Goal: Task Accomplishment & Management: Use online tool/utility

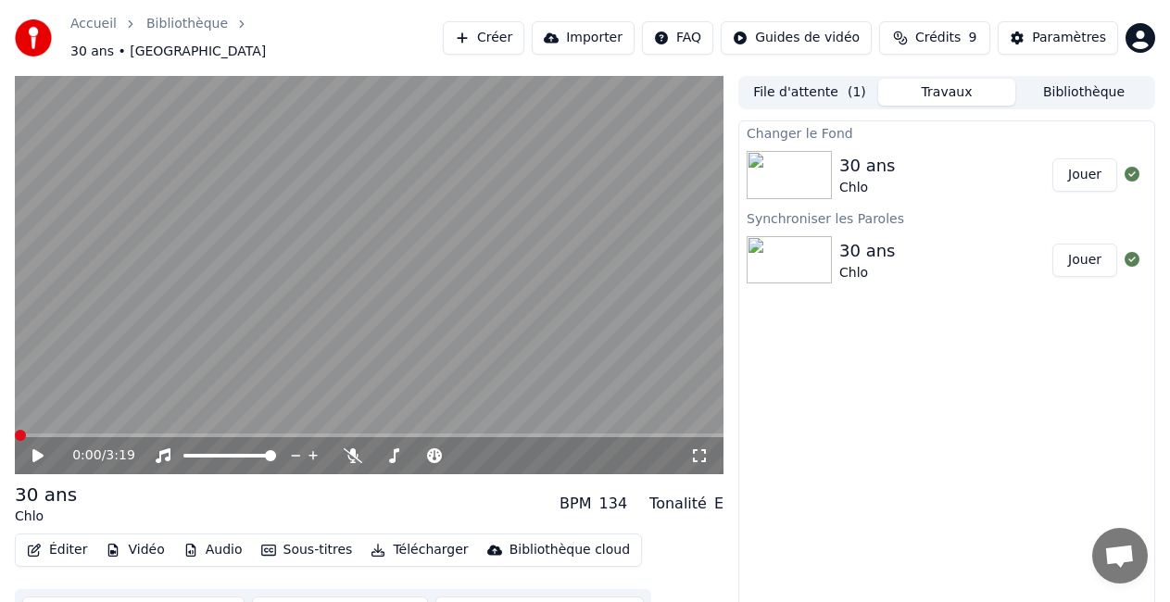
scroll to position [26, 0]
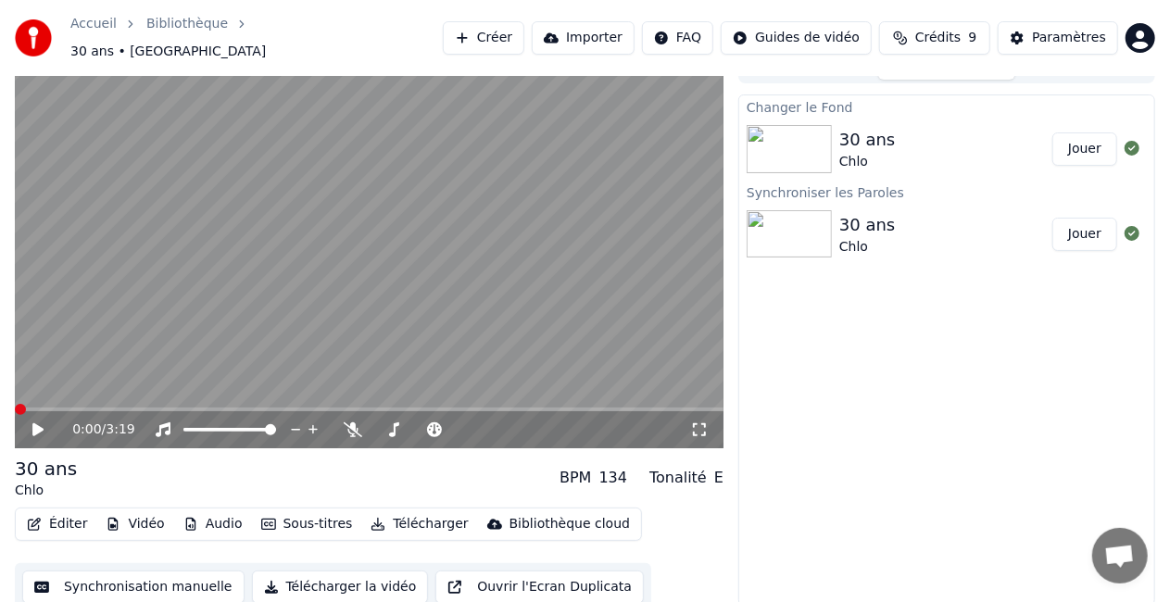
click at [37, 421] on div "0:00 / 3:19" at bounding box center [369, 430] width 694 height 19
click at [31, 423] on icon at bounding box center [51, 430] width 43 height 15
click at [15, 404] on span at bounding box center [20, 409] width 11 height 11
click at [289, 298] on video at bounding box center [369, 249] width 709 height 398
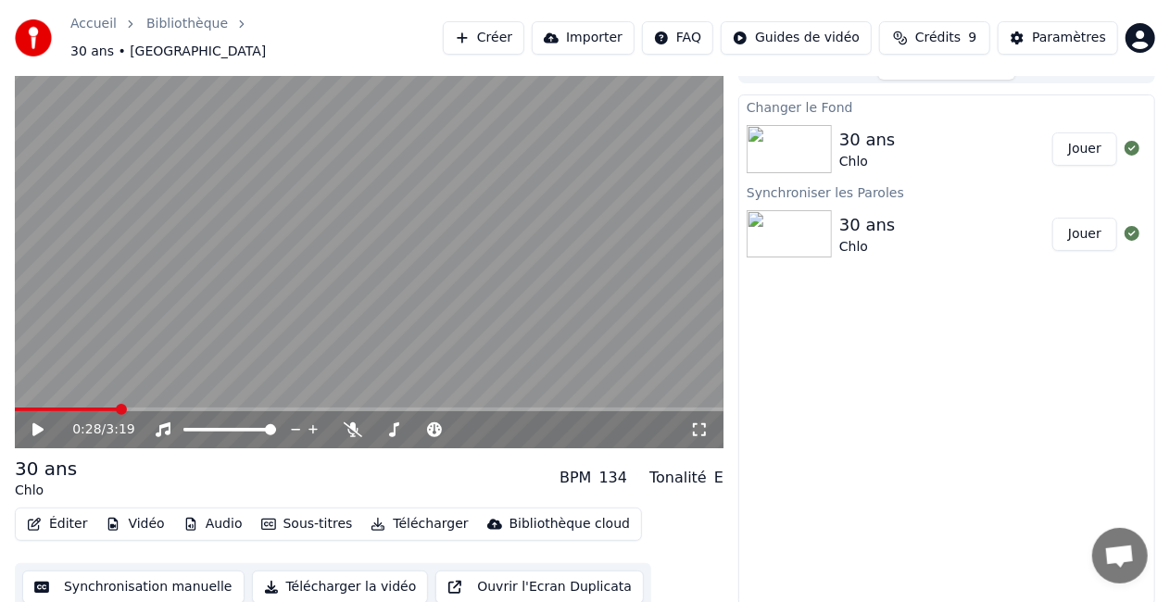
click at [141, 571] on button "Synchronisation manuelle" at bounding box center [133, 587] width 222 height 33
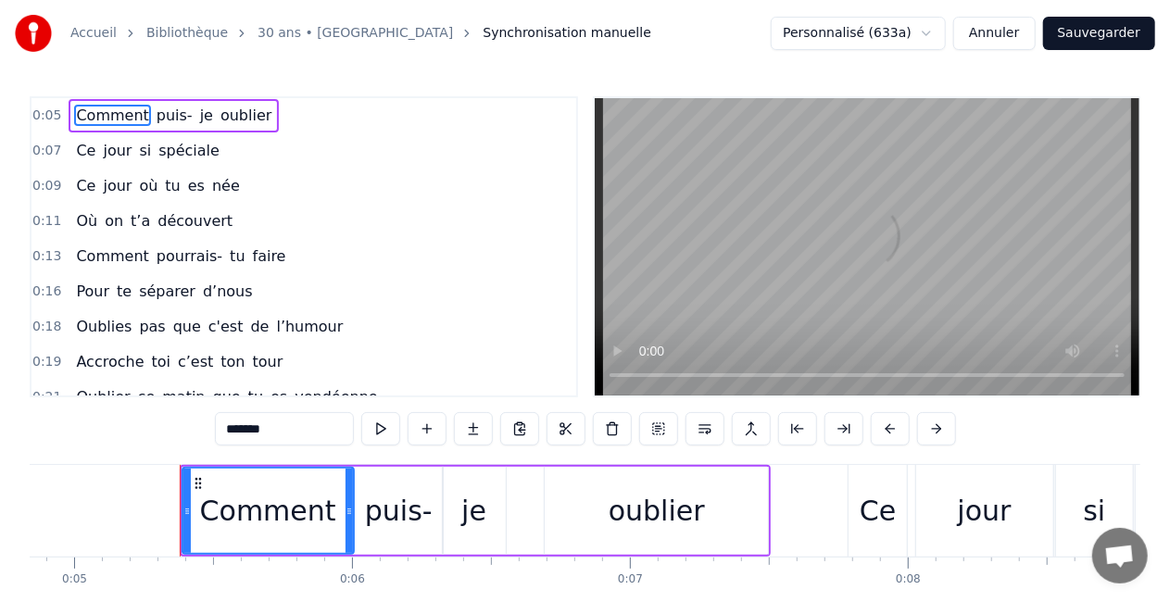
scroll to position [0, 1403]
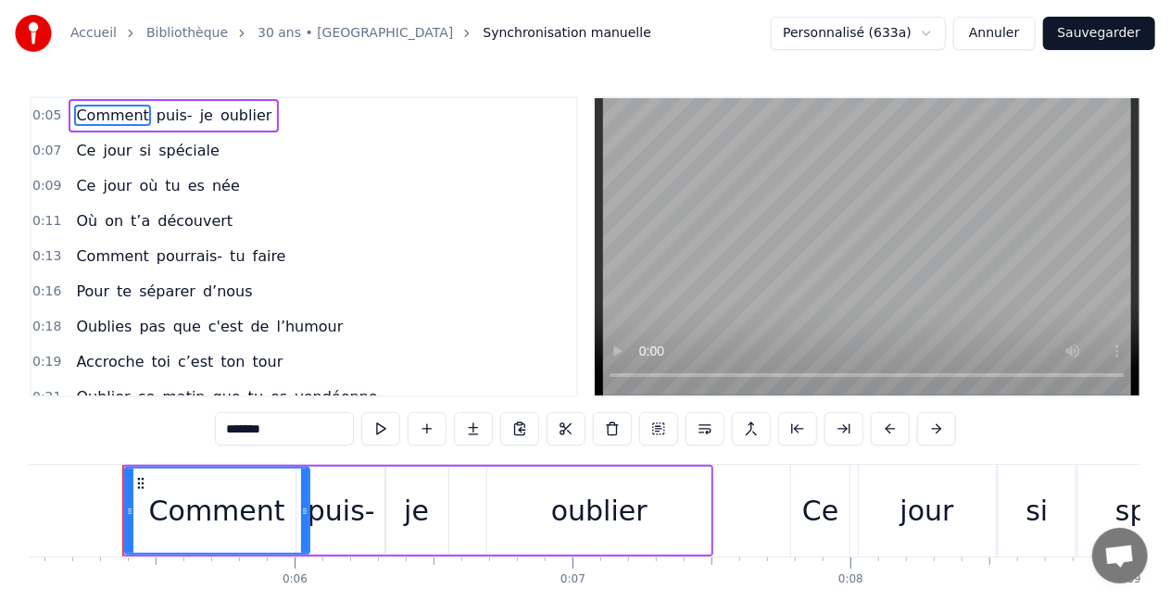
drag, startPoint x: 292, startPoint y: 517, endPoint x: 306, endPoint y: 518, distance: 13.9
click at [306, 518] on div at bounding box center [304, 511] width 7 height 84
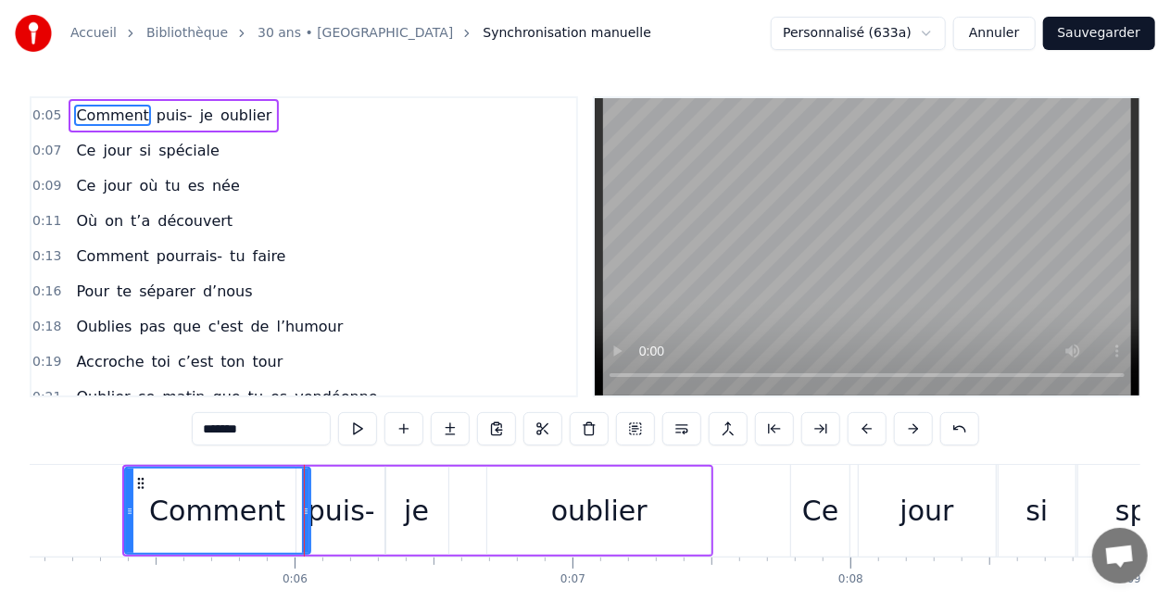
click at [371, 508] on div "puis-" at bounding box center [342, 511] width 68 height 42
type input "*****"
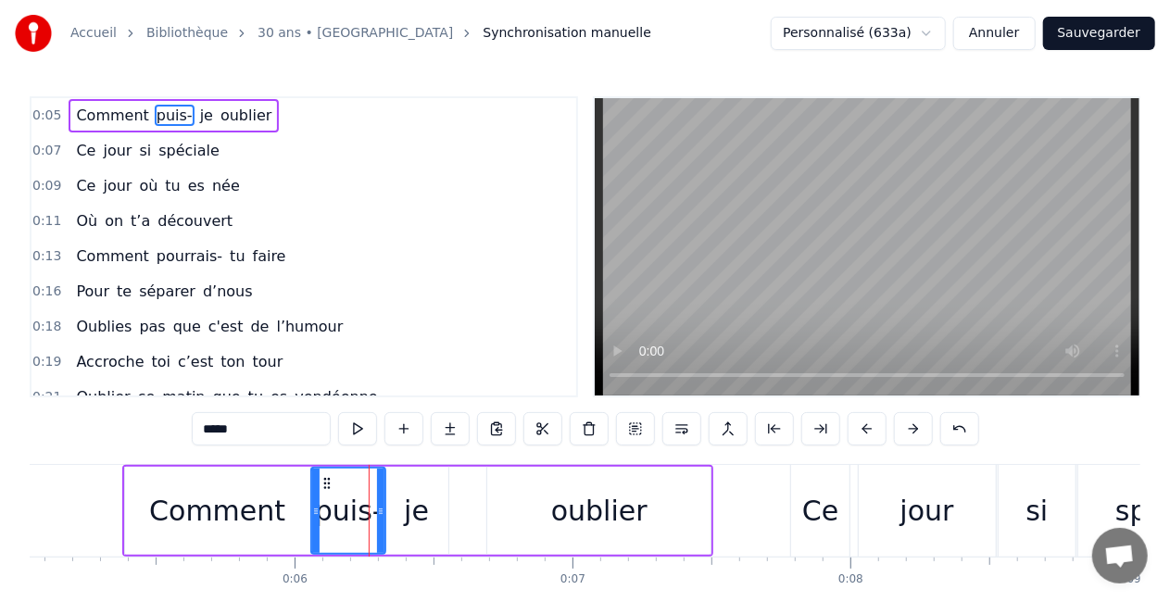
drag, startPoint x: 298, startPoint y: 511, endPoint x: 313, endPoint y: 517, distance: 15.8
click at [313, 517] on icon at bounding box center [315, 511] width 7 height 15
click at [122, 524] on div "Comment puis- je oublier" at bounding box center [418, 511] width 592 height 92
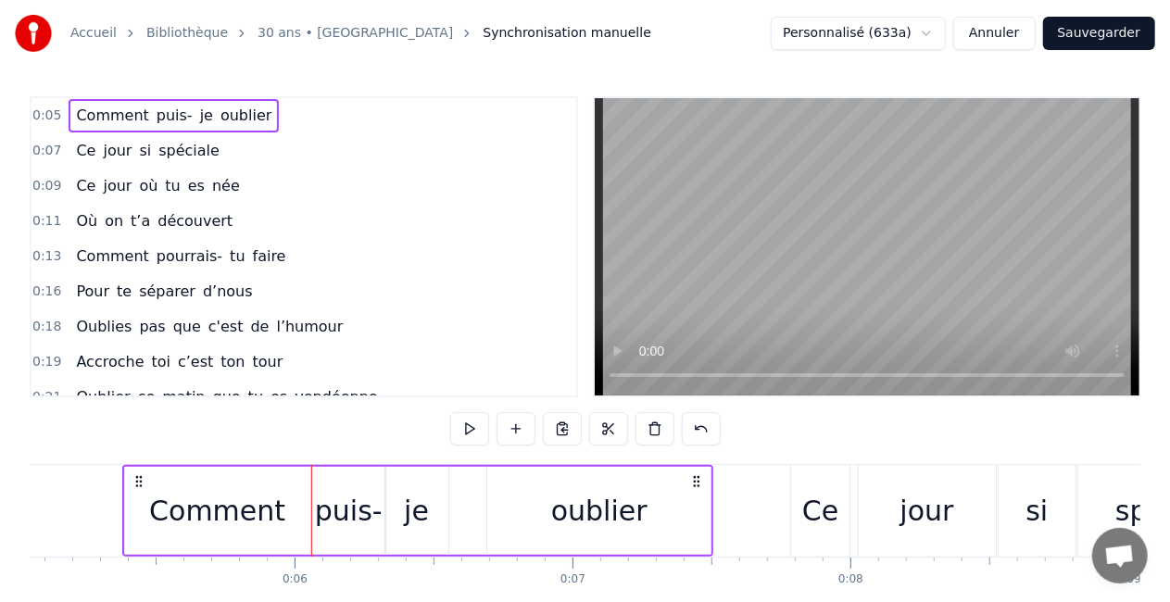
click at [171, 519] on div "Comment" at bounding box center [217, 511] width 136 height 42
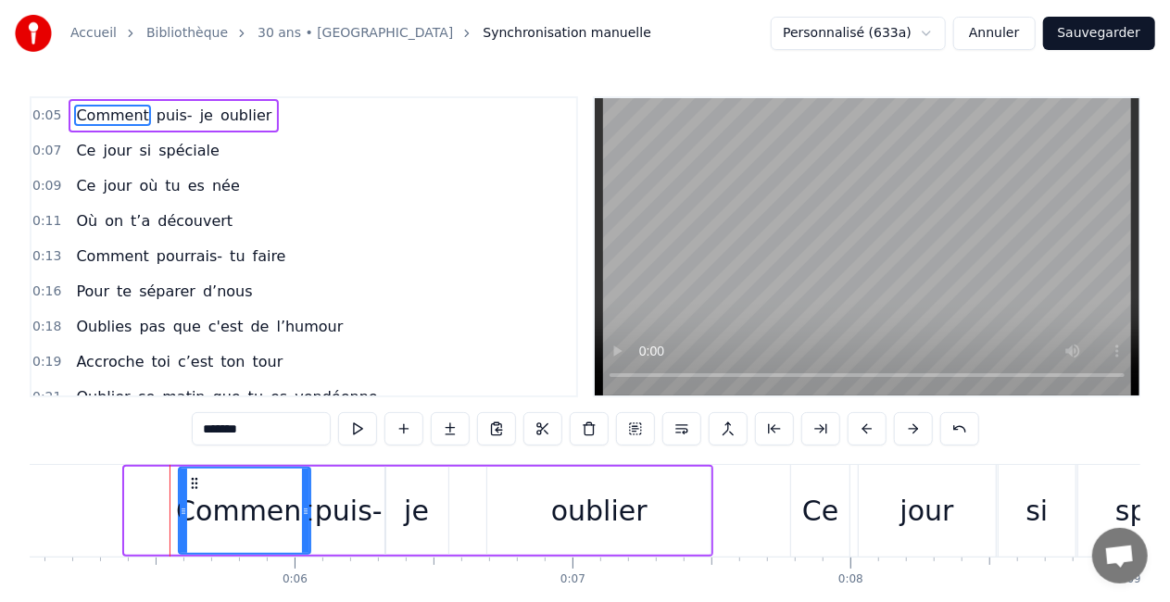
drag, startPoint x: 128, startPoint y: 514, endPoint x: 182, endPoint y: 519, distance: 53.9
click at [182, 519] on div at bounding box center [183, 511] width 7 height 84
drag, startPoint x: 305, startPoint y: 514, endPoint x: 319, endPoint y: 514, distance: 13.9
click at [319, 514] on icon at bounding box center [319, 511] width 7 height 15
click at [362, 517] on div "puis-" at bounding box center [349, 511] width 68 height 42
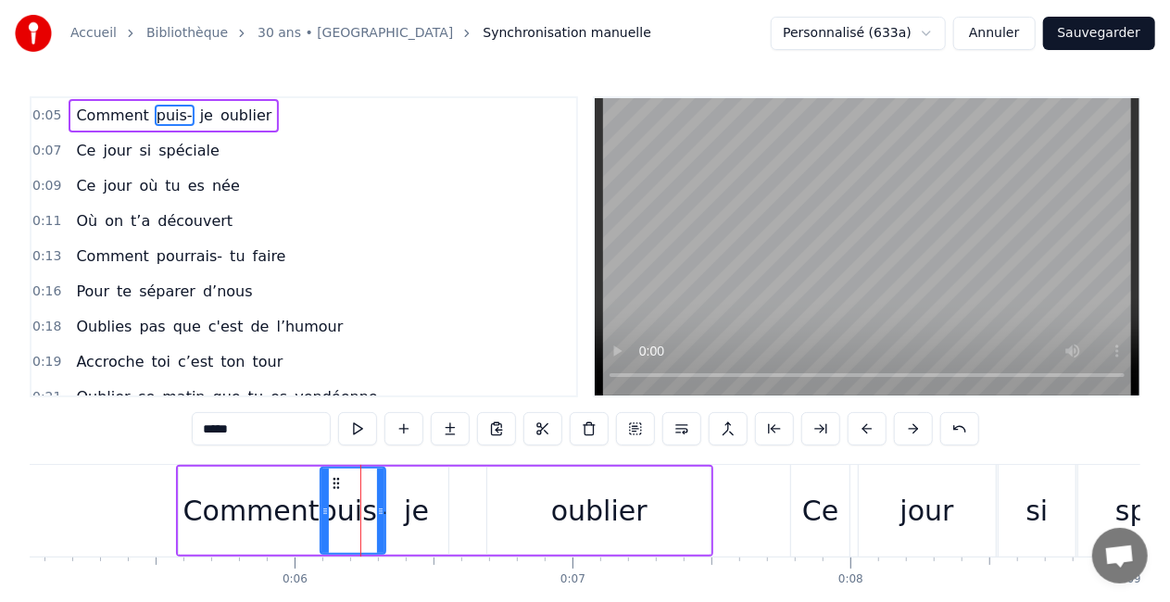
drag, startPoint x: 315, startPoint y: 514, endPoint x: 325, endPoint y: 516, distance: 10.4
click at [325, 516] on icon at bounding box center [325, 511] width 7 height 15
click at [410, 515] on div "je" at bounding box center [416, 511] width 25 height 42
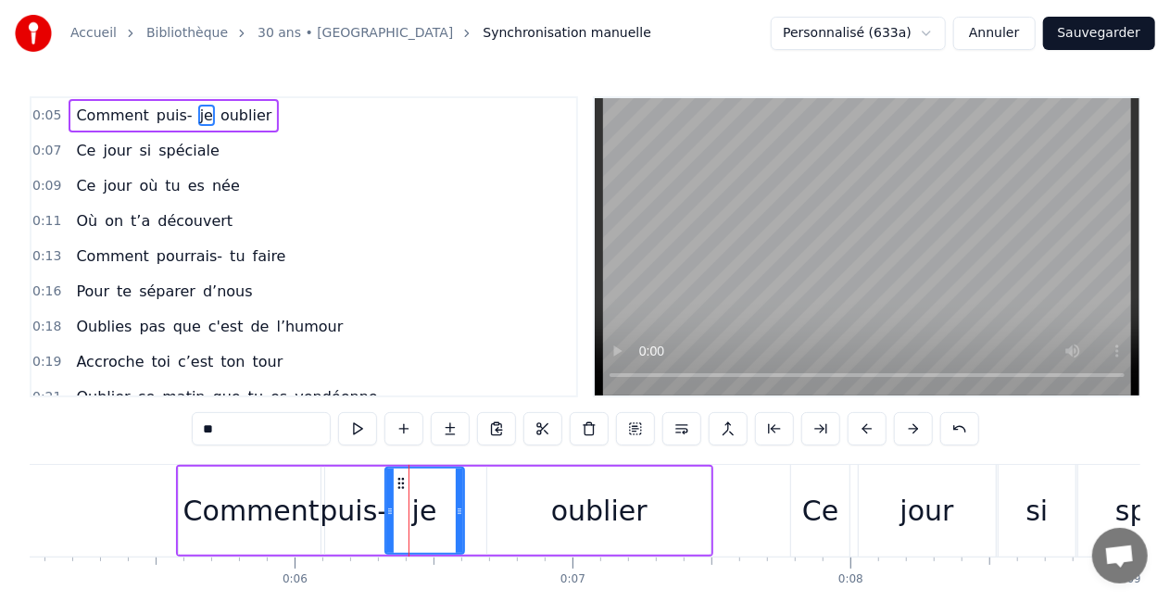
drag, startPoint x: 442, startPoint y: 513, endPoint x: 458, endPoint y: 515, distance: 15.9
click at [458, 515] on icon at bounding box center [459, 511] width 7 height 15
click at [397, 519] on div at bounding box center [397, 511] width 7 height 84
click at [516, 521] on div "oublier" at bounding box center [598, 511] width 223 height 88
type input "*******"
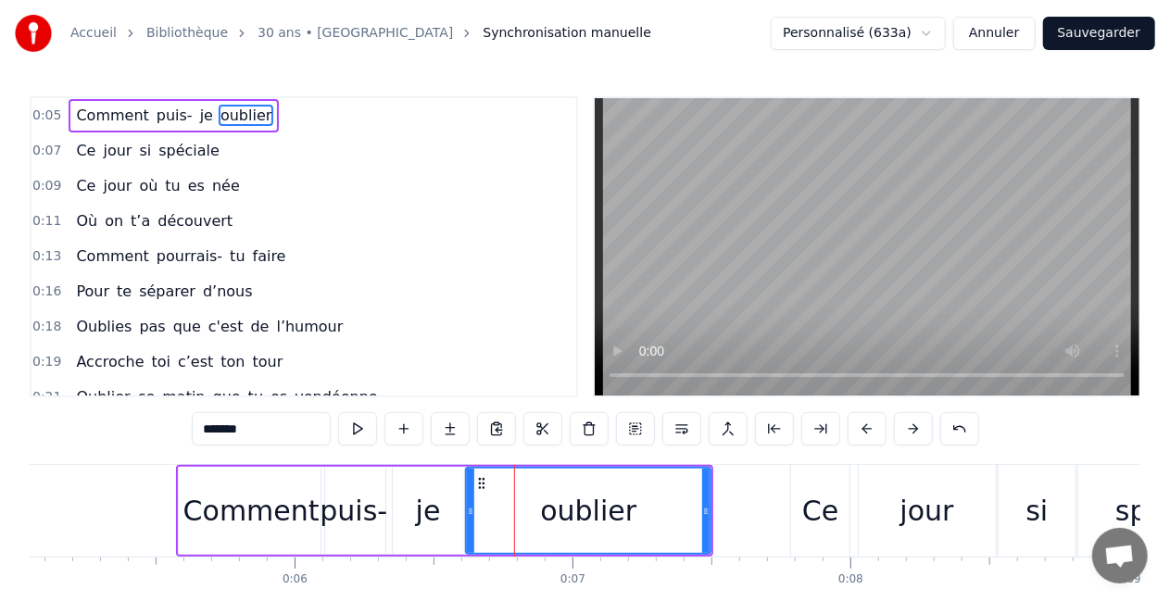
drag, startPoint x: 491, startPoint y: 516, endPoint x: 470, endPoint y: 524, distance: 22.9
click at [470, 524] on div at bounding box center [470, 511] width 7 height 84
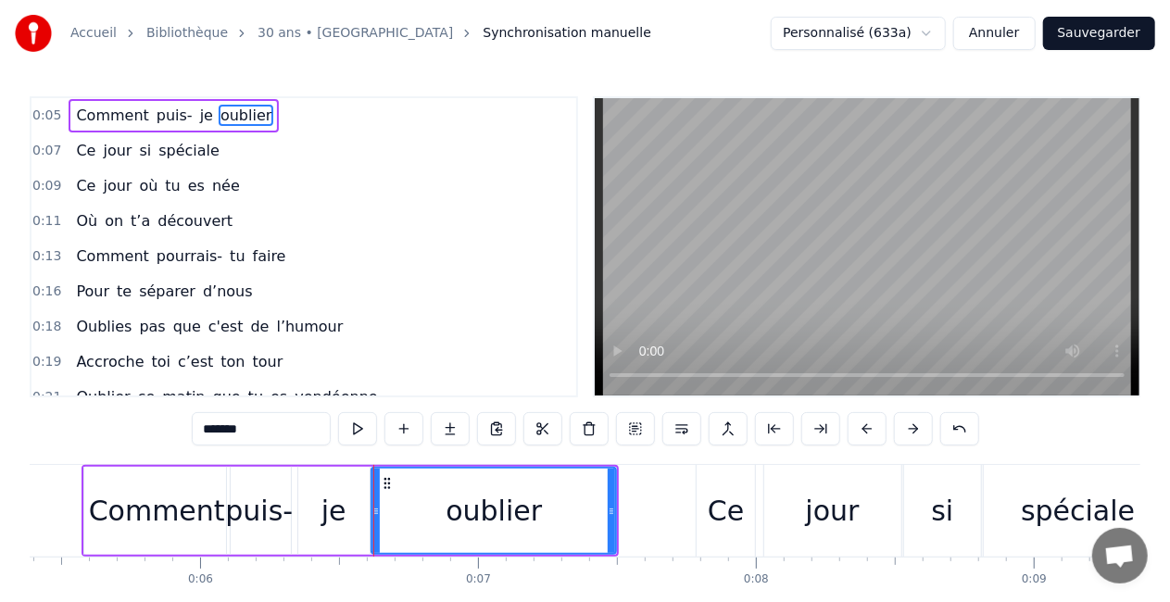
scroll to position [0, 1507]
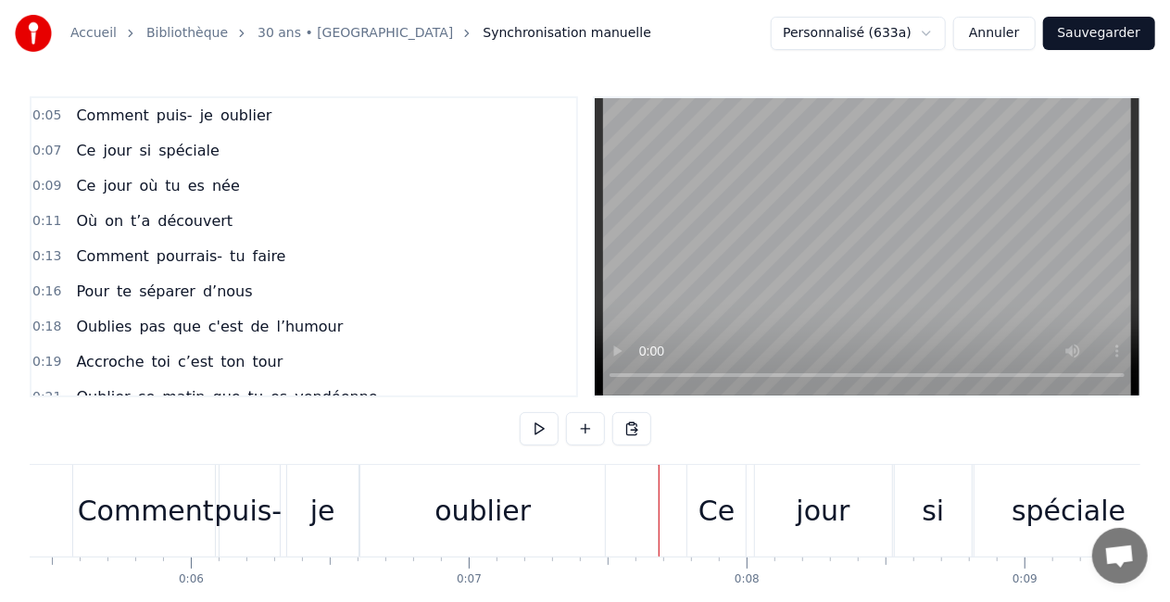
click at [695, 524] on div "Ce" at bounding box center [717, 511] width 58 height 92
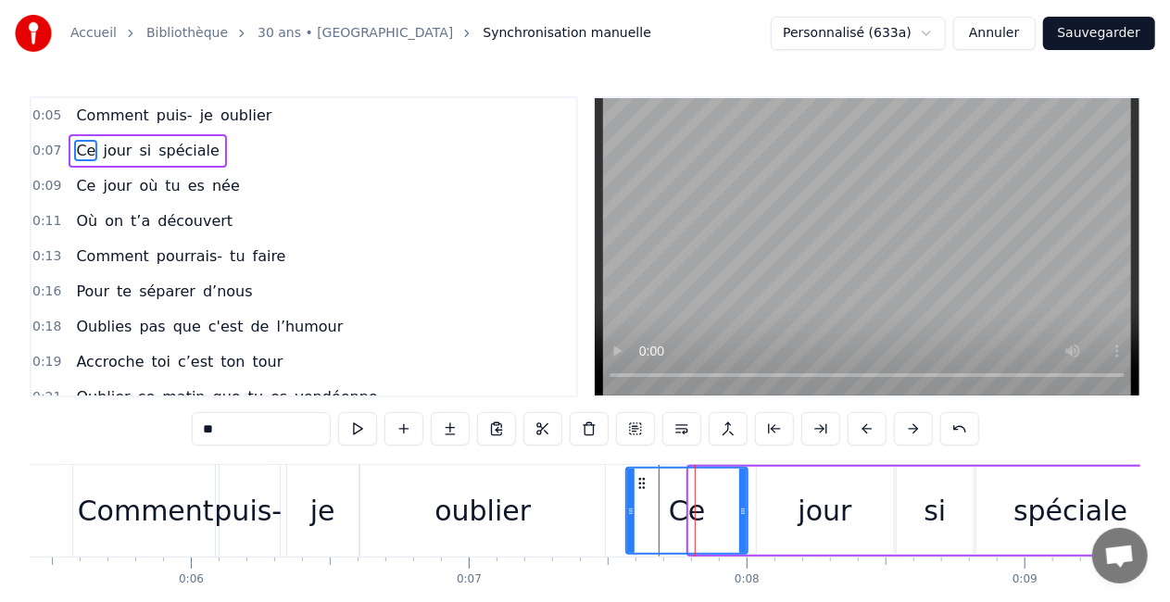
drag, startPoint x: 691, startPoint y: 516, endPoint x: 628, endPoint y: 522, distance: 63.3
click at [628, 522] on div at bounding box center [630, 511] width 7 height 84
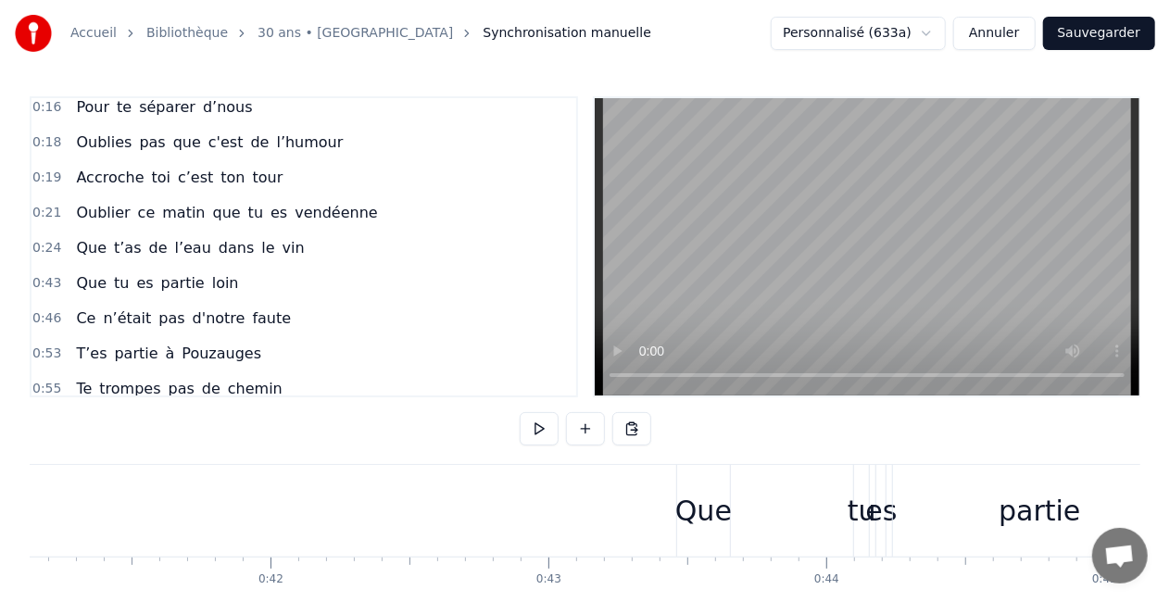
scroll to position [0, 11412]
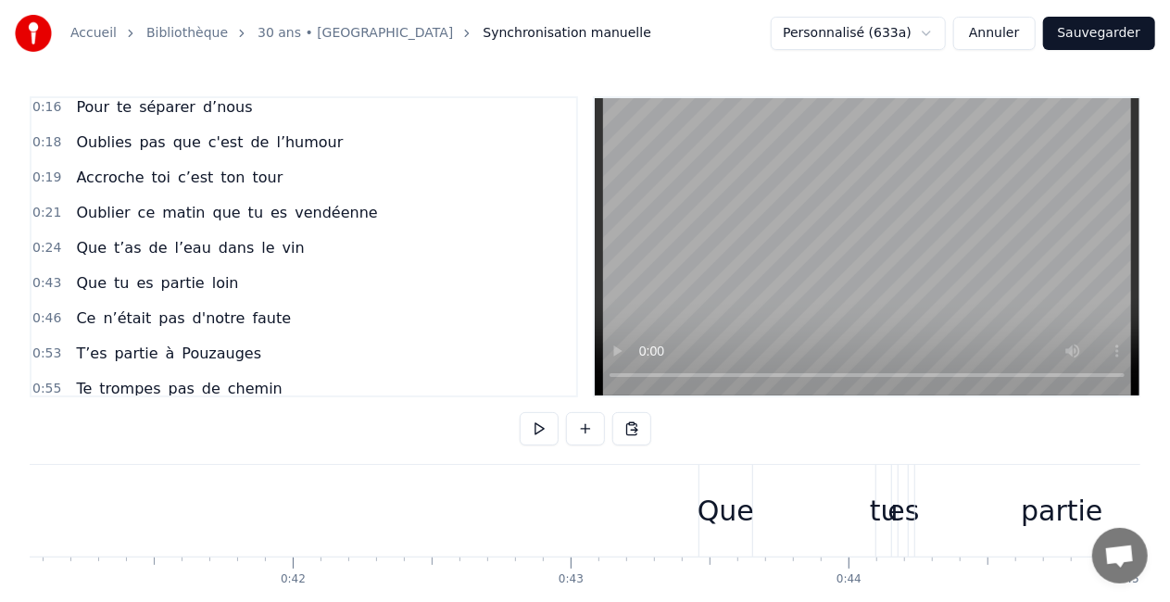
click at [730, 518] on div "Que" at bounding box center [726, 511] width 57 height 42
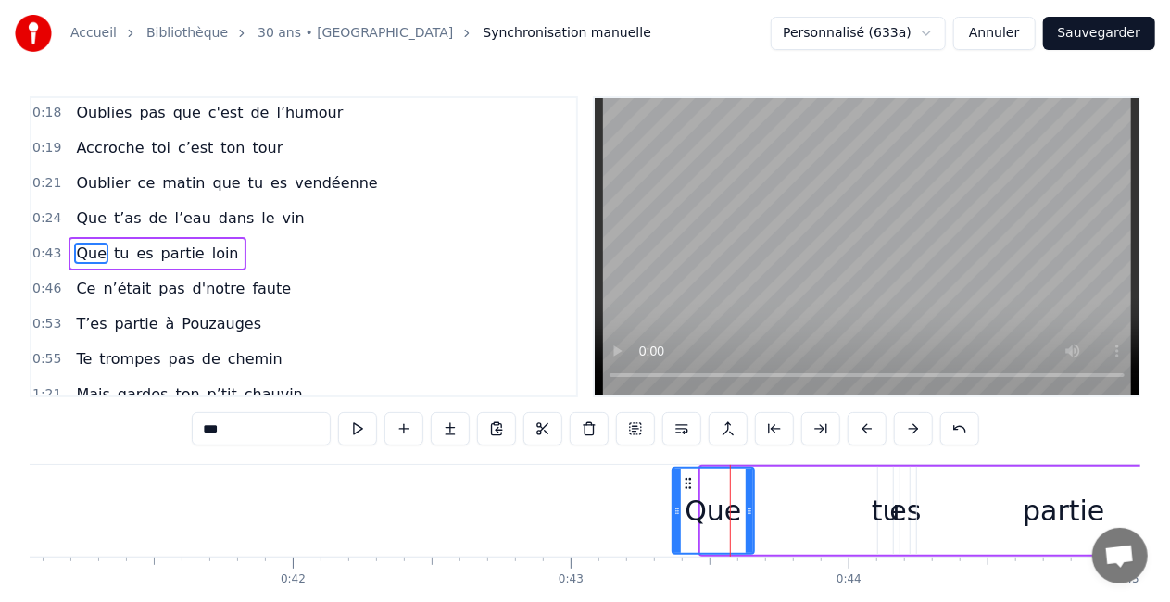
drag, startPoint x: 703, startPoint y: 513, endPoint x: 675, endPoint y: 513, distance: 28.7
click at [675, 513] on icon at bounding box center [677, 511] width 7 height 15
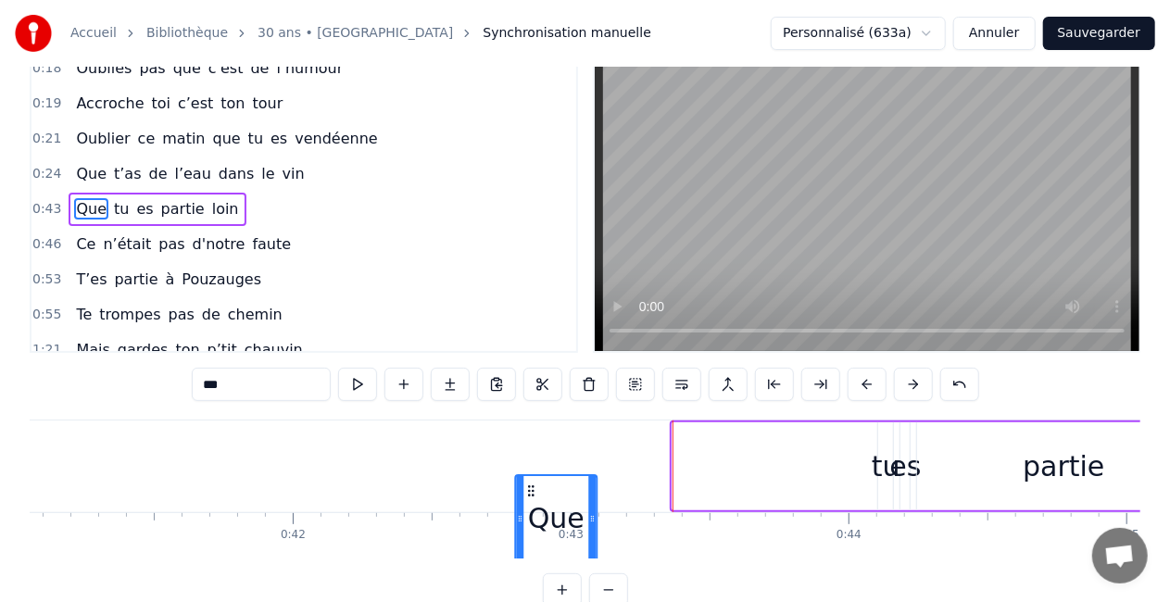
scroll to position [69, 0]
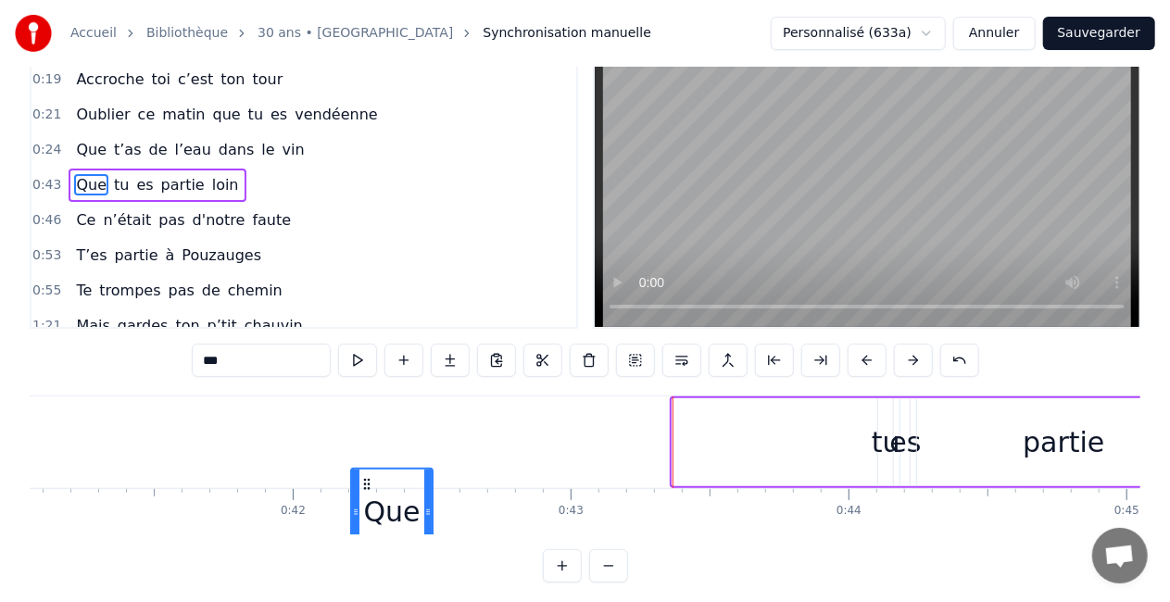
drag, startPoint x: 688, startPoint y: 486, endPoint x: 362, endPoint y: 385, distance: 341.2
click at [362, 385] on div "0:05 Comment puis- je oublier 0:07 Ce jour si spéciale 0:09 Ce jour où tu es né…" at bounding box center [585, 305] width 1111 height 555
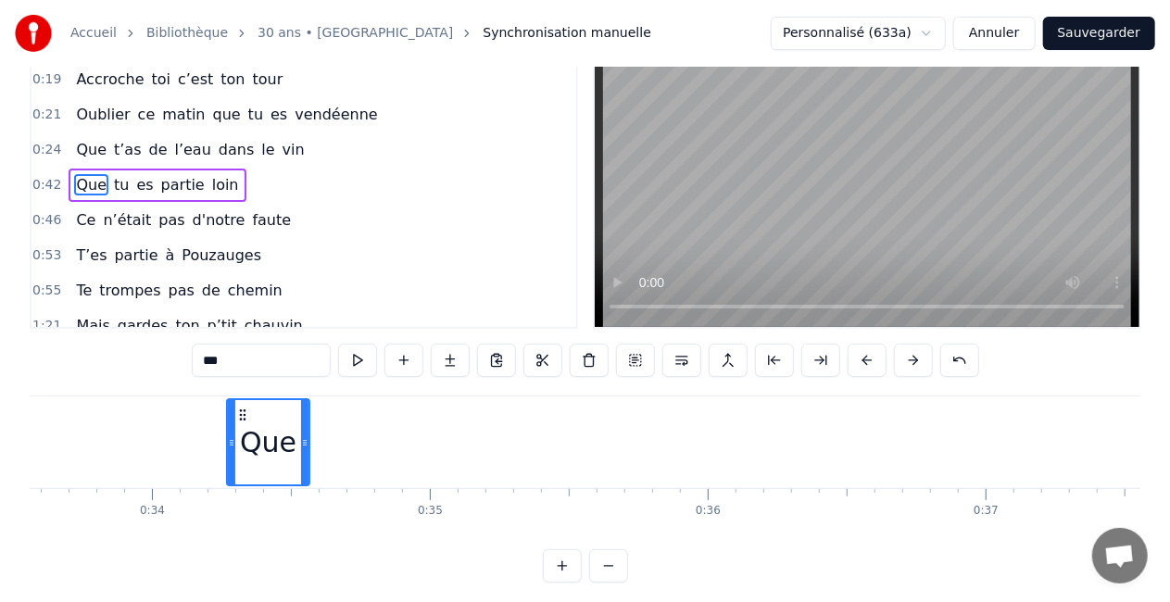
drag, startPoint x: 363, startPoint y: 413, endPoint x: 201, endPoint y: 393, distance: 163.4
click at [201, 393] on div "0:05 Comment puis- je oublier 0:07 Ce jour si spéciale 0:09 Ce jour où tu es né…" at bounding box center [585, 305] width 1111 height 555
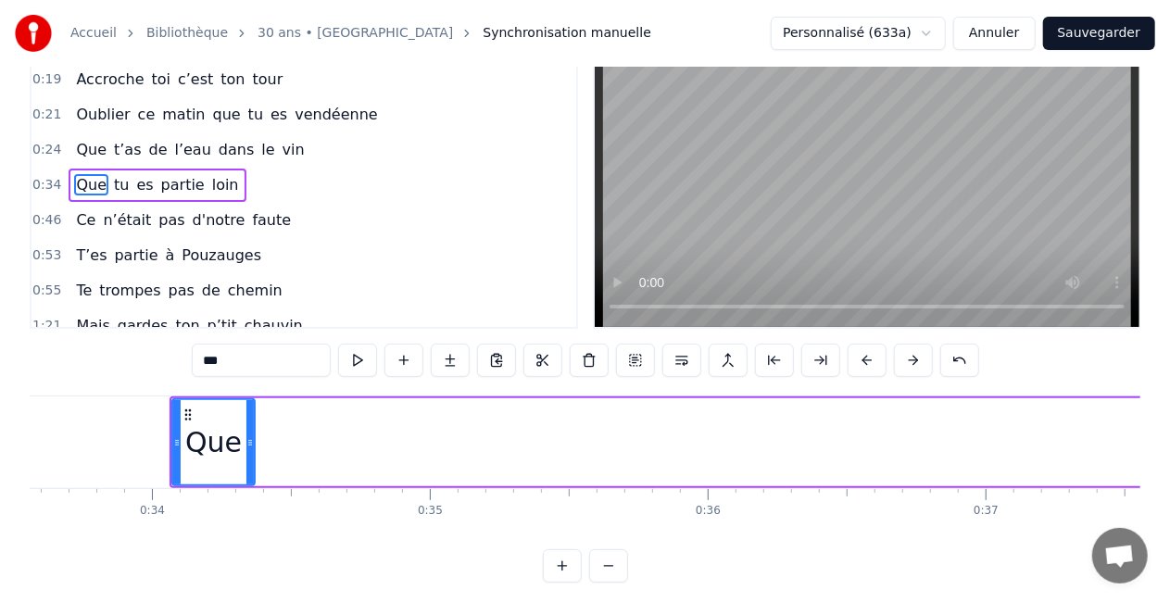
scroll to position [0, 9314]
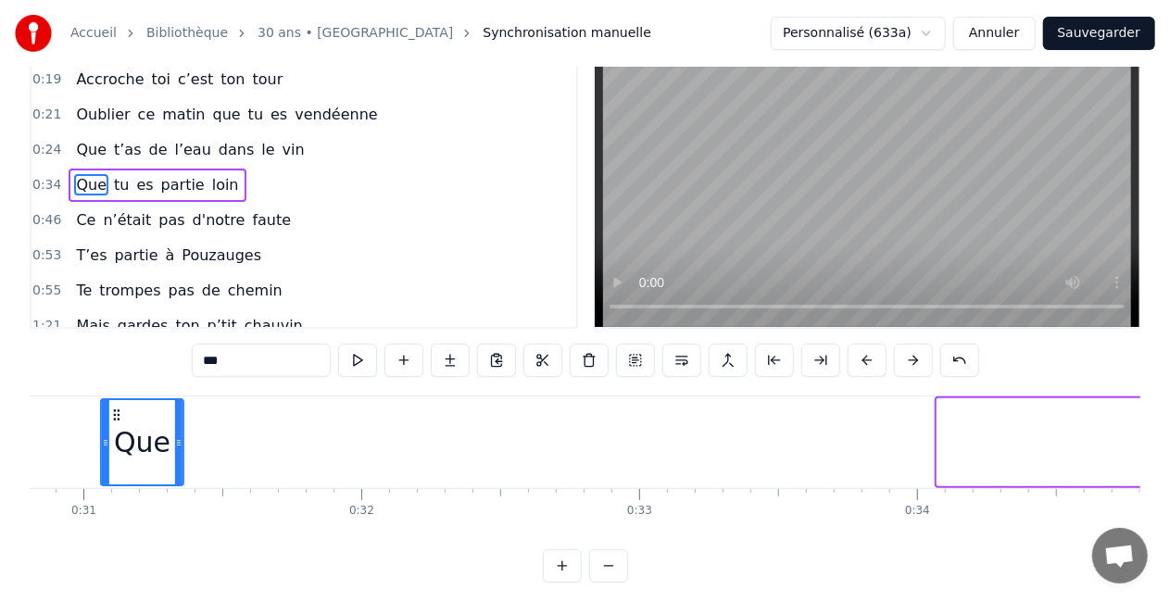
drag, startPoint x: 202, startPoint y: 413, endPoint x: 146, endPoint y: 421, distance: 56.1
click at [124, 421] on icon at bounding box center [116, 415] width 15 height 15
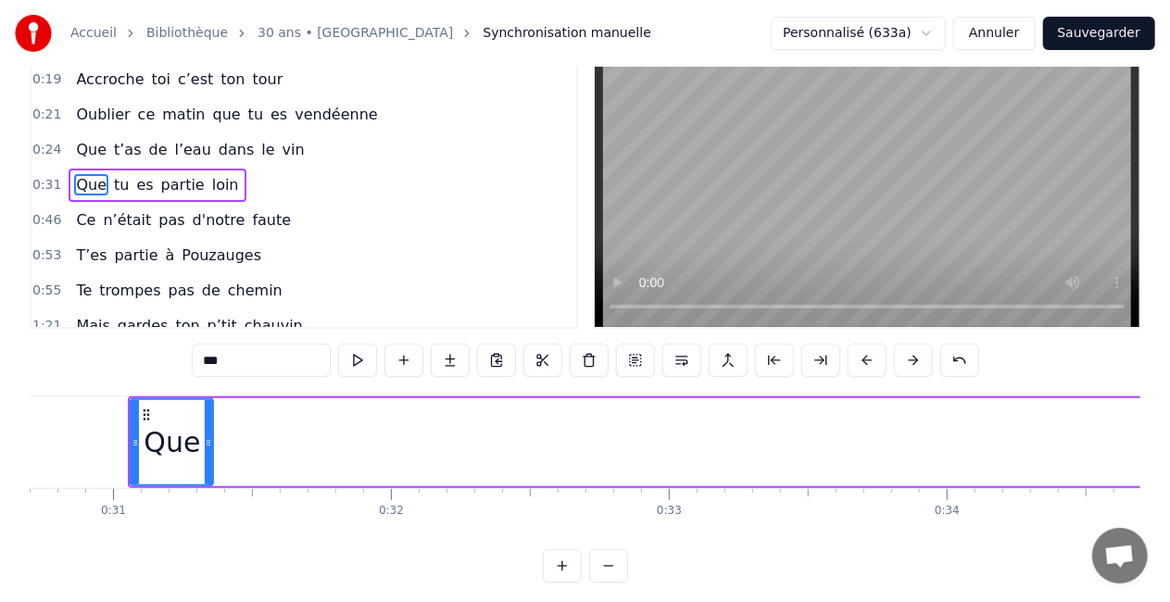
drag, startPoint x: 146, startPoint y: 422, endPoint x: 115, endPoint y: 426, distance: 31.8
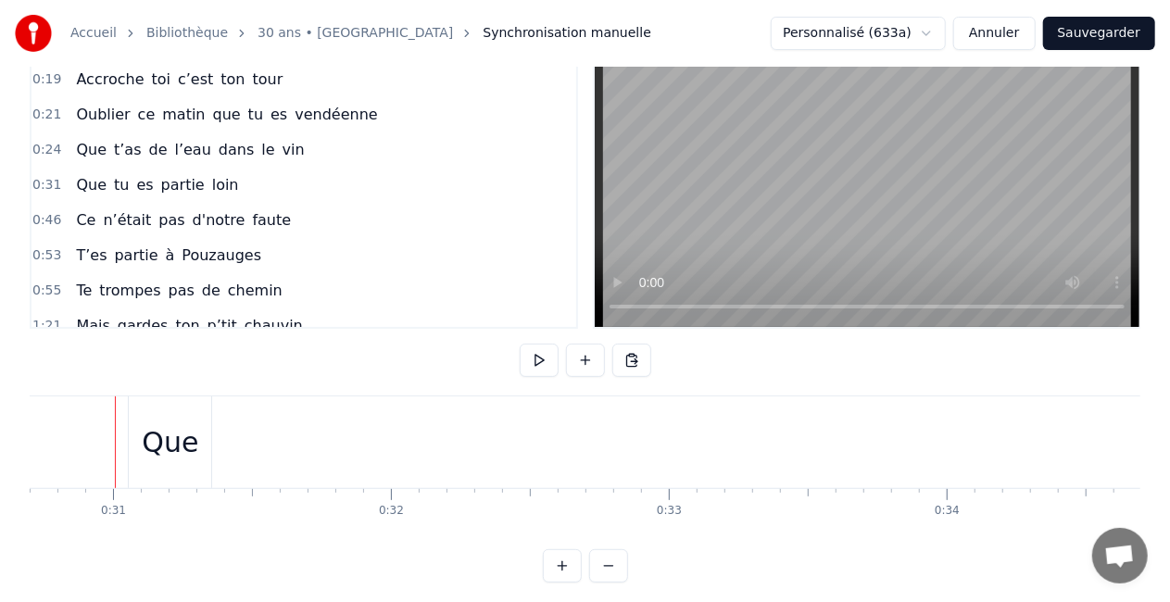
scroll to position [0, 8527]
click at [145, 425] on div "Que" at bounding box center [177, 443] width 82 height 92
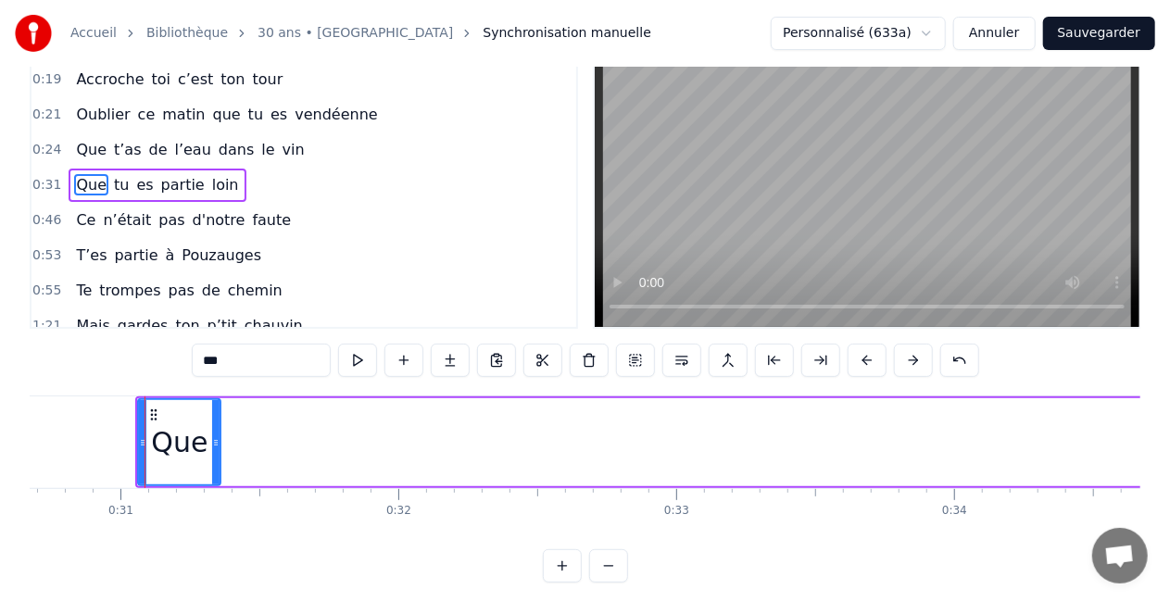
scroll to position [0, 0]
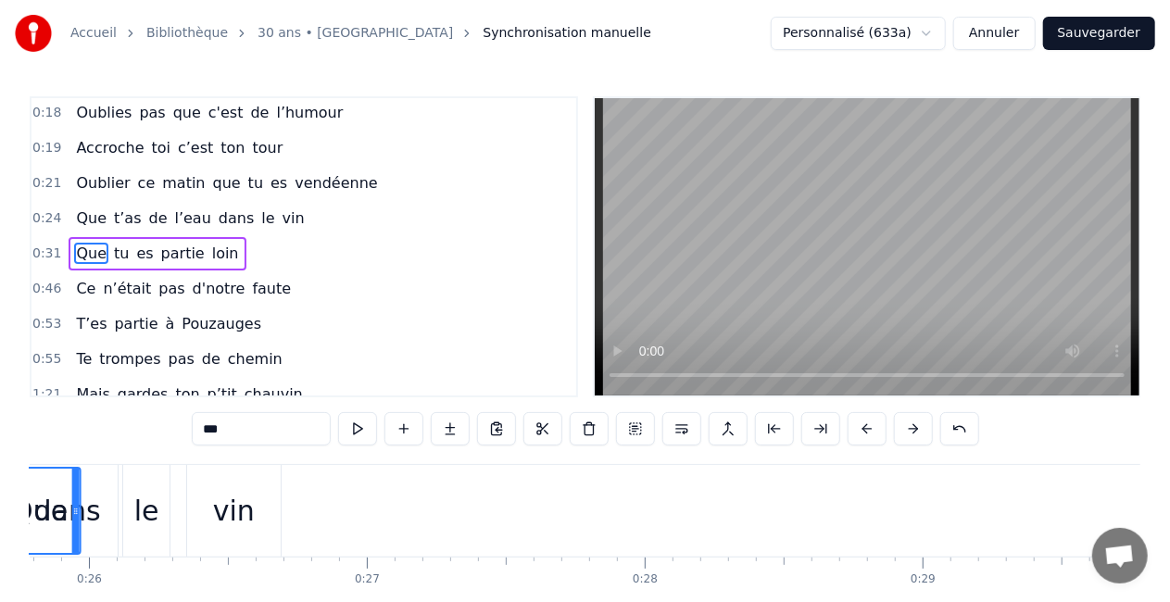
drag, startPoint x: 158, startPoint y: 482, endPoint x: 72, endPoint y: 478, distance: 85.3
click at [21, 478] on icon at bounding box center [13, 483] width 15 height 15
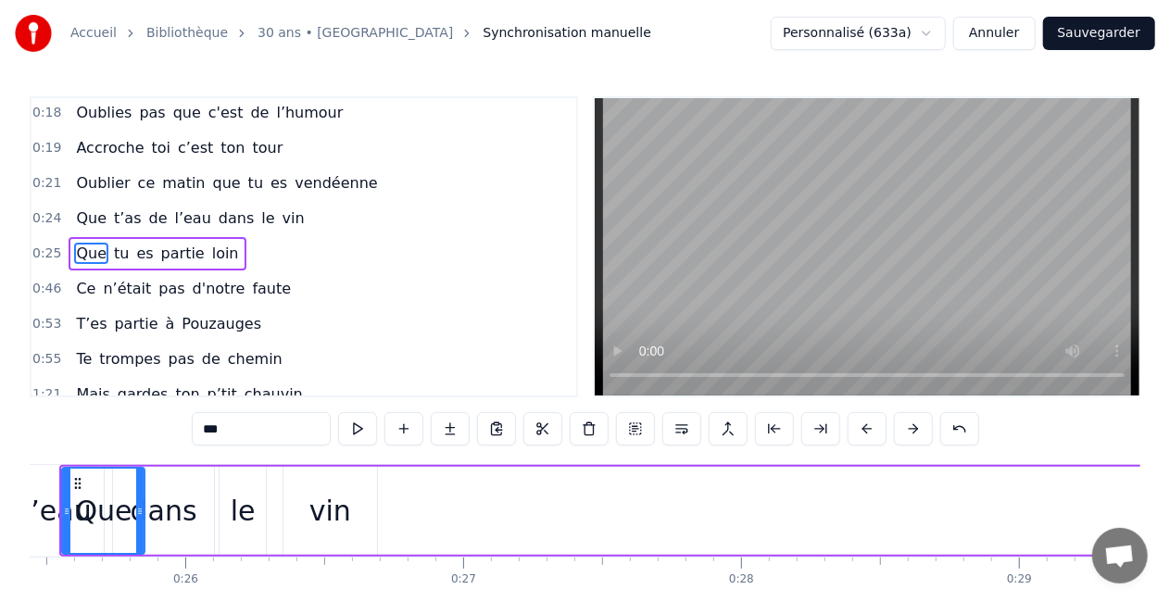
scroll to position [8, 0]
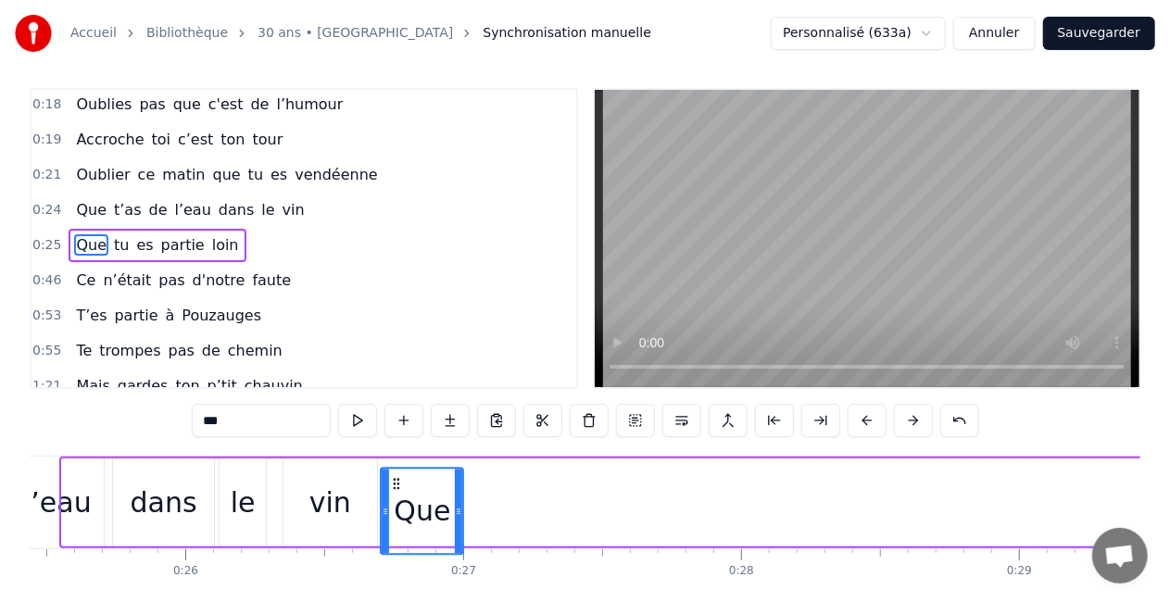
drag, startPoint x: 75, startPoint y: 480, endPoint x: 394, endPoint y: 444, distance: 320.8
click at [394, 444] on div "0:05 Comment puis- je oublier 0:07 Ce jour si spéciale 0:09 Ce jour où tu es né…" at bounding box center [585, 365] width 1111 height 555
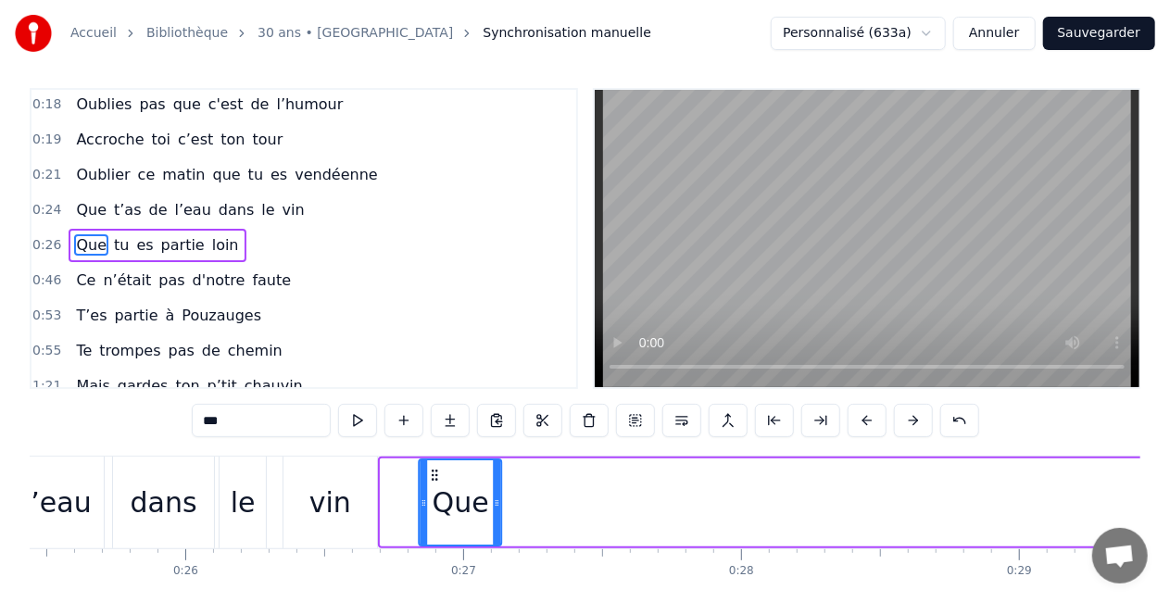
drag, startPoint x: 395, startPoint y: 473, endPoint x: 433, endPoint y: 474, distance: 38.0
click at [433, 474] on icon at bounding box center [435, 475] width 15 height 15
click at [361, 509] on div "vin" at bounding box center [331, 503] width 94 height 92
type input "***"
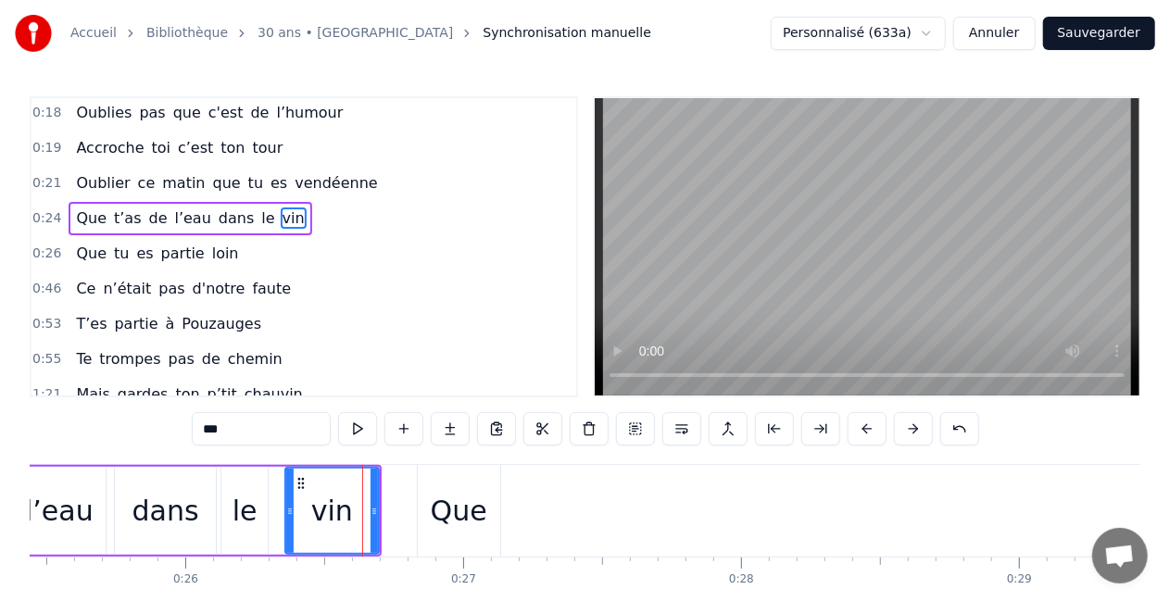
scroll to position [180, 0]
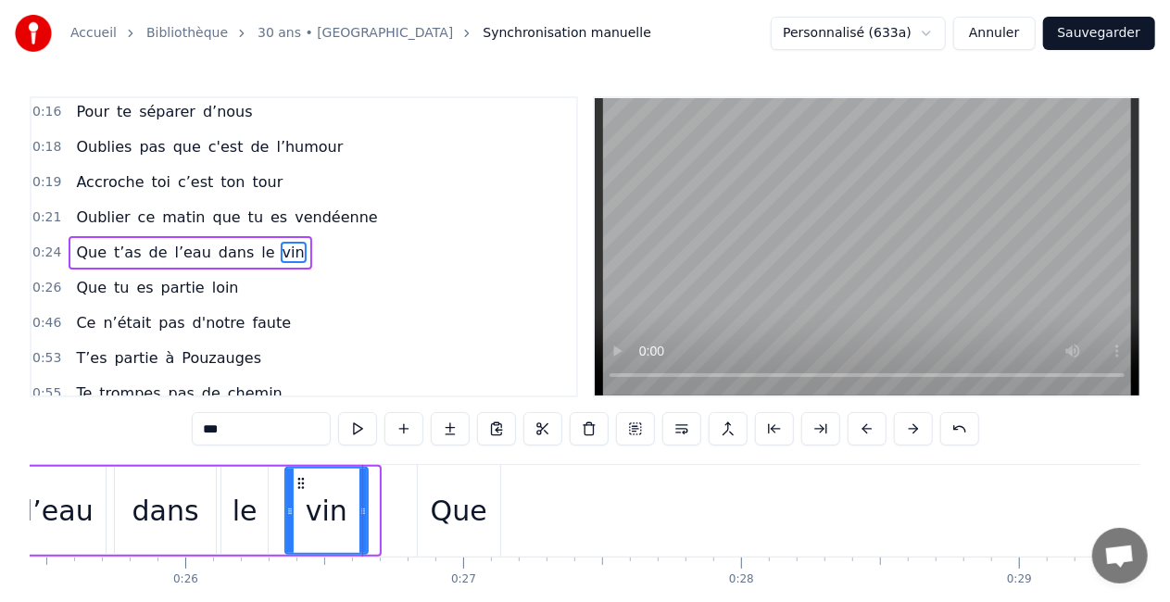
drag, startPoint x: 374, startPoint y: 504, endPoint x: 362, endPoint y: 508, distance: 12.6
click at [362, 508] on icon at bounding box center [363, 511] width 7 height 15
drag, startPoint x: 367, startPoint y: 510, endPoint x: 398, endPoint y: 514, distance: 31.8
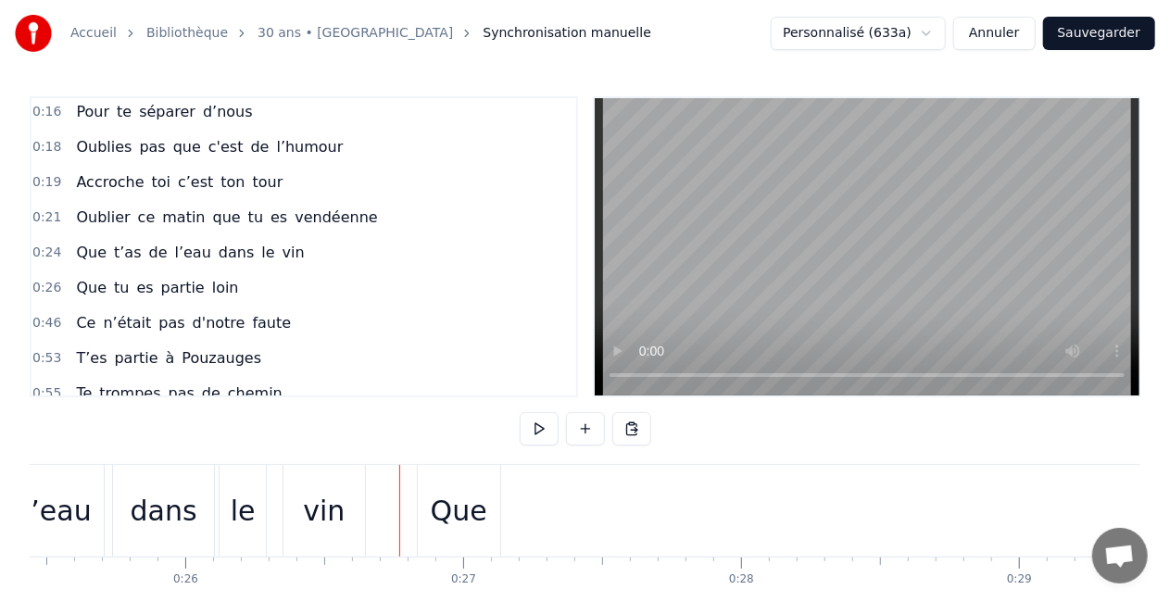
click at [284, 518] on div "vin" at bounding box center [325, 511] width 82 height 92
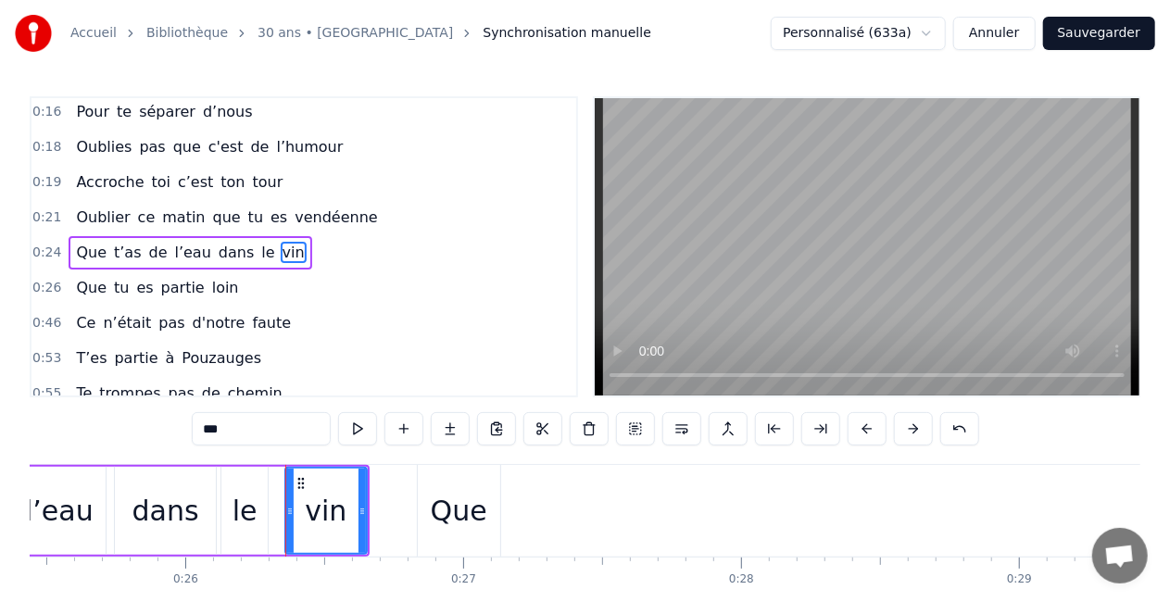
click at [366, 511] on div "vin" at bounding box center [325, 511] width 83 height 88
drag, startPoint x: 360, startPoint y: 504, endPoint x: 409, endPoint y: 524, distance: 53.2
click at [409, 524] on div at bounding box center [411, 511] width 7 height 84
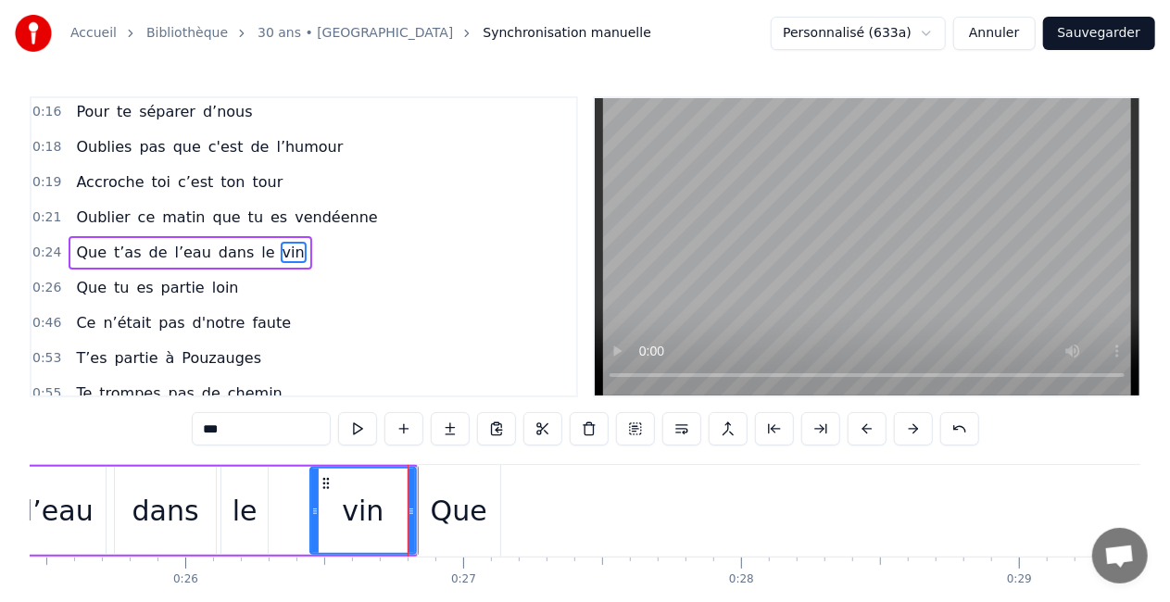
drag, startPoint x: 288, startPoint y: 519, endPoint x: 313, endPoint y: 519, distance: 25.0
click at [313, 519] on div at bounding box center [314, 511] width 7 height 84
click at [234, 515] on div "le" at bounding box center [245, 511] width 25 height 42
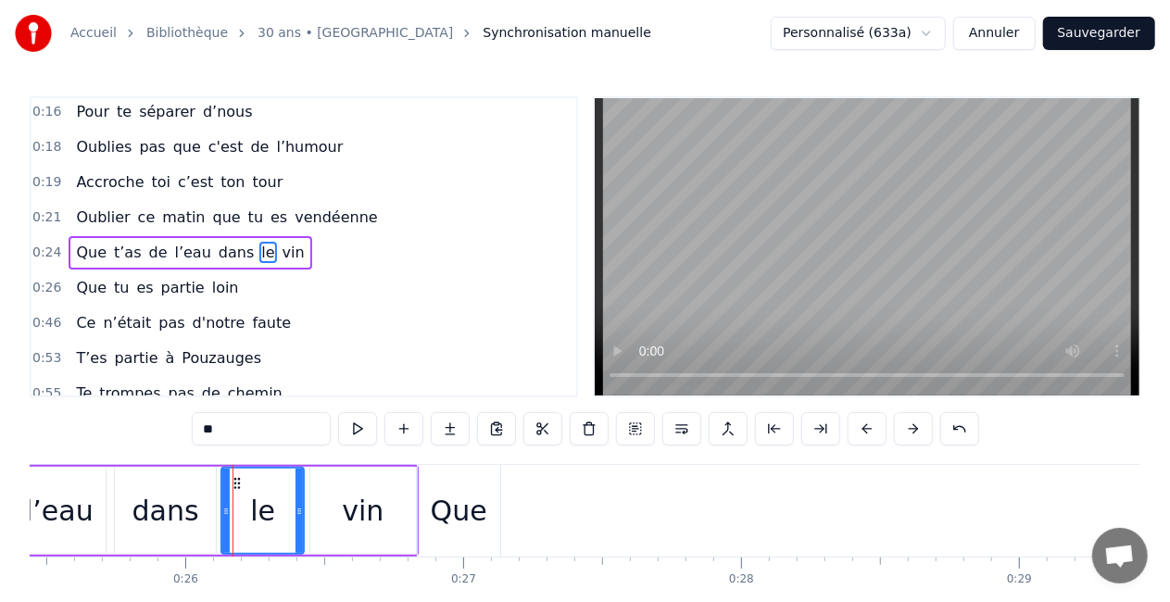
drag, startPoint x: 265, startPoint y: 511, endPoint x: 301, endPoint y: 511, distance: 36.1
click at [301, 511] on icon at bounding box center [299, 511] width 7 height 15
drag, startPoint x: 229, startPoint y: 511, endPoint x: 248, endPoint y: 516, distance: 20.0
click at [248, 516] on div "le" at bounding box center [272, 511] width 61 height 84
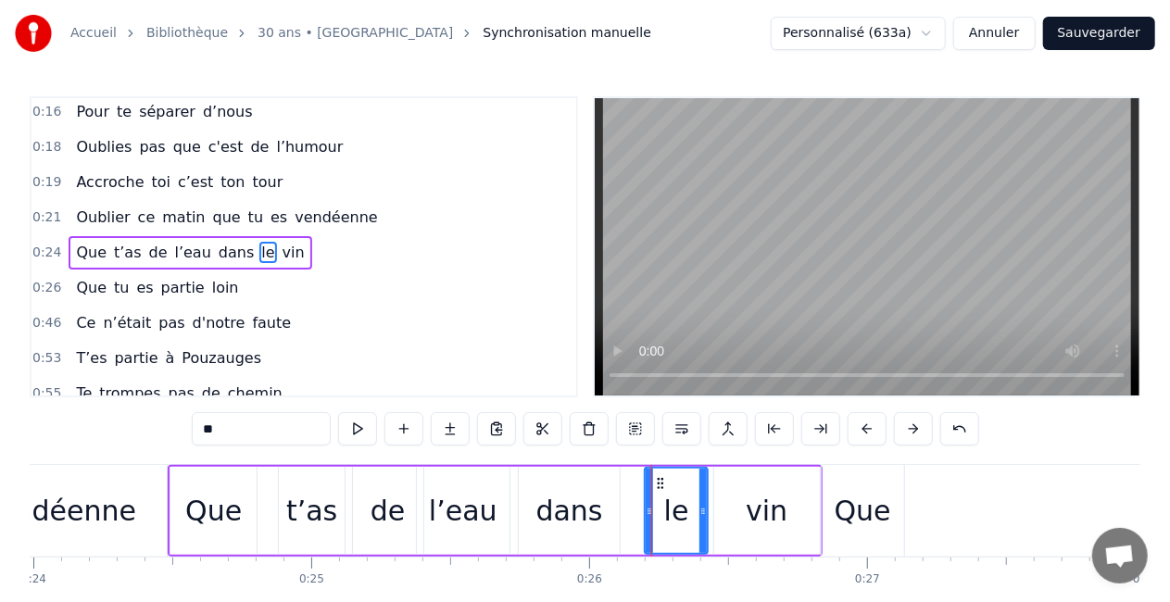
scroll to position [0, 6655]
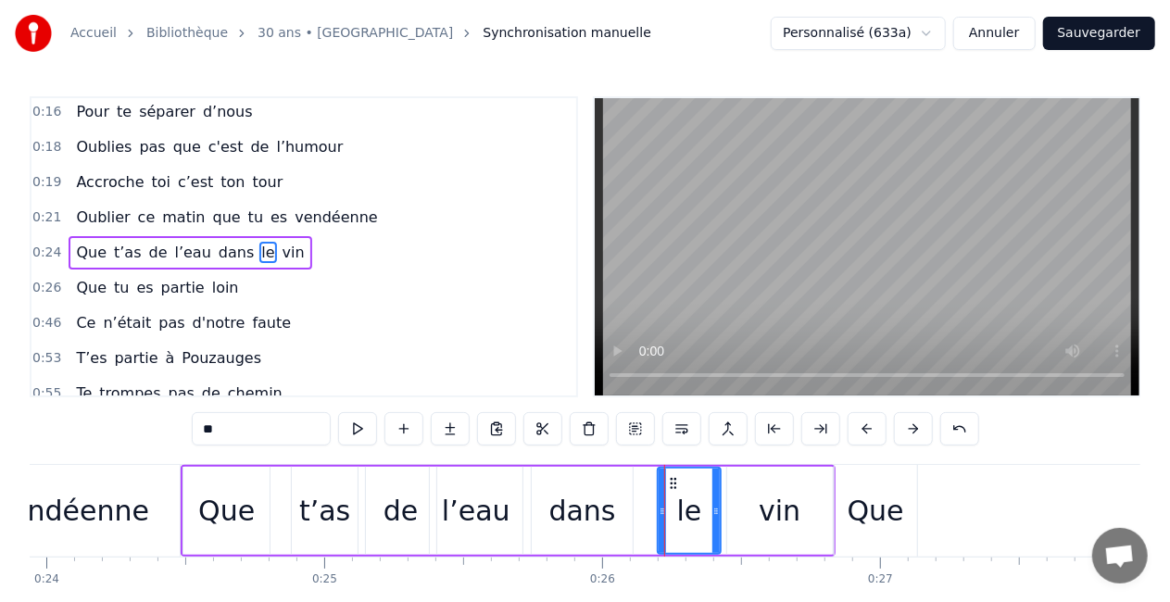
click at [571, 517] on div "dans" at bounding box center [582, 511] width 67 height 42
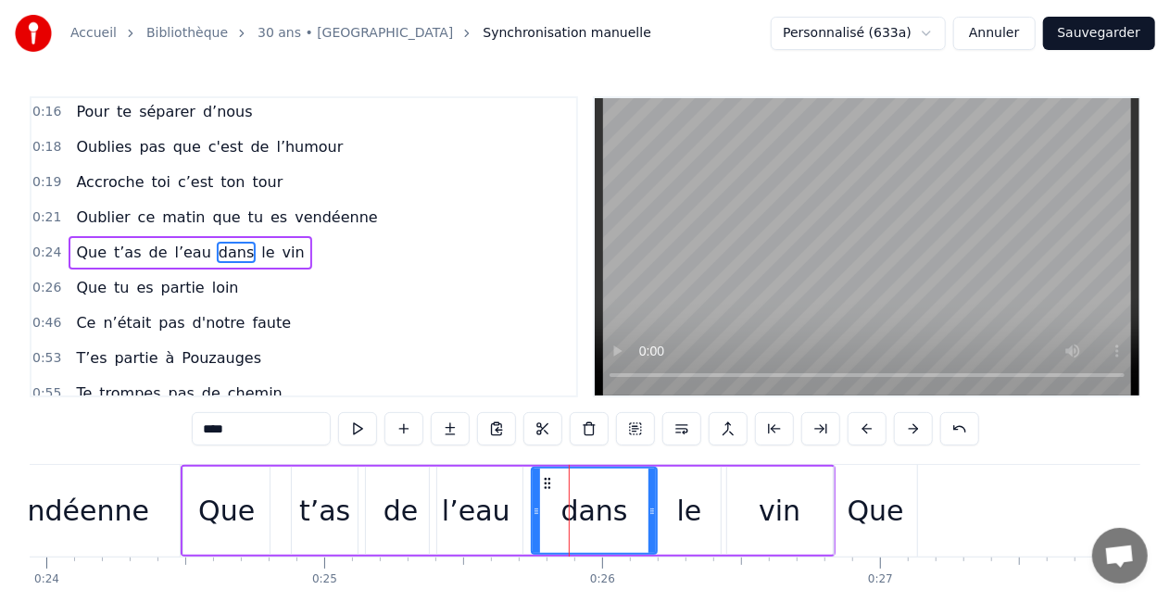
drag, startPoint x: 630, startPoint y: 512, endPoint x: 654, endPoint y: 515, distance: 24.3
click at [654, 515] on icon at bounding box center [652, 511] width 7 height 15
drag, startPoint x: 539, startPoint y: 513, endPoint x: 560, endPoint y: 521, distance: 21.7
click at [558, 521] on div at bounding box center [553, 511] width 7 height 84
click at [570, 517] on div "dans" at bounding box center [604, 511] width 103 height 84
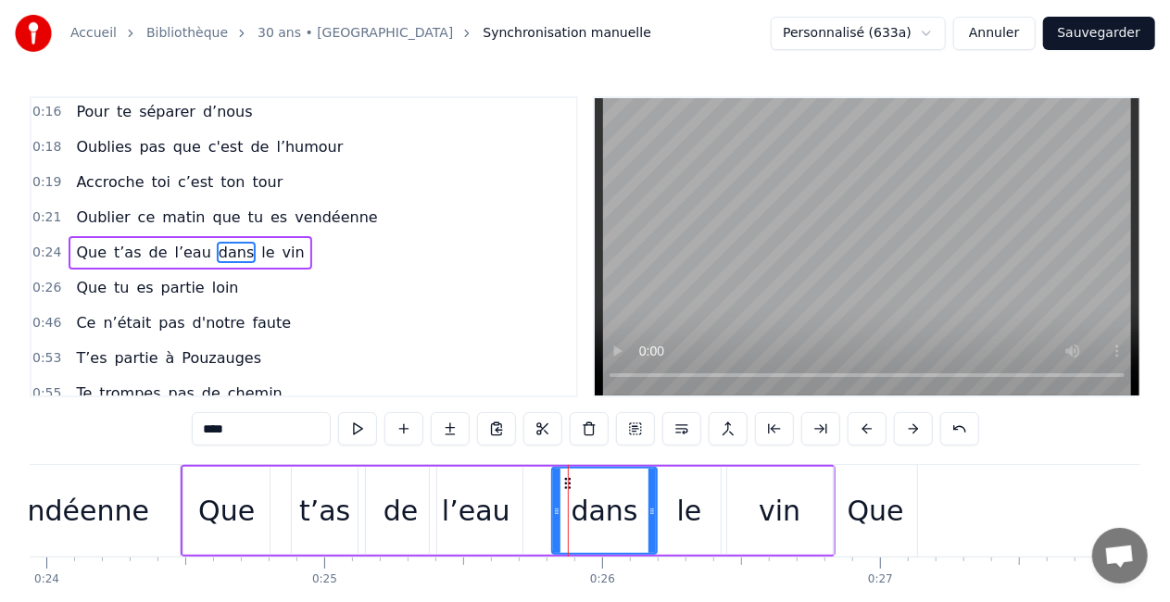
click at [559, 516] on icon at bounding box center [556, 511] width 7 height 15
click at [507, 507] on div "l’eau" at bounding box center [476, 511] width 93 height 88
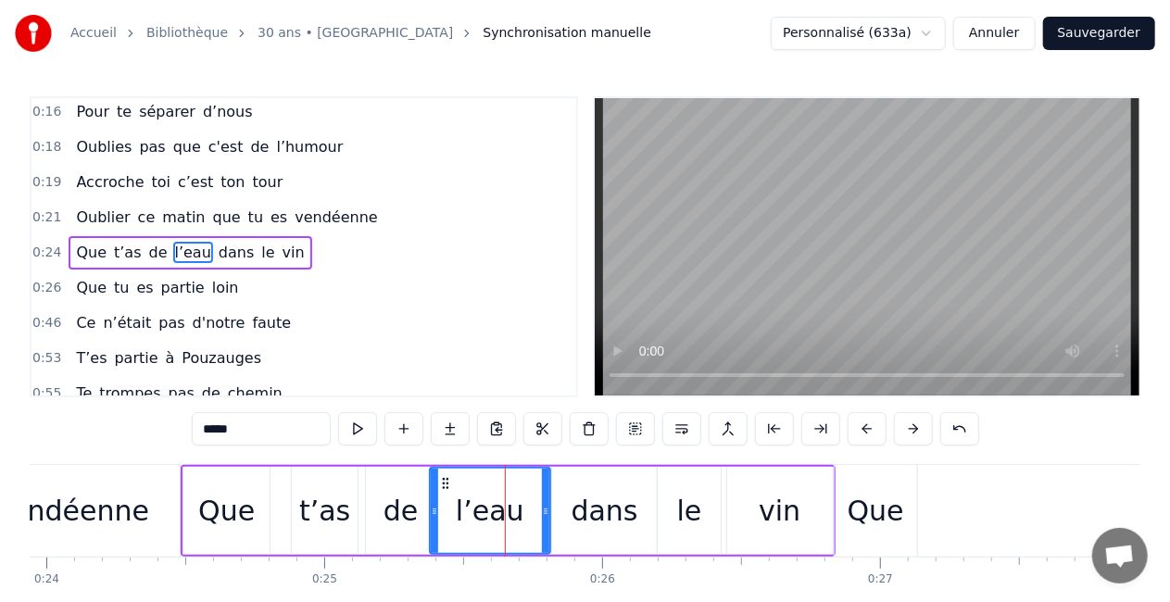
drag, startPoint x: 517, startPoint y: 511, endPoint x: 545, endPoint y: 532, distance: 34.5
click at [545, 532] on div at bounding box center [545, 511] width 7 height 84
click at [436, 513] on icon at bounding box center [435, 511] width 7 height 15
click at [884, 525] on div "Que" at bounding box center [876, 511] width 57 height 42
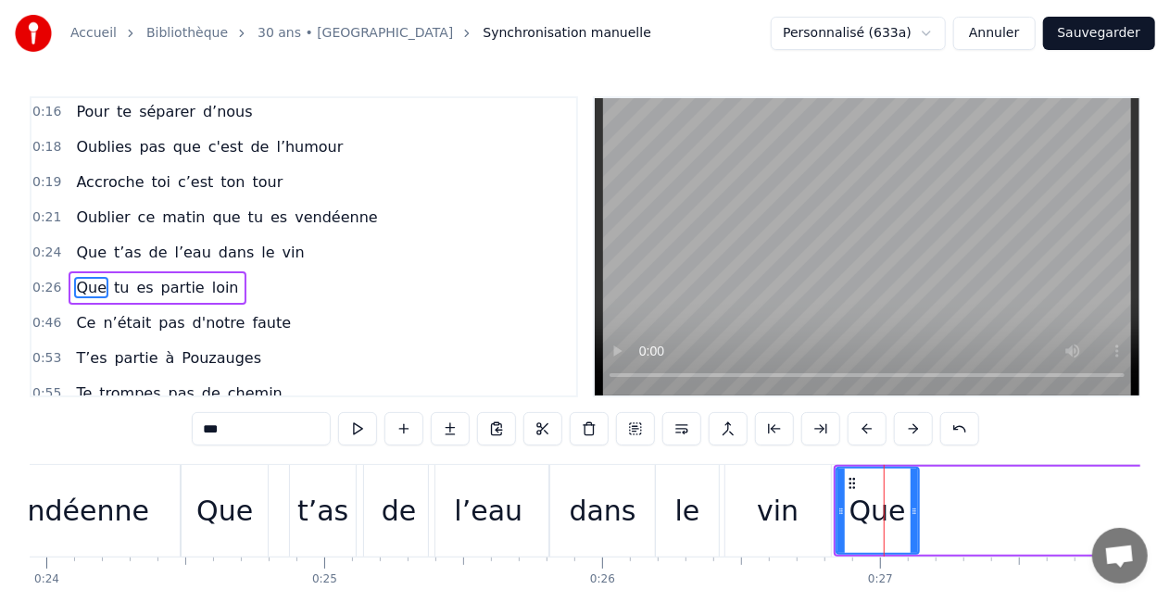
scroll to position [214, 0]
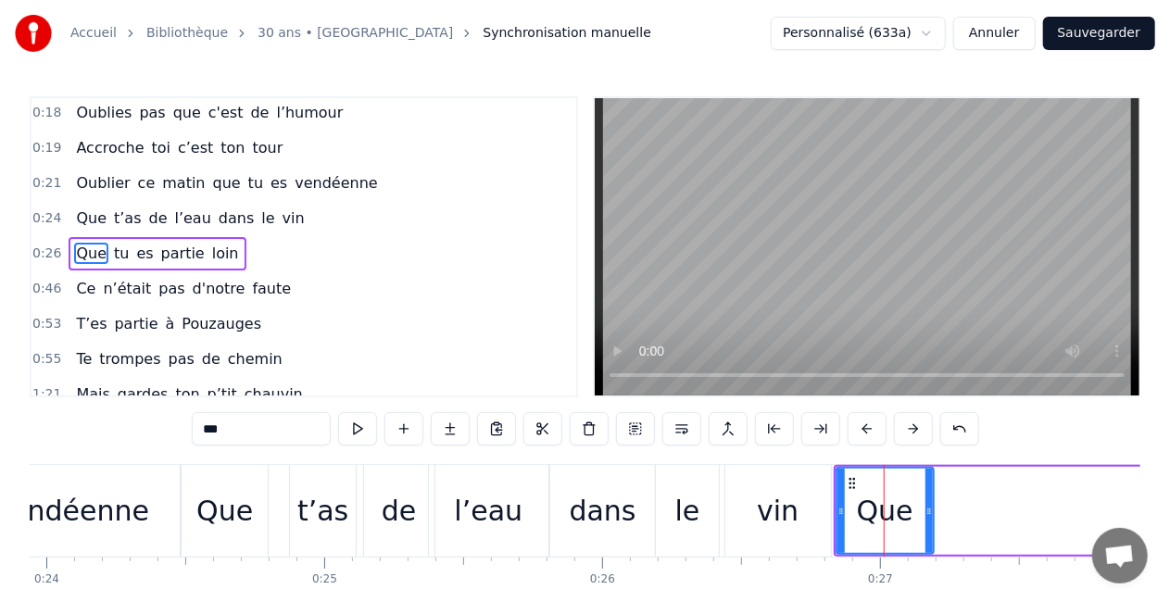
drag, startPoint x: 914, startPoint y: 521, endPoint x: 928, endPoint y: 521, distance: 14.8
click at [928, 521] on div at bounding box center [929, 511] width 7 height 84
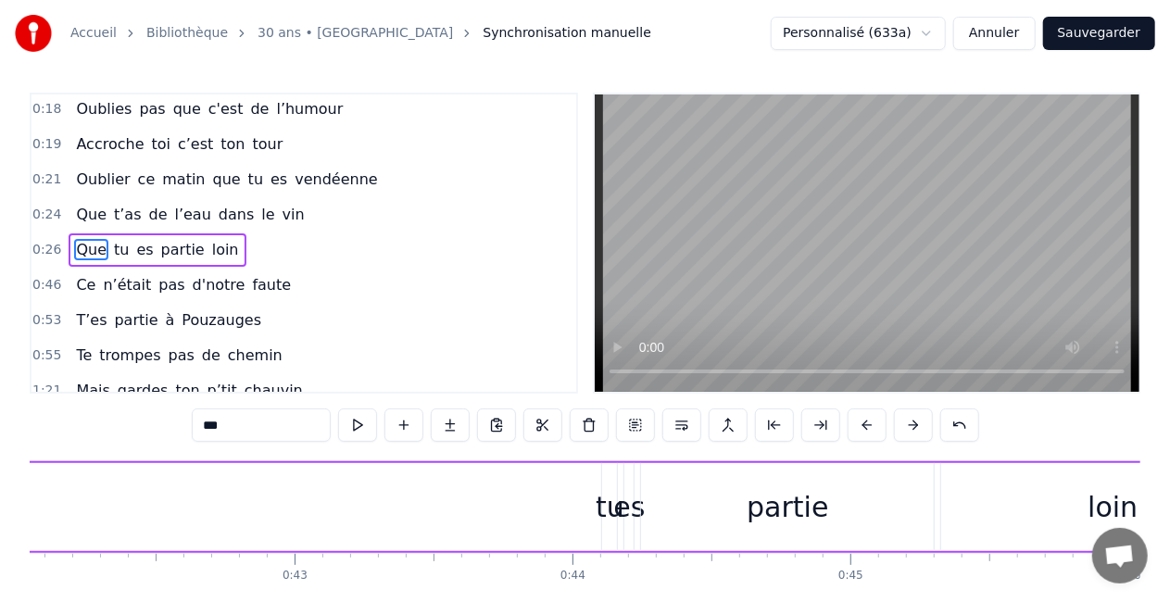
scroll to position [0, 11685]
click at [614, 500] on div "tu" at bounding box center [614, 507] width 29 height 42
type input "**"
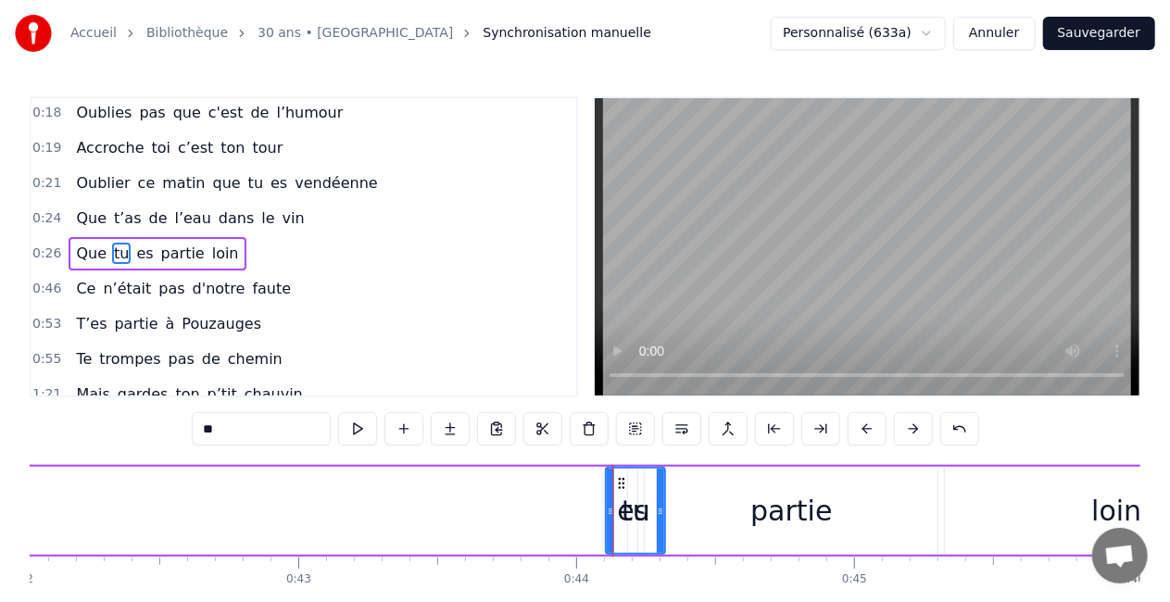
drag, startPoint x: 615, startPoint y: 504, endPoint x: 669, endPoint y: 501, distance: 53.8
click at [664, 501] on div at bounding box center [660, 511] width 7 height 84
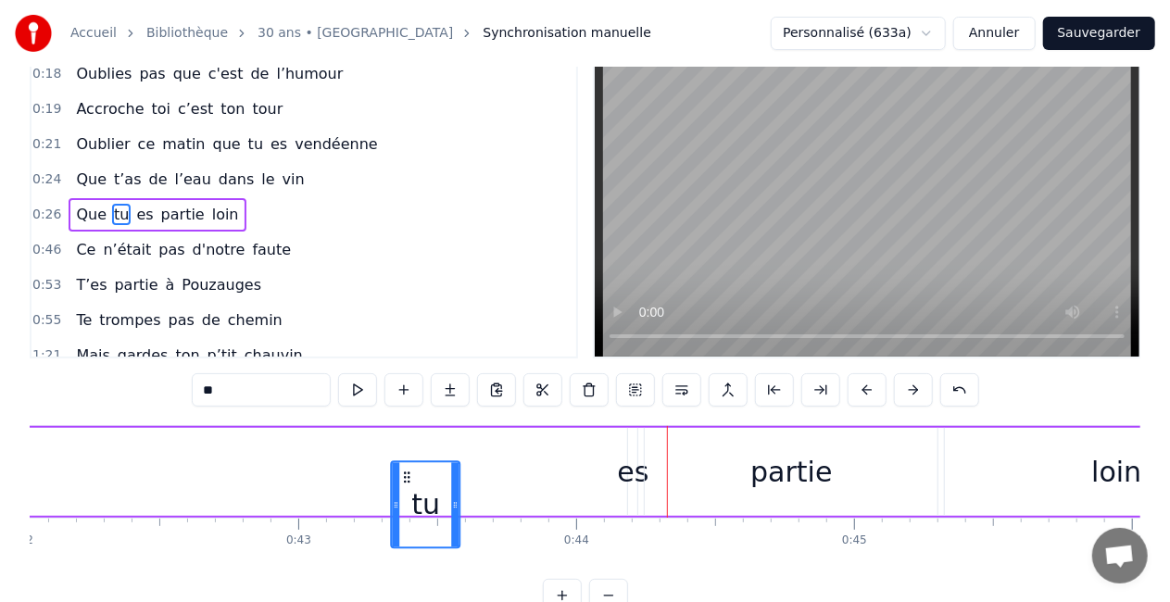
scroll to position [49, 0]
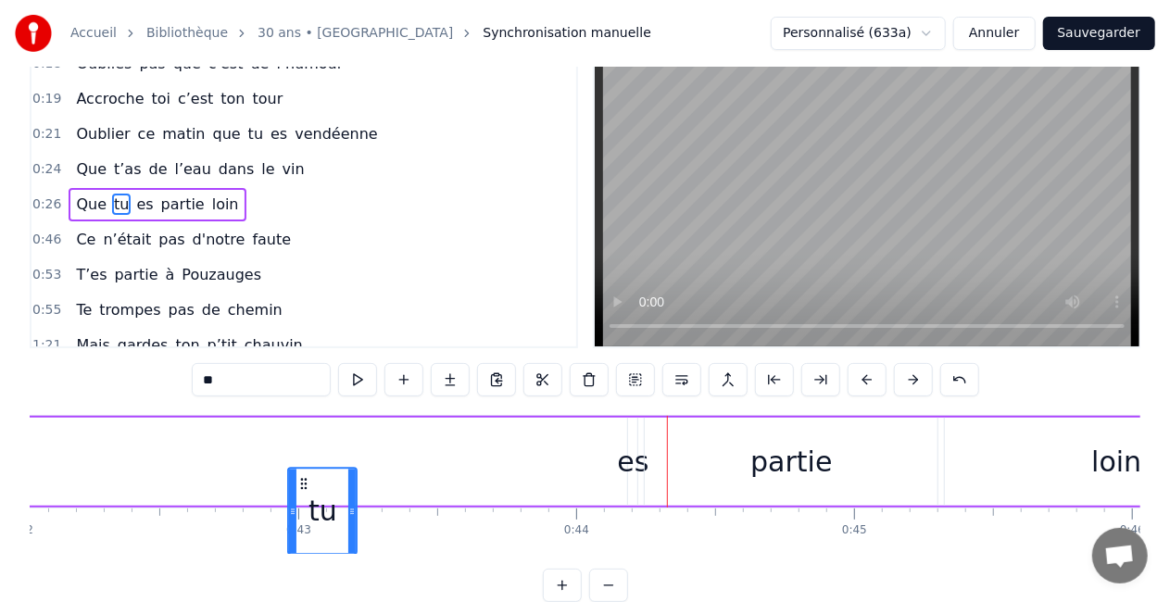
drag, startPoint x: 623, startPoint y: 486, endPoint x: 297, endPoint y: 419, distance: 332.9
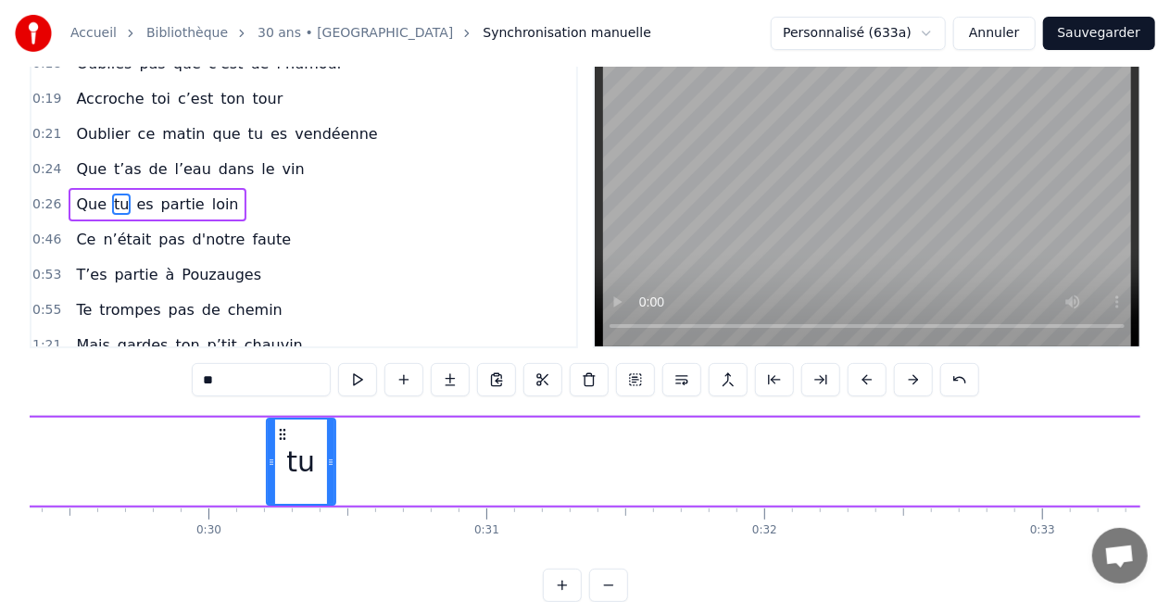
drag, startPoint x: 298, startPoint y: 438, endPoint x: 202, endPoint y: 436, distance: 96.4
click at [275, 436] on icon at bounding box center [282, 434] width 15 height 15
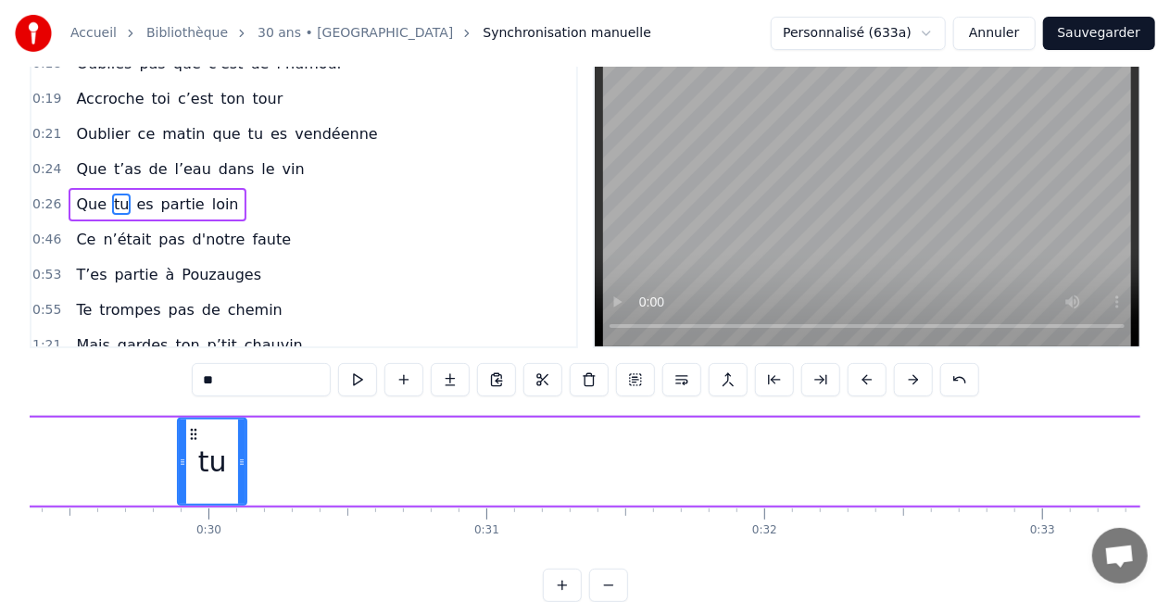
scroll to position [0, 8153]
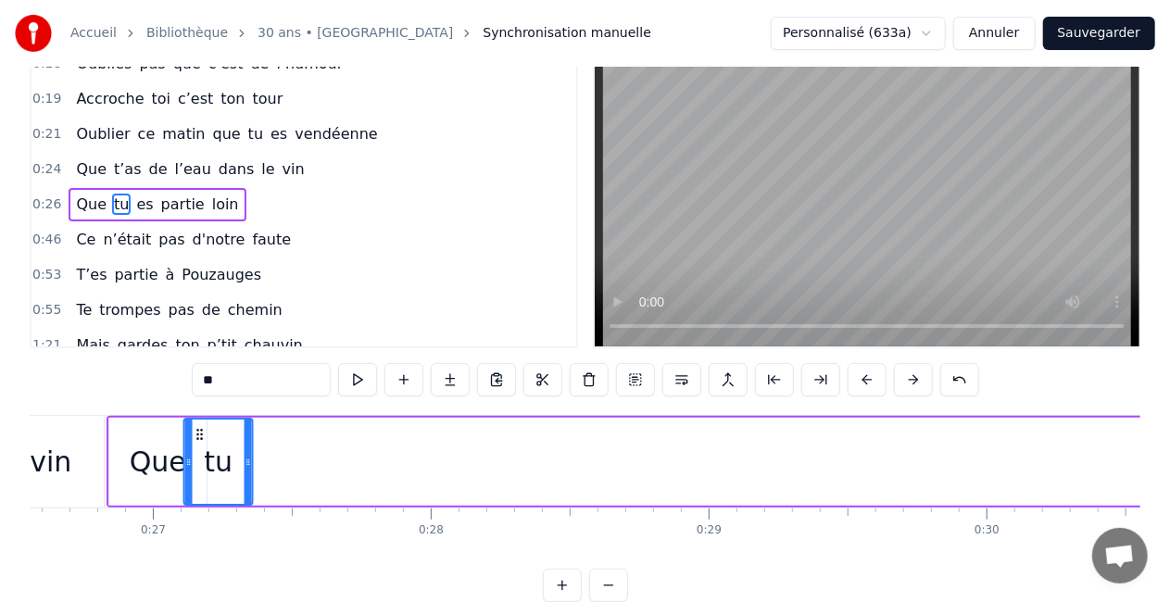
drag, startPoint x: 202, startPoint y: 436, endPoint x: 182, endPoint y: 436, distance: 20.4
click at [193, 436] on icon at bounding box center [200, 434] width 15 height 15
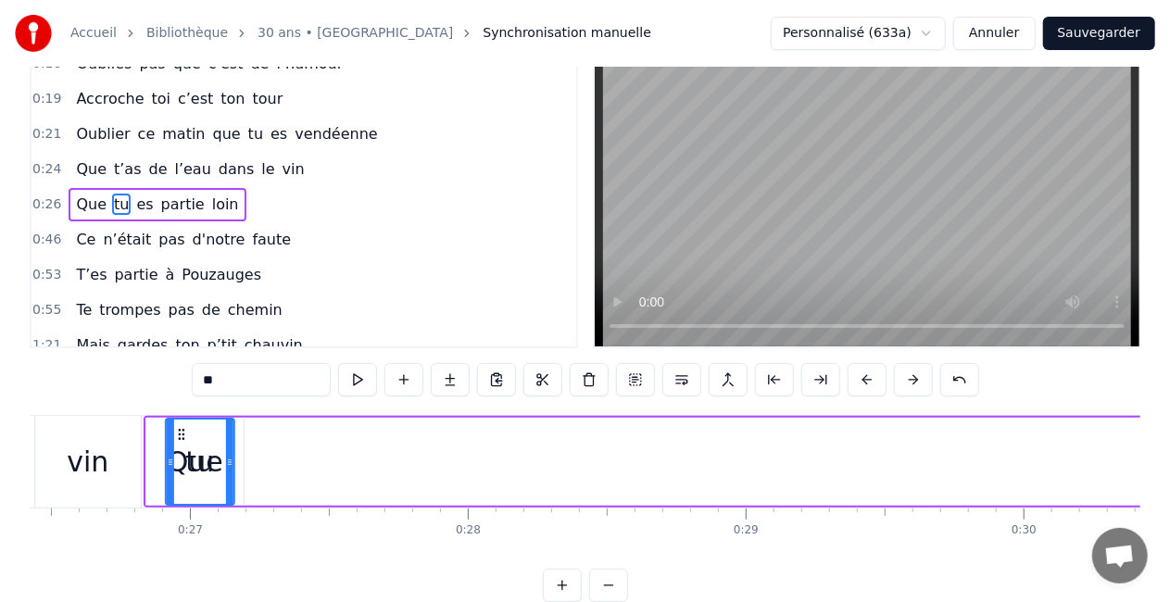
click at [182, 436] on icon at bounding box center [181, 434] width 15 height 15
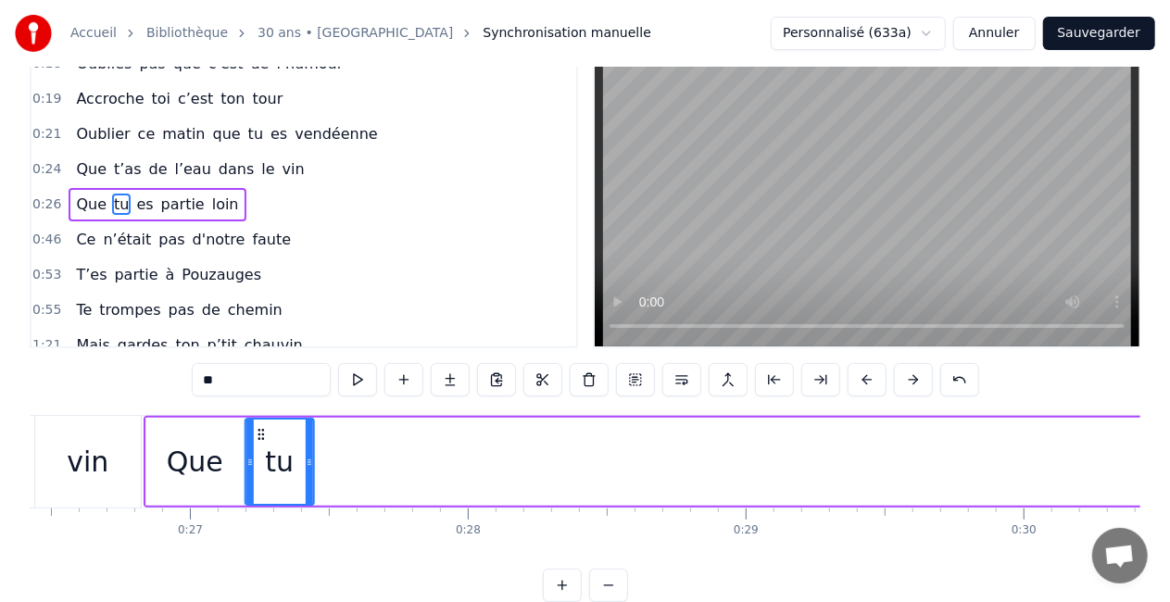
drag, startPoint x: 182, startPoint y: 434, endPoint x: 261, endPoint y: 424, distance: 80.2
click at [261, 424] on div "tu" at bounding box center [279, 462] width 67 height 84
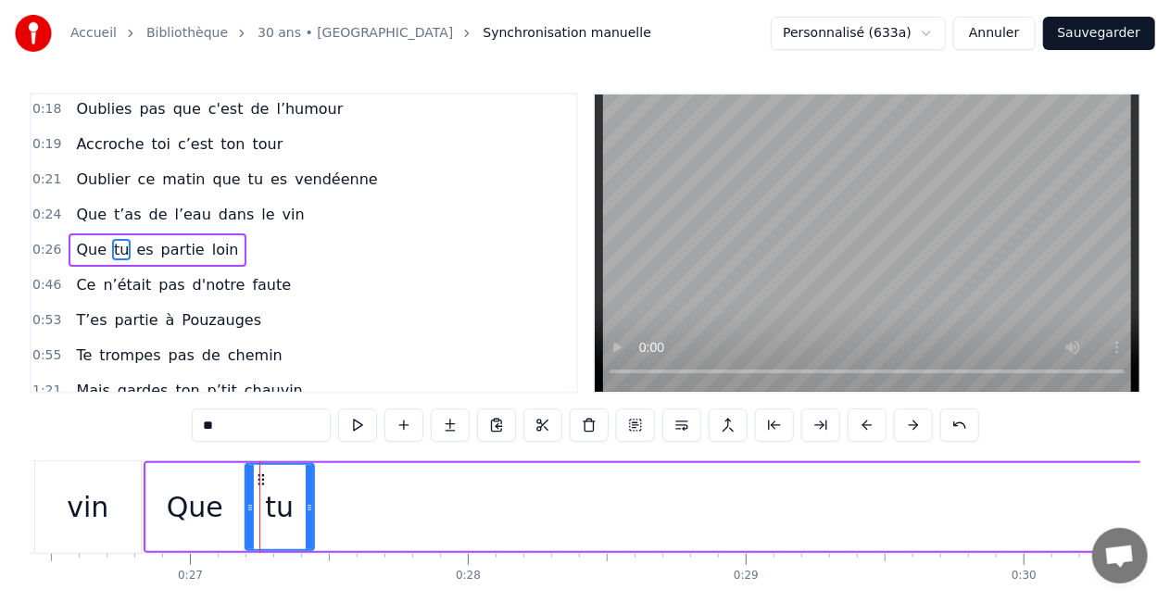
scroll to position [0, 0]
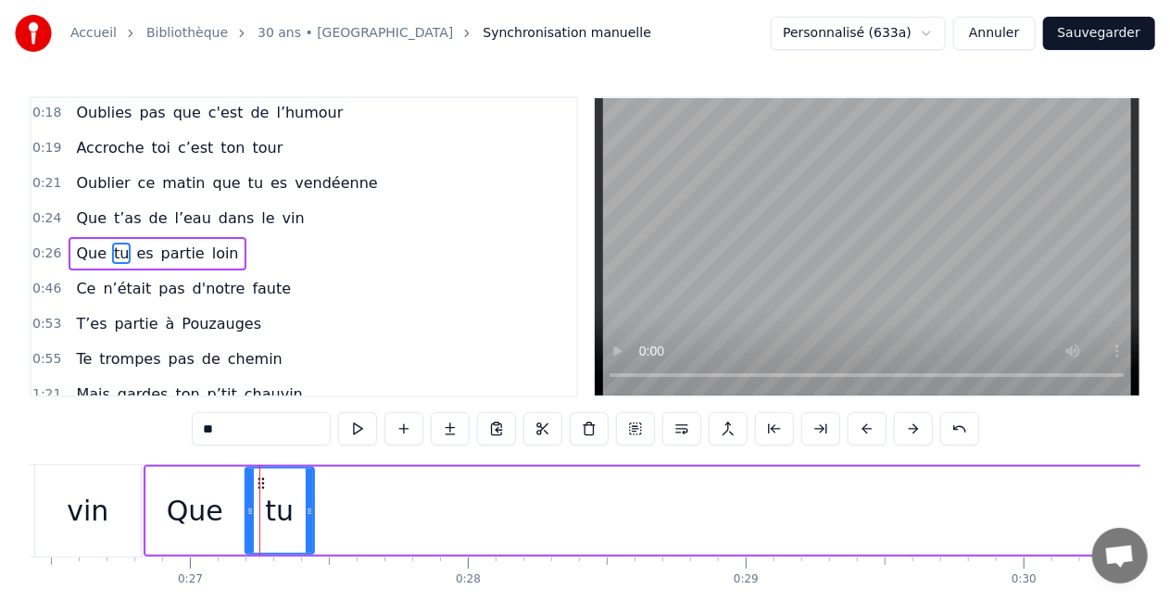
drag, startPoint x: 282, startPoint y: 514, endPoint x: 292, endPoint y: 514, distance: 10.2
click at [292, 514] on div "tu" at bounding box center [279, 511] width 67 height 84
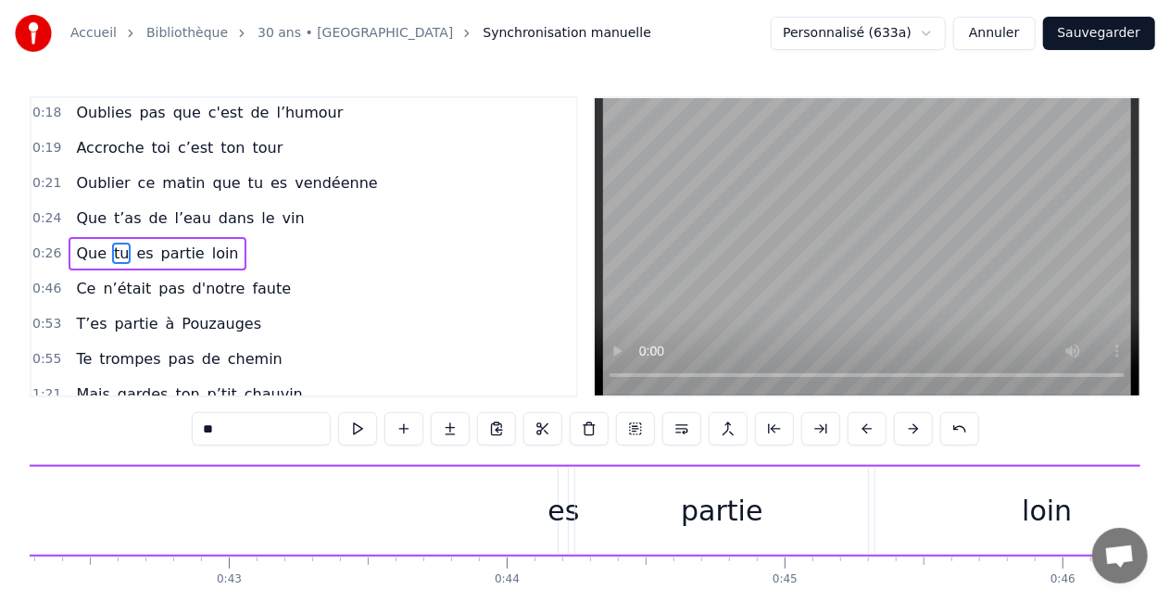
scroll to position [0, 11762]
drag, startPoint x: 552, startPoint y: 513, endPoint x: 499, endPoint y: 512, distance: 53.8
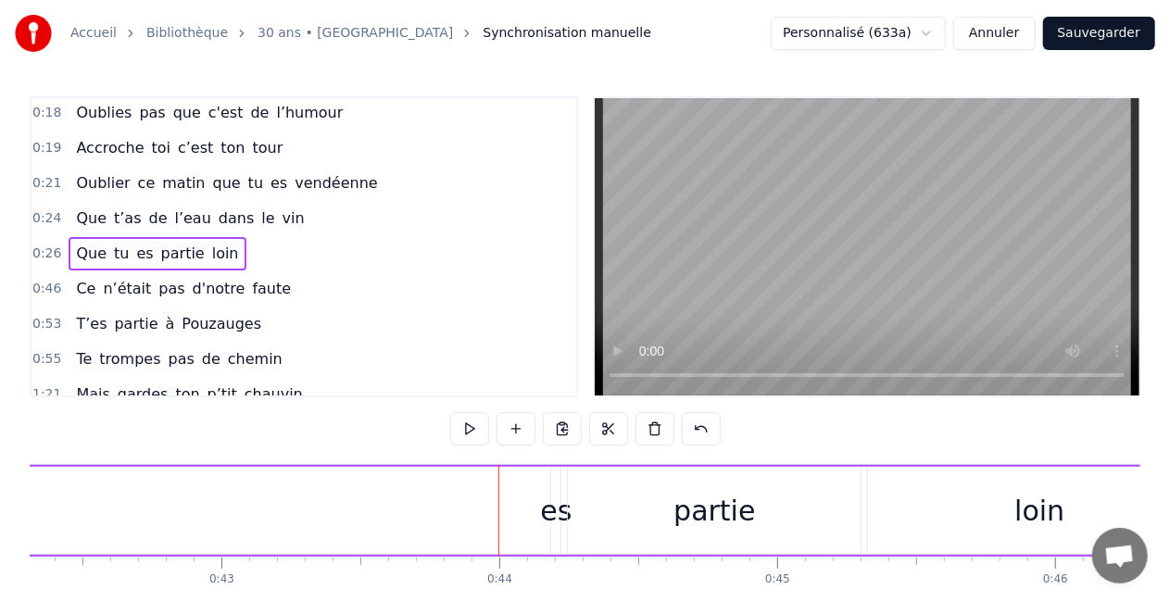
click at [557, 506] on div "es" at bounding box center [556, 511] width 32 height 42
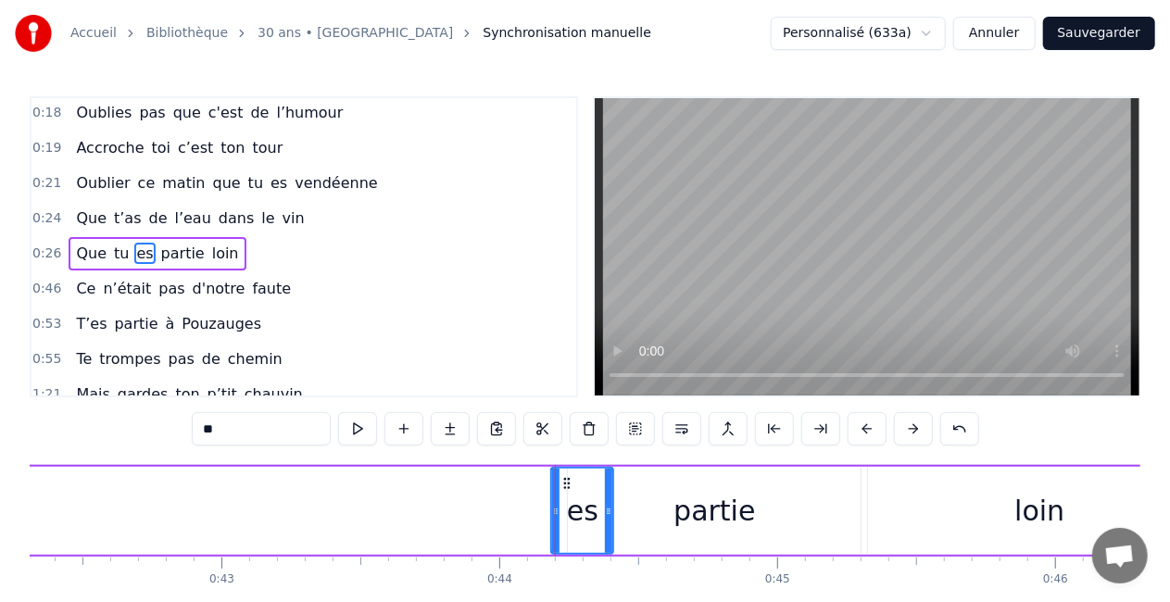
drag, startPoint x: 559, startPoint y: 516, endPoint x: 613, endPoint y: 513, distance: 53.8
click at [613, 513] on icon at bounding box center [608, 511] width 7 height 15
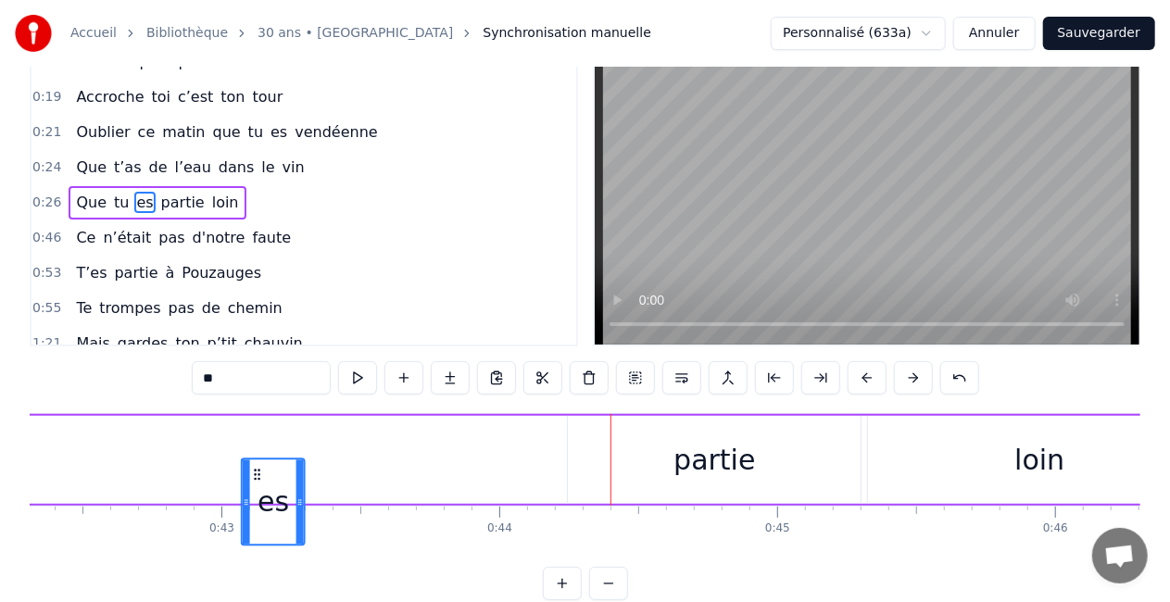
scroll to position [52, 0]
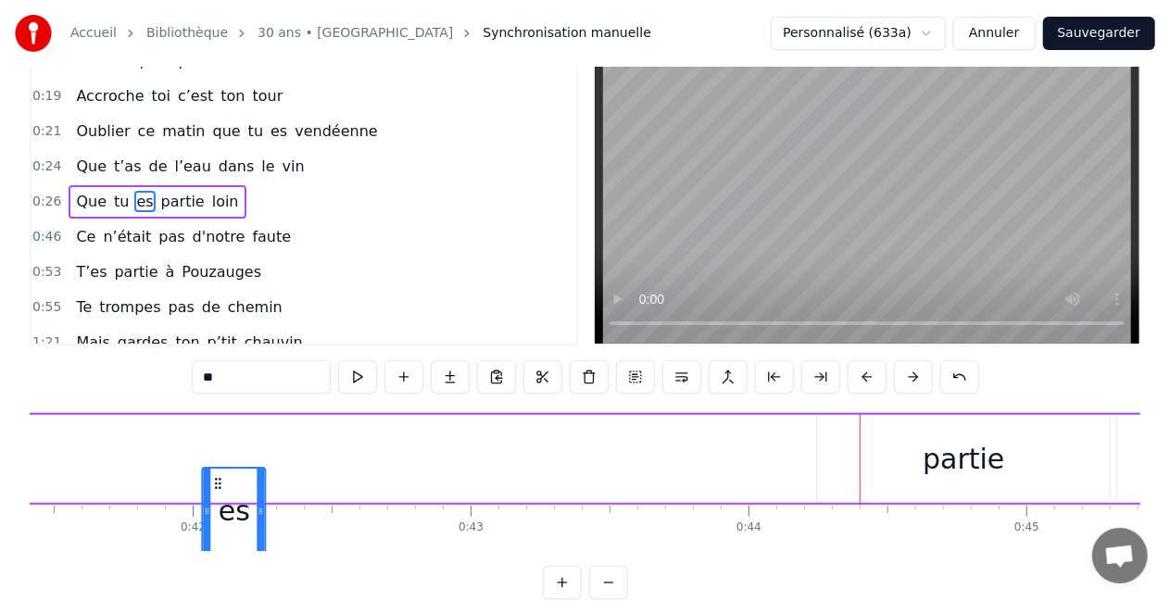
drag, startPoint x: 566, startPoint y: 480, endPoint x: 224, endPoint y: 456, distance: 342.8
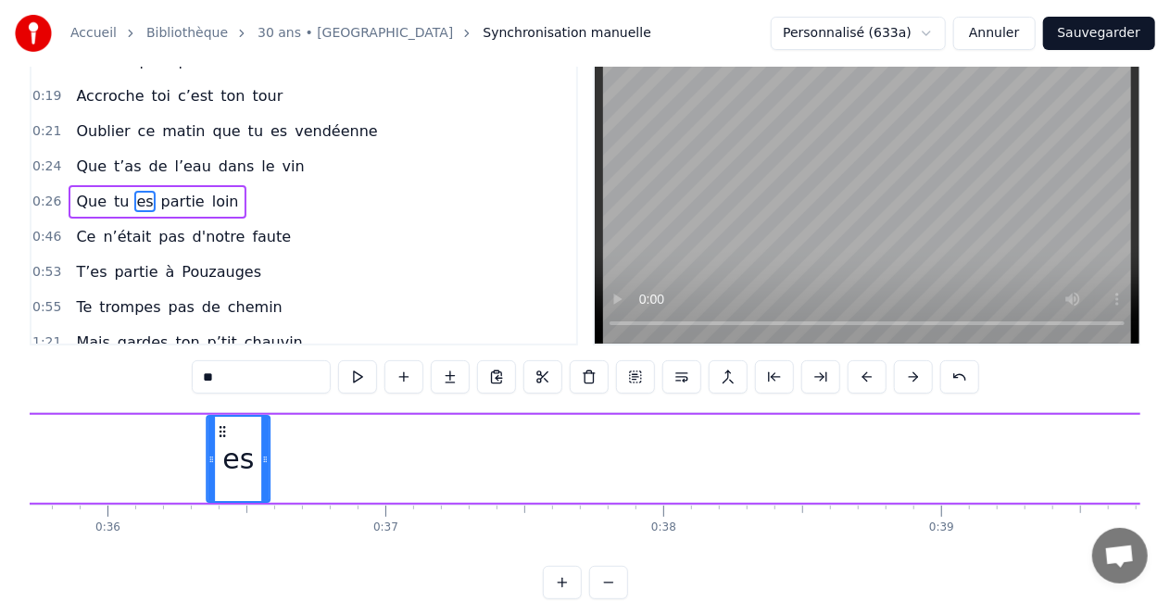
drag, startPoint x: 229, startPoint y: 434, endPoint x: 180, endPoint y: 434, distance: 49.1
click at [215, 434] on icon at bounding box center [222, 431] width 15 height 15
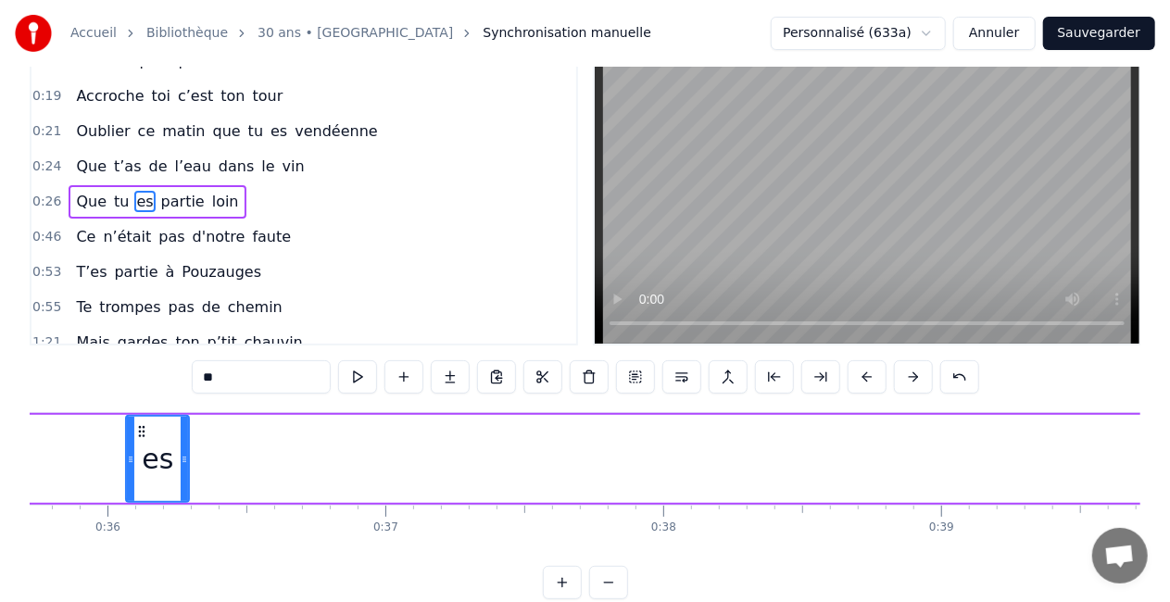
scroll to position [0, 9893]
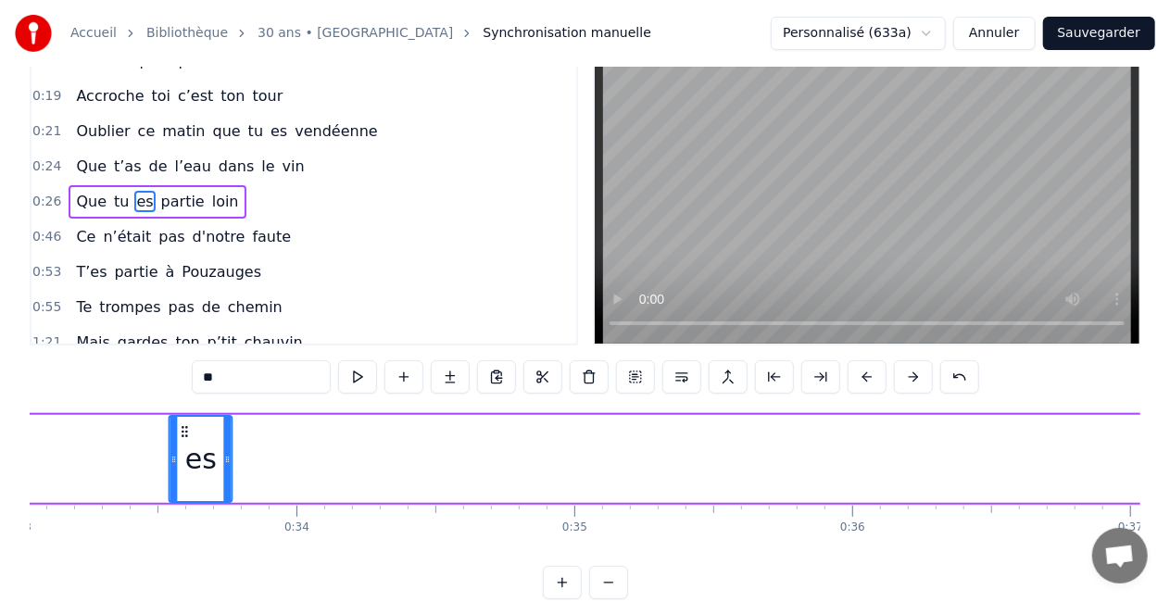
drag, startPoint x: 177, startPoint y: 434, endPoint x: 161, endPoint y: 437, distance: 16.2
click at [170, 437] on div "es" at bounding box center [200, 459] width 61 height 84
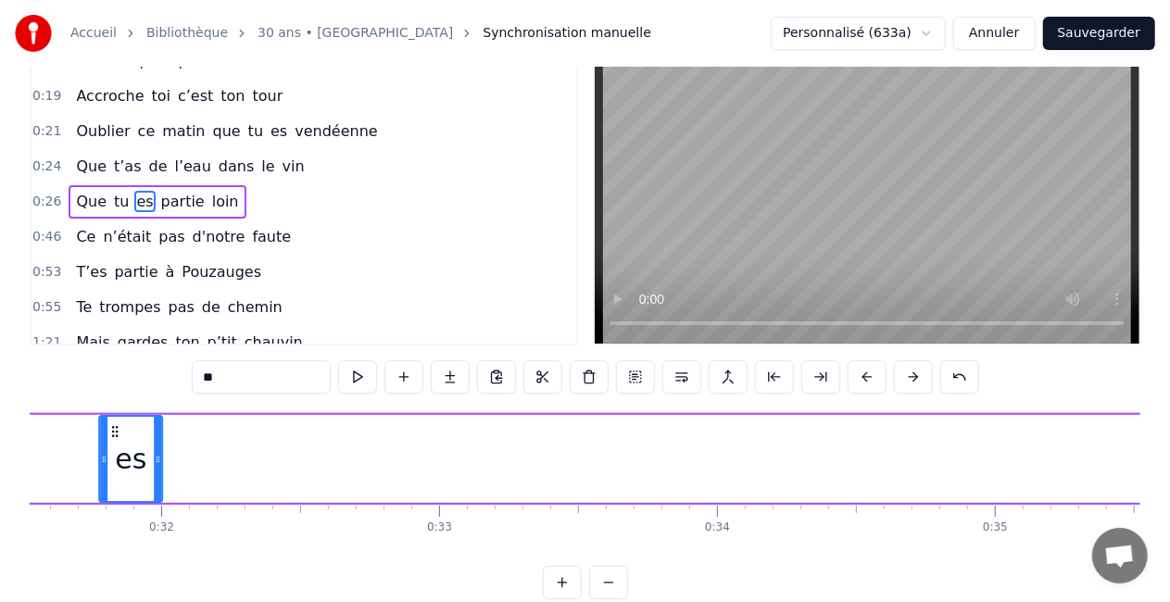
drag, startPoint x: 172, startPoint y: 432, endPoint x: 158, endPoint y: 432, distance: 14.8
click at [123, 432] on icon at bounding box center [115, 431] width 15 height 15
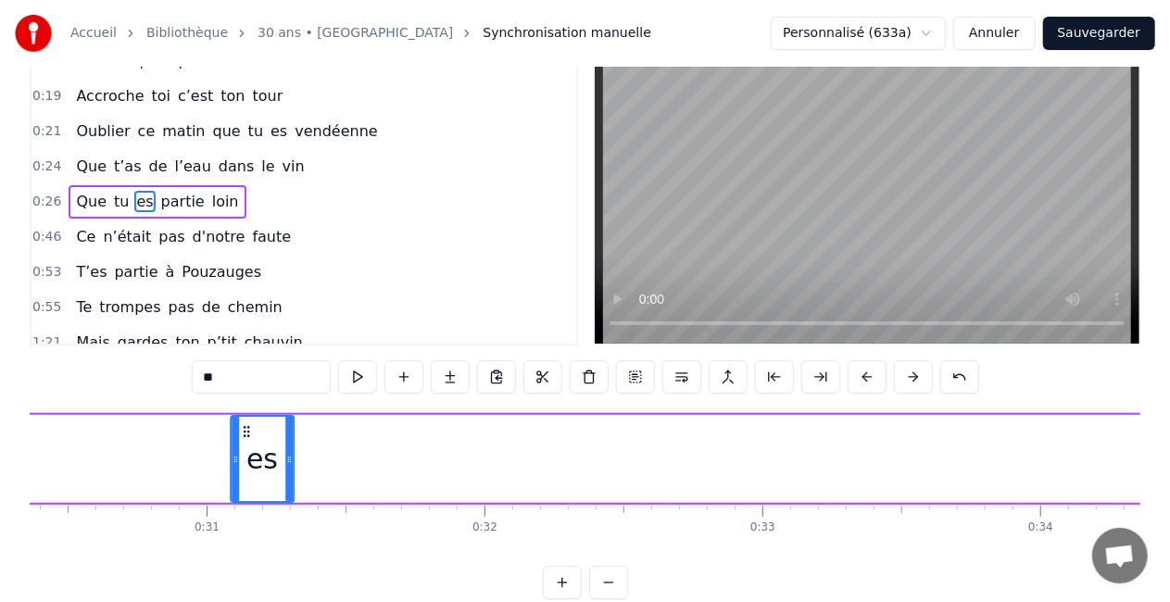
drag, startPoint x: 164, startPoint y: 430, endPoint x: 147, endPoint y: 430, distance: 16.7
click at [239, 430] on icon at bounding box center [246, 431] width 15 height 15
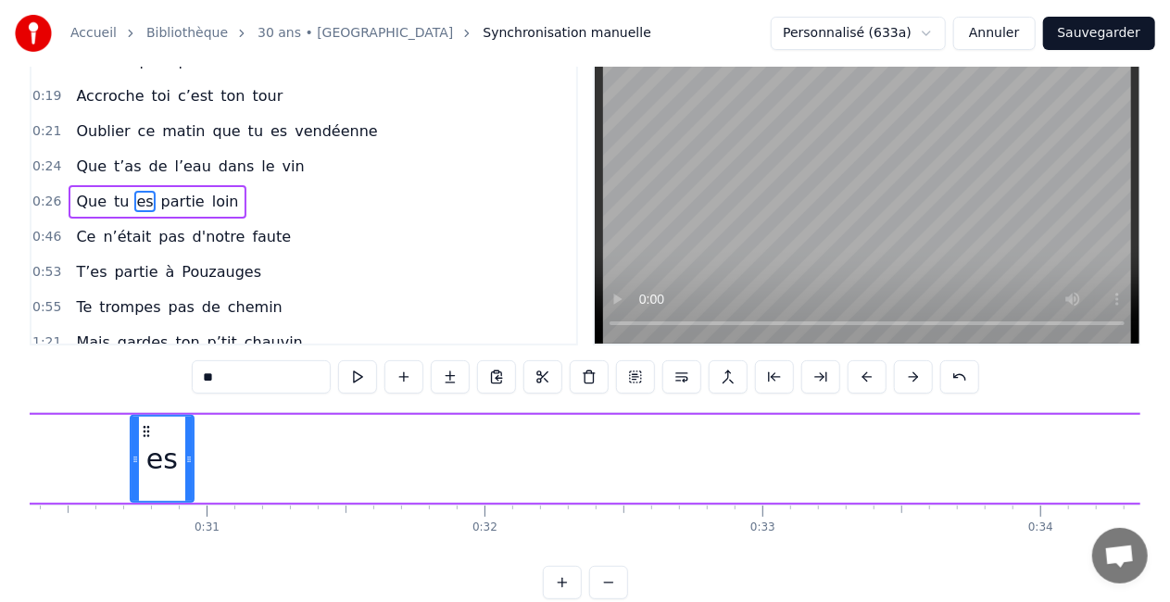
scroll to position [0, 8436]
click at [147, 430] on div "es" at bounding box center [166, 459] width 65 height 88
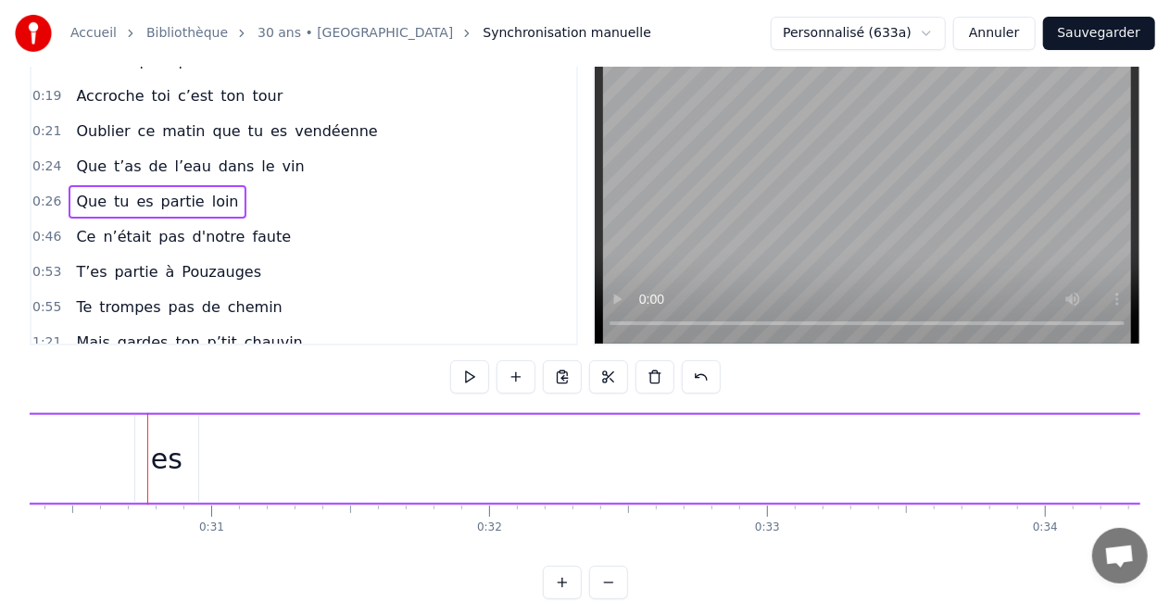
click at [159, 436] on div "es" at bounding box center [166, 459] width 63 height 88
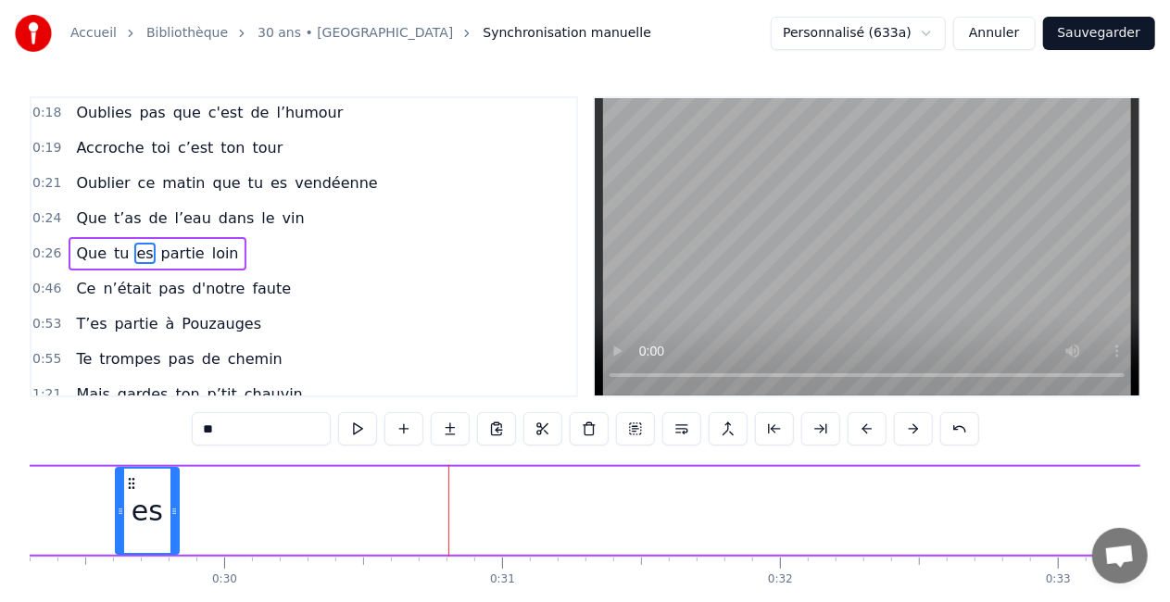
scroll to position [0, 8126]
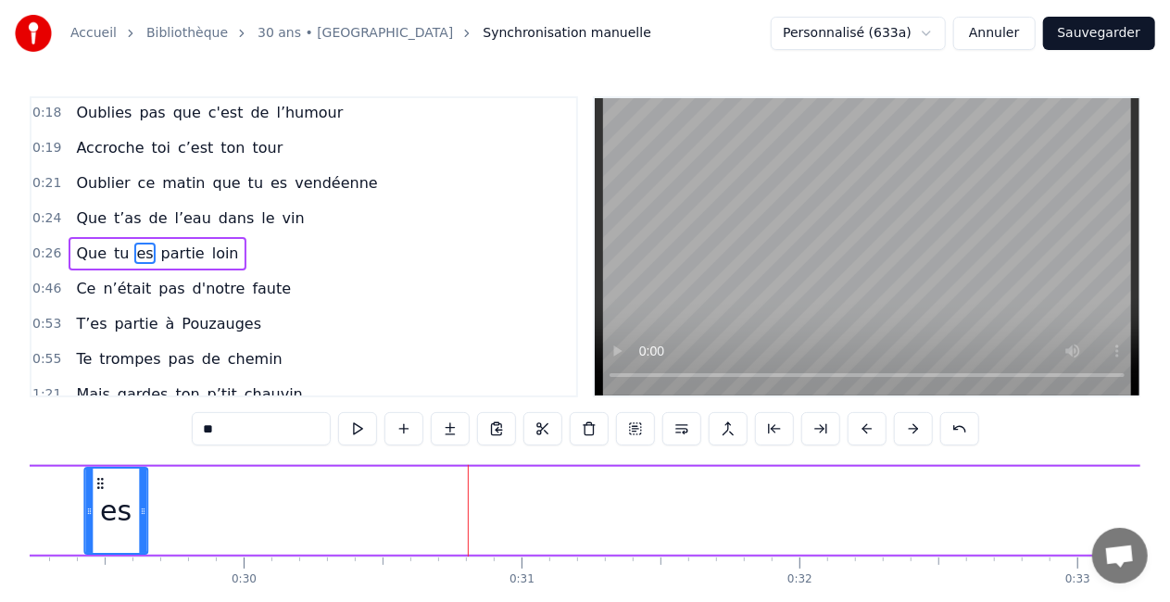
drag, startPoint x: 148, startPoint y: 486, endPoint x: 95, endPoint y: 483, distance: 53.9
click at [95, 483] on icon at bounding box center [100, 483] width 15 height 15
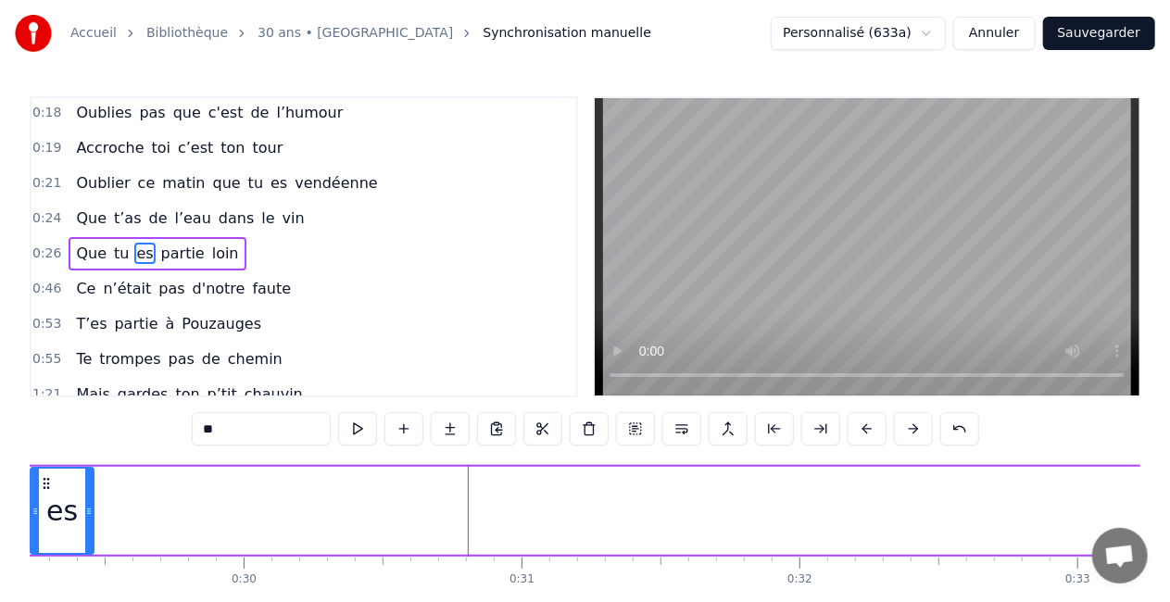
scroll to position [0, 8085]
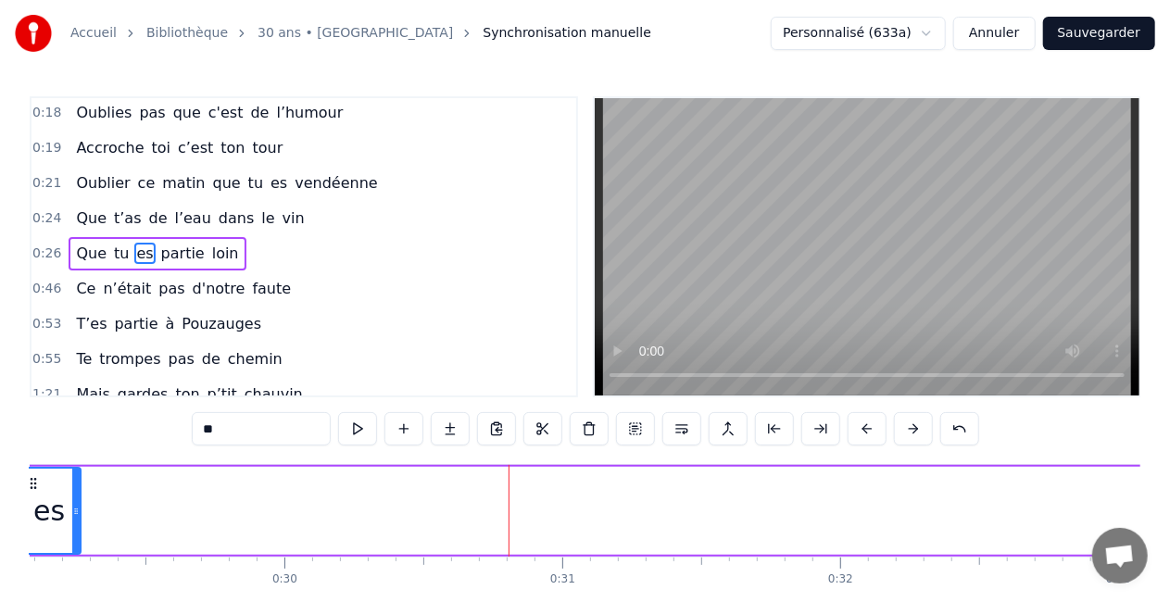
drag, startPoint x: 95, startPoint y: 483, endPoint x: 31, endPoint y: 484, distance: 63.9
click at [32, 484] on circle at bounding box center [32, 483] width 1 height 1
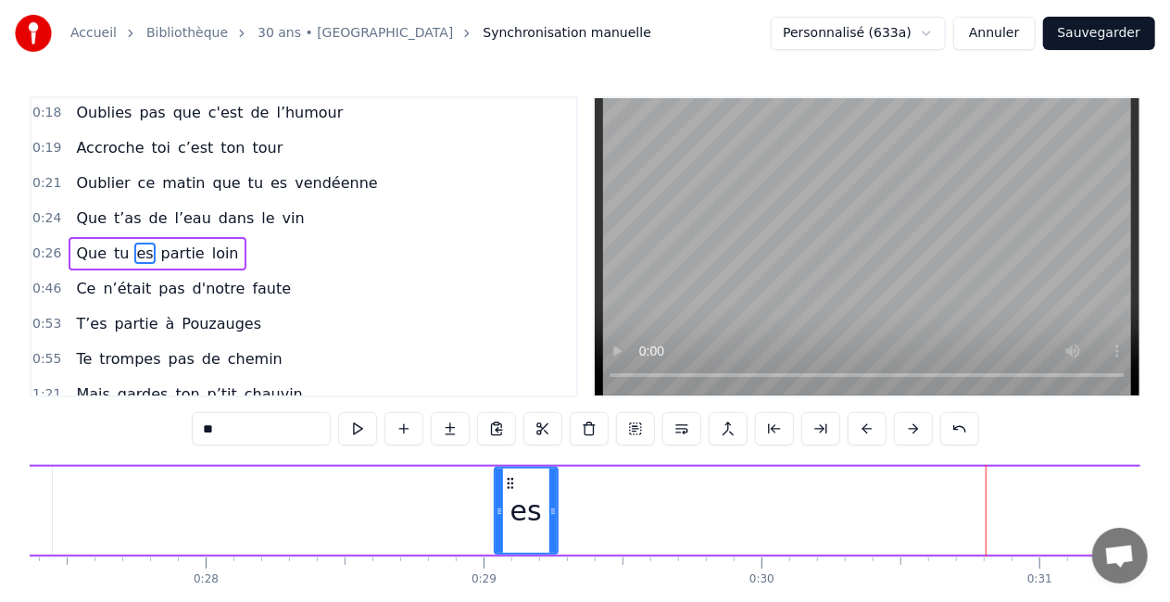
scroll to position [0, 7603]
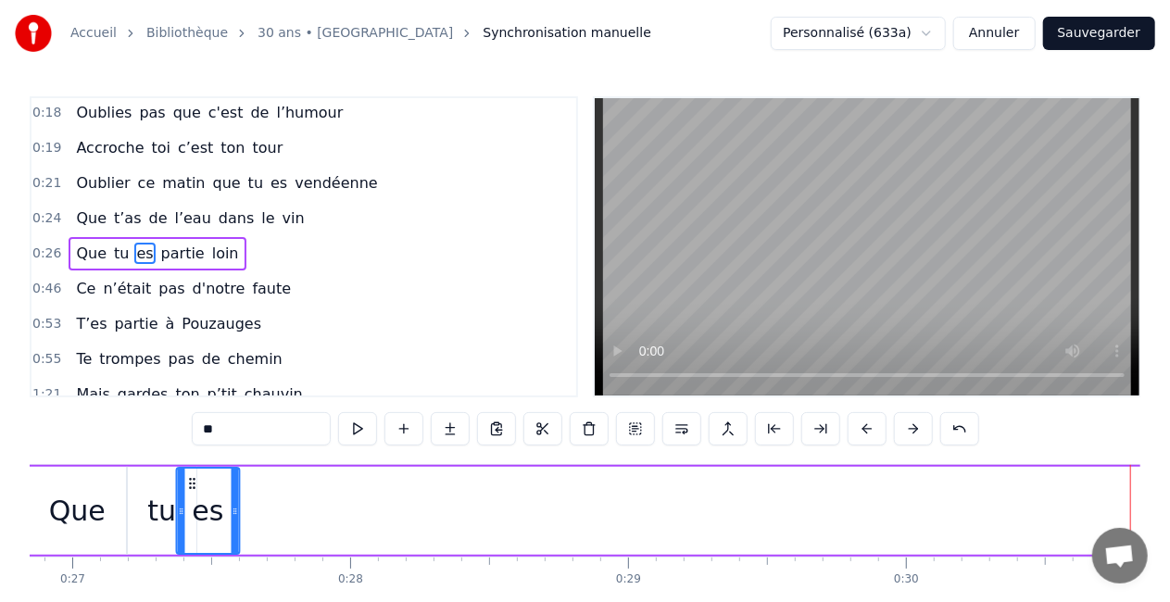
drag, startPoint x: 515, startPoint y: 484, endPoint x: 193, endPoint y: 474, distance: 322.6
click at [193, 474] on div "es" at bounding box center [207, 511] width 61 height 84
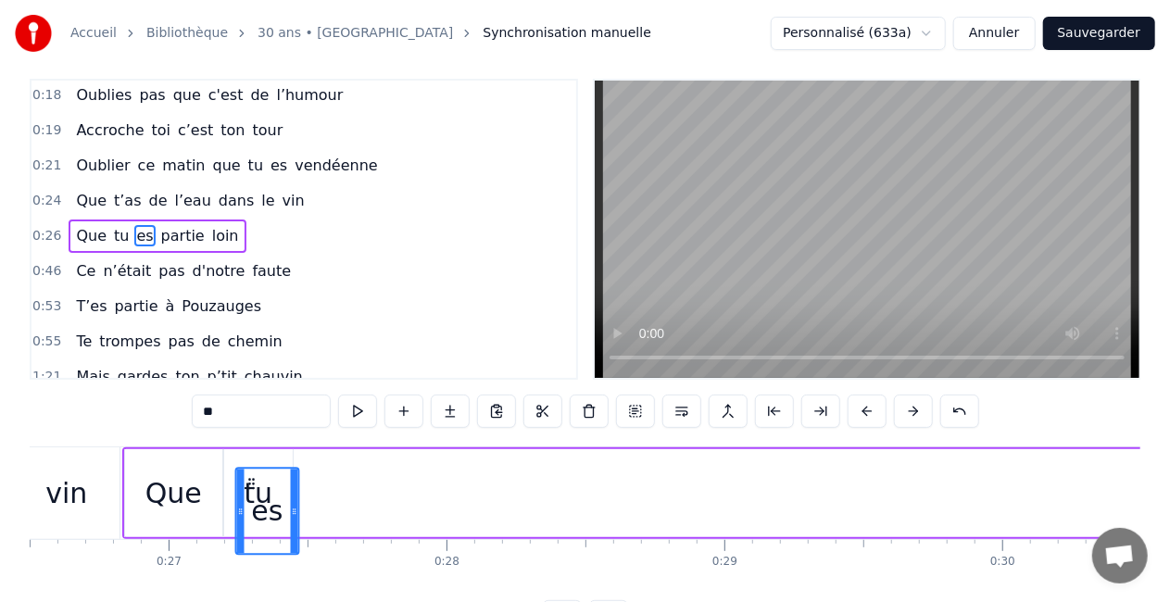
scroll to position [0, 7367]
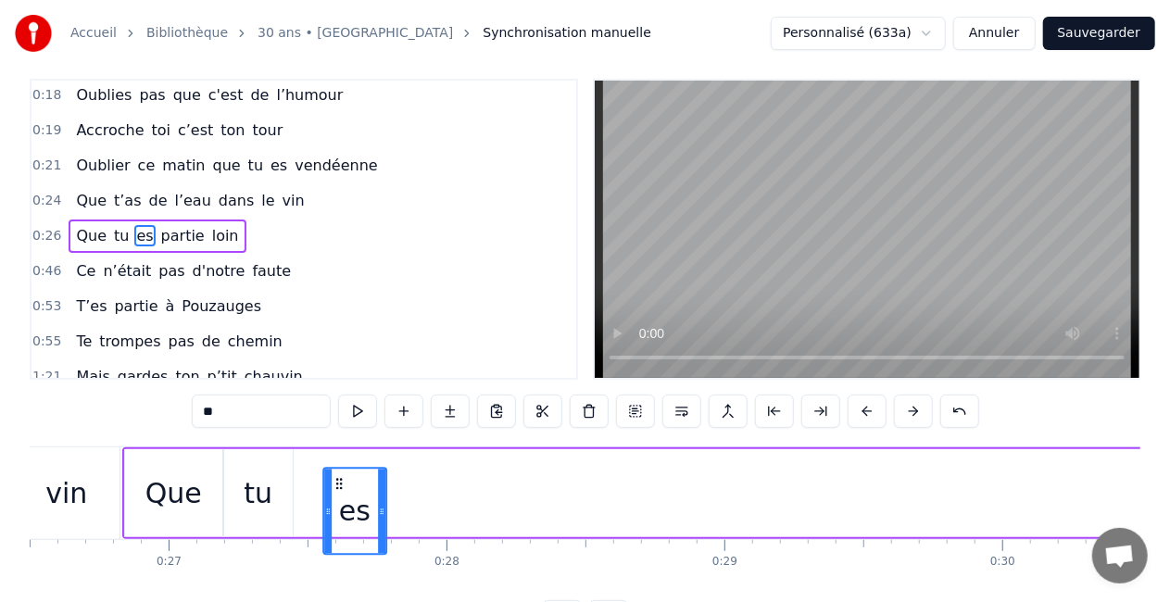
drag, startPoint x: 189, startPoint y: 482, endPoint x: 337, endPoint y: 461, distance: 149.7
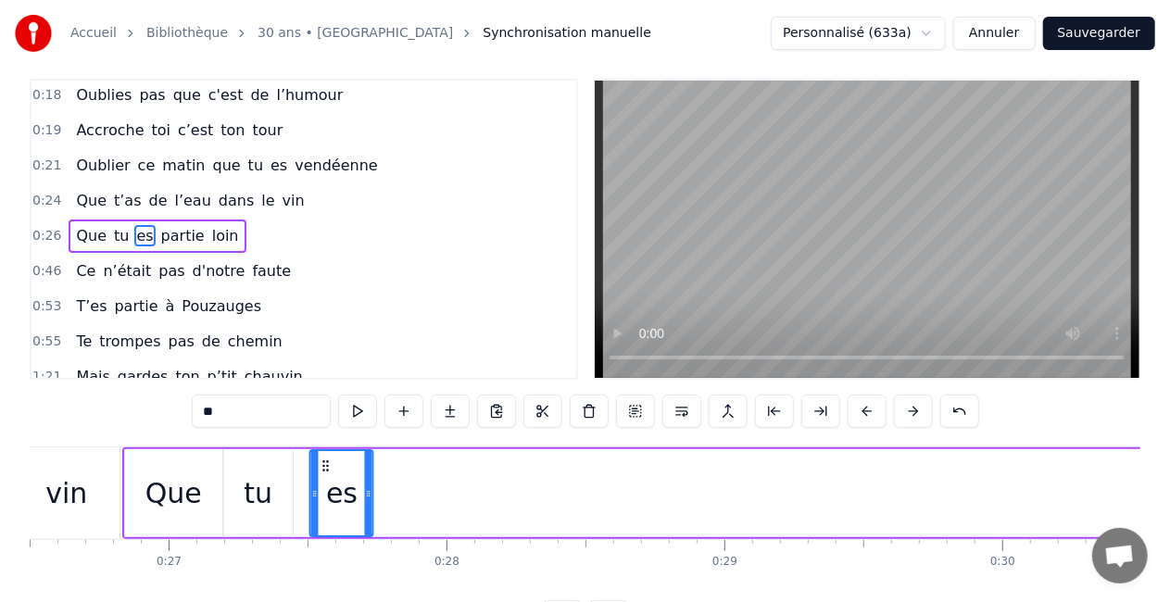
drag, startPoint x: 343, startPoint y: 468, endPoint x: 332, endPoint y: 471, distance: 11.5
click at [332, 471] on icon at bounding box center [326, 466] width 15 height 15
click at [277, 515] on div "tu" at bounding box center [258, 493] width 69 height 88
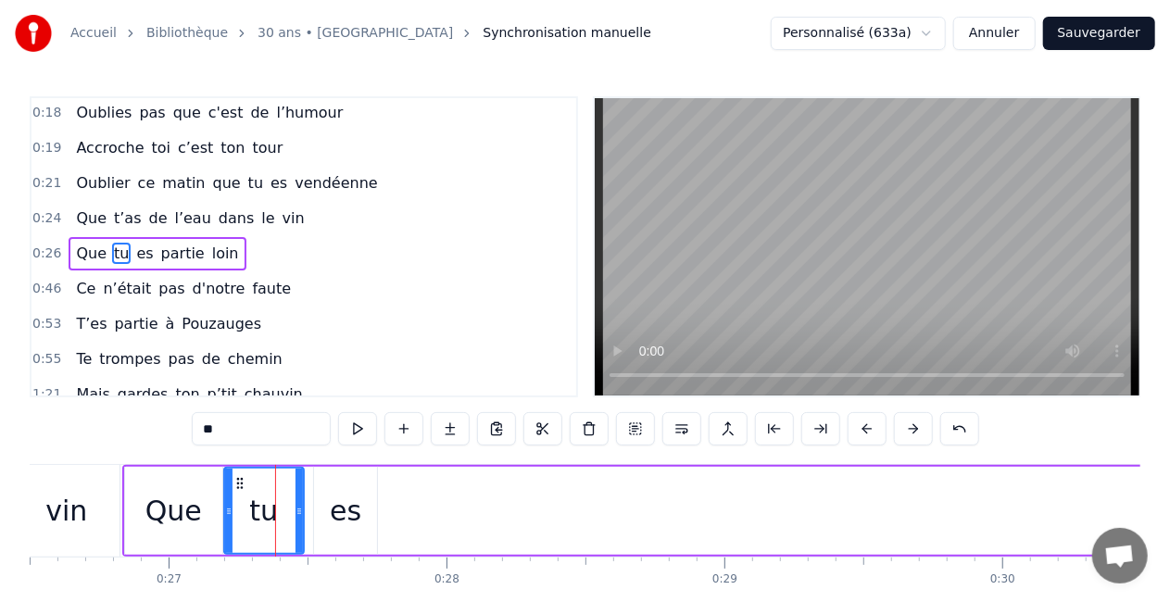
drag, startPoint x: 289, startPoint y: 505, endPoint x: 300, endPoint y: 511, distance: 12.9
click at [300, 511] on icon at bounding box center [299, 511] width 7 height 15
click at [330, 518] on div "es" at bounding box center [345, 511] width 63 height 88
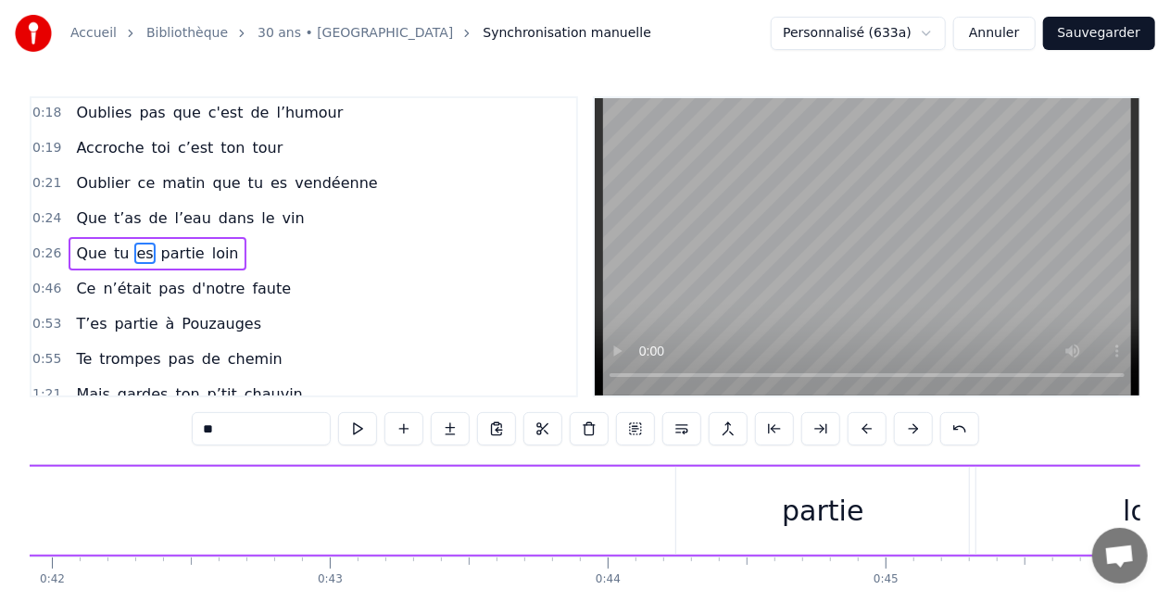
scroll to position [0, 11655]
drag, startPoint x: 830, startPoint y: 504, endPoint x: 704, endPoint y: 505, distance: 126.0
click at [704, 505] on div "partie" at bounding box center [821, 511] width 293 height 88
type input "******"
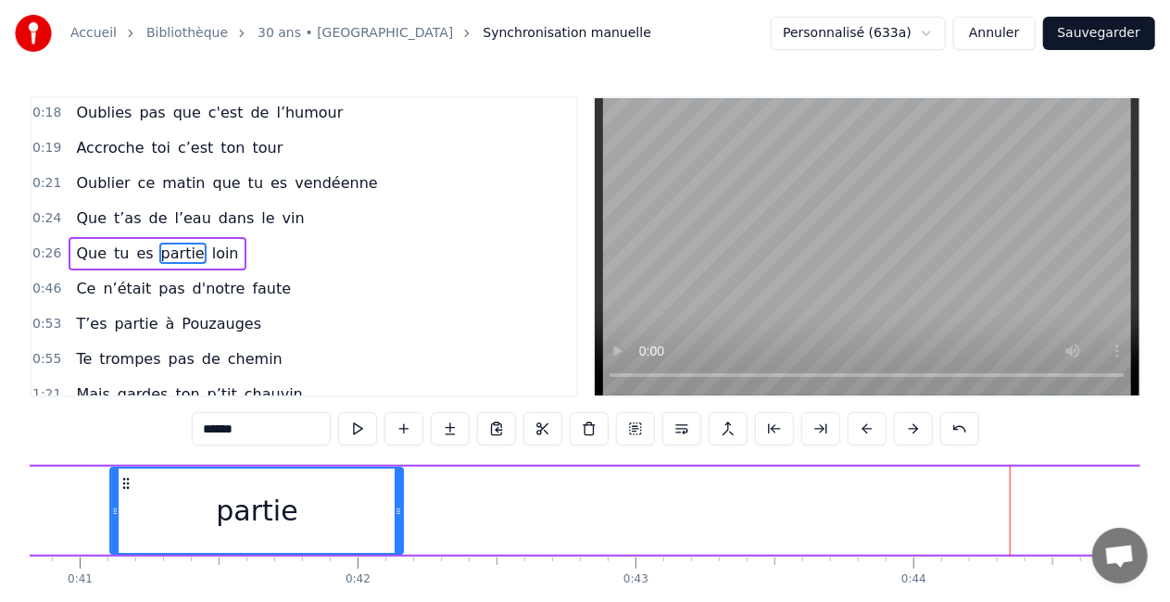
scroll to position [0, 11297]
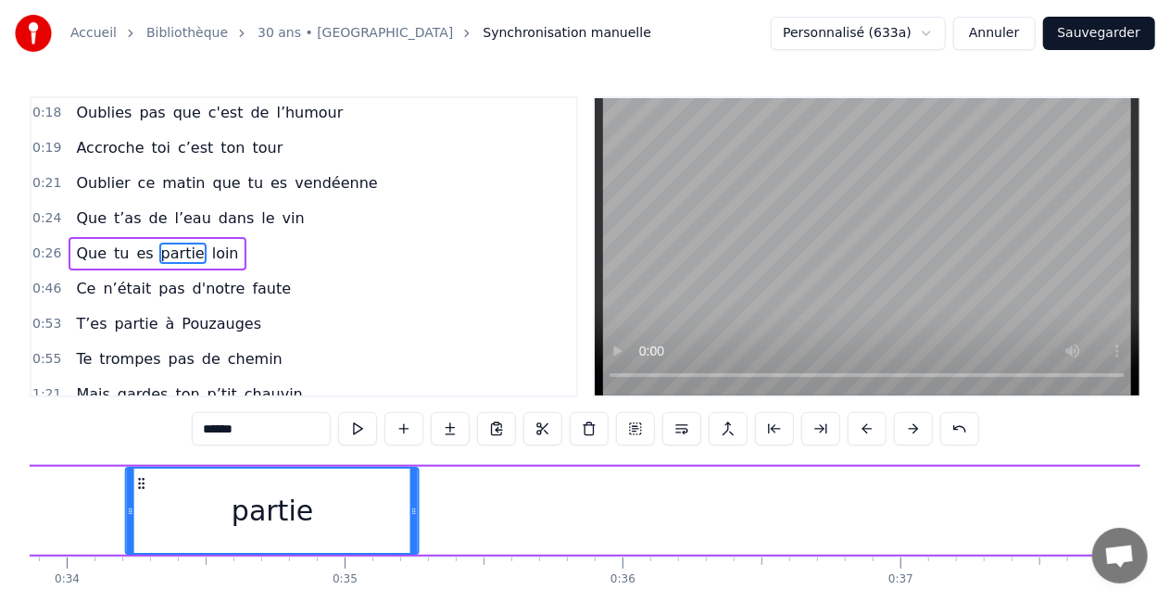
drag, startPoint x: 691, startPoint y: 482, endPoint x: 92, endPoint y: 478, distance: 599.5
click at [134, 478] on icon at bounding box center [141, 483] width 15 height 15
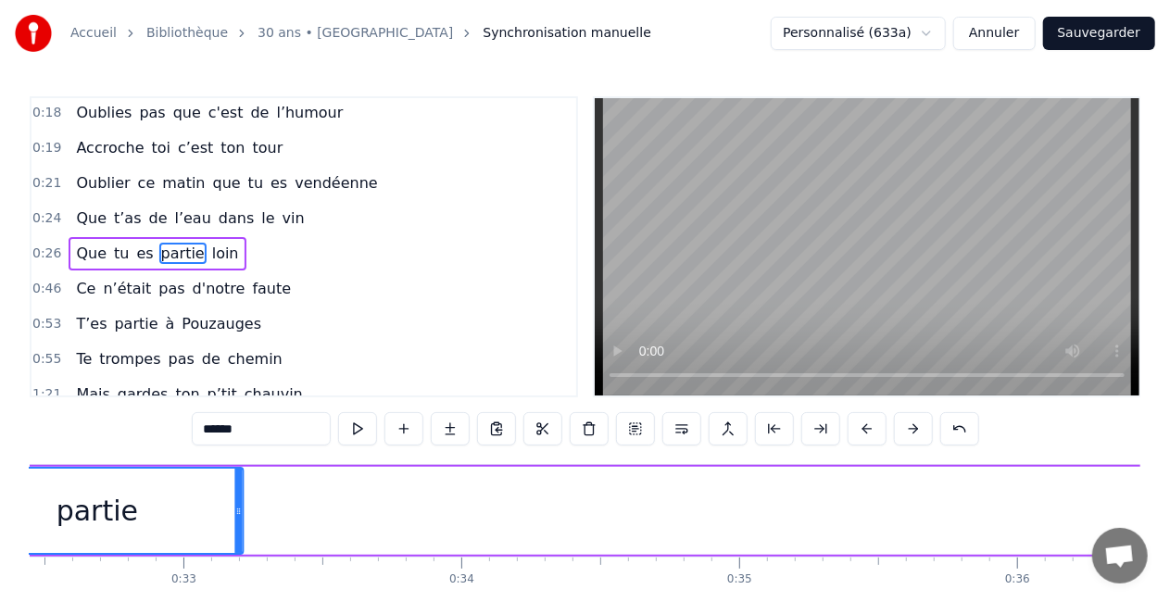
scroll to position [0, 8851]
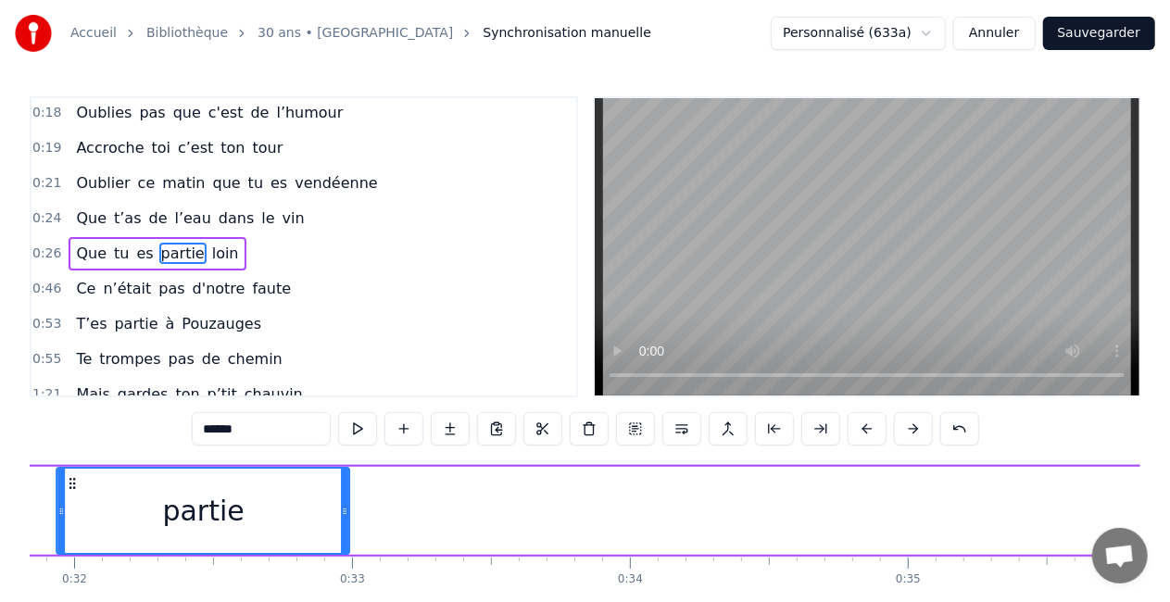
drag, startPoint x: 98, startPoint y: 478, endPoint x: 73, endPoint y: 484, distance: 25.6
click at [73, 484] on icon at bounding box center [72, 483] width 15 height 15
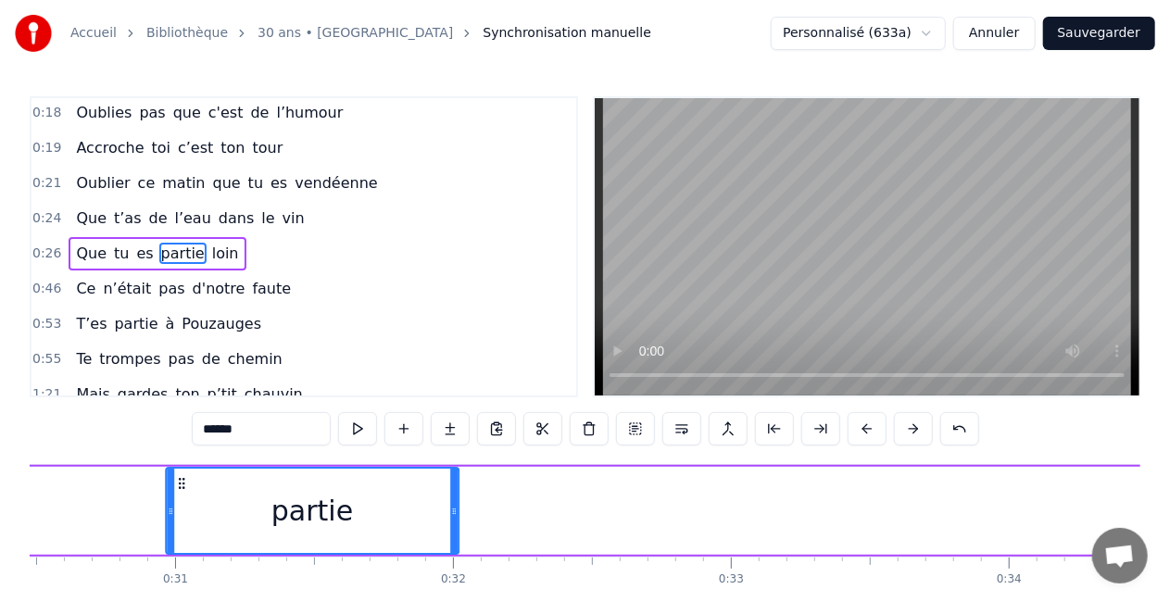
drag, startPoint x: 76, startPoint y: 484, endPoint x: 59, endPoint y: 484, distance: 16.7
click at [167, 484] on div "partie" at bounding box center [312, 511] width 291 height 84
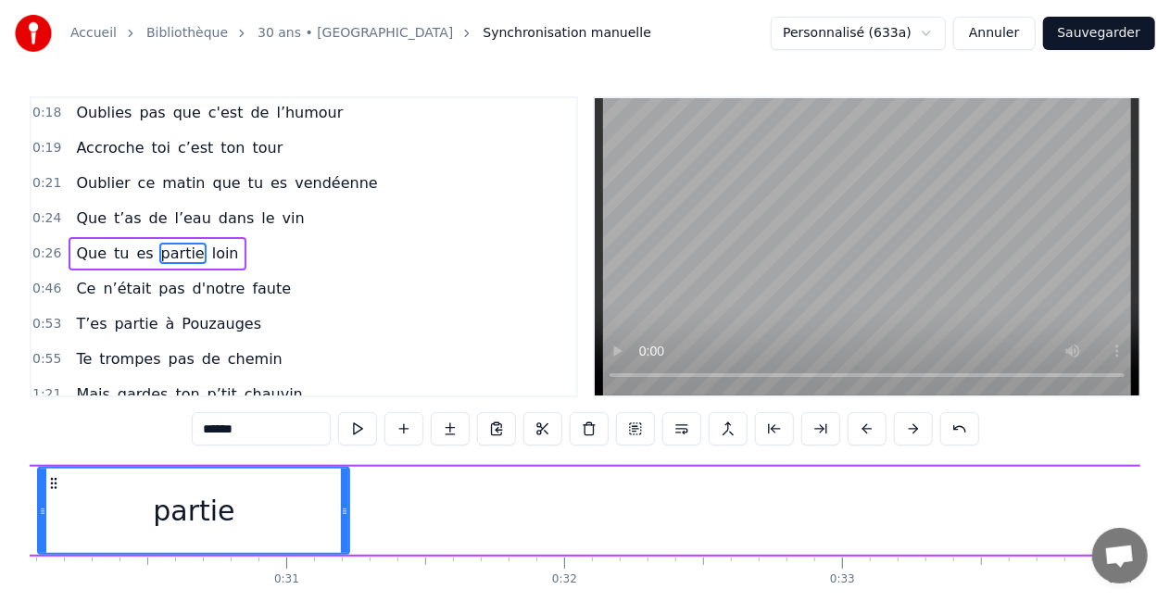
drag, startPoint x: 59, startPoint y: 484, endPoint x: 43, endPoint y: 484, distance: 16.7
click at [43, 484] on div at bounding box center [42, 511] width 7 height 84
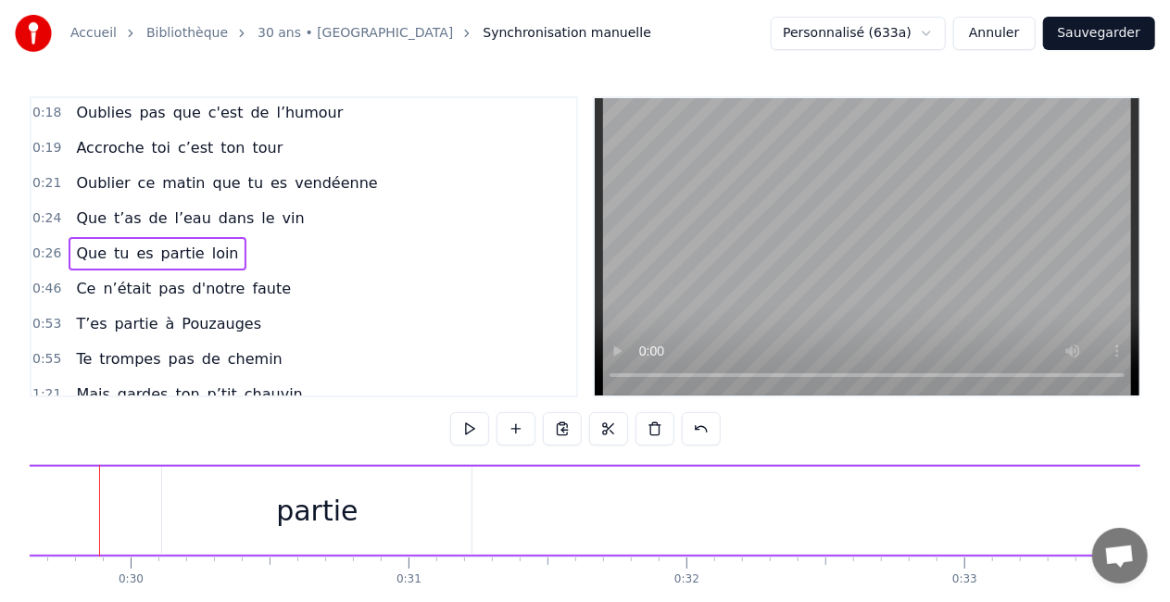
scroll to position [0, 8215]
click at [383, 511] on div "partie" at bounding box center [339, 511] width 309 height 88
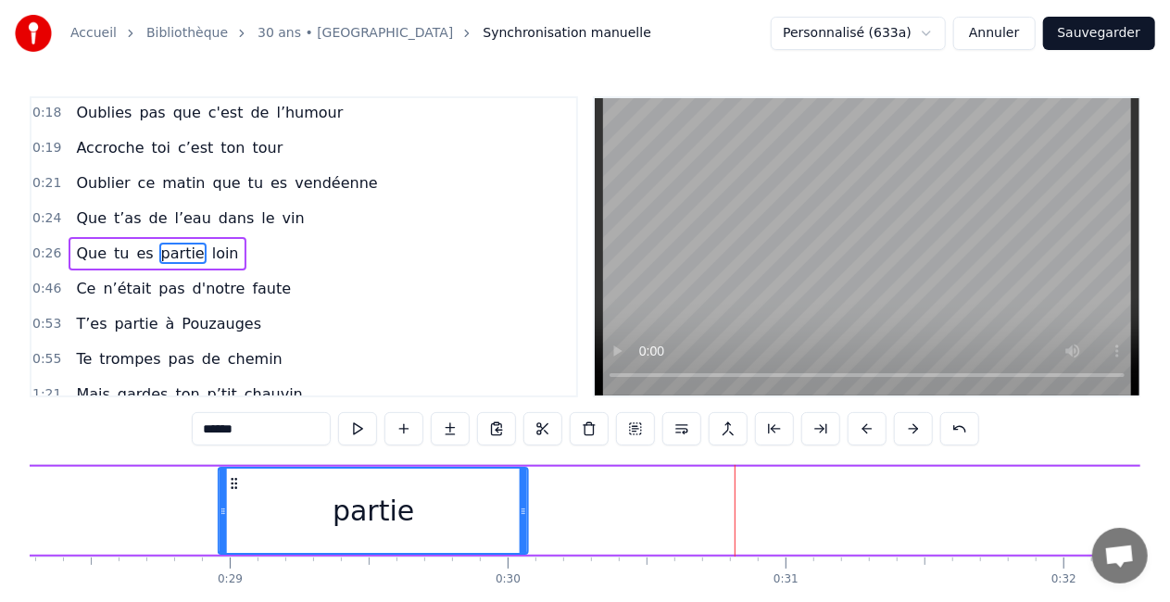
drag, startPoint x: 202, startPoint y: 482, endPoint x: 180, endPoint y: 482, distance: 22.2
click at [227, 482] on icon at bounding box center [234, 483] width 15 height 15
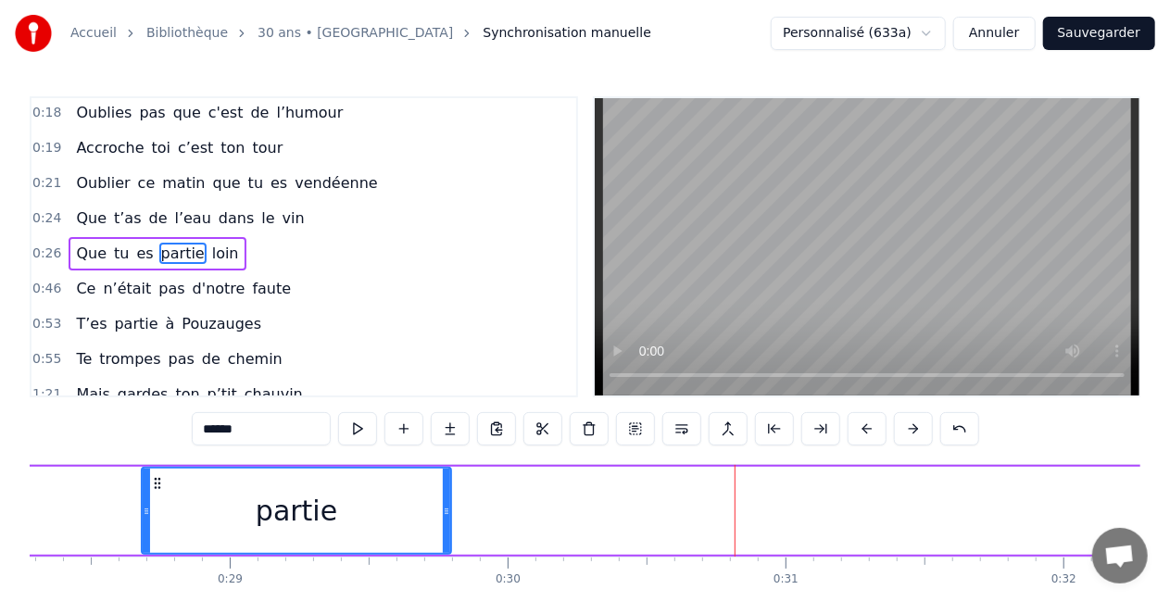
scroll to position [0, 7834]
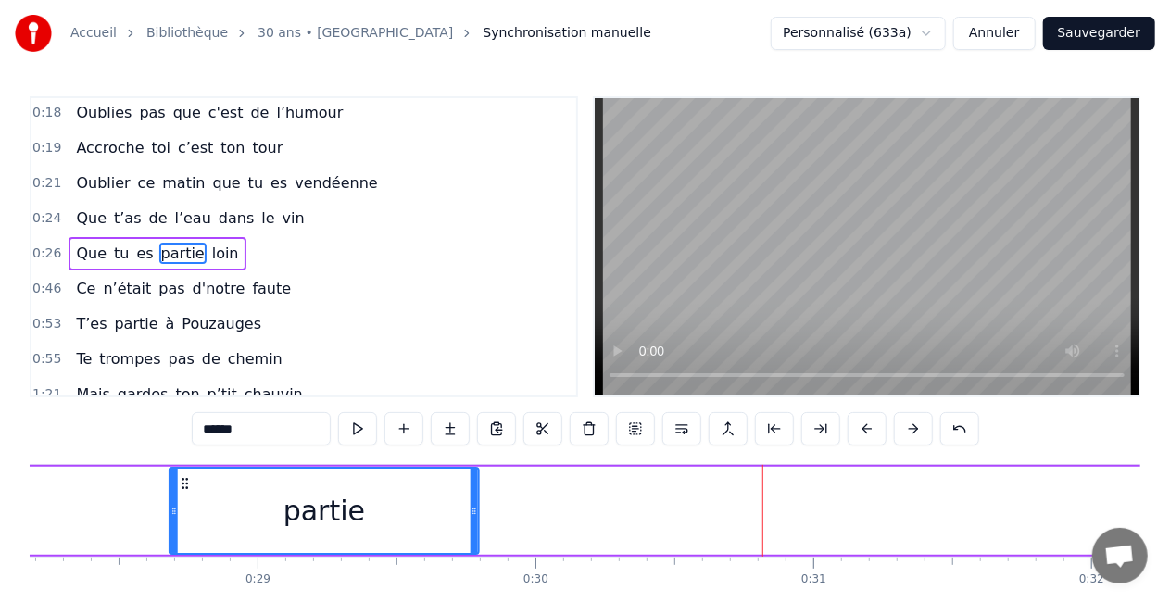
click at [180, 482] on icon at bounding box center [185, 483] width 15 height 15
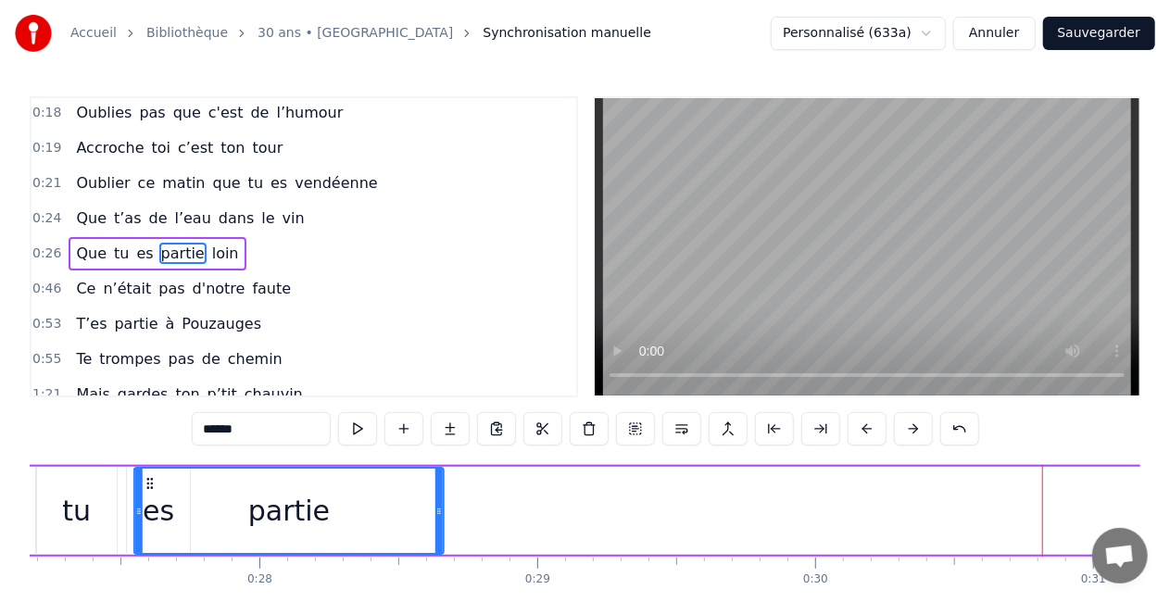
drag, startPoint x: 188, startPoint y: 483, endPoint x: 163, endPoint y: 483, distance: 25.0
click at [152, 483] on circle at bounding box center [151, 483] width 1 height 1
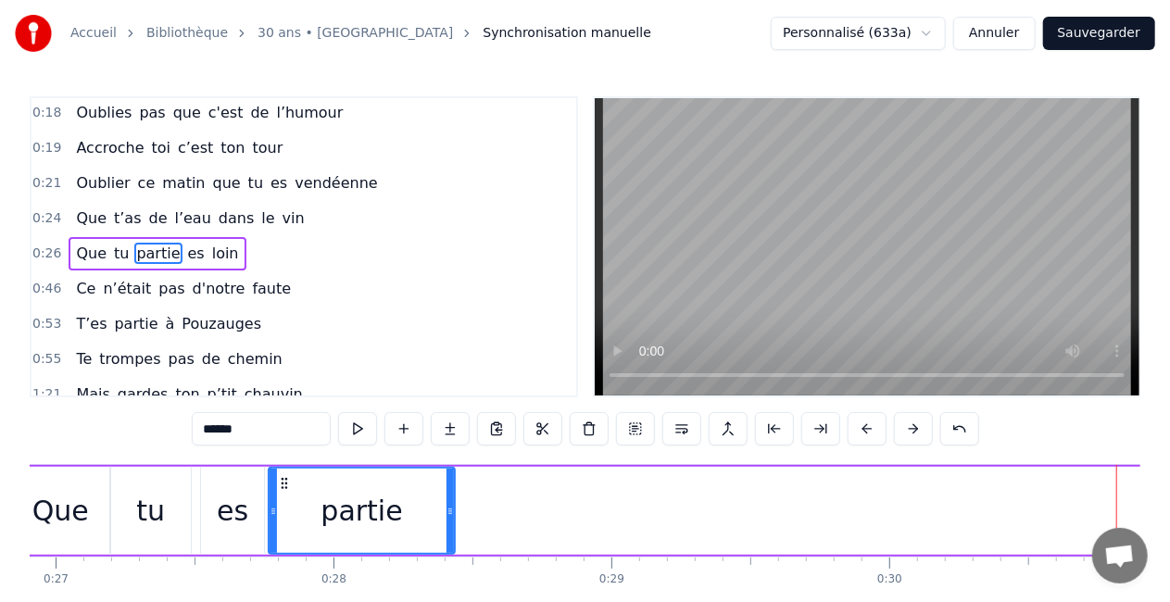
drag, startPoint x: 149, startPoint y: 521, endPoint x: 272, endPoint y: 523, distance: 123.3
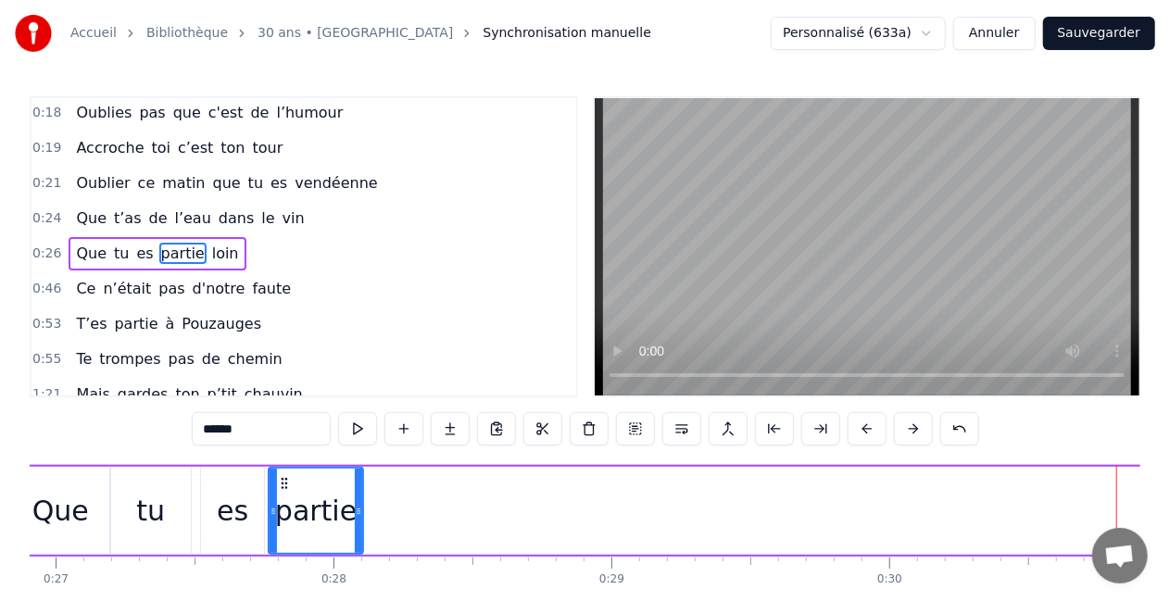
drag, startPoint x: 448, startPoint y: 513, endPoint x: 356, endPoint y: 523, distance: 92.2
click at [356, 523] on div at bounding box center [358, 511] width 7 height 84
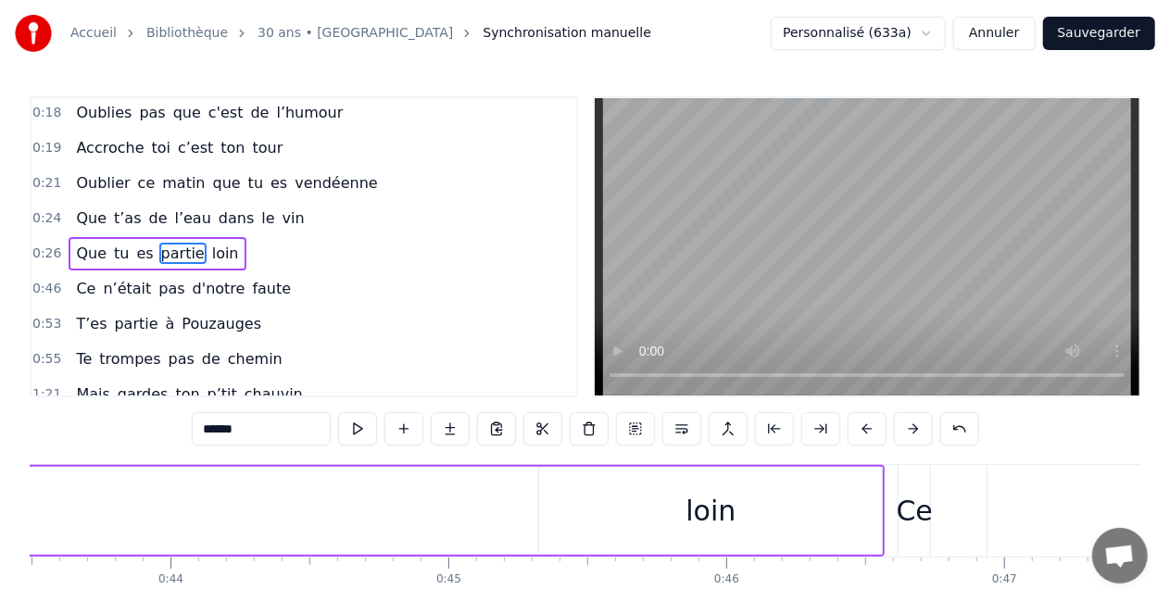
scroll to position [0, 12102]
click at [706, 500] on div "loin" at bounding box center [700, 511] width 50 height 42
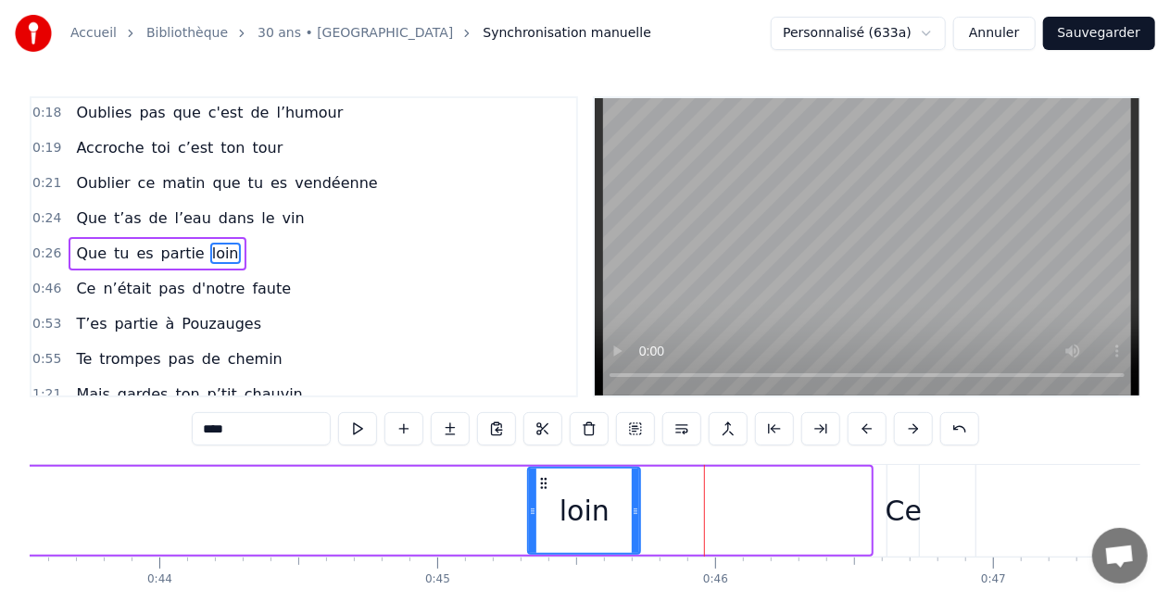
drag, startPoint x: 868, startPoint y: 511, endPoint x: 638, endPoint y: 498, distance: 231.1
click at [638, 498] on div at bounding box center [635, 511] width 7 height 84
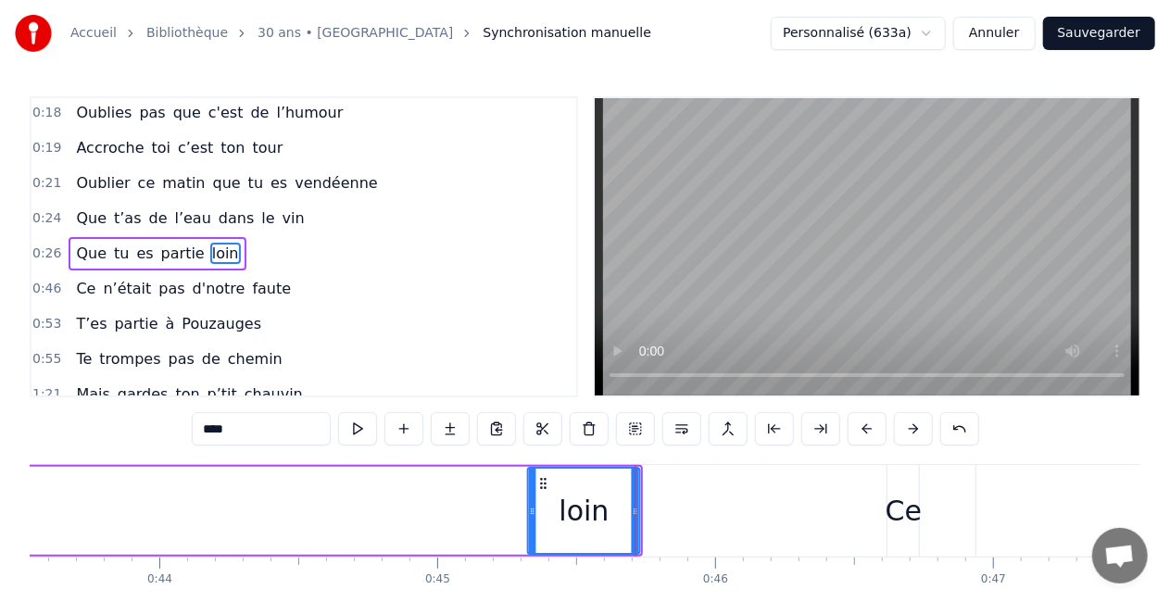
click at [542, 484] on circle at bounding box center [542, 483] width 1 height 1
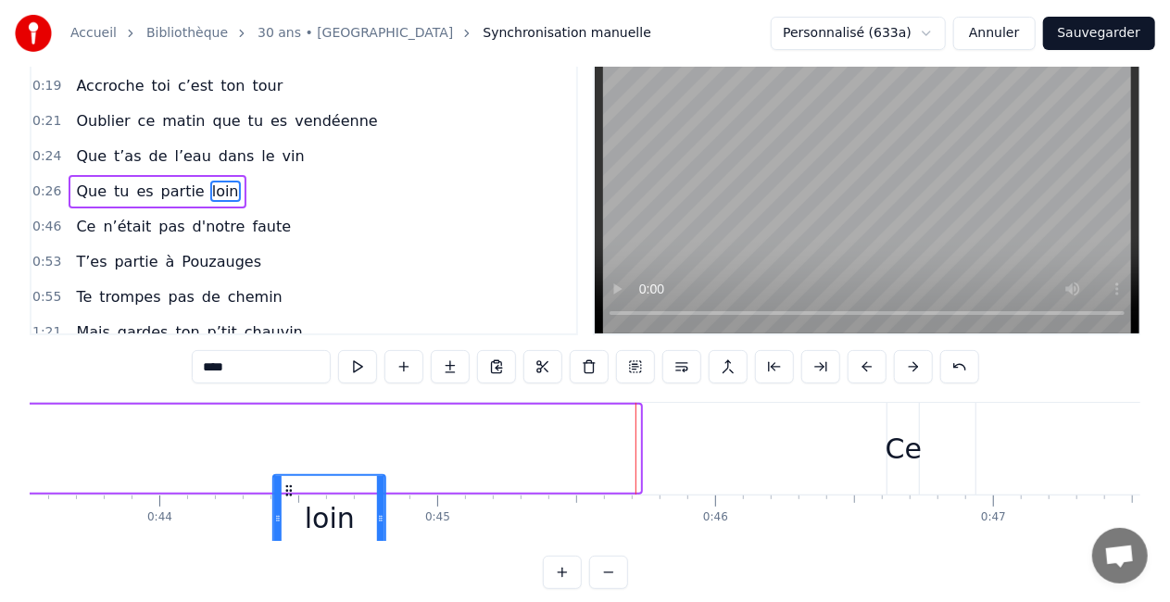
scroll to position [69, 0]
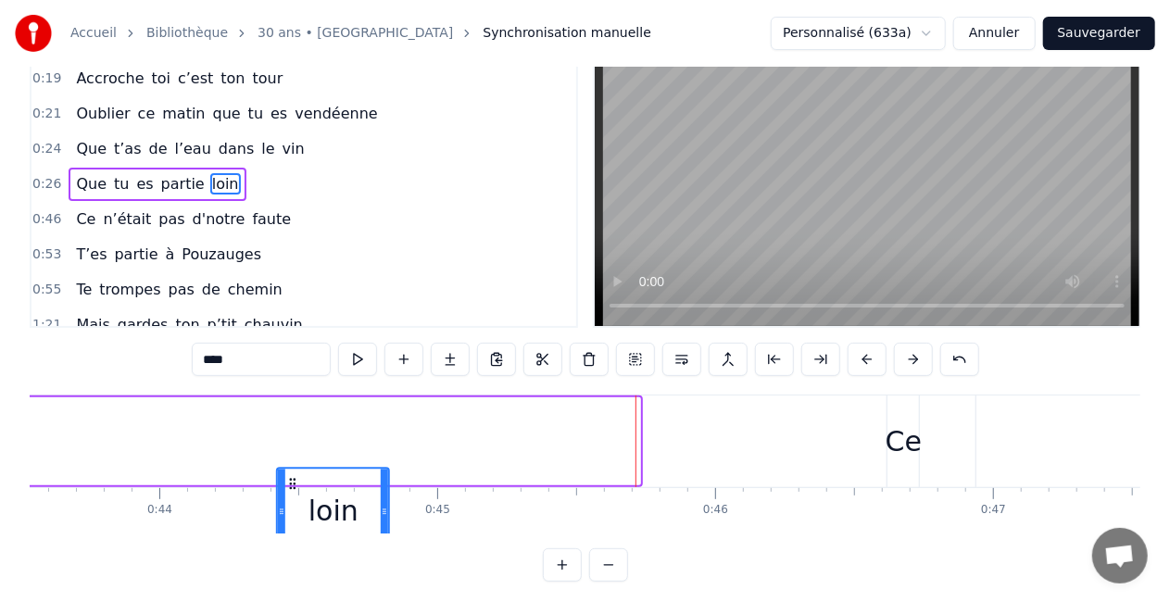
drag, startPoint x: 542, startPoint y: 484, endPoint x: 292, endPoint y: 409, distance: 261.2
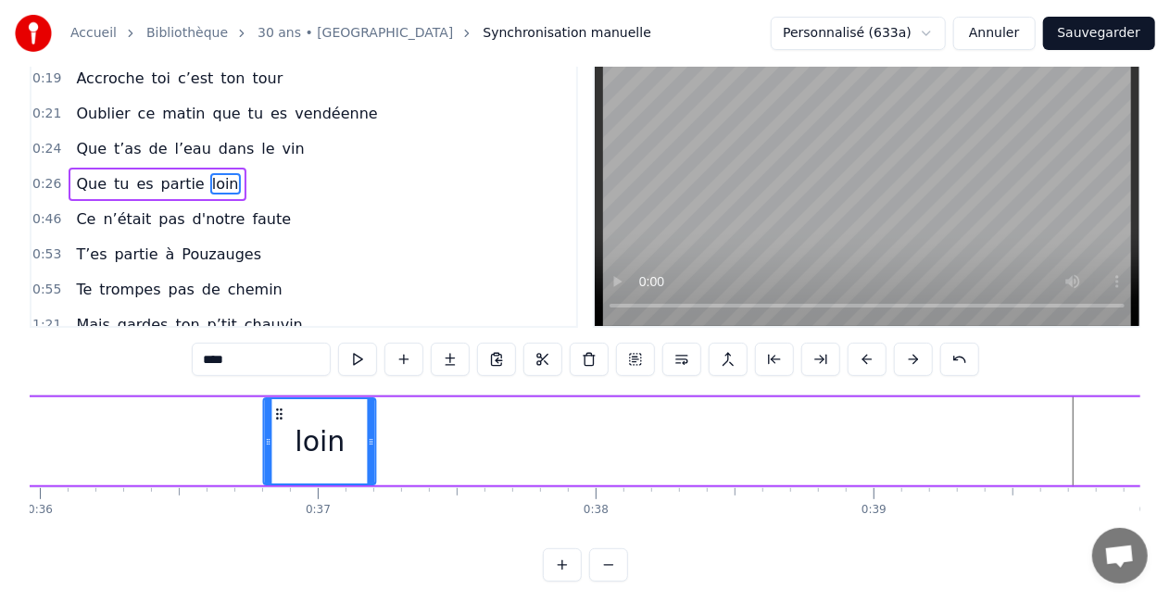
drag, startPoint x: 295, startPoint y: 410, endPoint x: 181, endPoint y: 405, distance: 114.1
click at [265, 405] on div "loin" at bounding box center [320, 441] width 110 height 84
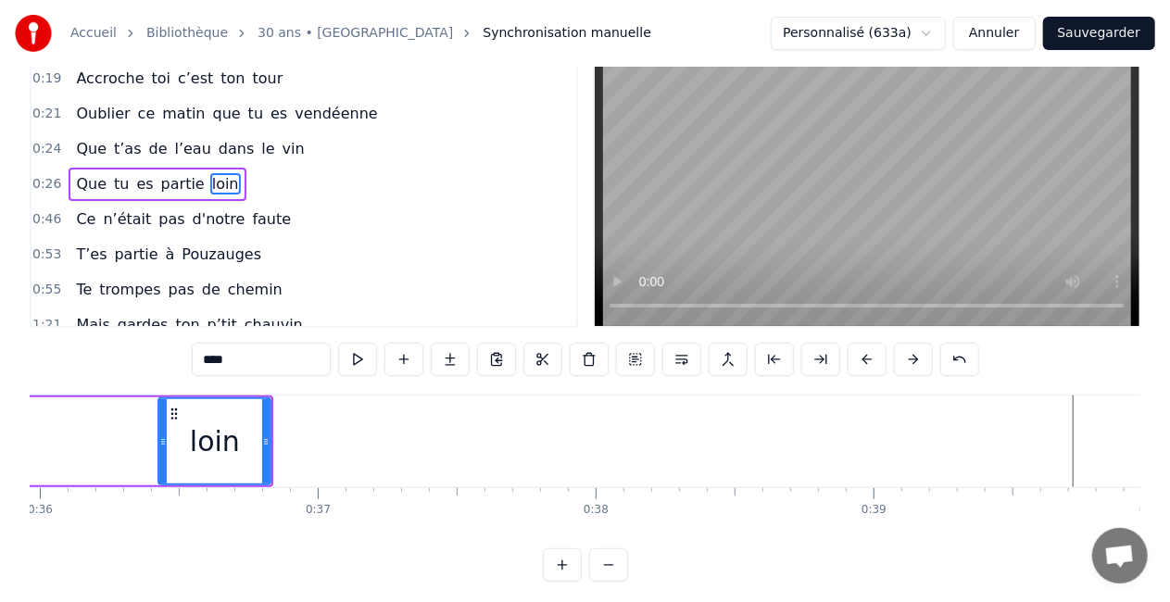
scroll to position [0, 9985]
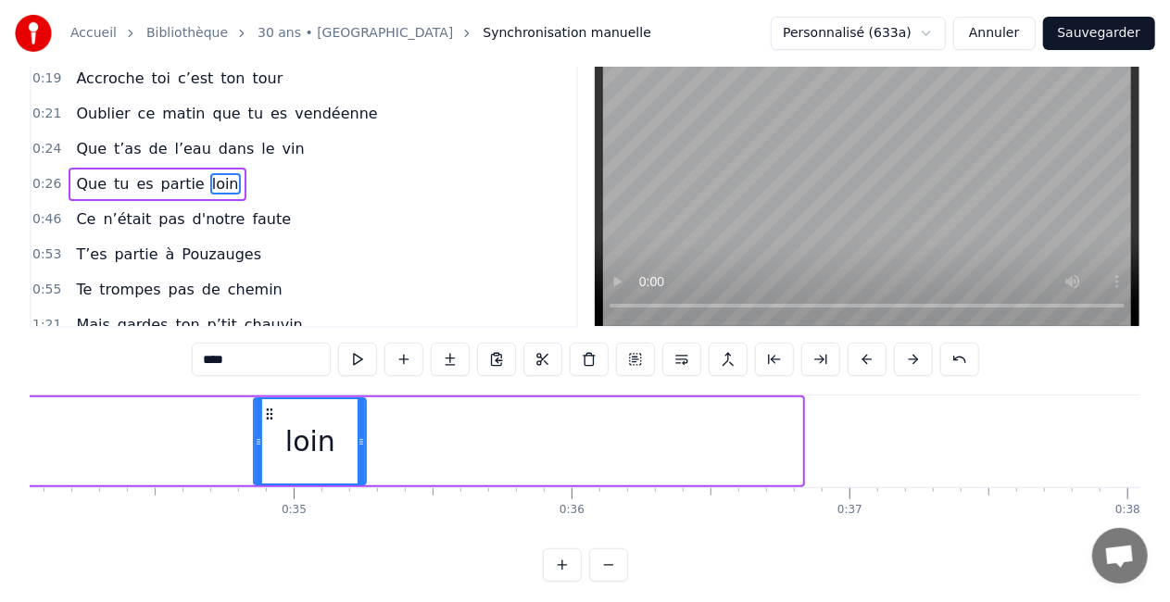
drag, startPoint x: 186, startPoint y: 406, endPoint x: 173, endPoint y: 406, distance: 13.0
click at [255, 406] on div "loin" at bounding box center [310, 441] width 110 height 84
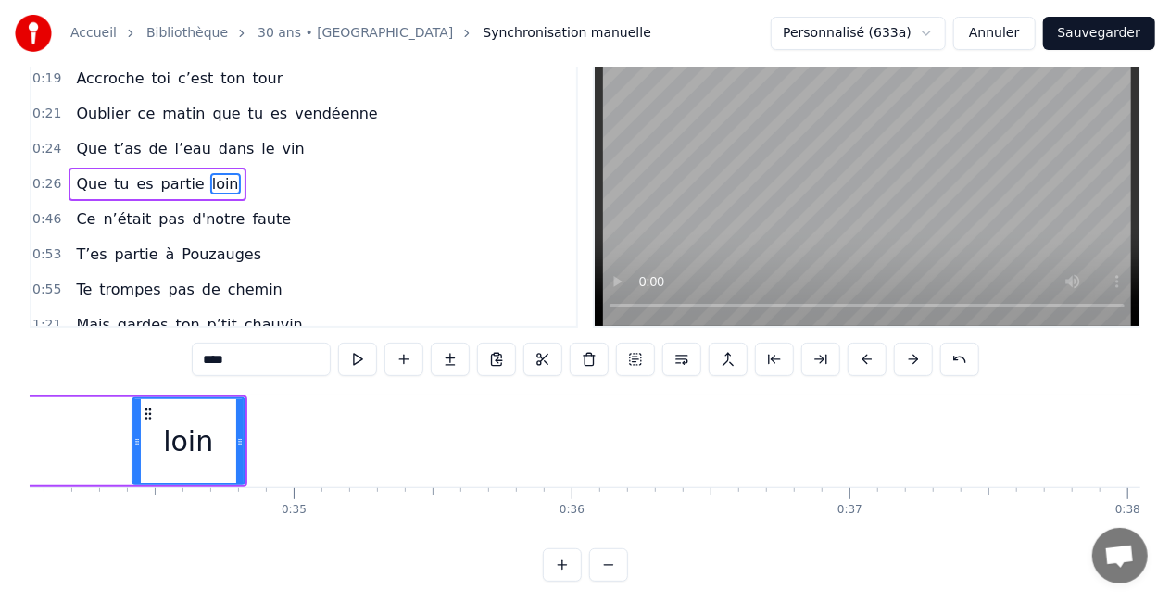
scroll to position [0, 9432]
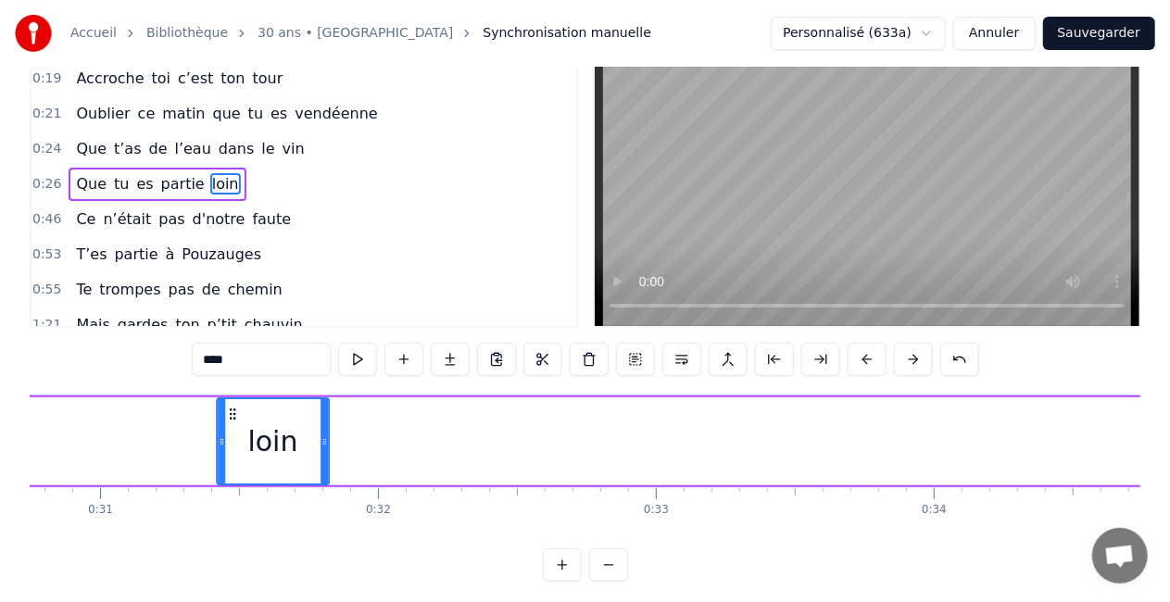
drag, startPoint x: 180, startPoint y: 410, endPoint x: 154, endPoint y: 408, distance: 26.0
click at [218, 408] on div "loin" at bounding box center [273, 441] width 110 height 84
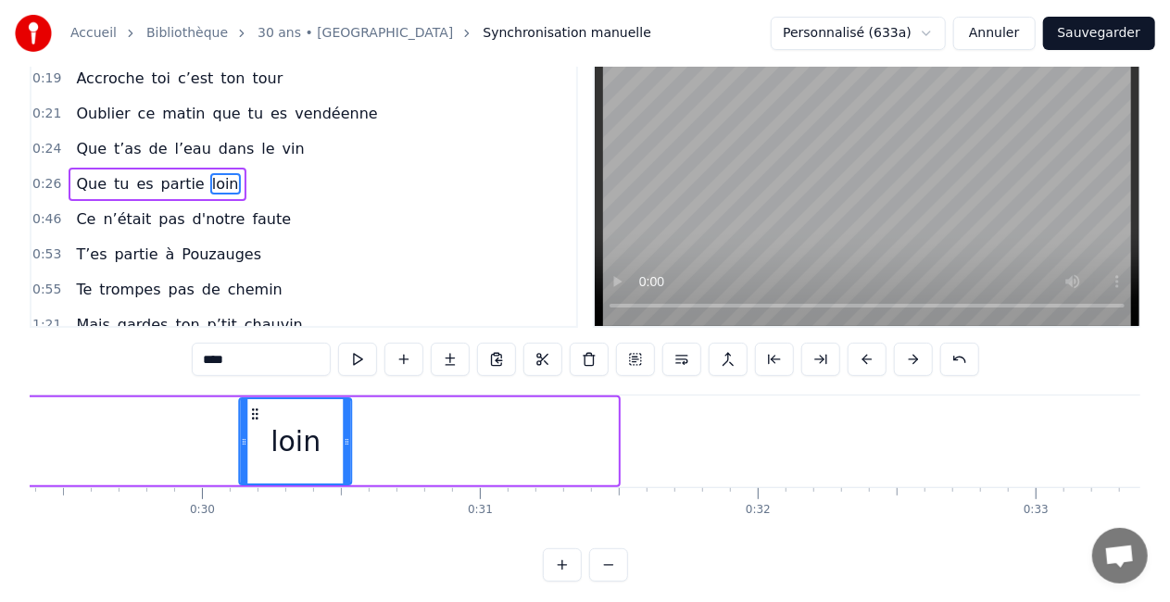
drag, startPoint x: 167, startPoint y: 413, endPoint x: 156, endPoint y: 413, distance: 11.1
click at [253, 413] on circle at bounding box center [253, 413] width 1 height 1
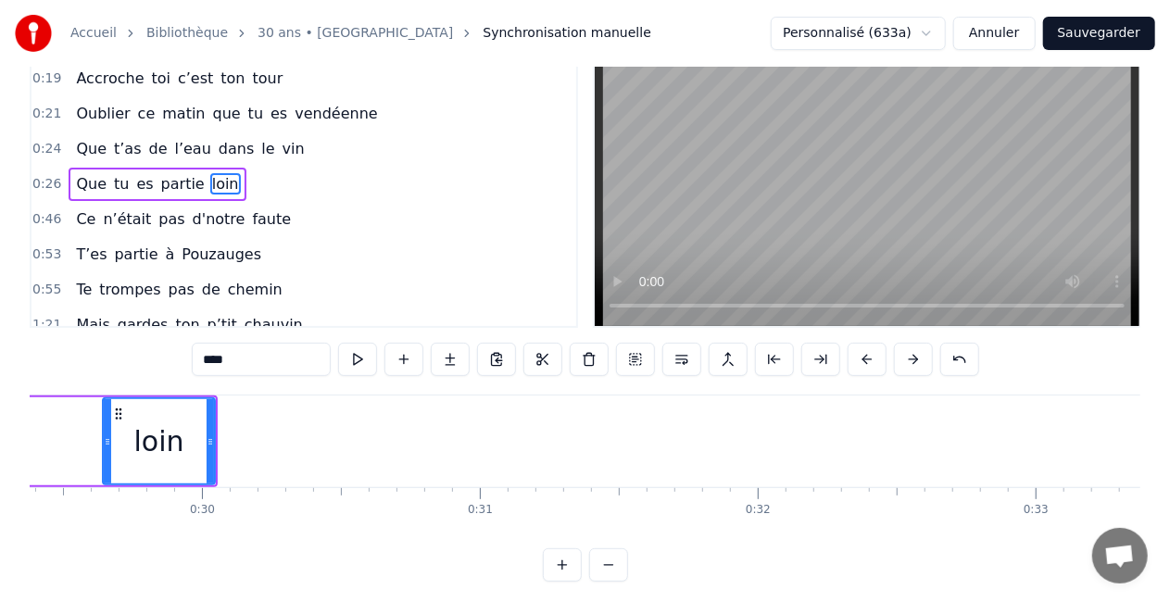
scroll to position [0, 8128]
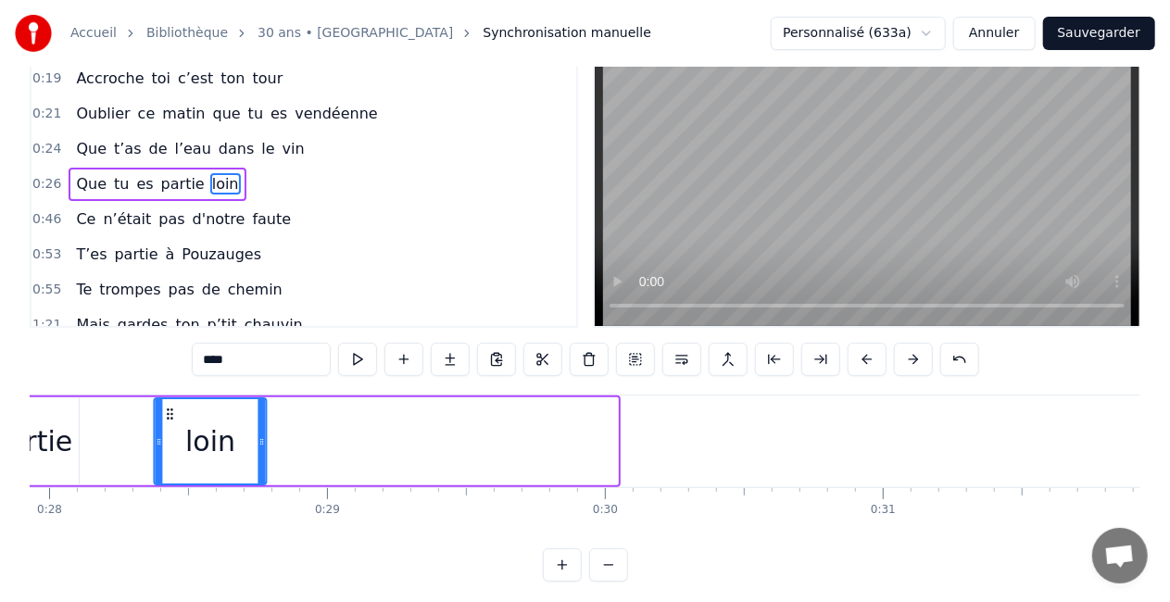
drag, startPoint x: 156, startPoint y: 413, endPoint x: 139, endPoint y: 412, distance: 16.7
click at [163, 412] on icon at bounding box center [170, 414] width 15 height 15
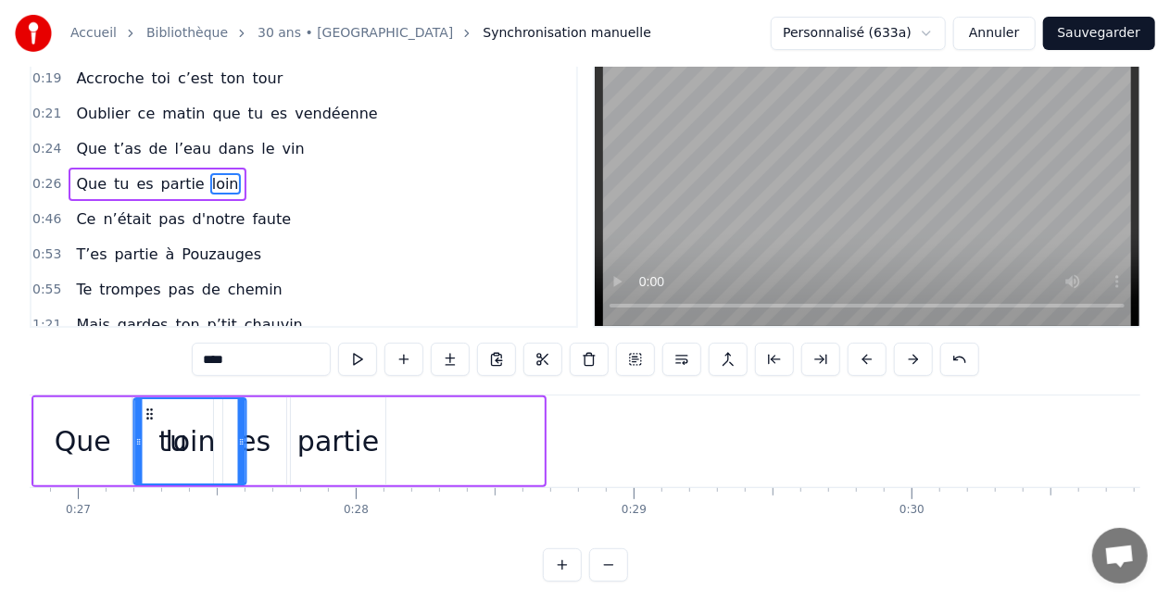
scroll to position [0, 7424]
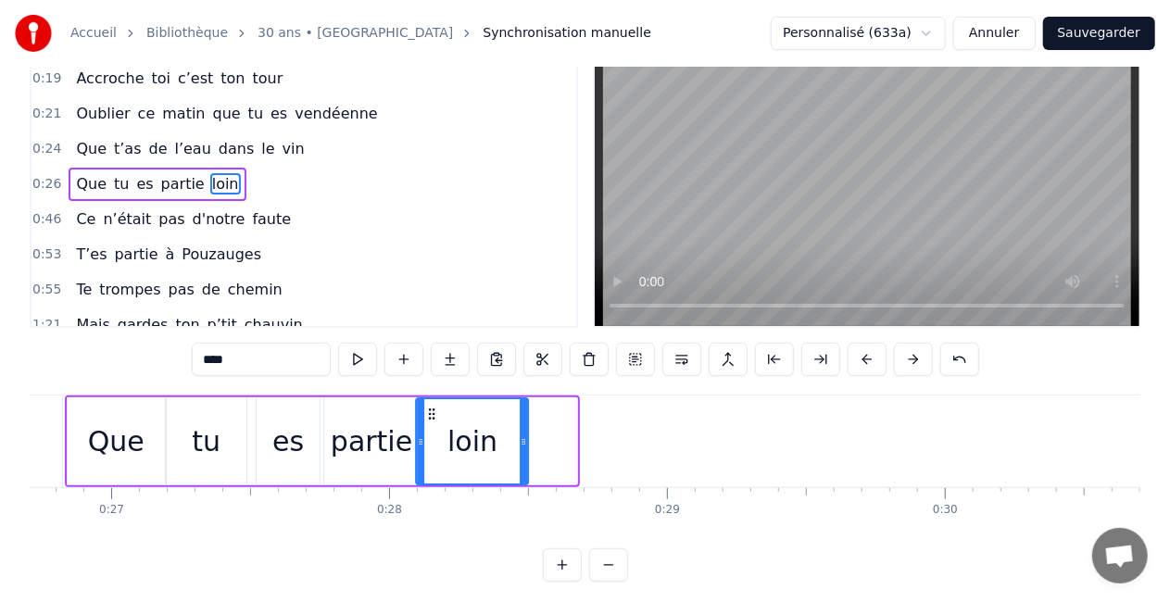
drag, startPoint x: 144, startPoint y: 413, endPoint x: 430, endPoint y: 420, distance: 286.4
click at [430, 420] on icon at bounding box center [432, 414] width 15 height 15
click at [387, 456] on div "partie" at bounding box center [372, 442] width 82 height 42
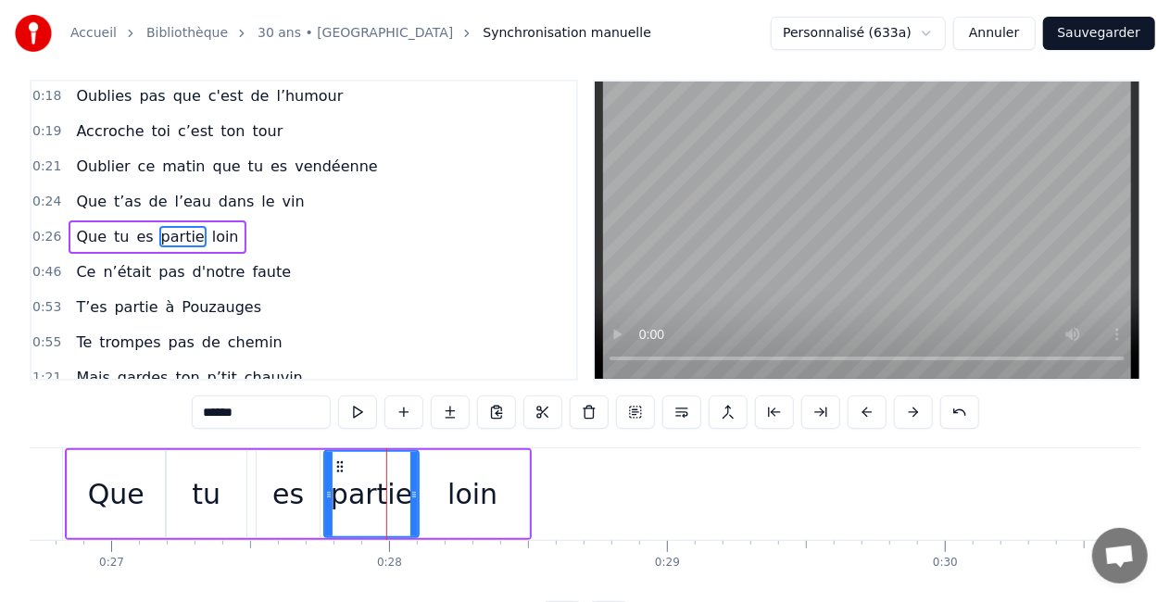
scroll to position [0, 0]
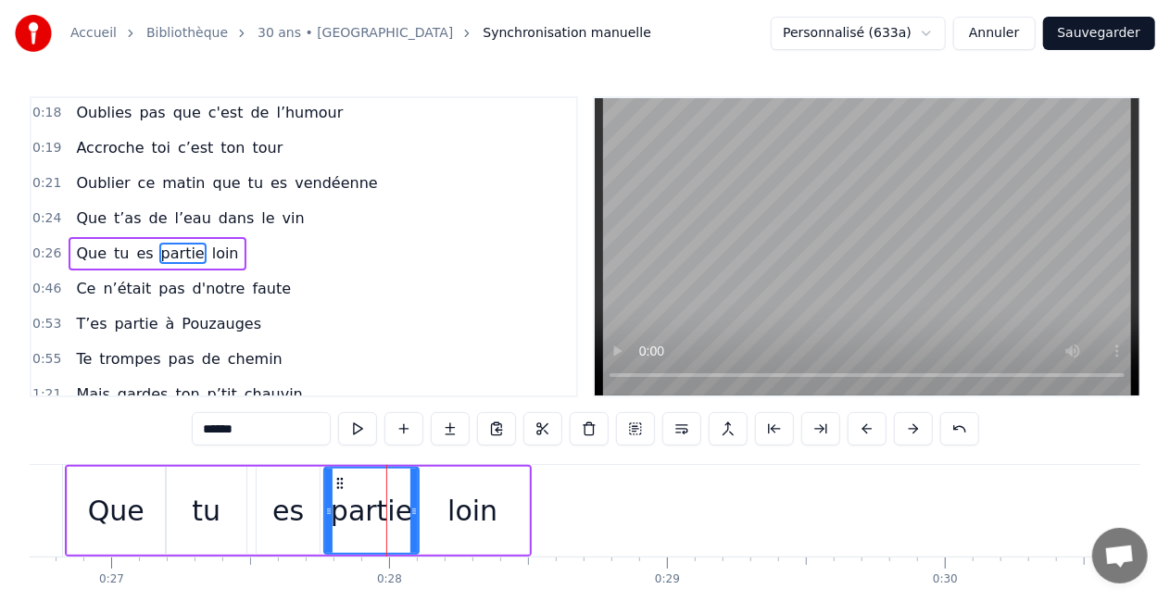
click at [278, 530] on div "es" at bounding box center [288, 511] width 32 height 42
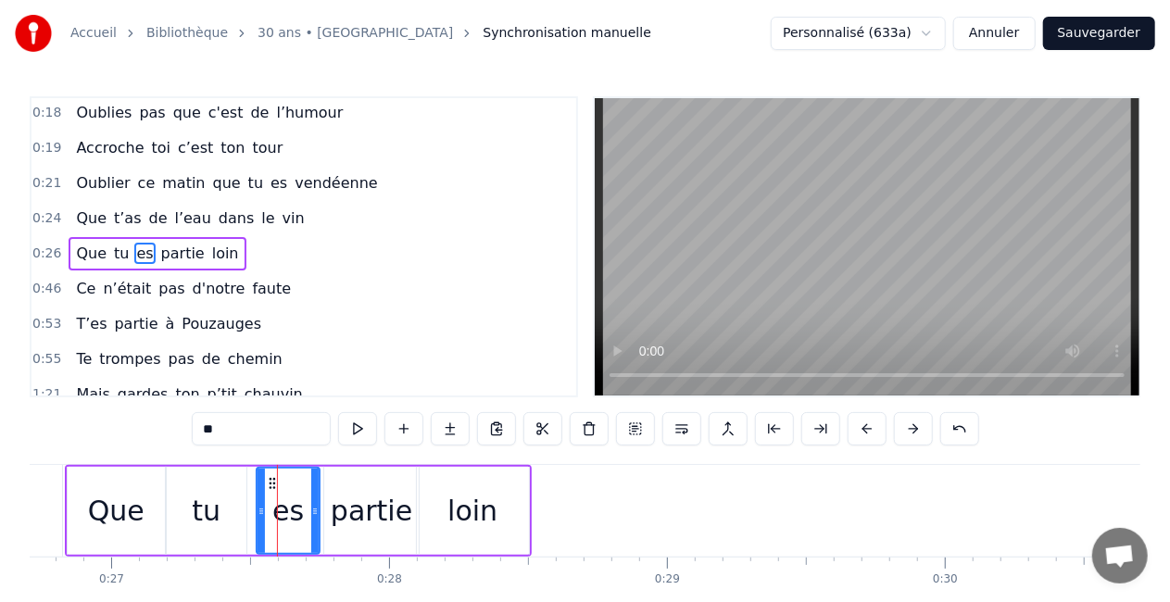
click at [216, 529] on div "tu" at bounding box center [206, 511] width 29 height 42
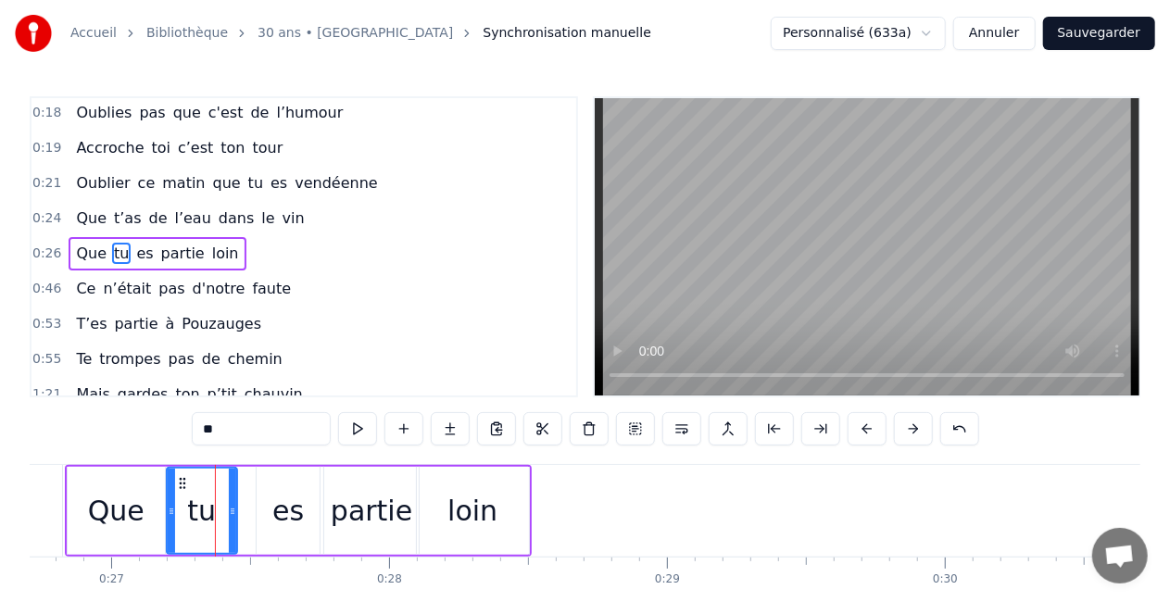
drag, startPoint x: 241, startPoint y: 518, endPoint x: 230, endPoint y: 521, distance: 11.5
click at [230, 521] on div at bounding box center [232, 511] width 7 height 84
click at [271, 518] on div "es" at bounding box center [288, 511] width 63 height 88
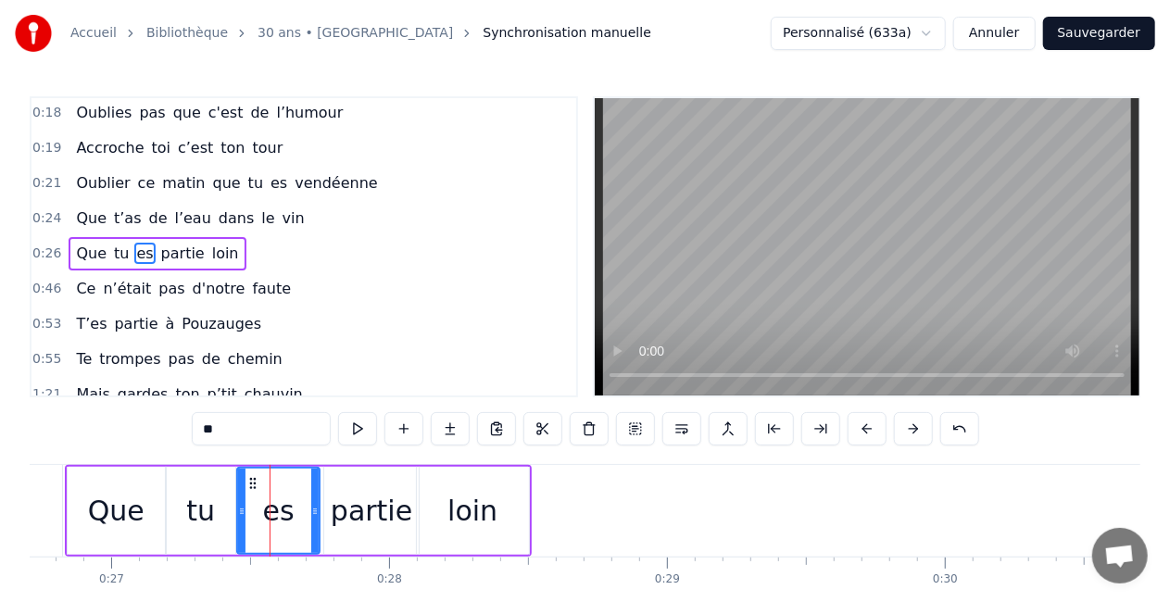
drag, startPoint x: 259, startPoint y: 512, endPoint x: 242, endPoint y: 510, distance: 17.8
click at [242, 510] on icon at bounding box center [241, 511] width 7 height 15
drag, startPoint x: 311, startPoint y: 509, endPoint x: 298, endPoint y: 510, distance: 13.0
click at [298, 510] on icon at bounding box center [301, 511] width 7 height 15
click at [363, 525] on div "partie" at bounding box center [372, 511] width 82 height 42
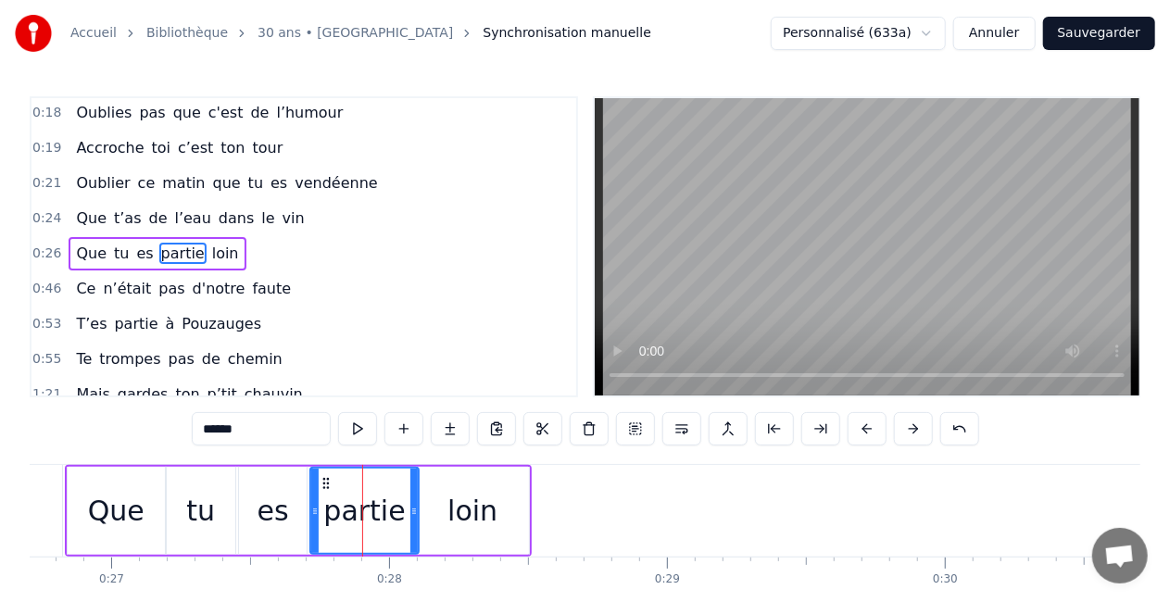
drag, startPoint x: 327, startPoint y: 509, endPoint x: 314, endPoint y: 511, distance: 13.1
click at [314, 511] on icon at bounding box center [314, 511] width 7 height 15
drag, startPoint x: 415, startPoint y: 517, endPoint x: 404, endPoint y: 519, distance: 11.3
click at [404, 519] on div at bounding box center [402, 511] width 7 height 84
click at [466, 511] on div "loin" at bounding box center [473, 511] width 50 height 42
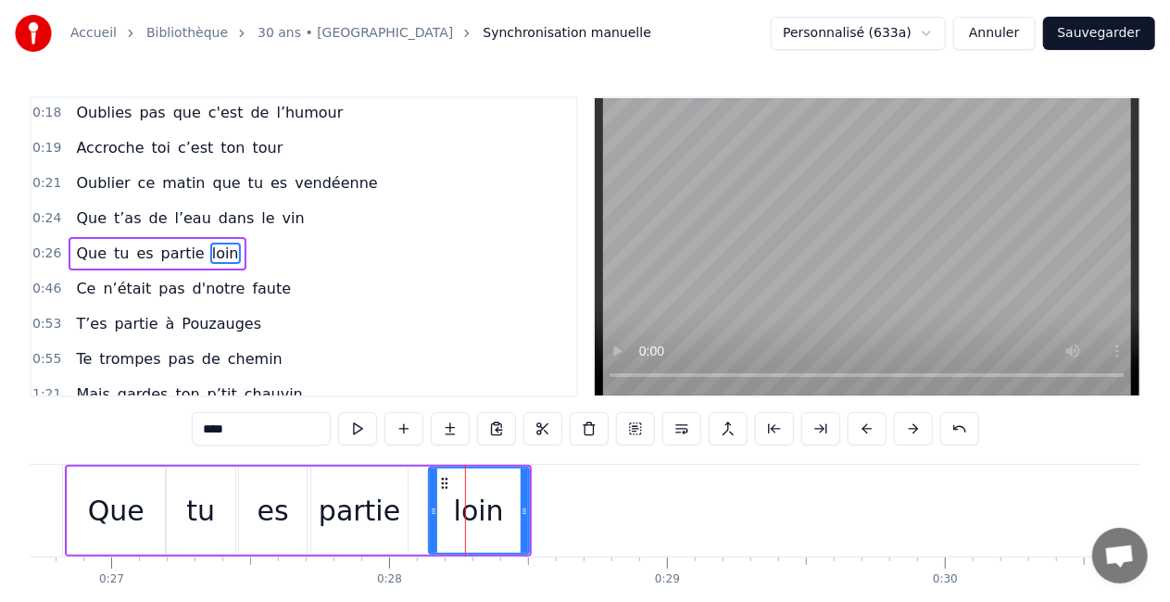
drag, startPoint x: 423, startPoint y: 510, endPoint x: 435, endPoint y: 510, distance: 12.0
click at [435, 510] on icon at bounding box center [433, 511] width 7 height 15
click at [427, 518] on div at bounding box center [425, 511] width 7 height 84
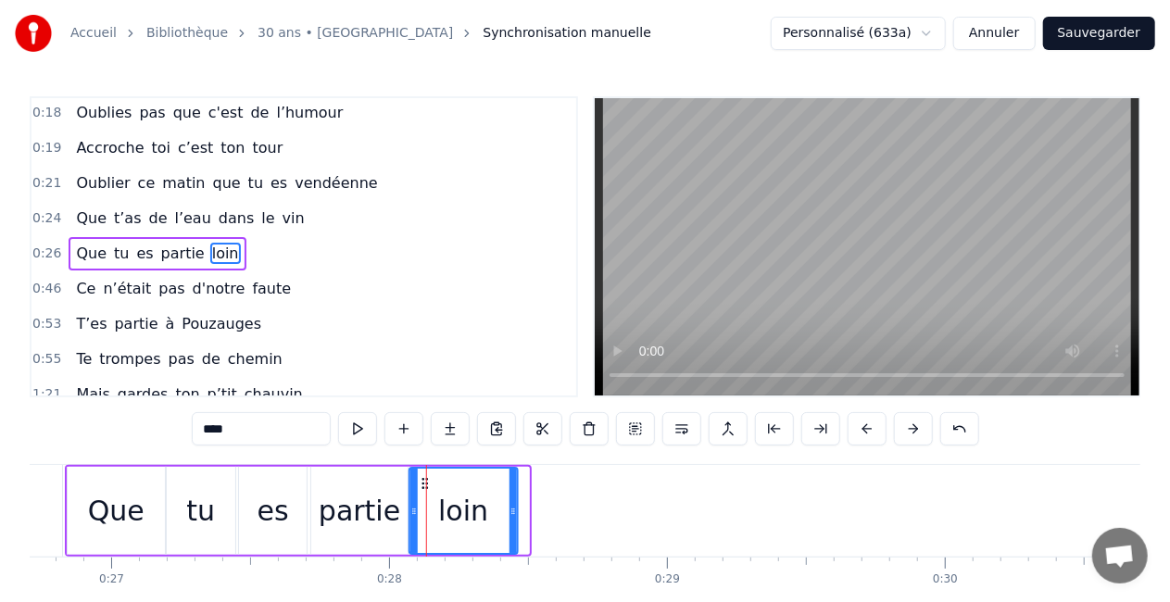
drag, startPoint x: 437, startPoint y: 481, endPoint x: 428, endPoint y: 482, distance: 9.3
click at [428, 482] on icon at bounding box center [425, 483] width 15 height 15
click at [117, 518] on div "Que" at bounding box center [116, 511] width 57 height 42
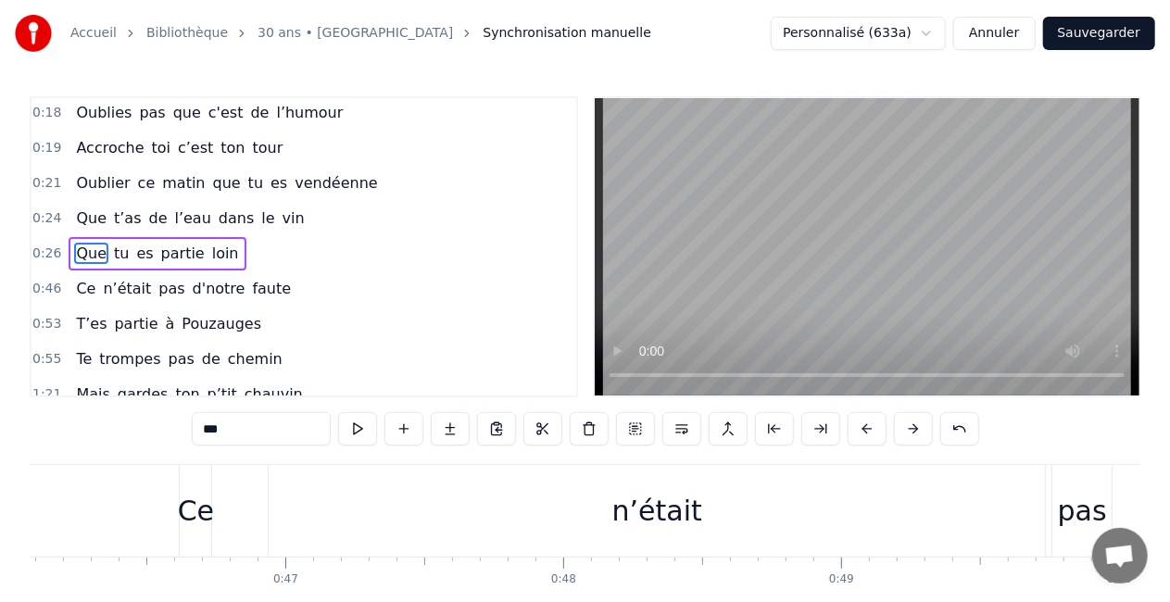
scroll to position [0, 12858]
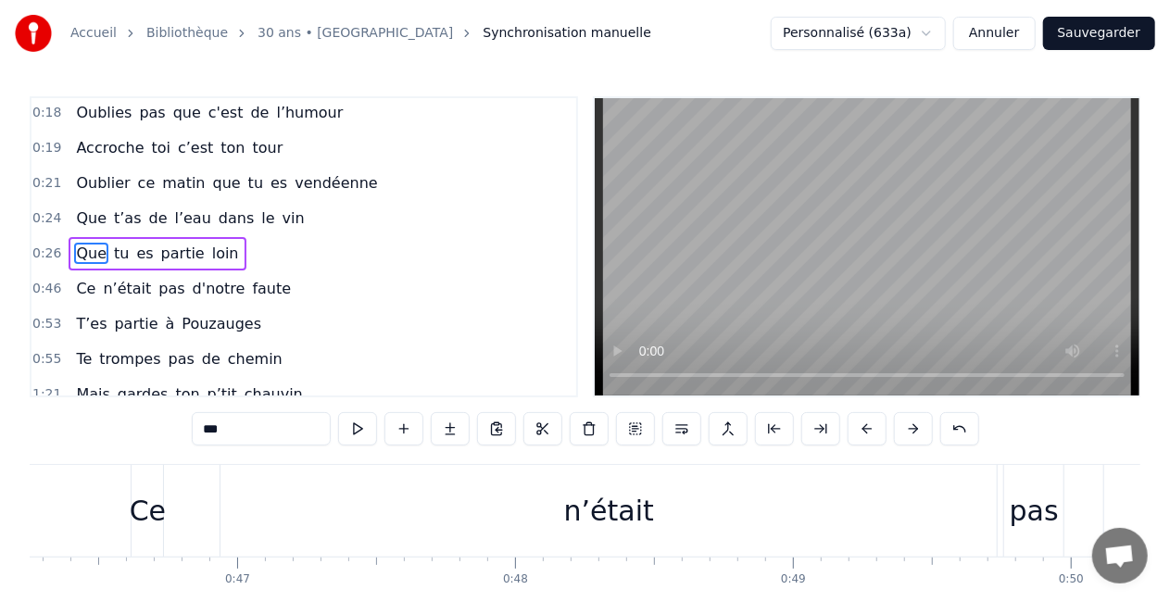
click at [158, 515] on div "Ce" at bounding box center [148, 511] width 36 height 42
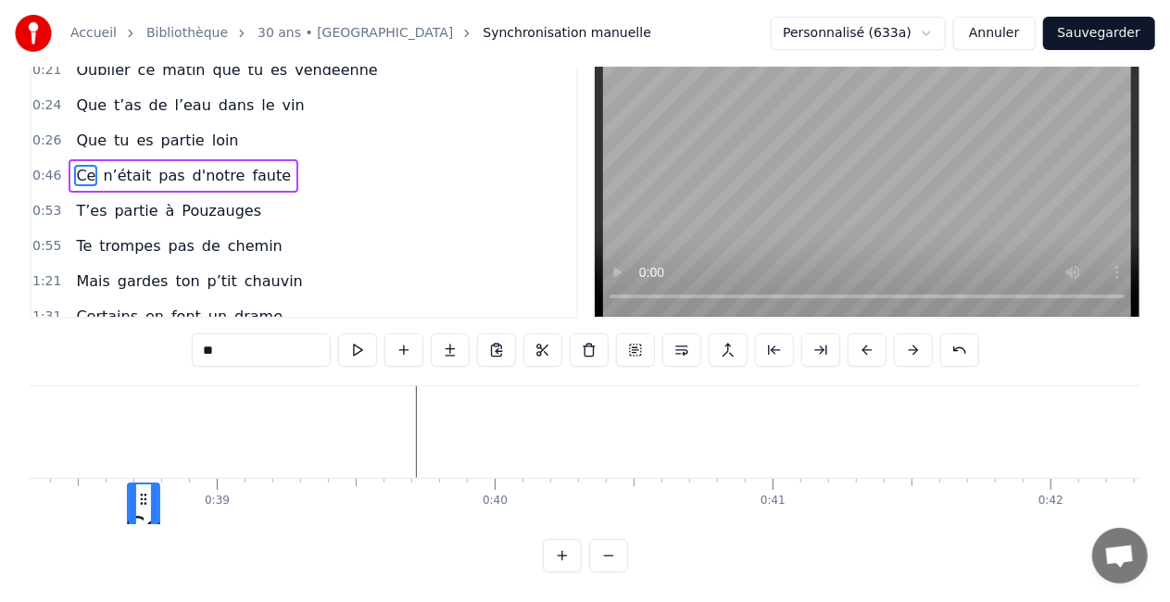
scroll to position [95, 0]
drag, startPoint x: 147, startPoint y: 481, endPoint x: 185, endPoint y: 393, distance: 95.9
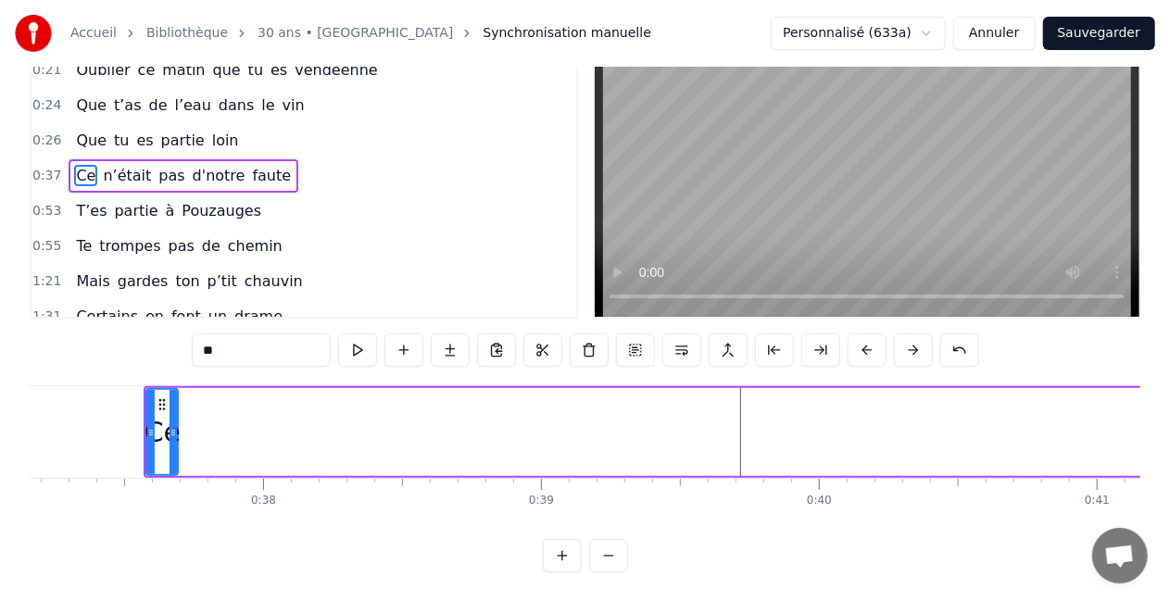
scroll to position [0, 10302]
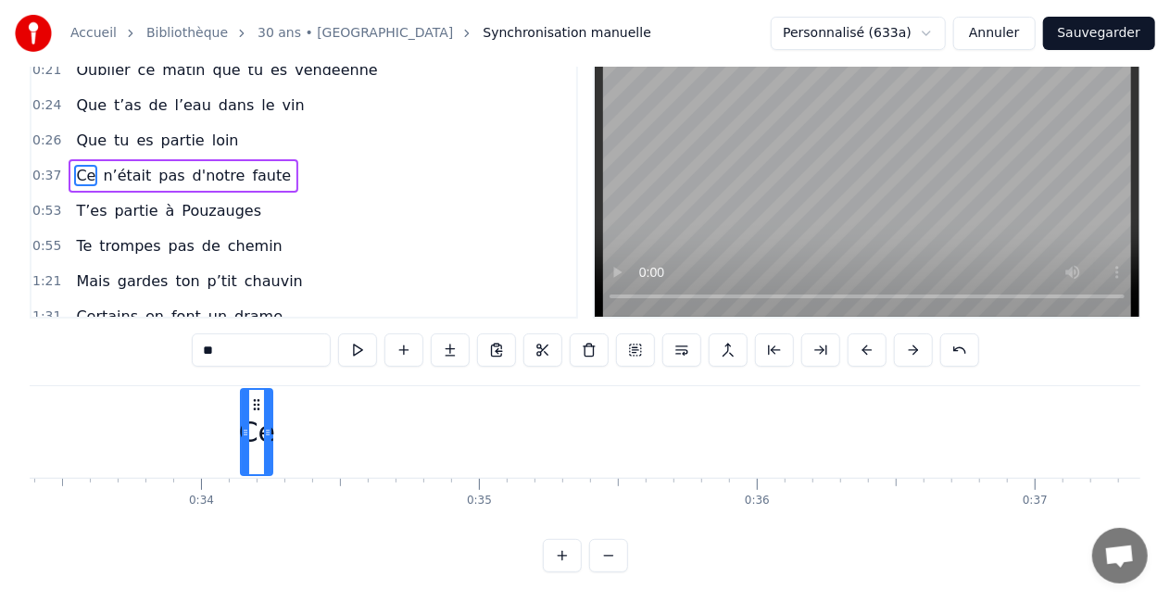
drag, startPoint x: 187, startPoint y: 384, endPoint x: 172, endPoint y: 385, distance: 14.9
click at [242, 390] on div "Ce" at bounding box center [257, 432] width 30 height 84
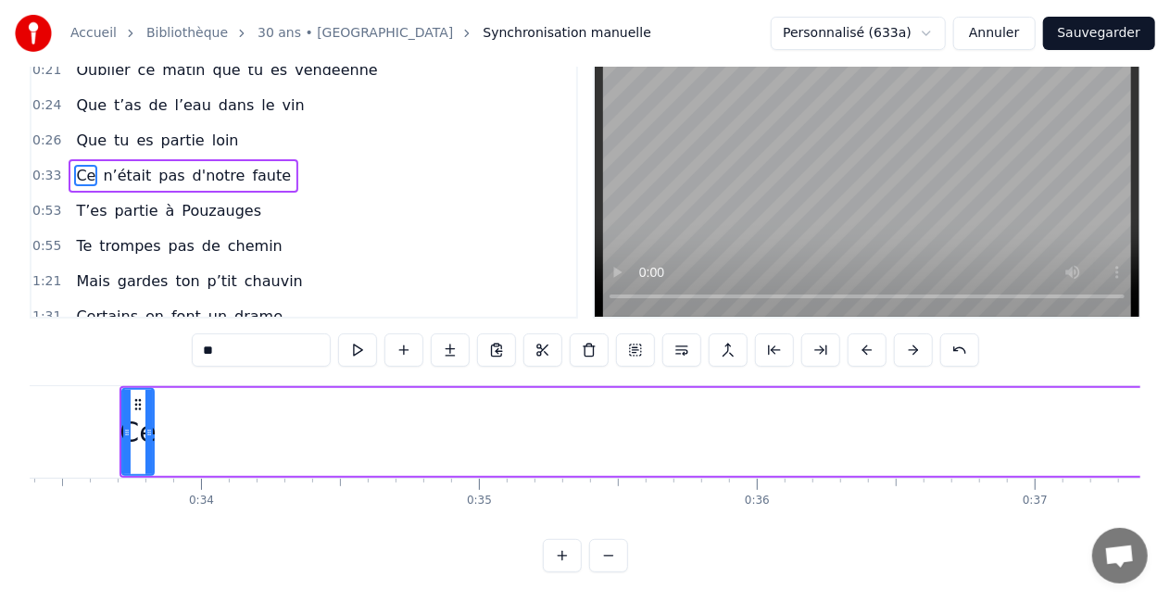
scroll to position [0, 9236]
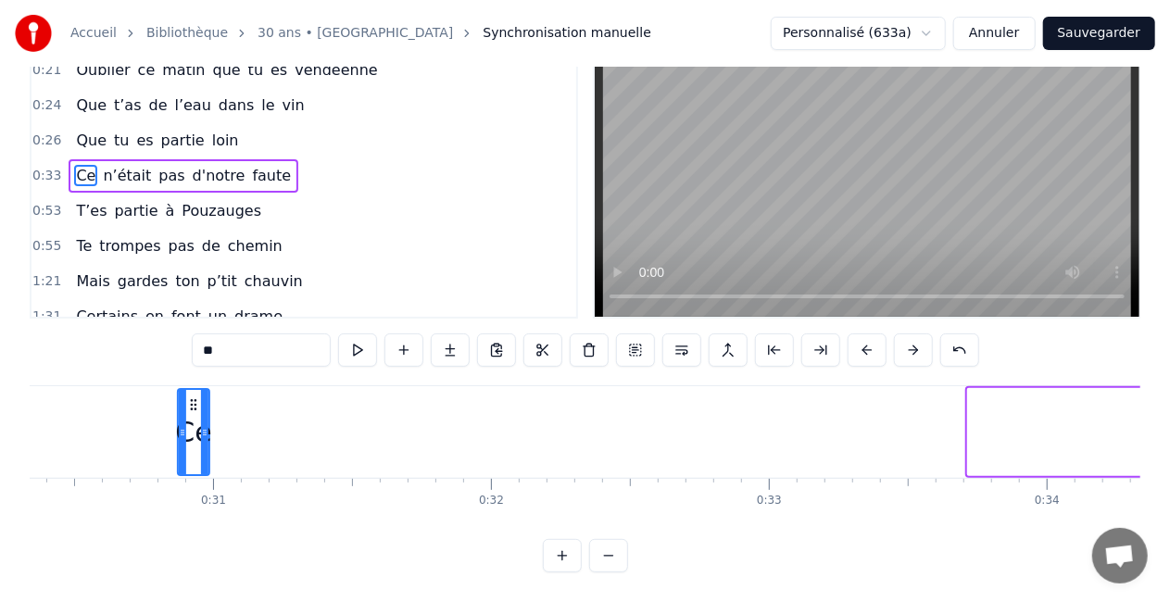
click at [186, 398] on icon at bounding box center [193, 405] width 15 height 15
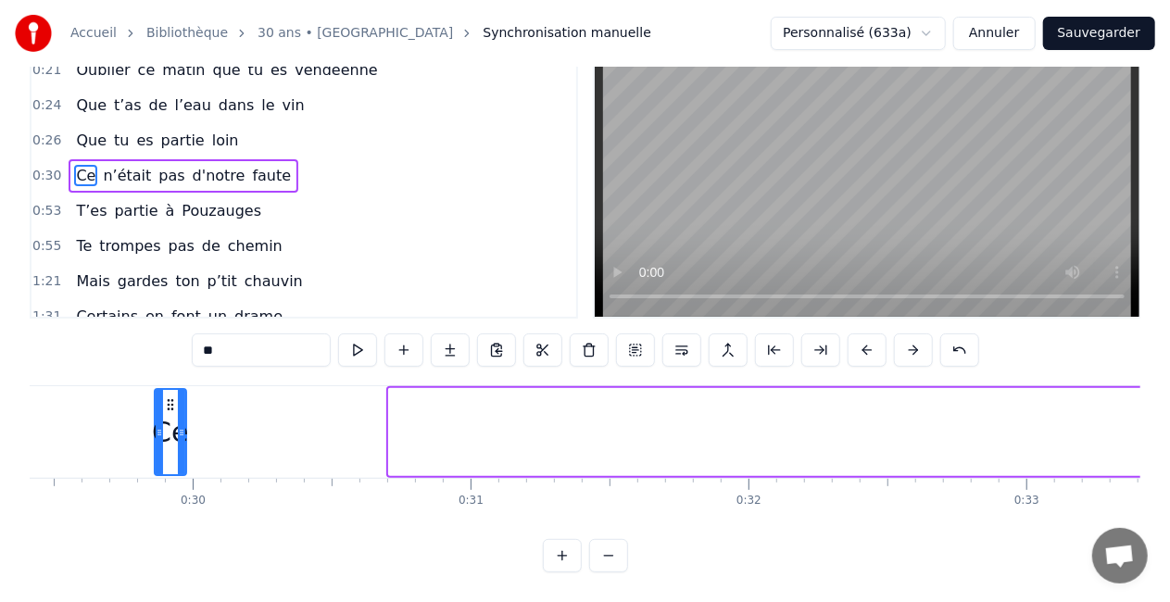
drag, startPoint x: 183, startPoint y: 384, endPoint x: 171, endPoint y: 384, distance: 12.0
click at [171, 398] on icon at bounding box center [170, 405] width 15 height 15
click at [165, 390] on div "Ce" at bounding box center [170, 432] width 30 height 84
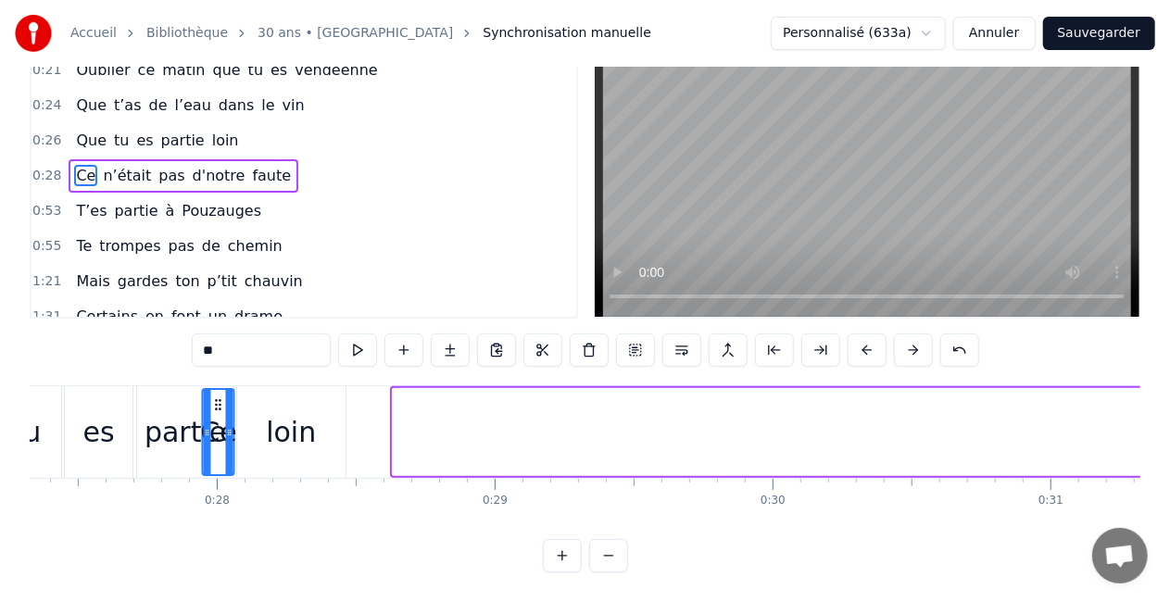
scroll to position [0, 7585]
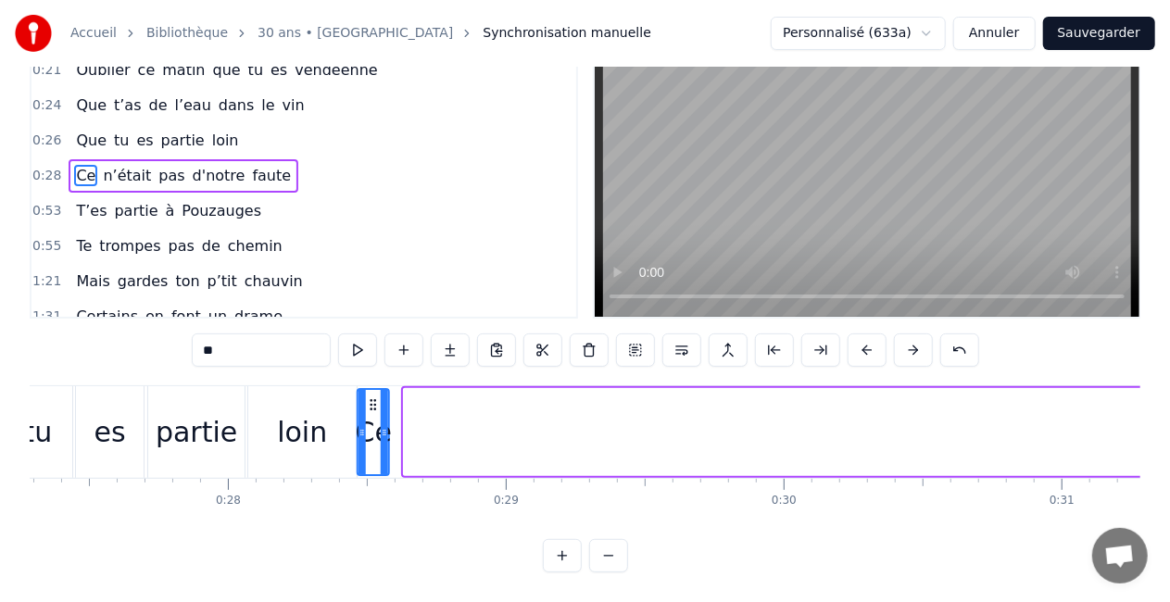
drag, startPoint x: 176, startPoint y: 385, endPoint x: 373, endPoint y: 365, distance: 198.3
click at [373, 365] on div "0:05 Comment puis- je oublier 0:07 Ce jour si spéciale 0:09 Ce jour où tu es né…" at bounding box center [585, 295] width 1111 height 555
drag, startPoint x: 375, startPoint y: 387, endPoint x: 416, endPoint y: 387, distance: 40.8
click at [416, 398] on icon at bounding box center [412, 405] width 15 height 15
click at [339, 423] on div "loin" at bounding box center [302, 432] width 108 height 92
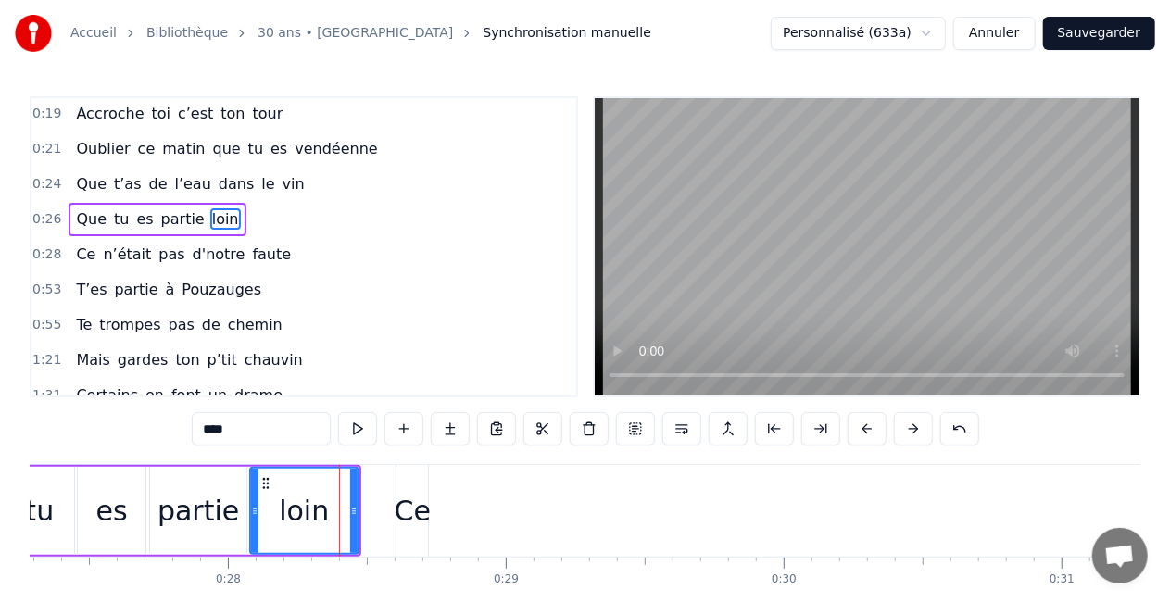
scroll to position [214, 0]
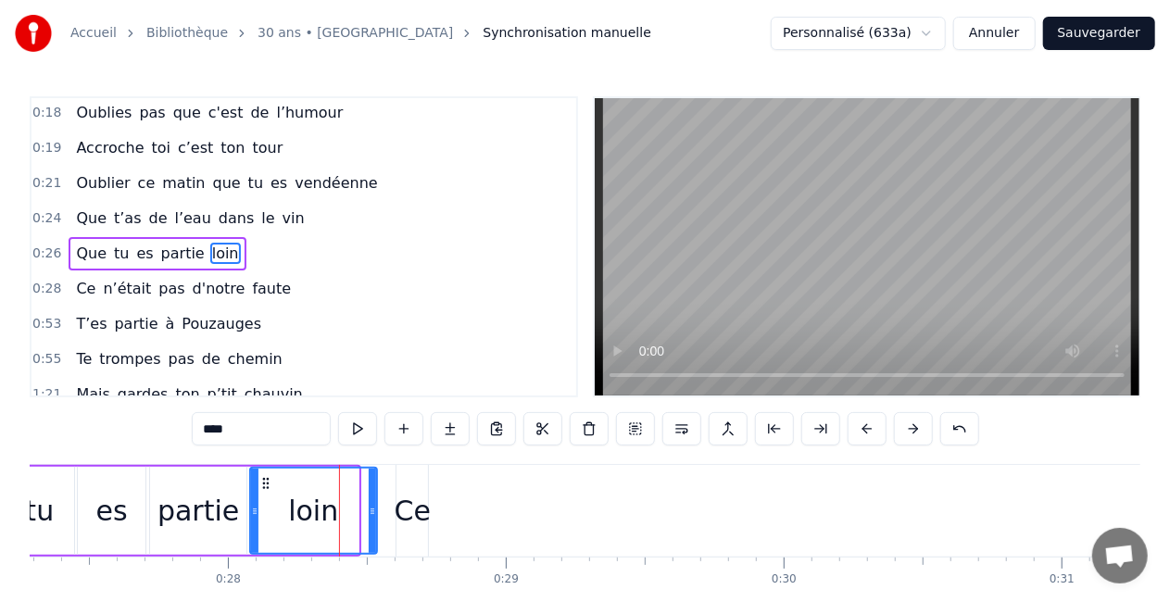
drag, startPoint x: 354, startPoint y: 517, endPoint x: 373, endPoint y: 513, distance: 18.9
click at [373, 513] on icon at bounding box center [372, 511] width 7 height 15
click at [414, 512] on div "Ce" at bounding box center [413, 511] width 36 height 42
type input "**"
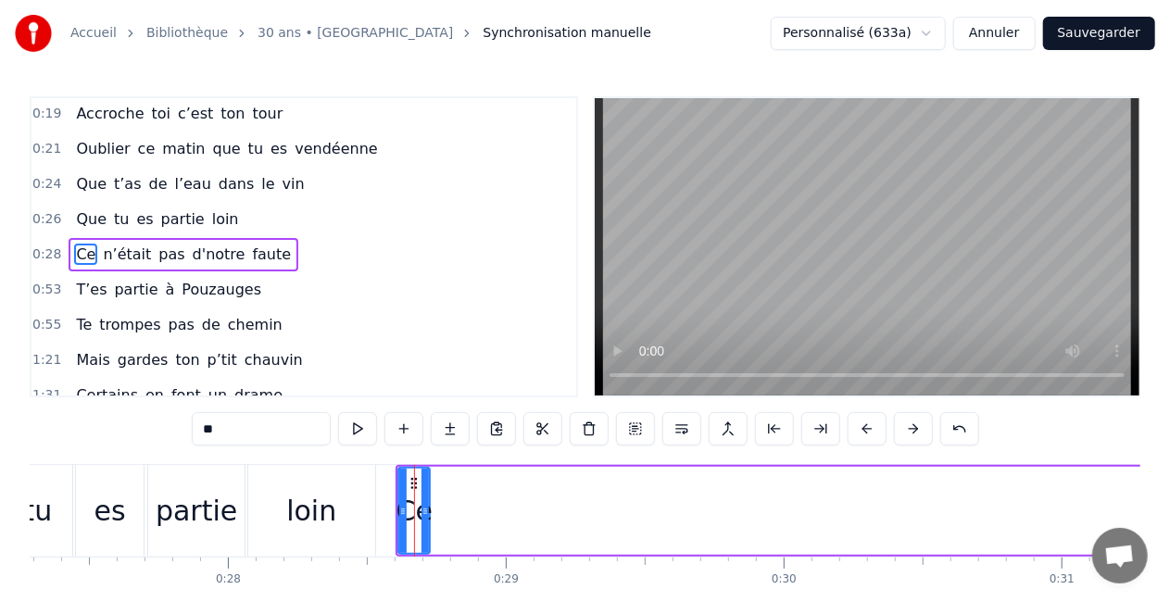
scroll to position [248, 0]
drag, startPoint x: 399, startPoint y: 510, endPoint x: 378, endPoint y: 510, distance: 21.3
click at [378, 510] on icon at bounding box center [381, 511] width 7 height 15
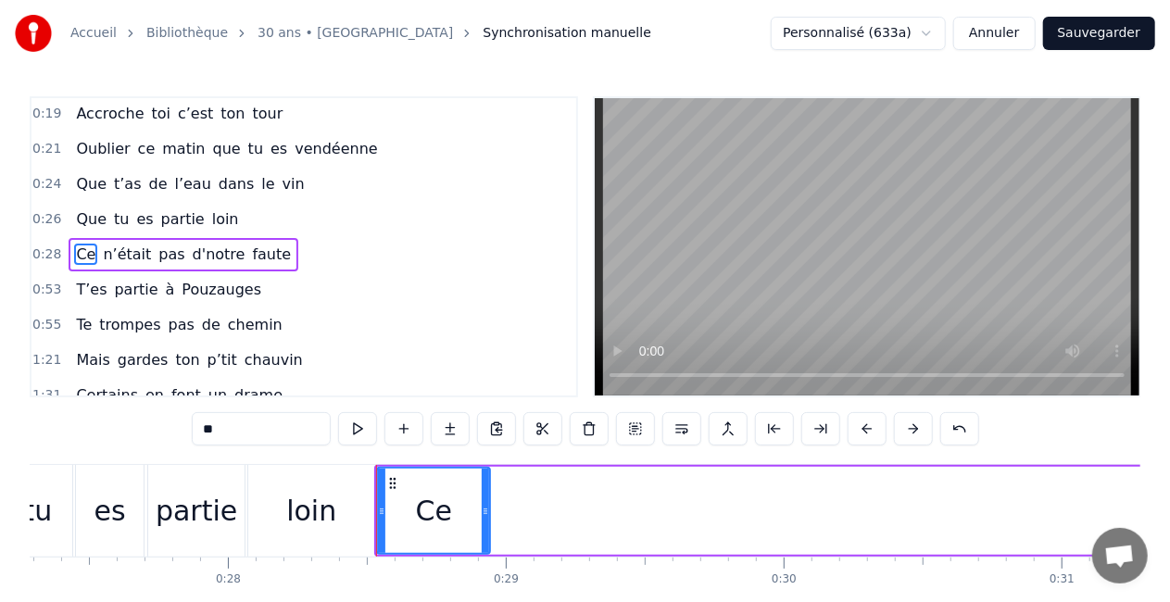
drag, startPoint x: 428, startPoint y: 515, endPoint x: 488, endPoint y: 517, distance: 60.3
click at [488, 517] on icon at bounding box center [485, 511] width 7 height 15
drag, startPoint x: 488, startPoint y: 517, endPoint x: 478, endPoint y: 517, distance: 10.2
click at [478, 517] on icon at bounding box center [475, 511] width 7 height 15
drag, startPoint x: 478, startPoint y: 517, endPoint x: 476, endPoint y: 534, distance: 16.8
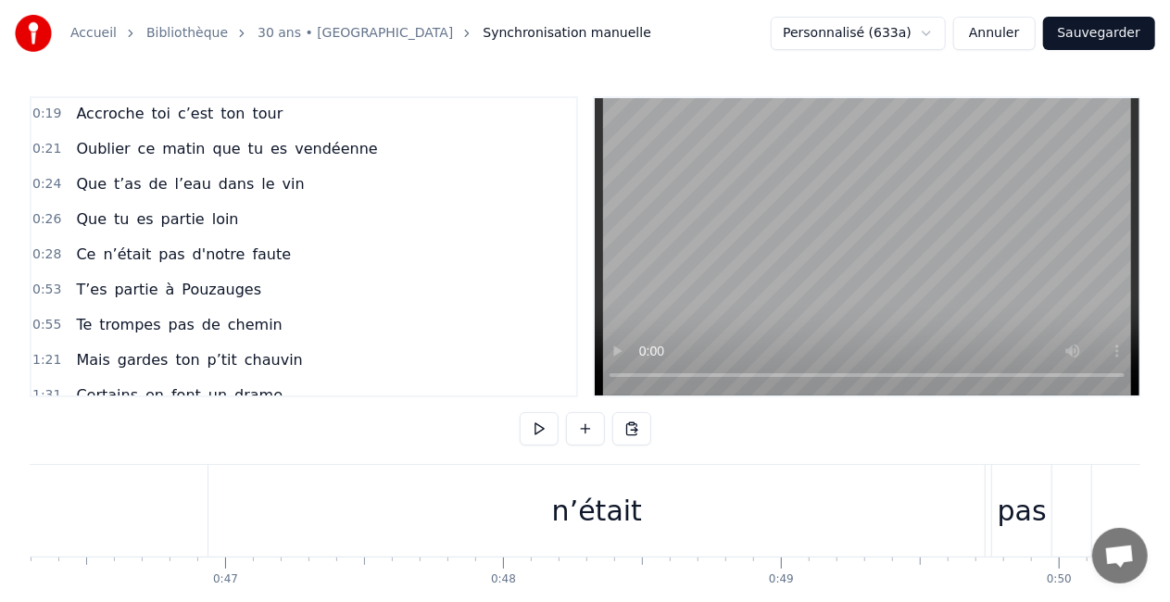
scroll to position [0, 12924]
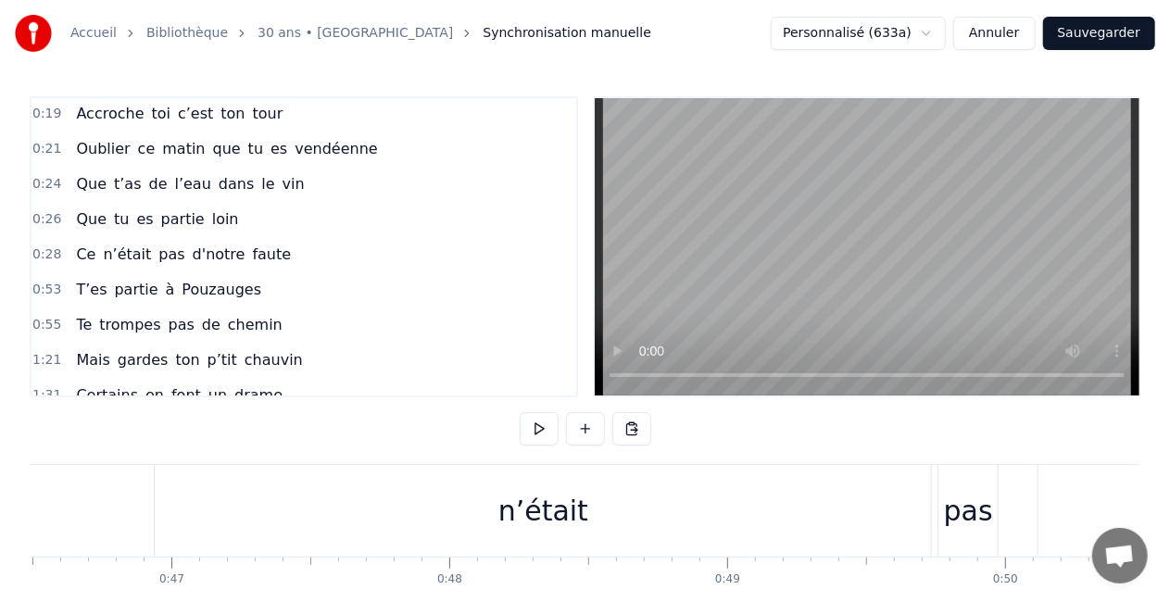
click at [542, 506] on div "n’était" at bounding box center [544, 511] width 90 height 42
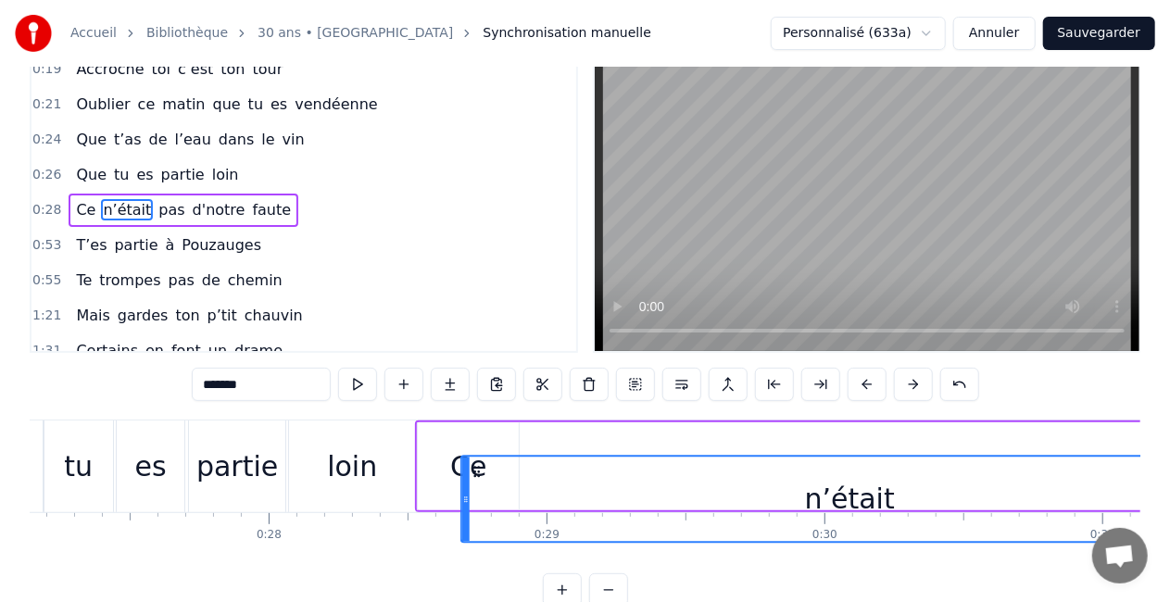
scroll to position [58, 0]
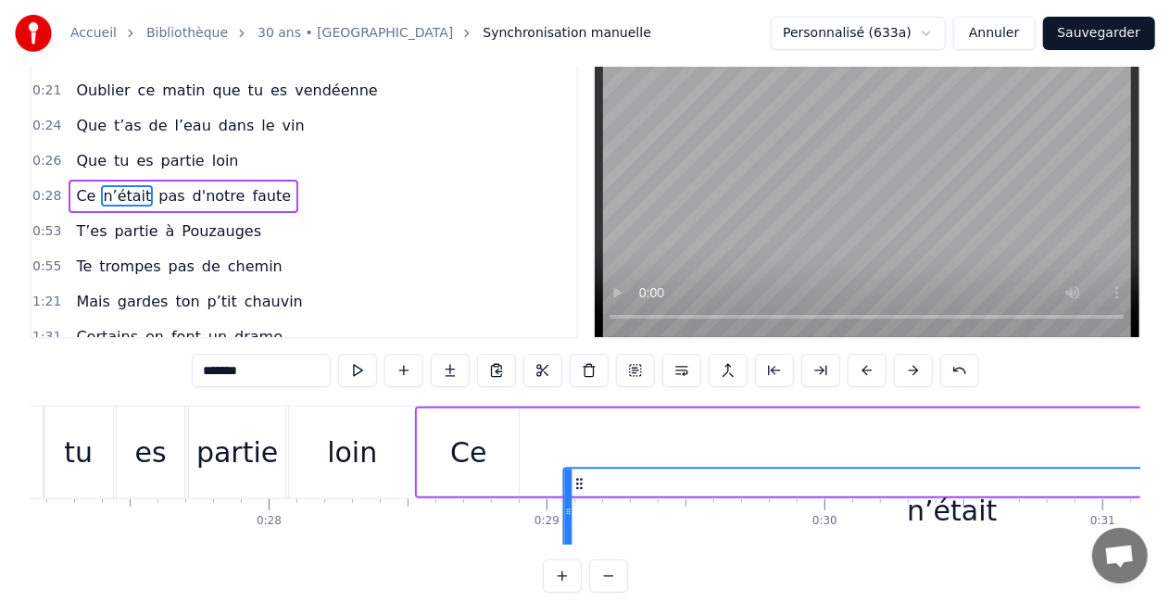
drag, startPoint x: 174, startPoint y: 486, endPoint x: 585, endPoint y: 424, distance: 415.0
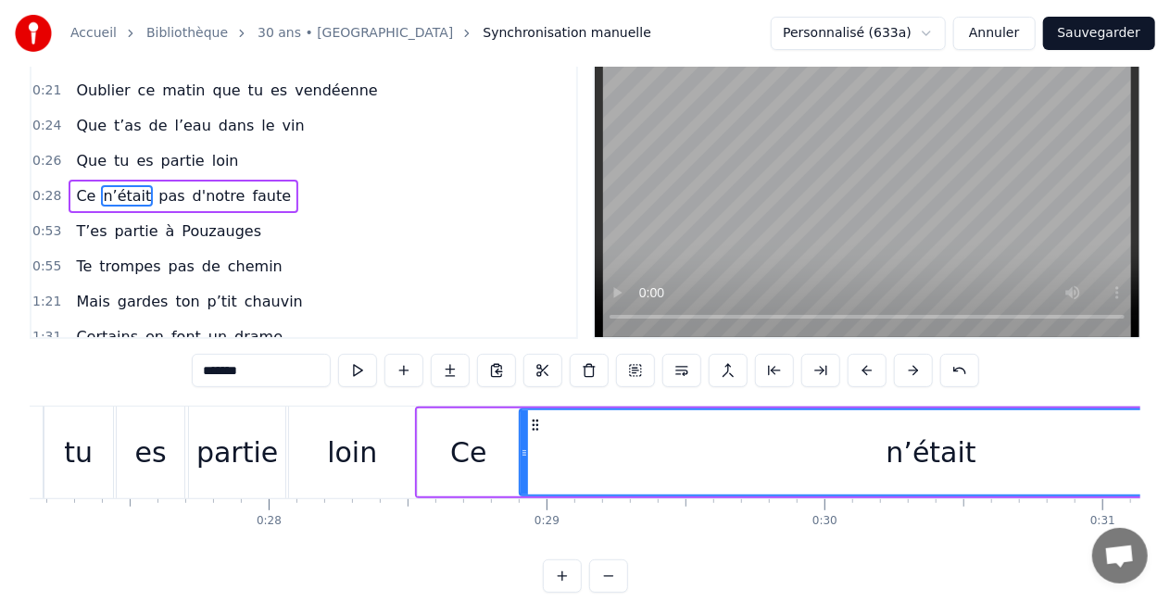
drag, startPoint x: 573, startPoint y: 451, endPoint x: 525, endPoint y: 455, distance: 47.4
click at [525, 455] on icon at bounding box center [524, 453] width 7 height 15
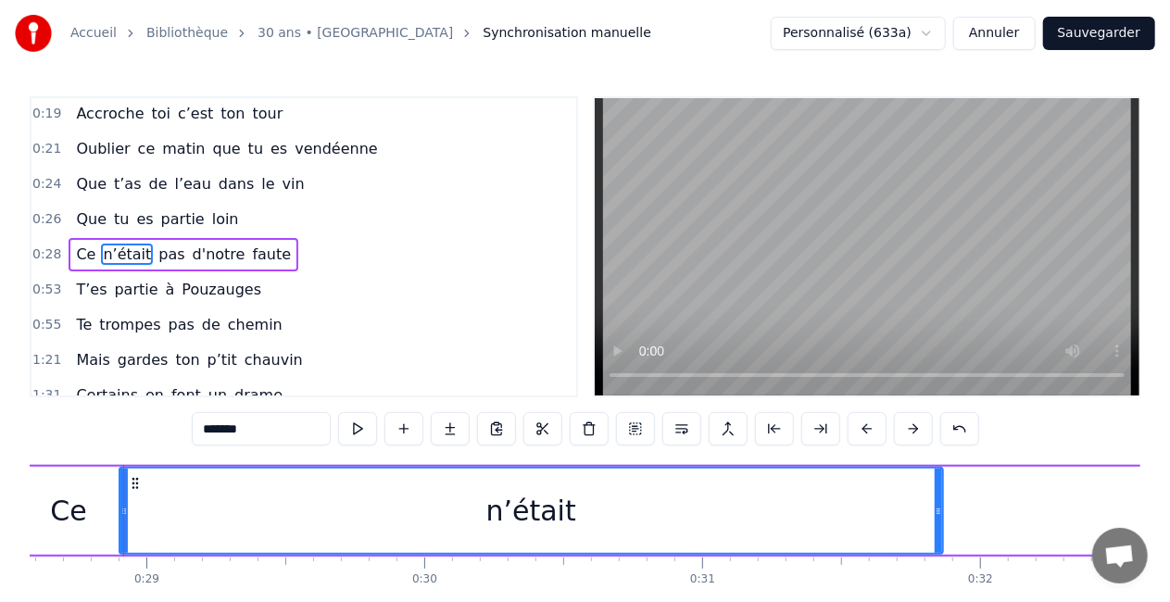
scroll to position [0, 7944]
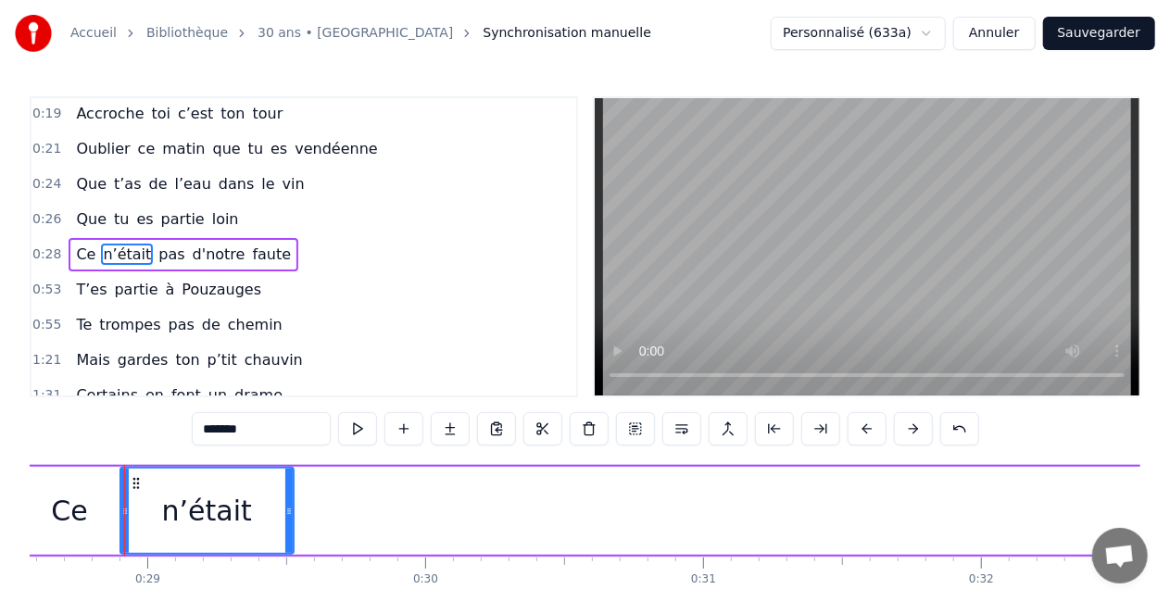
drag, startPoint x: 940, startPoint y: 516, endPoint x: 289, endPoint y: 497, distance: 650.8
click at [289, 497] on div at bounding box center [288, 511] width 7 height 84
drag, startPoint x: 289, startPoint y: 525, endPoint x: 247, endPoint y: 533, distance: 42.4
click at [247, 533] on div at bounding box center [247, 511] width 7 height 84
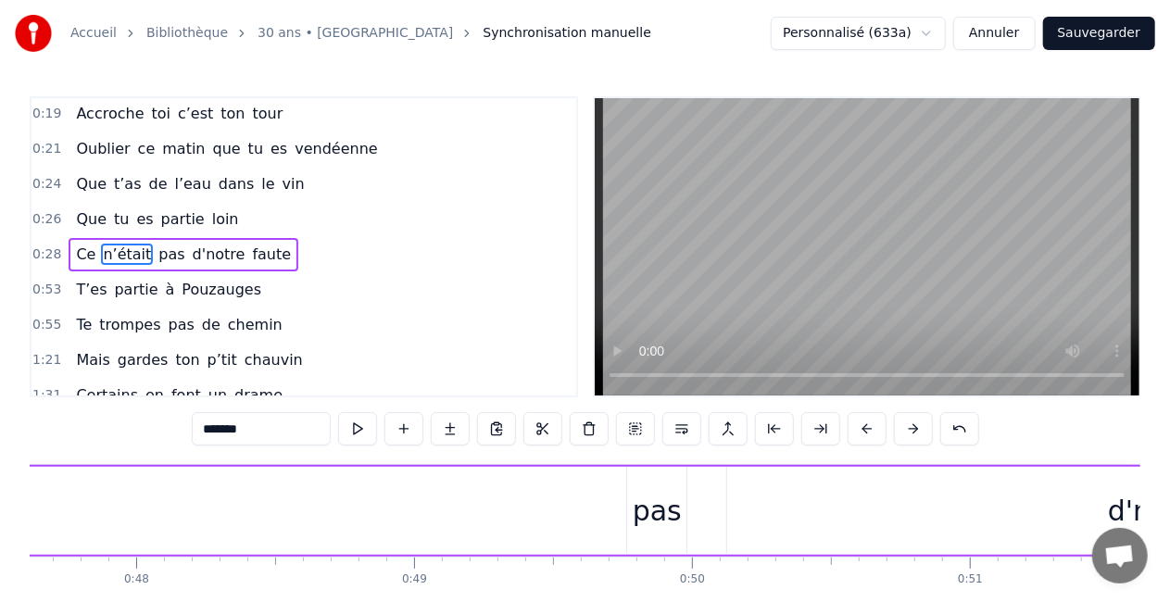
scroll to position [0, 13279]
click at [599, 505] on div "pas" at bounding box center [615, 511] width 49 height 42
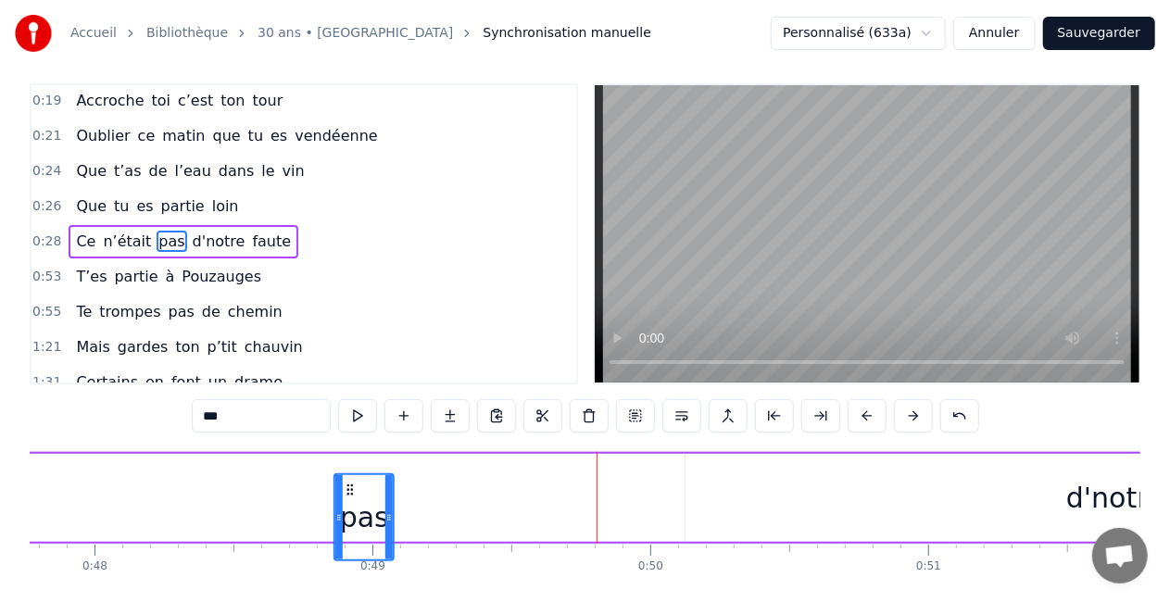
scroll to position [28, 0]
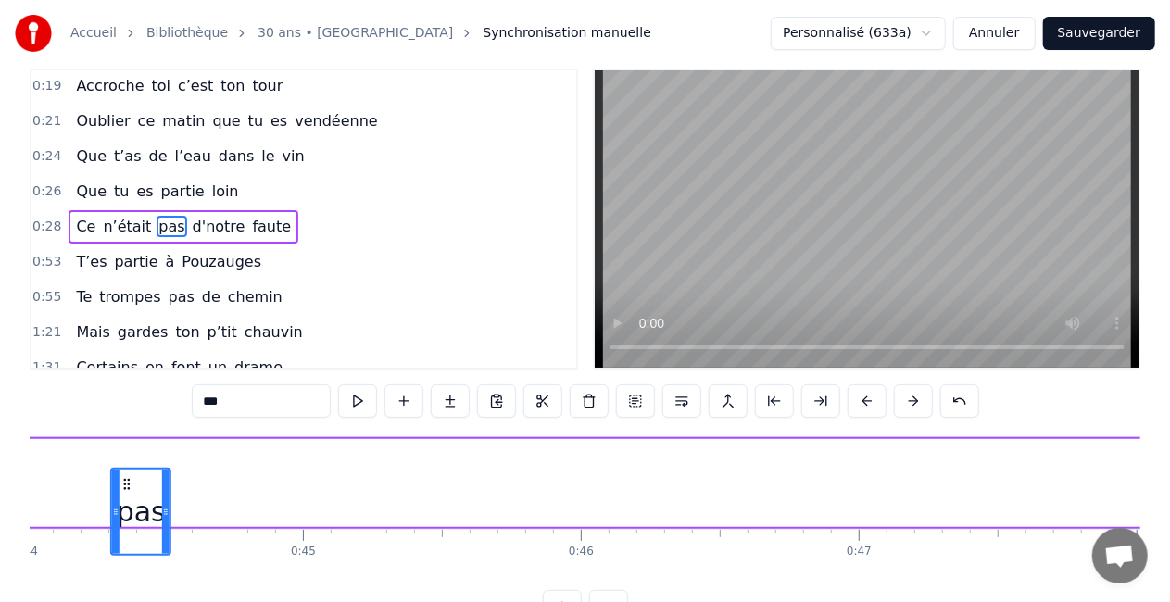
drag, startPoint x: 600, startPoint y: 480, endPoint x: 141, endPoint y: 465, distance: 459.8
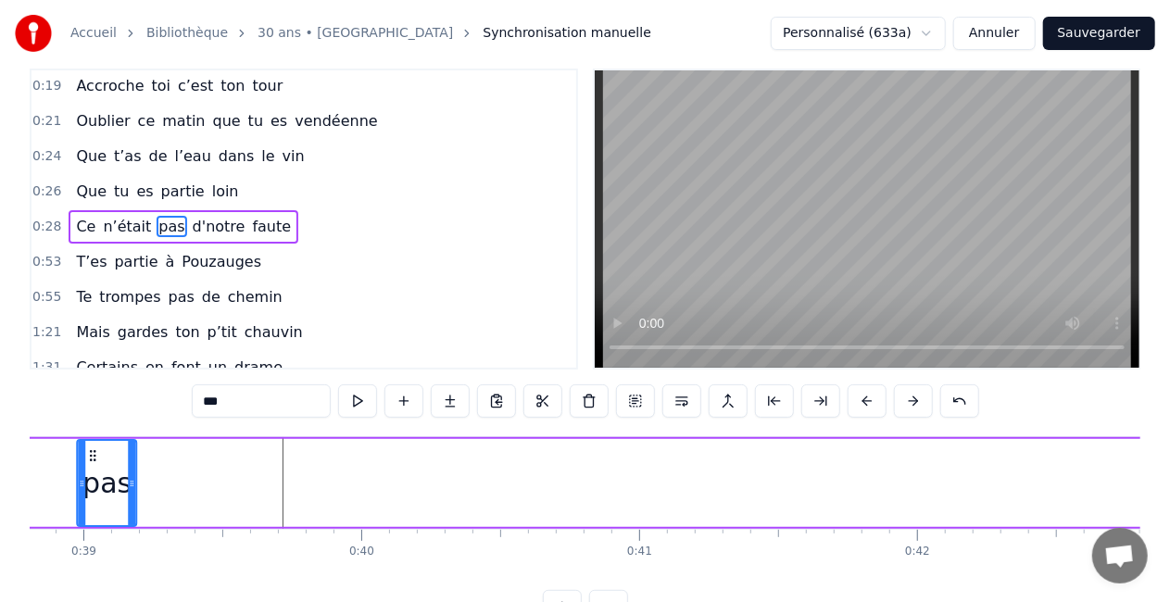
drag, startPoint x: 141, startPoint y: 454, endPoint x: 120, endPoint y: 456, distance: 20.5
click at [101, 456] on icon at bounding box center [93, 455] width 15 height 15
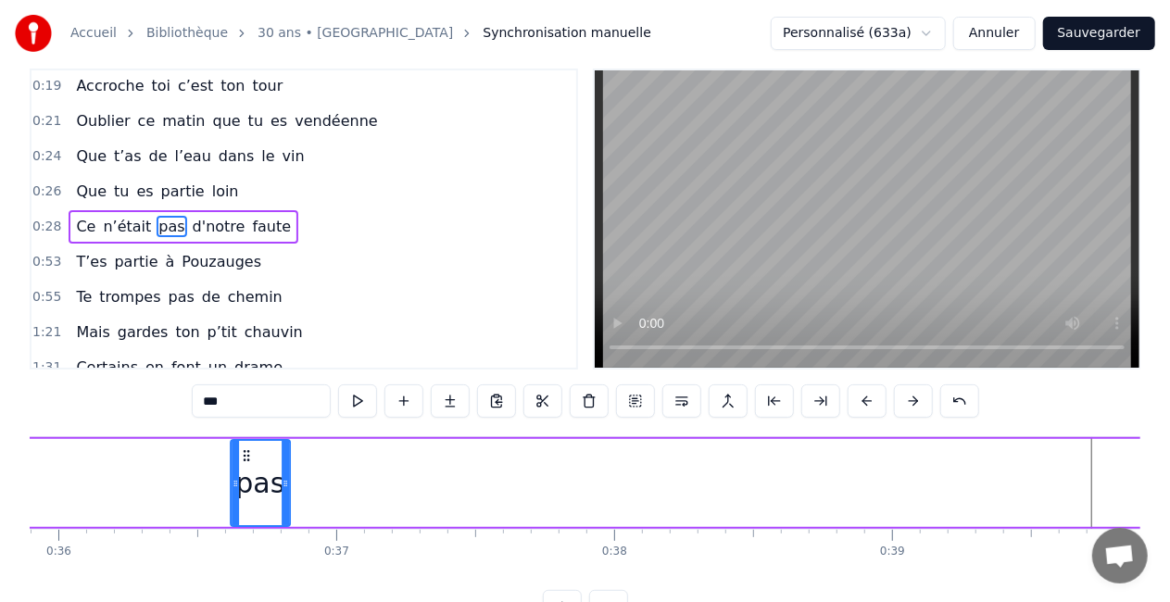
drag, startPoint x: 121, startPoint y: 456, endPoint x: 112, endPoint y: 459, distance: 9.7
click at [239, 459] on icon at bounding box center [246, 455] width 15 height 15
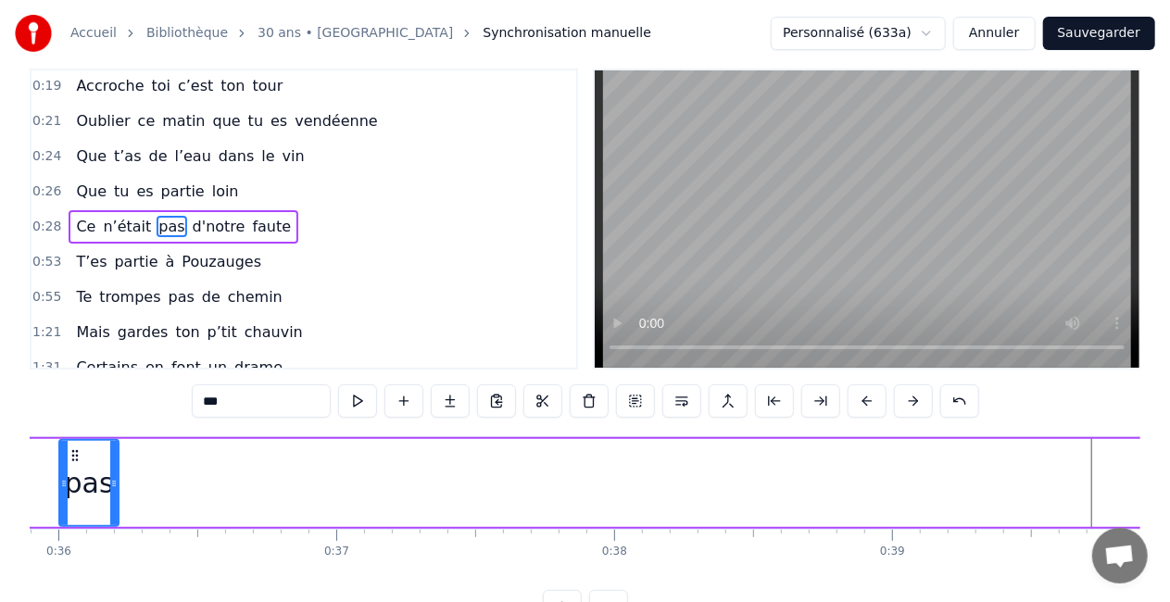
scroll to position [0, 9935]
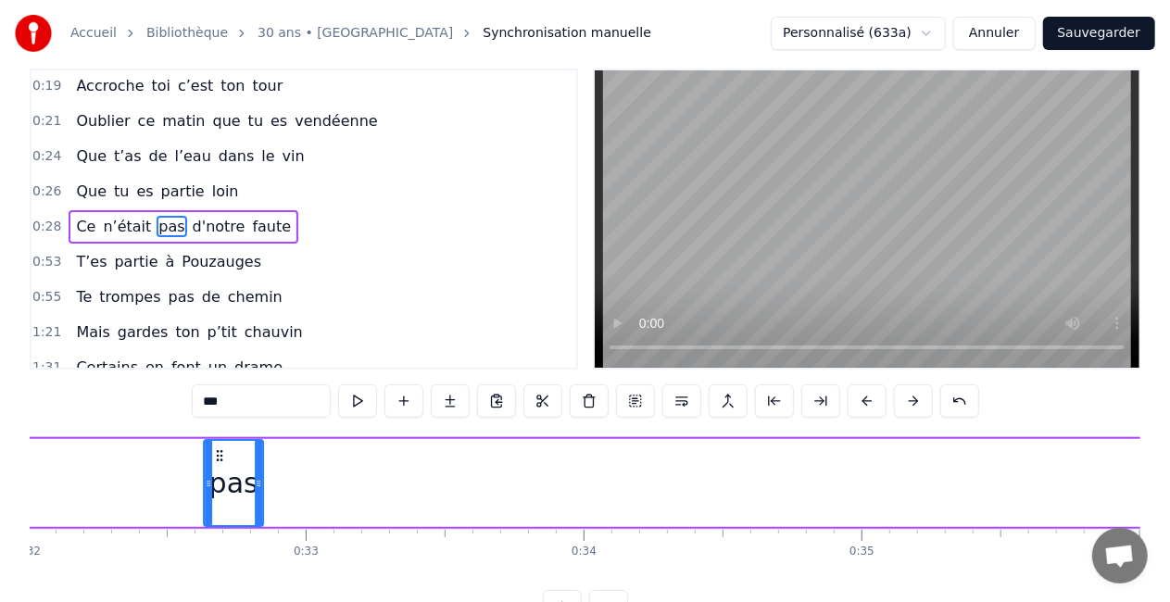
click at [212, 458] on icon at bounding box center [219, 455] width 15 height 15
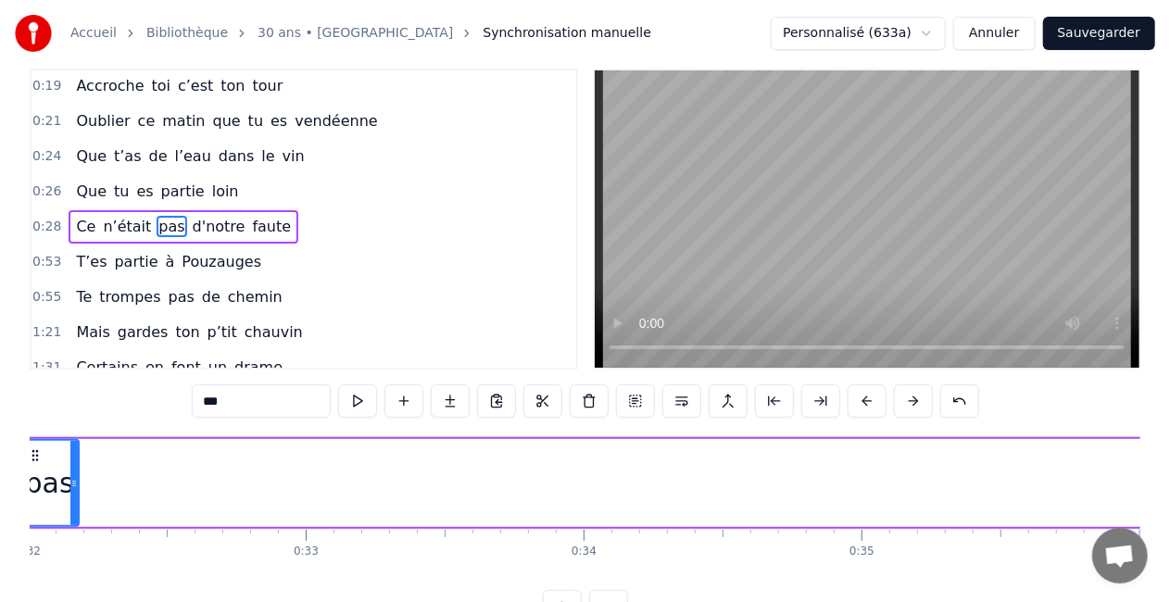
scroll to position [0, 8818]
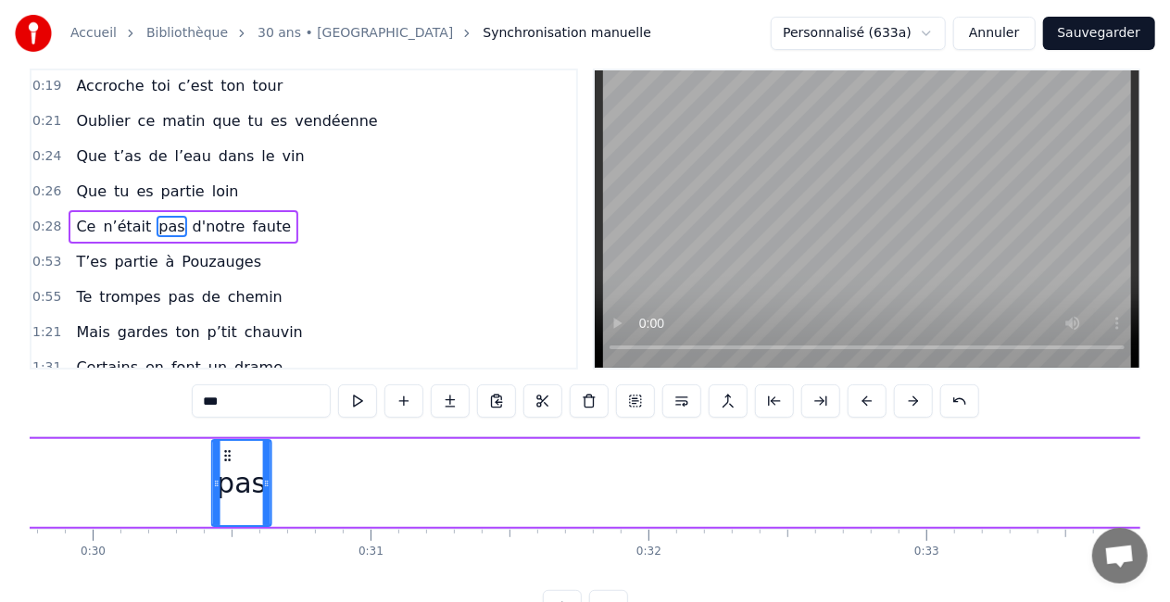
drag, startPoint x: 115, startPoint y: 457, endPoint x: 102, endPoint y: 458, distance: 13.0
click at [221, 458] on icon at bounding box center [228, 455] width 15 height 15
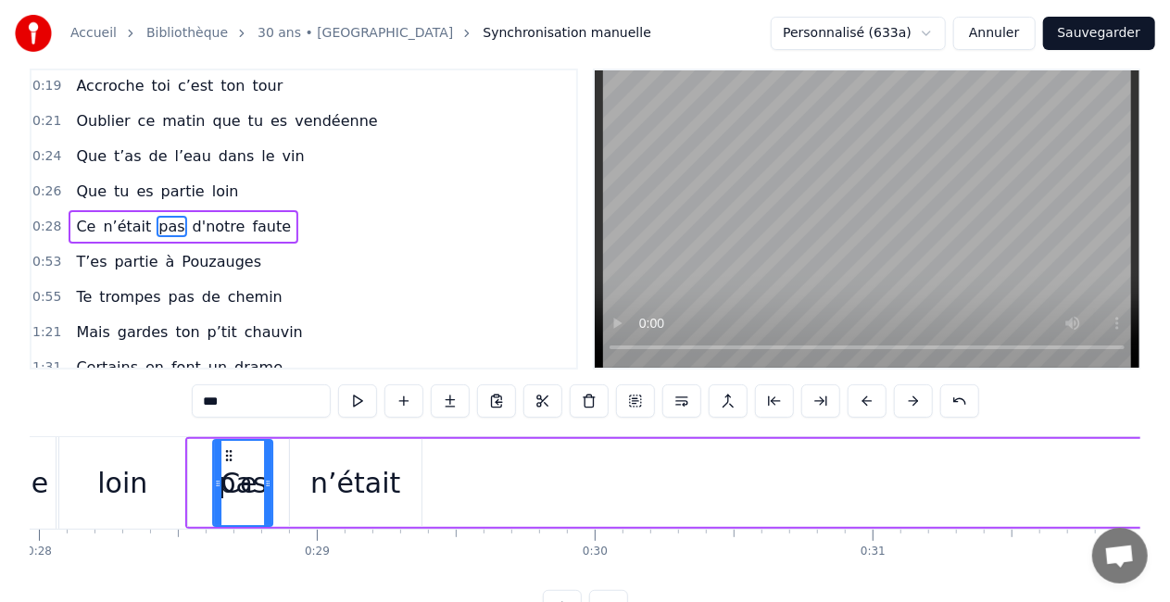
scroll to position [0, 7742]
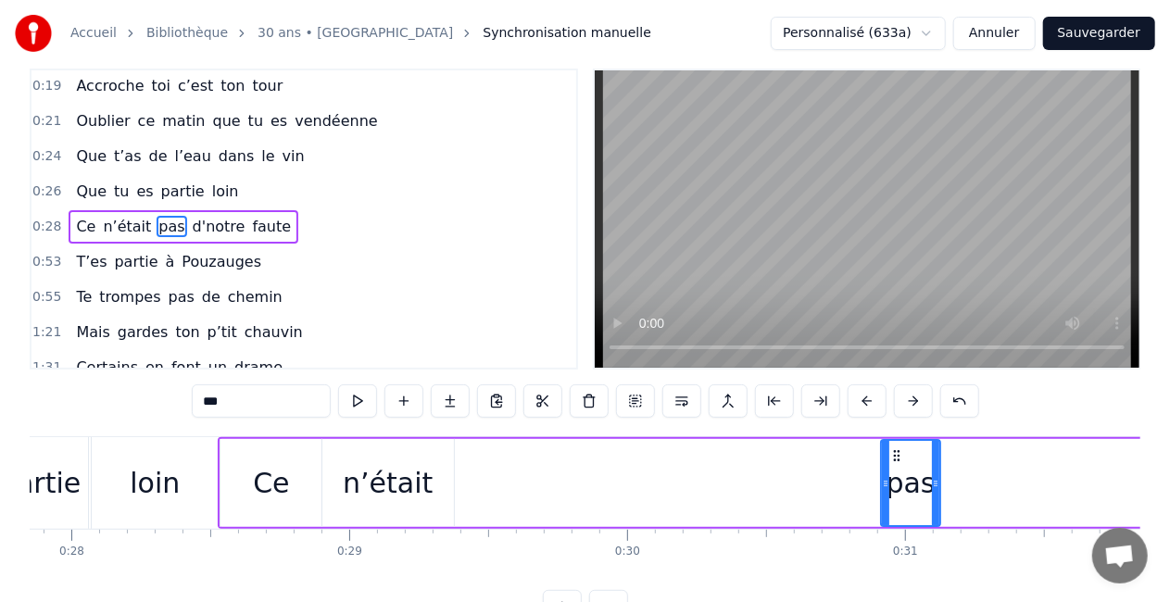
drag, startPoint x: 102, startPoint y: 458, endPoint x: 496, endPoint y: 468, distance: 393.9
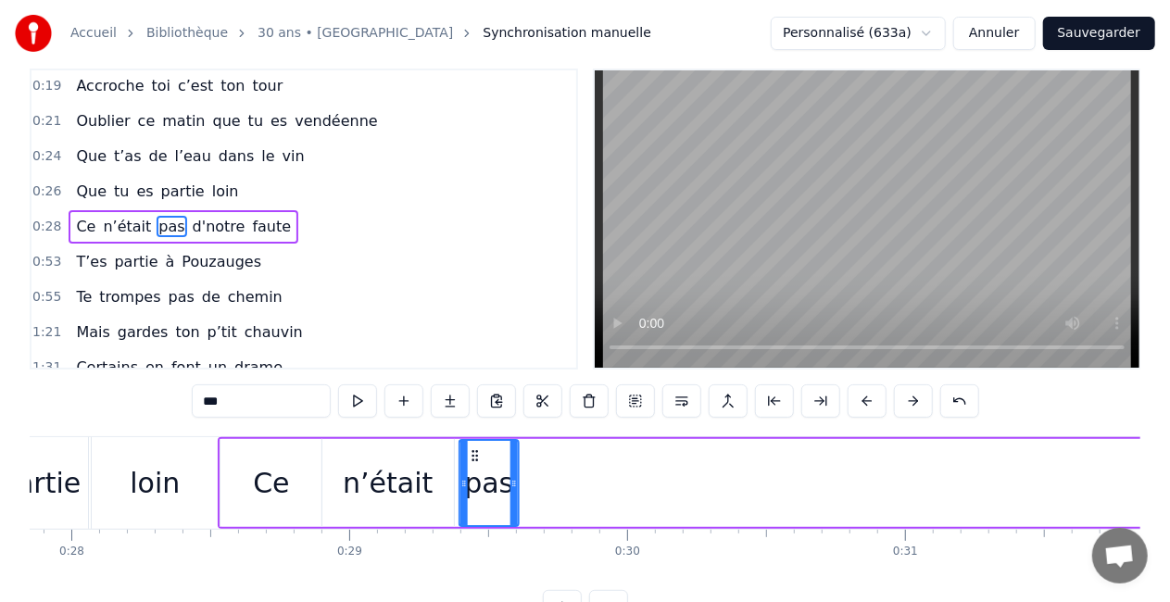
drag, startPoint x: 429, startPoint y: 454, endPoint x: 474, endPoint y: 449, distance: 44.7
click at [474, 449] on icon at bounding box center [475, 455] width 15 height 15
click at [371, 486] on div "n’était" at bounding box center [388, 483] width 90 height 42
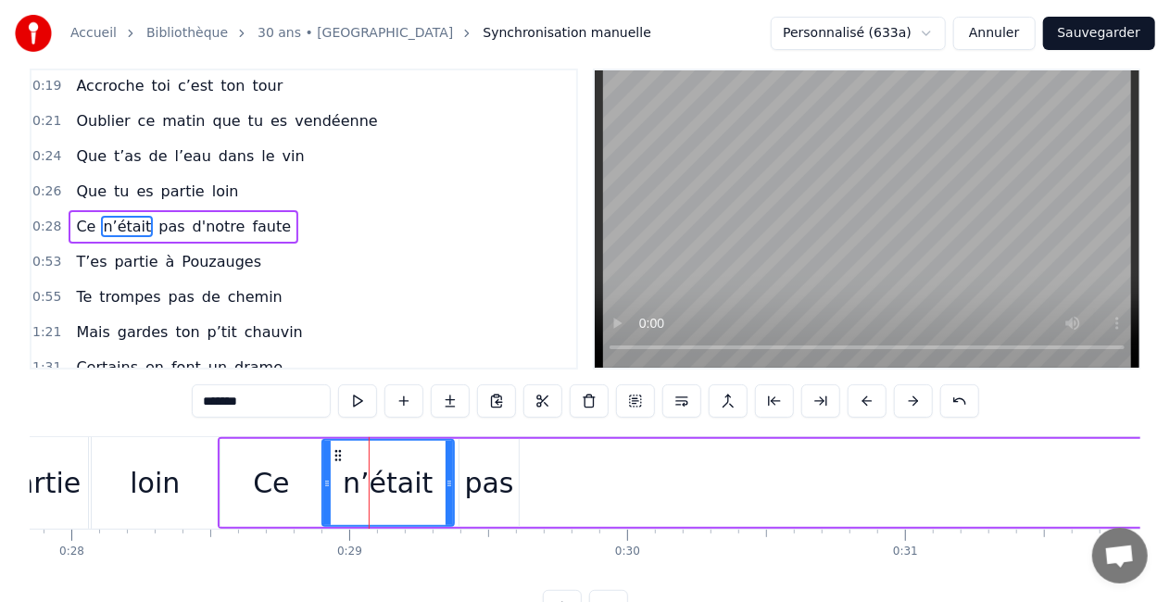
scroll to position [0, 0]
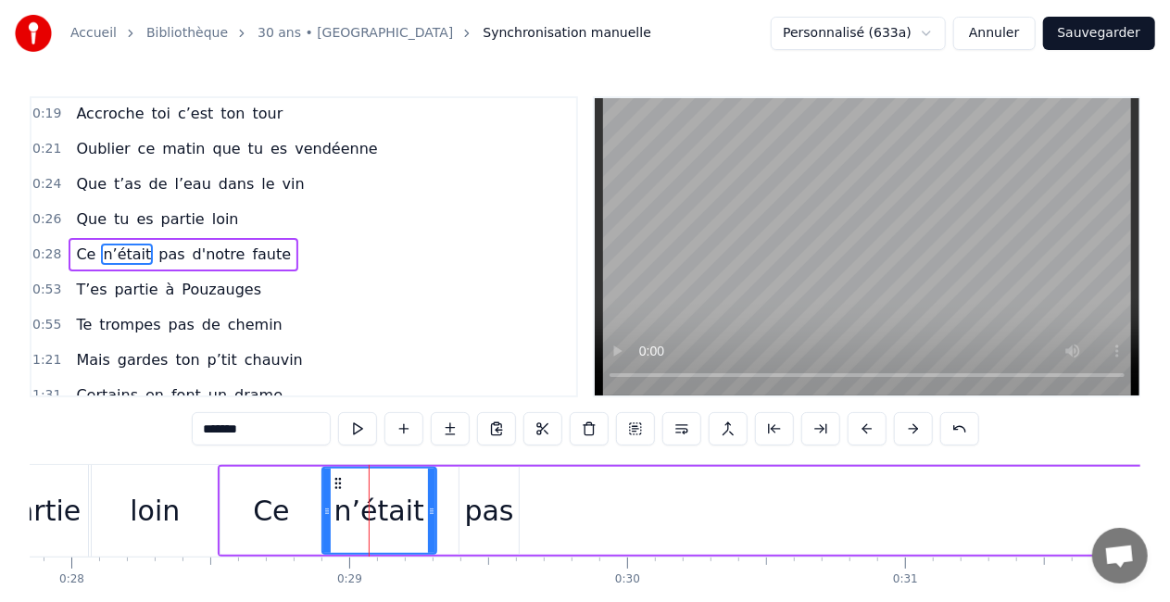
drag, startPoint x: 448, startPoint y: 511, endPoint x: 428, endPoint y: 511, distance: 20.4
click at [428, 511] on icon at bounding box center [431, 511] width 7 height 15
click at [485, 515] on div "pas" at bounding box center [489, 511] width 49 height 42
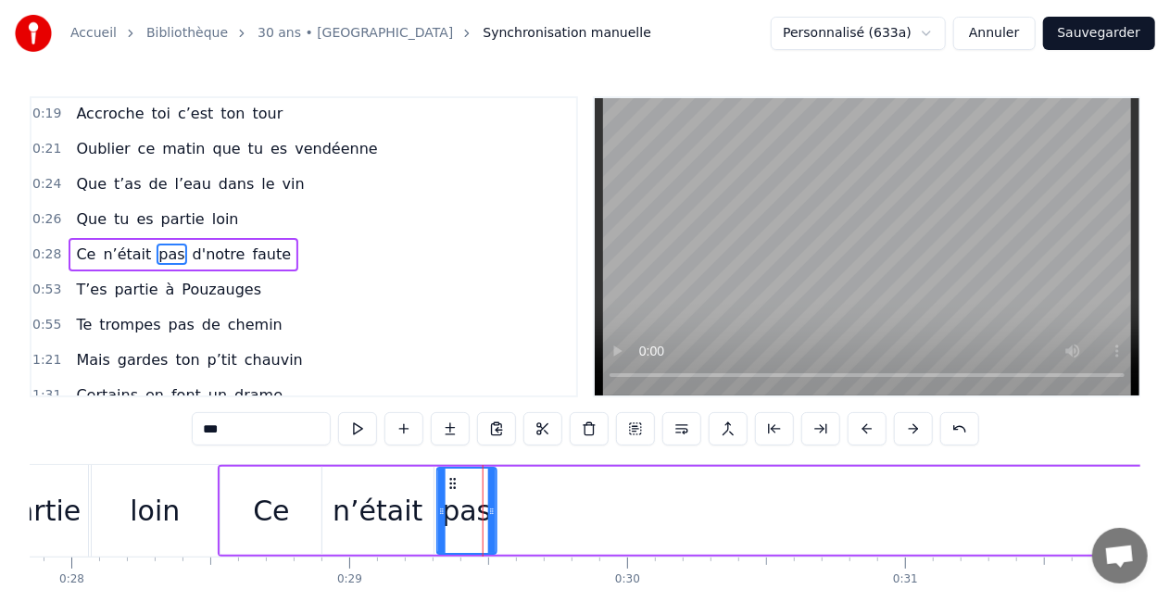
drag, startPoint x: 474, startPoint y: 485, endPoint x: 452, endPoint y: 486, distance: 22.3
click at [452, 486] on icon at bounding box center [453, 483] width 15 height 15
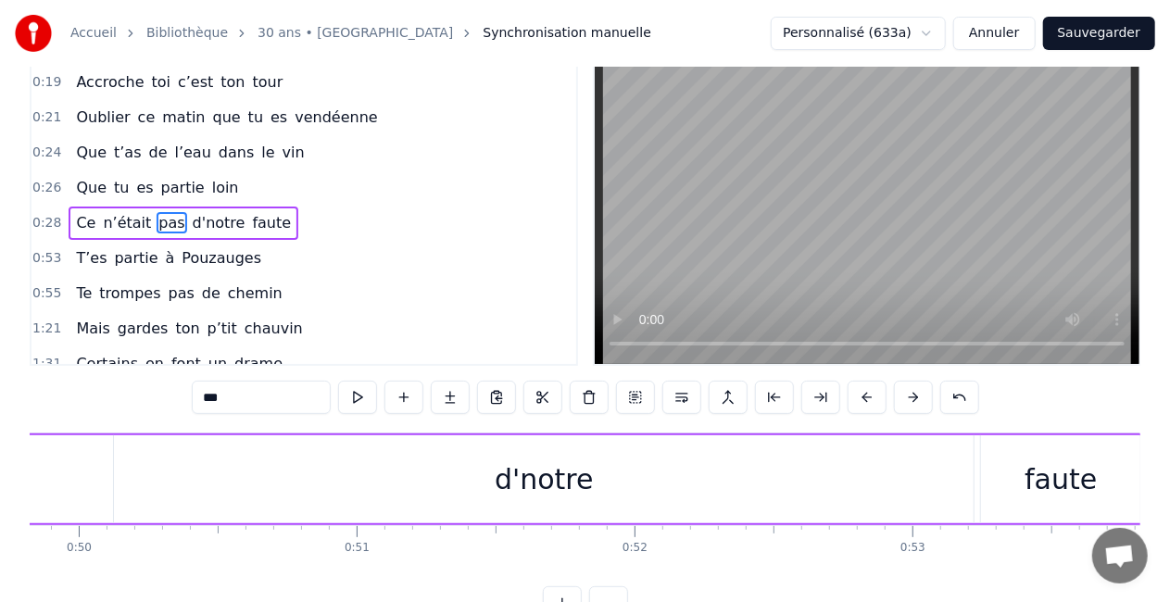
scroll to position [0, 13879]
click at [517, 478] on div "d'notre" at bounding box center [515, 480] width 99 height 42
type input "*******"
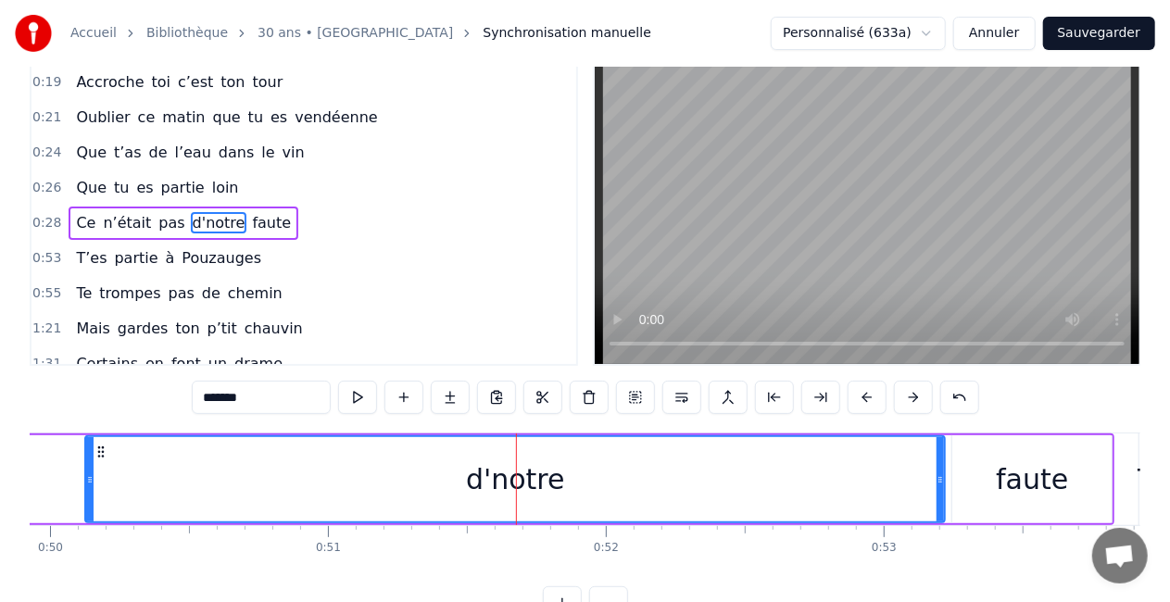
scroll to position [0, 0]
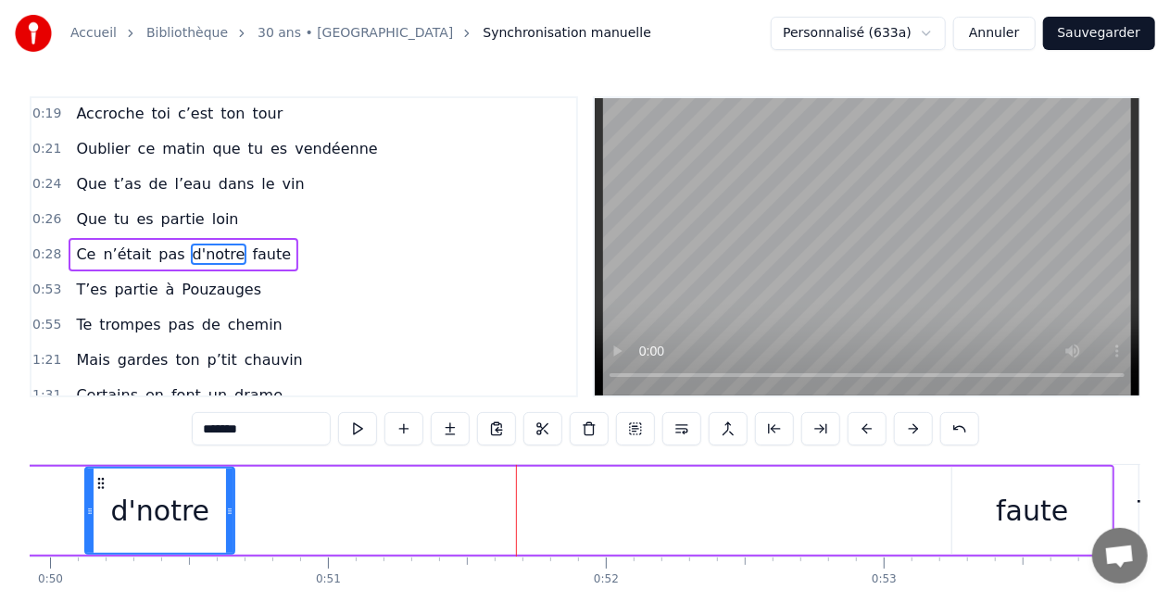
drag, startPoint x: 941, startPoint y: 509, endPoint x: 230, endPoint y: 499, distance: 710.8
click at [230, 499] on div at bounding box center [229, 511] width 7 height 84
drag, startPoint x: 1009, startPoint y: 505, endPoint x: 935, endPoint y: 502, distance: 74.2
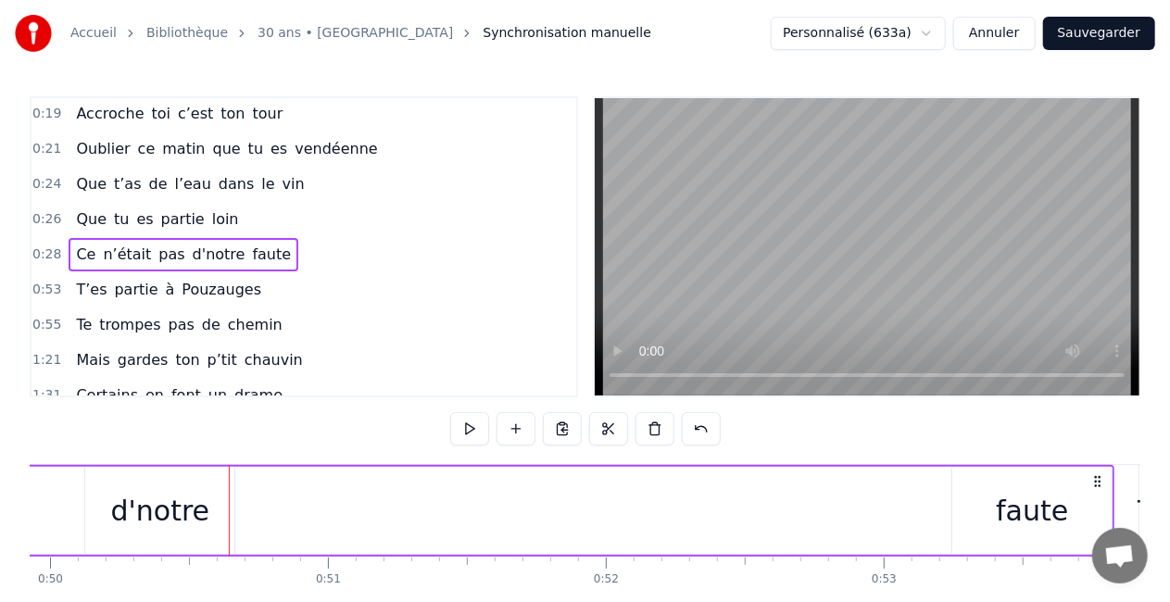
click at [995, 495] on div "faute" at bounding box center [1032, 511] width 159 height 88
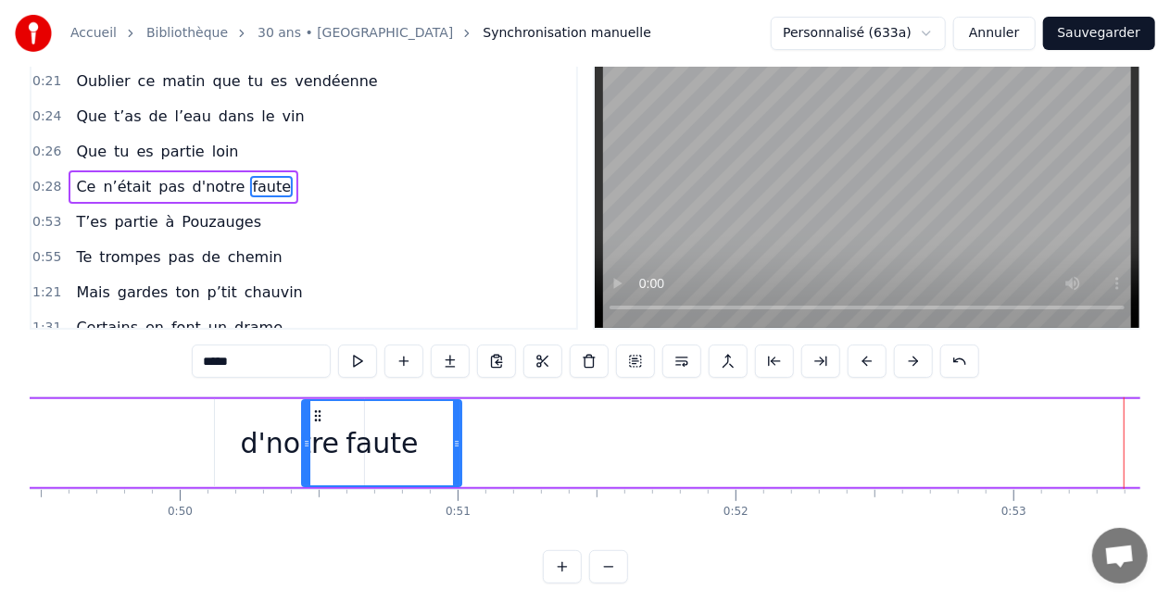
scroll to position [0, 13732]
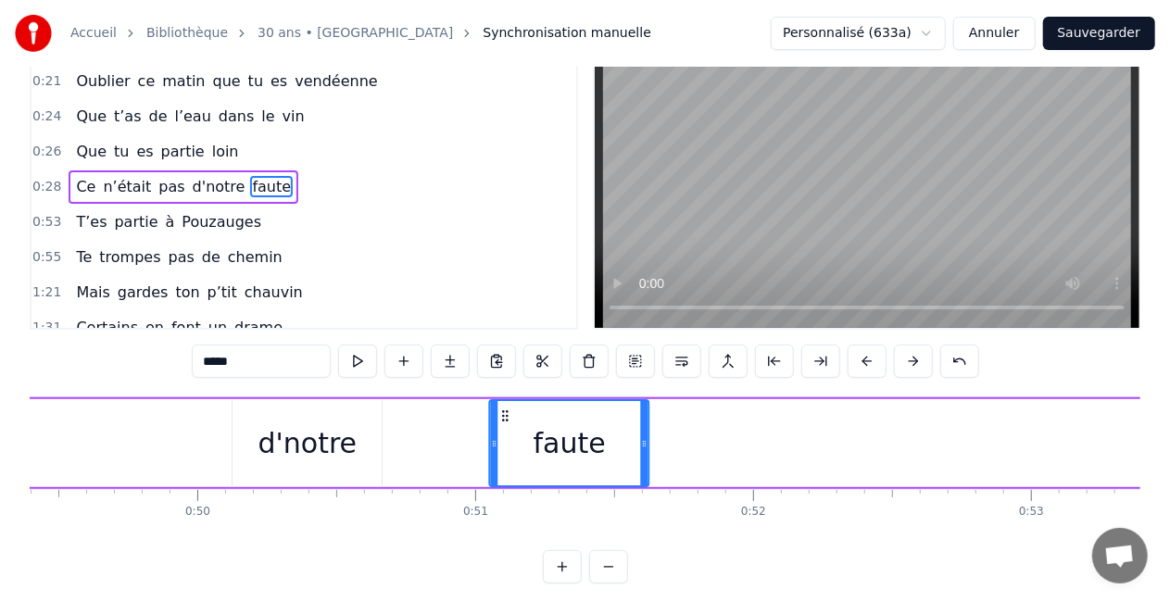
drag, startPoint x: 969, startPoint y: 482, endPoint x: 415, endPoint y: 409, distance: 558.9
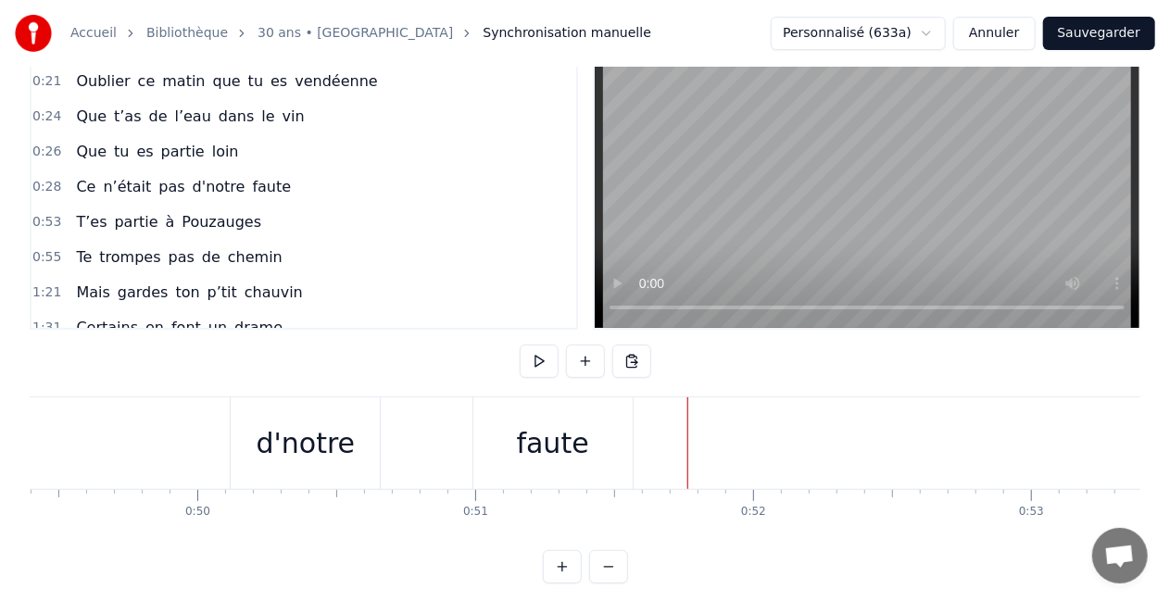
click at [617, 435] on div "faute" at bounding box center [553, 444] width 159 height 92
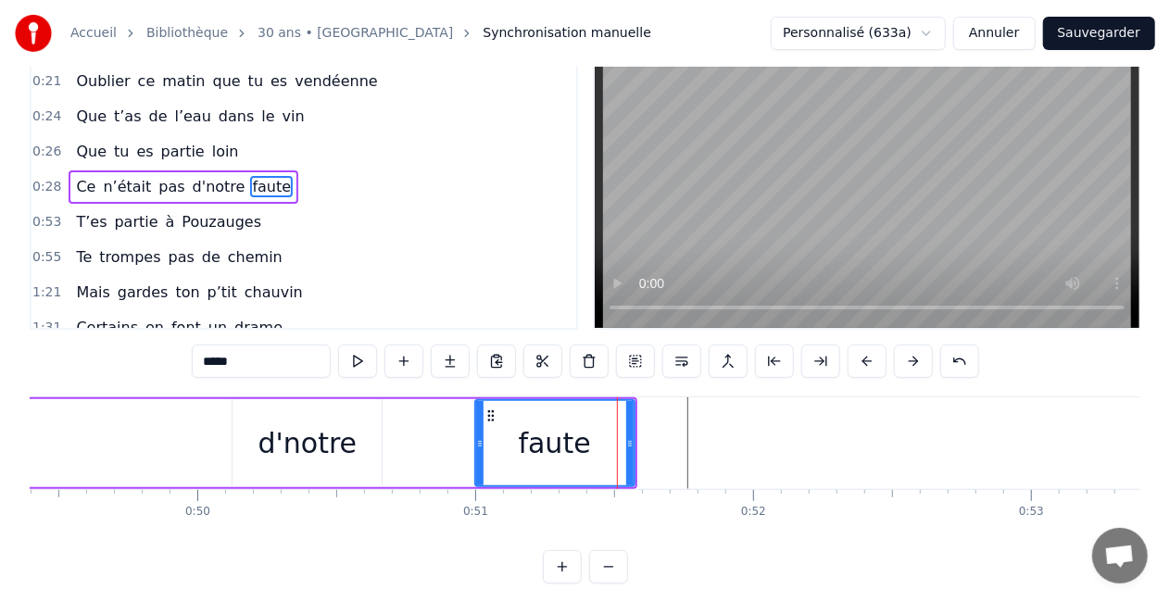
scroll to position [0, 0]
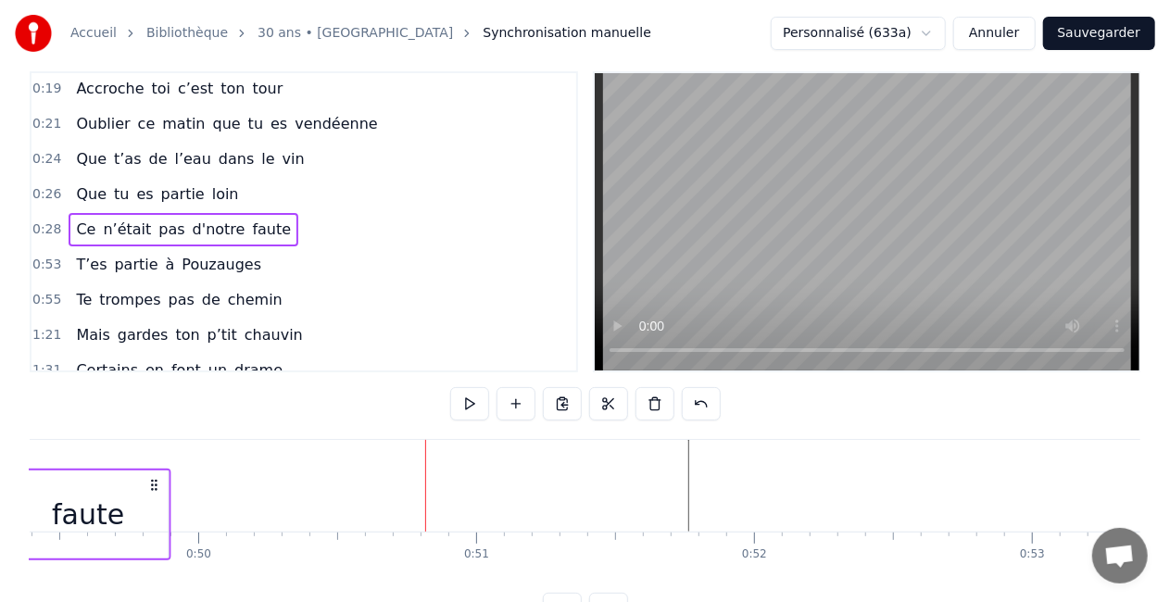
scroll to position [28, 0]
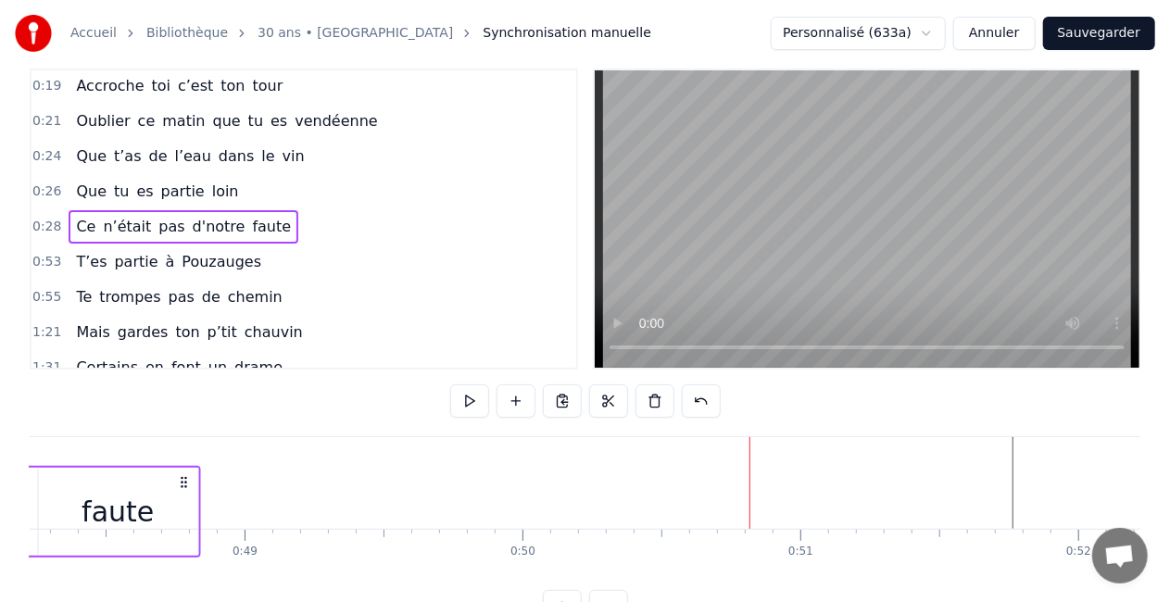
drag, startPoint x: 621, startPoint y: 482, endPoint x: 150, endPoint y: 465, distance: 471.0
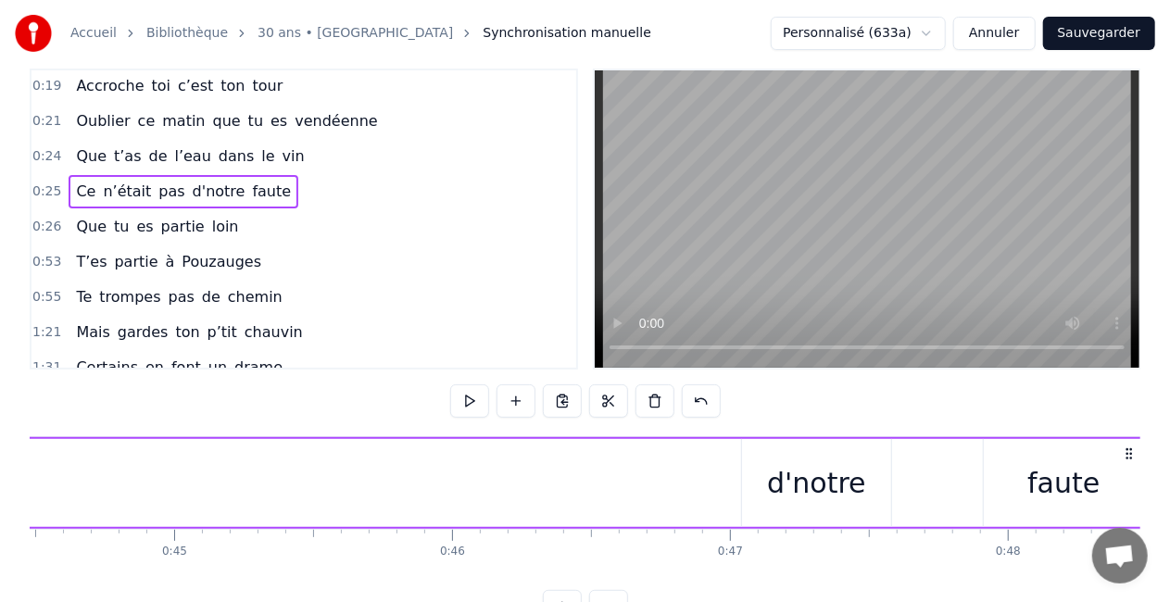
scroll to position [0, 12348]
click at [821, 486] on div "d'notre" at bounding box center [833, 483] width 99 height 42
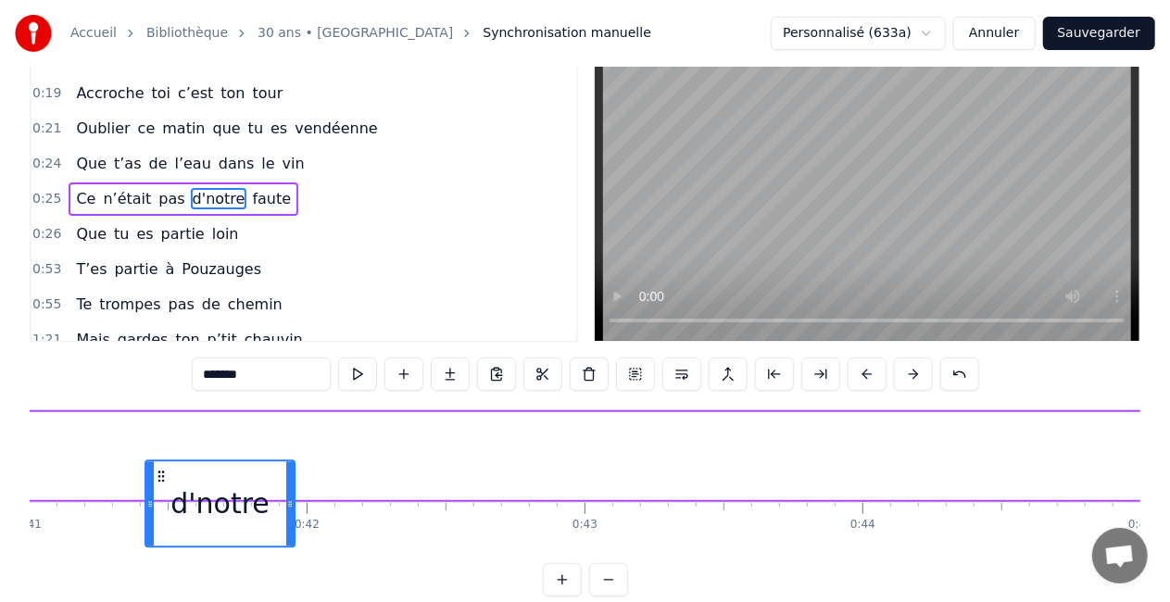
scroll to position [58, 0]
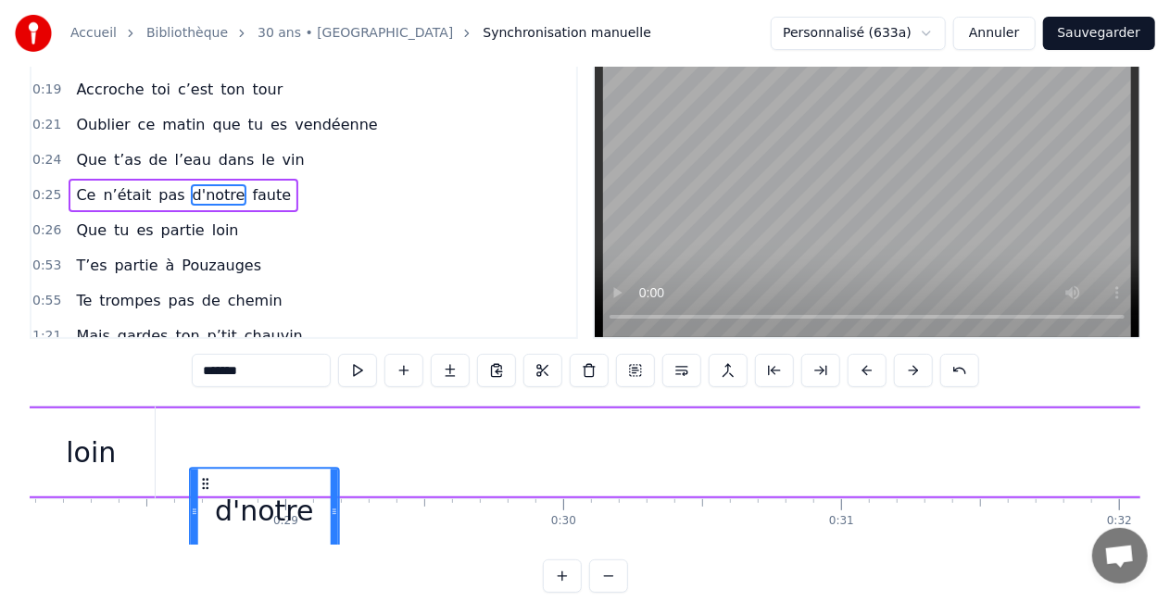
drag, startPoint x: 772, startPoint y: 485, endPoint x: 67, endPoint y: 459, distance: 705.6
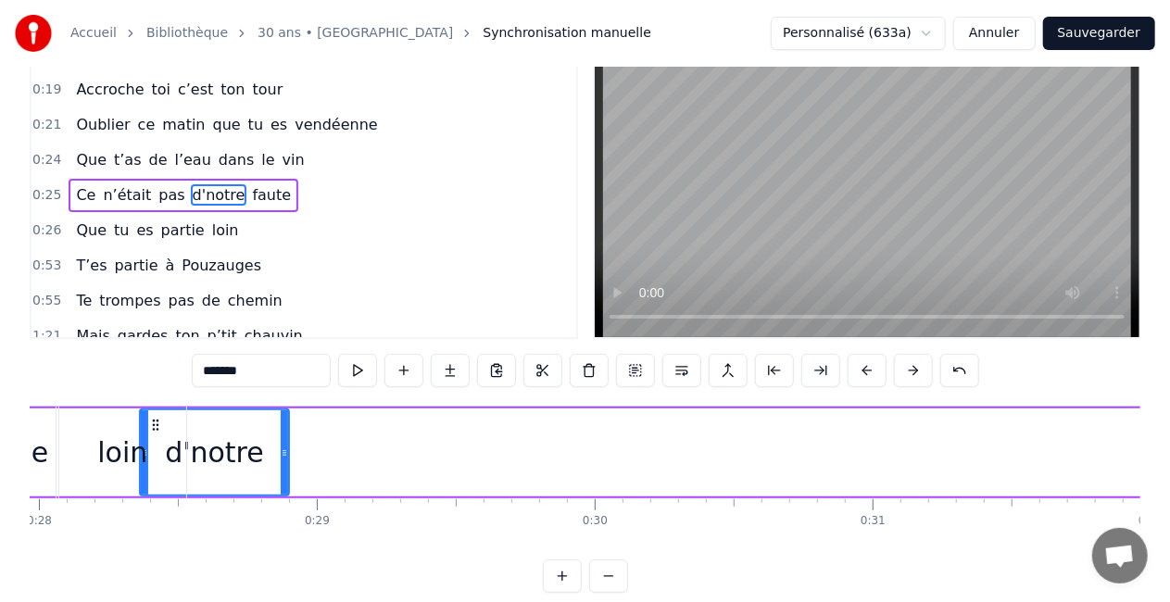
drag, startPoint x: 154, startPoint y: 421, endPoint x: 185, endPoint y: 420, distance: 31.5
click at [185, 420] on div "loin" at bounding box center [122, 453] width 129 height 92
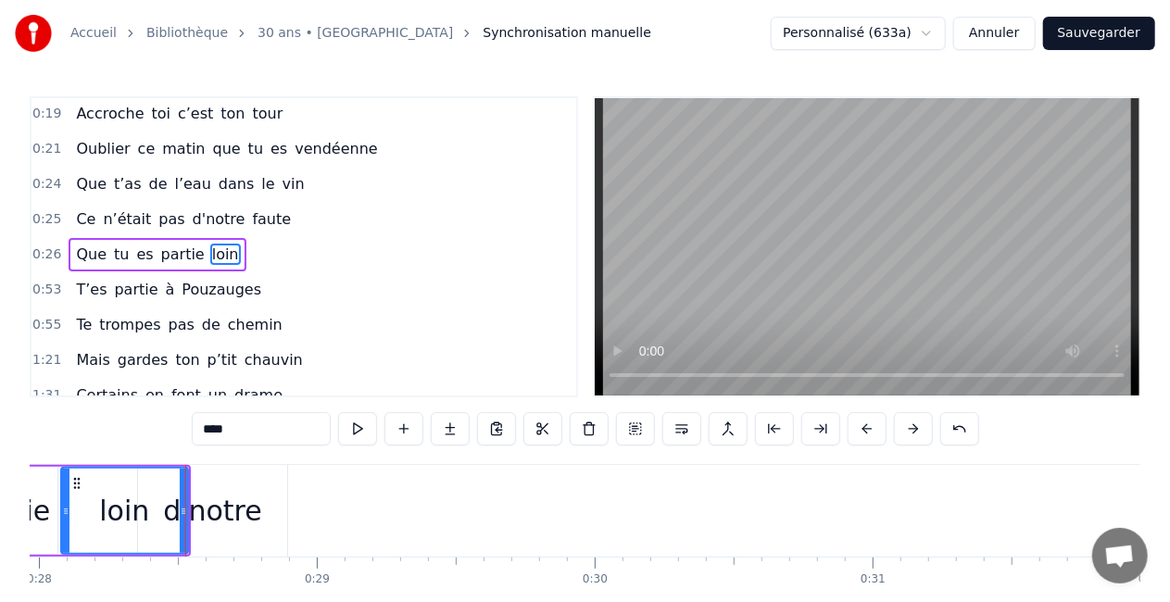
scroll to position [248, 0]
click at [263, 504] on div "d'notre" at bounding box center [212, 511] width 149 height 92
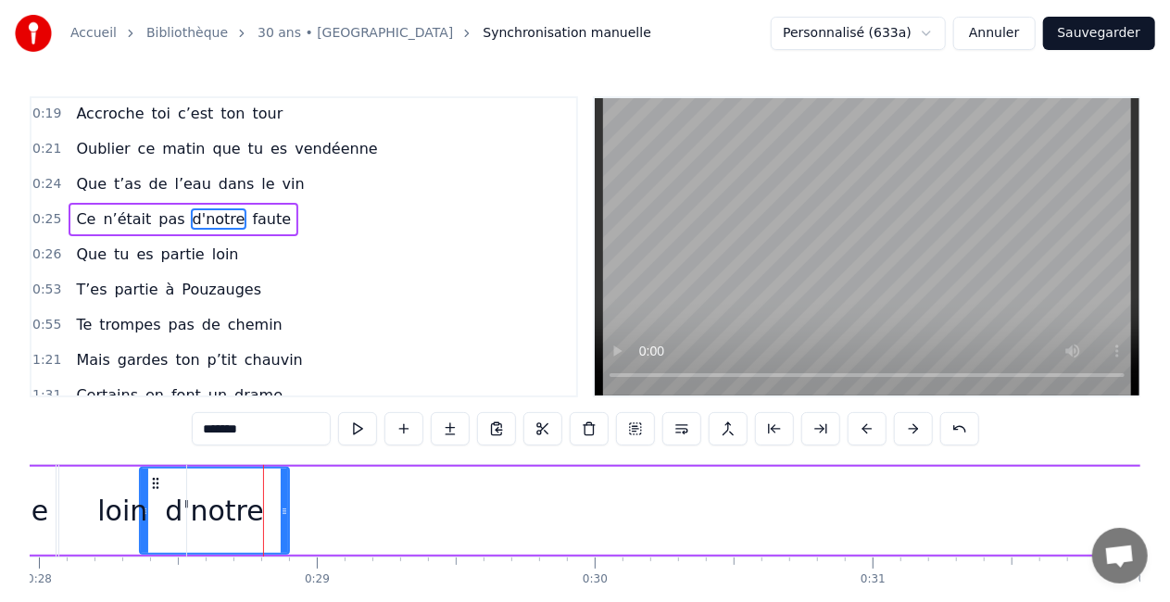
scroll to position [214, 0]
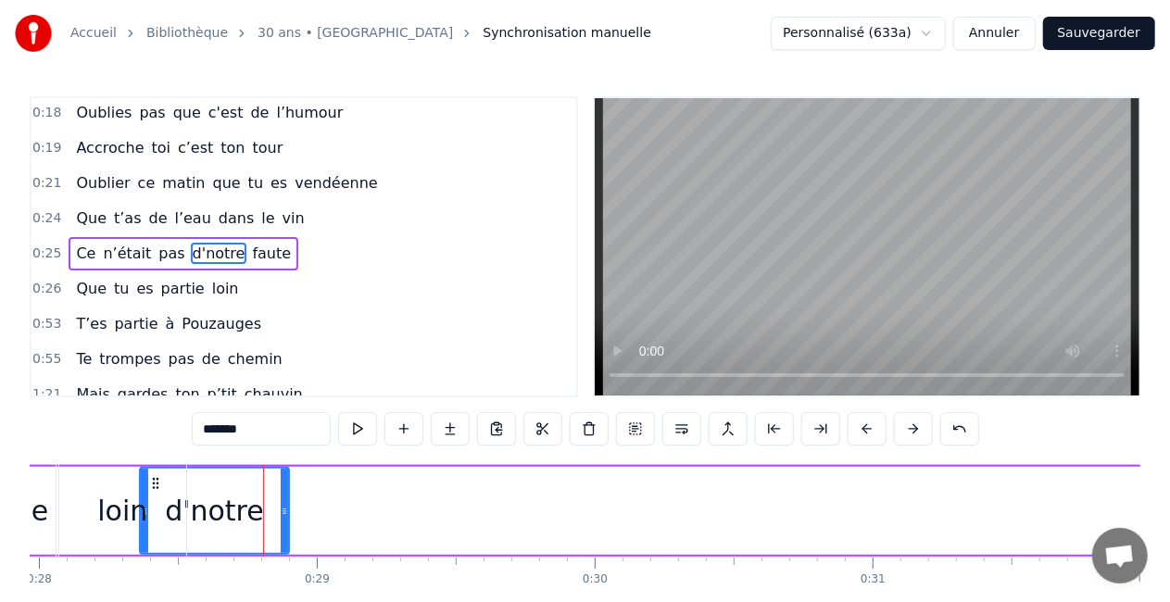
drag, startPoint x: 158, startPoint y: 481, endPoint x: 183, endPoint y: 480, distance: 26.0
click at [183, 480] on div "loin" at bounding box center [122, 511] width 127 height 92
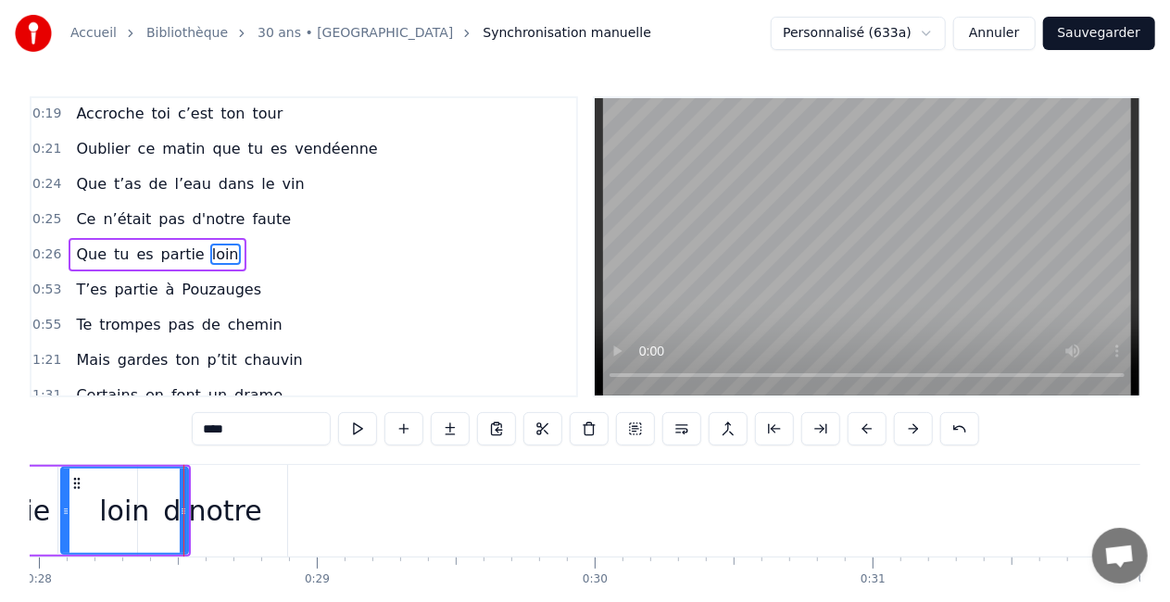
scroll to position [248, 0]
click at [234, 499] on div "d'notre" at bounding box center [212, 511] width 99 height 42
type input "*******"
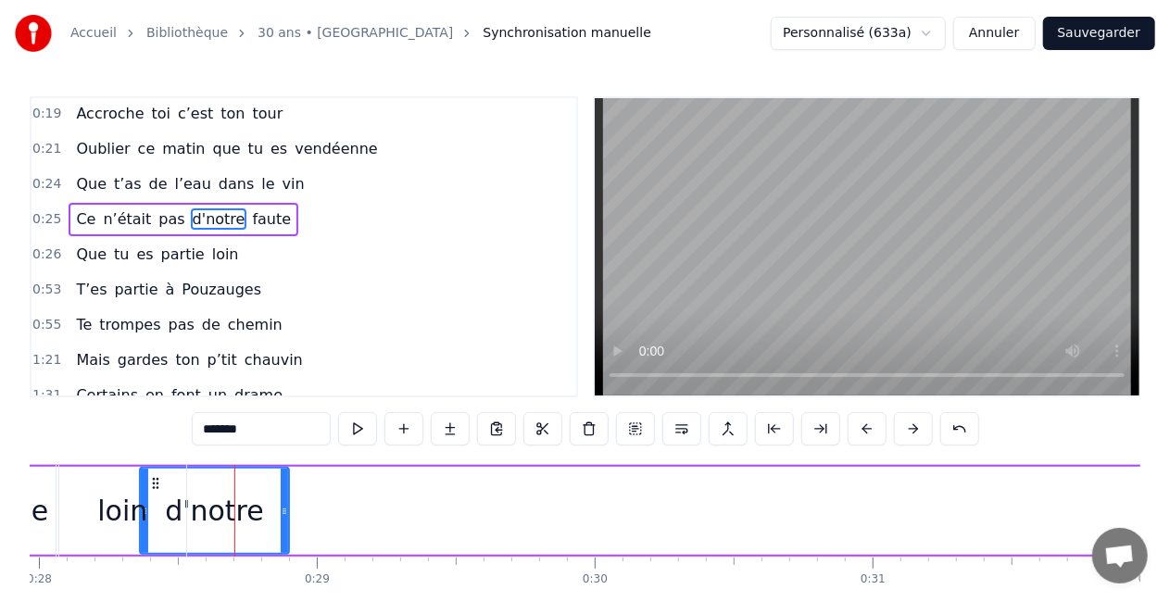
scroll to position [214, 0]
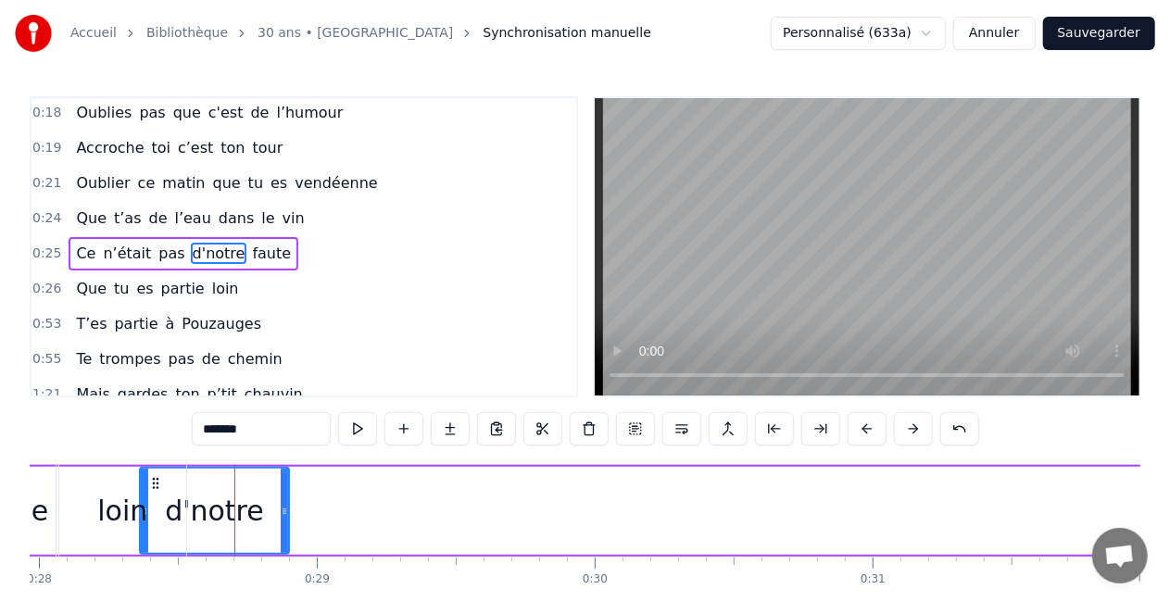
drag, startPoint x: 223, startPoint y: 508, endPoint x: 266, endPoint y: 502, distance: 43.0
click at [266, 502] on div "d'notre" at bounding box center [214, 511] width 147 height 84
drag, startPoint x: 145, startPoint y: 510, endPoint x: 195, endPoint y: 510, distance: 50.0
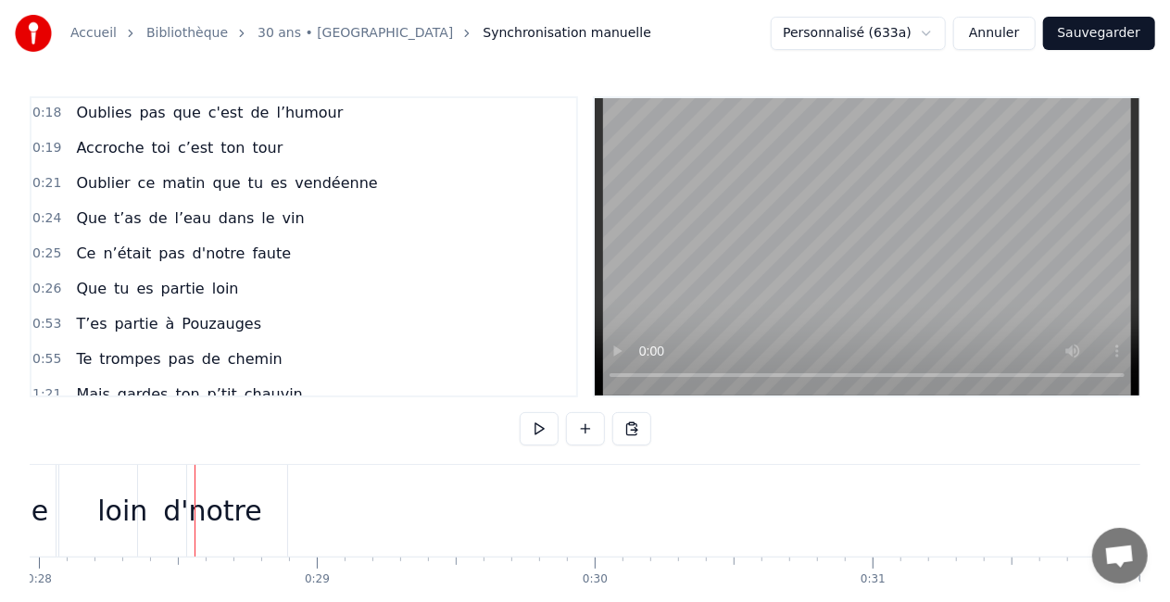
click at [242, 515] on div "d'notre" at bounding box center [212, 511] width 99 height 42
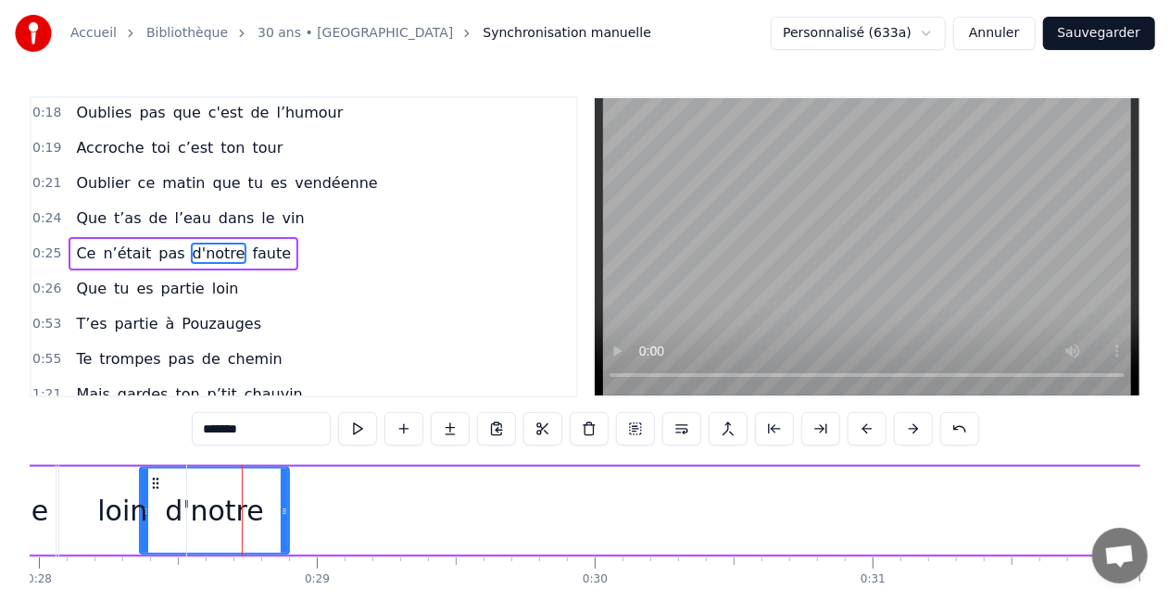
drag, startPoint x: 143, startPoint y: 513, endPoint x: 173, endPoint y: 516, distance: 30.7
click at [173, 516] on div "loin" at bounding box center [122, 511] width 127 height 92
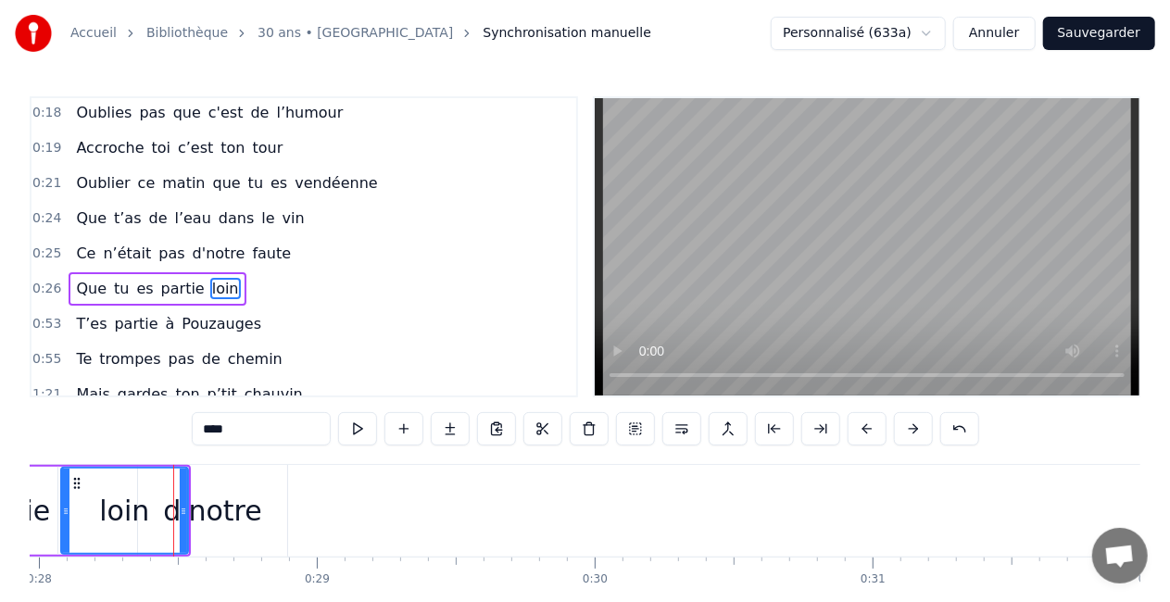
scroll to position [248, 0]
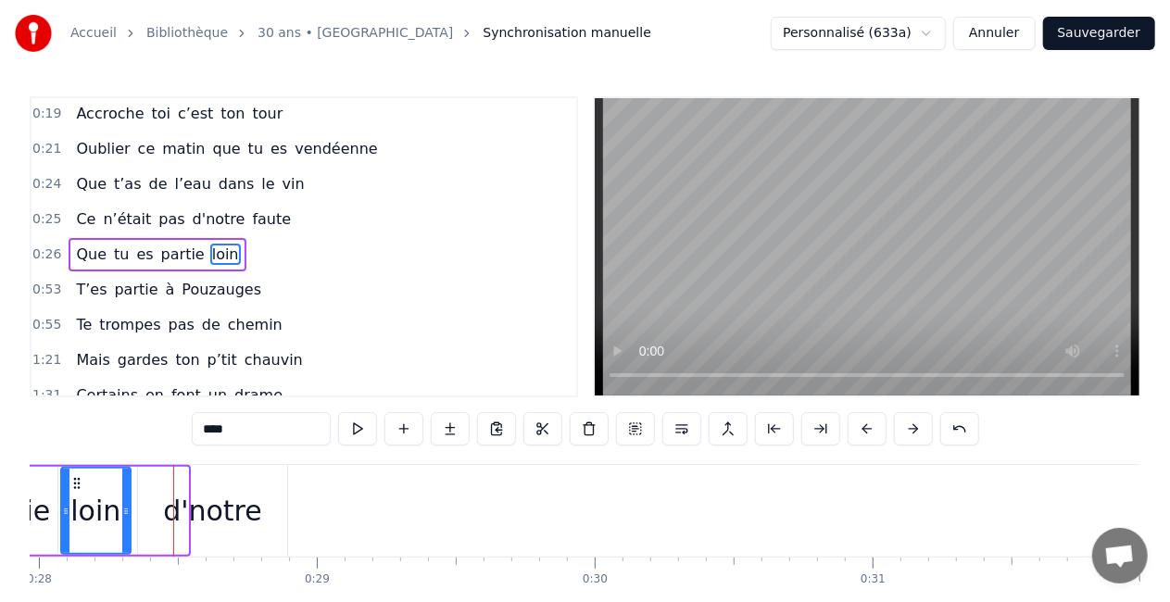
drag, startPoint x: 185, startPoint y: 507, endPoint x: 121, endPoint y: 513, distance: 64.3
click at [122, 513] on icon at bounding box center [125, 511] width 7 height 15
click at [162, 504] on div "d'notre" at bounding box center [212, 511] width 149 height 92
type input "*******"
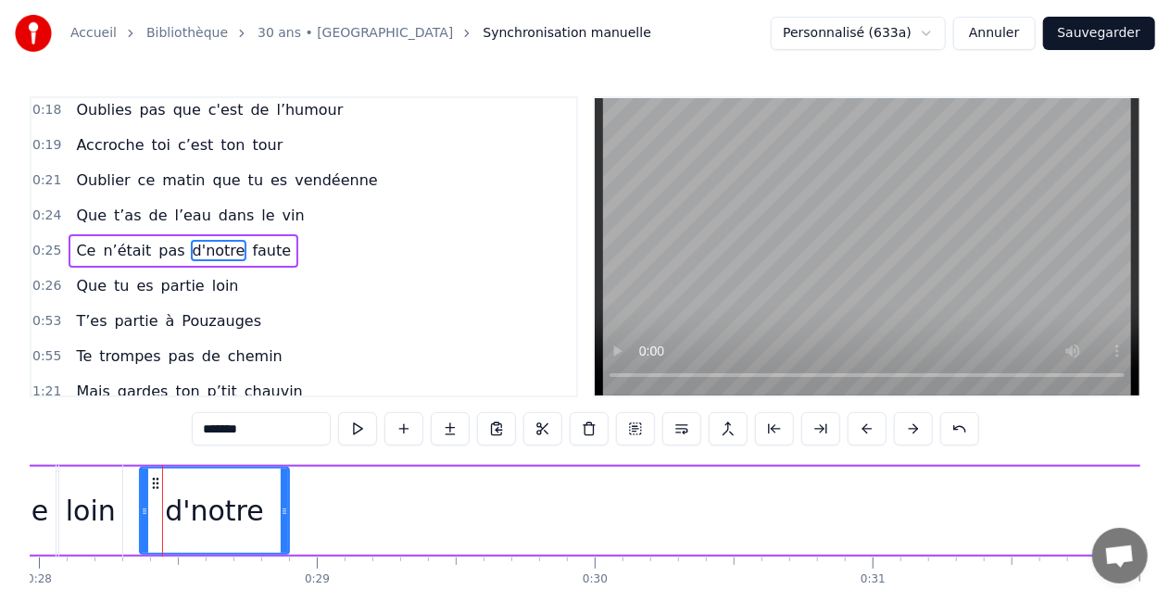
scroll to position [214, 0]
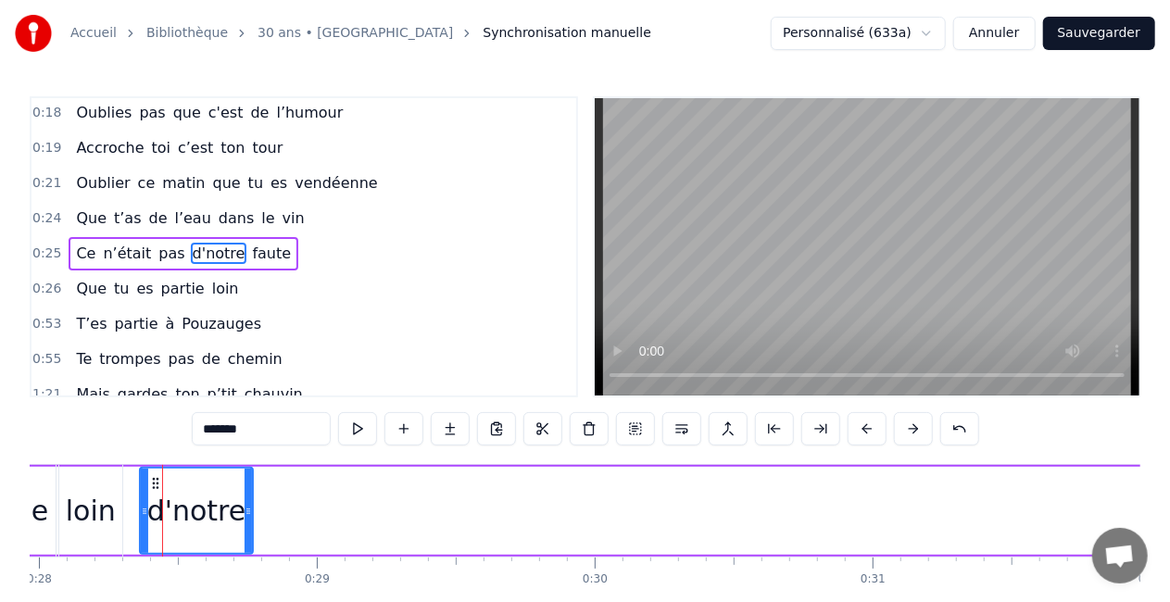
drag, startPoint x: 284, startPoint y: 519, endPoint x: 248, endPoint y: 523, distance: 36.3
click at [248, 523] on div at bounding box center [248, 511] width 7 height 84
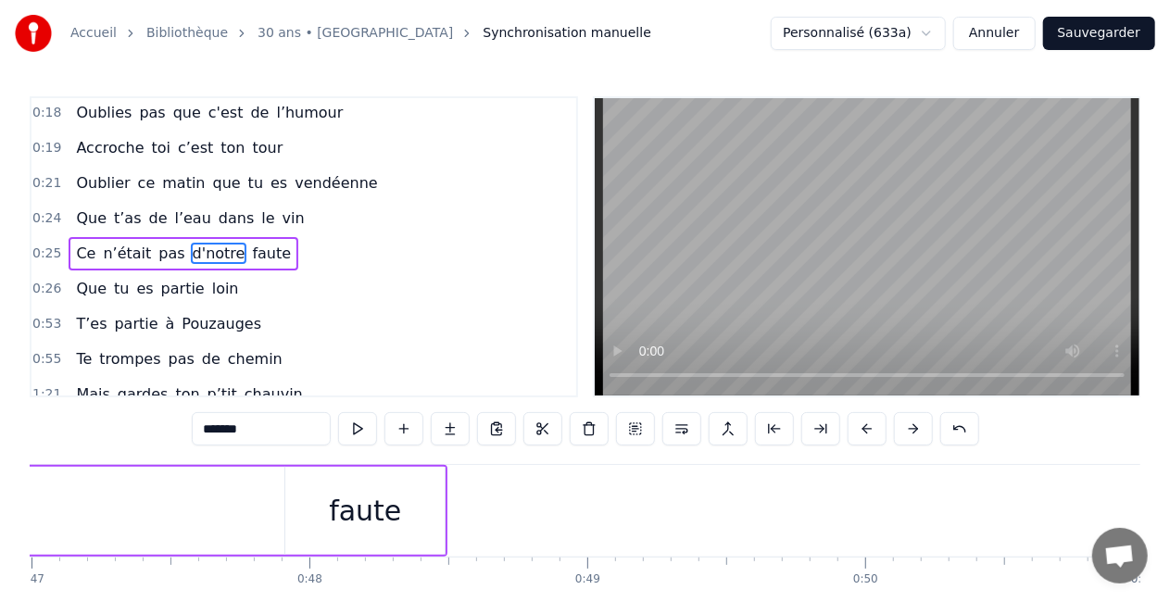
scroll to position [0, 13064]
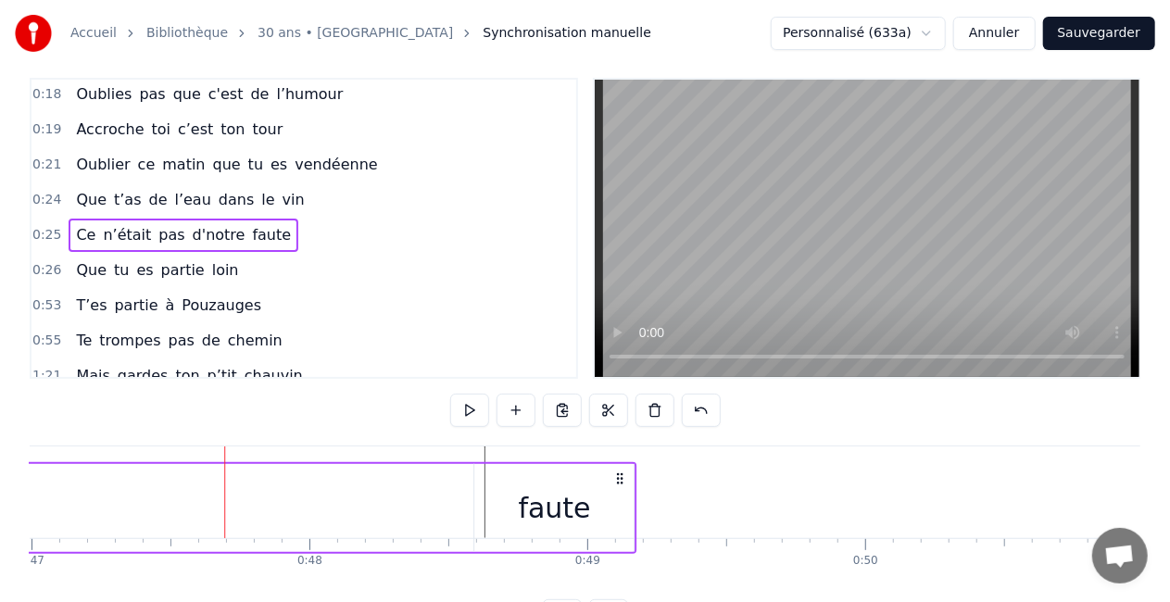
scroll to position [19, 0]
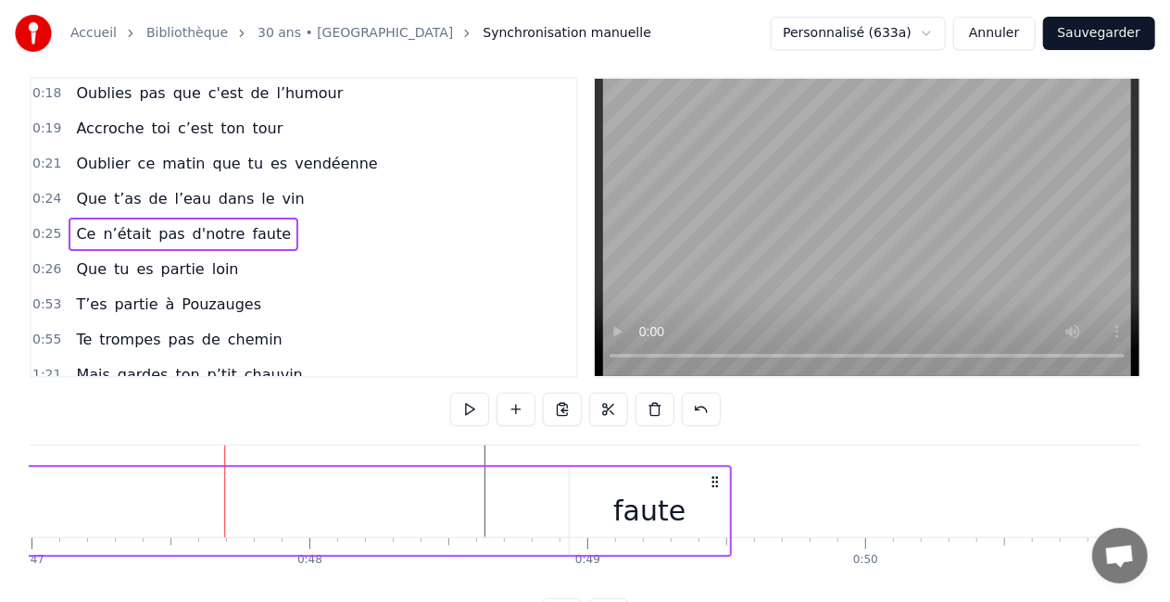
drag, startPoint x: 434, startPoint y: 482, endPoint x: 718, endPoint y: 439, distance: 287.7
click at [718, 439] on div "0:05 Comment puis- je oublier 0:07 Ce jour si spéciale 0:09 Ce jour où tu es né…" at bounding box center [585, 354] width 1111 height 555
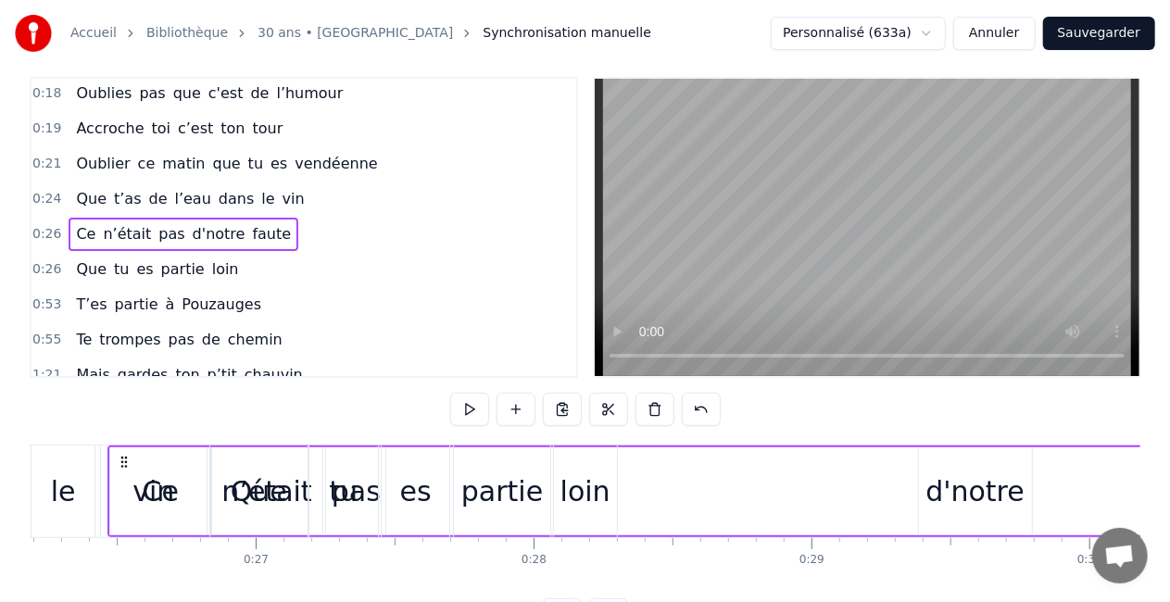
scroll to position [0, 7278]
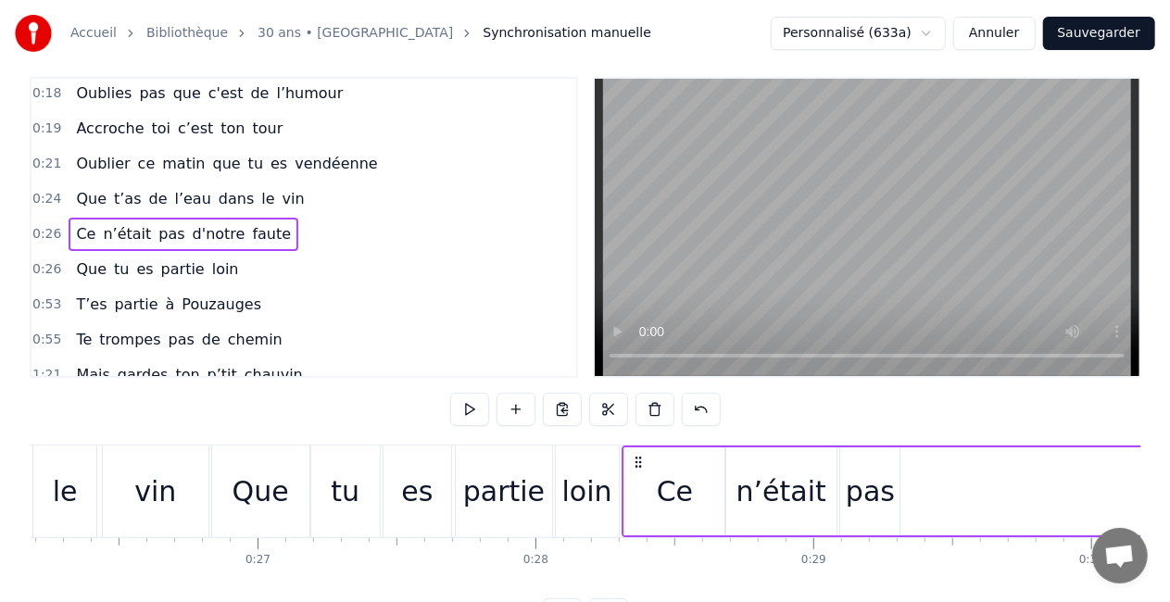
drag, startPoint x: 123, startPoint y: 462, endPoint x: 637, endPoint y: 446, distance: 513.6
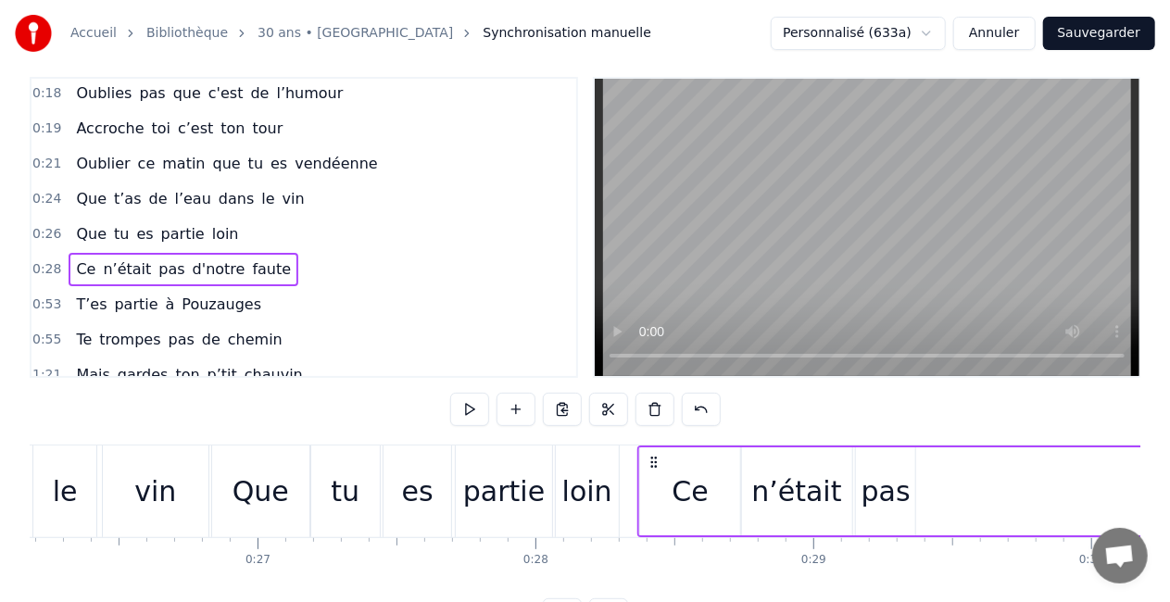
drag, startPoint x: 637, startPoint y: 457, endPoint x: 651, endPoint y: 455, distance: 14.9
click at [651, 455] on icon at bounding box center [654, 462] width 15 height 15
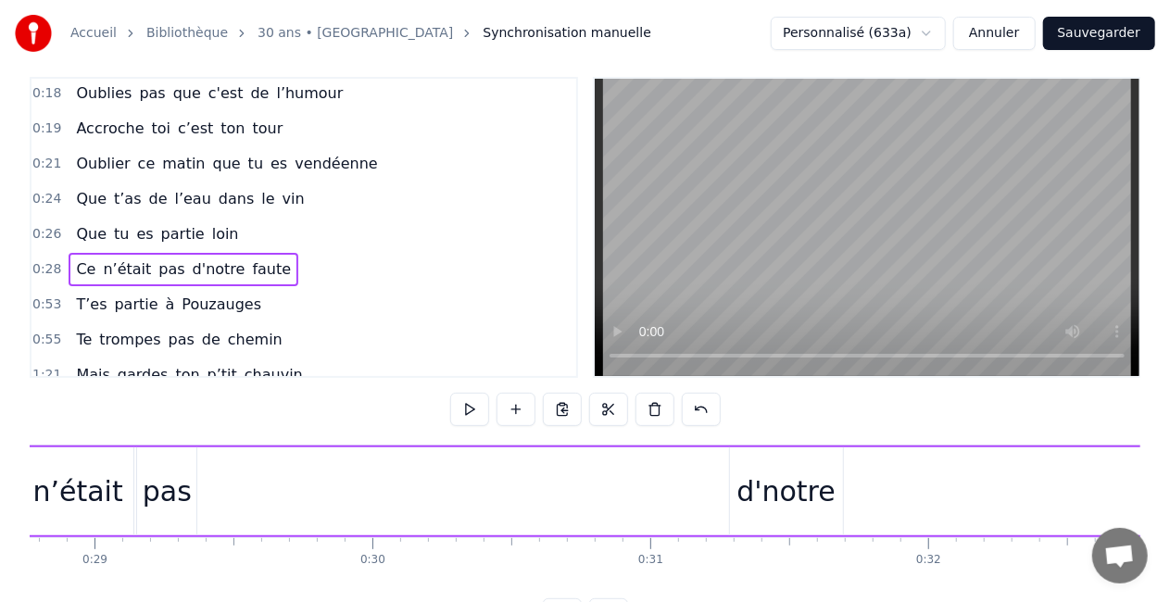
scroll to position [0, 7975]
click at [837, 500] on div "d'notre" at bounding box center [808, 492] width 99 height 42
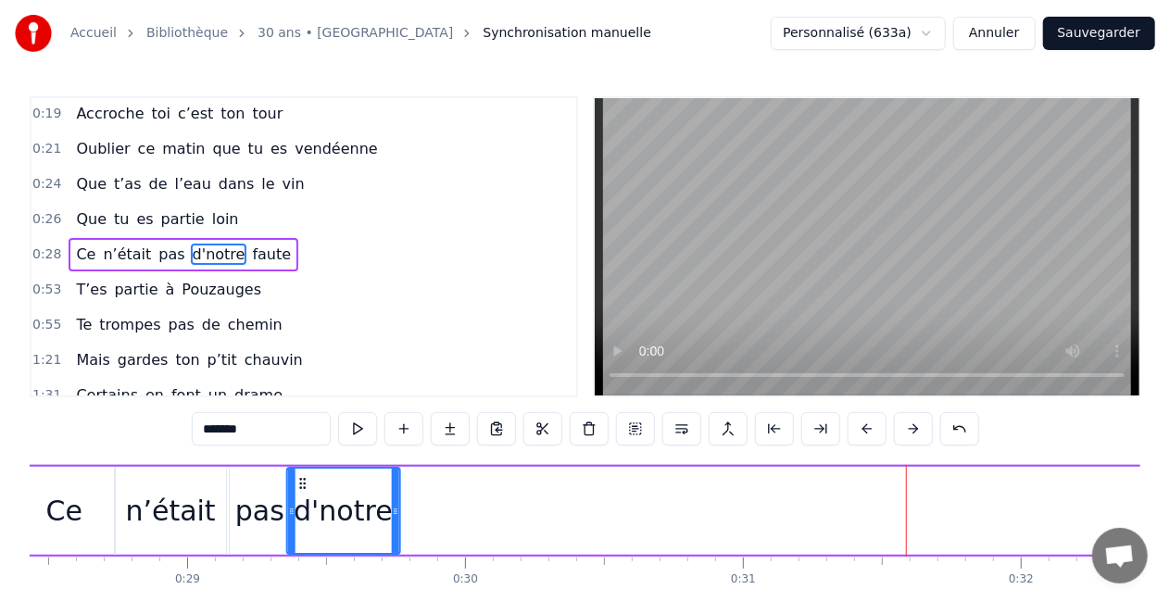
scroll to position [0, 7900]
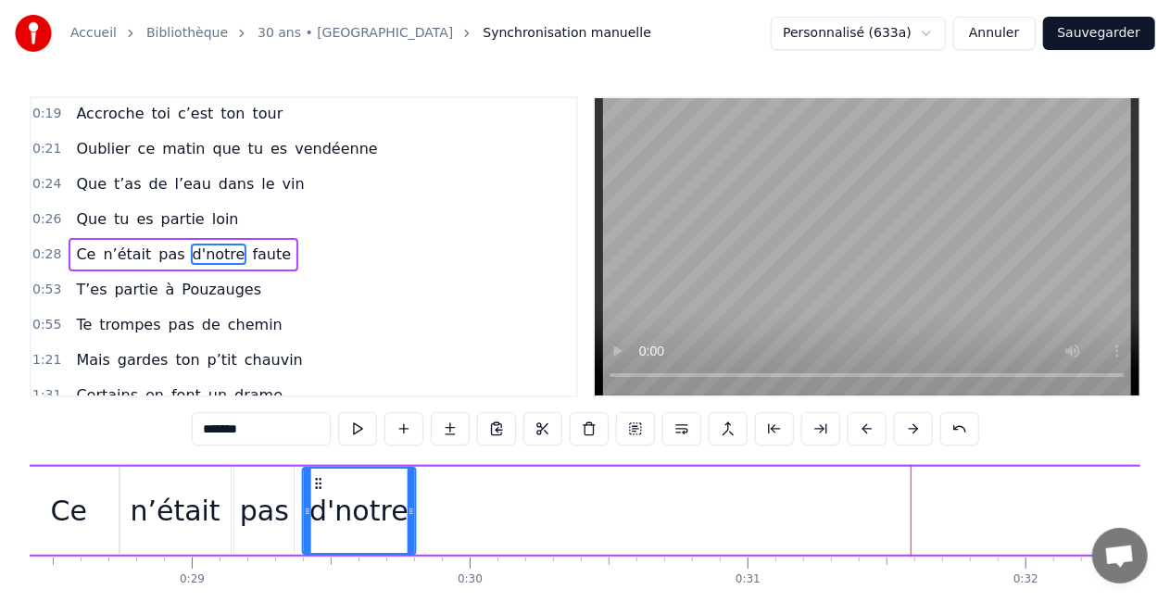
drag, startPoint x: 770, startPoint y: 486, endPoint x: 261, endPoint y: 445, distance: 510.4
click at [261, 445] on div "0:05 Comment puis- je oublier 0:07 Ce jour si spéciale 0:09 Ce jour où tu es né…" at bounding box center [585, 373] width 1111 height 555
click at [87, 511] on div "Ce" at bounding box center [69, 511] width 101 height 88
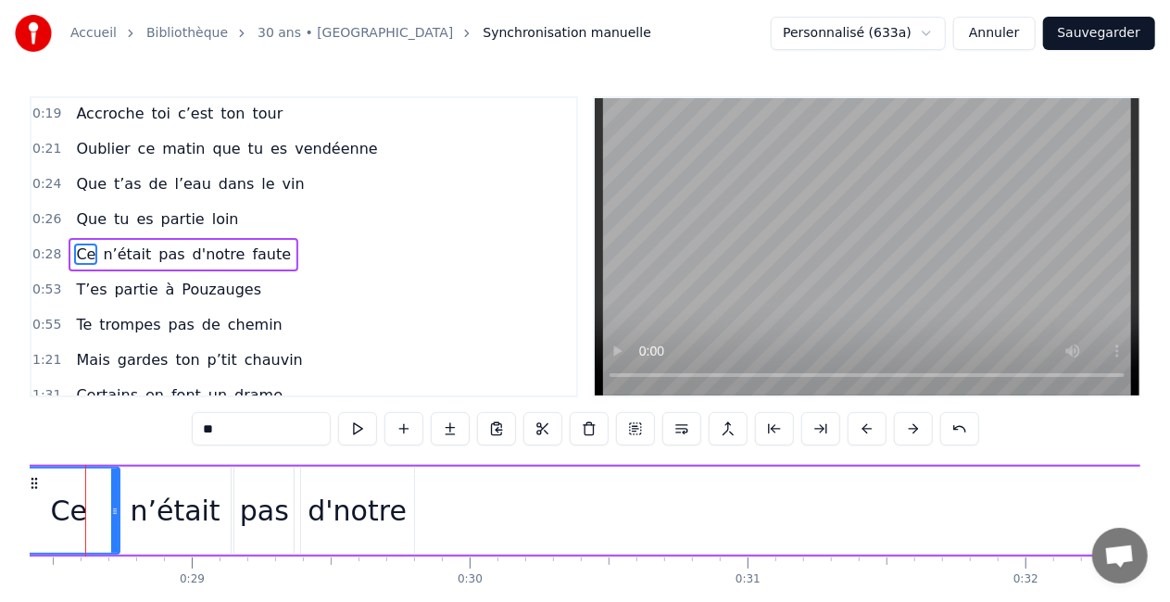
scroll to position [0, 7862]
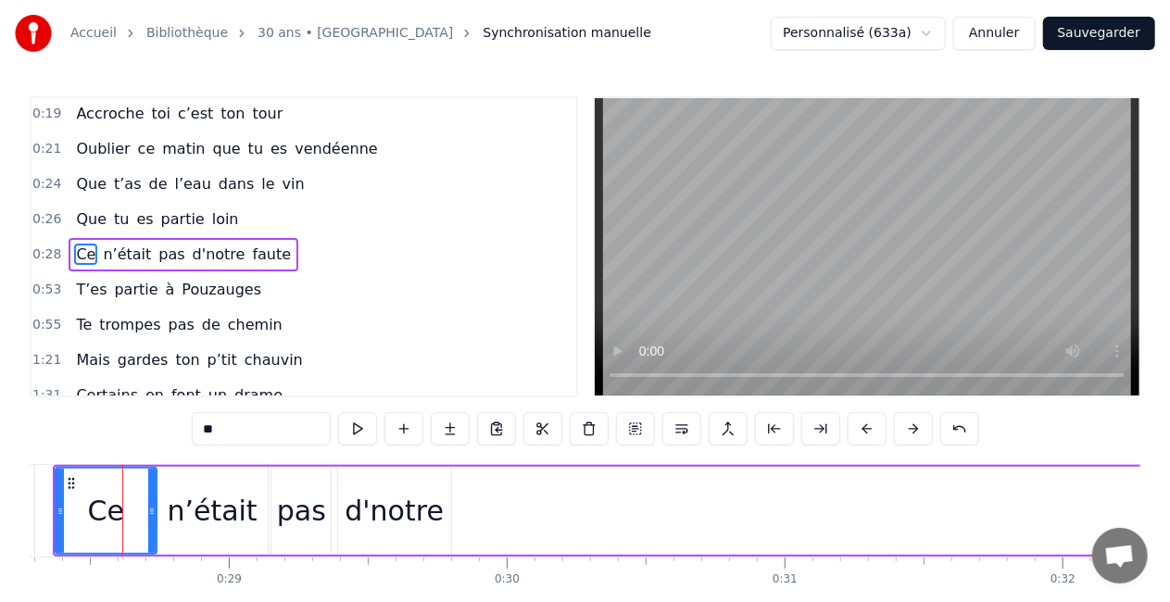
click at [109, 521] on div "Ce" at bounding box center [106, 511] width 99 height 84
click at [143, 512] on div "Ce" at bounding box center [103, 511] width 93 height 84
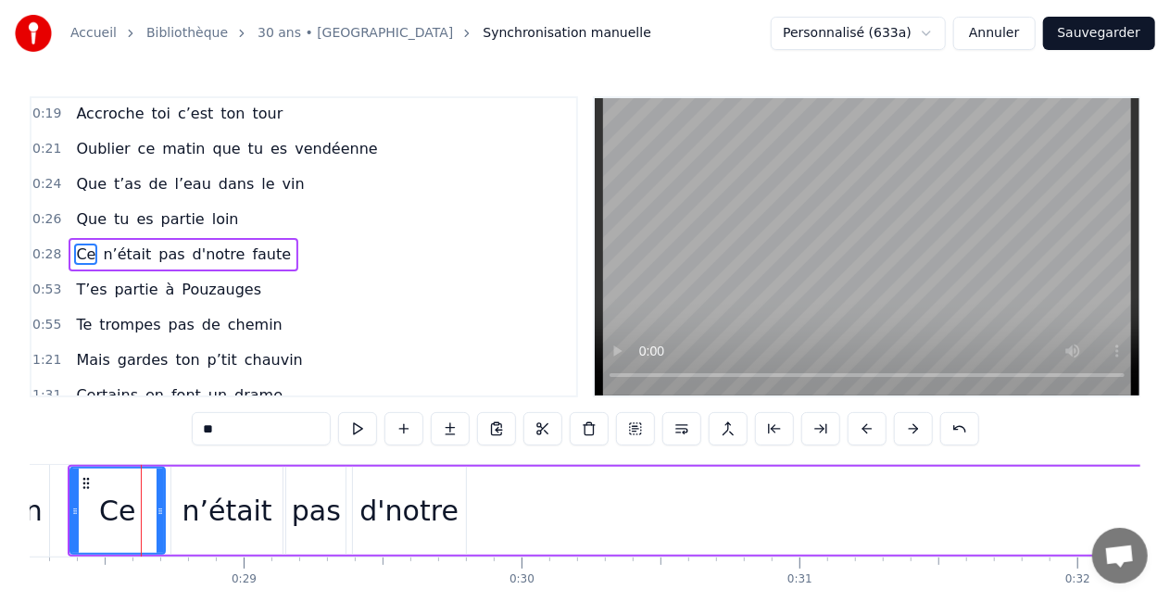
click at [205, 516] on div "n’était" at bounding box center [227, 511] width 90 height 42
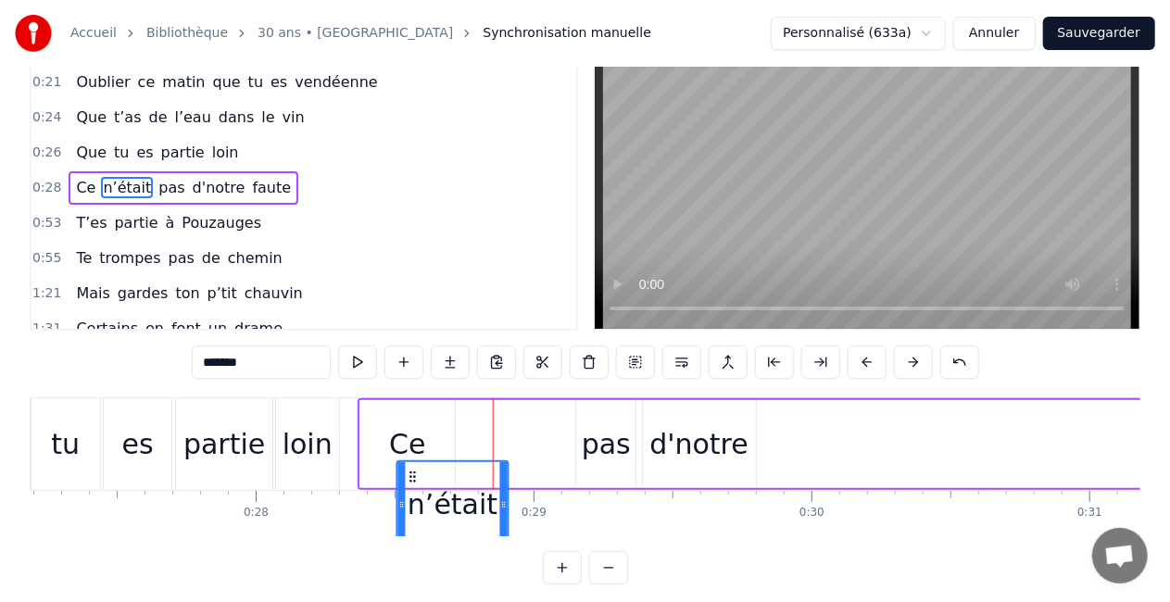
scroll to position [69, 0]
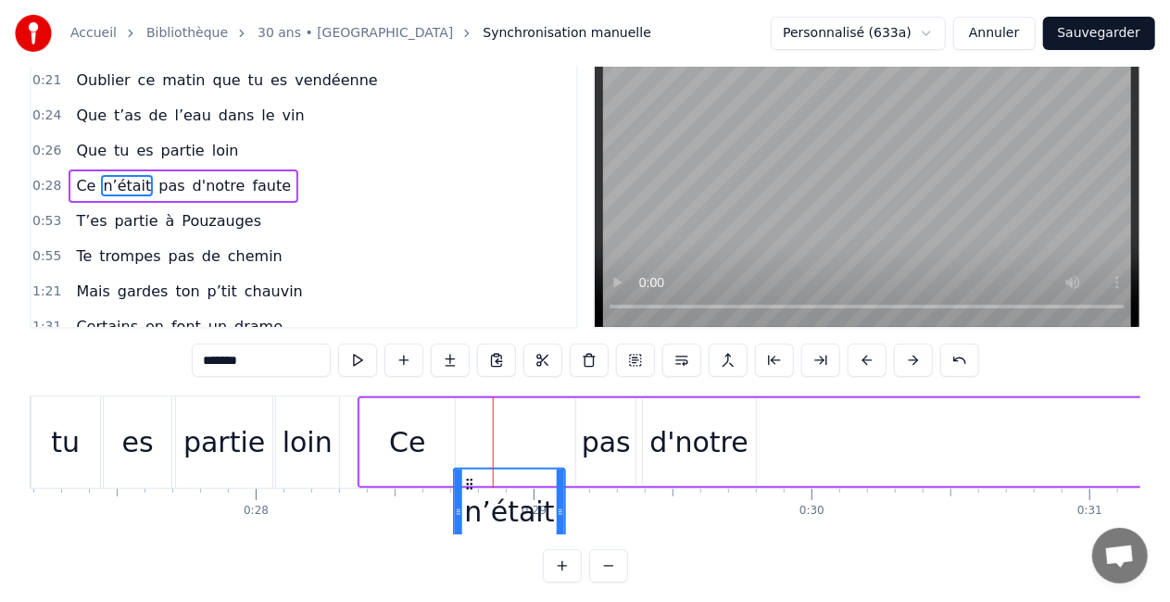
drag, startPoint x: 187, startPoint y: 479, endPoint x: 474, endPoint y: 441, distance: 289.8
click at [474, 441] on div "n’était" at bounding box center [517, 442] width 113 height 88
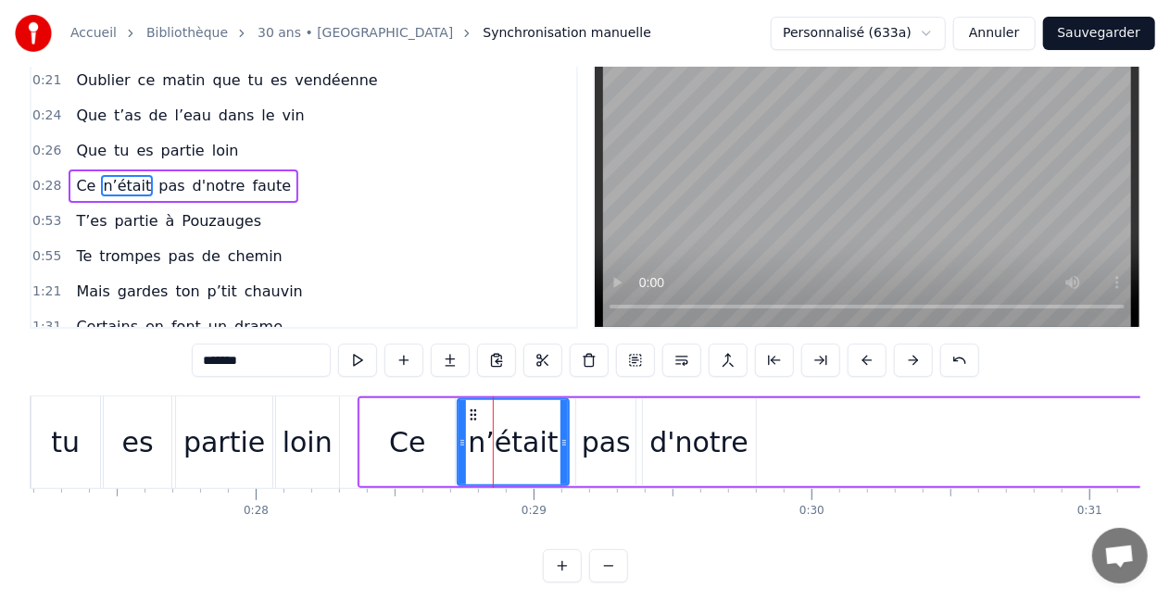
click at [444, 439] on div "Ce" at bounding box center [407, 442] width 95 height 88
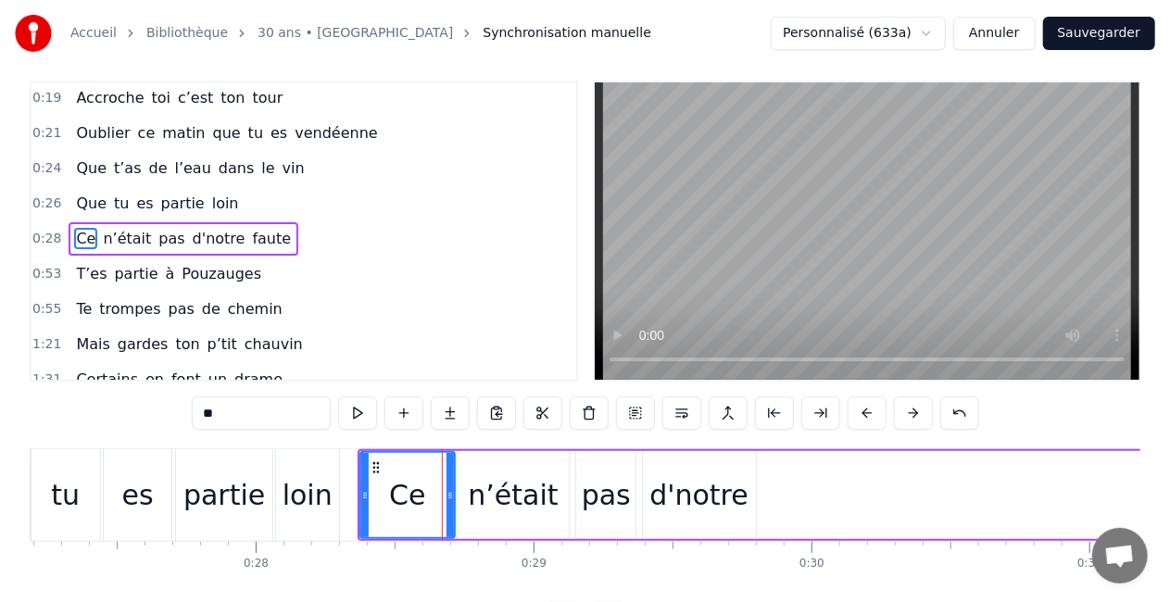
scroll to position [0, 0]
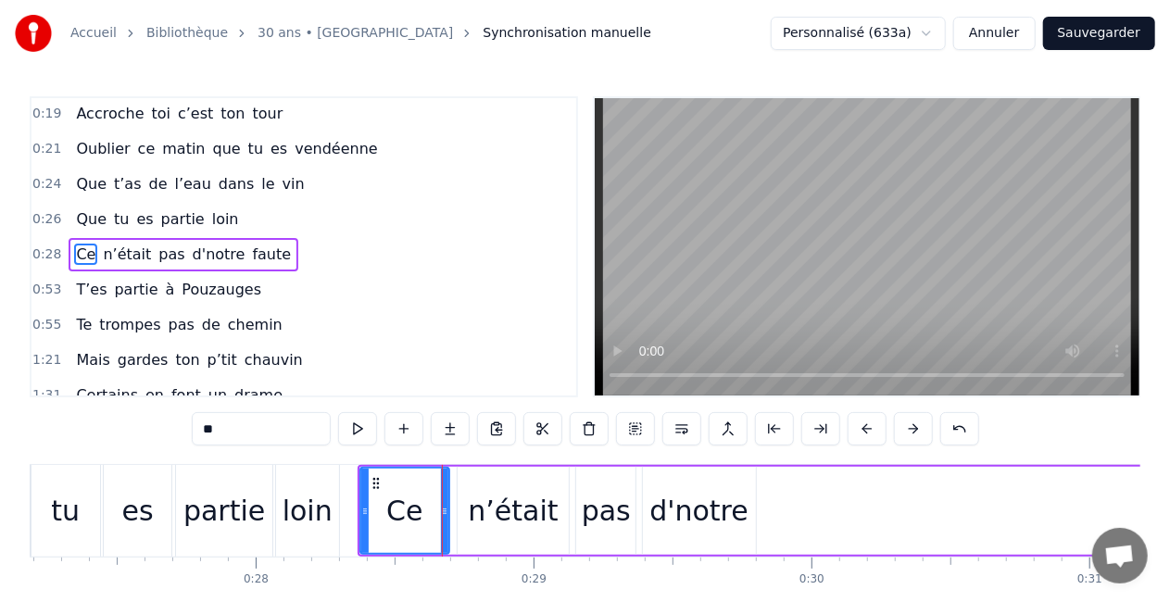
click at [447, 500] on div at bounding box center [444, 511] width 7 height 84
click at [484, 508] on div "n’était" at bounding box center [513, 511] width 90 height 42
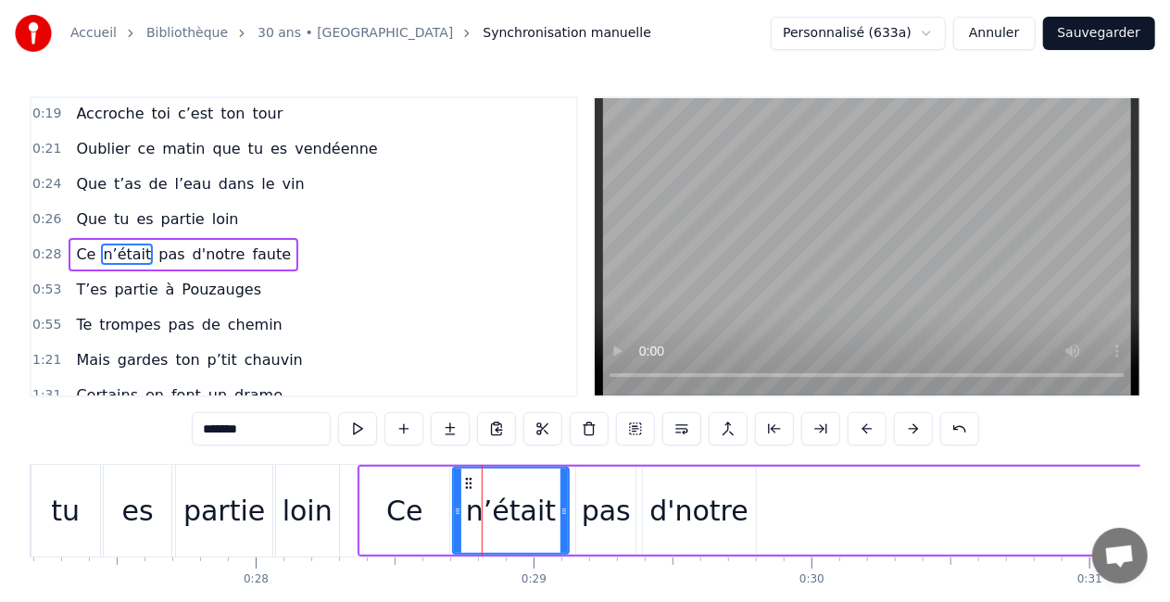
click at [458, 486] on div at bounding box center [457, 511] width 7 height 84
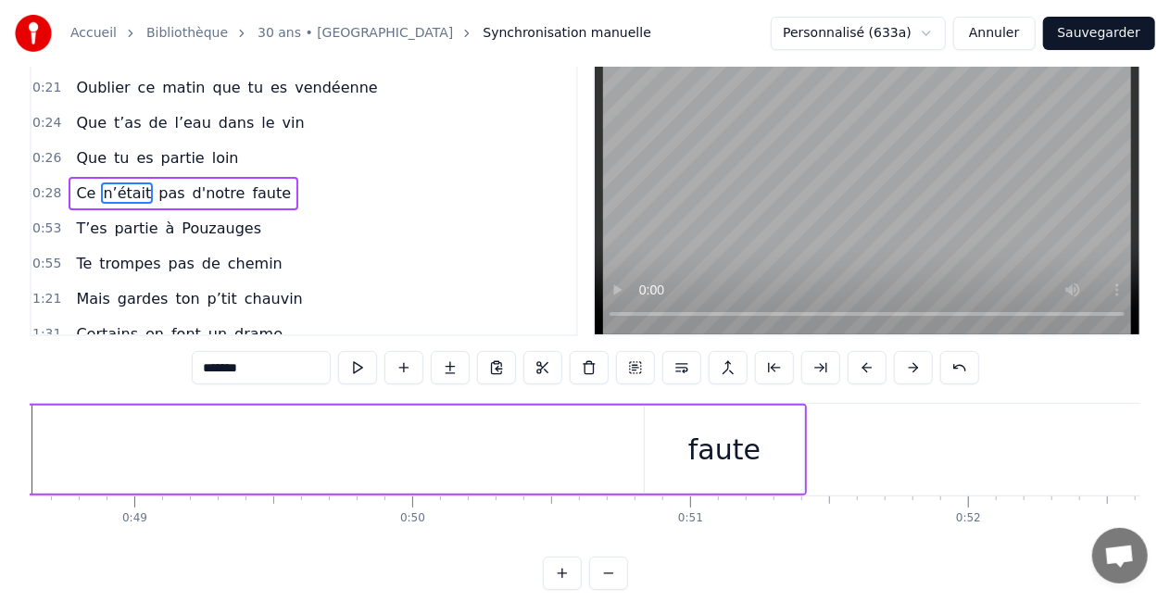
scroll to position [0, 13507]
click at [740, 443] on div "faute" at bounding box center [734, 450] width 72 height 42
type input "*****"
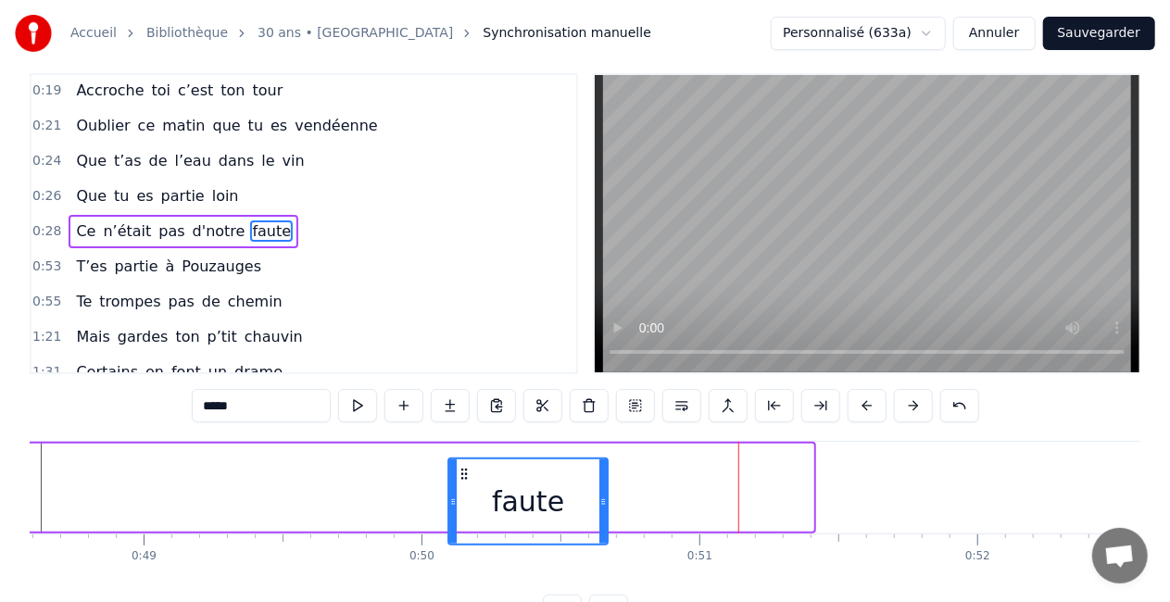
scroll to position [30, 0]
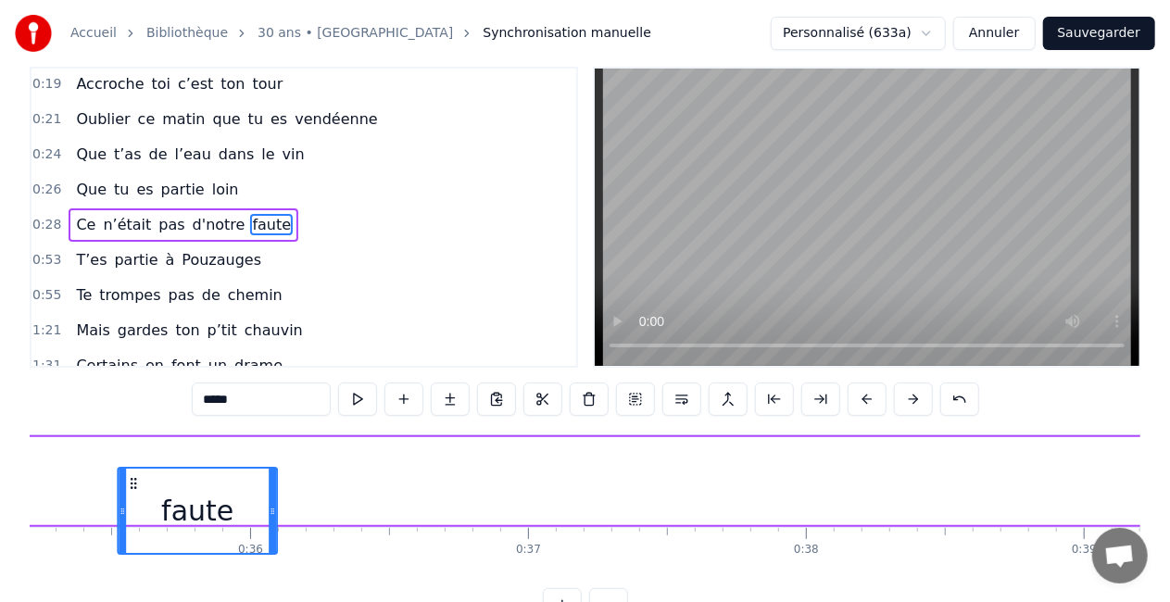
drag, startPoint x: 673, startPoint y: 482, endPoint x: 102, endPoint y: 440, distance: 572.3
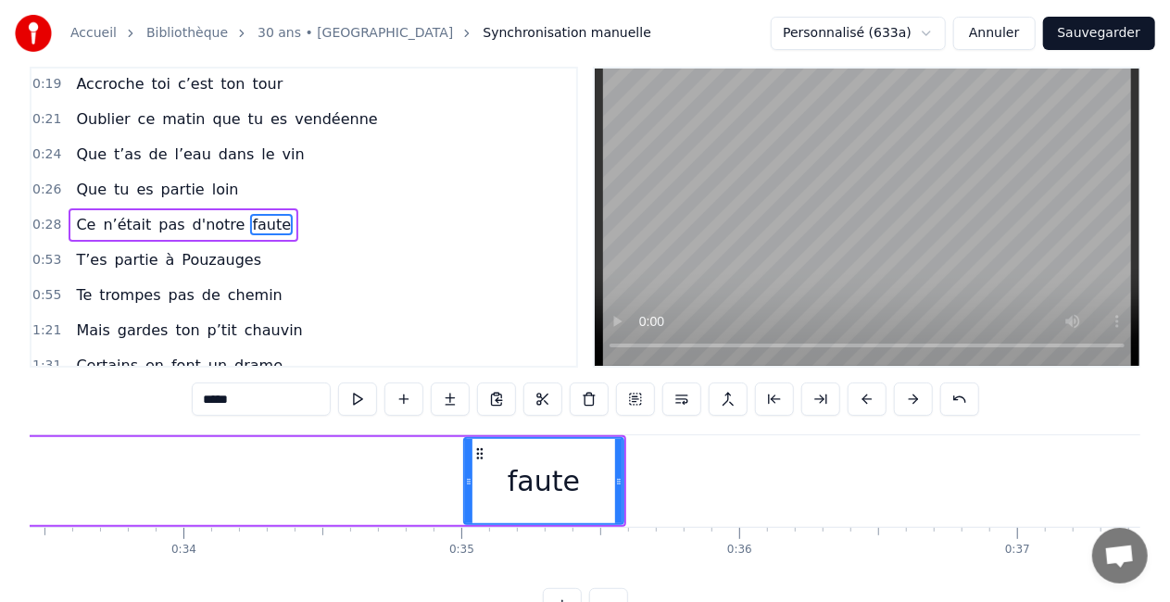
scroll to position [0, 9280]
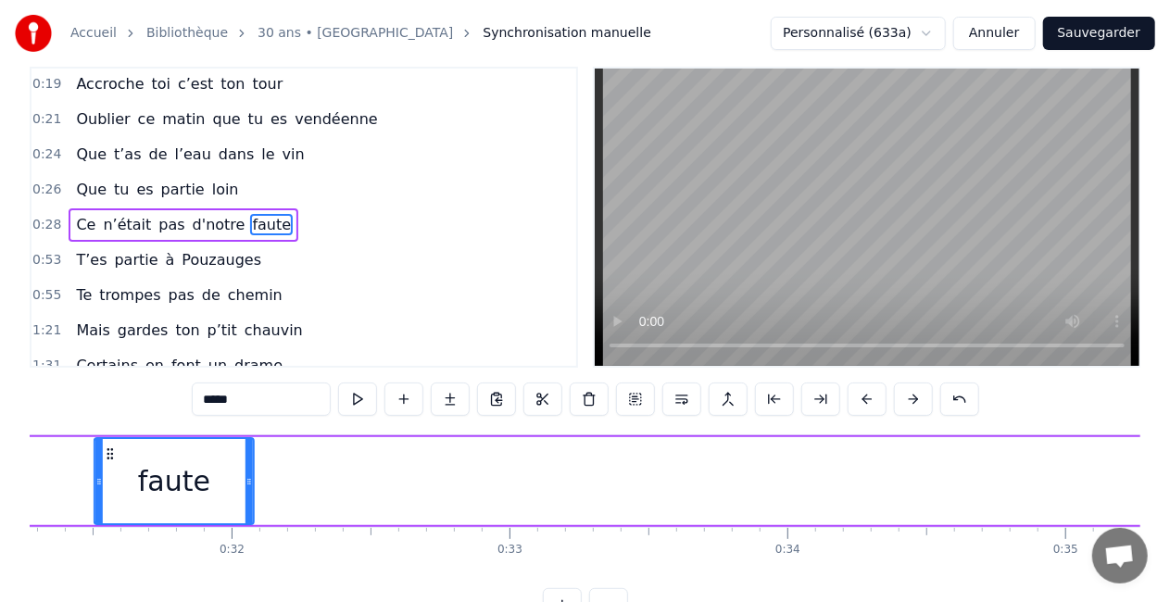
drag, startPoint x: 498, startPoint y: 458, endPoint x: 127, endPoint y: 436, distance: 371.3
click at [127, 437] on div "faute" at bounding box center [174, 481] width 161 height 88
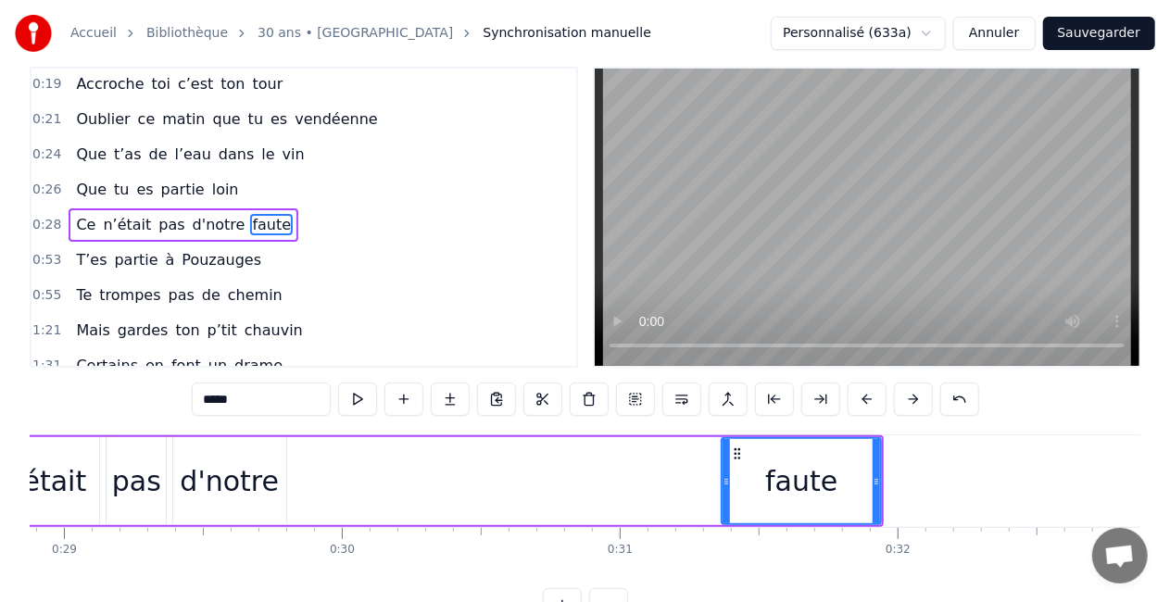
scroll to position [0, 8000]
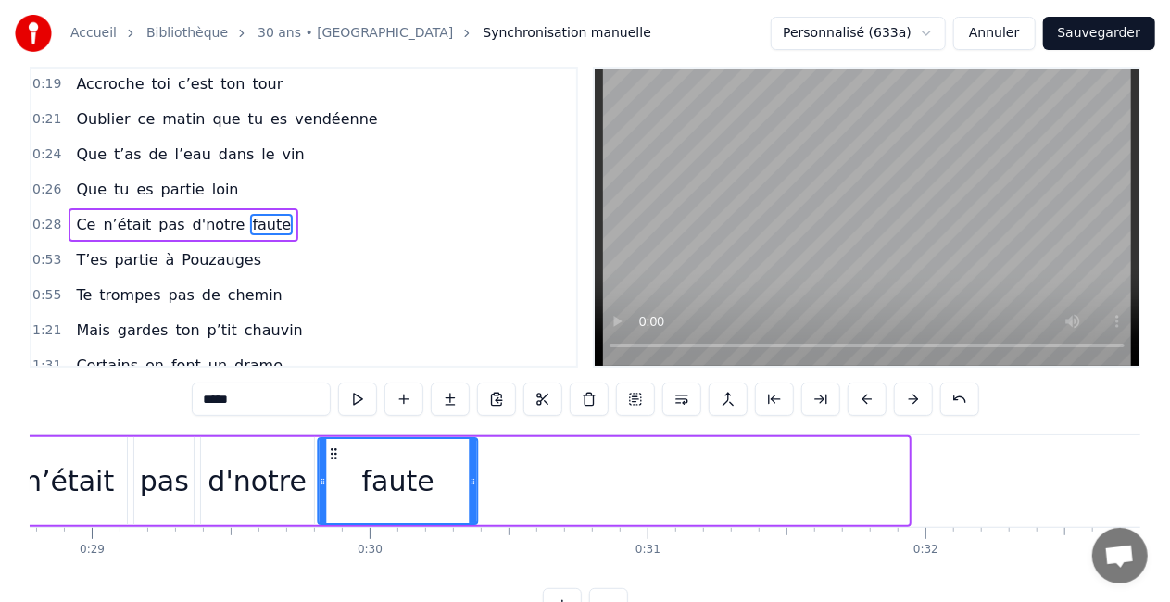
drag, startPoint x: 766, startPoint y: 454, endPoint x: 332, endPoint y: 448, distance: 434.6
click at [332, 448] on icon at bounding box center [334, 454] width 15 height 15
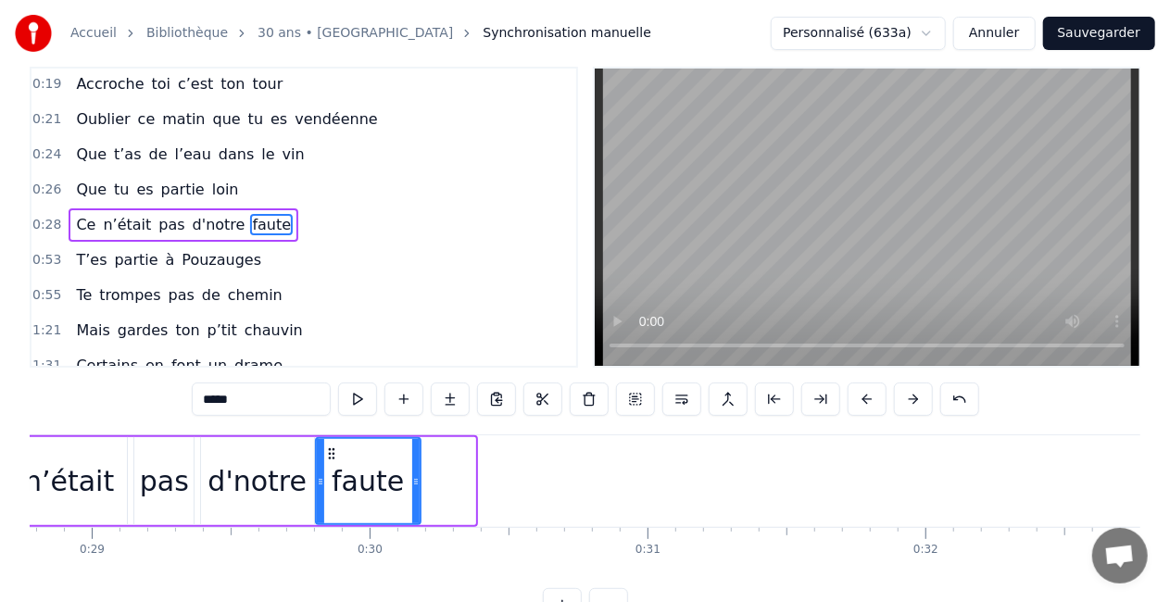
drag, startPoint x: 473, startPoint y: 478, endPoint x: 418, endPoint y: 479, distance: 54.7
click at [418, 479] on icon at bounding box center [415, 481] width 7 height 15
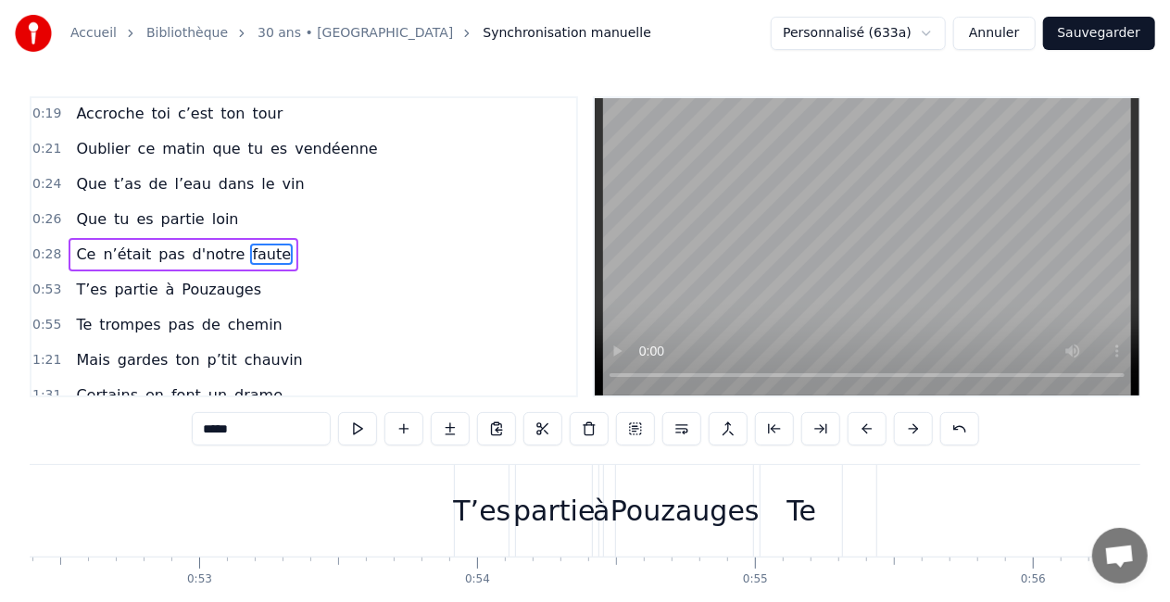
scroll to position [0, 14543]
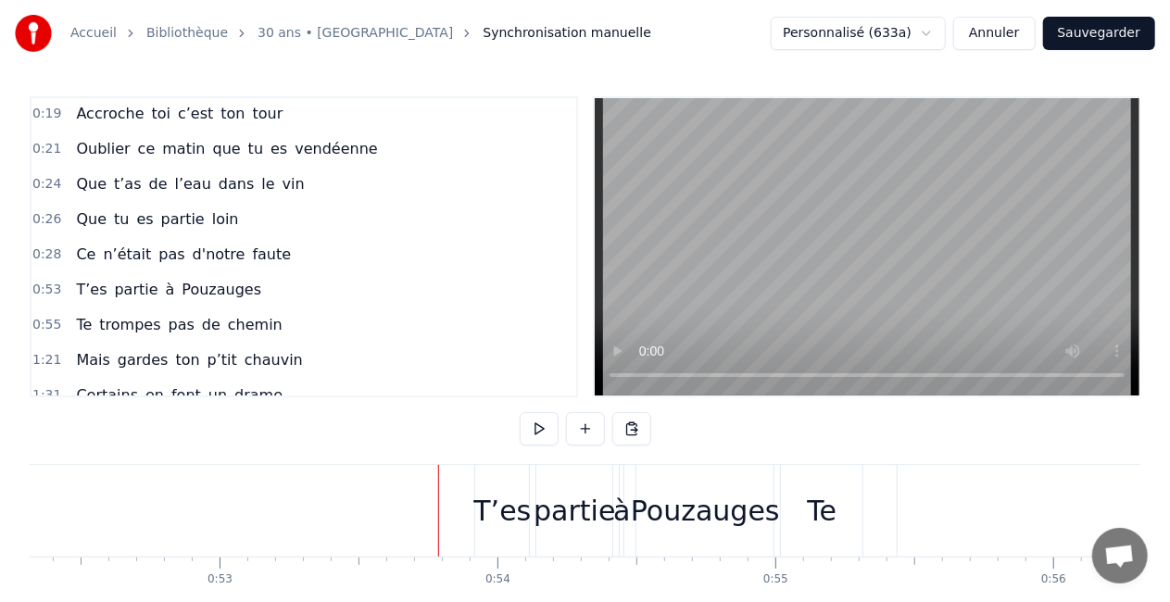
click at [532, 509] on div "T’es partie à [GEOGRAPHIC_DATA]" at bounding box center [626, 511] width 304 height 92
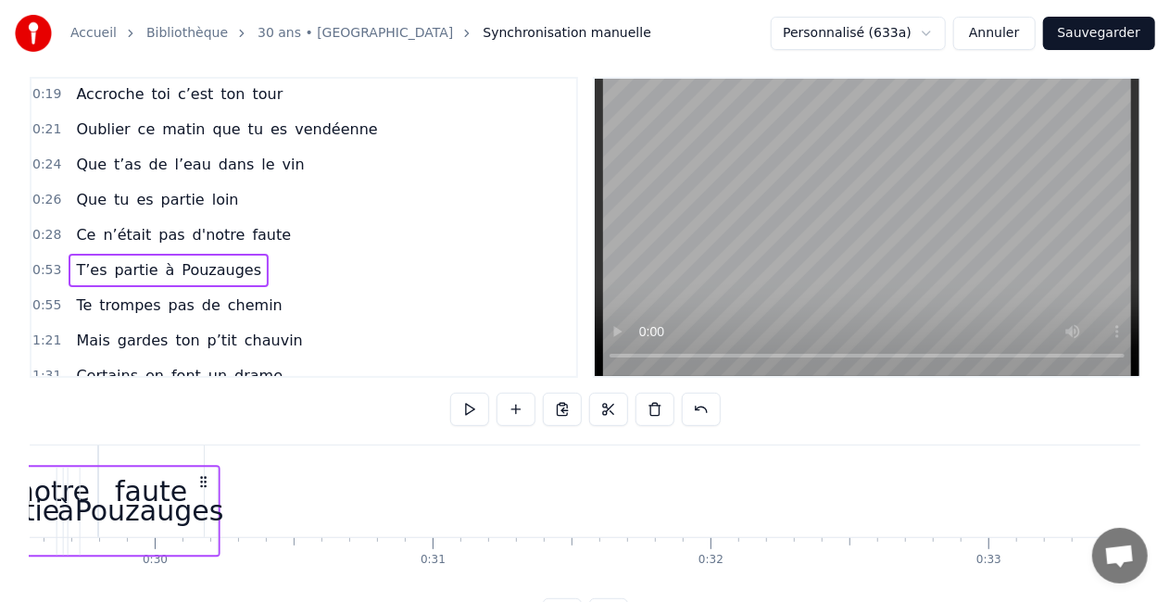
scroll to position [0, 8181]
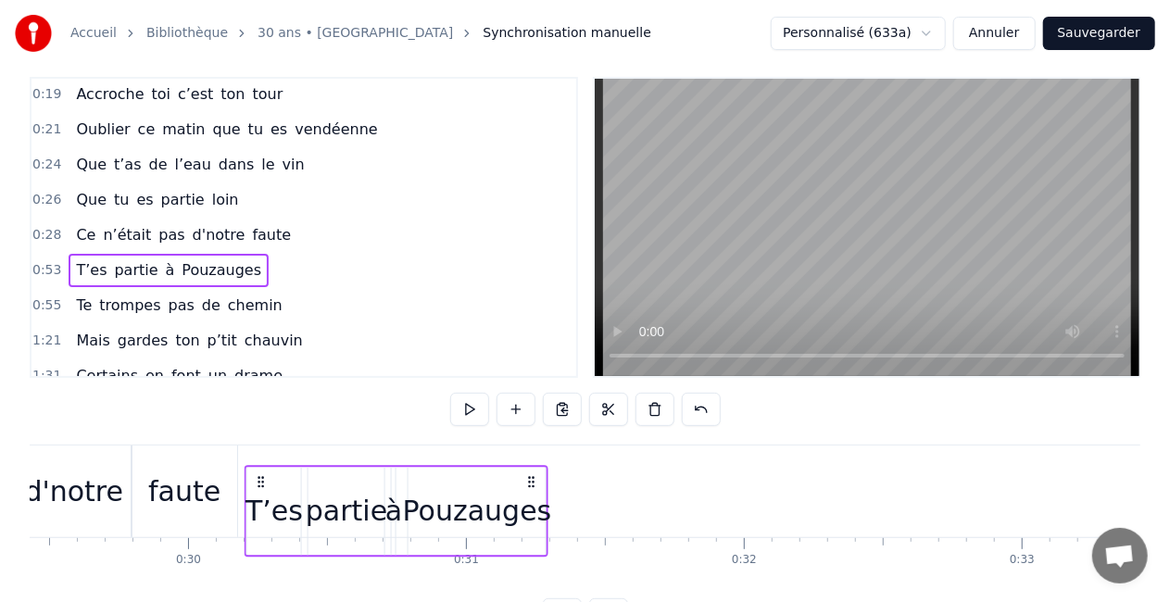
drag, startPoint x: 764, startPoint y: 484, endPoint x: 533, endPoint y: 456, distance: 232.4
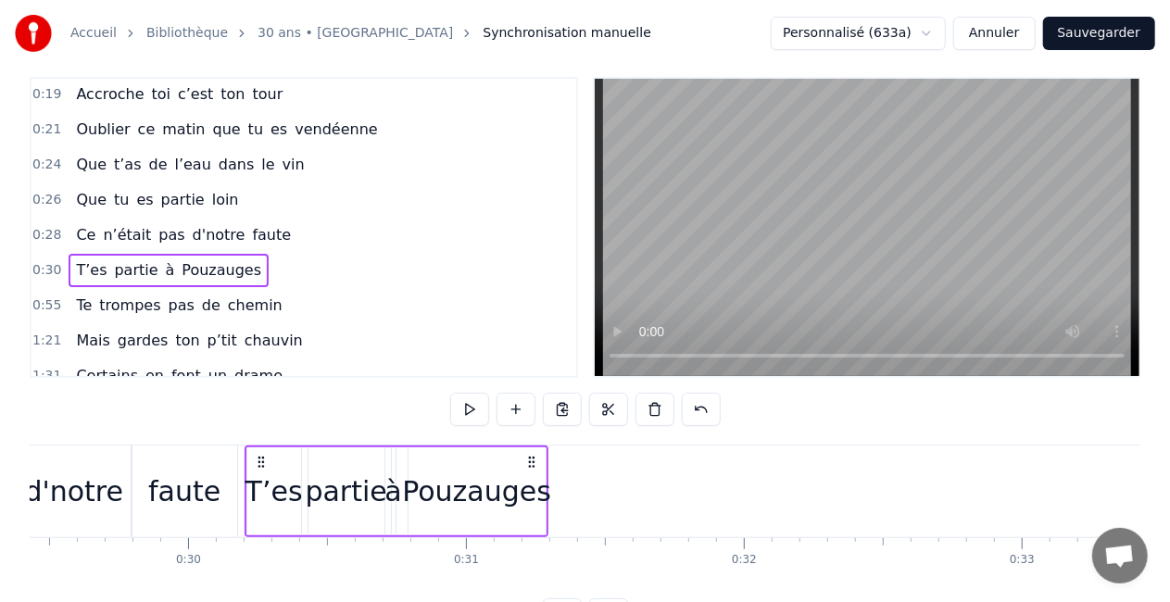
click at [521, 499] on div "Pouzauges" at bounding box center [476, 492] width 149 height 42
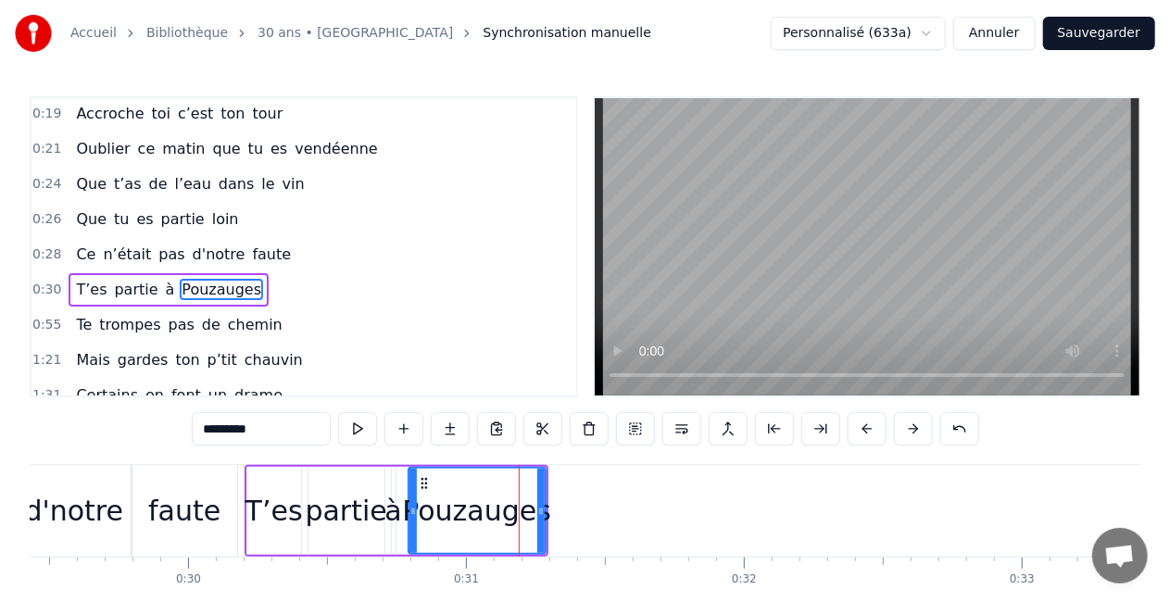
scroll to position [284, 0]
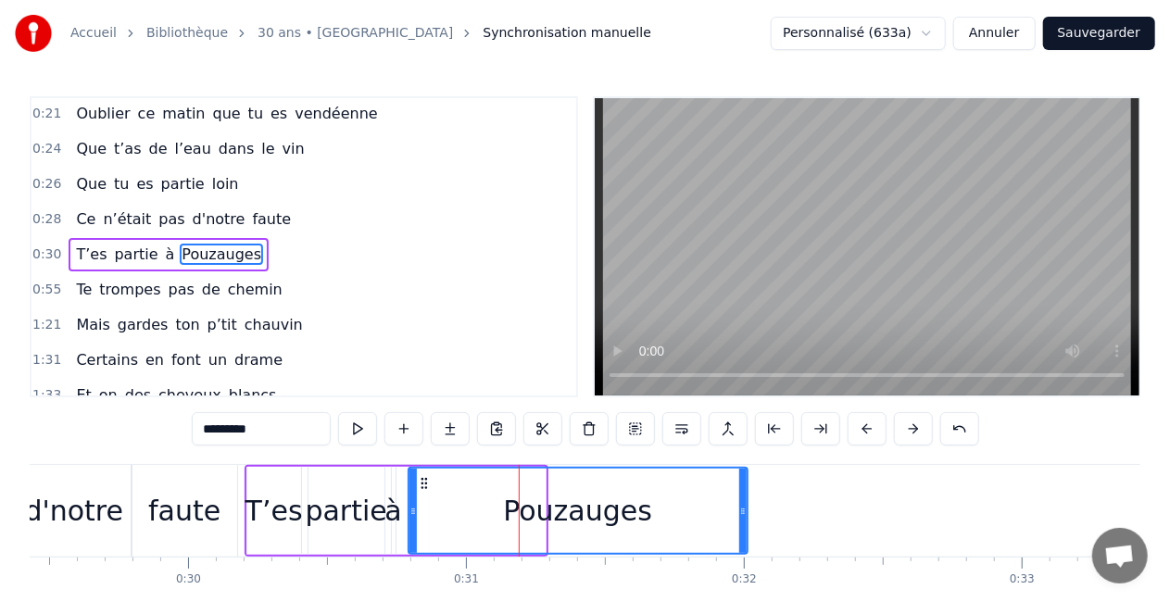
drag, startPoint x: 539, startPoint y: 508, endPoint x: 741, endPoint y: 518, distance: 202.3
click at [741, 518] on div at bounding box center [742, 511] width 7 height 84
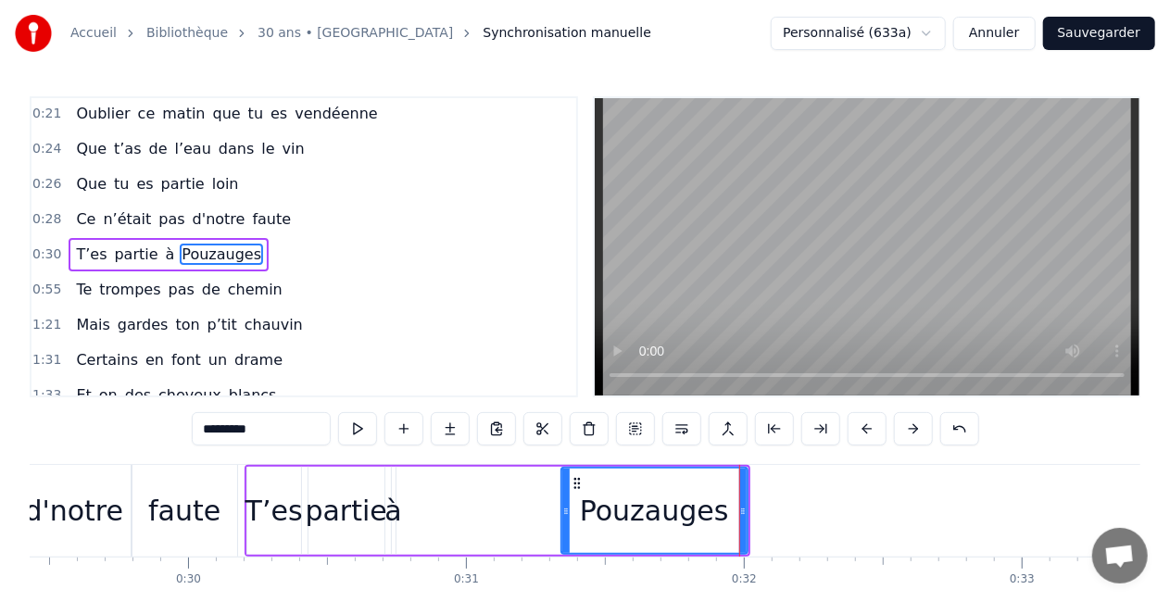
drag, startPoint x: 413, startPoint y: 513, endPoint x: 566, endPoint y: 517, distance: 152.9
click at [566, 517] on icon at bounding box center [565, 511] width 7 height 15
click at [395, 511] on div "à" at bounding box center [393, 511] width 17 height 42
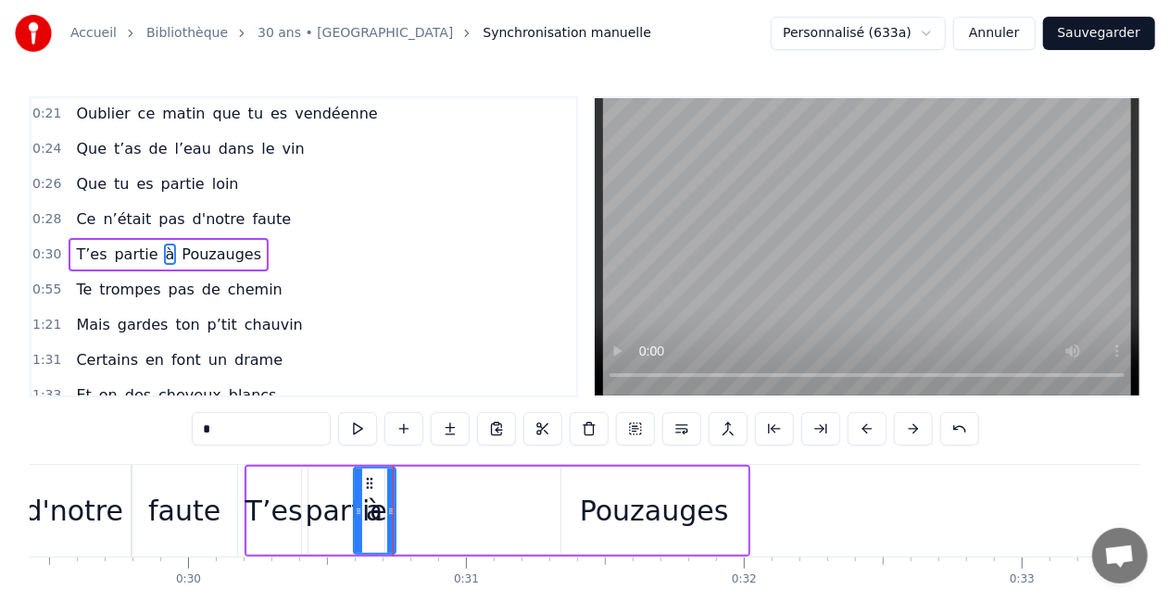
drag, startPoint x: 395, startPoint y: 512, endPoint x: 357, endPoint y: 516, distance: 38.2
click at [357, 516] on icon at bounding box center [358, 511] width 7 height 15
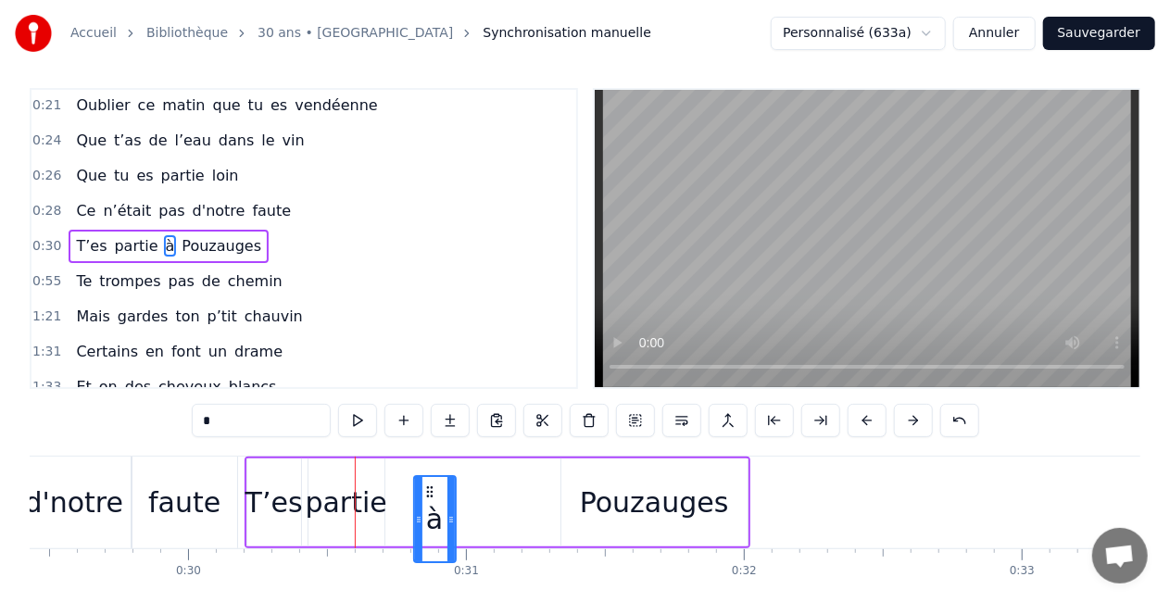
scroll to position [19, 0]
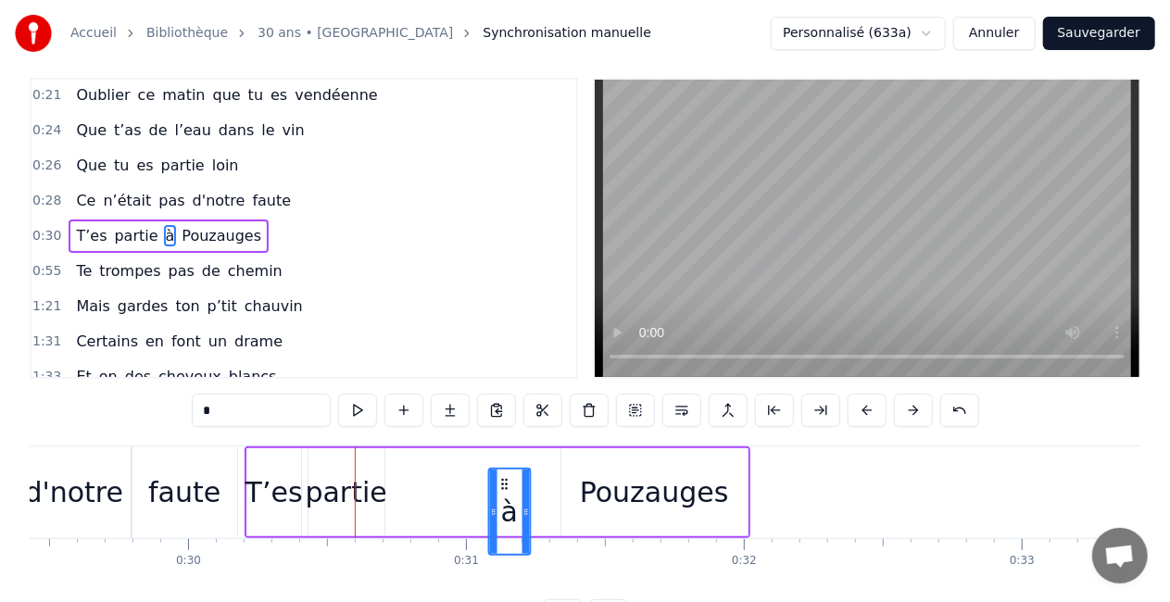
drag, startPoint x: 369, startPoint y: 486, endPoint x: 506, endPoint y: 457, distance: 140.3
click at [506, 457] on div "T’es partie à [GEOGRAPHIC_DATA]" at bounding box center [498, 493] width 506 height 92
drag, startPoint x: 528, startPoint y: 495, endPoint x: 557, endPoint y: 495, distance: 28.7
click at [557, 495] on icon at bounding box center [555, 493] width 7 height 15
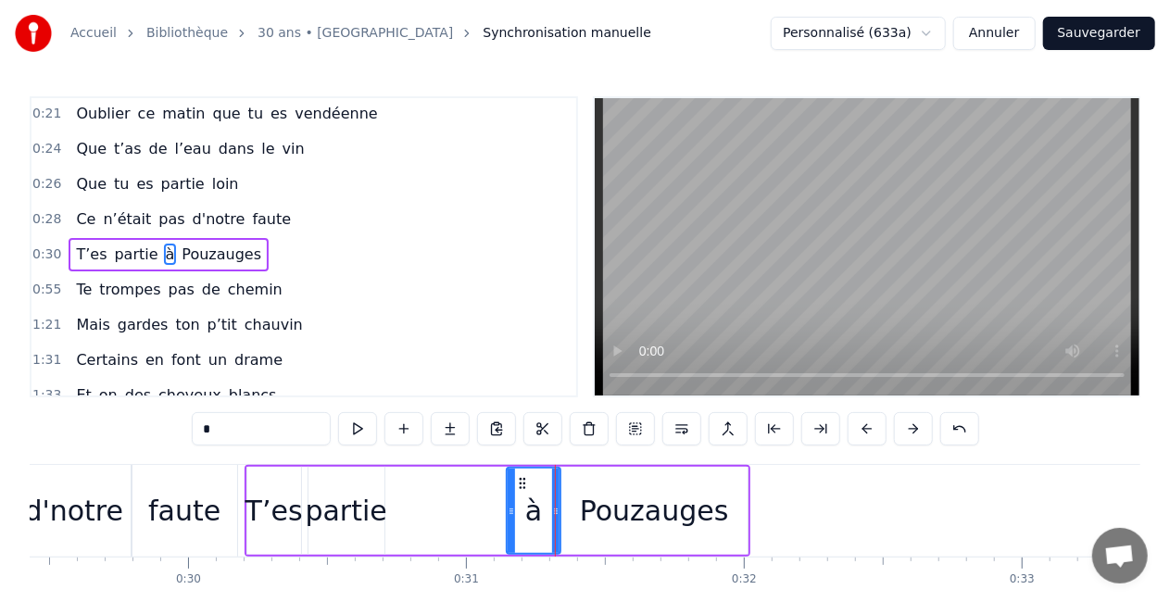
drag, startPoint x: 495, startPoint y: 515, endPoint x: 511, endPoint y: 512, distance: 16.9
click at [511, 512] on icon at bounding box center [511, 511] width 7 height 15
click at [326, 521] on div "partie" at bounding box center [346, 511] width 82 height 42
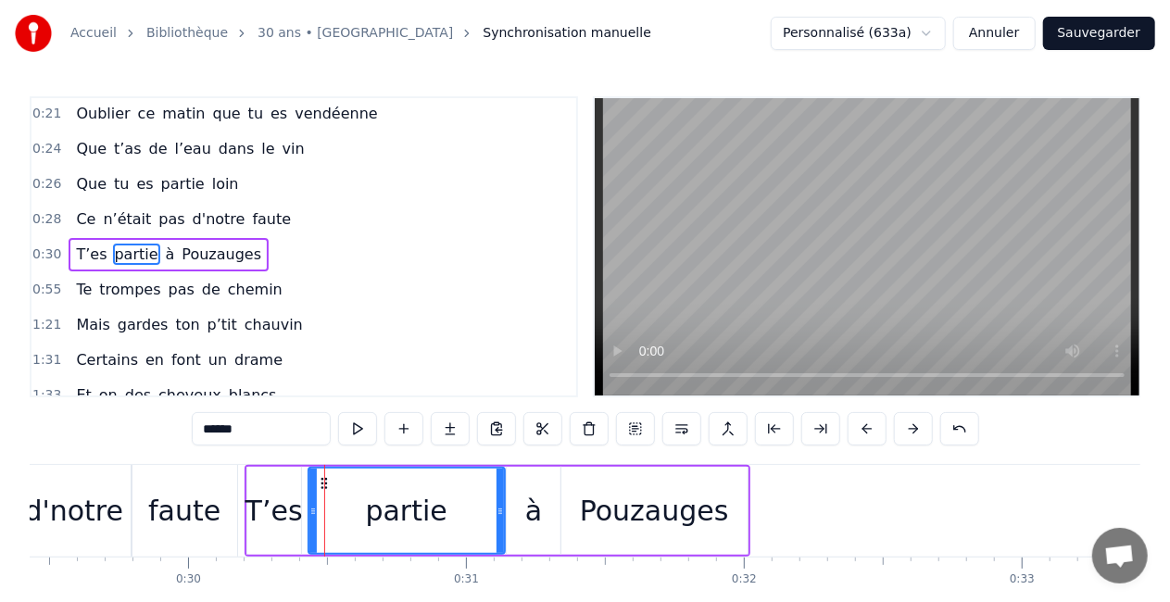
drag, startPoint x: 378, startPoint y: 505, endPoint x: 499, endPoint y: 529, distance: 122.8
click at [499, 529] on div at bounding box center [500, 511] width 7 height 84
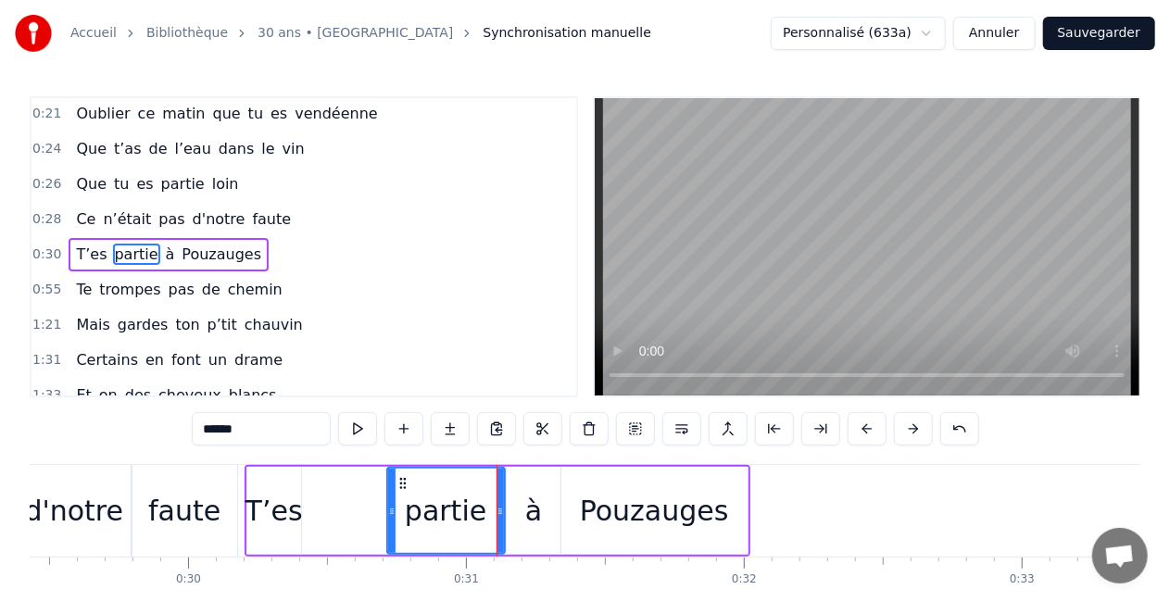
drag, startPoint x: 311, startPoint y: 528, endPoint x: 390, endPoint y: 525, distance: 78.8
click at [390, 525] on div at bounding box center [391, 511] width 7 height 84
click at [279, 526] on div "T’es" at bounding box center [274, 511] width 57 height 42
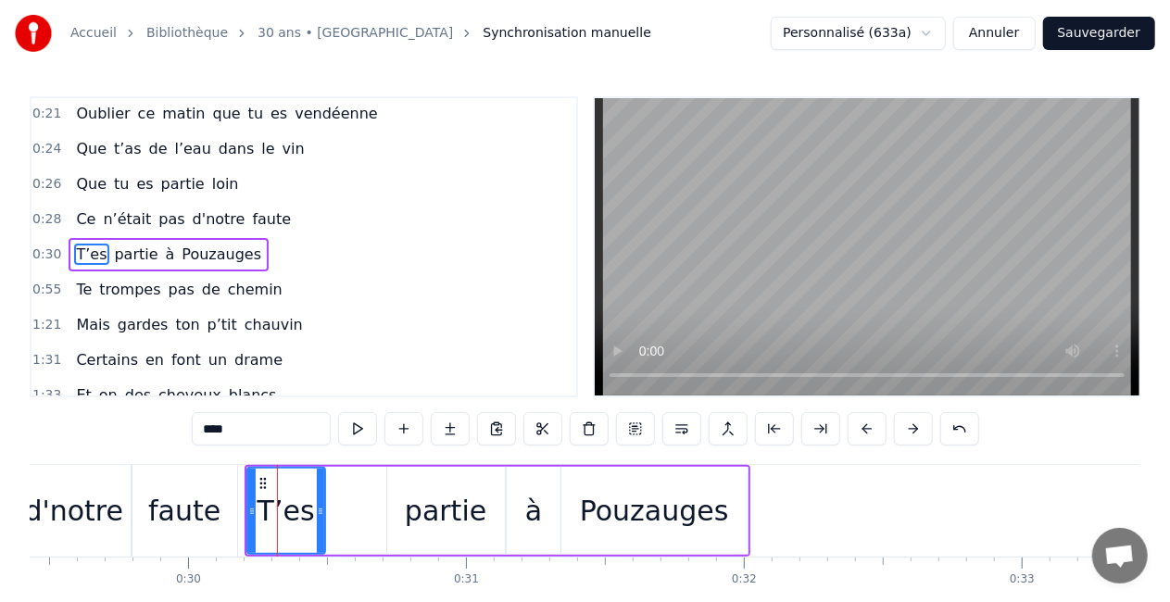
drag, startPoint x: 295, startPoint y: 510, endPoint x: 319, endPoint y: 511, distance: 24.2
click at [319, 511] on icon at bounding box center [320, 511] width 7 height 15
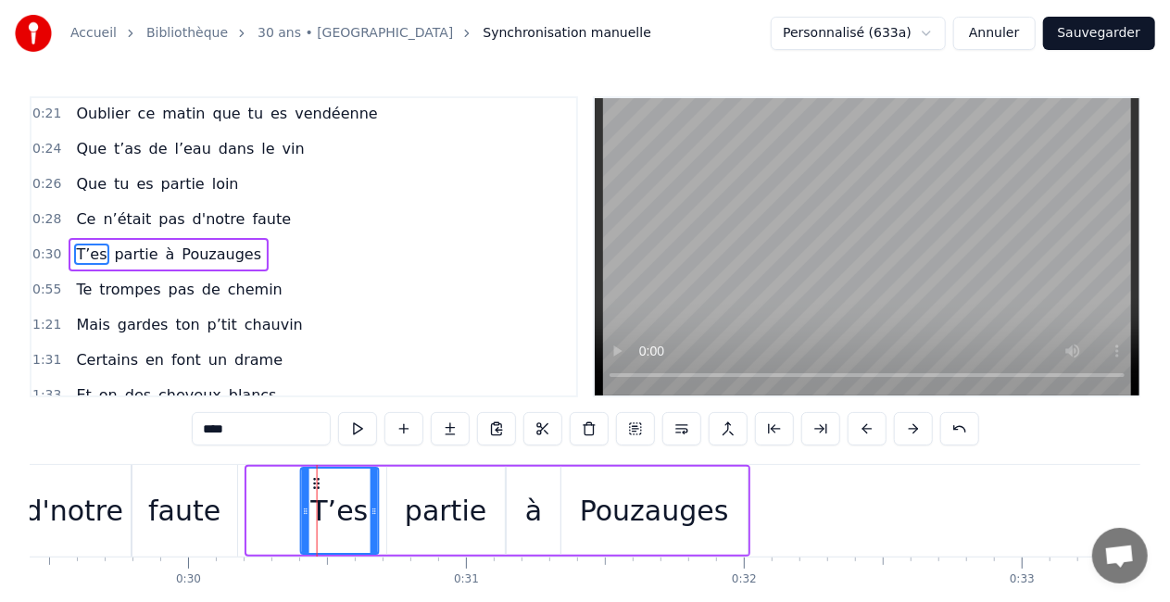
drag, startPoint x: 263, startPoint y: 486, endPoint x: 317, endPoint y: 480, distance: 54.0
click at [191, 502] on div "faute" at bounding box center [184, 511] width 72 height 42
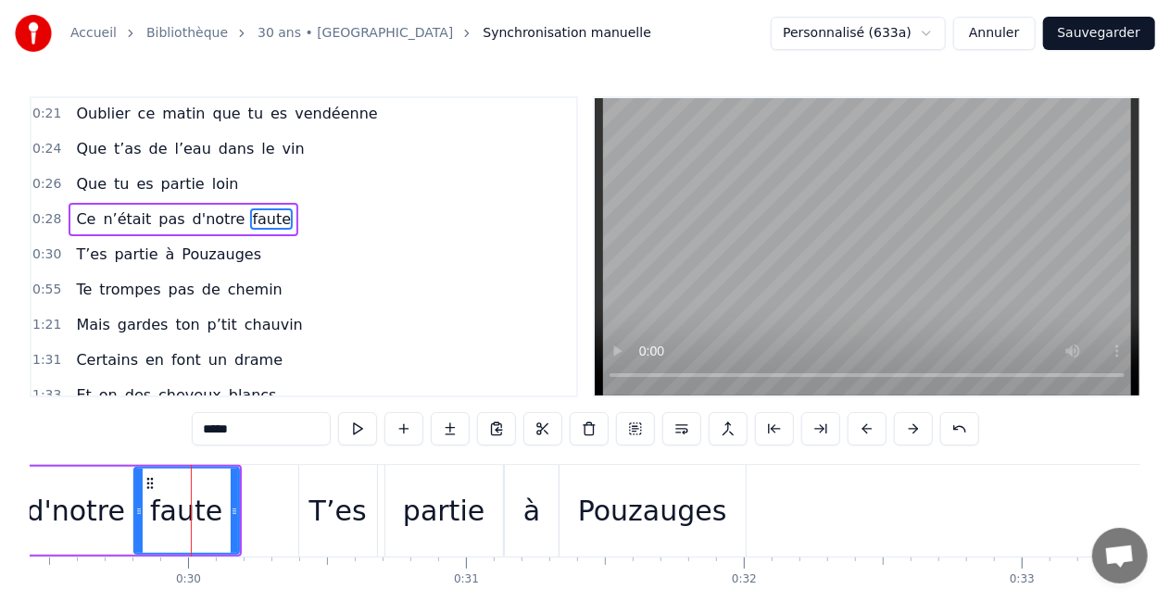
scroll to position [248, 0]
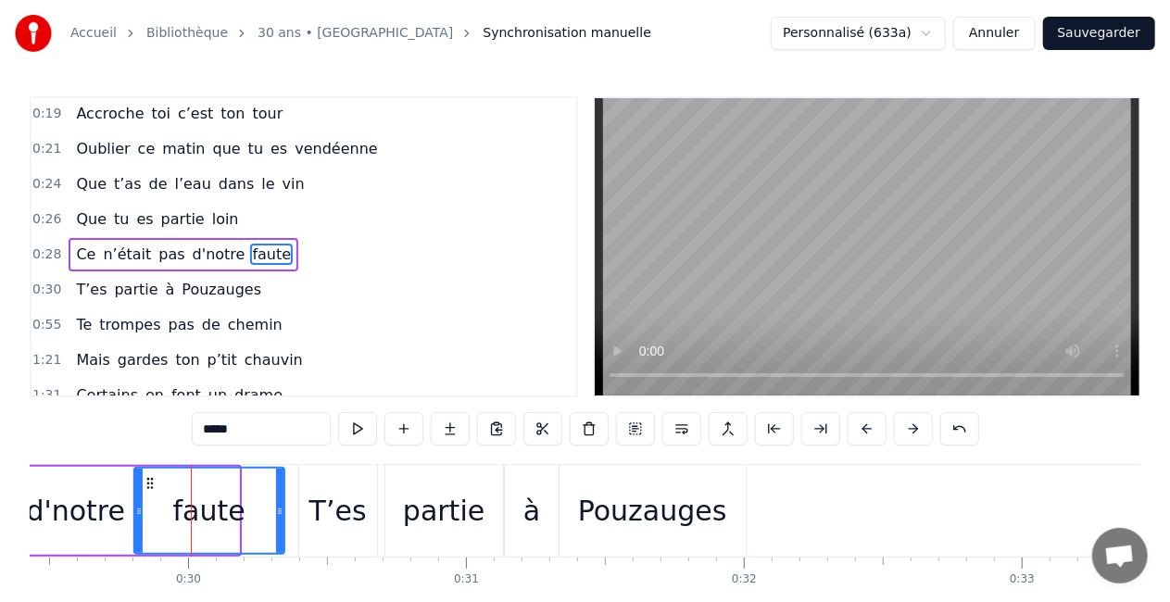
drag, startPoint x: 234, startPoint y: 516, endPoint x: 278, endPoint y: 517, distance: 44.5
click at [278, 517] on icon at bounding box center [279, 511] width 7 height 15
drag, startPoint x: 278, startPoint y: 511, endPoint x: 258, endPoint y: 513, distance: 20.5
click at [258, 513] on icon at bounding box center [258, 511] width 7 height 15
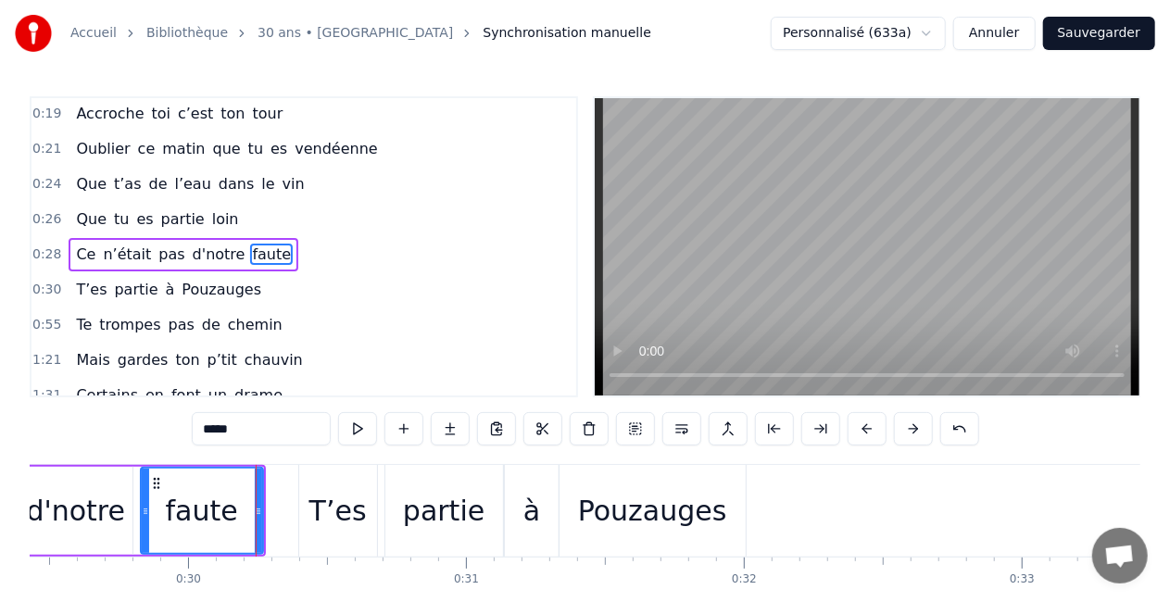
drag, startPoint x: 136, startPoint y: 508, endPoint x: 146, endPoint y: 512, distance: 11.2
click at [146, 512] on icon at bounding box center [145, 511] width 7 height 15
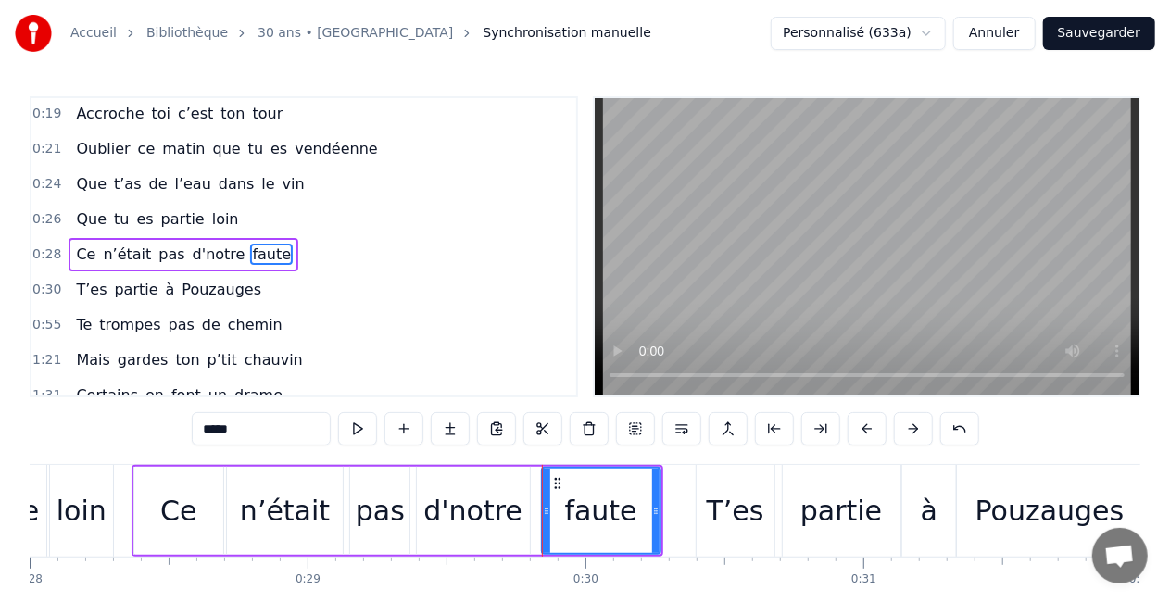
scroll to position [0, 7781]
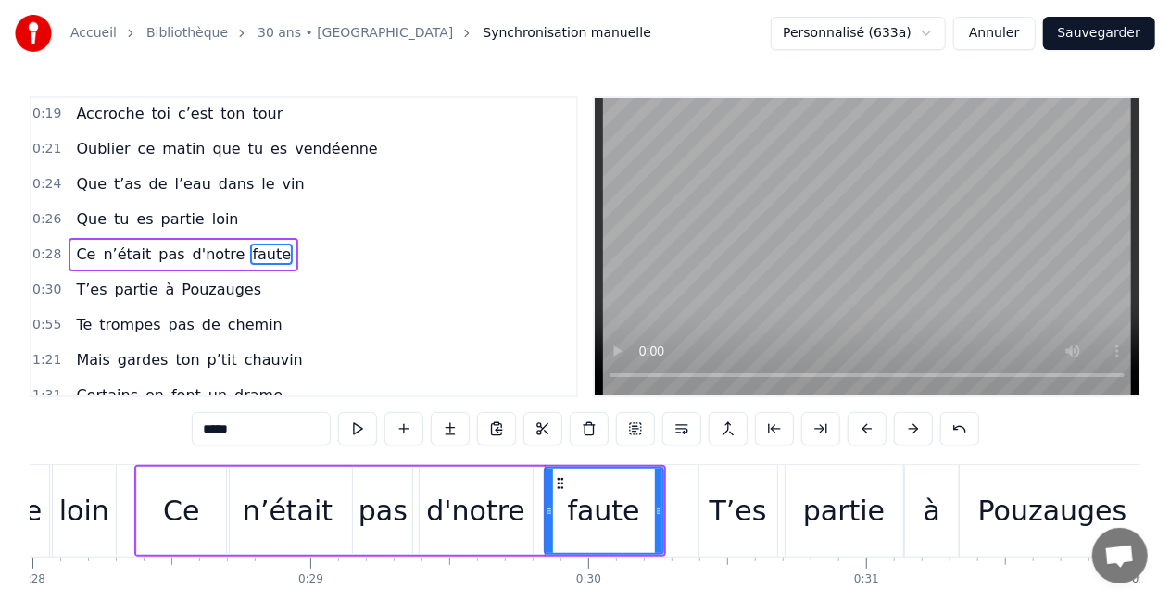
click at [513, 521] on div "d'notre" at bounding box center [475, 511] width 99 height 42
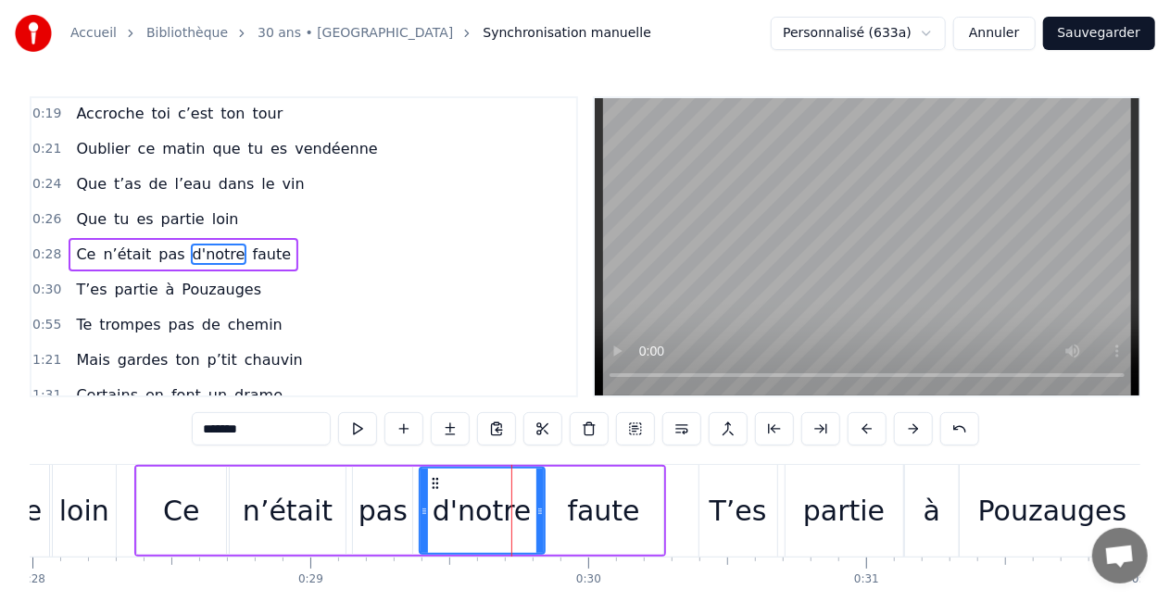
drag, startPoint x: 528, startPoint y: 514, endPoint x: 537, endPoint y: 517, distance: 9.7
click at [537, 517] on icon at bounding box center [540, 511] width 7 height 15
click at [367, 524] on div "pas" at bounding box center [383, 511] width 49 height 42
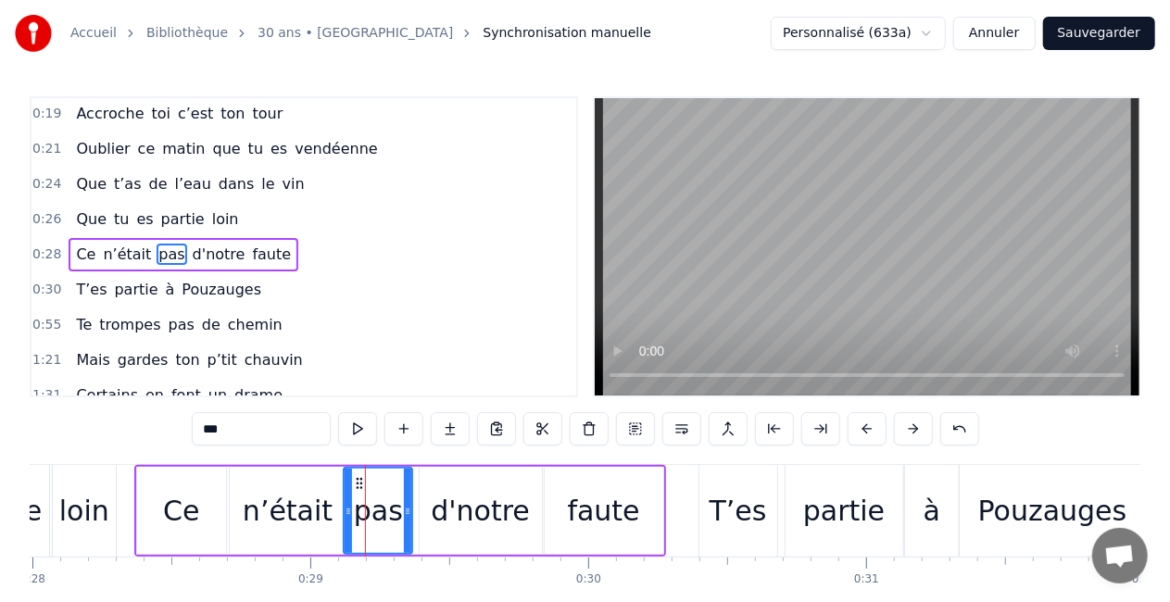
drag, startPoint x: 358, startPoint y: 512, endPoint x: 348, endPoint y: 513, distance: 9.3
click at [348, 513] on icon at bounding box center [348, 511] width 7 height 15
click at [413, 512] on icon at bounding box center [413, 511] width 7 height 15
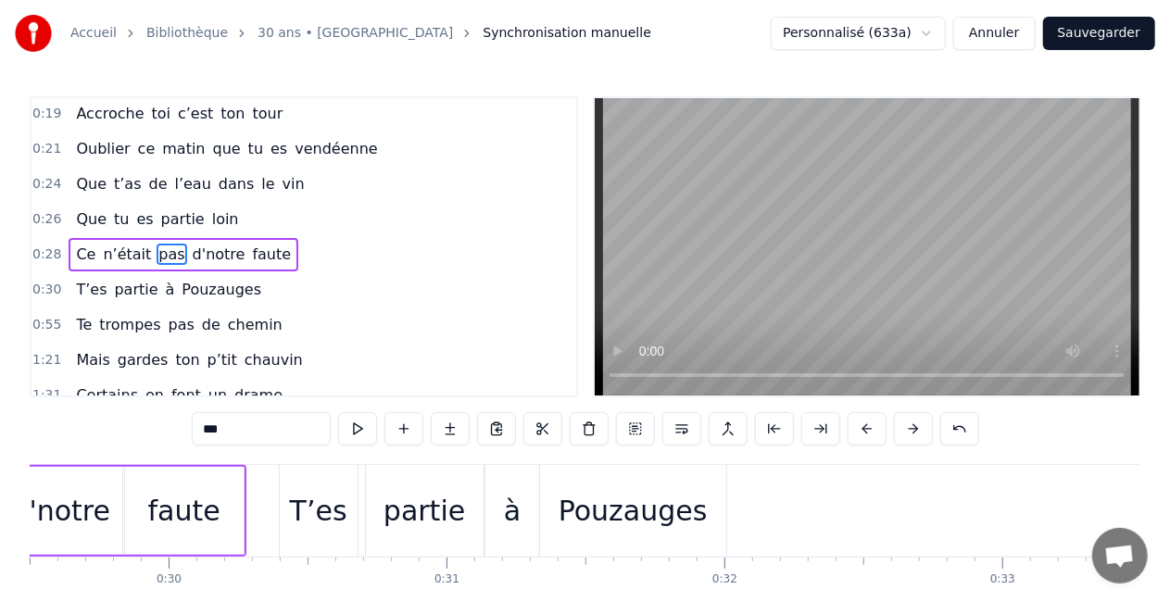
scroll to position [0, 8202]
click at [702, 523] on div "Pouzauges" at bounding box center [632, 511] width 186 height 92
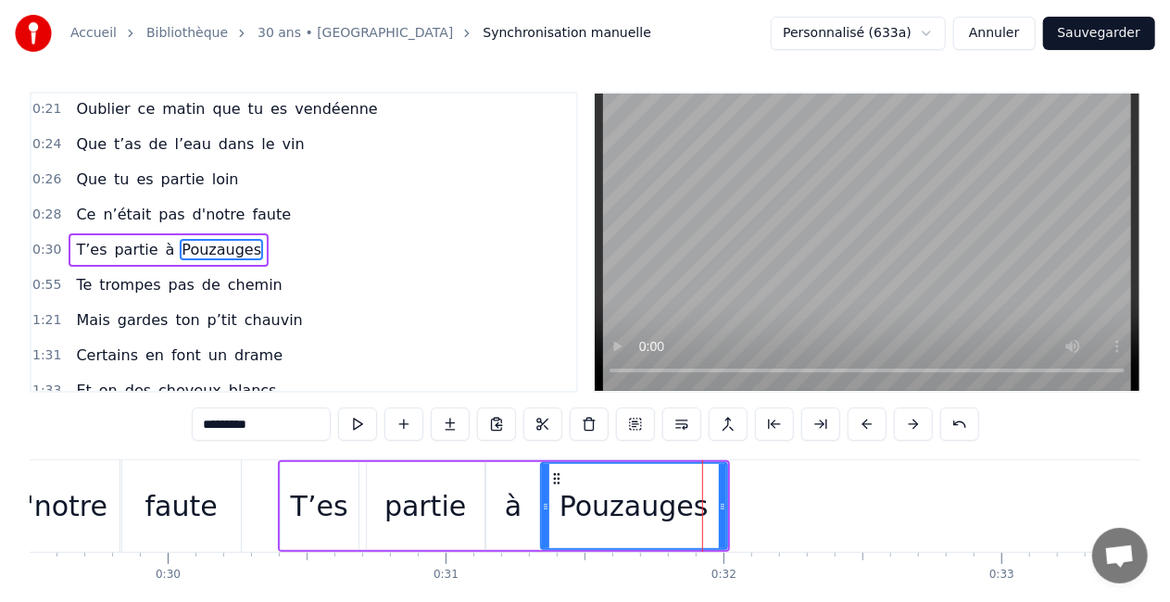
scroll to position [17, 0]
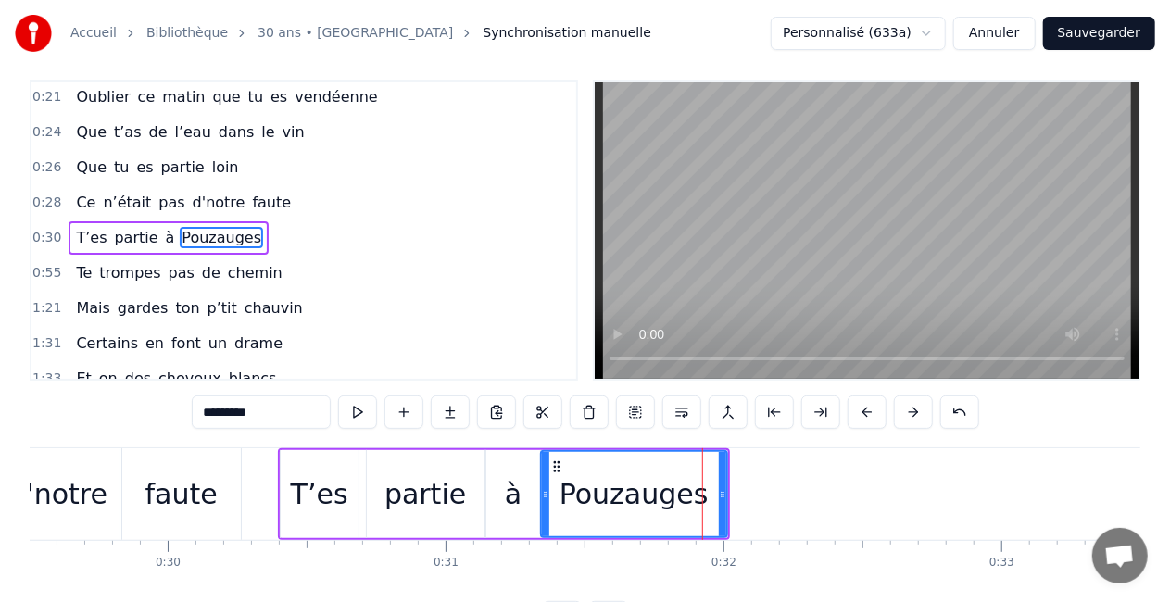
click at [1029, 406] on div "0:05 Comment puis- je oublier 0:07 Ce jour si spéciale 0:09 Ce jour où tu es né…" at bounding box center [585, 357] width 1111 height 555
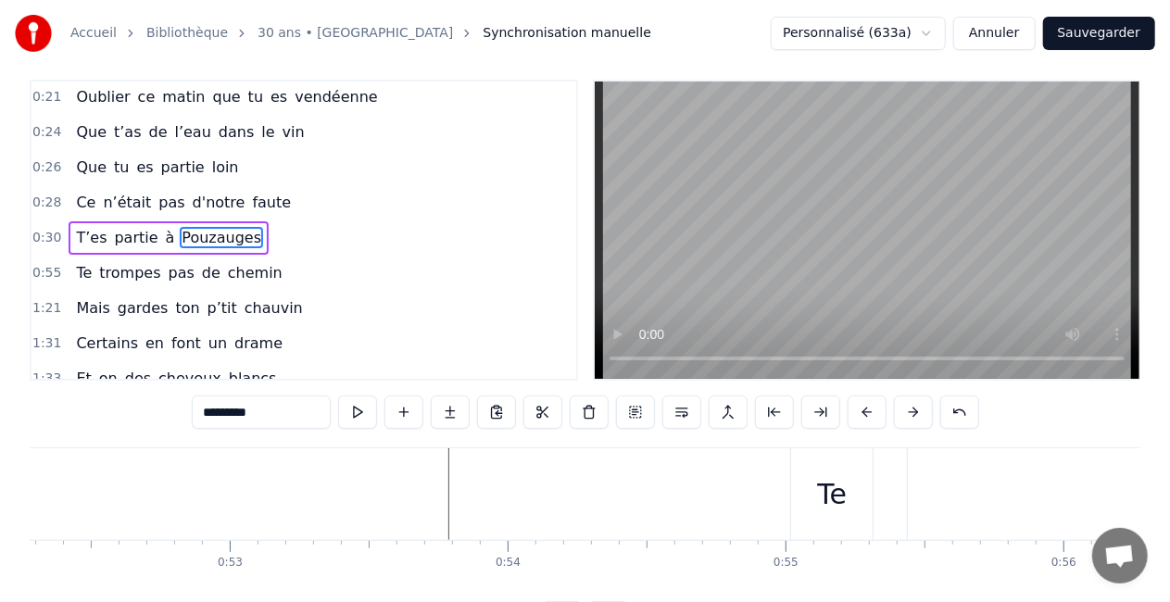
scroll to position [0, 14534]
click at [817, 499] on div "Te" at bounding box center [831, 495] width 30 height 42
type input "**"
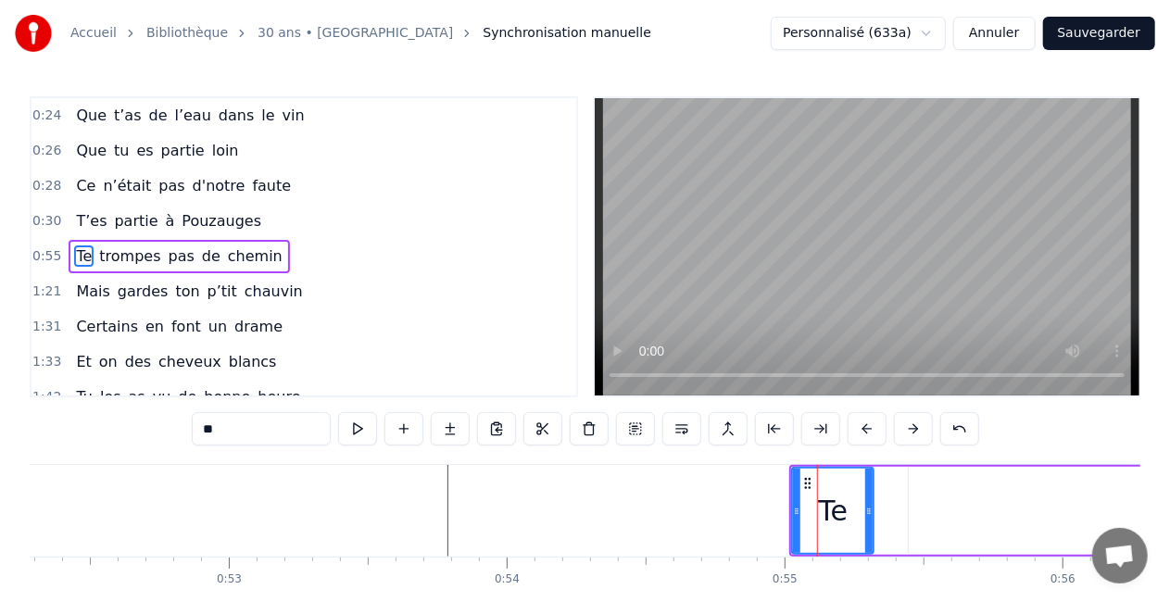
scroll to position [318, 0]
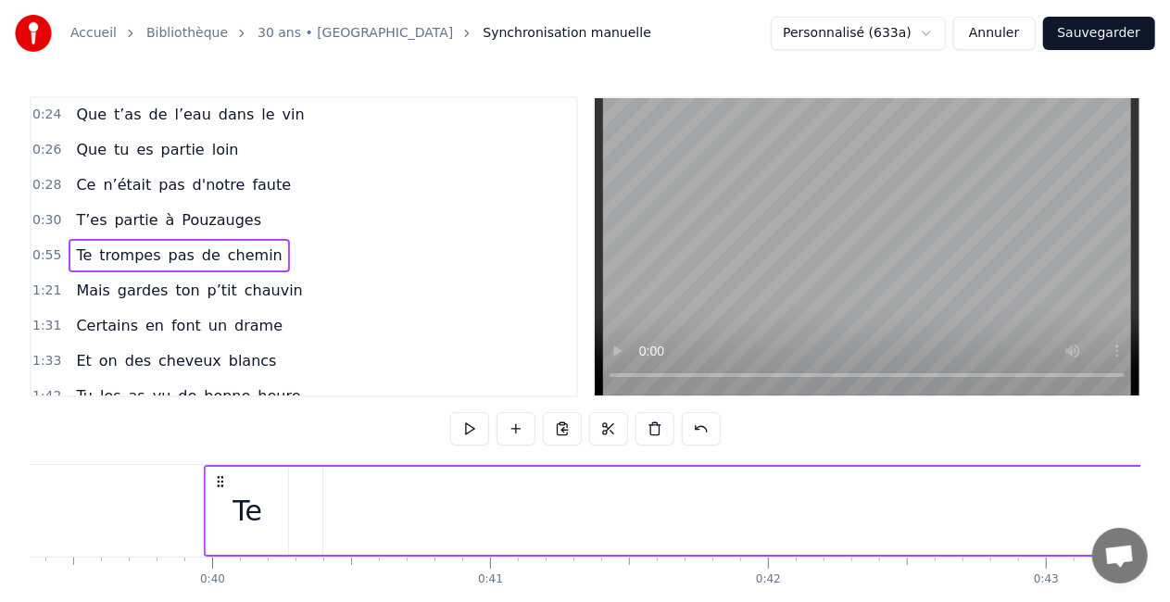
drag, startPoint x: 804, startPoint y: 479, endPoint x: 213, endPoint y: 466, distance: 591.3
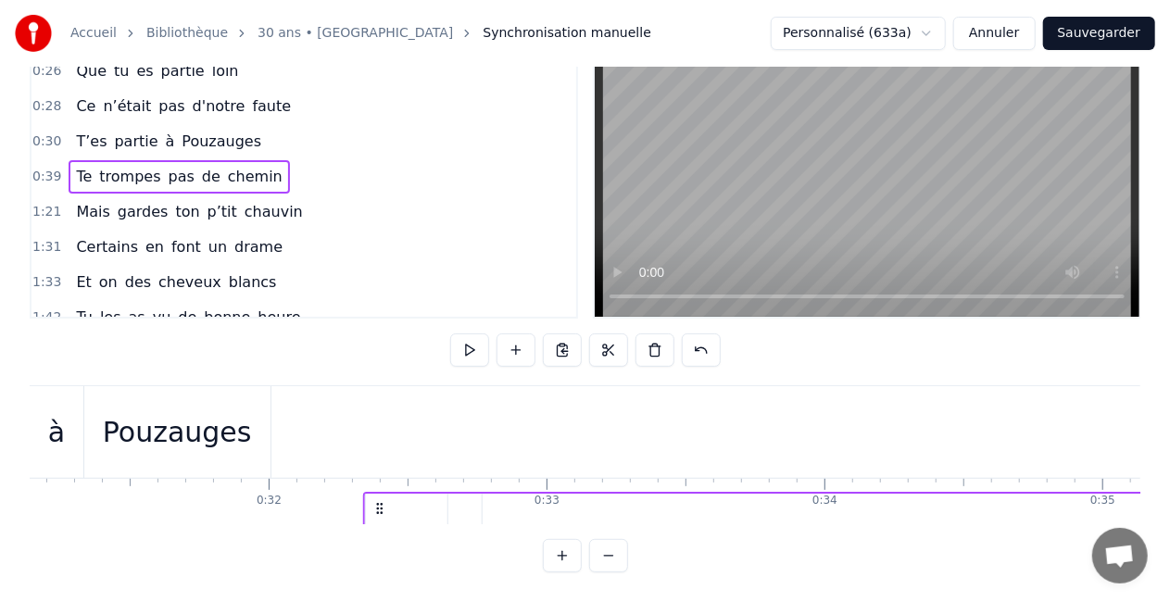
scroll to position [17, 8657]
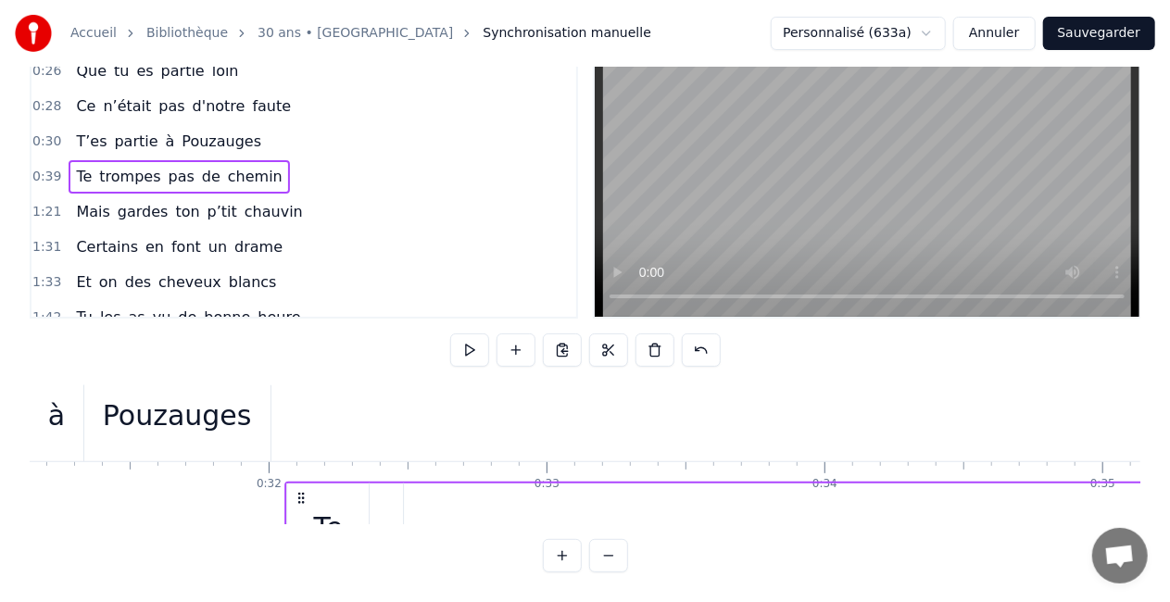
drag, startPoint x: 221, startPoint y: 480, endPoint x: 300, endPoint y: 426, distance: 96.1
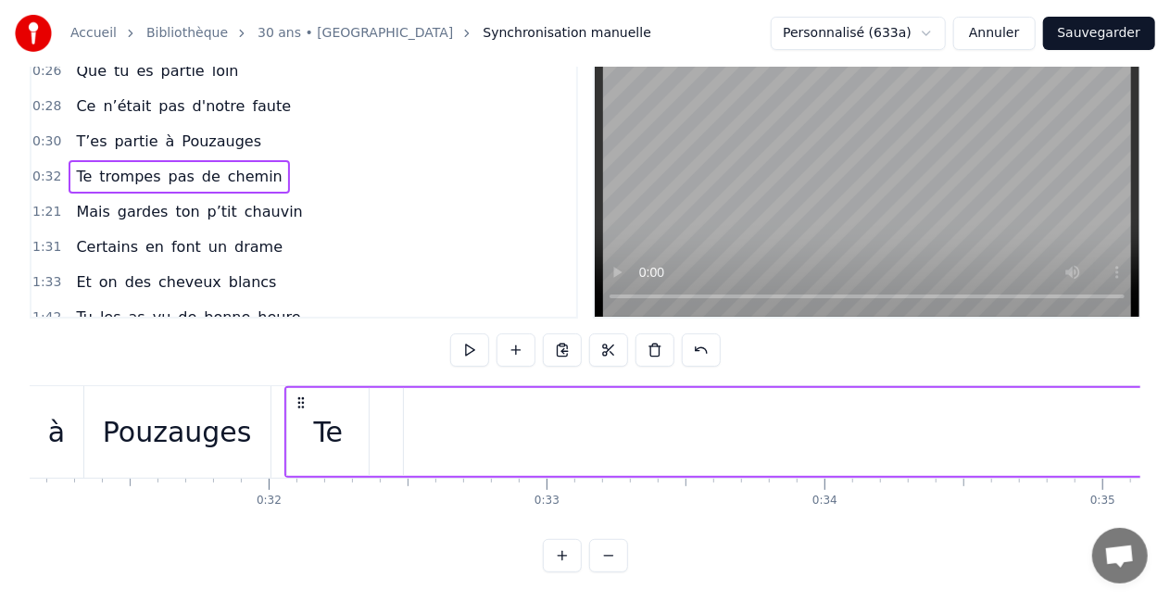
scroll to position [0, 8657]
drag, startPoint x: 301, startPoint y: 386, endPoint x: 340, endPoint y: 393, distance: 39.5
click at [340, 396] on icon at bounding box center [341, 403] width 15 height 15
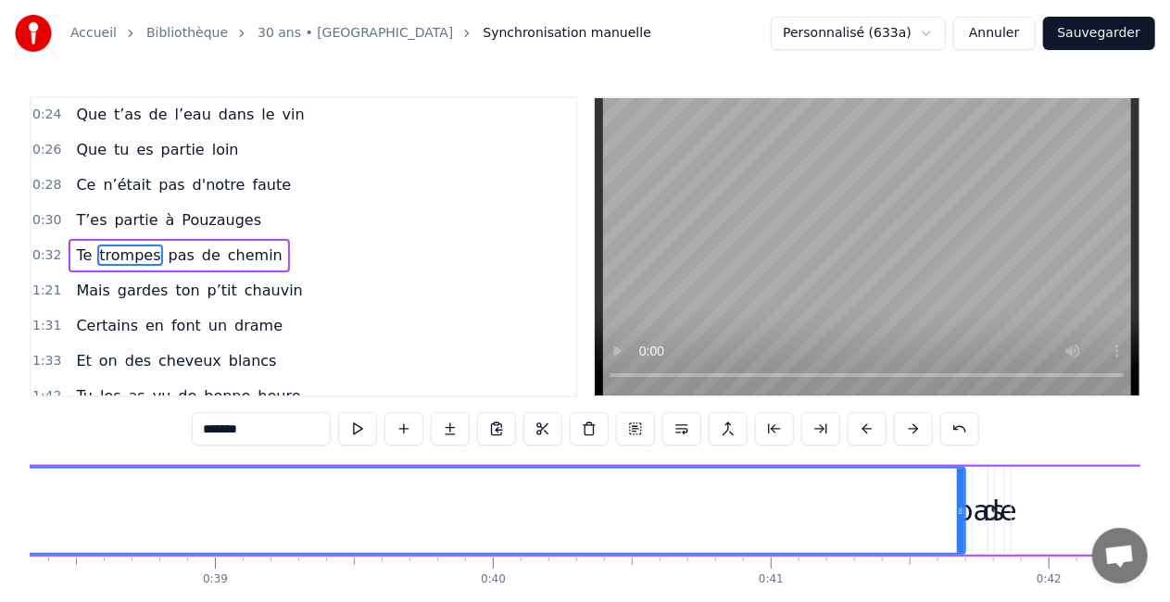
scroll to position [0, 10664]
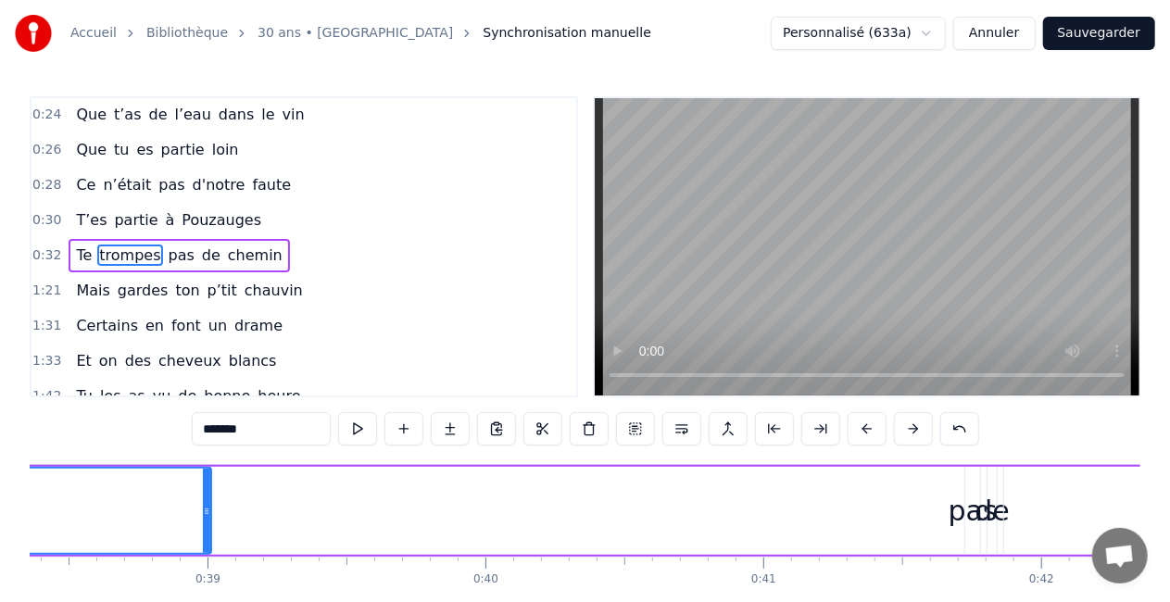
drag, startPoint x: 954, startPoint y: 511, endPoint x: 205, endPoint y: 510, distance: 749.6
click at [205, 510] on icon at bounding box center [206, 511] width 7 height 15
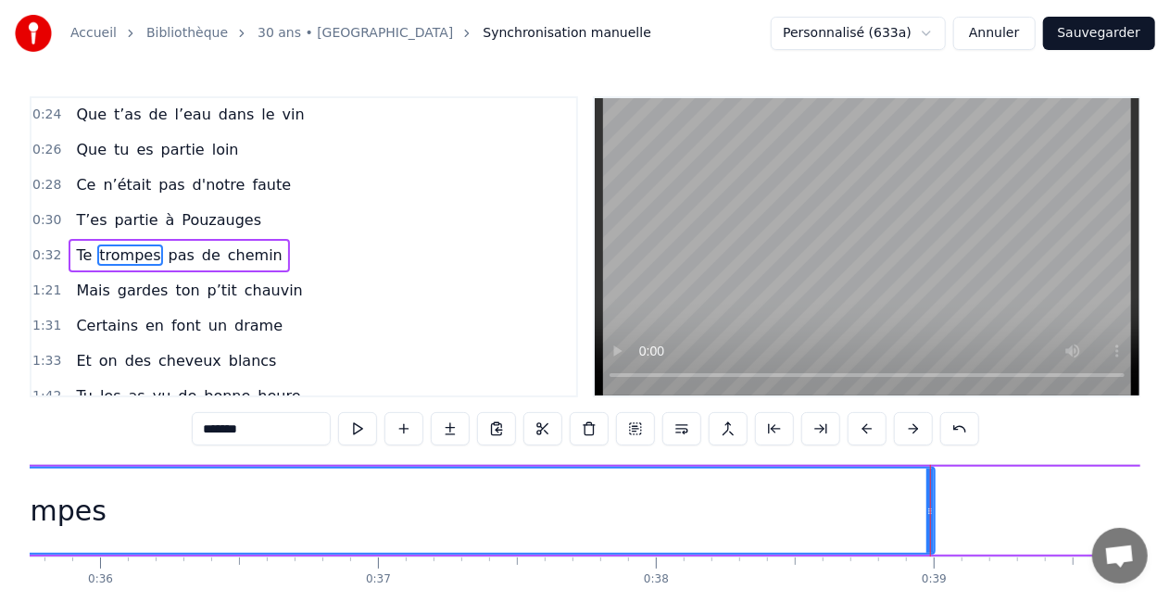
scroll to position [0, 9922]
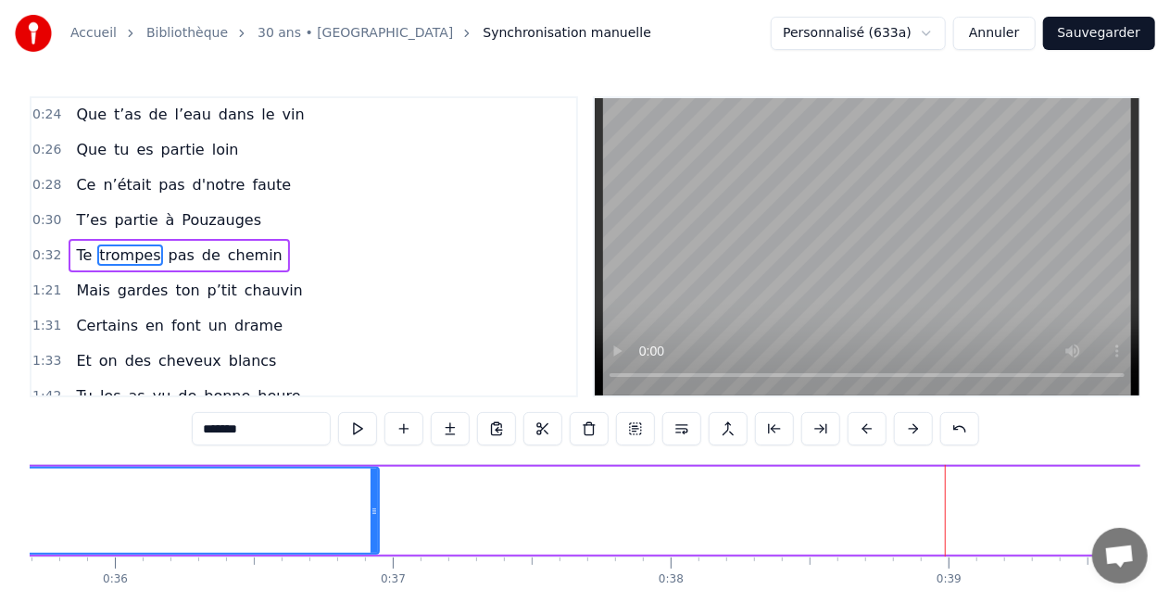
drag, startPoint x: 947, startPoint y: 502, endPoint x: 351, endPoint y: 502, distance: 595.8
click at [371, 502] on div at bounding box center [374, 511] width 7 height 84
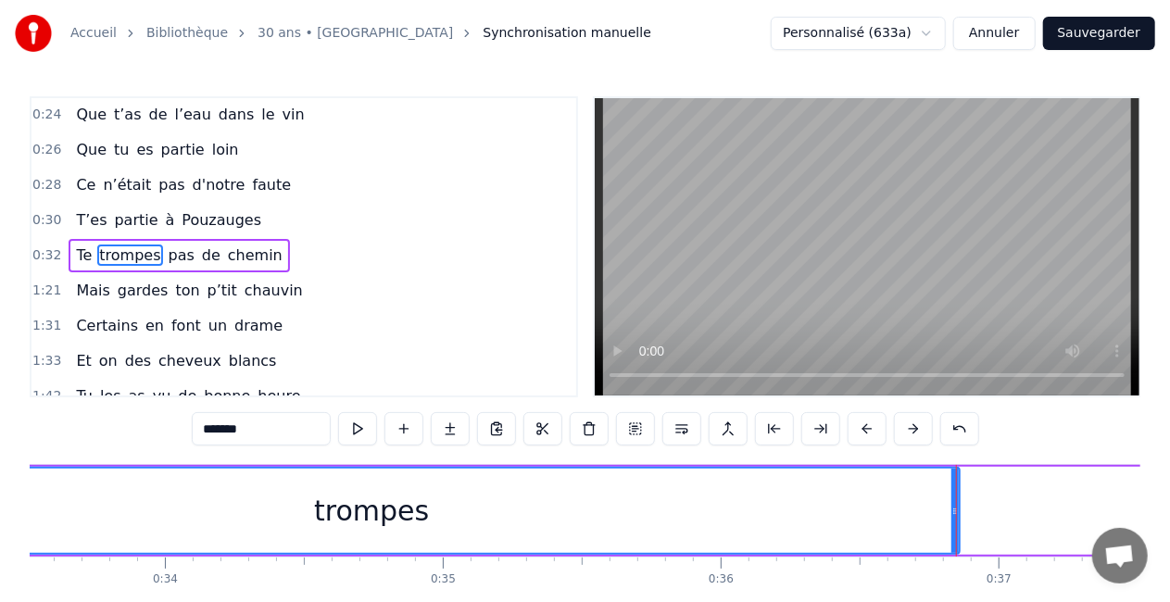
scroll to position [0, 9311]
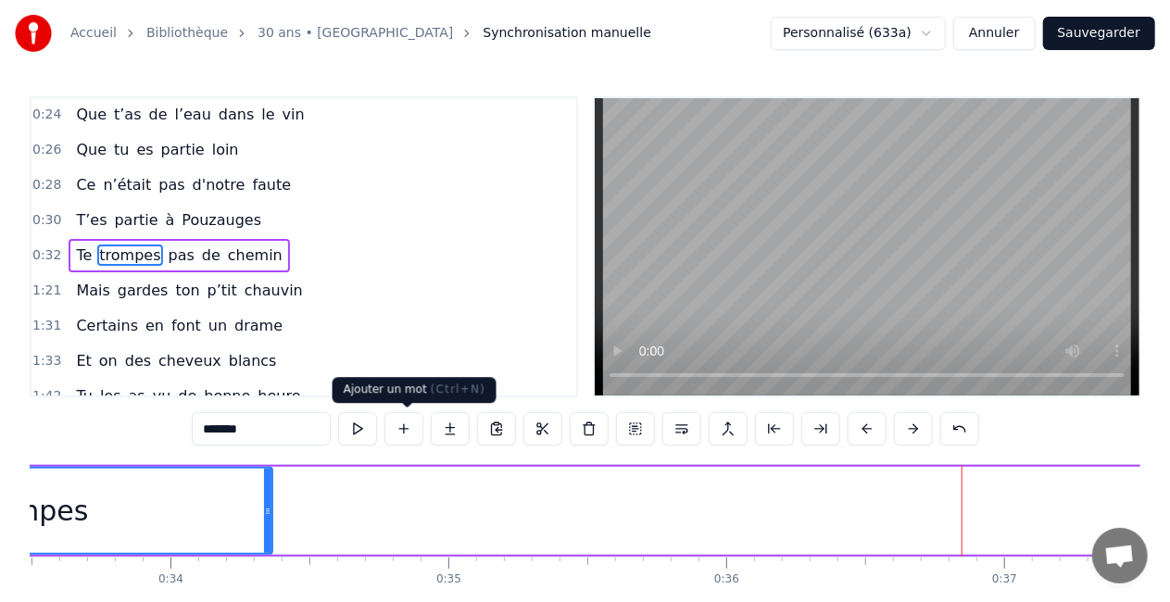
drag, startPoint x: 956, startPoint y: 510, endPoint x: 258, endPoint y: 414, distance: 705.2
click at [258, 414] on div "0:05 Comment puis- je oublier 0:07 Ce jour si spéciale 0:09 Ce jour où tu es né…" at bounding box center [585, 373] width 1111 height 555
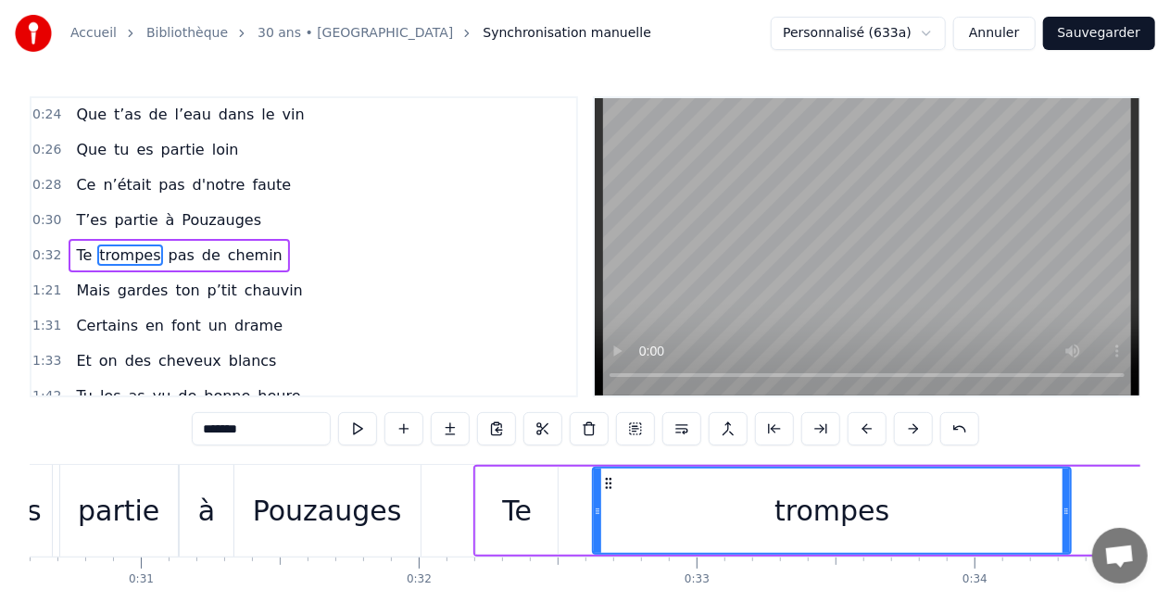
scroll to position [0, 8499]
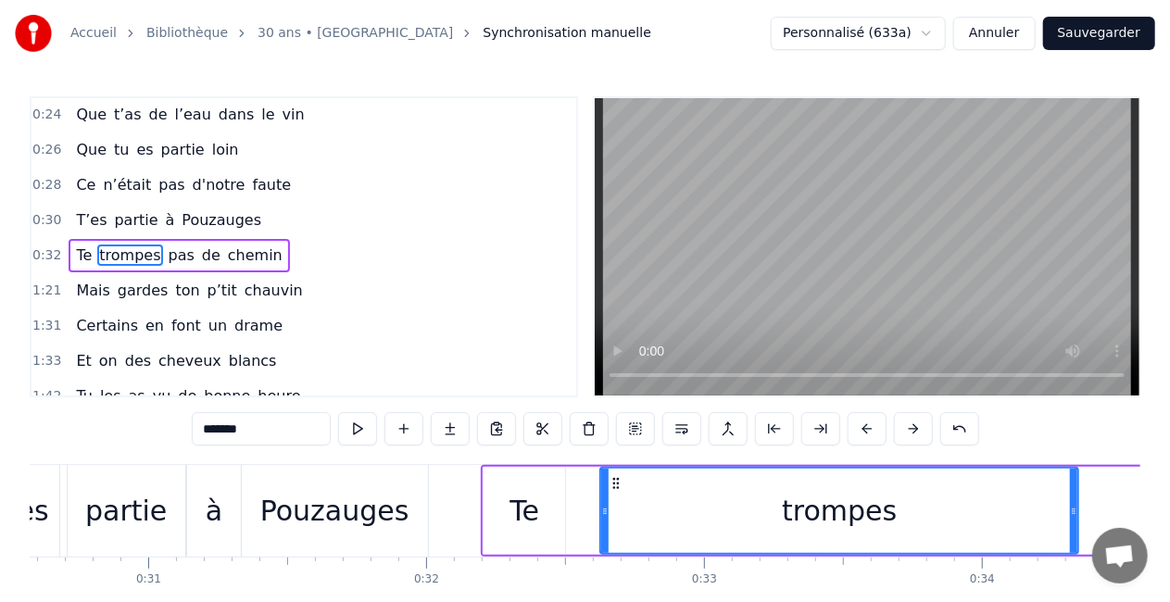
drag, startPoint x: 1069, startPoint y: 507, endPoint x: 919, endPoint y: 510, distance: 150.1
click at [919, 510] on div "trompes" at bounding box center [839, 511] width 476 height 84
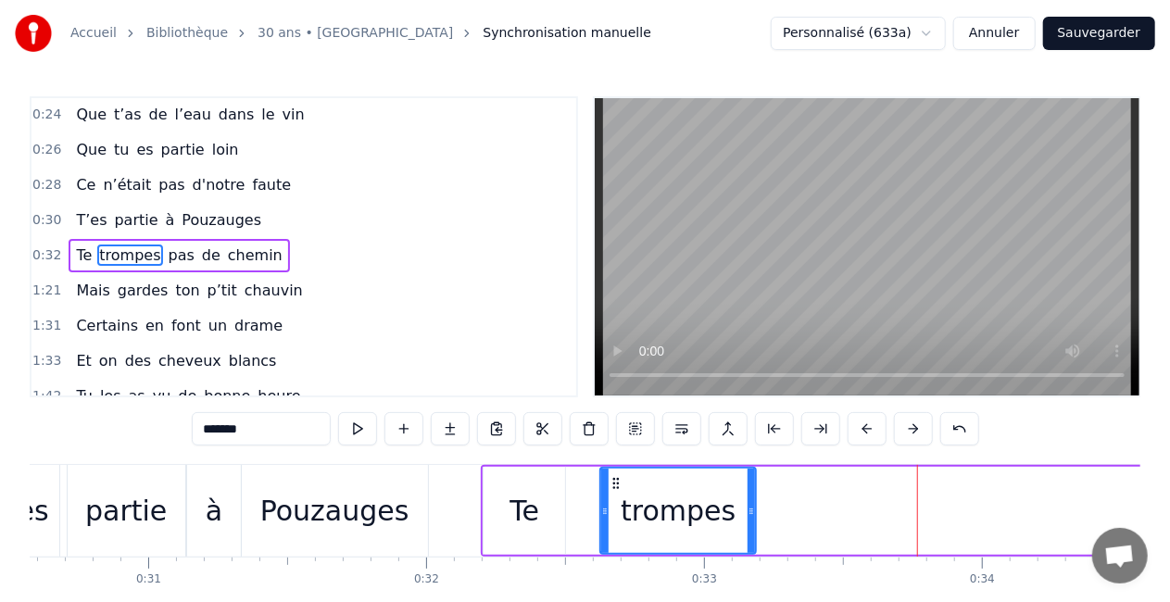
drag, startPoint x: 1077, startPoint y: 512, endPoint x: 753, endPoint y: 498, distance: 323.7
click at [753, 498] on div at bounding box center [751, 511] width 7 height 84
drag, startPoint x: 604, startPoint y: 511, endPoint x: 577, endPoint y: 513, distance: 26.9
click at [577, 513] on icon at bounding box center [577, 511] width 7 height 15
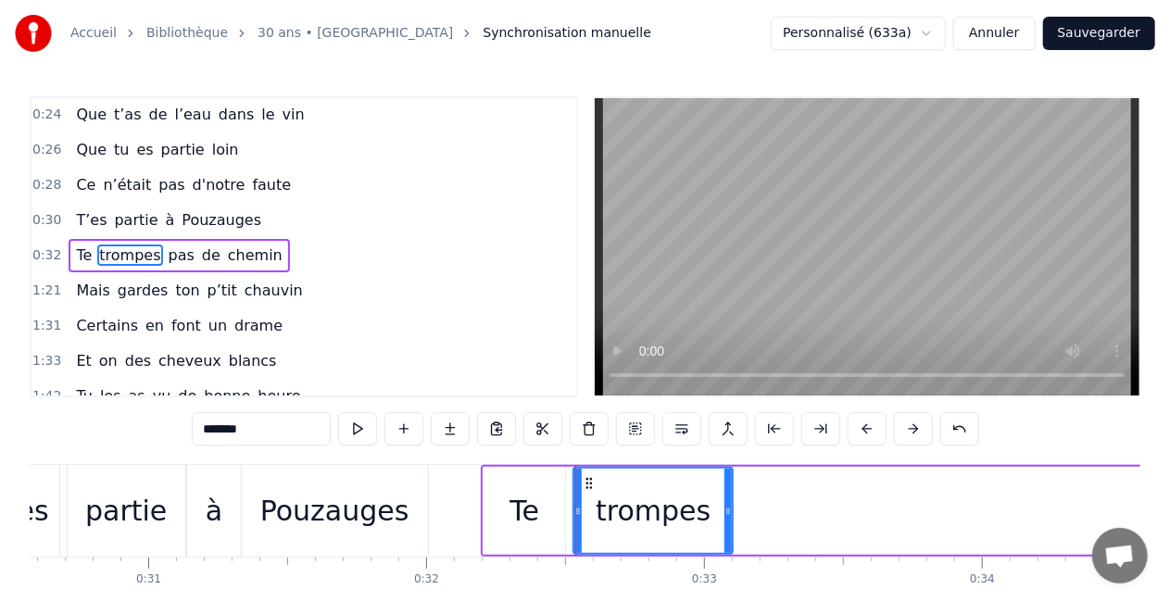
drag, startPoint x: 748, startPoint y: 522, endPoint x: 726, endPoint y: 526, distance: 22.7
click at [726, 526] on div at bounding box center [728, 511] width 7 height 84
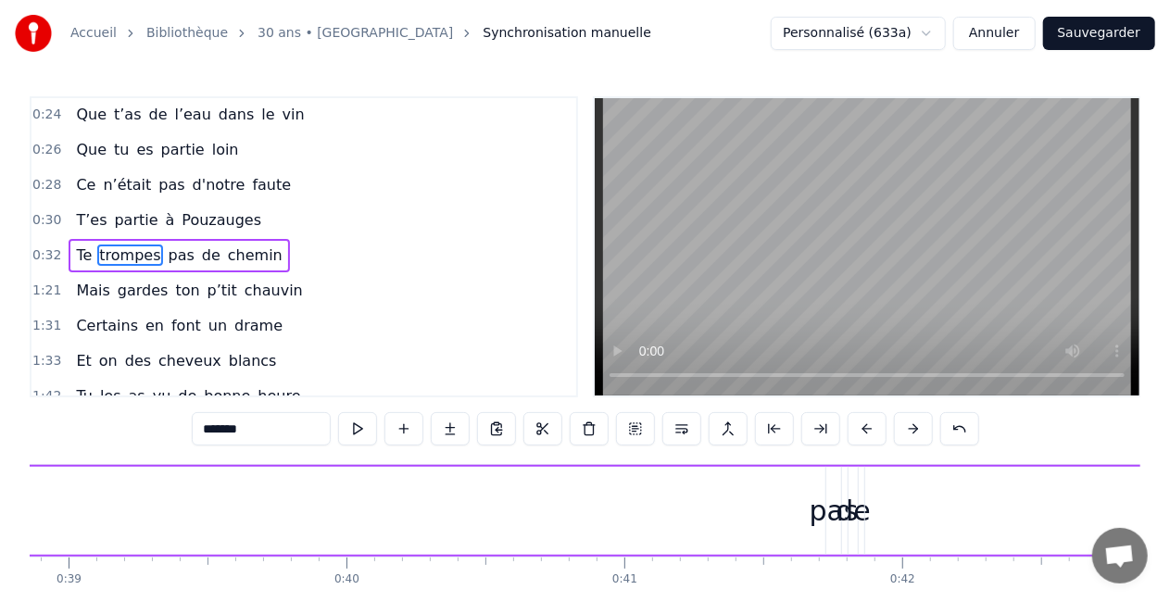
scroll to position [0, 10804]
click at [828, 521] on div "pas" at bounding box center [832, 511] width 49 height 42
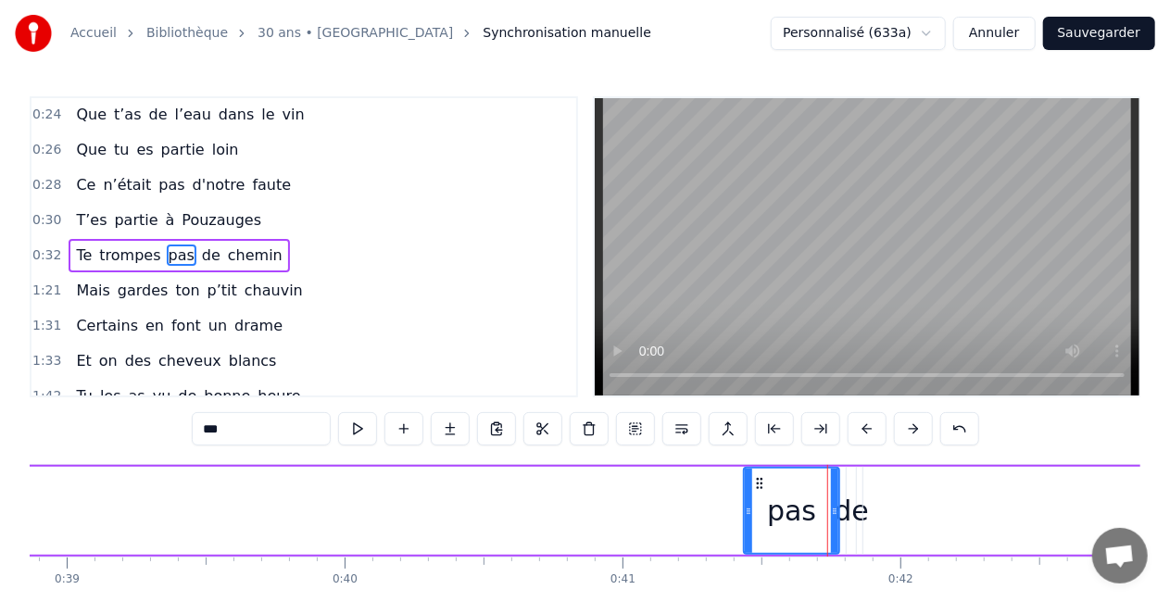
drag, startPoint x: 828, startPoint y: 507, endPoint x: 748, endPoint y: 513, distance: 80.9
click at [748, 513] on icon at bounding box center [748, 511] width 7 height 15
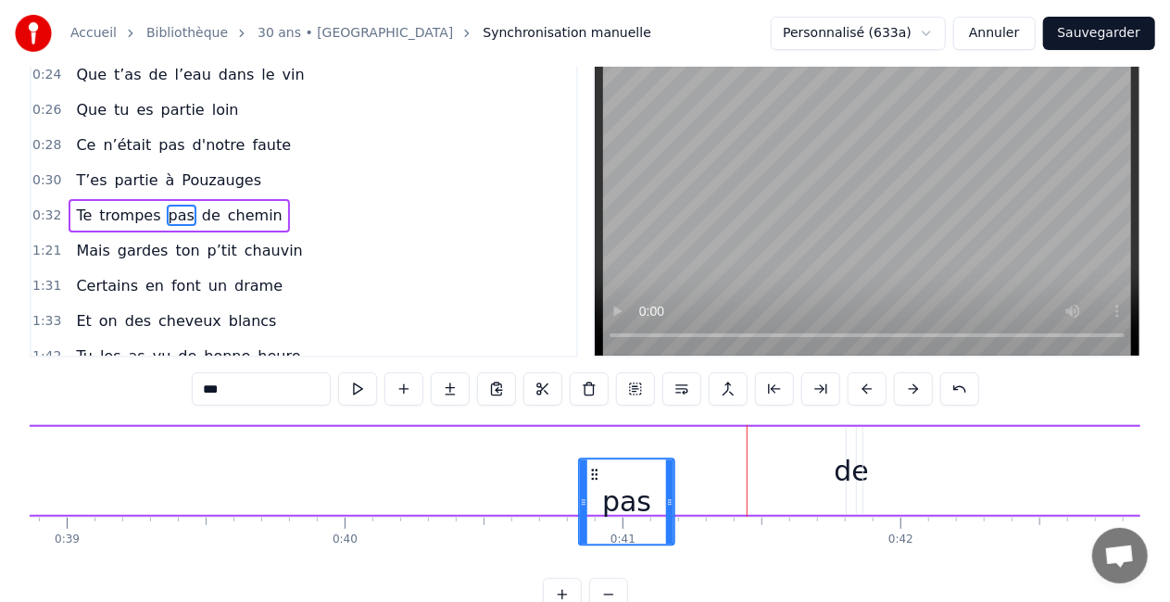
scroll to position [46, 0]
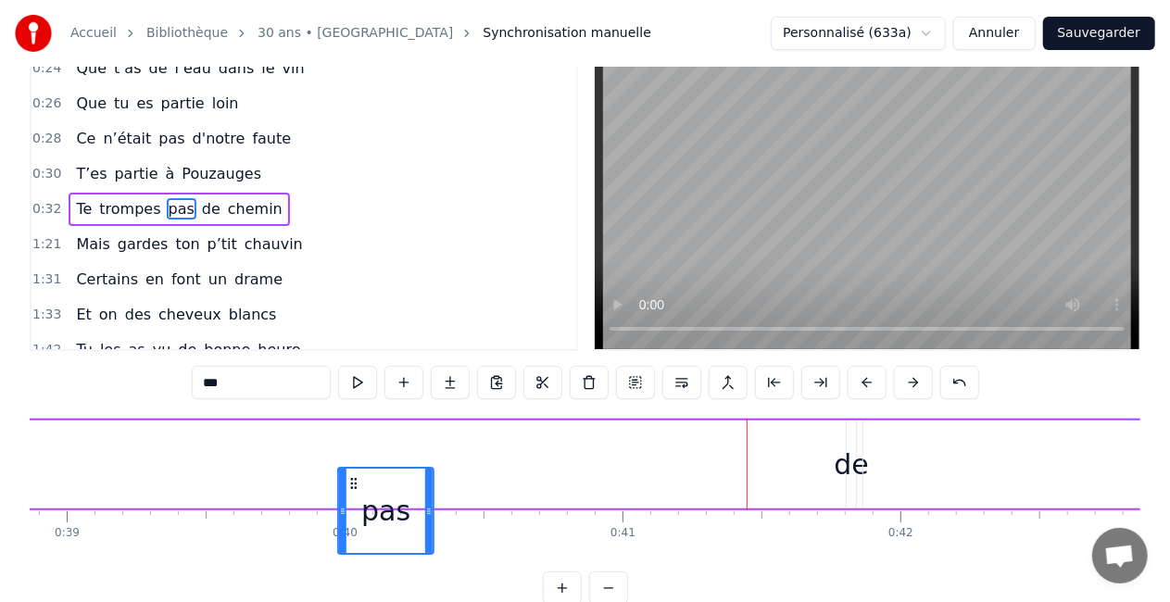
drag, startPoint x: 760, startPoint y: 485, endPoint x: 354, endPoint y: 404, distance: 413.8
click at [354, 404] on div "0:05 Comment puis- je oublier 0:07 Ce jour si spéciale 0:09 Ce jour où tu es né…" at bounding box center [585, 327] width 1111 height 555
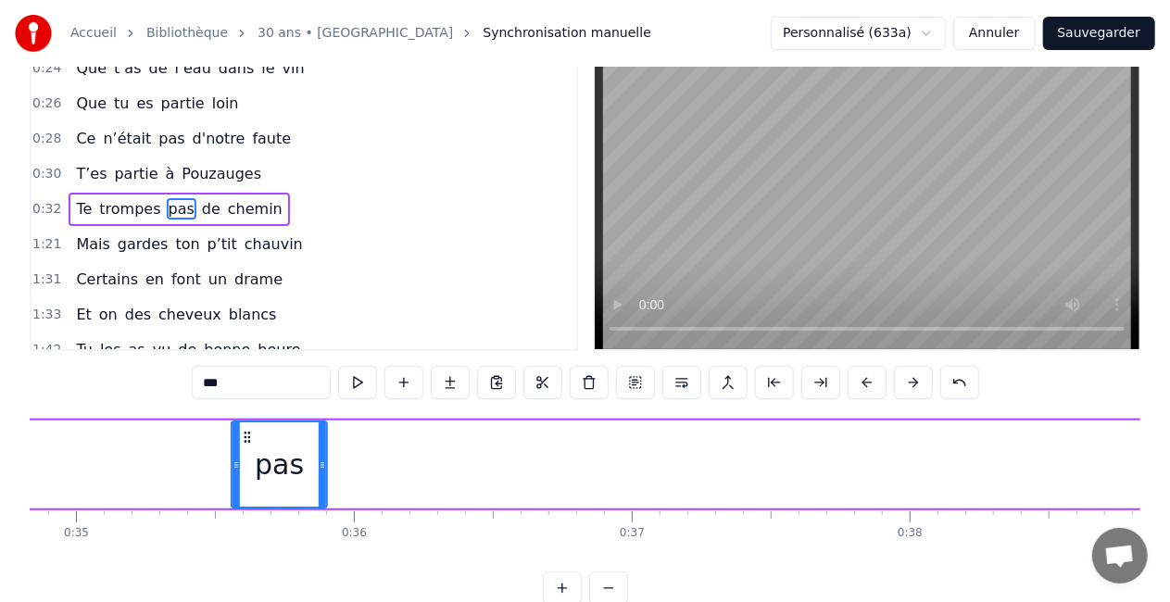
drag, startPoint x: 353, startPoint y: 432, endPoint x: 203, endPoint y: 417, distance: 150.8
click at [203, 417] on div "0:05 Comment puis- je oublier 0:07 Ce jour si spéciale 0:09 Ce jour où tu es né…" at bounding box center [585, 327] width 1111 height 555
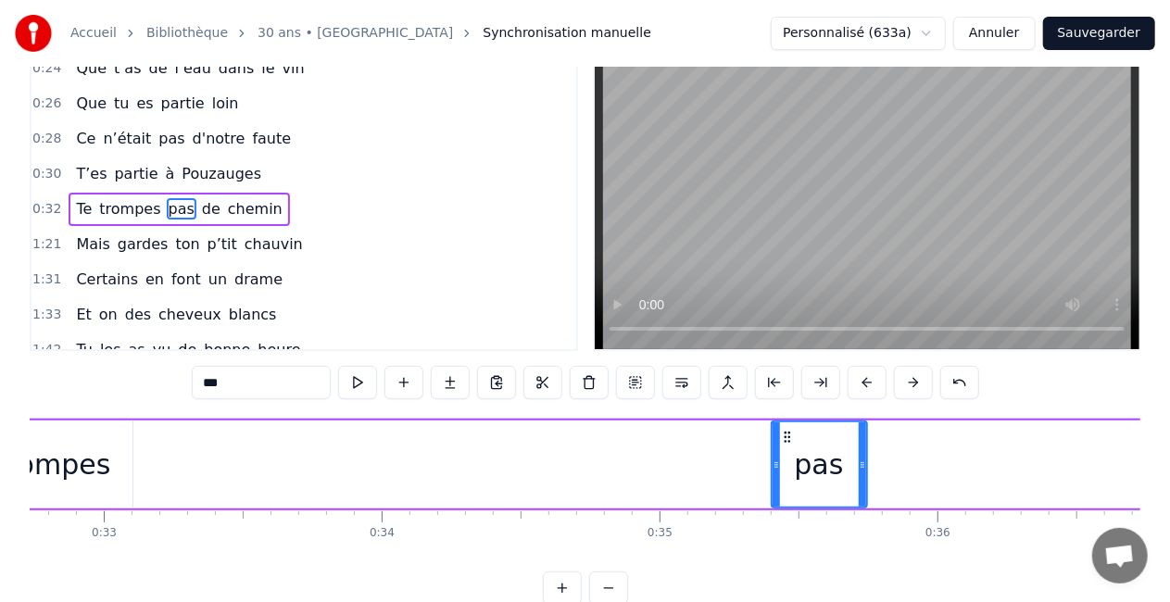
scroll to position [0, 9128]
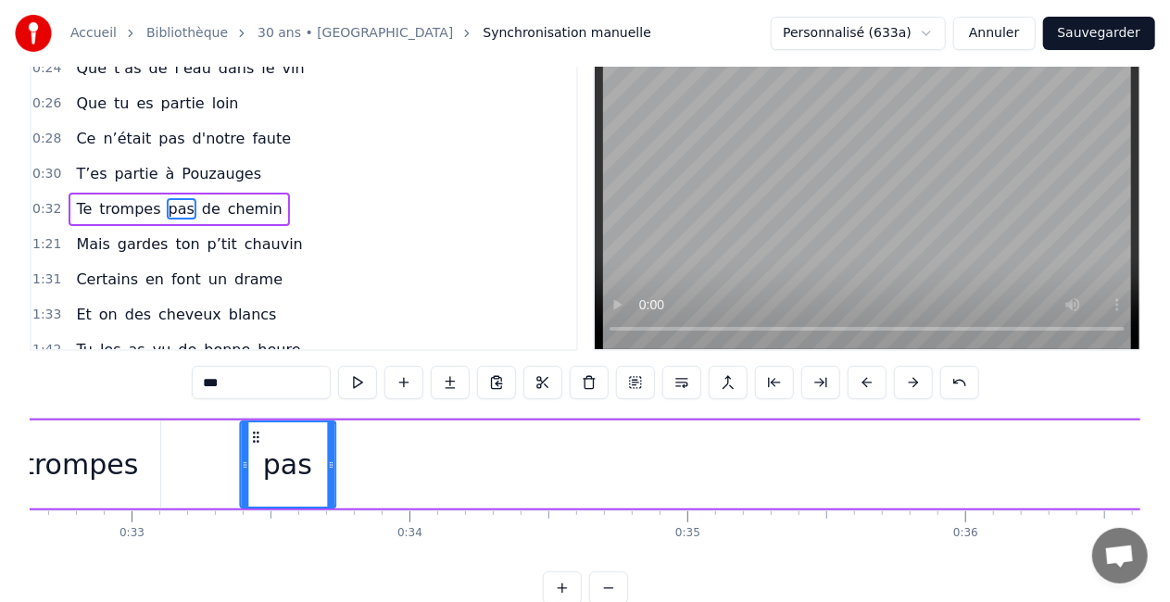
drag, startPoint x: 758, startPoint y: 439, endPoint x: 232, endPoint y: 434, distance: 526.4
click at [248, 434] on icon at bounding box center [255, 437] width 15 height 15
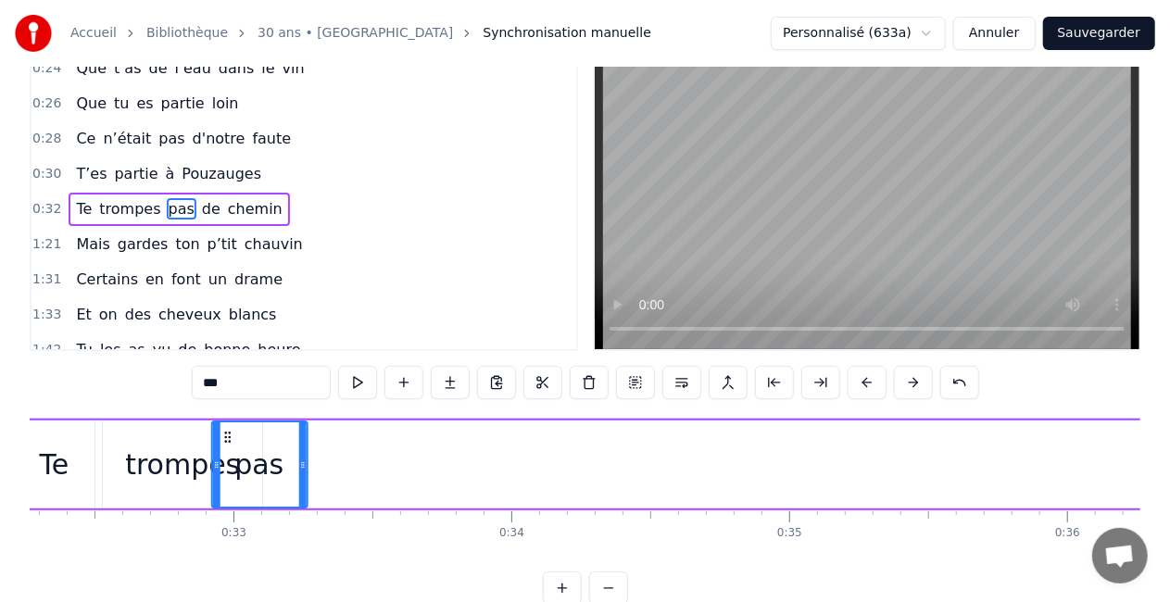
scroll to position [0, 8961]
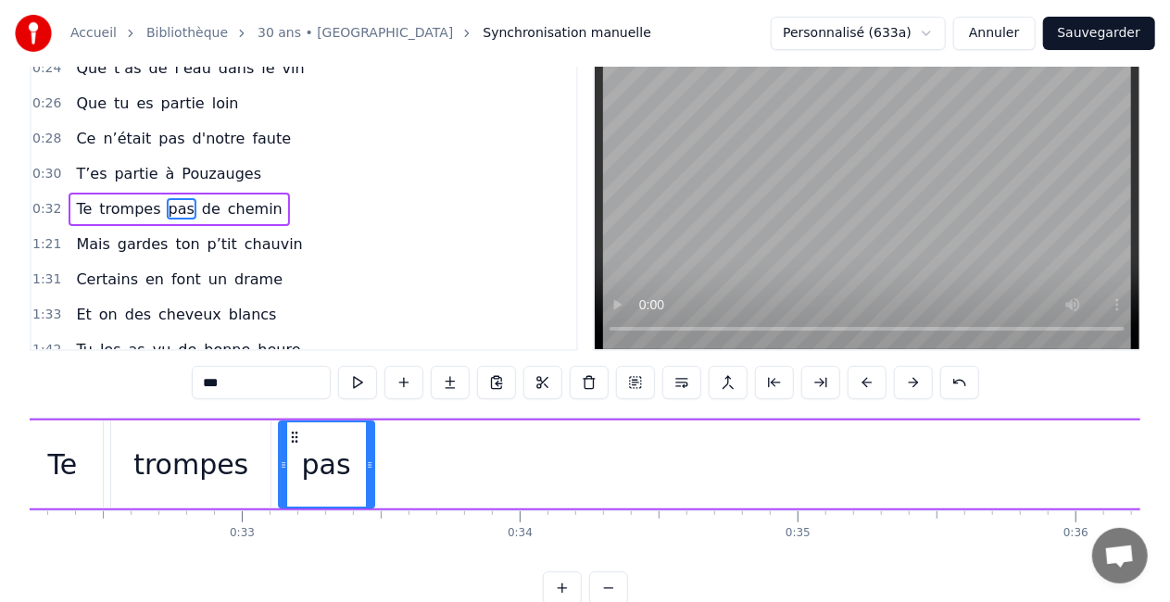
drag, startPoint x: 232, startPoint y: 432, endPoint x: 293, endPoint y: 431, distance: 61.2
click at [293, 431] on icon at bounding box center [293, 437] width 15 height 15
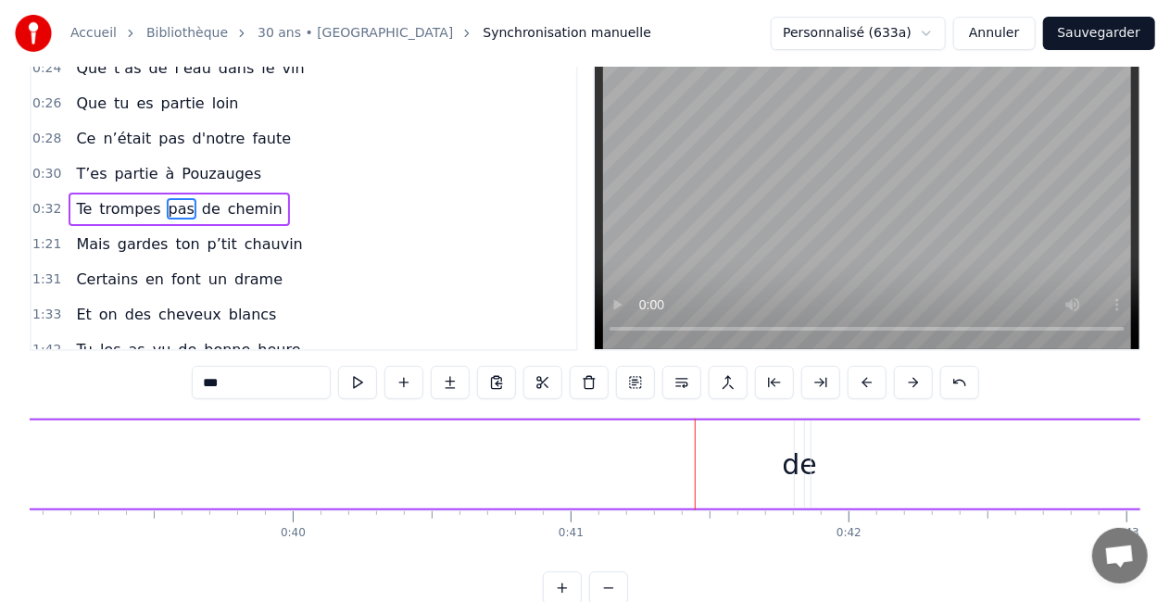
scroll to position [0, 10867]
click at [793, 465] on div "de" at bounding box center [789, 465] width 35 height 42
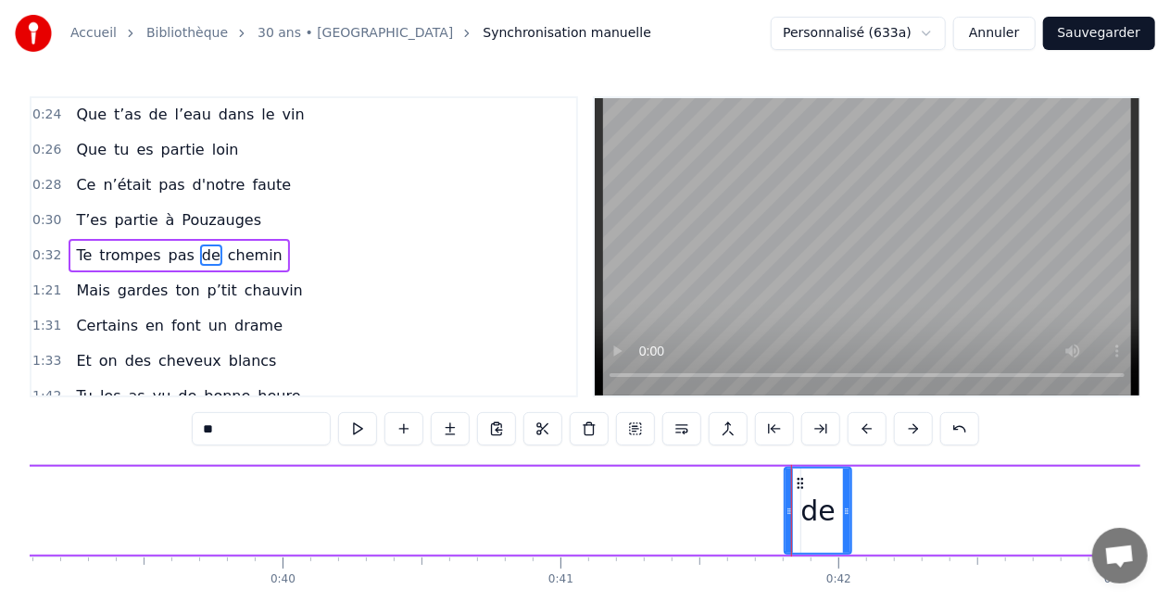
drag, startPoint x: 789, startPoint y: 504, endPoint x: 847, endPoint y: 507, distance: 57.5
click at [847, 507] on icon at bounding box center [846, 511] width 7 height 15
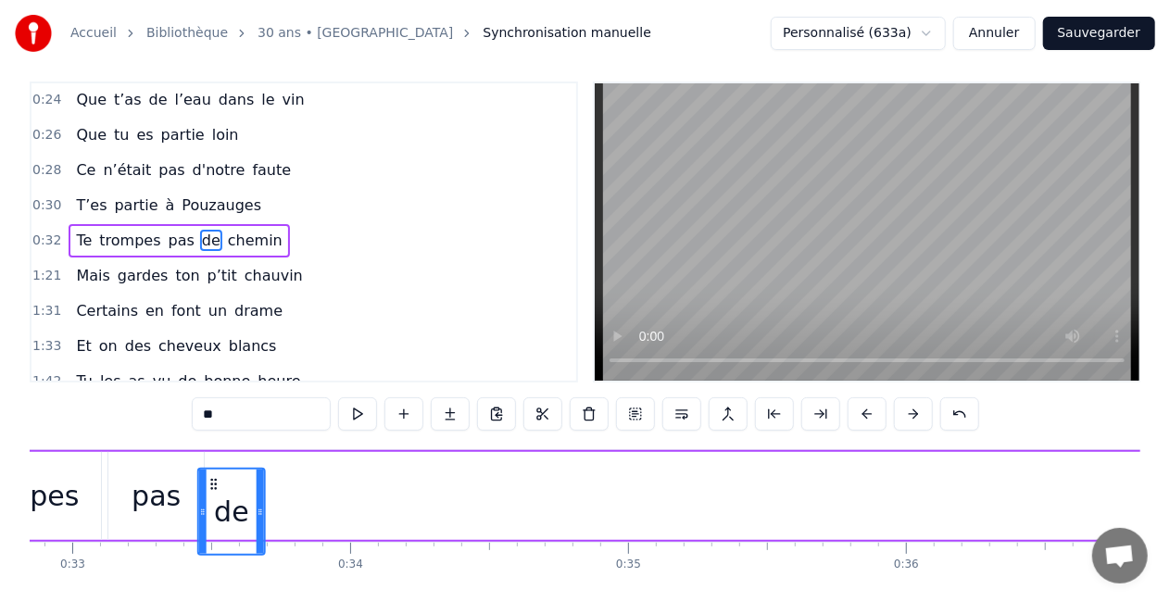
scroll to position [0, 9107]
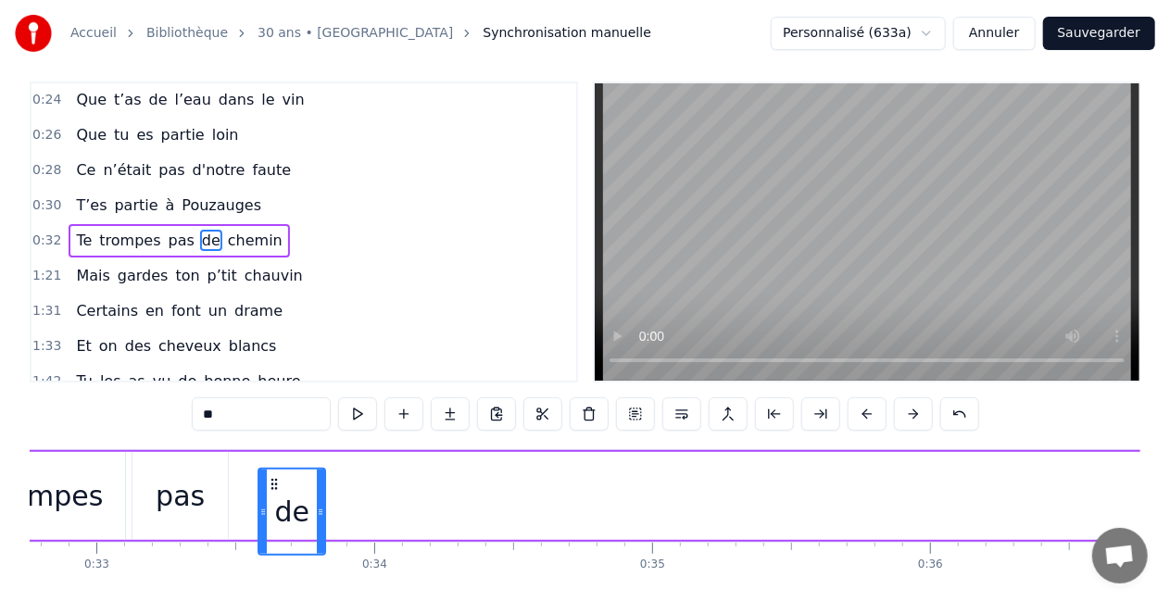
drag, startPoint x: 800, startPoint y: 485, endPoint x: 271, endPoint y: 431, distance: 531.8
click at [271, 431] on div "0:05 Comment puis- je oublier 0:07 Ce jour si spéciale 0:09 Ce jour où tu es né…" at bounding box center [585, 359] width 1111 height 555
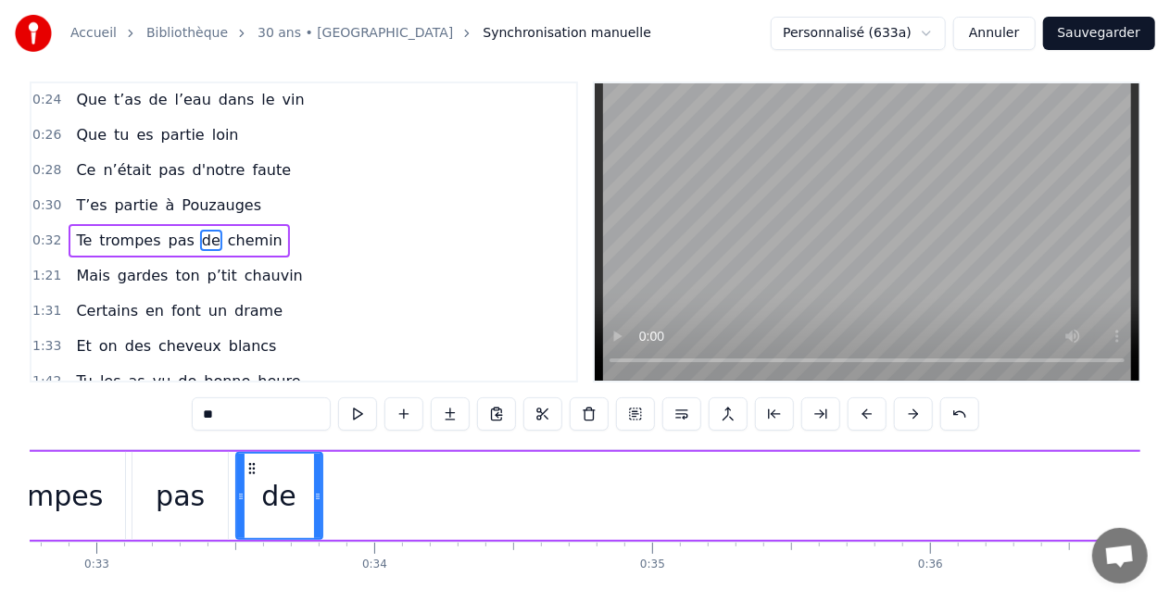
drag, startPoint x: 260, startPoint y: 497, endPoint x: 242, endPoint y: 504, distance: 20.0
click at [242, 504] on div at bounding box center [240, 496] width 7 height 84
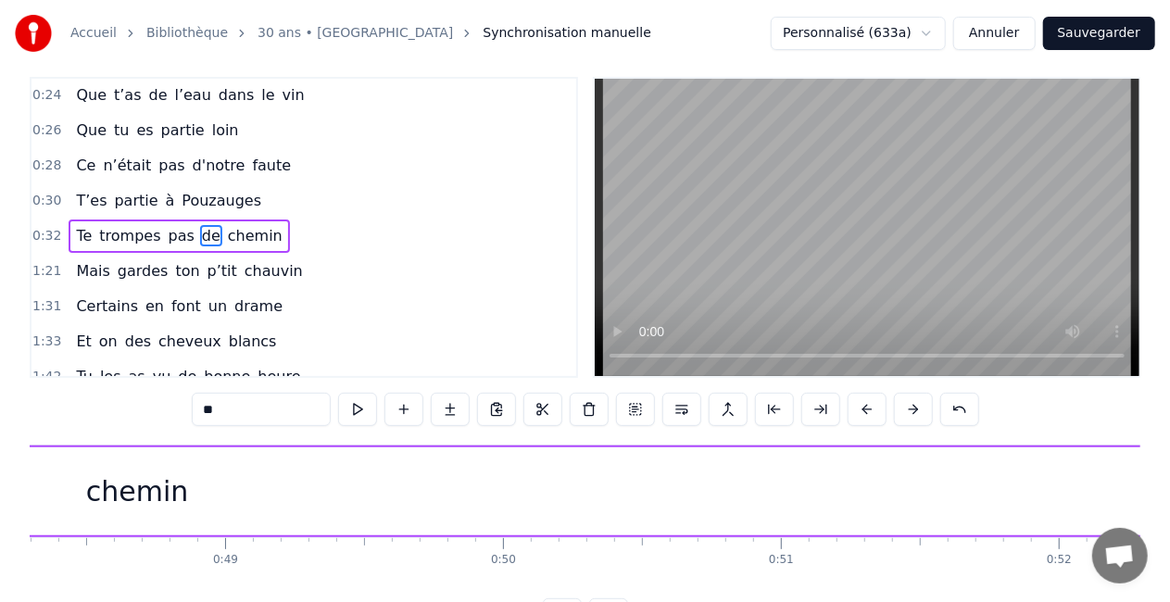
scroll to position [0, 13350]
click at [183, 484] on div "chemin" at bounding box center [213, 492] width 103 height 42
type input "******"
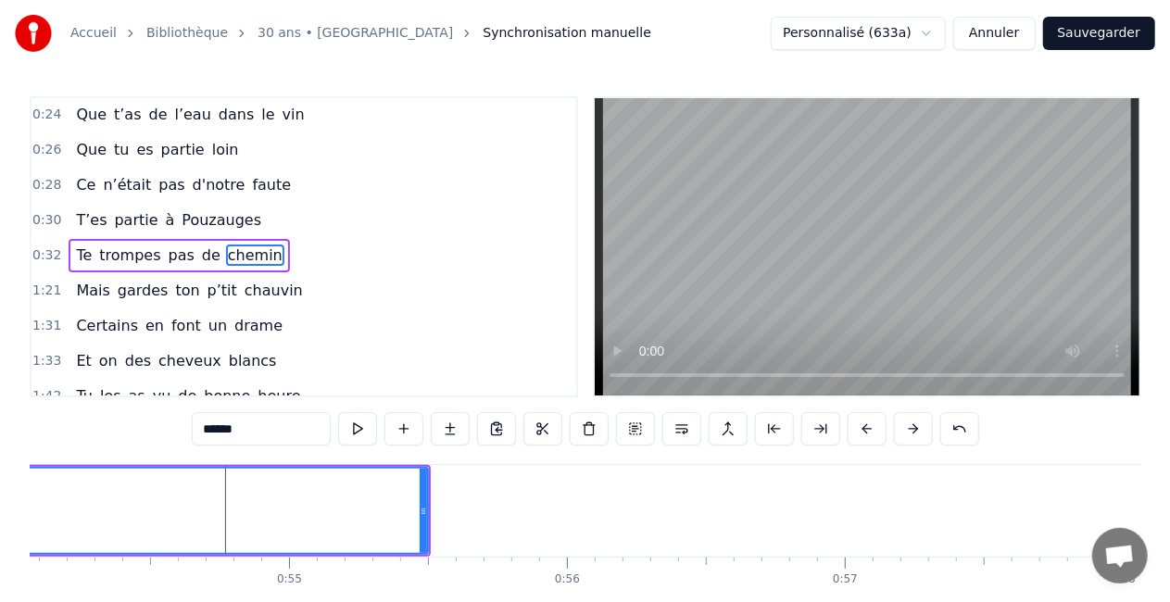
scroll to position [0, 15028]
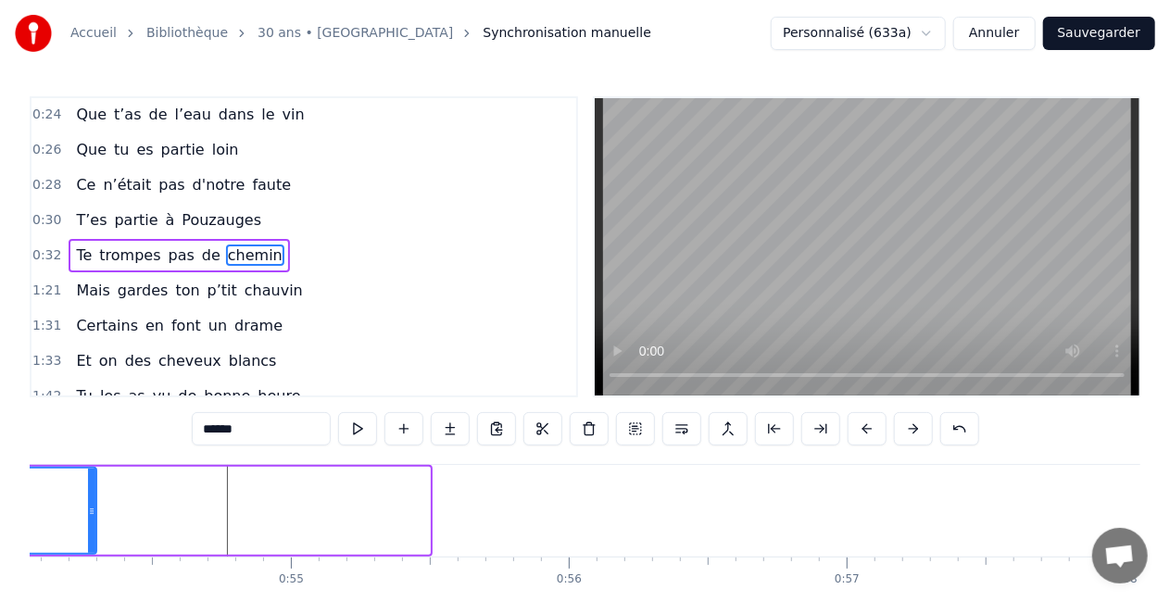
drag, startPoint x: 426, startPoint y: 508, endPoint x: 93, endPoint y: 472, distance: 335.5
click at [93, 472] on div at bounding box center [91, 511] width 7 height 84
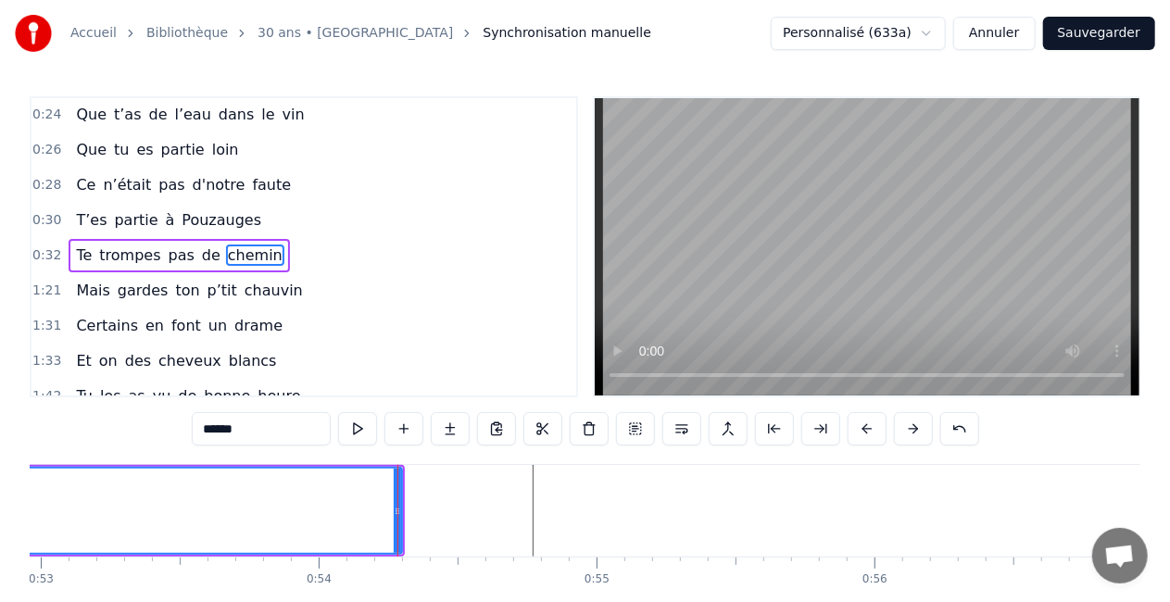
scroll to position [0, 14643]
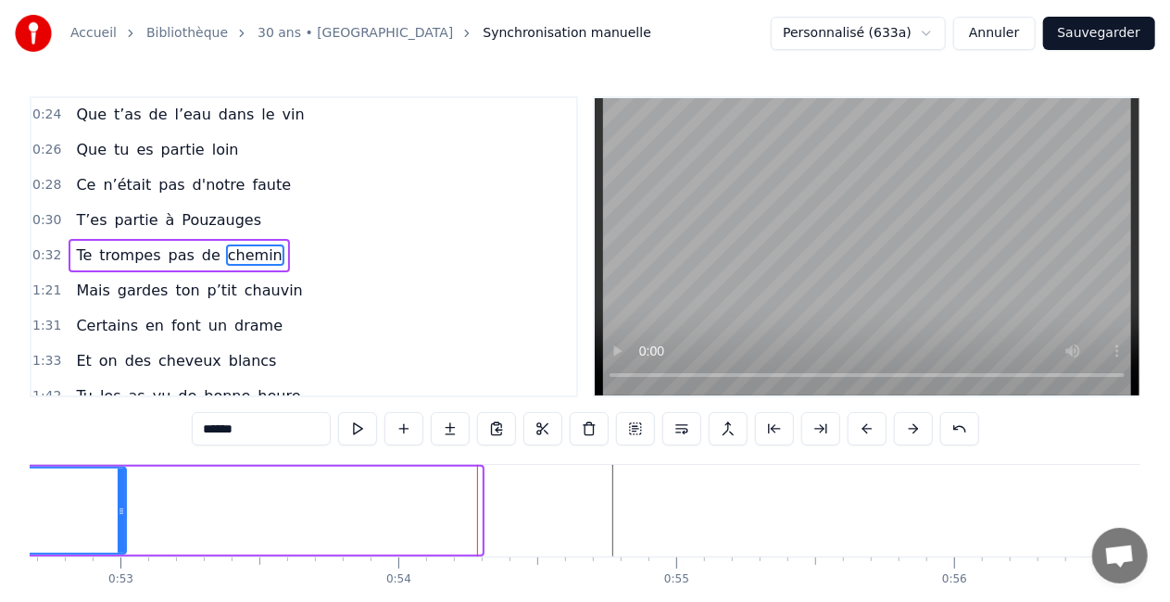
drag, startPoint x: 478, startPoint y: 509, endPoint x: 106, endPoint y: 476, distance: 373.9
click at [118, 476] on div at bounding box center [121, 511] width 7 height 84
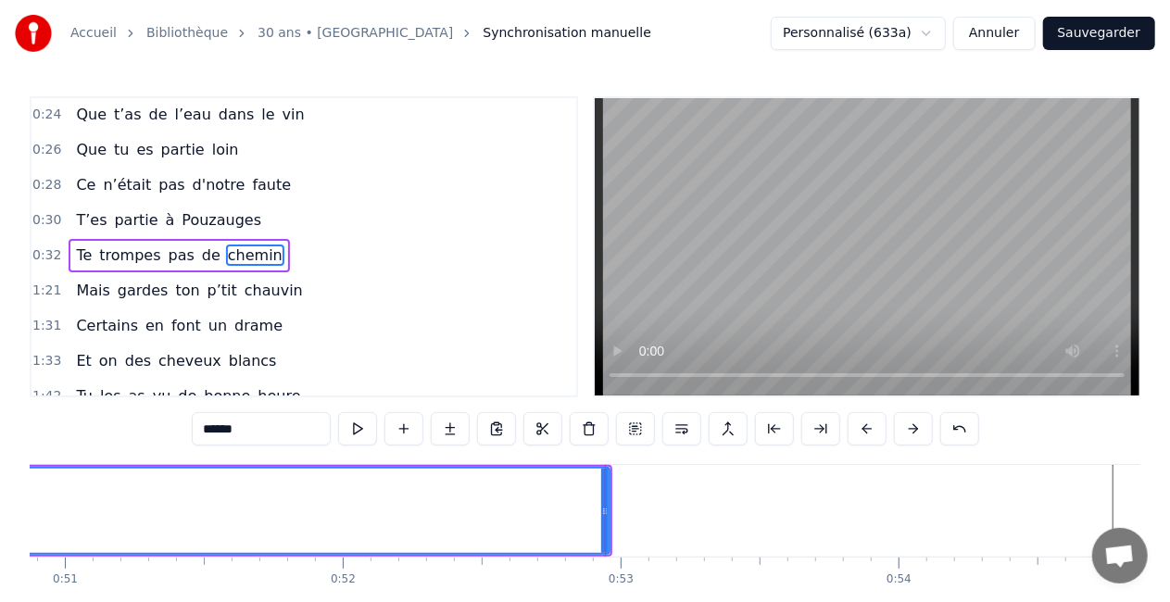
scroll to position [0, 14088]
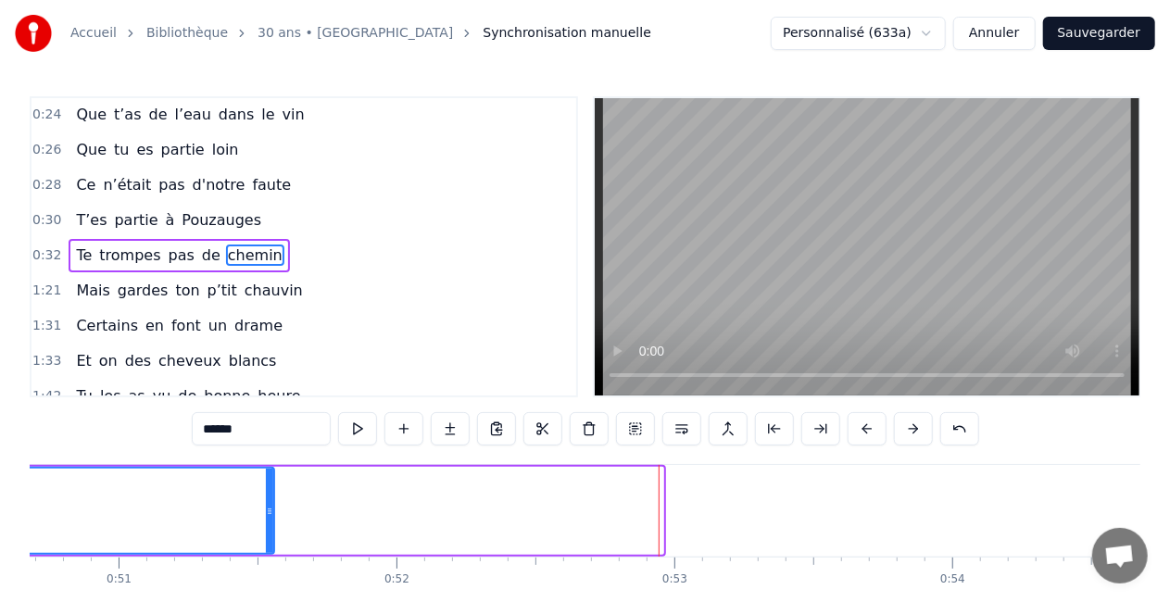
drag, startPoint x: 660, startPoint y: 504, endPoint x: 259, endPoint y: 509, distance: 400.3
click at [266, 509] on icon at bounding box center [269, 511] width 7 height 15
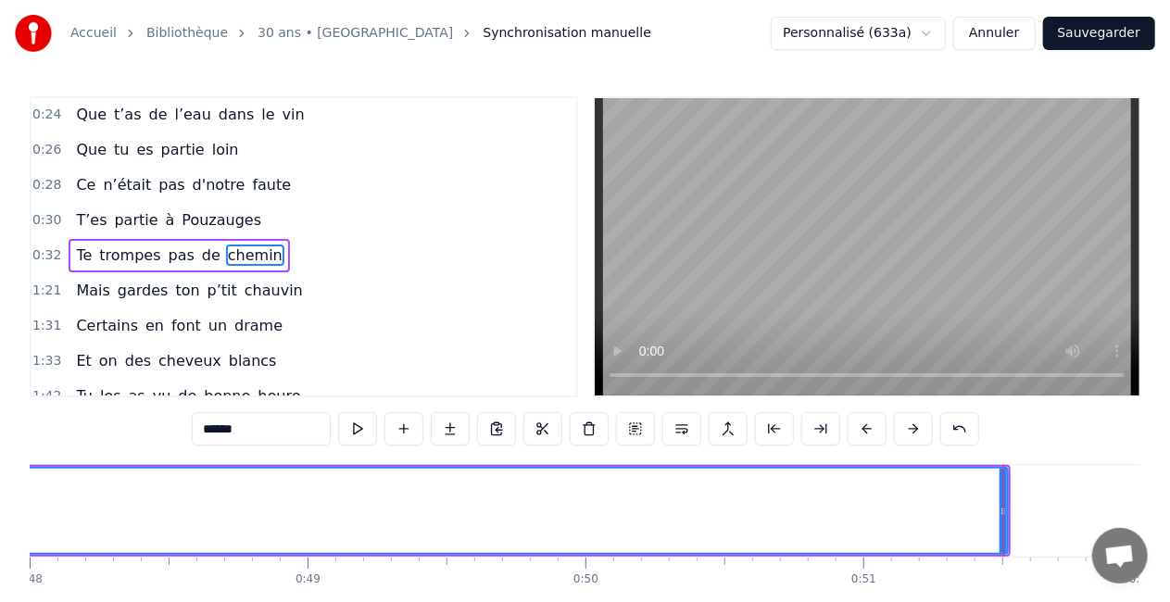
scroll to position [0, 13299]
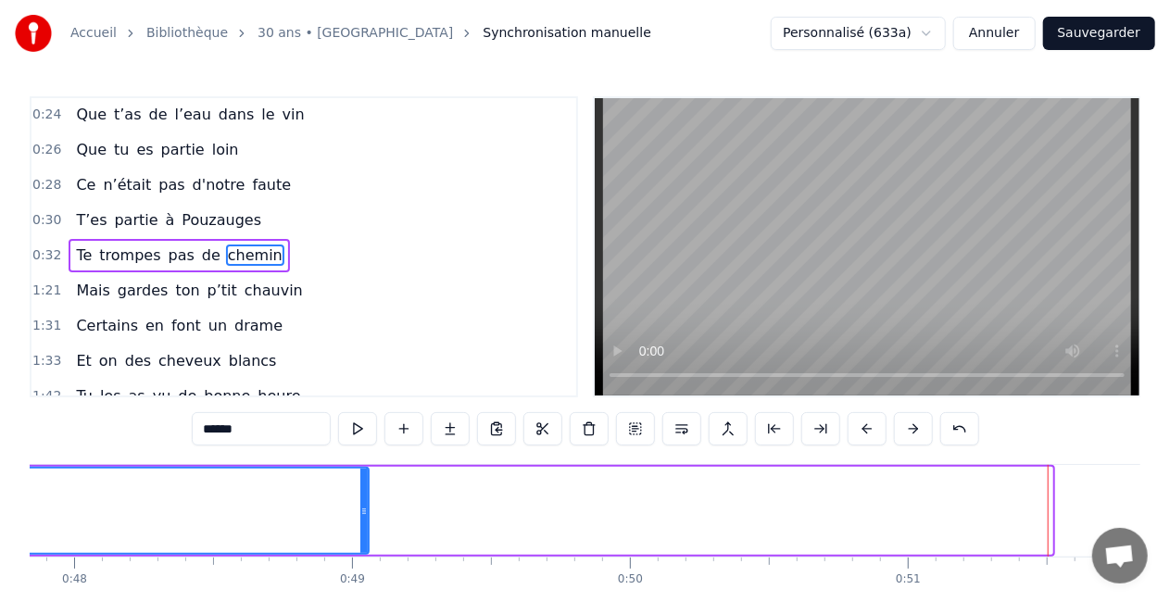
drag, startPoint x: 1051, startPoint y: 506, endPoint x: 361, endPoint y: 508, distance: 689.4
click at [361, 508] on icon at bounding box center [363, 511] width 7 height 15
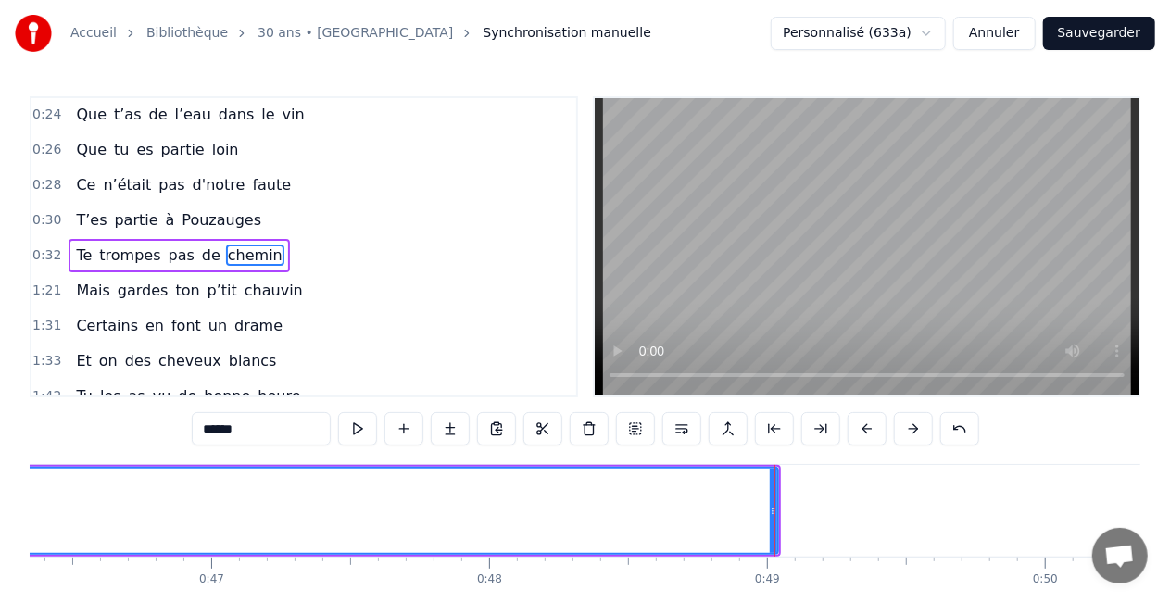
scroll to position [0, 12836]
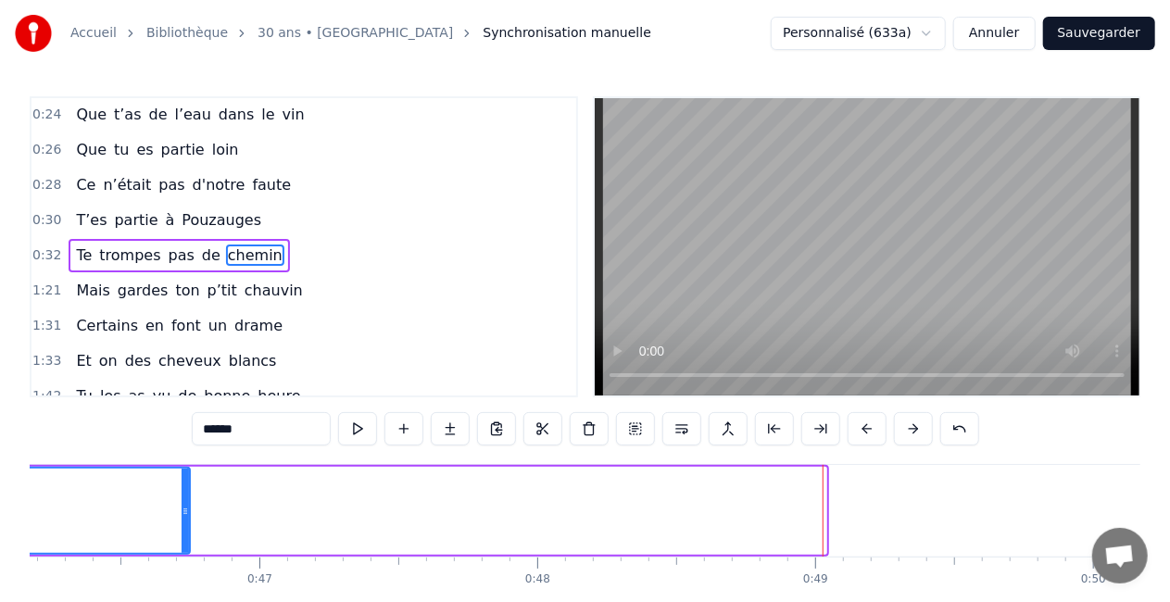
drag, startPoint x: 822, startPoint y: 508, endPoint x: 181, endPoint y: 513, distance: 641.3
click at [182, 513] on icon at bounding box center [185, 511] width 7 height 15
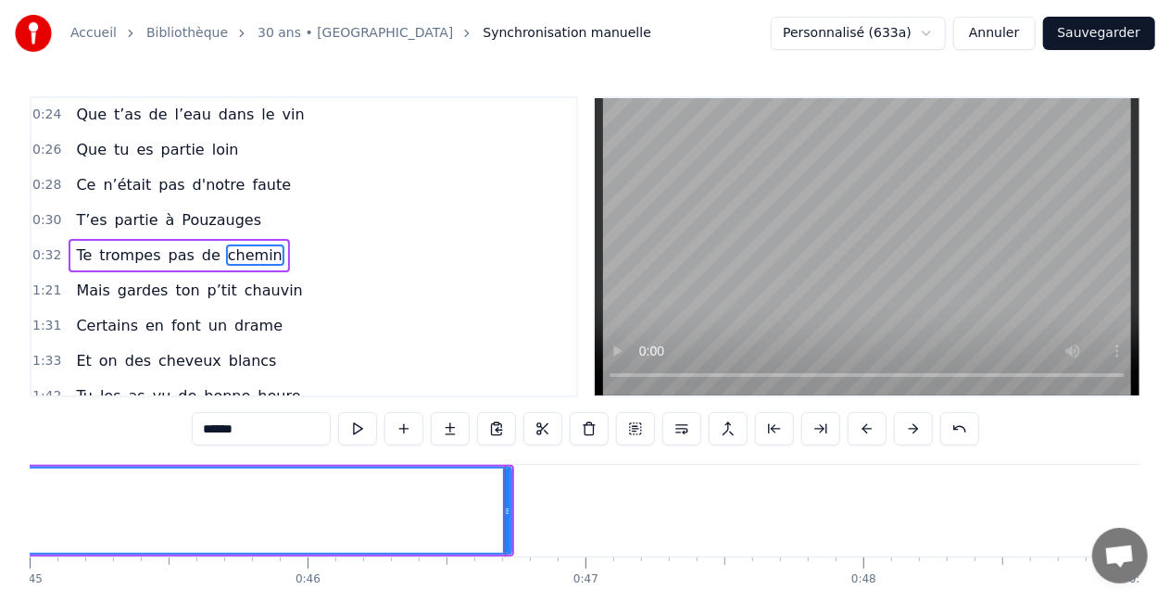
scroll to position [0, 12639]
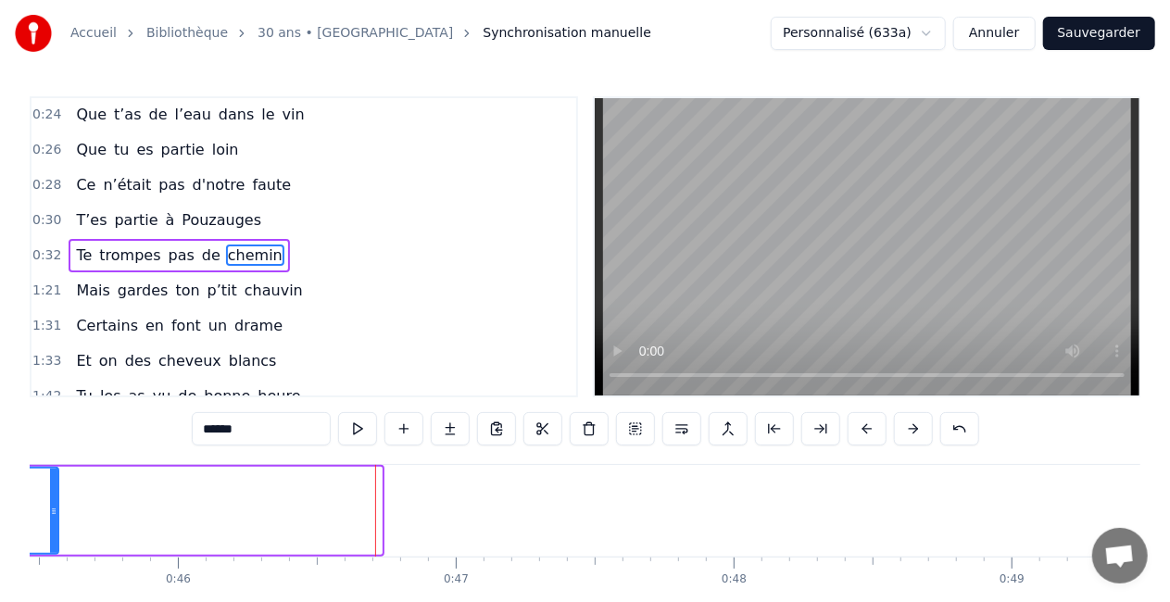
drag, startPoint x: 376, startPoint y: 508, endPoint x: 43, endPoint y: 502, distance: 333.6
click at [50, 502] on div at bounding box center [53, 511] width 7 height 84
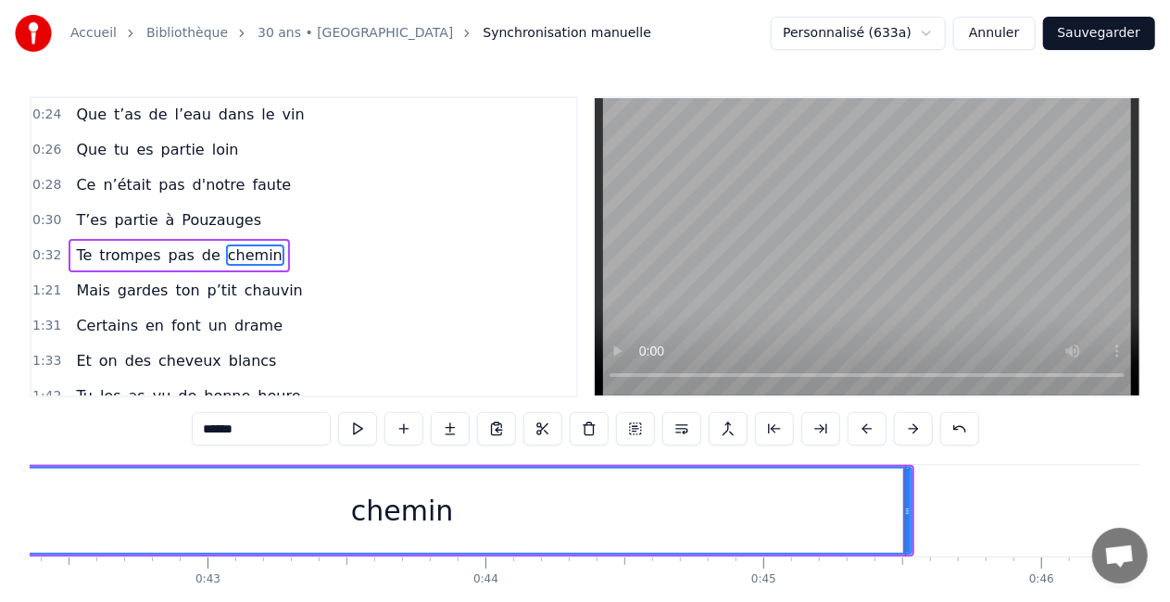
scroll to position [0, 11770]
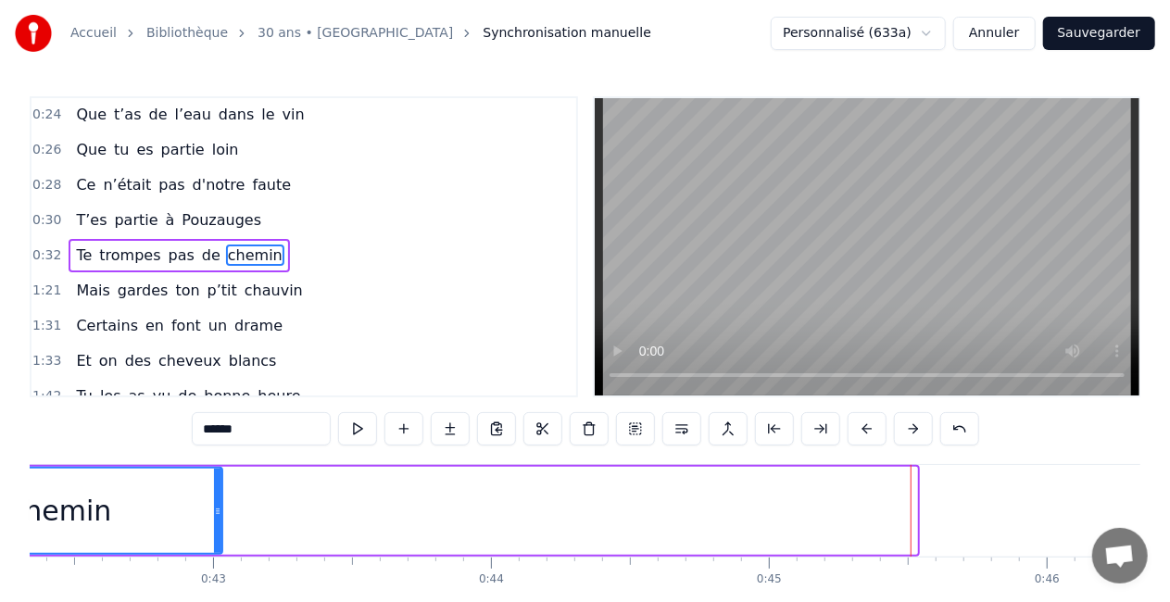
drag, startPoint x: 912, startPoint y: 508, endPoint x: 217, endPoint y: 528, distance: 695.3
click at [217, 528] on div at bounding box center [217, 511] width 7 height 84
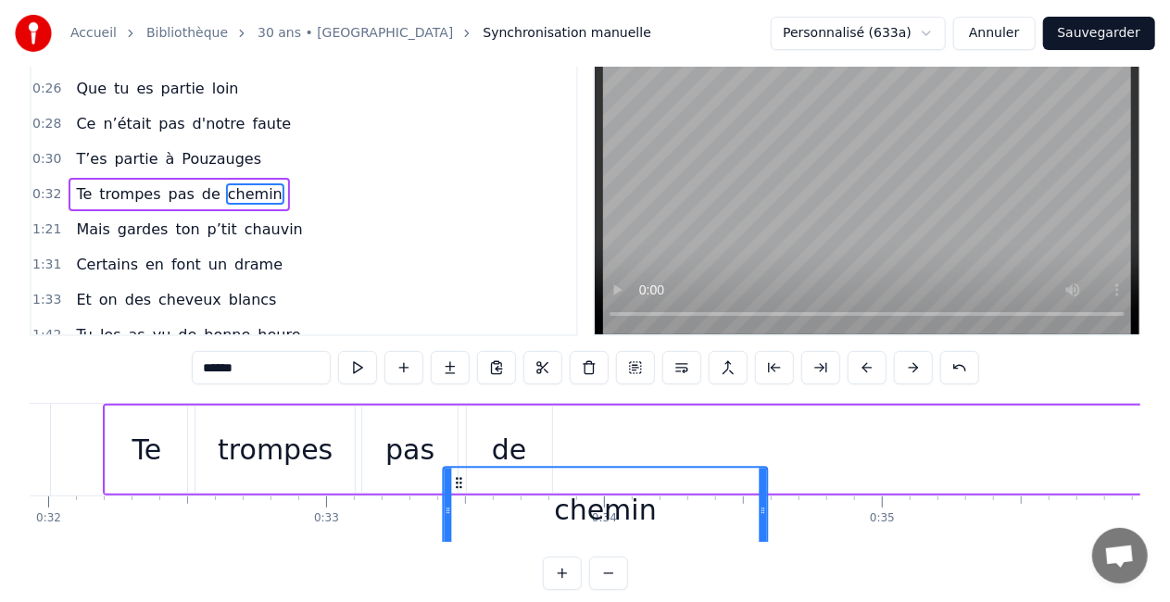
scroll to position [66, 0]
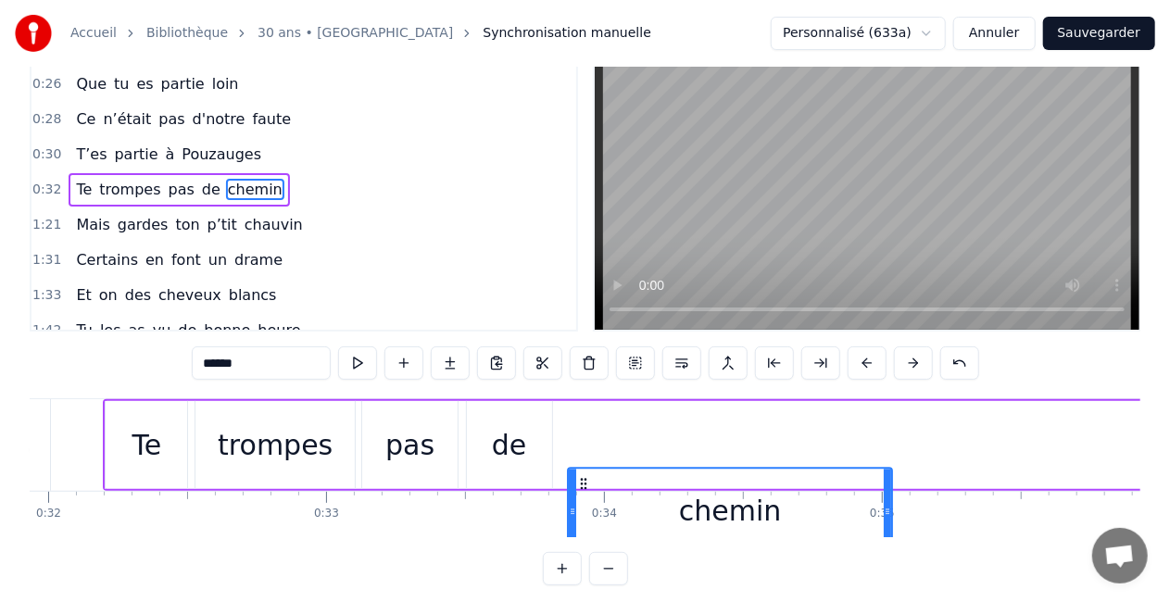
drag, startPoint x: 362, startPoint y: 482, endPoint x: 584, endPoint y: 434, distance: 226.6
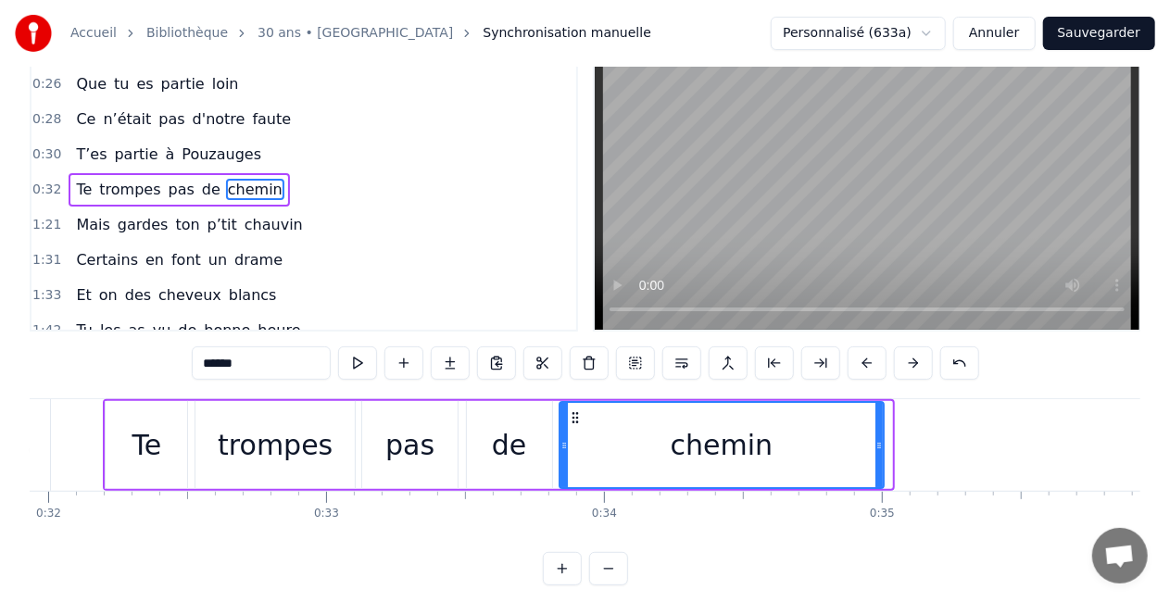
click at [575, 419] on icon at bounding box center [575, 417] width 15 height 15
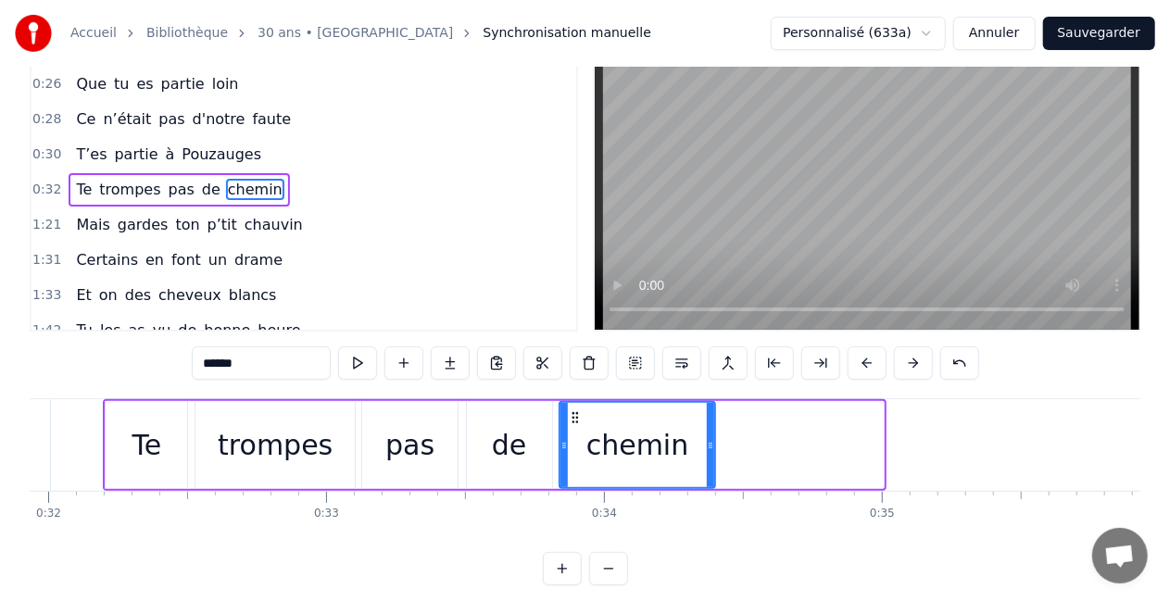
drag, startPoint x: 882, startPoint y: 439, endPoint x: 714, endPoint y: 436, distance: 168.7
click at [714, 436] on div at bounding box center [710, 445] width 7 height 84
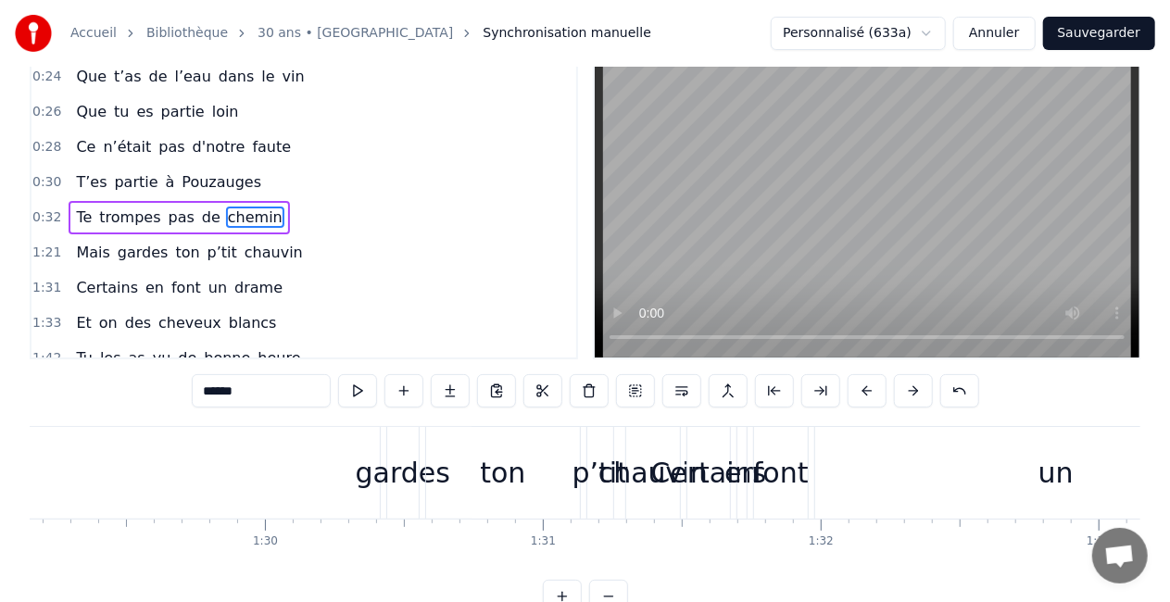
scroll to position [0, 24720]
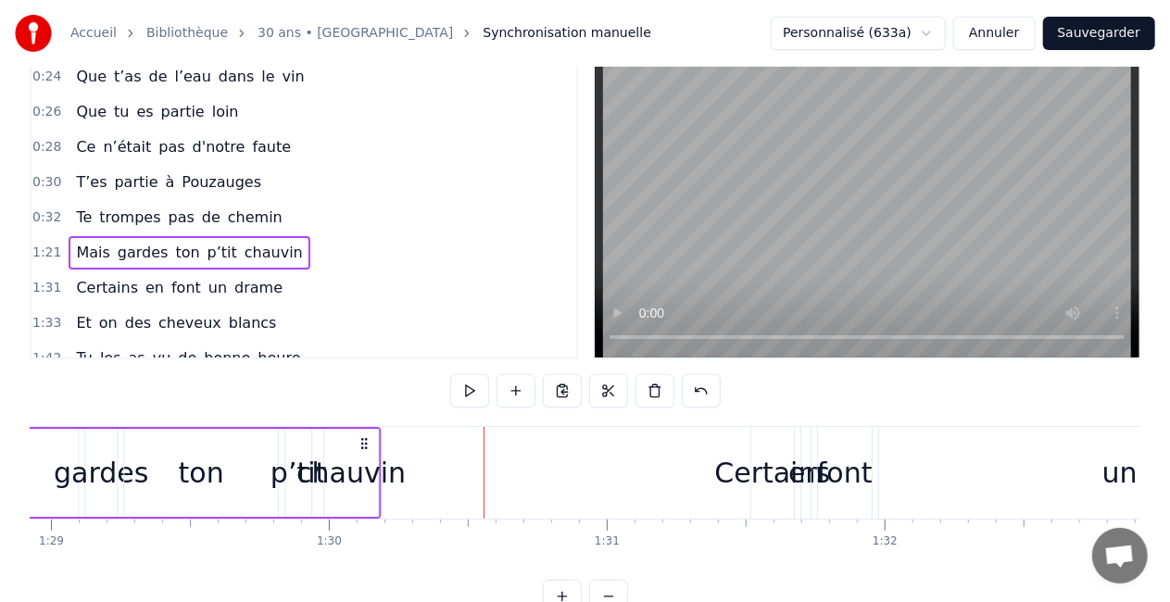
drag, startPoint x: 732, startPoint y: 441, endPoint x: 364, endPoint y: 439, distance: 367.9
click at [364, 439] on icon at bounding box center [364, 443] width 15 height 15
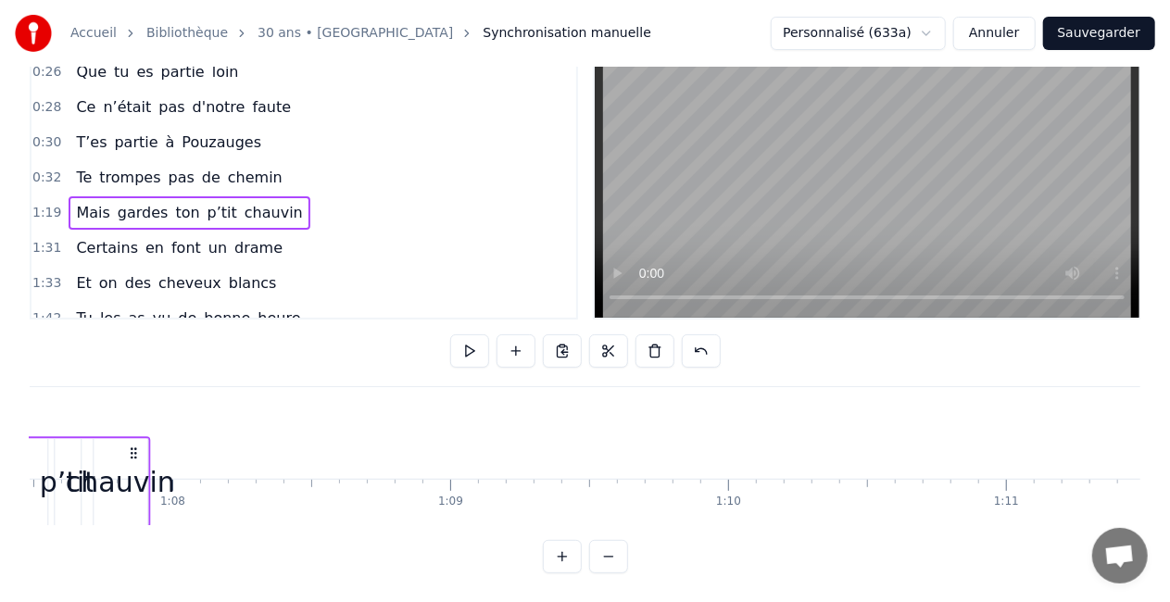
scroll to position [95, 0]
drag, startPoint x: 361, startPoint y: 441, endPoint x: 143, endPoint y: 451, distance: 218.9
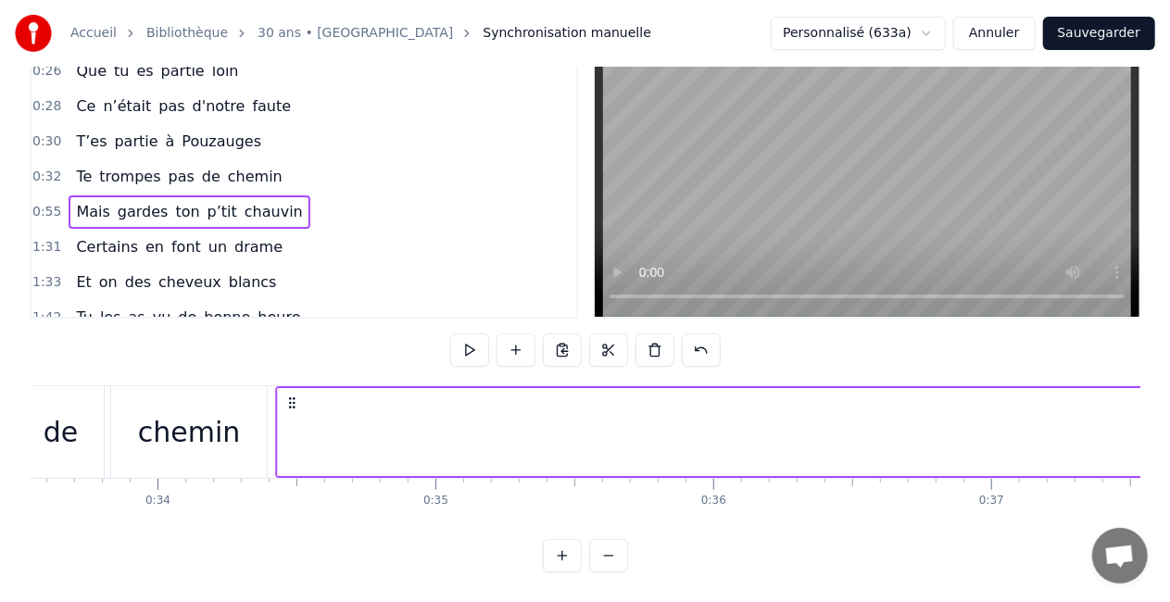
scroll to position [0, 9324]
drag, startPoint x: 893, startPoint y: 387, endPoint x: 289, endPoint y: 380, distance: 604.2
click at [289, 396] on icon at bounding box center [289, 403] width 15 height 15
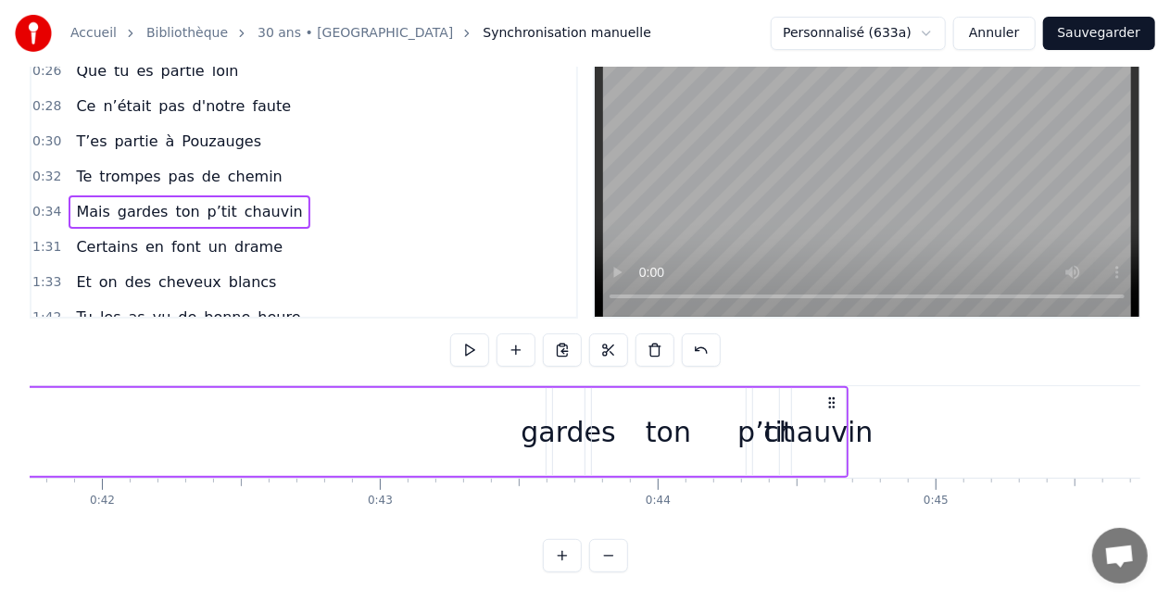
scroll to position [0, 11568]
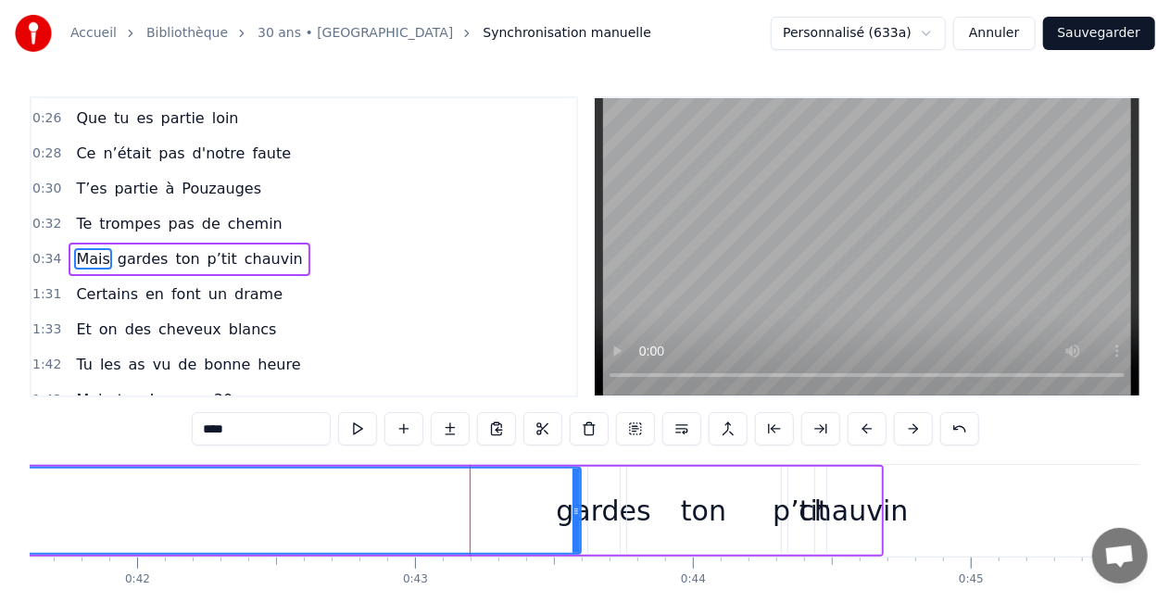
scroll to position [352, 0]
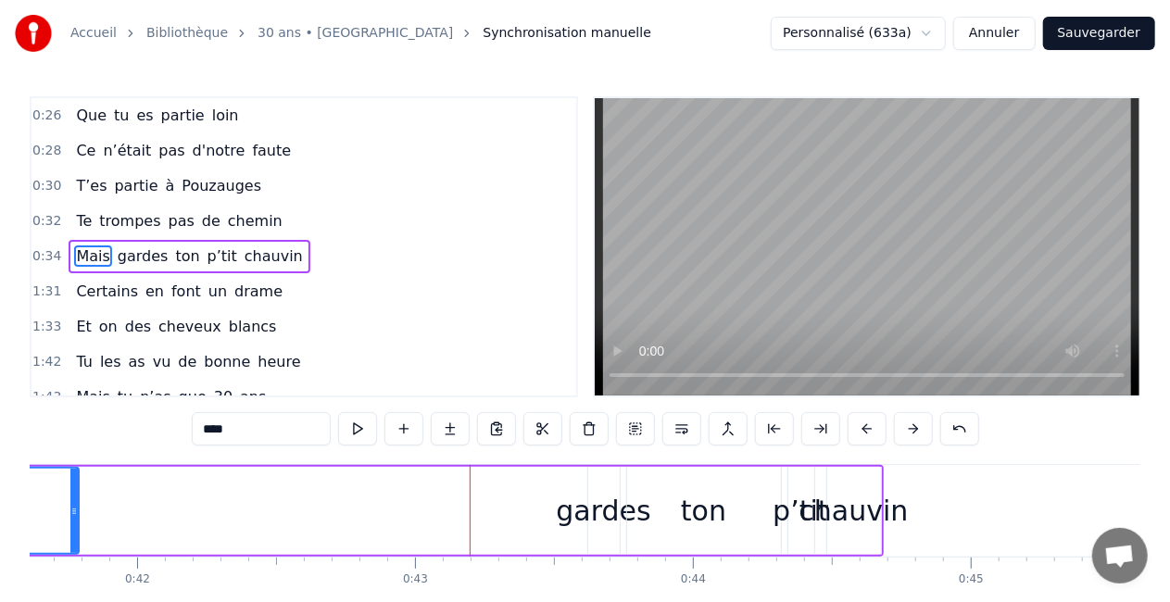
drag, startPoint x: 574, startPoint y: 512, endPoint x: 73, endPoint y: 499, distance: 500.6
click at [73, 499] on div at bounding box center [73, 511] width 7 height 84
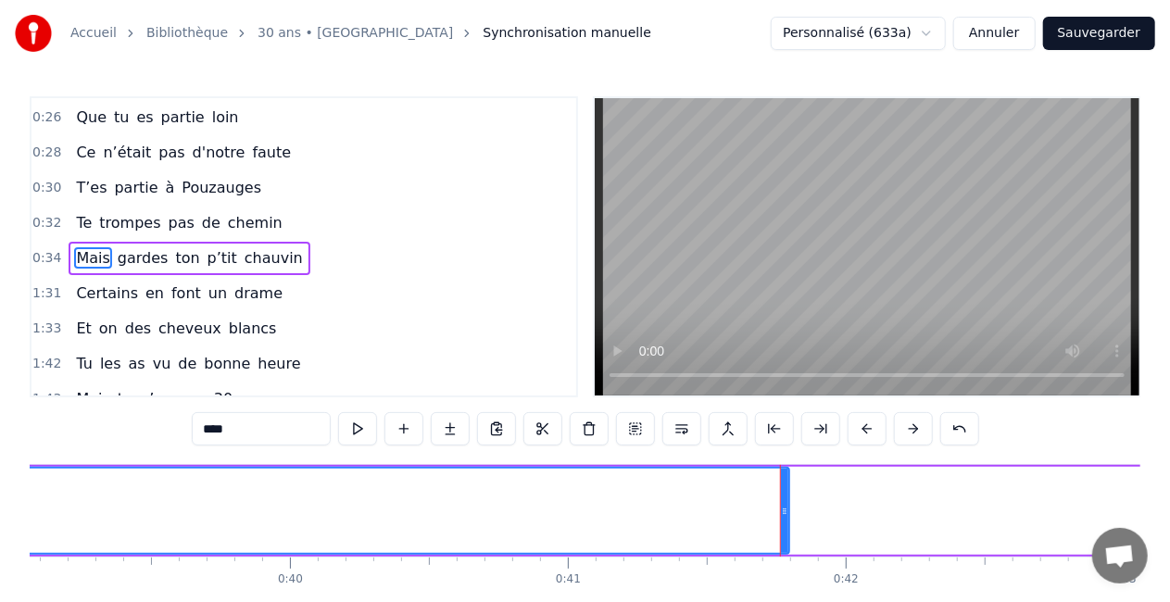
scroll to position [0, 10842]
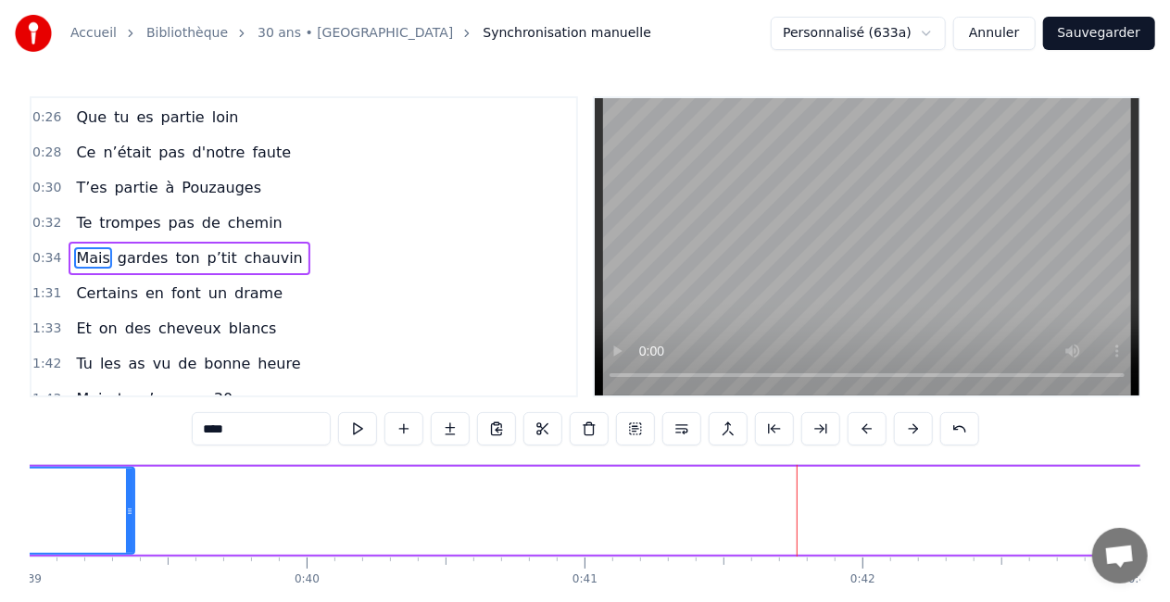
drag, startPoint x: 802, startPoint y: 523, endPoint x: 113, endPoint y: 517, distance: 689.4
click at [126, 517] on div at bounding box center [129, 511] width 7 height 84
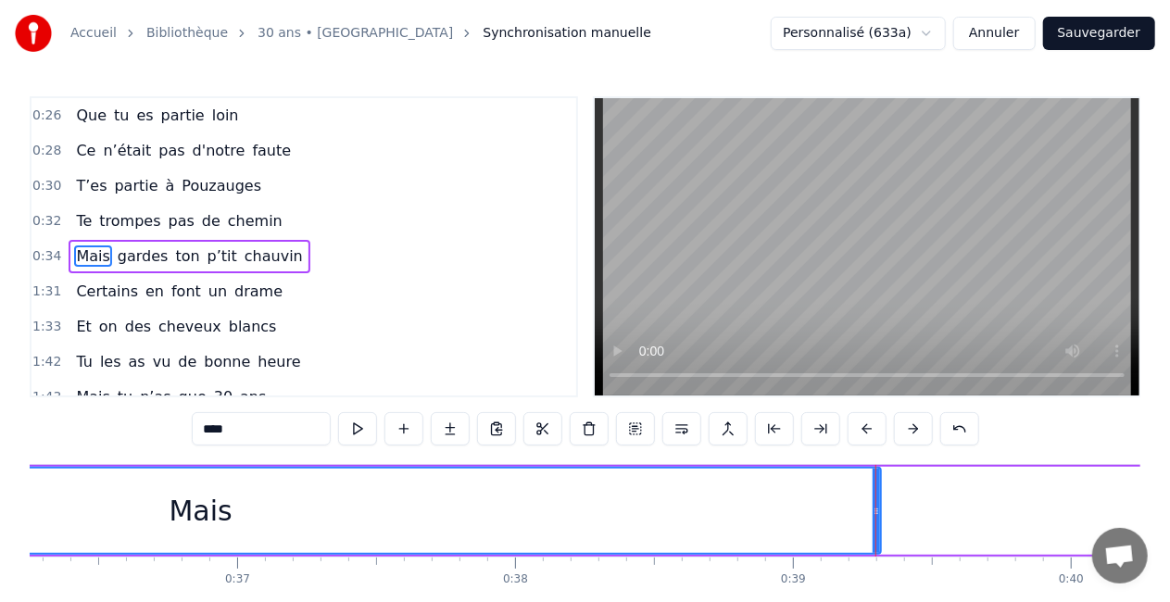
scroll to position [0, 9951]
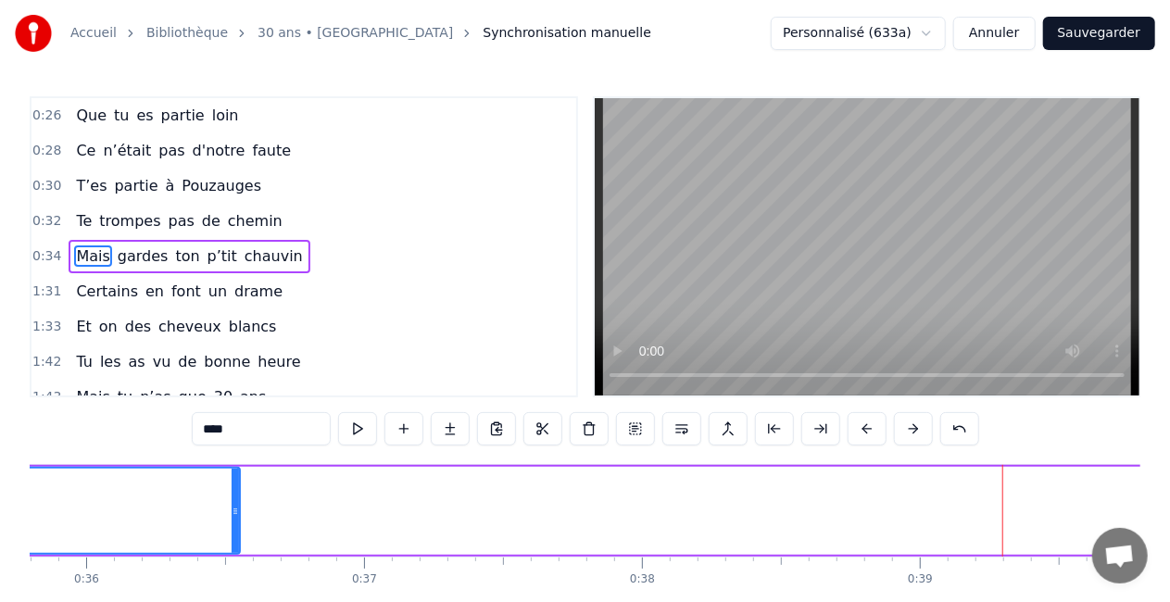
drag, startPoint x: 999, startPoint y: 509, endPoint x: 173, endPoint y: 486, distance: 825.9
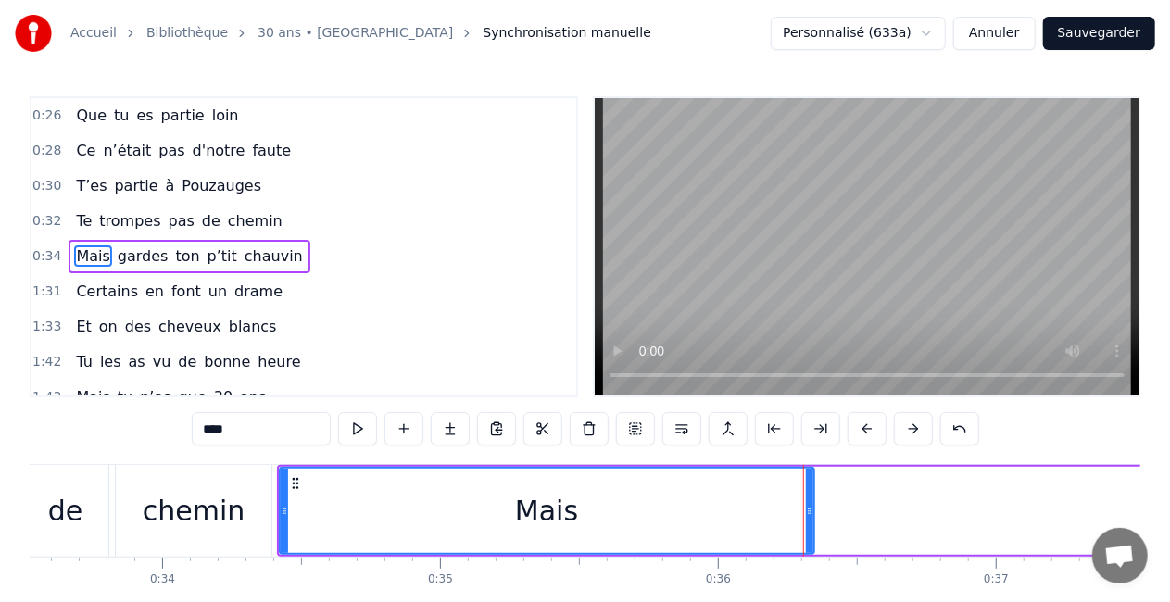
scroll to position [0, 9269]
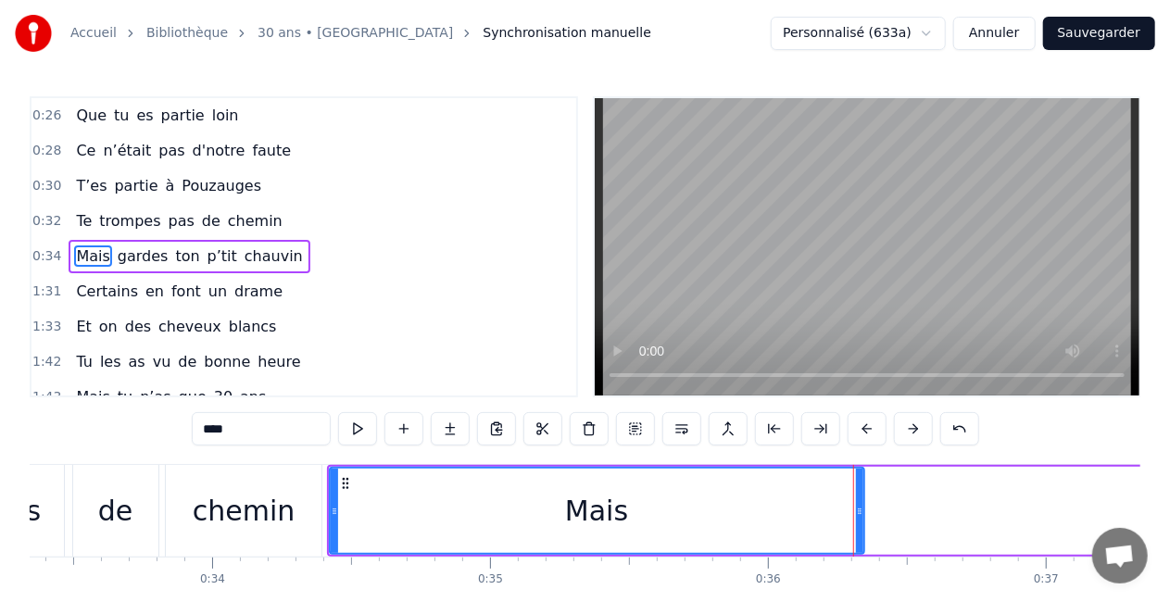
click at [861, 504] on icon at bounding box center [859, 511] width 7 height 15
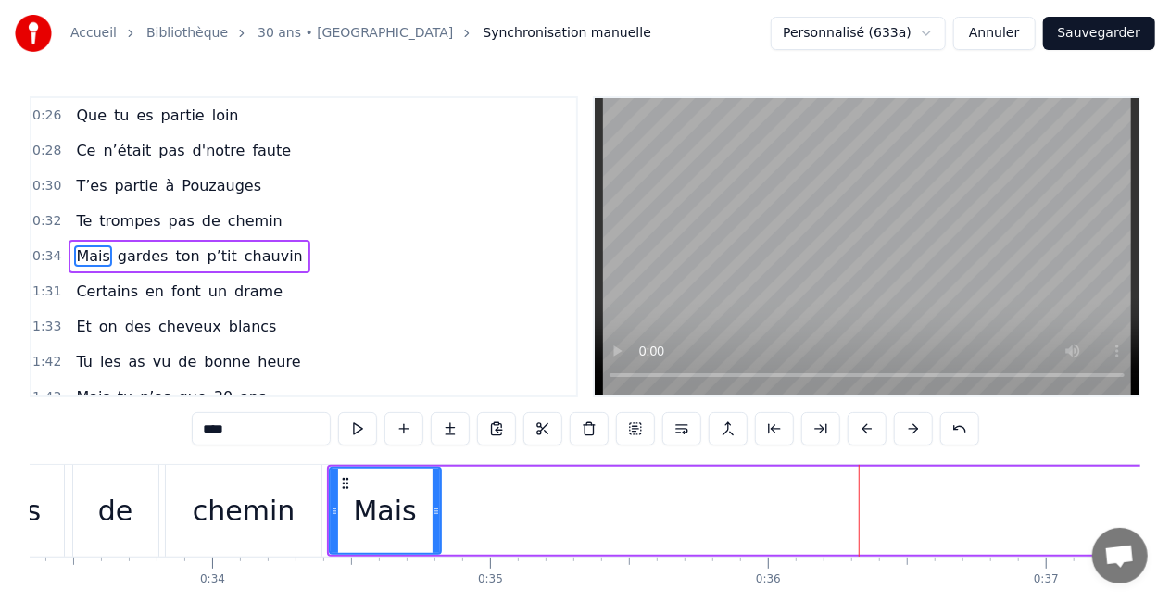
drag, startPoint x: 861, startPoint y: 503, endPoint x: 437, endPoint y: 503, distance: 423.5
click at [437, 504] on icon at bounding box center [436, 511] width 7 height 15
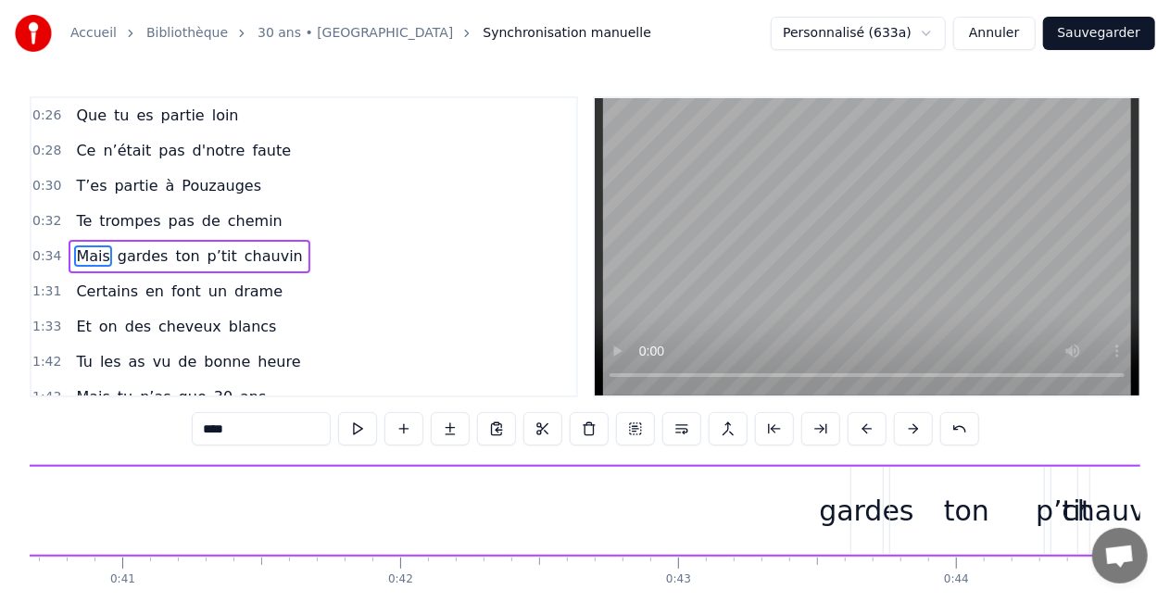
scroll to position [0, 11323]
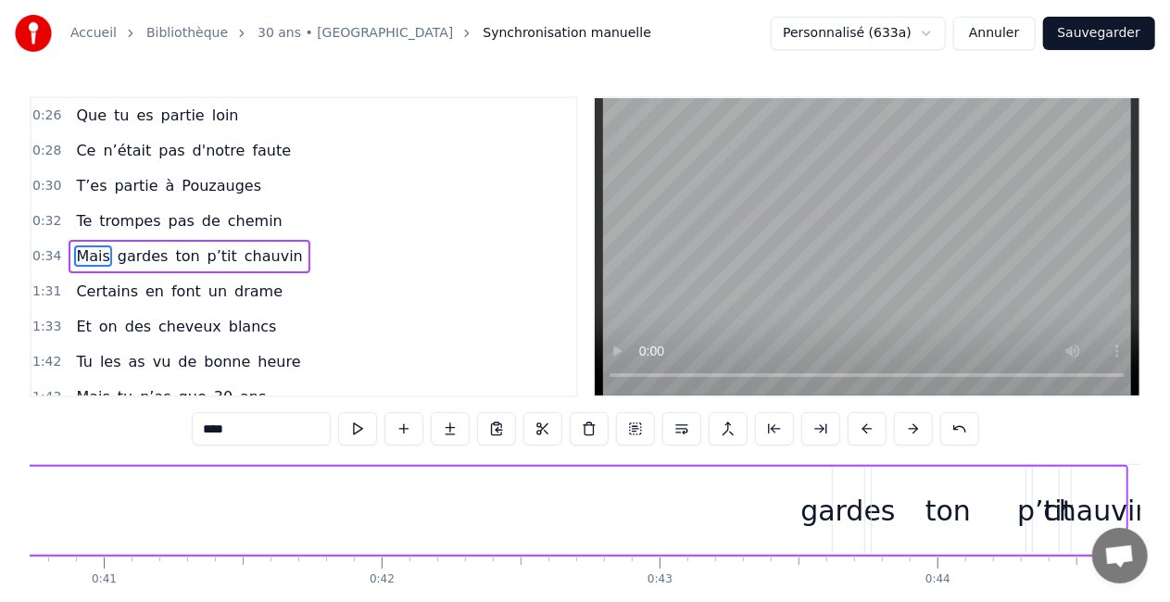
click at [845, 497] on div "gardes" at bounding box center [848, 511] width 95 height 42
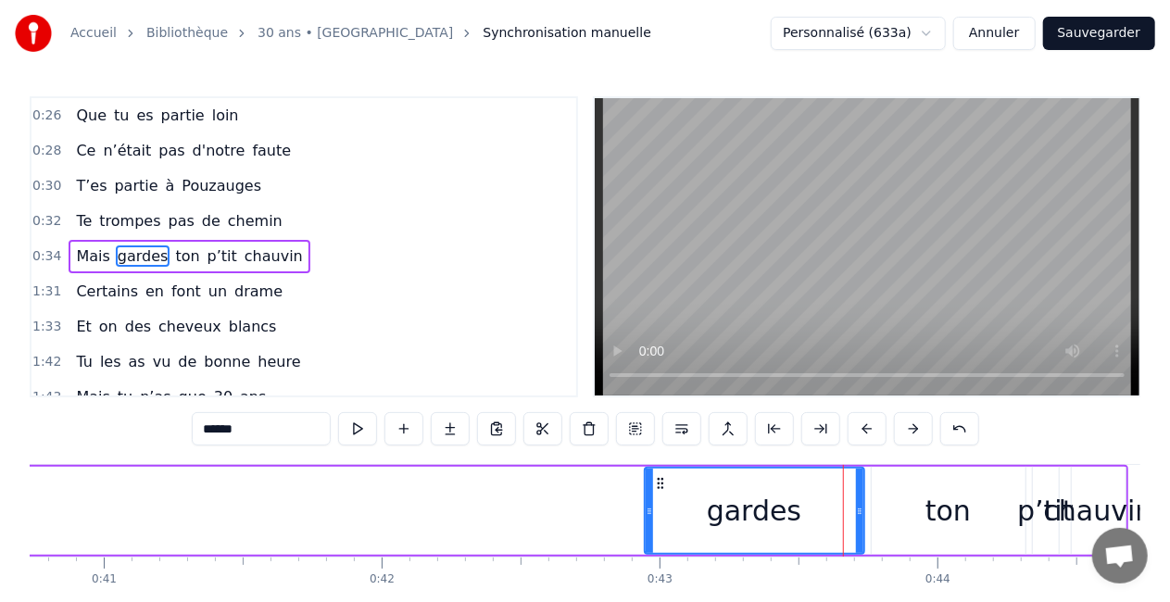
drag, startPoint x: 837, startPoint y: 512, endPoint x: 644, endPoint y: 495, distance: 193.5
click at [646, 495] on div at bounding box center [649, 511] width 7 height 84
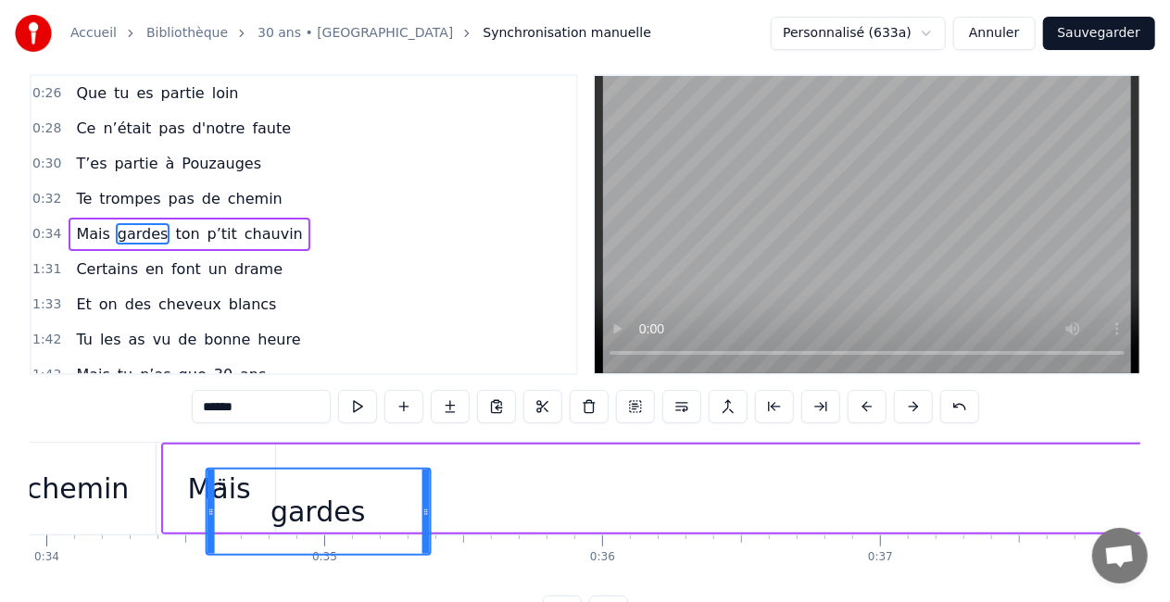
scroll to position [0, 9415]
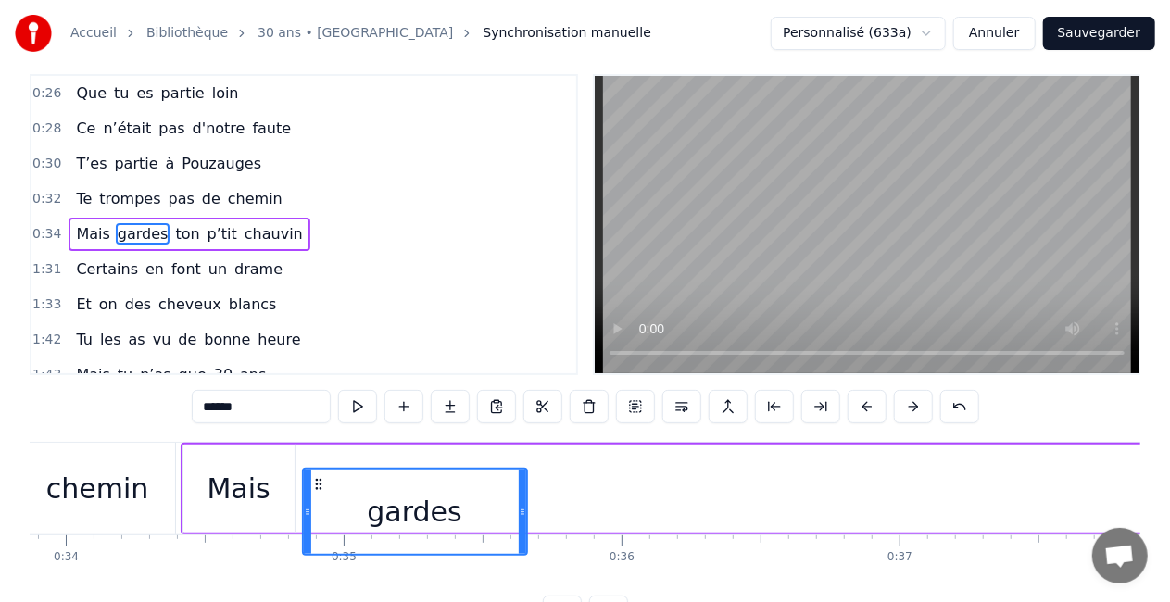
drag, startPoint x: 655, startPoint y: 485, endPoint x: 317, endPoint y: 404, distance: 347.7
click at [317, 404] on div "0:05 Comment puis- je oublier 0:07 Ce jour si spéciale 0:09 Ce jour où tu es né…" at bounding box center [585, 351] width 1111 height 555
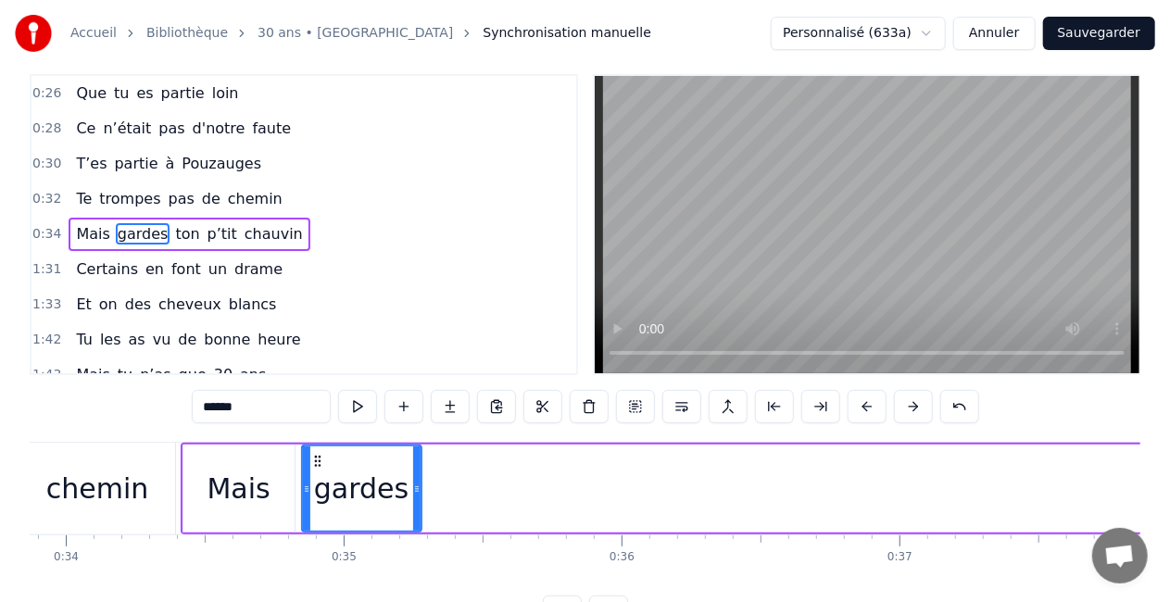
drag, startPoint x: 522, startPoint y: 487, endPoint x: 419, endPoint y: 493, distance: 103.0
click at [419, 493] on icon at bounding box center [416, 489] width 7 height 15
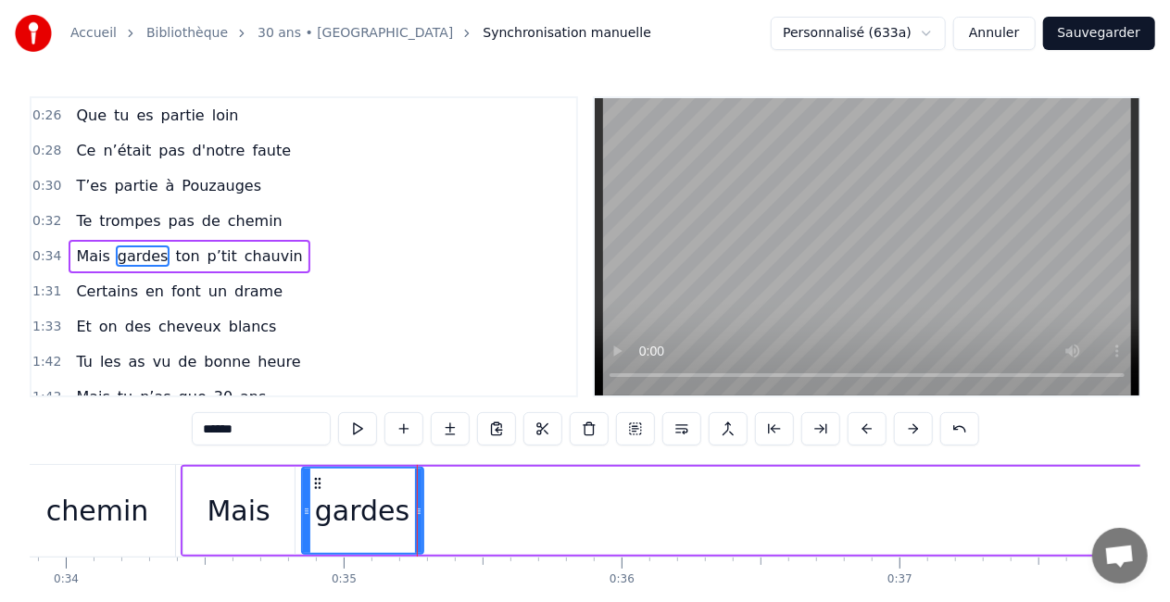
click at [282, 508] on div "Mais" at bounding box center [238, 511] width 111 height 88
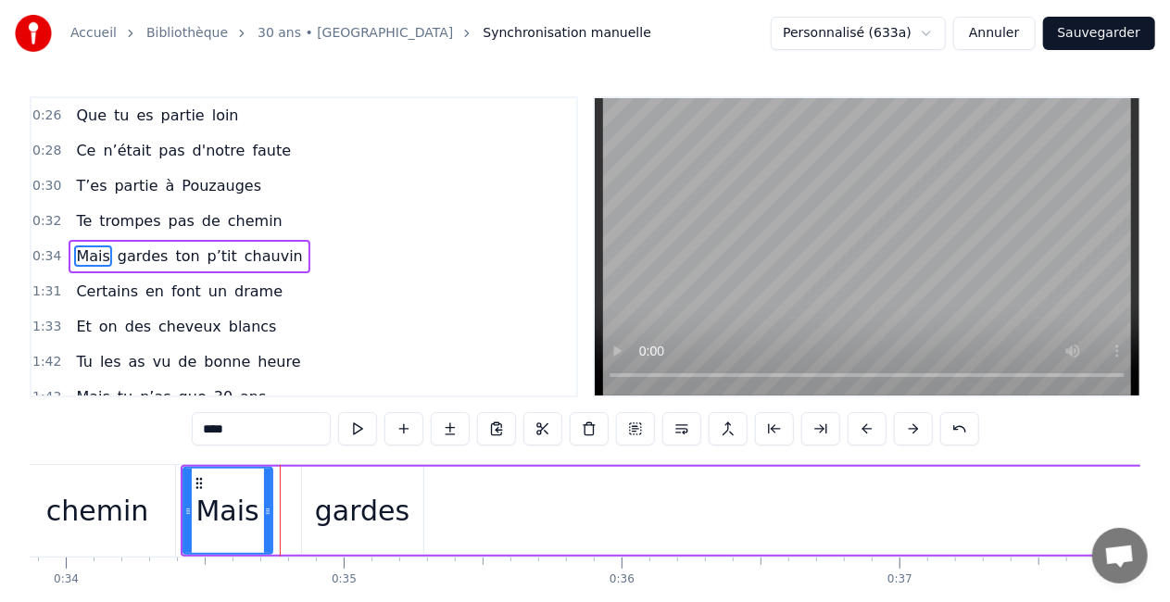
drag, startPoint x: 287, startPoint y: 512, endPoint x: 265, endPoint y: 511, distance: 22.3
click at [265, 511] on icon at bounding box center [267, 511] width 7 height 15
click at [332, 512] on div "gardes" at bounding box center [362, 511] width 95 height 42
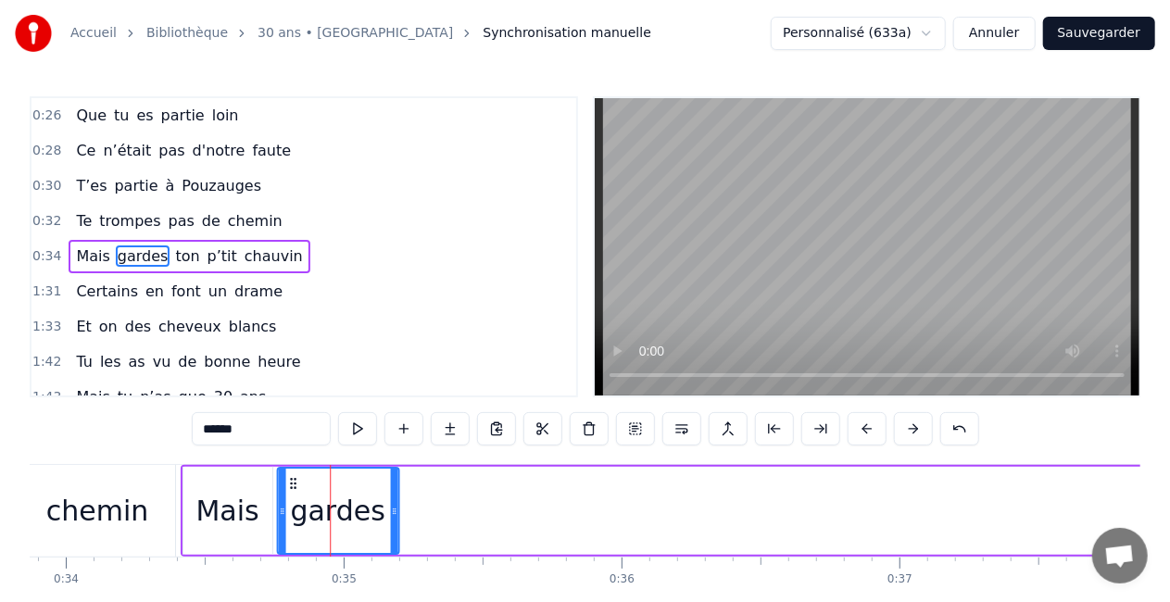
drag, startPoint x: 317, startPoint y: 482, endPoint x: 292, endPoint y: 484, distance: 25.1
click at [292, 484] on icon at bounding box center [292, 483] width 15 height 15
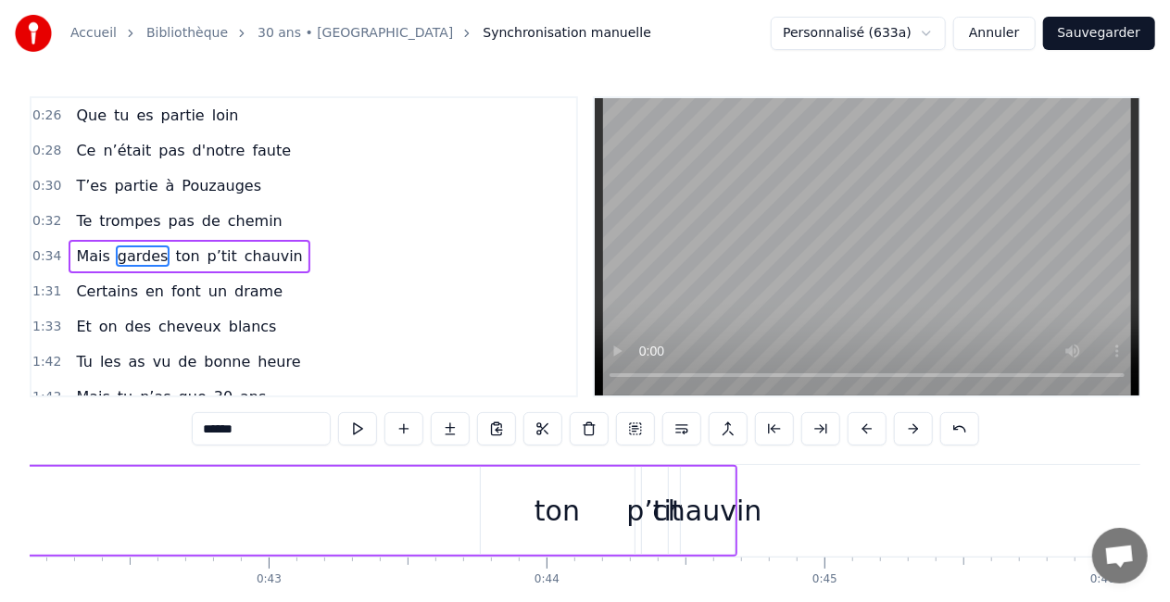
scroll to position [0, 11734]
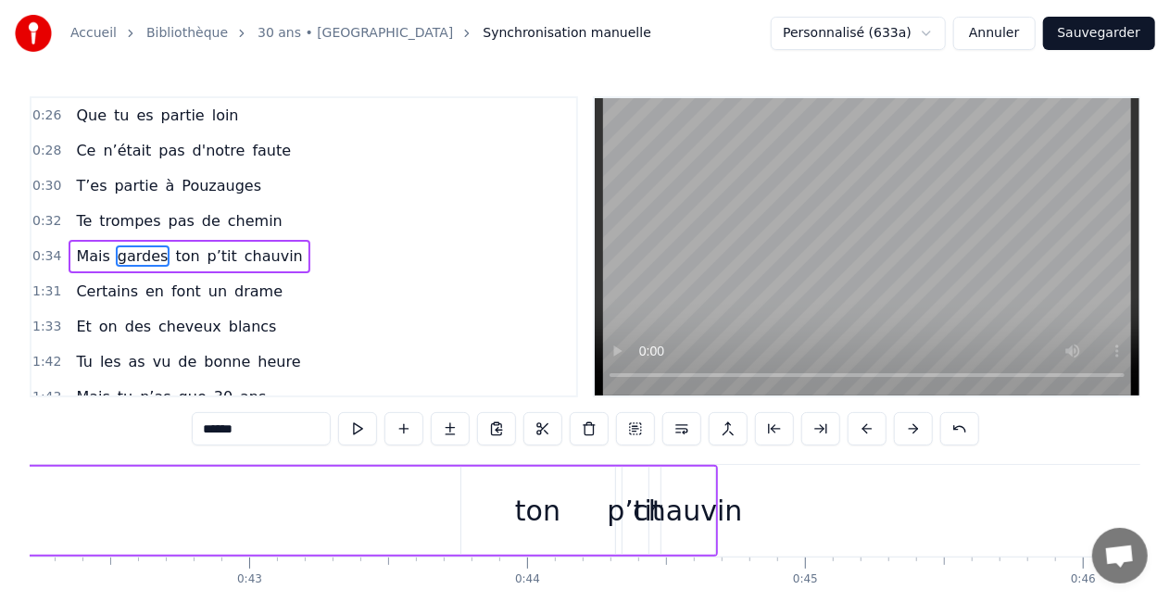
click at [539, 513] on div "ton" at bounding box center [537, 511] width 45 height 42
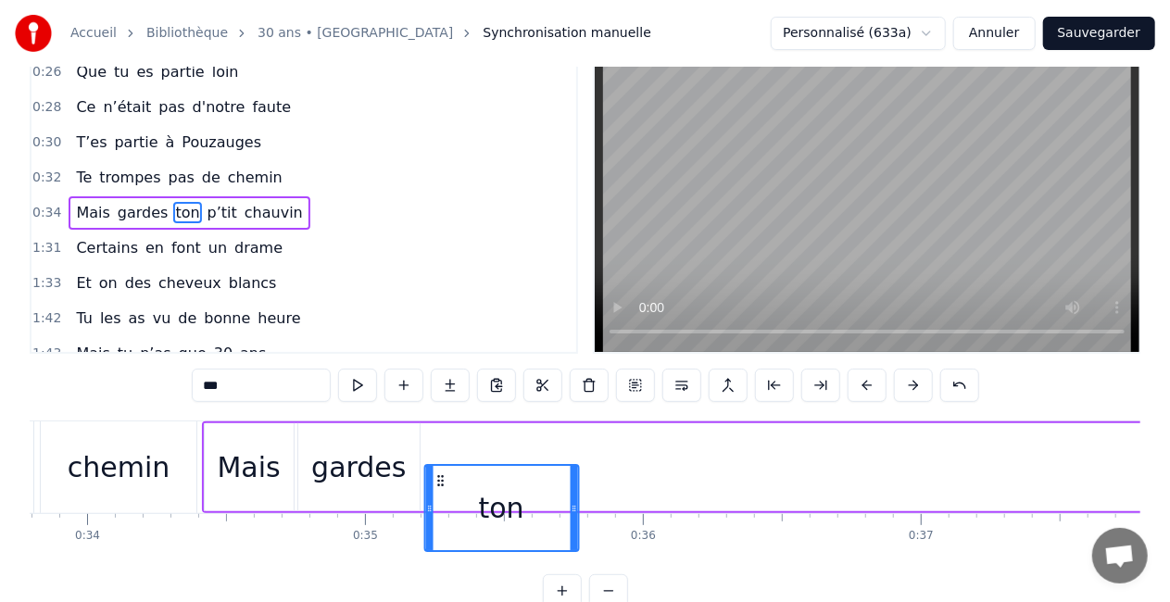
scroll to position [46, 0]
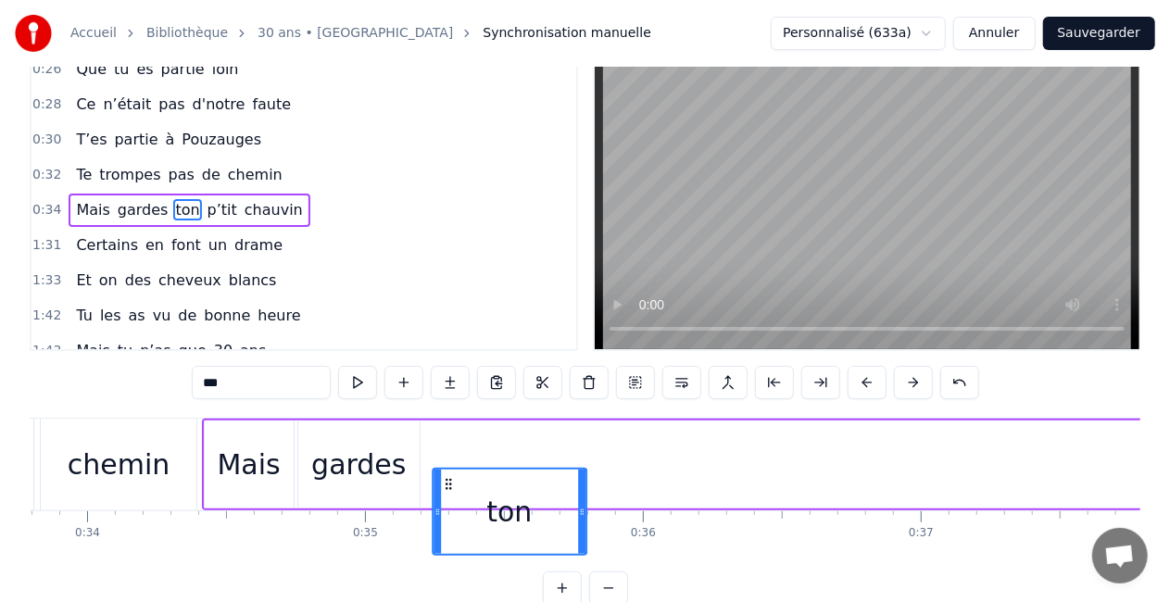
drag, startPoint x: 476, startPoint y: 484, endPoint x: 448, endPoint y: 460, distance: 36.8
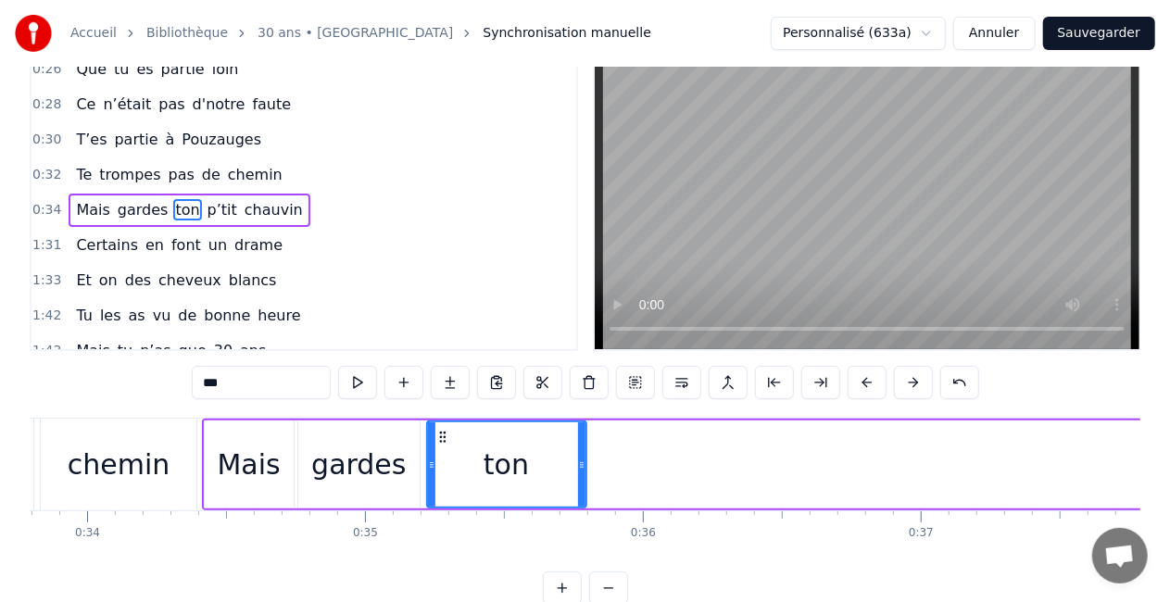
click at [434, 468] on icon at bounding box center [431, 465] width 7 height 15
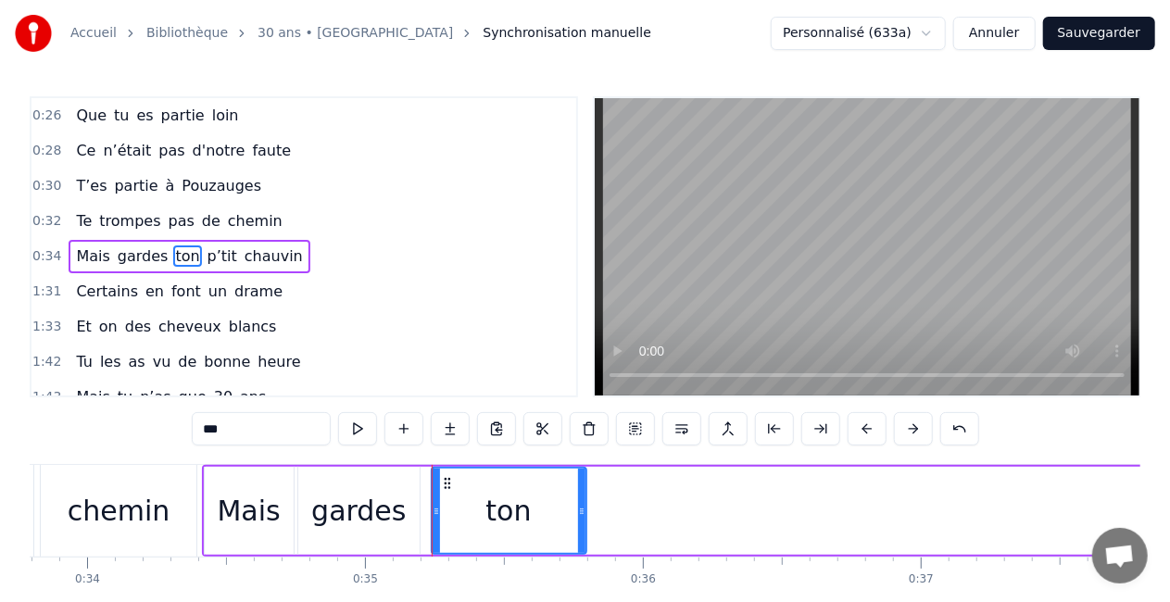
drag, startPoint x: 434, startPoint y: 468, endPoint x: 445, endPoint y: 476, distance: 13.9
click at [440, 476] on div at bounding box center [436, 511] width 7 height 84
click at [431, 510] on icon at bounding box center [433, 511] width 7 height 15
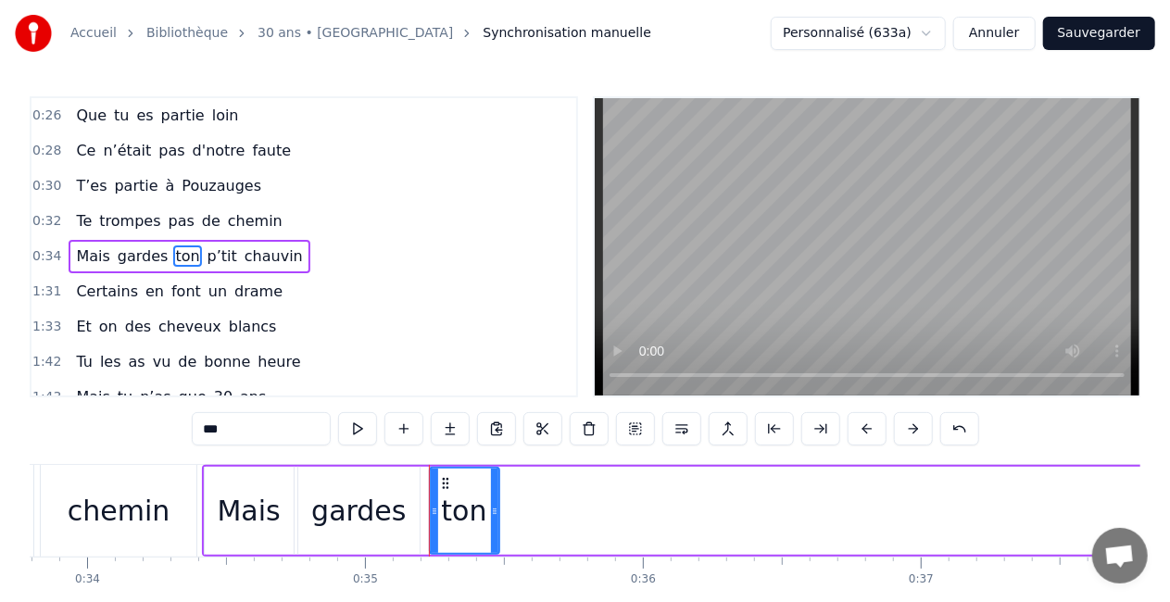
drag, startPoint x: 584, startPoint y: 510, endPoint x: 497, endPoint y: 511, distance: 87.1
click at [497, 511] on icon at bounding box center [494, 511] width 7 height 15
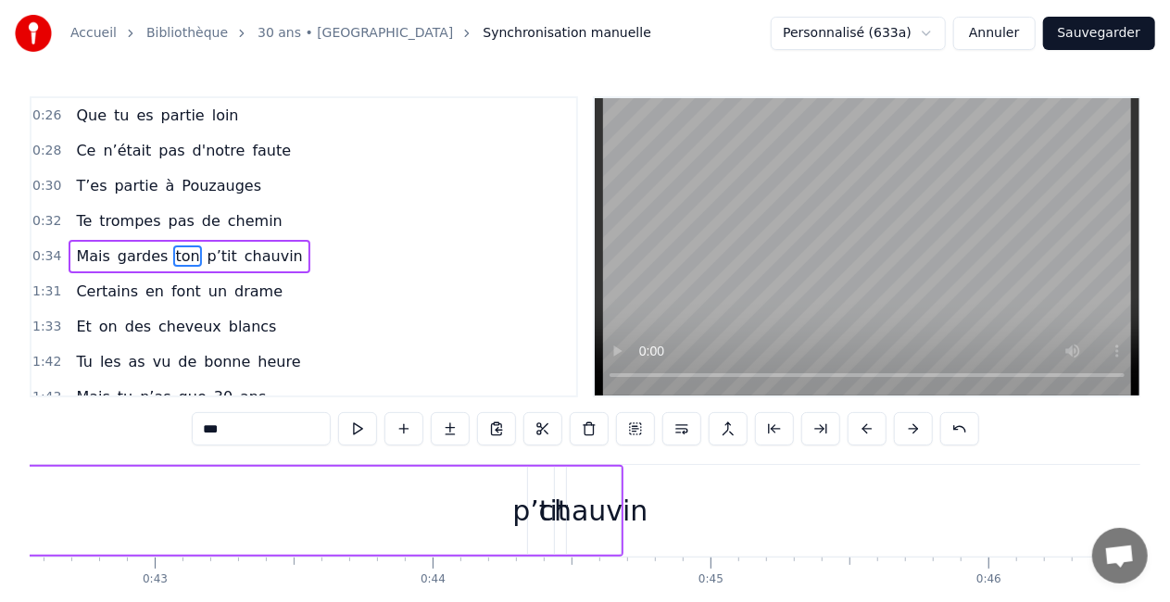
scroll to position [0, 11855]
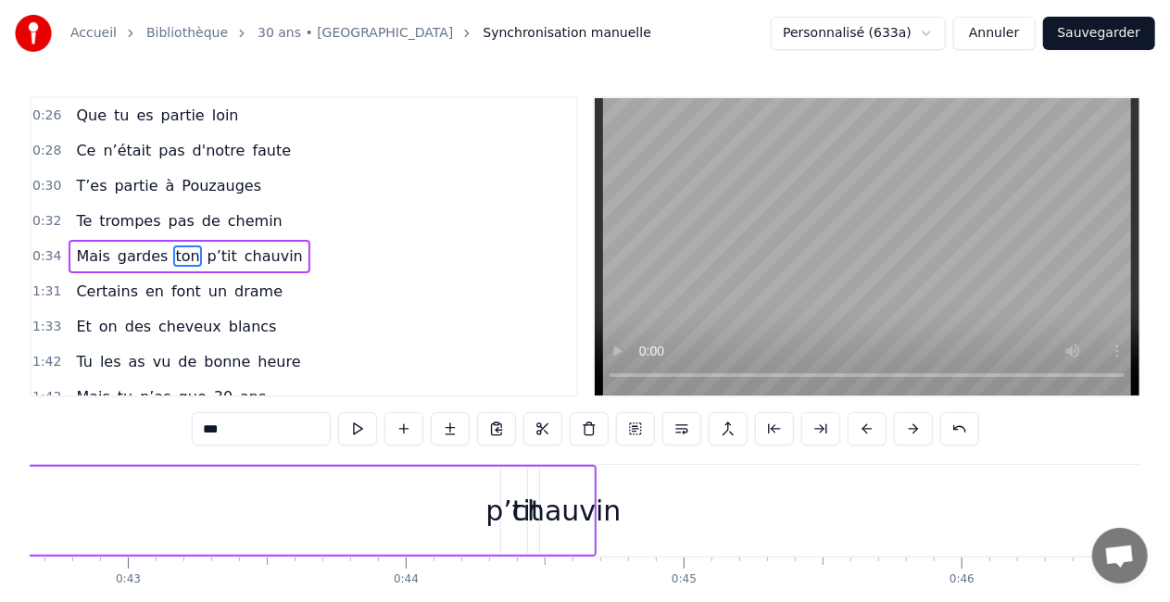
click at [504, 498] on div "p’tit" at bounding box center [514, 511] width 56 height 42
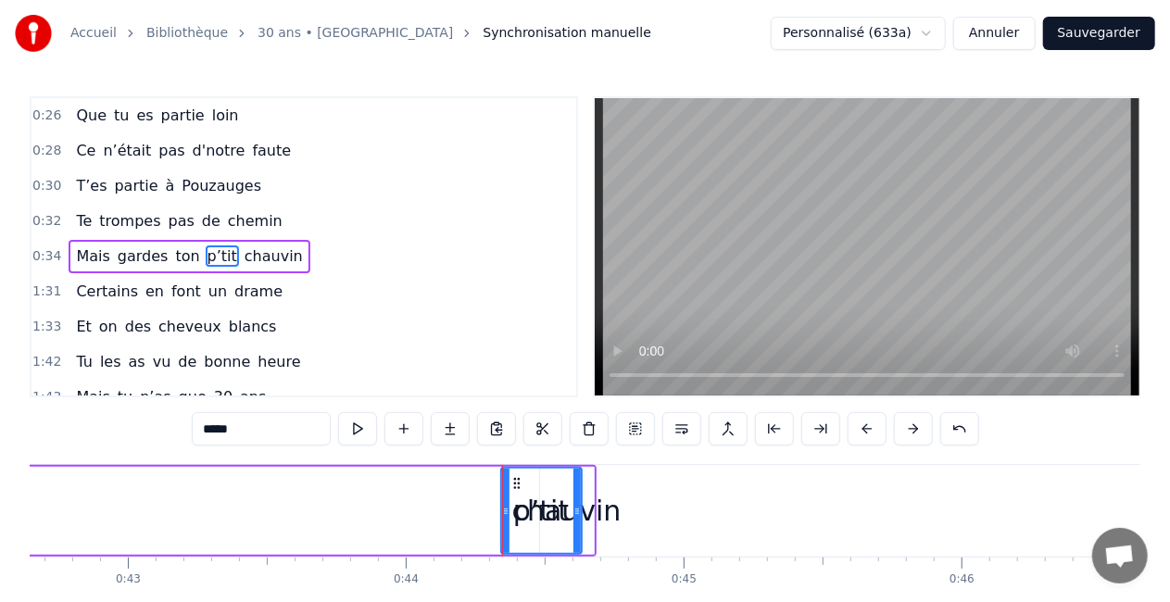
drag, startPoint x: 518, startPoint y: 483, endPoint x: 573, endPoint y: 487, distance: 54.9
click at [574, 487] on div at bounding box center [577, 511] width 7 height 84
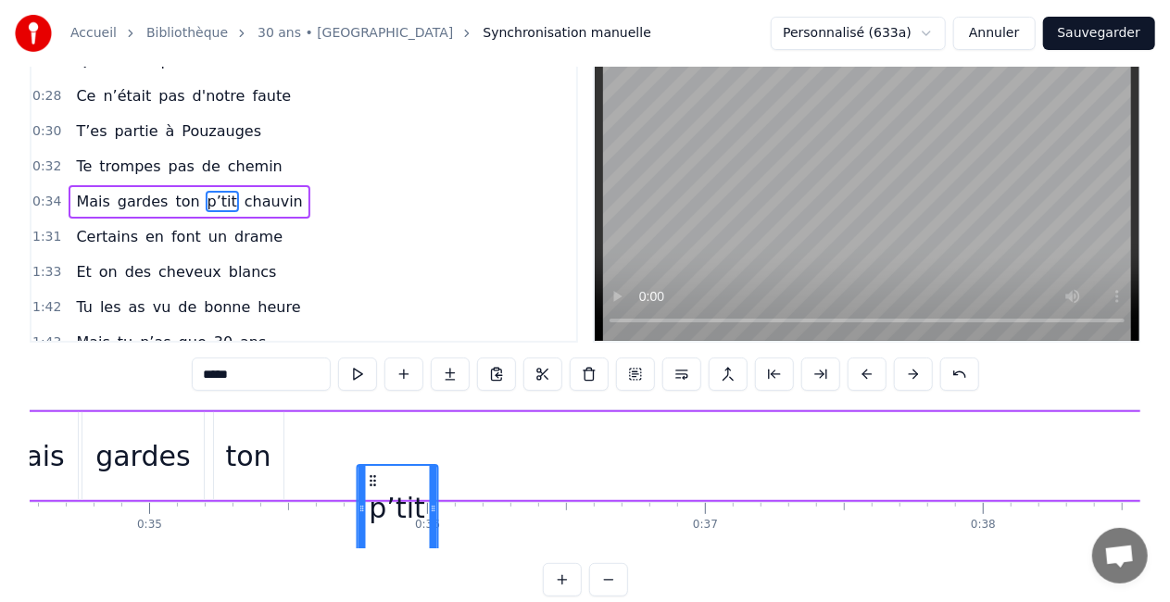
scroll to position [57, 0]
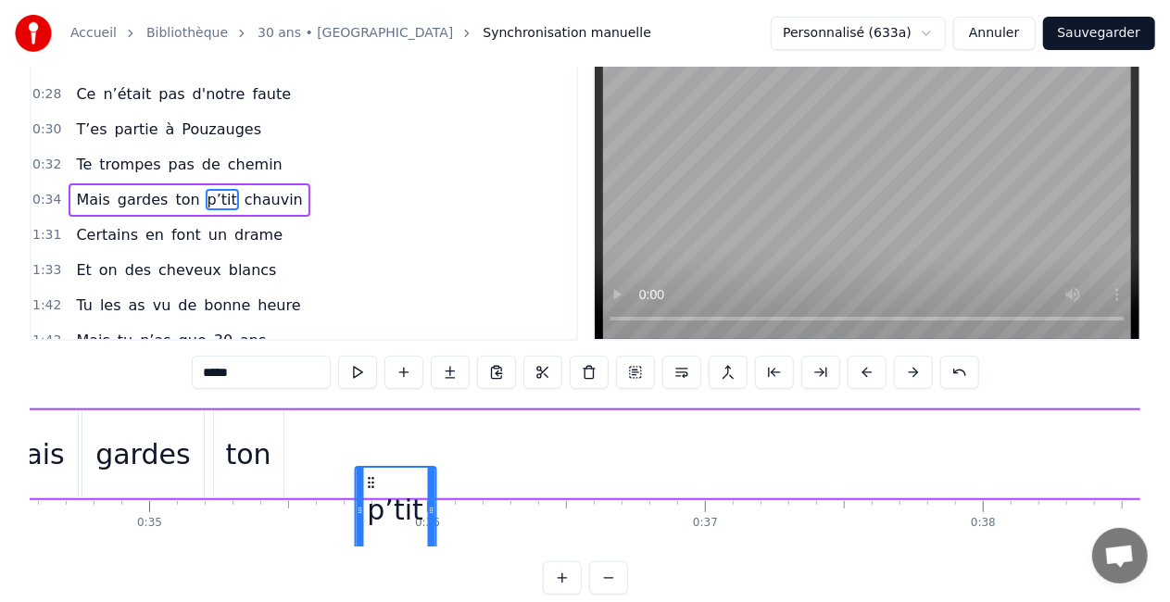
drag, startPoint x: 511, startPoint y: 483, endPoint x: 335, endPoint y: 444, distance: 180.3
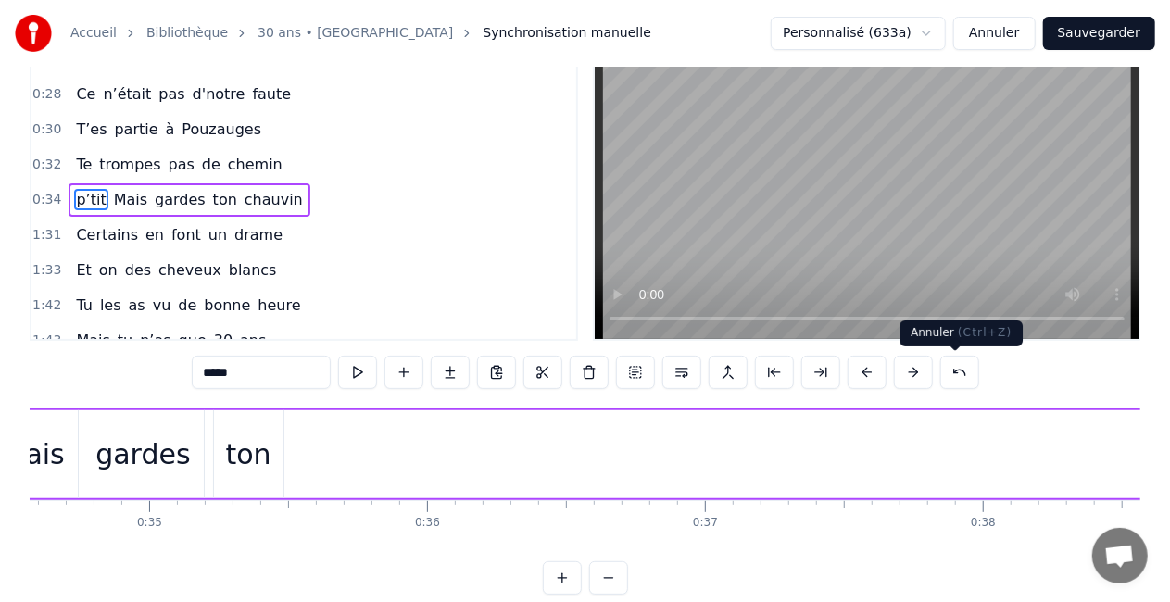
click at [955, 371] on button at bounding box center [960, 372] width 39 height 33
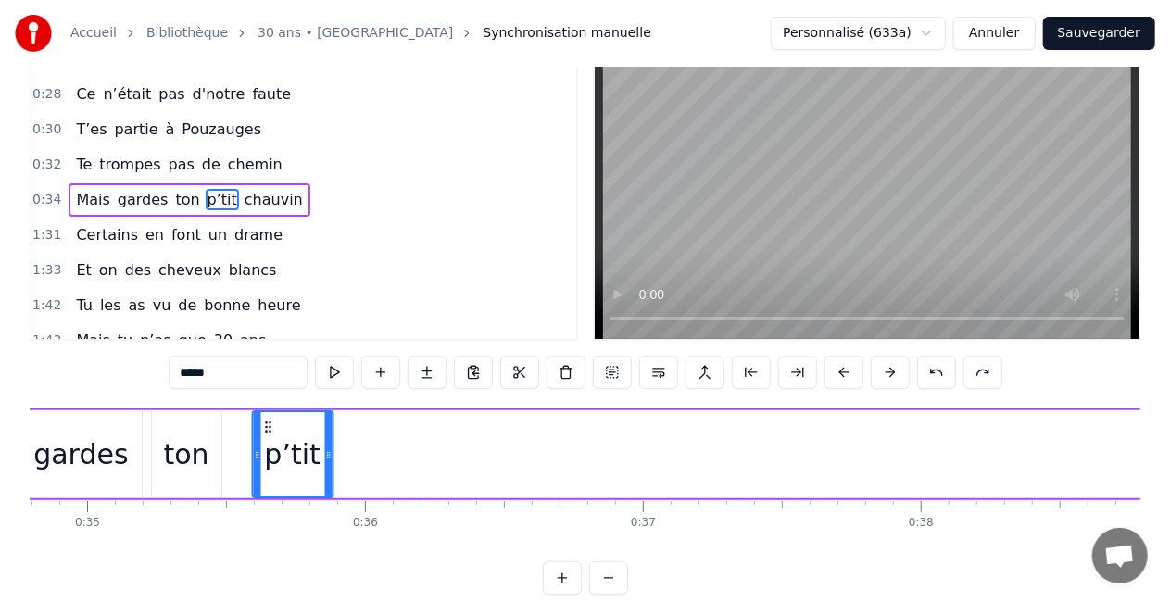
scroll to position [0, 9670]
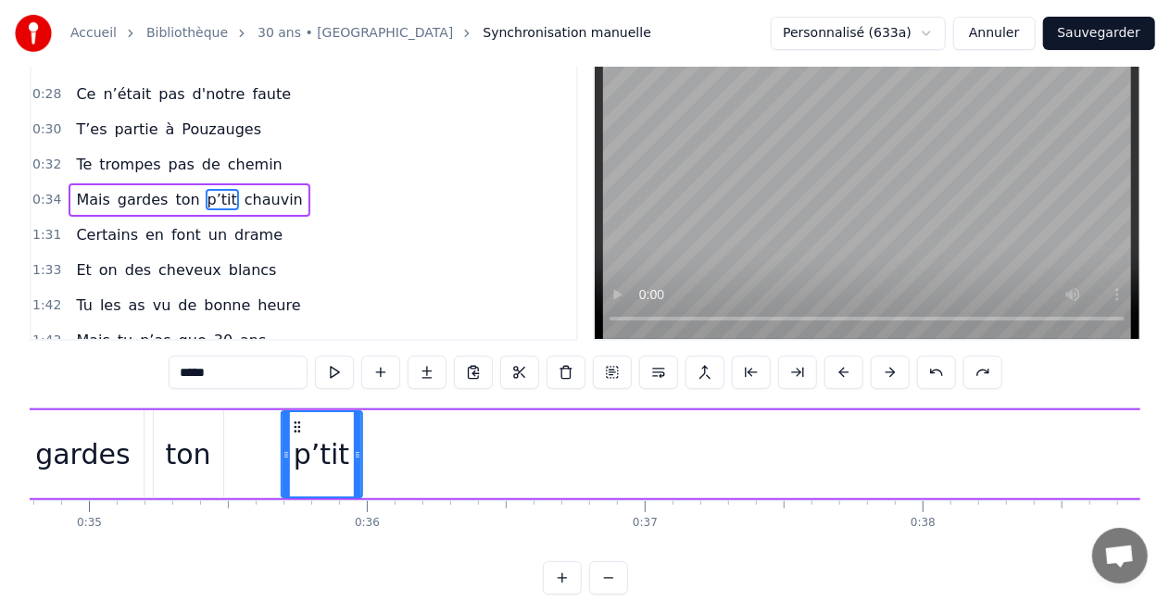
drag, startPoint x: 410, startPoint y: 426, endPoint x: 289, endPoint y: 409, distance: 121.7
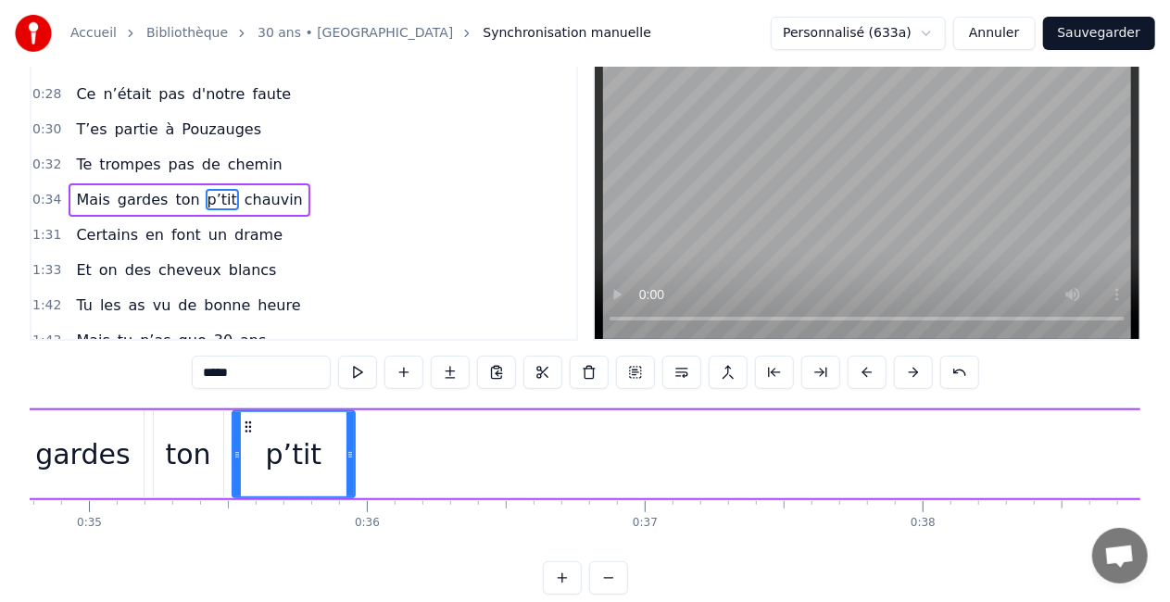
drag, startPoint x: 277, startPoint y: 452, endPoint x: 236, endPoint y: 456, distance: 40.9
click at [236, 456] on icon at bounding box center [237, 455] width 7 height 15
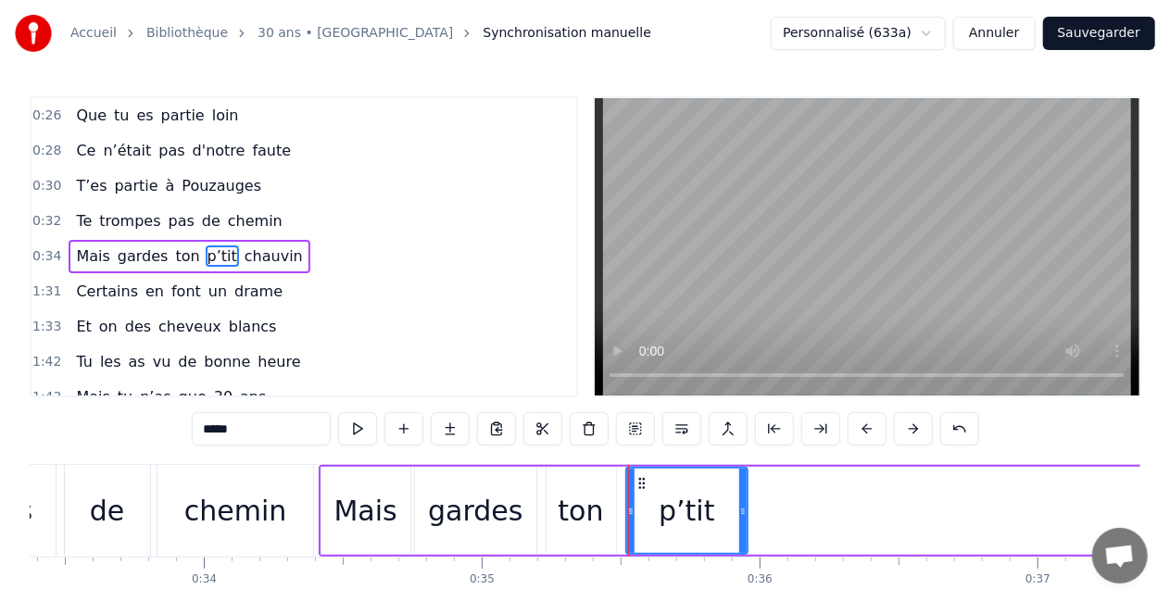
scroll to position [0, 9272]
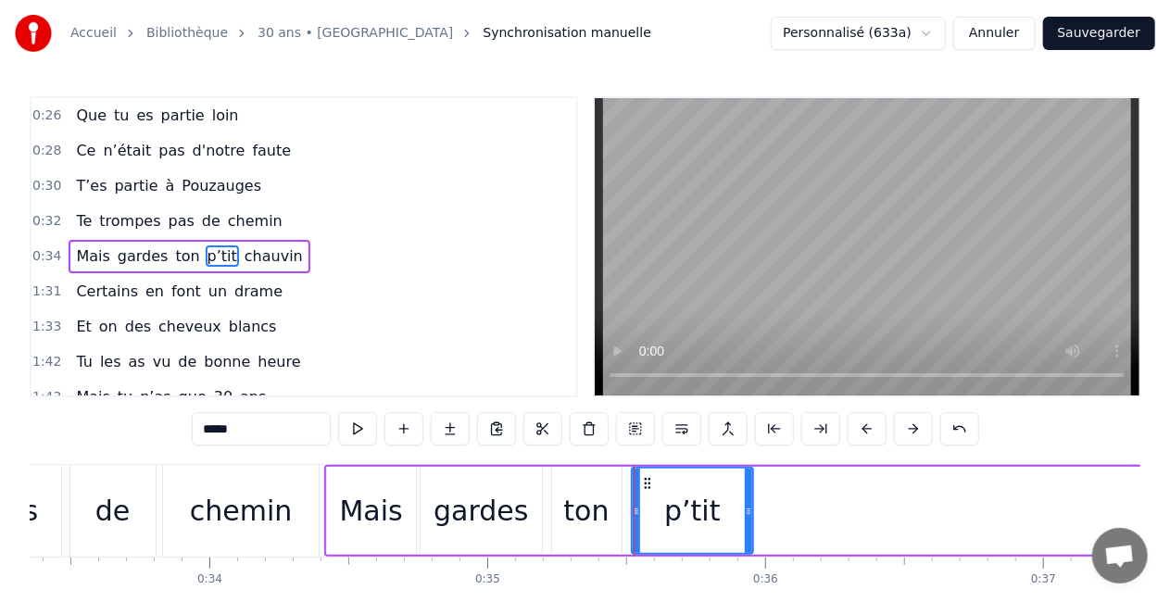
click at [397, 507] on div "Mais" at bounding box center [371, 511] width 63 height 42
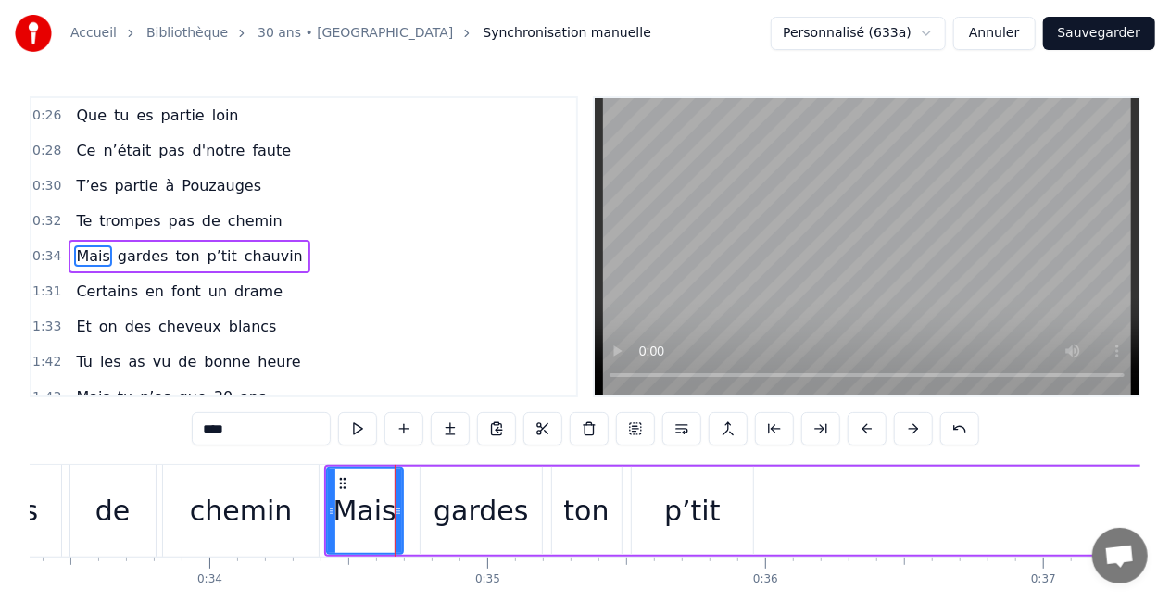
drag, startPoint x: 413, startPoint y: 510, endPoint x: 402, endPoint y: 513, distance: 11.7
click at [402, 513] on icon at bounding box center [398, 511] width 7 height 15
click at [486, 510] on div "gardes" at bounding box center [481, 511] width 95 height 42
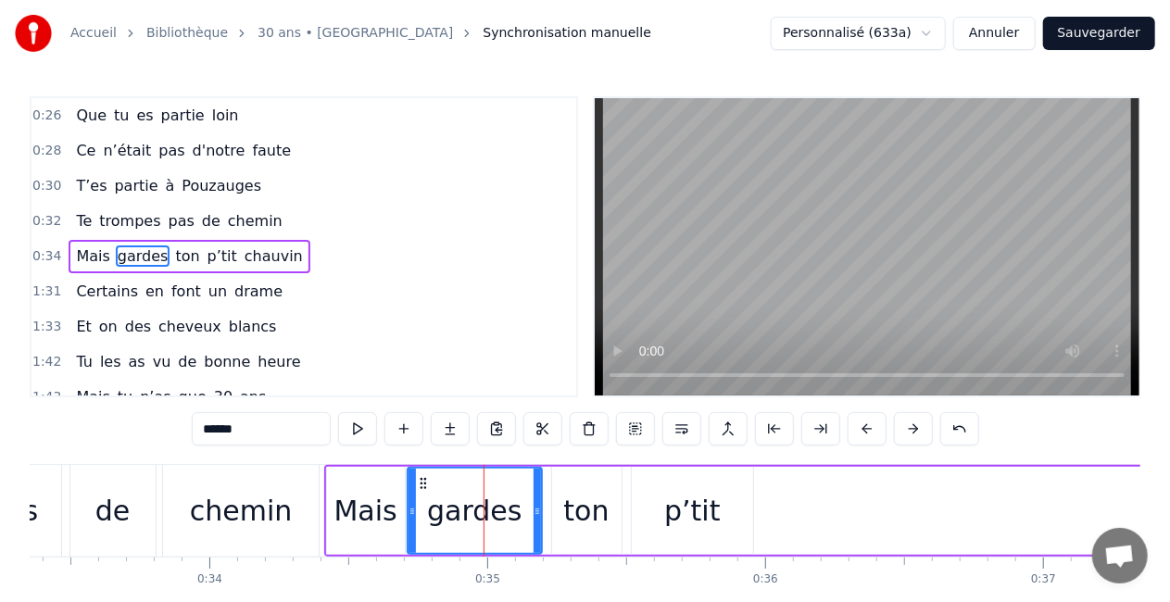
drag, startPoint x: 423, startPoint y: 511, endPoint x: 410, endPoint y: 515, distance: 13.5
click at [410, 515] on icon at bounding box center [412, 511] width 7 height 15
drag, startPoint x: 534, startPoint y: 513, endPoint x: 514, endPoint y: 515, distance: 19.5
click at [514, 515] on icon at bounding box center [515, 511] width 7 height 15
click at [592, 519] on div "ton" at bounding box center [585, 511] width 45 height 42
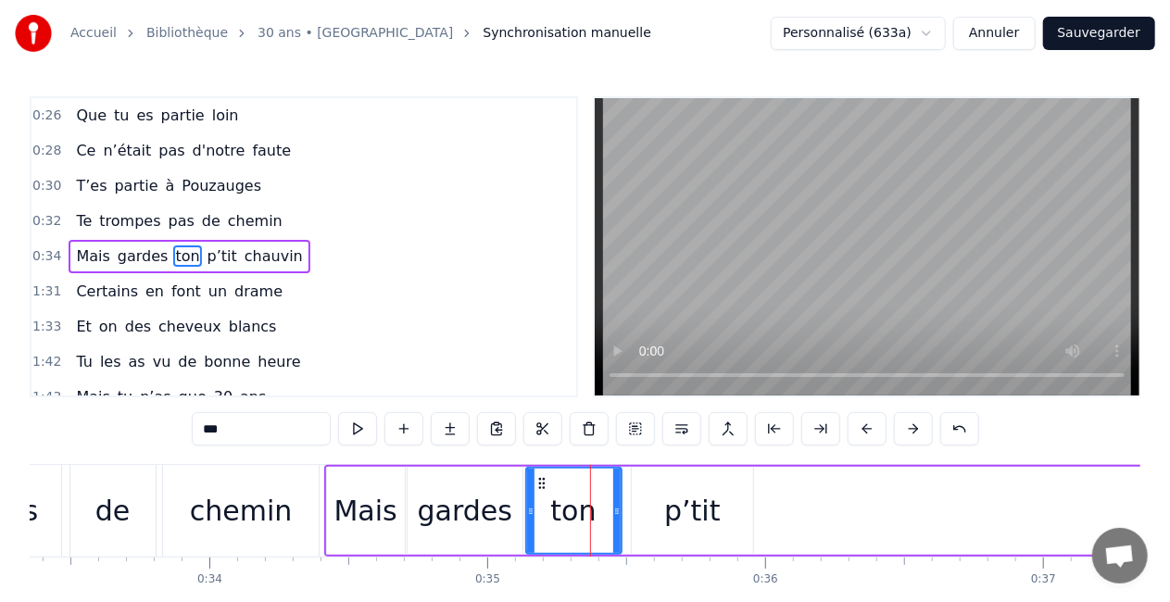
drag, startPoint x: 556, startPoint y: 511, endPoint x: 531, endPoint y: 515, distance: 25.3
click at [531, 515] on icon at bounding box center [530, 511] width 7 height 15
drag, startPoint x: 617, startPoint y: 513, endPoint x: 600, endPoint y: 516, distance: 16.9
click at [600, 516] on icon at bounding box center [600, 511] width 7 height 15
click at [650, 519] on div "p’tit" at bounding box center [692, 511] width 121 height 88
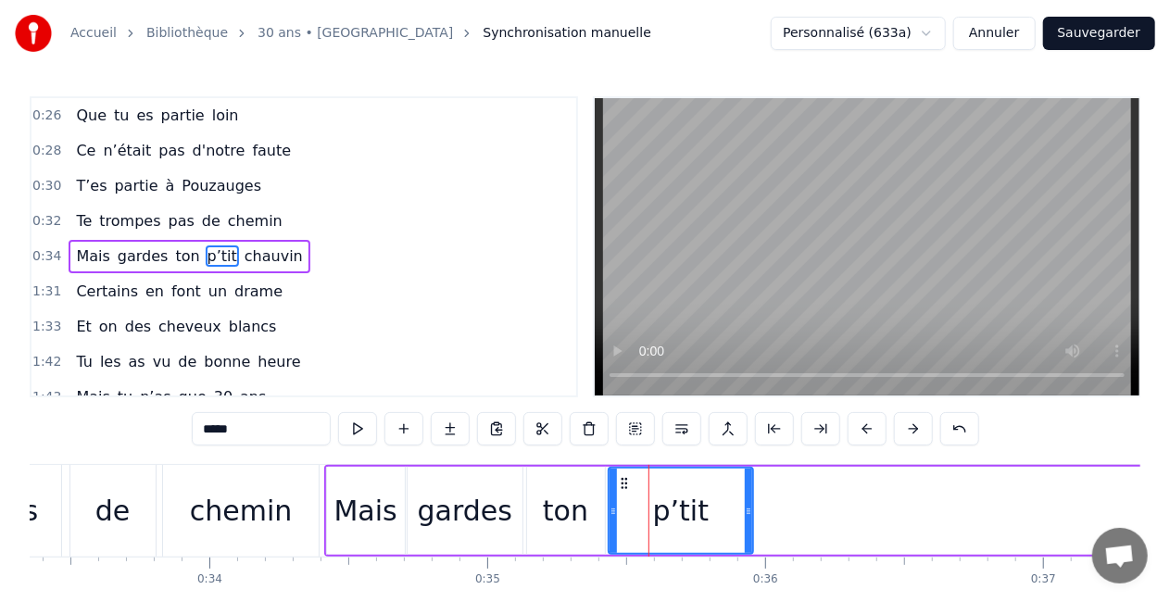
drag, startPoint x: 636, startPoint y: 517, endPoint x: 613, endPoint y: 521, distance: 22.5
click at [613, 521] on div at bounding box center [613, 511] width 7 height 84
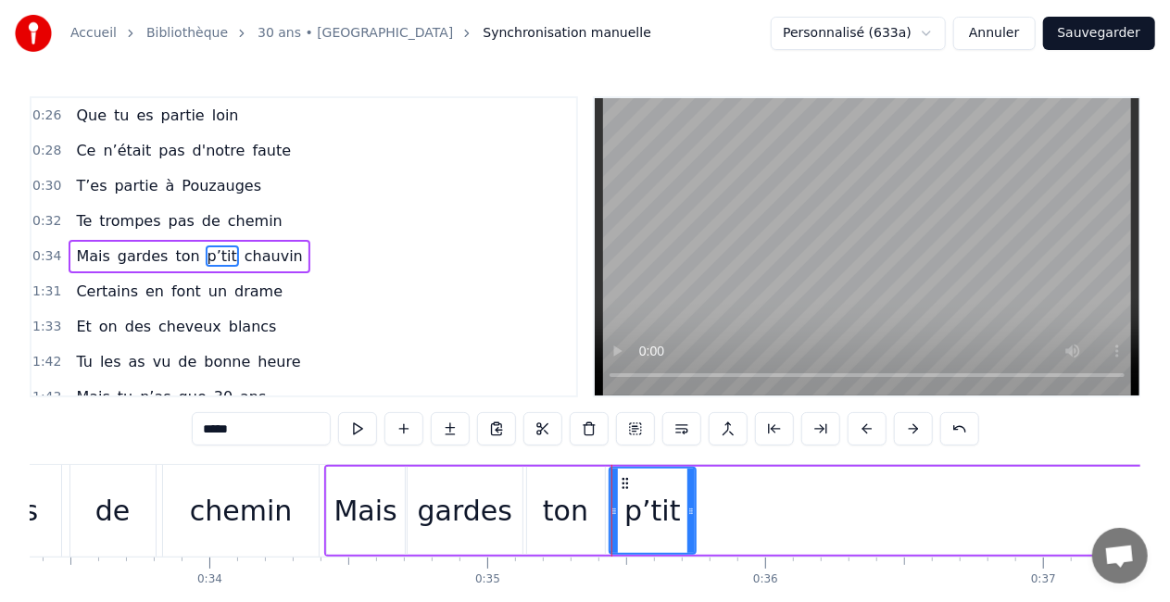
drag, startPoint x: 747, startPoint y: 526, endPoint x: 689, endPoint y: 534, distance: 57.9
click at [689, 534] on div at bounding box center [691, 511] width 7 height 84
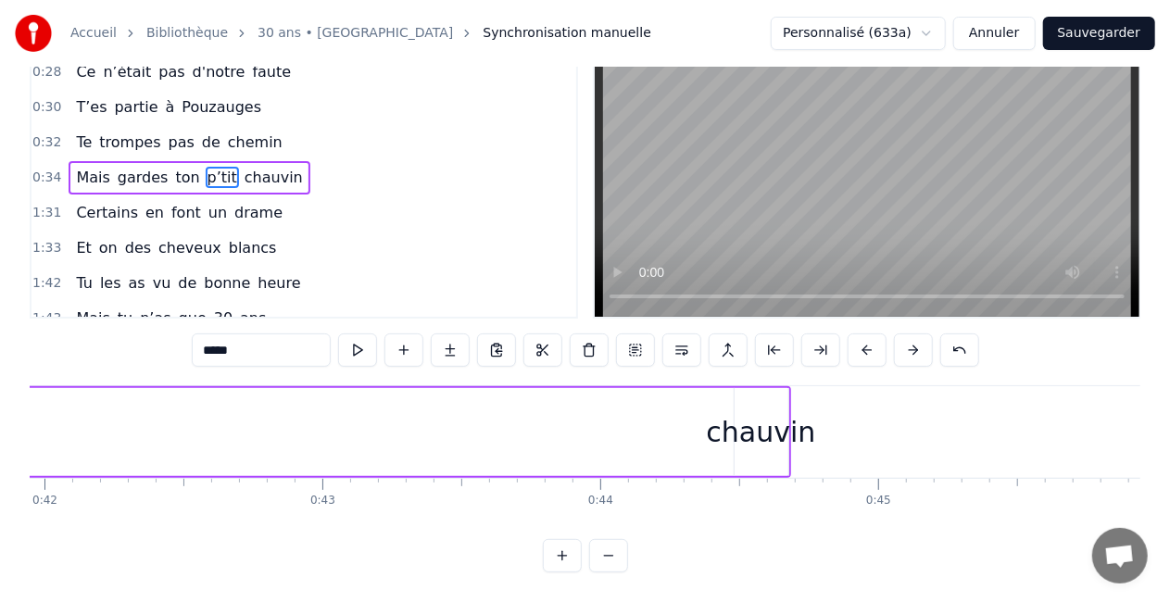
scroll to position [0, 11707]
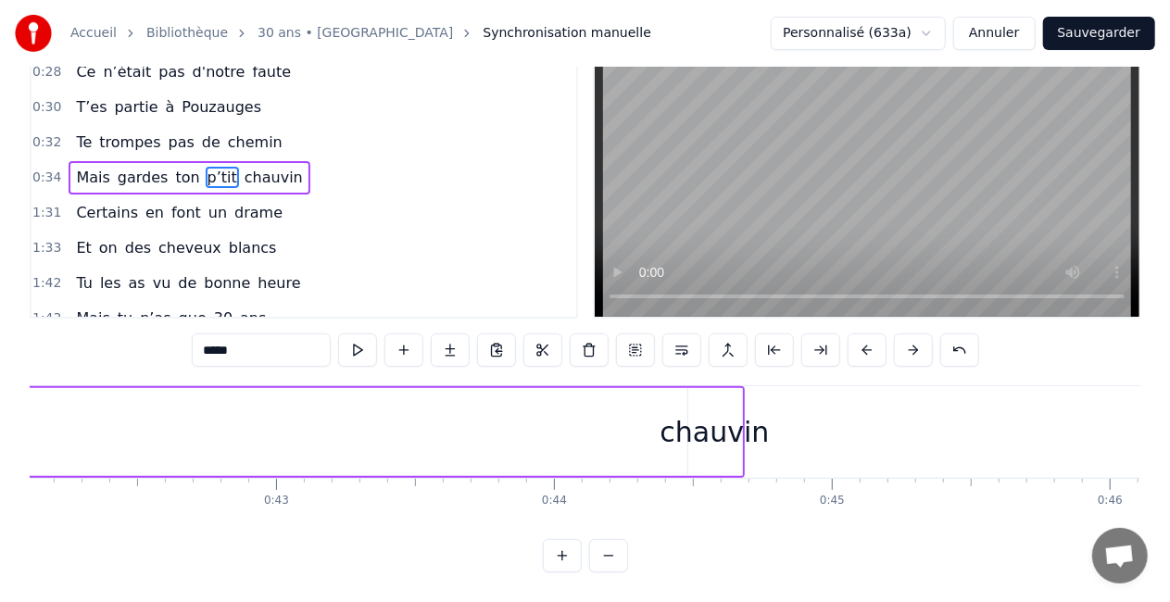
click at [700, 411] on div "chauvin" at bounding box center [715, 432] width 109 height 42
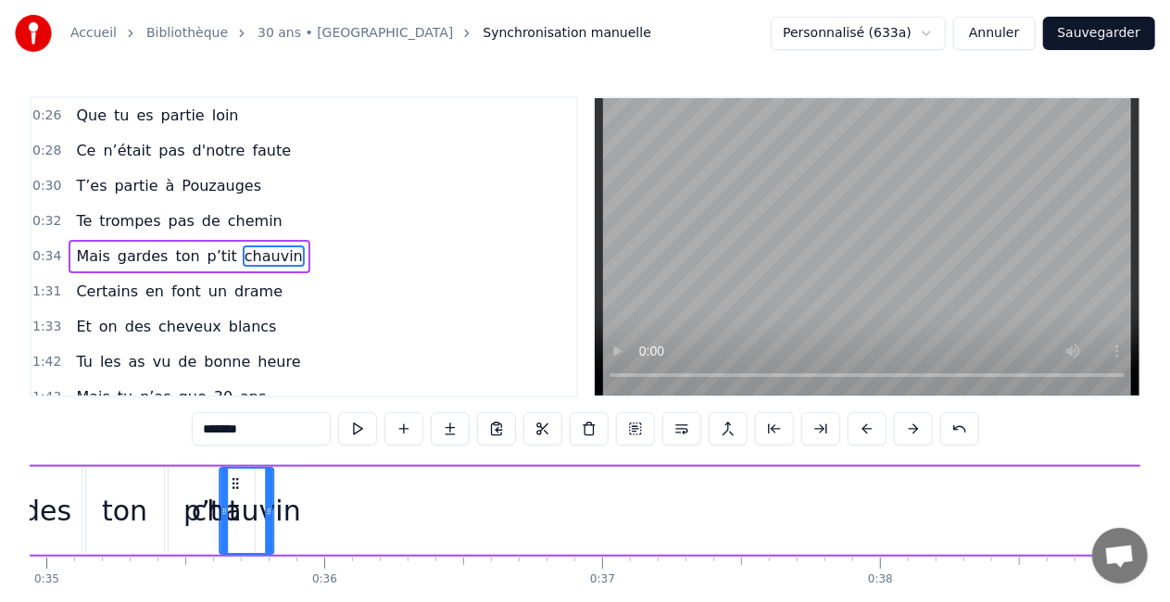
scroll to position [0, 9708]
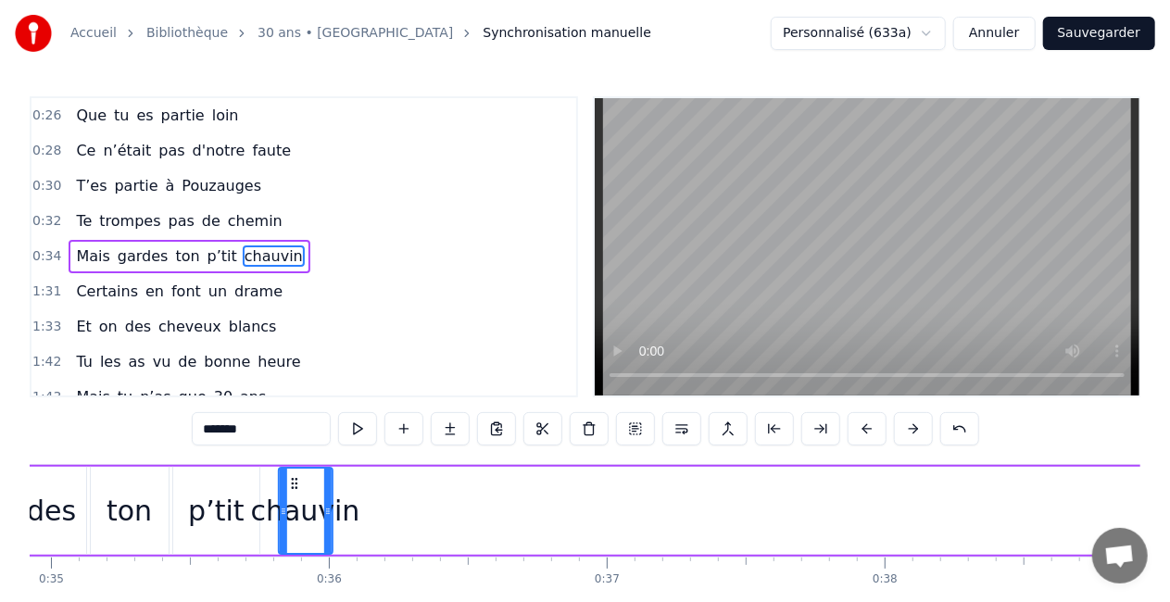
drag, startPoint x: 704, startPoint y: 482, endPoint x: 293, endPoint y: 441, distance: 413.4
click at [293, 441] on div "0:05 Comment puis- je oublier 0:07 Ce jour si spéciale 0:09 Ce jour où tu es né…" at bounding box center [585, 373] width 1111 height 555
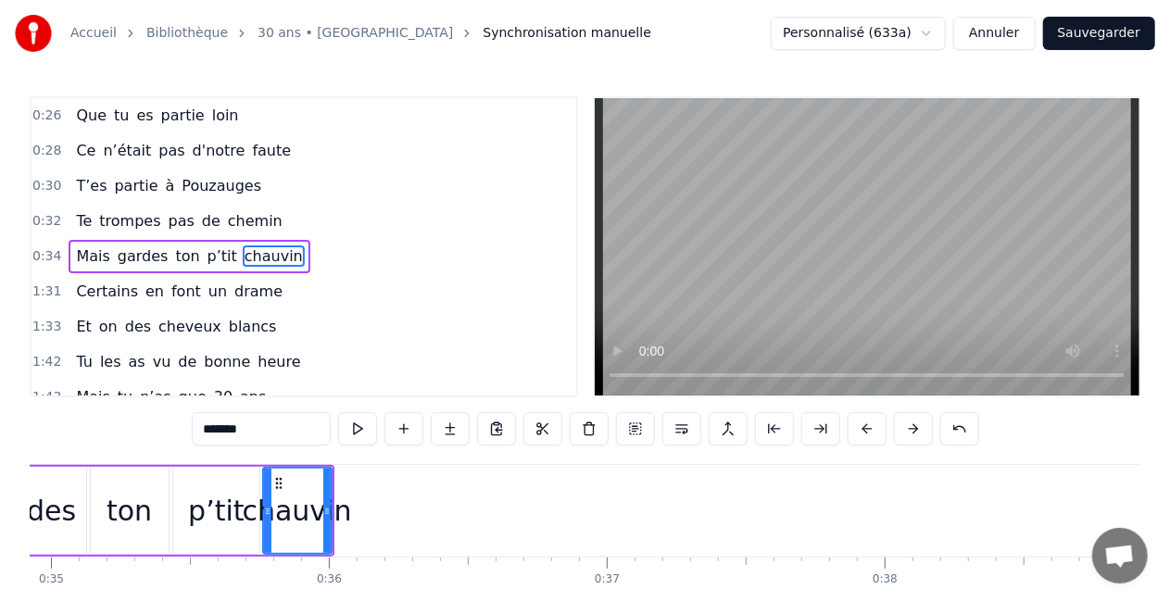
drag, startPoint x: 283, startPoint y: 511, endPoint x: 269, endPoint y: 513, distance: 14.0
click at [269, 513] on icon at bounding box center [267, 511] width 7 height 15
drag, startPoint x: 327, startPoint y: 520, endPoint x: 378, endPoint y: 517, distance: 51.0
click at [378, 517] on div at bounding box center [376, 511] width 7 height 84
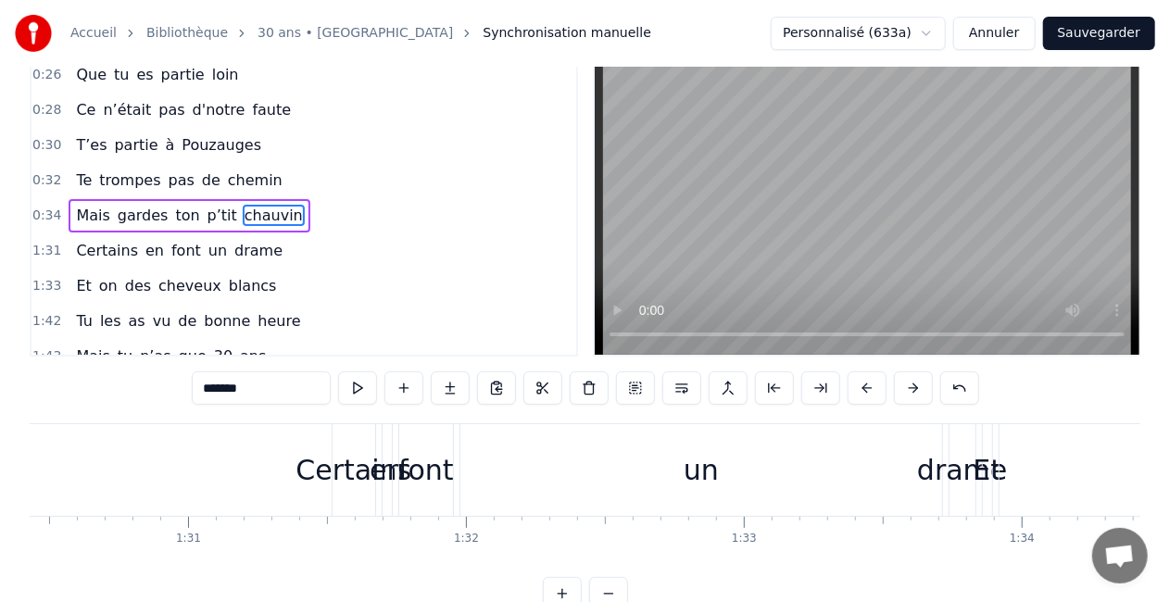
scroll to position [0, 25128]
click at [385, 457] on div "en" at bounding box center [397, 470] width 34 height 42
type input "**"
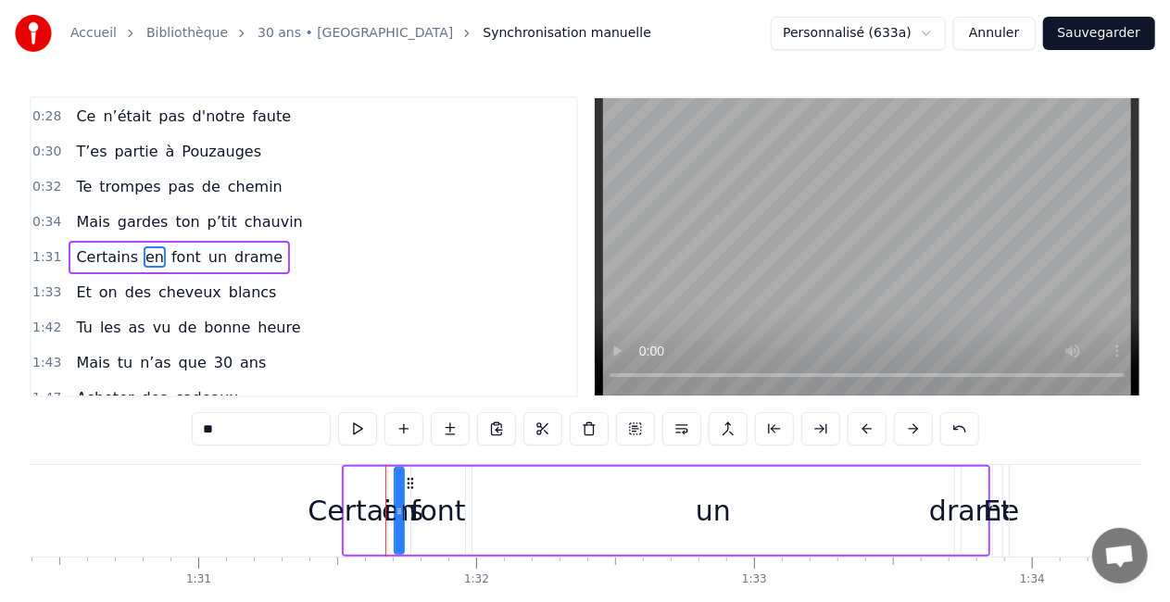
scroll to position [387, 0]
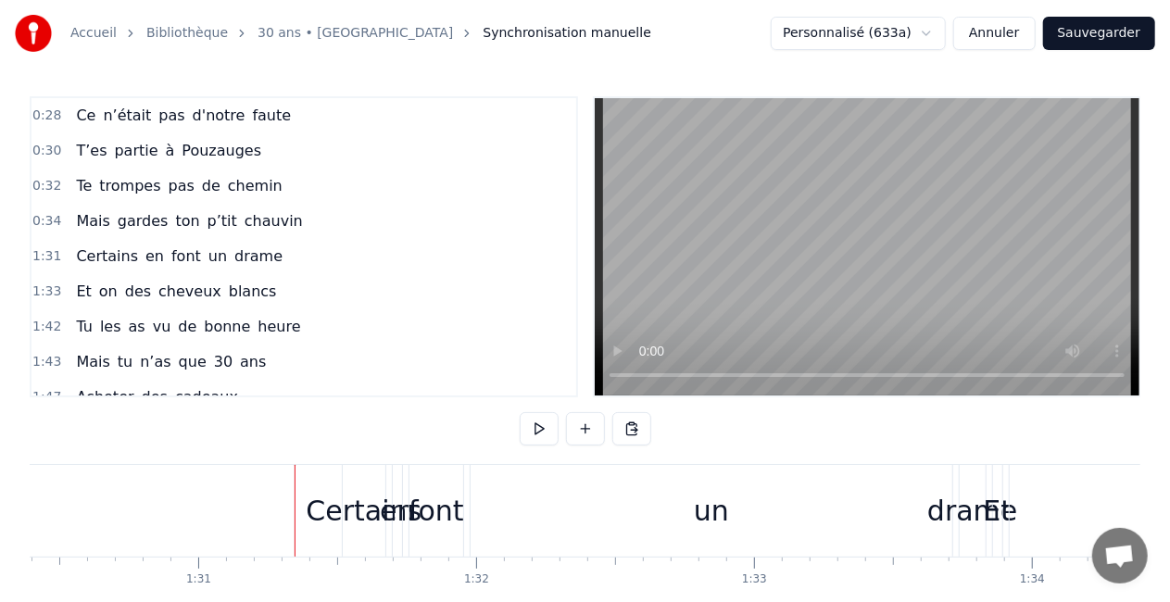
click at [391, 484] on div "Certains en font un drame" at bounding box center [666, 511] width 649 height 92
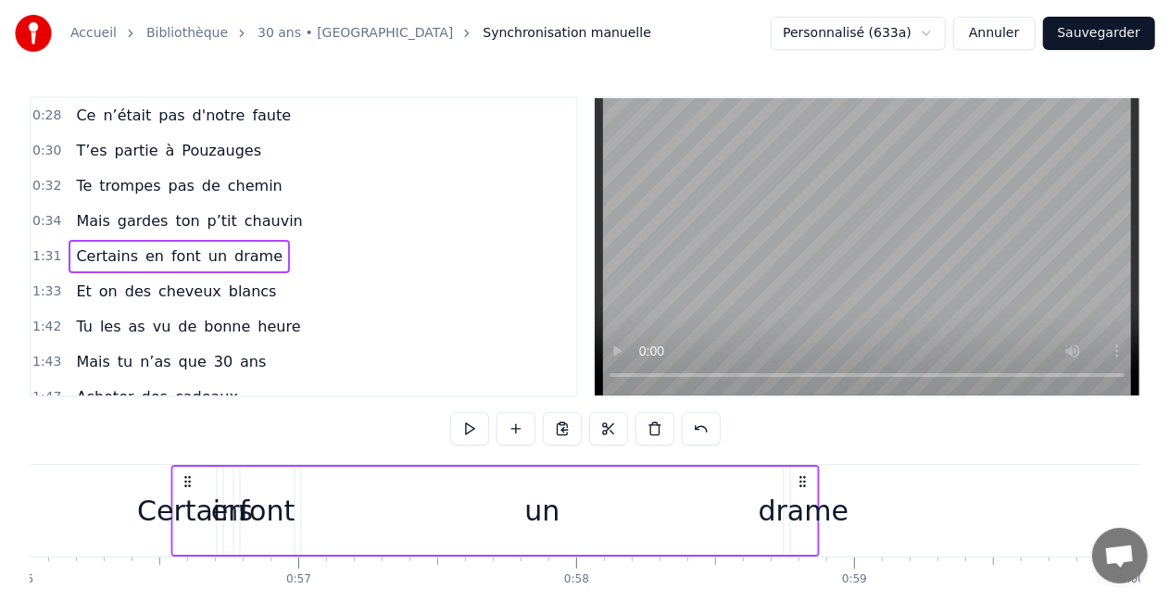
drag, startPoint x: 358, startPoint y: 483, endPoint x: 178, endPoint y: 480, distance: 179.8
click at [181, 480] on icon at bounding box center [188, 481] width 15 height 15
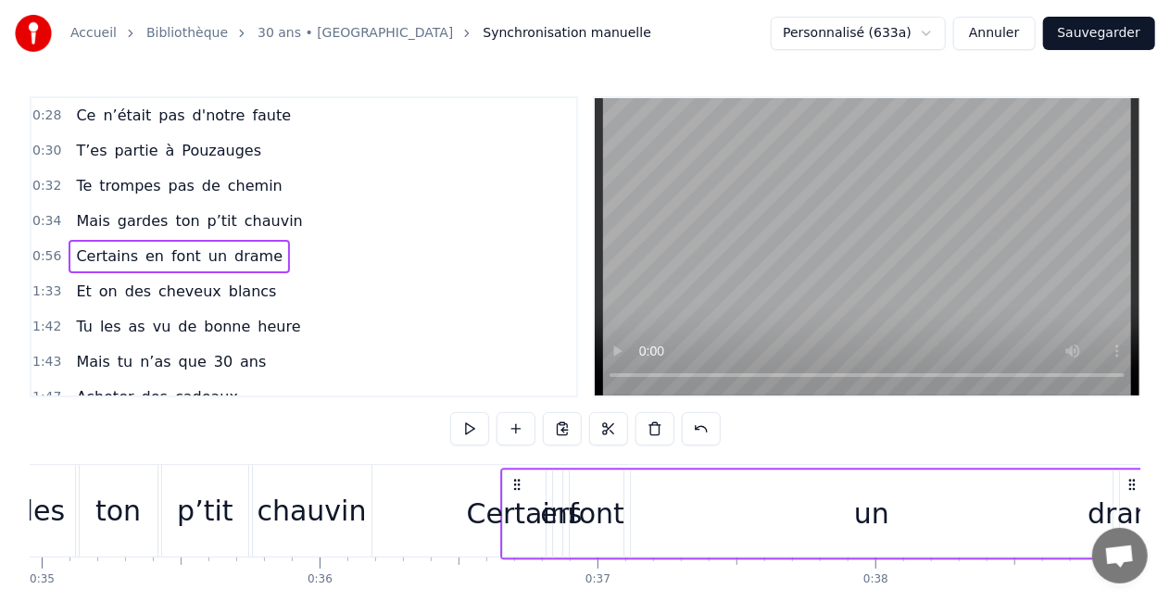
scroll to position [3, 0]
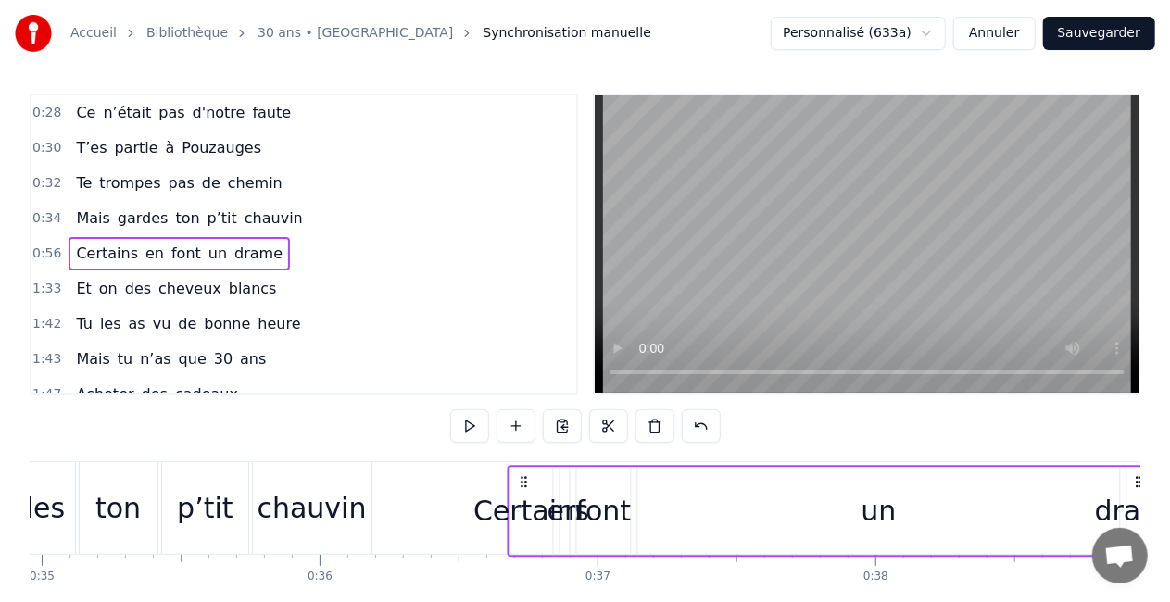
drag, startPoint x: 178, startPoint y: 480, endPoint x: 522, endPoint y: 463, distance: 344.2
click at [515, 491] on div "Certains" at bounding box center [530, 508] width 116 height 42
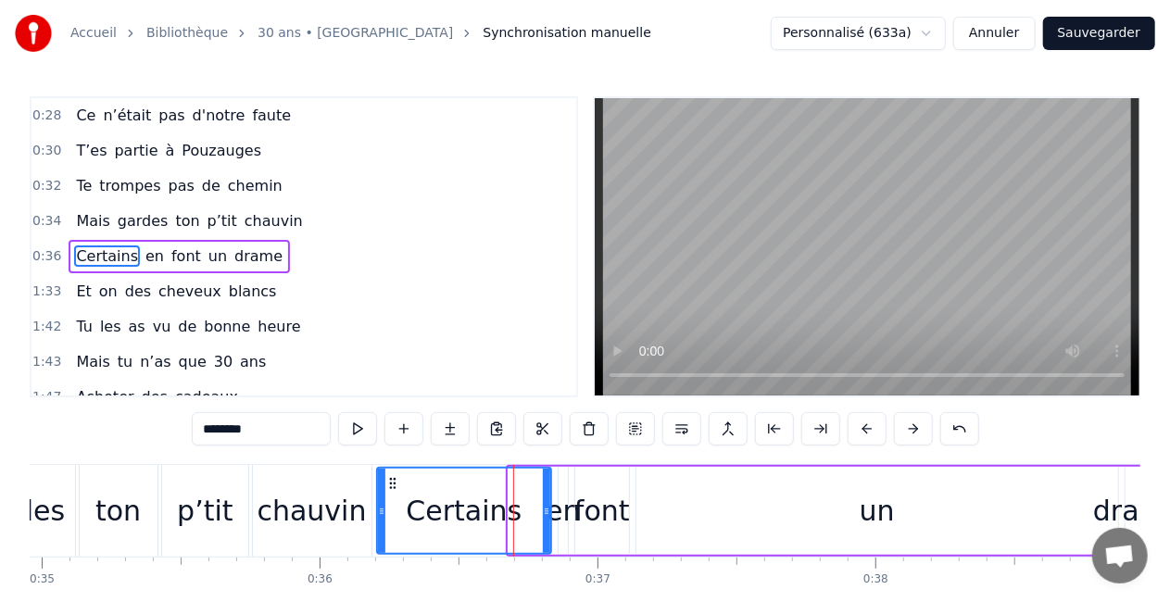
drag, startPoint x: 511, startPoint y: 509, endPoint x: 380, endPoint y: 524, distance: 132.4
click at [380, 524] on div at bounding box center [381, 511] width 7 height 84
click at [544, 514] on icon at bounding box center [546, 511] width 7 height 15
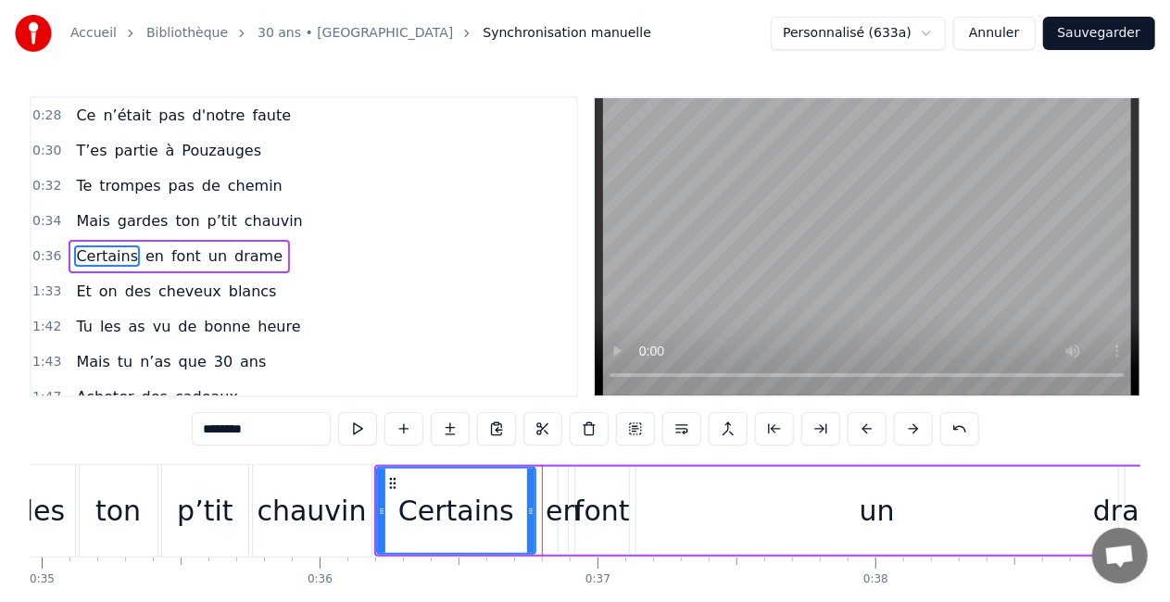
drag, startPoint x: 544, startPoint y: 514, endPoint x: 528, endPoint y: 517, distance: 16.0
click at [528, 517] on icon at bounding box center [530, 511] width 7 height 15
drag, startPoint x: 531, startPoint y: 516, endPoint x: 511, endPoint y: 522, distance: 21.1
click at [511, 522] on div at bounding box center [510, 511] width 7 height 84
click at [566, 518] on div "en" at bounding box center [563, 511] width 34 height 42
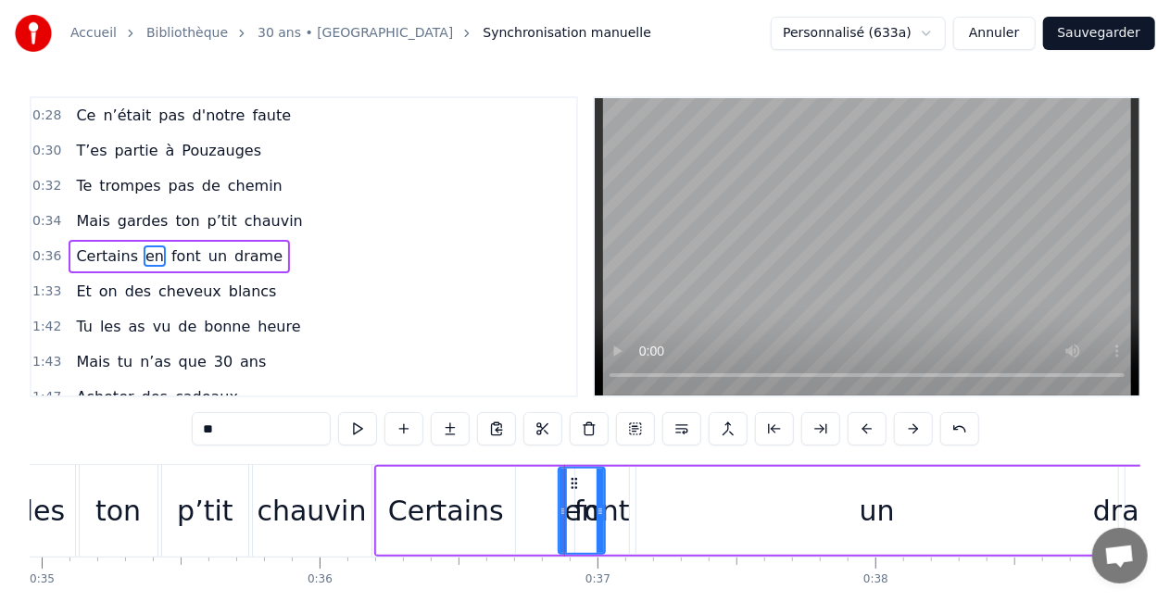
drag, startPoint x: 562, startPoint y: 515, endPoint x: 599, endPoint y: 511, distance: 37.4
click at [599, 511] on icon at bounding box center [600, 511] width 7 height 15
drag, startPoint x: 575, startPoint y: 483, endPoint x: 537, endPoint y: 488, distance: 37.5
click at [537, 488] on icon at bounding box center [537, 483] width 15 height 15
click at [589, 519] on div "font" at bounding box center [603, 511] width 56 height 42
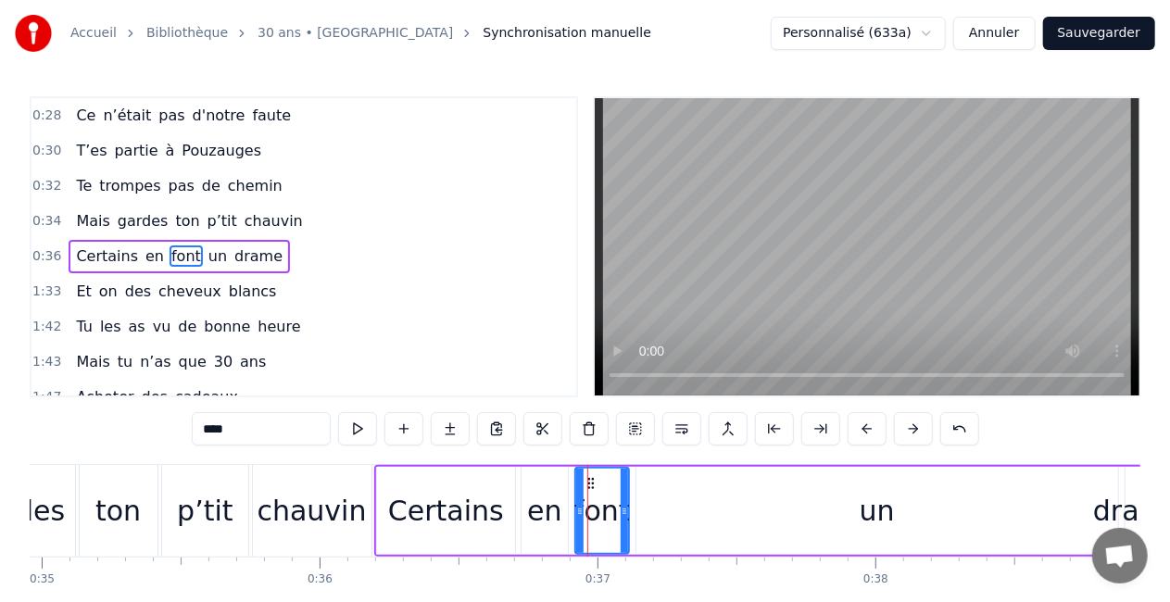
click at [704, 511] on div "un" at bounding box center [878, 511] width 482 height 88
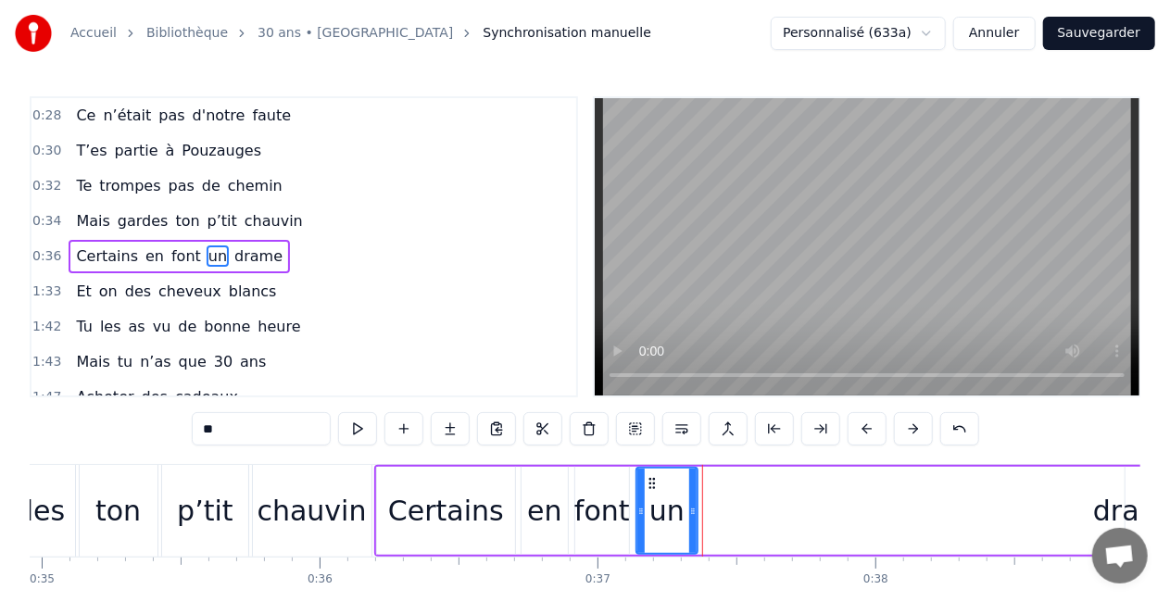
drag, startPoint x: 1114, startPoint y: 508, endPoint x: 693, endPoint y: 516, distance: 420.8
click at [693, 516] on icon at bounding box center [692, 511] width 7 height 15
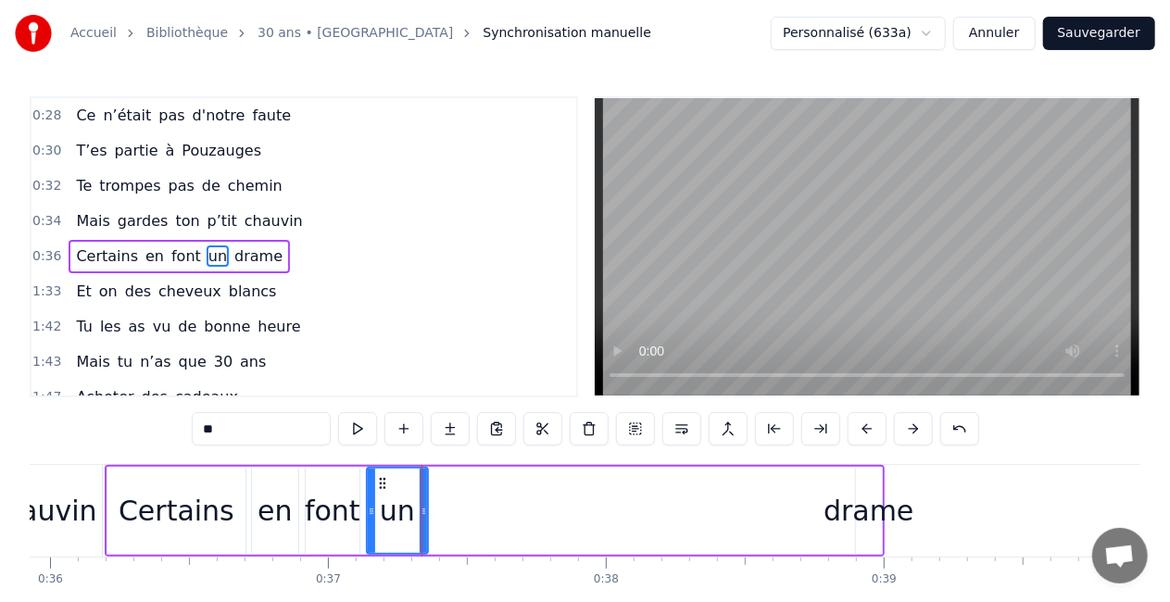
scroll to position [0, 9995]
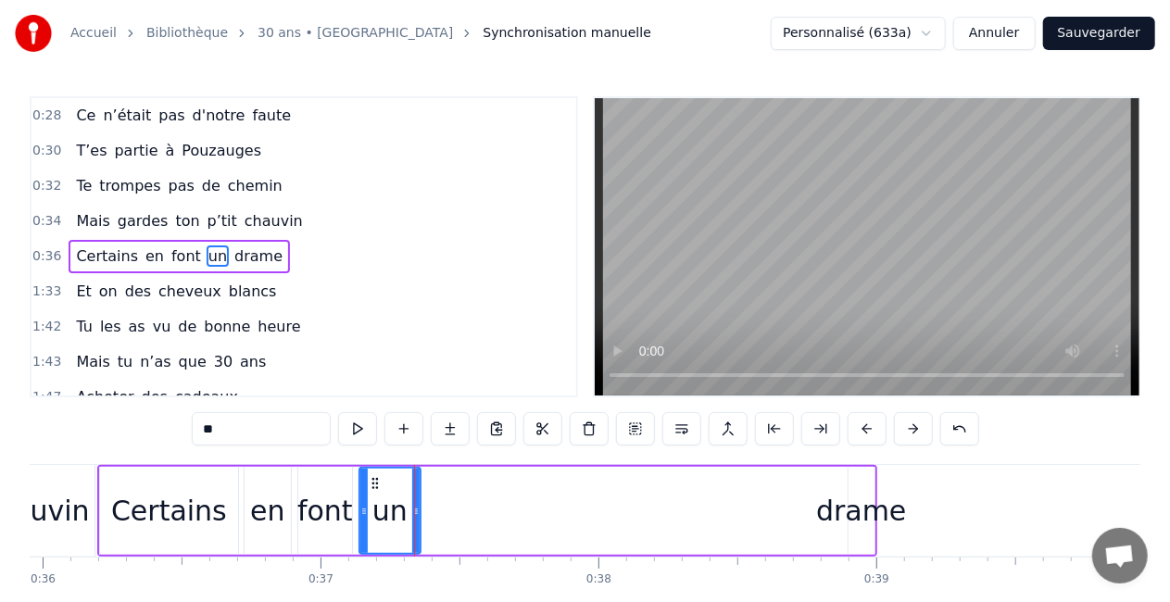
click at [840, 515] on div "drame" at bounding box center [861, 511] width 90 height 42
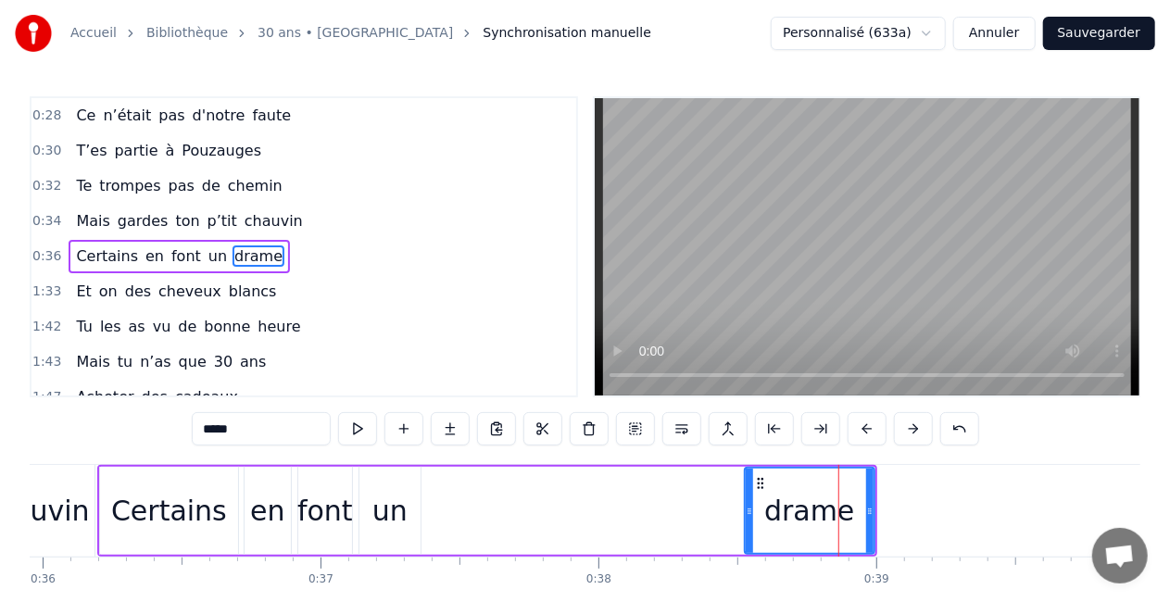
drag, startPoint x: 851, startPoint y: 512, endPoint x: 748, endPoint y: 528, distance: 104.1
click at [748, 528] on div at bounding box center [749, 511] width 7 height 84
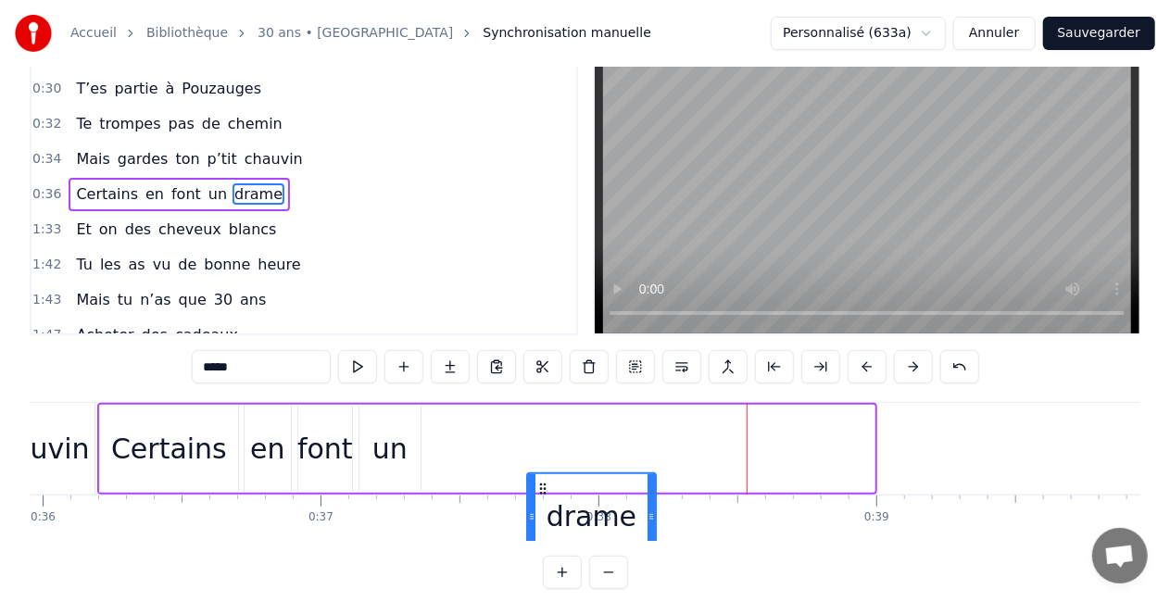
scroll to position [67, 0]
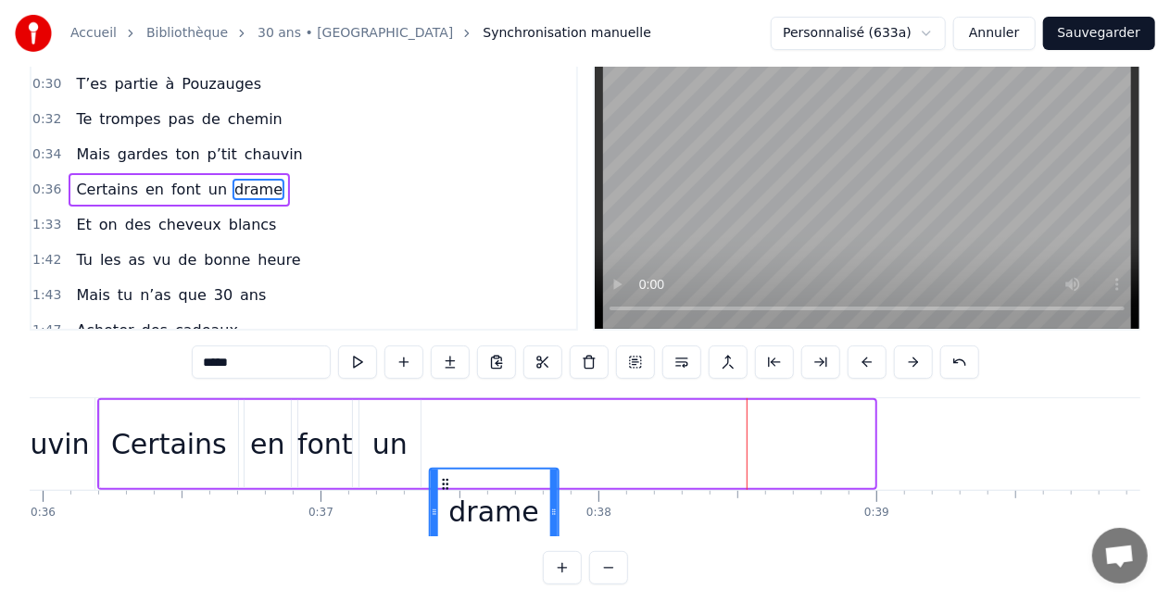
drag, startPoint x: 759, startPoint y: 486, endPoint x: 443, endPoint y: 444, distance: 318.8
click at [443, 444] on div "Certains en font un drame" at bounding box center [487, 444] width 780 height 92
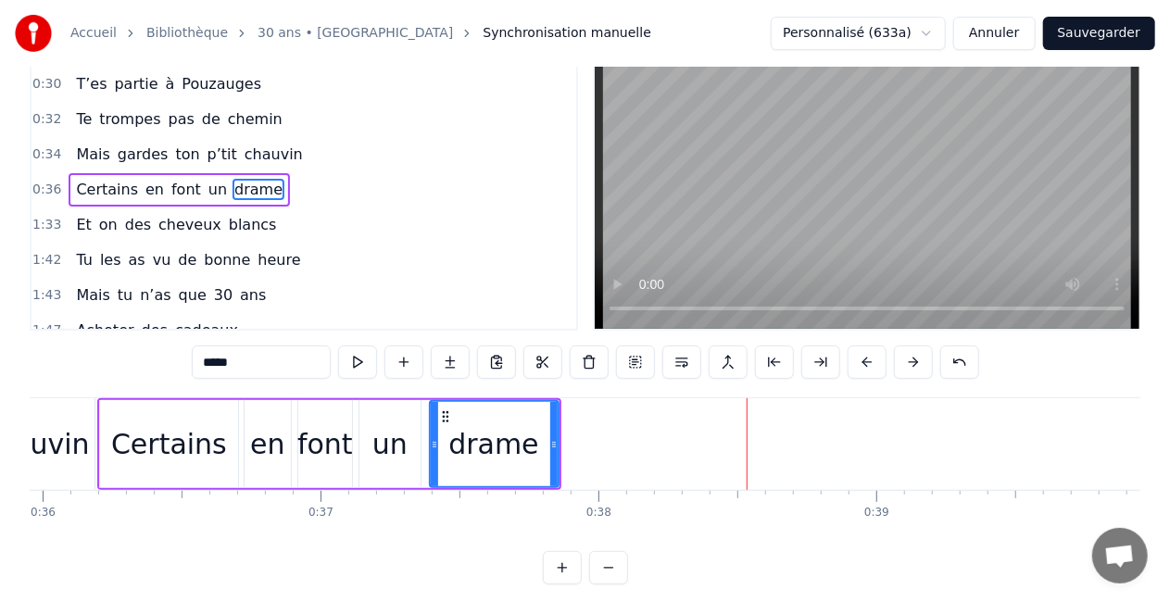
click at [222, 444] on div "Certains" at bounding box center [169, 444] width 138 height 88
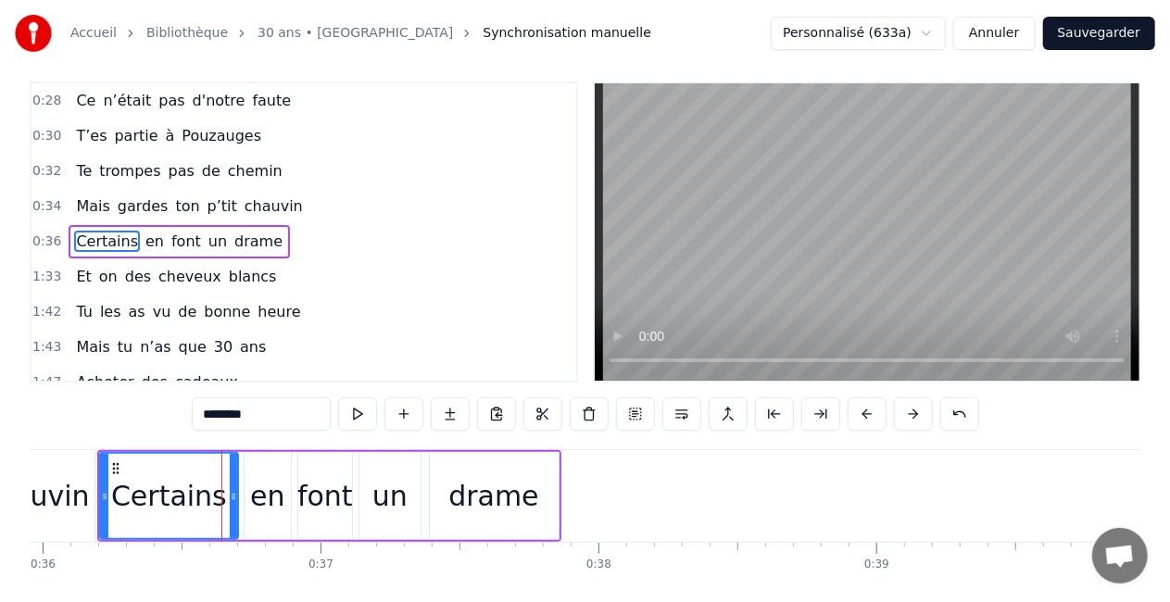
scroll to position [0, 0]
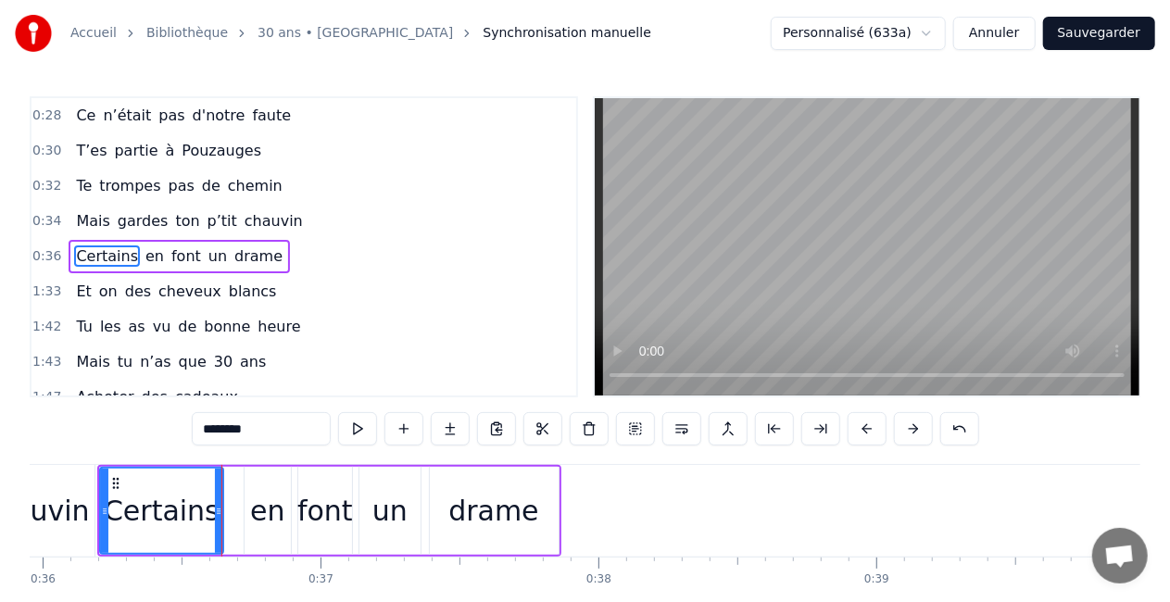
drag, startPoint x: 231, startPoint y: 513, endPoint x: 216, endPoint y: 521, distance: 16.6
click at [216, 521] on div at bounding box center [218, 511] width 7 height 84
click at [258, 518] on div "en" at bounding box center [267, 511] width 34 height 42
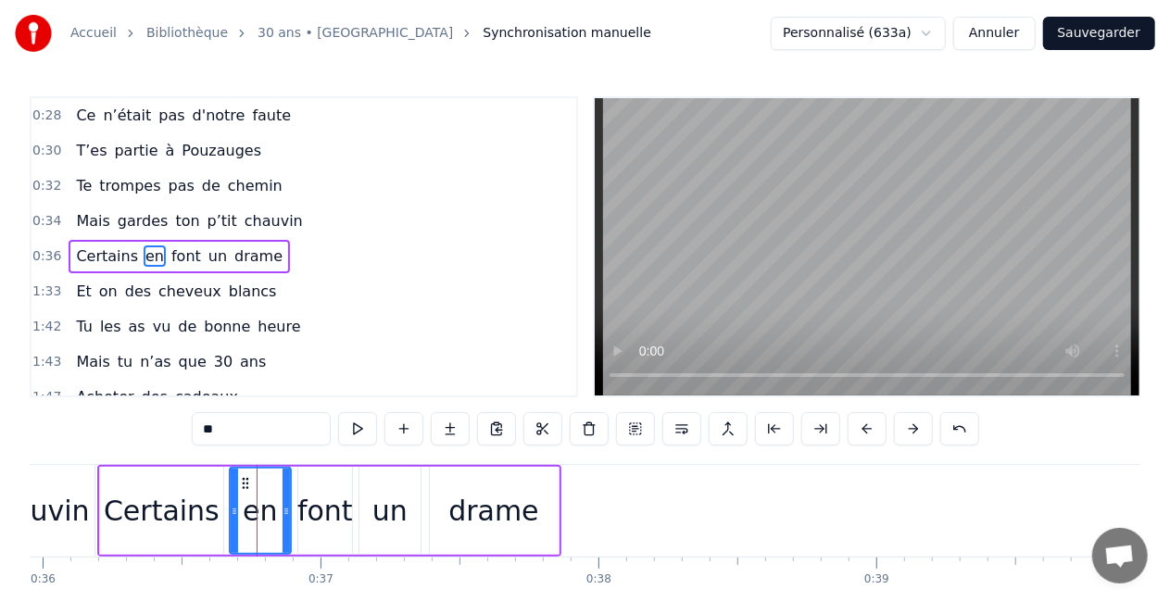
drag, startPoint x: 252, startPoint y: 510, endPoint x: 237, endPoint y: 515, distance: 15.8
click at [237, 515] on icon at bounding box center [234, 511] width 7 height 15
click at [287, 510] on icon at bounding box center [286, 511] width 7 height 15
click at [280, 513] on icon at bounding box center [278, 511] width 7 height 15
click at [308, 511] on div "font" at bounding box center [325, 511] width 56 height 42
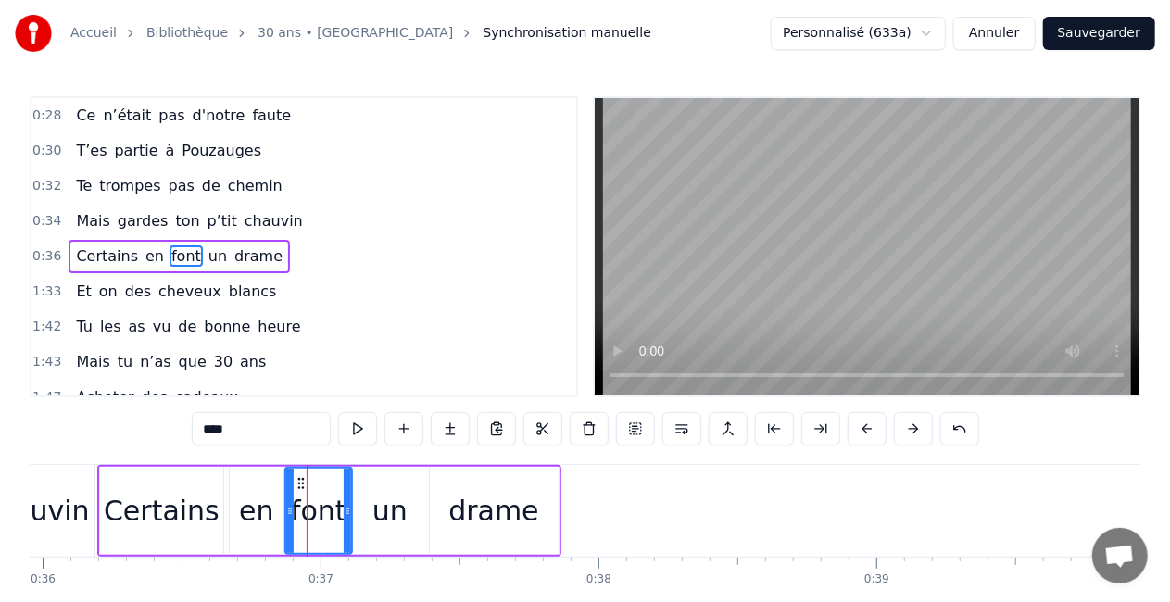
drag, startPoint x: 302, startPoint y: 511, endPoint x: 290, endPoint y: 517, distance: 13.3
click at [290, 517] on icon at bounding box center [289, 511] width 7 height 15
click at [382, 509] on div "un" at bounding box center [390, 511] width 35 height 42
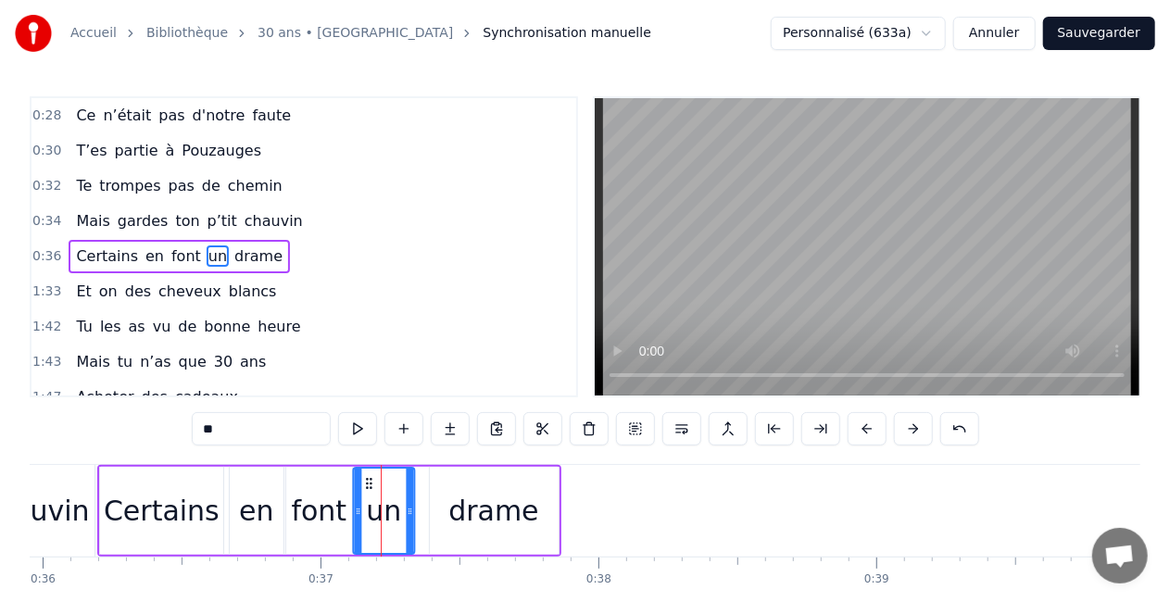
click at [369, 486] on icon at bounding box center [368, 483] width 15 height 15
click at [438, 482] on div "drame" at bounding box center [494, 511] width 129 height 88
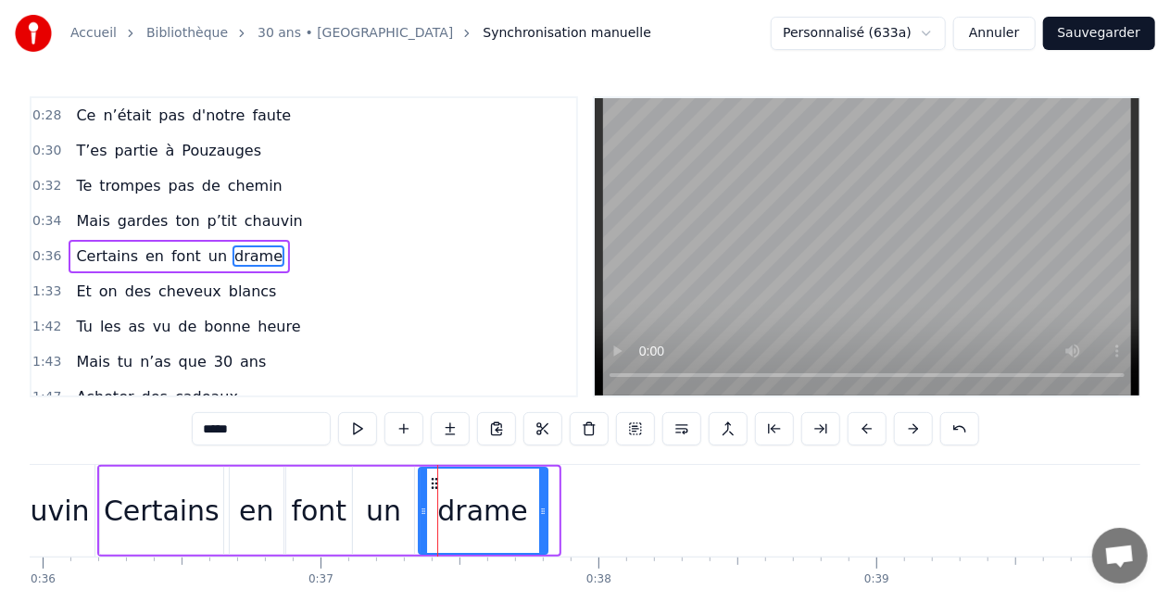
drag, startPoint x: 448, startPoint y: 480, endPoint x: 436, endPoint y: 479, distance: 11.2
drag, startPoint x: 543, startPoint y: 517, endPoint x: 512, endPoint y: 534, distance: 34.8
click at [512, 534] on div at bounding box center [512, 511] width 7 height 84
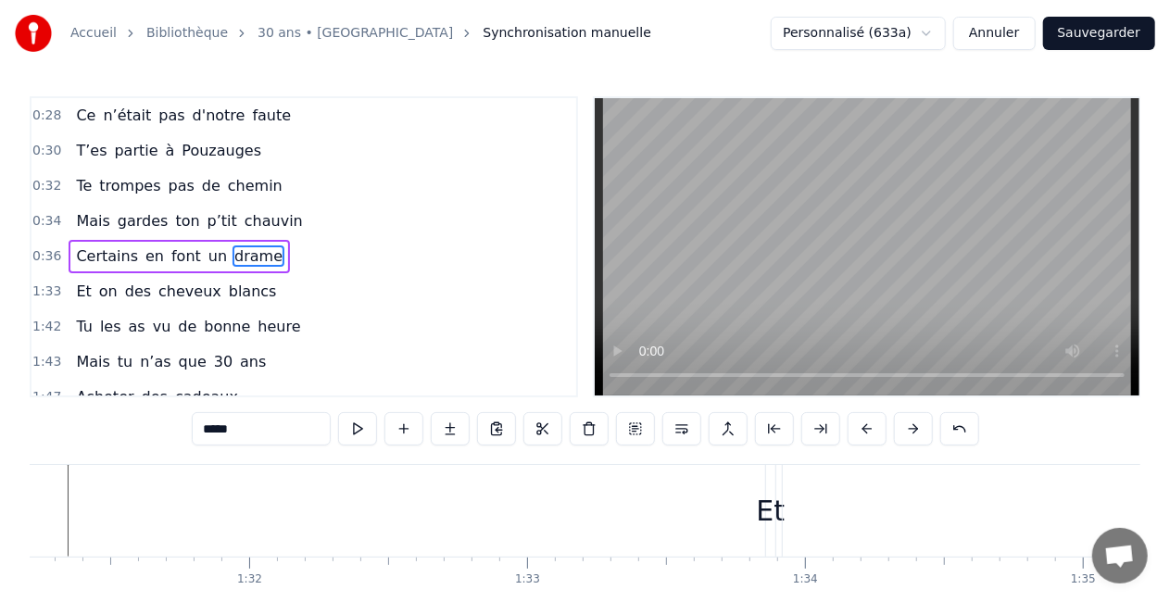
scroll to position [0, 25328]
click at [806, 499] on div "Et" at bounding box center [798, 511] width 29 height 42
type input "**"
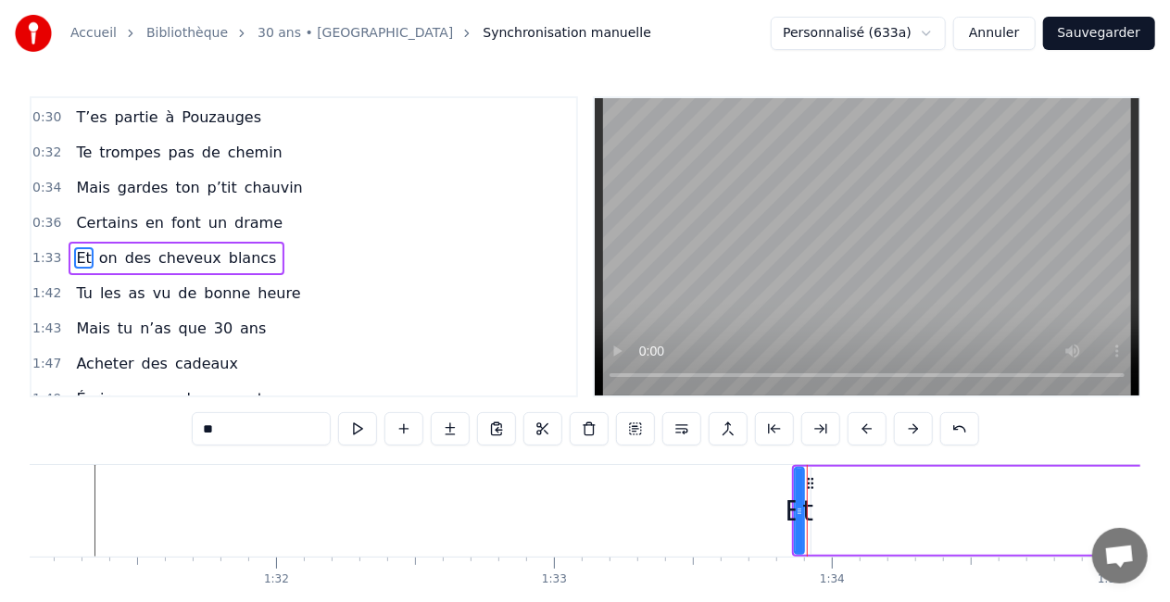
scroll to position [422, 0]
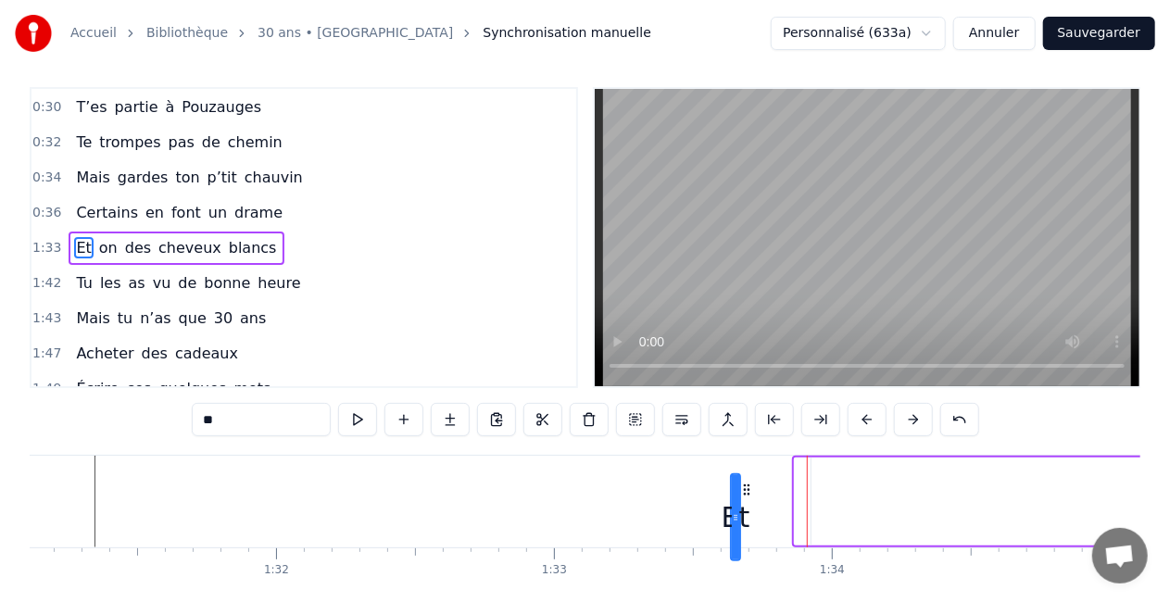
drag, startPoint x: 810, startPoint y: 484, endPoint x: 745, endPoint y: 490, distance: 65.2
click at [747, 490] on icon at bounding box center [746, 490] width 15 height 15
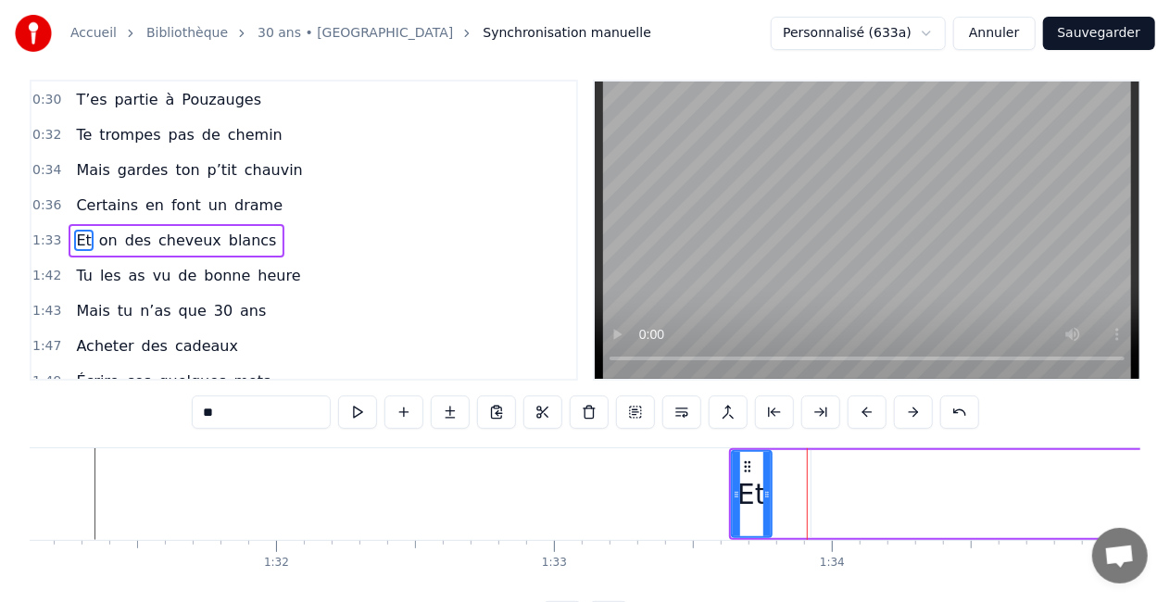
drag, startPoint x: 736, startPoint y: 495, endPoint x: 765, endPoint y: 496, distance: 29.7
click at [765, 496] on icon at bounding box center [767, 494] width 7 height 15
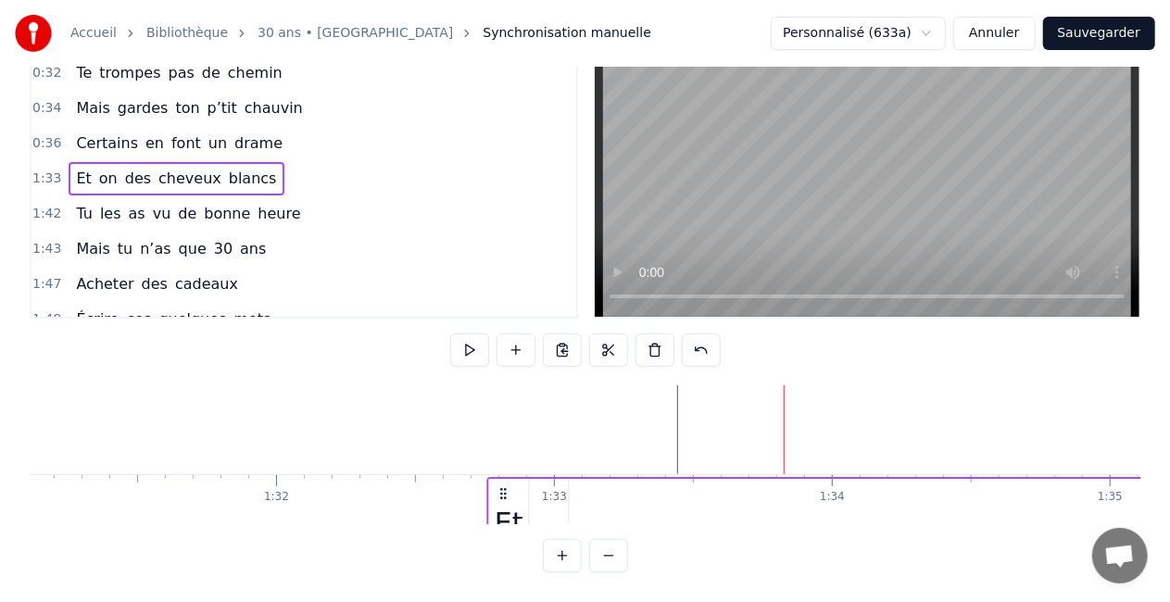
scroll to position [0, 25328]
drag, startPoint x: 748, startPoint y: 478, endPoint x: 510, endPoint y: 385, distance: 255.5
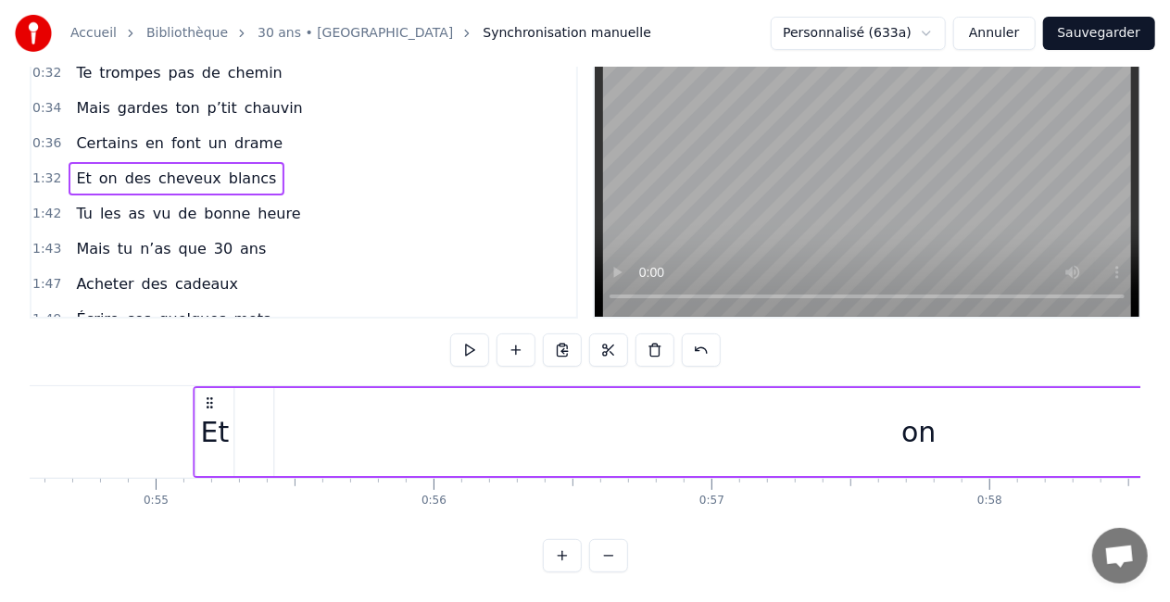
drag, startPoint x: 507, startPoint y: 387, endPoint x: 210, endPoint y: 374, distance: 296.8
click at [210, 388] on div "Et" at bounding box center [215, 432] width 39 height 88
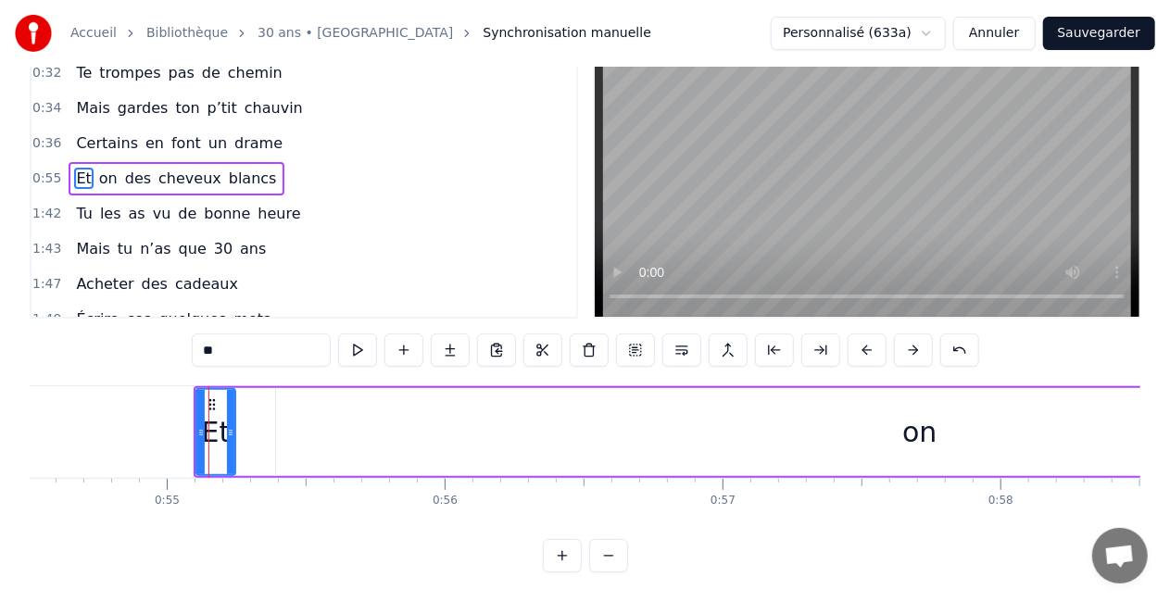
scroll to position [0, 0]
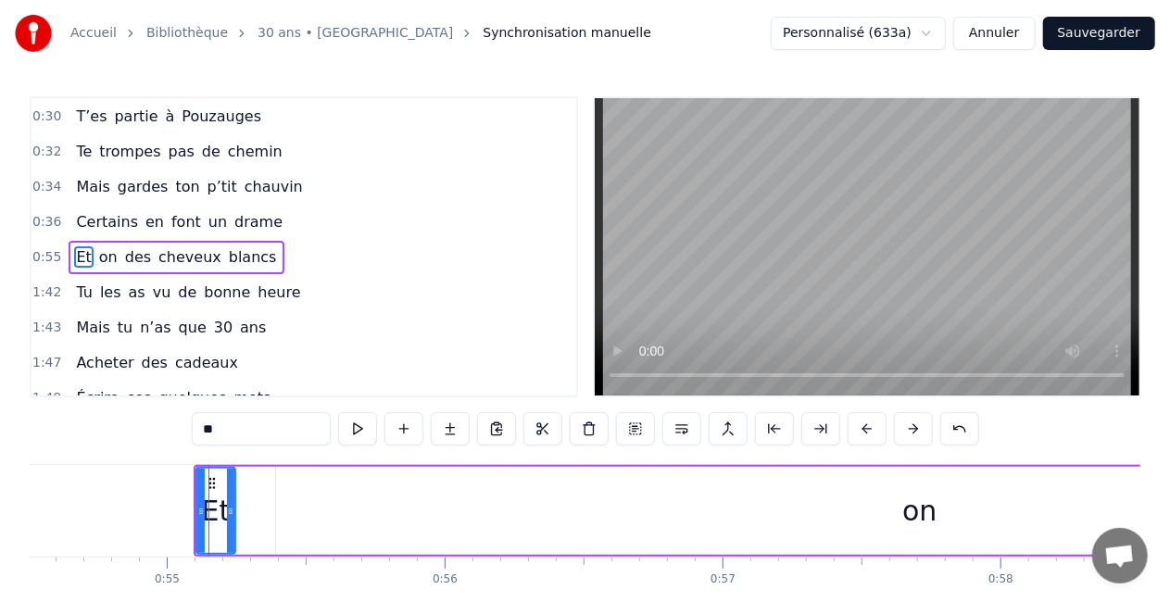
drag, startPoint x: 216, startPoint y: 474, endPoint x: 179, endPoint y: 463, distance: 38.7
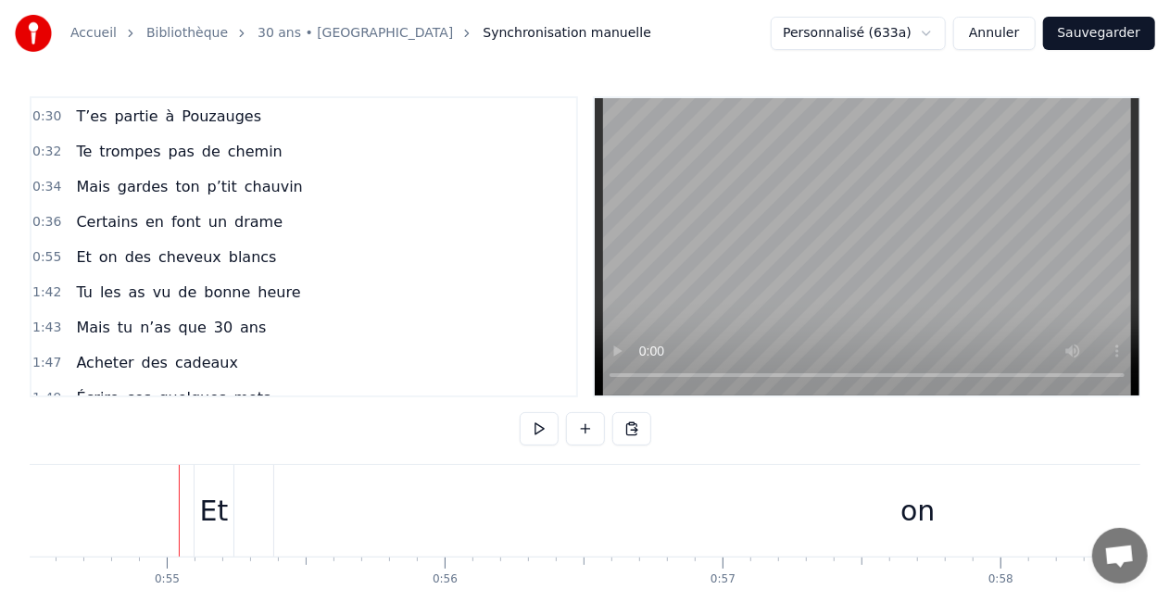
click at [208, 482] on div "Et" at bounding box center [214, 511] width 39 height 92
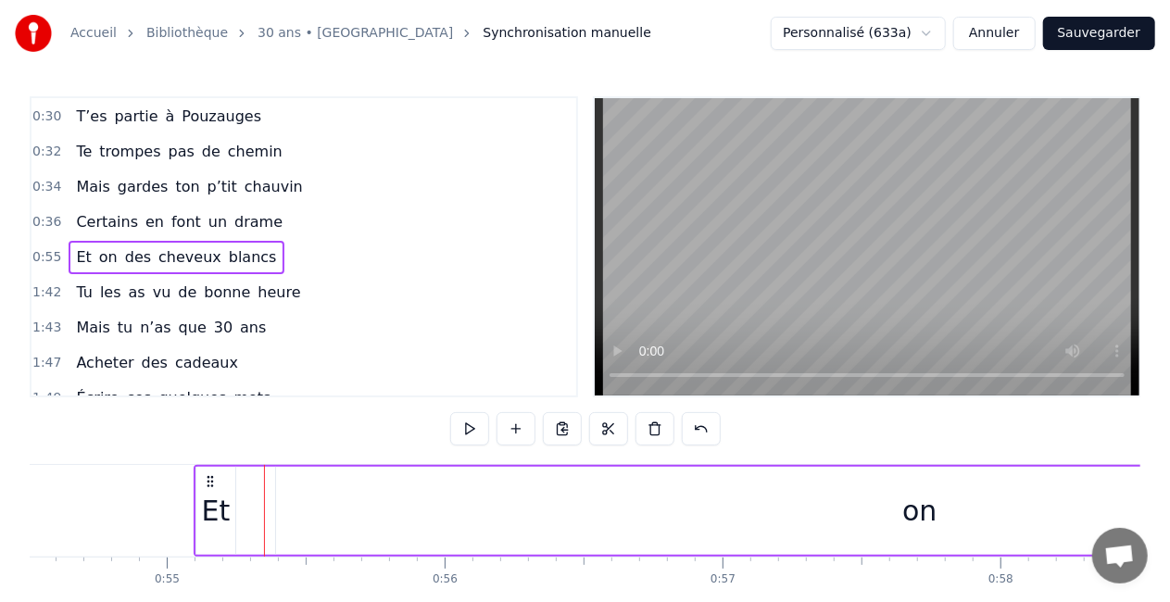
drag, startPoint x: 264, startPoint y: 502, endPoint x: 241, endPoint y: 502, distance: 23.2
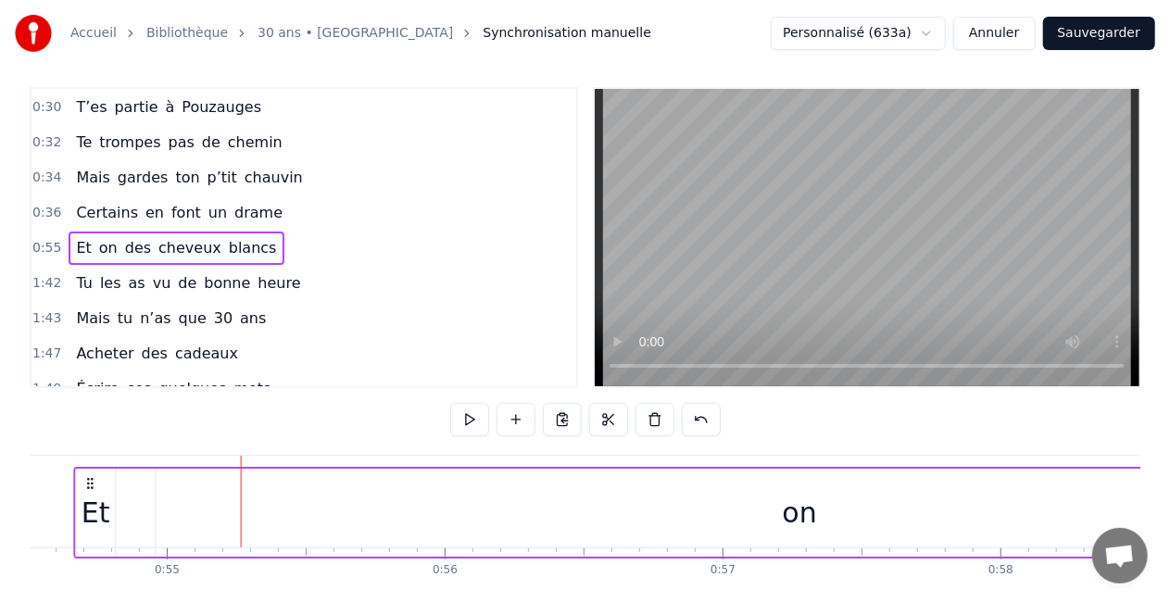
scroll to position [11, 0]
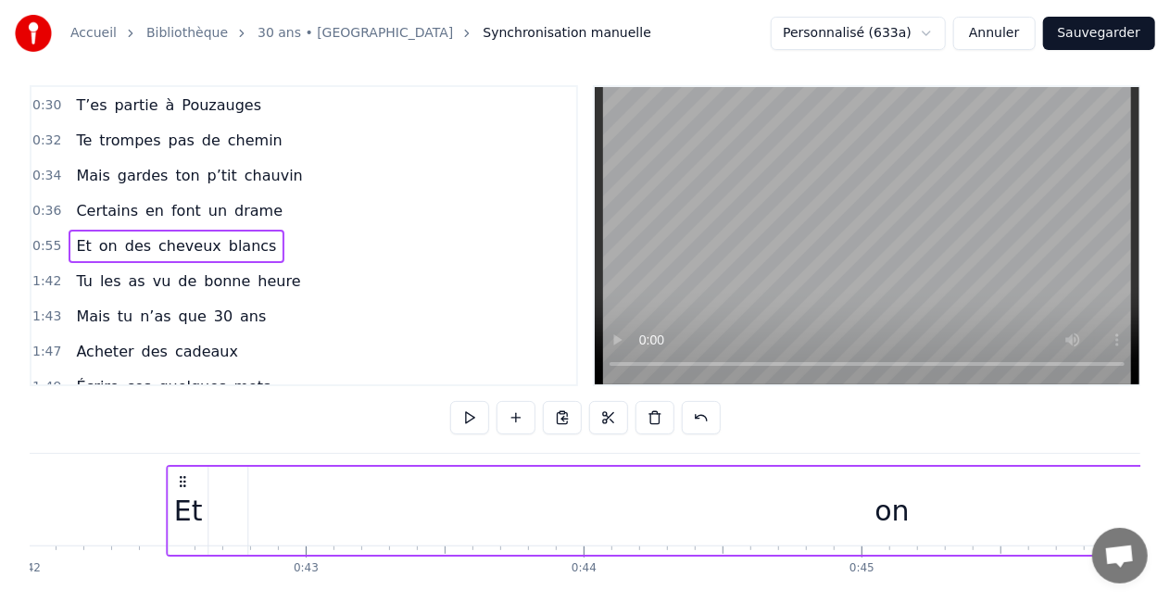
drag, startPoint x: 208, startPoint y: 482, endPoint x: 159, endPoint y: 456, distance: 55.5
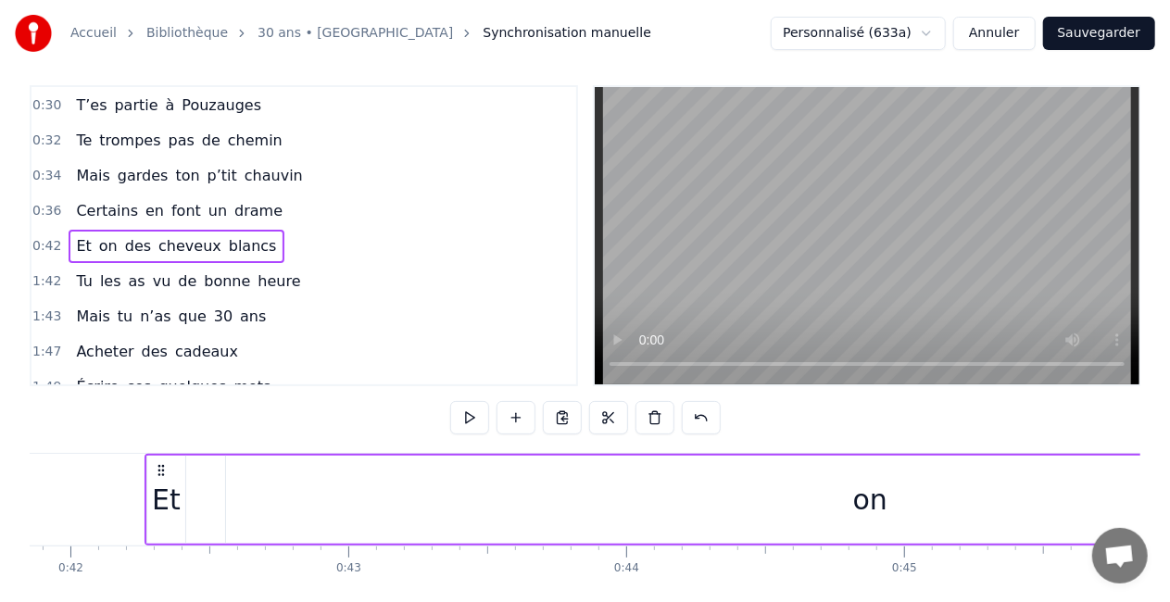
click at [168, 461] on div "Et" at bounding box center [166, 500] width 39 height 88
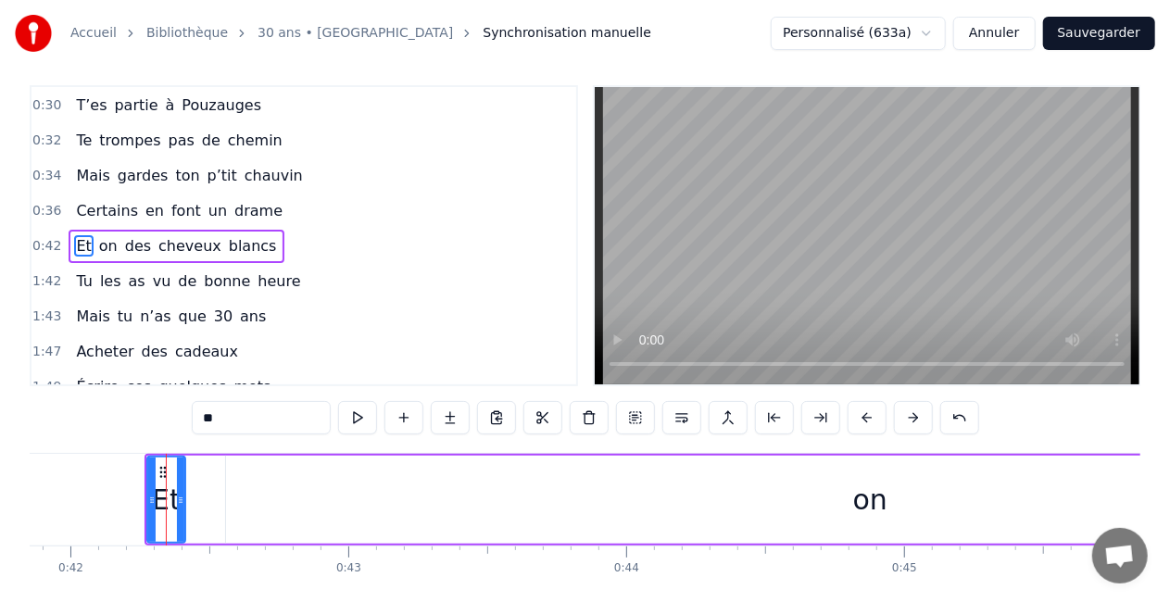
scroll to position [0, 0]
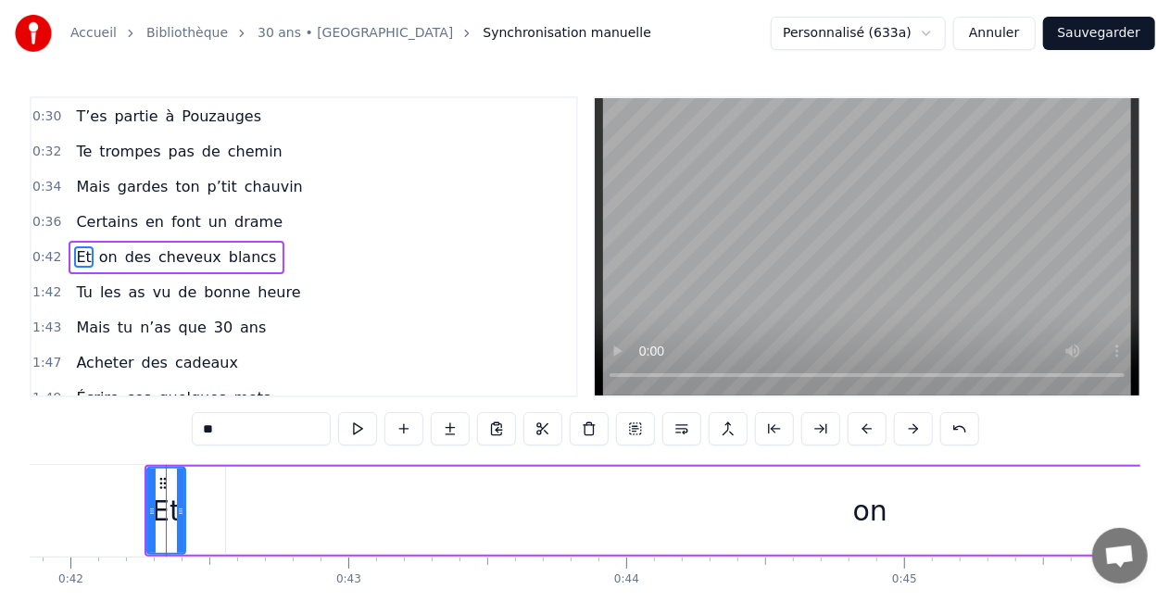
click at [135, 452] on div "0:05 Comment puis- je oublier 0:07 Ce jour si spéciale 0:09 Ce jour où tu es né…" at bounding box center [585, 373] width 1111 height 555
click at [130, 428] on div "0:05 Comment puis- je oublier 0:07 Ce jour si spéciale 0:09 Ce jour où tu es né…" at bounding box center [585, 373] width 1111 height 555
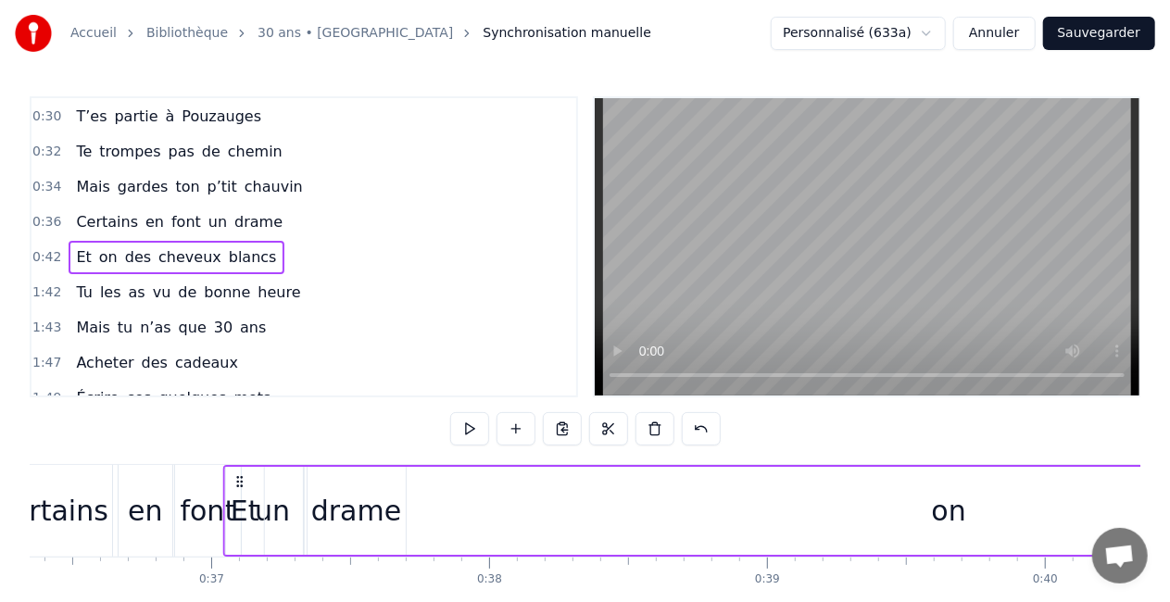
scroll to position [0, 10102]
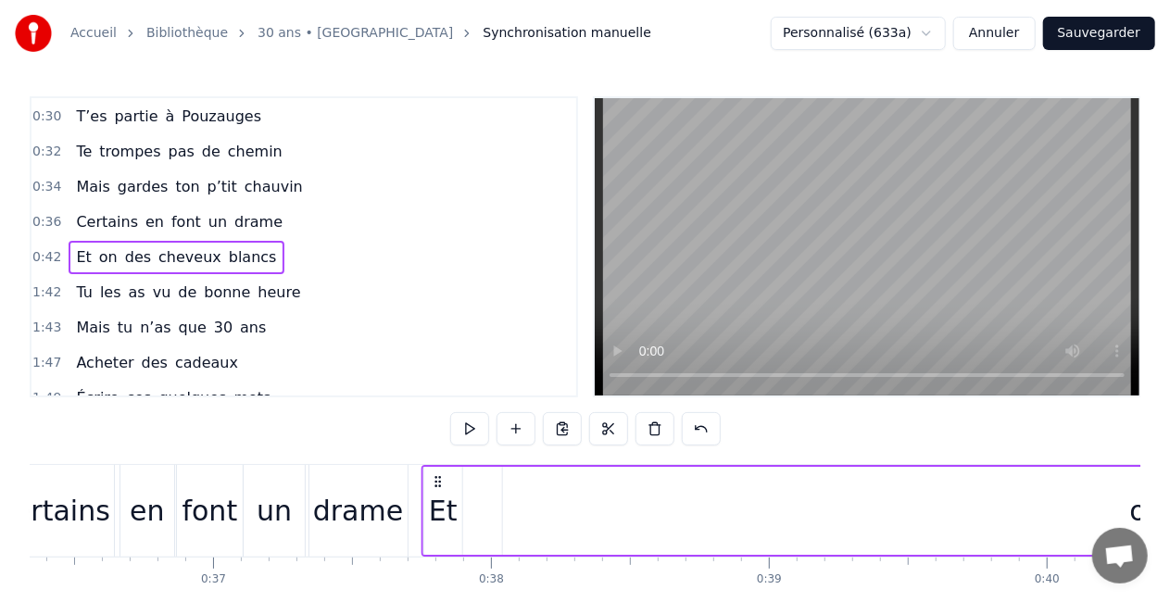
drag, startPoint x: 159, startPoint y: 486, endPoint x: 436, endPoint y: 466, distance: 277.7
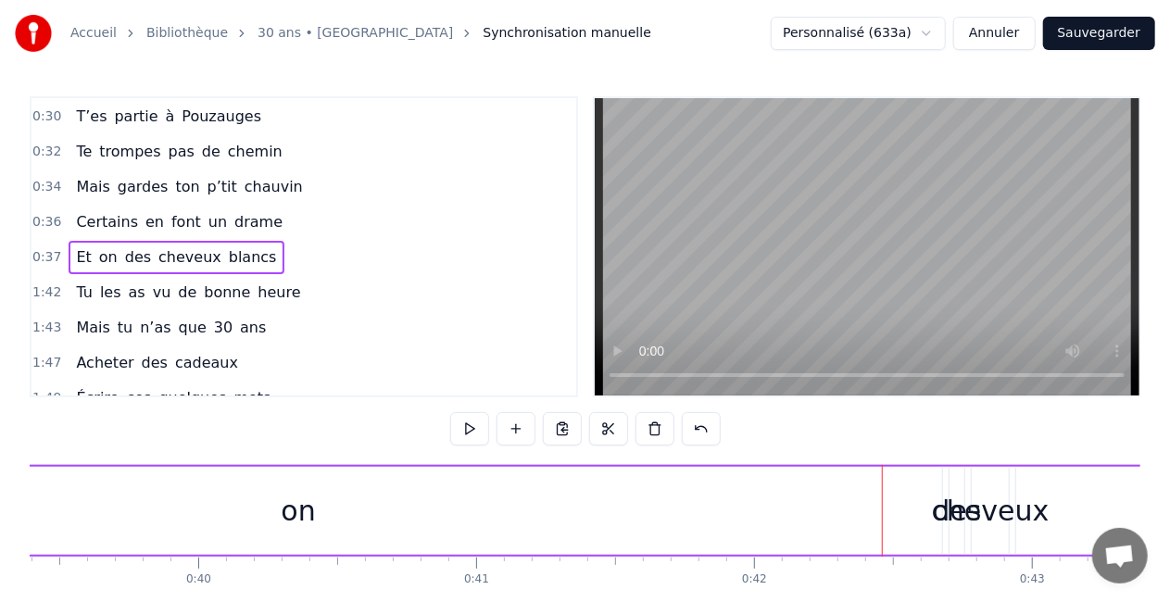
scroll to position [0, 11016]
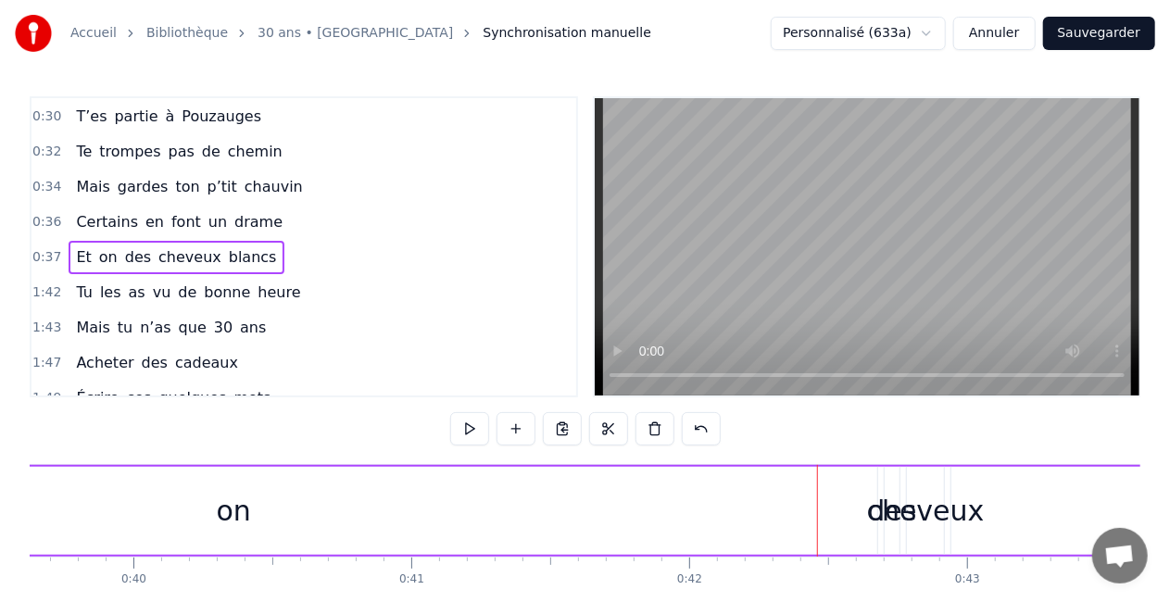
click at [673, 498] on div "on" at bounding box center [234, 511] width 1288 height 88
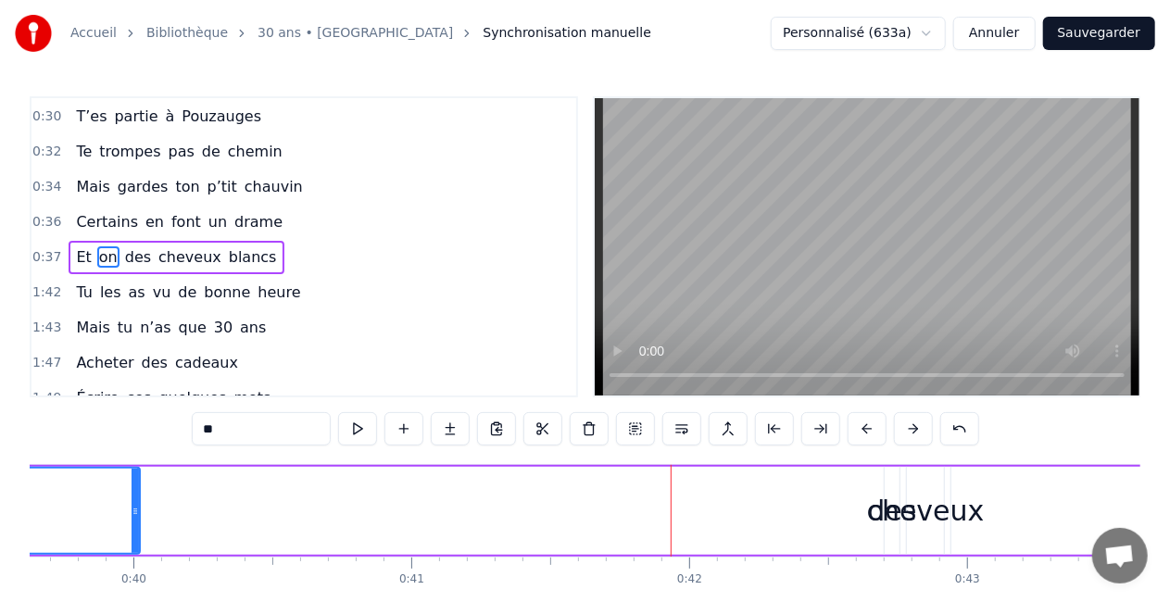
drag, startPoint x: 871, startPoint y: 505, endPoint x: 132, endPoint y: 474, distance: 740.1
click at [132, 474] on div at bounding box center [135, 511] width 7 height 84
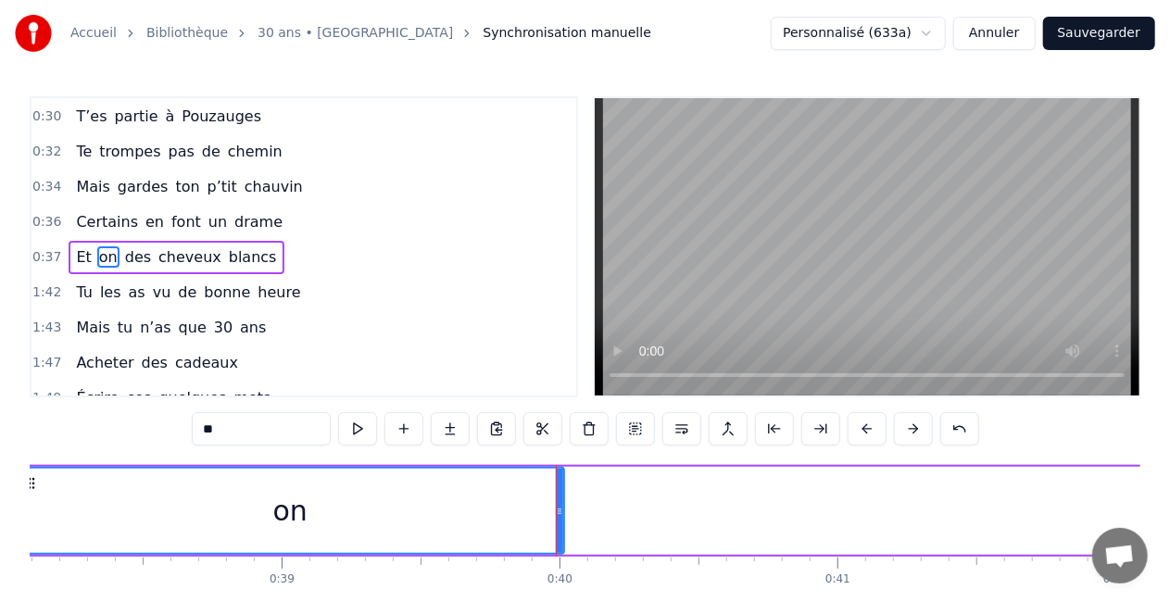
scroll to position [0, 10586]
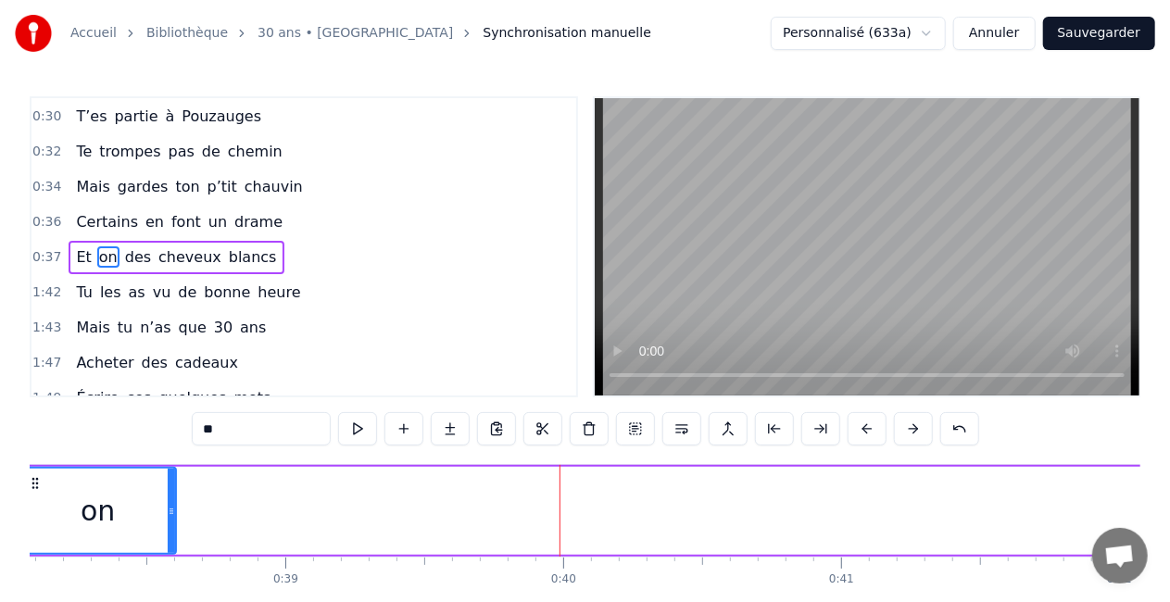
drag, startPoint x: 562, startPoint y: 513, endPoint x: 167, endPoint y: 536, distance: 396.3
click at [168, 536] on div at bounding box center [171, 511] width 7 height 84
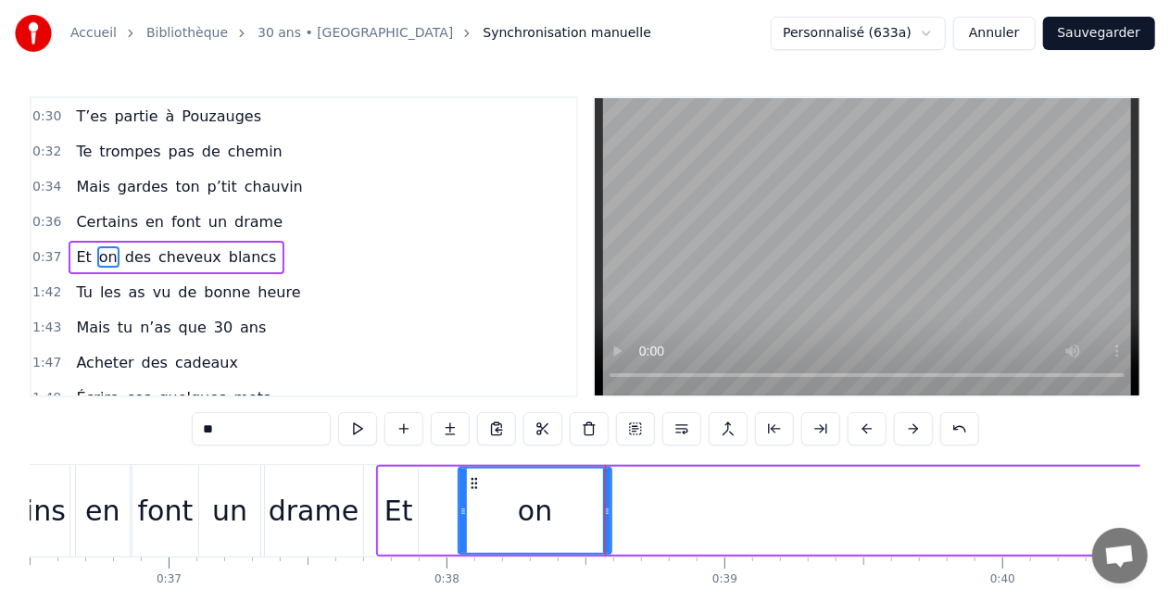
scroll to position [0, 10117]
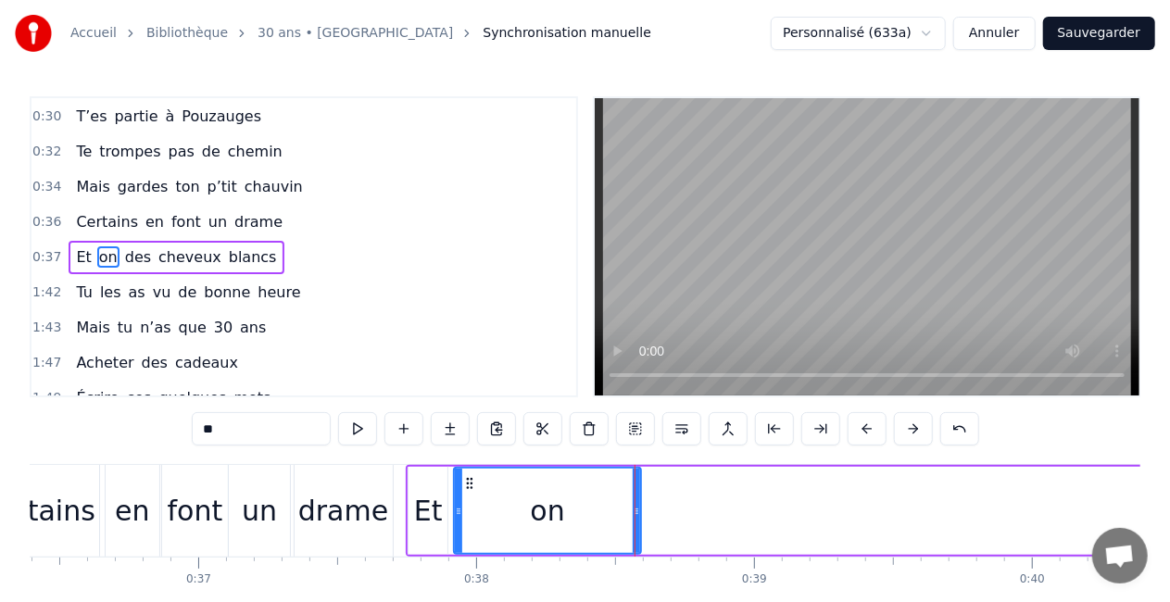
drag, startPoint x: 491, startPoint y: 517, endPoint x: 457, endPoint y: 517, distance: 34.3
click at [457, 517] on icon at bounding box center [458, 511] width 7 height 15
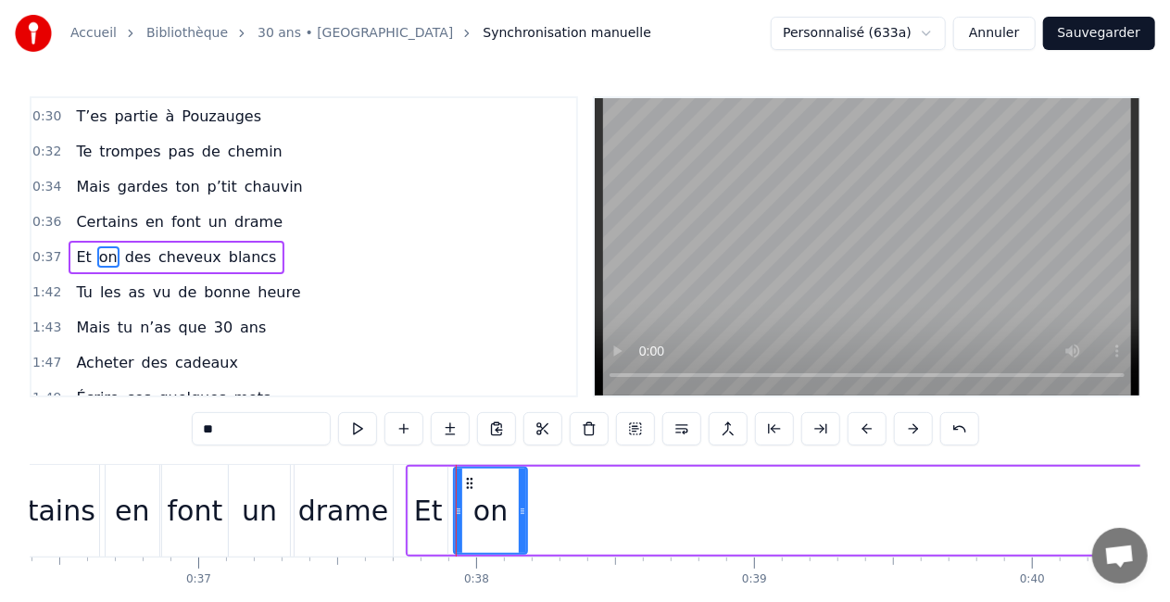
drag, startPoint x: 634, startPoint y: 510, endPoint x: 522, endPoint y: 511, distance: 112.1
click at [522, 511] on icon at bounding box center [522, 511] width 7 height 15
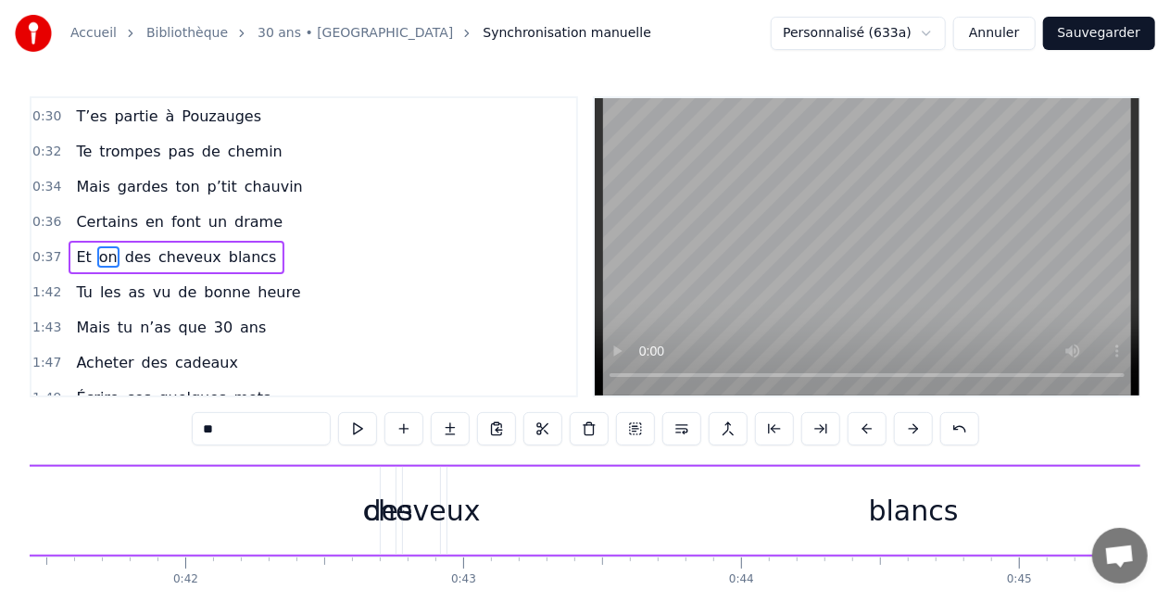
scroll to position [0, 11575]
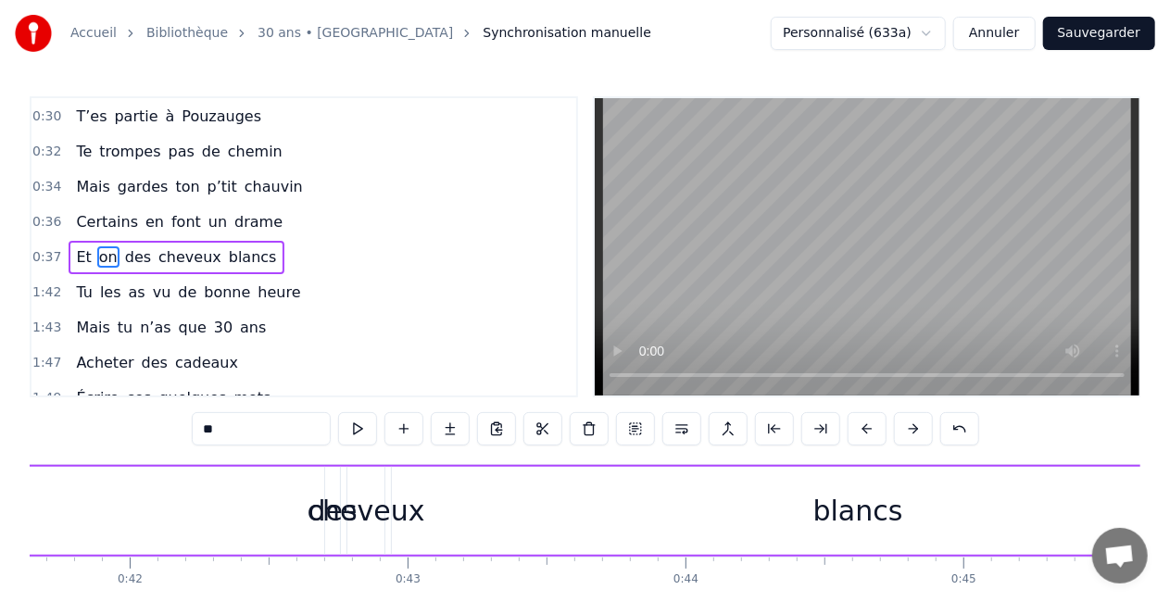
click at [332, 544] on div "des" at bounding box center [332, 511] width 15 height 88
drag, startPoint x: 335, startPoint y: 512, endPoint x: 371, endPoint y: 517, distance: 36.4
click at [371, 517] on icon at bounding box center [371, 511] width 7 height 15
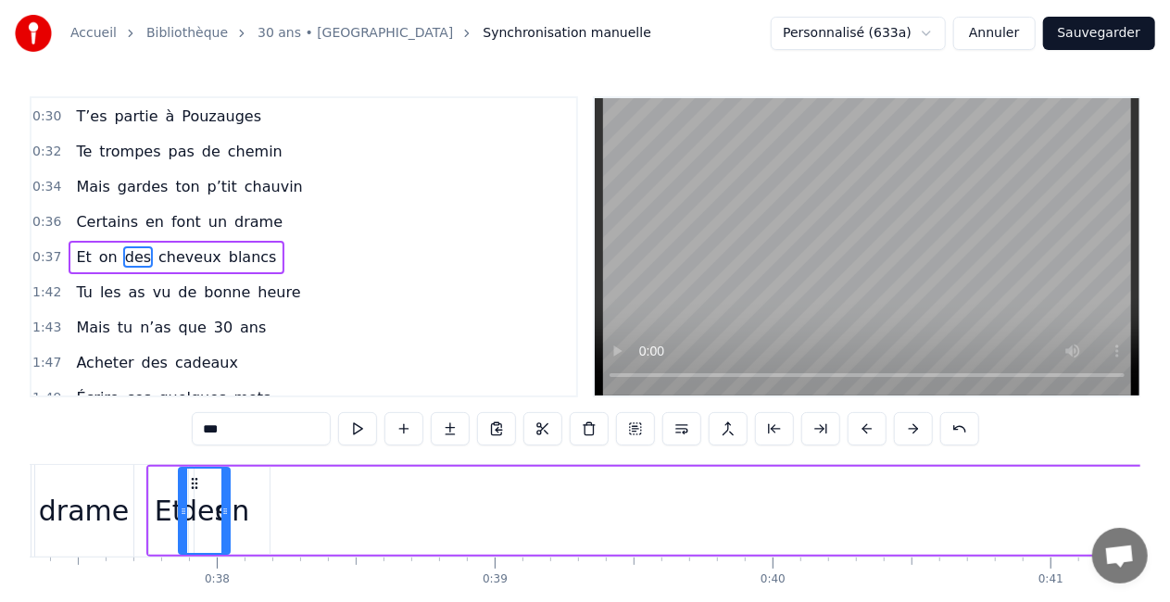
scroll to position [0, 10362]
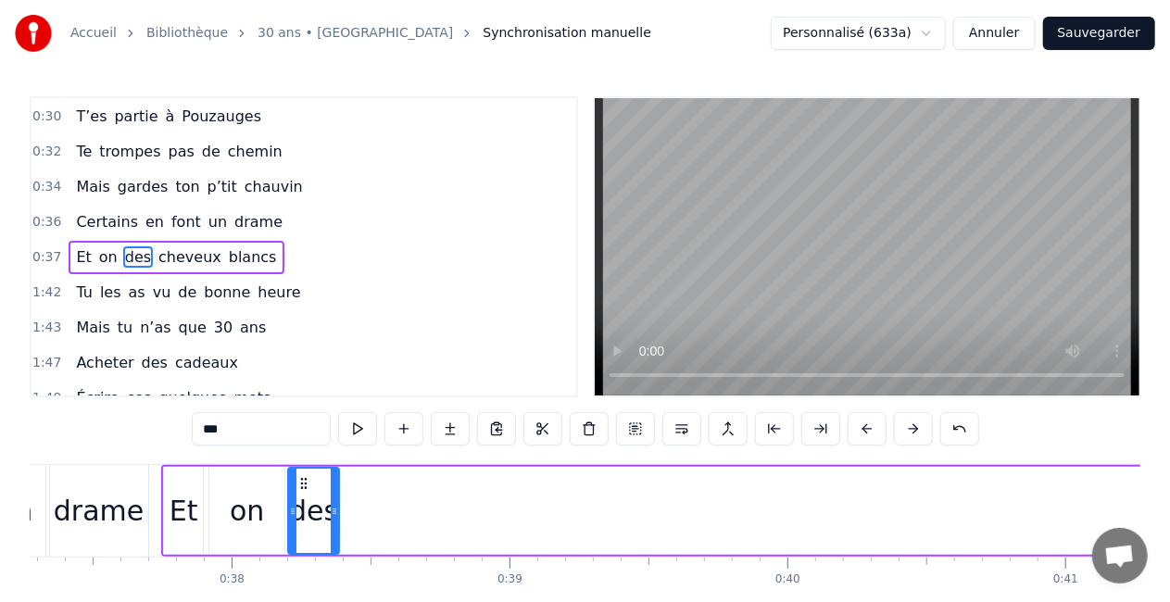
drag, startPoint x: 341, startPoint y: 484, endPoint x: 305, endPoint y: 463, distance: 41.5
click at [305, 463] on div "0:05 Comment puis- je oublier 0:07 Ce jour si spéciale 0:09 Ce jour où tu es né…" at bounding box center [585, 373] width 1111 height 555
click at [261, 512] on div "on" at bounding box center [247, 511] width 34 height 42
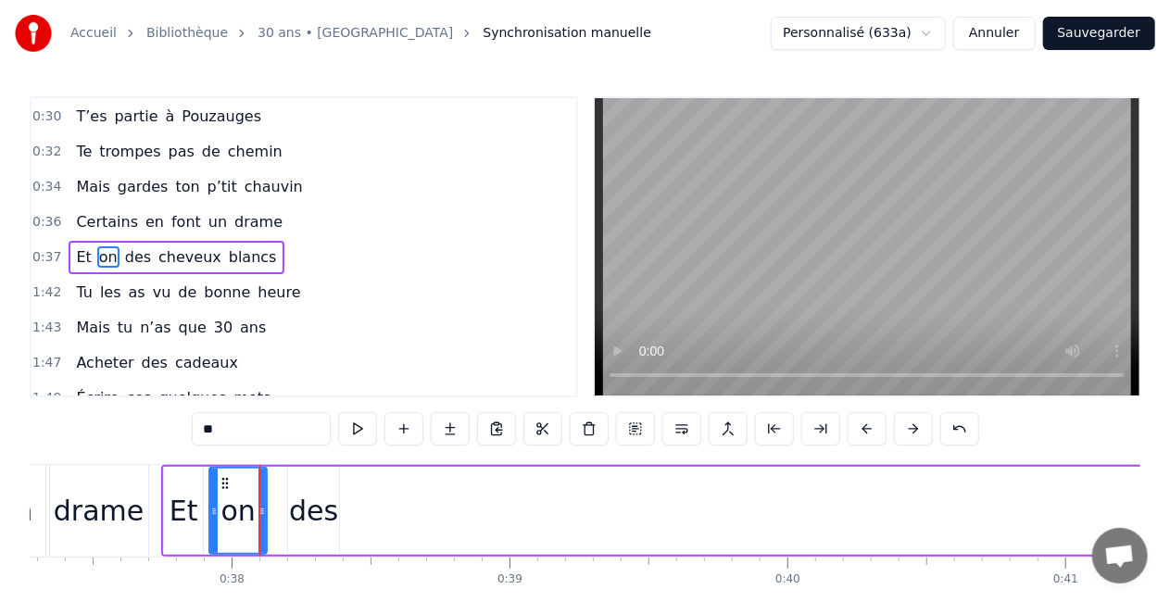
drag, startPoint x: 281, startPoint y: 514, endPoint x: 263, endPoint y: 519, distance: 18.2
click at [263, 519] on div at bounding box center [262, 511] width 7 height 84
click at [315, 515] on div "des" at bounding box center [313, 511] width 49 height 42
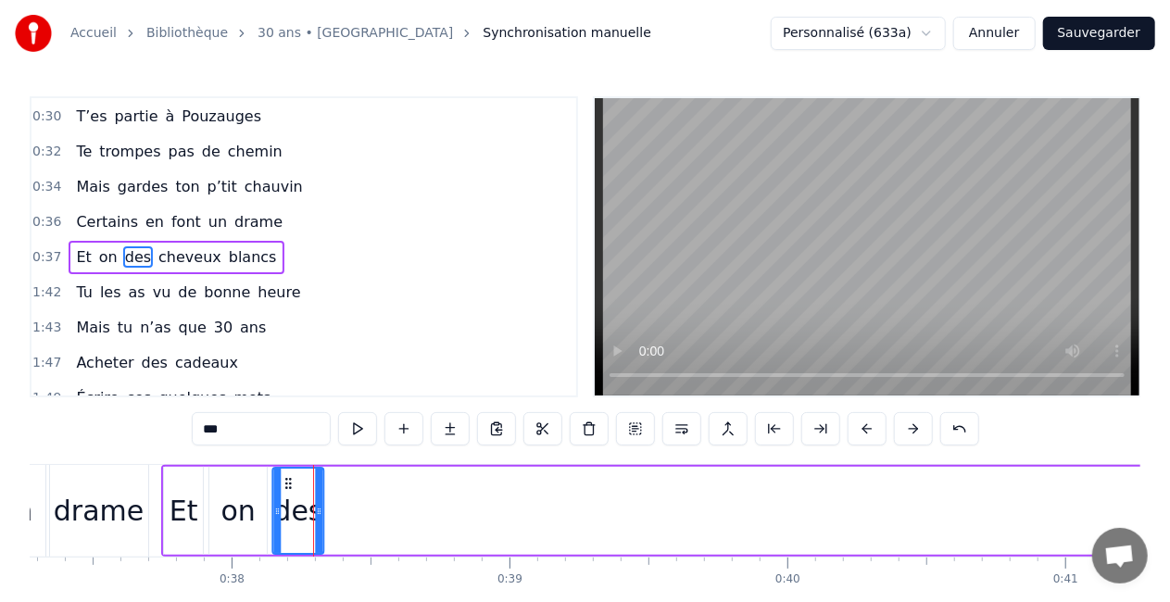
drag, startPoint x: 302, startPoint y: 484, endPoint x: 286, endPoint y: 488, distance: 16.4
click at [286, 488] on icon at bounding box center [288, 483] width 15 height 15
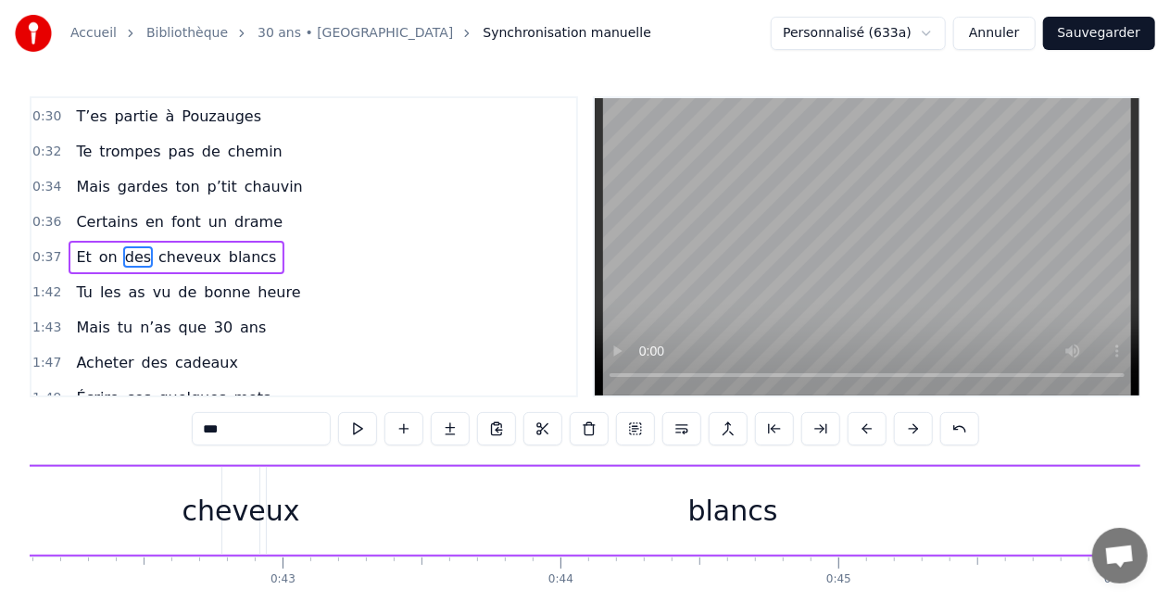
scroll to position [0, 11698]
click at [234, 506] on div "cheveux" at bounding box center [244, 511] width 118 height 42
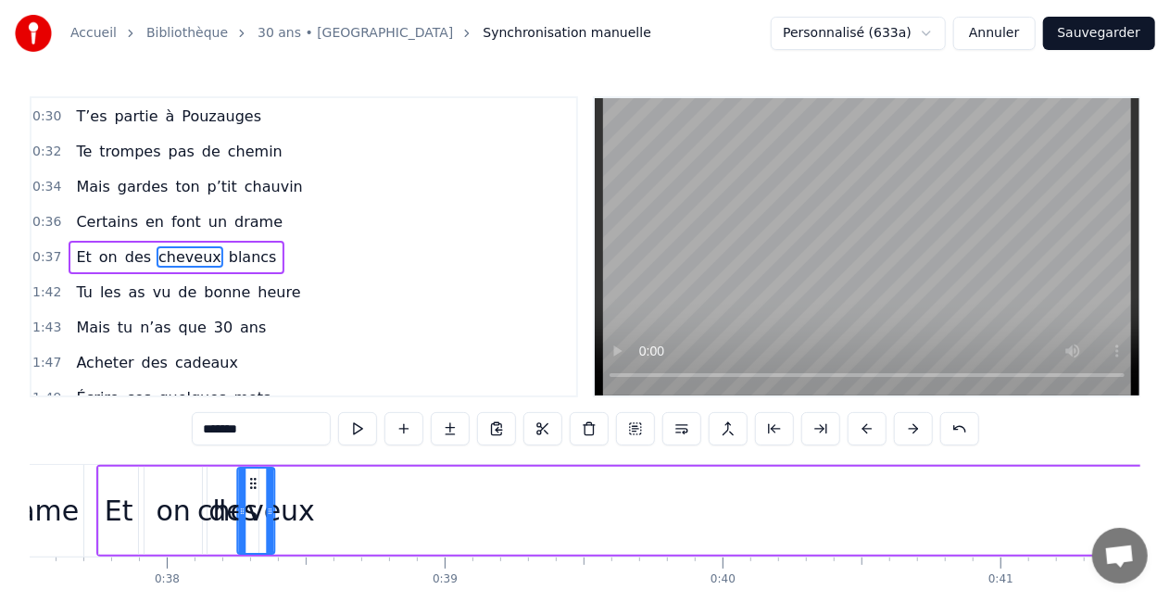
scroll to position [0, 10329]
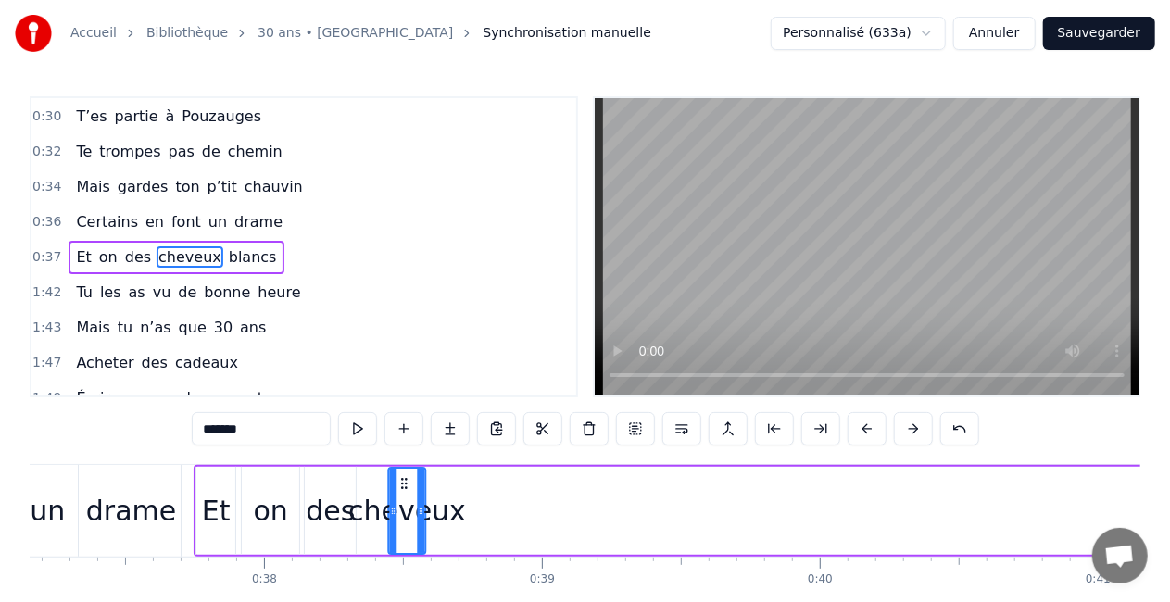
drag, startPoint x: 241, startPoint y: 484, endPoint x: 404, endPoint y: 480, distance: 163.1
click at [404, 480] on icon at bounding box center [404, 483] width 15 height 15
drag, startPoint x: 390, startPoint y: 517, endPoint x: 355, endPoint y: 518, distance: 35.2
click at [355, 518] on div at bounding box center [357, 511] width 7 height 84
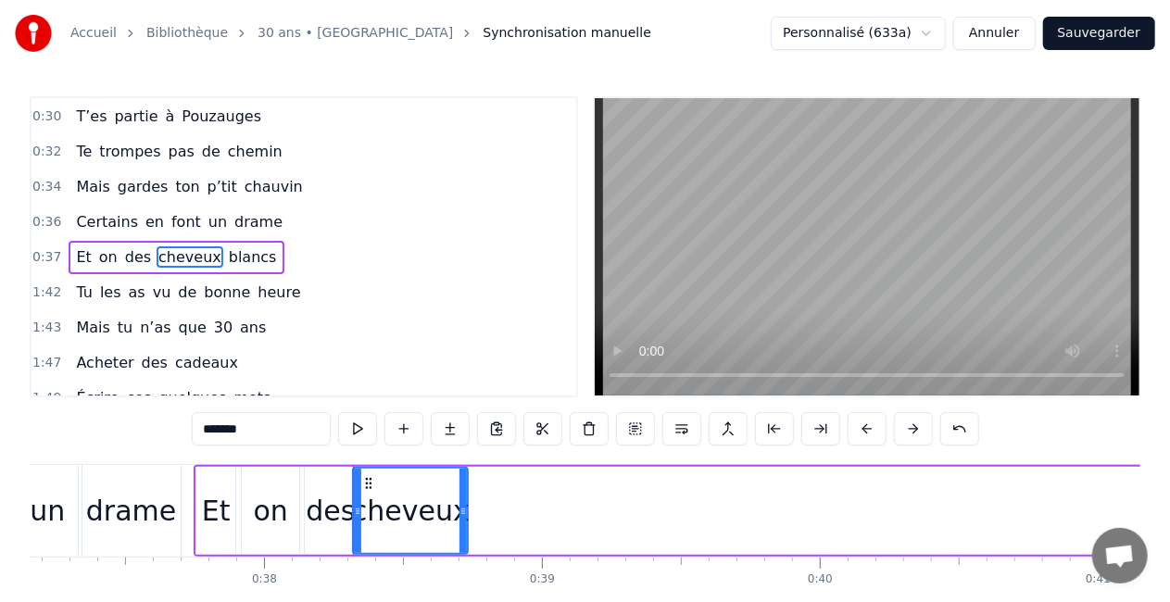
drag, startPoint x: 423, startPoint y: 511, endPoint x: 465, endPoint y: 517, distance: 42.1
click at [465, 517] on icon at bounding box center [463, 511] width 7 height 15
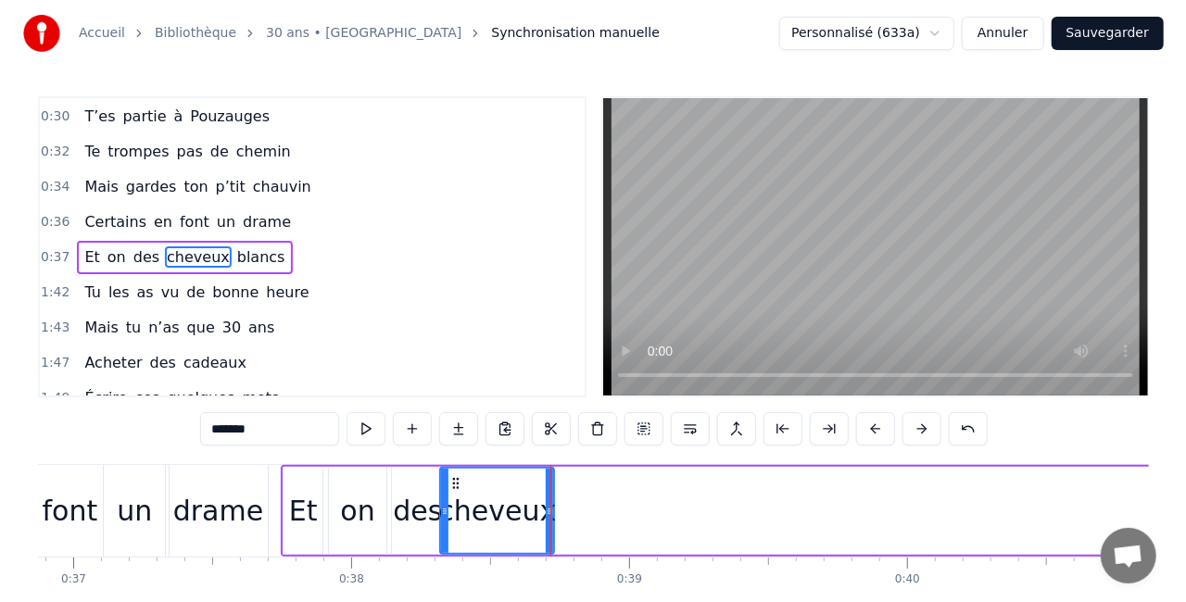
scroll to position [0, 10246]
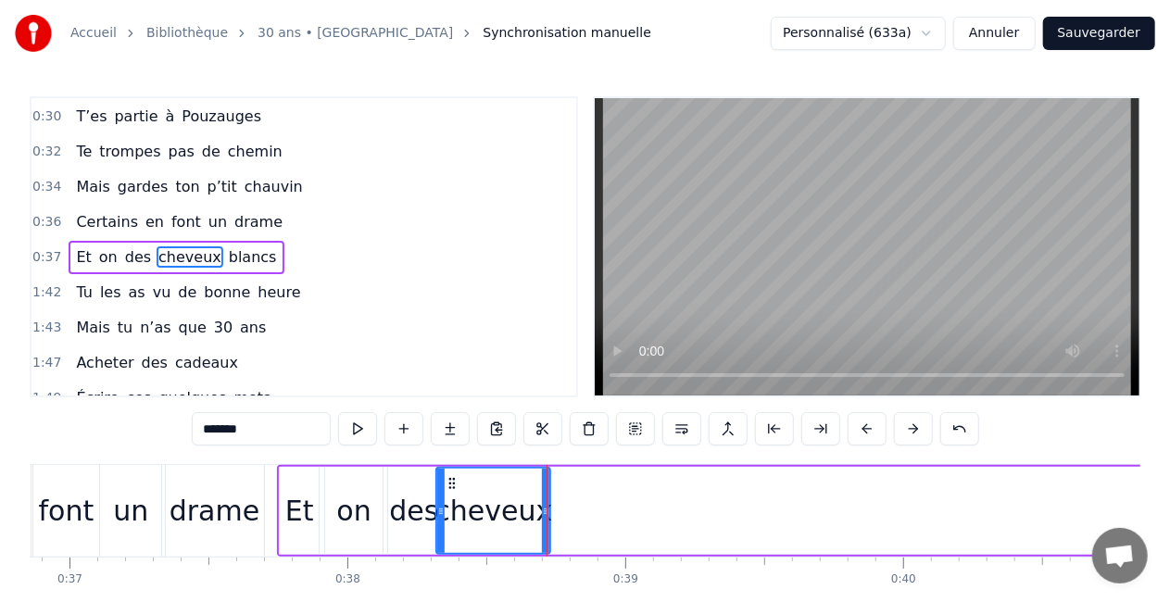
click at [102, 246] on span "on" at bounding box center [108, 256] width 22 height 21
type input "**"
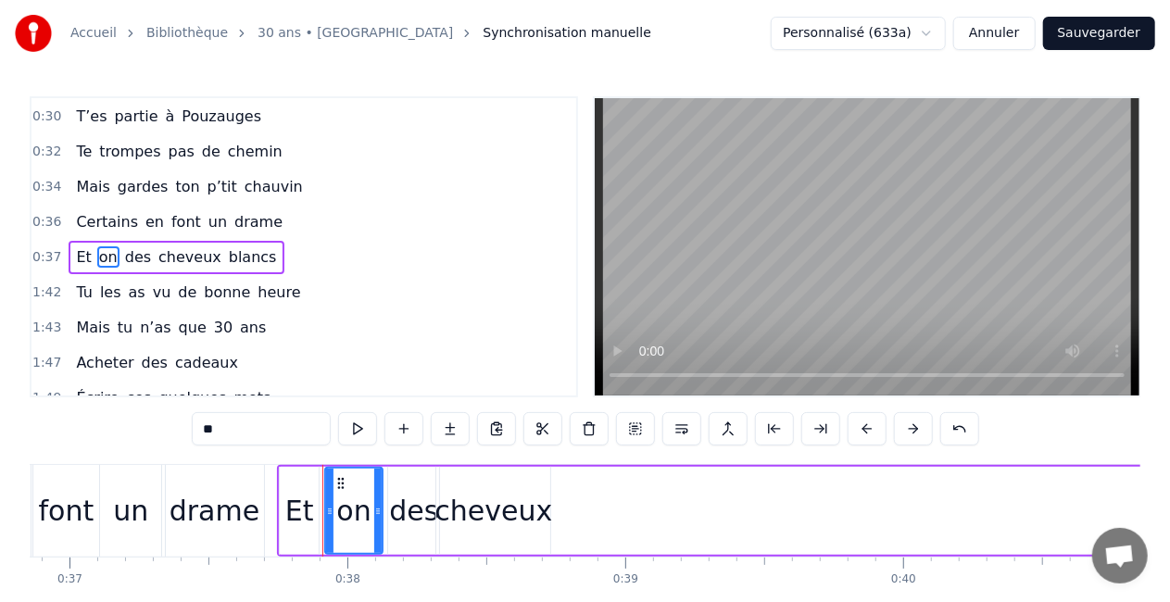
click at [102, 246] on span "on" at bounding box center [108, 256] width 22 height 21
click at [274, 35] on link "30 ans • [GEOGRAPHIC_DATA]" at bounding box center [356, 33] width 196 height 19
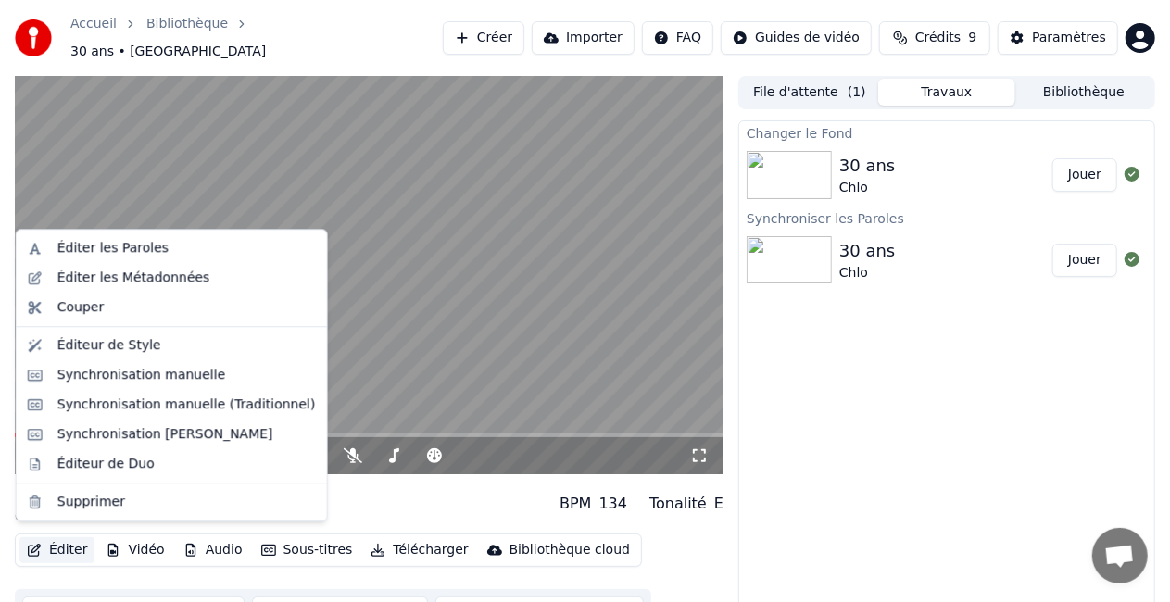
click at [71, 545] on button "Éditer" at bounding box center [56, 550] width 75 height 26
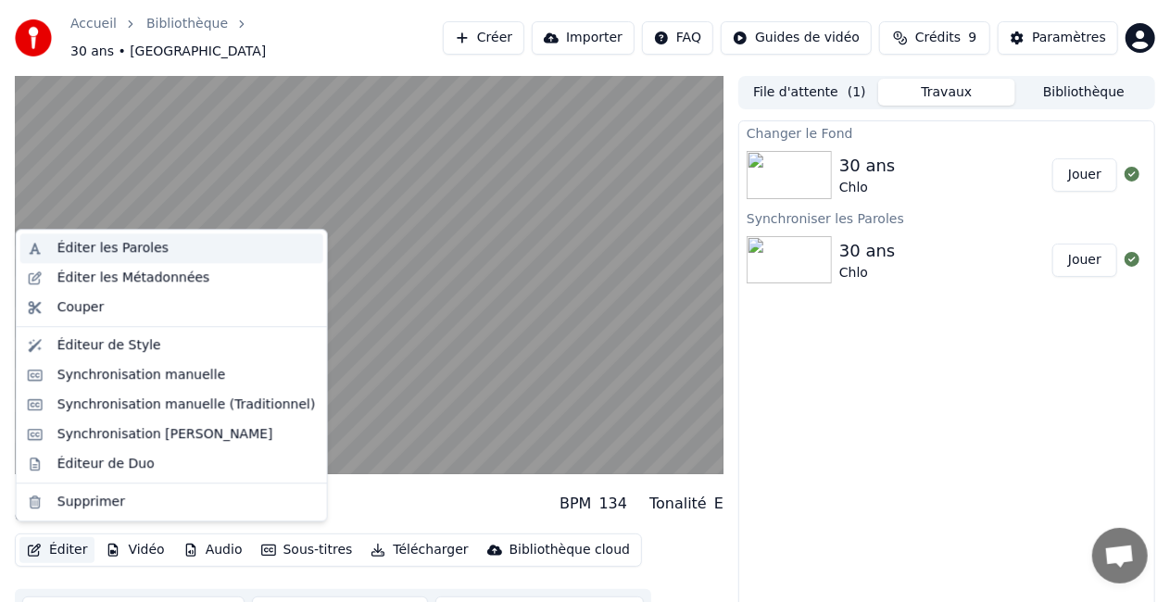
click at [87, 246] on div "Éditer les Paroles" at bounding box center [112, 248] width 111 height 19
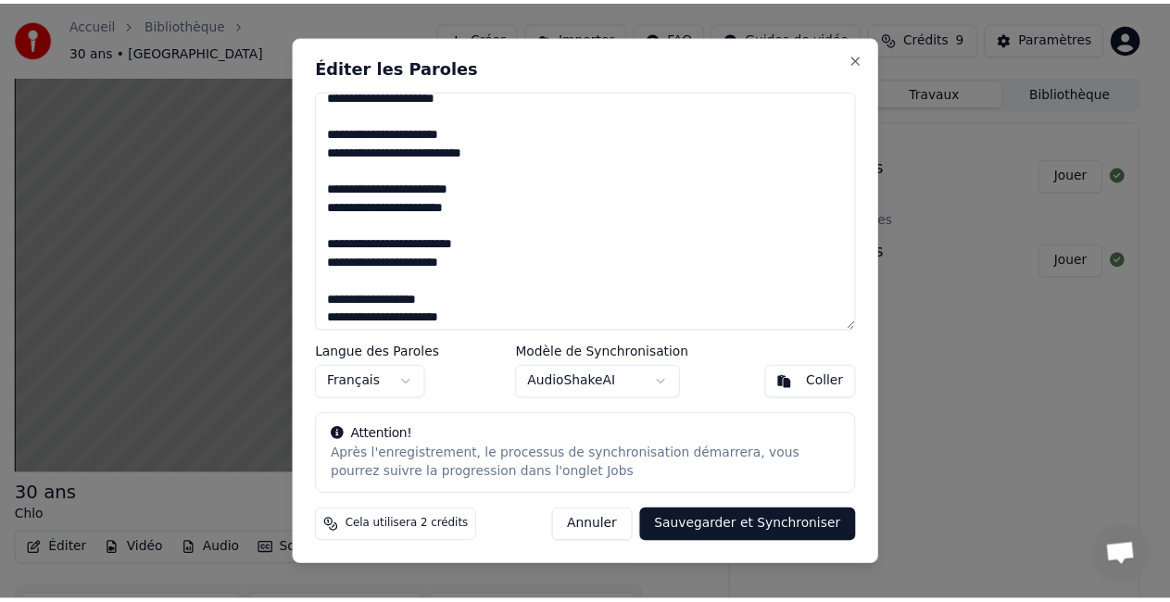
scroll to position [331, 0]
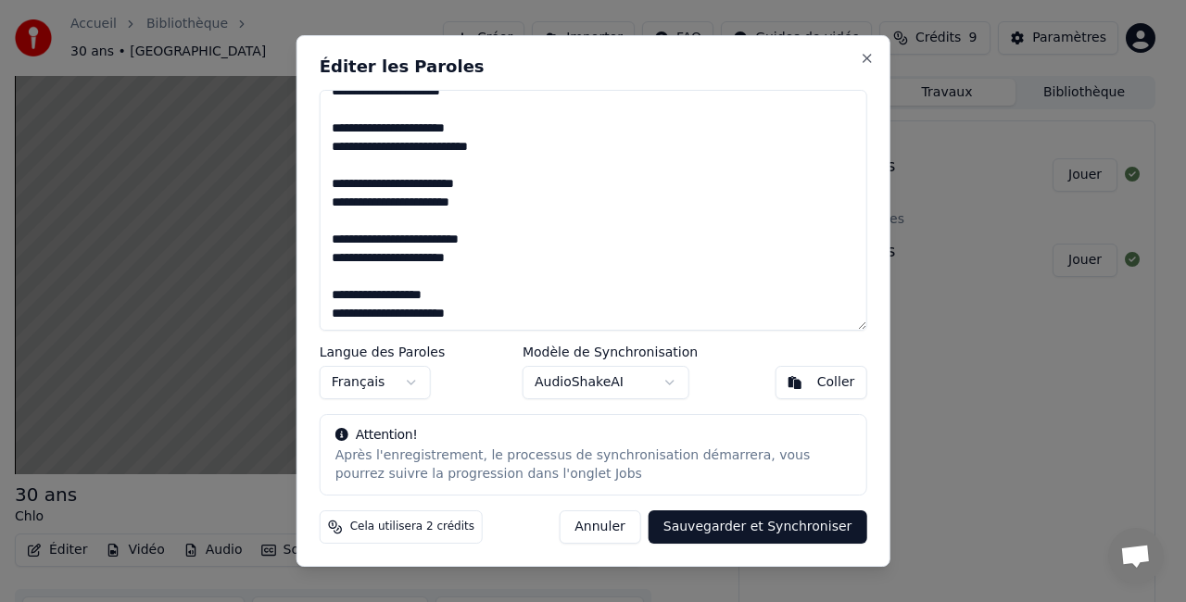
click at [361, 206] on textarea at bounding box center [594, 210] width 548 height 241
click at [713, 518] on button "Sauvegarder et Synchroniser" at bounding box center [758, 527] width 219 height 33
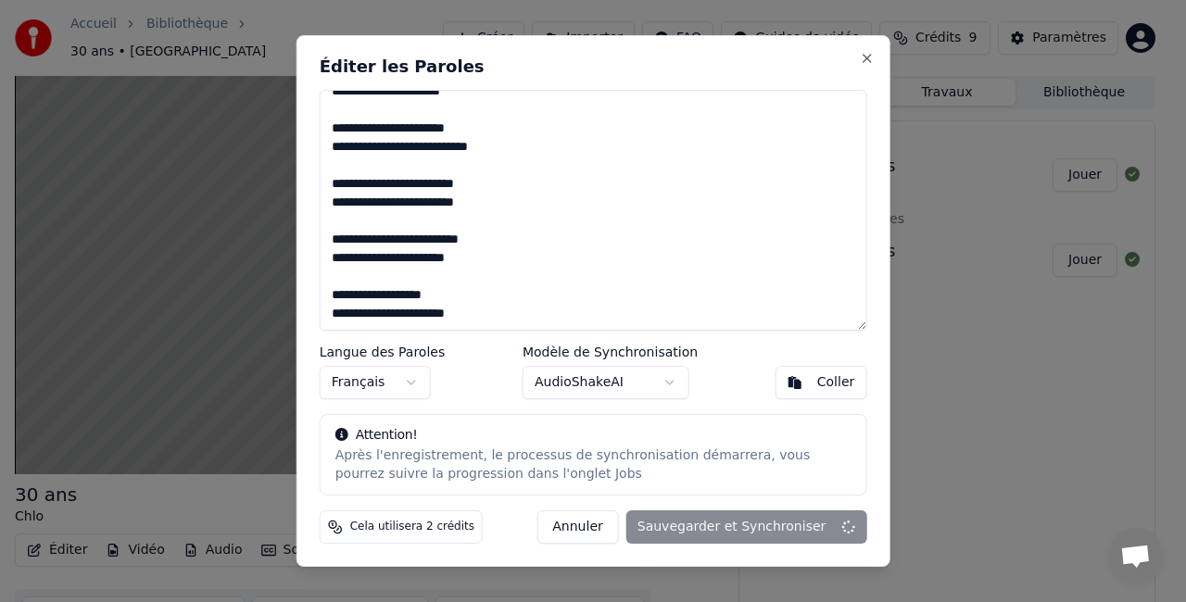
type textarea "**********"
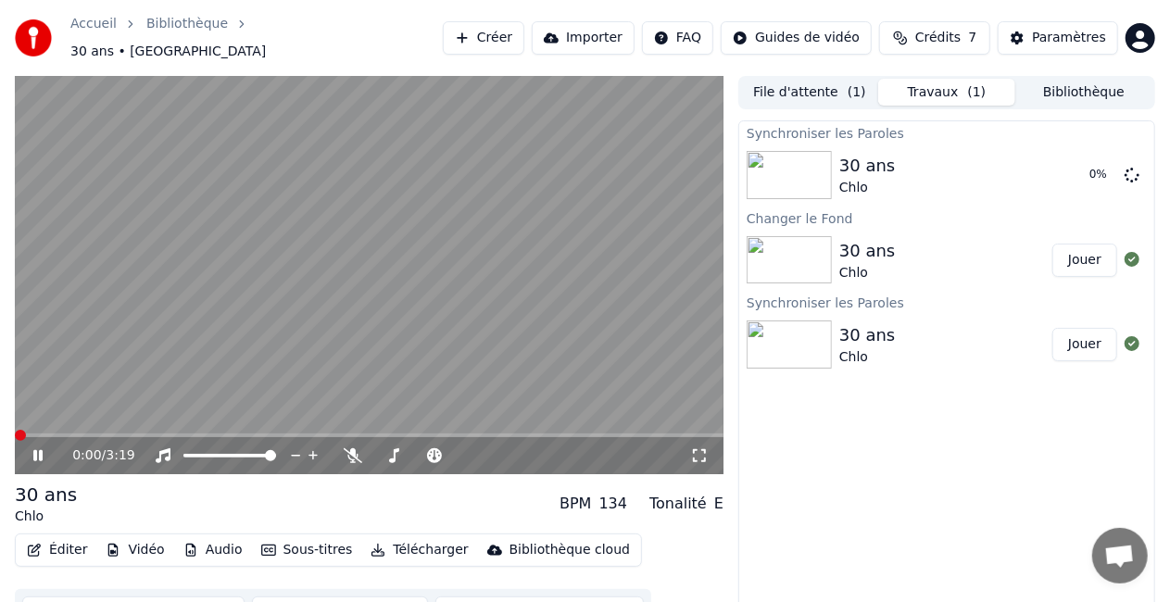
click at [15, 430] on span at bounding box center [20, 435] width 11 height 11
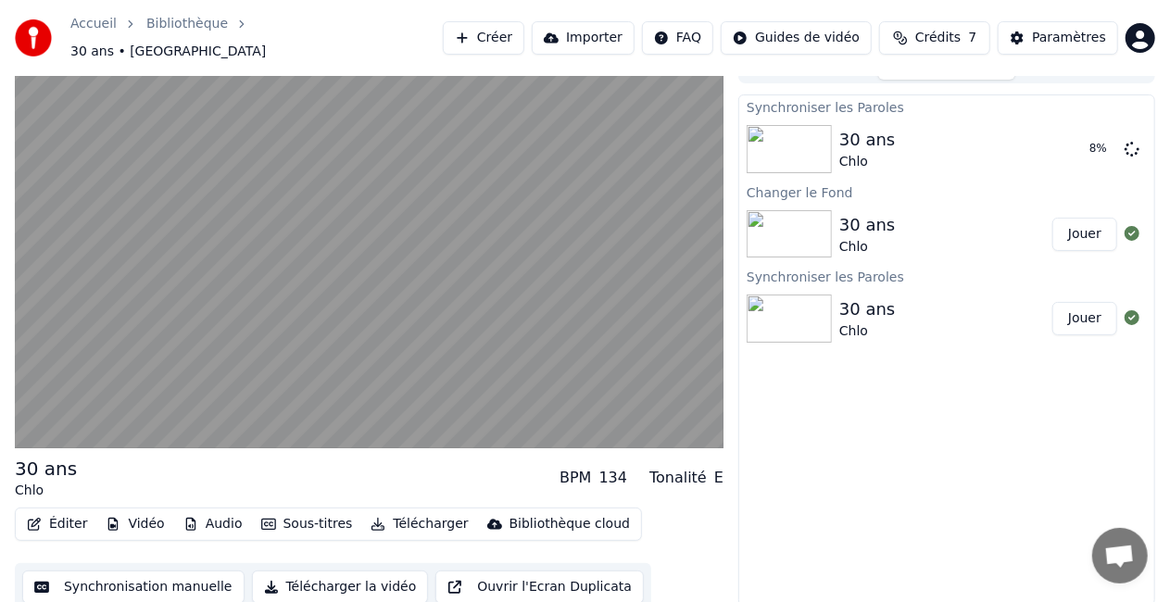
scroll to position [26, 0]
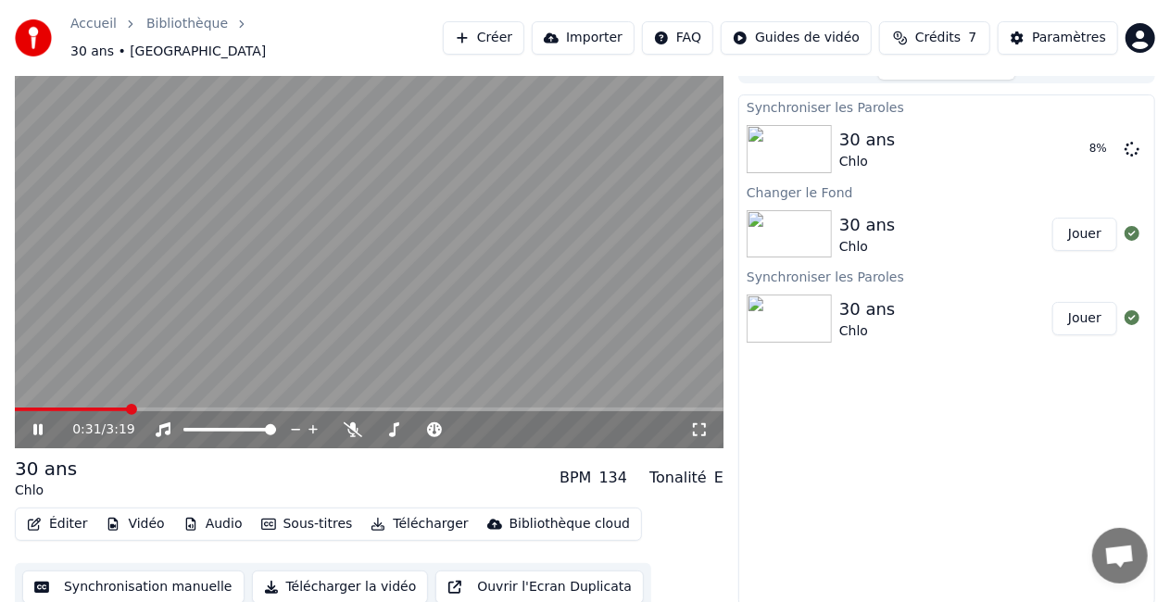
click at [314, 261] on video at bounding box center [369, 249] width 709 height 398
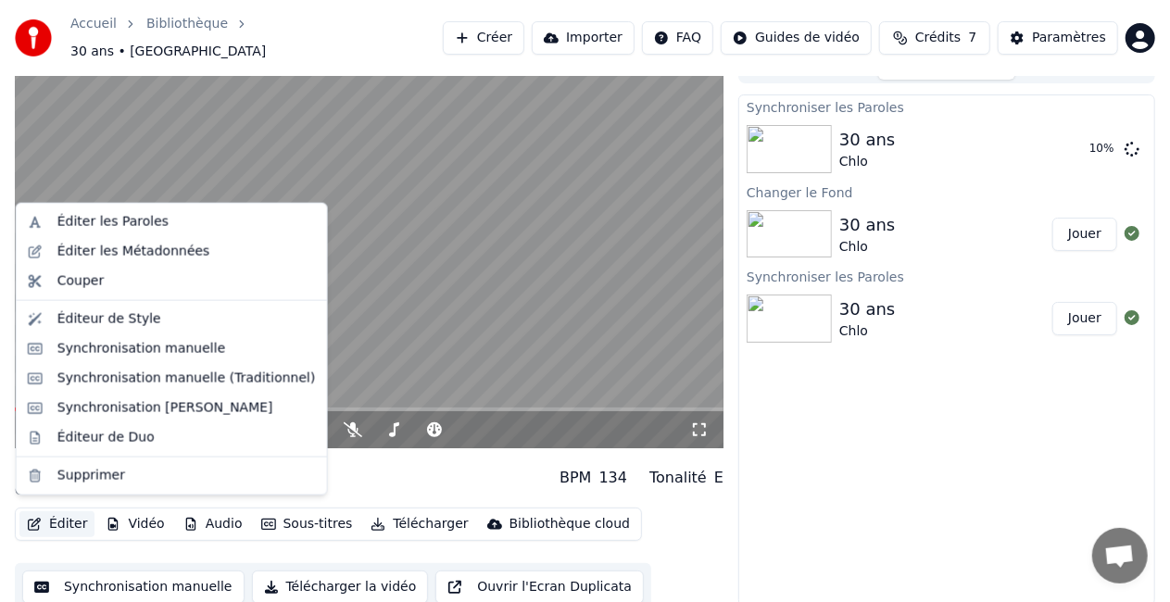
click at [64, 511] on button "Éditer" at bounding box center [56, 524] width 75 height 26
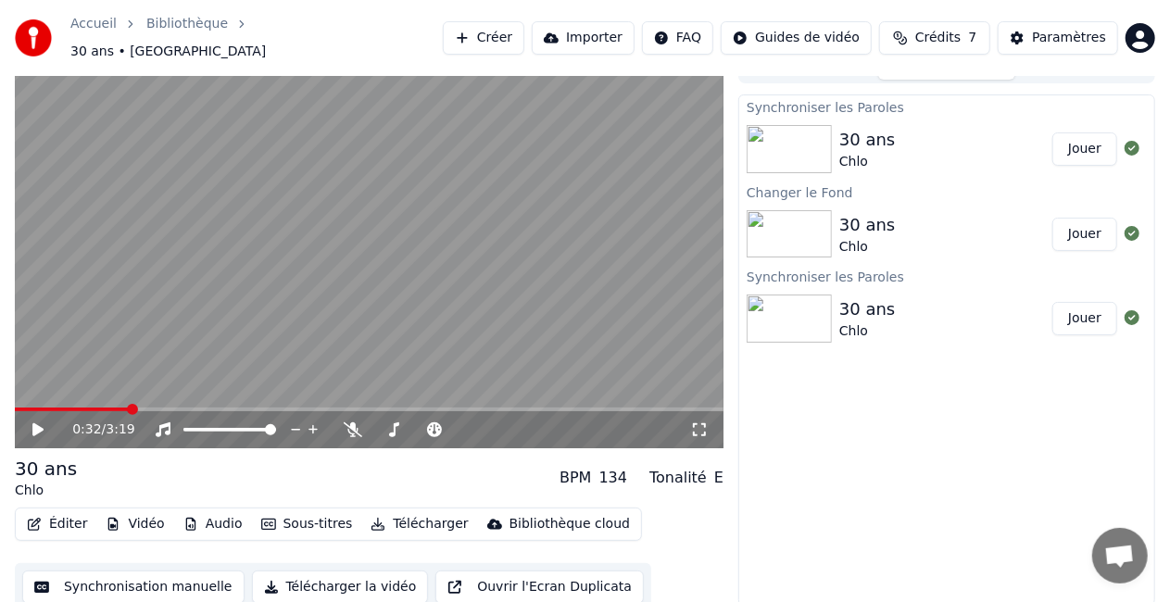
click at [100, 590] on button "Synchronisation manuelle" at bounding box center [133, 587] width 222 height 33
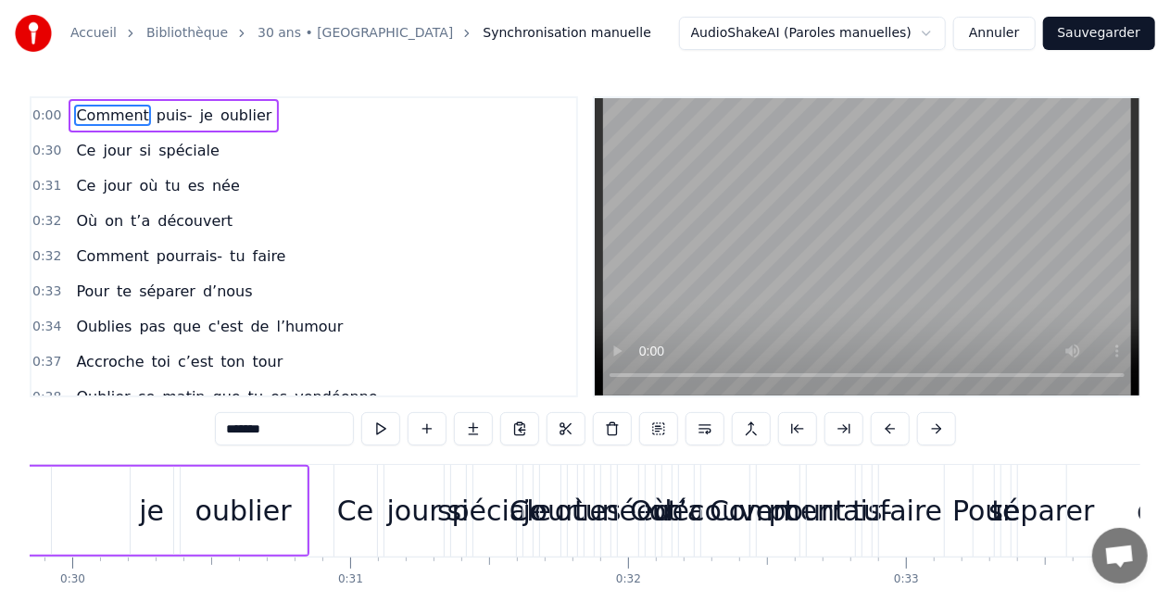
scroll to position [0, 8302]
click at [996, 23] on button "Annuler" at bounding box center [995, 33] width 82 height 33
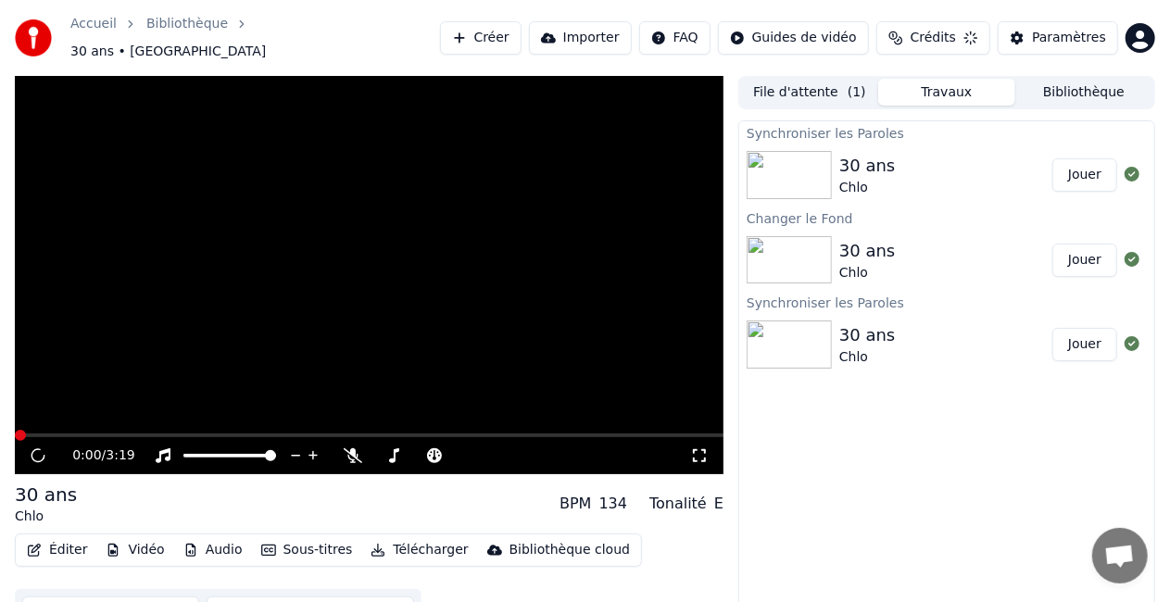
scroll to position [20, 0]
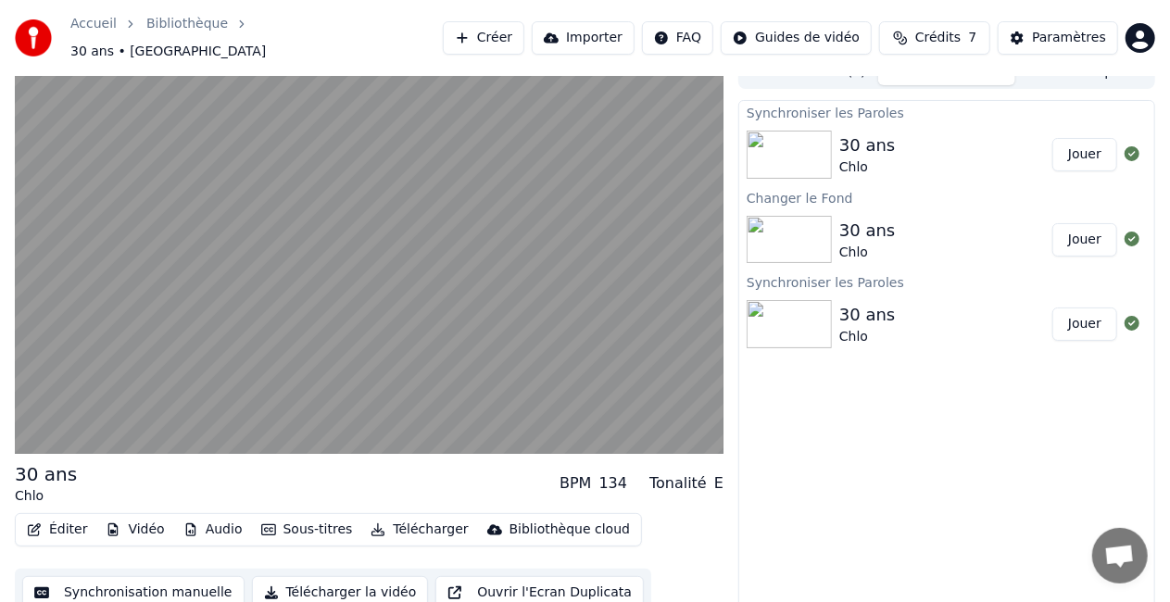
click at [847, 145] on div "30 ans" at bounding box center [868, 146] width 56 height 26
click at [782, 219] on img at bounding box center [789, 240] width 85 height 48
click at [828, 311] on img at bounding box center [789, 324] width 85 height 48
click at [916, 321] on div "30 ans Chlo" at bounding box center [946, 324] width 213 height 44
click at [1085, 322] on button "Jouer" at bounding box center [1085, 324] width 65 height 33
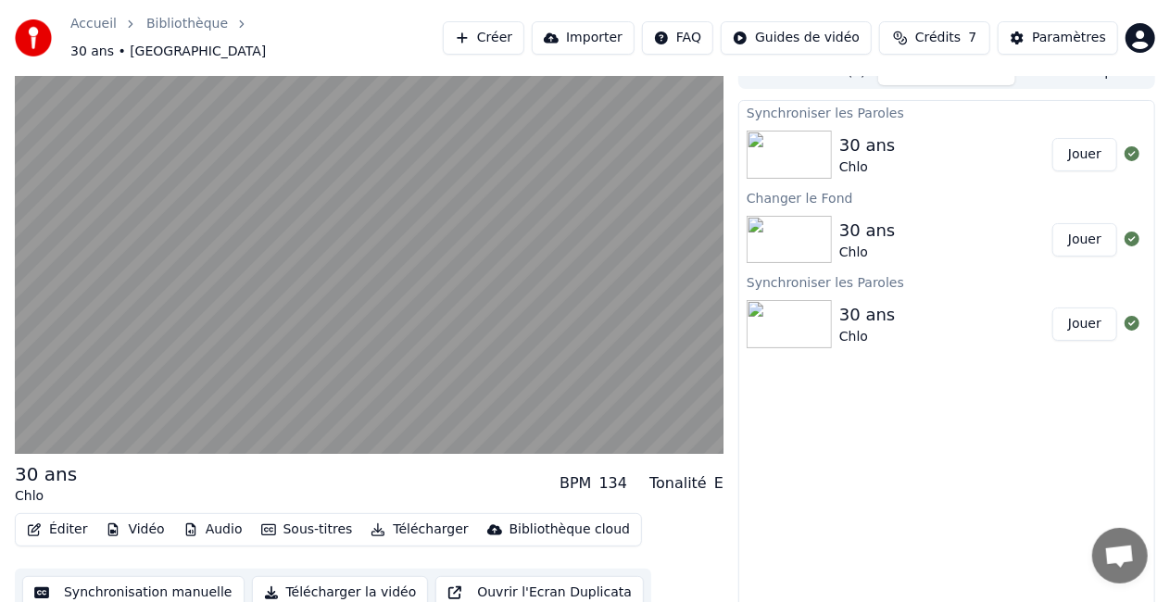
click at [1092, 148] on button "Jouer" at bounding box center [1085, 154] width 65 height 33
click at [1092, 223] on button "Jouer" at bounding box center [1085, 239] width 65 height 33
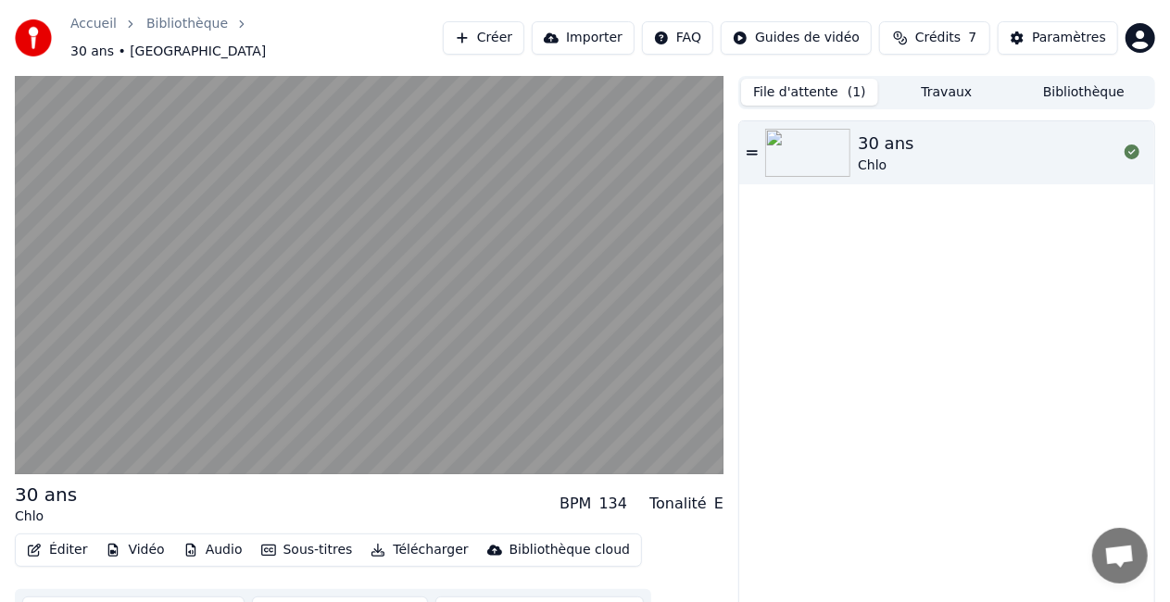
click at [810, 84] on button "File d'attente ( 1 )" at bounding box center [809, 92] width 137 height 27
click at [812, 136] on img at bounding box center [807, 153] width 85 height 48
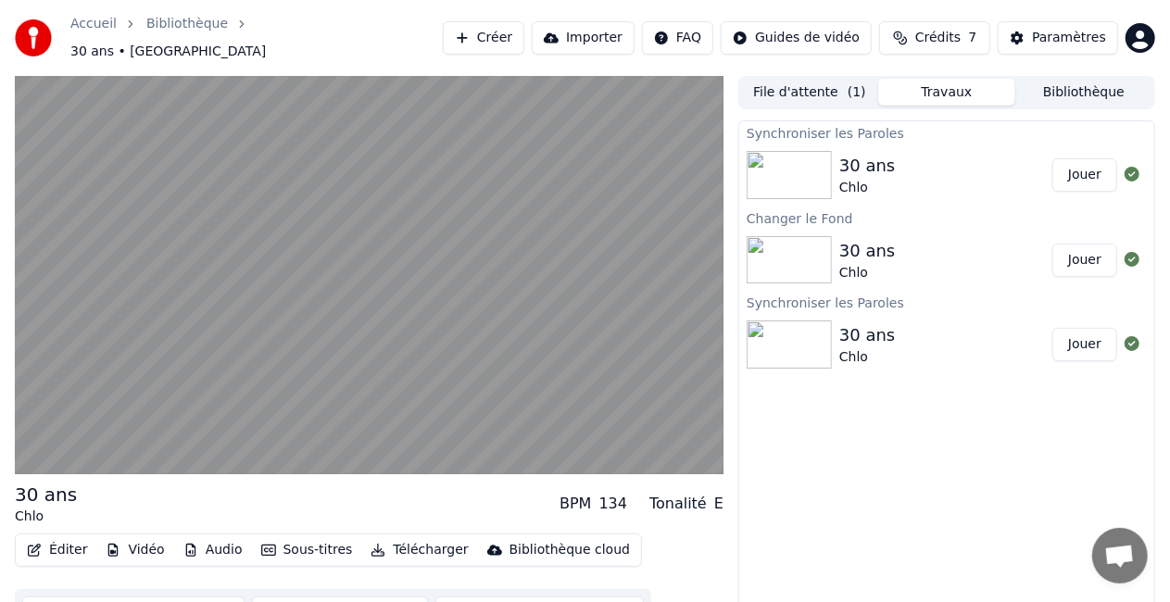
click at [936, 86] on button "Travaux" at bounding box center [946, 92] width 137 height 27
click at [824, 246] on img at bounding box center [789, 260] width 85 height 48
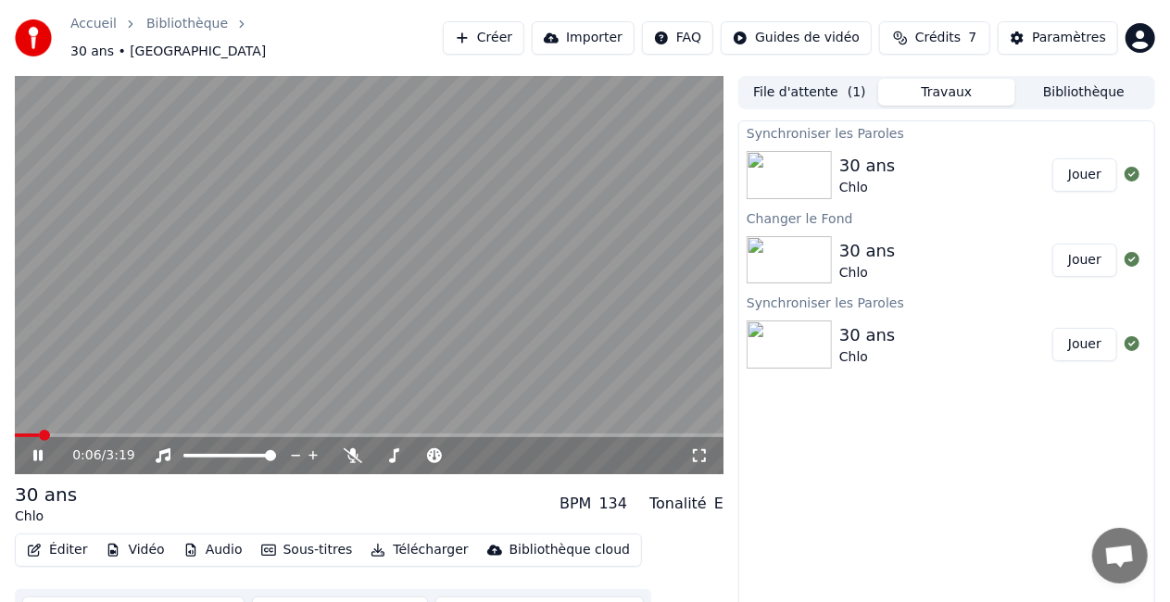
scroll to position [26, 0]
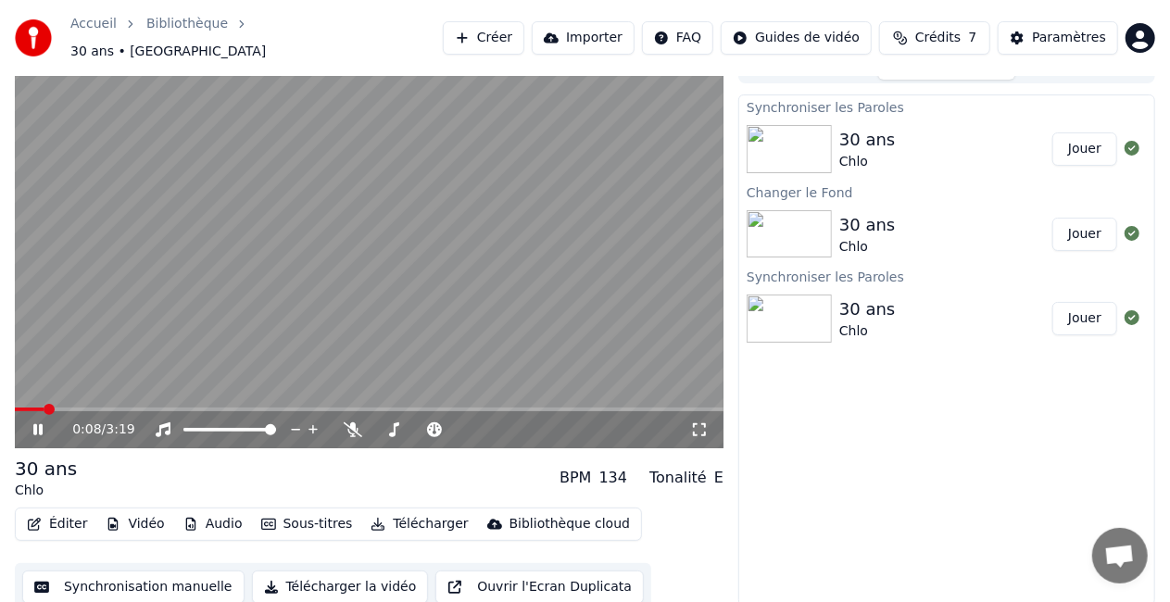
click at [97, 578] on button "Synchronisation manuelle" at bounding box center [133, 587] width 222 height 33
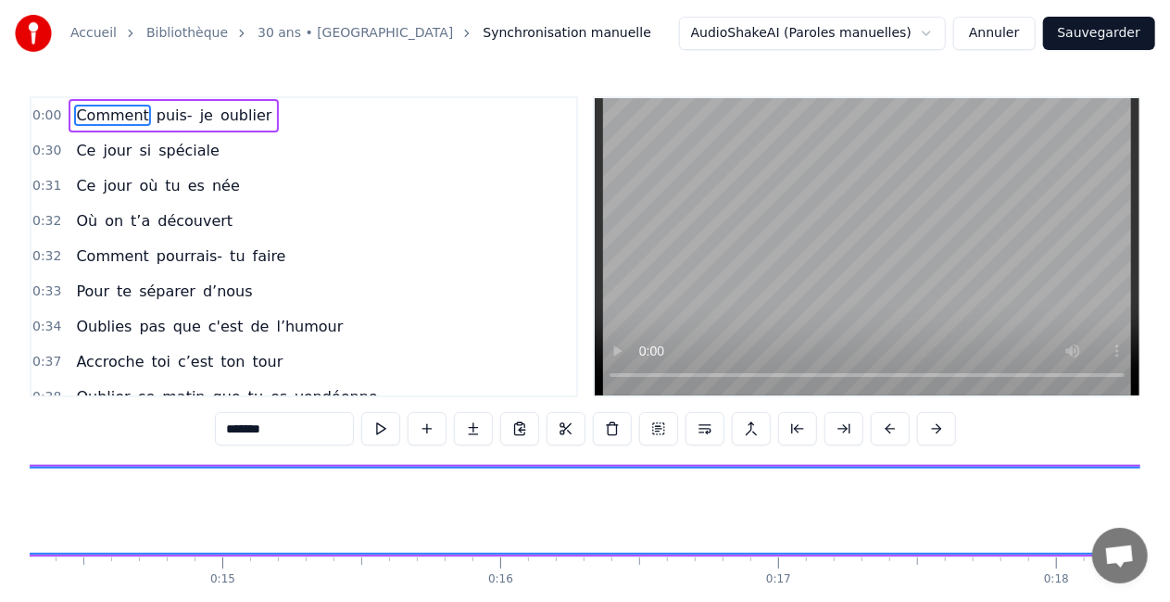
scroll to position [0, 4024]
click at [1025, 34] on button "Annuler" at bounding box center [995, 33] width 82 height 33
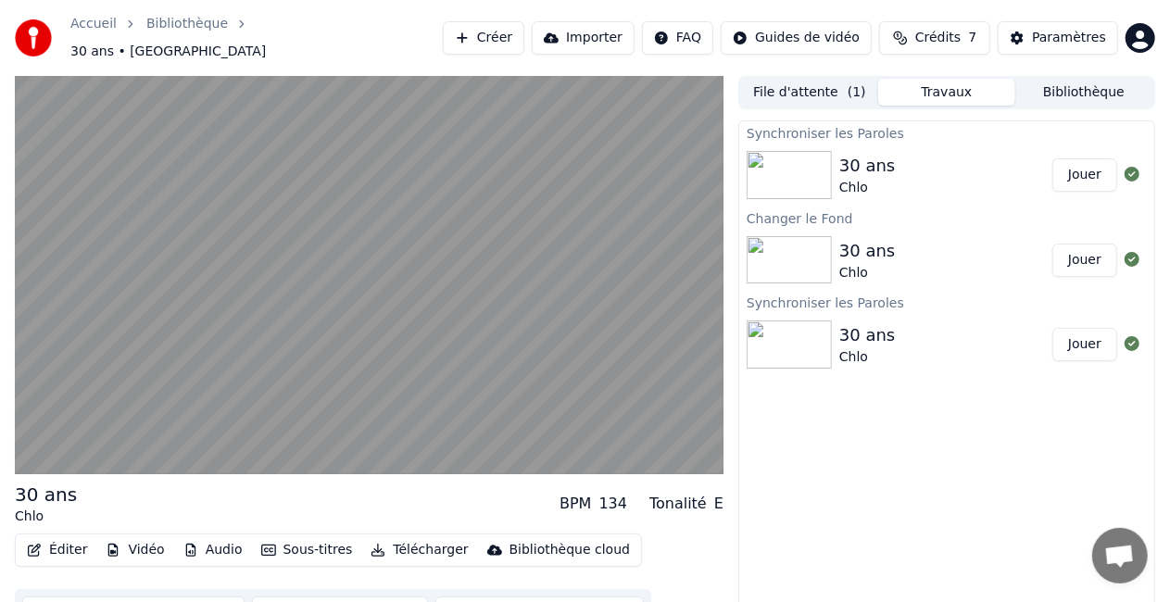
click at [964, 351] on div "30 ans Chlo" at bounding box center [946, 344] width 213 height 44
click at [869, 348] on div "Chlo" at bounding box center [868, 357] width 56 height 19
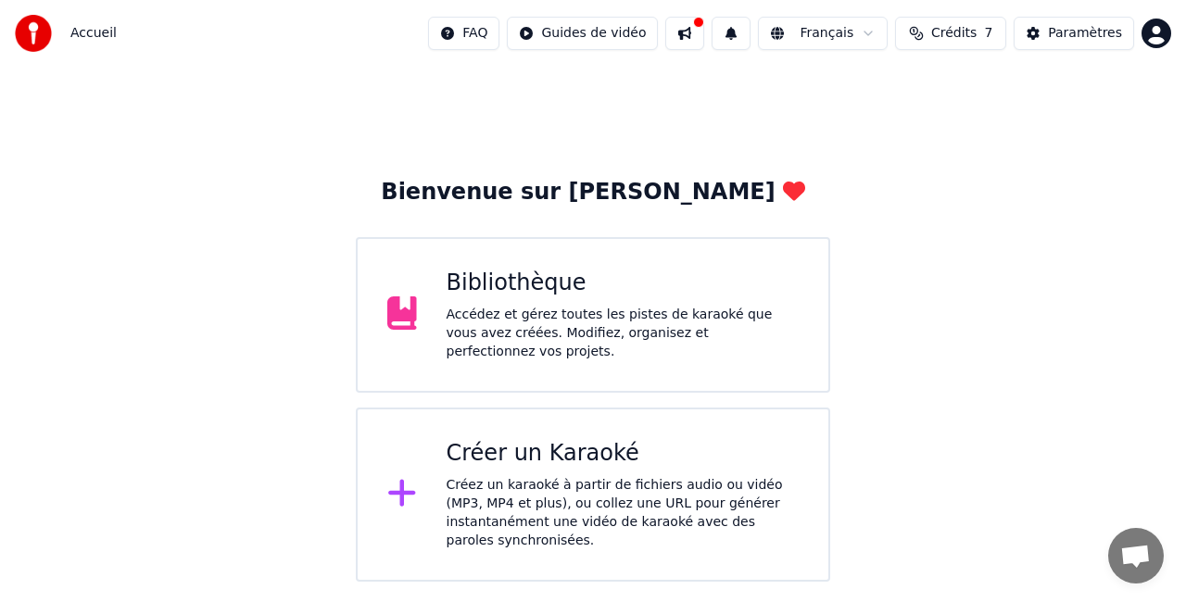
click at [604, 298] on div "Bibliothèque" at bounding box center [623, 284] width 353 height 30
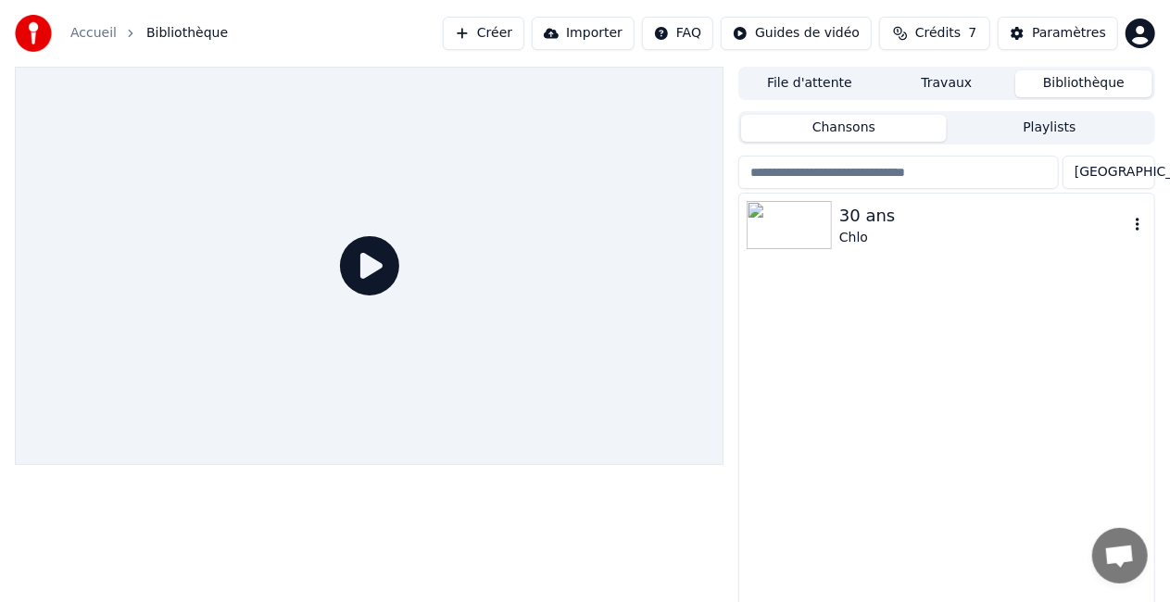
click at [777, 228] on img at bounding box center [789, 225] width 85 height 48
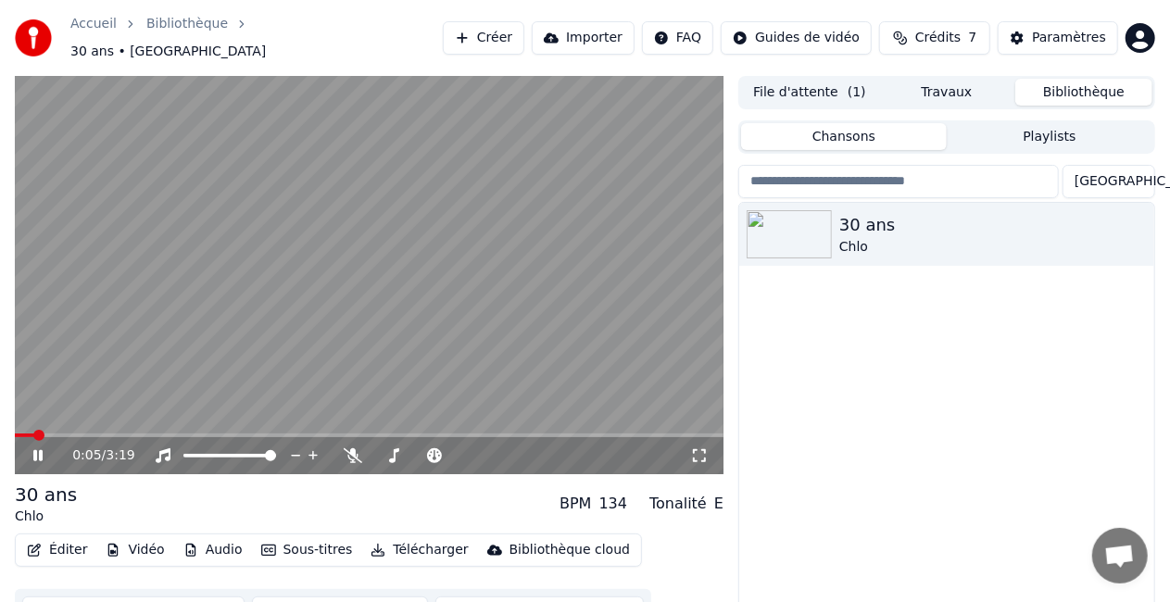
click at [841, 82] on button "File d'attente ( 1 )" at bounding box center [809, 92] width 137 height 27
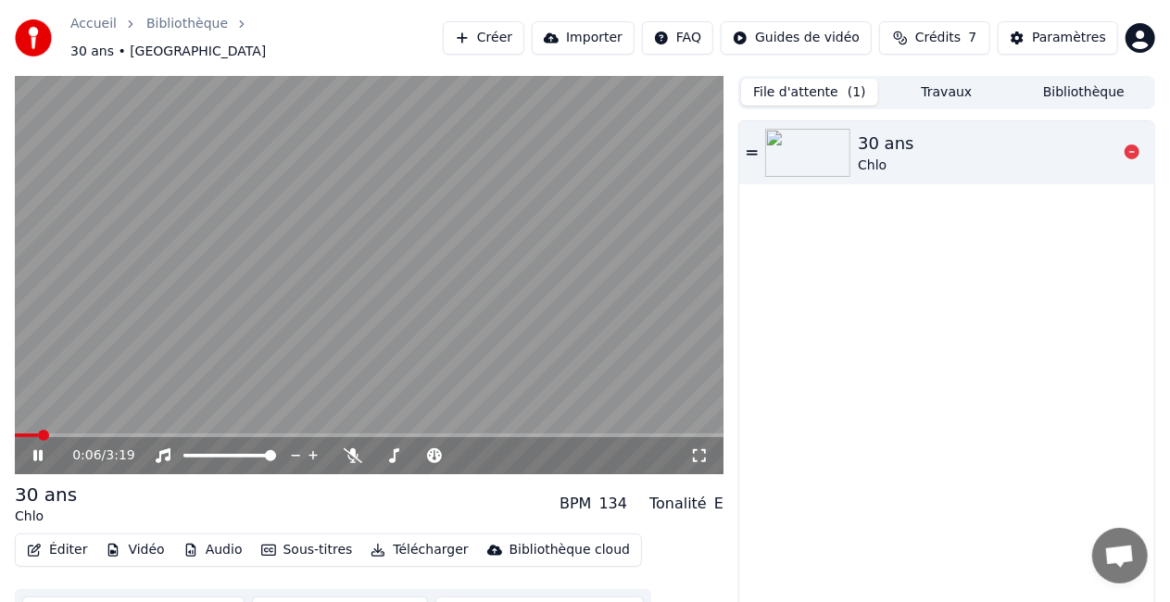
click at [811, 129] on img at bounding box center [807, 153] width 85 height 48
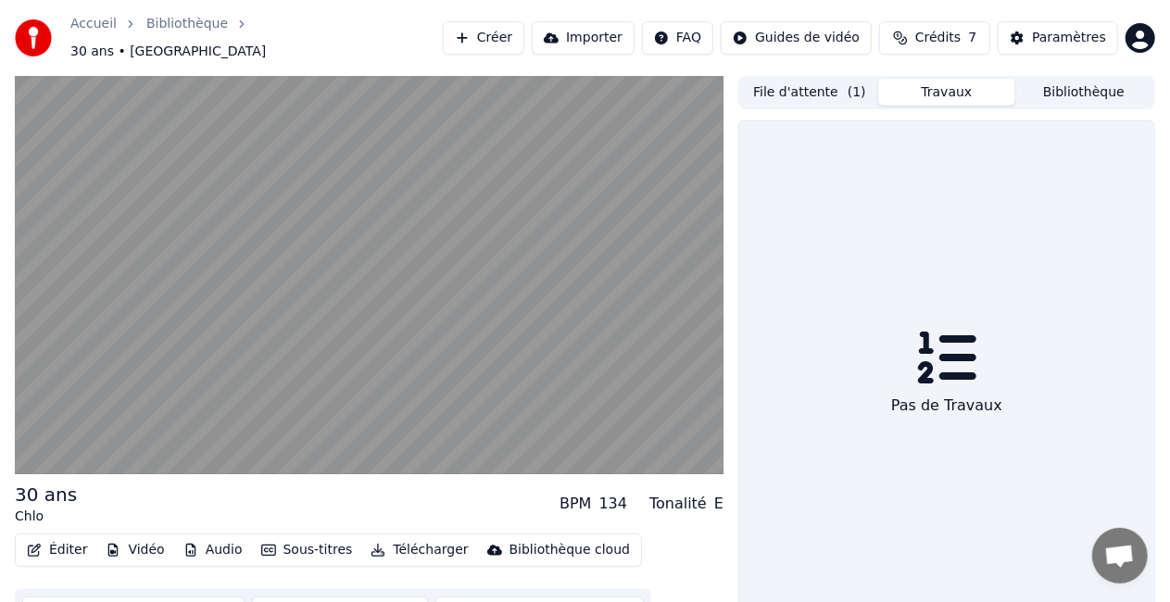
click at [930, 88] on button "Travaux" at bounding box center [946, 92] width 137 height 27
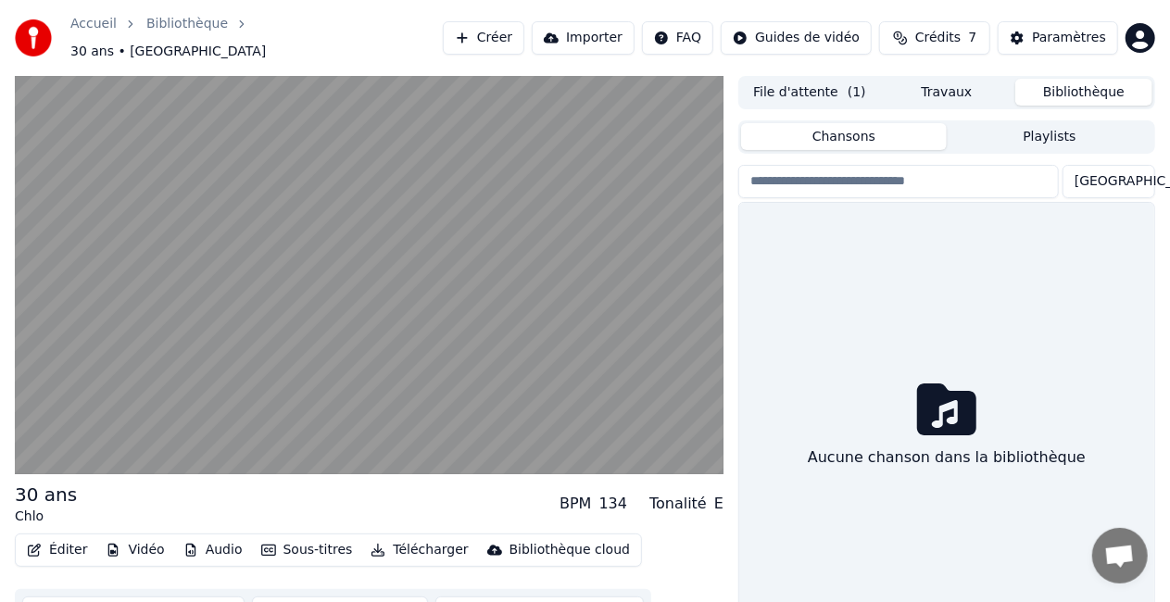
click at [1054, 91] on button "Bibliothèque" at bounding box center [1084, 92] width 137 height 27
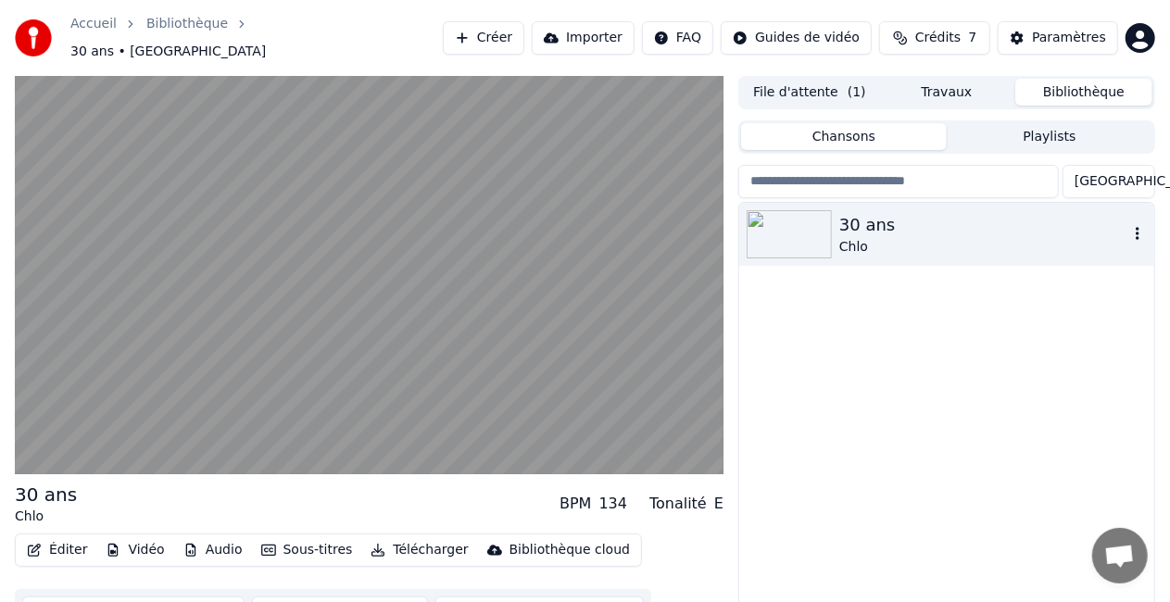
click at [938, 238] on div "Chlo" at bounding box center [984, 247] width 289 height 19
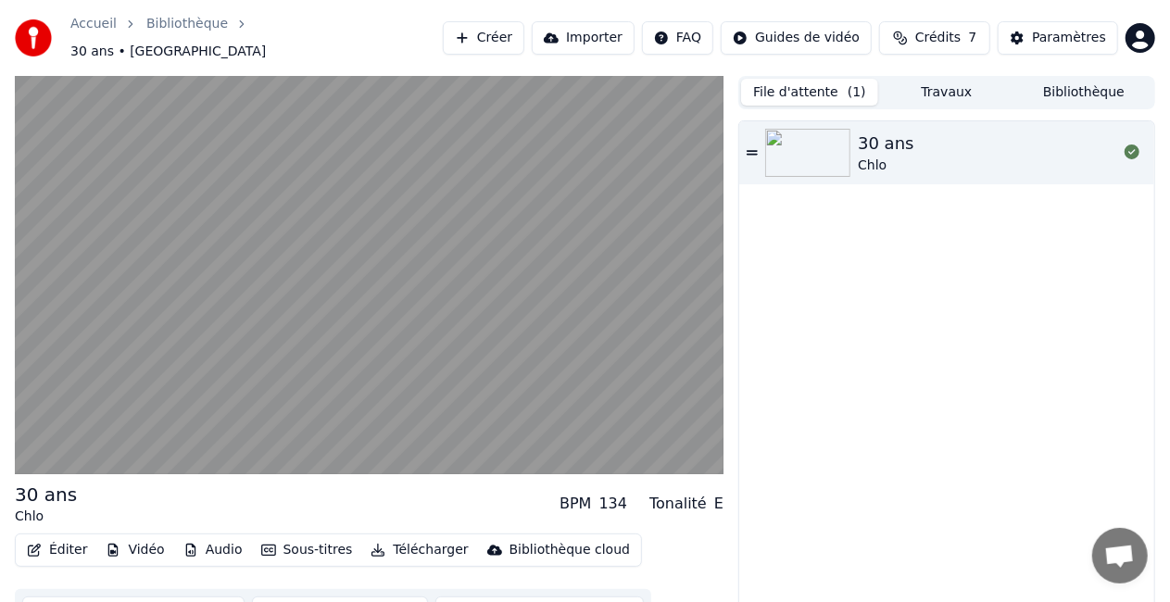
click at [785, 83] on button "File d'attente ( 1 )" at bounding box center [809, 92] width 137 height 27
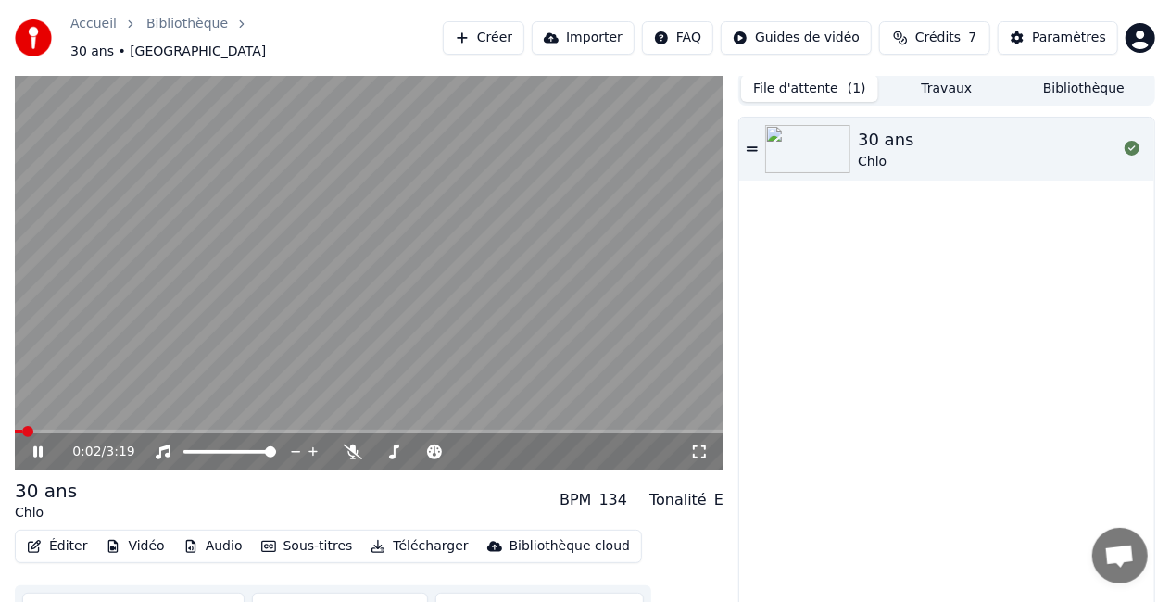
scroll to position [26, 0]
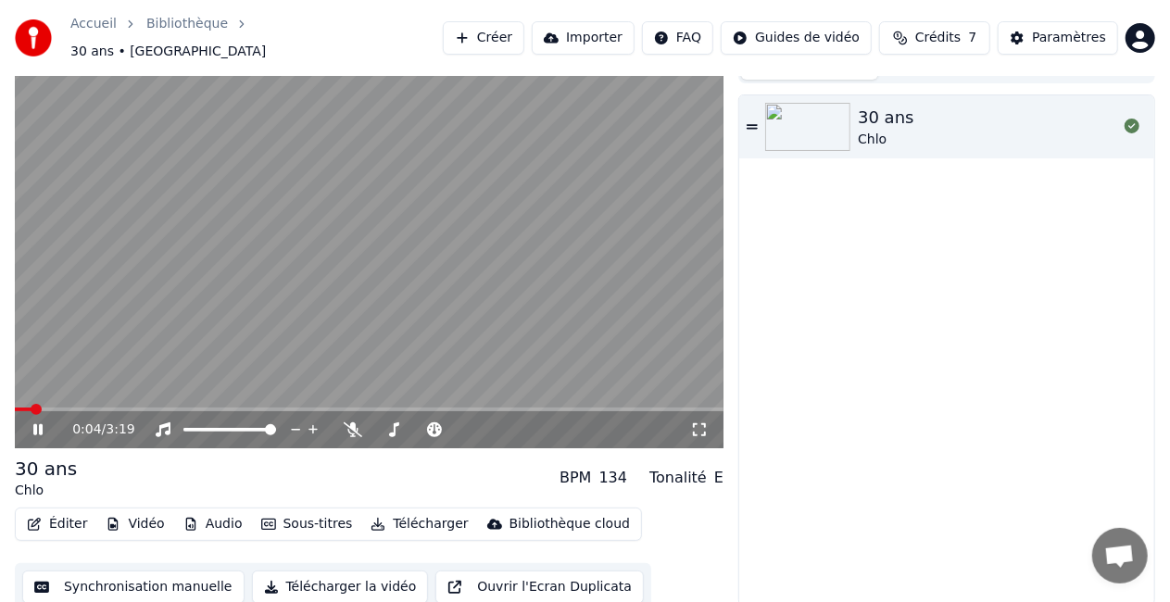
click at [105, 571] on button "Synchronisation manuelle" at bounding box center [133, 587] width 222 height 33
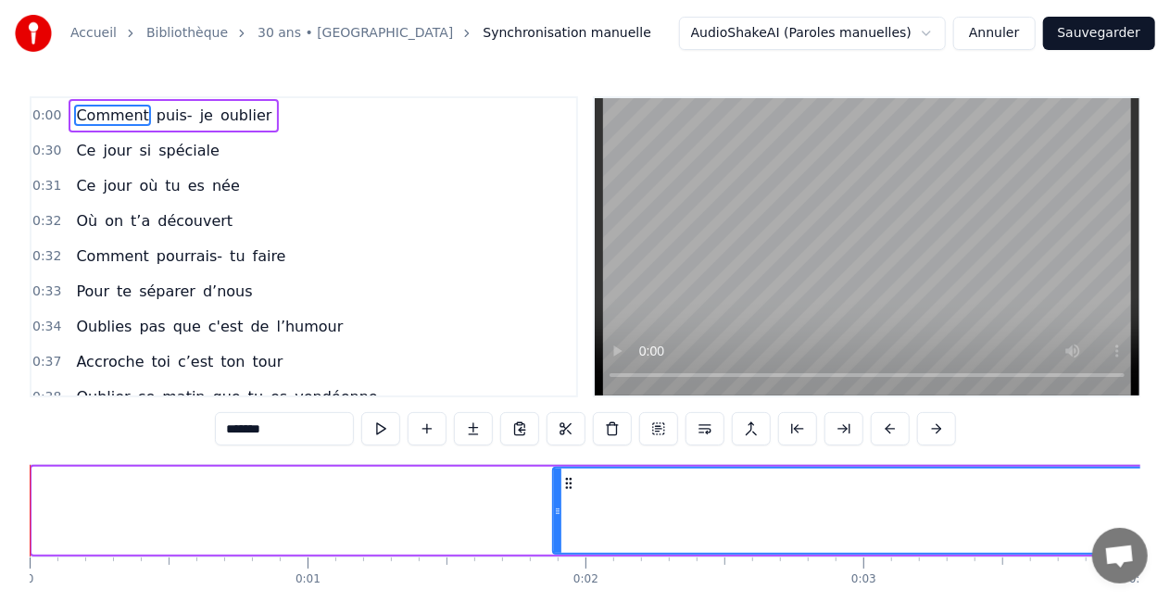
drag, startPoint x: 37, startPoint y: 511, endPoint x: 580, endPoint y: 495, distance: 543.3
click at [562, 495] on div at bounding box center [557, 511] width 7 height 84
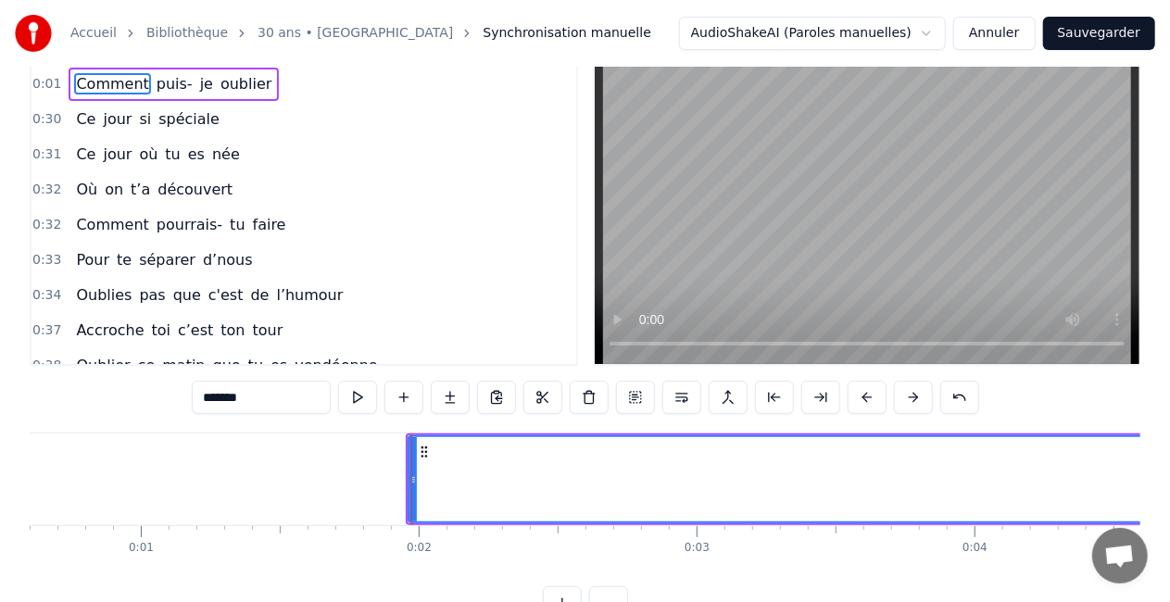
scroll to position [0, 169]
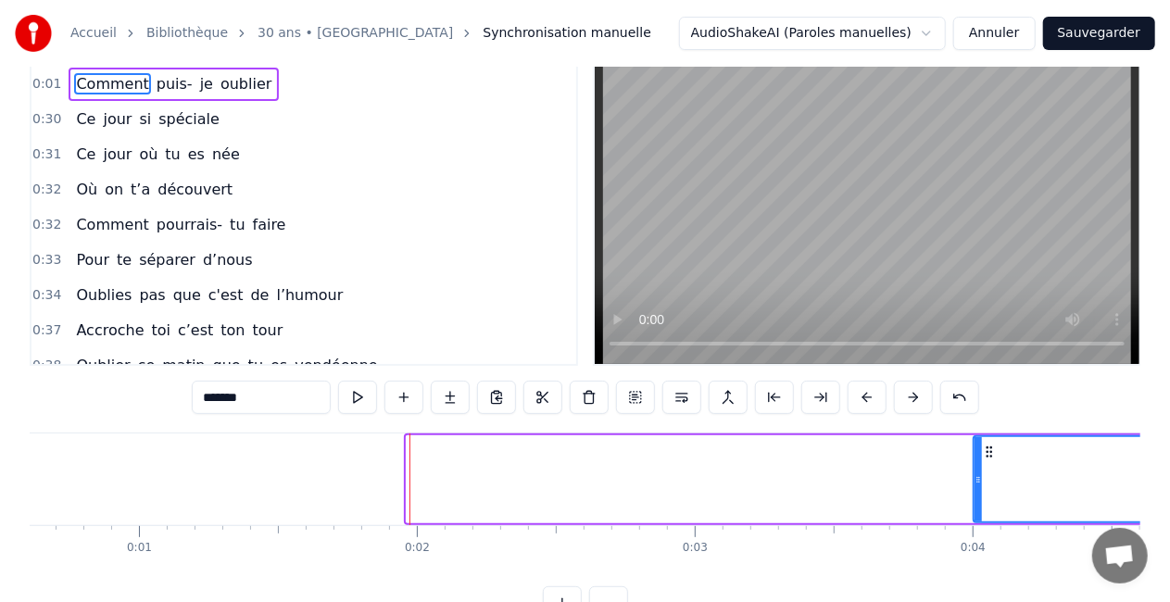
drag, startPoint x: 410, startPoint y: 489, endPoint x: 978, endPoint y: 514, distance: 567.6
click at [978, 514] on div at bounding box center [978, 479] width 7 height 84
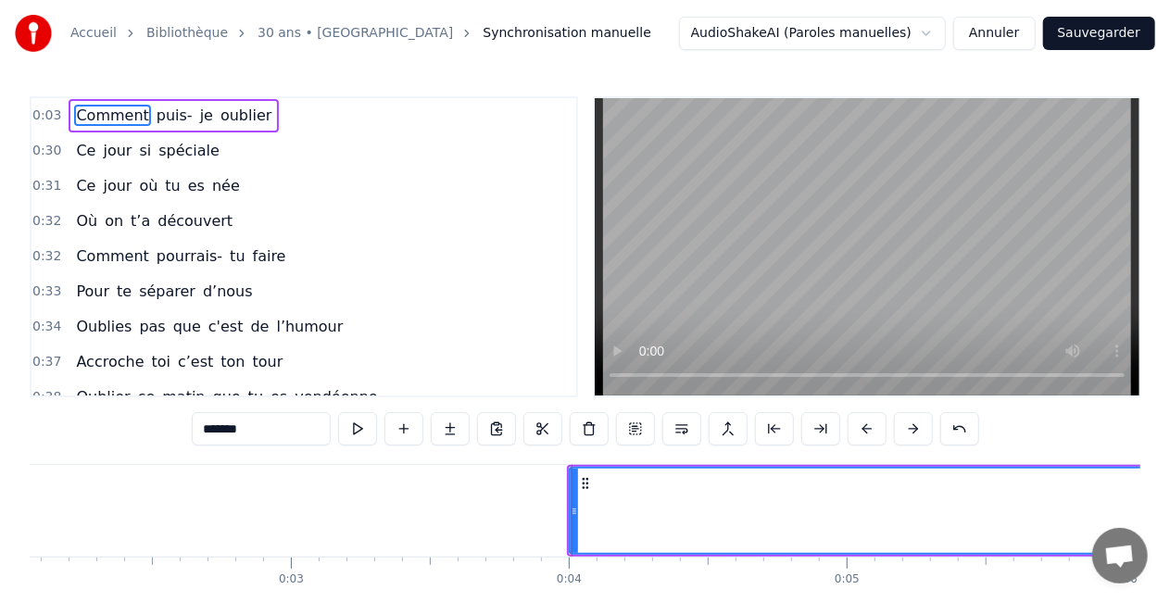
scroll to position [0, 575]
drag, startPoint x: 569, startPoint y: 511, endPoint x: 690, endPoint y: 503, distance: 121.6
click at [690, 504] on icon at bounding box center [693, 511] width 7 height 15
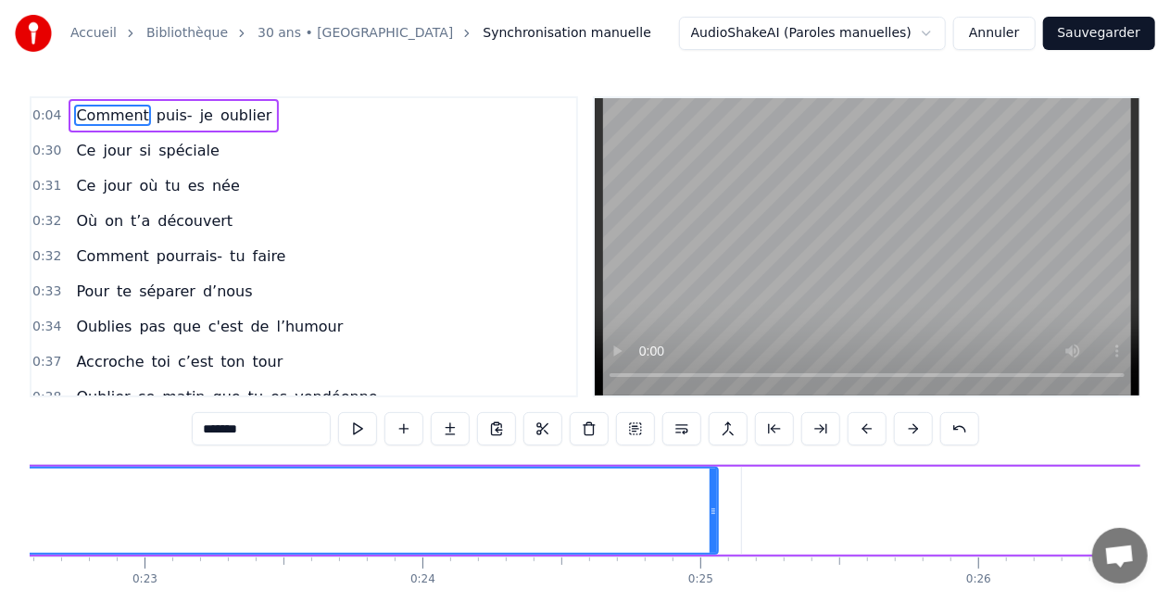
scroll to position [0, 6280]
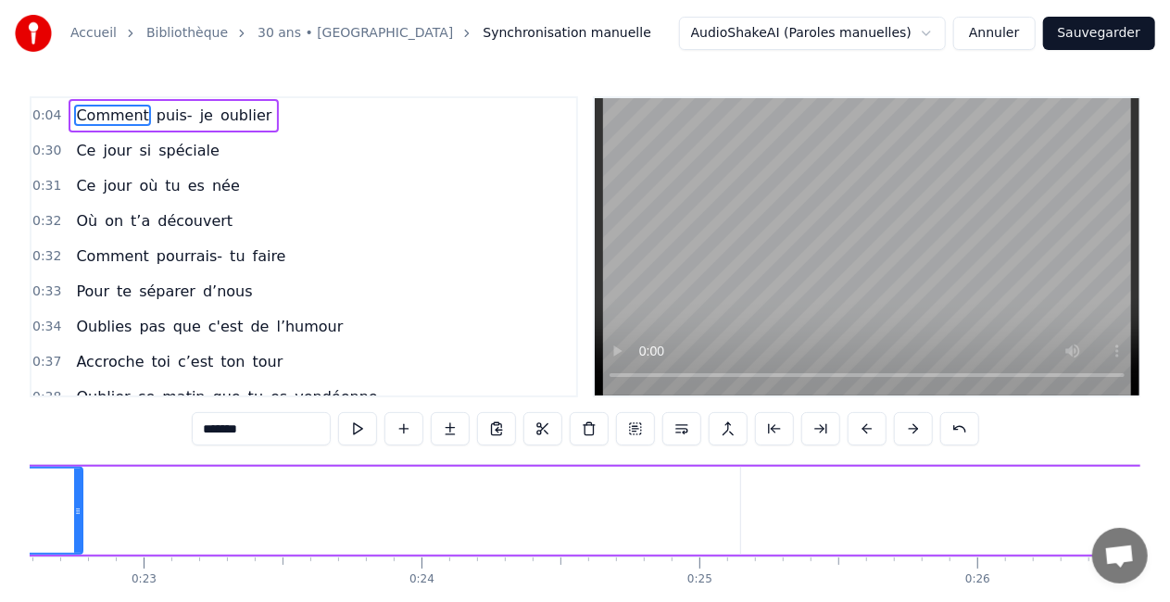
drag, startPoint x: 709, startPoint y: 515, endPoint x: 78, endPoint y: 450, distance: 634.4
click at [78, 450] on div "0:04 Comment puis- je oublier 0:30 Ce jour si spéciale 0:31 Ce jour où tu es né…" at bounding box center [585, 373] width 1111 height 555
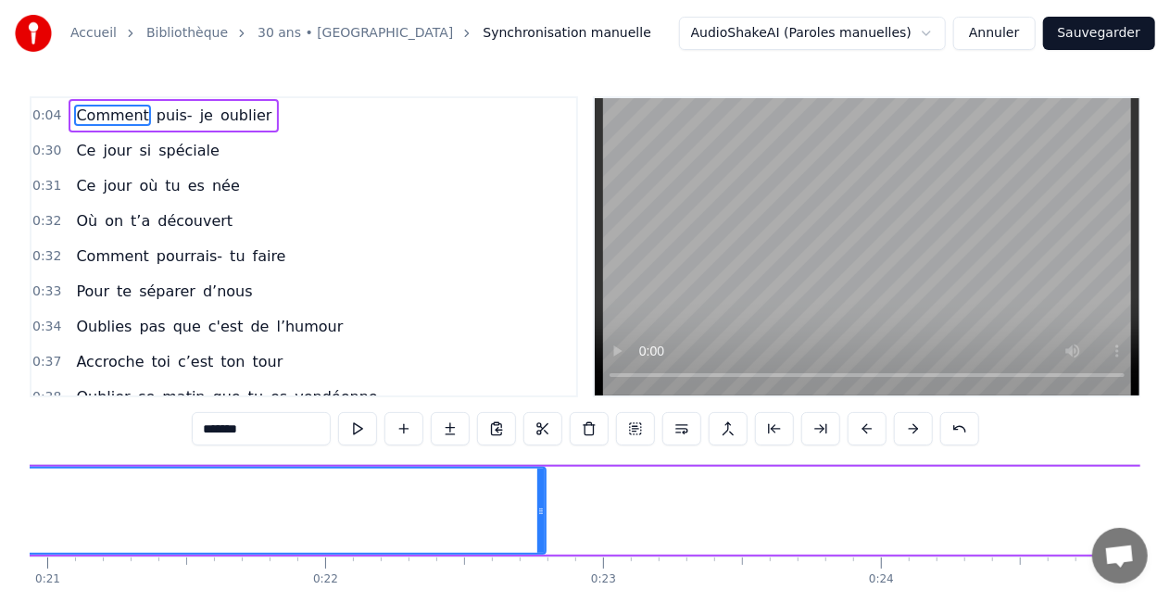
scroll to position [0, 5891]
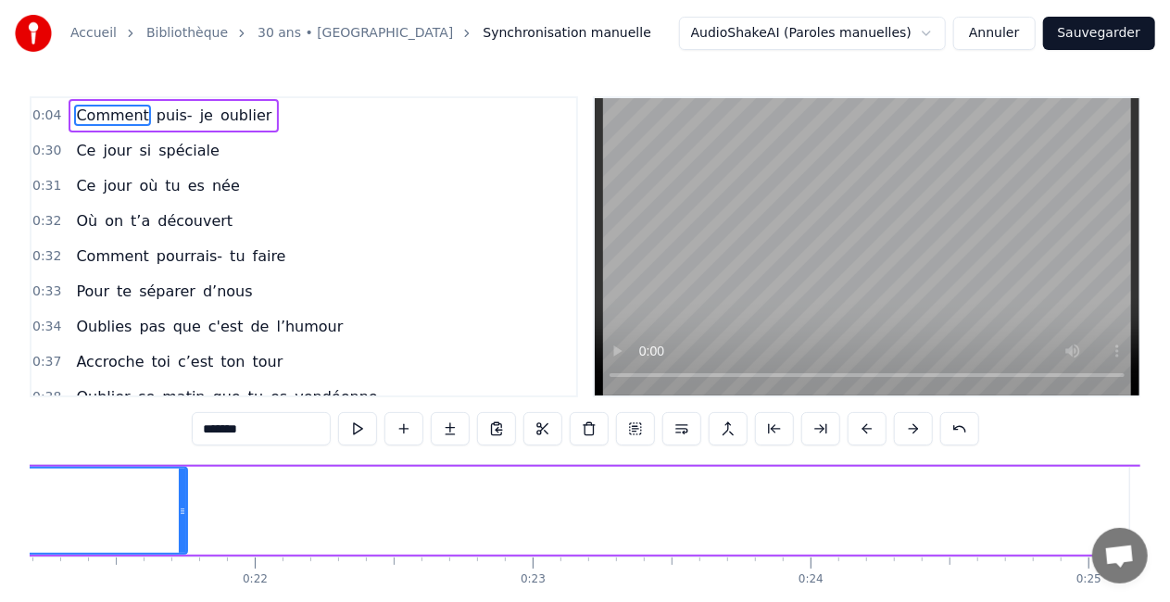
drag, startPoint x: 472, startPoint y: 517, endPoint x: 107, endPoint y: 473, distance: 366.9
click at [179, 473] on div at bounding box center [182, 511] width 7 height 84
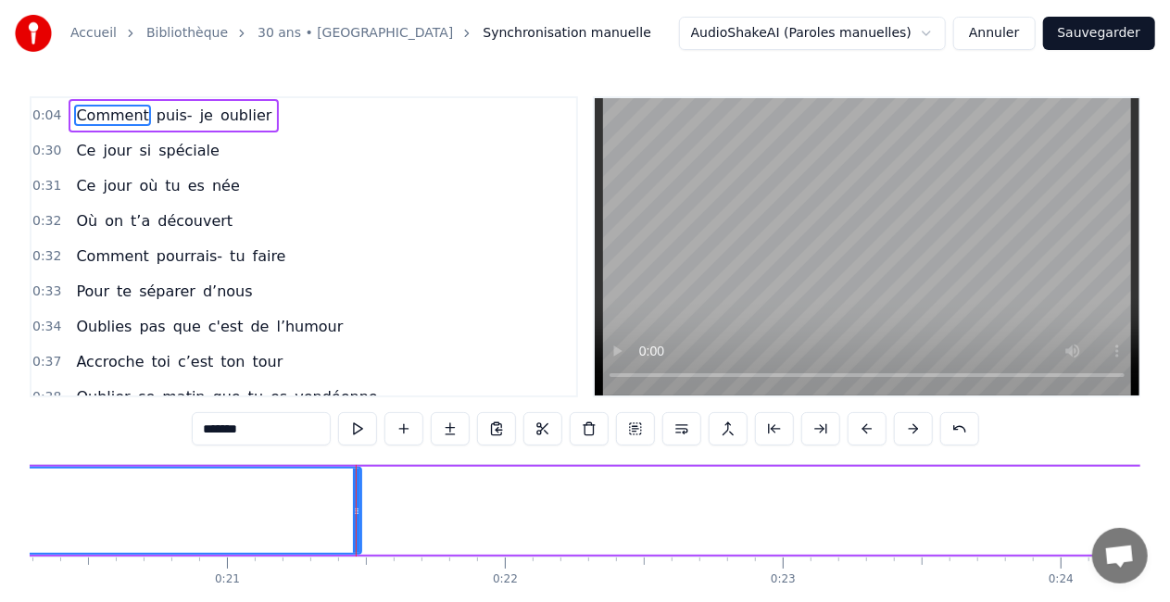
scroll to position [0, 5639]
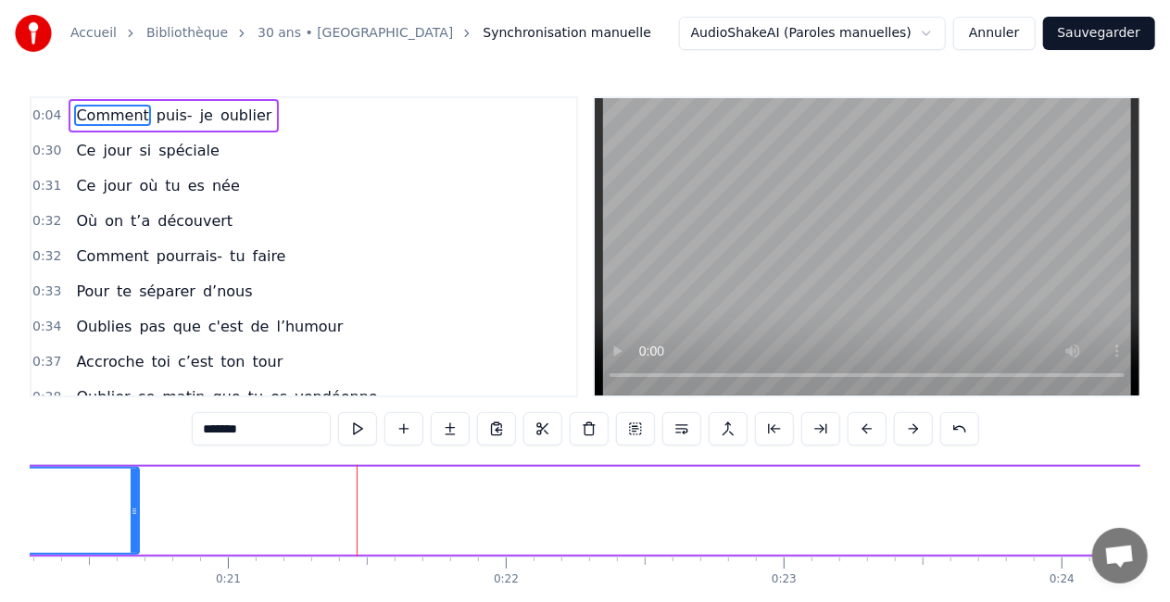
drag, startPoint x: 356, startPoint y: 501, endPoint x: 78, endPoint y: 504, distance: 278.0
click at [131, 504] on div at bounding box center [134, 511] width 7 height 84
click at [280, 30] on link "30 ans • [GEOGRAPHIC_DATA]" at bounding box center [356, 33] width 196 height 19
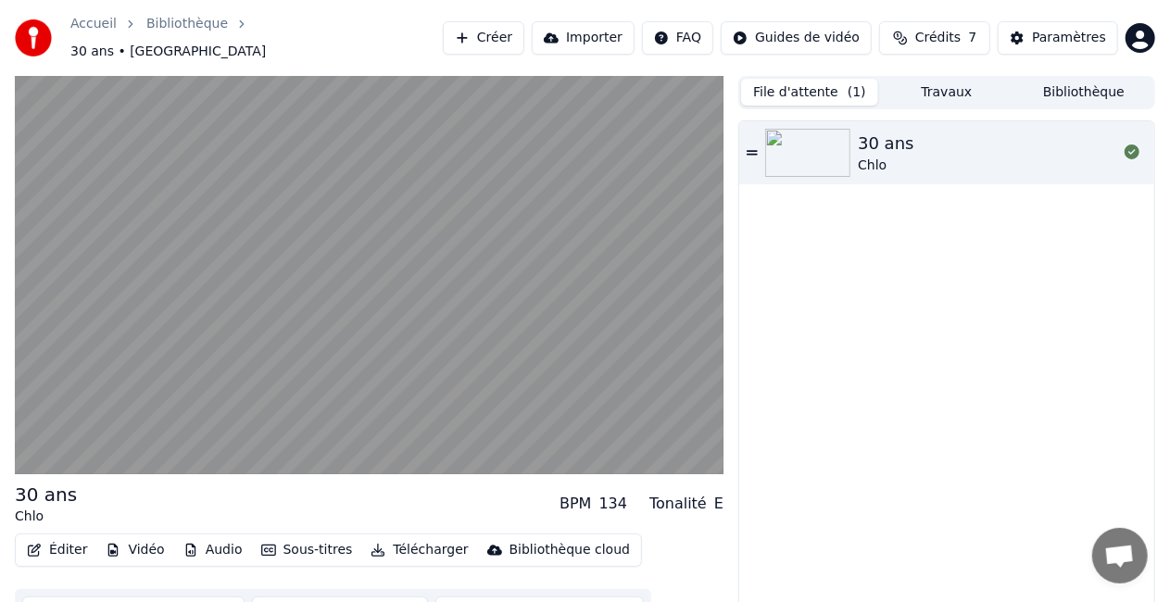
scroll to position [26, 0]
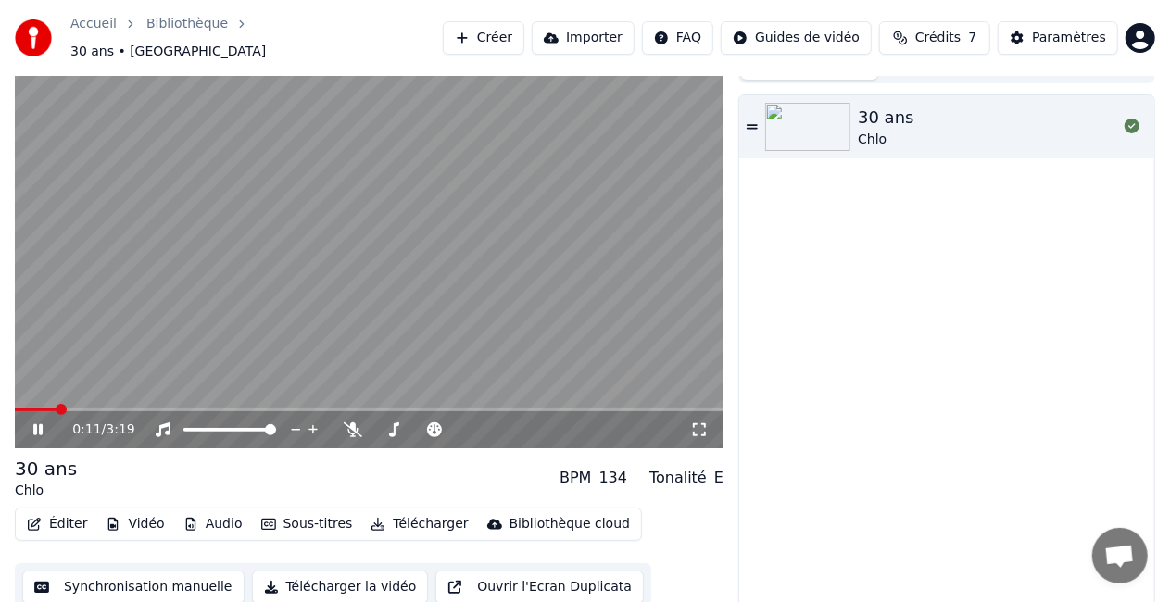
click at [289, 146] on video at bounding box center [369, 249] width 709 height 398
click at [751, 120] on icon at bounding box center [752, 126] width 11 height 13
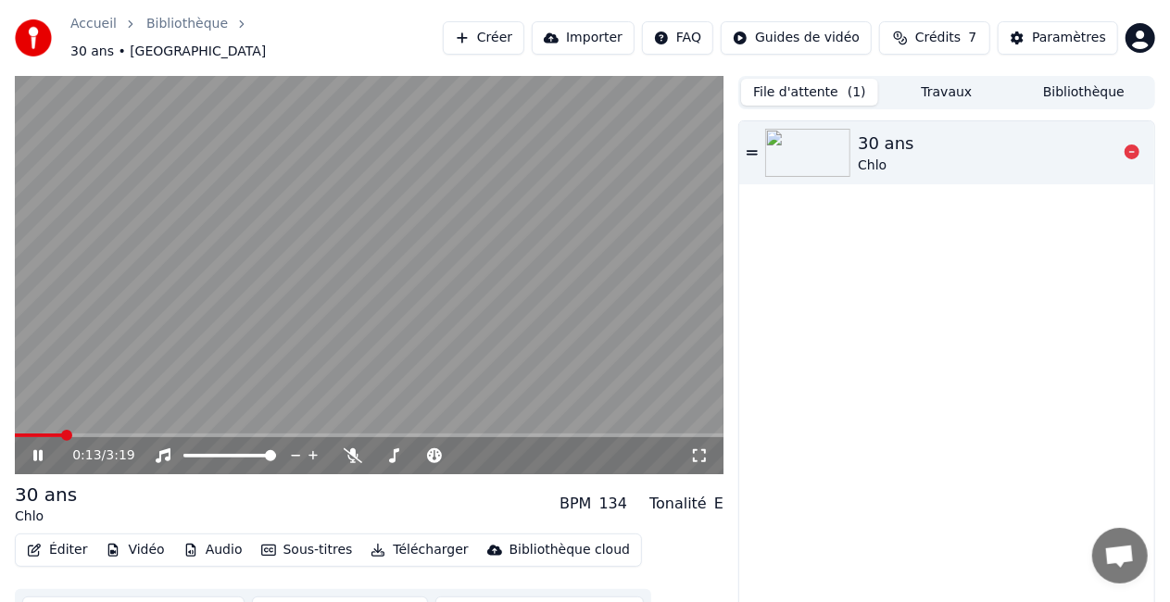
click at [749, 150] on icon at bounding box center [752, 152] width 11 height 5
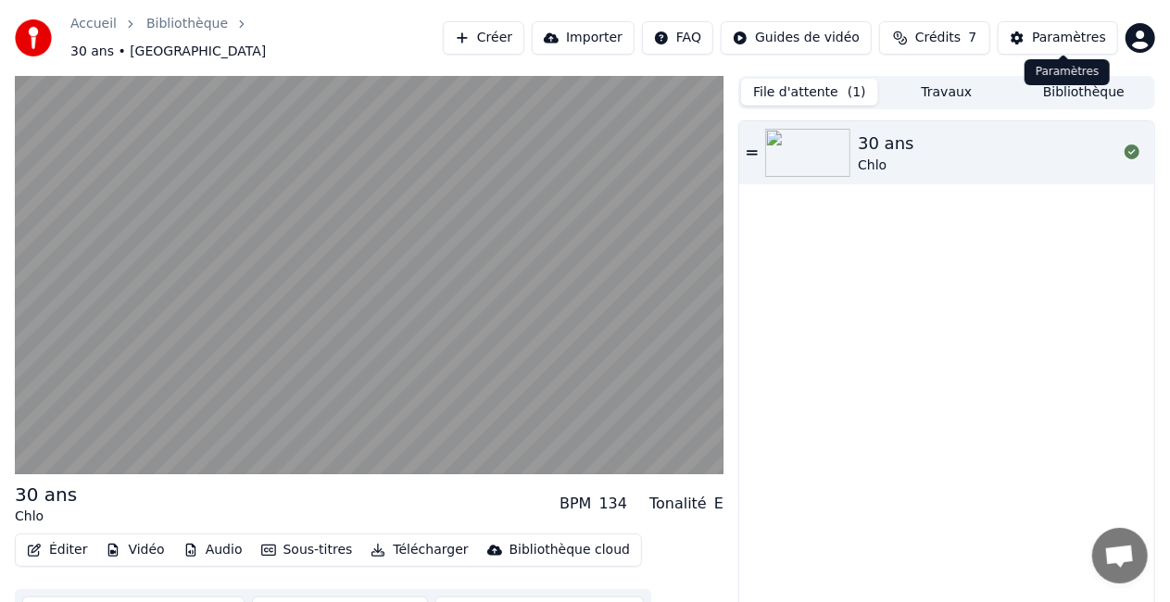
click at [1056, 32] on div "Paramètres" at bounding box center [1069, 38] width 74 height 19
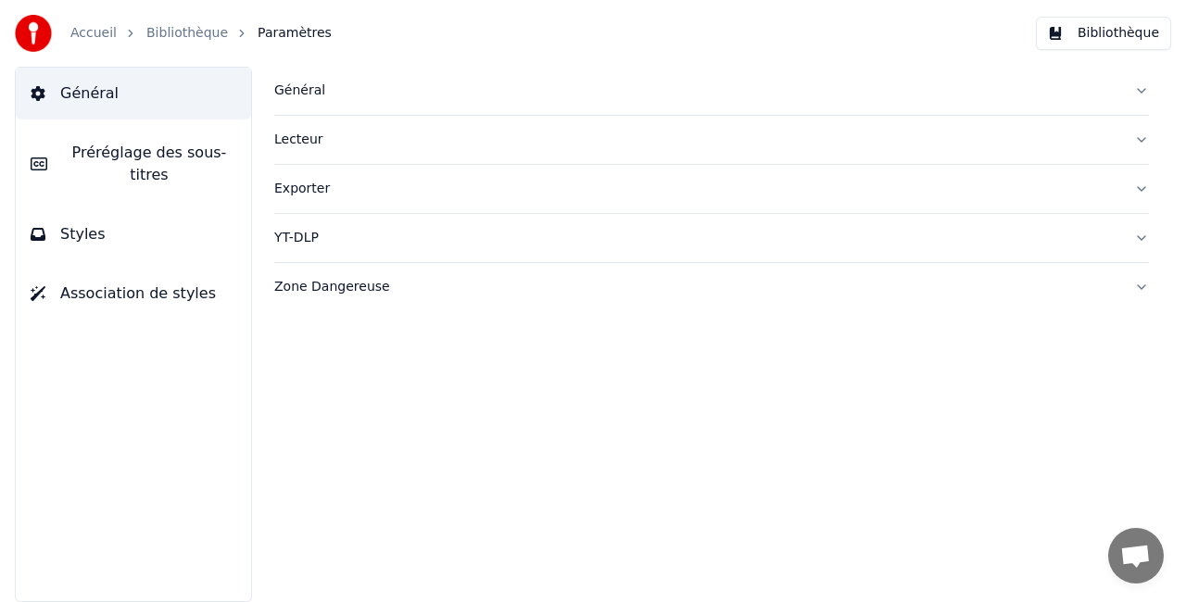
click at [106, 208] on button "Styles" at bounding box center [133, 234] width 235 height 52
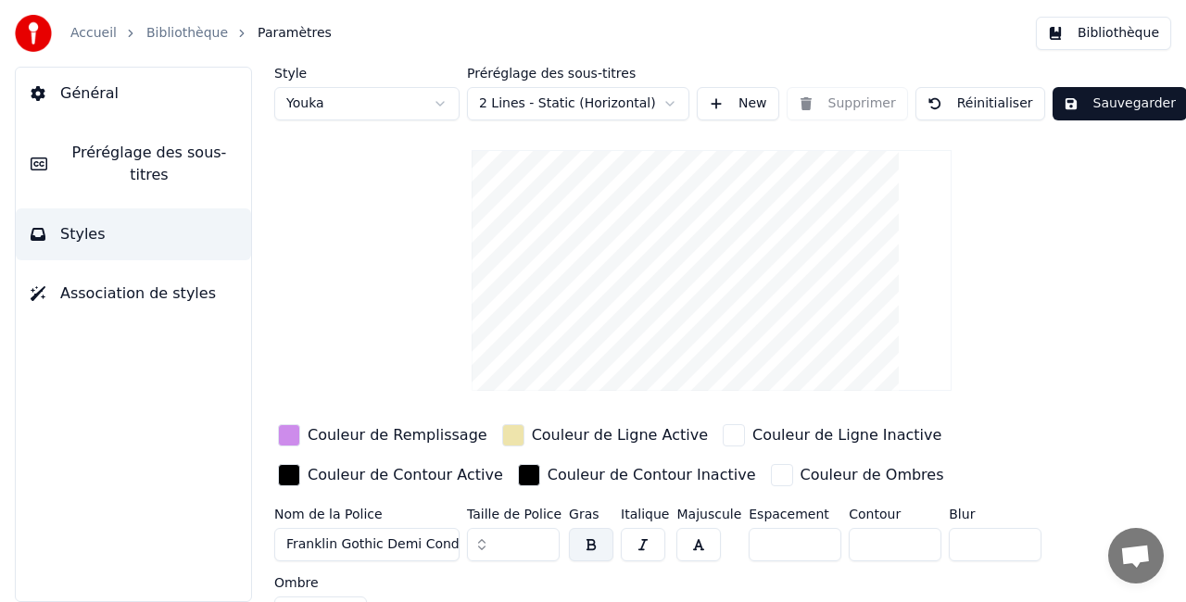
click at [115, 283] on button "Association de styles" at bounding box center [133, 294] width 235 height 52
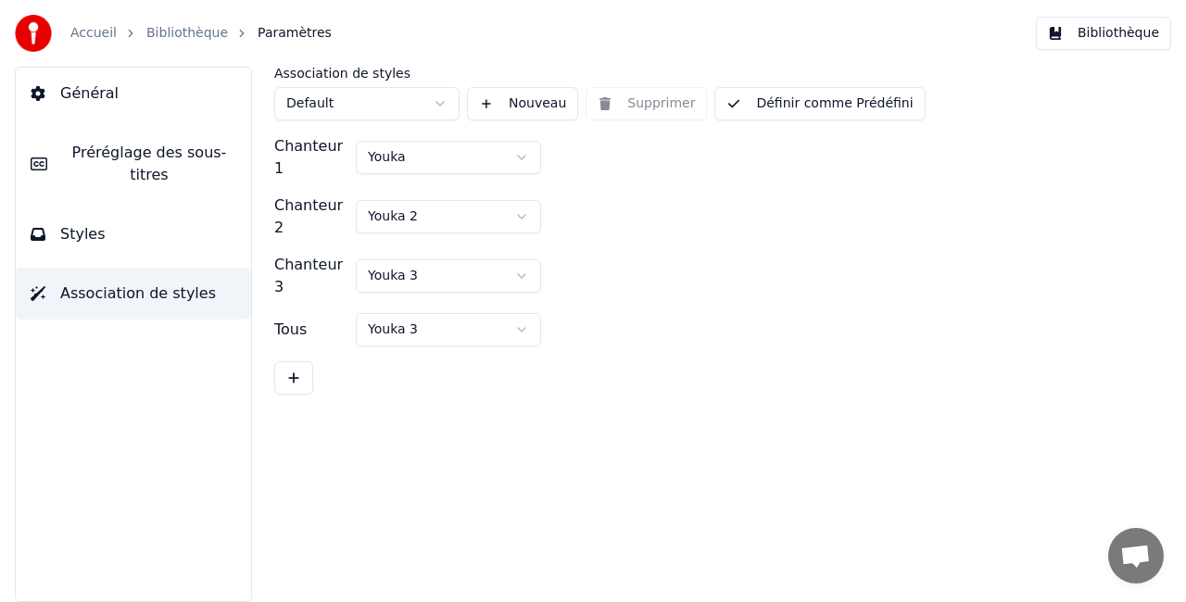
click at [120, 244] on div "Général Préréglage des sous-titres Styles Association de styles" at bounding box center [133, 335] width 237 height 536
click at [118, 234] on button "Styles" at bounding box center [133, 234] width 235 height 52
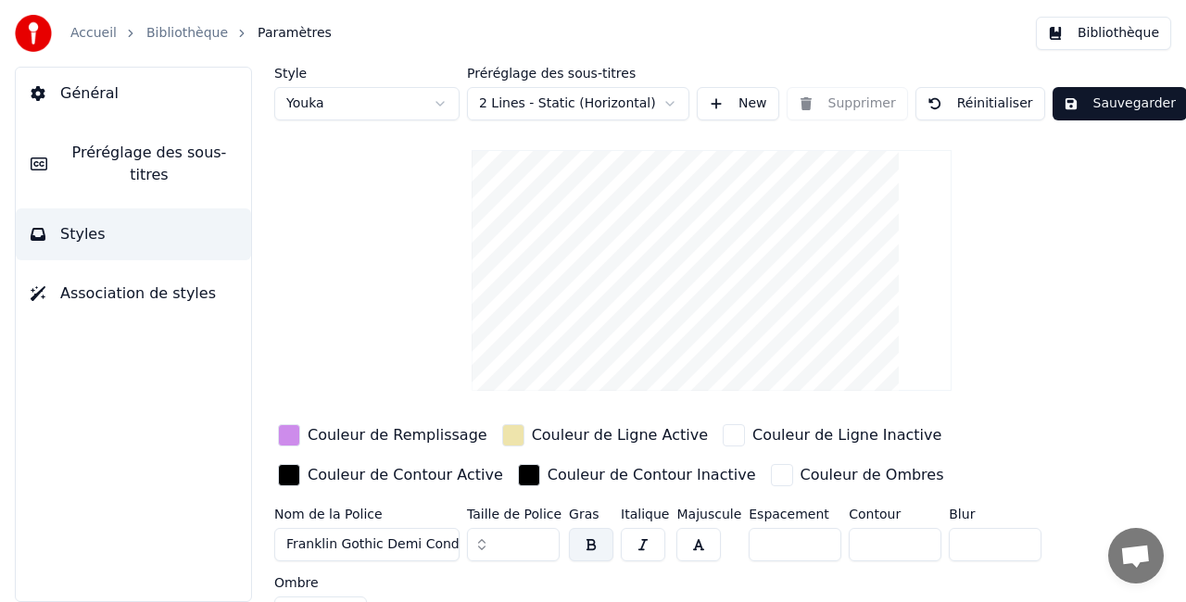
click at [152, 103] on button "Général" at bounding box center [133, 94] width 235 height 52
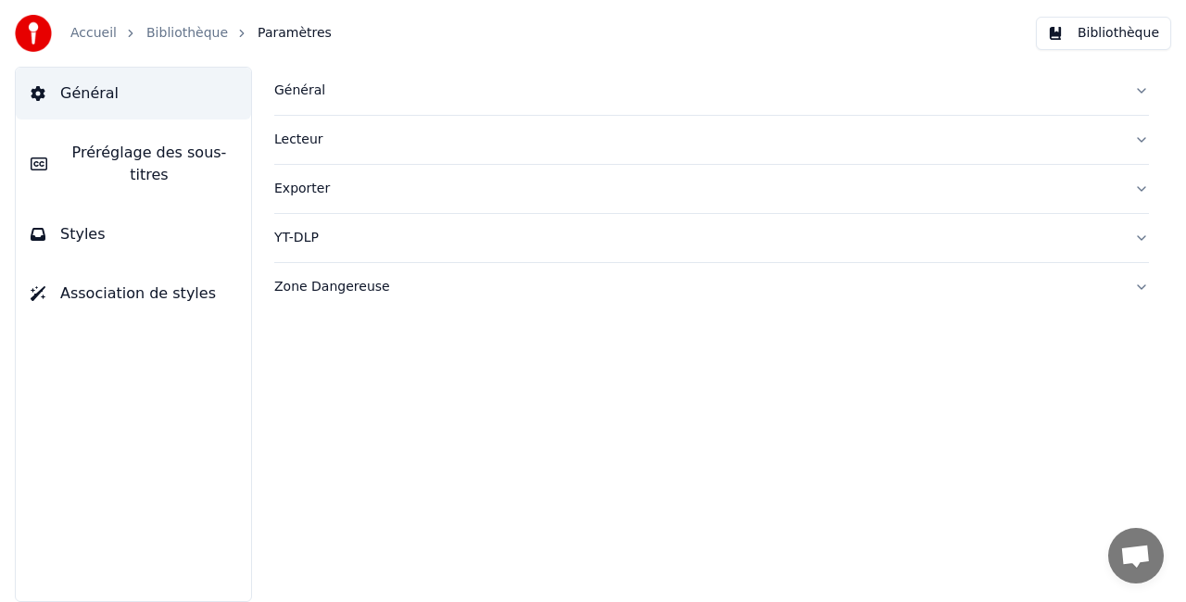
click at [281, 111] on button "Général" at bounding box center [711, 91] width 875 height 48
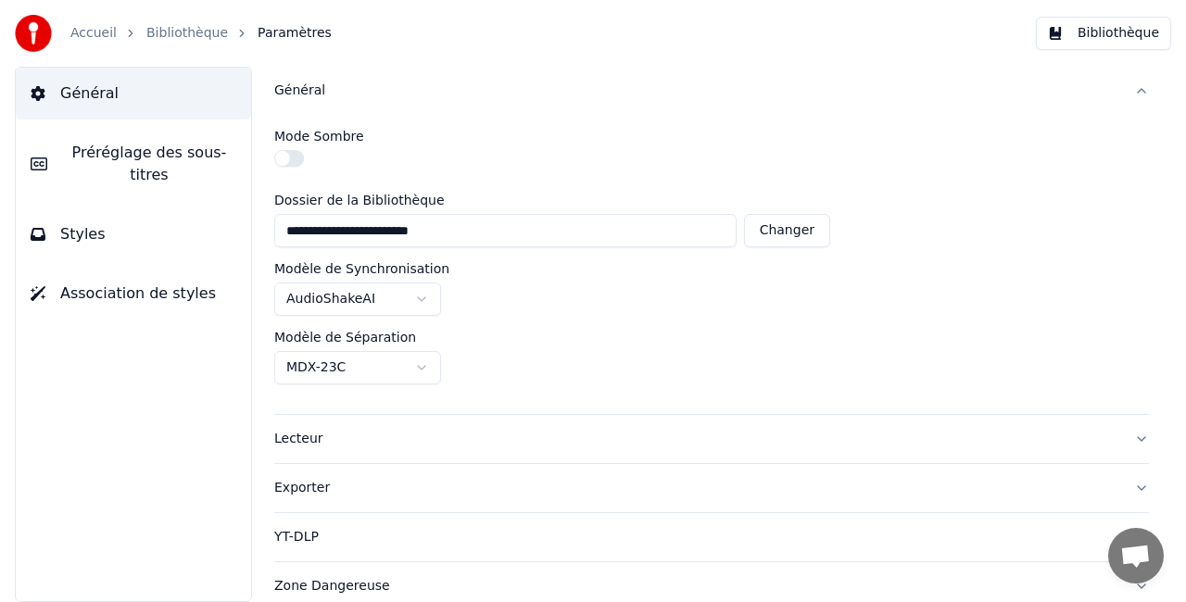
click at [281, 111] on button "Général" at bounding box center [711, 91] width 875 height 48
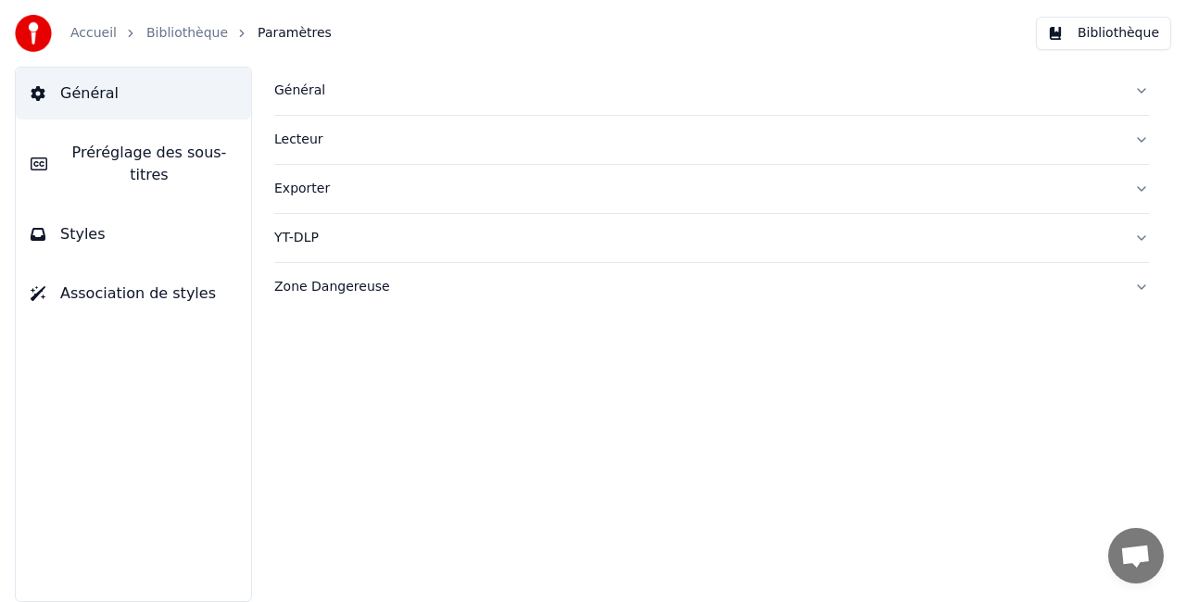
click at [297, 131] on div "Lecteur" at bounding box center [696, 140] width 845 height 19
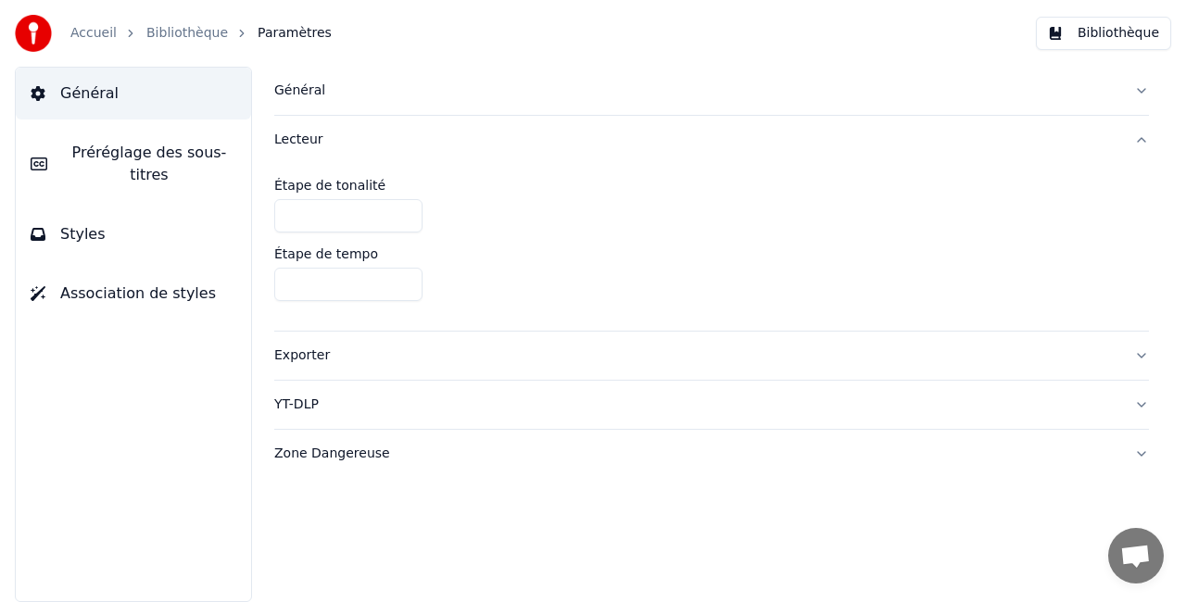
click at [297, 131] on div "Lecteur" at bounding box center [696, 140] width 845 height 19
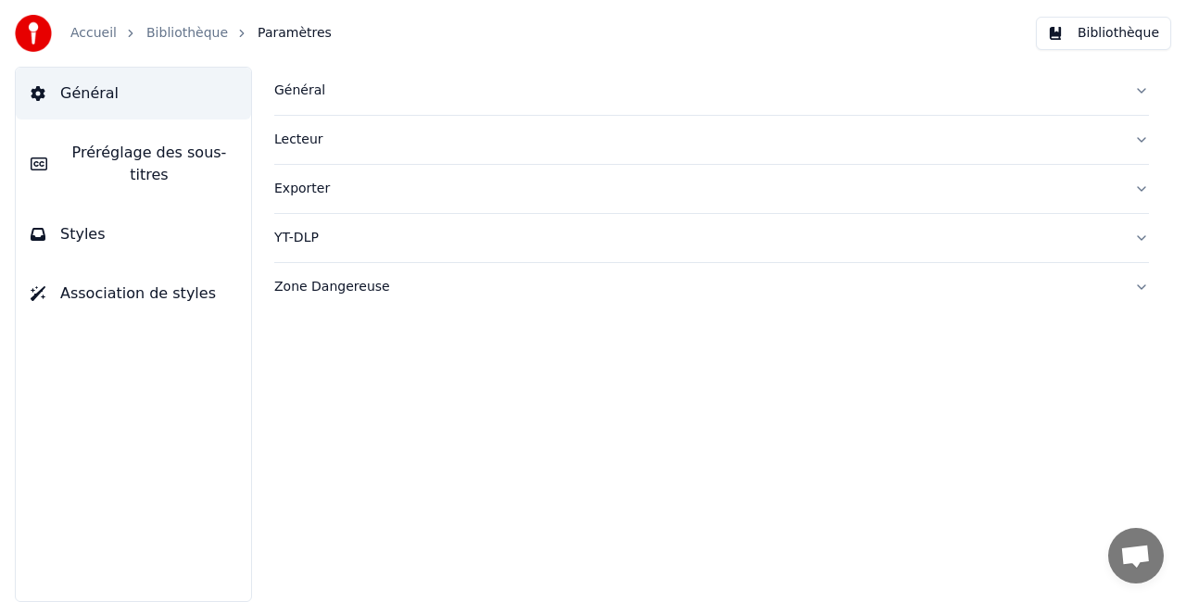
click at [180, 42] on link "Bibliothèque" at bounding box center [187, 33] width 82 height 19
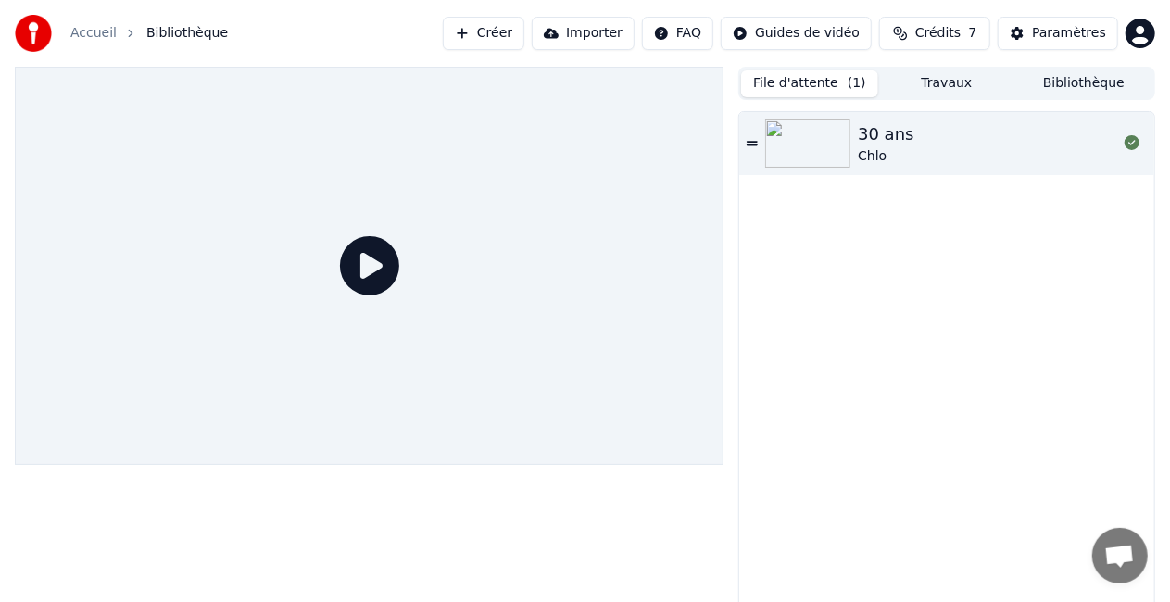
click at [947, 85] on button "Travaux" at bounding box center [946, 83] width 137 height 27
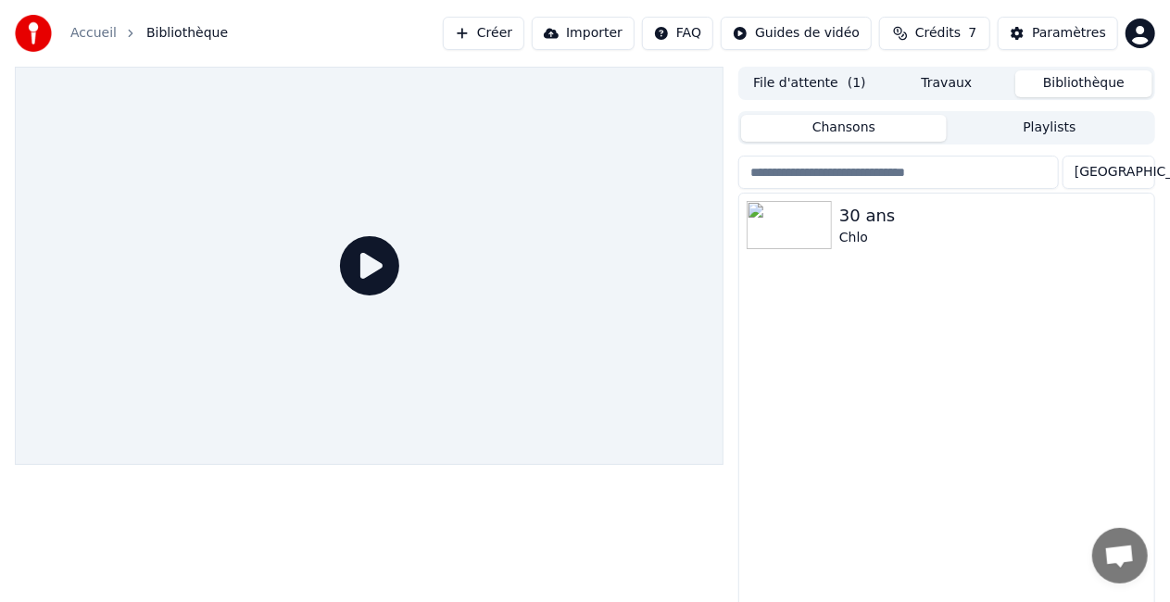
click at [1043, 82] on button "Bibliothèque" at bounding box center [1084, 83] width 137 height 27
click at [848, 87] on span "( 1 )" at bounding box center [857, 83] width 19 height 19
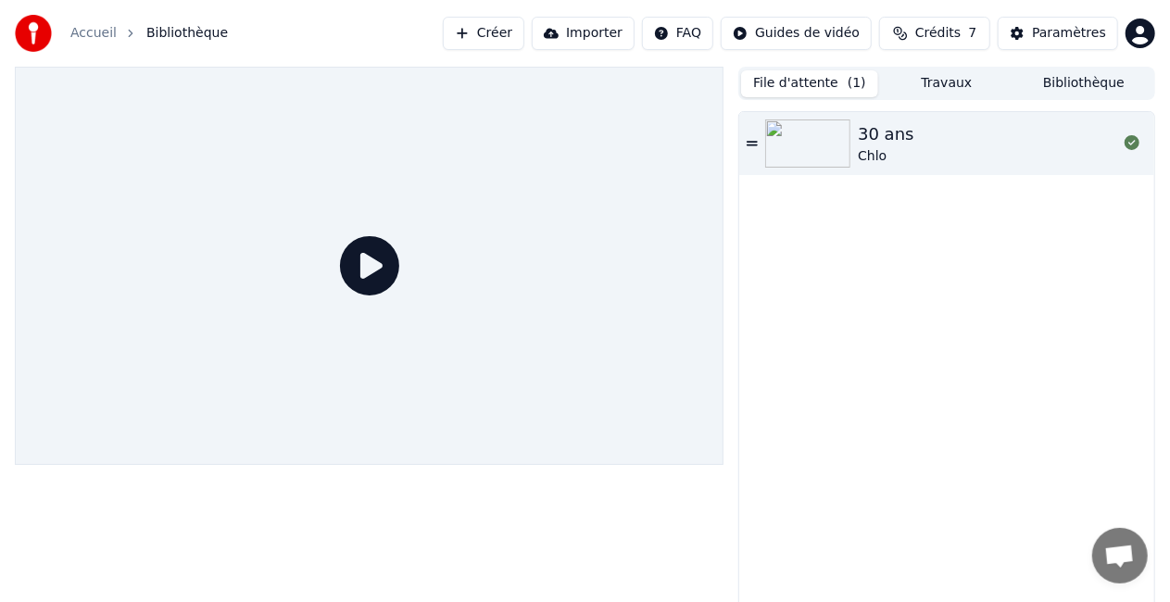
click at [502, 245] on div at bounding box center [369, 266] width 709 height 398
click at [379, 263] on icon at bounding box center [369, 265] width 59 height 59
click at [842, 154] on img at bounding box center [807, 144] width 85 height 48
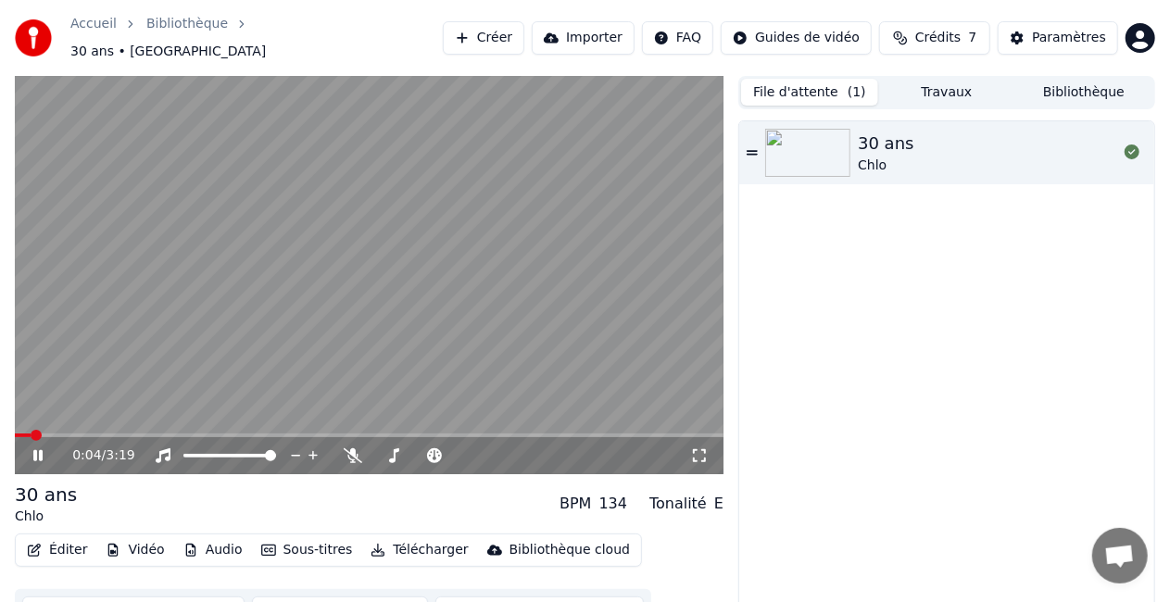
click at [655, 247] on video at bounding box center [369, 275] width 709 height 398
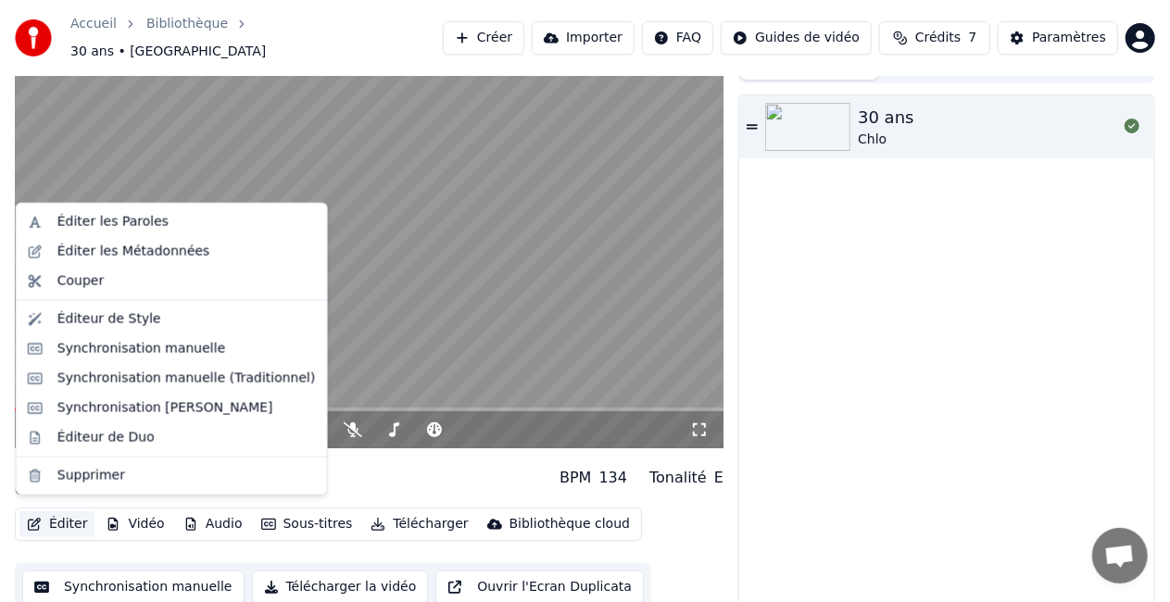
click at [69, 513] on button "Éditer" at bounding box center [56, 524] width 75 height 26
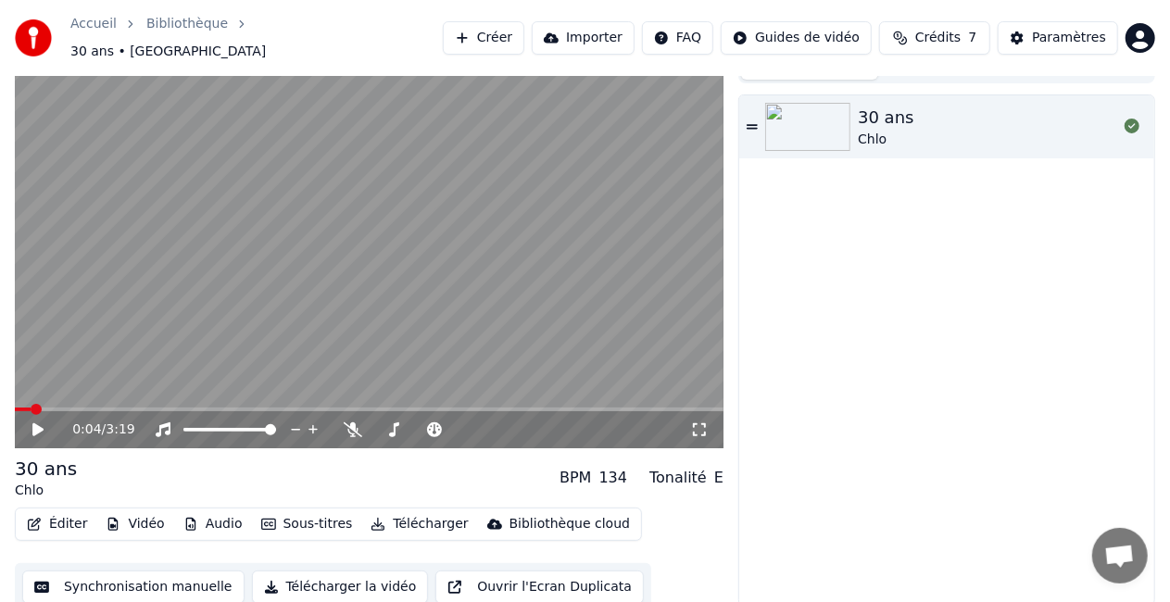
click at [95, 578] on button "Synchronisation manuelle" at bounding box center [133, 587] width 222 height 33
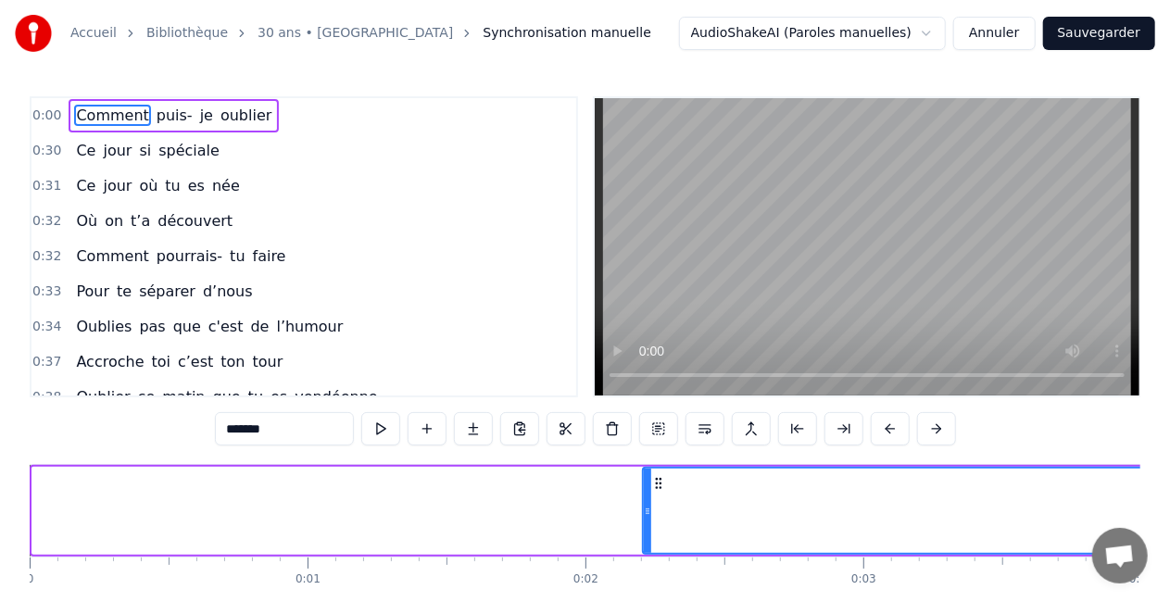
drag, startPoint x: 33, startPoint y: 524, endPoint x: 646, endPoint y: 560, distance: 613.6
click at [646, 560] on div "Comment puis- je oublier Ce jour si spéciale Ce jour où tu es née Où on t’a déc…" at bounding box center [585, 533] width 1111 height 139
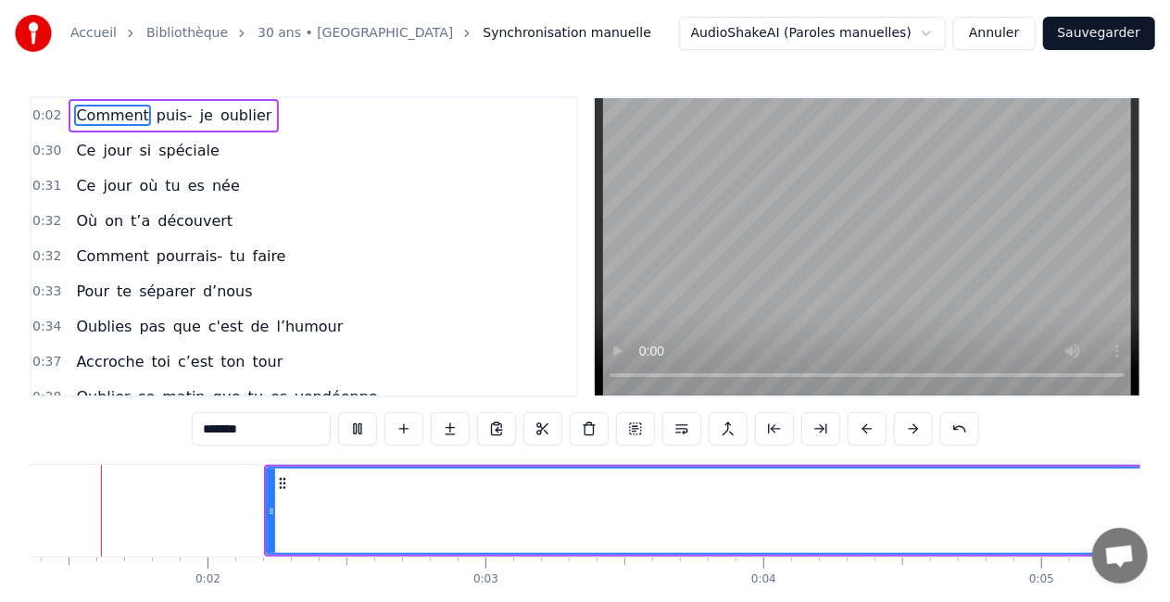
scroll to position [0, 331]
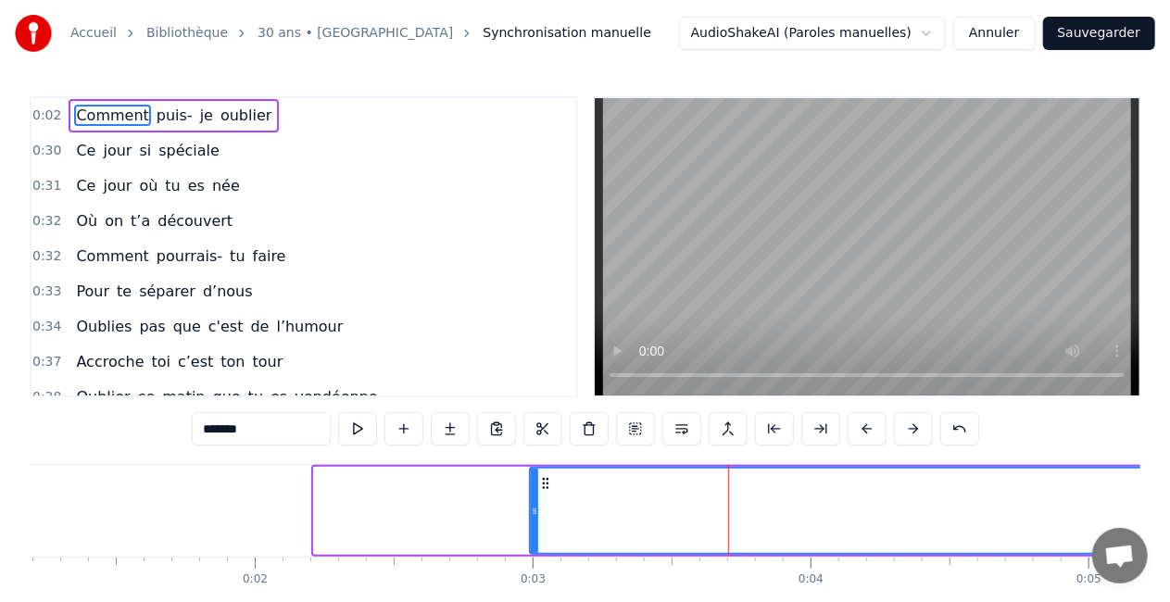
drag, startPoint x: 314, startPoint y: 536, endPoint x: 531, endPoint y: 543, distance: 217.0
click at [531, 543] on div at bounding box center [534, 511] width 7 height 84
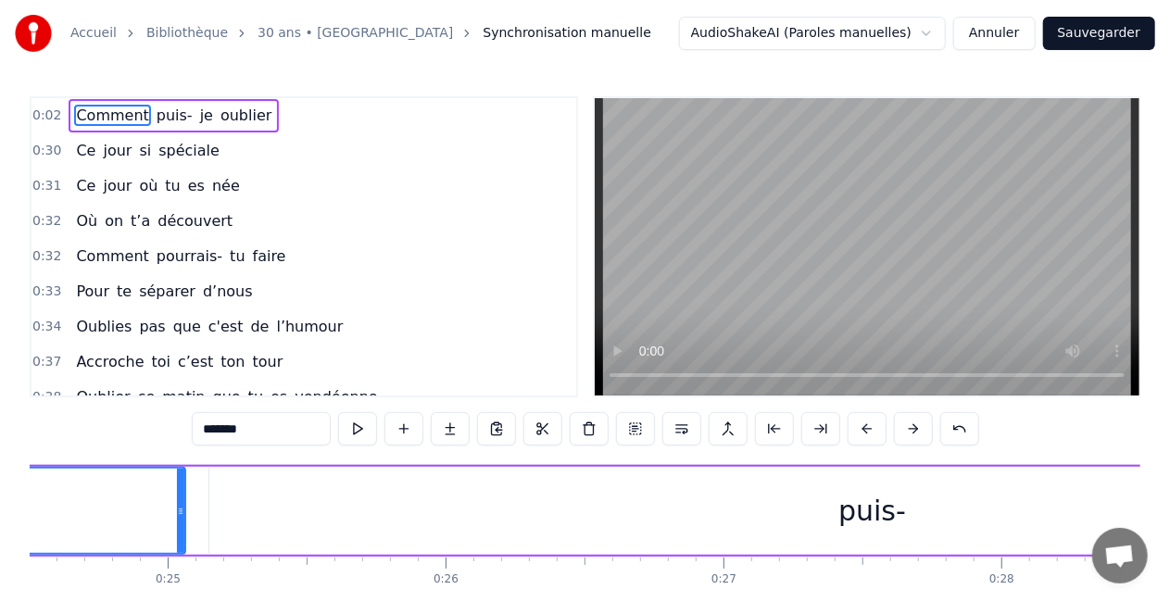
scroll to position [0, 6778]
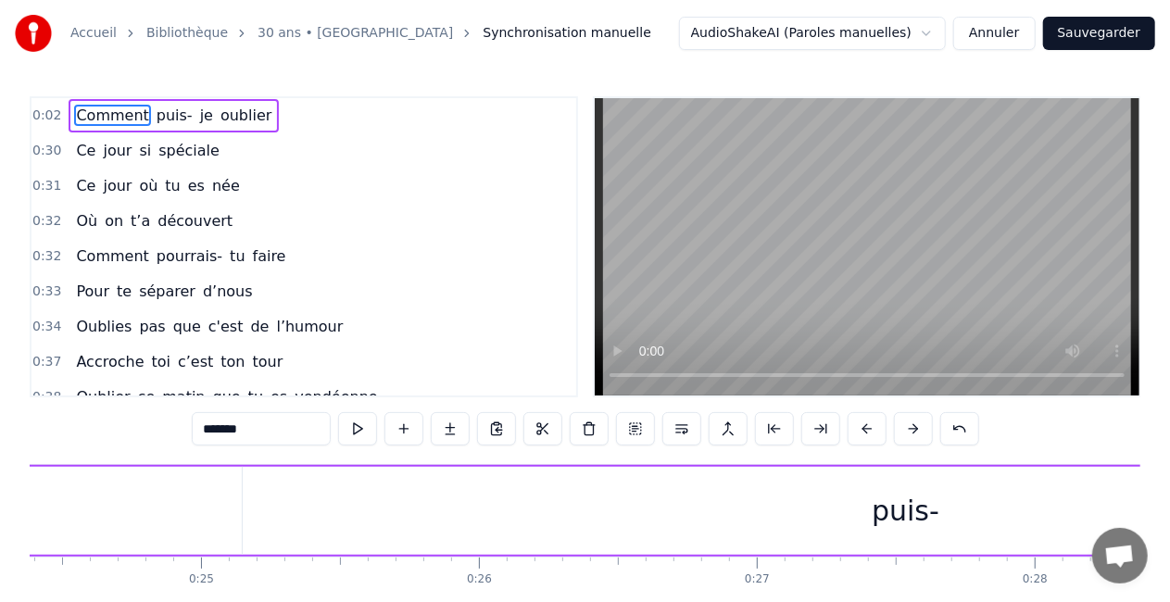
drag, startPoint x: 213, startPoint y: 506, endPoint x: 2, endPoint y: 487, distance: 212.1
click at [2, 487] on div "Accueil Bibliothèque 30 ans • Chlo Synchronisation manuelle AudioShakeAI (Parol…" at bounding box center [585, 325] width 1170 height 651
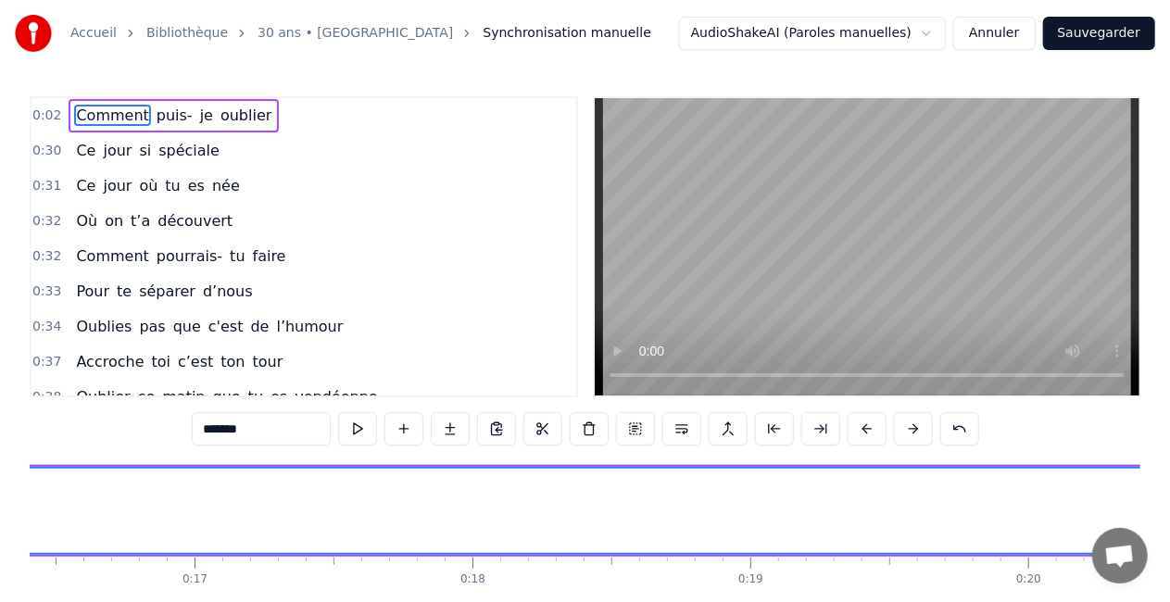
scroll to position [0, 4560]
click at [1082, 33] on button "Sauvegarder" at bounding box center [1099, 33] width 112 height 33
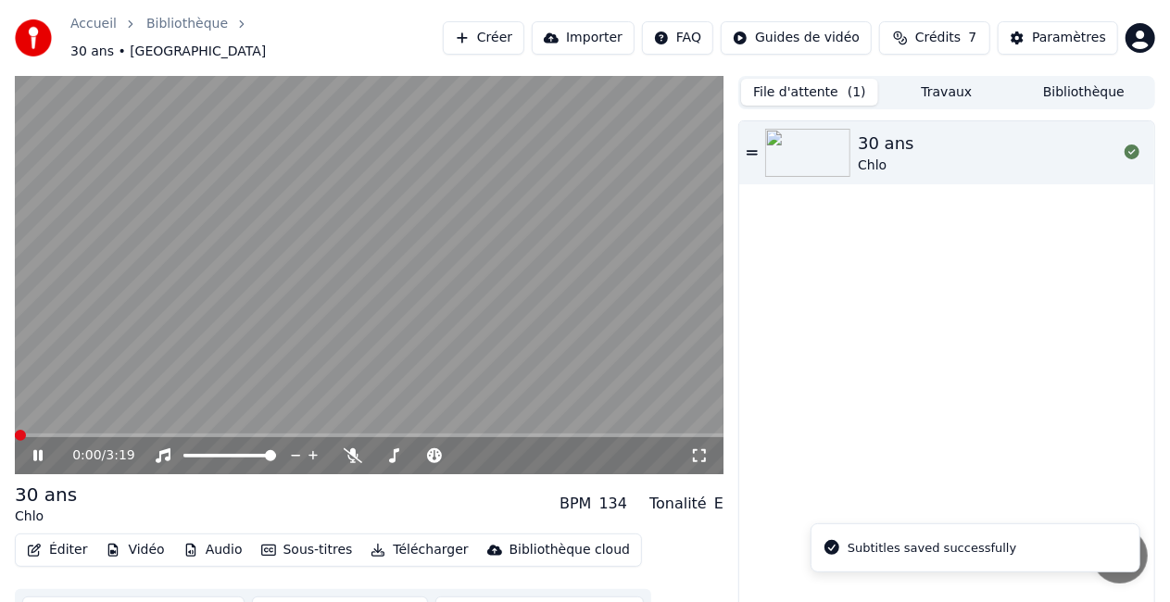
scroll to position [26, 0]
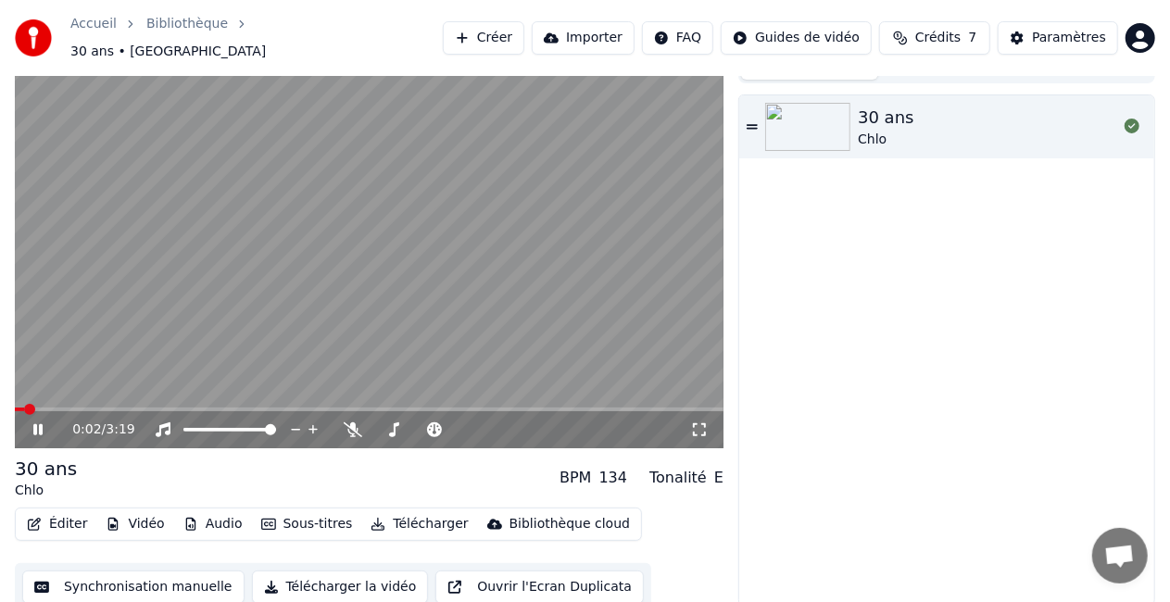
click at [150, 575] on button "Synchronisation manuelle" at bounding box center [133, 587] width 222 height 33
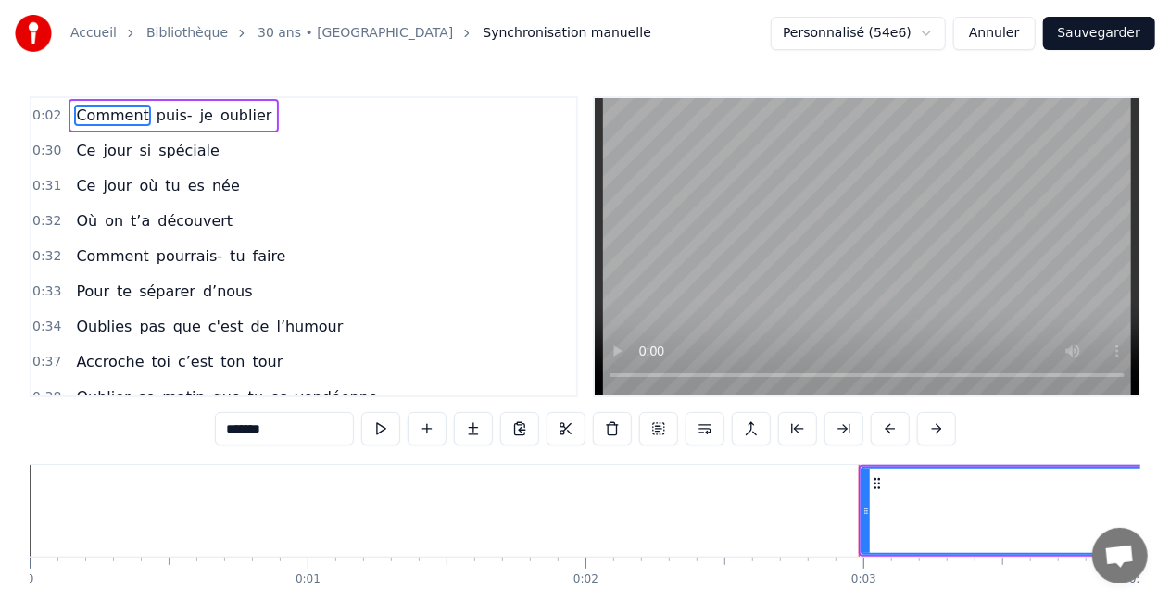
click at [1023, 24] on button "Annuler" at bounding box center [995, 33] width 82 height 33
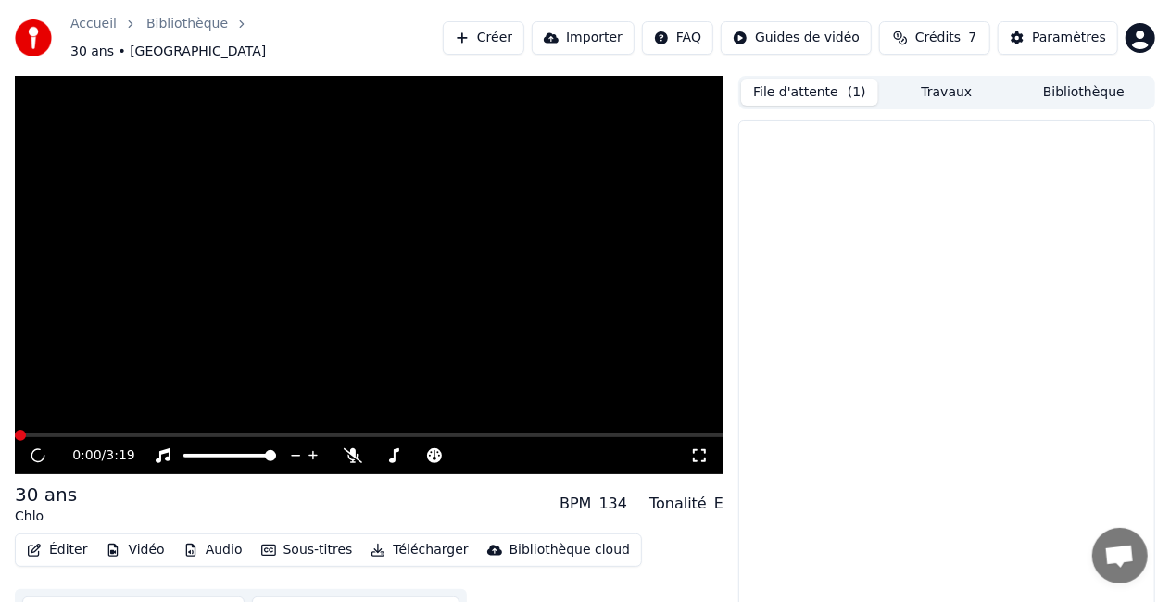
scroll to position [20, 0]
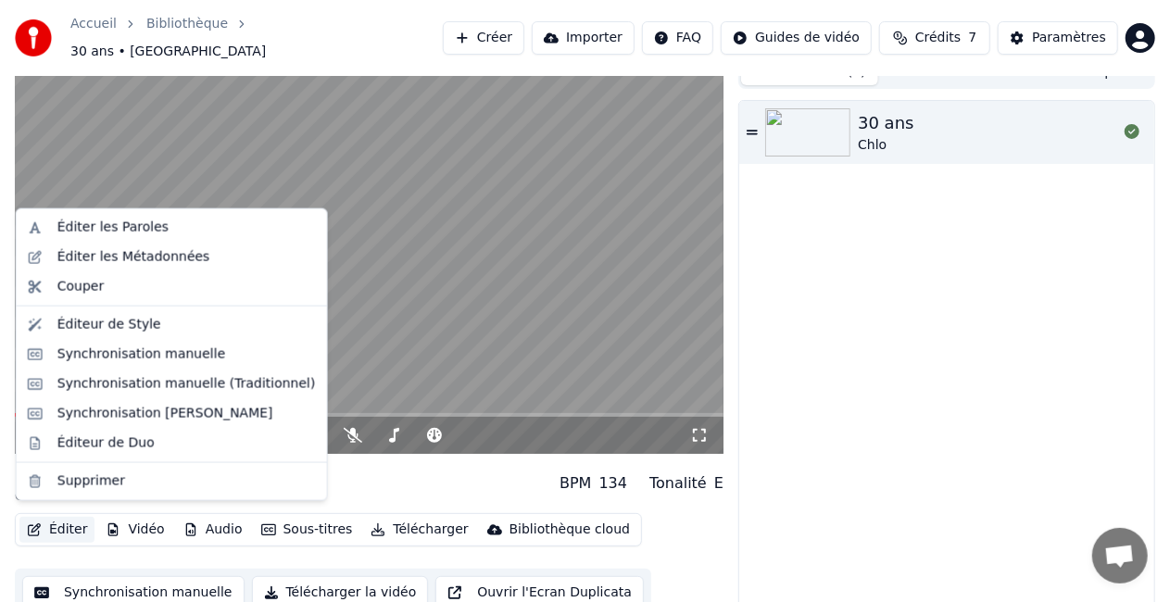
click at [66, 523] on button "Éditer" at bounding box center [56, 530] width 75 height 26
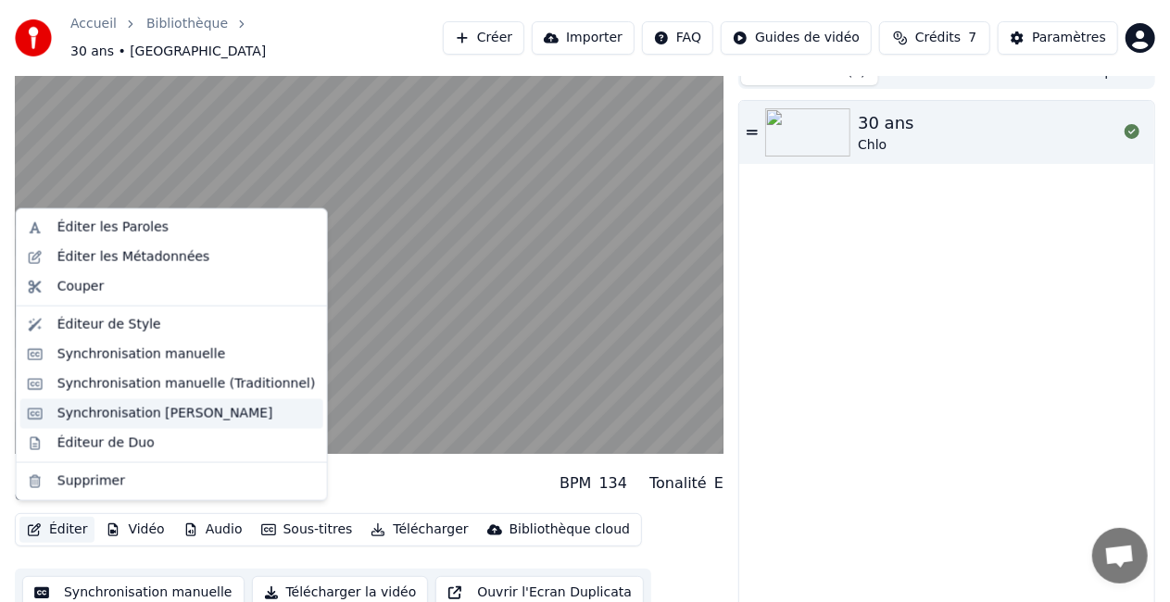
click at [108, 410] on div "Synchronisation [PERSON_NAME]" at bounding box center [165, 414] width 216 height 19
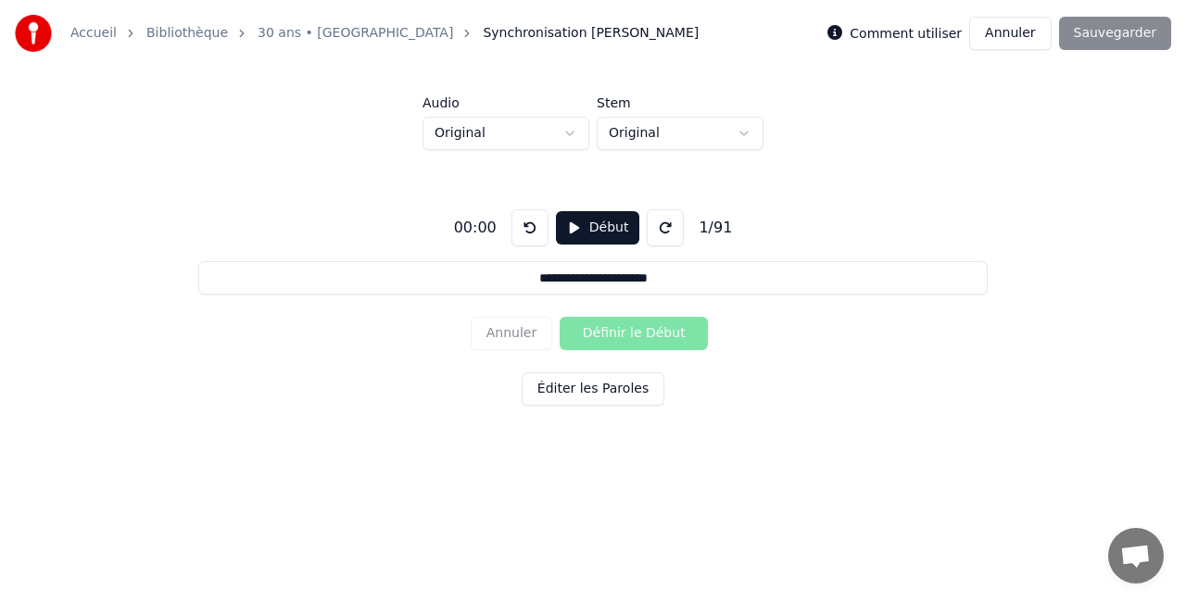
click at [605, 336] on div "Annuler Définir le Début" at bounding box center [593, 333] width 245 height 48
click at [597, 230] on button "Début" at bounding box center [598, 227] width 84 height 33
click at [623, 332] on button "Définir le Début" at bounding box center [634, 333] width 148 height 33
click at [623, 332] on button "Définir la Fin" at bounding box center [634, 333] width 148 height 33
type input "**********"
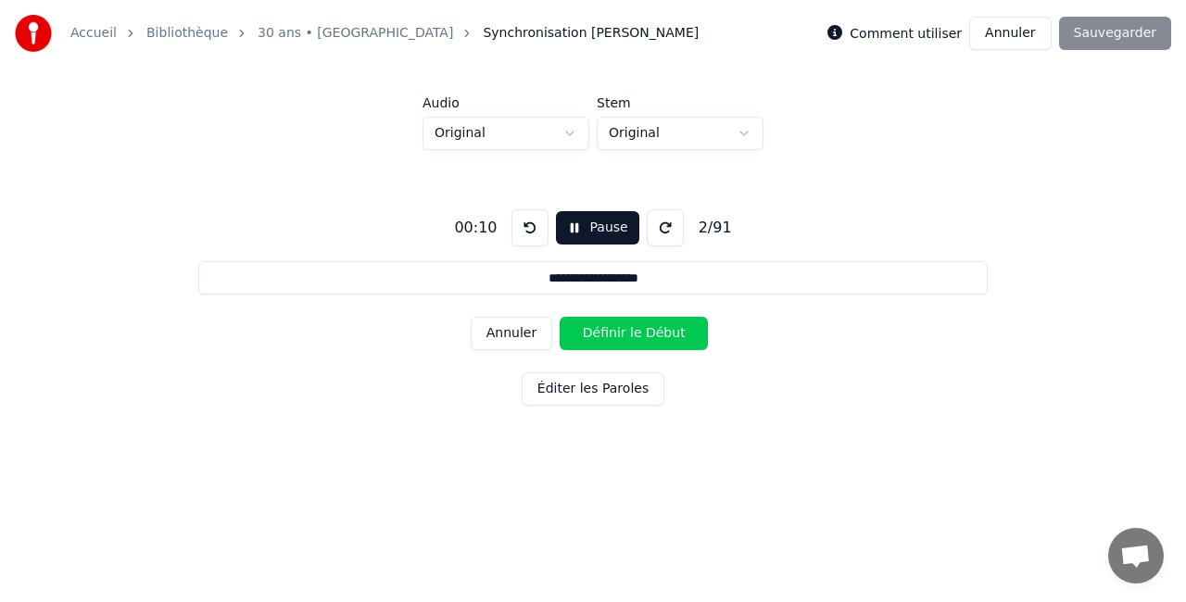
click at [591, 227] on button "Pause" at bounding box center [597, 227] width 82 height 33
click at [537, 230] on button at bounding box center [529, 227] width 37 height 37
click at [665, 226] on button at bounding box center [665, 227] width 37 height 37
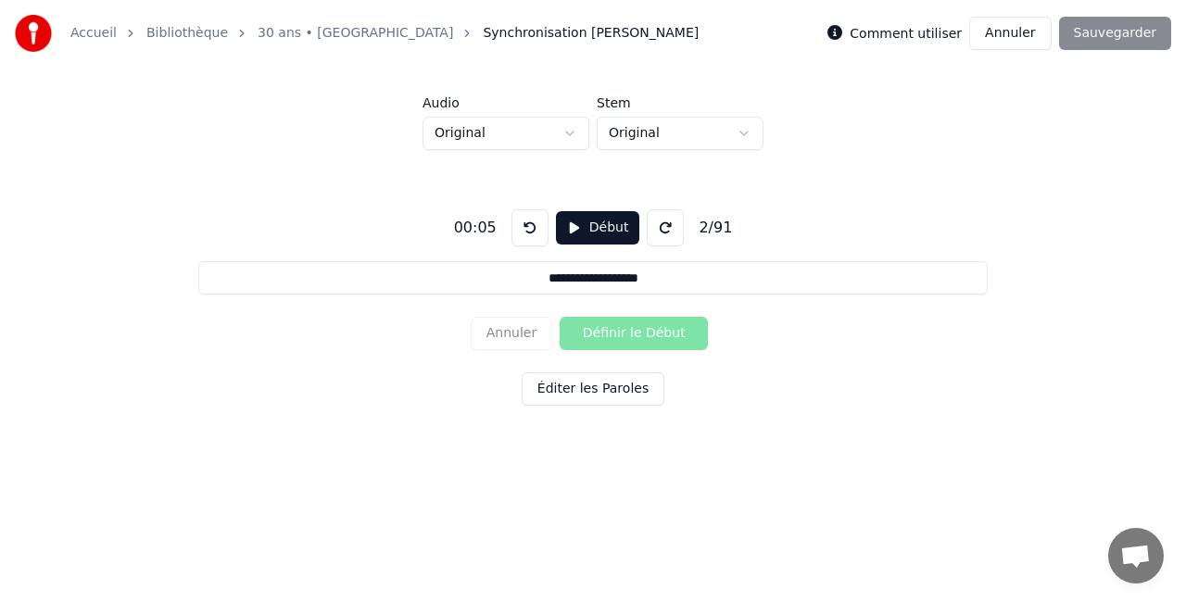
click at [590, 228] on button "Début" at bounding box center [598, 227] width 84 height 33
click at [590, 228] on button "Pause" at bounding box center [597, 227] width 82 height 33
click at [602, 391] on button "Éditer les Paroles" at bounding box center [593, 389] width 143 height 33
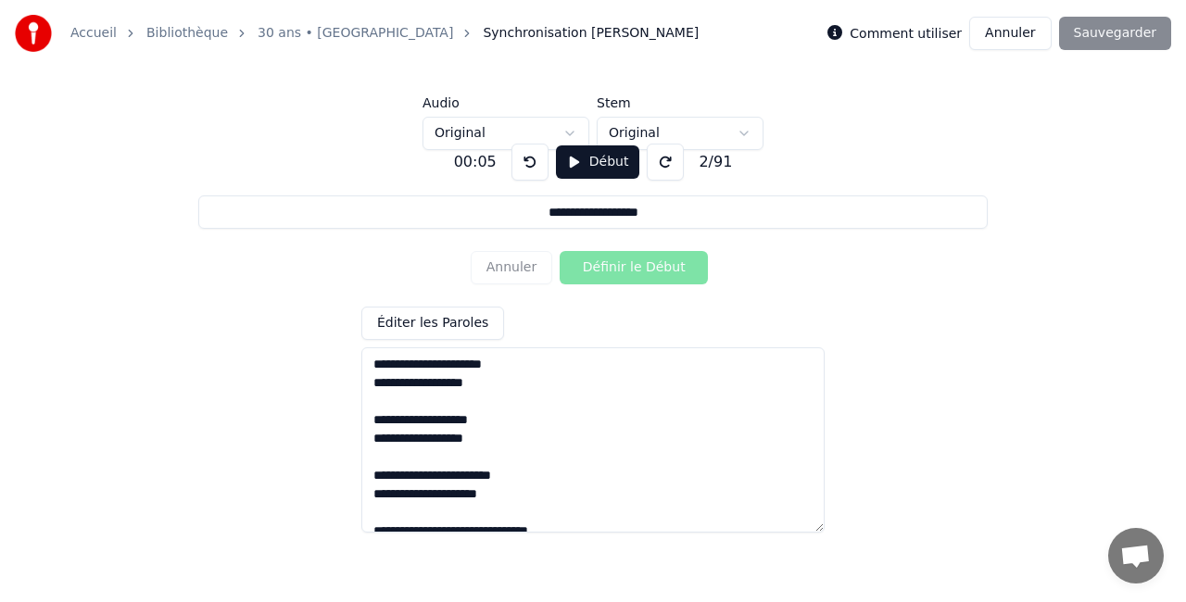
click at [526, 269] on div "Annuler Définir le Début" at bounding box center [593, 268] width 245 height 48
click at [941, 30] on label "Comment utiliser" at bounding box center [906, 33] width 112 height 13
click at [886, 32] on label "Comment utiliser" at bounding box center [906, 33] width 112 height 13
click at [743, 130] on html "**********" at bounding box center [593, 243] width 1186 height 487
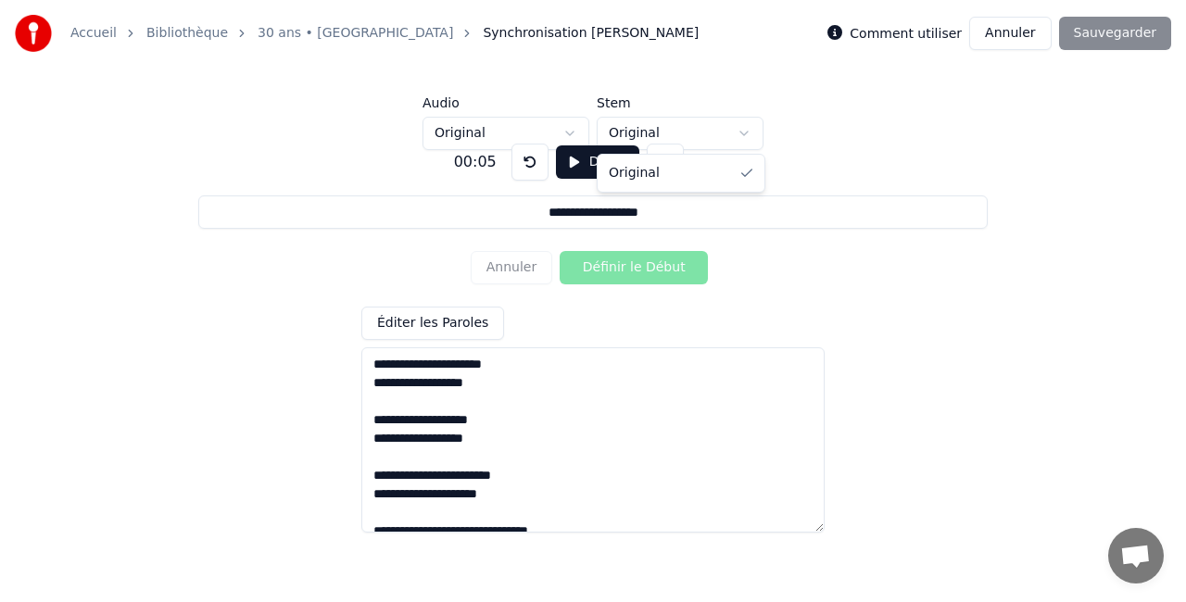
click at [743, 130] on html "**********" at bounding box center [593, 243] width 1186 height 487
click at [876, 35] on label "Comment utiliser" at bounding box center [906, 33] width 112 height 13
click at [515, 274] on div "Annuler Définir le Début" at bounding box center [593, 268] width 245 height 48
click at [529, 175] on button at bounding box center [529, 162] width 37 height 37
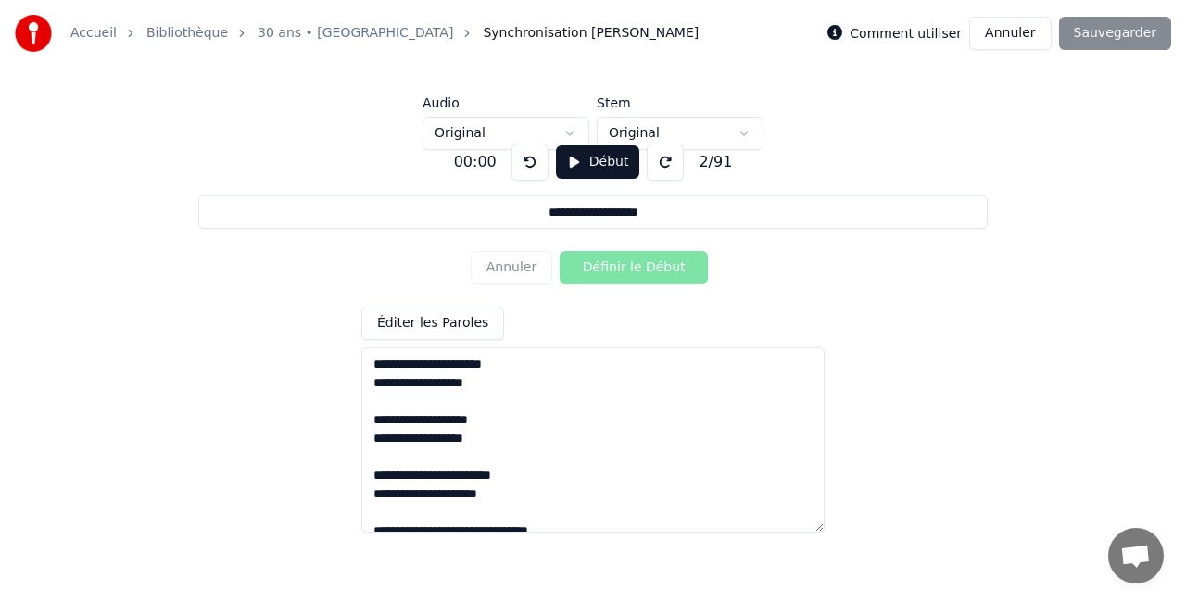
click at [704, 161] on div "2 / 91" at bounding box center [715, 162] width 48 height 22
drag, startPoint x: 680, startPoint y: 173, endPoint x: 663, endPoint y: 170, distance: 17.8
click at [663, 170] on div "00:00 Début 2 / 91" at bounding box center [594, 162] width 294 height 37
click at [663, 170] on button at bounding box center [665, 162] width 37 height 37
click at [524, 172] on button at bounding box center [529, 162] width 37 height 37
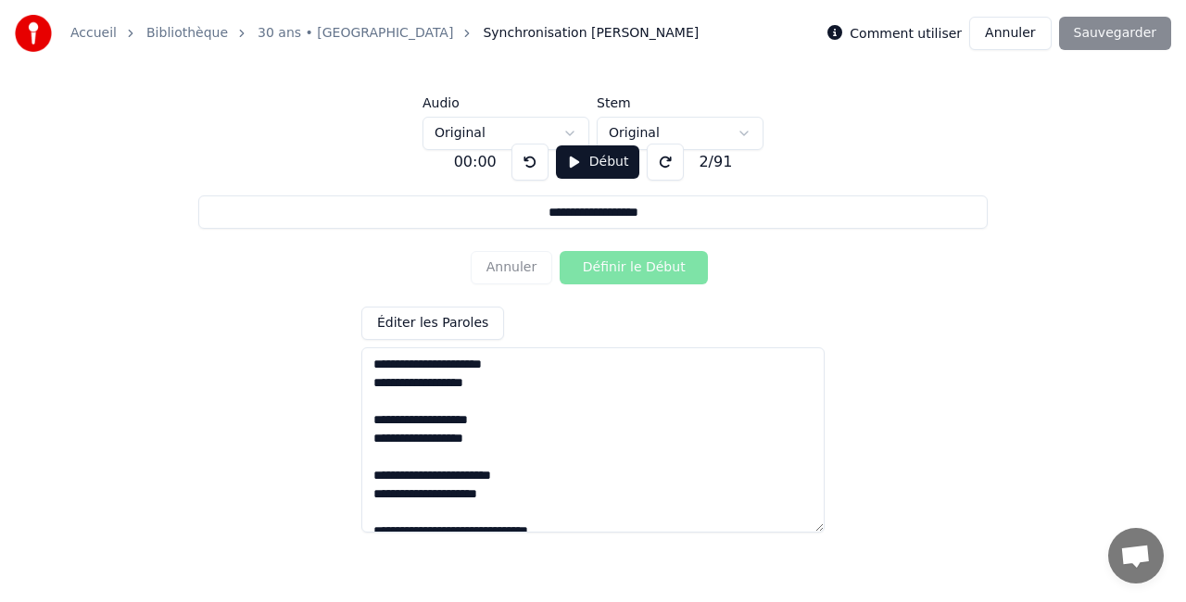
click at [524, 172] on button at bounding box center [529, 162] width 37 height 37
click at [659, 165] on button at bounding box center [665, 162] width 37 height 37
click at [530, 163] on button at bounding box center [529, 162] width 37 height 37
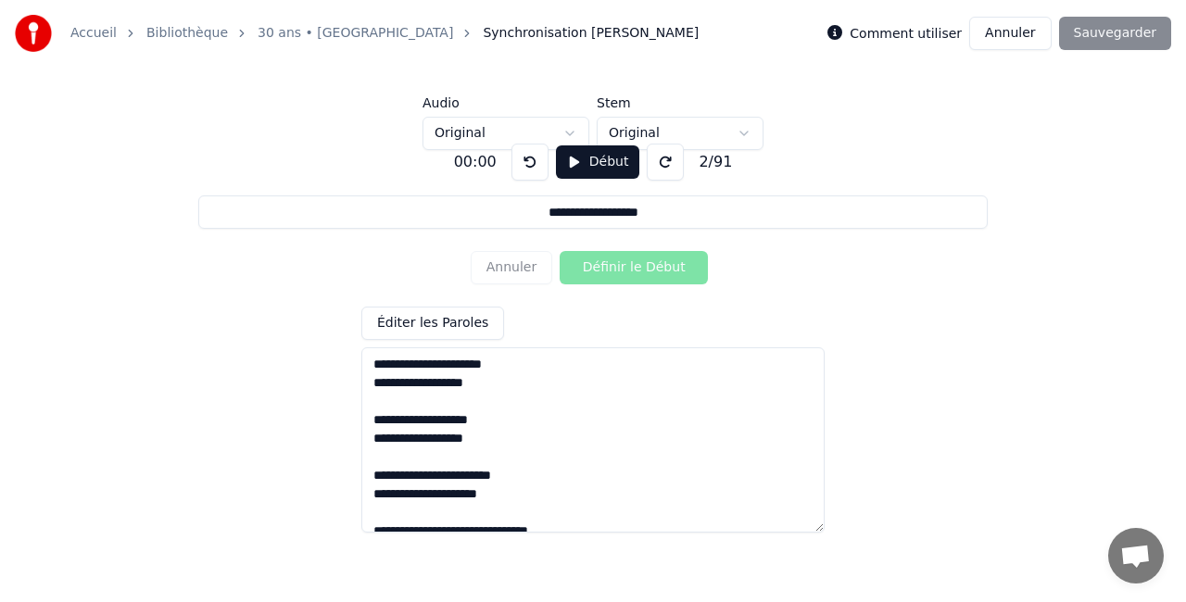
click at [508, 272] on div "Annuler Définir le Début" at bounding box center [593, 268] width 245 height 48
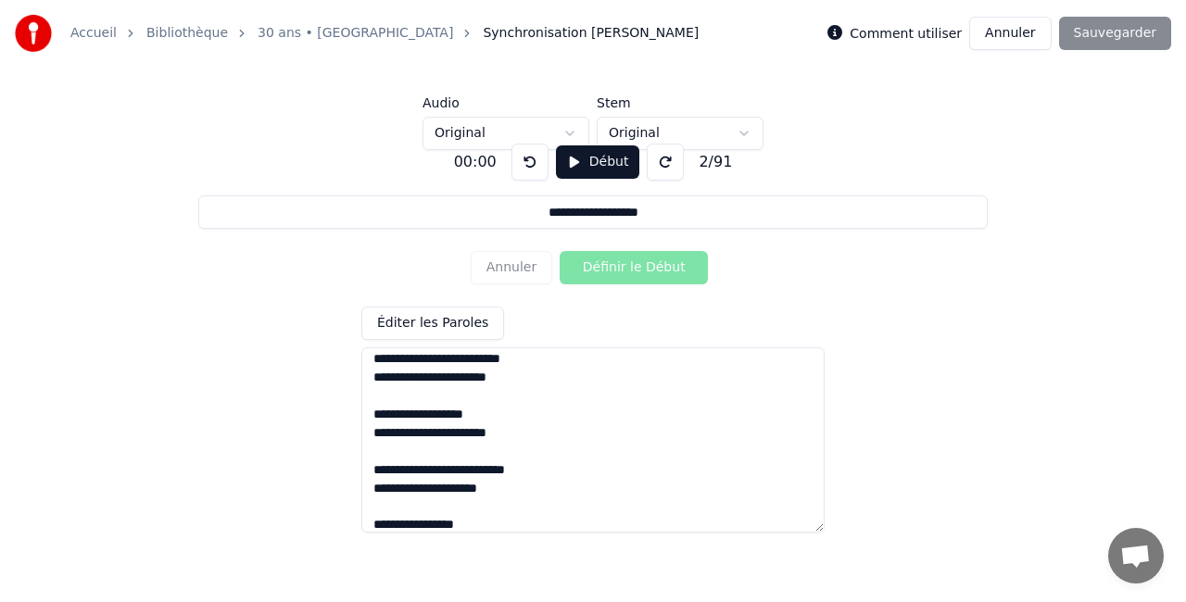
scroll to position [463, 0]
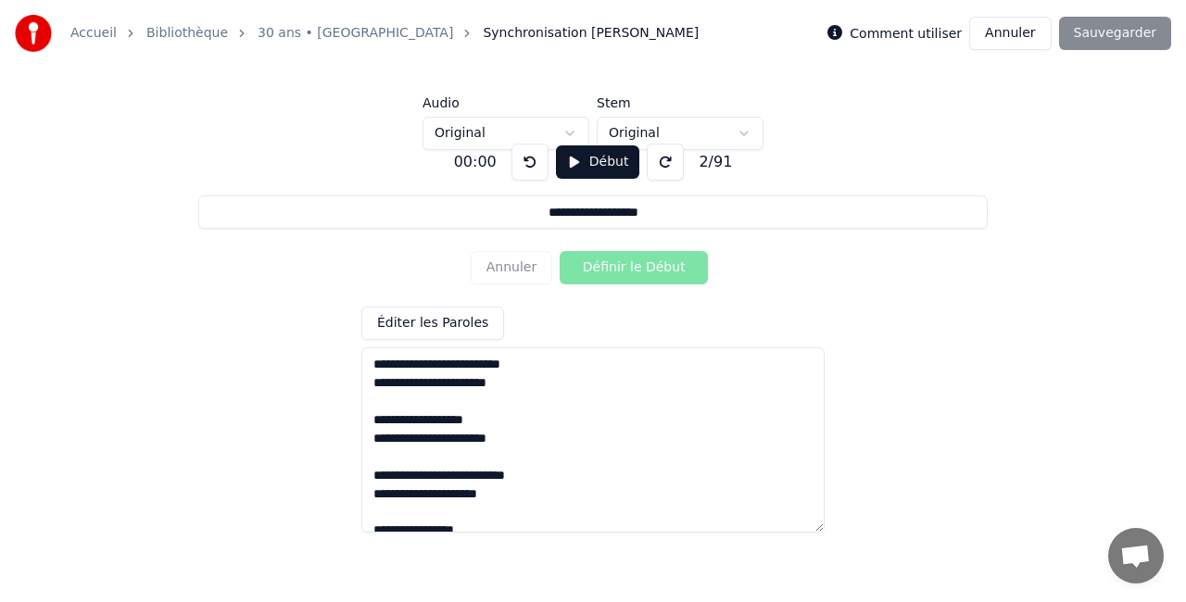
click at [519, 172] on button at bounding box center [529, 162] width 37 height 37
click at [515, 268] on div "Annuler Définir le Début" at bounding box center [593, 268] width 245 height 48
click at [276, 29] on link "30 ans • [GEOGRAPHIC_DATA]" at bounding box center [356, 33] width 196 height 19
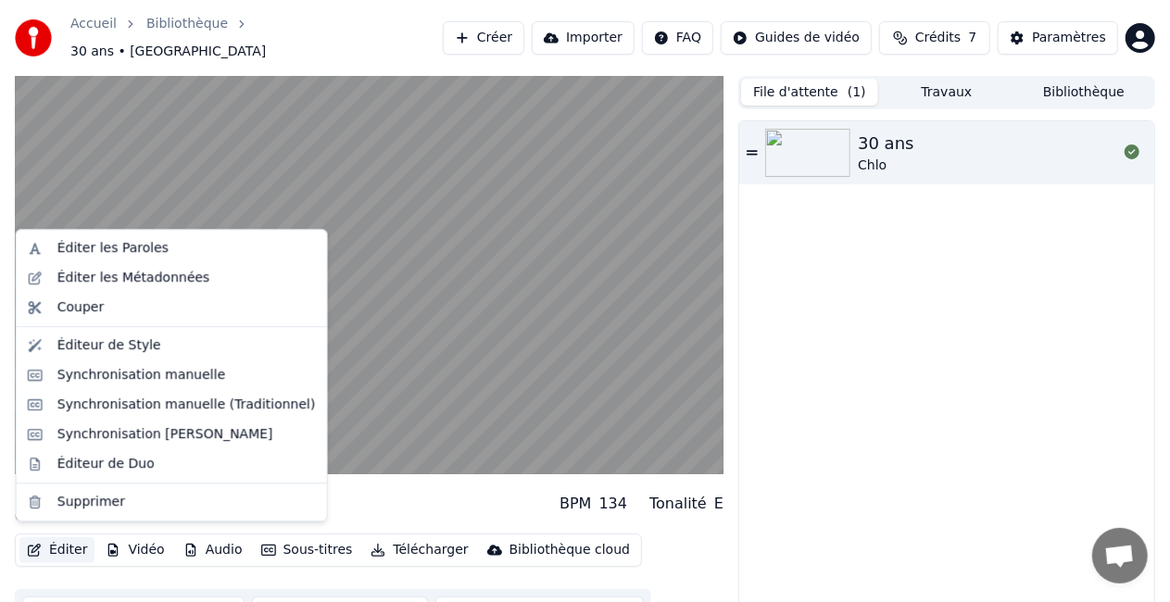
click at [59, 537] on button "Éditer" at bounding box center [56, 550] width 75 height 26
click at [86, 413] on div "Synchronisation manuelle (Traditionnel)" at bounding box center [186, 405] width 259 height 19
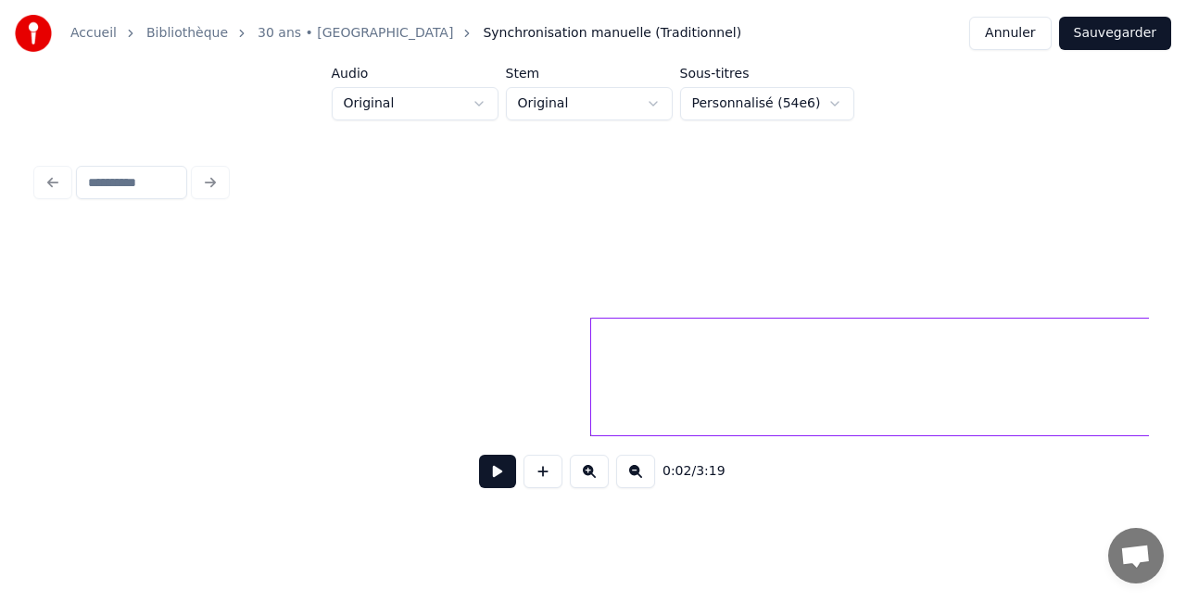
click at [486, 474] on button at bounding box center [497, 471] width 37 height 33
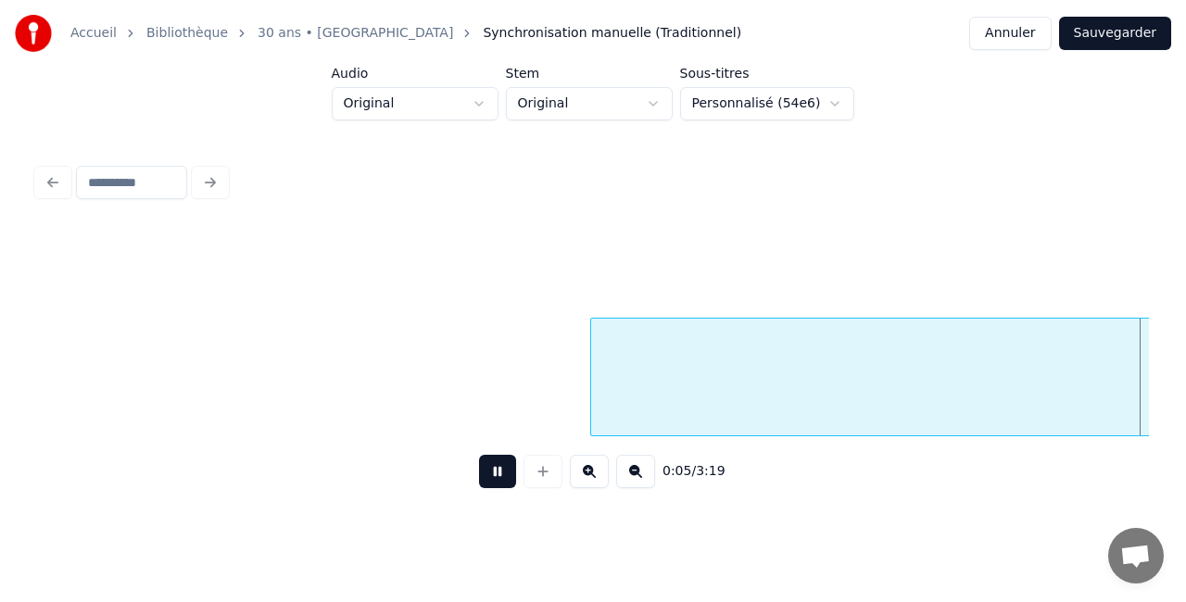
click at [486, 474] on button at bounding box center [497, 471] width 37 height 33
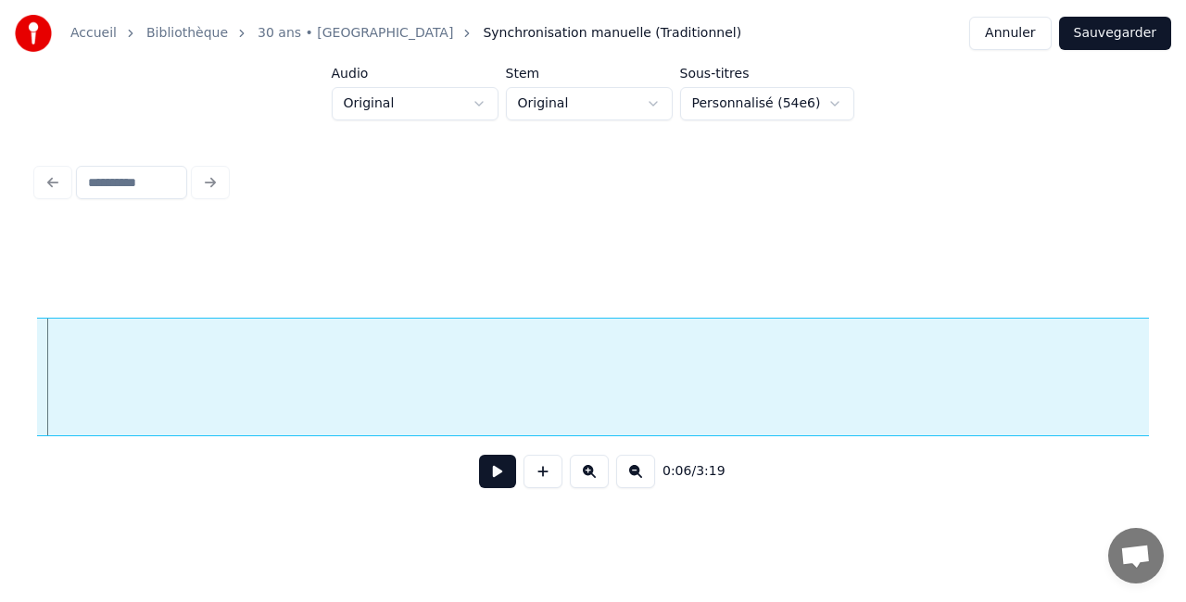
click at [1000, 30] on button "Annuler" at bounding box center [1010, 33] width 82 height 33
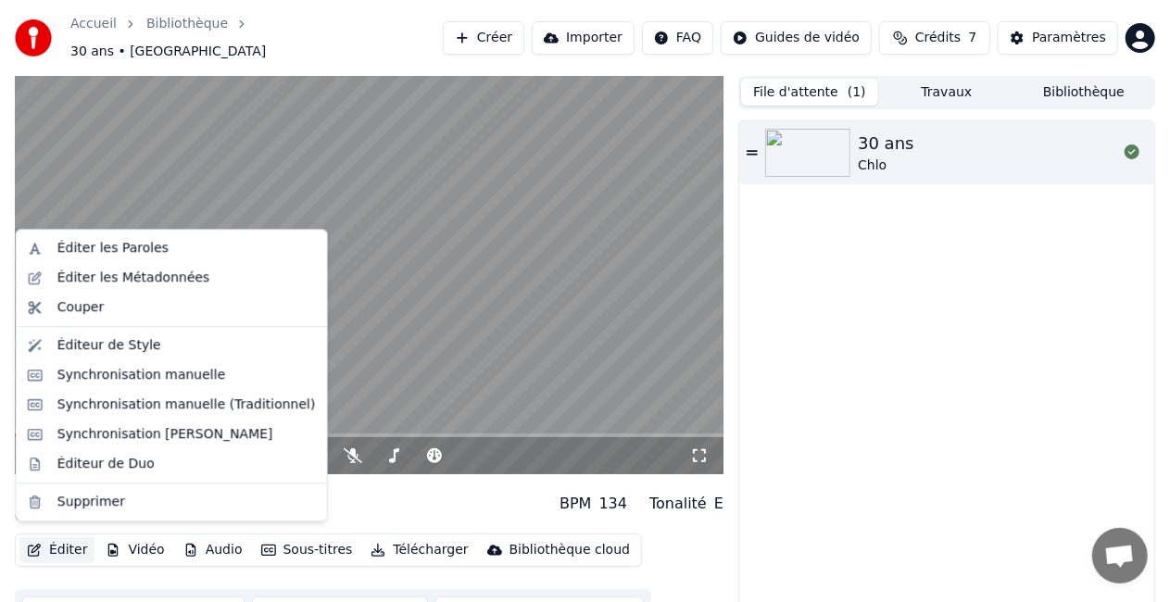
click at [65, 547] on button "Éditer" at bounding box center [56, 550] width 75 height 26
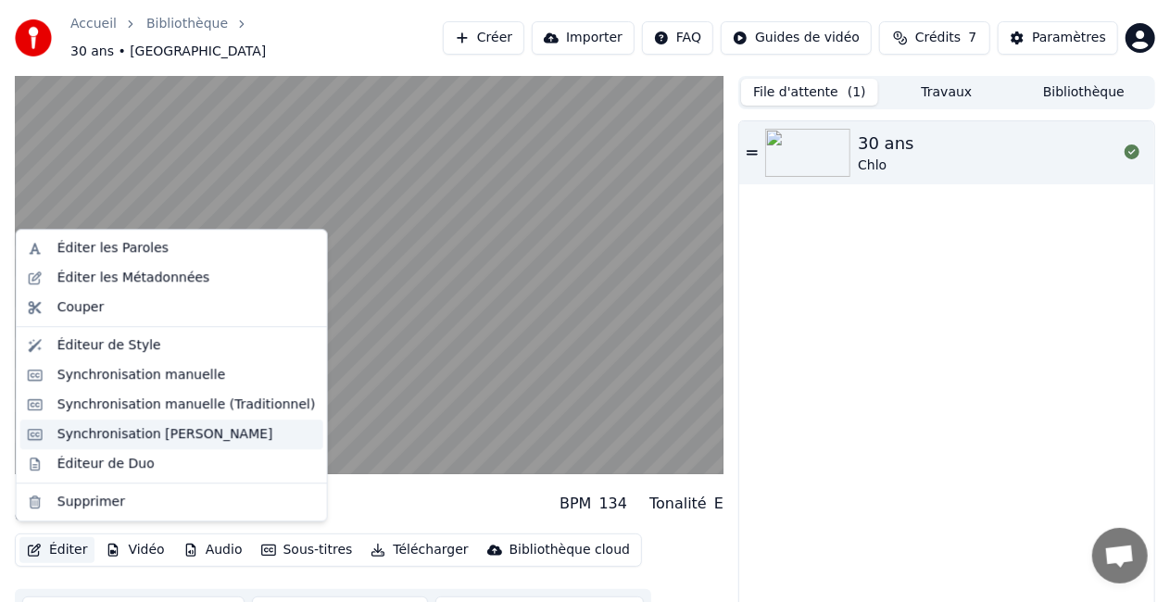
click at [146, 444] on div "Synchronisation [PERSON_NAME]" at bounding box center [171, 435] width 303 height 30
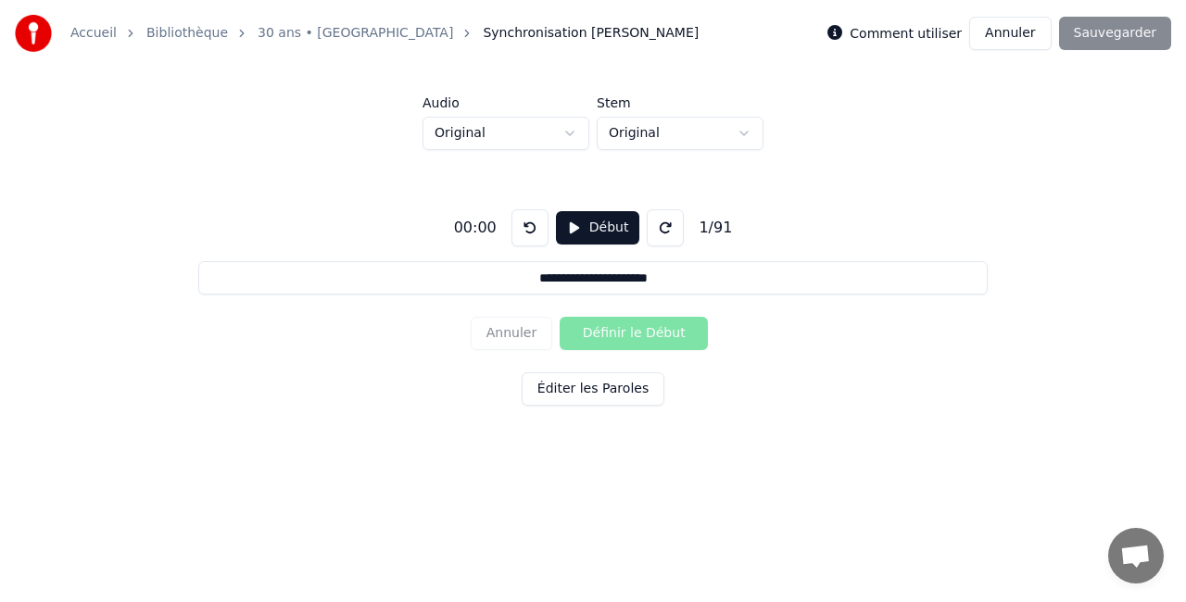
click at [595, 231] on button "Début" at bounding box center [598, 227] width 84 height 33
click at [595, 231] on button "Pause" at bounding box center [597, 227] width 82 height 33
click at [607, 337] on div "Annuler Définir le Début" at bounding box center [593, 333] width 245 height 48
click at [607, 228] on button "Début" at bounding box center [598, 227] width 84 height 33
click at [597, 340] on button "Définir le Début" at bounding box center [634, 333] width 148 height 33
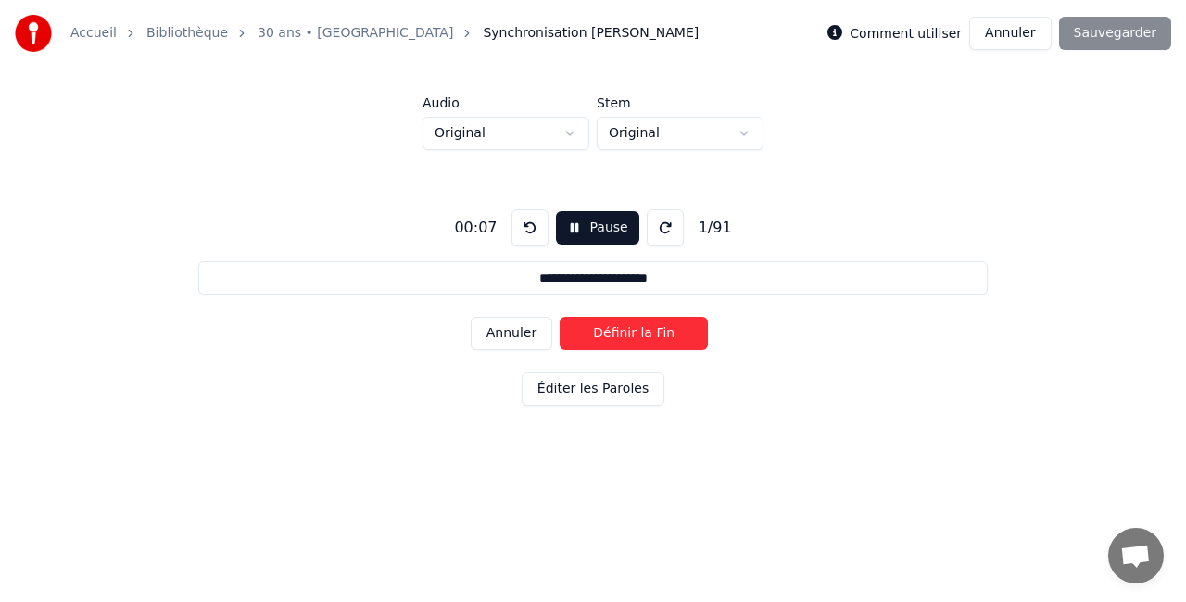
click at [597, 340] on button "Définir la Fin" at bounding box center [634, 333] width 148 height 33
click at [597, 340] on button "Définir le Début" at bounding box center [634, 333] width 148 height 33
click at [597, 340] on button "Définir la Fin" at bounding box center [634, 333] width 148 height 33
click at [597, 340] on button "Définir le Début" at bounding box center [634, 333] width 148 height 33
click at [597, 340] on button "Définir la Fin" at bounding box center [634, 333] width 148 height 33
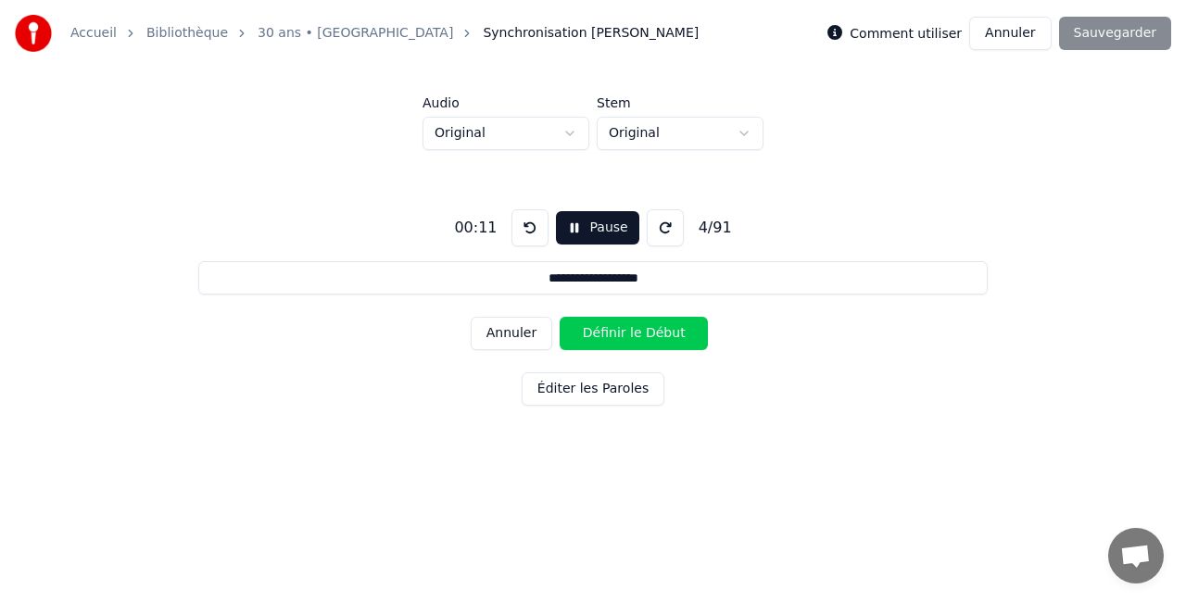
click at [597, 340] on button "Définir le Début" at bounding box center [634, 333] width 148 height 33
click at [597, 340] on button "Définir la Fin" at bounding box center [634, 333] width 148 height 33
click at [597, 340] on button "Définir le Début" at bounding box center [634, 333] width 148 height 33
click at [597, 340] on button "Définir la Fin" at bounding box center [634, 333] width 148 height 33
click at [597, 340] on button "Définir le Début" at bounding box center [634, 333] width 148 height 33
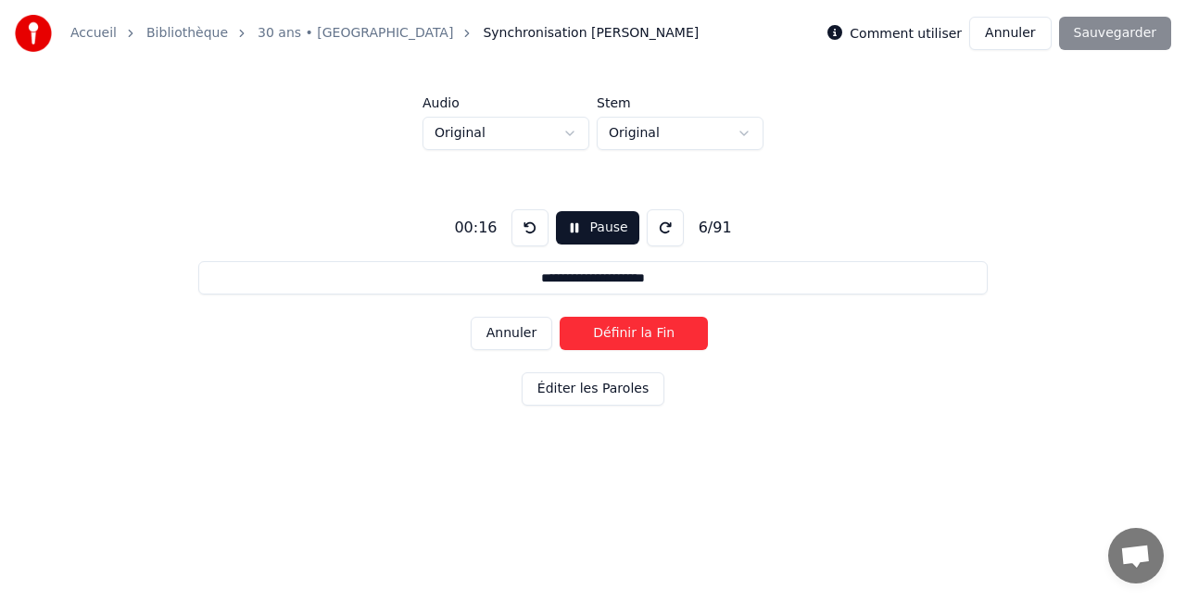
click at [599, 340] on button "Définir la Fin" at bounding box center [634, 333] width 148 height 33
click at [599, 340] on button "Définir le Début" at bounding box center [634, 333] width 148 height 33
click at [599, 340] on button "Définir la Fin" at bounding box center [634, 333] width 148 height 33
click at [599, 340] on button "Définir le Début" at bounding box center [634, 333] width 148 height 33
click at [599, 340] on button "Définir la Fin" at bounding box center [634, 333] width 148 height 33
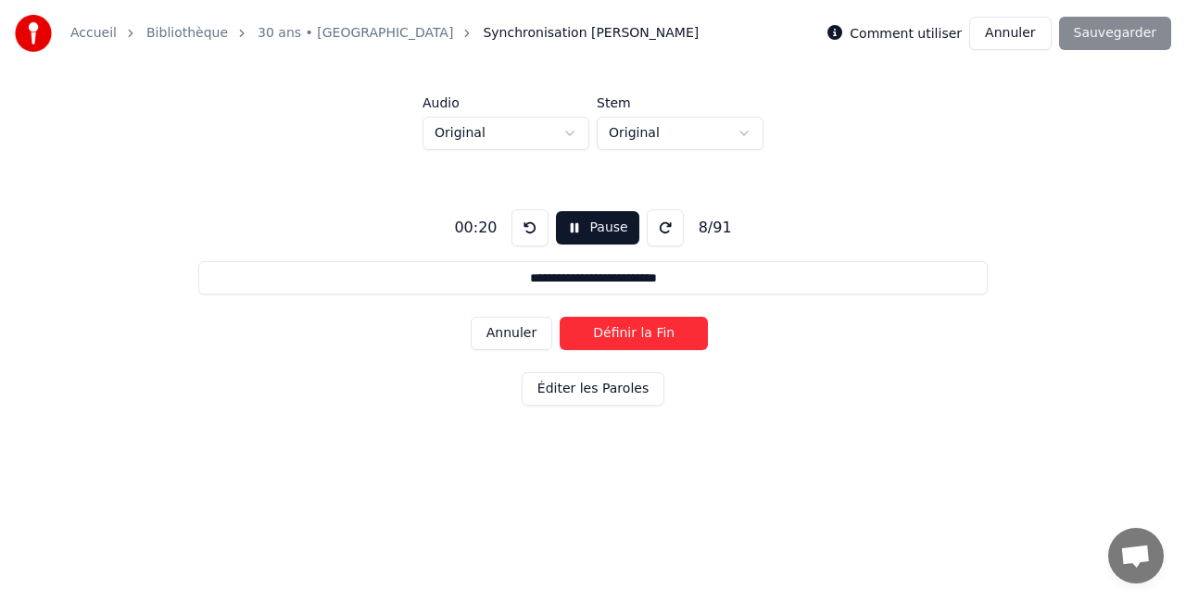
type input "**********"
click at [584, 239] on button "Pause" at bounding box center [597, 227] width 82 height 33
click at [1099, 41] on div "Comment utiliser Annuler Sauvegarder" at bounding box center [999, 33] width 344 height 33
click at [1004, 40] on button "Annuler" at bounding box center [1010, 33] width 82 height 33
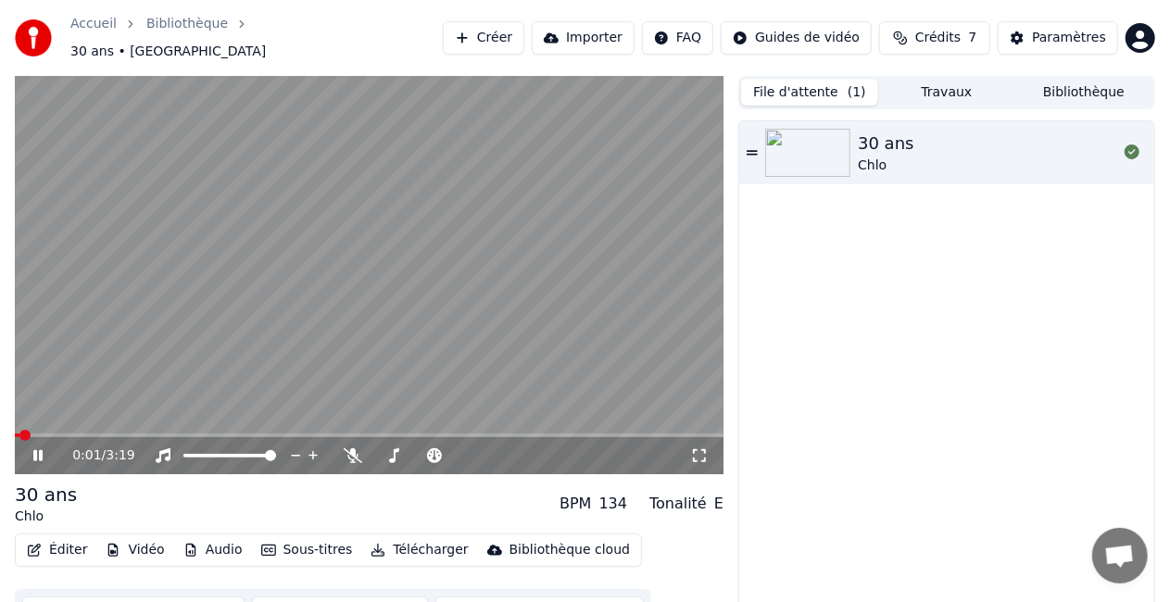
click at [387, 308] on video at bounding box center [369, 275] width 709 height 398
click at [41, 450] on icon at bounding box center [37, 455] width 9 height 11
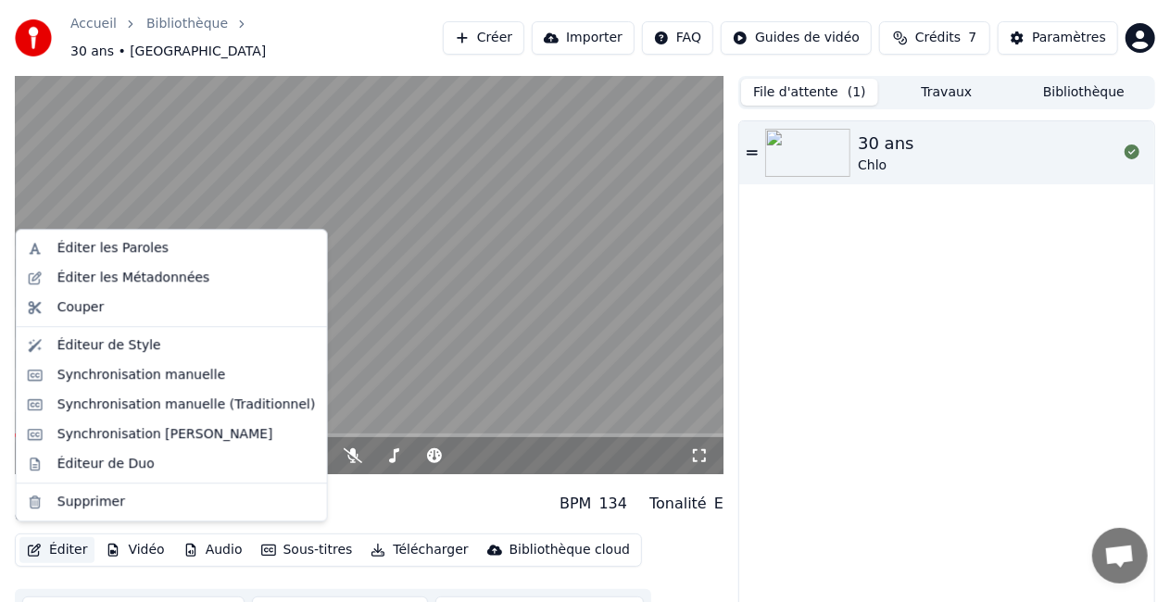
click at [66, 546] on button "Éditer" at bounding box center [56, 550] width 75 height 26
click at [115, 409] on div "Synchronisation manuelle (Traditionnel)" at bounding box center [186, 405] width 259 height 19
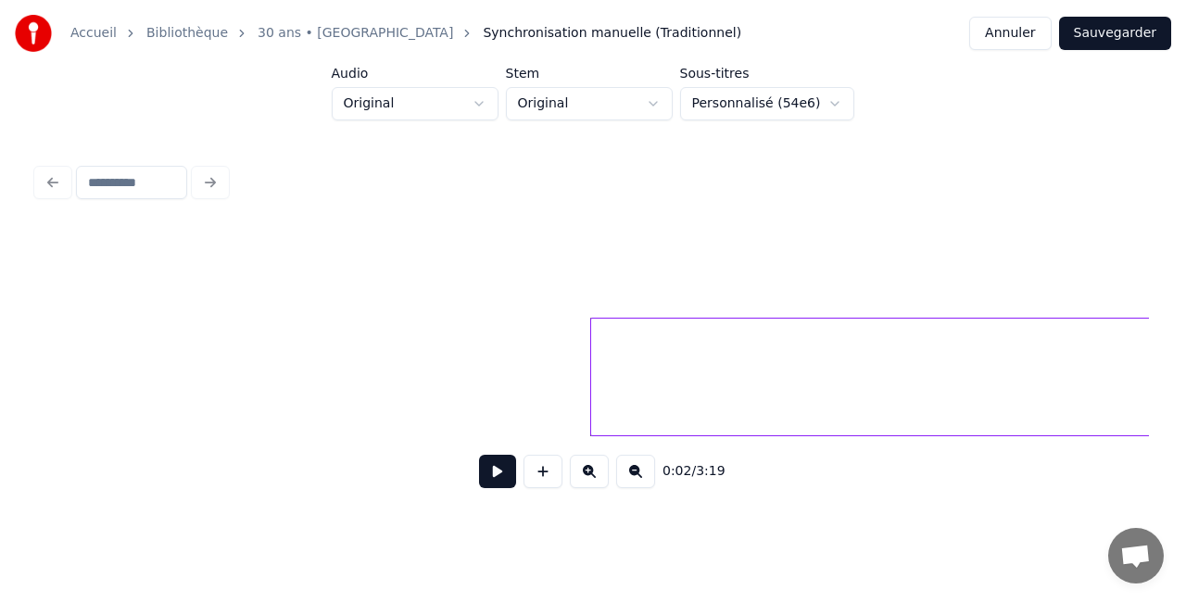
click at [496, 471] on button at bounding box center [497, 471] width 37 height 33
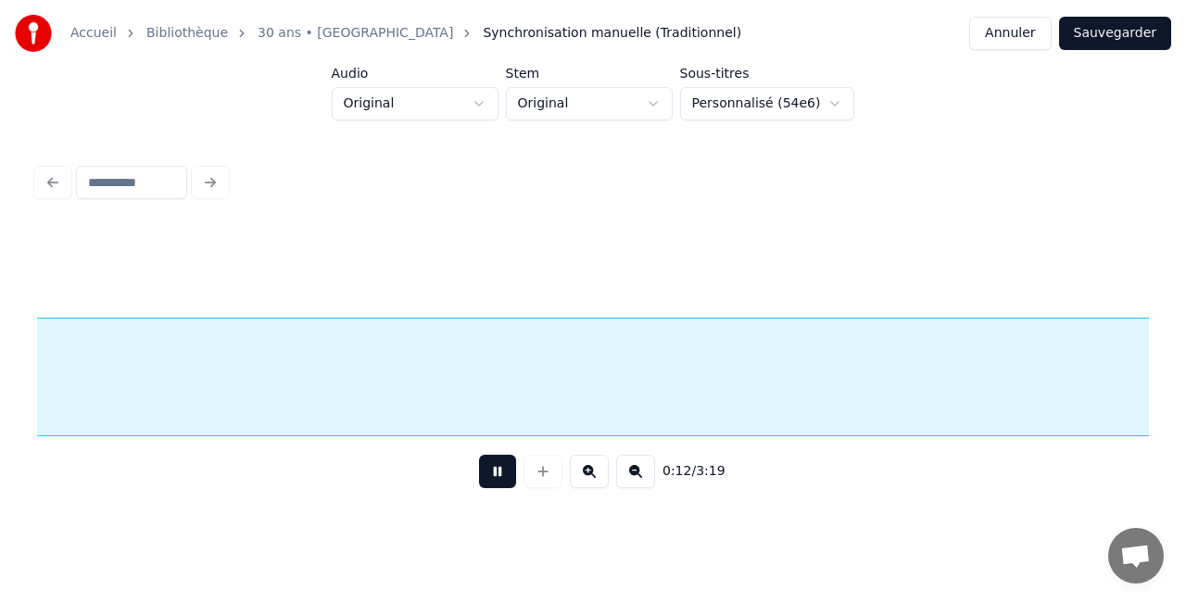
scroll to position [0, 2224]
click at [496, 471] on button at bounding box center [497, 471] width 37 height 33
click at [106, 166] on input at bounding box center [131, 182] width 111 height 33
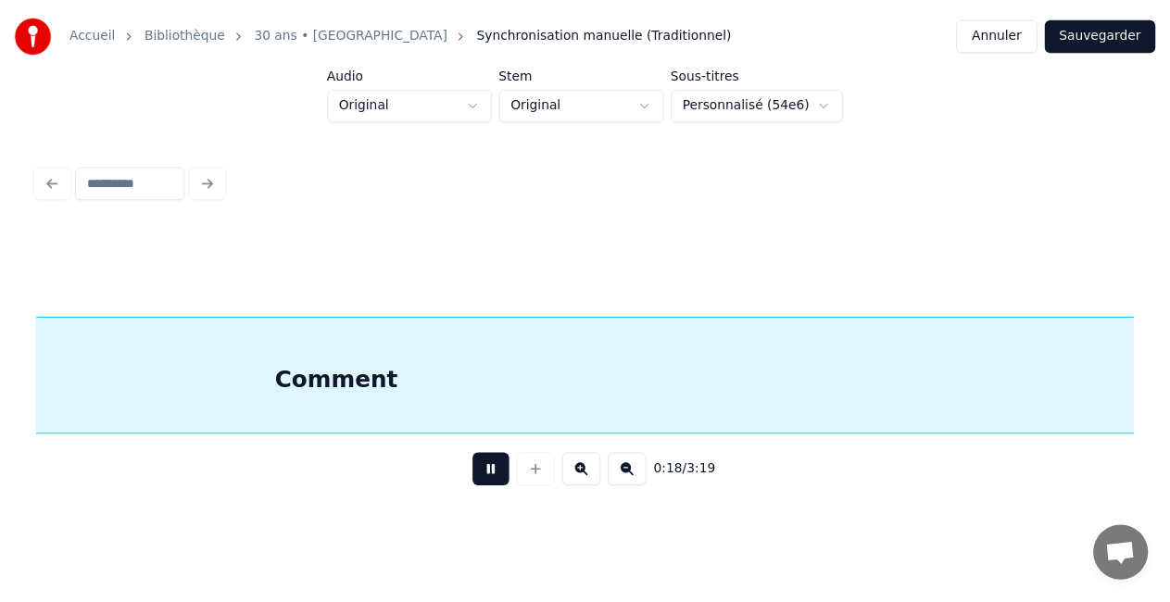
scroll to position [0, 3336]
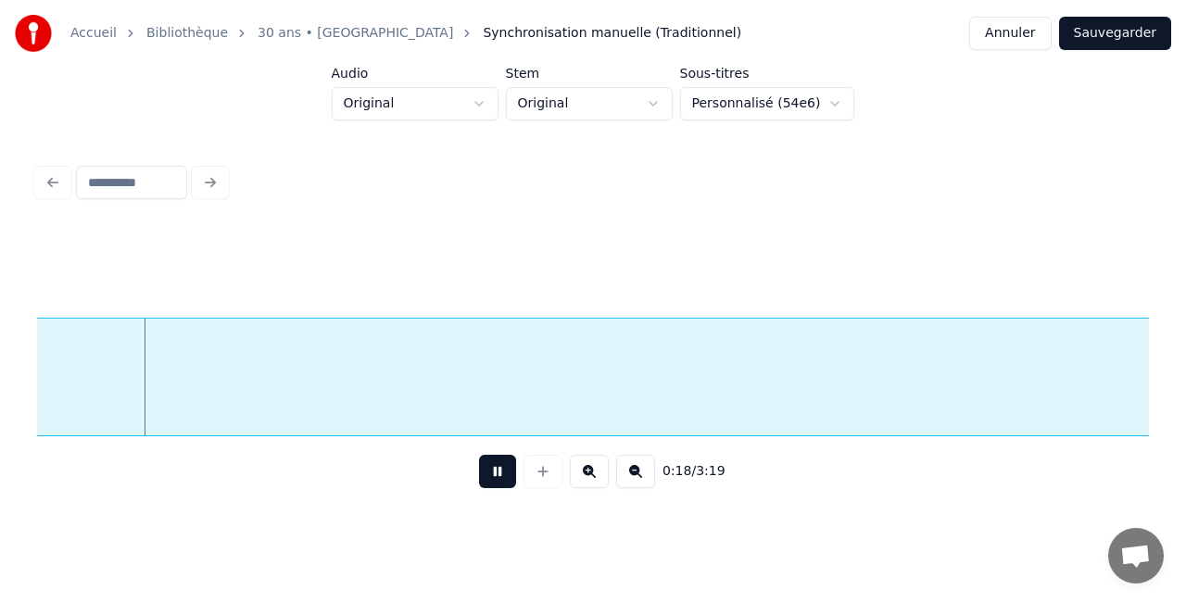
click at [480, 478] on button at bounding box center [497, 471] width 37 height 33
click at [1025, 28] on button "Annuler" at bounding box center [1010, 33] width 82 height 33
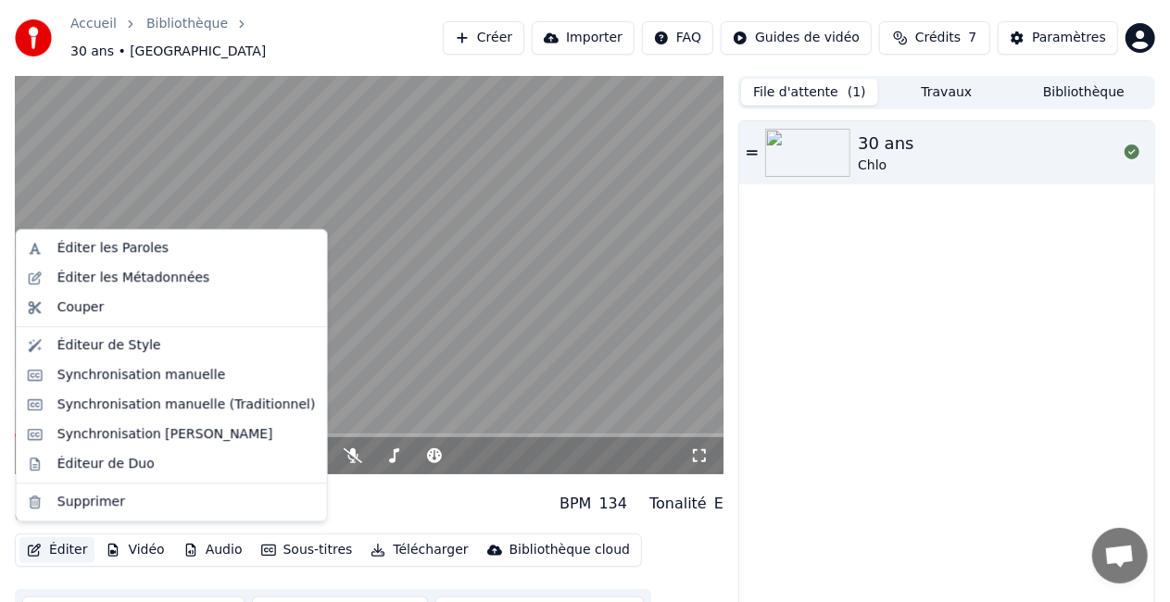
click at [48, 537] on button "Éditer" at bounding box center [56, 550] width 75 height 26
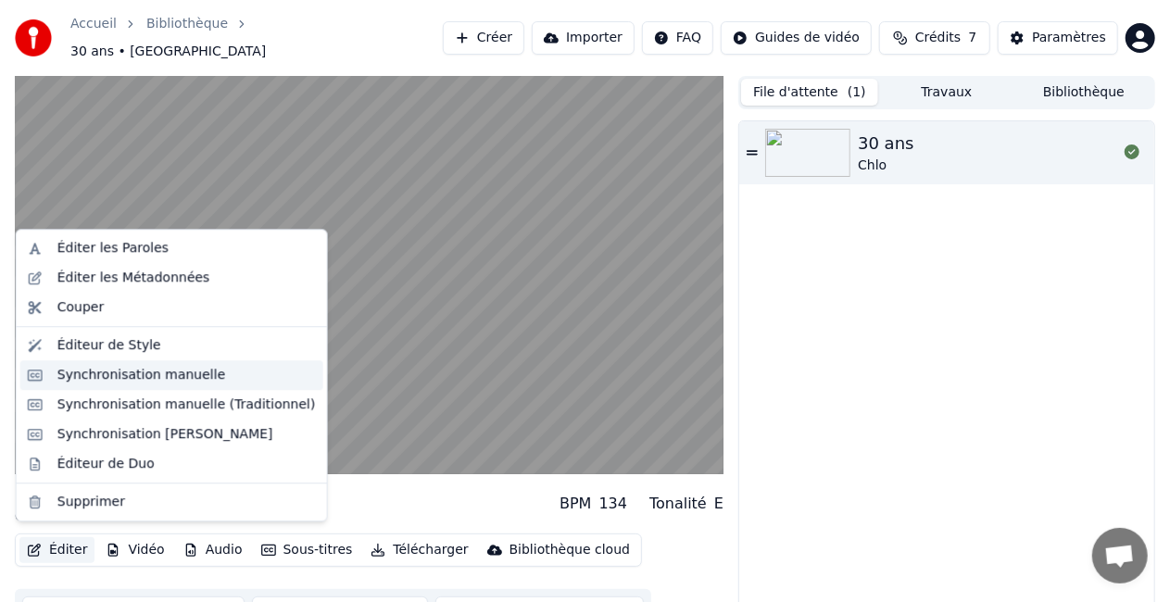
click at [132, 380] on div "Synchronisation manuelle" at bounding box center [141, 375] width 169 height 19
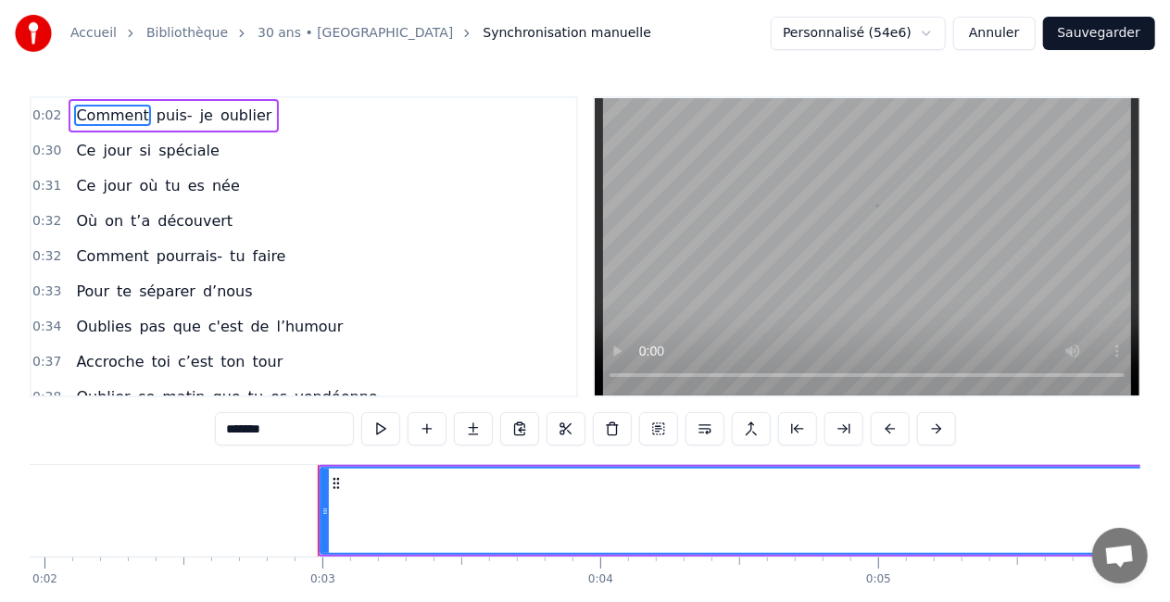
scroll to position [0, 415]
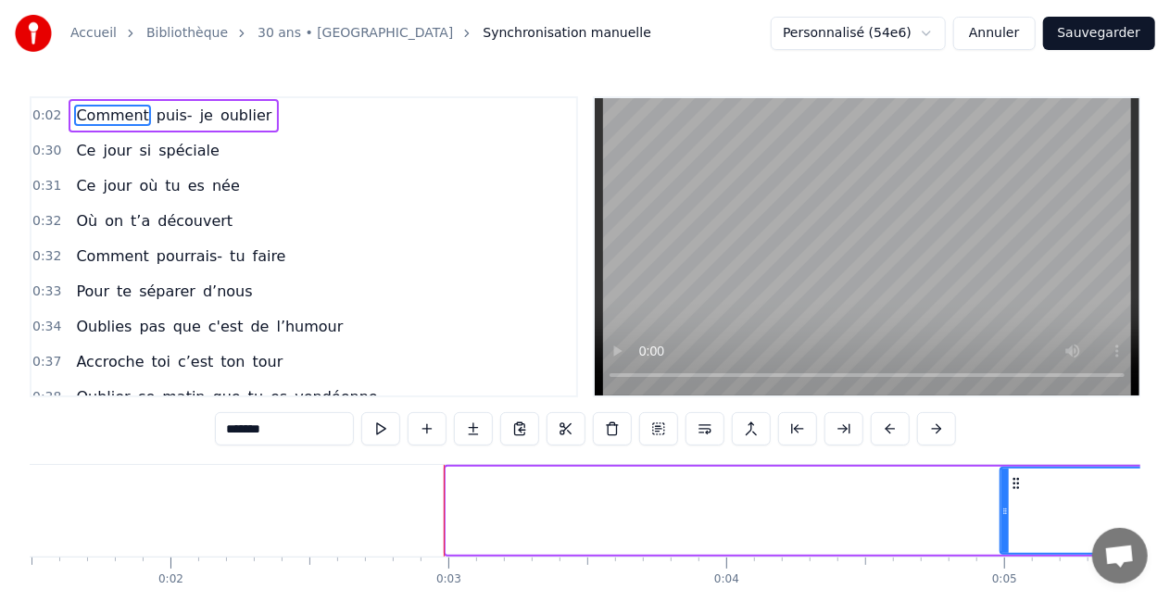
drag, startPoint x: 448, startPoint y: 513, endPoint x: 1003, endPoint y: 546, distance: 555.1
click at [1003, 546] on div at bounding box center [1005, 511] width 7 height 84
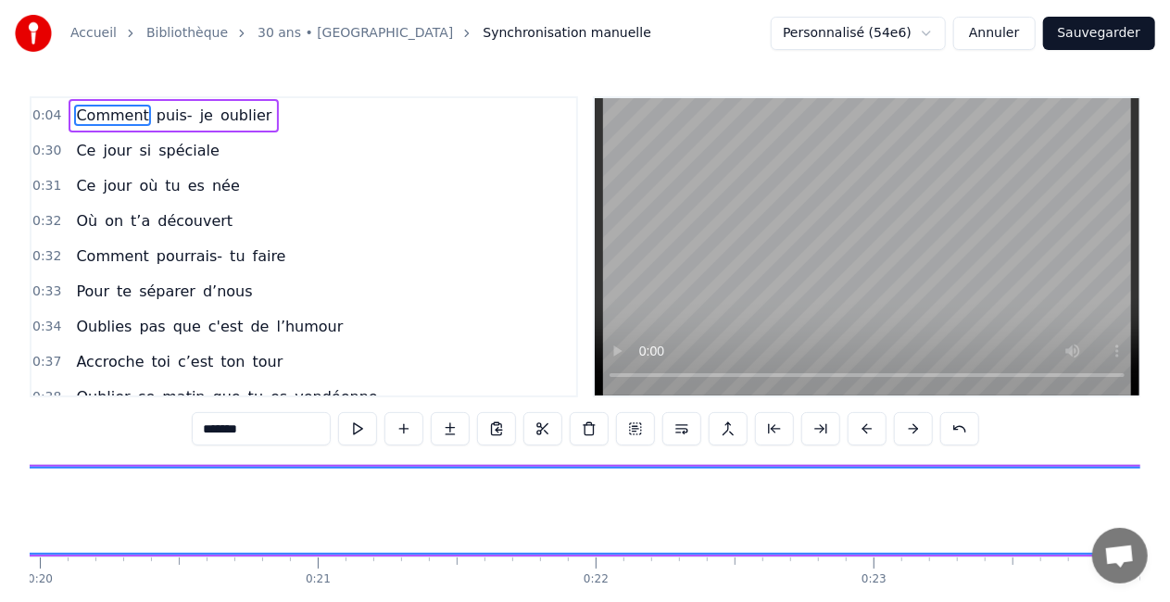
scroll to position [0, 5684]
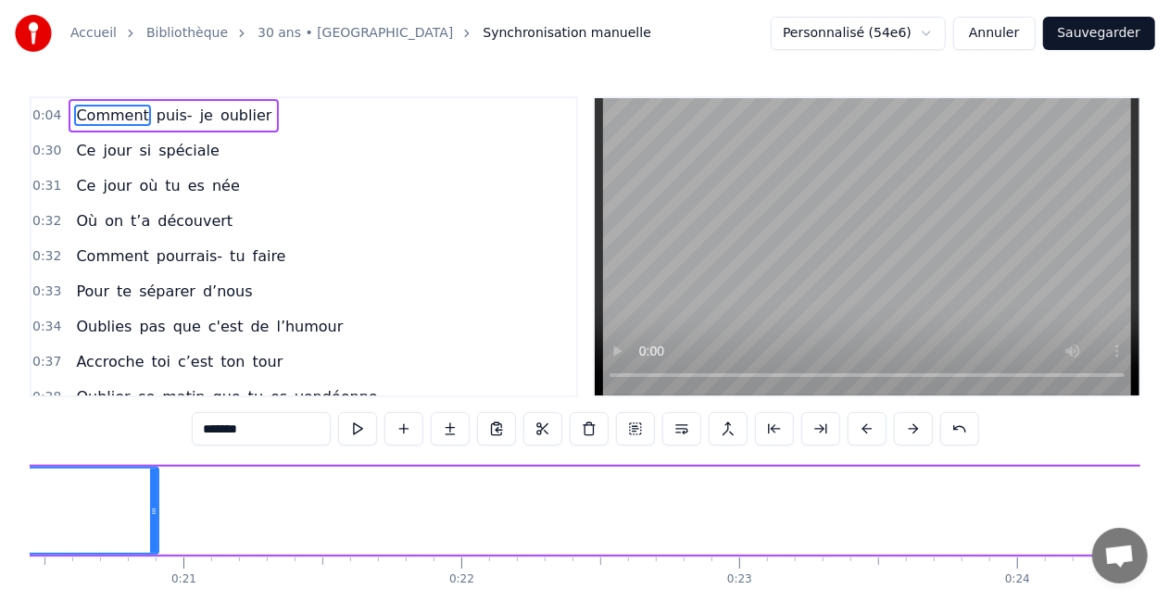
drag, startPoint x: 1097, startPoint y: 508, endPoint x: 69, endPoint y: 450, distance: 1030.2
click at [69, 450] on div "0:04 Comment puis- je oublier 0:30 Ce jour si spéciale 0:31 Ce jour où tu es né…" at bounding box center [585, 373] width 1111 height 555
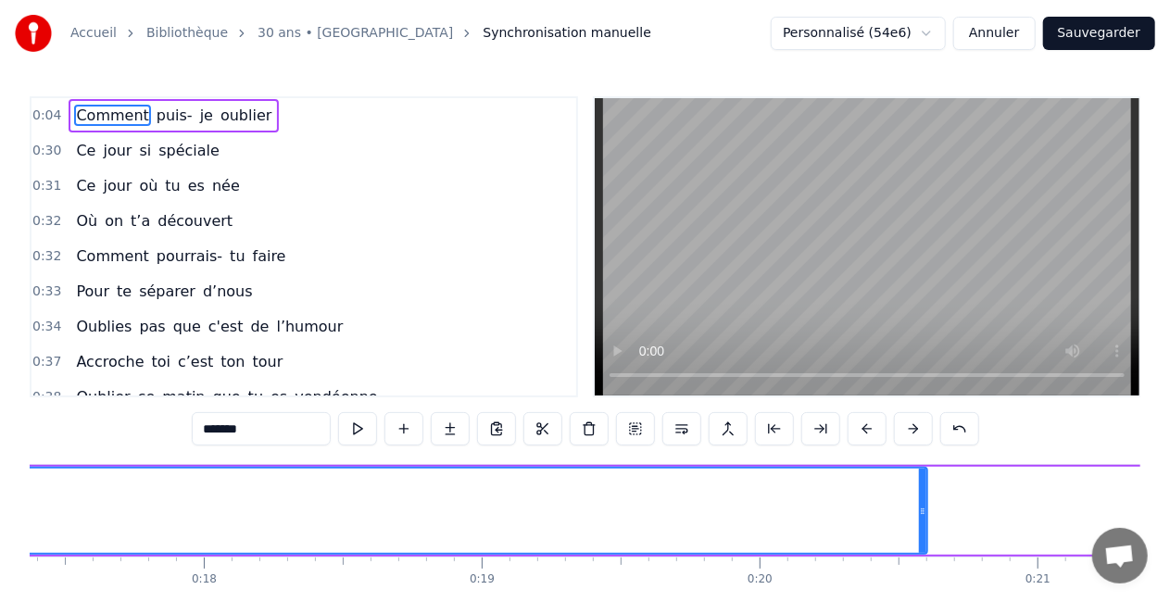
scroll to position [0, 4813]
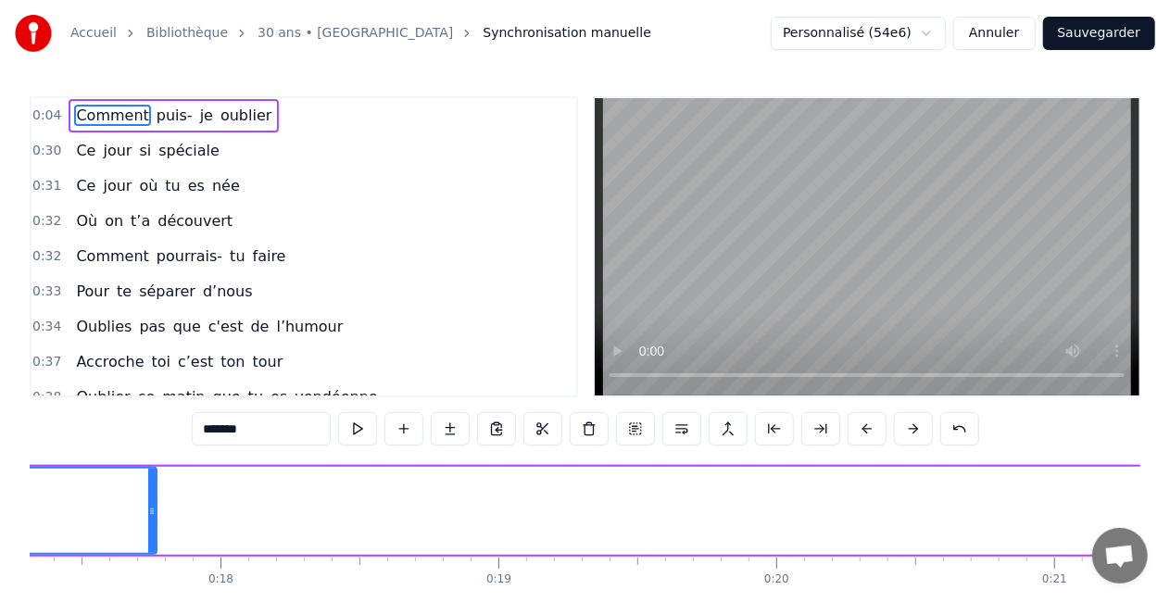
drag, startPoint x: 936, startPoint y: 511, endPoint x: 138, endPoint y: 489, distance: 798.1
click at [148, 489] on div at bounding box center [151, 511] width 7 height 84
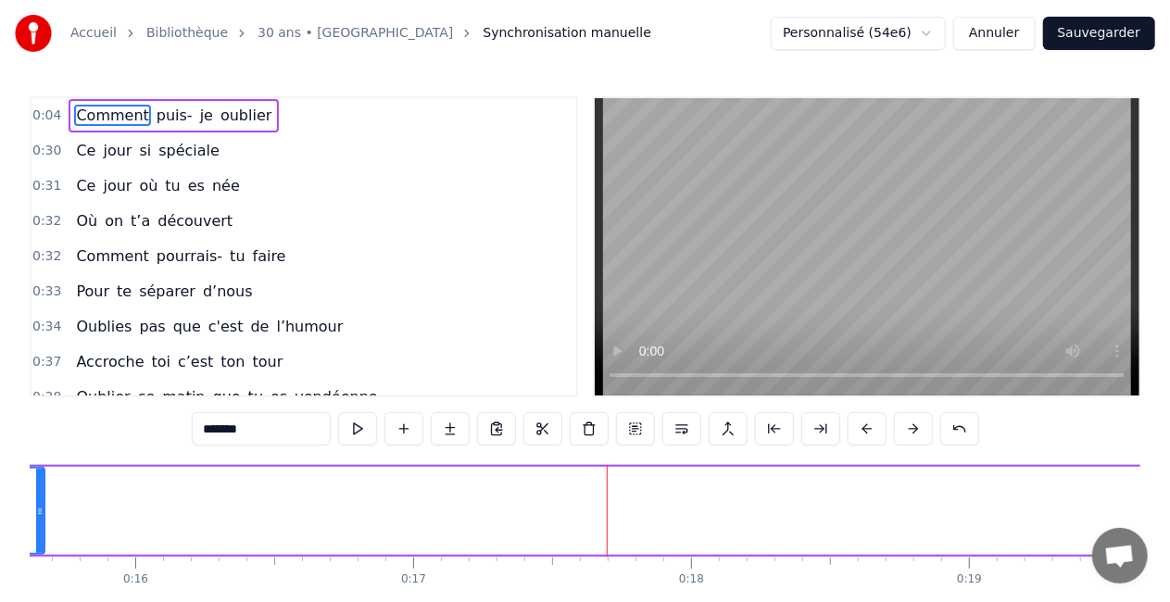
drag, startPoint x: 612, startPoint y: 510, endPoint x: 26, endPoint y: 511, distance: 585.6
click at [26, 511] on div "Accueil Bibliothèque 30 ans • Chlo Synchronisation manuelle Personnalisé (54e6)…" at bounding box center [585, 325] width 1170 height 651
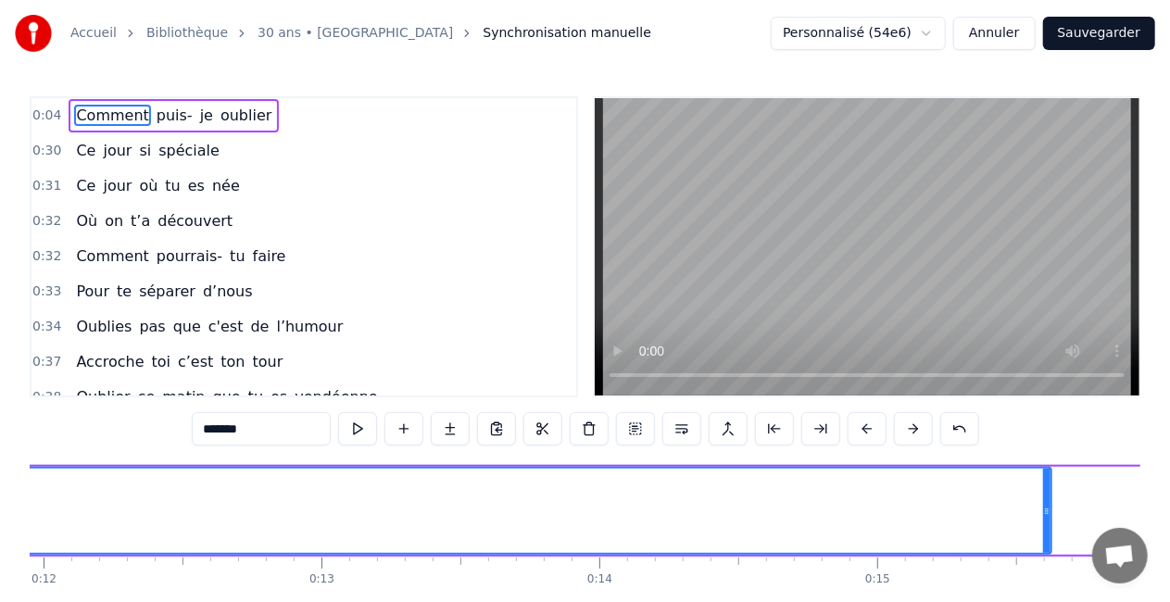
scroll to position [0, 3281]
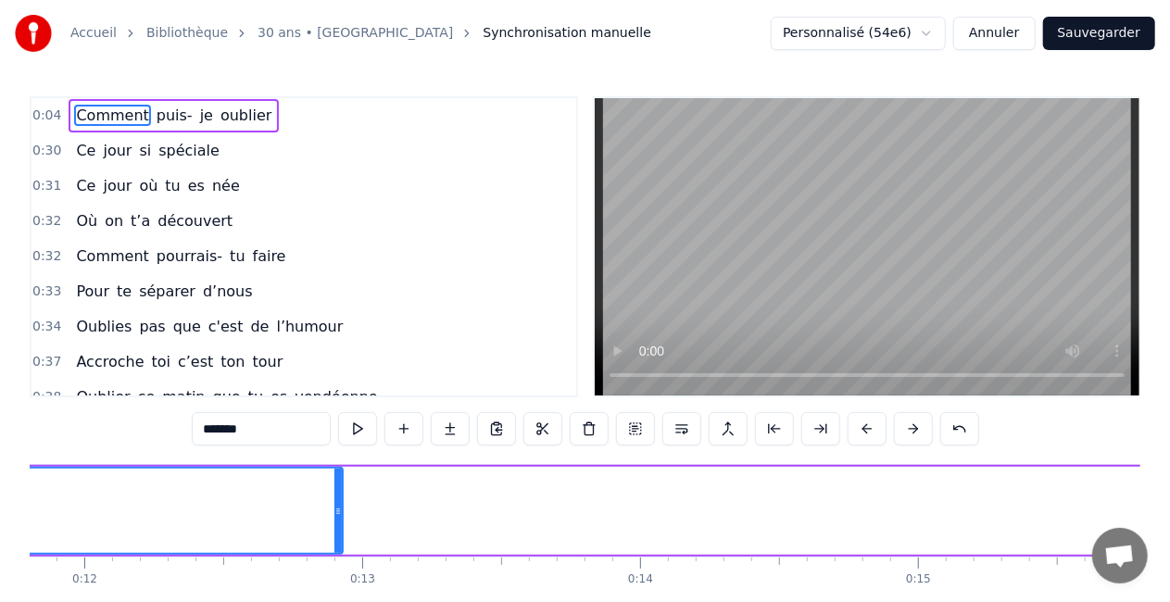
drag, startPoint x: 1085, startPoint y: 510, endPoint x: 285, endPoint y: 521, distance: 799.8
click at [335, 521] on div at bounding box center [338, 511] width 7 height 84
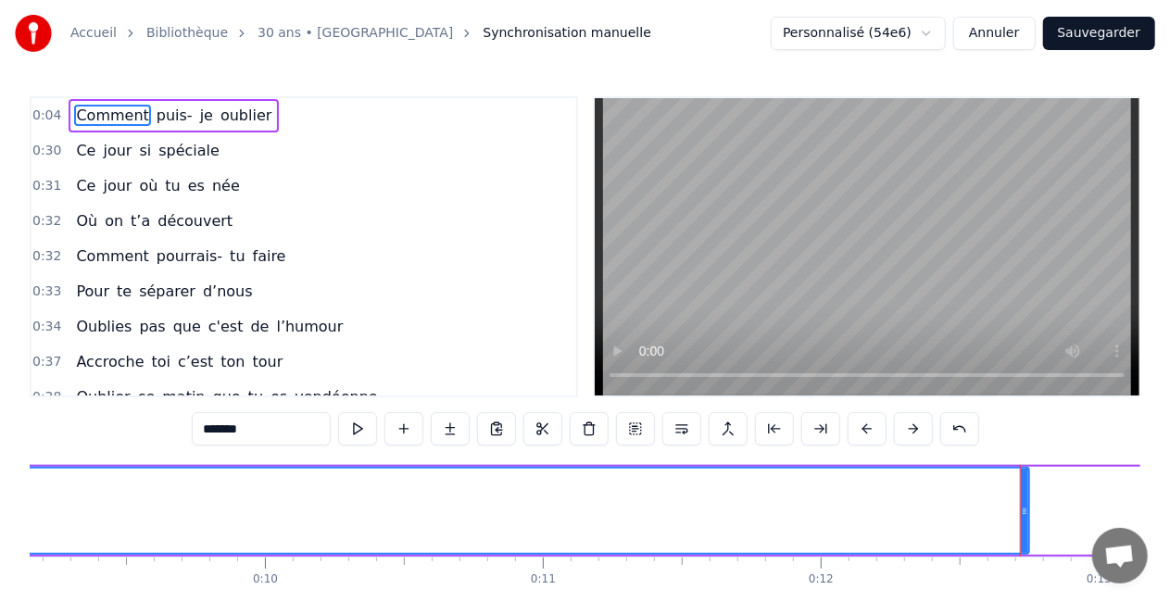
scroll to position [0, 2548]
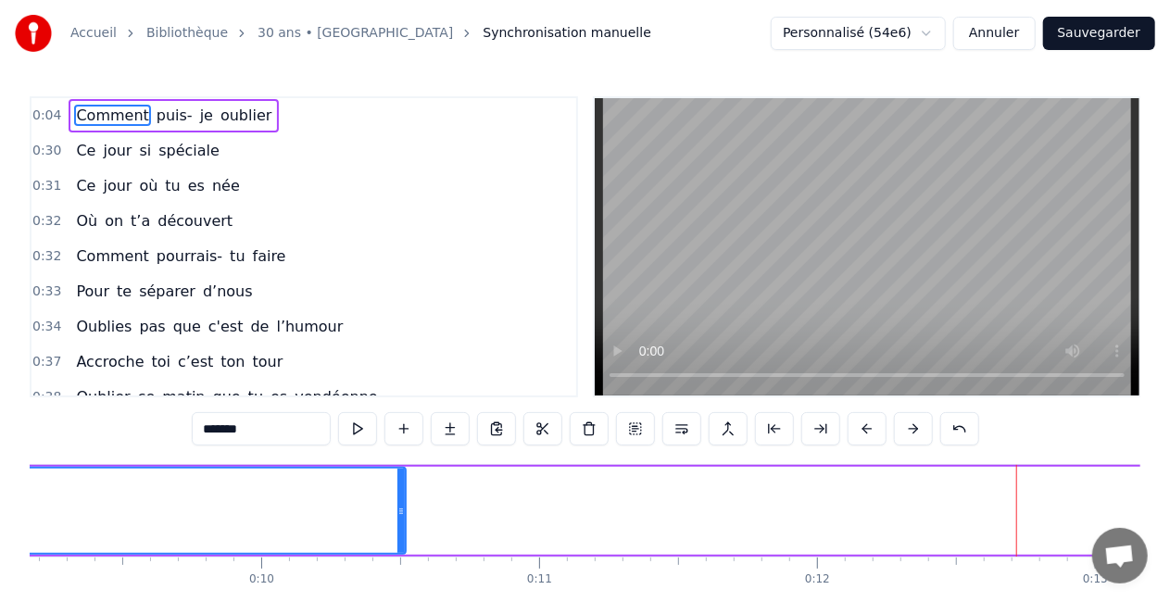
drag, startPoint x: 1021, startPoint y: 509, endPoint x: 348, endPoint y: 508, distance: 672.7
click at [398, 508] on icon at bounding box center [401, 511] width 7 height 15
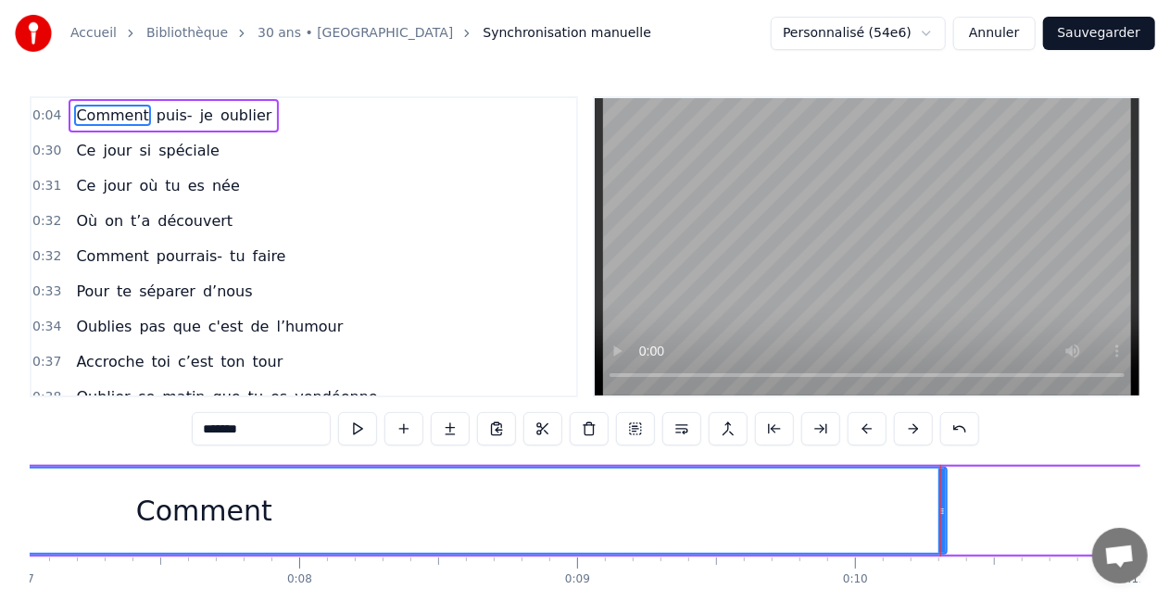
scroll to position [0, 1955]
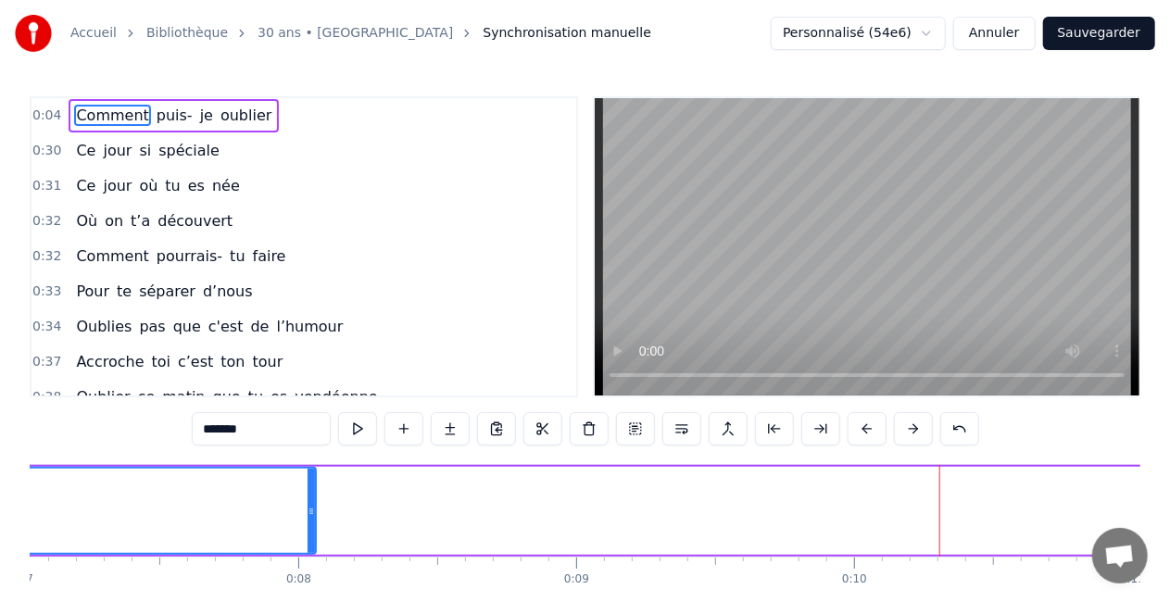
drag, startPoint x: 943, startPoint y: 508, endPoint x: 287, endPoint y: 487, distance: 656.4
click at [308, 487] on div at bounding box center [311, 511] width 7 height 84
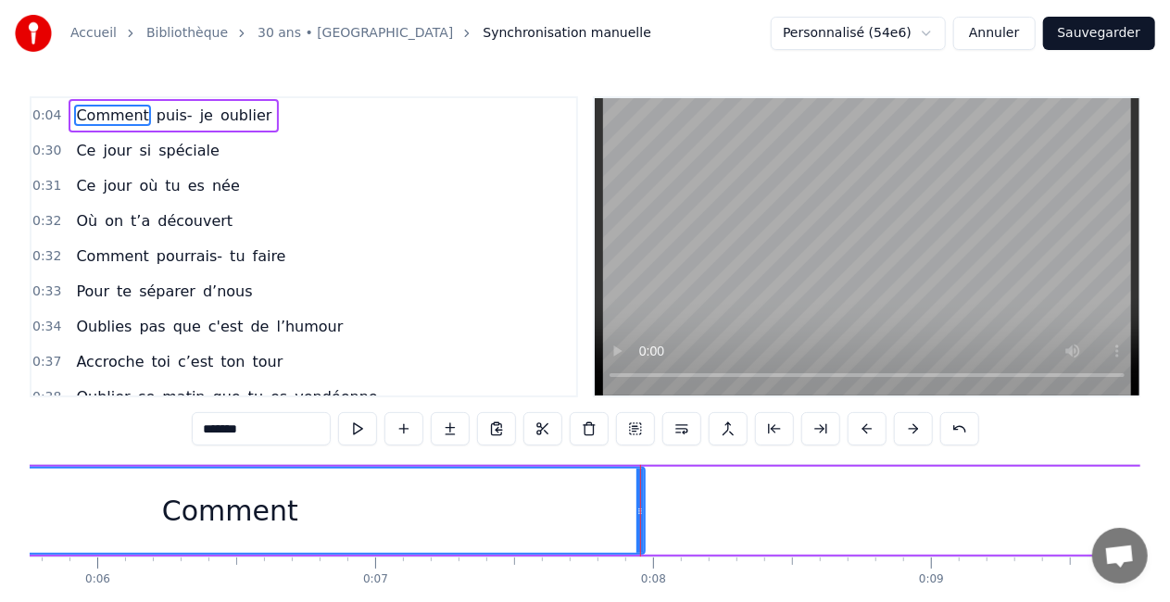
scroll to position [0, 1598]
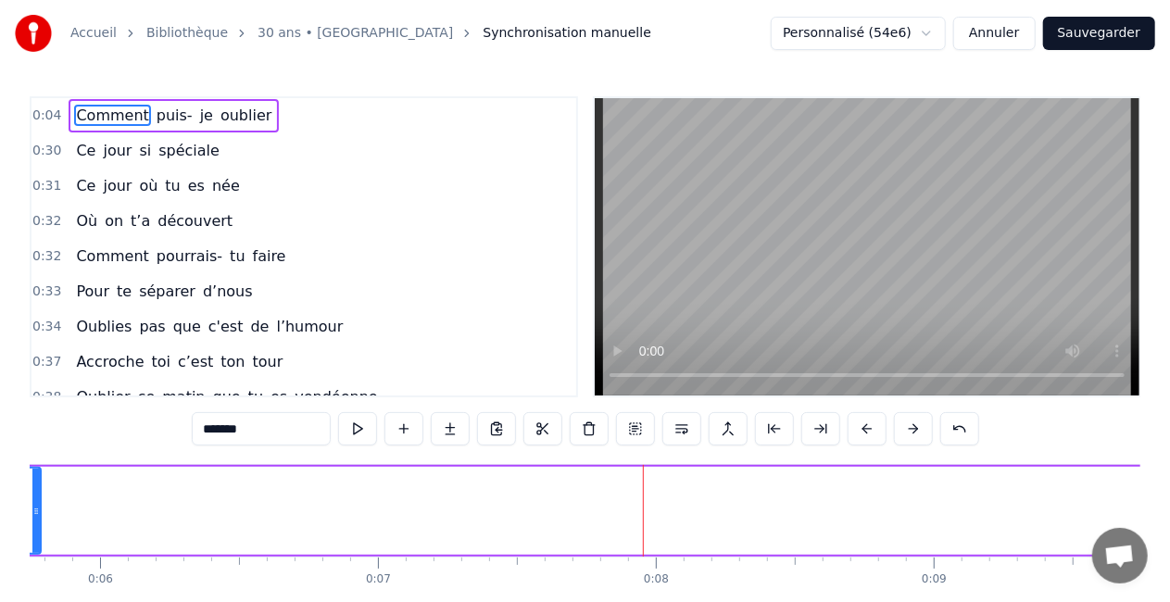
drag, startPoint x: 644, startPoint y: 508, endPoint x: 37, endPoint y: 520, distance: 607.1
click at [37, 520] on div at bounding box center [35, 511] width 7 height 84
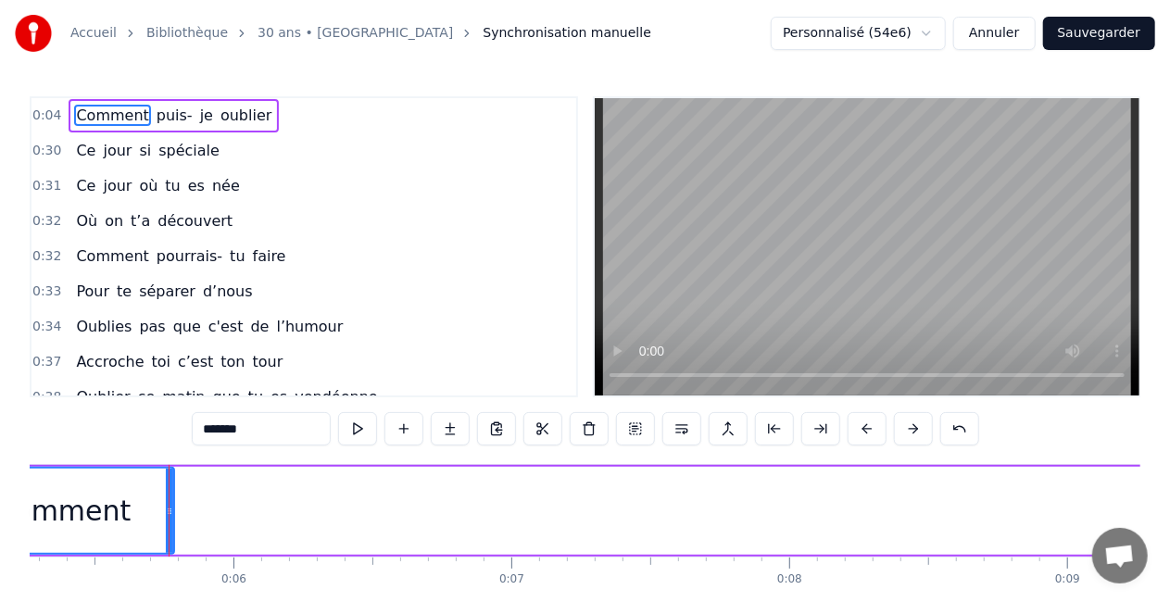
scroll to position [0, 1355]
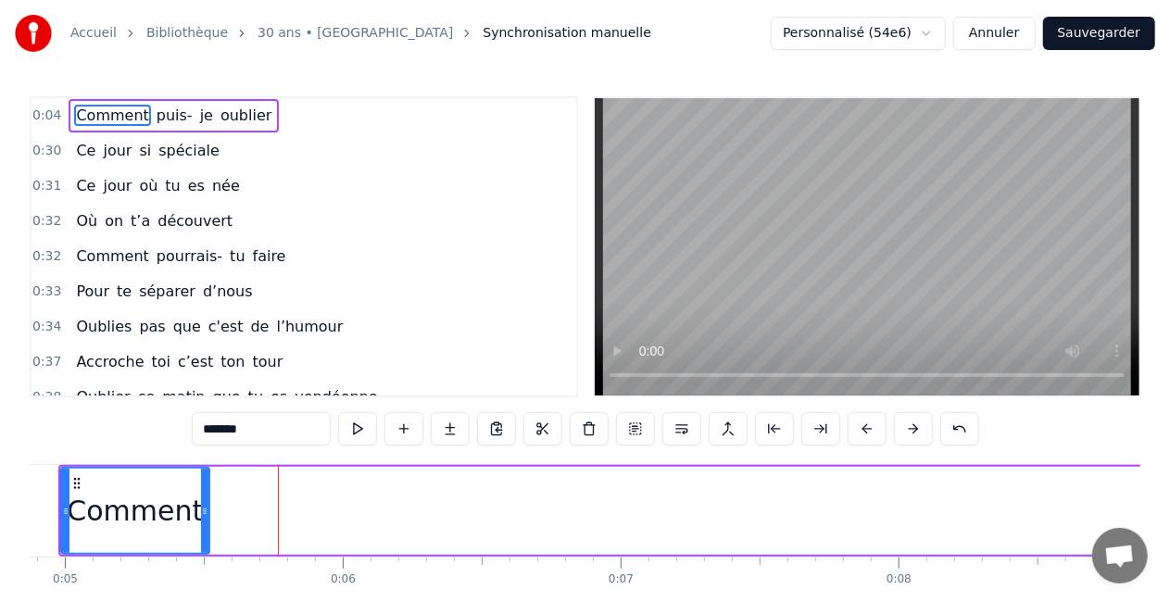
drag, startPoint x: 276, startPoint y: 506, endPoint x: 202, endPoint y: 506, distance: 74.1
click at [202, 506] on icon at bounding box center [204, 511] width 7 height 15
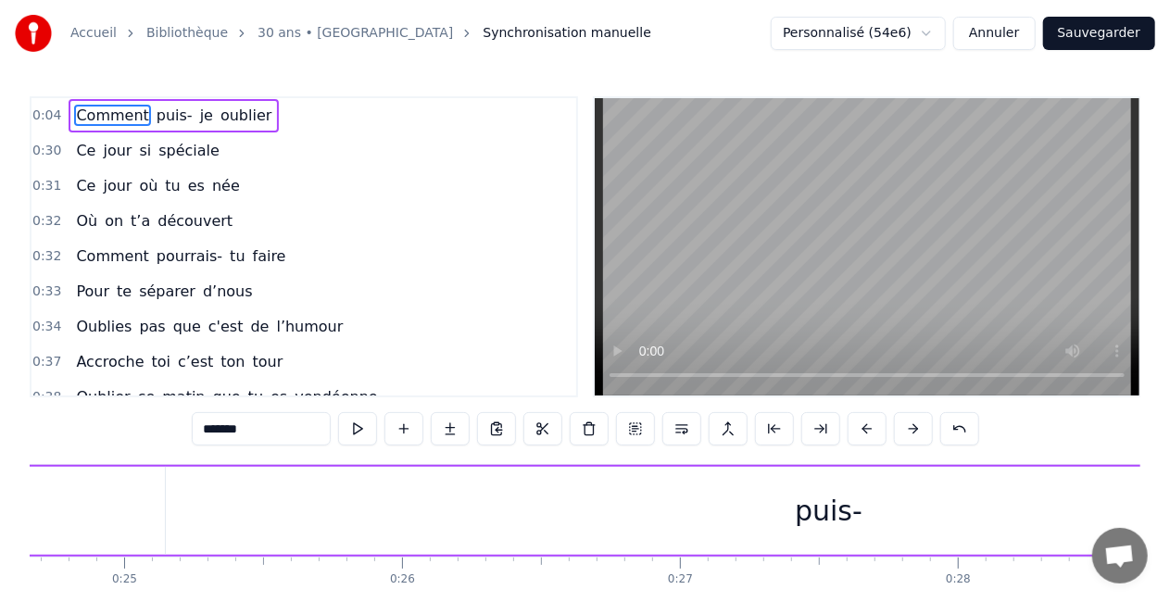
scroll to position [0, 6855]
click at [764, 518] on div "puis-" at bounding box center [829, 511] width 1327 height 88
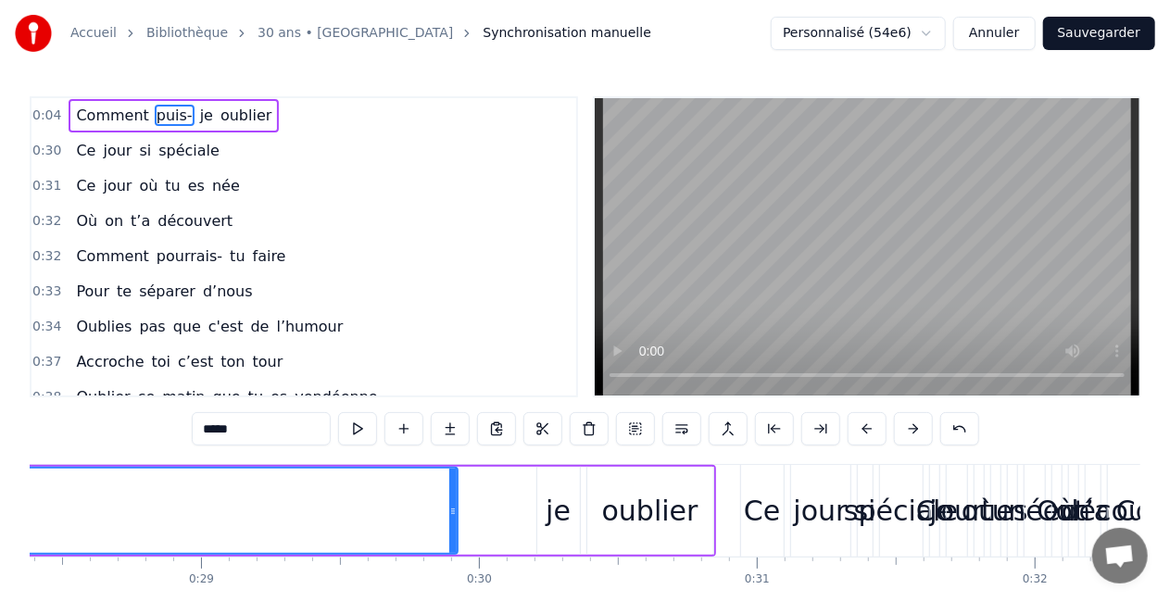
scroll to position [0, 7901]
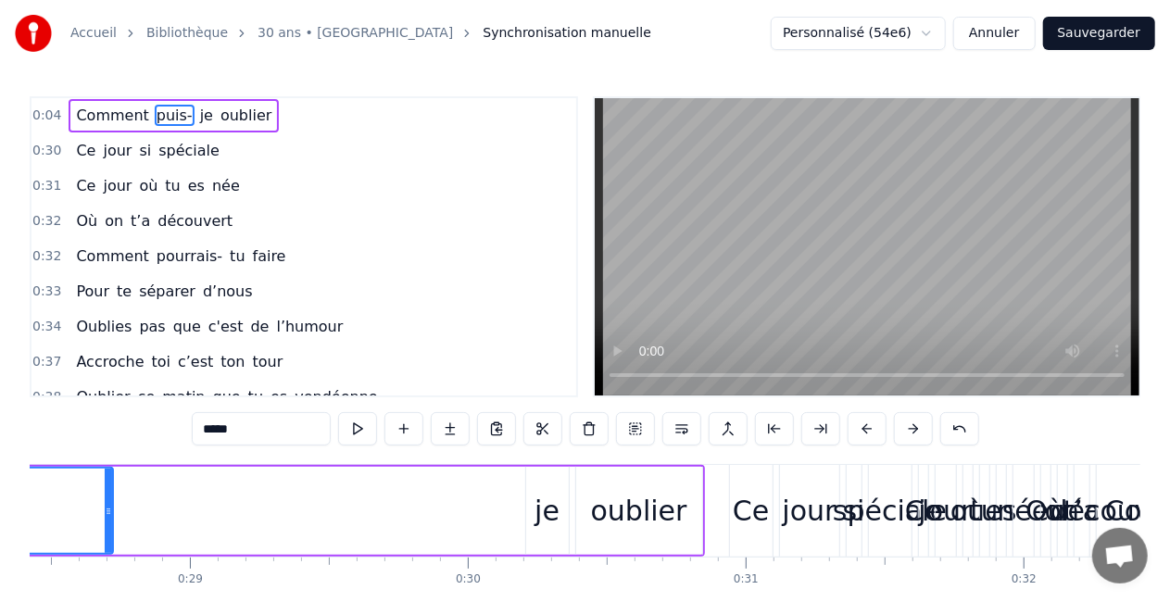
drag, startPoint x: 441, startPoint y: 499, endPoint x: 104, endPoint y: 478, distance: 338.0
click at [105, 478] on div at bounding box center [108, 511] width 7 height 84
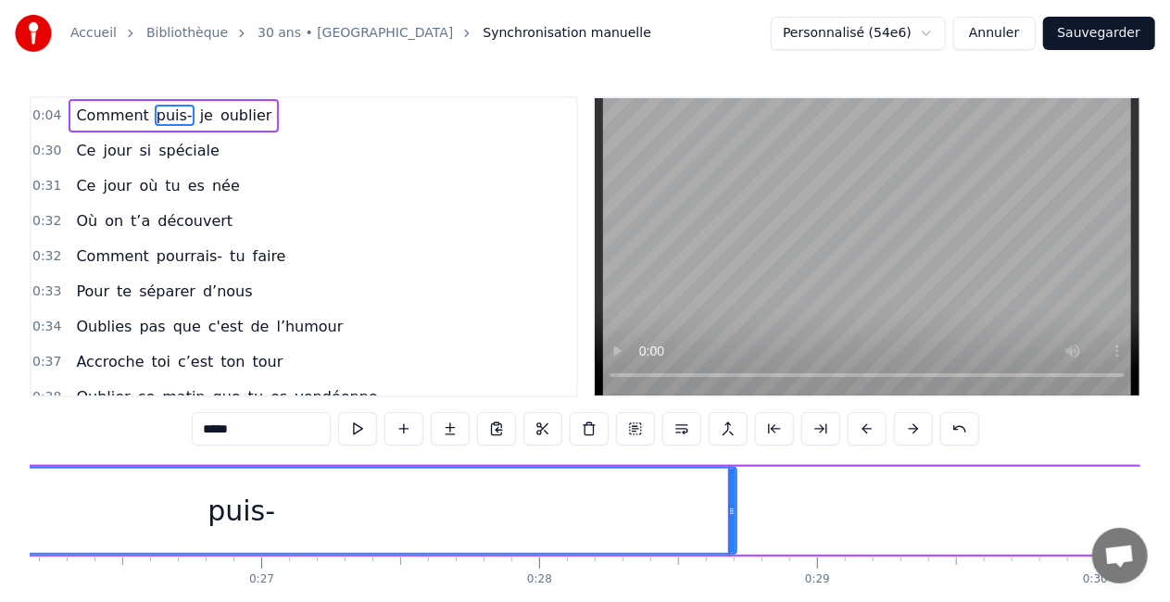
scroll to position [0, 7264]
drag, startPoint x: 745, startPoint y: 511, endPoint x: 241, endPoint y: 507, distance: 504.1
click at [241, 507] on div "puis-" at bounding box center [251, 511] width 991 height 88
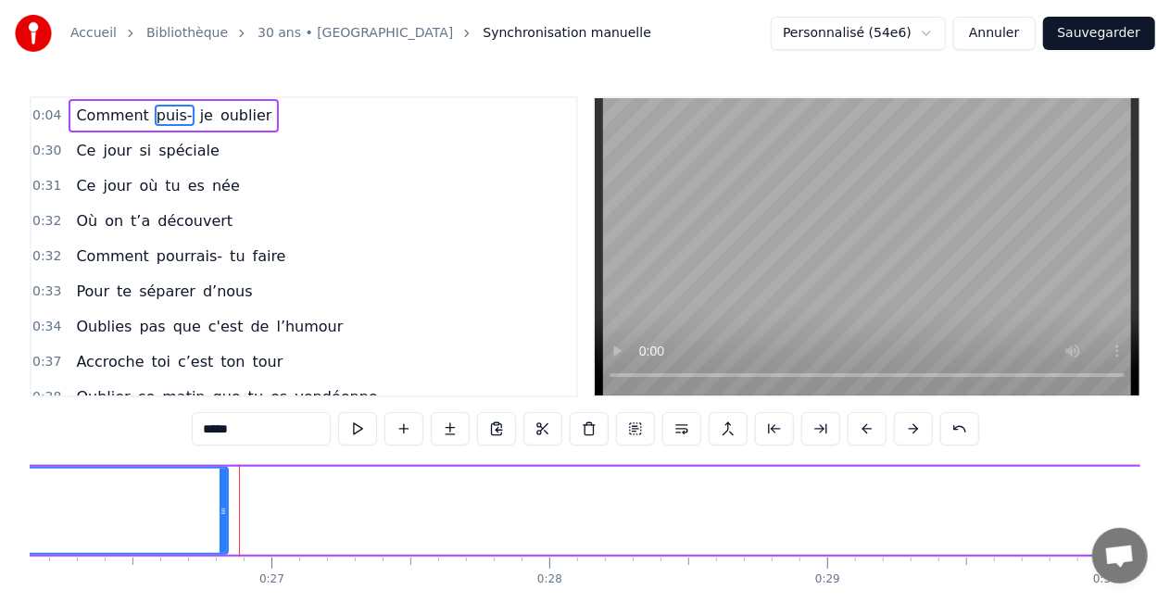
drag, startPoint x: 738, startPoint y: 515, endPoint x: 217, endPoint y: 526, distance: 520.9
click at [220, 526] on div at bounding box center [223, 511] width 7 height 84
click at [218, 526] on div at bounding box center [221, 511] width 7 height 84
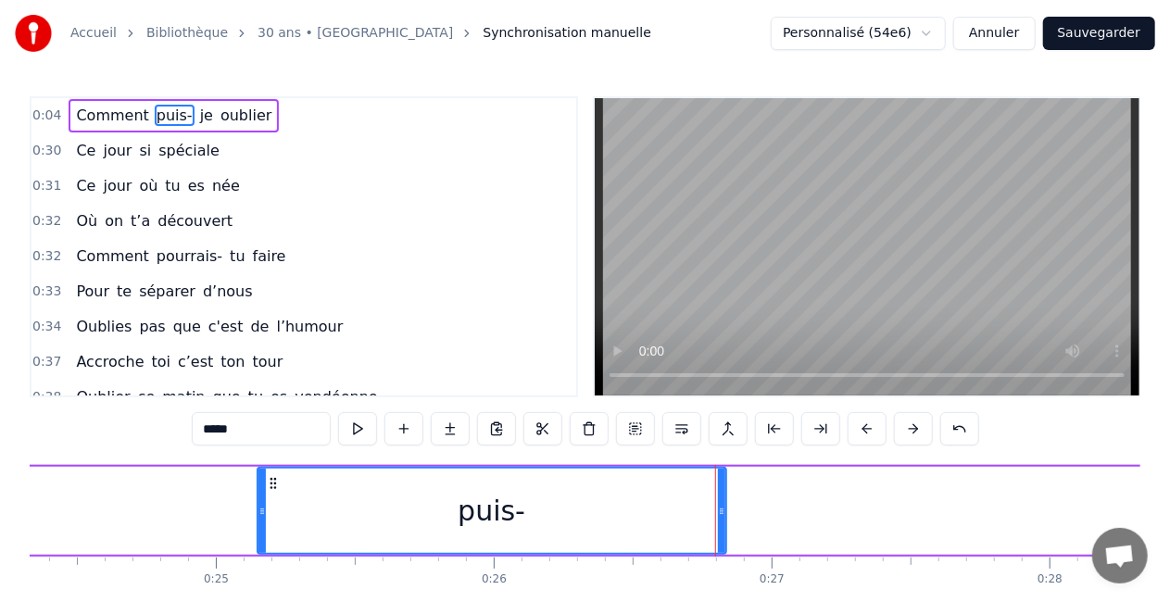
scroll to position [0, 6751]
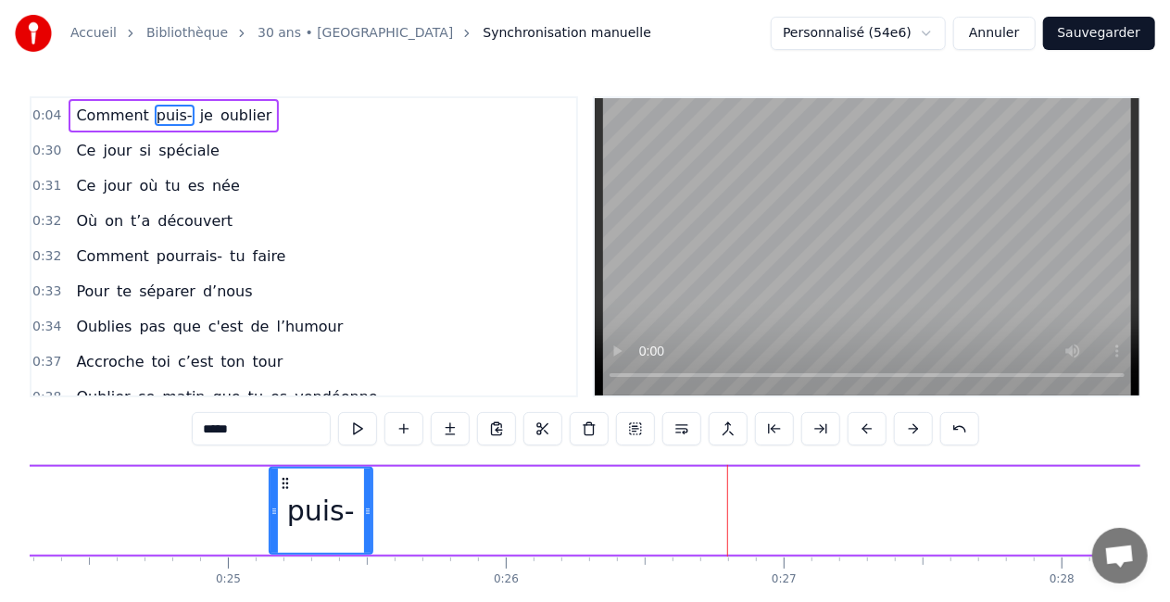
drag, startPoint x: 730, startPoint y: 508, endPoint x: 363, endPoint y: 489, distance: 367.4
click at [364, 489] on div at bounding box center [367, 511] width 7 height 84
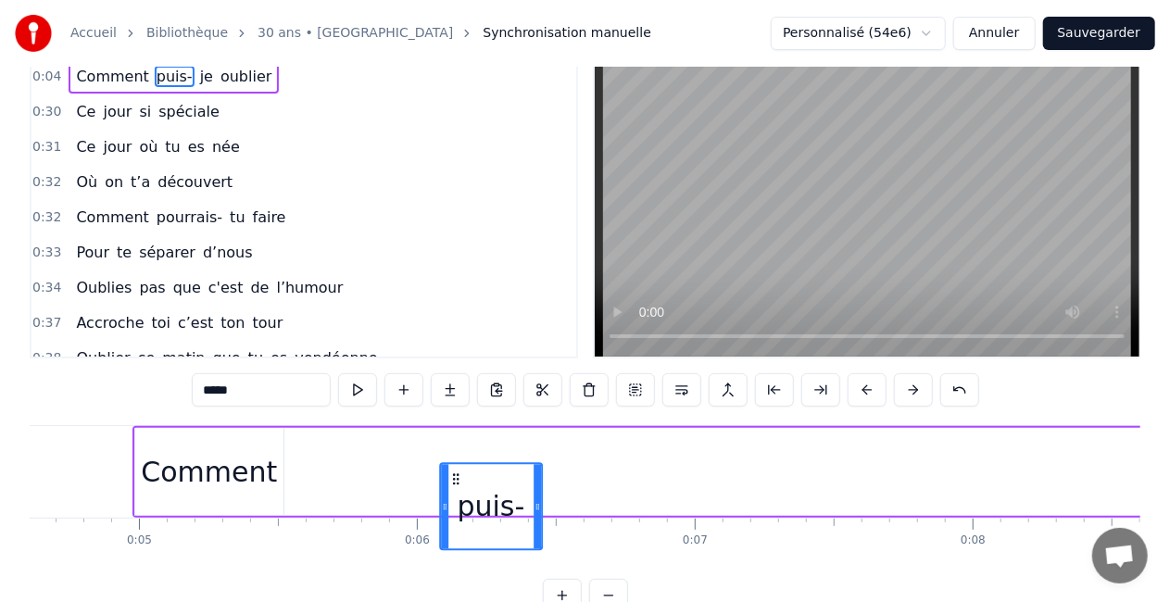
scroll to position [46, 0]
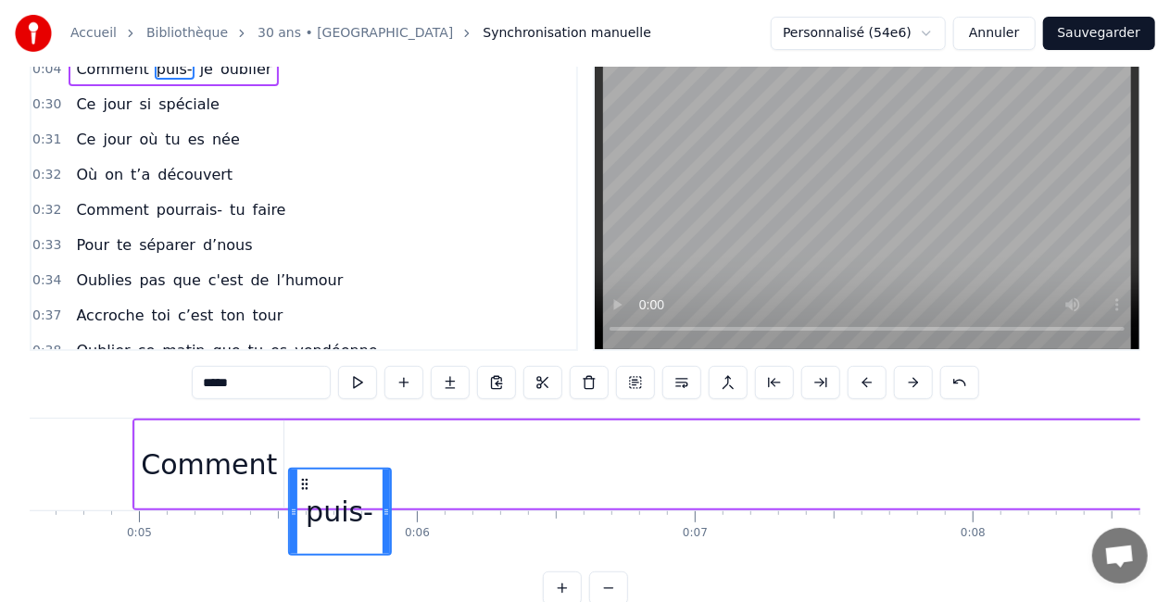
drag, startPoint x: 284, startPoint y: 487, endPoint x: 306, endPoint y: 439, distance: 53.1
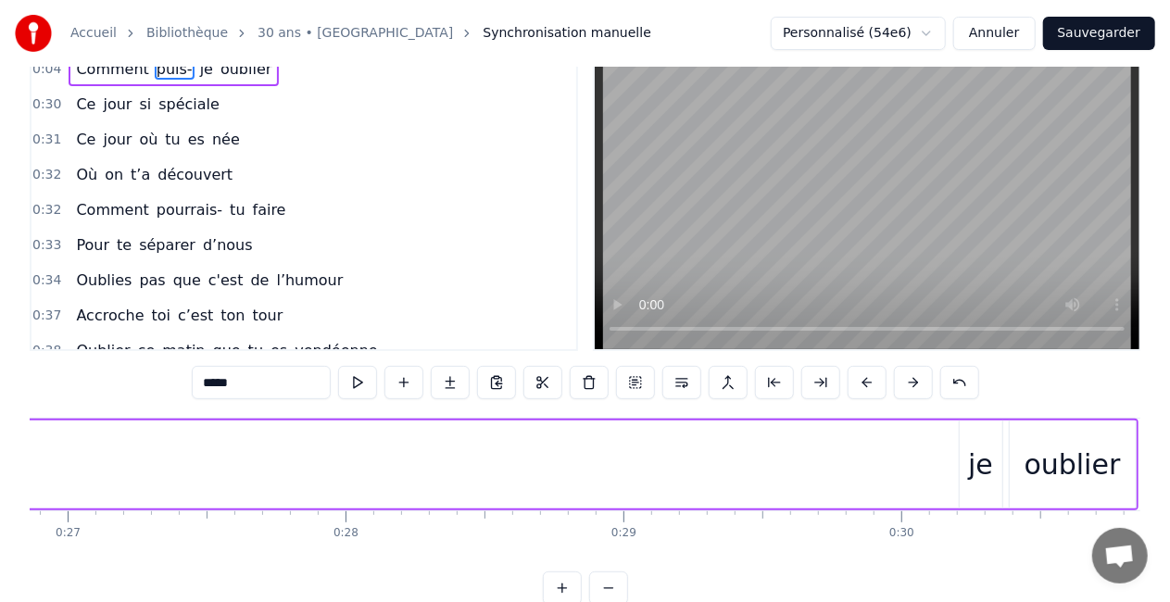
scroll to position [0, 7474]
click at [980, 476] on div "je" at bounding box center [974, 465] width 25 height 42
type input "**"
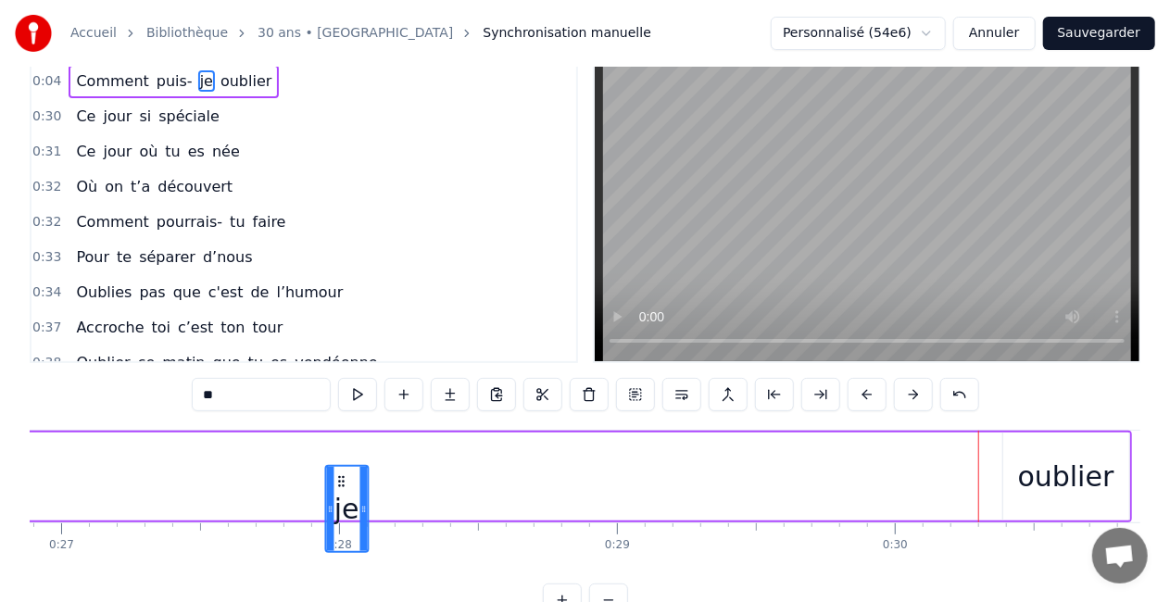
scroll to position [37, 0]
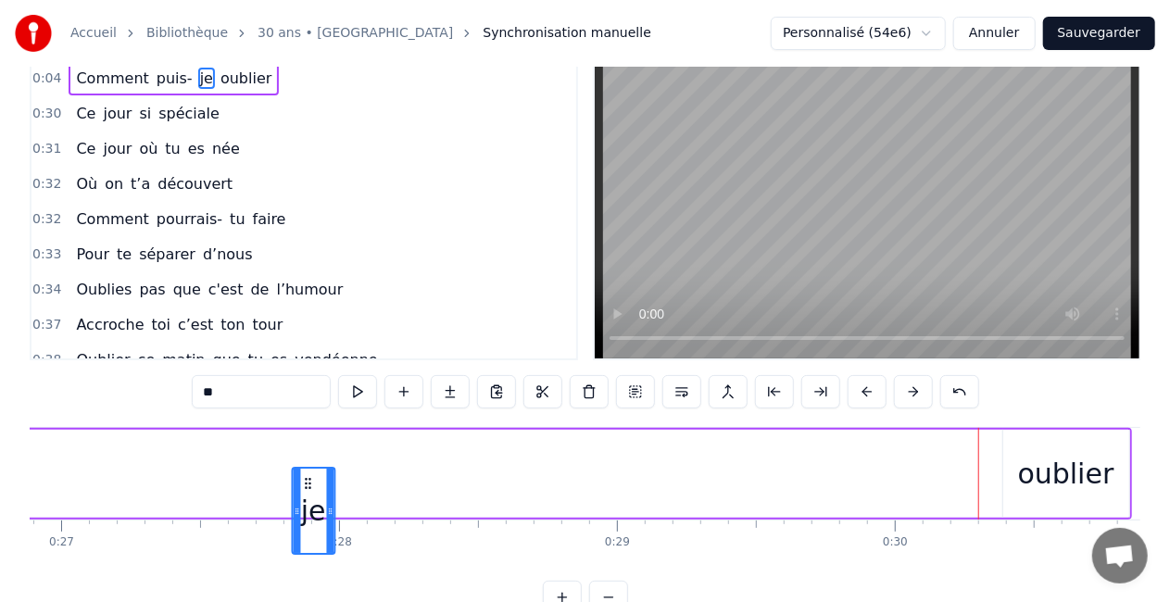
drag, startPoint x: 969, startPoint y: 481, endPoint x: 309, endPoint y: 436, distance: 661.3
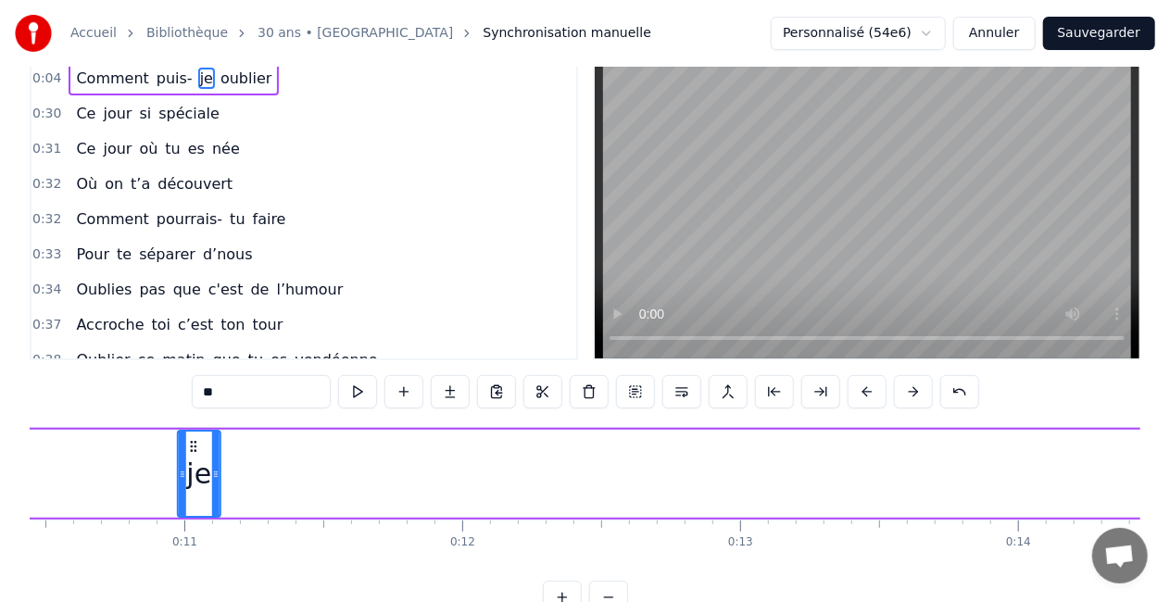
drag, startPoint x: 306, startPoint y: 445, endPoint x: 205, endPoint y: 436, distance: 101.3
click at [205, 436] on div "je" at bounding box center [199, 474] width 41 height 84
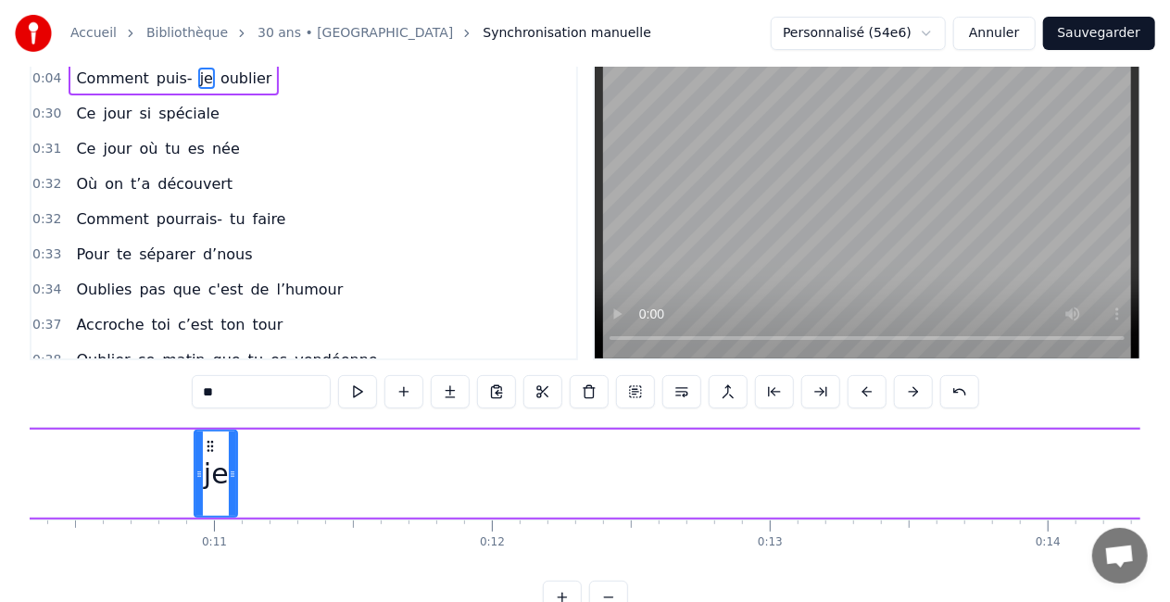
drag, startPoint x: 205, startPoint y: 436, endPoint x: 169, endPoint y: 443, distance: 36.7
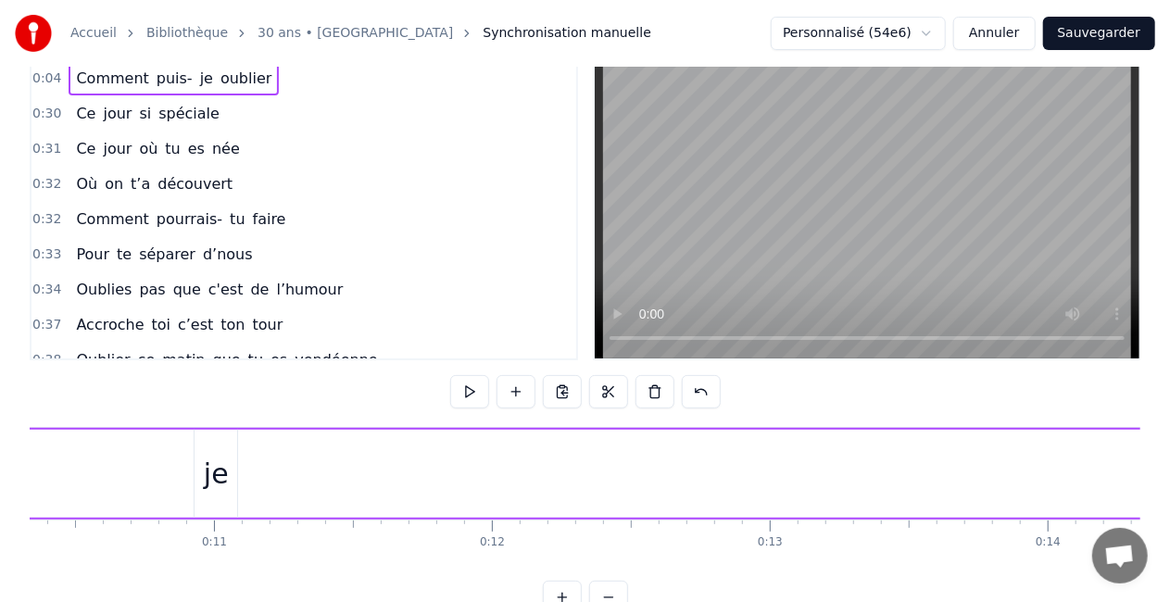
click at [208, 445] on div "je" at bounding box center [216, 474] width 43 height 88
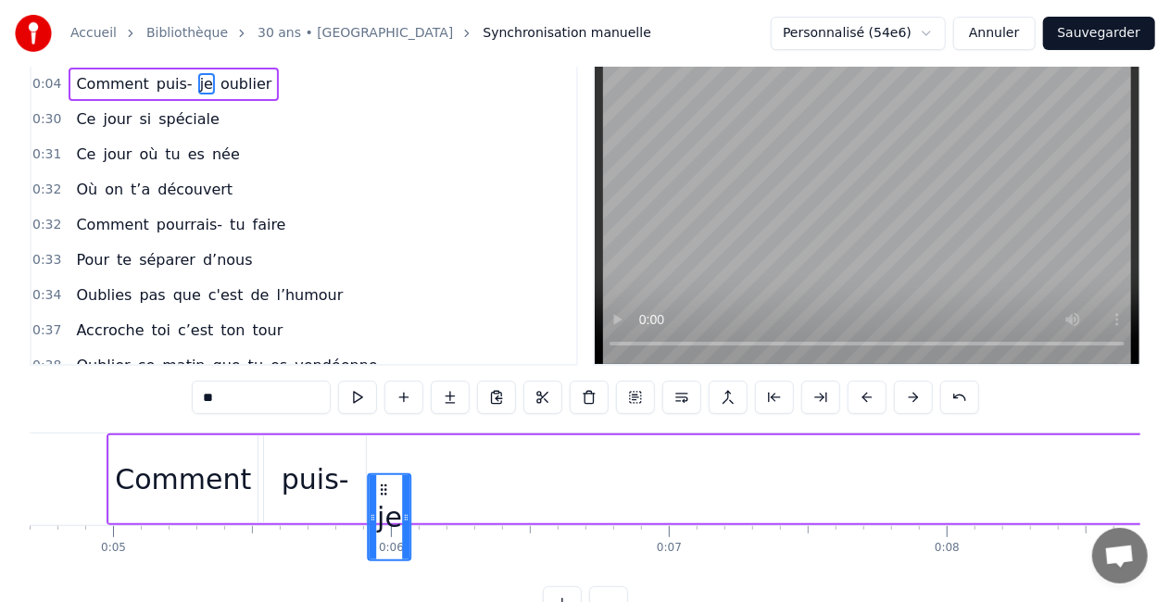
scroll to position [41, 0]
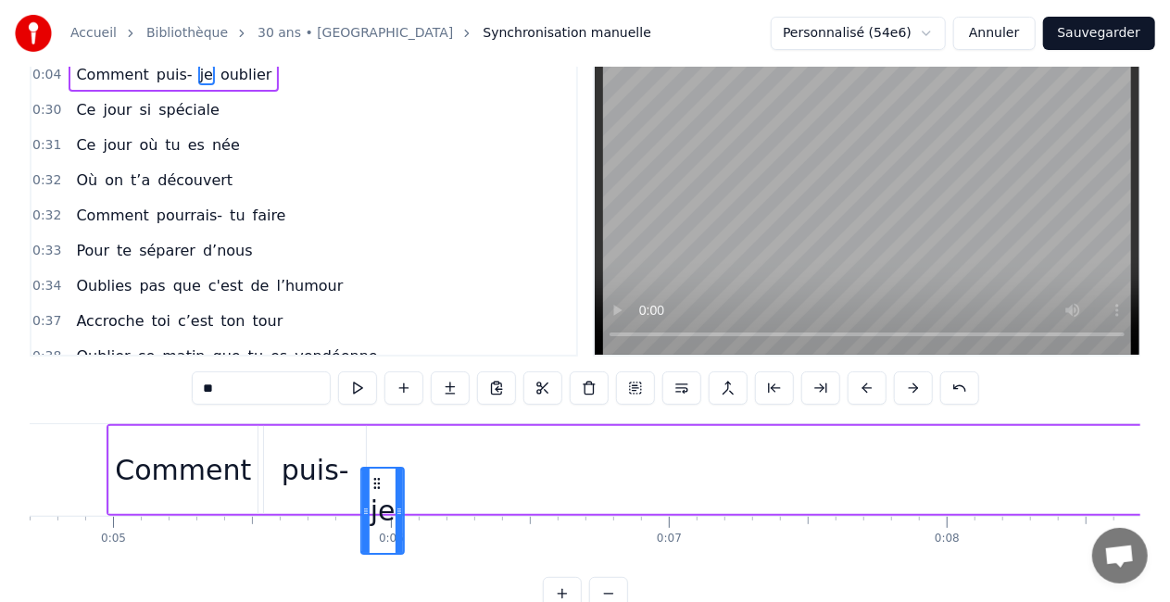
drag, startPoint x: 208, startPoint y: 483, endPoint x: 374, endPoint y: 465, distance: 167.7
click at [385, 439] on icon at bounding box center [386, 443] width 15 height 15
click at [226, 484] on div "Comment" at bounding box center [183, 470] width 136 height 42
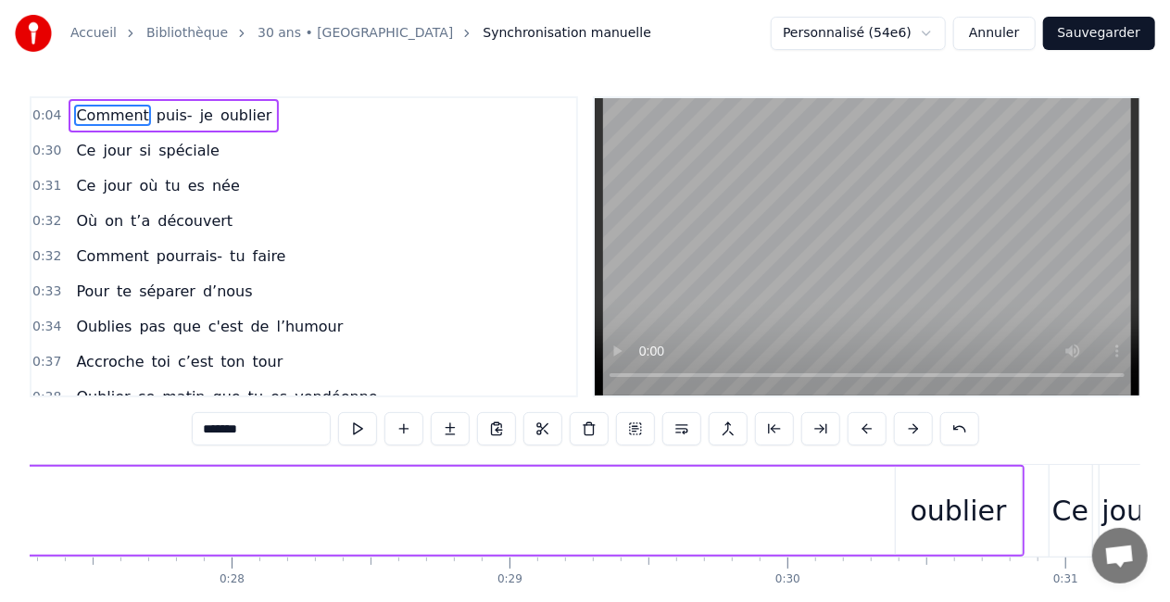
scroll to position [0, 7582]
click at [975, 516] on div "oublier" at bounding box center [959, 511] width 96 height 42
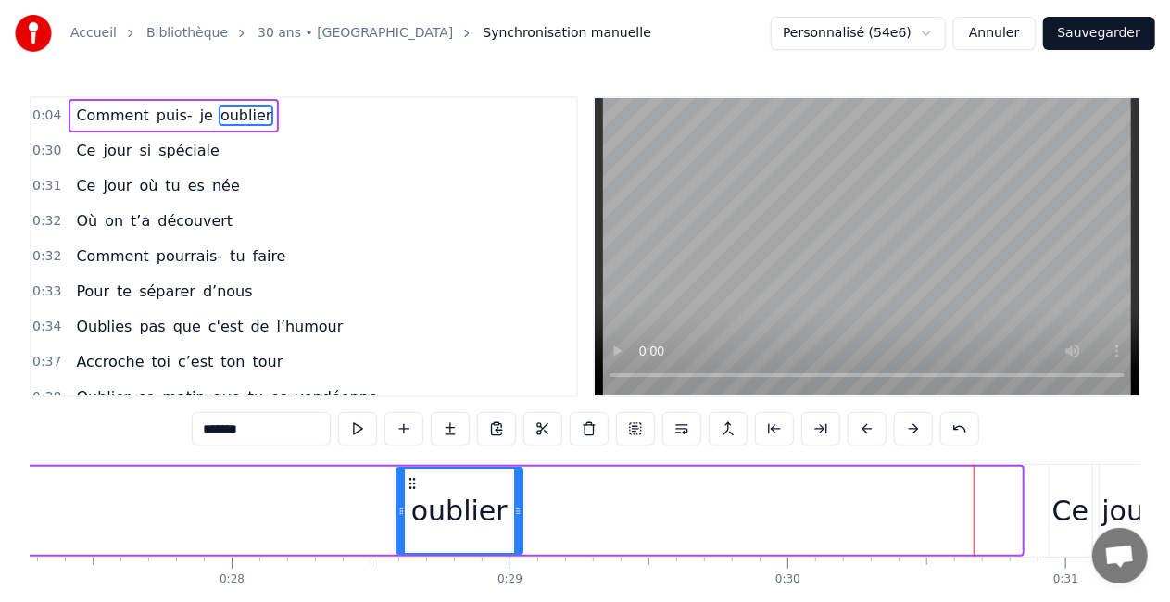
drag, startPoint x: 910, startPoint y: 482, endPoint x: 251, endPoint y: 422, distance: 661.6
click at [251, 422] on div "0:04 Comment puis- je oublier 0:30 Ce jour si spéciale 0:31 Ce jour où tu es né…" at bounding box center [585, 373] width 1111 height 555
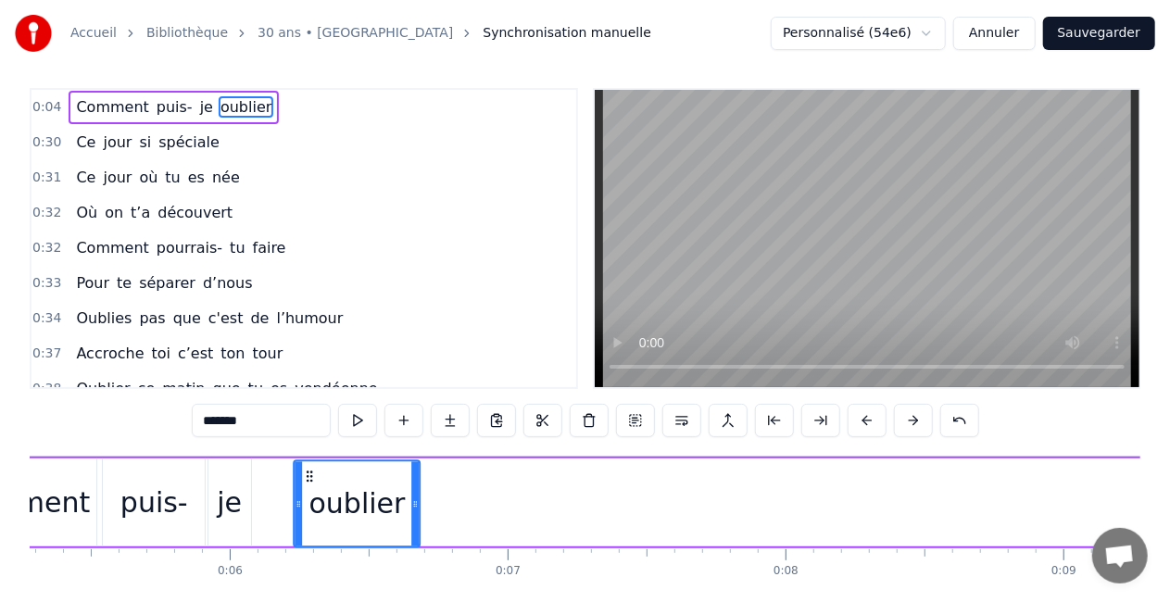
scroll to position [12, 0]
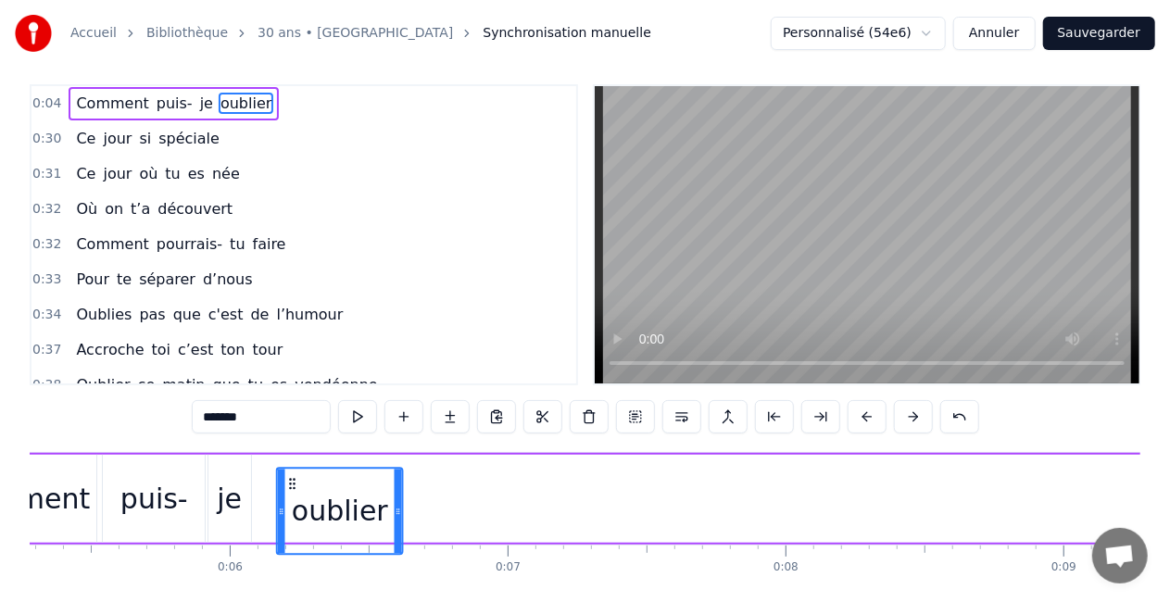
drag, startPoint x: 404, startPoint y: 484, endPoint x: 289, endPoint y: 476, distance: 115.1
click at [289, 476] on icon at bounding box center [292, 483] width 15 height 15
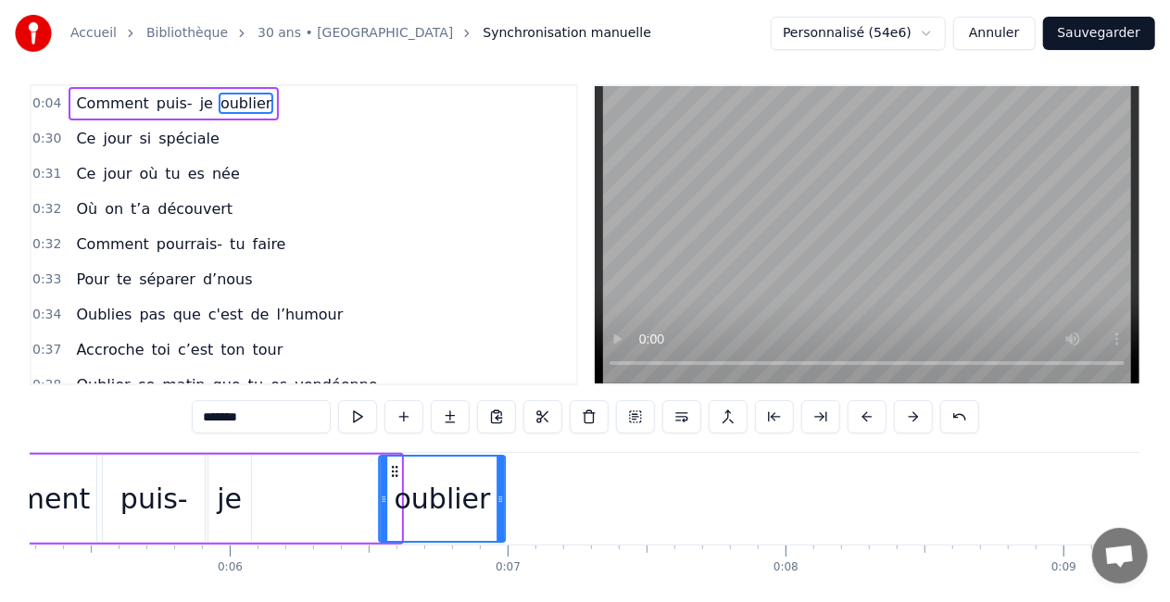
drag, startPoint x: 291, startPoint y: 473, endPoint x: 397, endPoint y: 473, distance: 105.6
click at [397, 473] on icon at bounding box center [395, 471] width 15 height 15
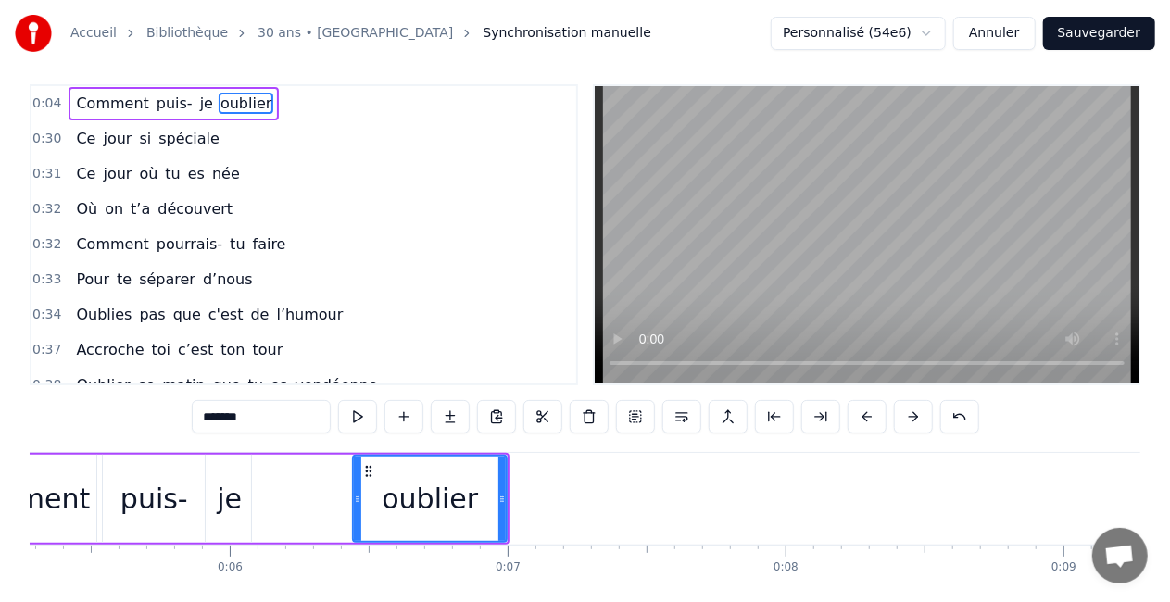
drag, startPoint x: 385, startPoint y: 499, endPoint x: 351, endPoint y: 505, distance: 34.7
click at [354, 505] on icon at bounding box center [357, 499] width 7 height 15
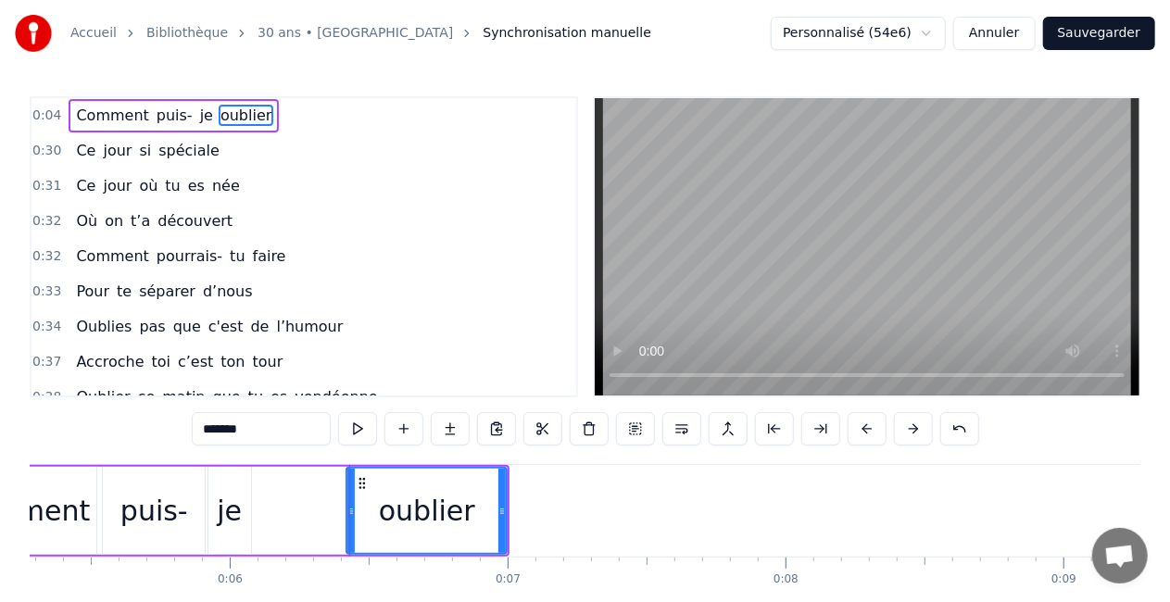
click at [226, 538] on div "je" at bounding box center [229, 511] width 43 height 88
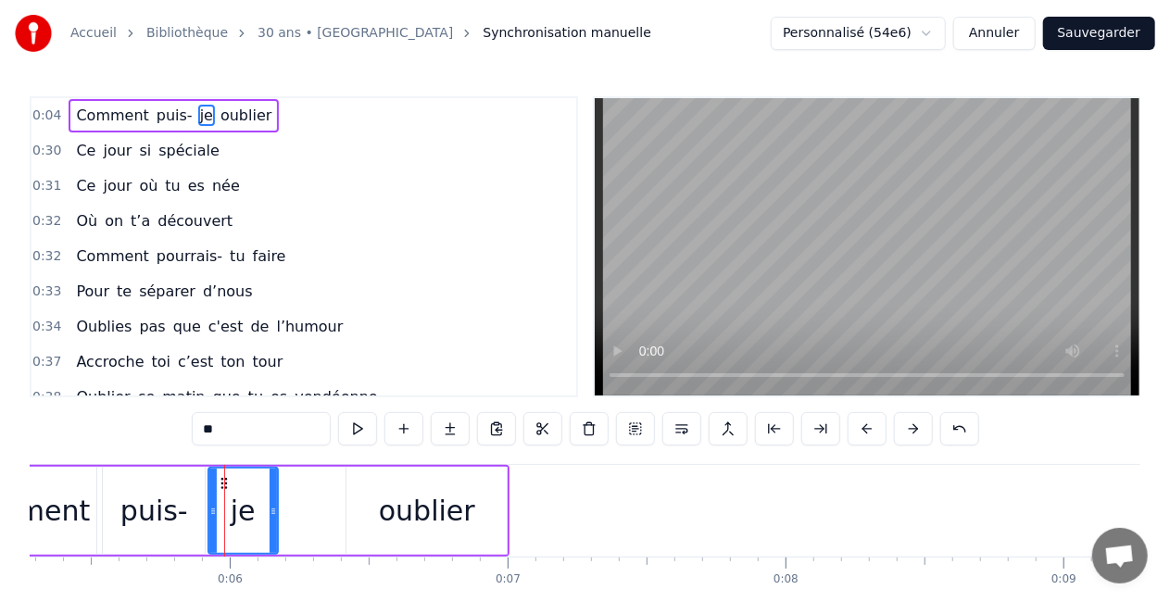
drag, startPoint x: 248, startPoint y: 512, endPoint x: 275, endPoint y: 511, distance: 26.9
click at [275, 511] on icon at bounding box center [273, 511] width 7 height 15
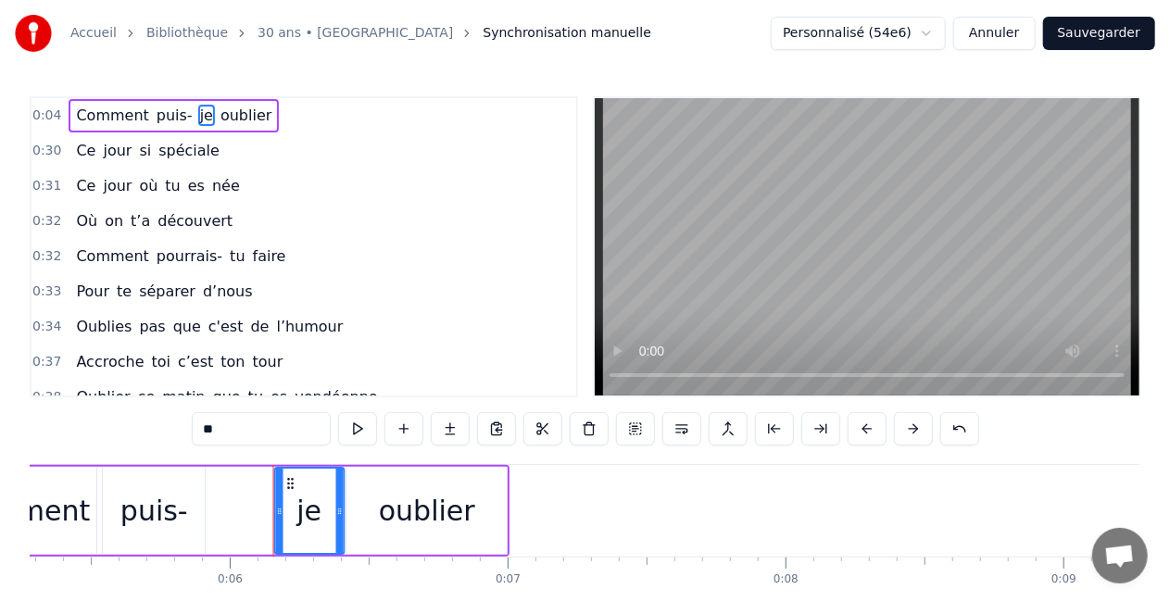
drag, startPoint x: 222, startPoint y: 482, endPoint x: 289, endPoint y: 478, distance: 66.8
click at [289, 478] on icon at bounding box center [291, 483] width 15 height 15
click at [153, 502] on div "puis-" at bounding box center [154, 511] width 68 height 42
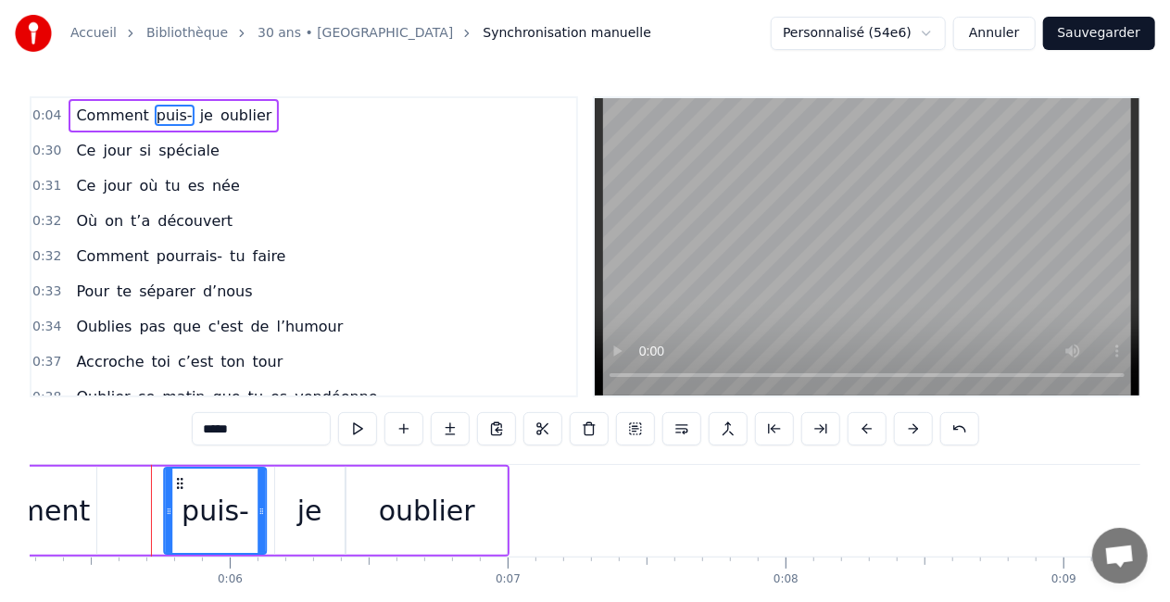
drag, startPoint x: 119, startPoint y: 484, endPoint x: 180, endPoint y: 487, distance: 61.3
click at [180, 487] on icon at bounding box center [180, 483] width 15 height 15
drag, startPoint x: 170, startPoint y: 515, endPoint x: 152, endPoint y: 515, distance: 18.5
click at [152, 515] on icon at bounding box center [152, 511] width 7 height 15
click at [65, 523] on div "Comment" at bounding box center [22, 511] width 136 height 42
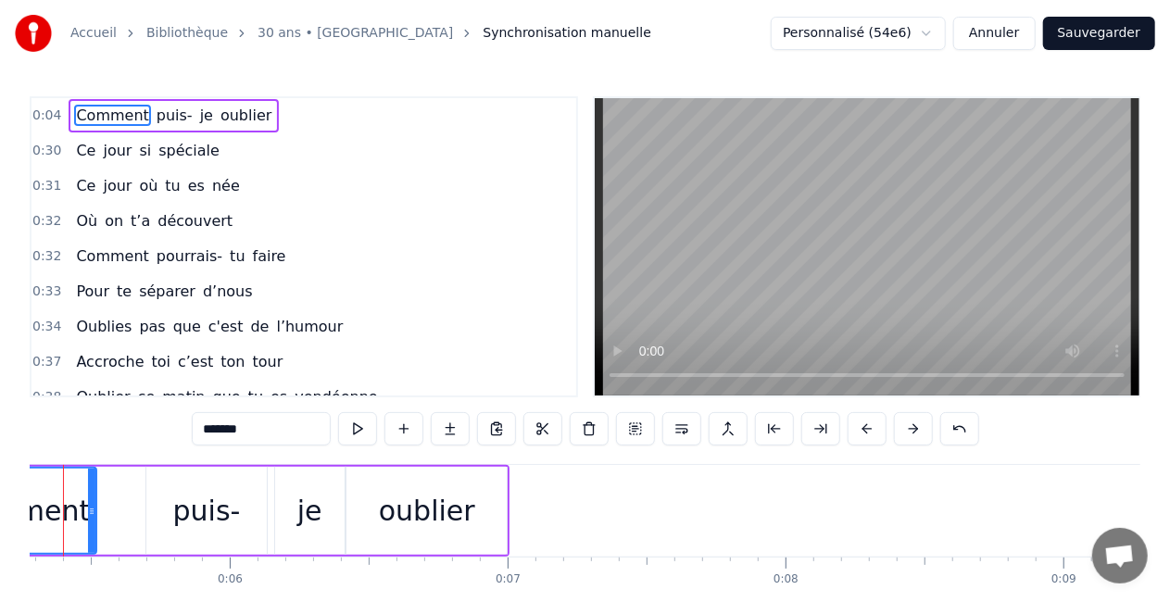
scroll to position [0, 1408]
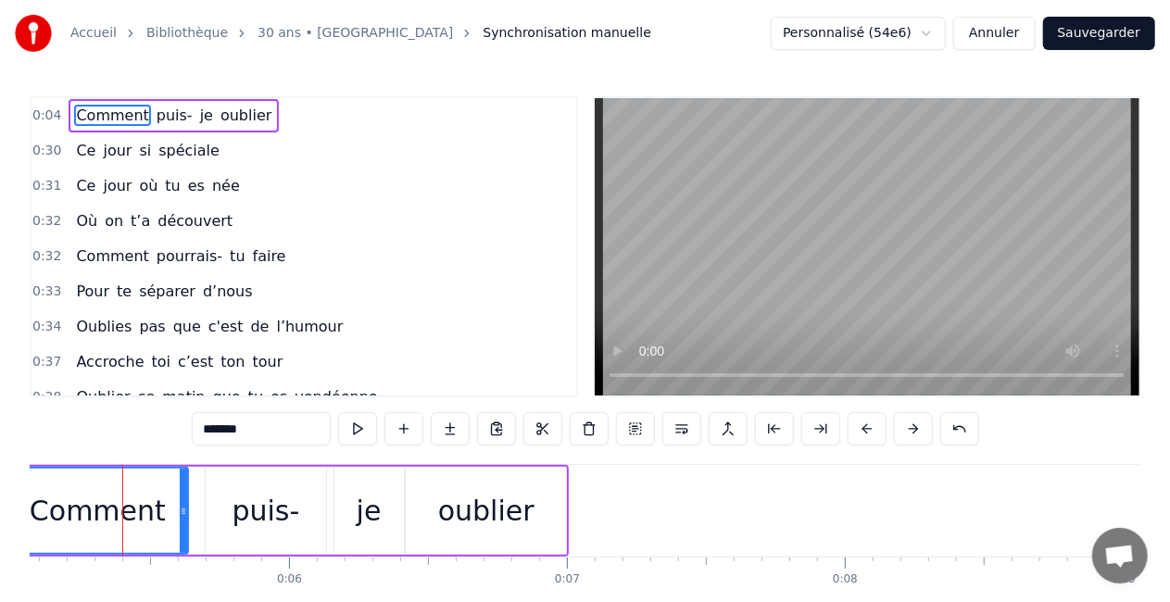
drag, startPoint x: 151, startPoint y: 506, endPoint x: 183, endPoint y: 511, distance: 32.8
click at [183, 511] on icon at bounding box center [183, 511] width 7 height 15
click at [228, 514] on div "puis-" at bounding box center [266, 511] width 120 height 88
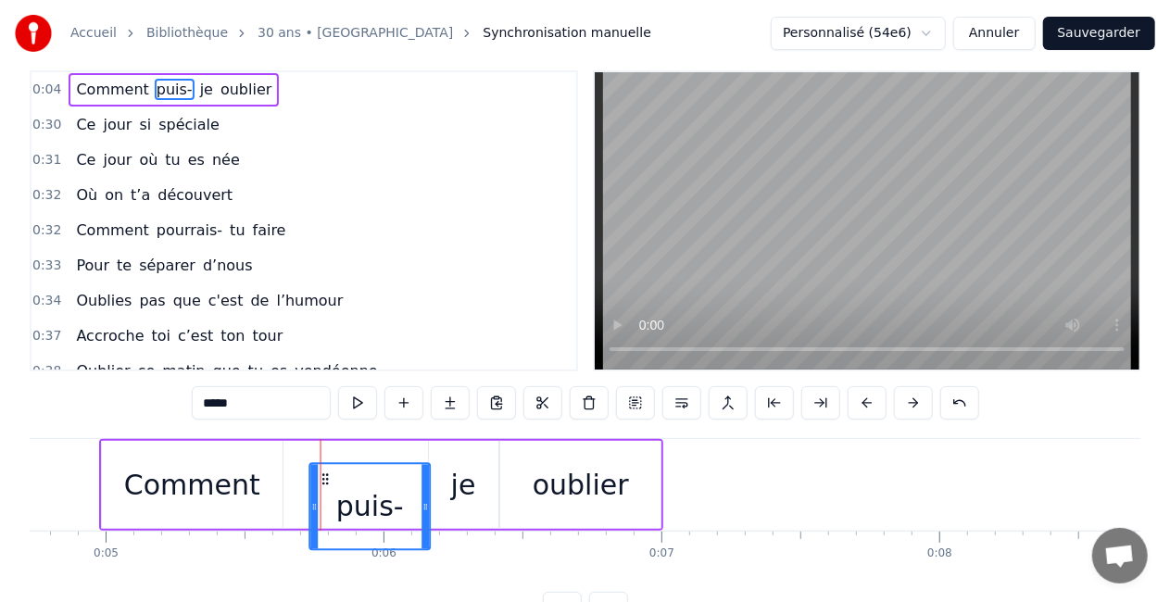
scroll to position [33, 0]
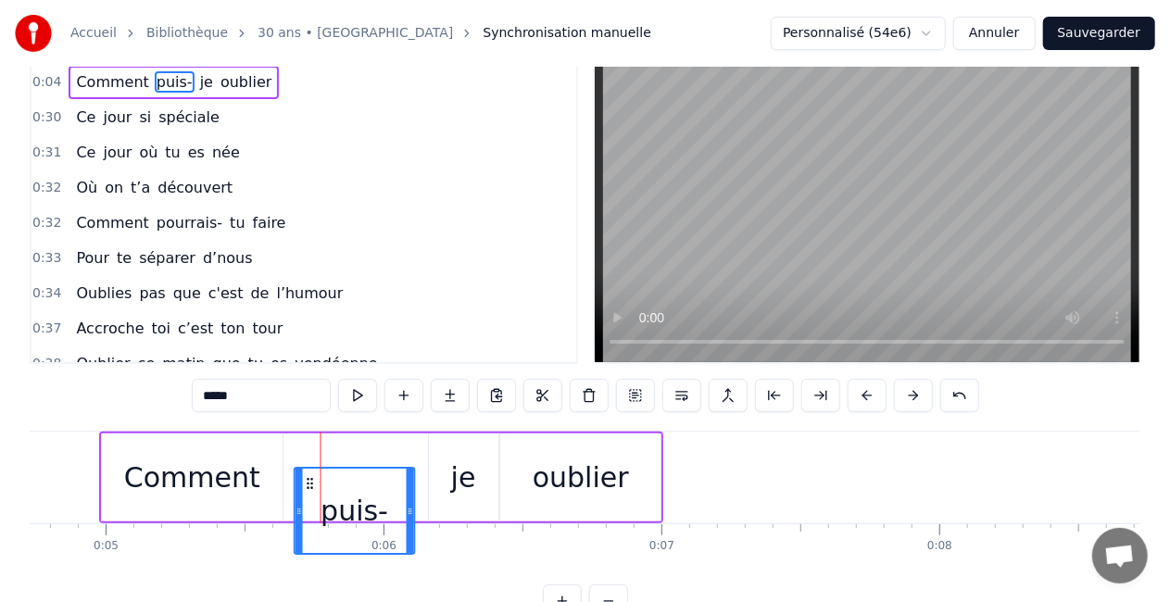
drag, startPoint x: 224, startPoint y: 482, endPoint x: 312, endPoint y: 477, distance: 88.2
click at [312, 477] on icon at bounding box center [310, 483] width 15 height 15
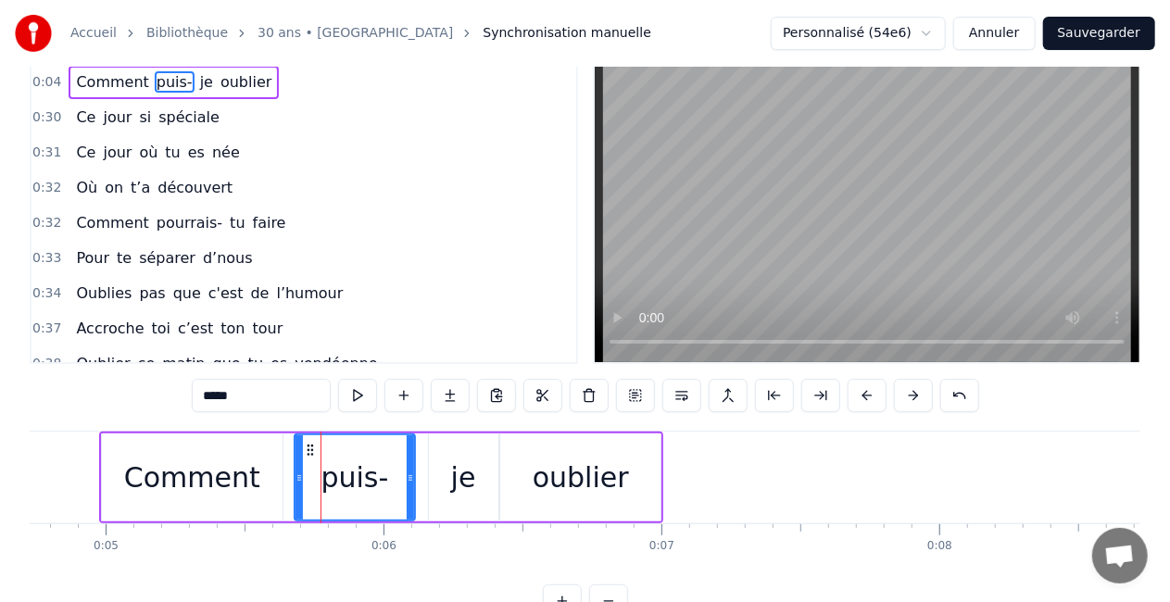
click at [440, 478] on div "je" at bounding box center [463, 478] width 69 height 88
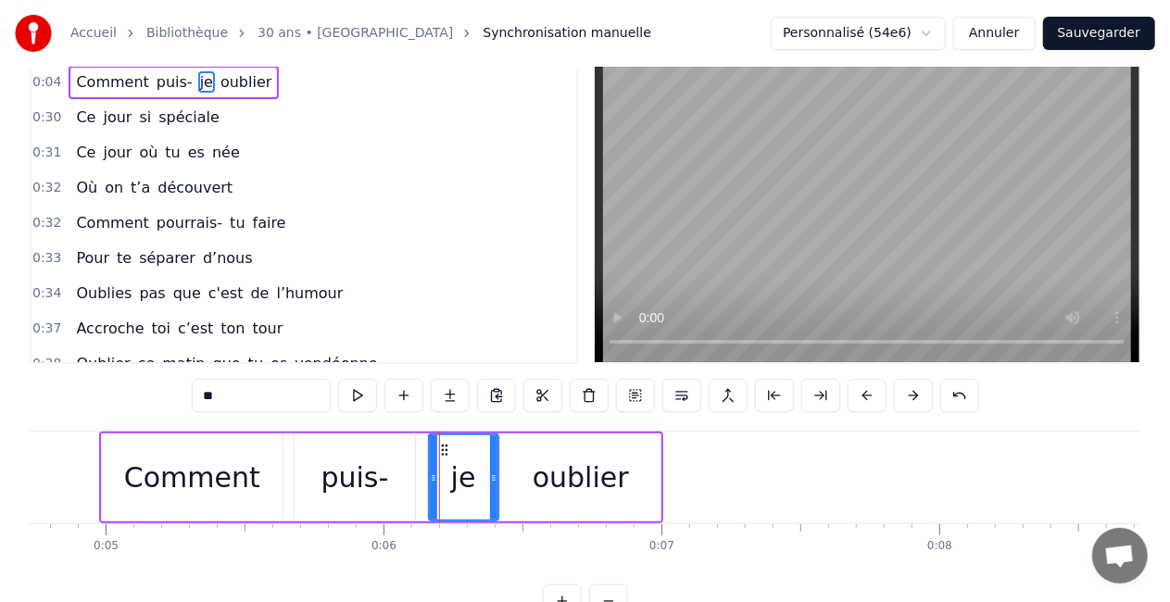
scroll to position [0, 0]
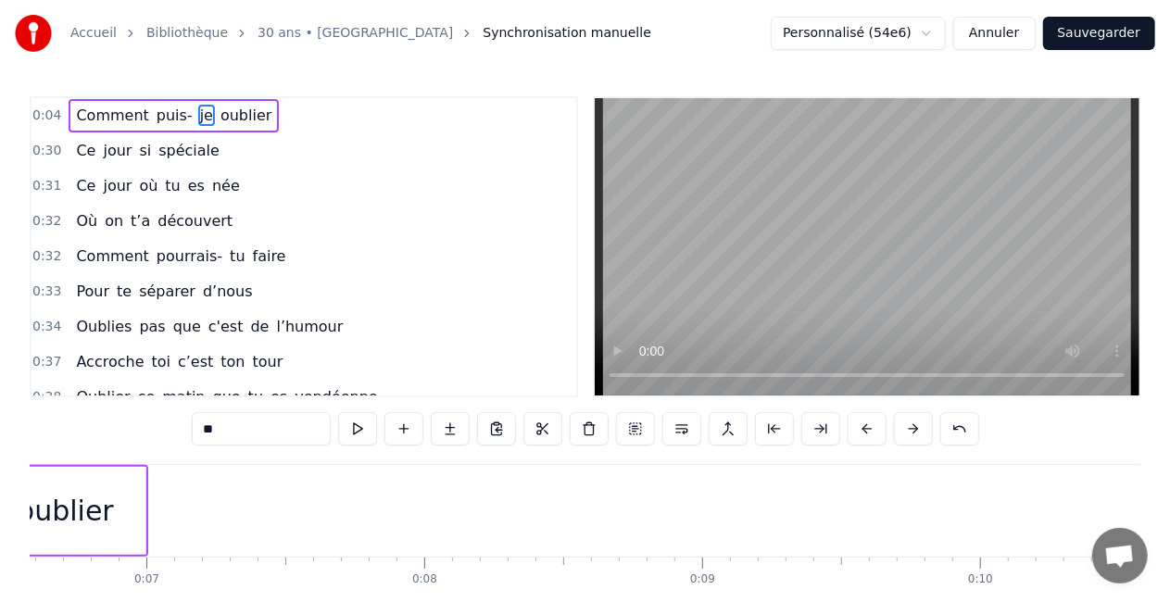
scroll to position [0, 1827]
click at [120, 525] on div "oublier" at bounding box center [67, 511] width 160 height 88
type input "*******"
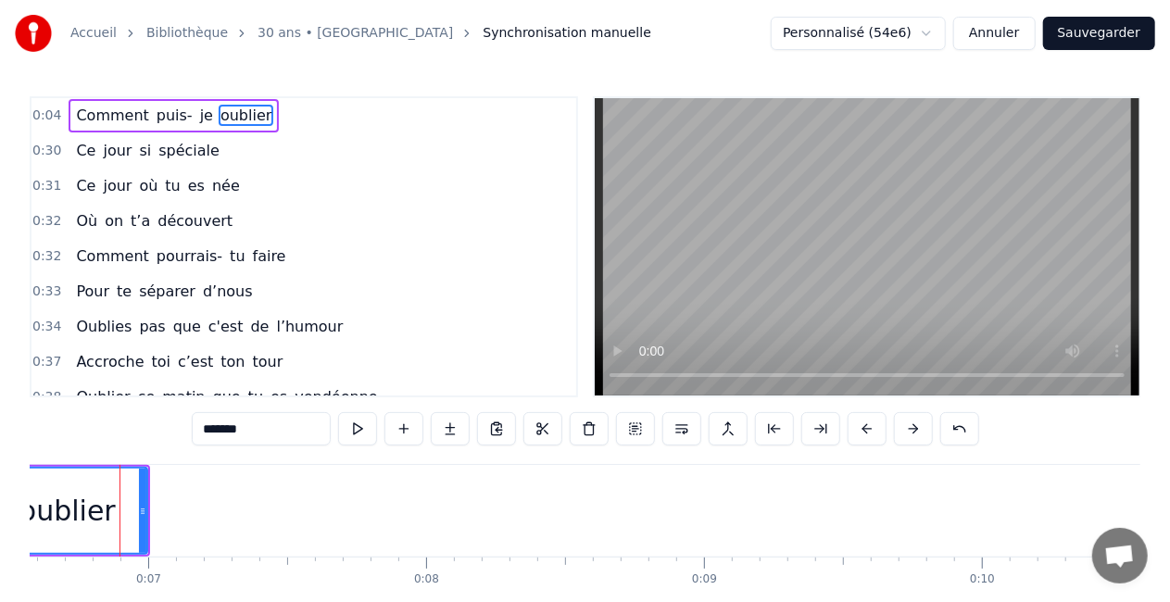
scroll to position [0, 1824]
click at [137, 513] on div "oublier" at bounding box center [71, 511] width 158 height 84
drag, startPoint x: 144, startPoint y: 507, endPoint x: 125, endPoint y: 508, distance: 18.6
click at [125, 508] on icon at bounding box center [126, 511] width 7 height 15
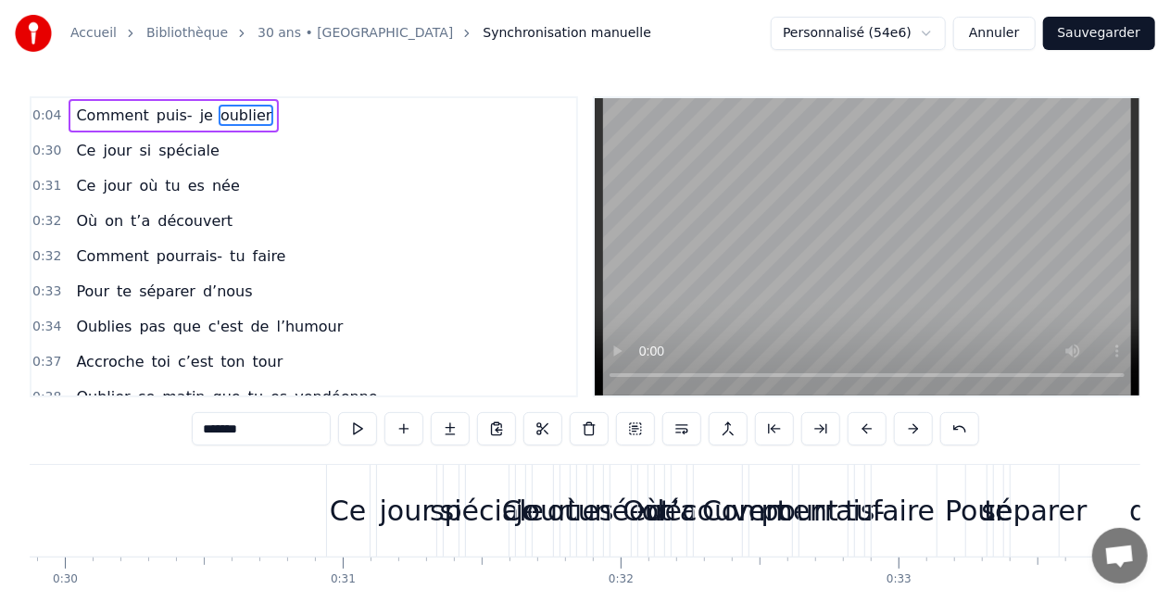
scroll to position [0, 8356]
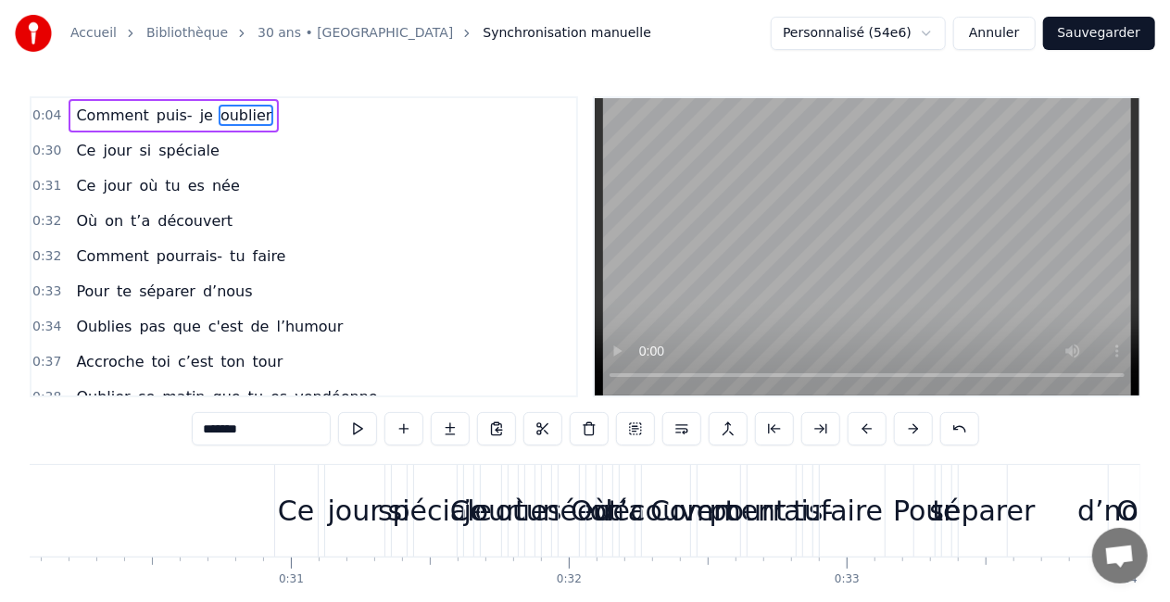
click at [318, 498] on div "Ce jour si spéciale" at bounding box center [367, 511] width 187 height 92
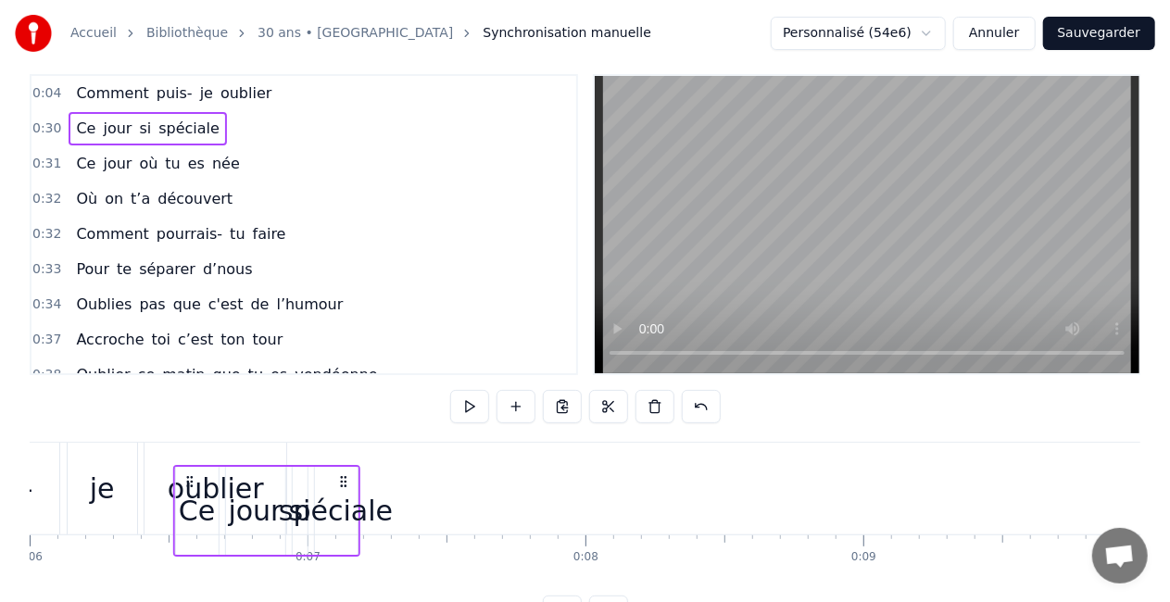
scroll to position [0, 1641]
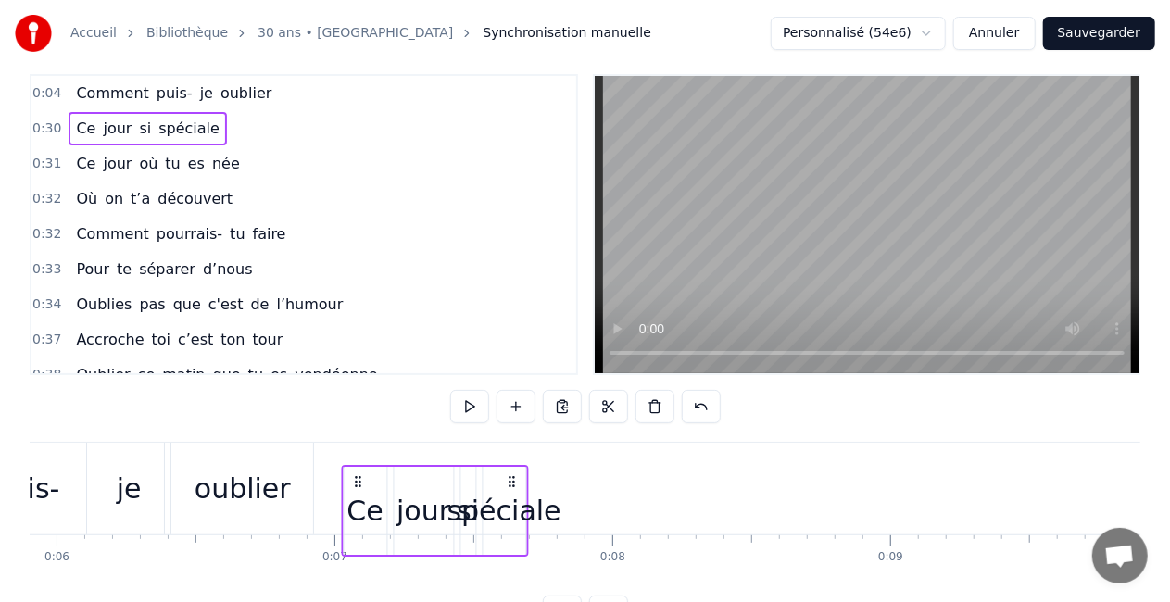
drag, startPoint x: 291, startPoint y: 479, endPoint x: 359, endPoint y: 434, distance: 81.5
click at [359, 434] on div "0:04 Comment puis- je oublier 0:30 Ce jour si spéciale 0:31 Ce jour où tu es né…" at bounding box center [585, 351] width 1111 height 555
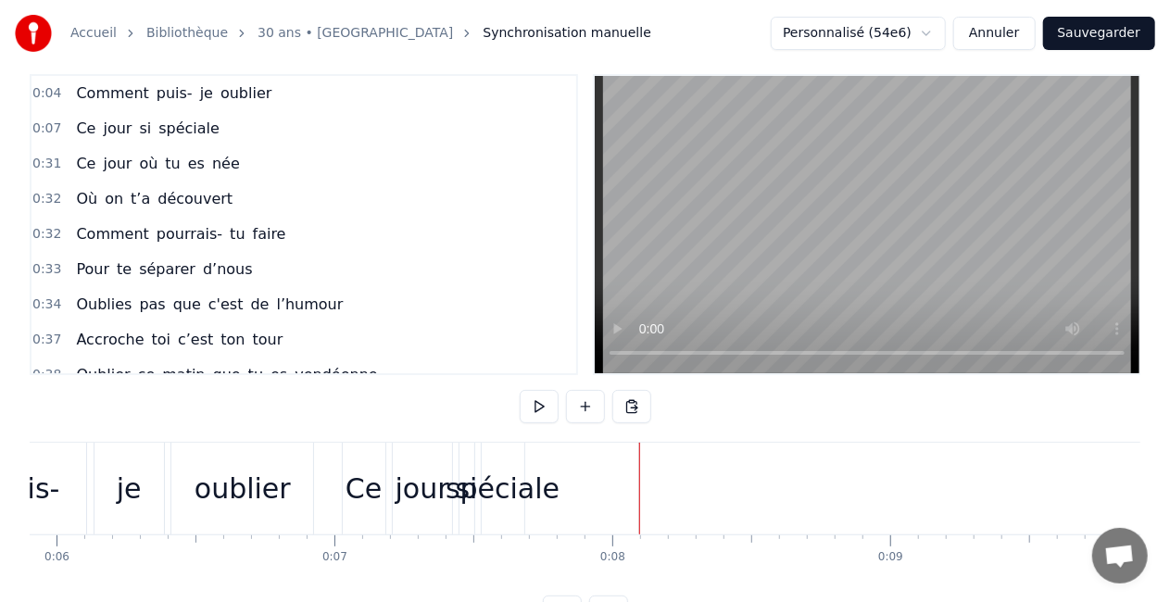
click at [499, 513] on div "spéciale" at bounding box center [503, 489] width 43 height 92
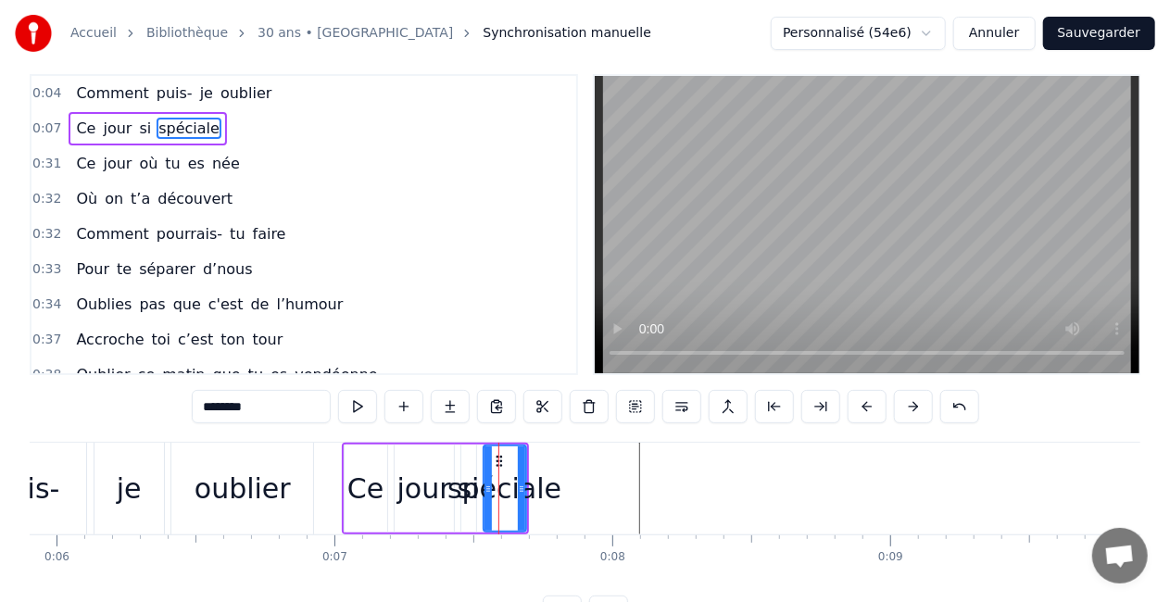
scroll to position [0, 0]
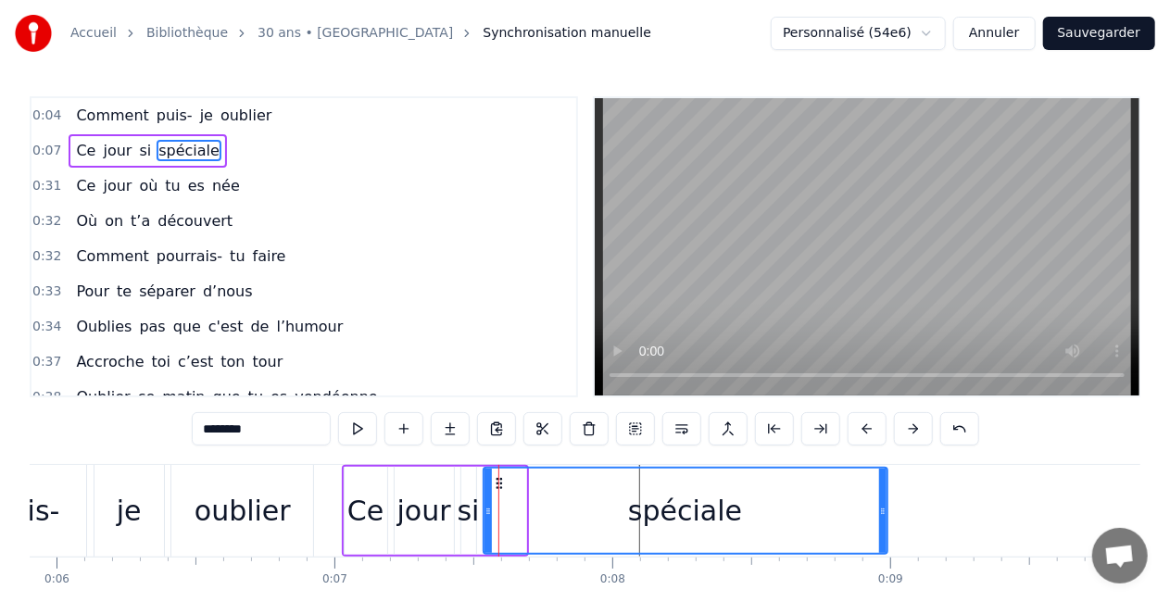
drag, startPoint x: 521, startPoint y: 512, endPoint x: 882, endPoint y: 508, distance: 361.4
click at [882, 508] on icon at bounding box center [882, 511] width 7 height 15
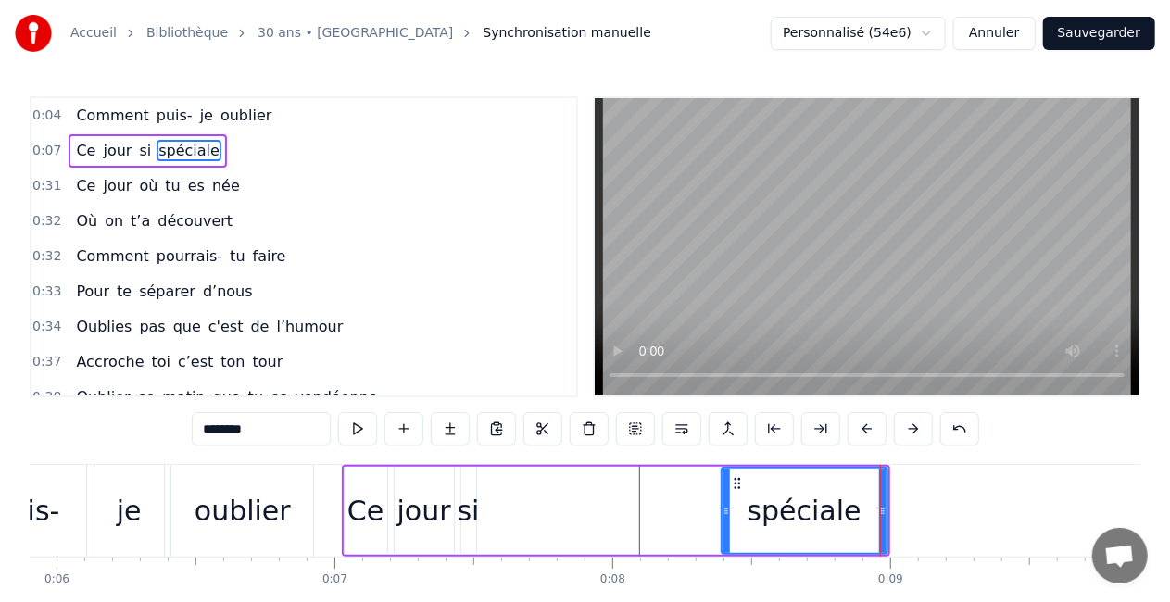
drag, startPoint x: 487, startPoint y: 513, endPoint x: 726, endPoint y: 528, distance: 238.6
click at [726, 528] on div at bounding box center [726, 511] width 7 height 84
click at [465, 539] on div "si" at bounding box center [468, 511] width 15 height 88
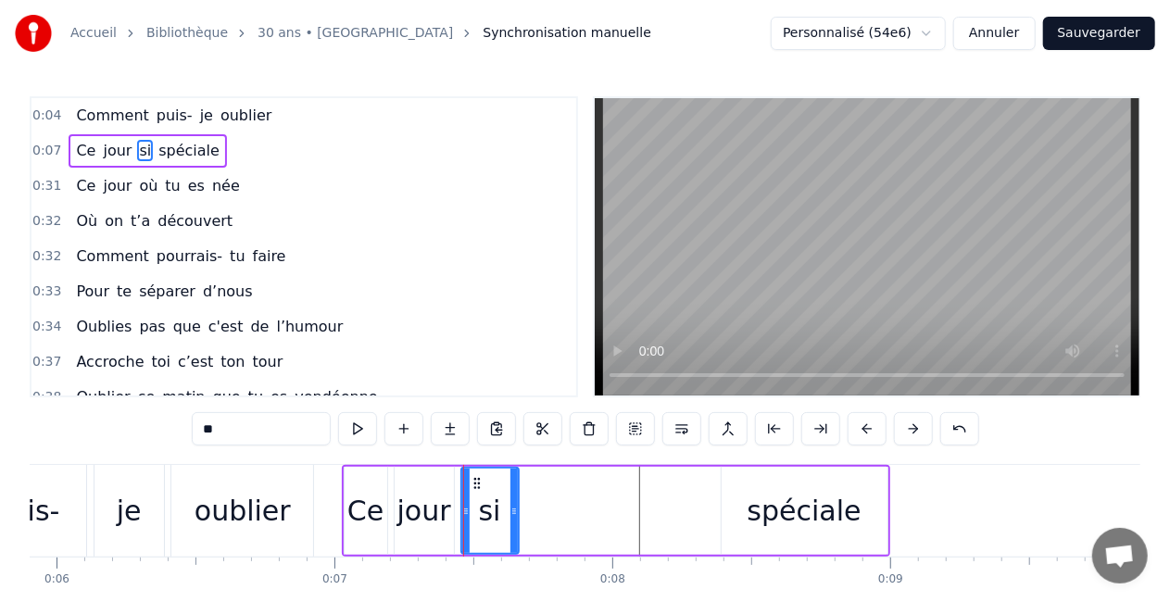
drag, startPoint x: 469, startPoint y: 512, endPoint x: 511, endPoint y: 513, distance: 42.6
click at [511, 513] on icon at bounding box center [514, 511] width 7 height 15
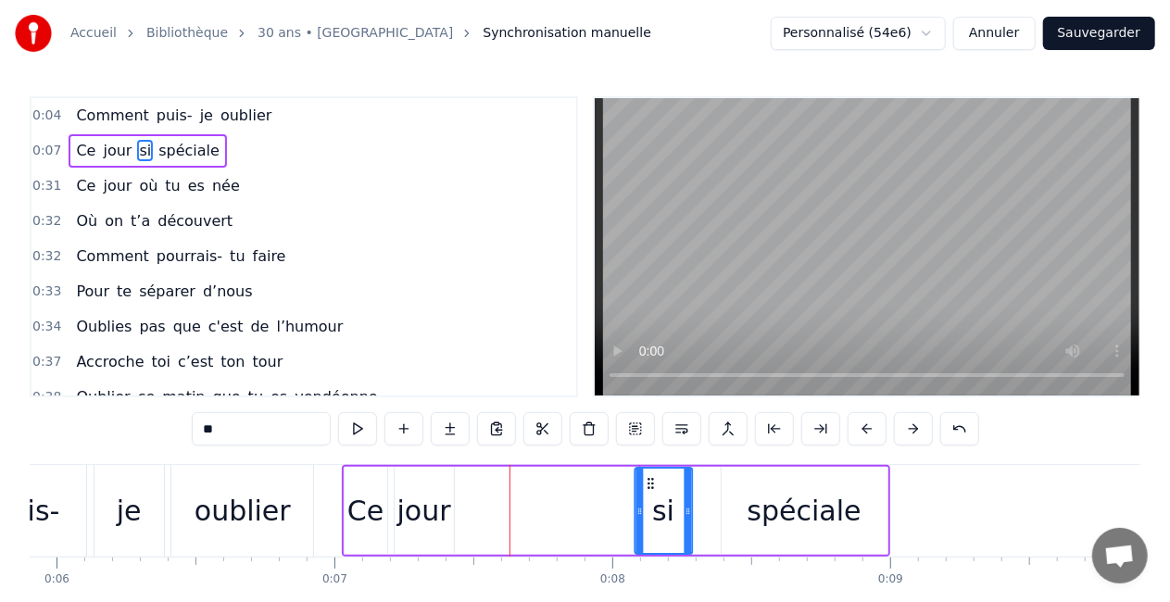
drag, startPoint x: 477, startPoint y: 485, endPoint x: 651, endPoint y: 486, distance: 174.2
click at [651, 486] on icon at bounding box center [651, 483] width 15 height 15
click at [411, 495] on div "jour" at bounding box center [425, 511] width 54 height 42
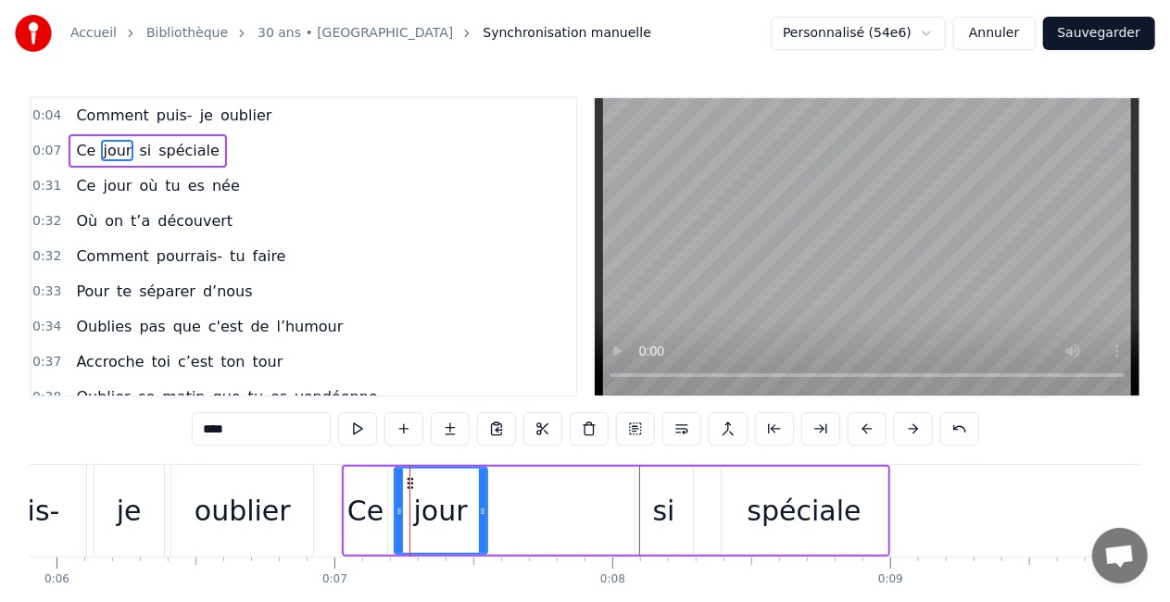
drag, startPoint x: 447, startPoint y: 507, endPoint x: 482, endPoint y: 510, distance: 35.3
click at [482, 510] on icon at bounding box center [482, 511] width 7 height 15
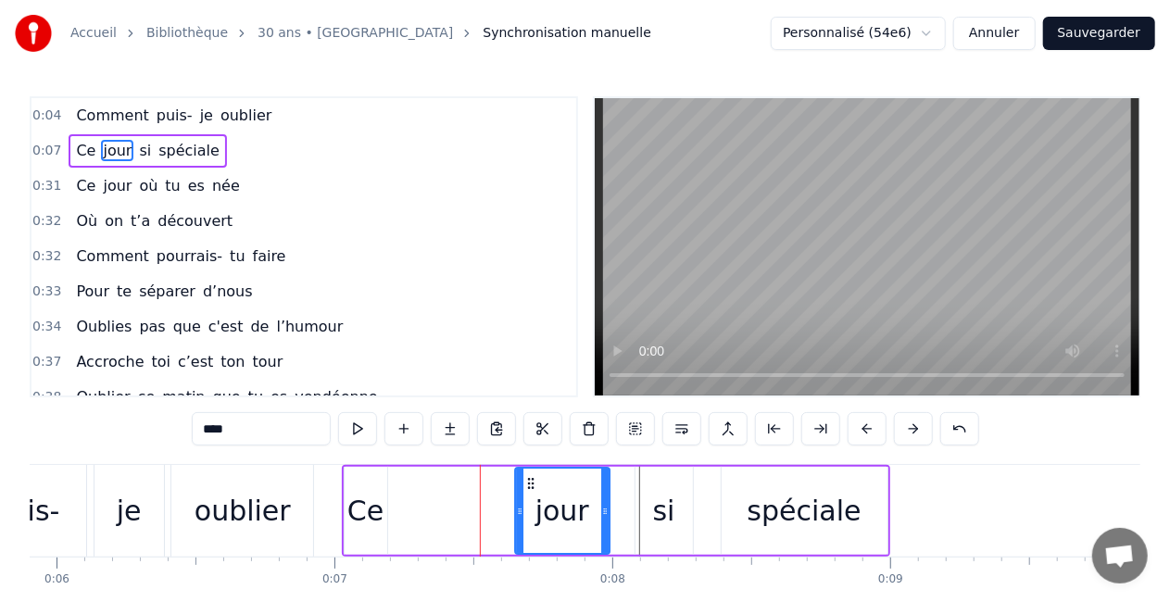
drag, startPoint x: 410, startPoint y: 484, endPoint x: 531, endPoint y: 472, distance: 122.0
click at [531, 472] on div "jour" at bounding box center [562, 511] width 93 height 84
click at [379, 506] on div "Ce" at bounding box center [365, 511] width 36 height 42
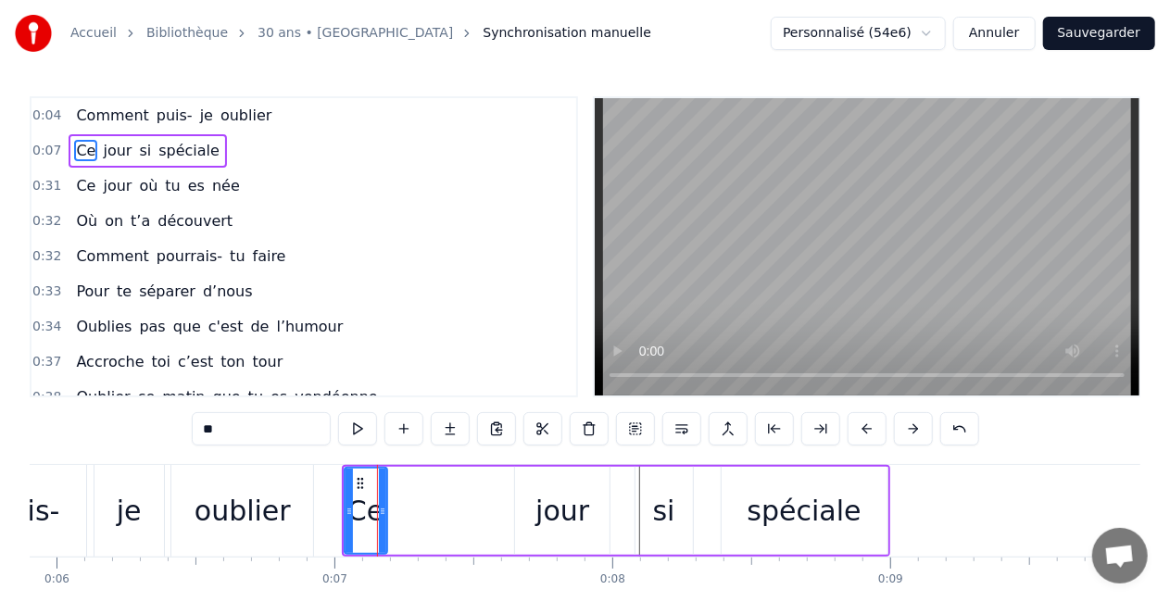
click at [387, 506] on div "Ce" at bounding box center [366, 511] width 44 height 88
drag, startPoint x: 383, startPoint y: 507, endPoint x: 423, endPoint y: 505, distance: 40.8
click at [423, 505] on icon at bounding box center [423, 511] width 7 height 15
click at [570, 502] on div "jour" at bounding box center [563, 511] width 54 height 42
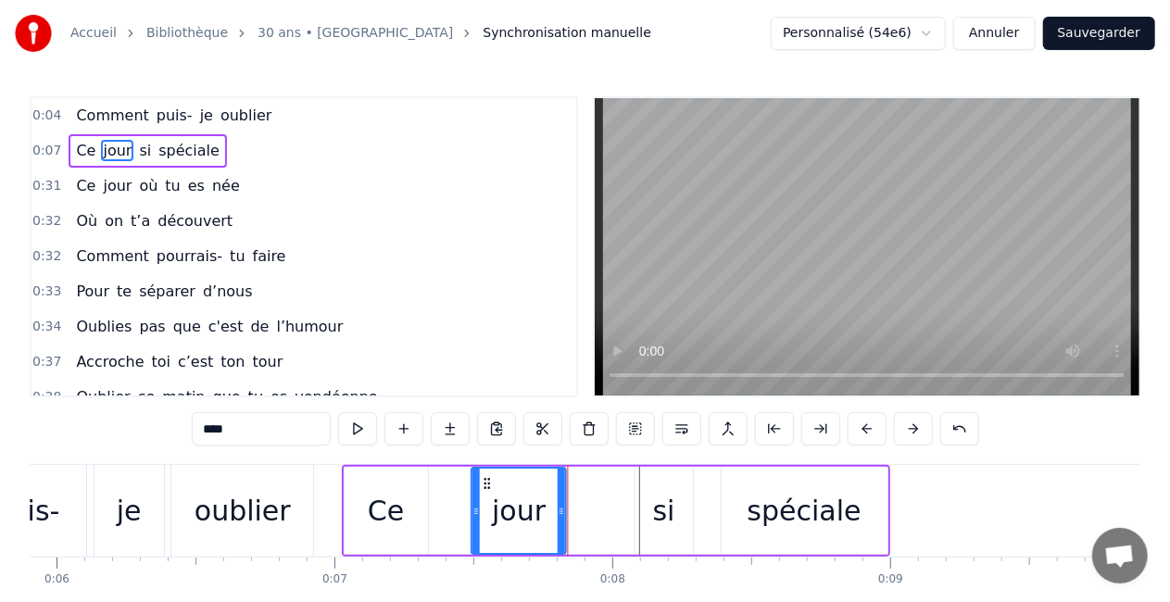
drag, startPoint x: 530, startPoint y: 482, endPoint x: 486, endPoint y: 481, distance: 43.6
click at [486, 481] on icon at bounding box center [488, 483] width 15 height 15
click at [656, 495] on div "si" at bounding box center [664, 511] width 22 height 42
type input "**"
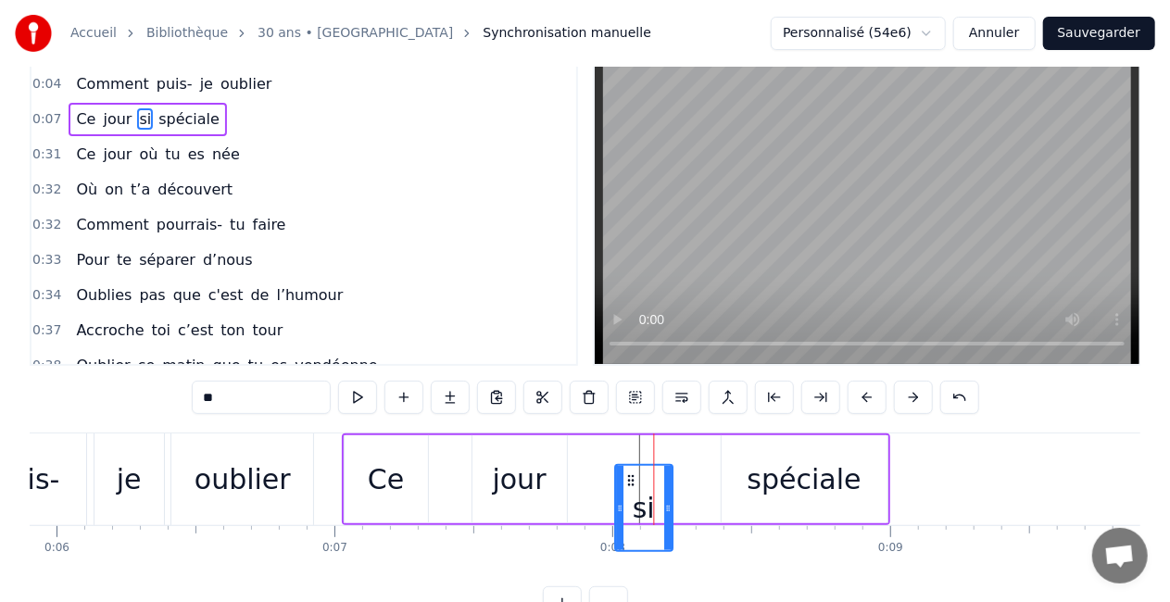
drag, startPoint x: 649, startPoint y: 487, endPoint x: 629, endPoint y: 489, distance: 19.5
click at [629, 488] on icon at bounding box center [631, 481] width 15 height 15
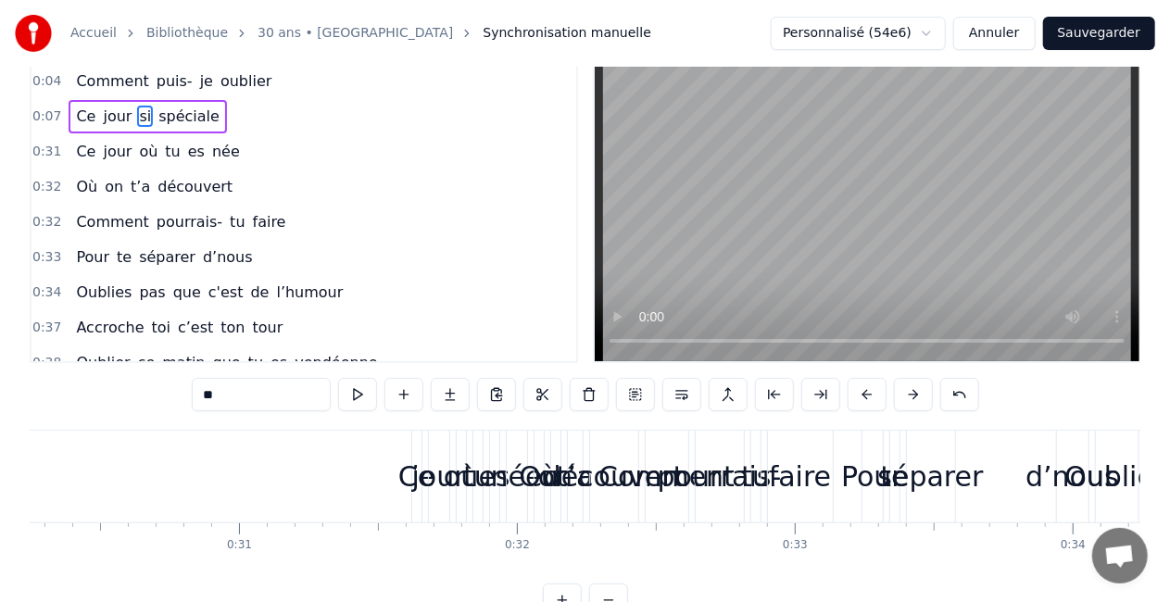
scroll to position [0, 8406]
click at [406, 474] on div "Ce" at bounding box center [418, 477] width 36 height 42
type input "**"
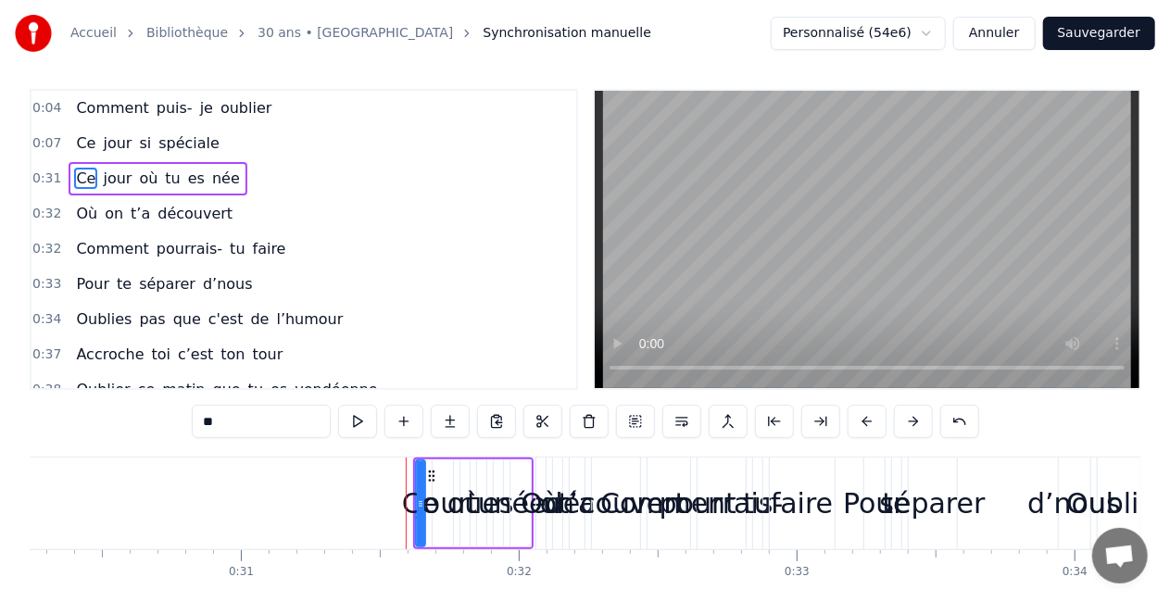
scroll to position [0, 0]
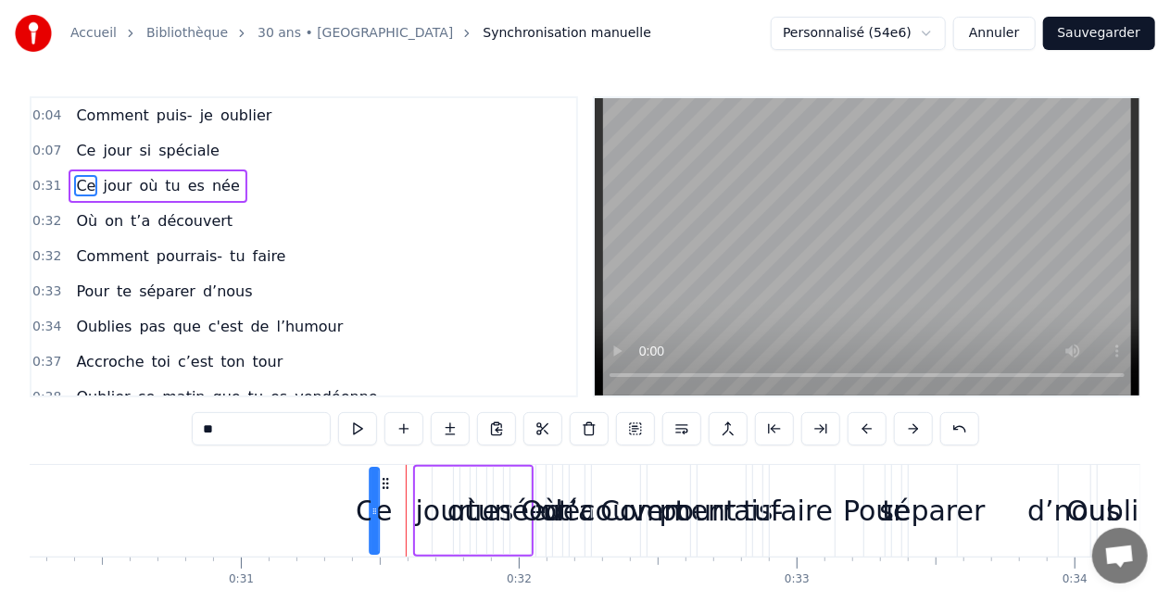
drag, startPoint x: 431, startPoint y: 481, endPoint x: 385, endPoint y: 481, distance: 45.4
click at [385, 481] on icon at bounding box center [385, 483] width 15 height 15
drag, startPoint x: 373, startPoint y: 495, endPoint x: 393, endPoint y: 502, distance: 21.7
click at [393, 502] on div at bounding box center [393, 511] width 7 height 84
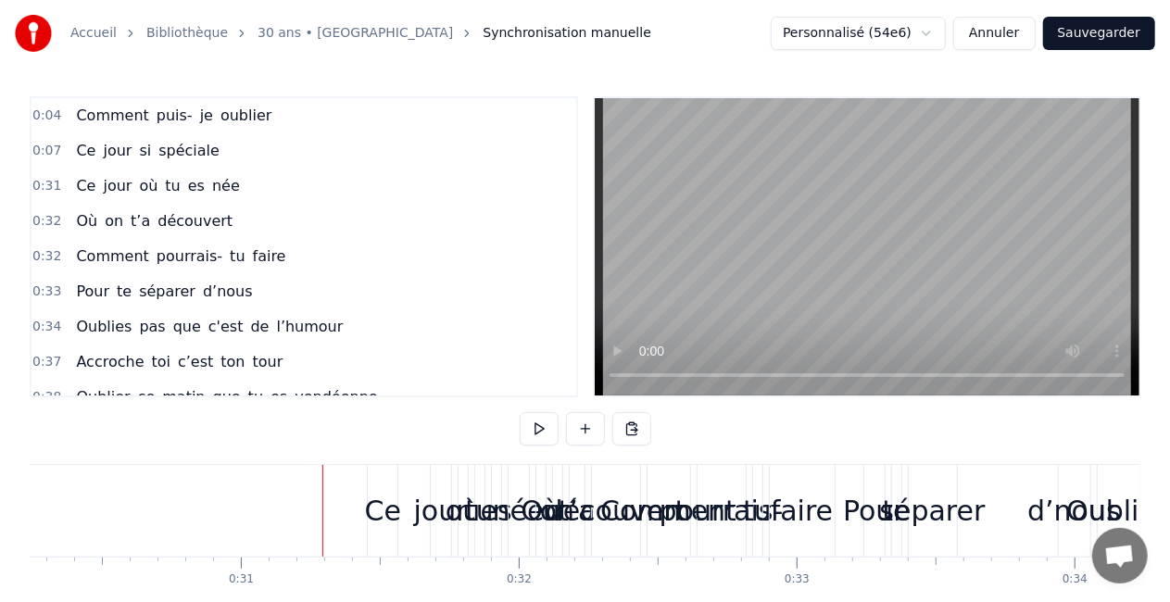
click at [415, 495] on div "Ce jour où tu es née" at bounding box center [450, 511] width 166 height 92
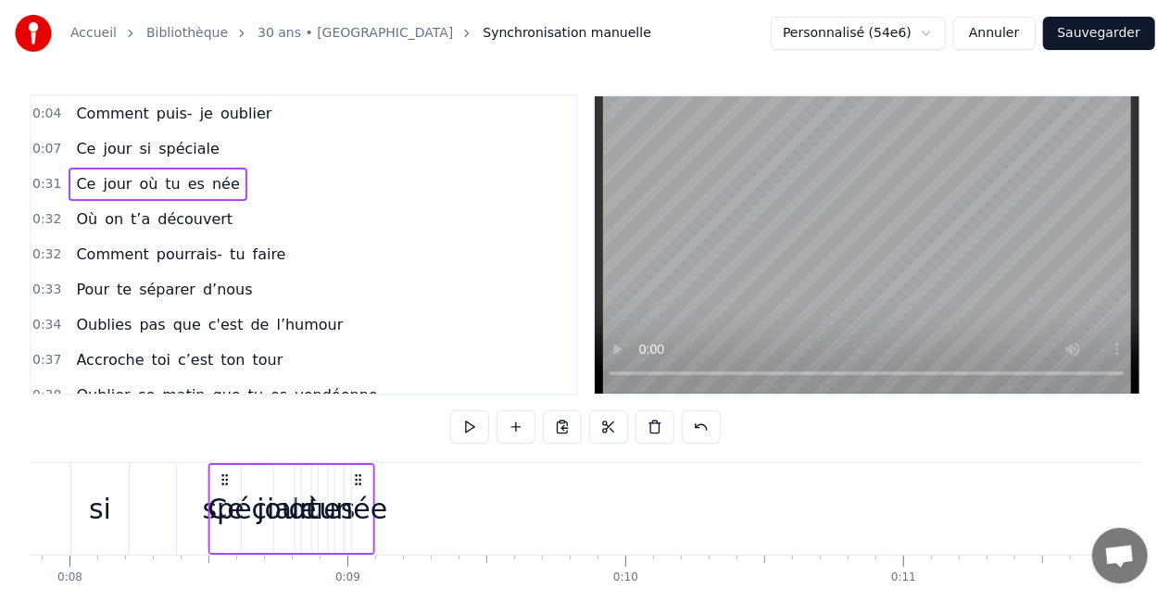
scroll to position [5, 0]
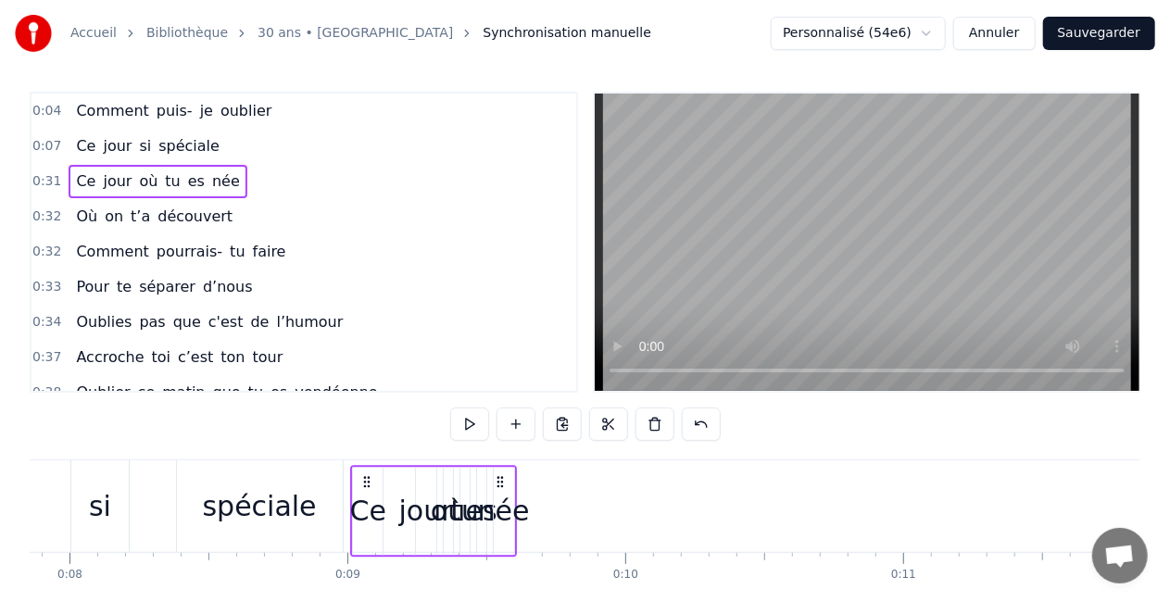
drag, startPoint x: 385, startPoint y: 482, endPoint x: 369, endPoint y: 469, distance: 21.1
click at [369, 469] on div "Ce jour où tu es née" at bounding box center [433, 511] width 166 height 92
click at [320, 537] on div "spéciale" at bounding box center [260, 507] width 166 height 92
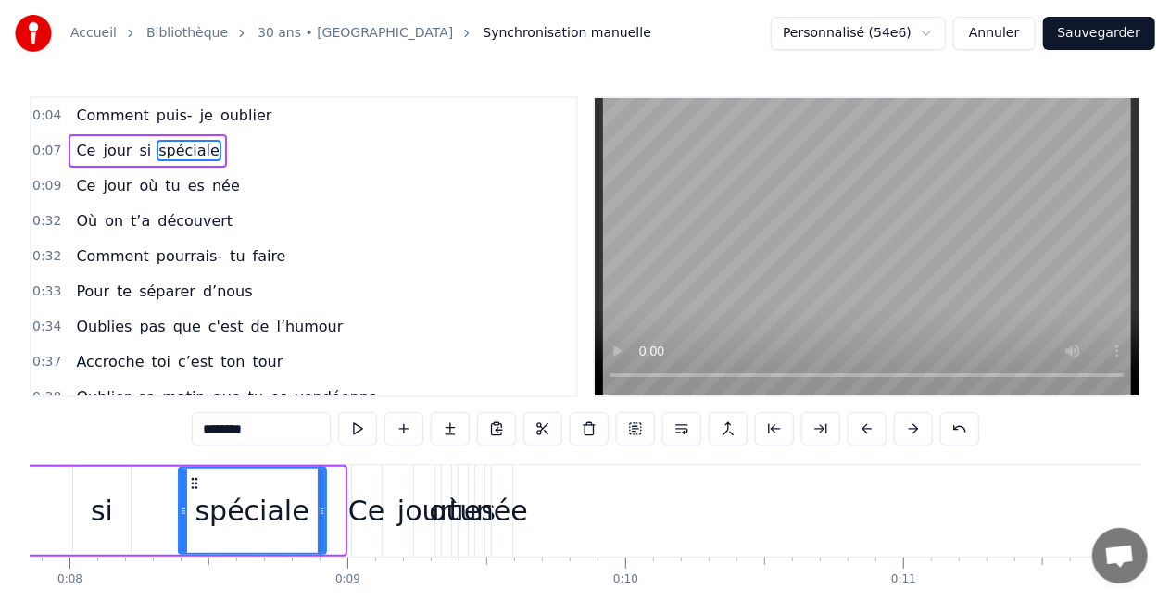
drag, startPoint x: 339, startPoint y: 510, endPoint x: 322, endPoint y: 512, distance: 17.8
click at [322, 512] on icon at bounding box center [321, 511] width 7 height 15
click at [377, 514] on div "Ce" at bounding box center [366, 511] width 36 height 42
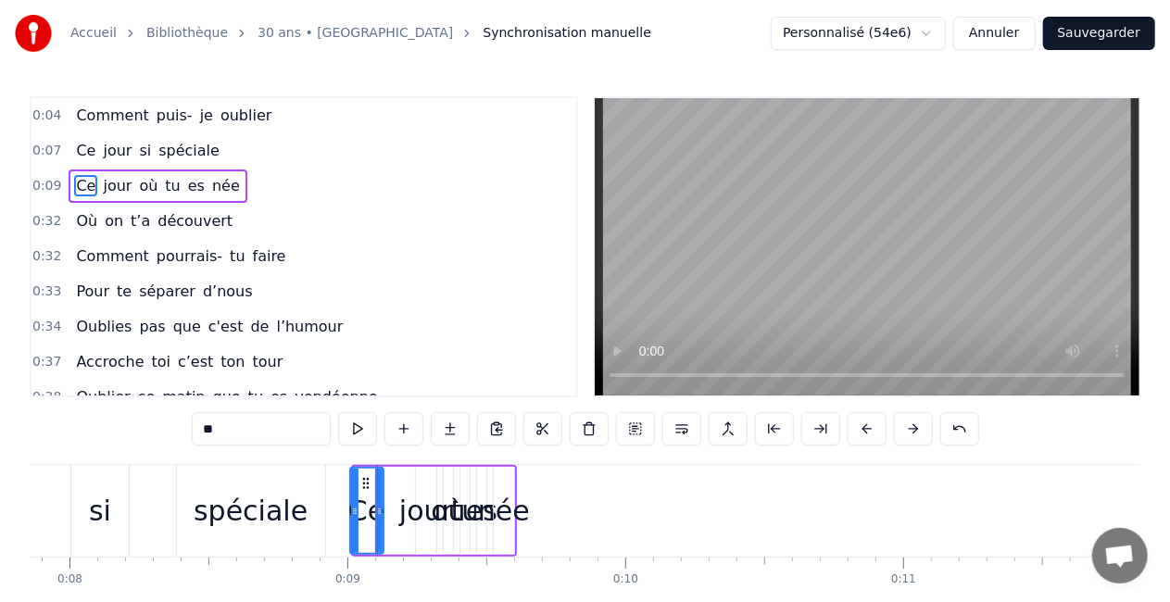
click at [353, 511] on icon at bounding box center [354, 511] width 7 height 15
drag, startPoint x: 378, startPoint y: 511, endPoint x: 398, endPoint y: 513, distance: 19.7
click at [398, 513] on icon at bounding box center [398, 511] width 7 height 15
click at [521, 517] on div "née" at bounding box center [504, 511] width 52 height 42
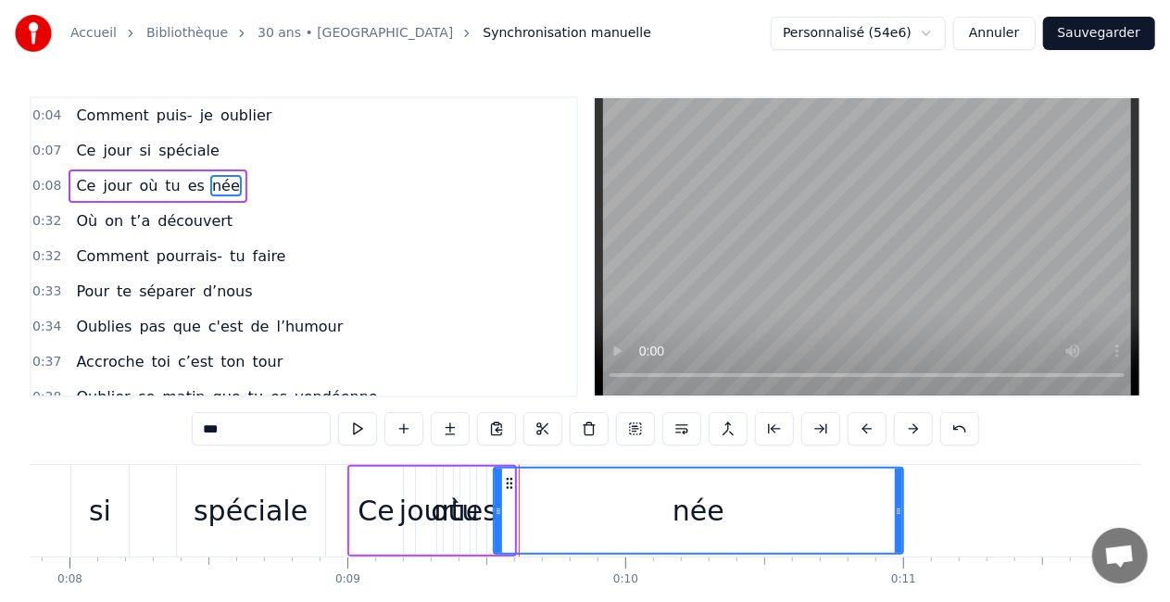
drag, startPoint x: 510, startPoint y: 511, endPoint x: 899, endPoint y: 534, distance: 389.8
click at [899, 534] on div at bounding box center [898, 511] width 7 height 84
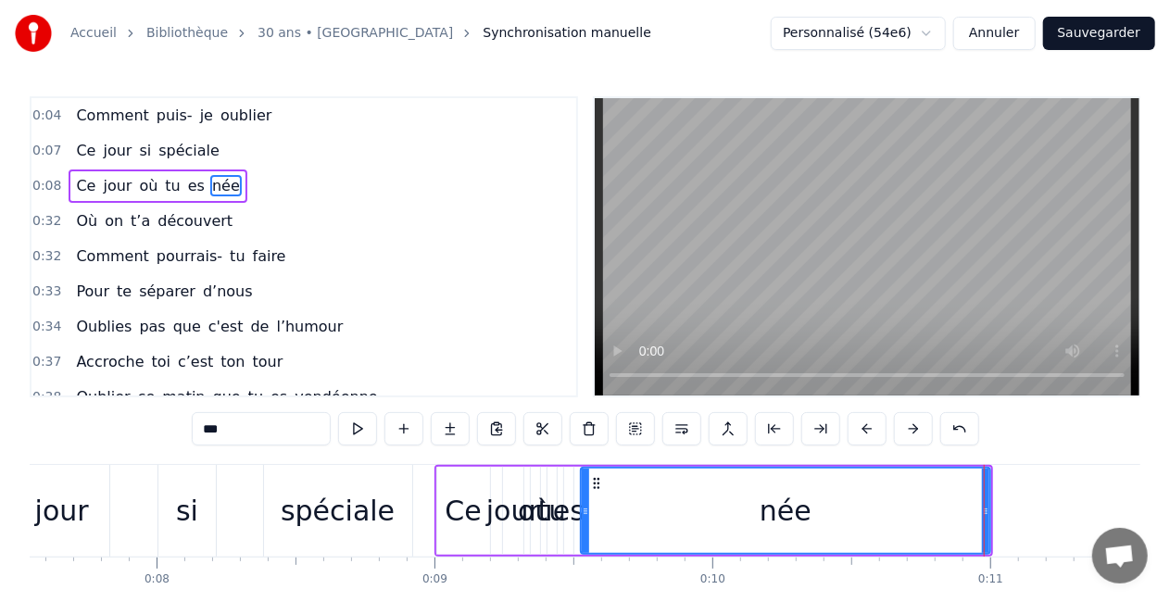
scroll to position [0, 2156]
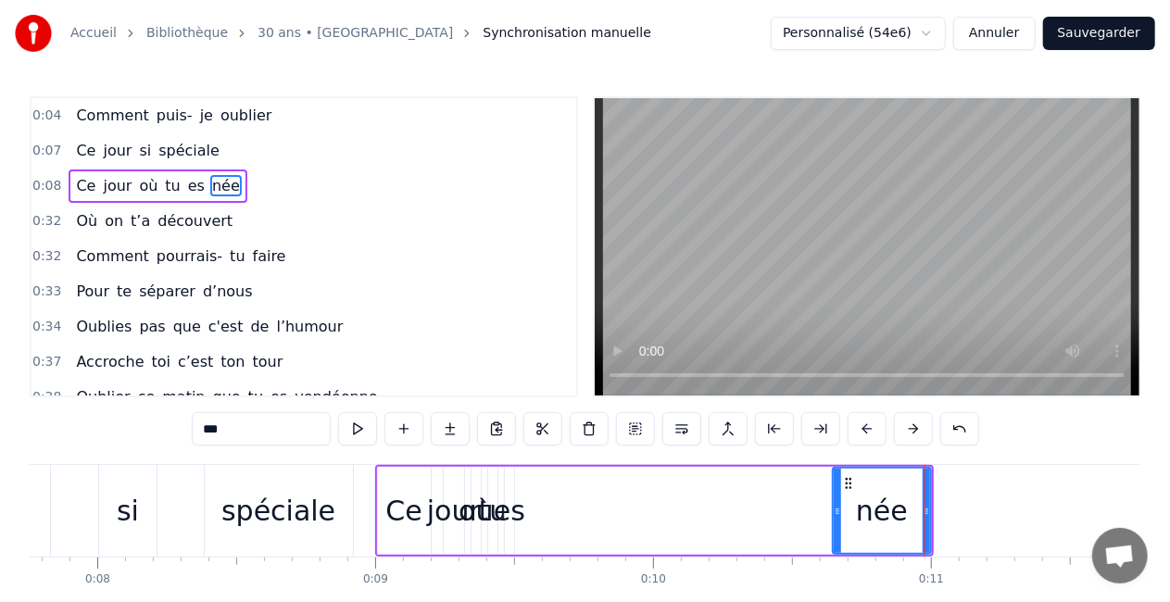
drag, startPoint x: 525, startPoint y: 513, endPoint x: 837, endPoint y: 524, distance: 311.5
click at [837, 524] on div at bounding box center [837, 511] width 7 height 84
click at [508, 527] on div "es" at bounding box center [510, 511] width 32 height 42
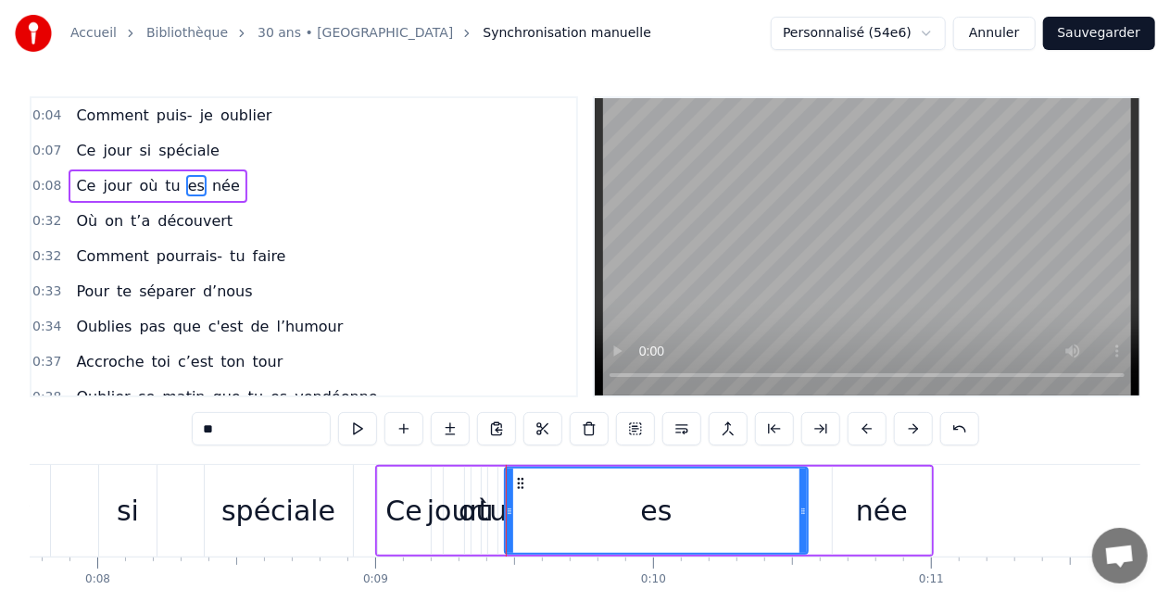
drag, startPoint x: 510, startPoint y: 518, endPoint x: 803, endPoint y: 528, distance: 293.9
click at [803, 528] on div at bounding box center [803, 511] width 7 height 84
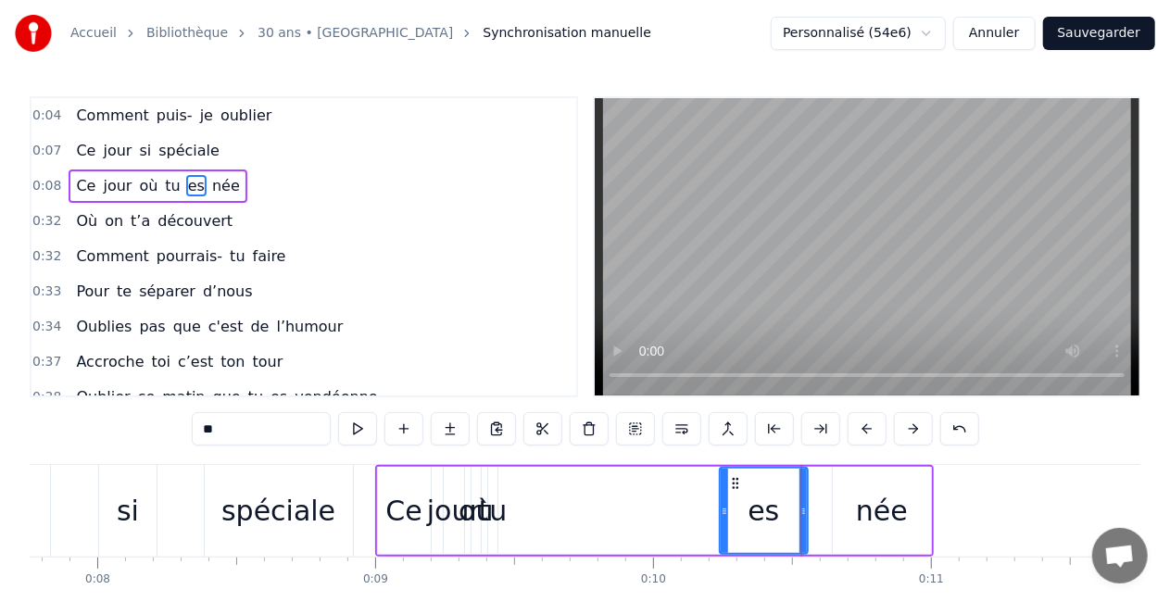
drag, startPoint x: 508, startPoint y: 511, endPoint x: 723, endPoint y: 543, distance: 217.3
click at [723, 543] on div at bounding box center [724, 511] width 7 height 84
click at [489, 521] on div "tu" at bounding box center [493, 511] width 29 height 42
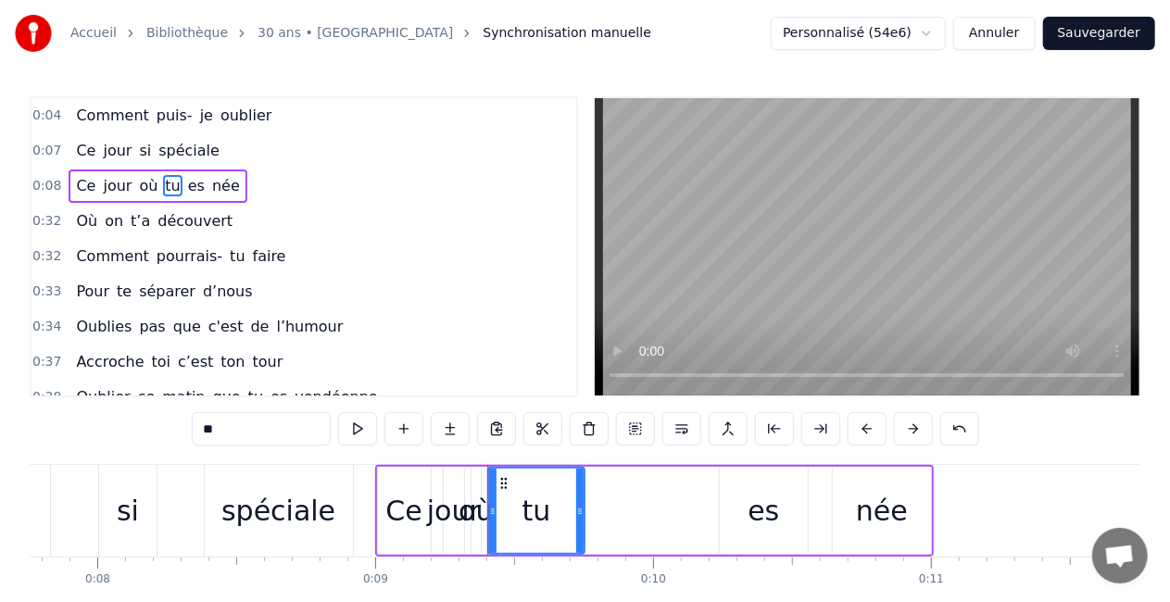
drag, startPoint x: 493, startPoint y: 515, endPoint x: 578, endPoint y: 534, distance: 87.2
click at [578, 534] on div at bounding box center [579, 511] width 7 height 84
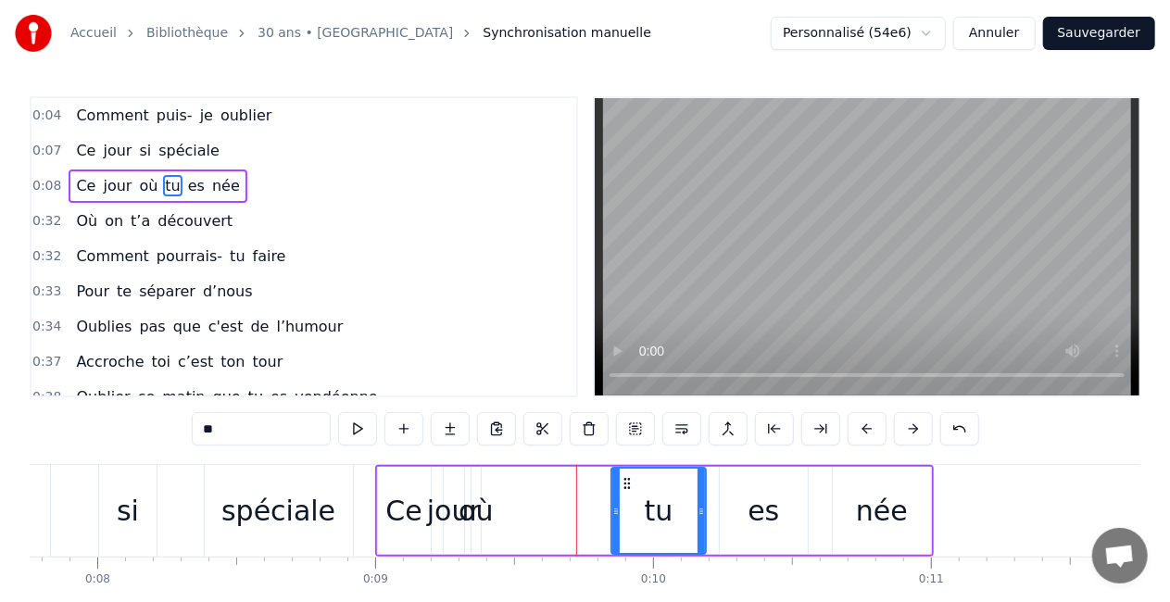
drag, startPoint x: 505, startPoint y: 483, endPoint x: 628, endPoint y: 482, distance: 123.2
click at [628, 483] on circle at bounding box center [628, 483] width 1 height 1
click at [478, 500] on div "où" at bounding box center [476, 511] width 34 height 42
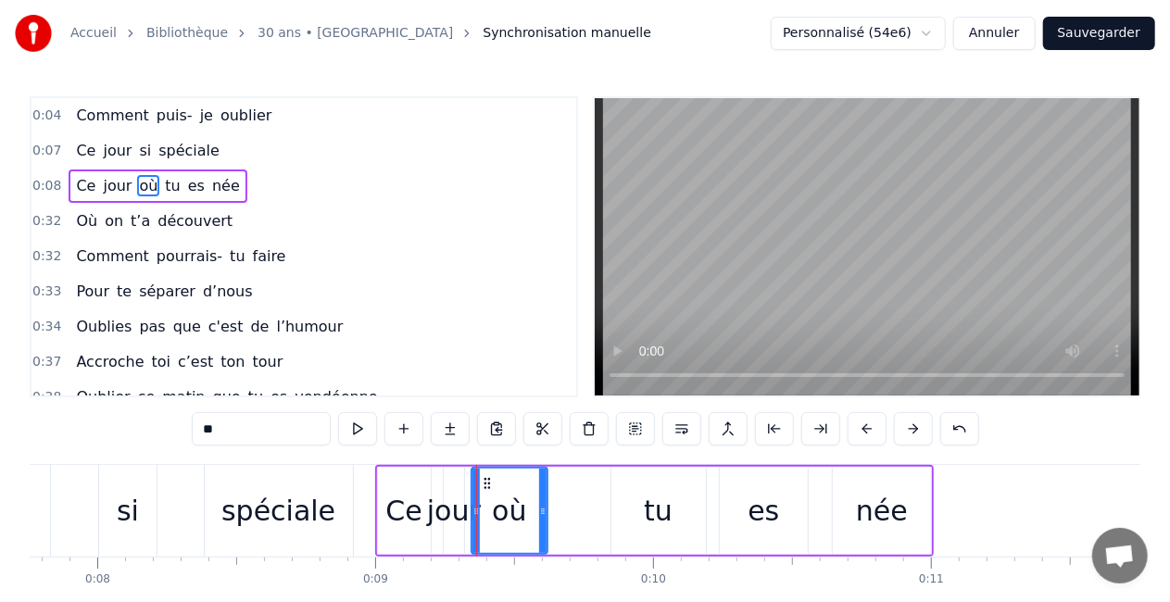
drag, startPoint x: 478, startPoint y: 497, endPoint x: 545, endPoint y: 511, distance: 68.1
click at [545, 511] on div at bounding box center [542, 511] width 7 height 84
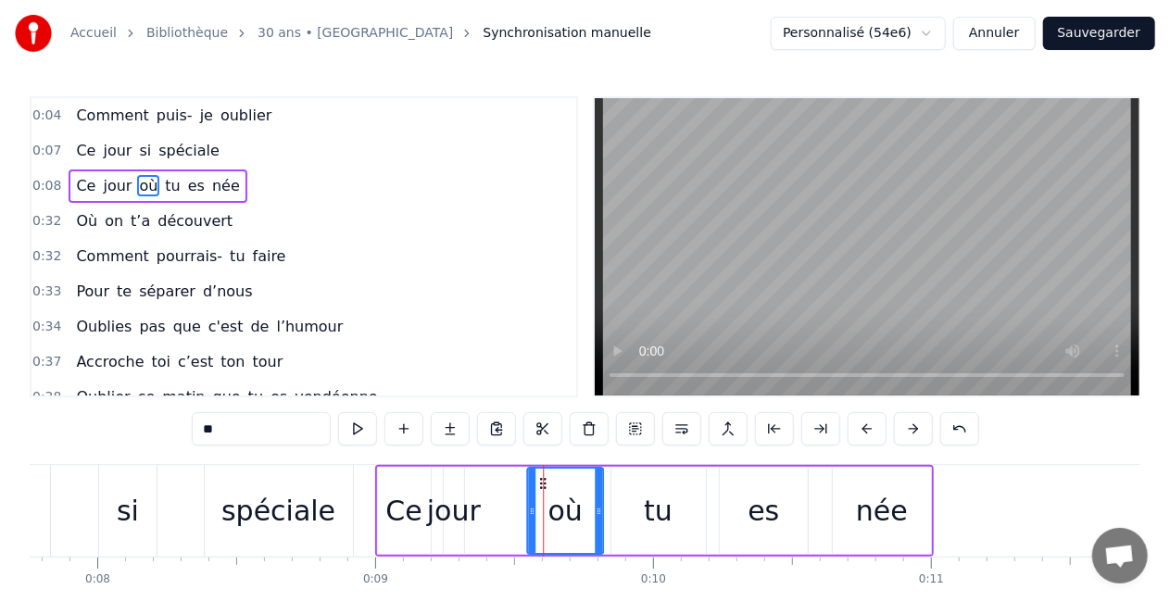
drag, startPoint x: 485, startPoint y: 482, endPoint x: 540, endPoint y: 487, distance: 55.9
click at [540, 487] on icon at bounding box center [543, 483] width 15 height 15
click at [448, 497] on div "jour" at bounding box center [454, 511] width 54 height 42
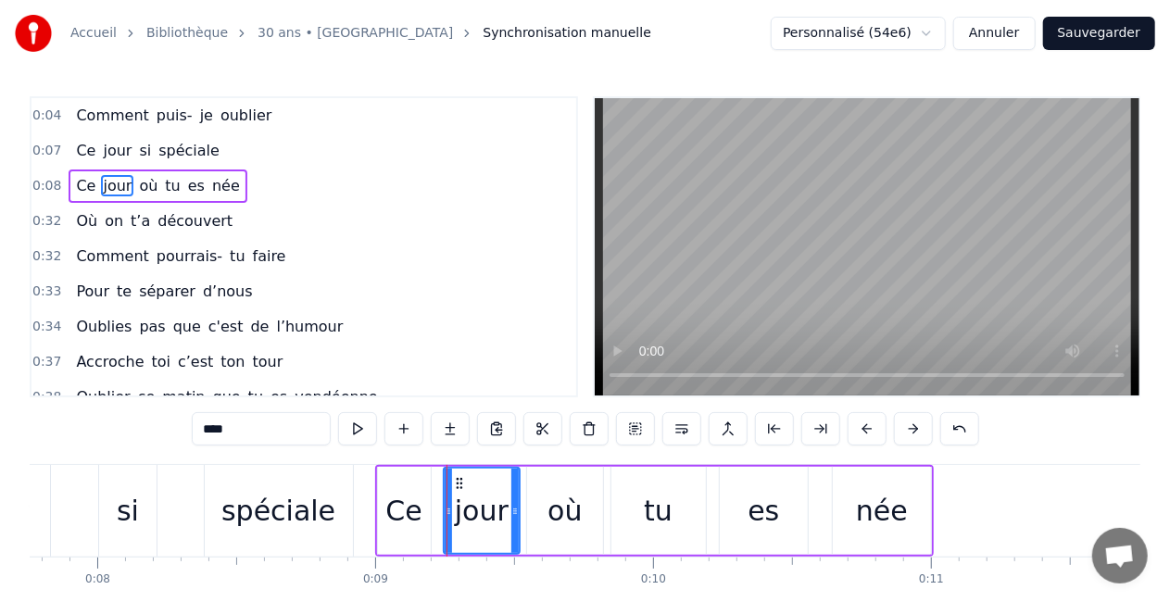
drag, startPoint x: 460, startPoint y: 513, endPoint x: 517, endPoint y: 523, distance: 58.2
click at [517, 523] on div at bounding box center [514, 511] width 7 height 84
click at [919, 511] on div "née" at bounding box center [882, 511] width 98 height 88
type input "***"
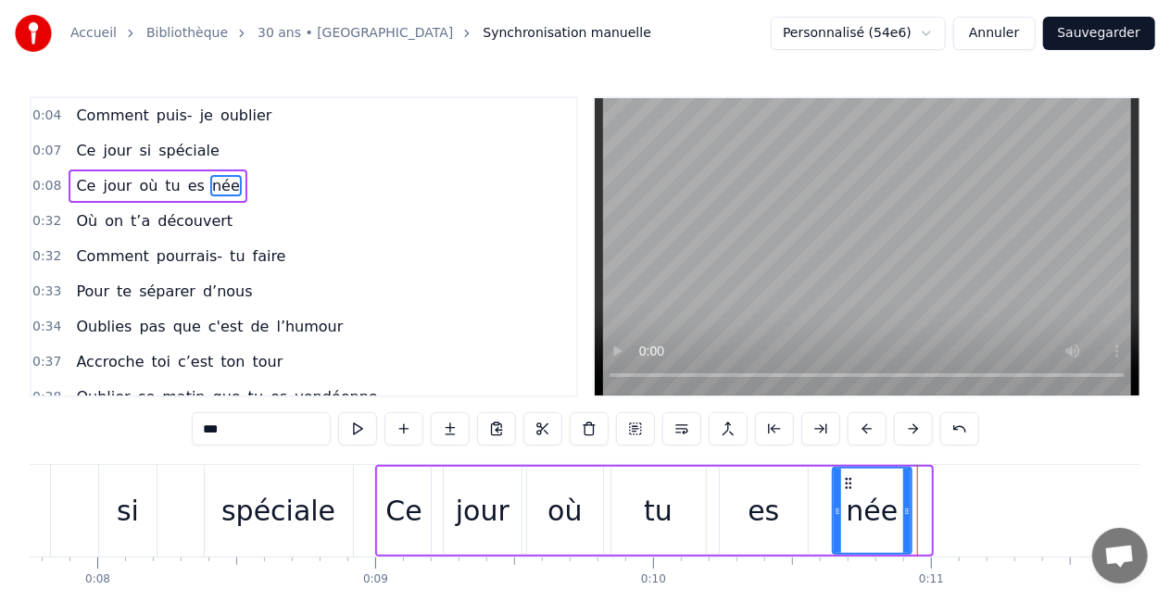
drag, startPoint x: 928, startPoint y: 513, endPoint x: 909, endPoint y: 515, distance: 19.5
click at [909, 515] on icon at bounding box center [906, 511] width 7 height 15
drag, startPoint x: 838, startPoint y: 512, endPoint x: 823, endPoint y: 512, distance: 14.8
click at [823, 512] on icon at bounding box center [822, 511] width 7 height 15
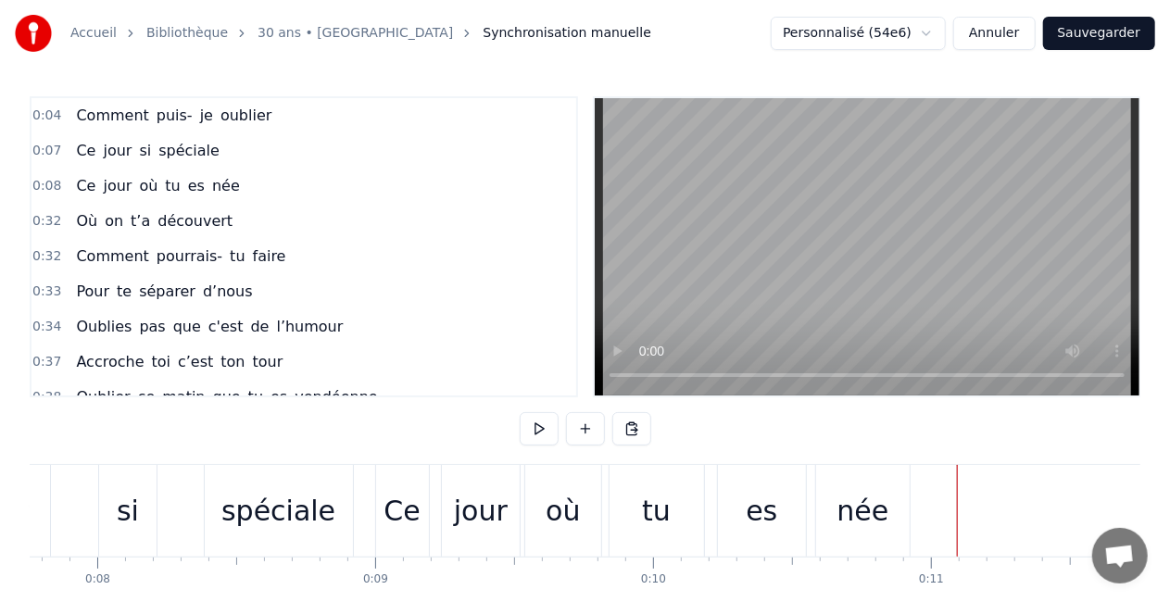
click at [889, 538] on div "née" at bounding box center [863, 511] width 94 height 92
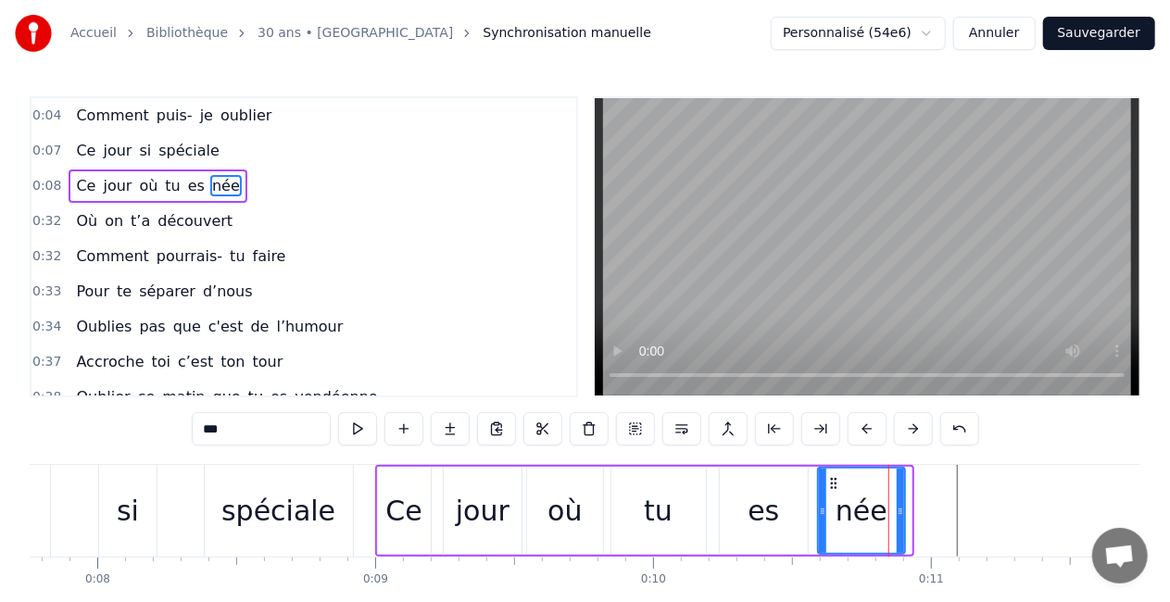
click at [904, 515] on icon at bounding box center [900, 511] width 7 height 15
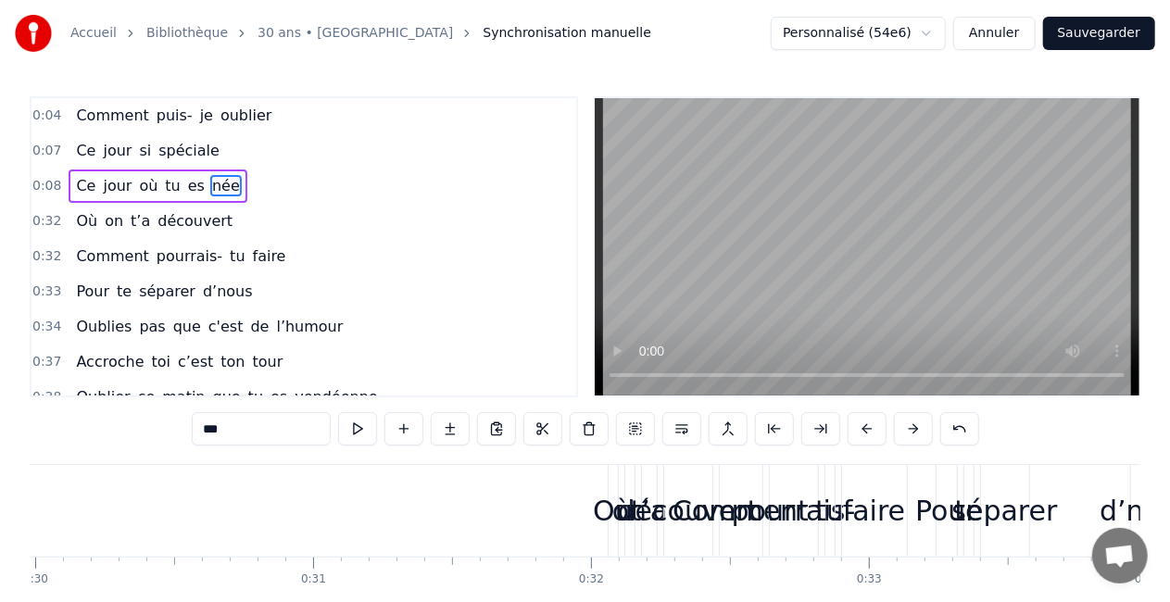
scroll to position [0, 8326]
click at [622, 487] on div "Où" at bounding box center [621, 511] width 9 height 92
type input "**"
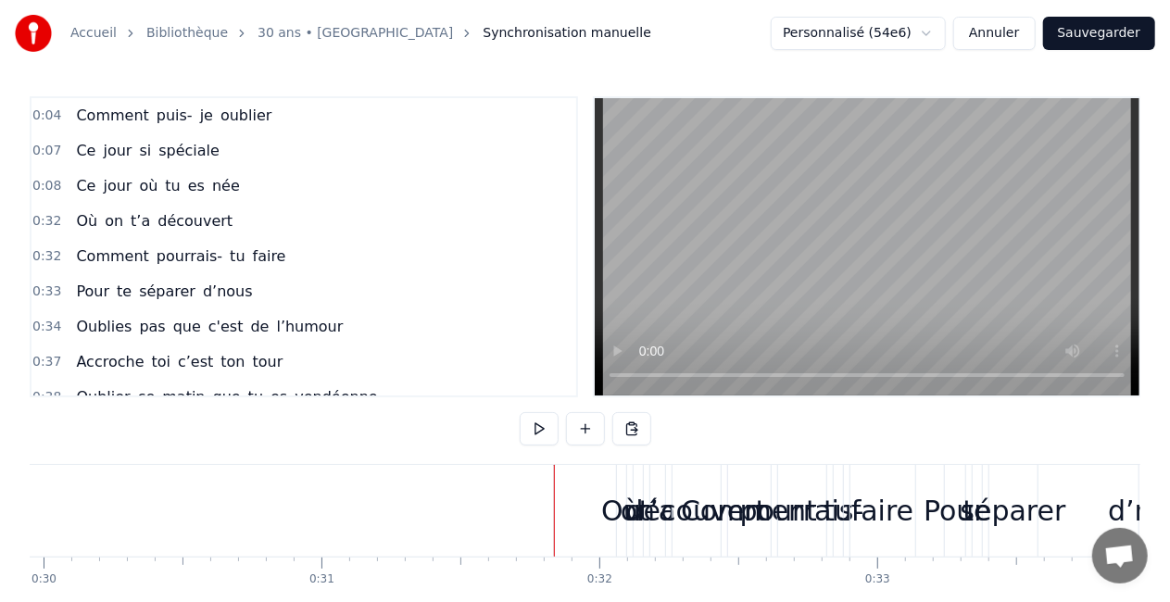
click at [629, 541] on div "Où on t’a découvert" at bounding box center [670, 511] width 109 height 92
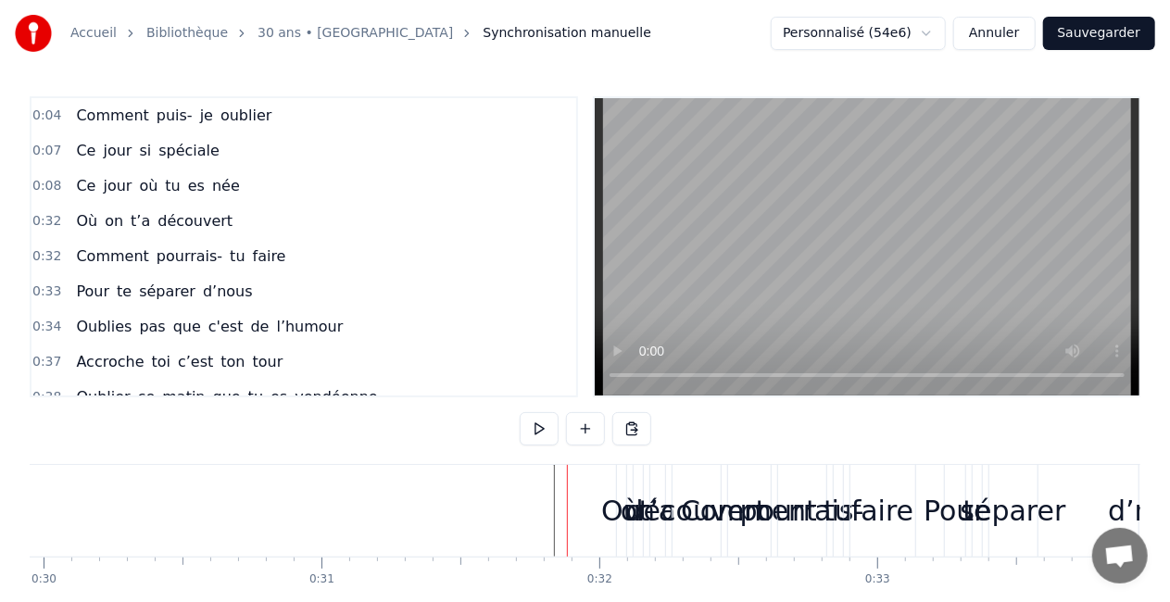
click at [630, 543] on div "Où on t’a découvert" at bounding box center [670, 511] width 109 height 92
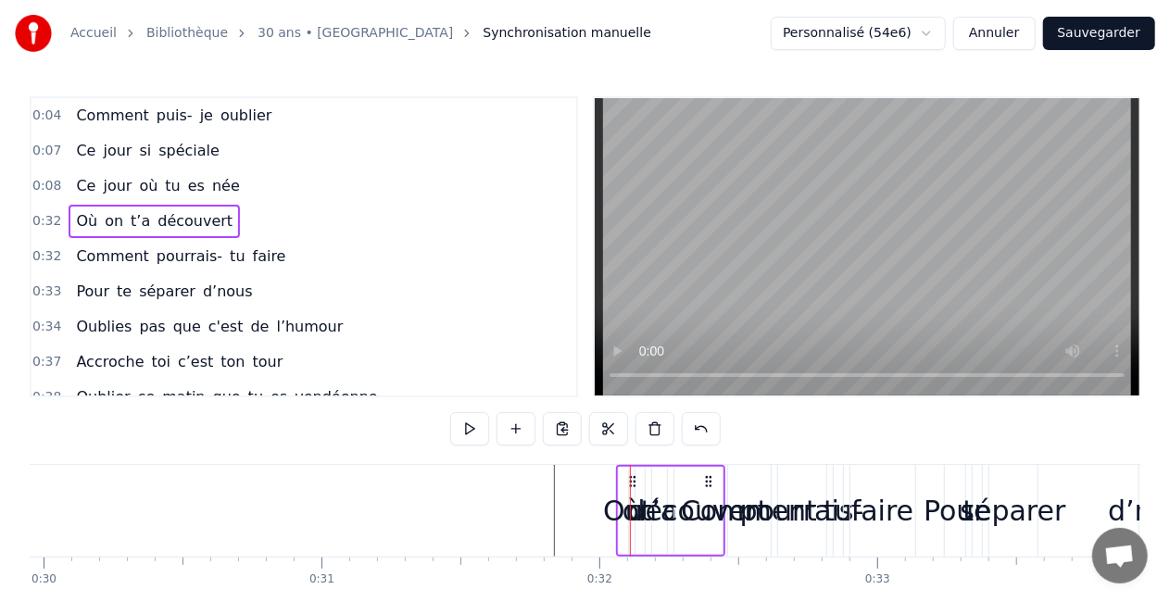
drag, startPoint x: 630, startPoint y: 478, endPoint x: 550, endPoint y: 473, distance: 79.9
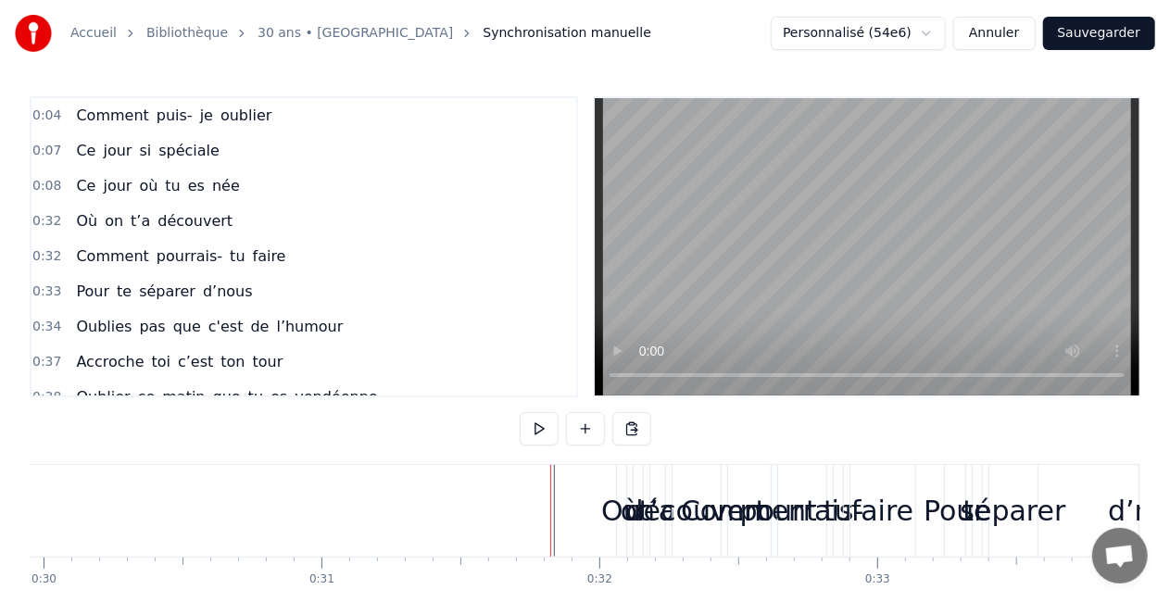
click at [628, 536] on div "Où on t’a découvert" at bounding box center [670, 511] width 109 height 92
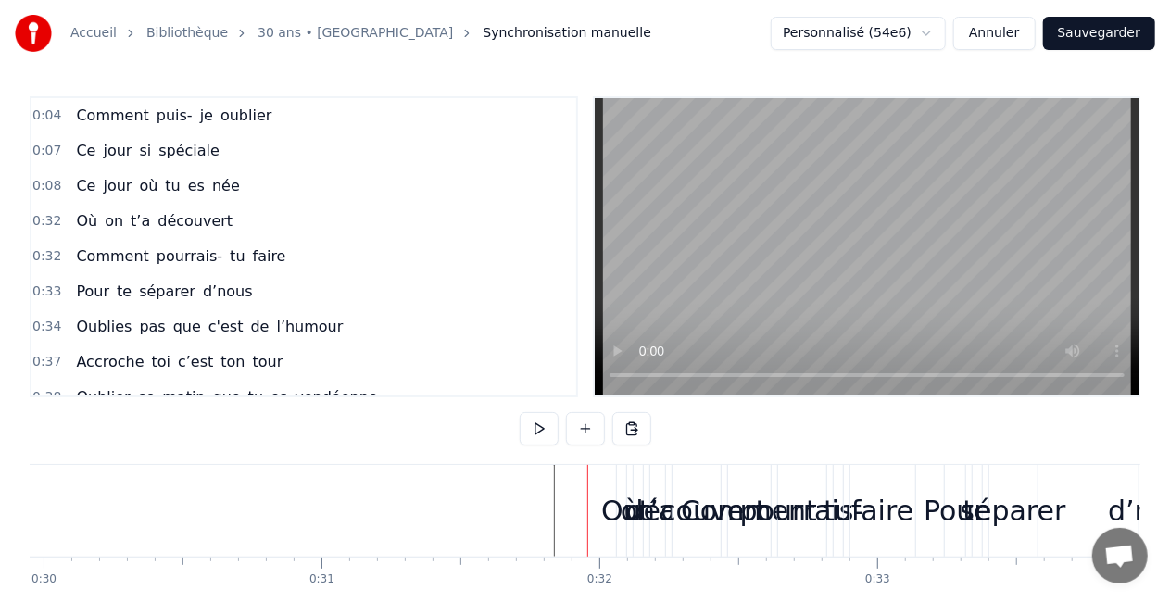
click at [665, 526] on div "découvert" at bounding box center [696, 511] width 141 height 42
click at [633, 536] on div "on" at bounding box center [638, 511] width 11 height 92
click at [667, 537] on div "Où on t’a découvert" at bounding box center [670, 511] width 109 height 92
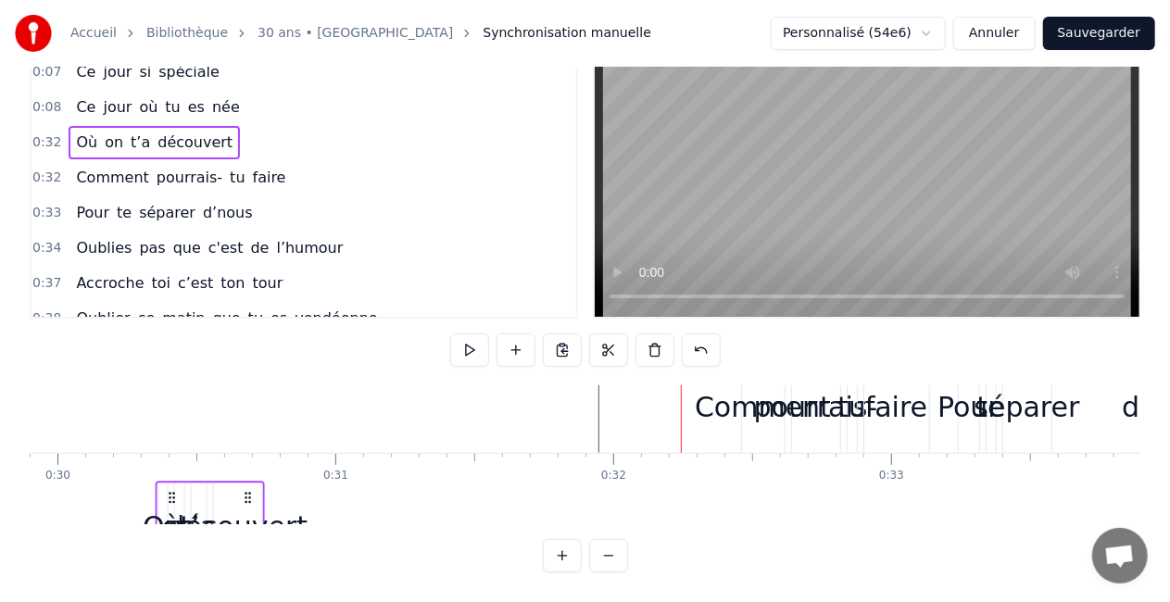
scroll to position [25, 8278]
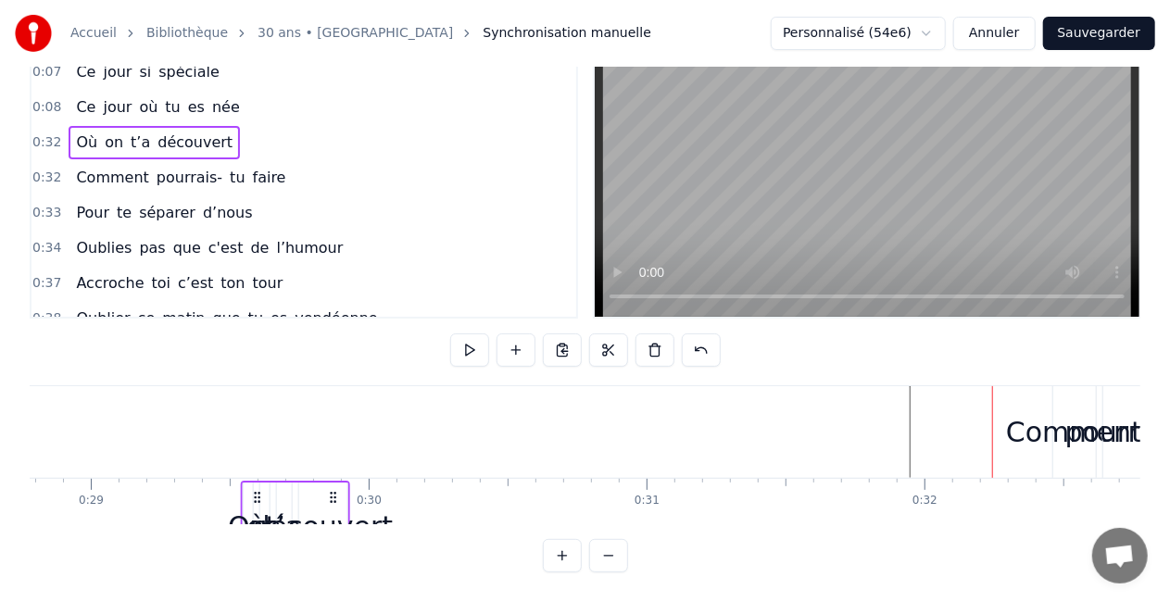
drag, startPoint x: 629, startPoint y: 484, endPoint x: 250, endPoint y: 357, distance: 399.7
click at [250, 357] on div "0:04 Comment puis- je oublier 0:07 Ce jour si spéciale 0:08 Ce jour où tu es né…" at bounding box center [585, 295] width 1111 height 555
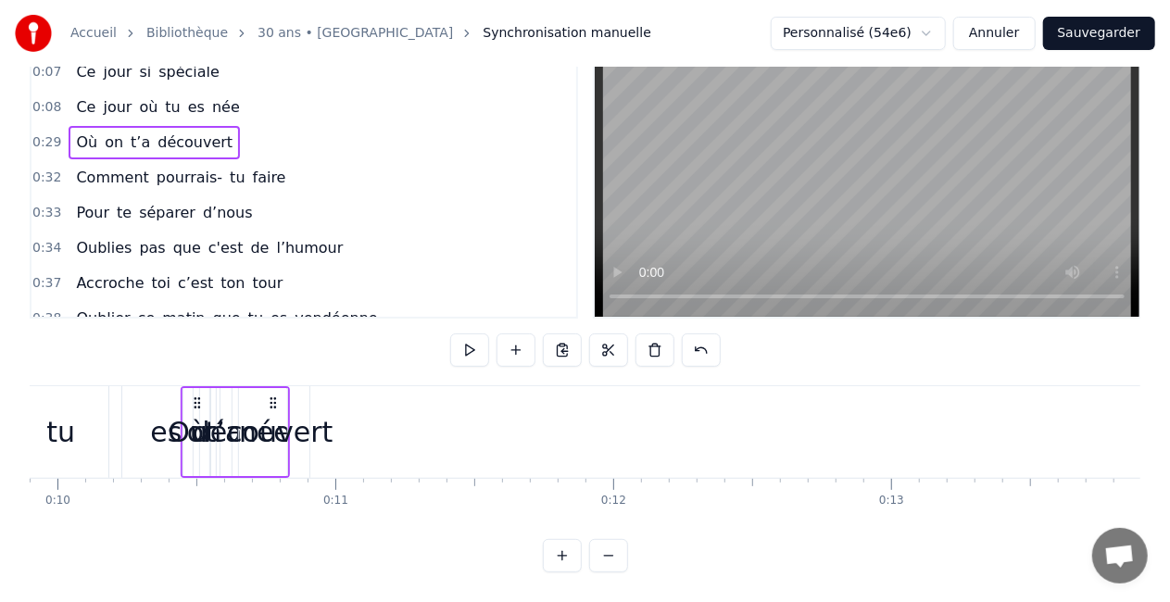
scroll to position [0, 2750]
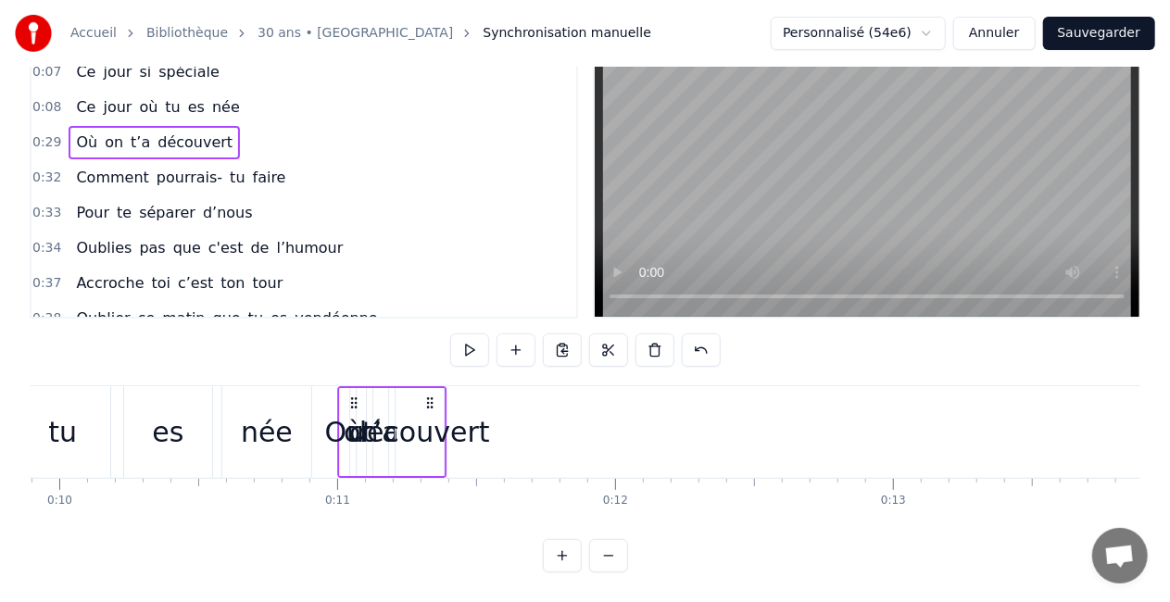
drag, startPoint x: 253, startPoint y: 385, endPoint x: 350, endPoint y: 365, distance: 99.4
click at [350, 365] on div "0:04 Comment puis- je oublier 0:07 Ce jour si spéciale 0:08 Ce jour où tu es né…" at bounding box center [585, 295] width 1111 height 555
click at [430, 396] on icon at bounding box center [429, 403] width 15 height 15
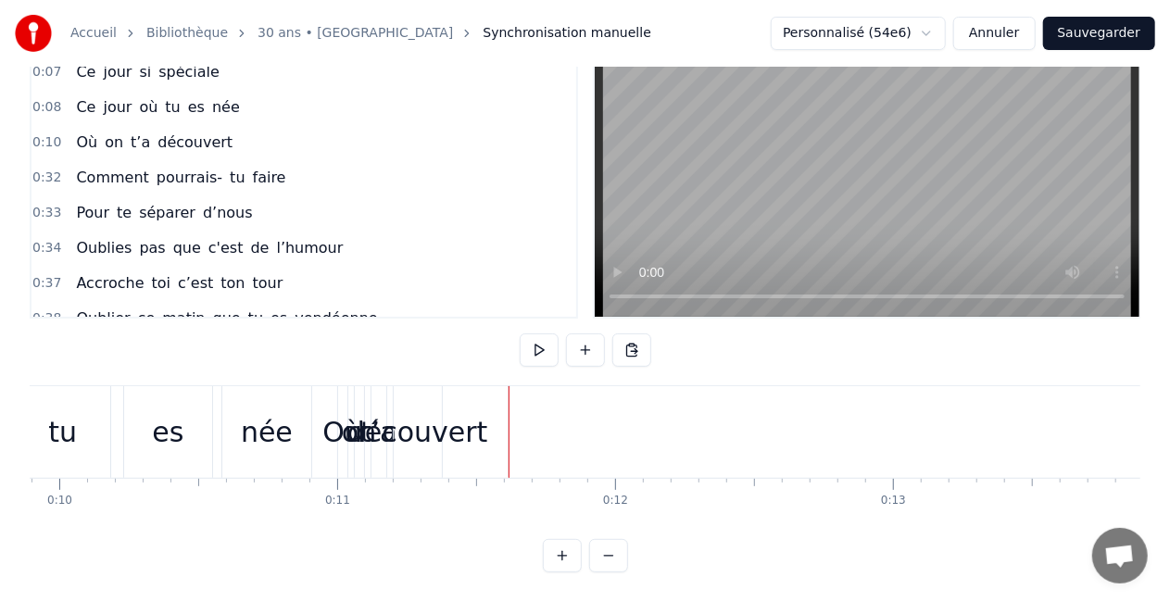
click at [426, 411] on div "découvert" at bounding box center [417, 432] width 141 height 42
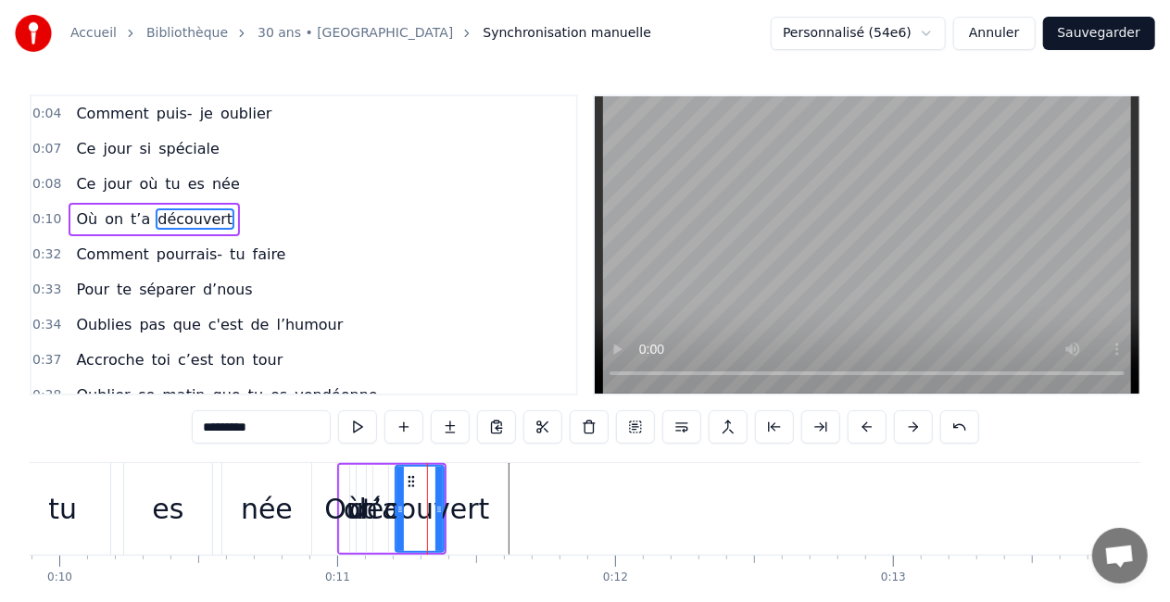
scroll to position [0, 0]
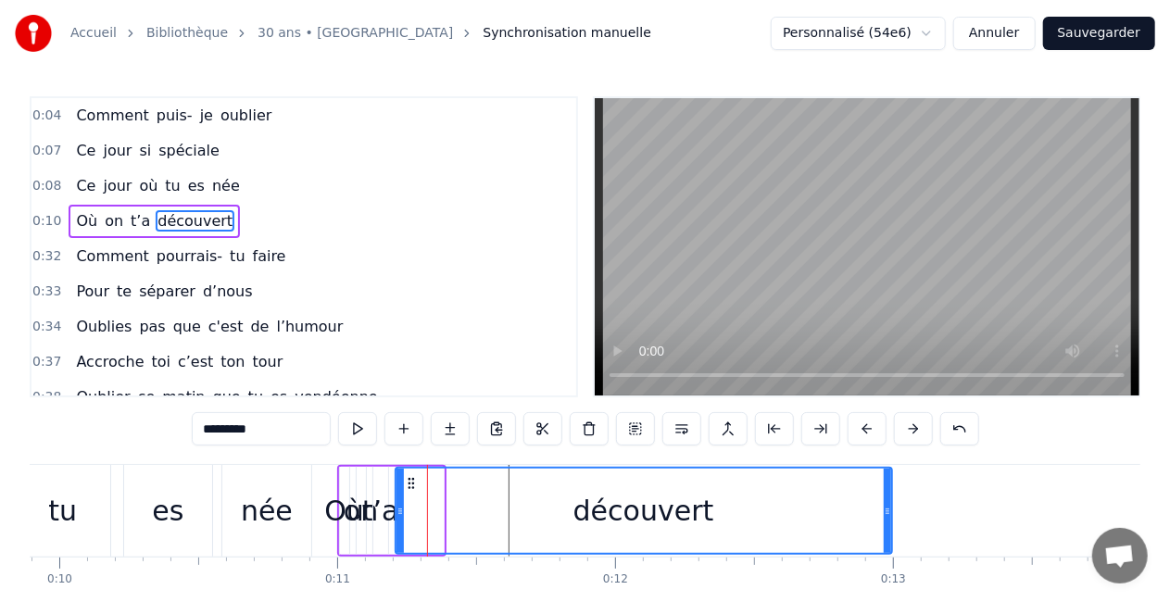
drag, startPoint x: 437, startPoint y: 512, endPoint x: 886, endPoint y: 528, distance: 448.8
click at [886, 528] on div at bounding box center [887, 511] width 7 height 84
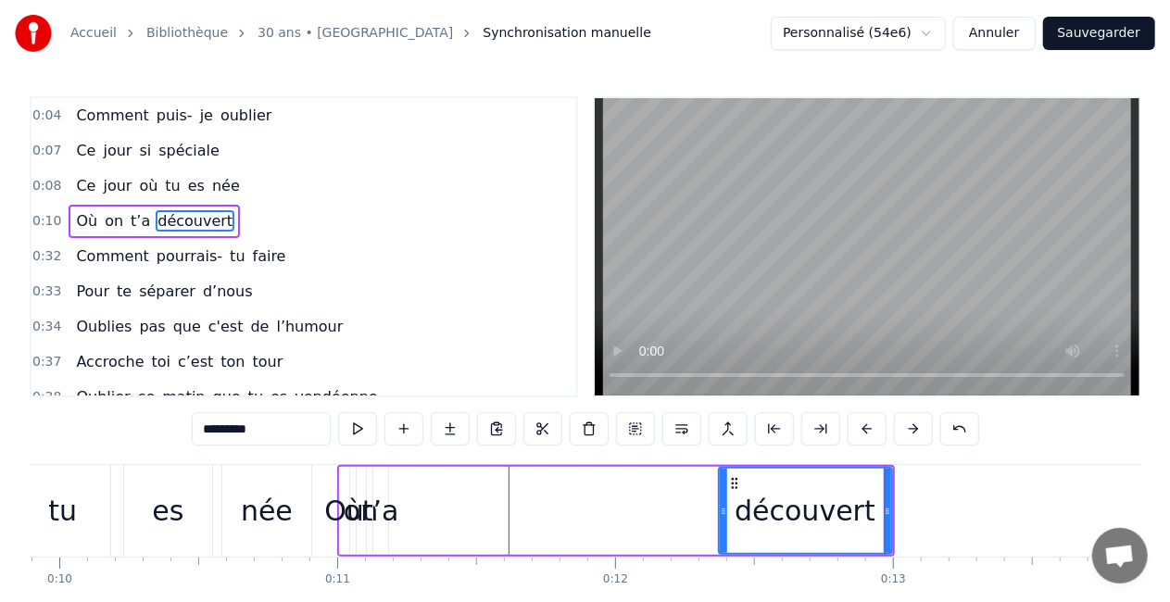
drag, startPoint x: 401, startPoint y: 513, endPoint x: 725, endPoint y: 529, distance: 323.8
click at [725, 529] on div at bounding box center [723, 511] width 7 height 84
click at [385, 514] on div "t’a" at bounding box center [380, 511] width 37 height 42
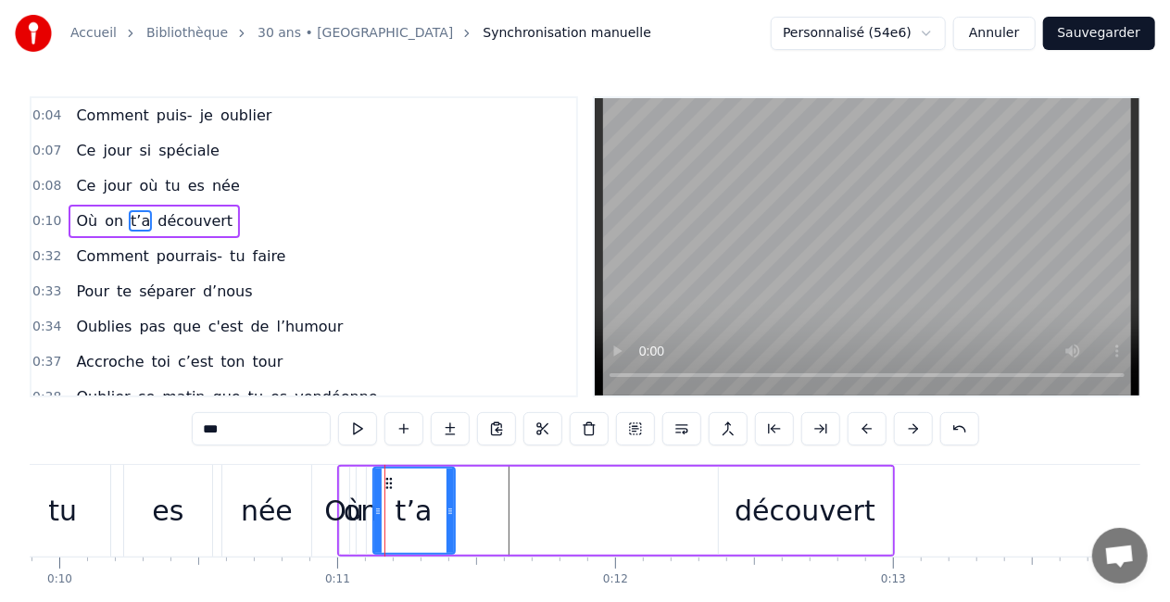
drag, startPoint x: 385, startPoint y: 514, endPoint x: 452, endPoint y: 522, distance: 67.1
click at [452, 522] on div at bounding box center [450, 511] width 7 height 84
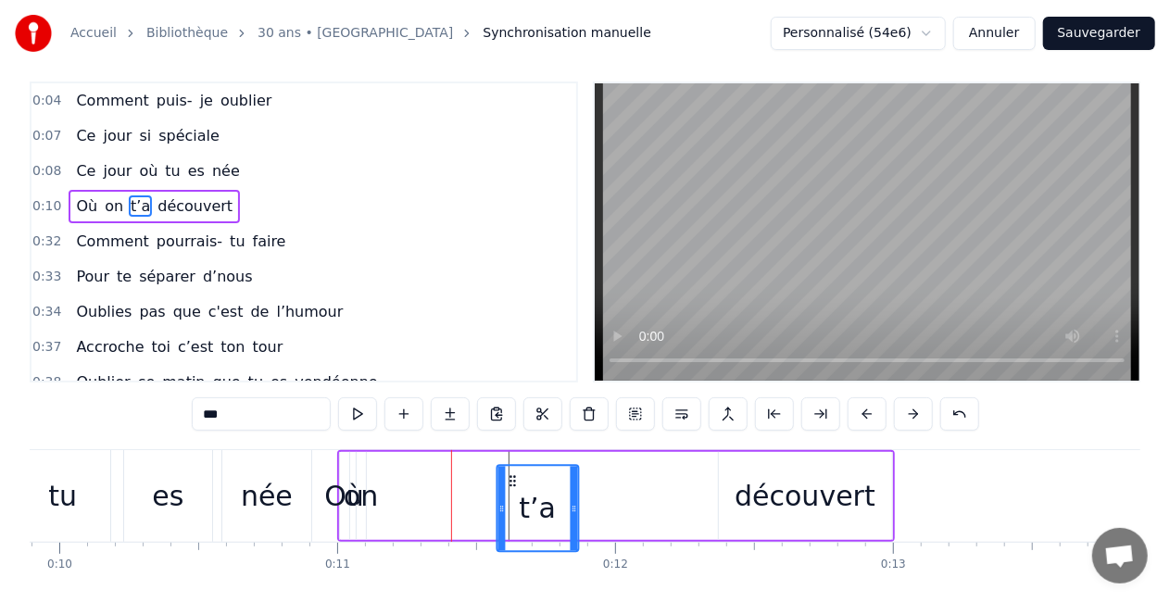
scroll to position [25, 0]
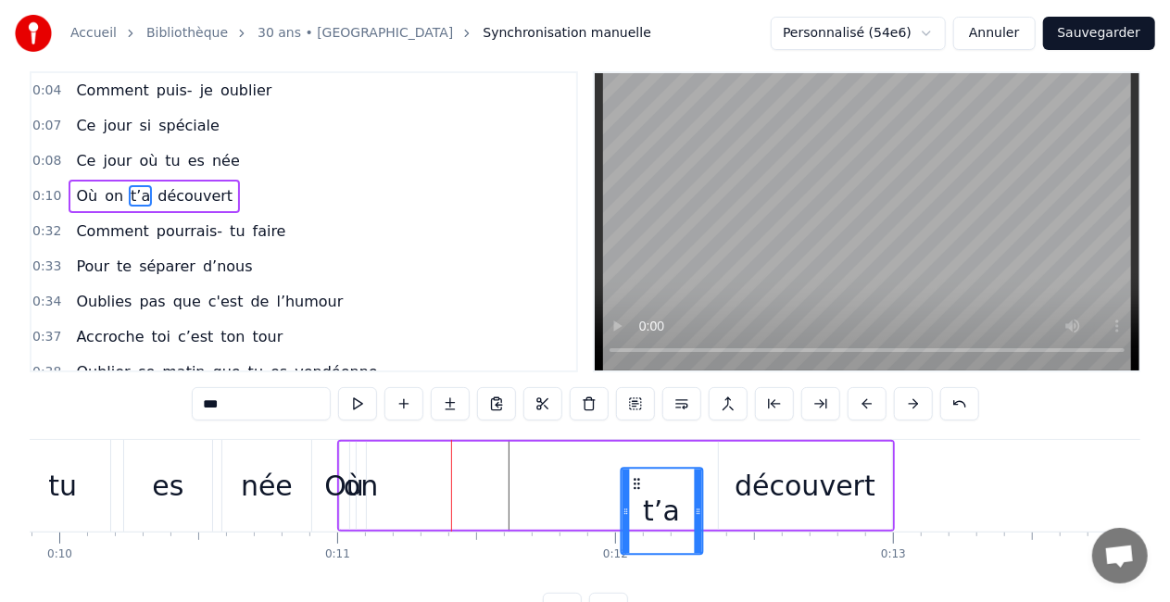
drag, startPoint x: 385, startPoint y: 484, endPoint x: 632, endPoint y: 448, distance: 249.9
click at [632, 448] on div "Où on t’a découvert" at bounding box center [616, 486] width 558 height 92
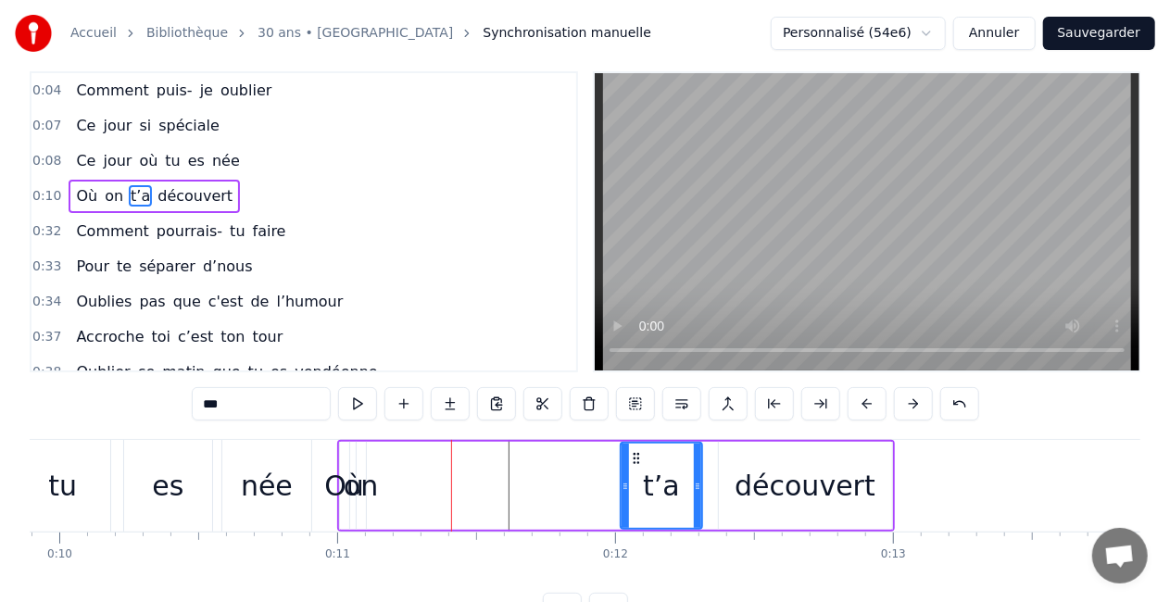
click at [881, 499] on div "découvert" at bounding box center [805, 486] width 173 height 88
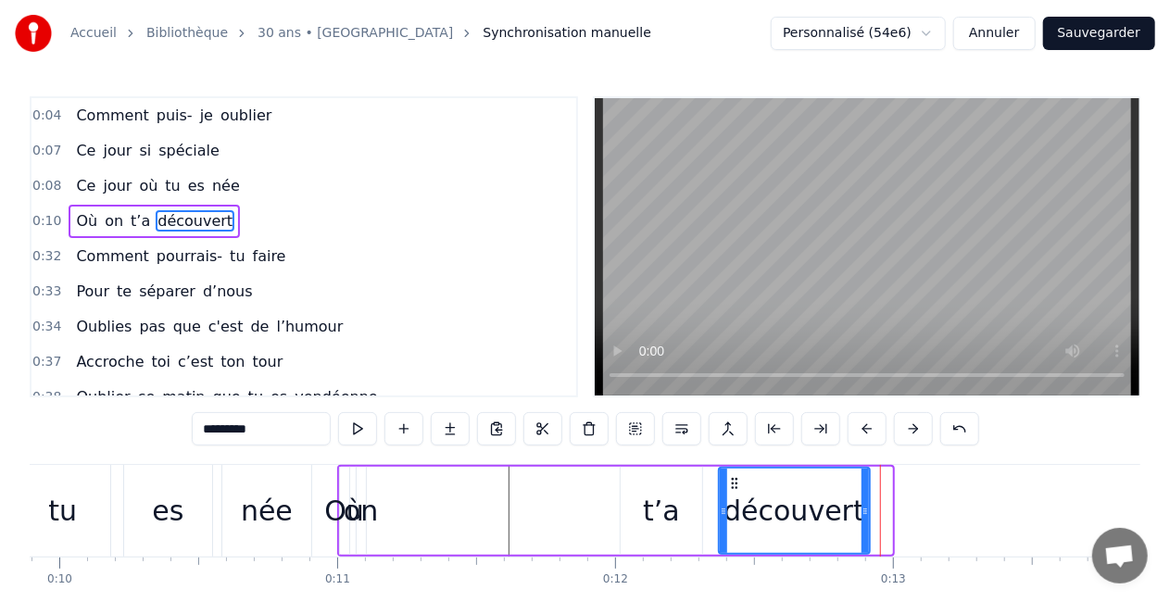
drag, startPoint x: 888, startPoint y: 502, endPoint x: 865, endPoint y: 501, distance: 22.3
click at [865, 501] on div at bounding box center [865, 511] width 7 height 84
click at [361, 511] on div "on" at bounding box center [361, 511] width 34 height 42
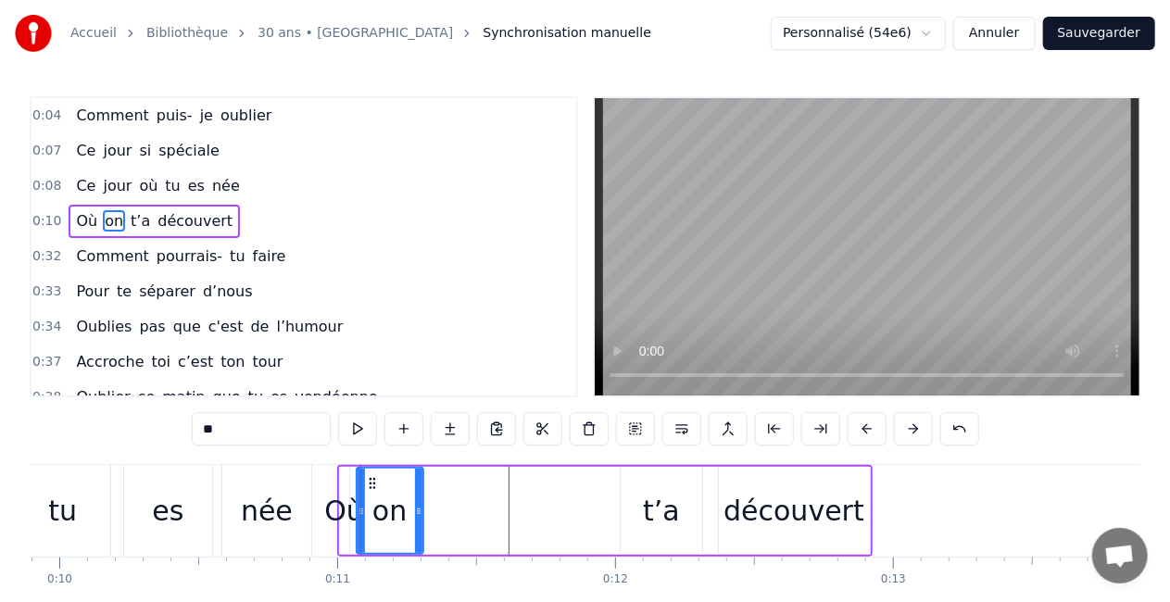
drag, startPoint x: 361, startPoint y: 511, endPoint x: 419, endPoint y: 518, distance: 57.8
click at [419, 518] on div at bounding box center [418, 511] width 7 height 84
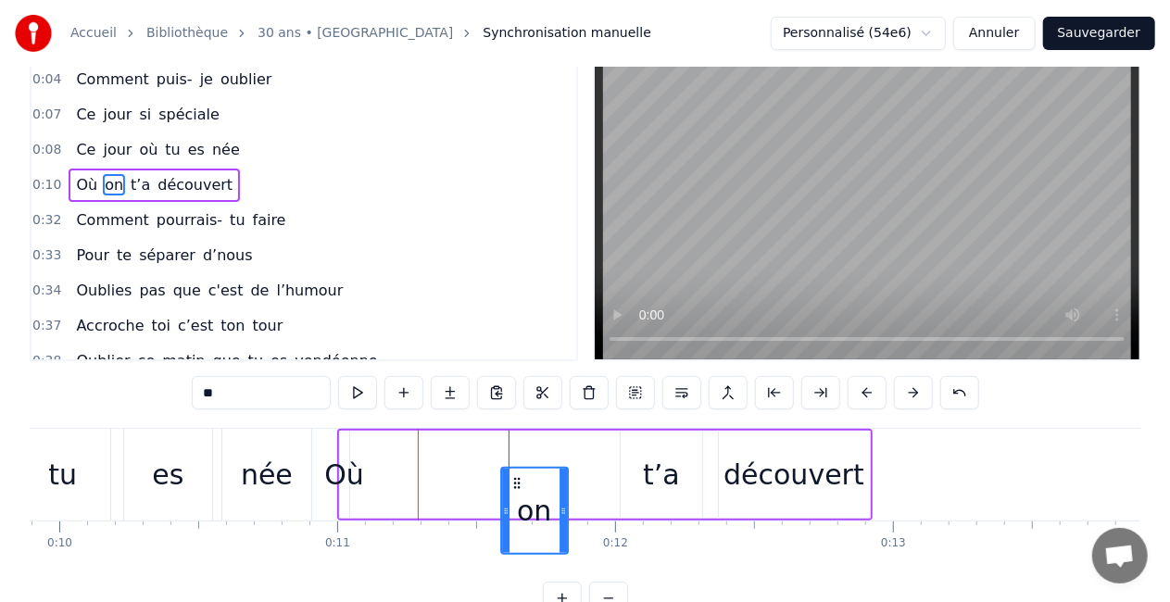
scroll to position [37, 0]
drag, startPoint x: 370, startPoint y: 482, endPoint x: 523, endPoint y: 458, distance: 154.8
click at [523, 458] on div "Où on t’a découvert" at bounding box center [605, 474] width 536 height 92
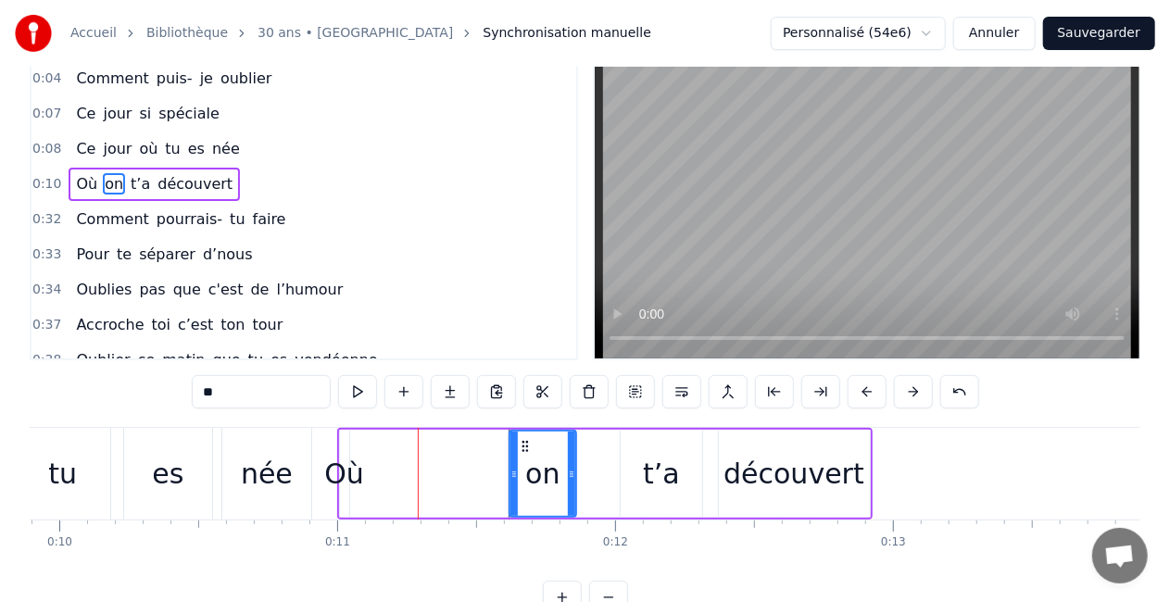
click at [352, 465] on div "Où" at bounding box center [344, 474] width 40 height 42
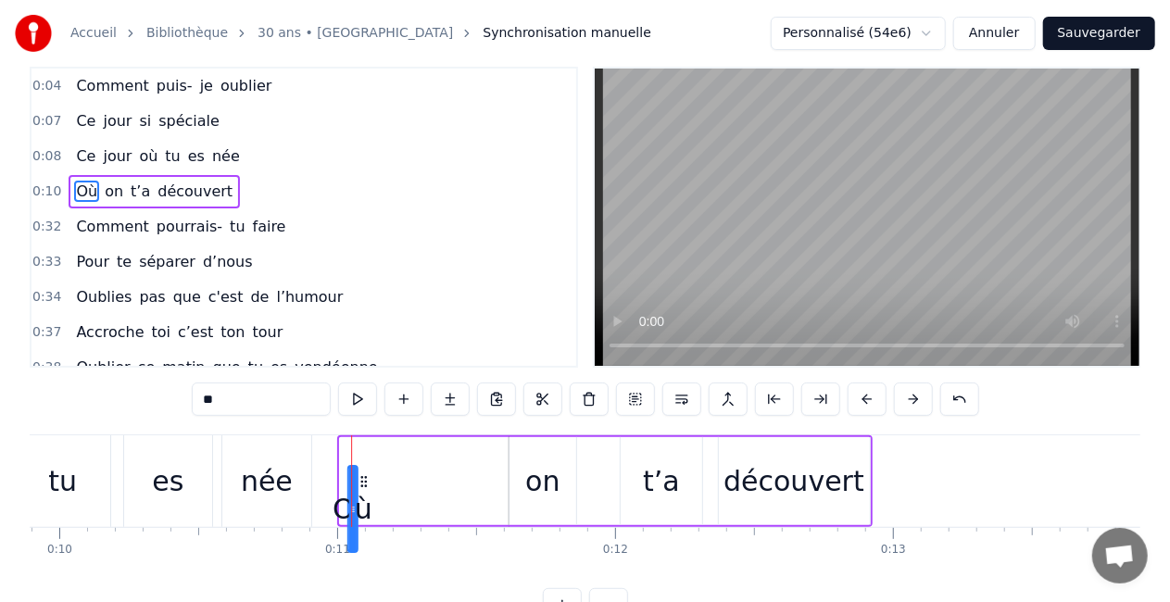
scroll to position [35, 0]
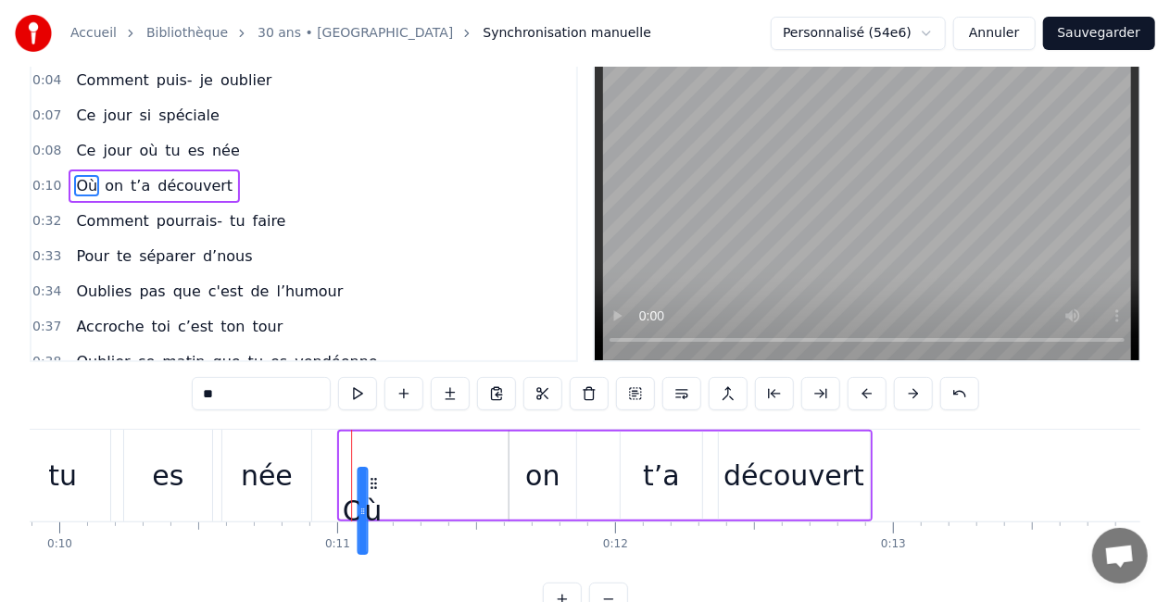
drag, startPoint x: 348, startPoint y: 487, endPoint x: 366, endPoint y: 442, distance: 48.7
click at [366, 442] on div "Où on t’a découvert" at bounding box center [605, 476] width 536 height 92
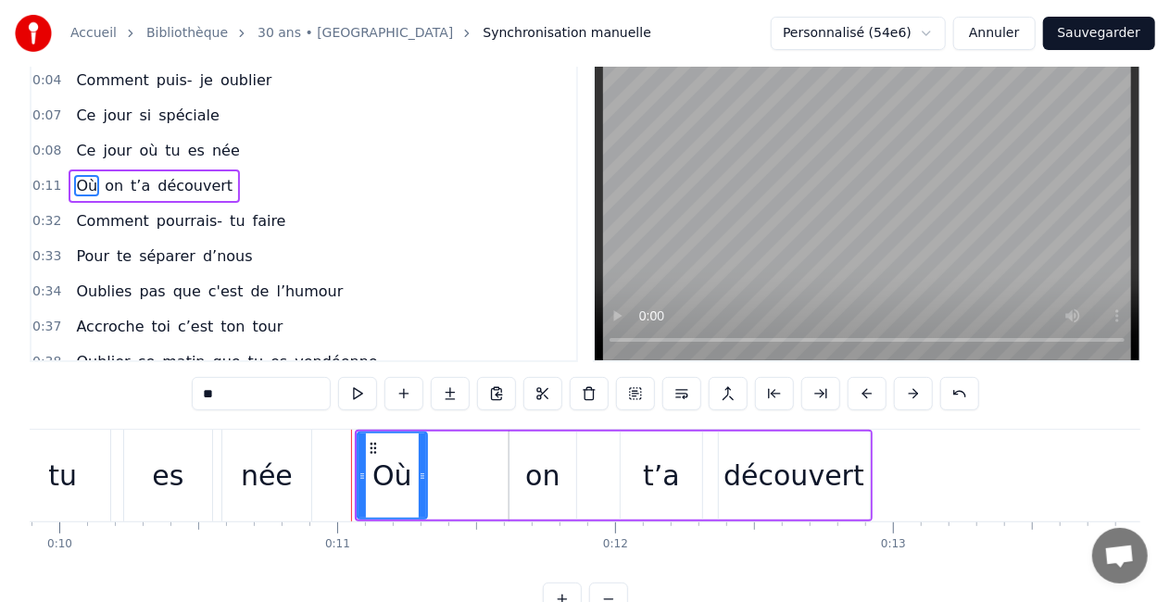
drag, startPoint x: 360, startPoint y: 480, endPoint x: 421, endPoint y: 485, distance: 60.4
click at [421, 485] on div at bounding box center [422, 476] width 7 height 84
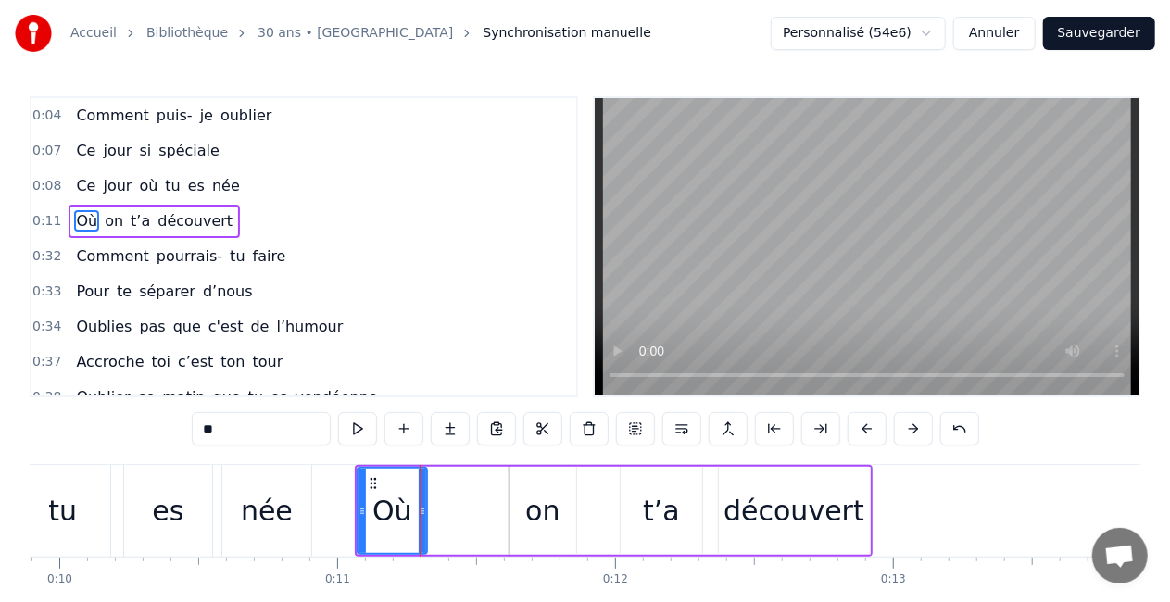
click at [541, 490] on div "on" at bounding box center [542, 511] width 34 height 42
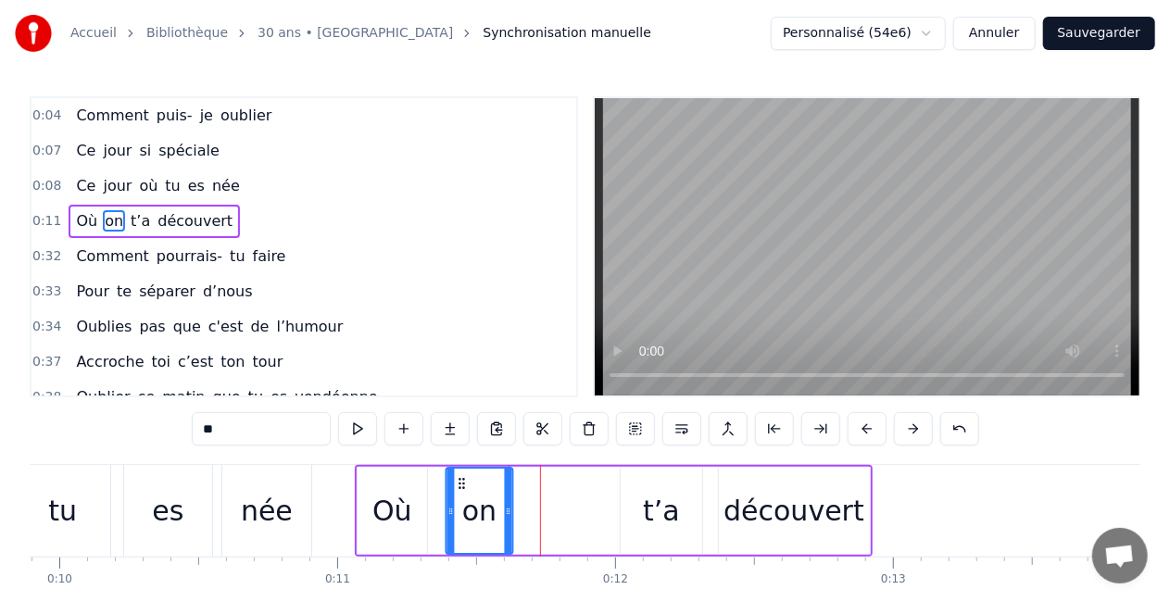
drag, startPoint x: 523, startPoint y: 481, endPoint x: 459, endPoint y: 478, distance: 64.0
click at [459, 478] on icon at bounding box center [461, 483] width 15 height 15
click at [682, 515] on div "t’a" at bounding box center [662, 511] width 82 height 88
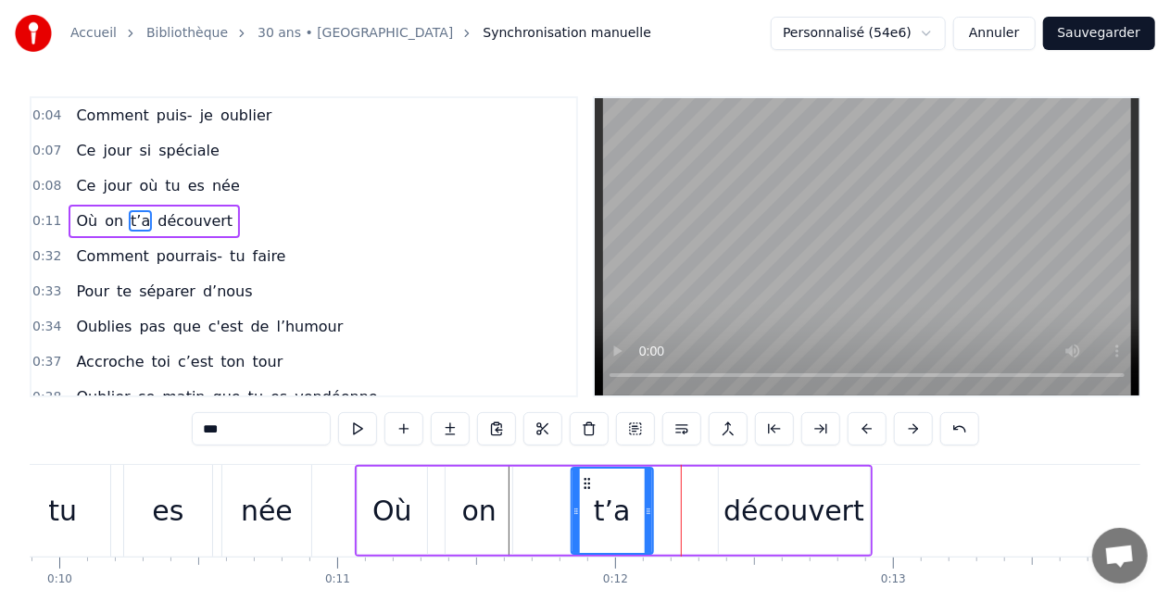
drag, startPoint x: 634, startPoint y: 481, endPoint x: 585, endPoint y: 478, distance: 49.2
click at [585, 478] on icon at bounding box center [587, 483] width 15 height 15
click at [502, 513] on div "on" at bounding box center [479, 511] width 67 height 88
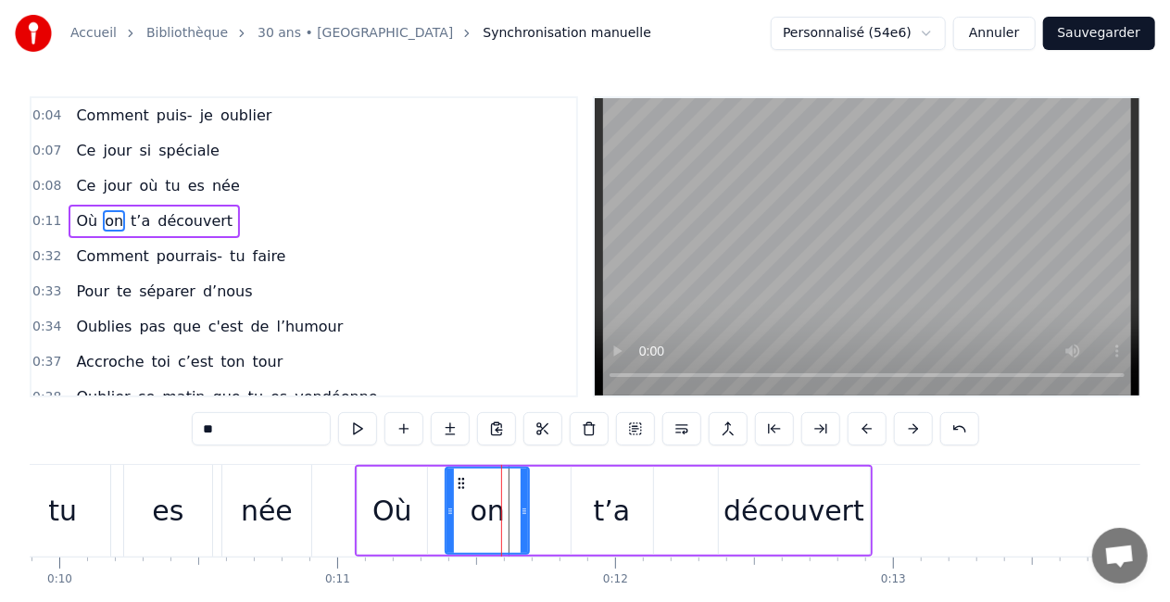
drag, startPoint x: 508, startPoint y: 513, endPoint x: 530, endPoint y: 513, distance: 22.2
click at [528, 513] on icon at bounding box center [524, 511] width 7 height 15
click at [738, 516] on div "découvert" at bounding box center [794, 511] width 141 height 42
type input "*********"
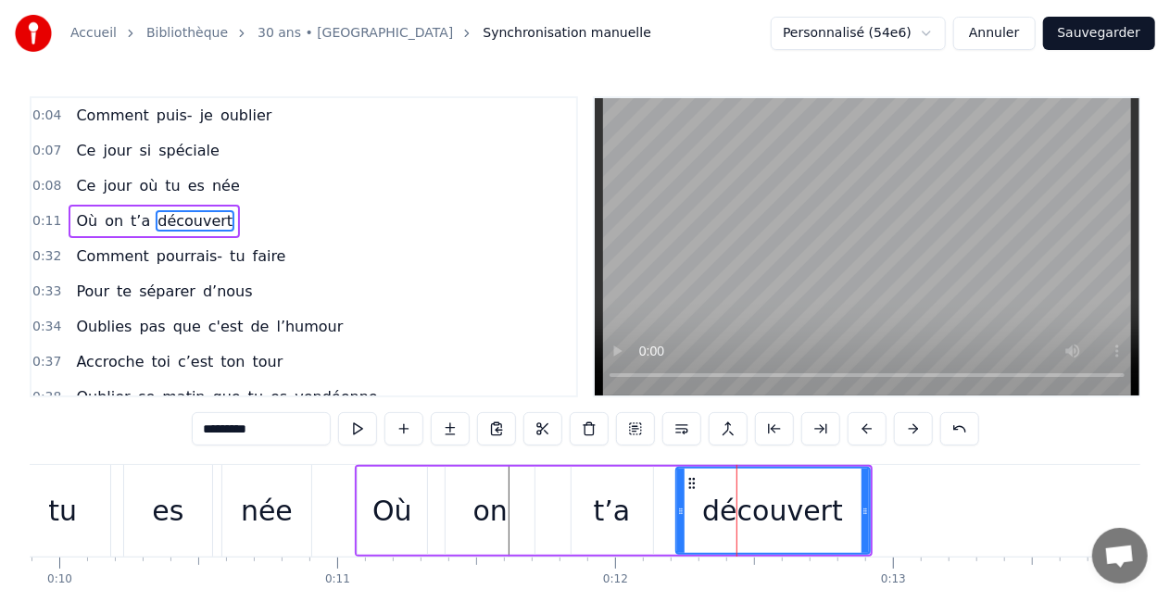
drag, startPoint x: 721, startPoint y: 512, endPoint x: 678, endPoint y: 512, distance: 42.6
click at [679, 513] on circle at bounding box center [679, 513] width 1 height 1
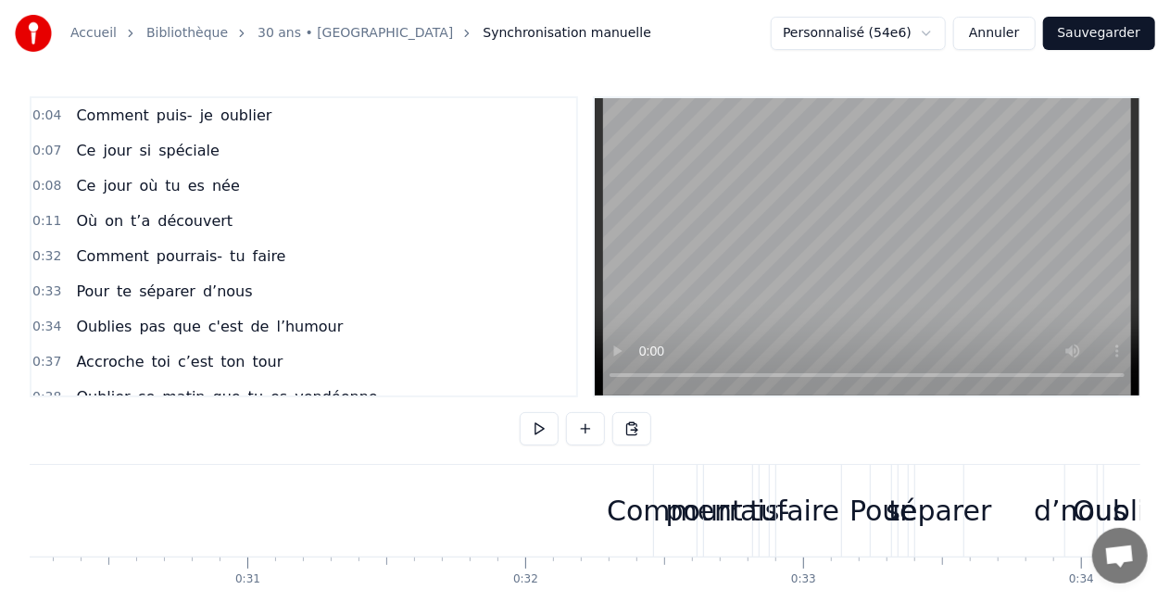
scroll to position [0, 8362]
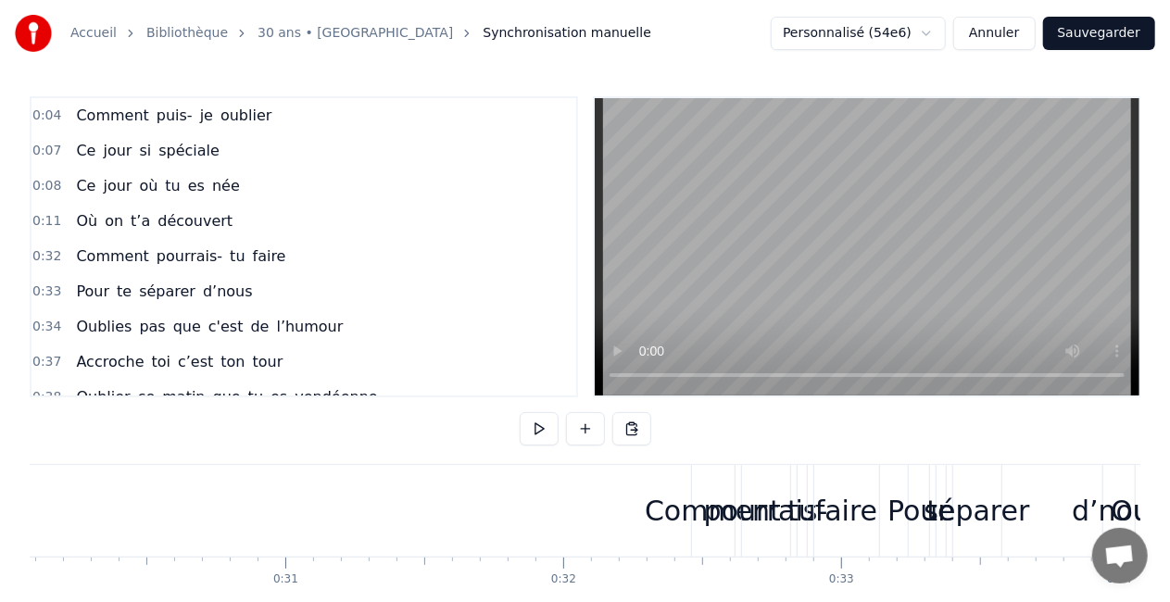
click at [795, 537] on div "Comment pourrais- tu faire" at bounding box center [787, 511] width 193 height 92
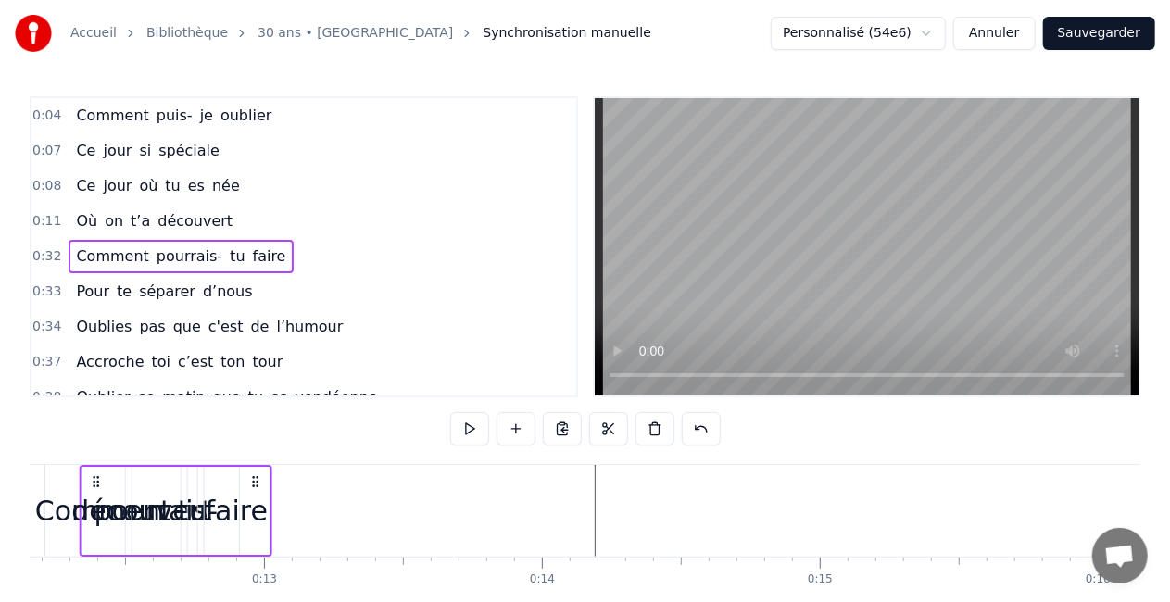
scroll to position [0, 3277]
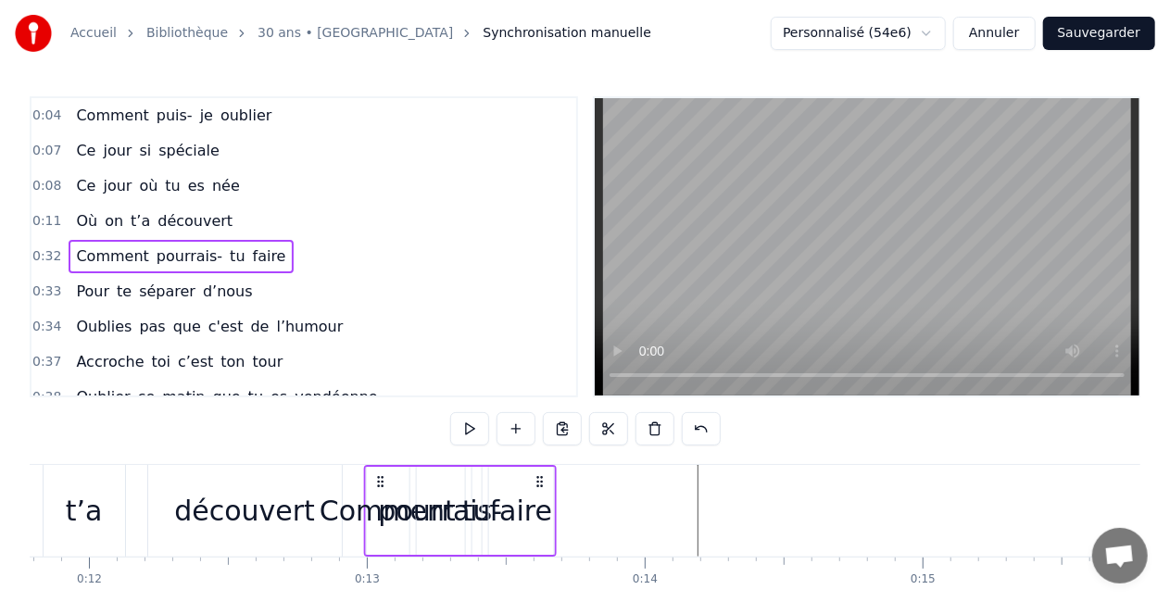
drag, startPoint x: 706, startPoint y: 482, endPoint x: 377, endPoint y: 485, distance: 329.0
click at [377, 485] on icon at bounding box center [380, 481] width 15 height 15
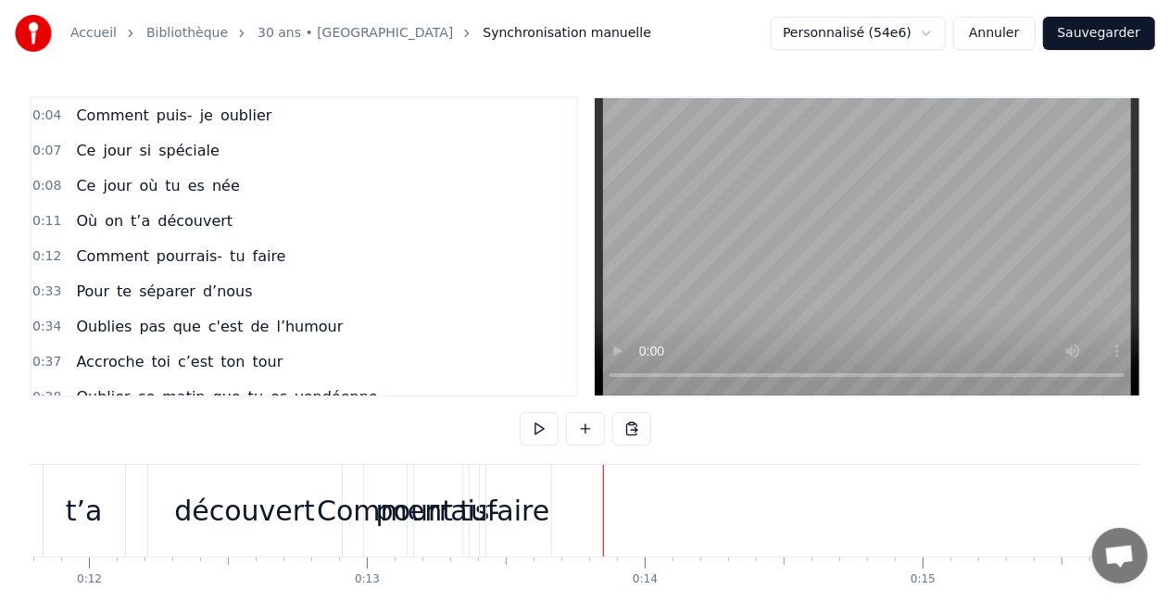
click at [519, 513] on div "faire" at bounding box center [518, 511] width 62 height 42
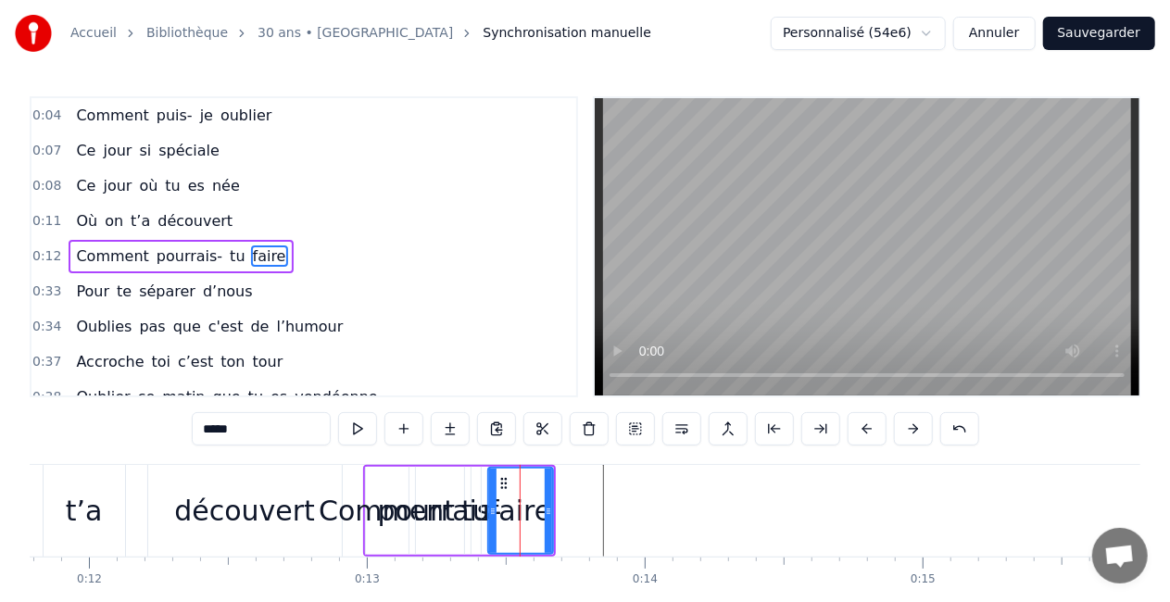
scroll to position [6, 0]
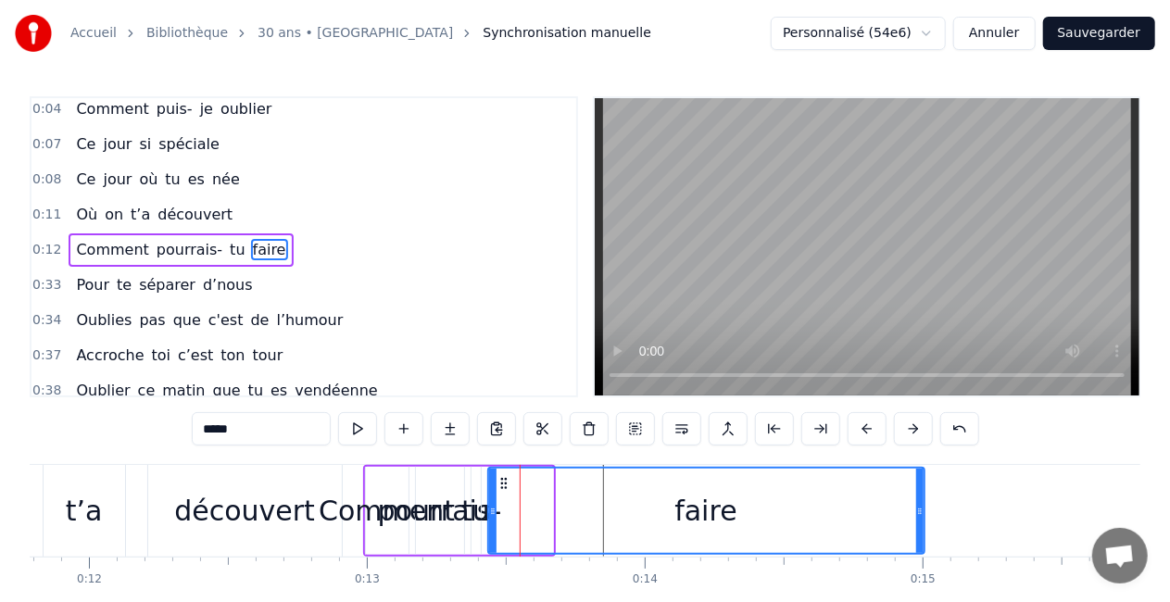
drag, startPoint x: 548, startPoint y: 507, endPoint x: 919, endPoint y: 547, distance: 373.7
click at [919, 547] on div at bounding box center [919, 511] width 7 height 84
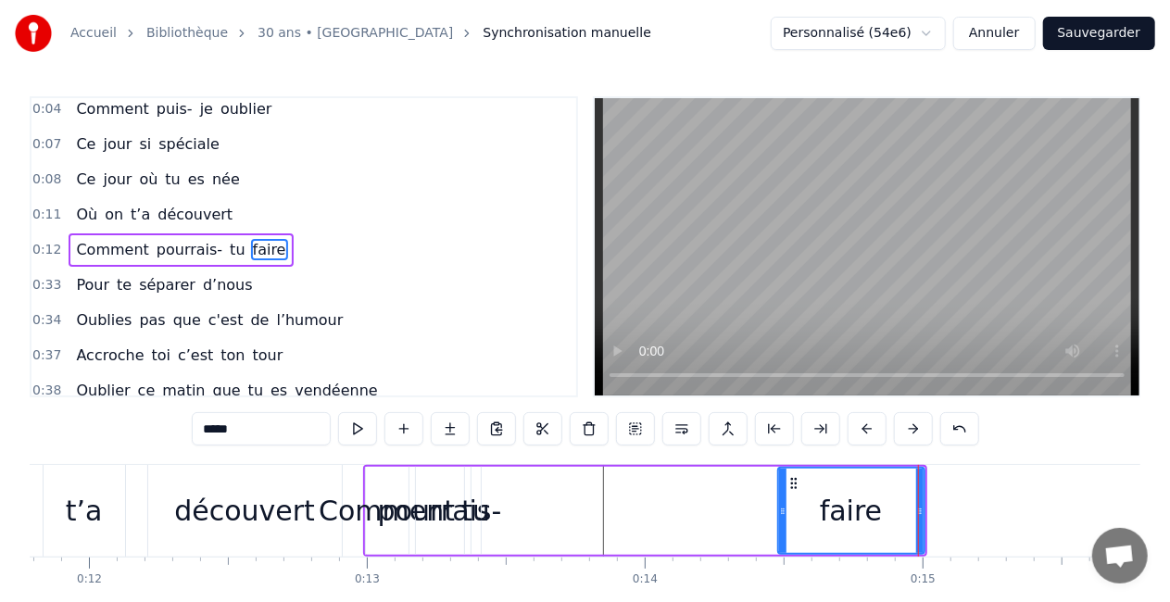
drag, startPoint x: 489, startPoint y: 512, endPoint x: 779, endPoint y: 530, distance: 290.6
click at [779, 530] on div at bounding box center [782, 511] width 7 height 84
click at [466, 521] on div "tu" at bounding box center [475, 511] width 29 height 42
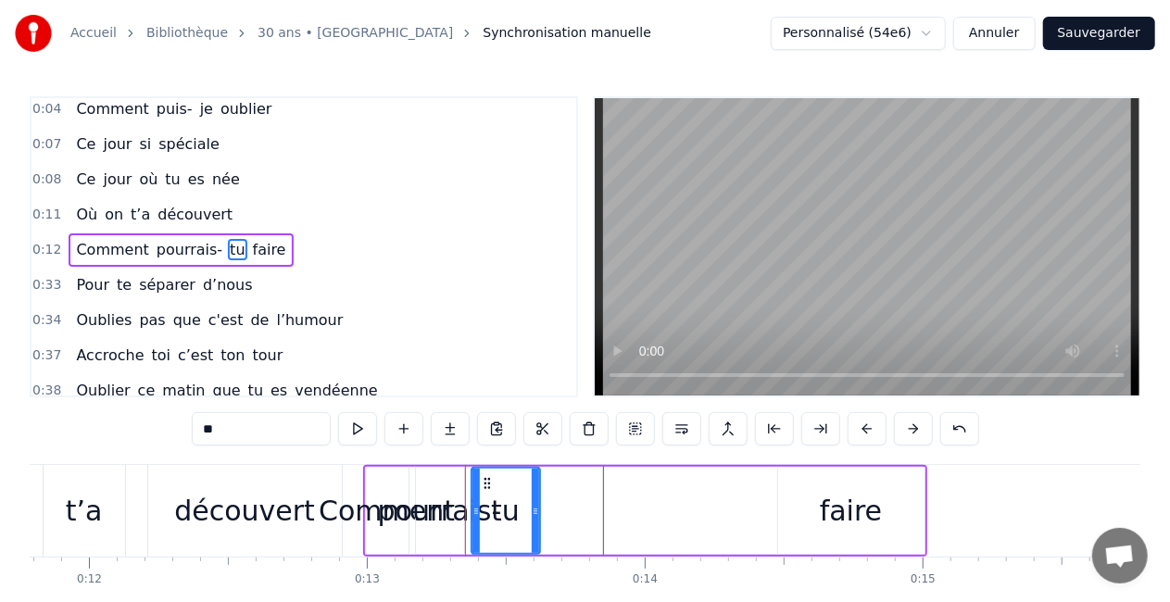
drag, startPoint x: 477, startPoint y: 513, endPoint x: 537, endPoint y: 522, distance: 60.8
click at [537, 522] on div at bounding box center [535, 511] width 7 height 84
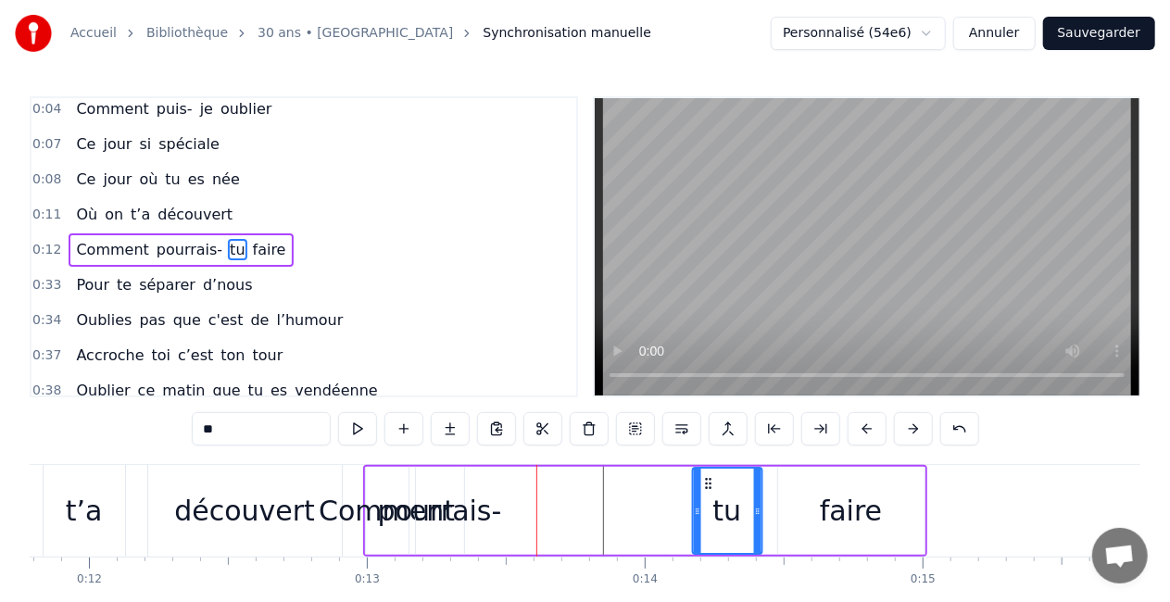
drag, startPoint x: 484, startPoint y: 484, endPoint x: 704, endPoint y: 474, distance: 220.8
click at [704, 474] on div "tu" at bounding box center [727, 511] width 68 height 84
click at [431, 526] on div "pourrais-" at bounding box center [440, 511] width 124 height 42
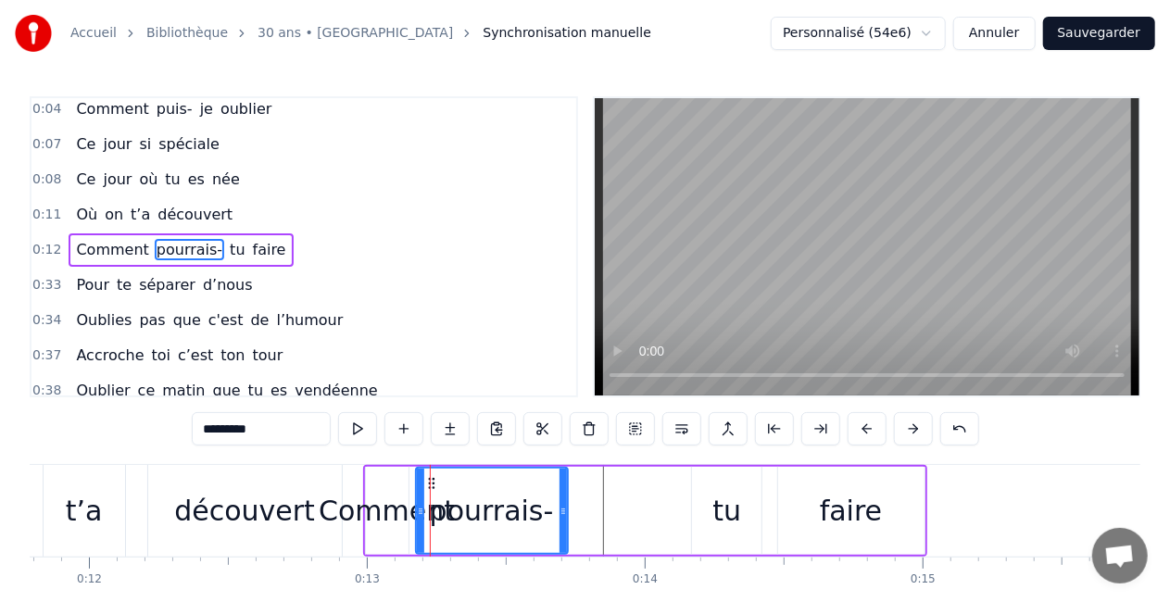
drag, startPoint x: 460, startPoint y: 505, endPoint x: 564, endPoint y: 512, distance: 105.0
click at [564, 512] on icon at bounding box center [563, 511] width 7 height 15
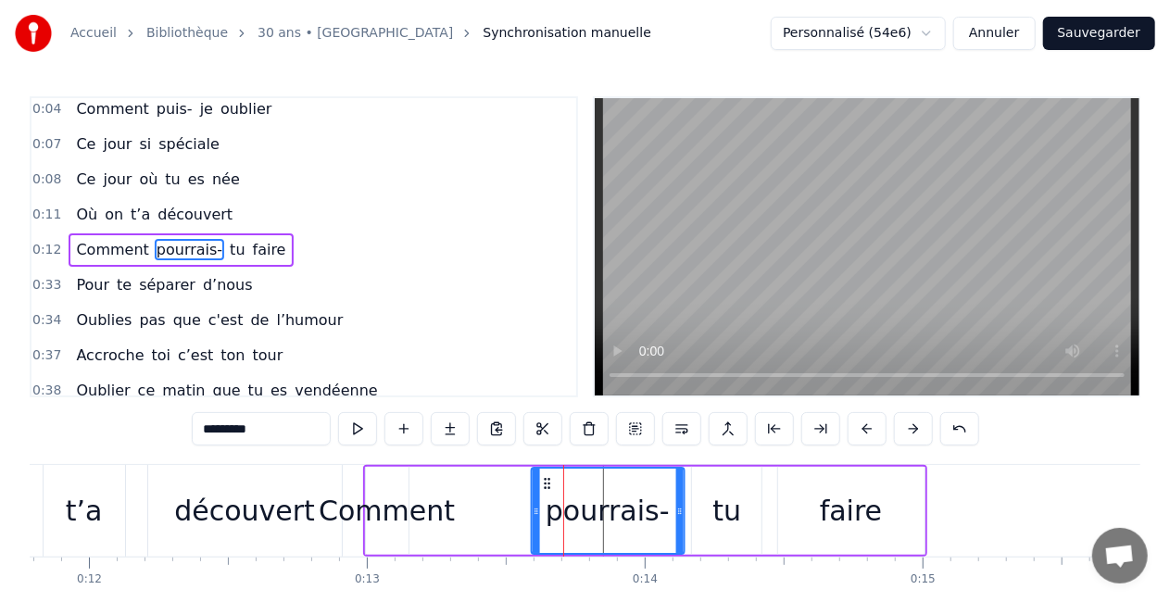
drag, startPoint x: 428, startPoint y: 485, endPoint x: 543, endPoint y: 478, distance: 115.1
click at [543, 478] on icon at bounding box center [546, 483] width 15 height 15
click at [398, 518] on div "Comment" at bounding box center [387, 511] width 136 height 42
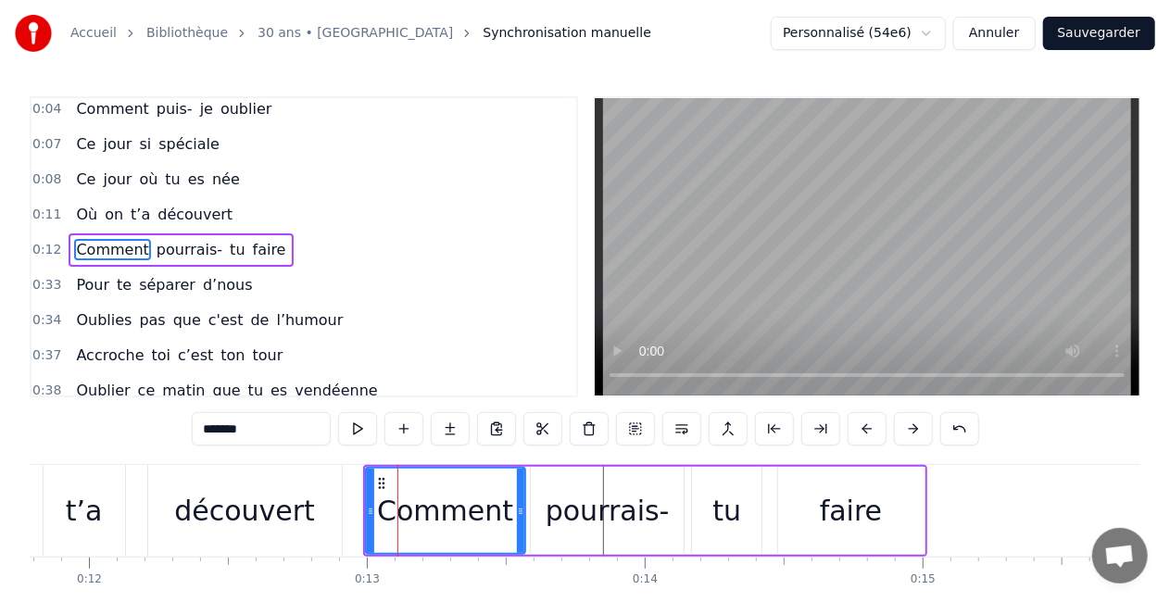
drag, startPoint x: 406, startPoint y: 513, endPoint x: 523, endPoint y: 530, distance: 117.9
click at [523, 530] on div at bounding box center [520, 511] width 7 height 84
click at [911, 519] on div "faire" at bounding box center [851, 511] width 146 height 88
type input "*****"
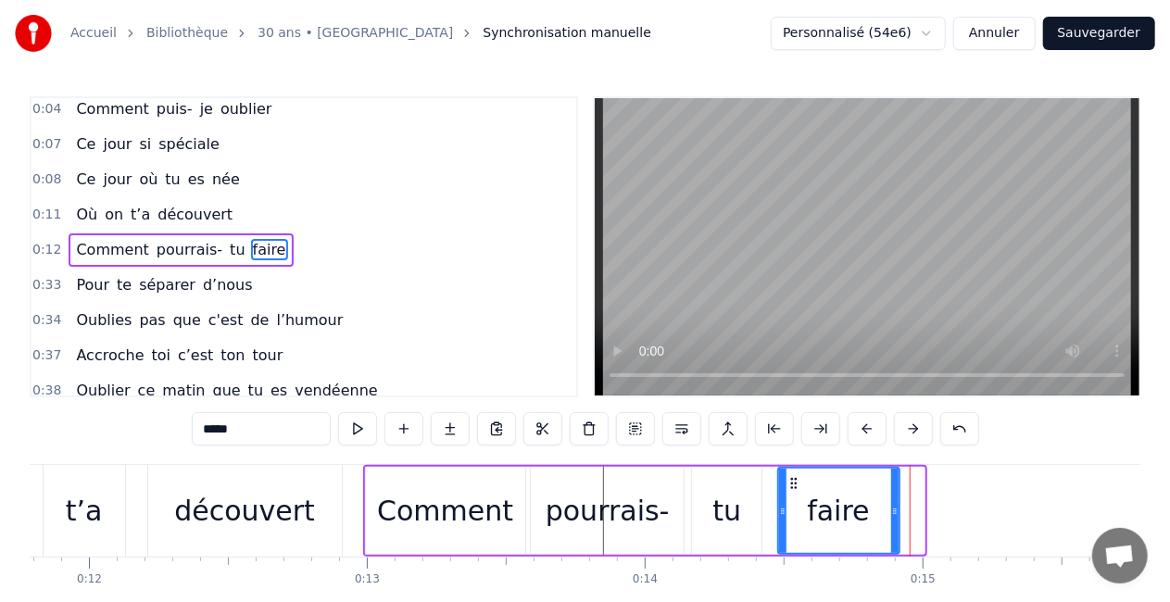
drag, startPoint x: 920, startPoint y: 519, endPoint x: 895, endPoint y: 520, distance: 25.0
click at [895, 520] on div at bounding box center [894, 511] width 7 height 84
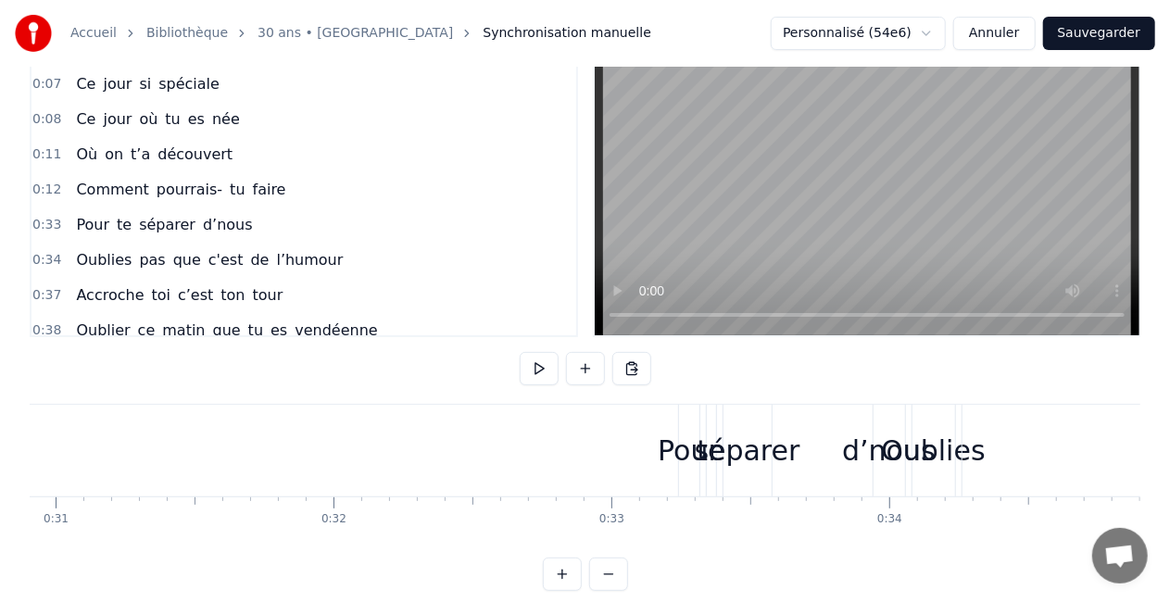
scroll to position [0, 8590]
click at [699, 423] on div "Pour" at bounding box center [691, 451] width 20 height 92
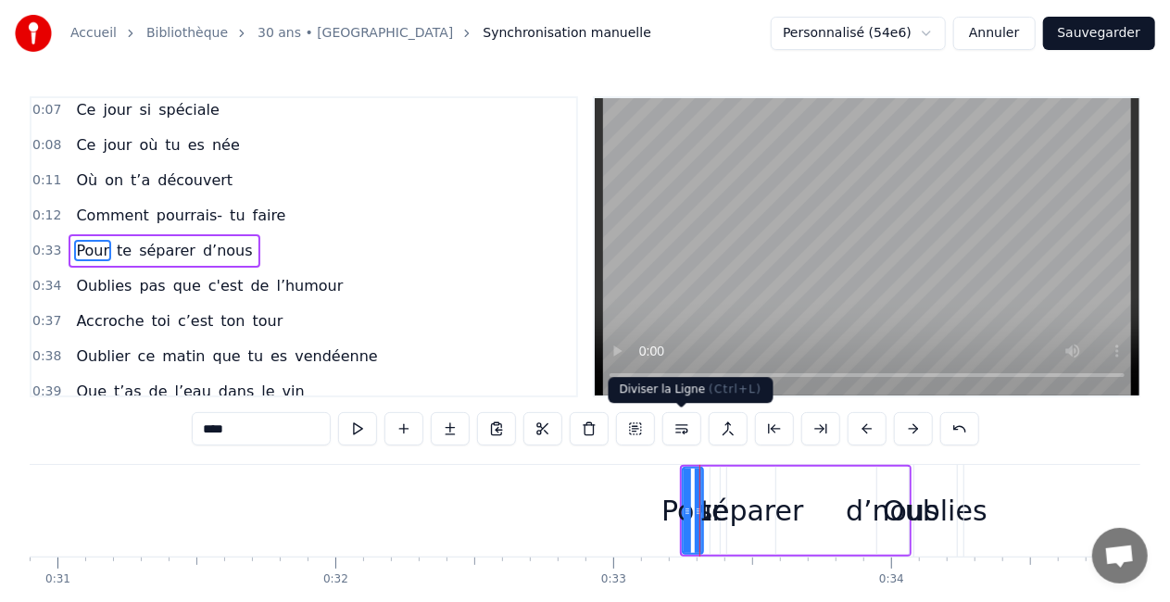
scroll to position [41, 0]
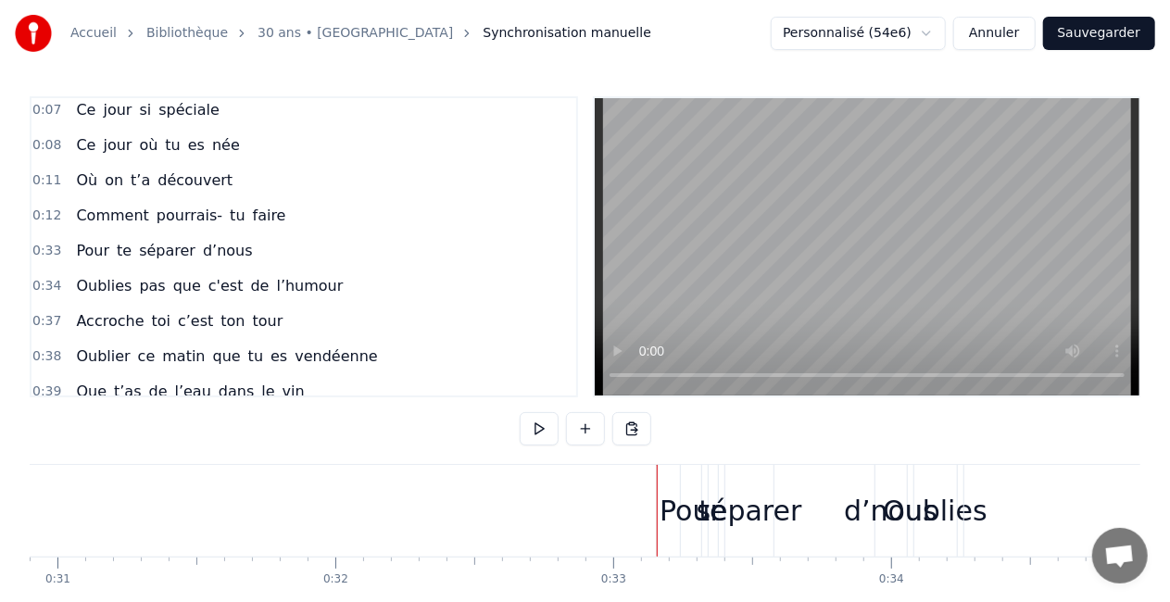
click at [814, 494] on div "Pour te séparer d’nous" at bounding box center [796, 511] width 232 height 92
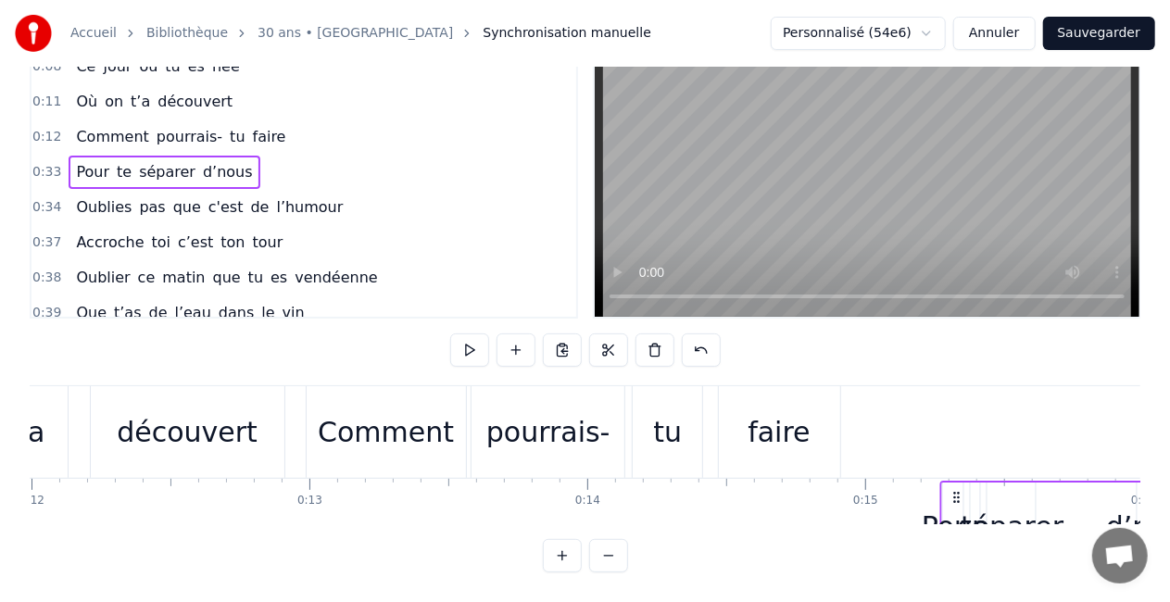
scroll to position [0, 3345]
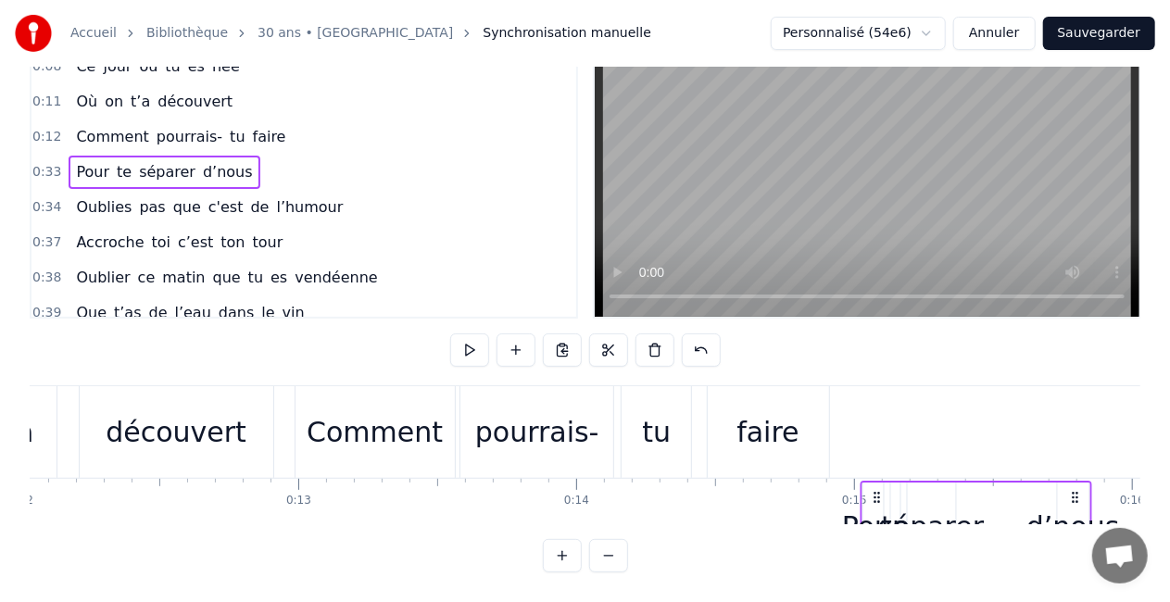
drag, startPoint x: 694, startPoint y: 482, endPoint x: 875, endPoint y: 384, distance: 205.7
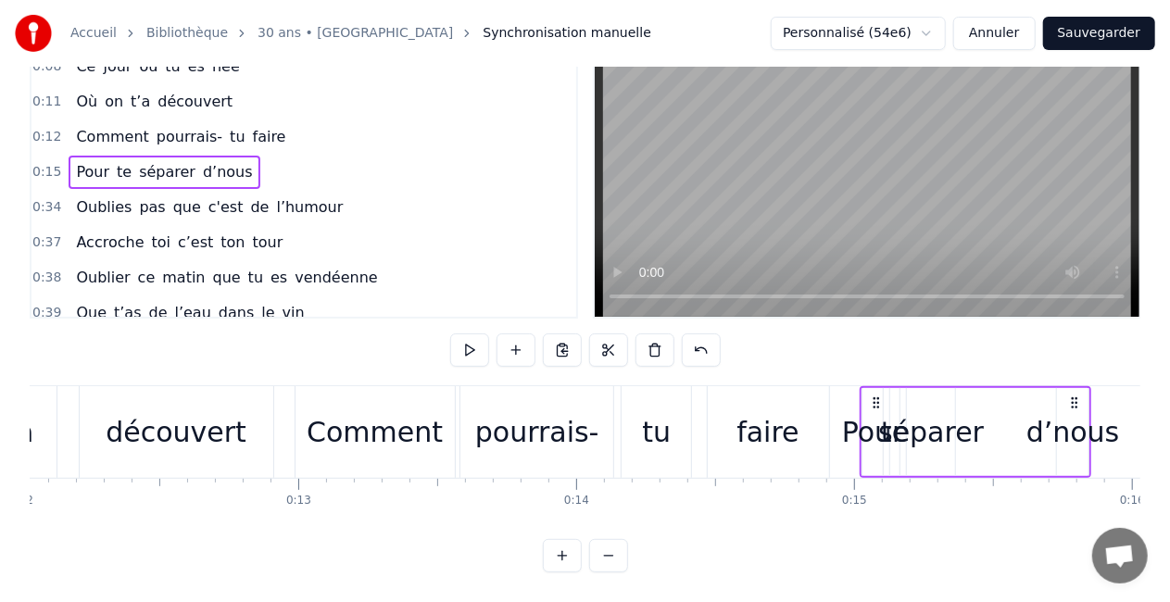
click at [865, 422] on div "Pour" at bounding box center [873, 432] width 62 height 42
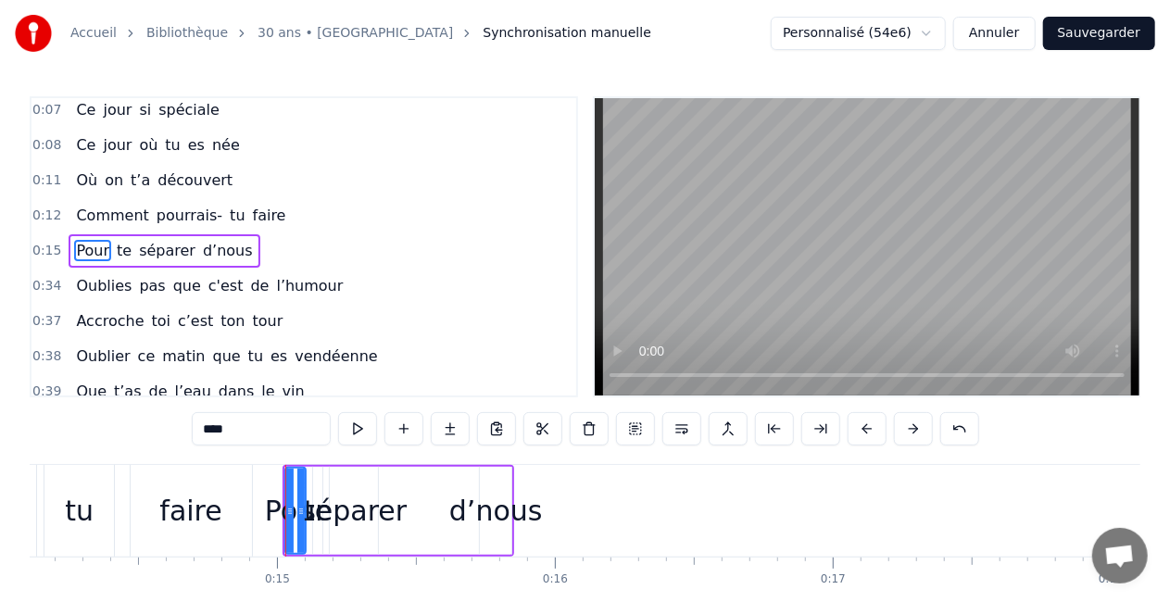
scroll to position [0, 3921]
click at [507, 518] on div "d’nous" at bounding box center [498, 511] width 94 height 42
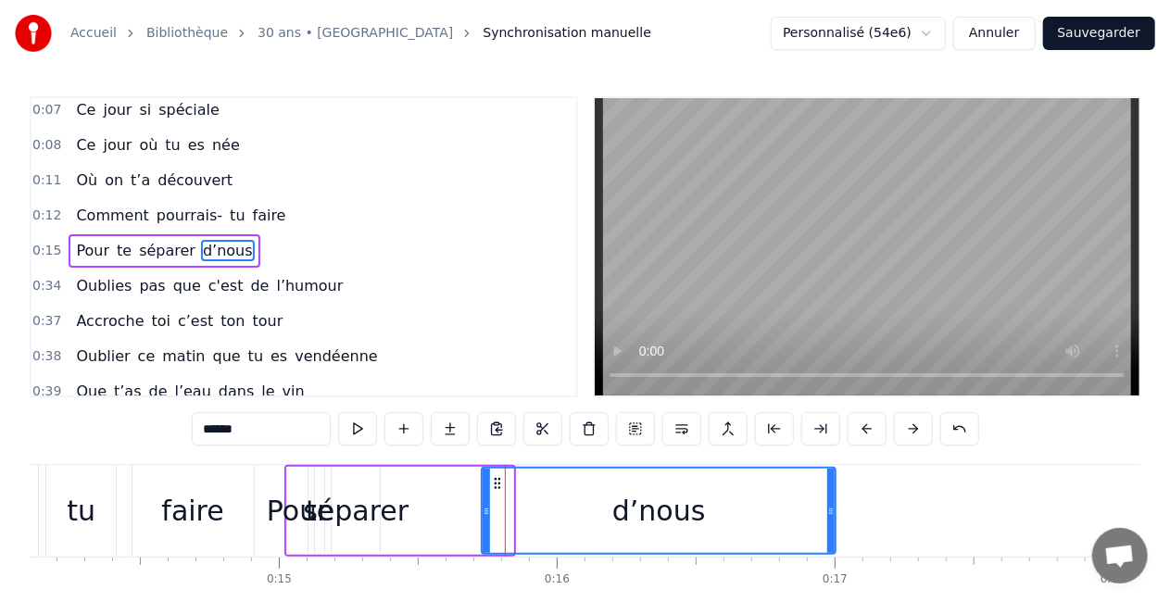
drag, startPoint x: 508, startPoint y: 517, endPoint x: 830, endPoint y: 549, distance: 324.0
click at [830, 549] on div at bounding box center [830, 511] width 7 height 84
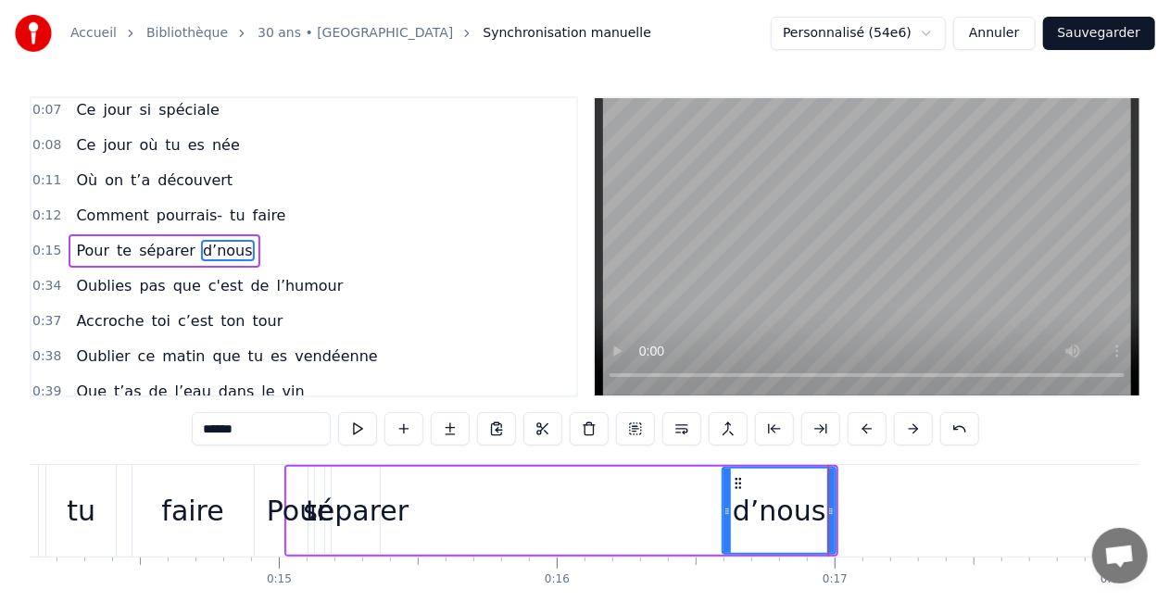
drag, startPoint x: 484, startPoint y: 515, endPoint x: 725, endPoint y: 552, distance: 243.8
click at [725, 552] on div at bounding box center [727, 511] width 7 height 84
click at [350, 523] on div "séparer" at bounding box center [356, 511] width 106 height 42
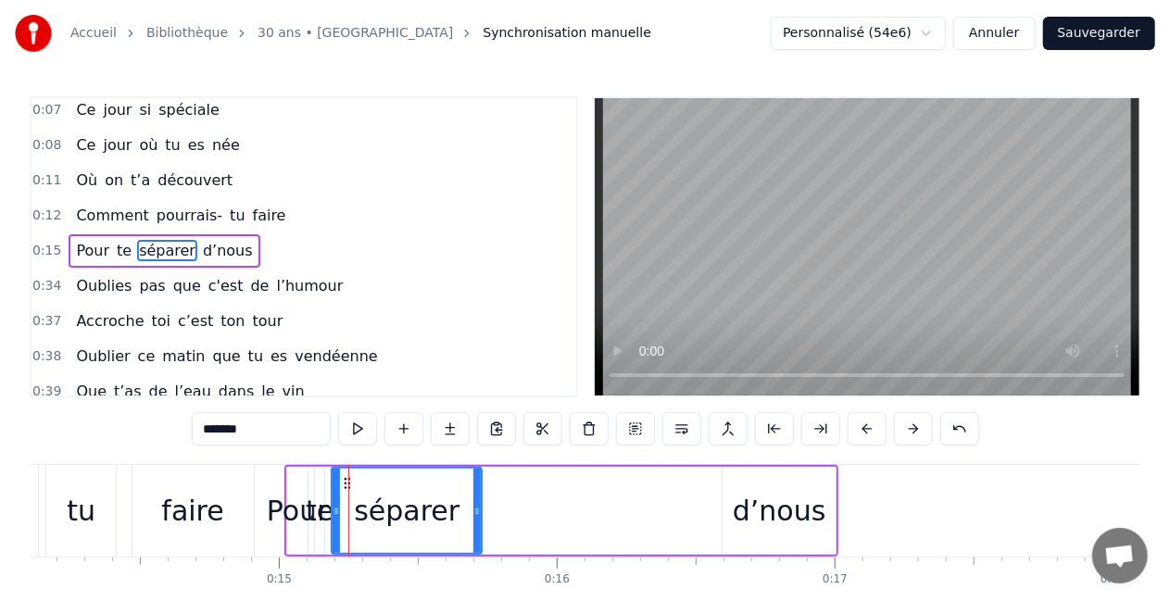
drag, startPoint x: 372, startPoint y: 512, endPoint x: 474, endPoint y: 513, distance: 101.9
click at [474, 513] on icon at bounding box center [477, 511] width 7 height 15
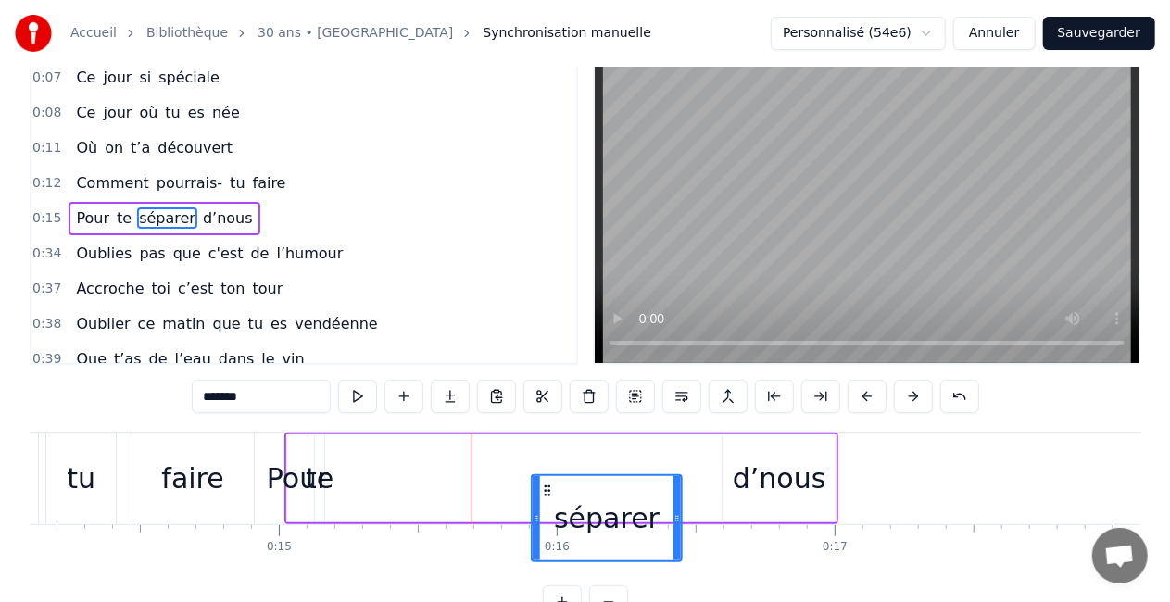
scroll to position [39, 0]
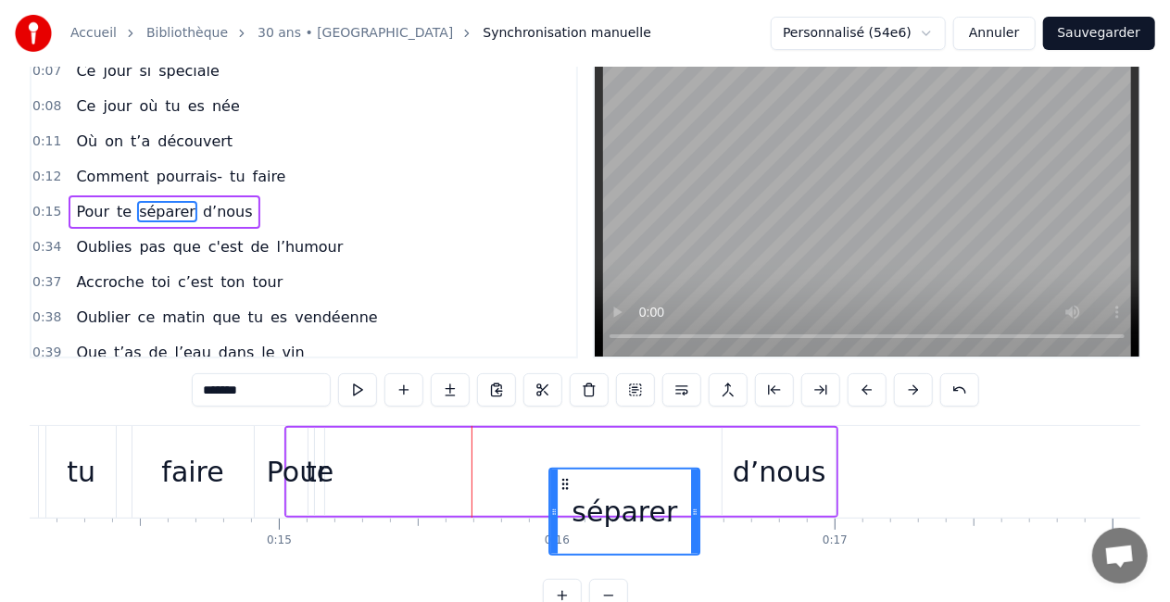
drag, startPoint x: 344, startPoint y: 485, endPoint x: 562, endPoint y: 484, distance: 217.8
click at [562, 484] on icon at bounding box center [566, 484] width 15 height 15
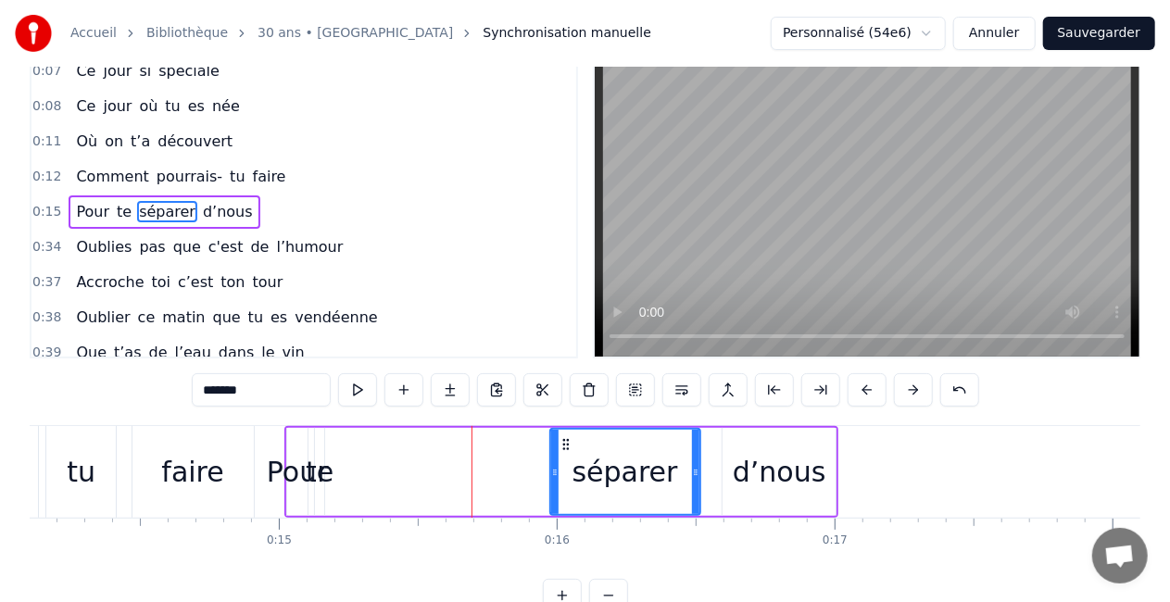
click at [322, 482] on div "te" at bounding box center [320, 472] width 28 height 42
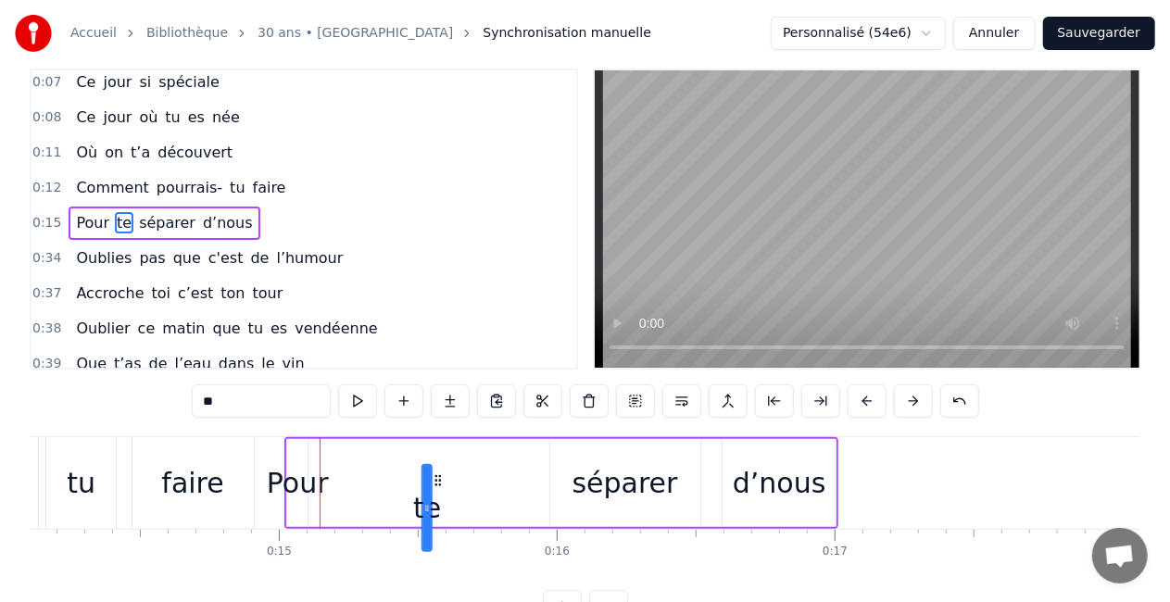
scroll to position [32, 0]
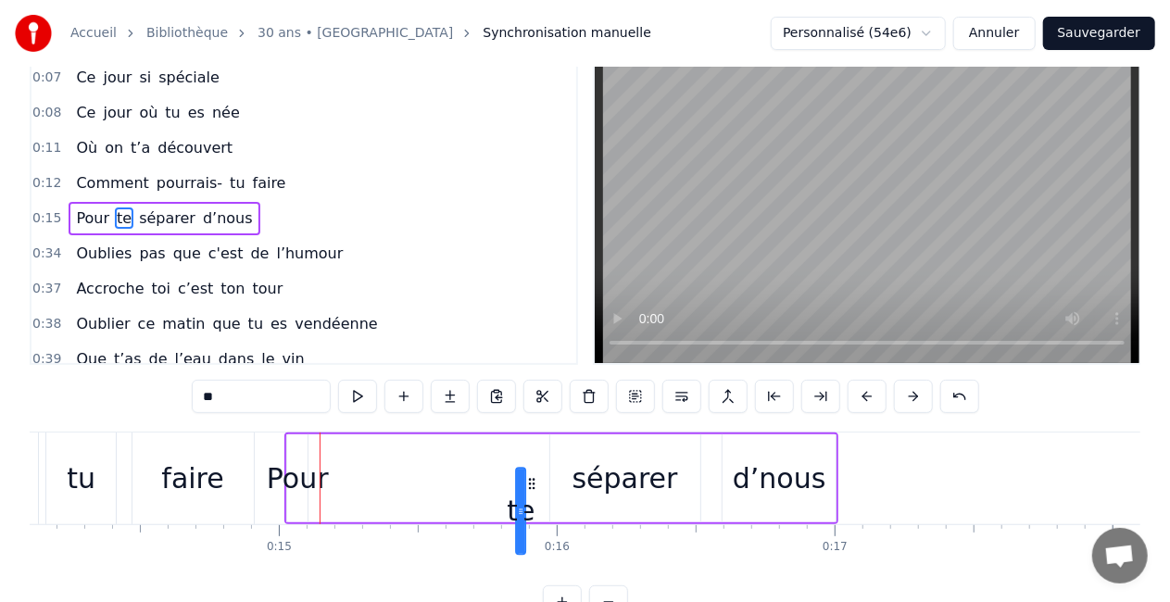
drag, startPoint x: 324, startPoint y: 484, endPoint x: 526, endPoint y: 475, distance: 202.2
click at [526, 476] on icon at bounding box center [532, 483] width 15 height 15
drag, startPoint x: 524, startPoint y: 481, endPoint x: 569, endPoint y: 487, distance: 45.9
click at [569, 487] on div at bounding box center [566, 478] width 7 height 84
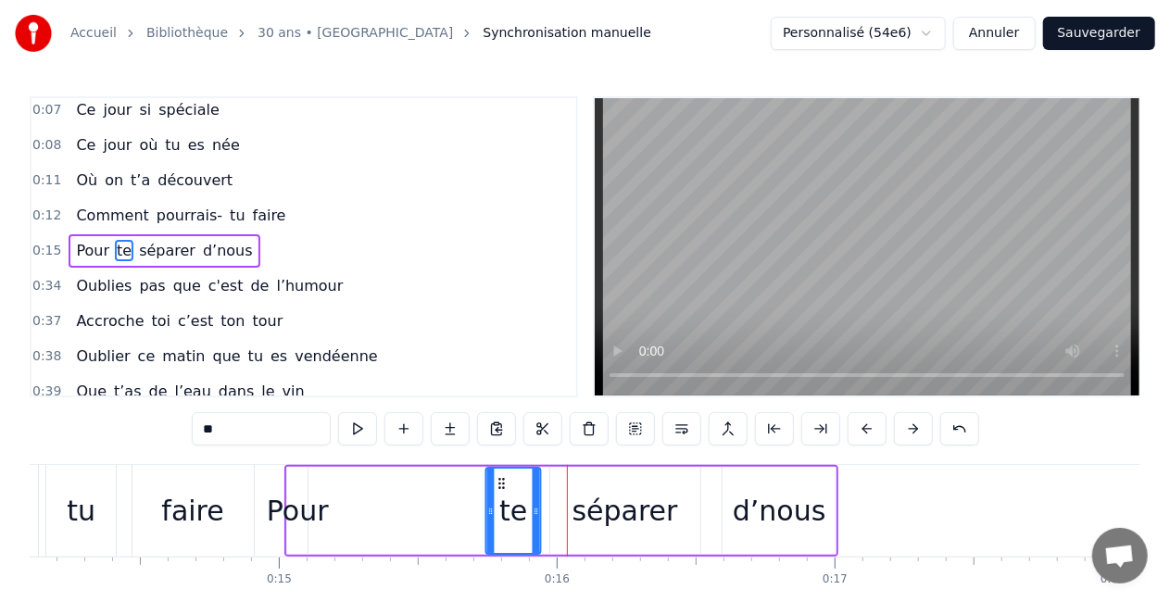
drag, startPoint x: 532, startPoint y: 481, endPoint x: 500, endPoint y: 478, distance: 31.6
click at [500, 478] on icon at bounding box center [502, 483] width 15 height 15
click at [300, 517] on div "Pour" at bounding box center [298, 511] width 62 height 42
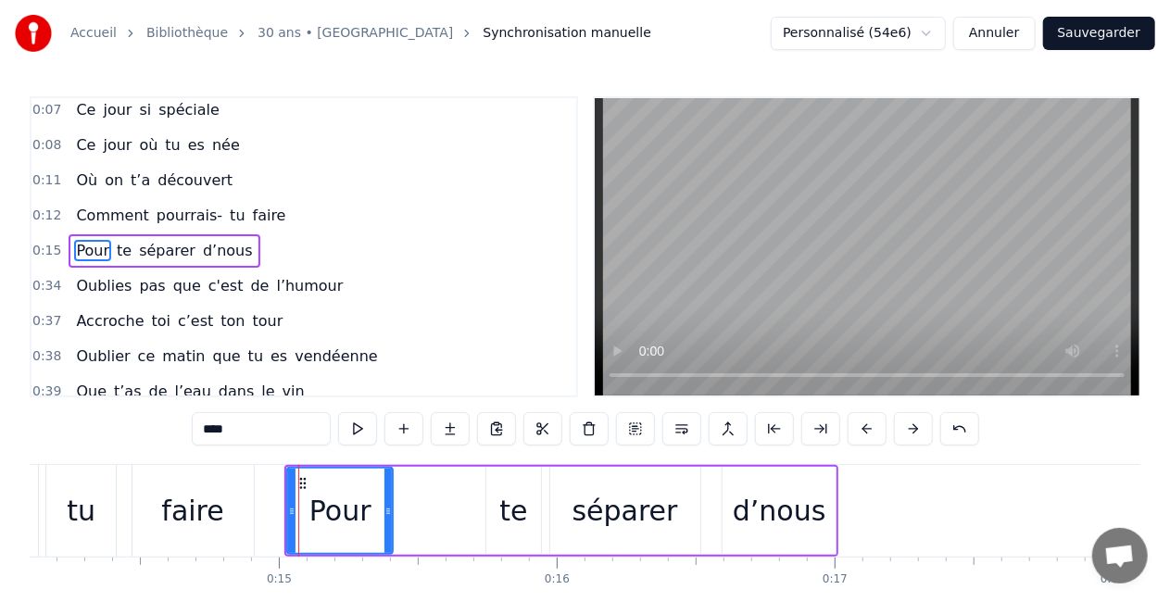
drag, startPoint x: 304, startPoint y: 513, endPoint x: 389, endPoint y: 523, distance: 85.8
click at [389, 523] on div at bounding box center [388, 511] width 7 height 84
drag, startPoint x: 389, startPoint y: 515, endPoint x: 421, endPoint y: 517, distance: 31.6
click at [421, 517] on icon at bounding box center [419, 511] width 7 height 15
click at [513, 512] on div "te" at bounding box center [513, 511] width 28 height 42
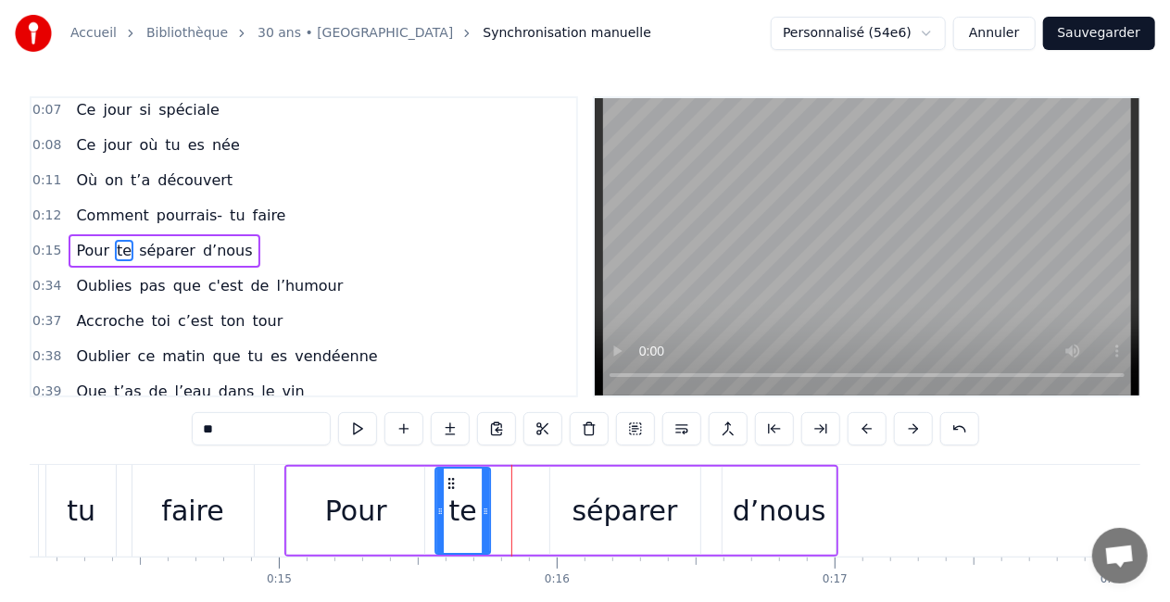
drag, startPoint x: 497, startPoint y: 482, endPoint x: 446, endPoint y: 477, distance: 51.2
click at [446, 477] on icon at bounding box center [451, 483] width 15 height 15
drag, startPoint x: 485, startPoint y: 509, endPoint x: 507, endPoint y: 515, distance: 23.2
click at [507, 515] on icon at bounding box center [507, 511] width 7 height 15
click at [587, 516] on div "séparer" at bounding box center [626, 511] width 106 height 42
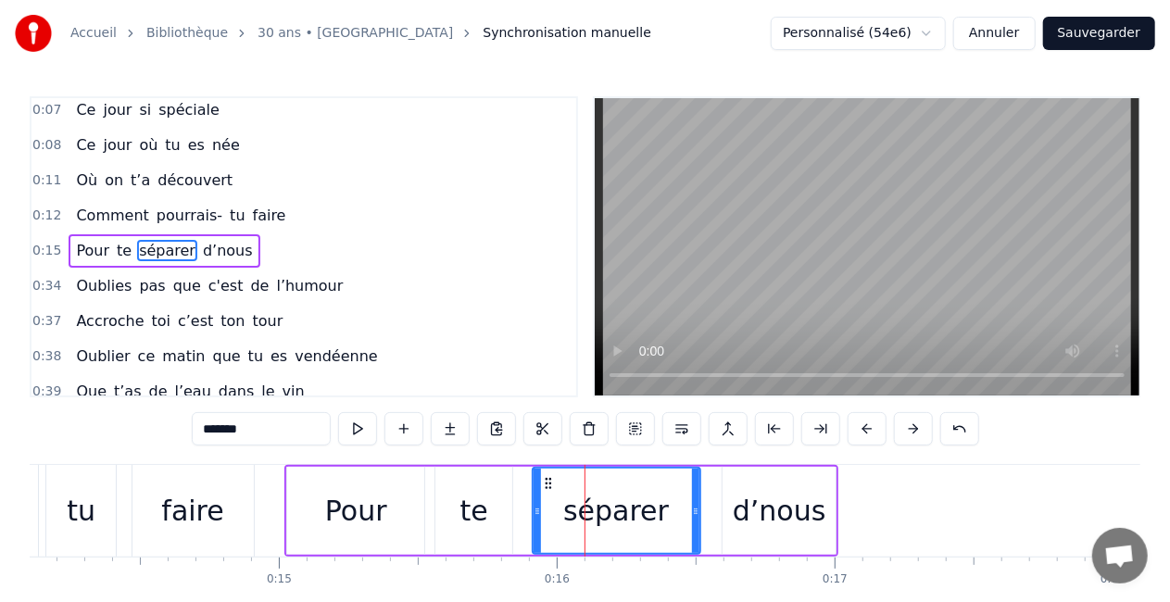
drag, startPoint x: 552, startPoint y: 517, endPoint x: 535, endPoint y: 519, distance: 17.7
click at [535, 519] on div at bounding box center [537, 511] width 7 height 84
drag, startPoint x: 697, startPoint y: 524, endPoint x: 676, endPoint y: 524, distance: 20.4
click at [676, 524] on div at bounding box center [675, 511] width 7 height 84
click at [734, 524] on div "d’nous" at bounding box center [779, 511] width 113 height 88
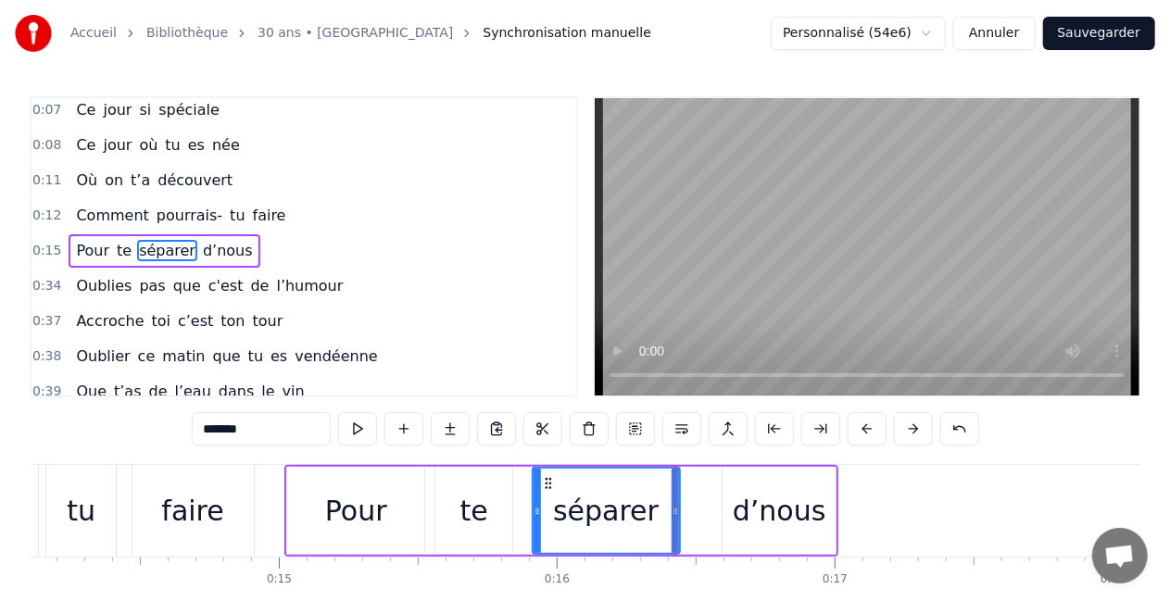
type input "******"
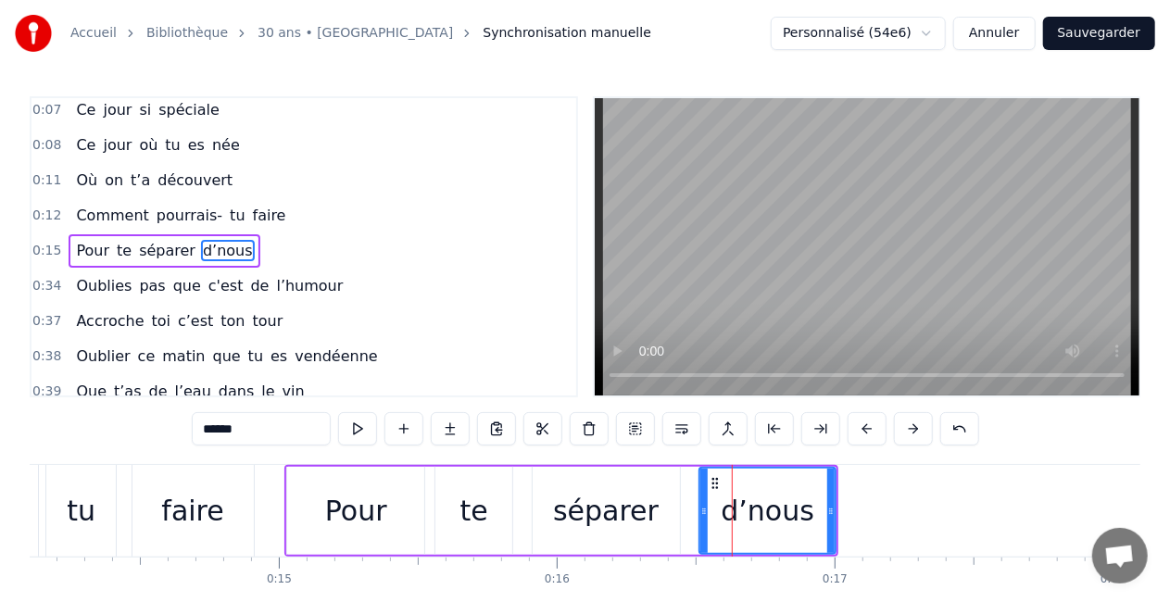
drag, startPoint x: 725, startPoint y: 511, endPoint x: 702, endPoint y: 511, distance: 22.2
click at [702, 511] on icon at bounding box center [704, 511] width 7 height 15
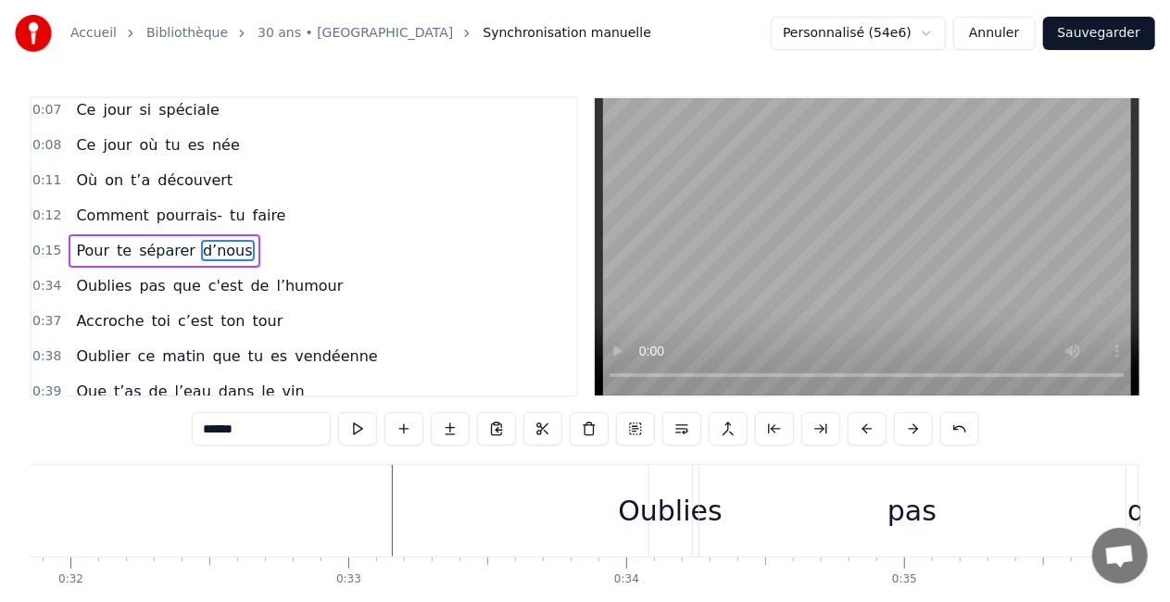
scroll to position [0, 8858]
click at [690, 533] on div "Oublies pas que c'est de l’humour" at bounding box center [1109, 511] width 927 height 92
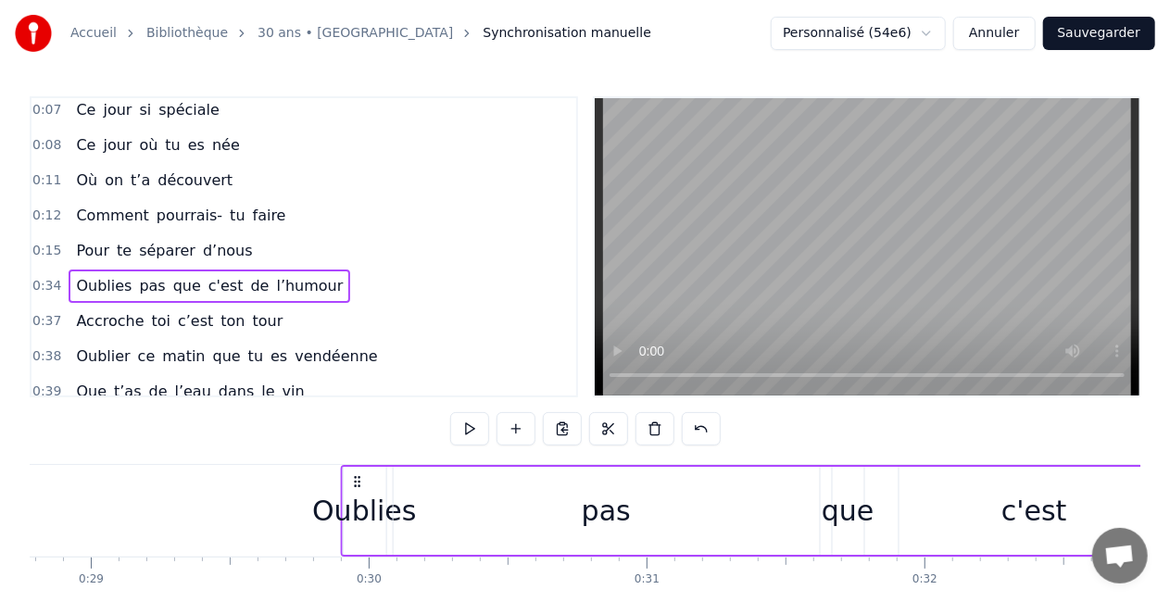
drag, startPoint x: 658, startPoint y: 480, endPoint x: 160, endPoint y: 458, distance: 498.1
click at [160, 458] on div "0:04 Comment puis- je oublier 0:07 Ce jour si spéciale 0:08 Ce jour où tu es né…" at bounding box center [585, 373] width 1111 height 555
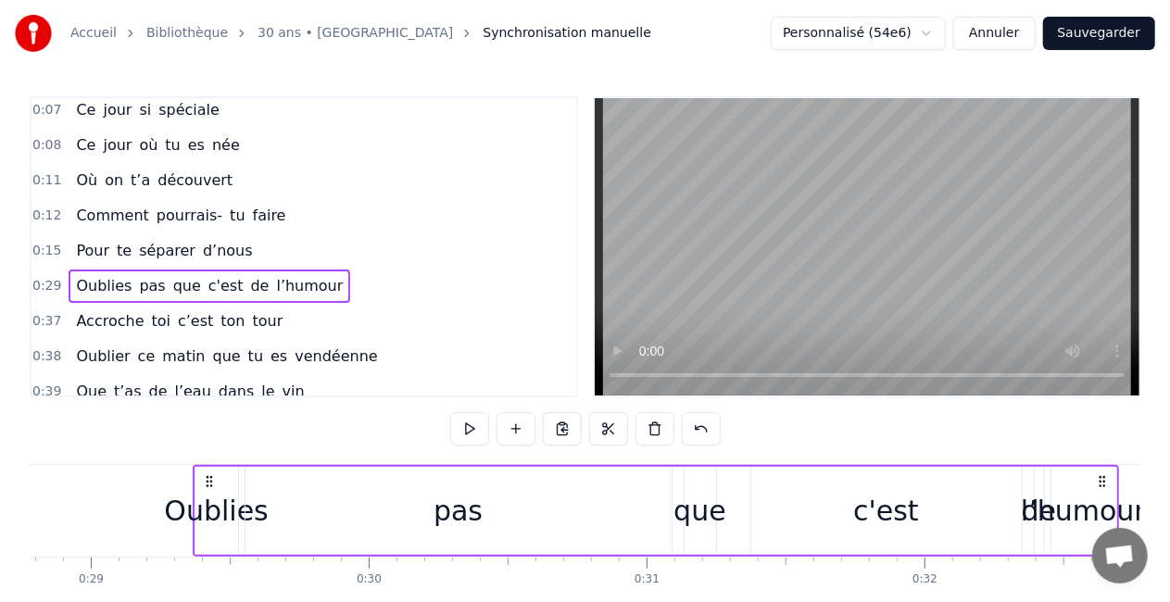
scroll to position [0, 7953]
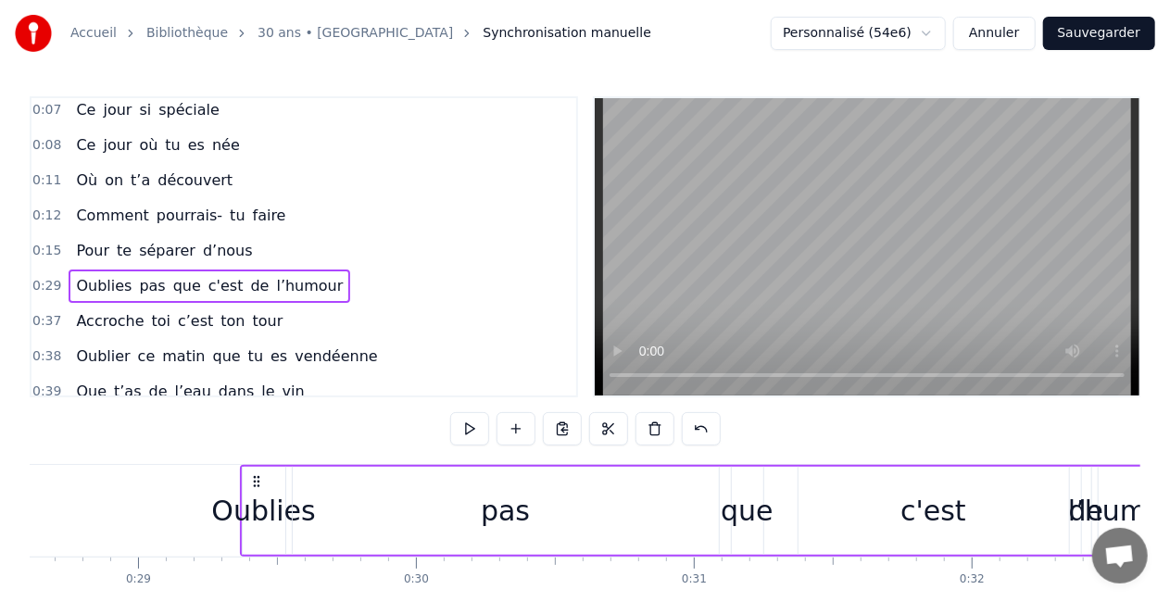
drag, startPoint x: 160, startPoint y: 458, endPoint x: 78, endPoint y: 481, distance: 85.7
click at [78, 481] on div "0:04 Comment puis- je oublier 0:07 Ce jour si spéciale 0:08 Ce jour où tu es né…" at bounding box center [585, 373] width 1111 height 555
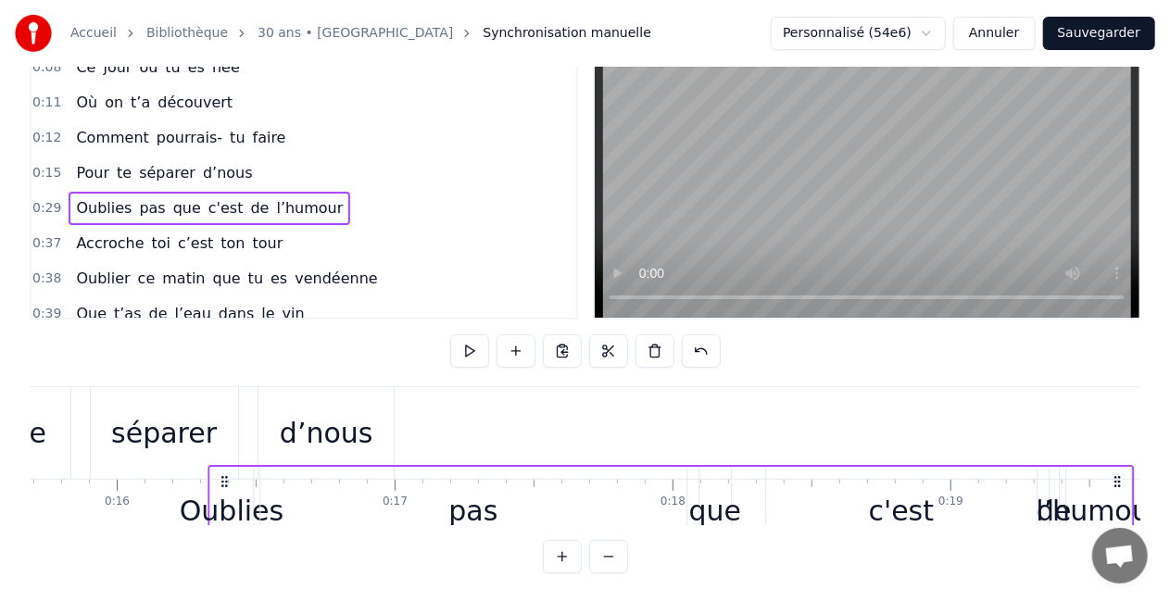
scroll to position [0, 4348]
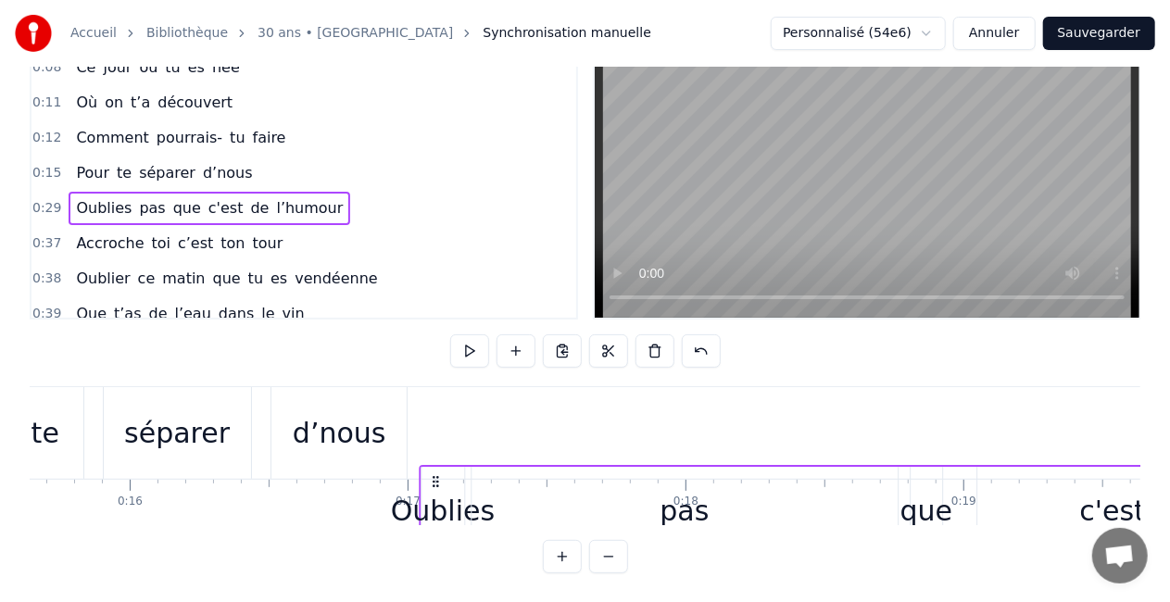
drag, startPoint x: 255, startPoint y: 482, endPoint x: 432, endPoint y: 397, distance: 196.4
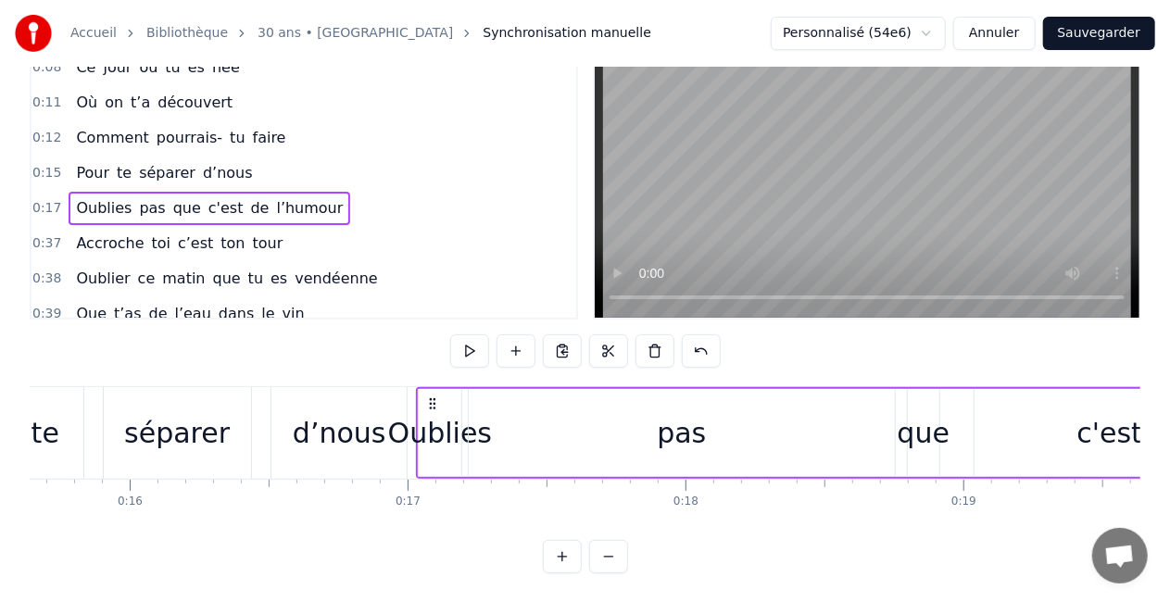
click at [368, 456] on div "d’nous" at bounding box center [339, 433] width 135 height 92
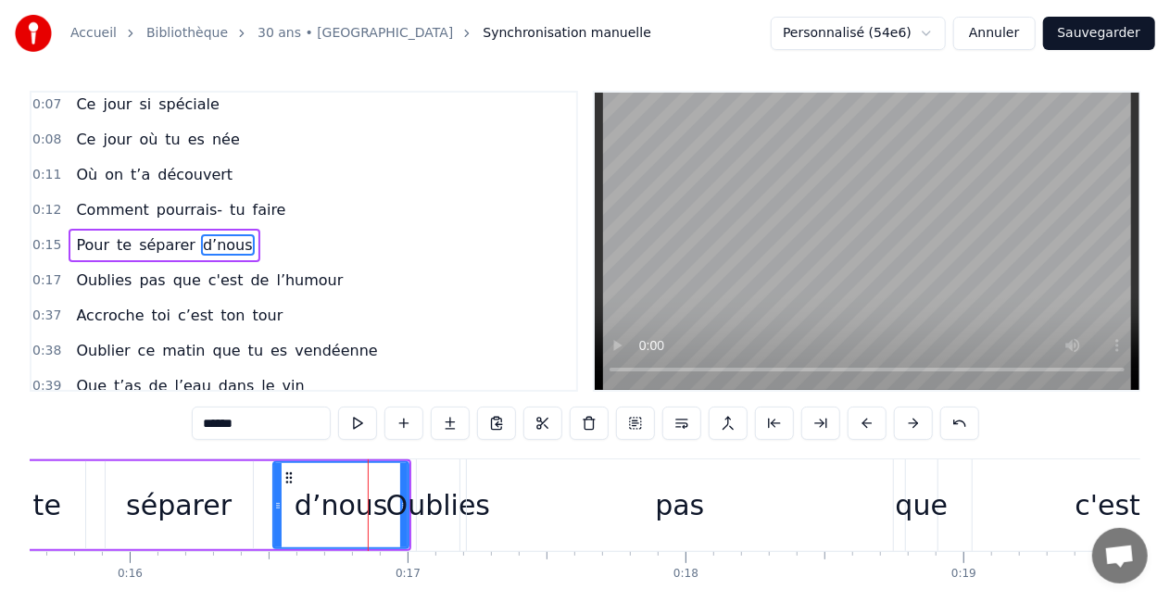
scroll to position [0, 0]
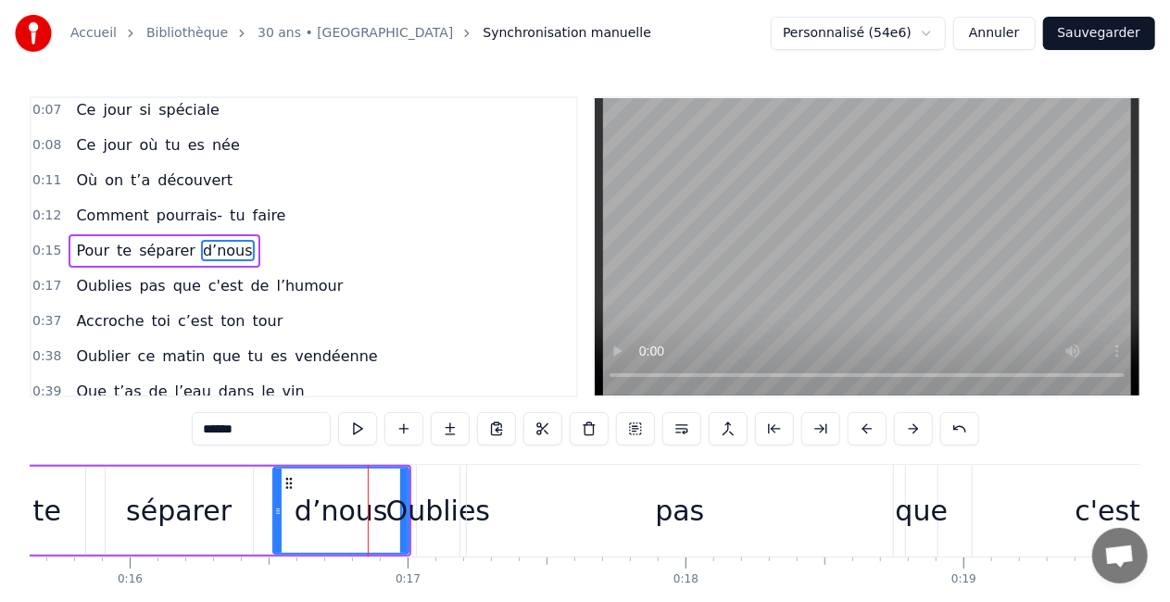
drag, startPoint x: 406, startPoint y: 512, endPoint x: 392, endPoint y: 512, distance: 13.9
click at [392, 512] on div "Oublies" at bounding box center [438, 511] width 104 height 42
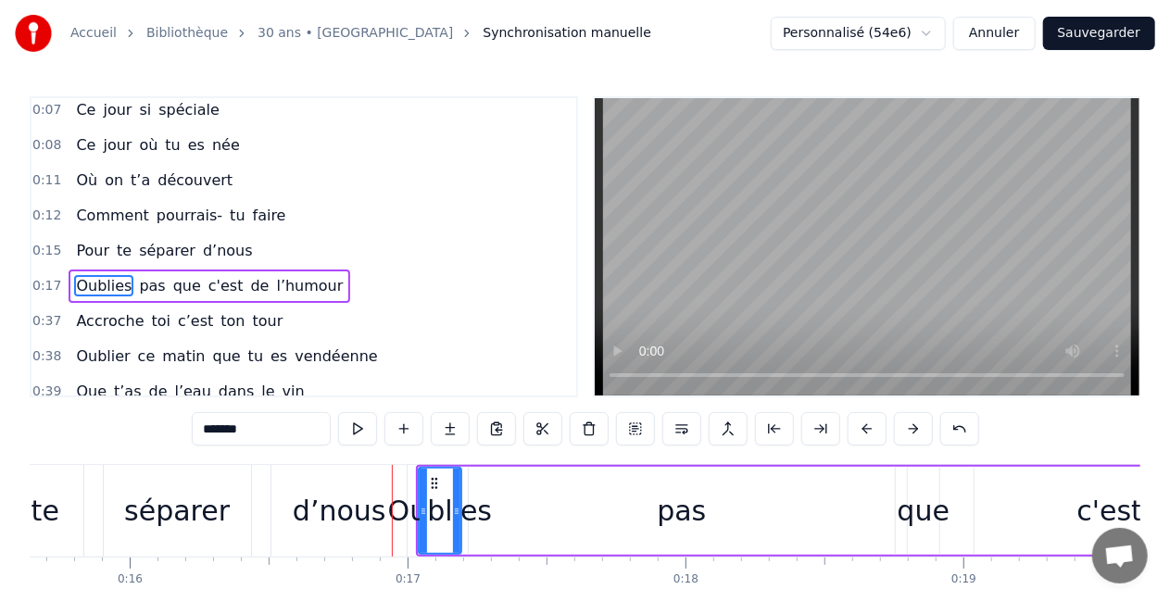
scroll to position [76, 0]
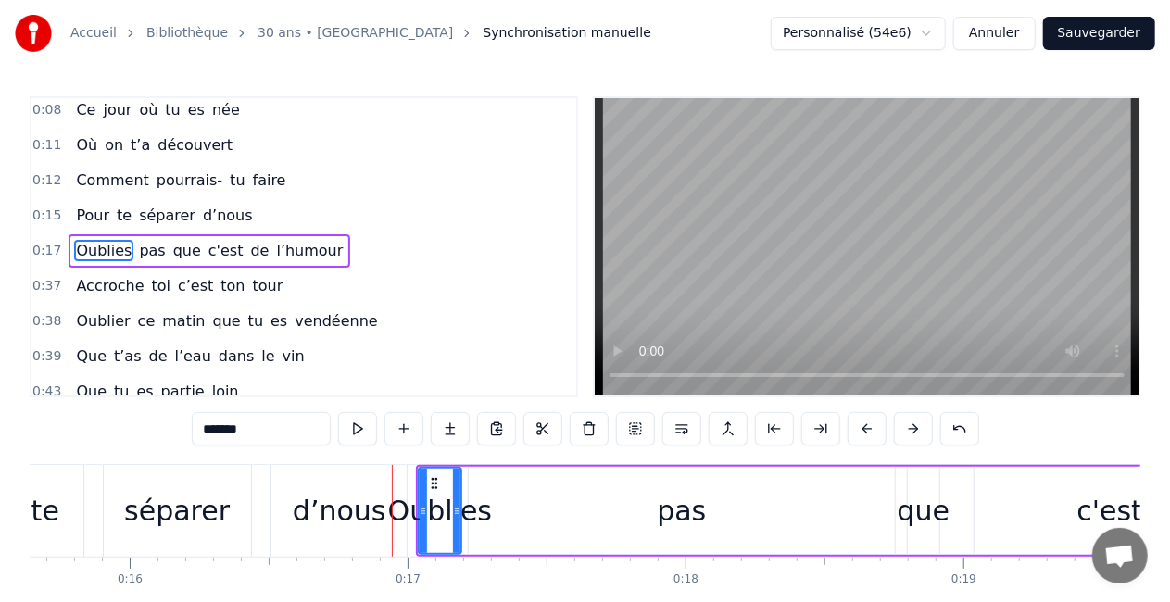
click at [374, 529] on div "d’nous" at bounding box center [340, 511] width 94 height 42
type input "******"
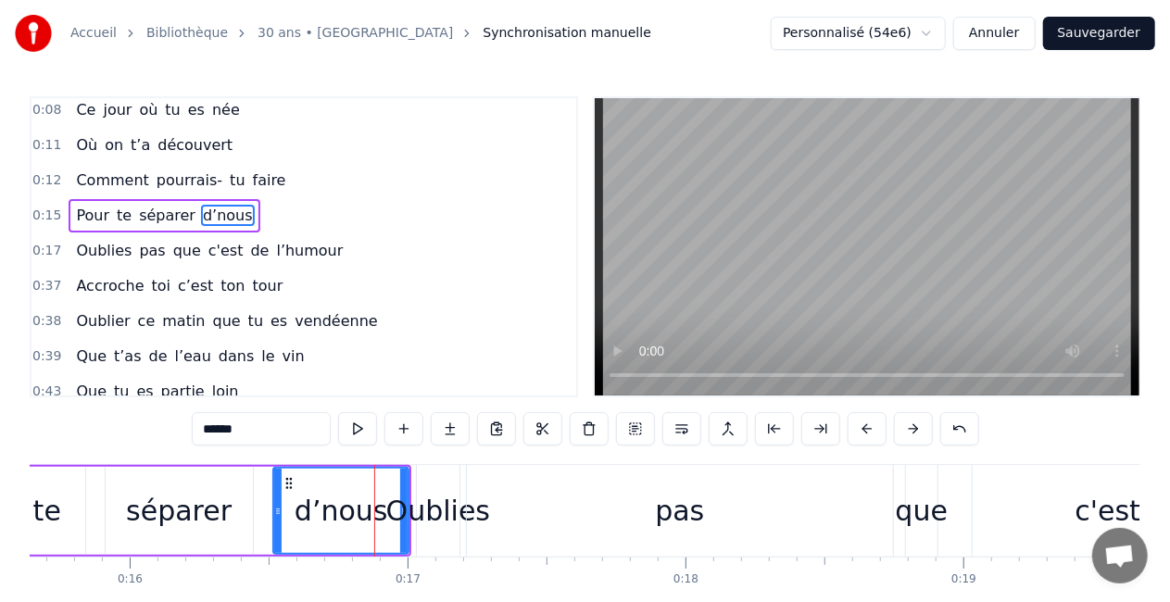
scroll to position [41, 0]
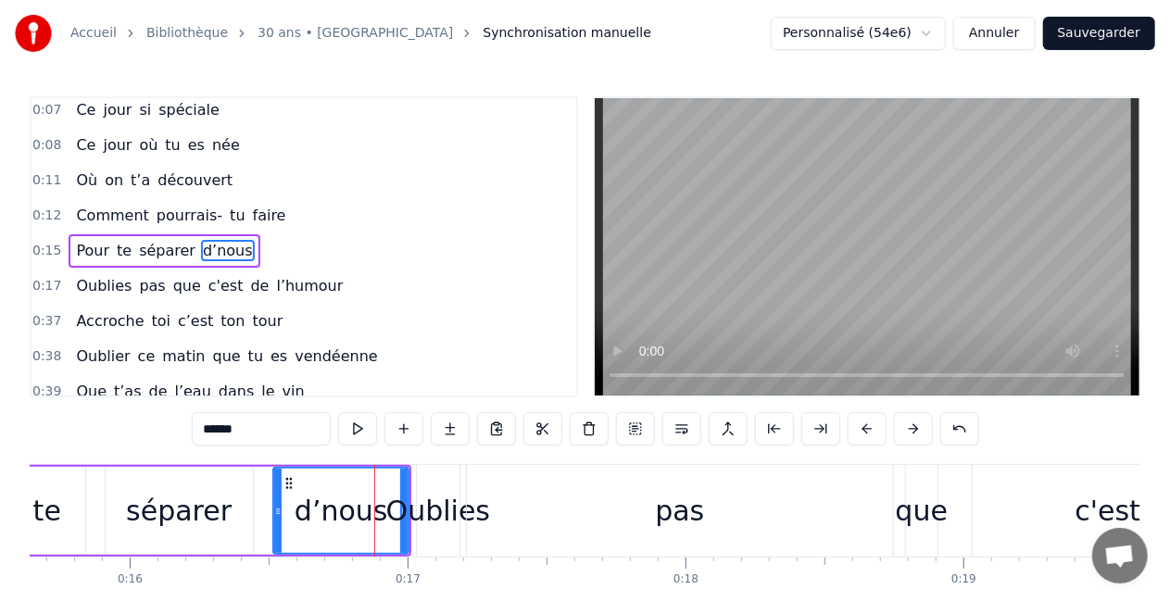
drag, startPoint x: 405, startPoint y: 519, endPoint x: 377, endPoint y: 521, distance: 27.9
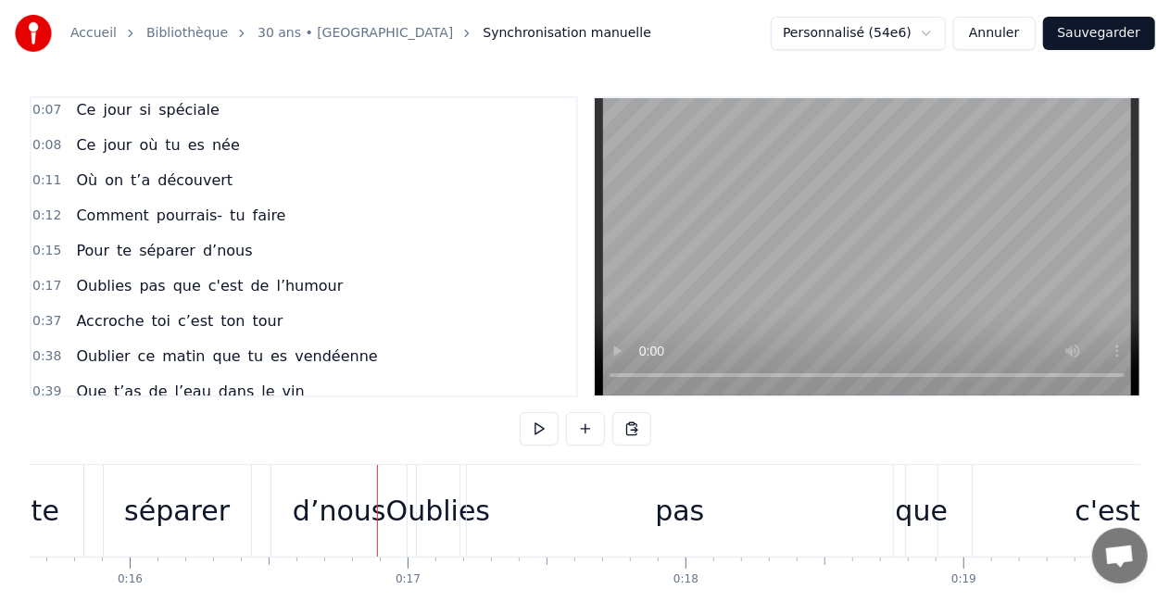
click at [330, 528] on div "d’nous" at bounding box center [340, 511] width 94 height 42
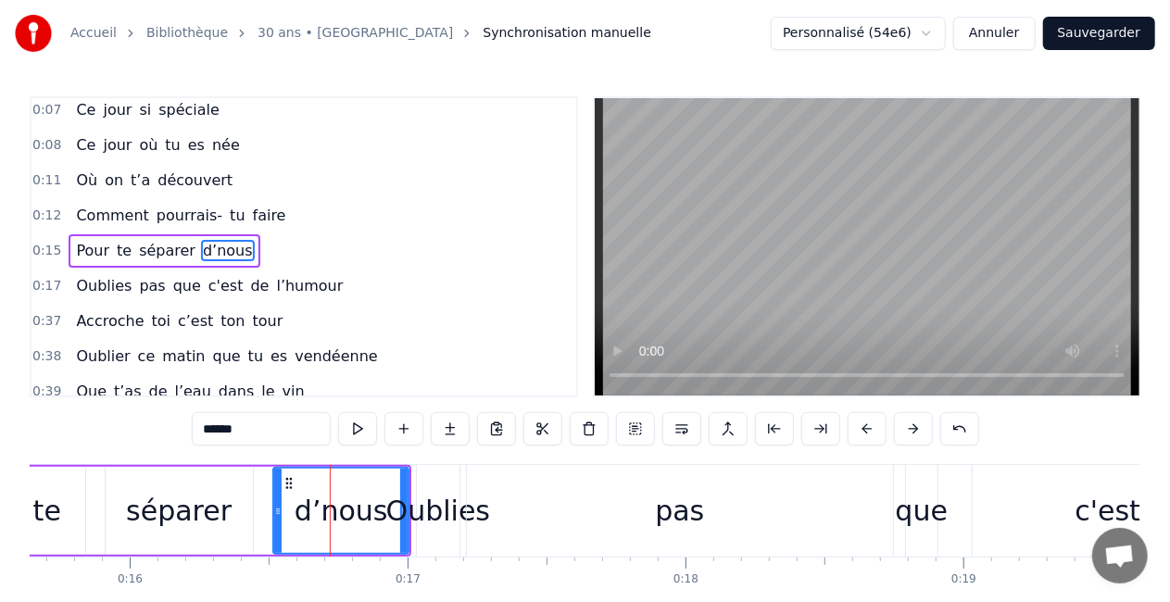
click at [463, 482] on div "Oublies pas que c'est de l’humour" at bounding box center [879, 511] width 927 height 92
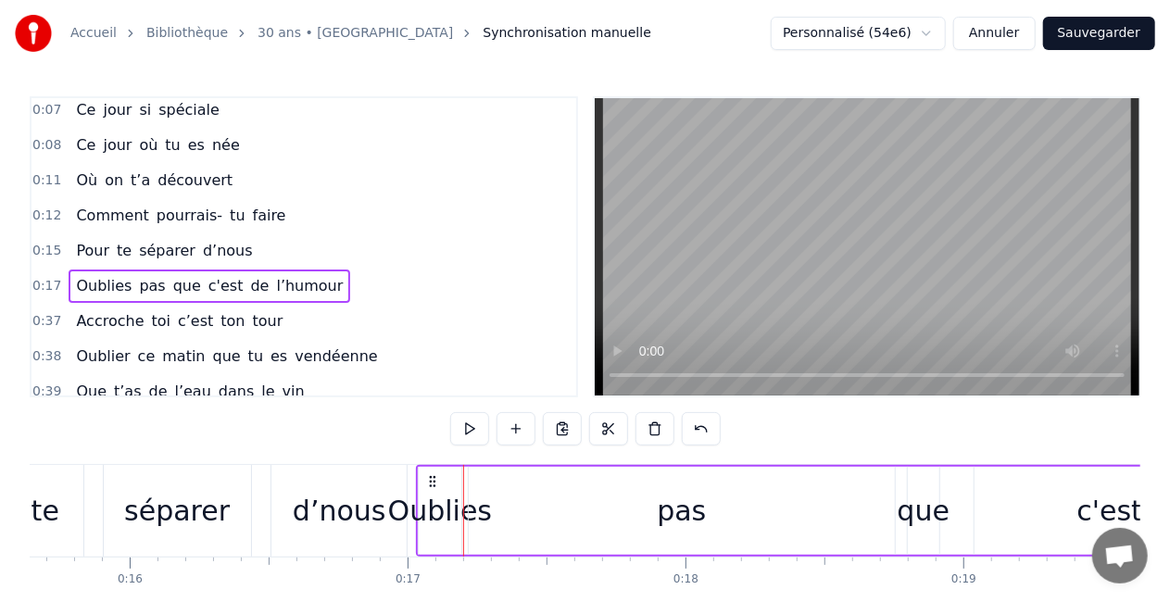
drag, startPoint x: 463, startPoint y: 482, endPoint x: 499, endPoint y: 486, distance: 36.3
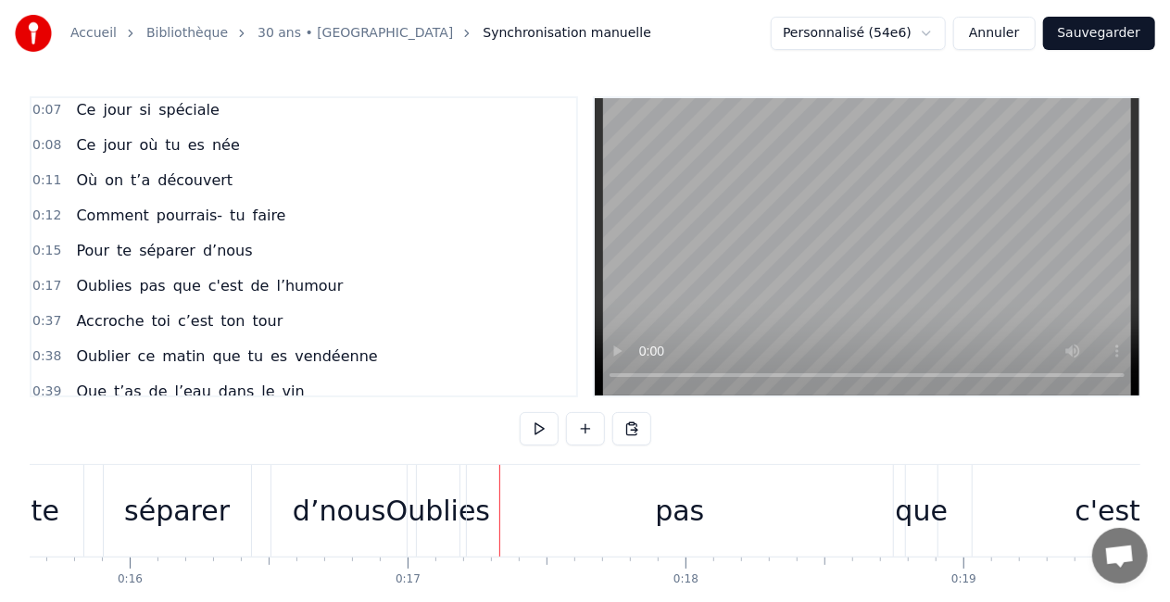
click at [462, 484] on div "Oublies pas que c'est de l’humour" at bounding box center [879, 511] width 927 height 92
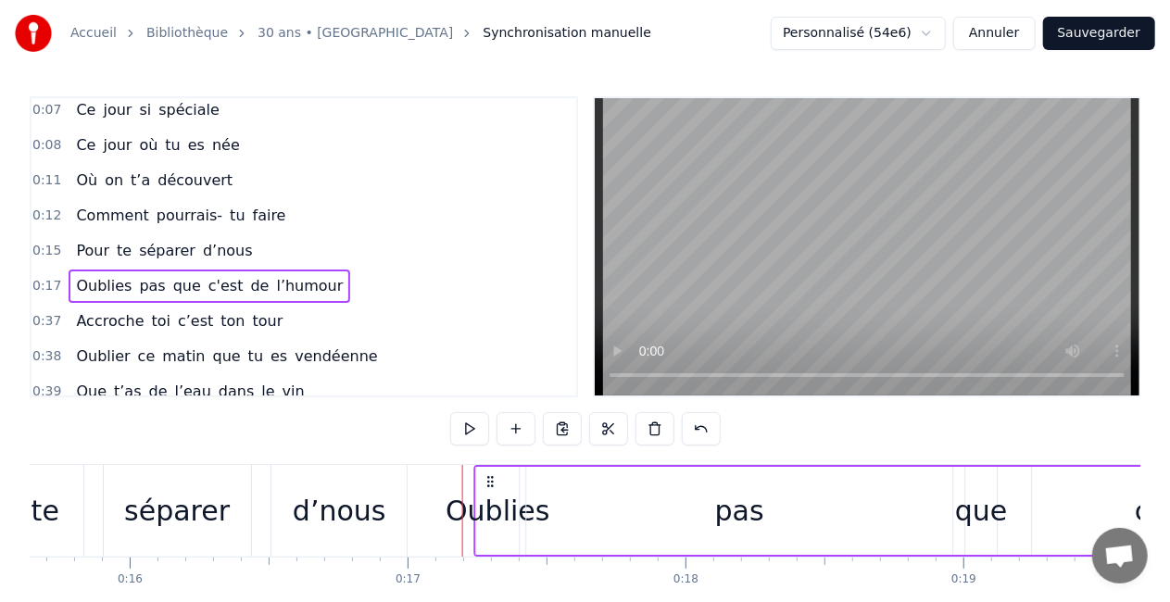
drag, startPoint x: 430, startPoint y: 481, endPoint x: 499, endPoint y: 474, distance: 69.9
click at [499, 474] on icon at bounding box center [491, 481] width 15 height 15
click at [374, 537] on div "d’nous" at bounding box center [339, 511] width 135 height 92
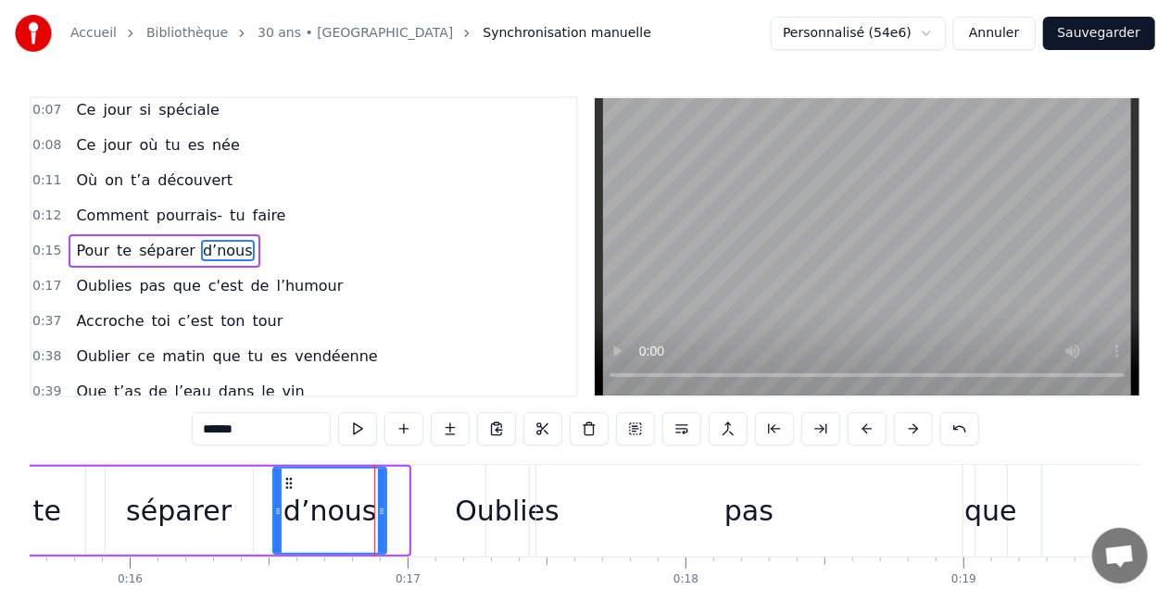
drag, startPoint x: 404, startPoint y: 515, endPoint x: 382, endPoint y: 515, distance: 22.2
click at [382, 515] on icon at bounding box center [381, 511] width 7 height 15
click at [524, 516] on div "Oublies" at bounding box center [507, 511] width 104 height 42
type input "*******"
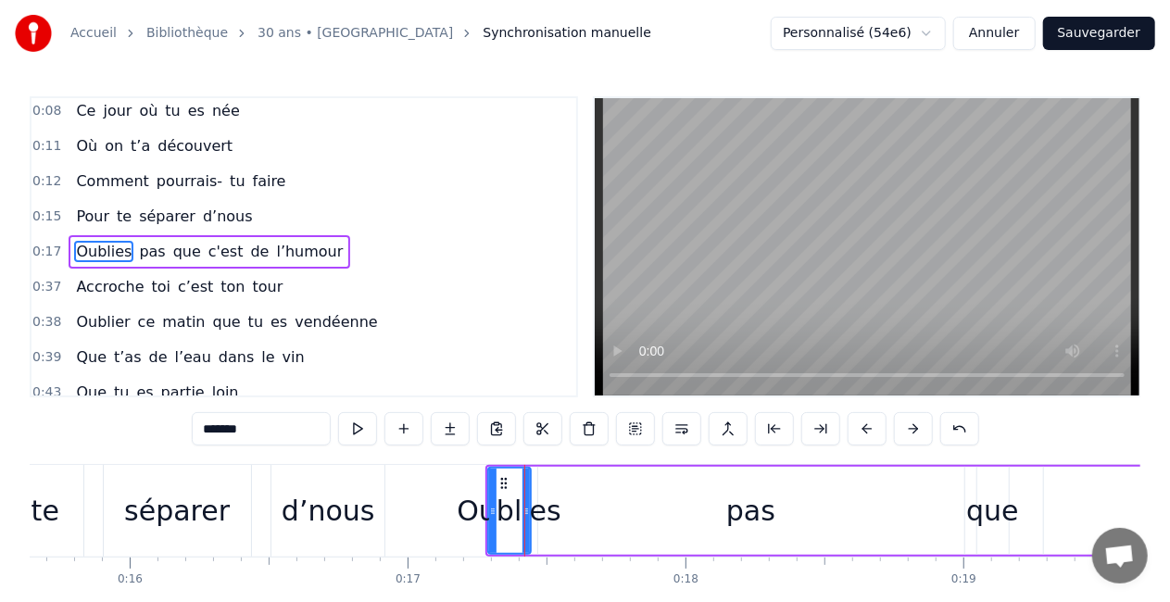
scroll to position [76, 0]
click at [533, 495] on div "Oublies" at bounding box center [509, 511] width 104 height 42
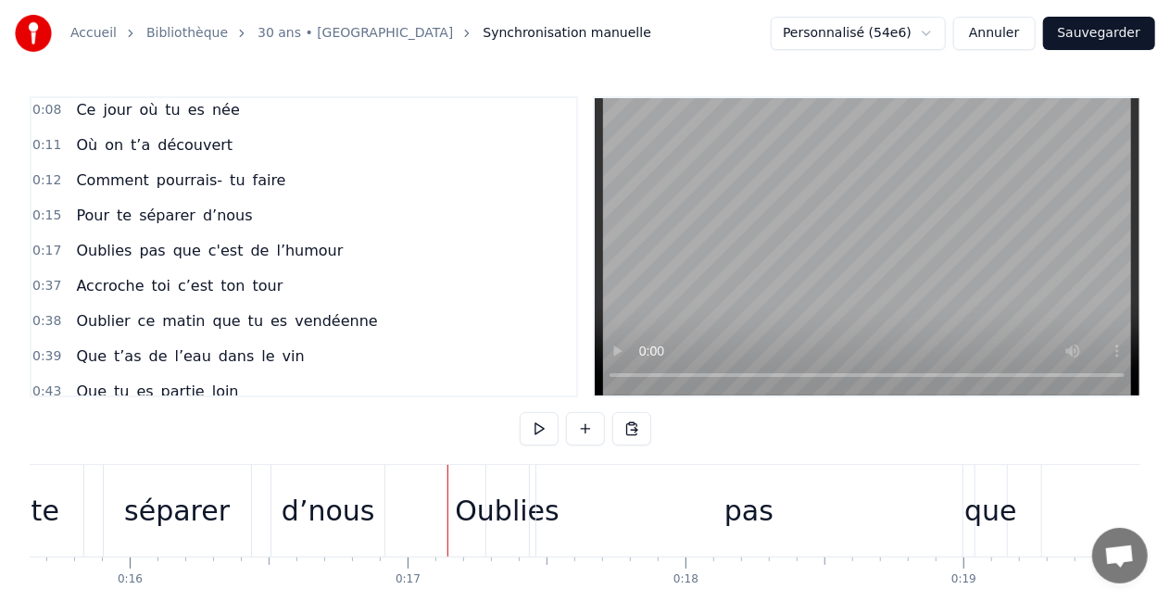
click at [530, 550] on div "Oublies pas que c'est de l’humour" at bounding box center [949, 511] width 927 height 92
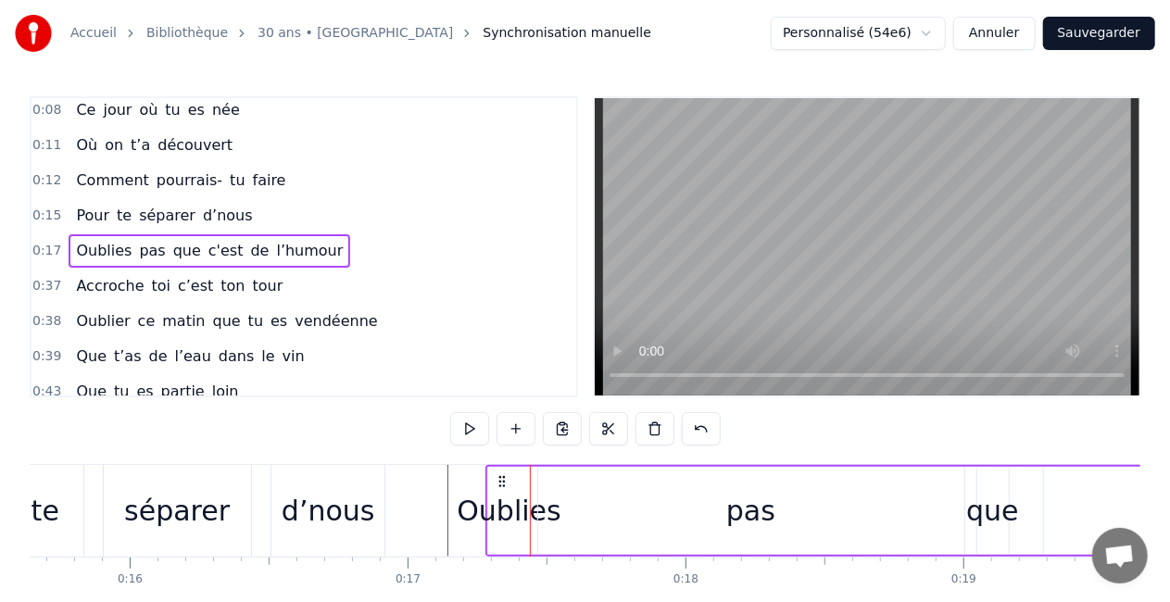
drag, startPoint x: 532, startPoint y: 549, endPoint x: 521, endPoint y: 547, distance: 11.5
click at [521, 547] on div "Oublies pas que c'est de l’humour" at bounding box center [949, 511] width 927 height 92
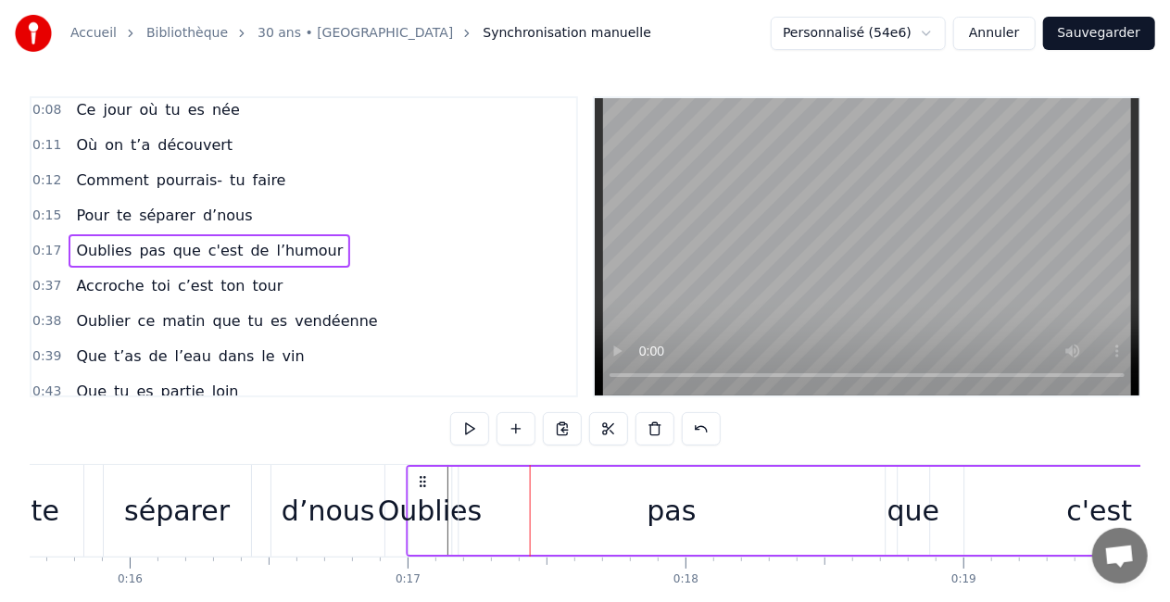
drag, startPoint x: 500, startPoint y: 478, endPoint x: 423, endPoint y: 473, distance: 78.0
click at [423, 473] on div "Oublies pas que c'est de l’humour" at bounding box center [869, 511] width 927 height 92
click at [578, 523] on div "pas" at bounding box center [674, 511] width 426 height 88
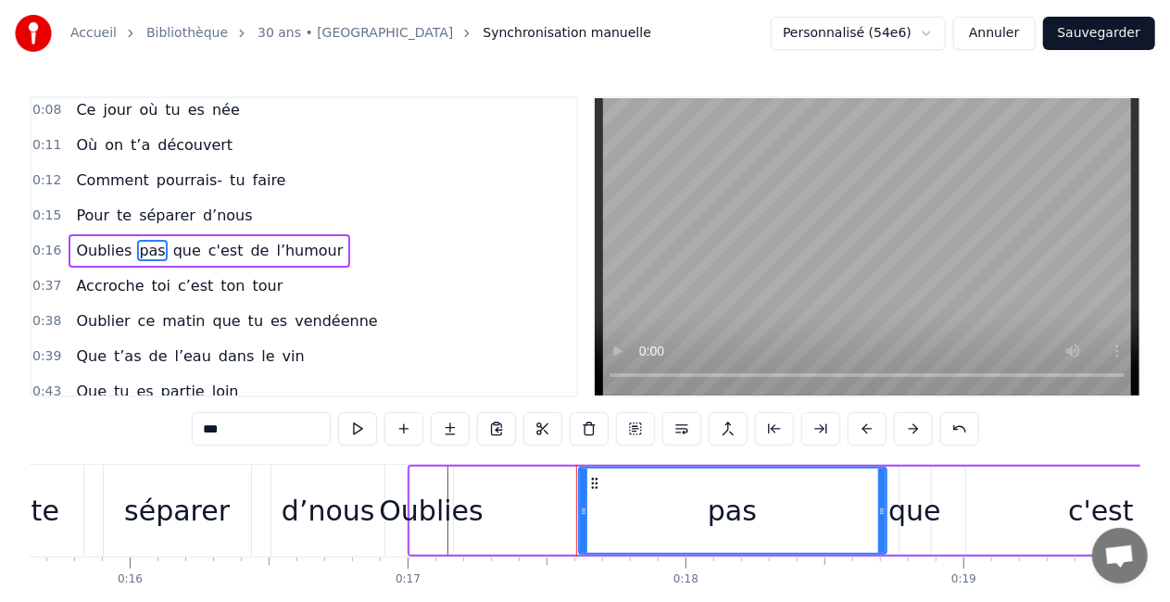
drag, startPoint x: 465, startPoint y: 514, endPoint x: 584, endPoint y: 511, distance: 118.6
click at [584, 511] on icon at bounding box center [583, 511] width 7 height 15
click at [430, 532] on div "Oublies" at bounding box center [431, 511] width 43 height 88
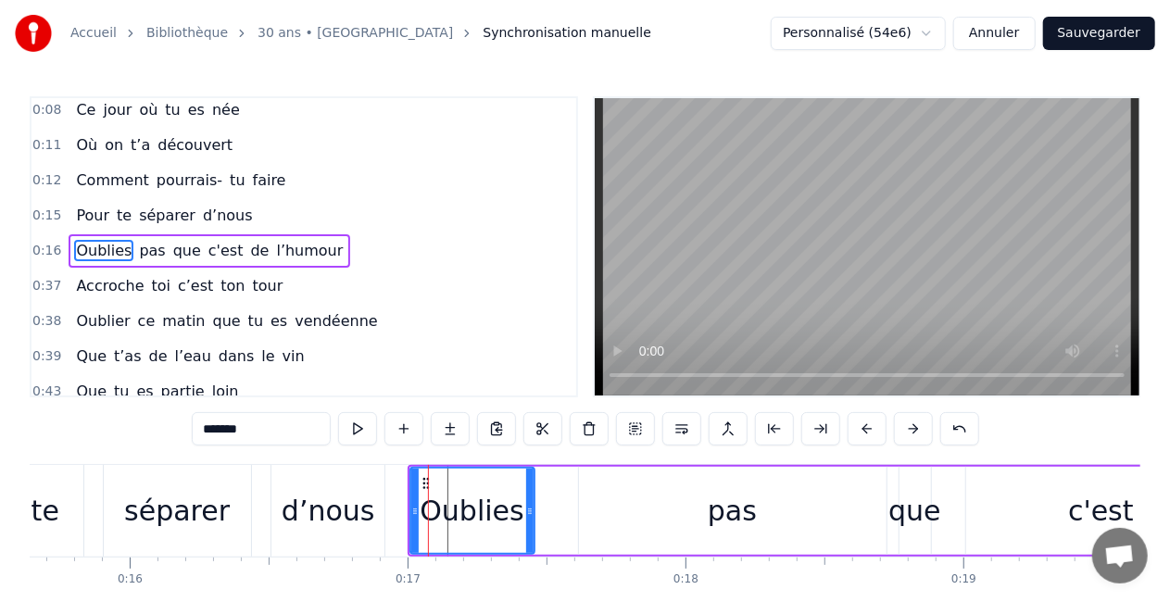
drag, startPoint x: 447, startPoint y: 515, endPoint x: 526, endPoint y: 519, distance: 79.8
click at [526, 519] on div at bounding box center [529, 511] width 7 height 84
click at [609, 524] on div "pas" at bounding box center [733, 511] width 308 height 88
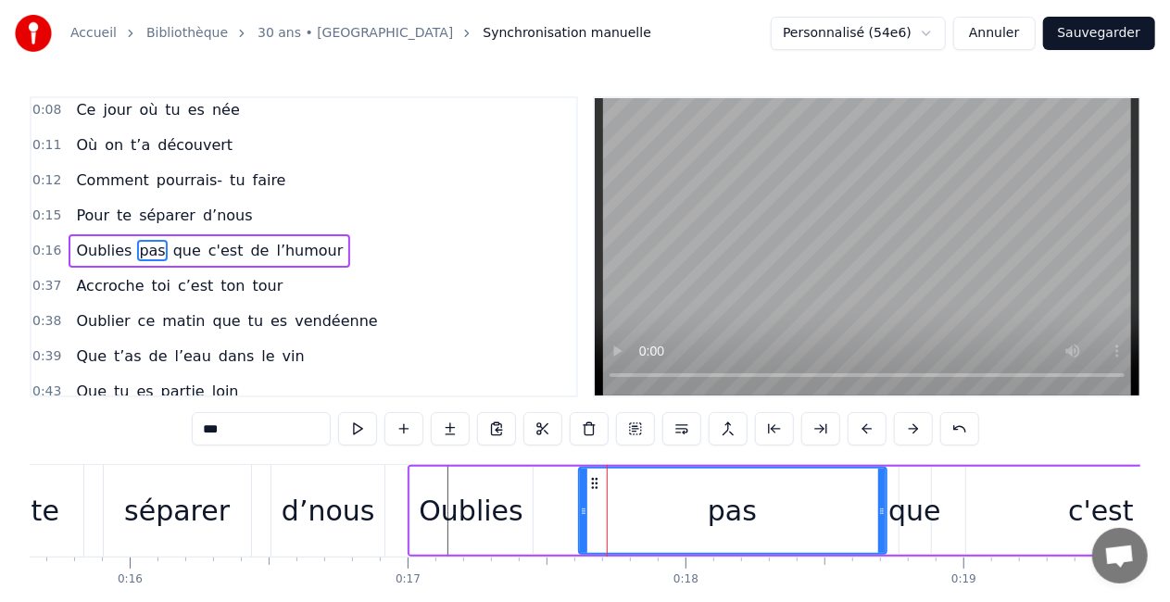
click at [508, 522] on div "Oublies" at bounding box center [471, 511] width 104 height 42
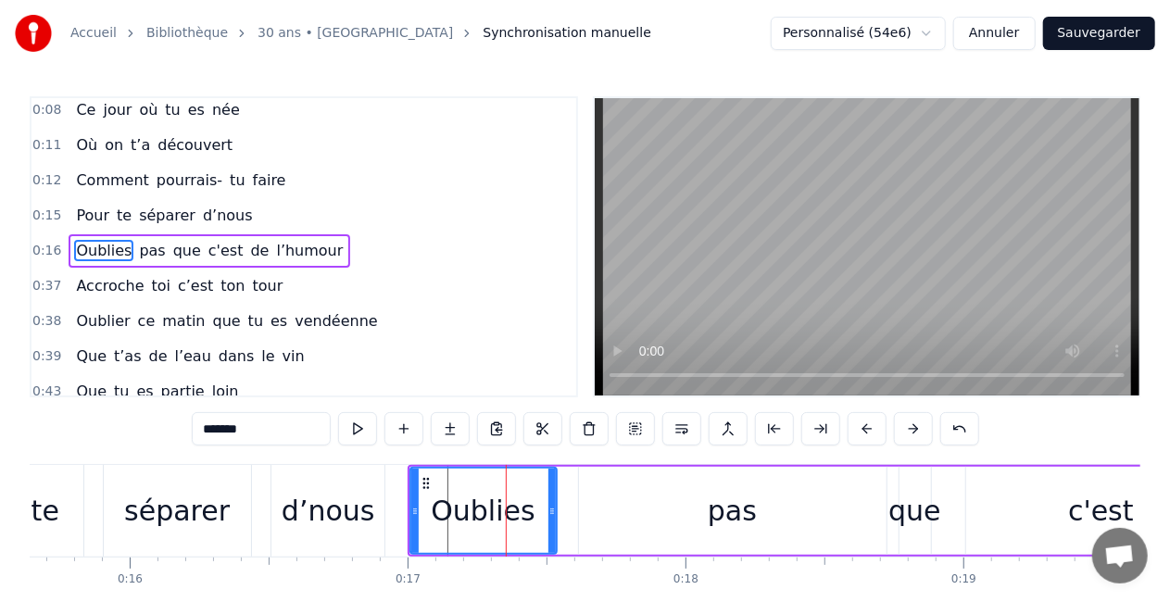
drag, startPoint x: 528, startPoint y: 513, endPoint x: 552, endPoint y: 517, distance: 24.4
click at [552, 517] on icon at bounding box center [552, 511] width 7 height 15
click at [636, 508] on div "pas" at bounding box center [733, 511] width 308 height 88
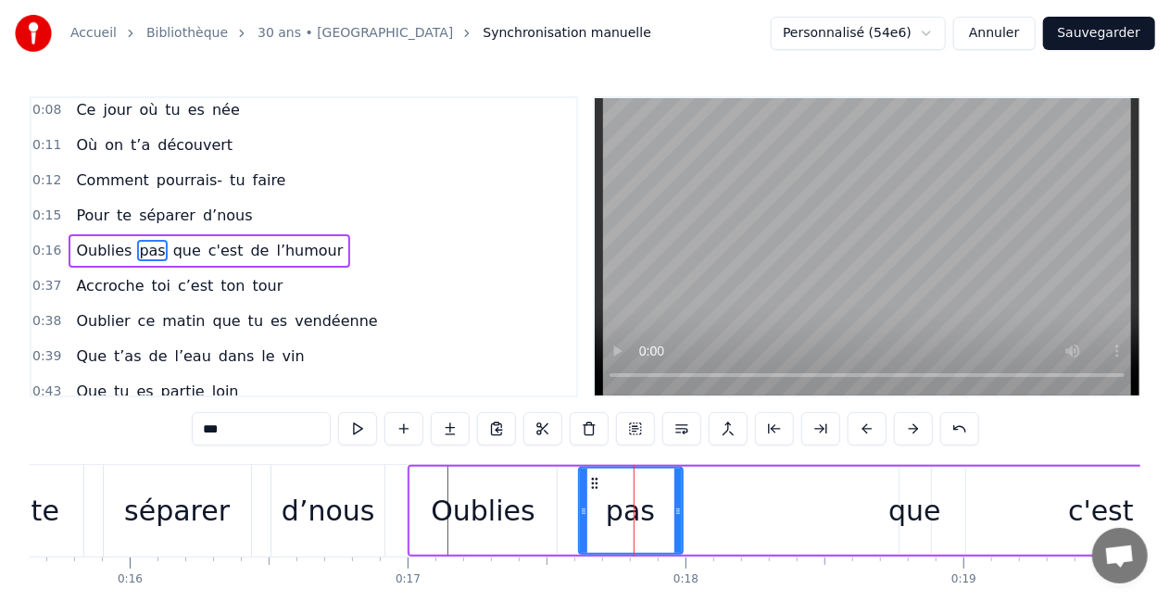
drag, startPoint x: 878, startPoint y: 513, endPoint x: 680, endPoint y: 510, distance: 198.3
click at [680, 510] on icon at bounding box center [678, 511] width 7 height 15
click at [918, 511] on div "que" at bounding box center [915, 511] width 53 height 42
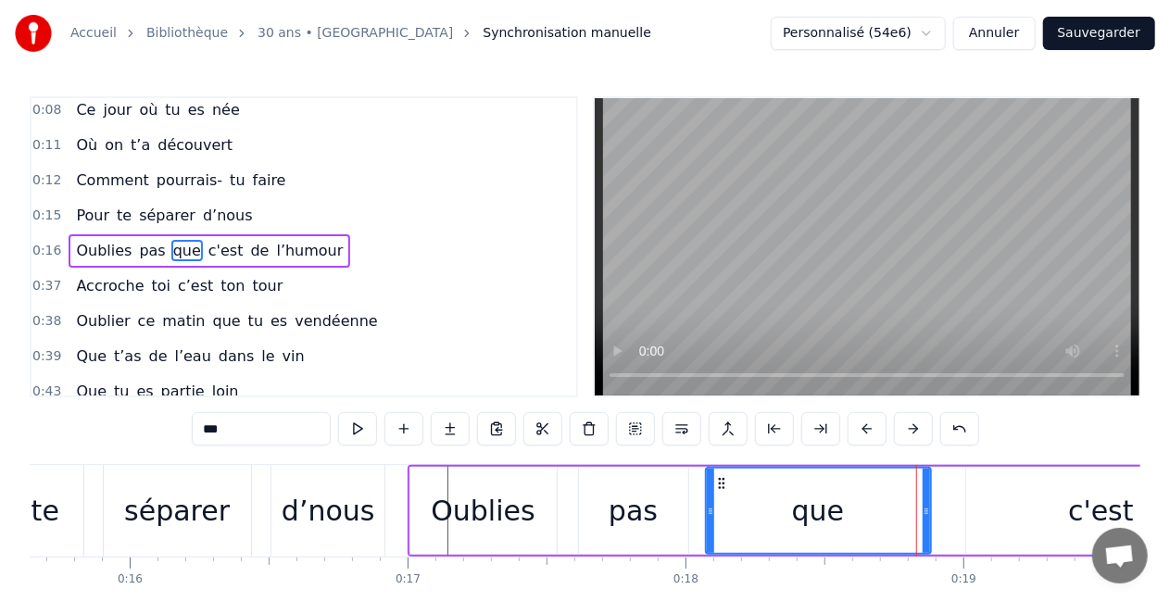
drag, startPoint x: 902, startPoint y: 512, endPoint x: 709, endPoint y: 521, distance: 192.9
click at [709, 521] on div at bounding box center [710, 511] width 7 height 84
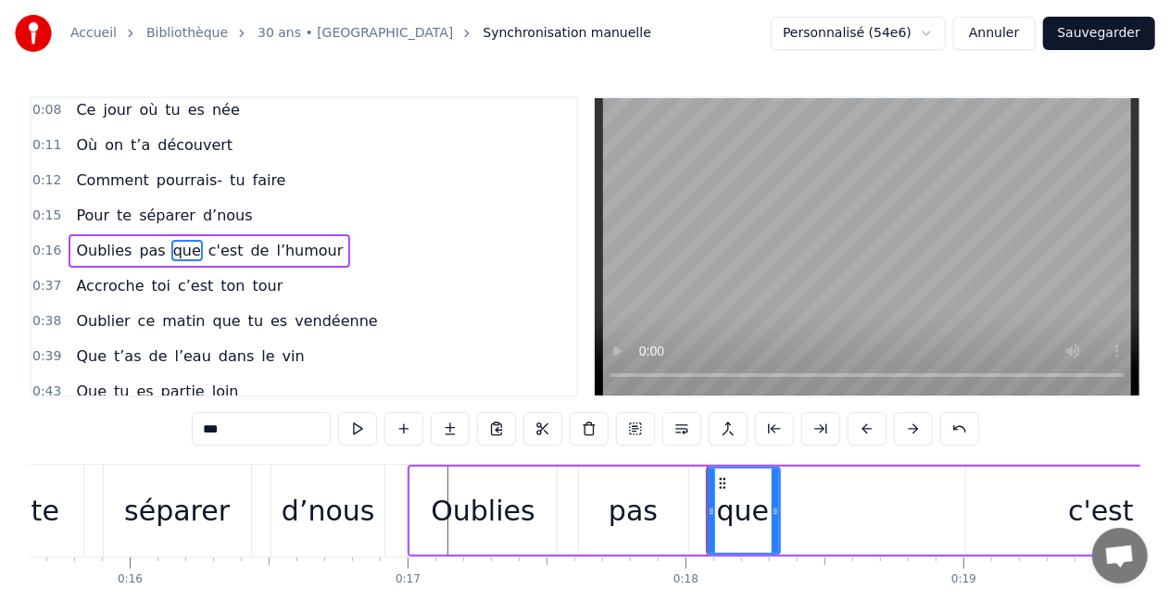
drag, startPoint x: 926, startPoint y: 510, endPoint x: 774, endPoint y: 497, distance: 152.5
click at [774, 497] on div at bounding box center [775, 511] width 7 height 84
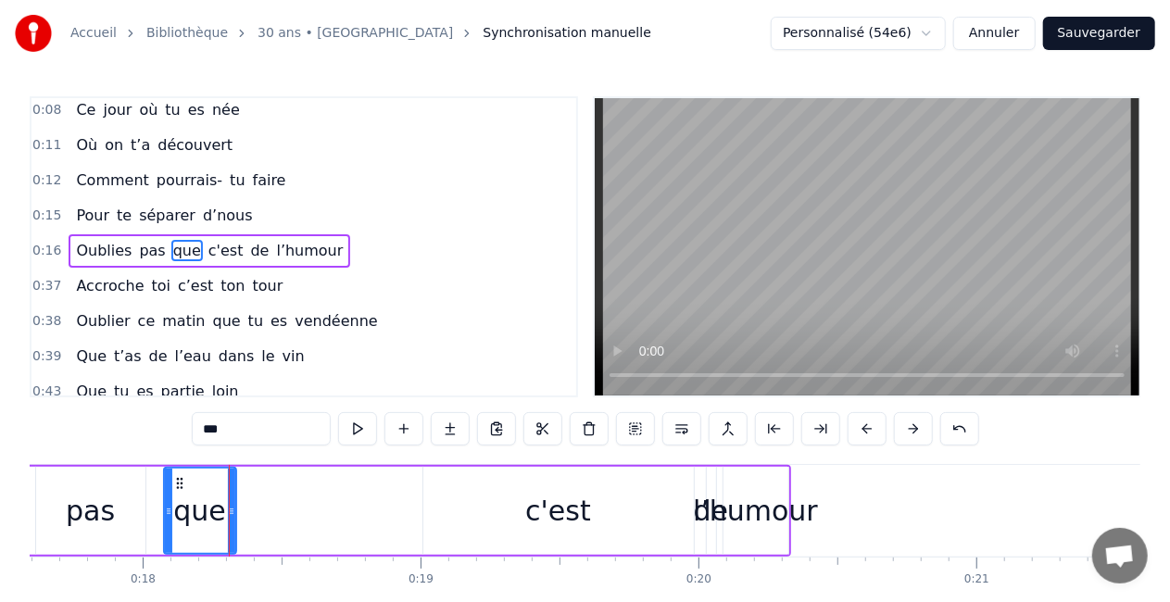
scroll to position [0, 4878]
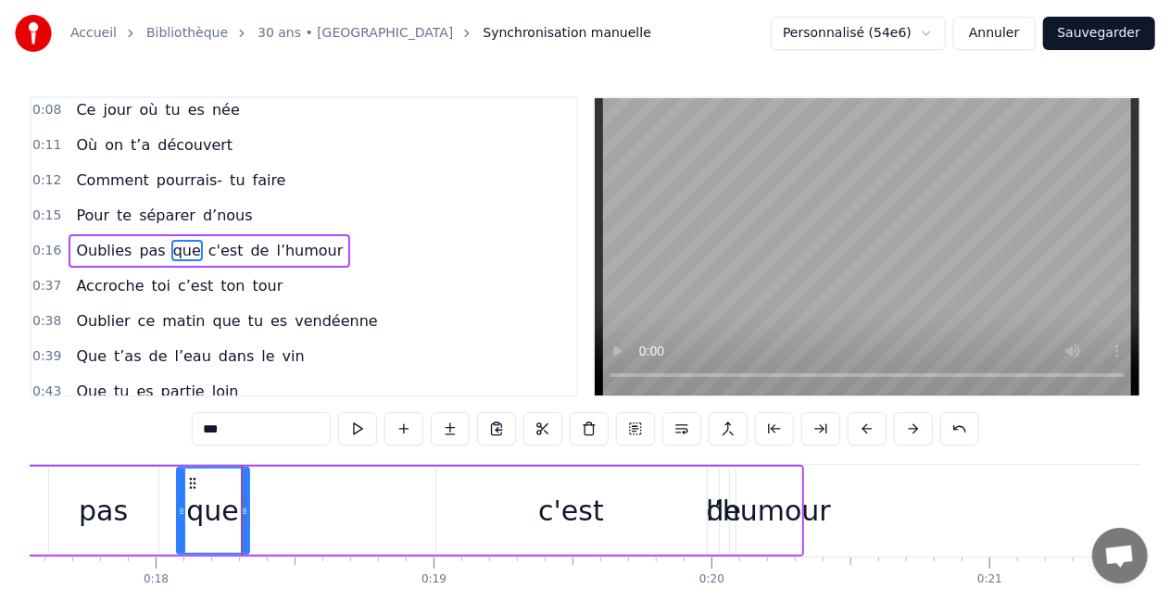
click at [489, 512] on div "c'est" at bounding box center [571, 511] width 271 height 88
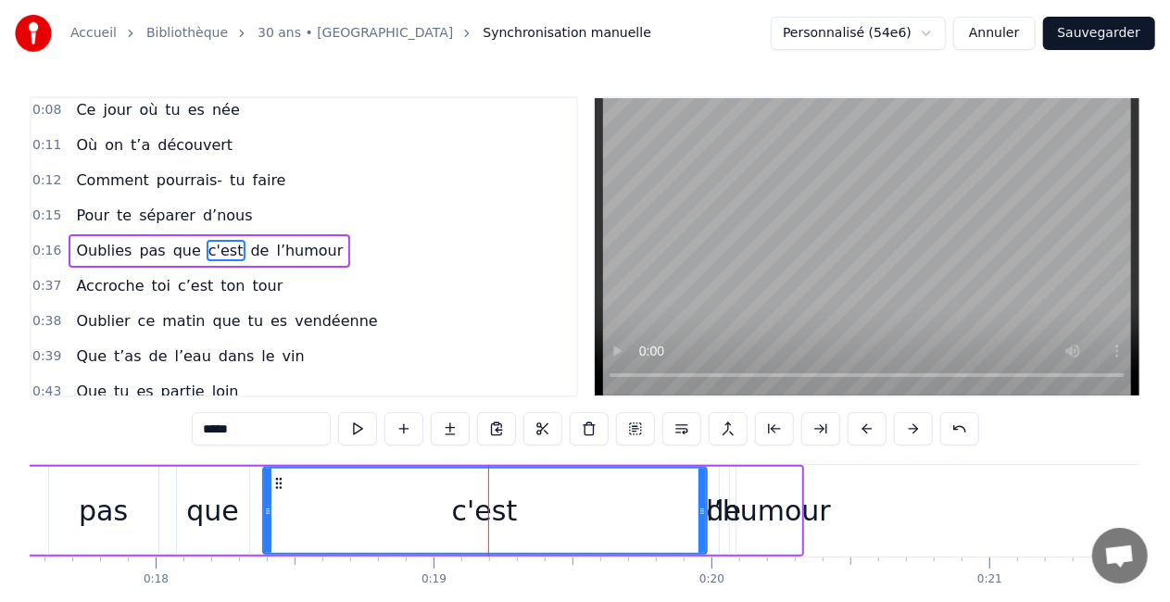
drag, startPoint x: 441, startPoint y: 513, endPoint x: 267, endPoint y: 513, distance: 174.2
click at [267, 513] on icon at bounding box center [267, 511] width 7 height 15
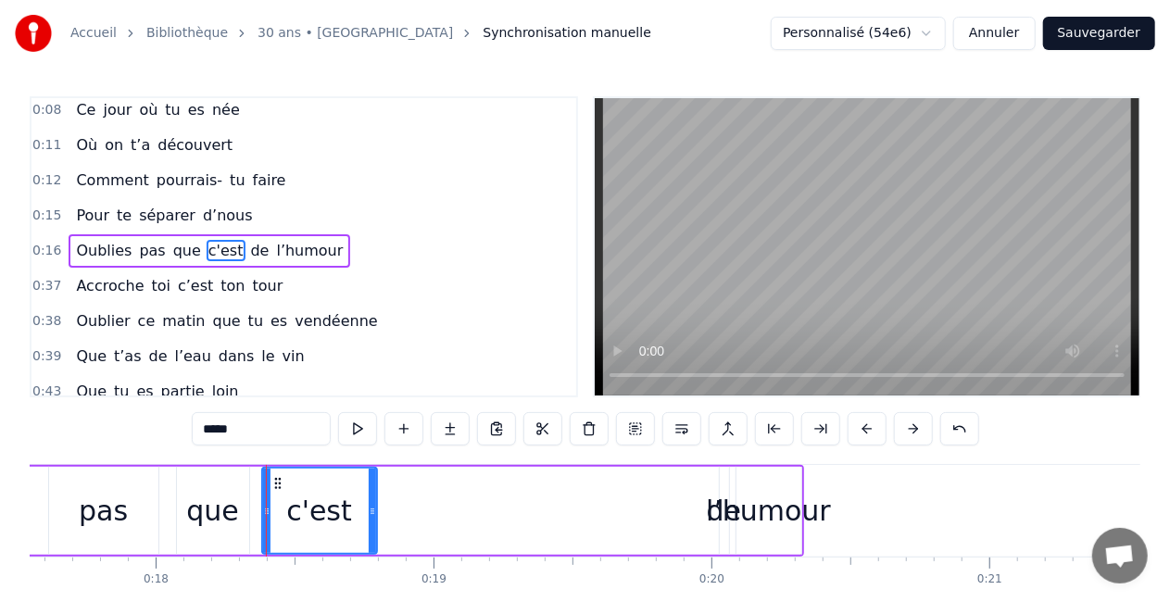
drag, startPoint x: 703, startPoint y: 513, endPoint x: 373, endPoint y: 502, distance: 330.1
click at [373, 502] on div at bounding box center [372, 511] width 7 height 84
drag, startPoint x: 374, startPoint y: 502, endPoint x: 339, endPoint y: 512, distance: 36.7
click at [339, 512] on div "c'est" at bounding box center [301, 511] width 80 height 88
click at [709, 524] on div "de" at bounding box center [724, 511] width 35 height 42
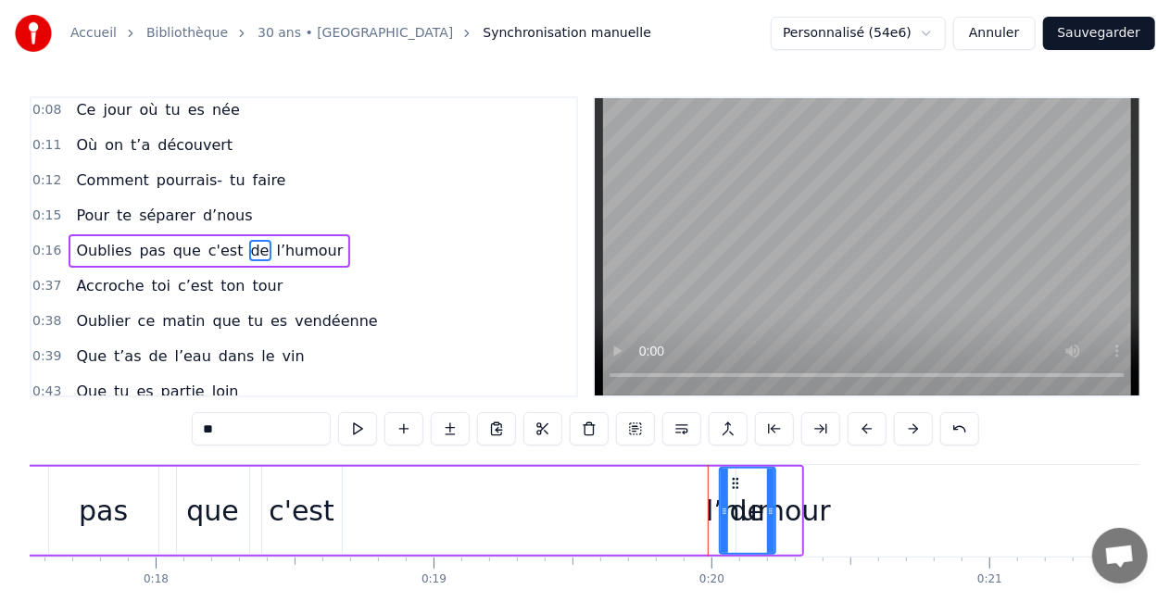
drag, startPoint x: 726, startPoint y: 511, endPoint x: 773, endPoint y: 517, distance: 46.7
click at [773, 517] on icon at bounding box center [770, 511] width 7 height 15
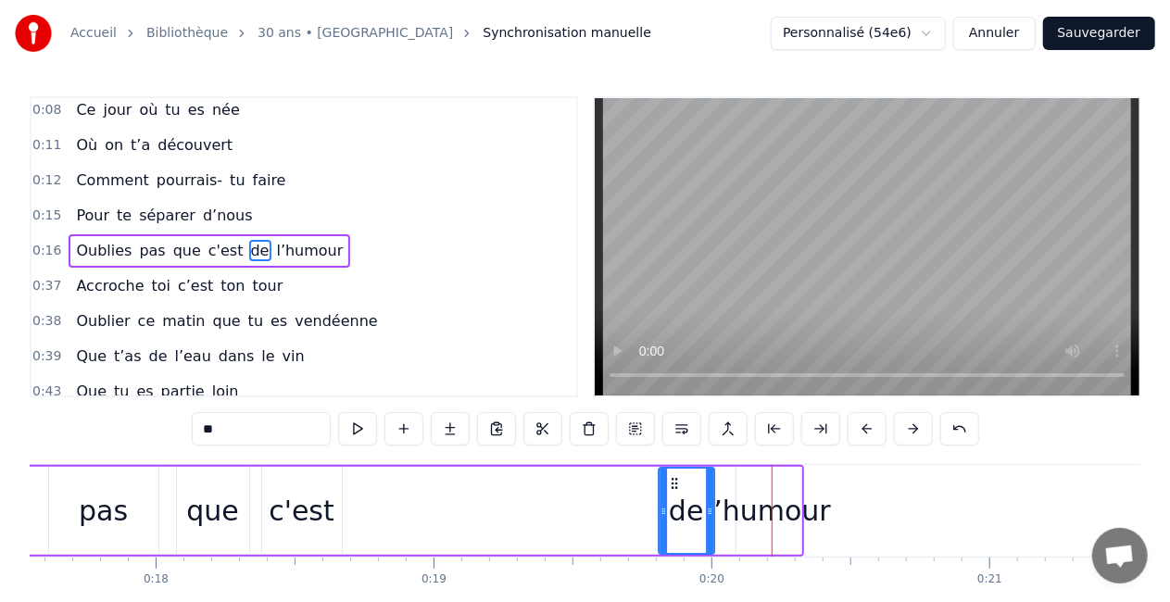
drag, startPoint x: 735, startPoint y: 486, endPoint x: 672, endPoint y: 480, distance: 63.3
click at [672, 480] on icon at bounding box center [674, 483] width 15 height 15
click at [672, 480] on icon at bounding box center [672, 483] width 15 height 15
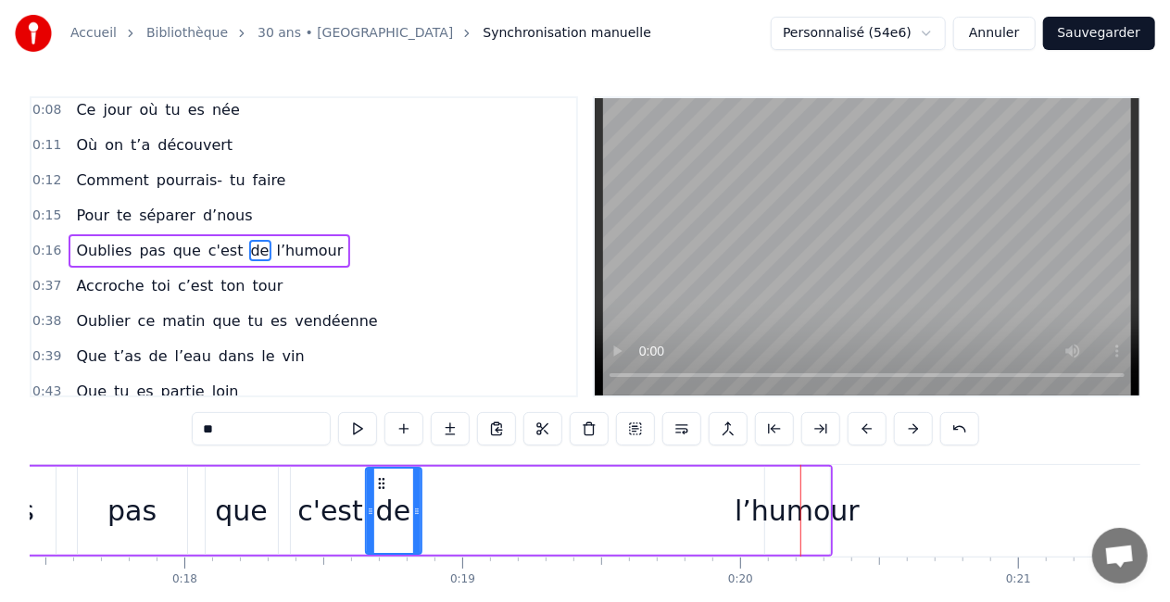
drag, startPoint x: 672, startPoint y: 480, endPoint x: 241, endPoint y: 442, distance: 432.6
click at [241, 442] on div "0:04 Comment puis- je oublier 0:07 Ce jour si spéciale 0:08 Ce jour où tu es né…" at bounding box center [585, 373] width 1111 height 555
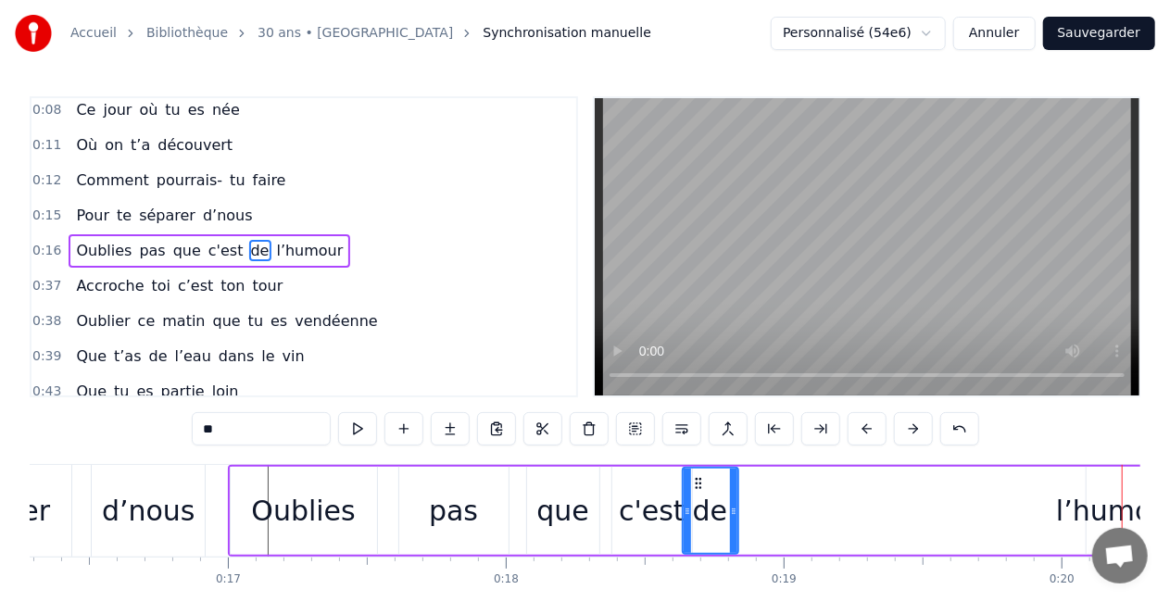
scroll to position [0, 4526]
click at [322, 515] on div "Oublies" at bounding box center [305, 511] width 104 height 42
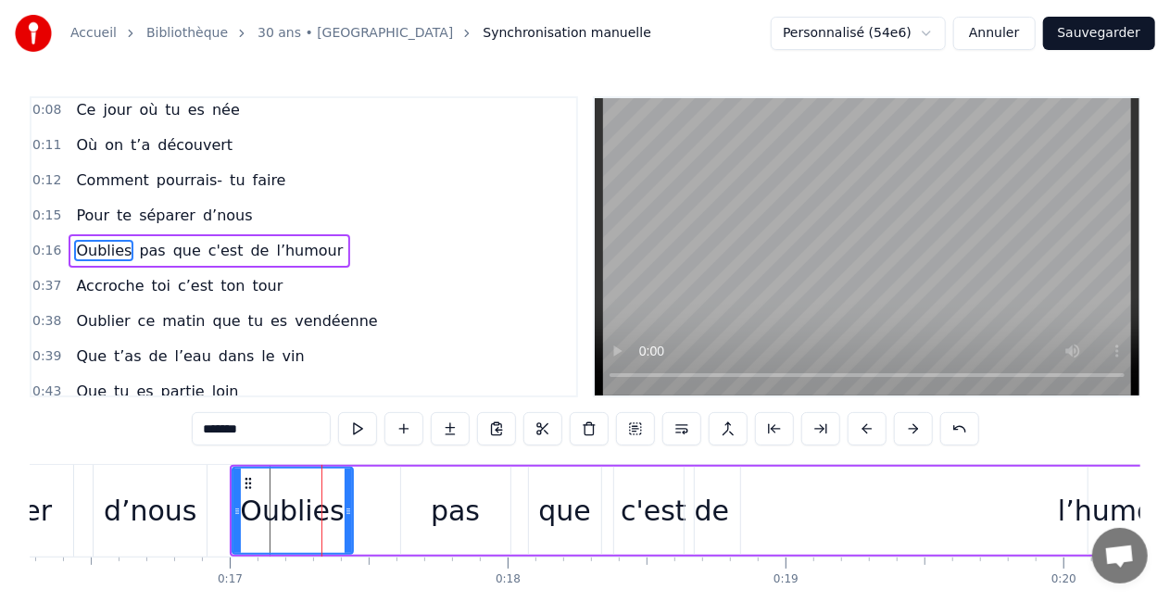
drag, startPoint x: 374, startPoint y: 516, endPoint x: 349, endPoint y: 516, distance: 25.0
click at [349, 516] on icon at bounding box center [348, 511] width 7 height 15
click at [412, 512] on div "pas" at bounding box center [455, 511] width 109 height 88
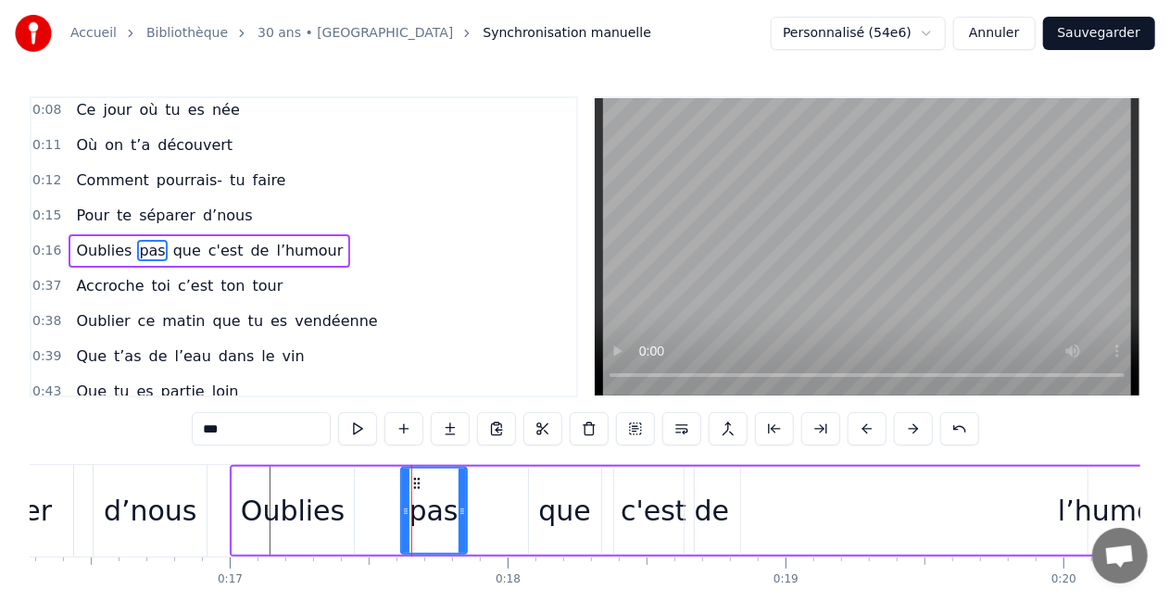
drag, startPoint x: 506, startPoint y: 514, endPoint x: 464, endPoint y: 513, distance: 41.7
click at [464, 513] on icon at bounding box center [462, 511] width 7 height 15
click at [347, 519] on div "Oublies" at bounding box center [293, 511] width 121 height 88
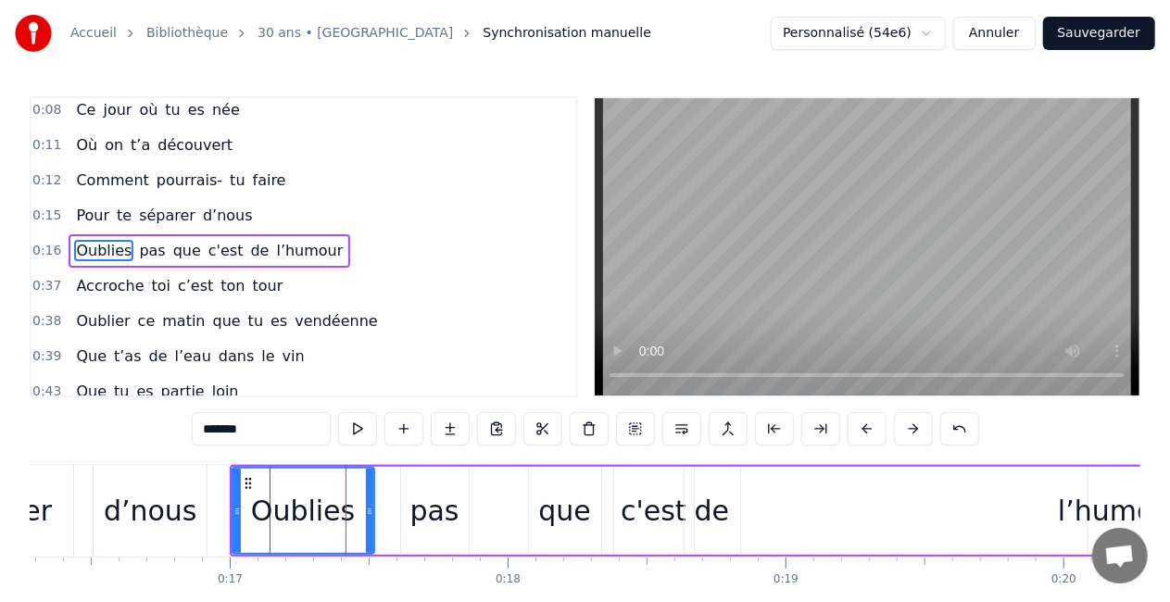
drag, startPoint x: 350, startPoint y: 518, endPoint x: 370, endPoint y: 519, distance: 19.5
click at [370, 519] on div at bounding box center [369, 511] width 7 height 84
click at [427, 502] on div "pas" at bounding box center [434, 511] width 49 height 42
type input "***"
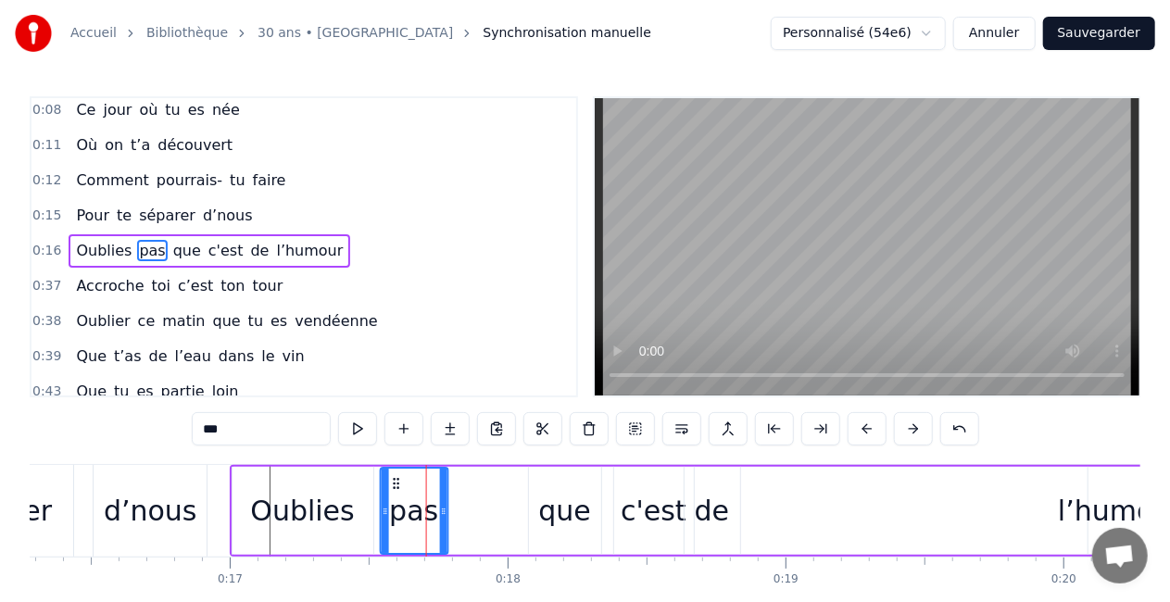
drag, startPoint x: 414, startPoint y: 482, endPoint x: 395, endPoint y: 483, distance: 19.5
click at [395, 483] on circle at bounding box center [394, 483] width 1 height 1
click at [455, 504] on div "Oublies pas que c'est de l’humour" at bounding box center [693, 511] width 927 height 92
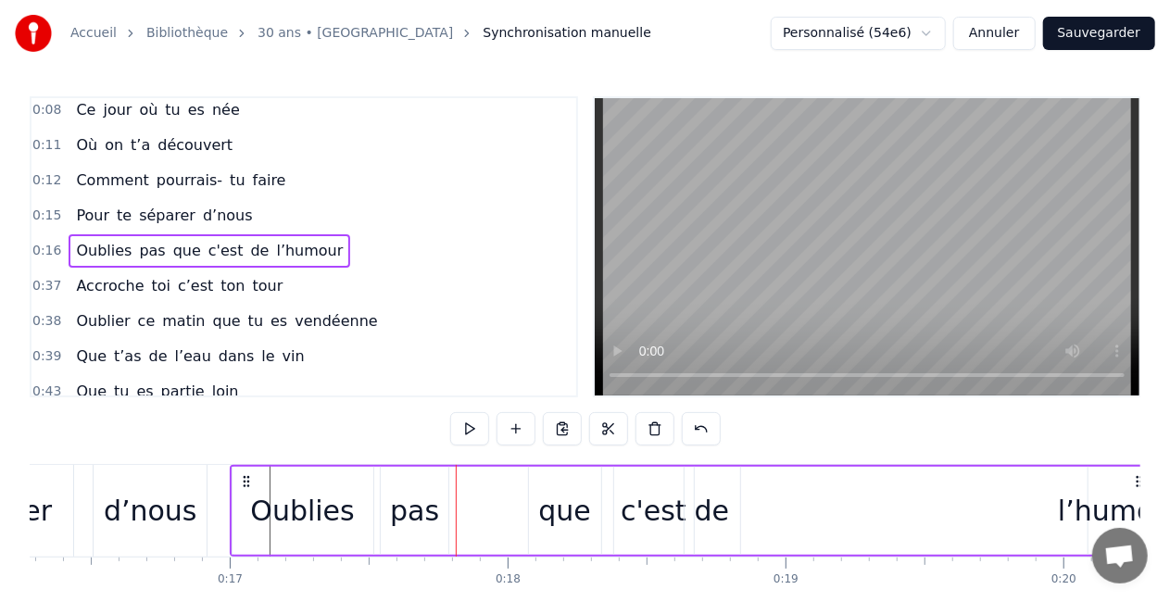
click at [532, 499] on div "que" at bounding box center [565, 511] width 72 height 88
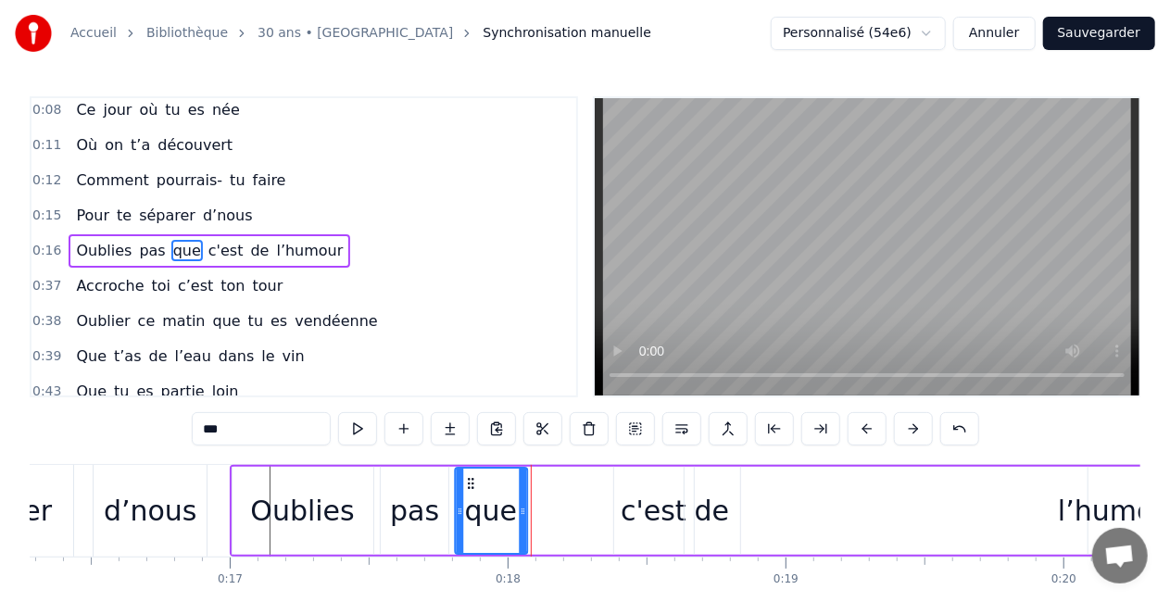
drag, startPoint x: 545, startPoint y: 486, endPoint x: 471, endPoint y: 489, distance: 74.2
click at [471, 489] on icon at bounding box center [470, 483] width 15 height 15
click at [353, 506] on div "Oublies" at bounding box center [303, 511] width 141 height 88
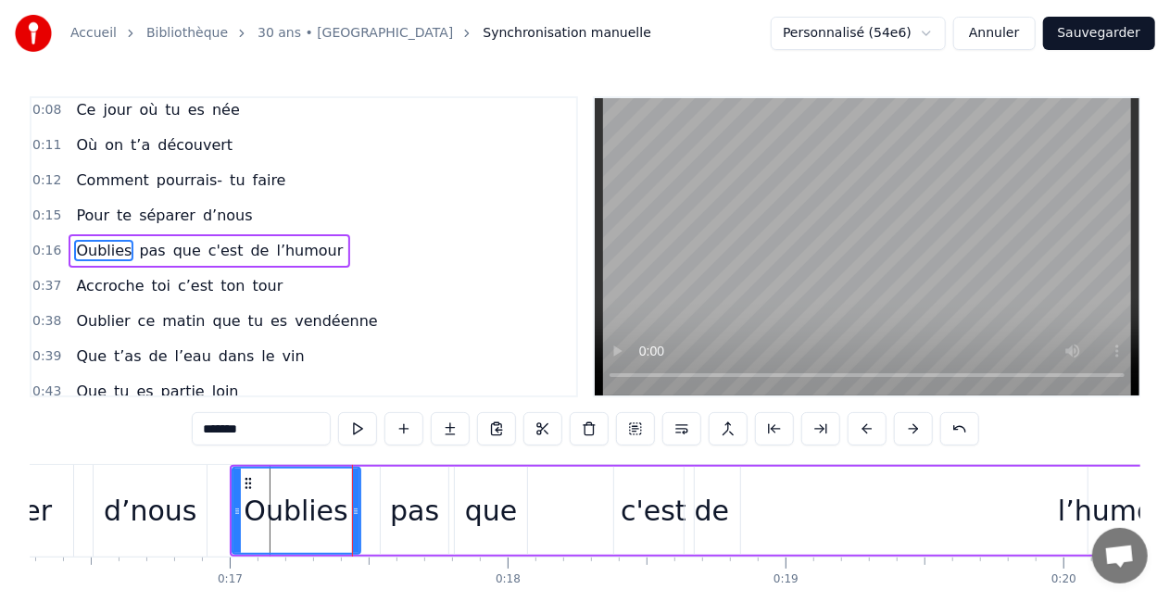
drag, startPoint x: 367, startPoint y: 510, endPoint x: 355, endPoint y: 510, distance: 12.0
click at [355, 510] on icon at bounding box center [355, 511] width 7 height 15
click at [423, 508] on div "pas" at bounding box center [414, 511] width 49 height 42
type input "***"
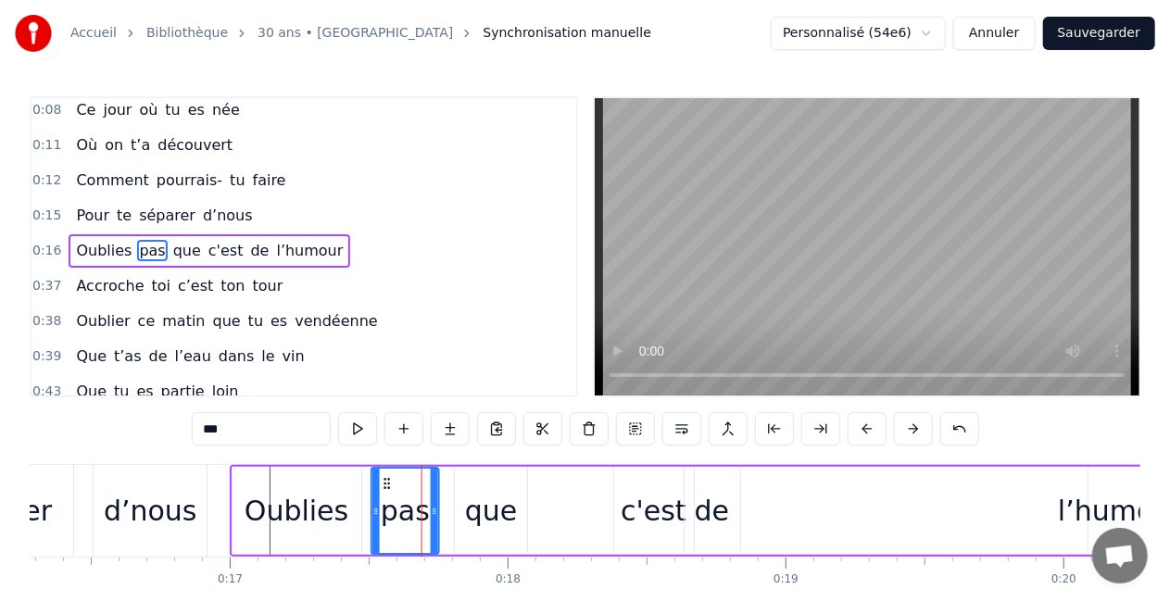
drag, startPoint x: 395, startPoint y: 484, endPoint x: 385, endPoint y: 485, distance: 10.2
click at [385, 485] on icon at bounding box center [387, 483] width 15 height 15
click at [584, 503] on div "Oublies pas que c'est de l’humour" at bounding box center [693, 511] width 927 height 92
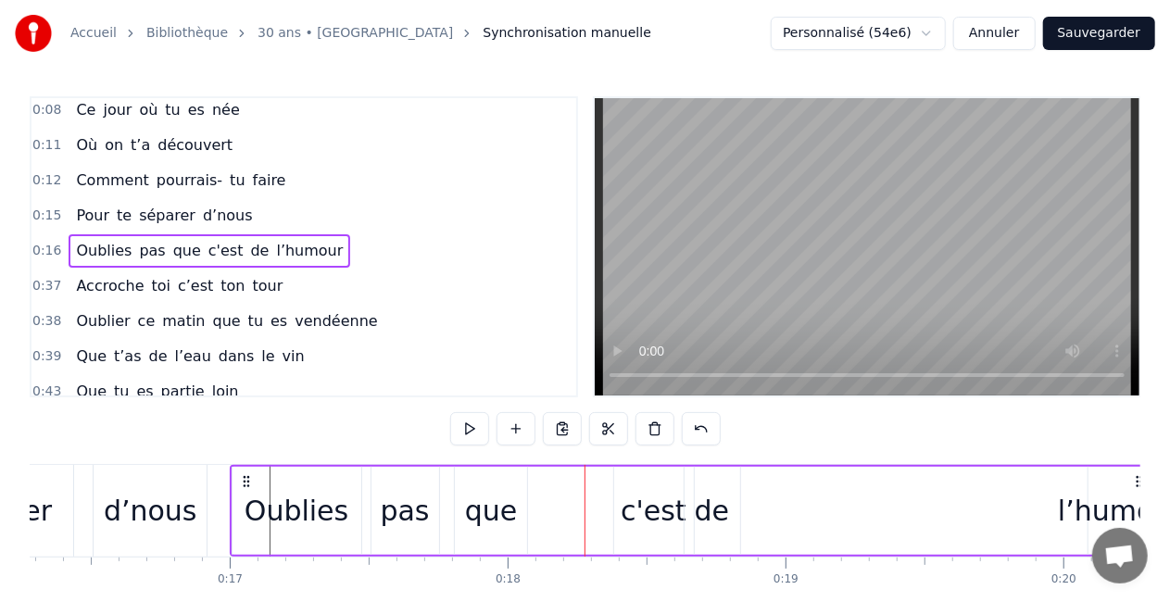
click at [632, 495] on div "c'est" at bounding box center [654, 511] width 66 height 42
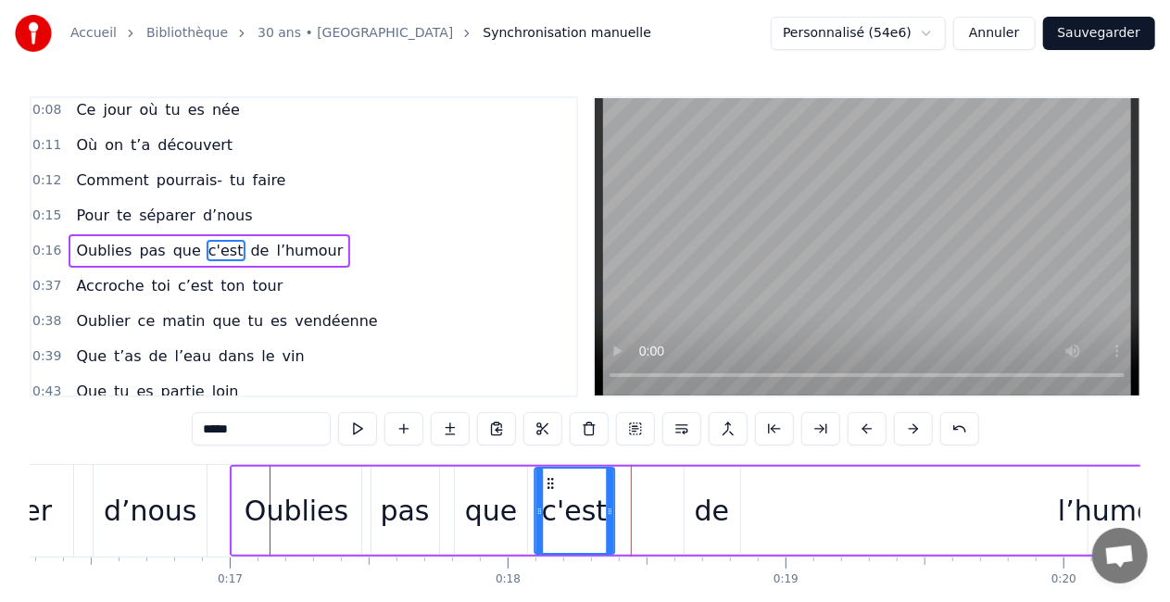
drag, startPoint x: 629, startPoint y: 482, endPoint x: 550, endPoint y: 478, distance: 78.9
click at [550, 478] on icon at bounding box center [550, 483] width 15 height 15
click at [702, 490] on div "de" at bounding box center [712, 511] width 35 height 42
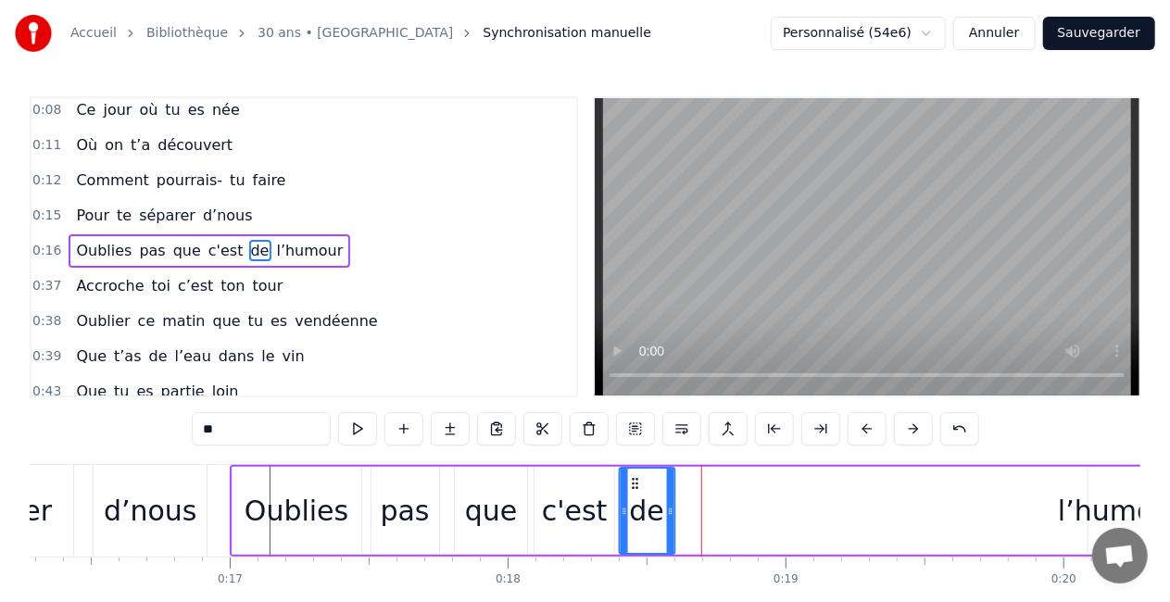
drag, startPoint x: 697, startPoint y: 482, endPoint x: 632, endPoint y: 480, distance: 64.9
click at [632, 480] on icon at bounding box center [635, 483] width 15 height 15
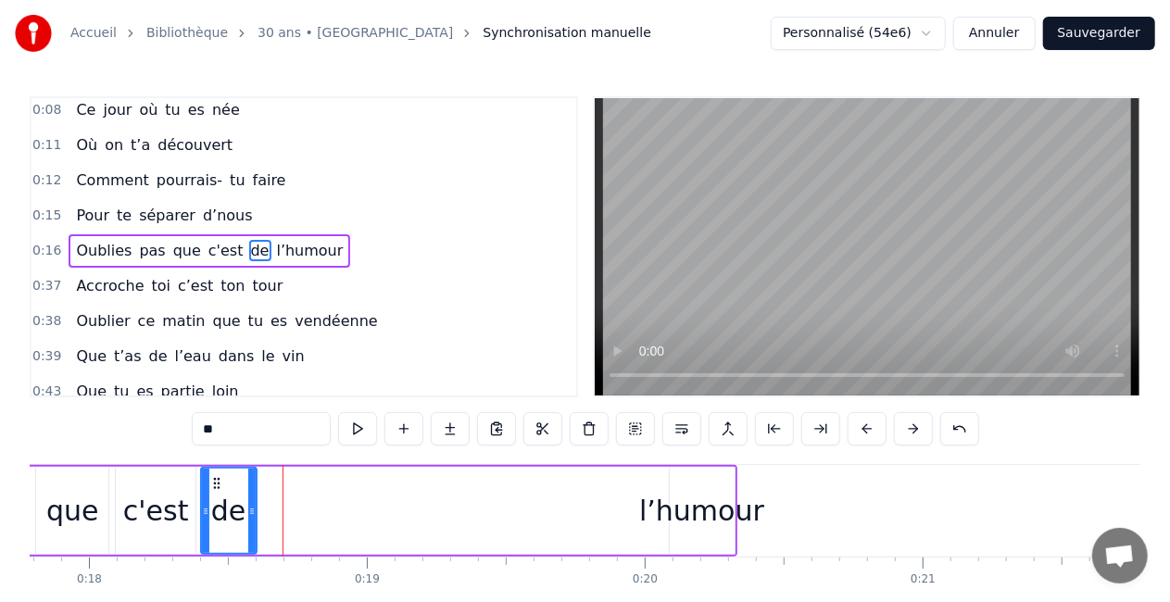
scroll to position [0, 4952]
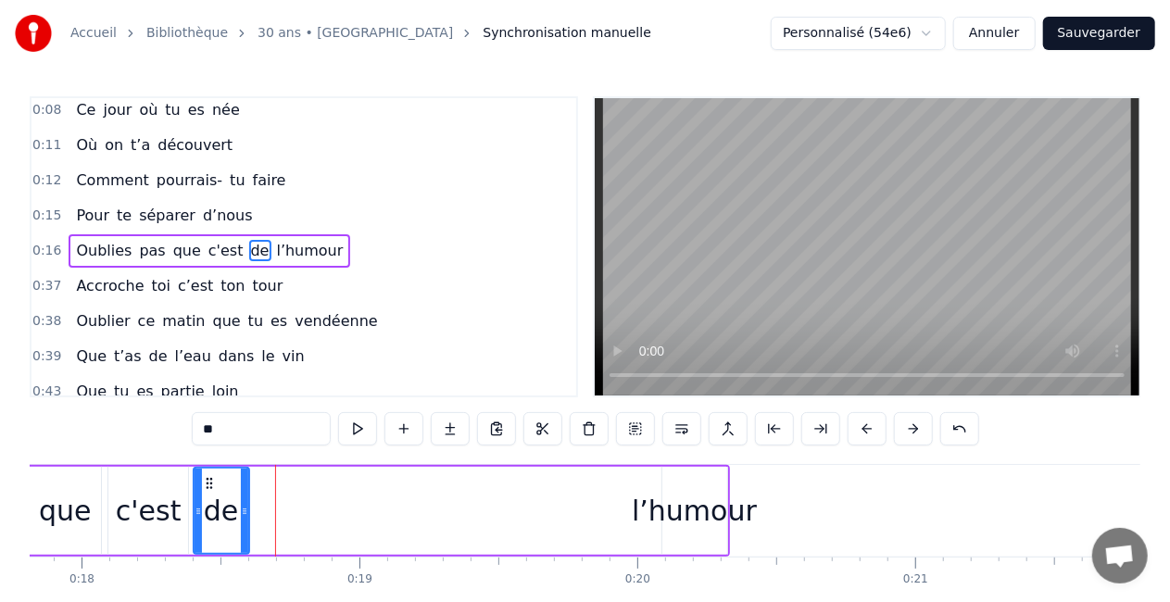
click at [689, 488] on div "l’humour" at bounding box center [695, 511] width 65 height 88
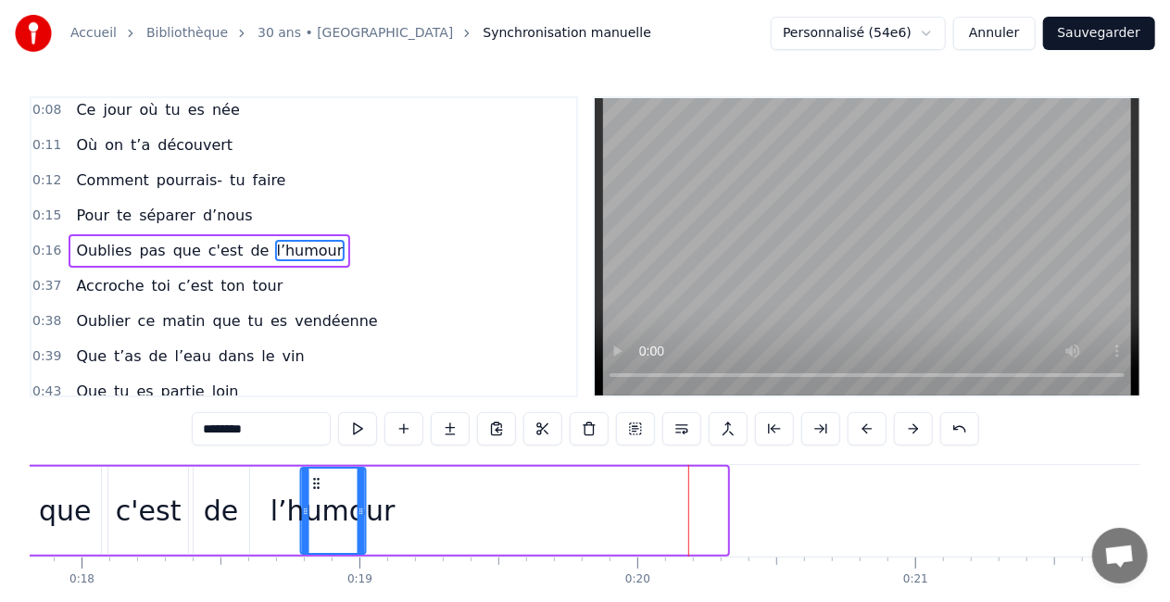
drag, startPoint x: 676, startPoint y: 486, endPoint x: 314, endPoint y: 474, distance: 361.6
click at [314, 474] on div "l’humour" at bounding box center [333, 511] width 63 height 84
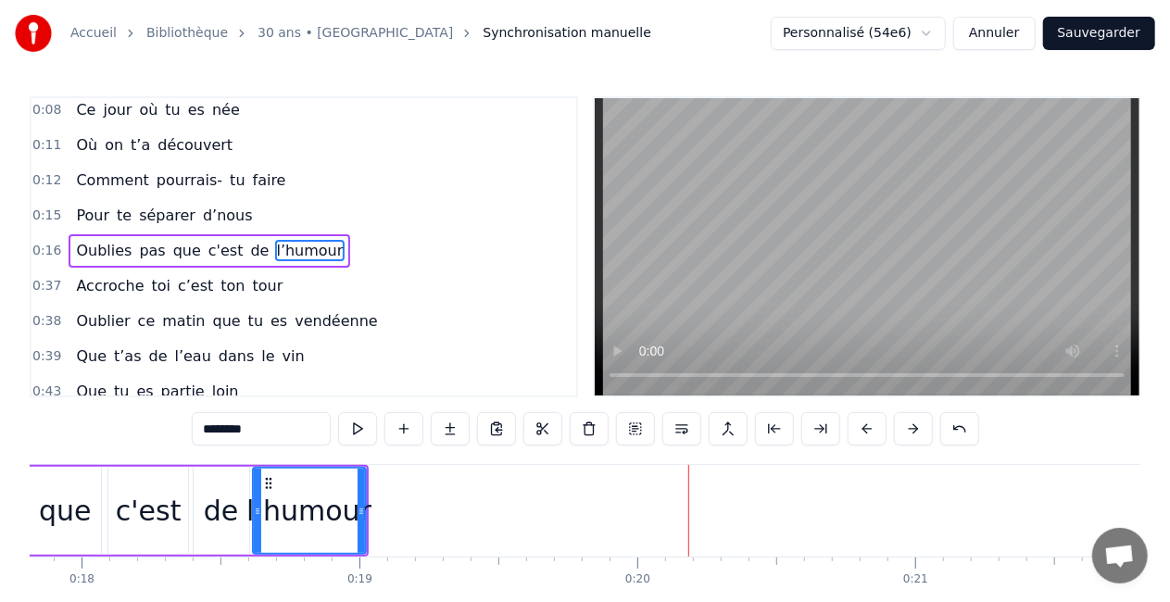
drag, startPoint x: 302, startPoint y: 511, endPoint x: 254, endPoint y: 516, distance: 48.4
click at [254, 516] on icon at bounding box center [257, 511] width 7 height 15
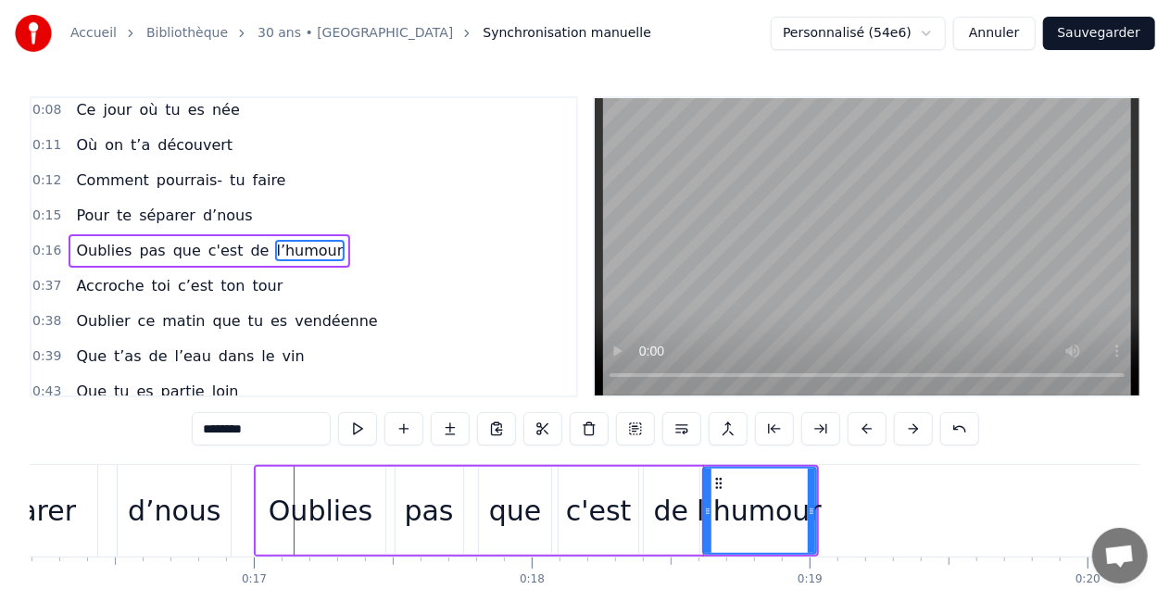
scroll to position [0, 4498]
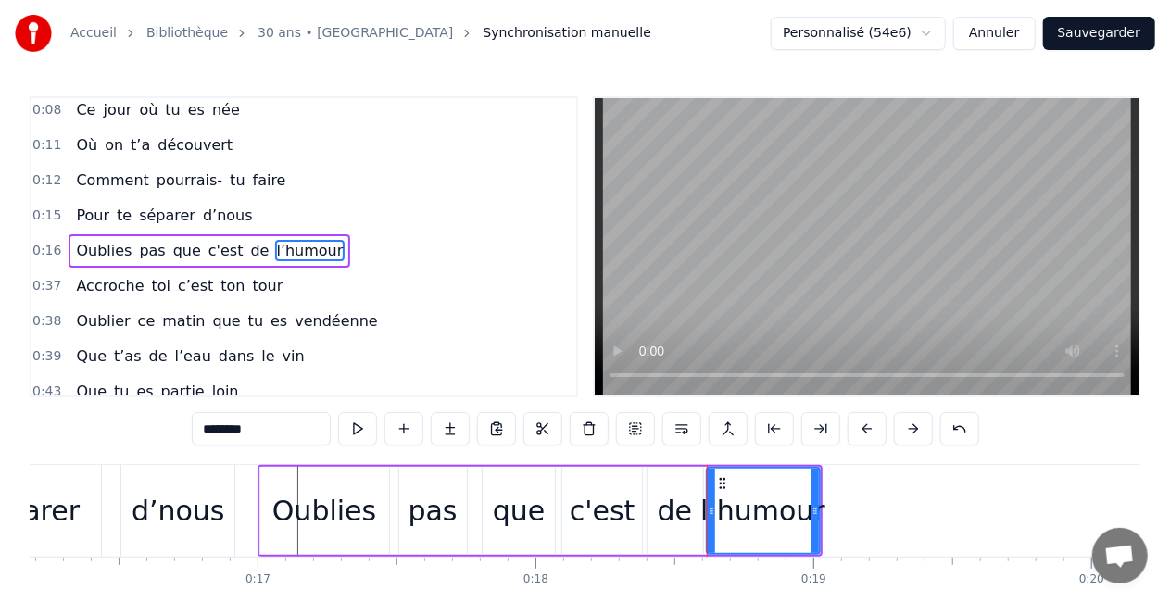
click at [337, 511] on div "Oublies" at bounding box center [324, 511] width 104 height 42
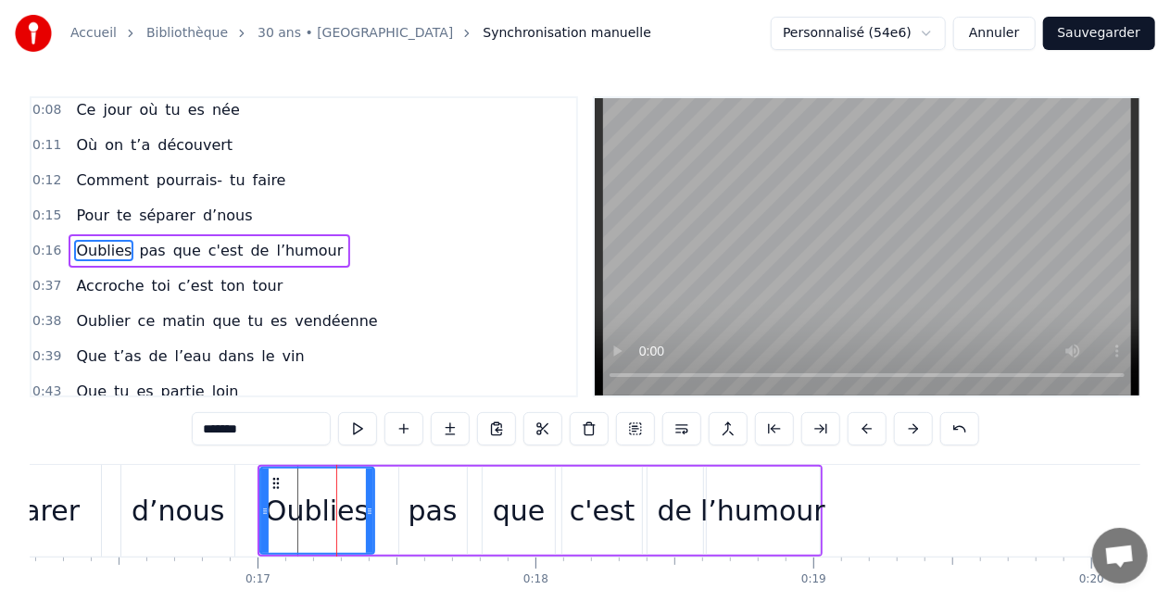
drag, startPoint x: 380, startPoint y: 524, endPoint x: 365, endPoint y: 524, distance: 14.9
click at [366, 524] on div at bounding box center [369, 511] width 7 height 84
click at [437, 520] on div "pas" at bounding box center [433, 511] width 49 height 42
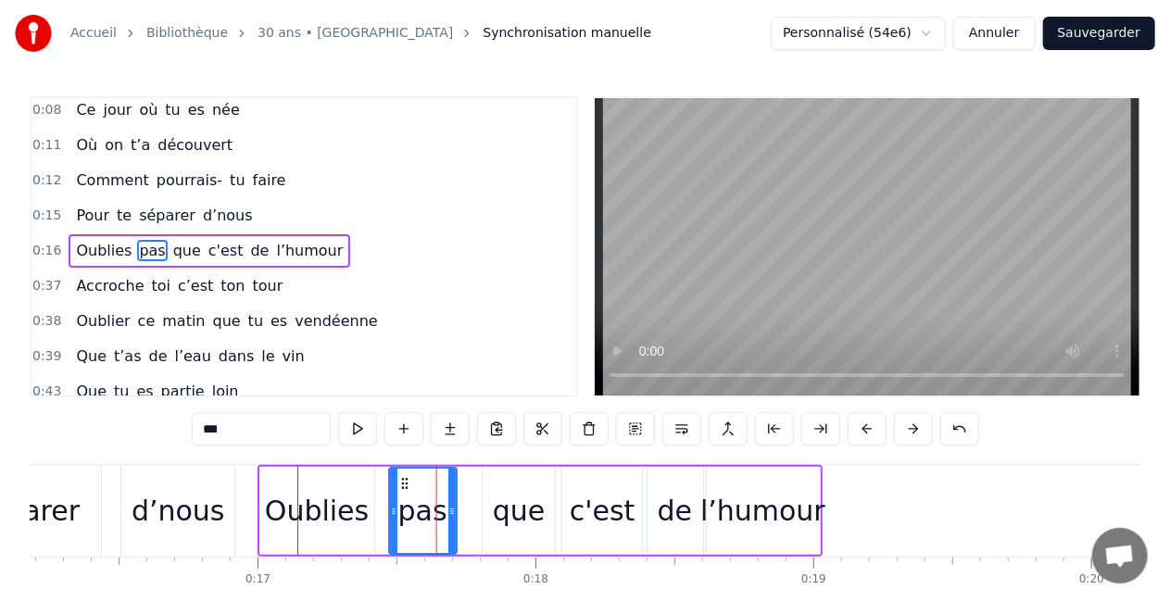
drag, startPoint x: 413, startPoint y: 483, endPoint x: 403, endPoint y: 484, distance: 10.2
click at [403, 484] on icon at bounding box center [405, 483] width 15 height 15
click at [521, 490] on div "que" at bounding box center [519, 511] width 53 height 42
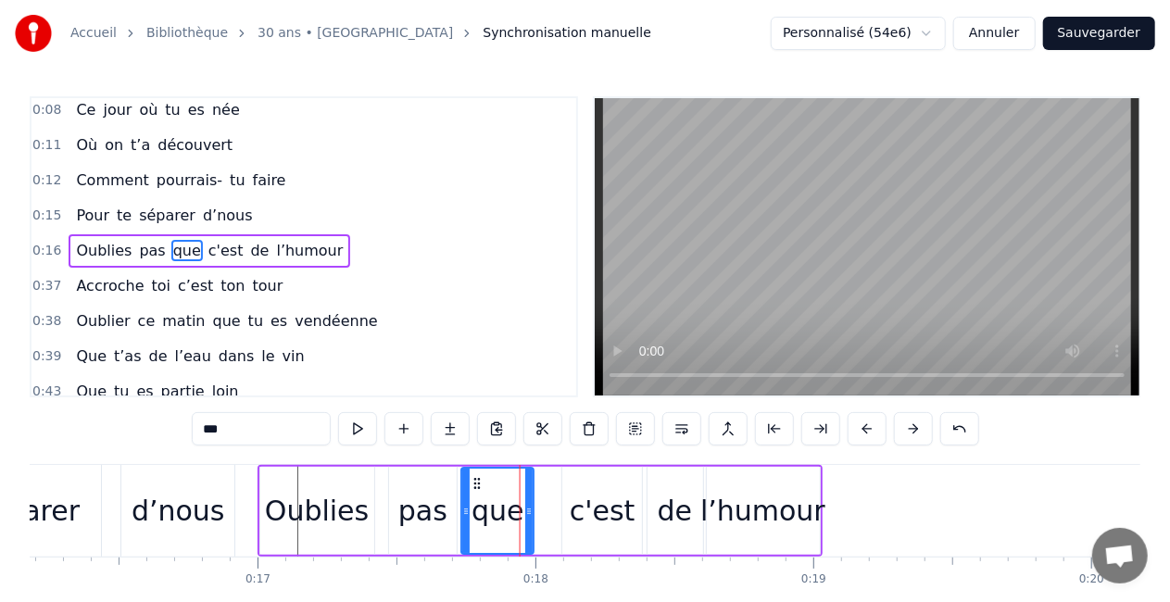
drag, startPoint x: 496, startPoint y: 482, endPoint x: 474, endPoint y: 482, distance: 21.3
click at [474, 482] on icon at bounding box center [478, 483] width 15 height 15
click at [587, 491] on div "c'est" at bounding box center [603, 511] width 66 height 42
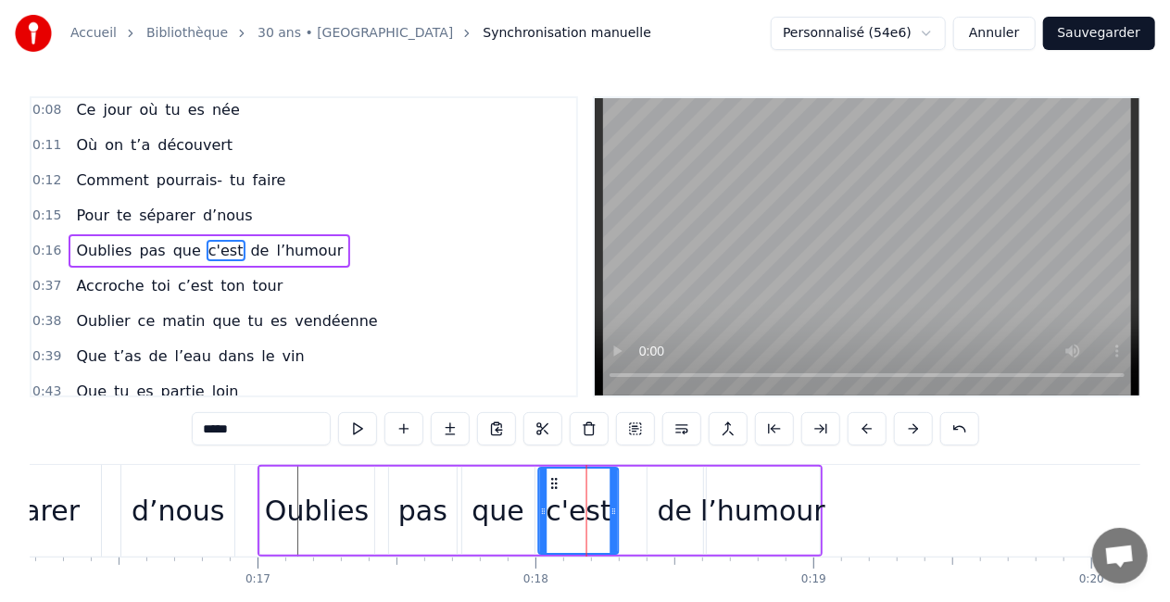
drag, startPoint x: 578, startPoint y: 481, endPoint x: 556, endPoint y: 480, distance: 22.3
click at [556, 480] on icon at bounding box center [555, 483] width 15 height 15
click at [662, 499] on div "de" at bounding box center [675, 511] width 35 height 42
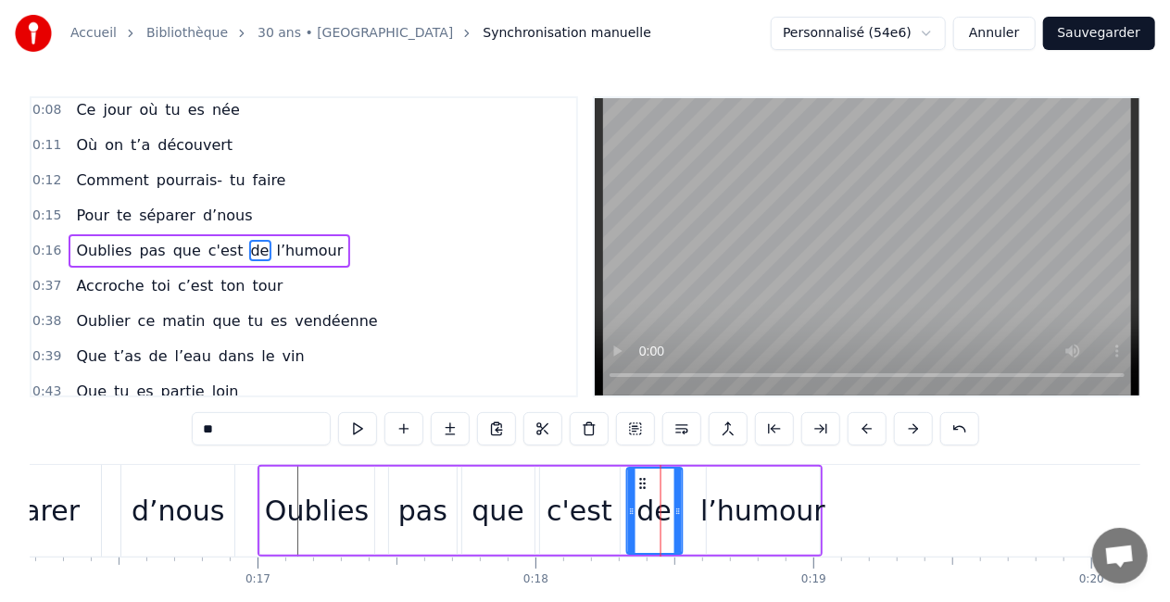
drag, startPoint x: 663, startPoint y: 478, endPoint x: 642, endPoint y: 481, distance: 20.6
click at [642, 481] on icon at bounding box center [643, 483] width 15 height 15
click at [747, 480] on div "l’humour" at bounding box center [763, 511] width 113 height 88
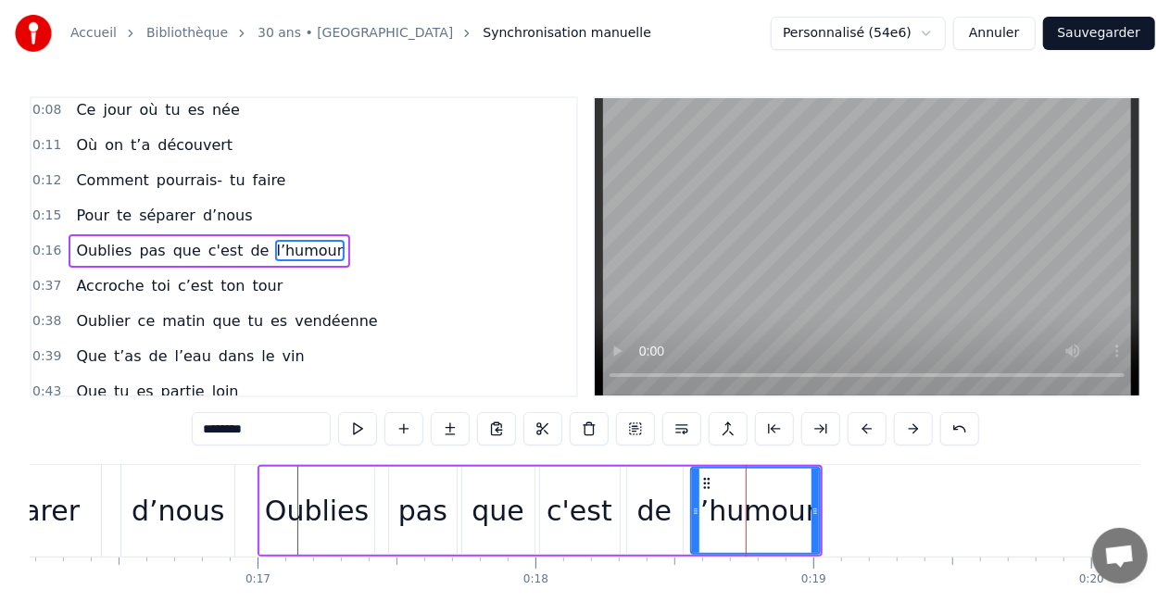
drag, startPoint x: 710, startPoint y: 513, endPoint x: 694, endPoint y: 517, distance: 16.2
click at [694, 517] on icon at bounding box center [695, 511] width 7 height 15
drag, startPoint x: 812, startPoint y: 512, endPoint x: 797, endPoint y: 512, distance: 14.8
click at [797, 512] on icon at bounding box center [798, 511] width 7 height 15
click at [420, 508] on div "pas" at bounding box center [422, 511] width 49 height 42
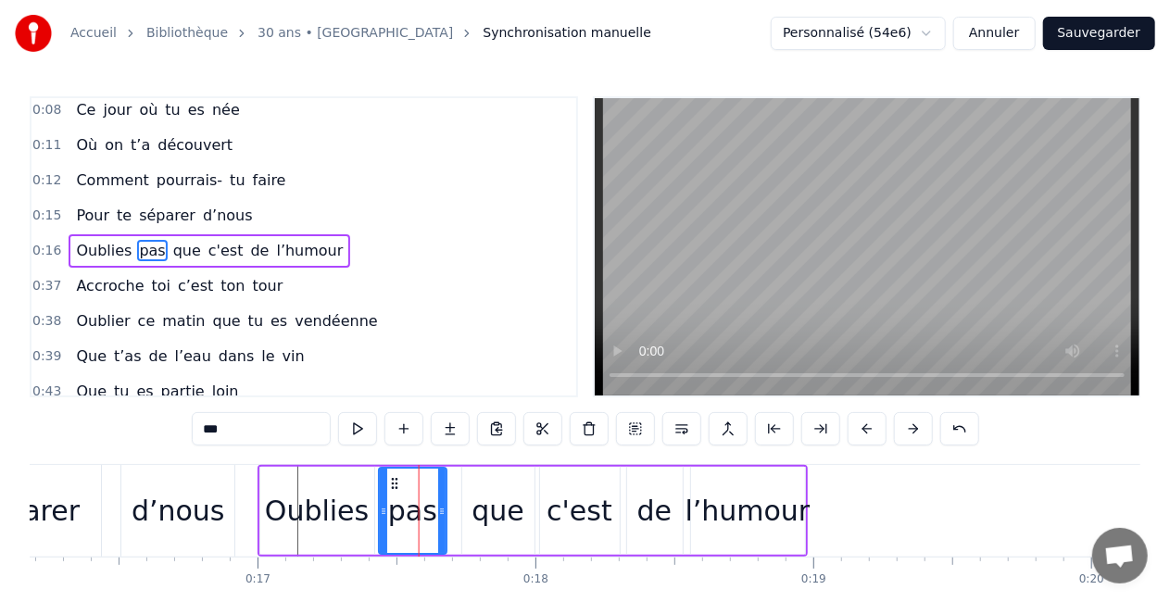
drag, startPoint x: 404, startPoint y: 481, endPoint x: 395, endPoint y: 482, distance: 9.3
click at [395, 482] on icon at bounding box center [394, 483] width 15 height 15
click at [476, 476] on div "que" at bounding box center [498, 511] width 72 height 88
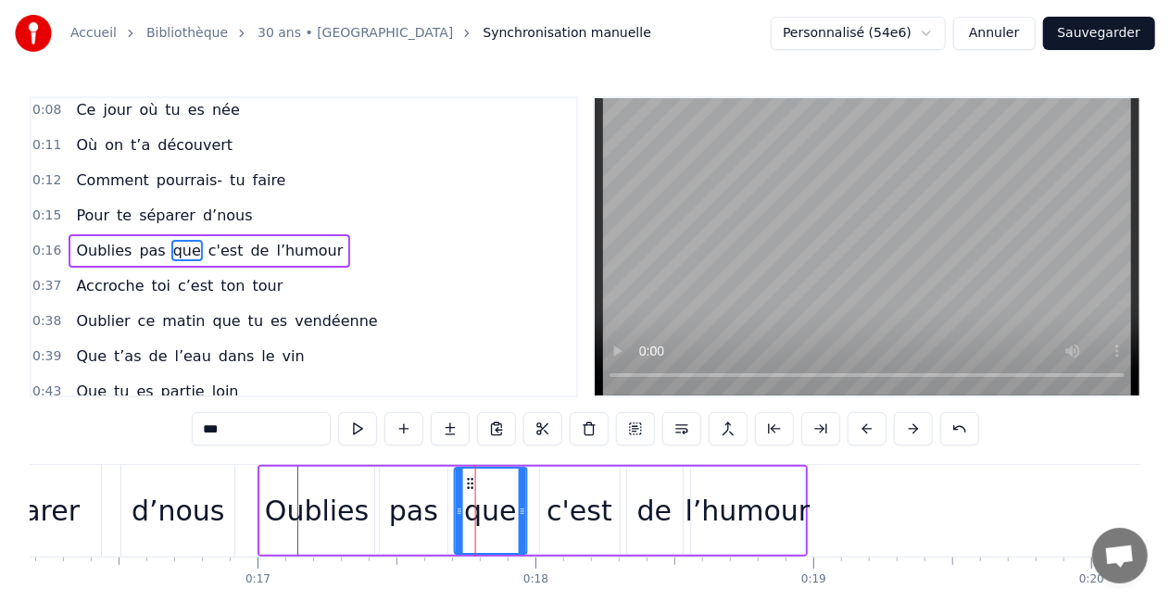
click at [468, 479] on circle at bounding box center [468, 479] width 1 height 1
click at [563, 478] on div "c'est" at bounding box center [580, 511] width 80 height 88
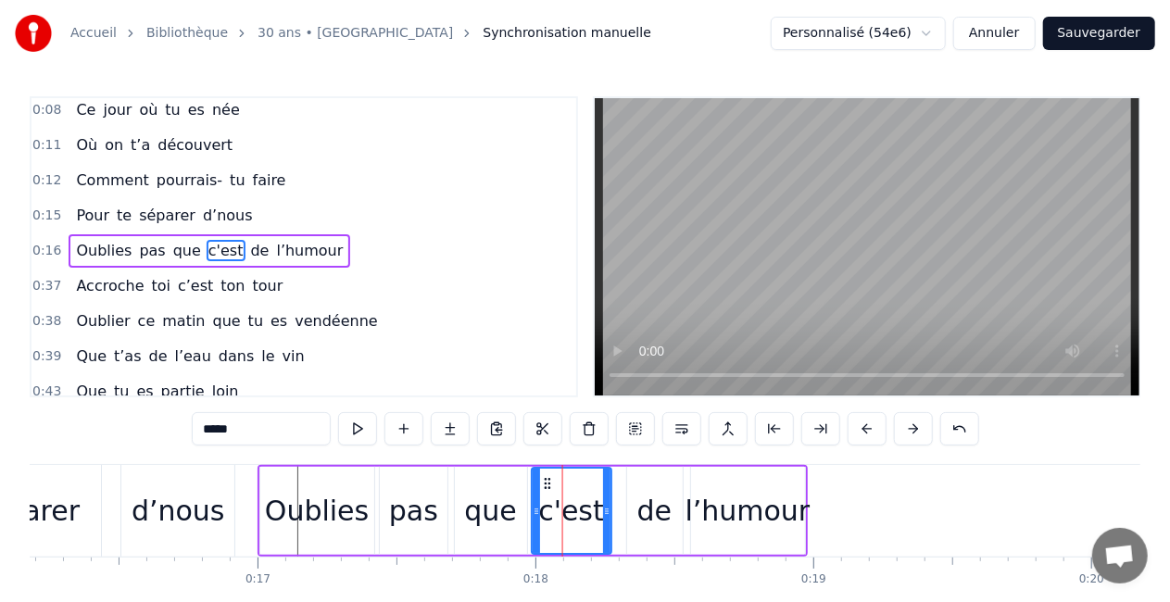
click at [549, 483] on circle at bounding box center [549, 483] width 1 height 1
click at [640, 486] on div "de" at bounding box center [655, 511] width 56 height 88
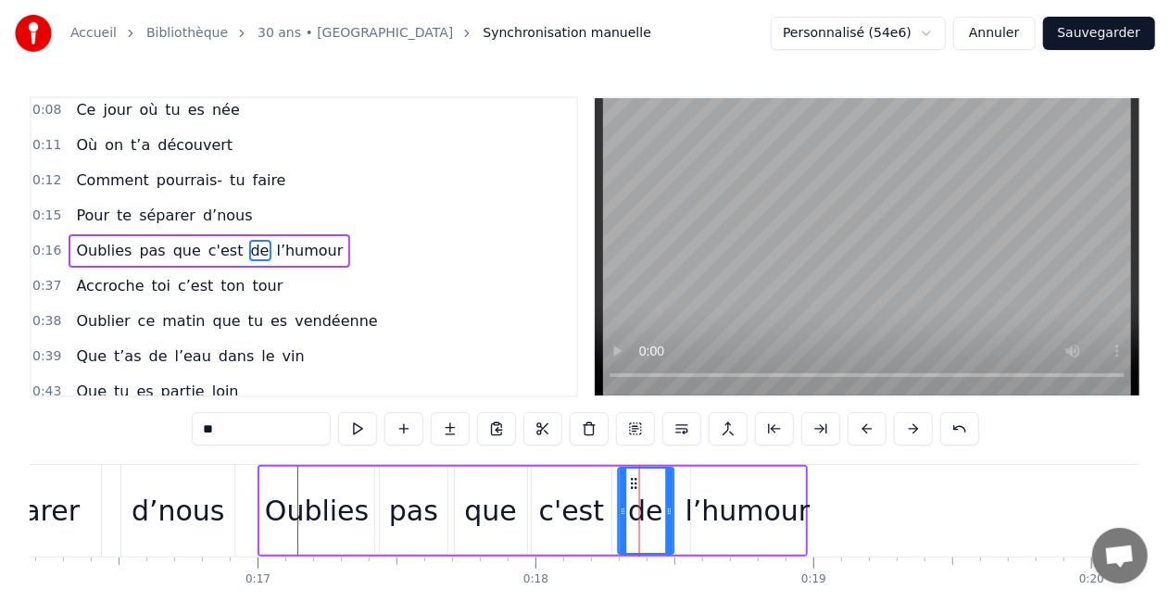
click at [637, 483] on circle at bounding box center [636, 483] width 1 height 1
click at [690, 486] on div "l’humour" at bounding box center [748, 511] width 116 height 88
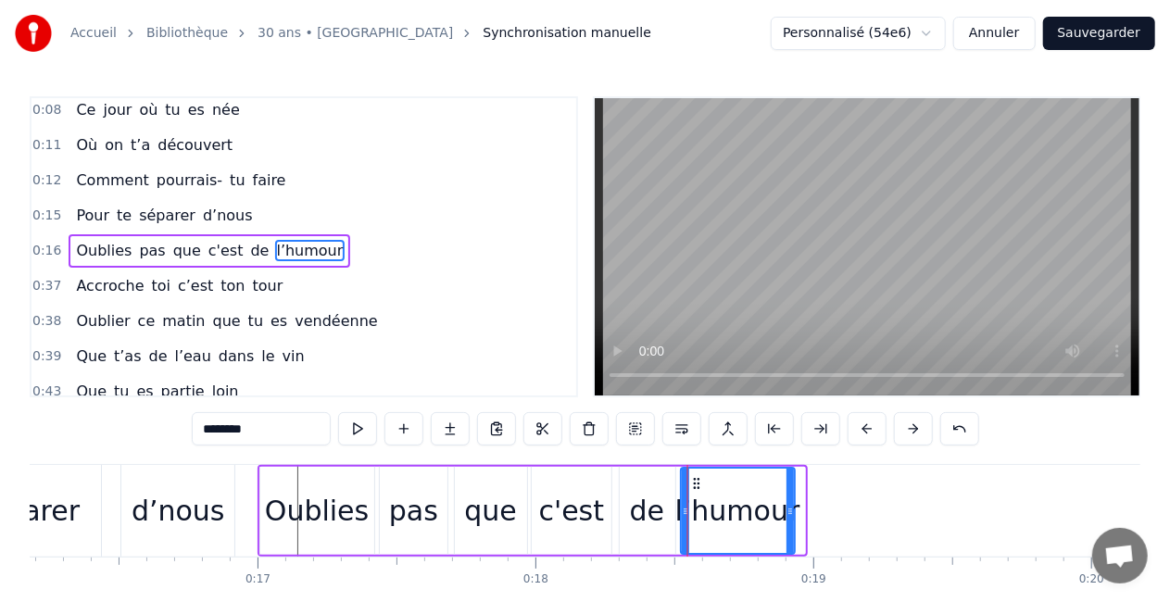
drag, startPoint x: 707, startPoint y: 486, endPoint x: 698, endPoint y: 487, distance: 9.4
click at [698, 487] on icon at bounding box center [696, 483] width 15 height 15
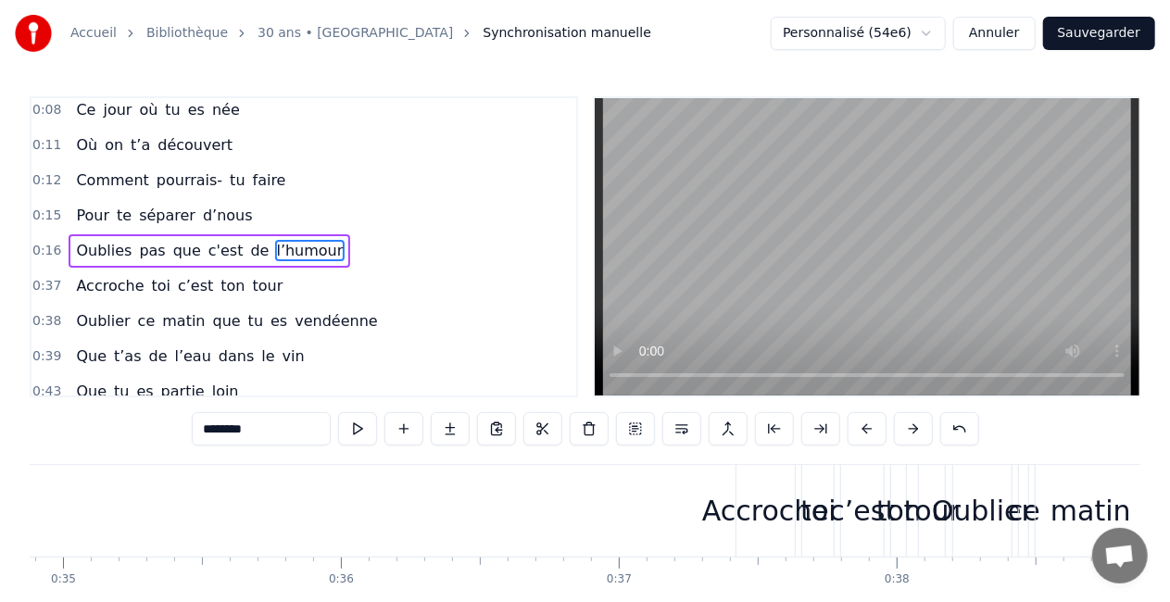
scroll to position [0, 9713]
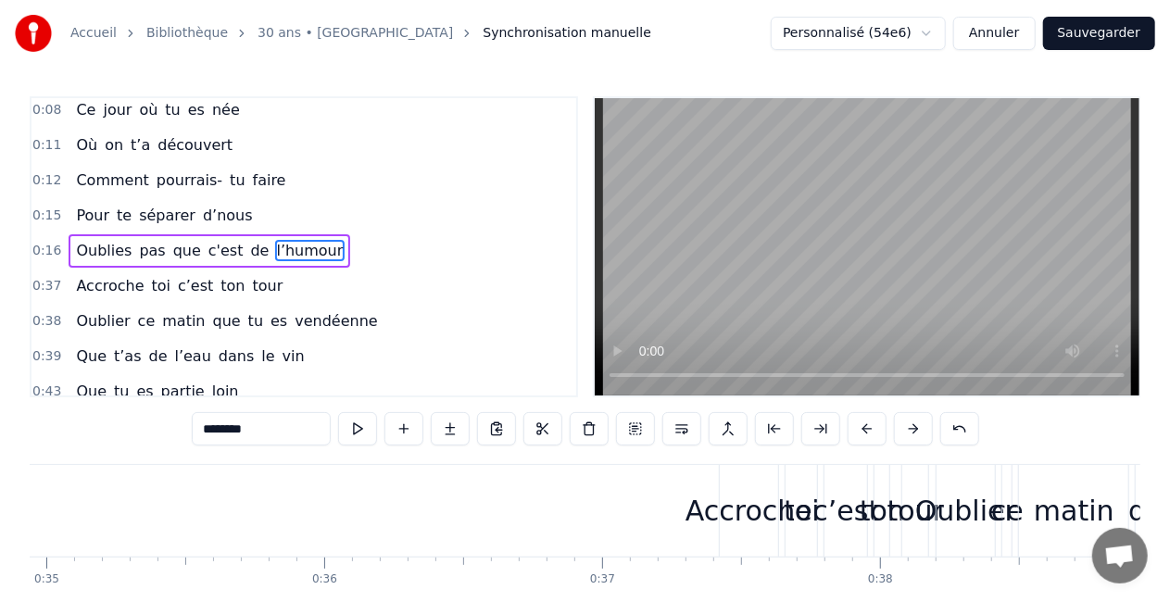
click at [736, 493] on div "Accroche" at bounding box center [749, 511] width 127 height 42
type input "********"
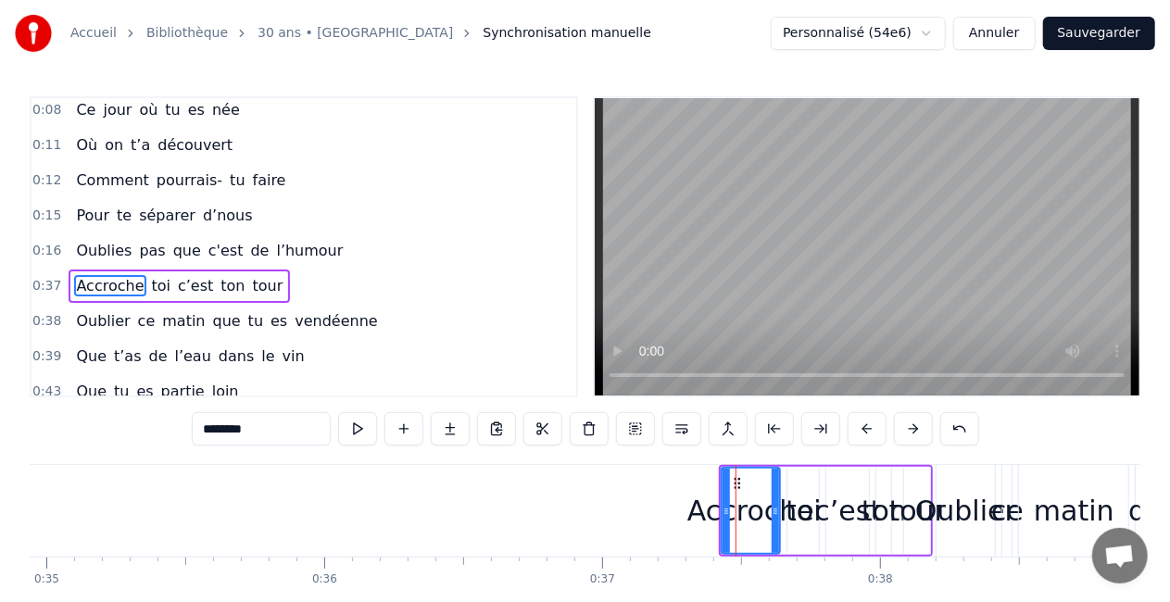
scroll to position [110, 0]
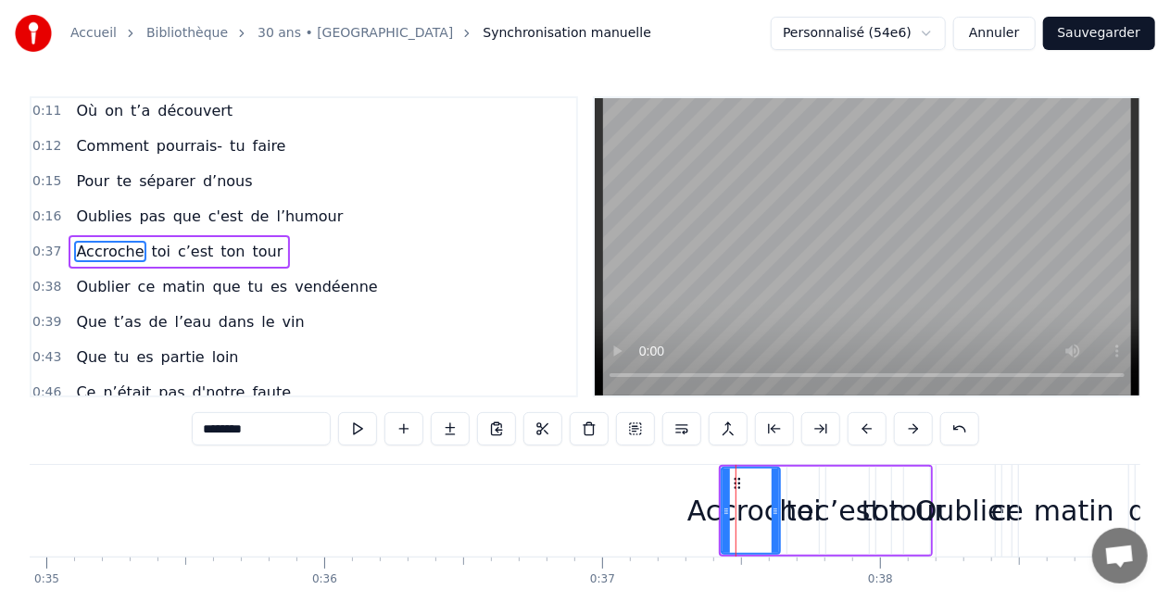
click at [784, 496] on div "Accroche" at bounding box center [751, 511] width 127 height 42
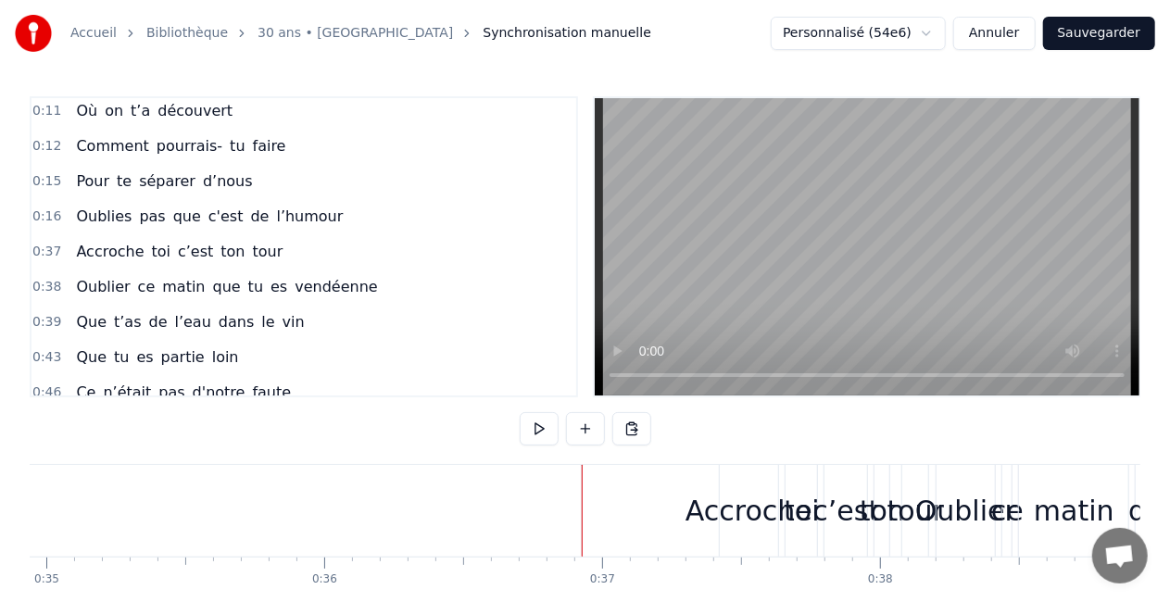
click at [784, 499] on div "Accroche" at bounding box center [749, 511] width 127 height 42
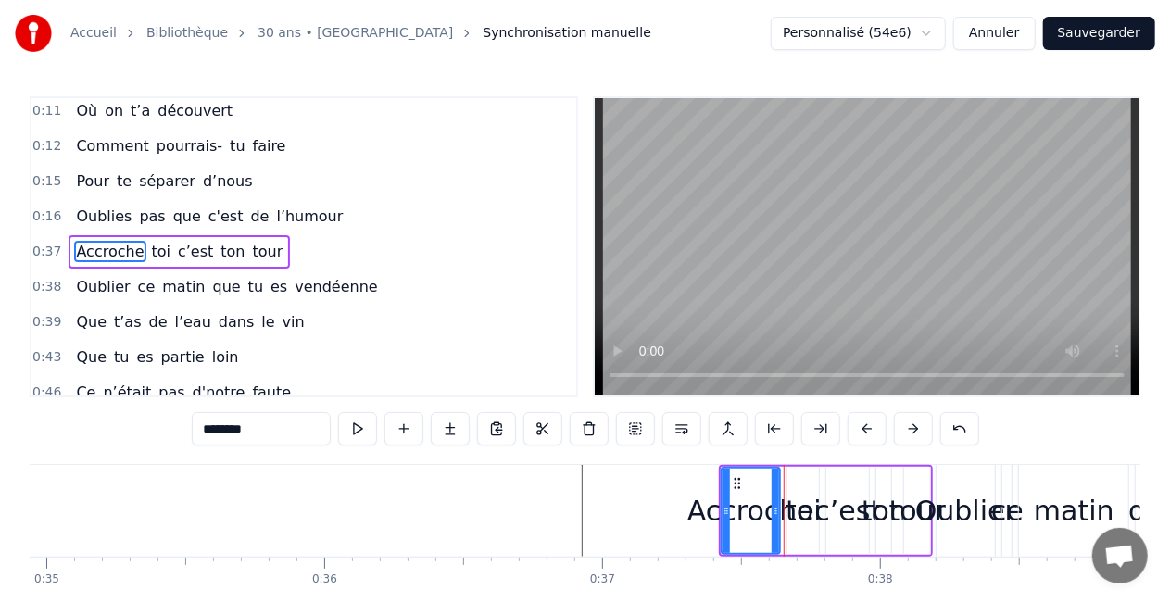
click at [821, 499] on div "c’est" at bounding box center [848, 511] width 67 height 42
type input "*****"
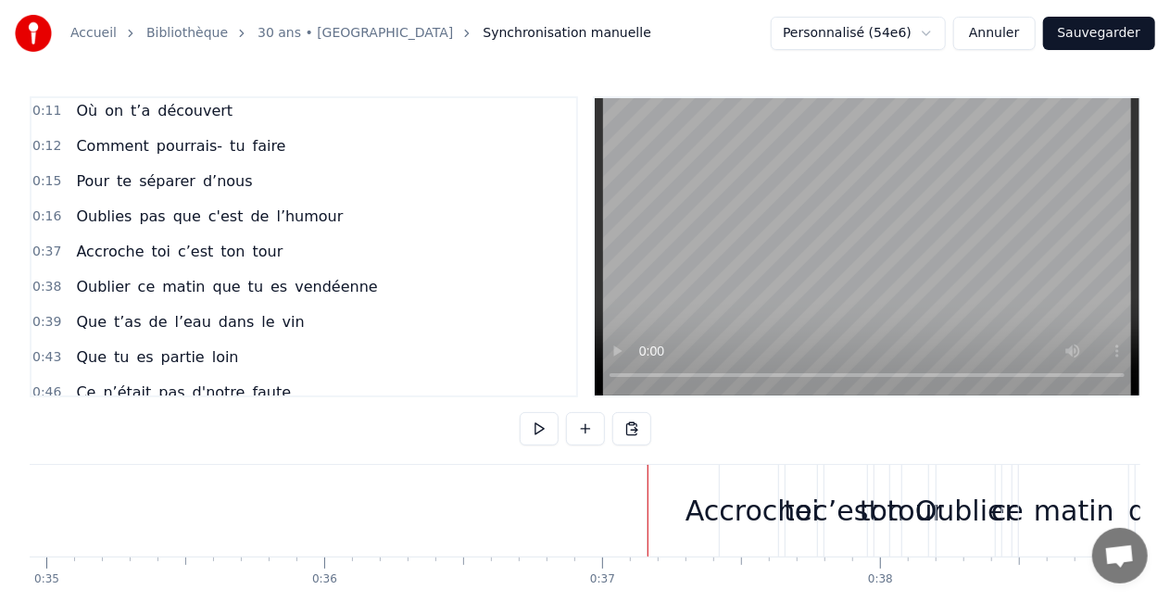
click at [720, 504] on div "Accroche" at bounding box center [749, 511] width 127 height 42
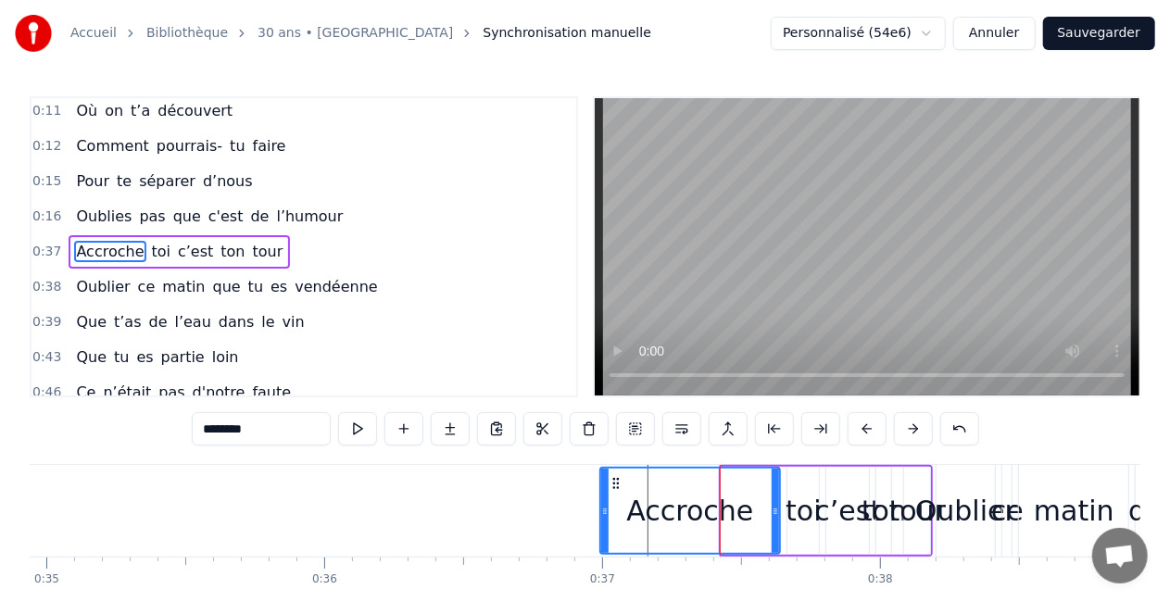
drag, startPoint x: 725, startPoint y: 511, endPoint x: 604, endPoint y: 497, distance: 121.4
click at [604, 497] on div at bounding box center [604, 511] width 7 height 84
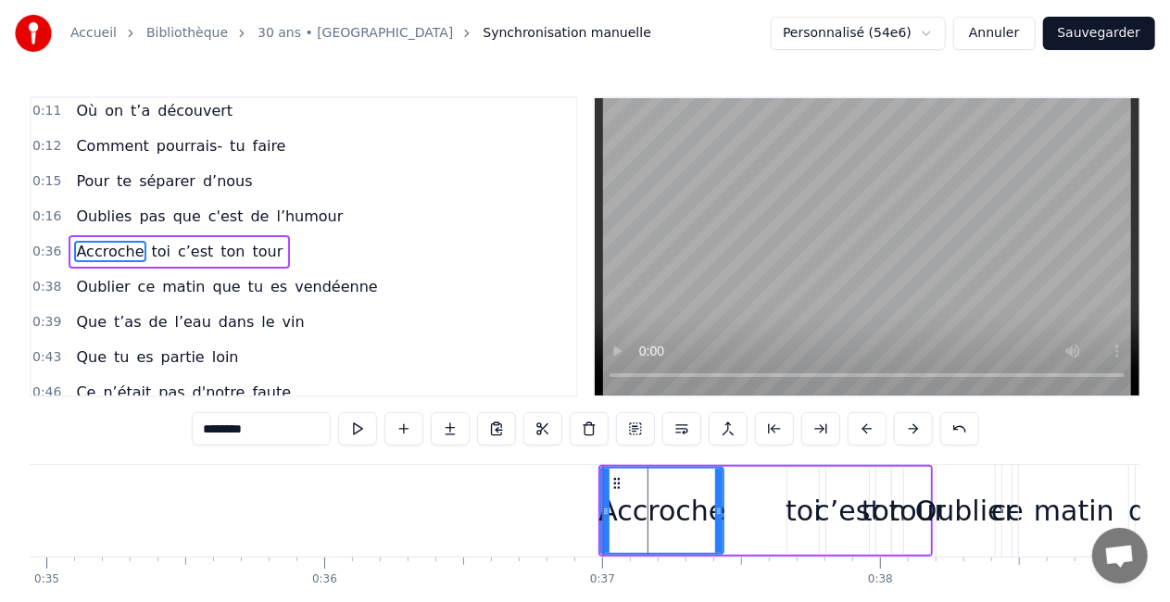
drag, startPoint x: 778, startPoint y: 511, endPoint x: 721, endPoint y: 515, distance: 57.6
click at [721, 515] on icon at bounding box center [718, 511] width 7 height 15
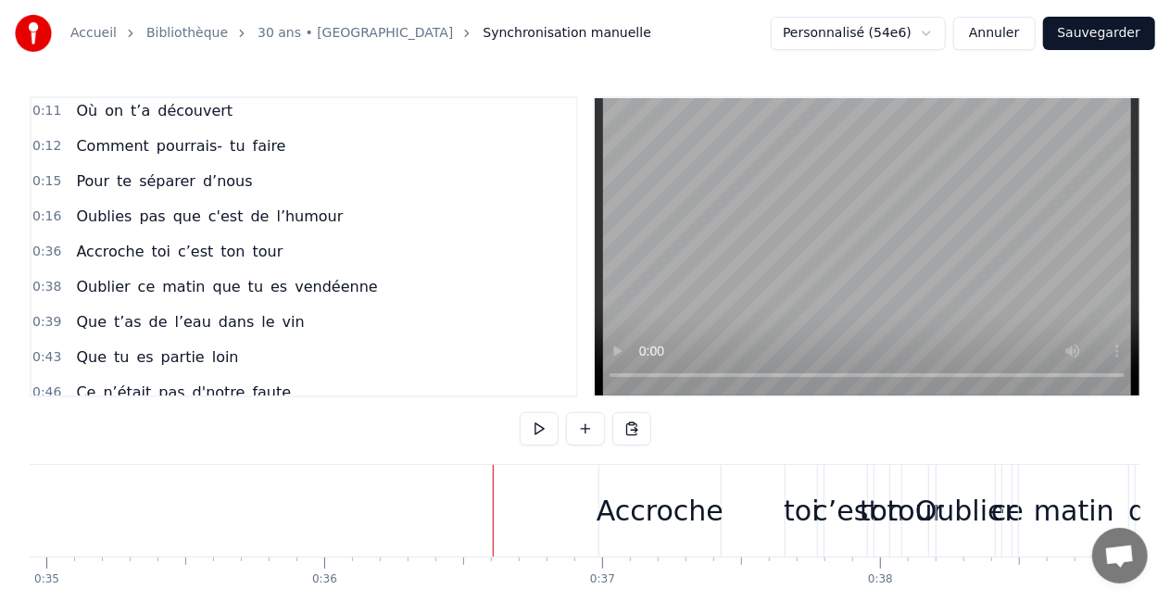
click at [758, 515] on div "Accroche toi c’est ton tour" at bounding box center [766, 511] width 335 height 92
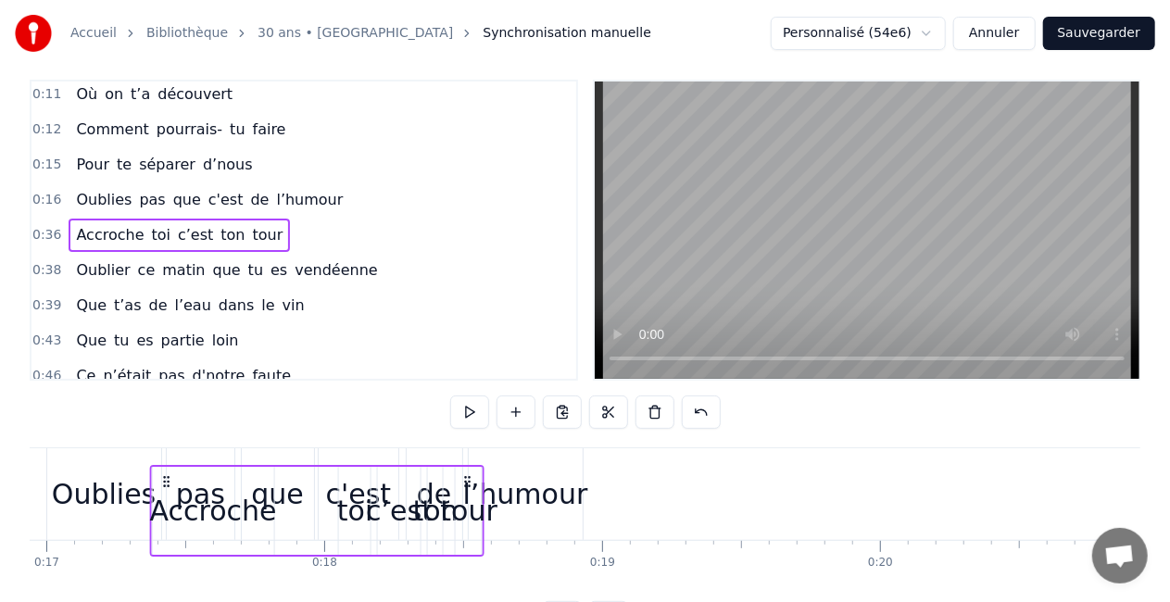
scroll to position [0, 4602]
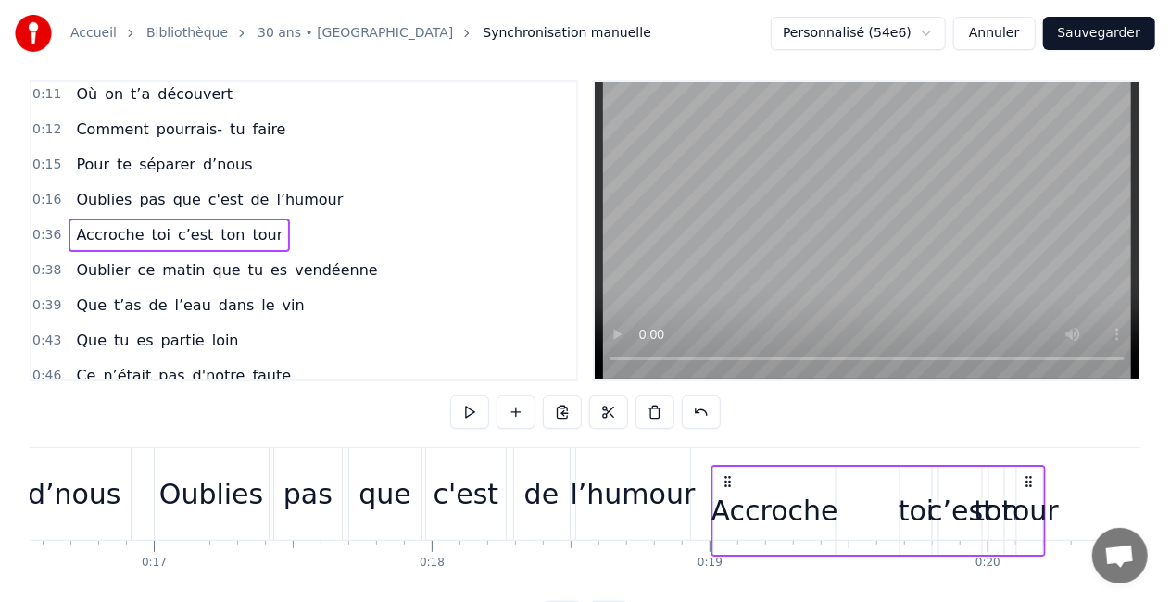
drag, startPoint x: 614, startPoint y: 481, endPoint x: 727, endPoint y: 465, distance: 114.1
click at [727, 465] on div "Accroche toi c’est ton tour" at bounding box center [879, 511] width 335 height 92
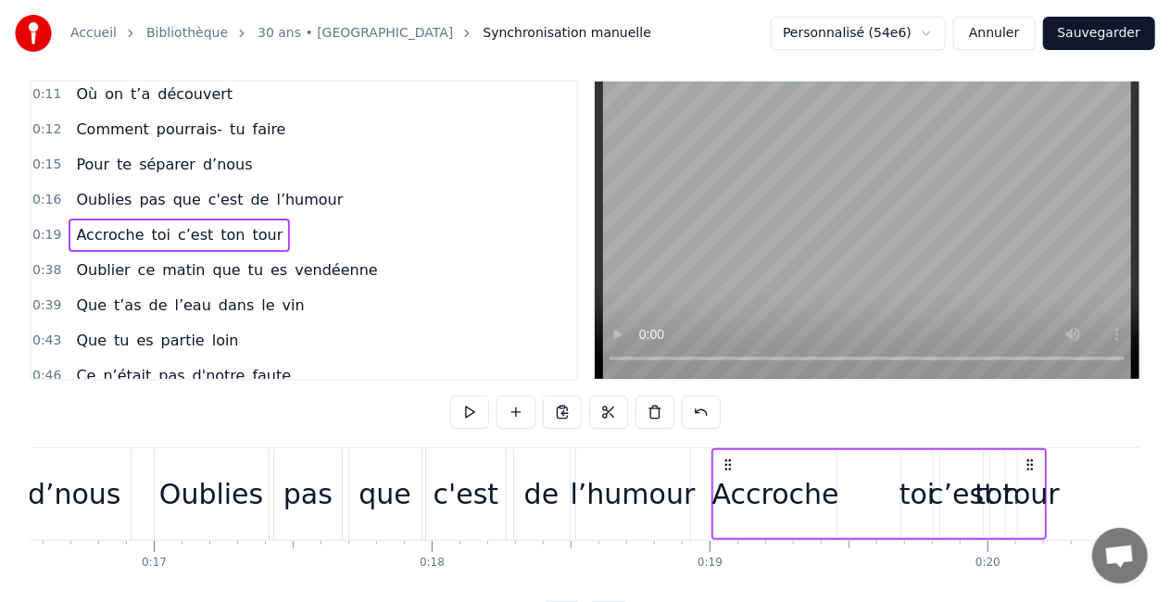
click at [1042, 499] on div "tour" at bounding box center [1031, 495] width 57 height 42
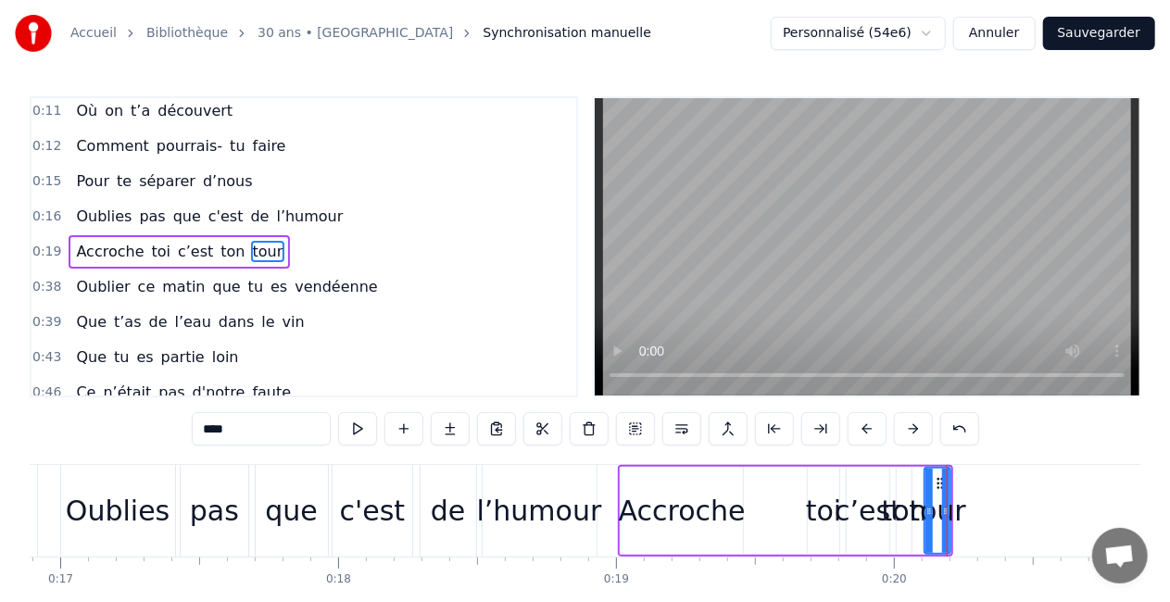
scroll to position [0, 4809]
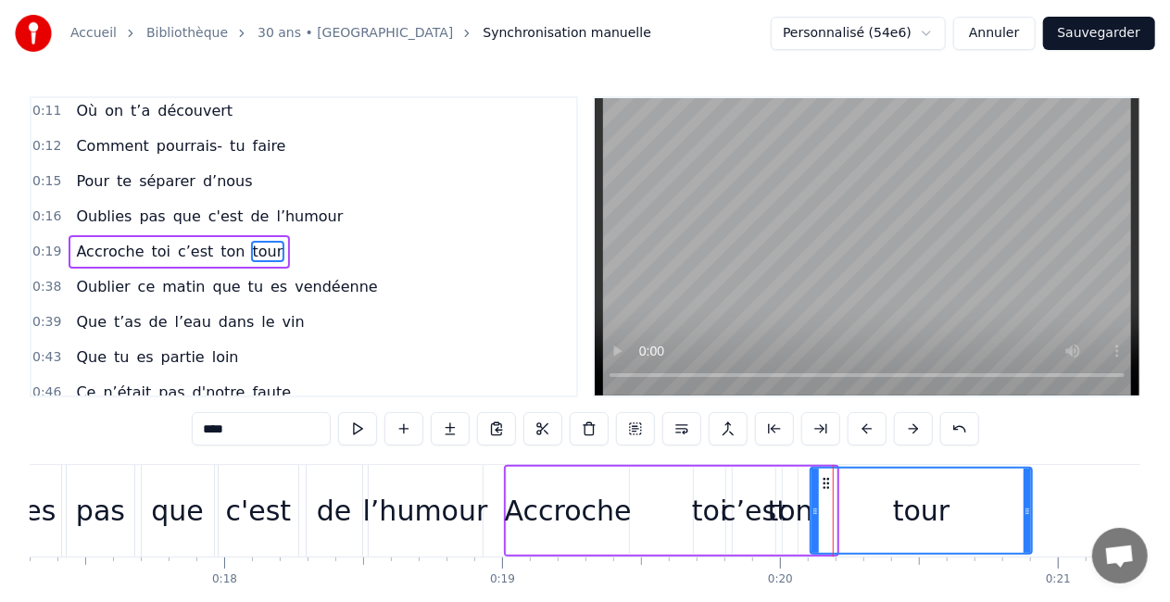
drag, startPoint x: 831, startPoint y: 518, endPoint x: 1029, endPoint y: 532, distance: 198.8
click at [1029, 532] on div at bounding box center [1027, 511] width 7 height 84
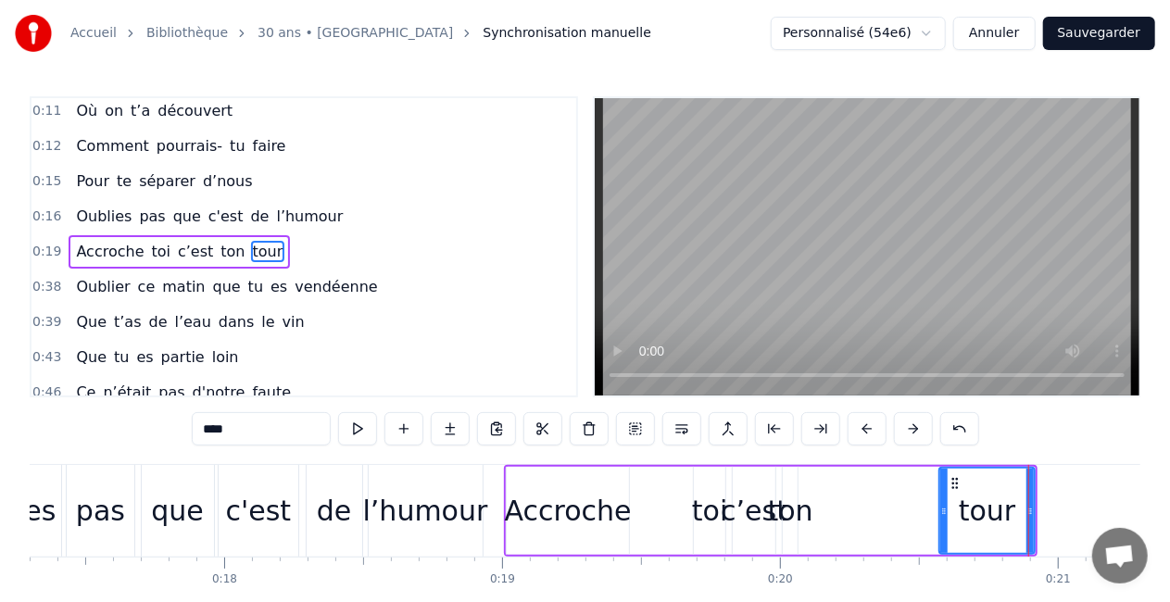
drag, startPoint x: 814, startPoint y: 519, endPoint x: 942, endPoint y: 527, distance: 129.1
click at [942, 527] on div at bounding box center [944, 511] width 7 height 84
click at [793, 511] on div "ton" at bounding box center [790, 511] width 45 height 42
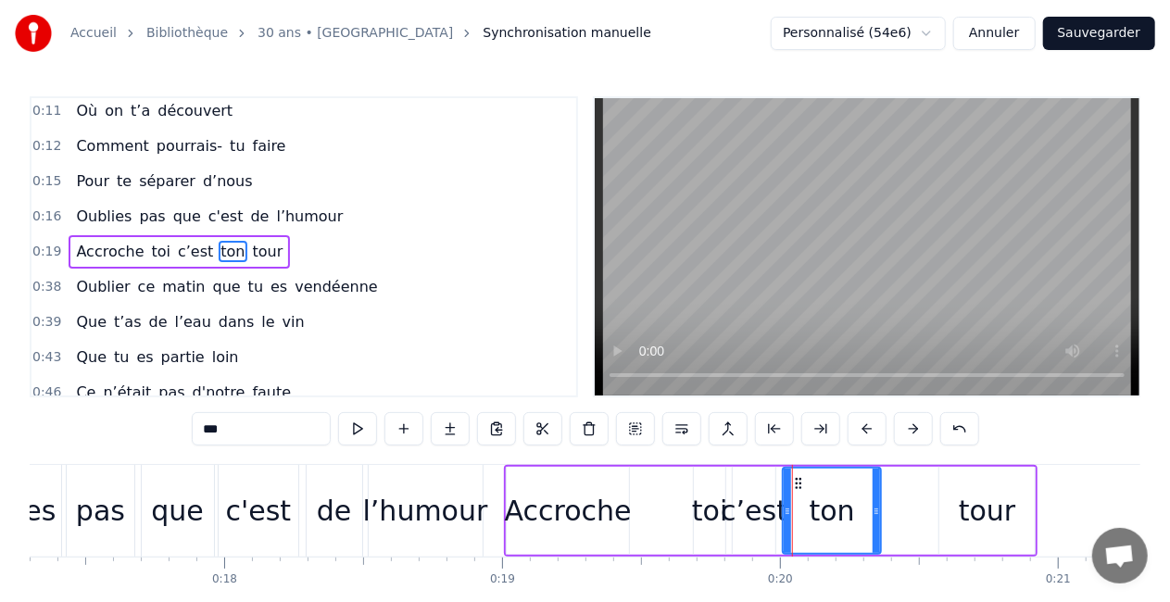
drag, startPoint x: 793, startPoint y: 510, endPoint x: 882, endPoint y: 508, distance: 89.0
click at [880, 508] on icon at bounding box center [876, 511] width 7 height 15
click at [878, 509] on circle at bounding box center [878, 509] width 1 height 1
drag, startPoint x: 878, startPoint y: 508, endPoint x: 912, endPoint y: 508, distance: 33.4
click at [913, 509] on circle at bounding box center [913, 509] width 1 height 1
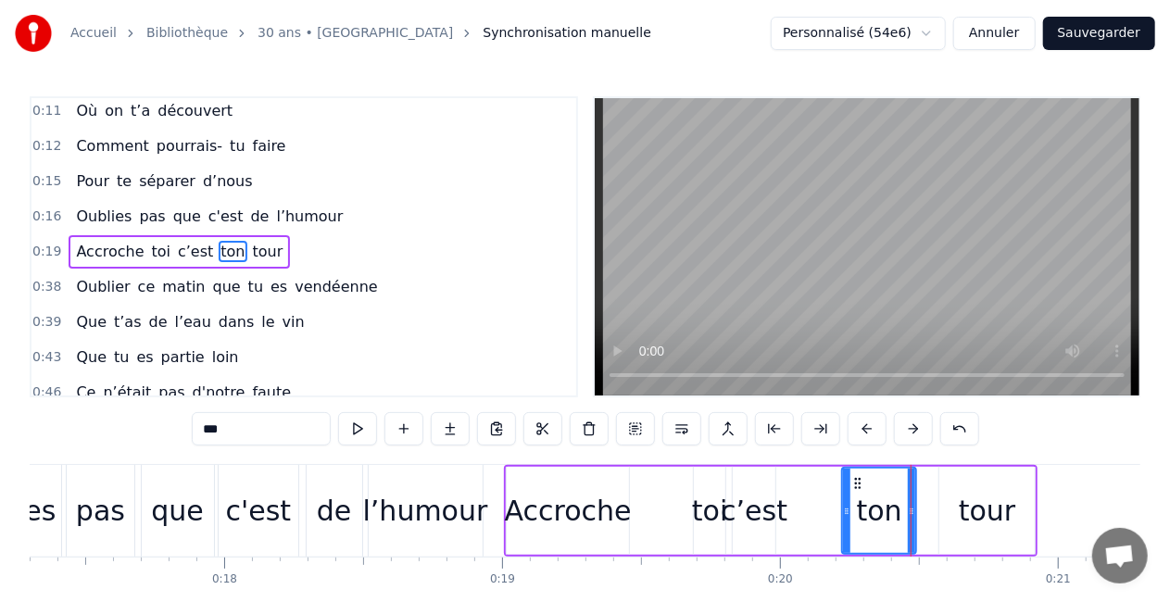
drag, startPoint x: 788, startPoint y: 517, endPoint x: 847, endPoint y: 524, distance: 59.8
click at [847, 524] on div at bounding box center [846, 511] width 7 height 84
click at [751, 511] on div "c’est" at bounding box center [754, 511] width 67 height 42
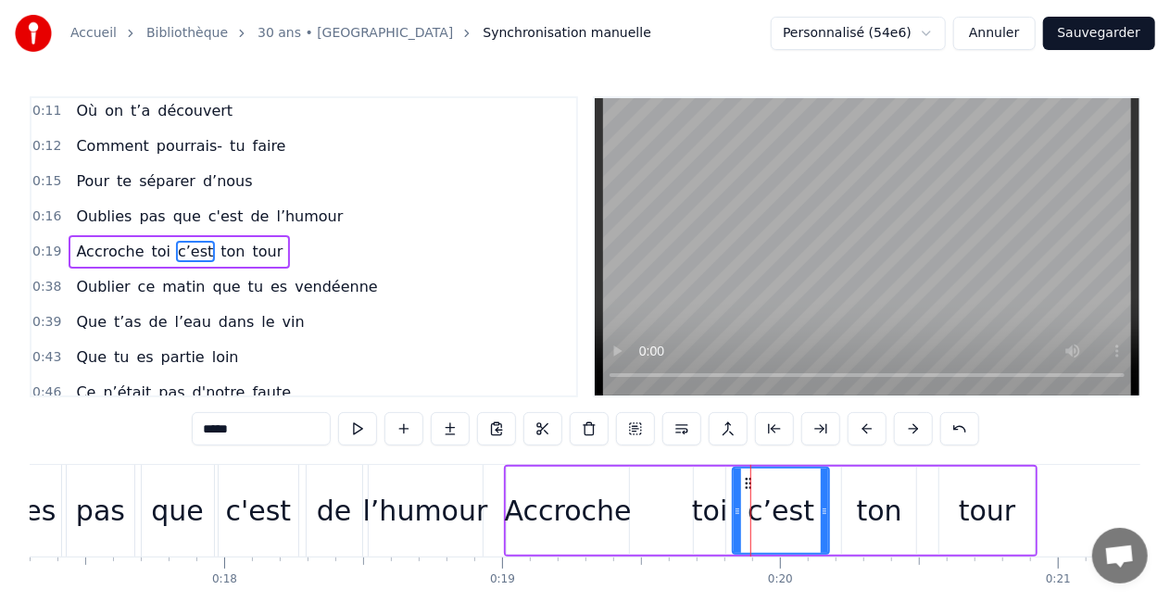
drag, startPoint x: 771, startPoint y: 515, endPoint x: 825, endPoint y: 523, distance: 54.3
click at [825, 523] on div at bounding box center [824, 511] width 7 height 84
drag, startPoint x: 736, startPoint y: 515, endPoint x: 745, endPoint y: 513, distance: 9.4
click at [745, 513] on icon at bounding box center [746, 511] width 7 height 15
click at [701, 522] on div "toi" at bounding box center [709, 511] width 35 height 42
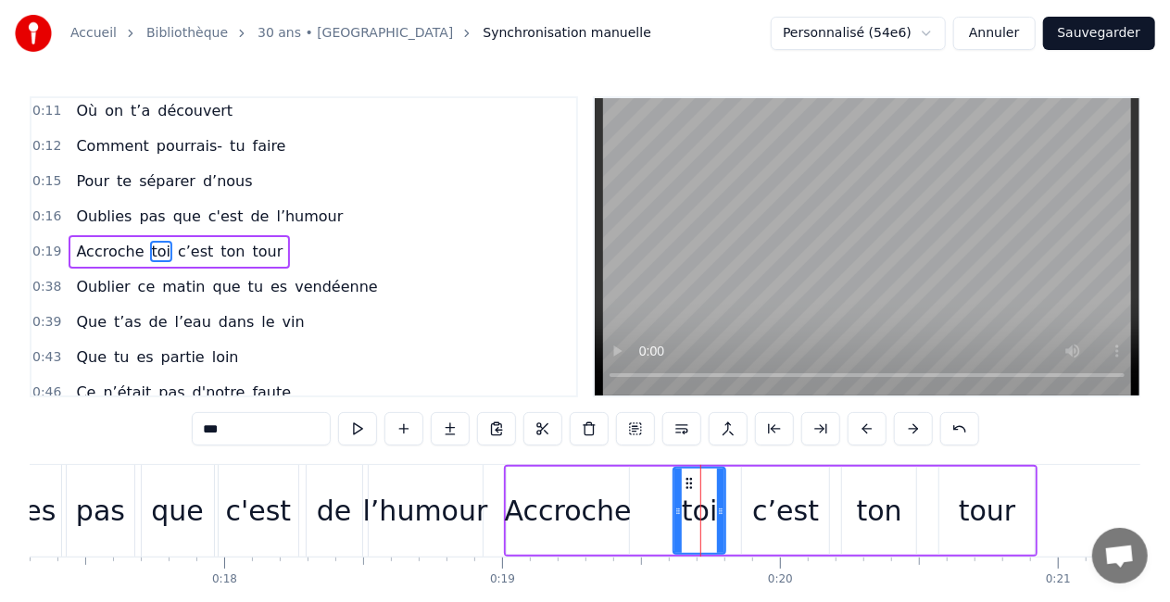
drag, startPoint x: 697, startPoint y: 513, endPoint x: 676, endPoint y: 514, distance: 20.4
click at [676, 514] on icon at bounding box center [678, 511] width 7 height 15
click at [602, 516] on div "Accroche" at bounding box center [568, 511] width 127 height 42
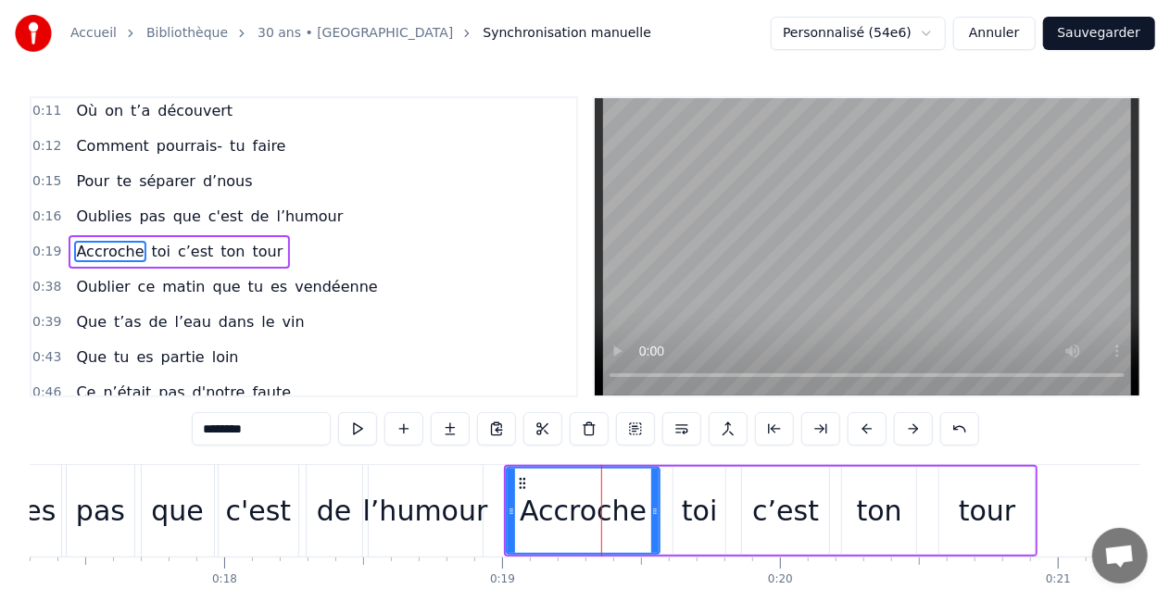
drag, startPoint x: 622, startPoint y: 513, endPoint x: 652, endPoint y: 517, distance: 30.8
click at [652, 517] on icon at bounding box center [654, 511] width 7 height 15
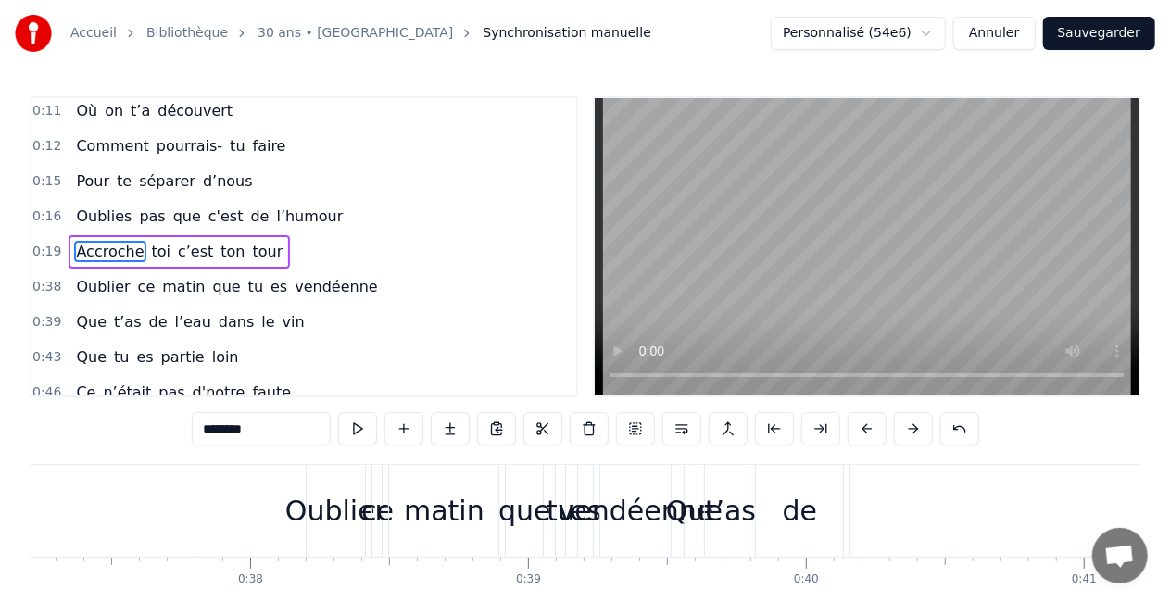
scroll to position [0, 10349]
click at [338, 497] on div "Oublier" at bounding box center [330, 511] width 101 height 42
type input "*******"
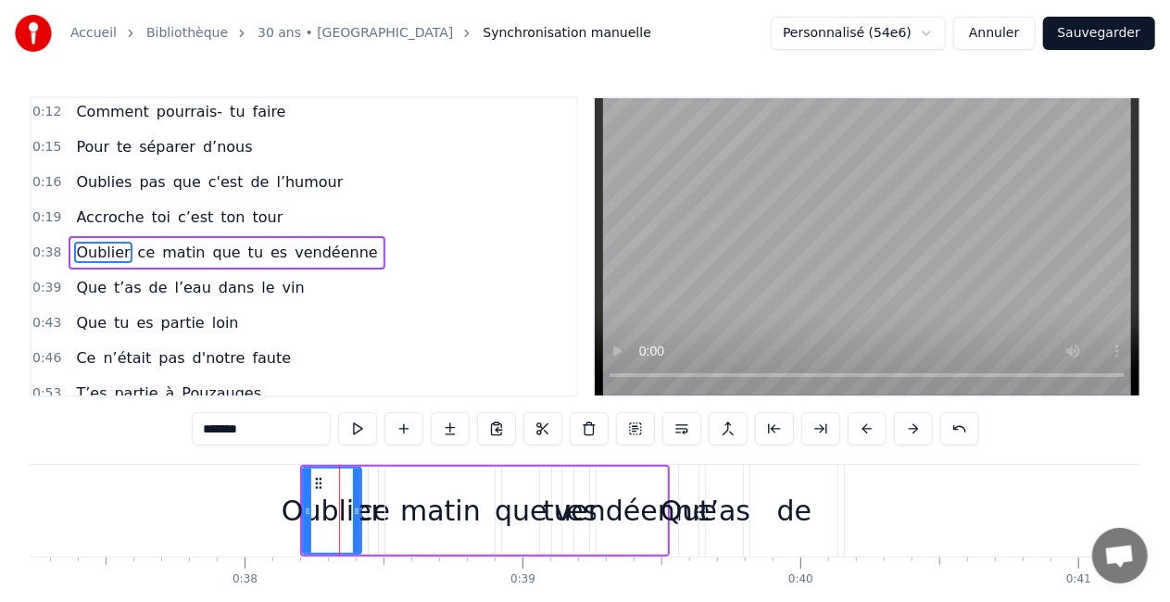
scroll to position [145, 0]
click at [367, 497] on div "Oublier" at bounding box center [332, 511] width 101 height 42
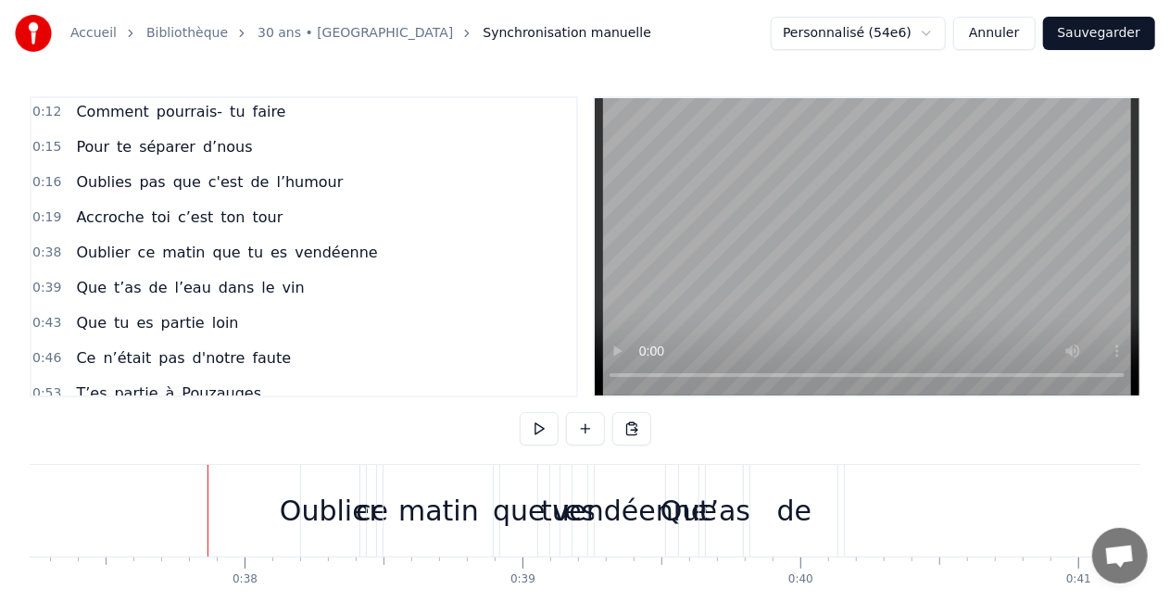
click at [309, 493] on div "Oublier" at bounding box center [330, 511] width 101 height 42
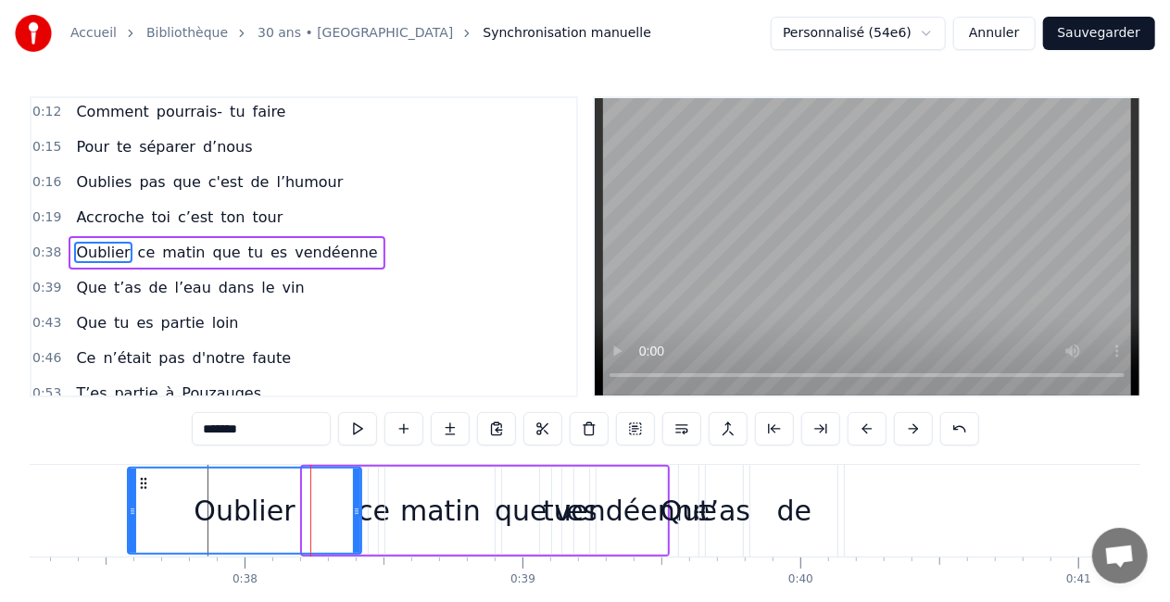
drag, startPoint x: 304, startPoint y: 506, endPoint x: 129, endPoint y: 482, distance: 176.8
click at [129, 482] on div at bounding box center [132, 511] width 7 height 84
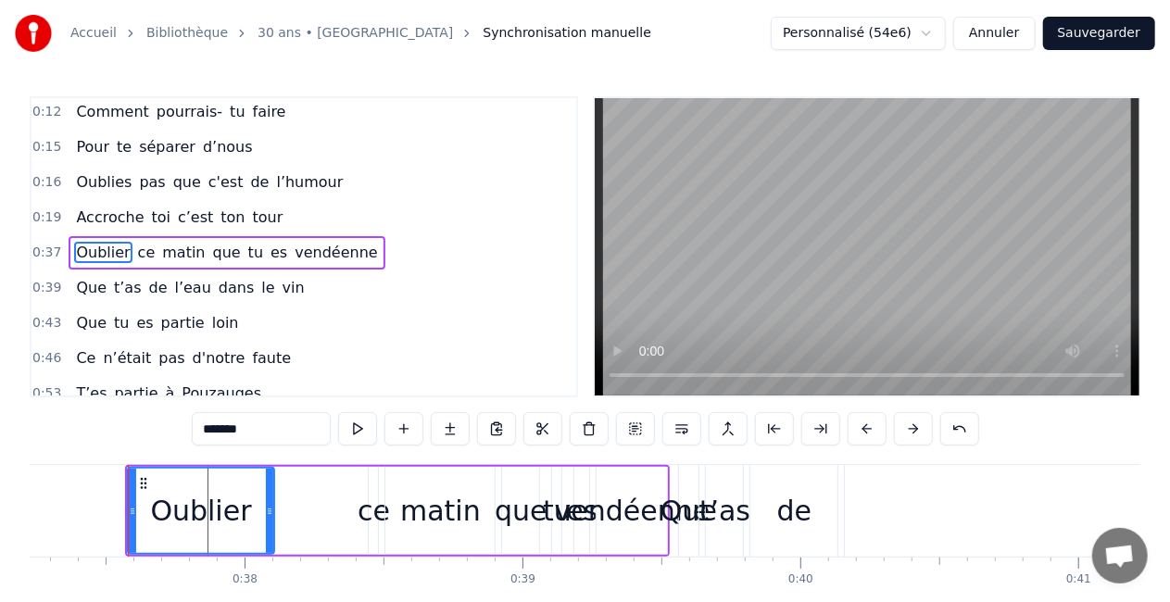
drag, startPoint x: 356, startPoint y: 526, endPoint x: 264, endPoint y: 524, distance: 91.8
click at [266, 524] on div at bounding box center [269, 511] width 7 height 84
click at [320, 524] on div "Oublier ce matin que tu es vendéenne" at bounding box center [398, 511] width 546 height 92
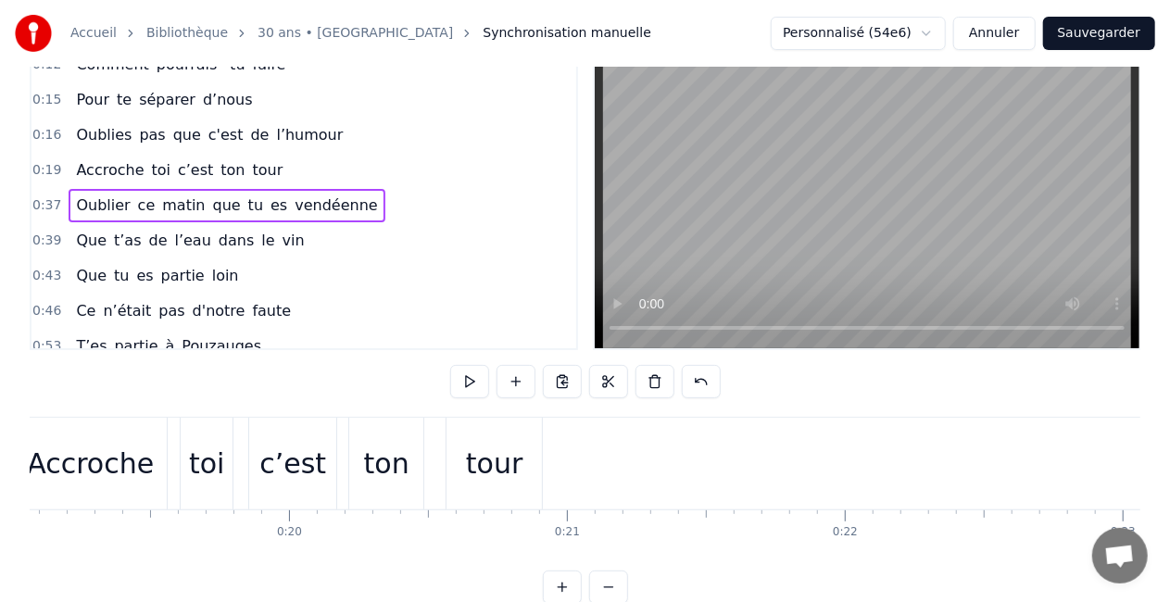
scroll to position [54, 0]
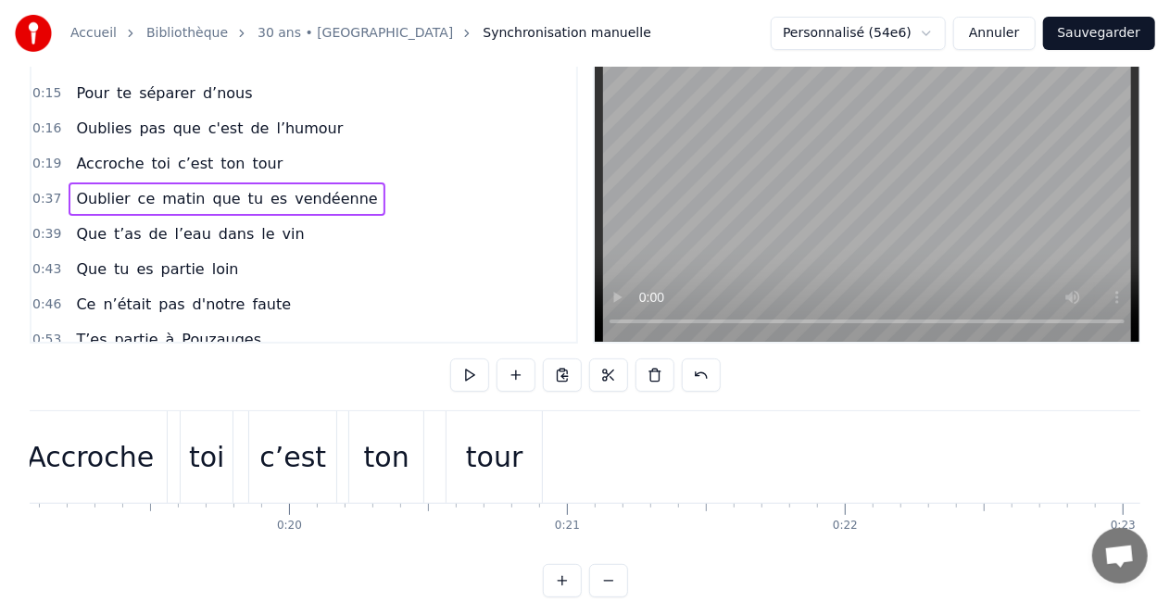
drag, startPoint x: 140, startPoint y: 482, endPoint x: 716, endPoint y: 454, distance: 577.0
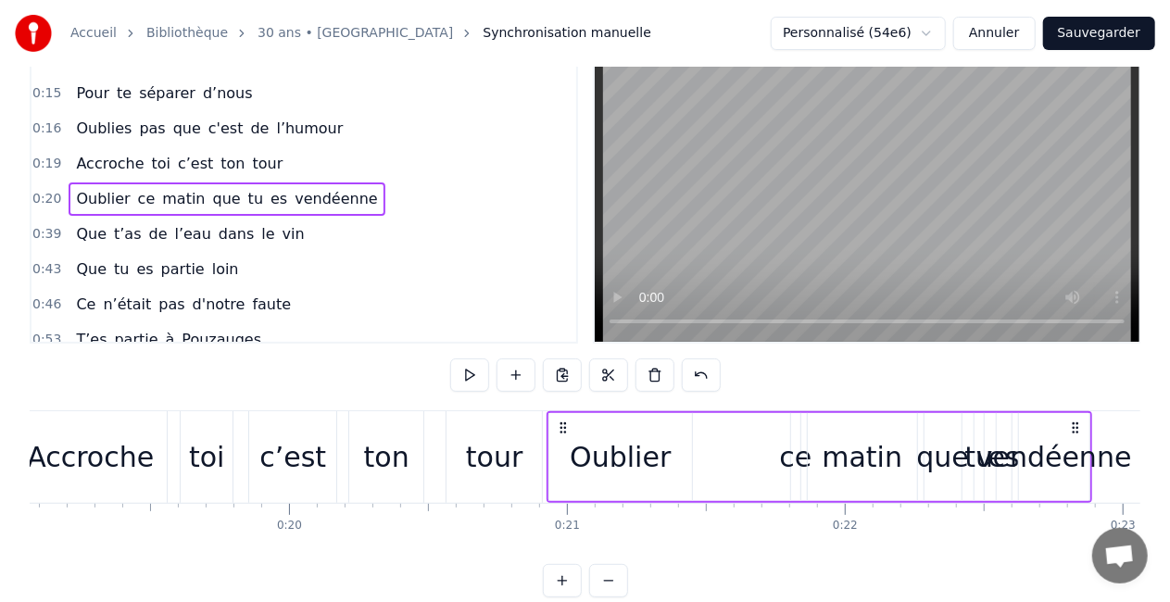
click at [568, 464] on div "Oublier" at bounding box center [620, 457] width 143 height 88
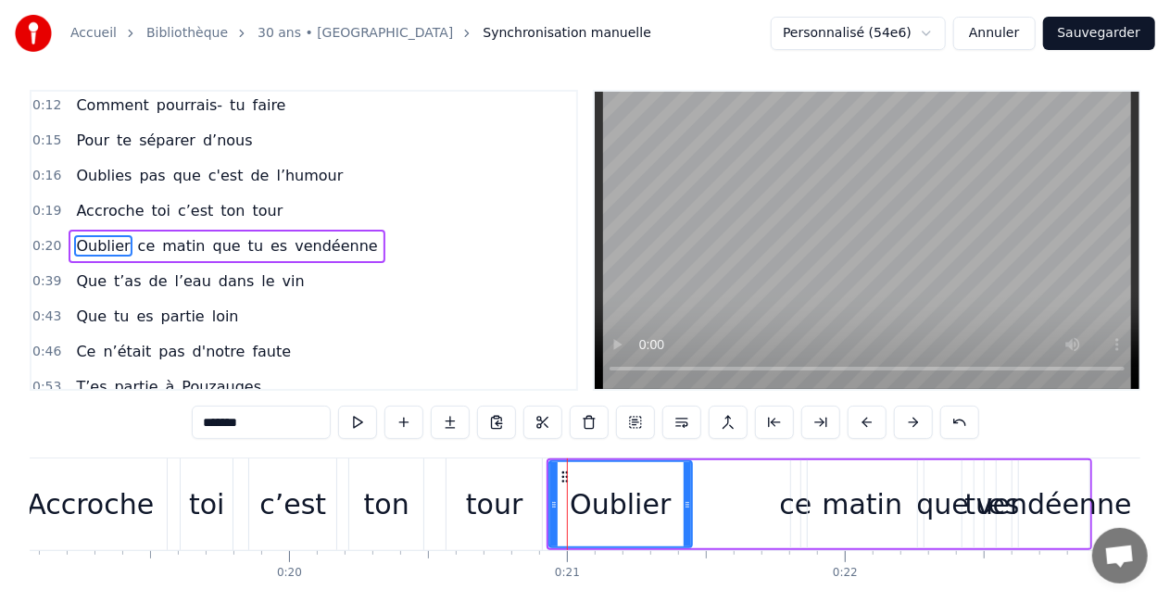
scroll to position [0, 0]
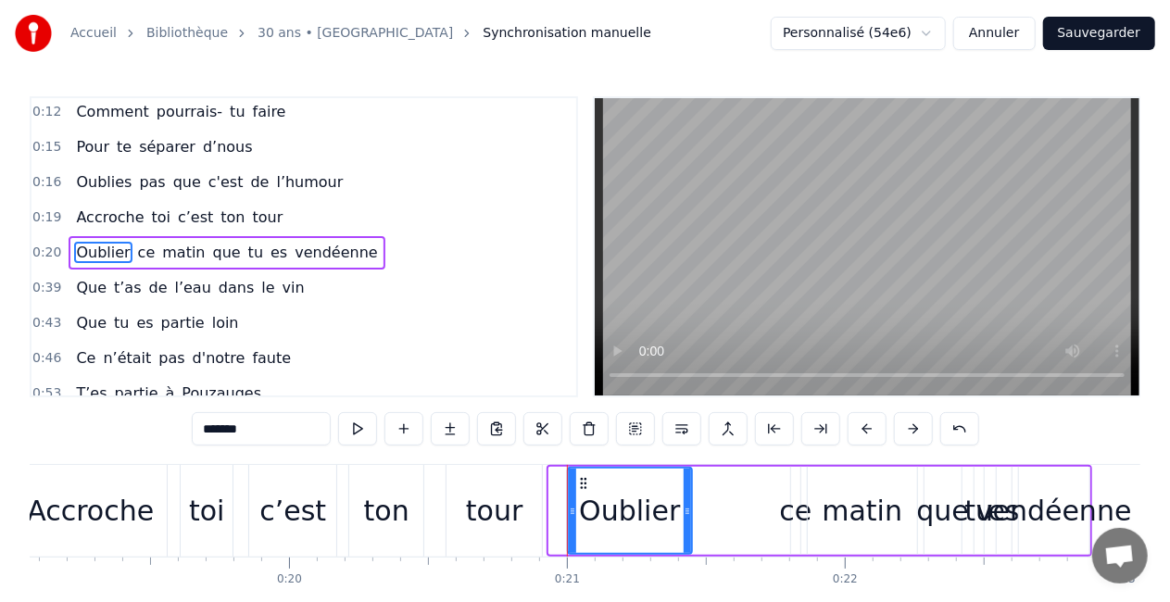
drag, startPoint x: 551, startPoint y: 517, endPoint x: 571, endPoint y: 524, distance: 20.8
click at [571, 524] on div at bounding box center [572, 511] width 7 height 84
drag, startPoint x: 688, startPoint y: 521, endPoint x: 701, endPoint y: 530, distance: 15.9
click at [701, 530] on div at bounding box center [699, 511] width 7 height 84
click at [798, 526] on div "ce" at bounding box center [795, 511] width 32 height 42
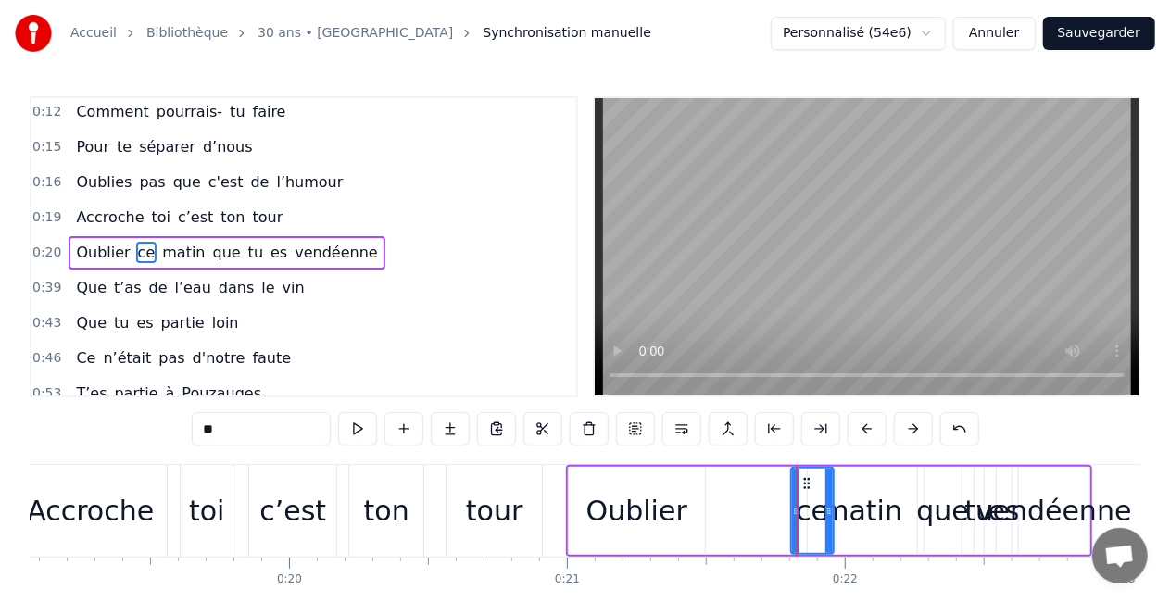
drag, startPoint x: 797, startPoint y: 509, endPoint x: 830, endPoint y: 511, distance: 33.5
click at [830, 511] on icon at bounding box center [829, 511] width 7 height 15
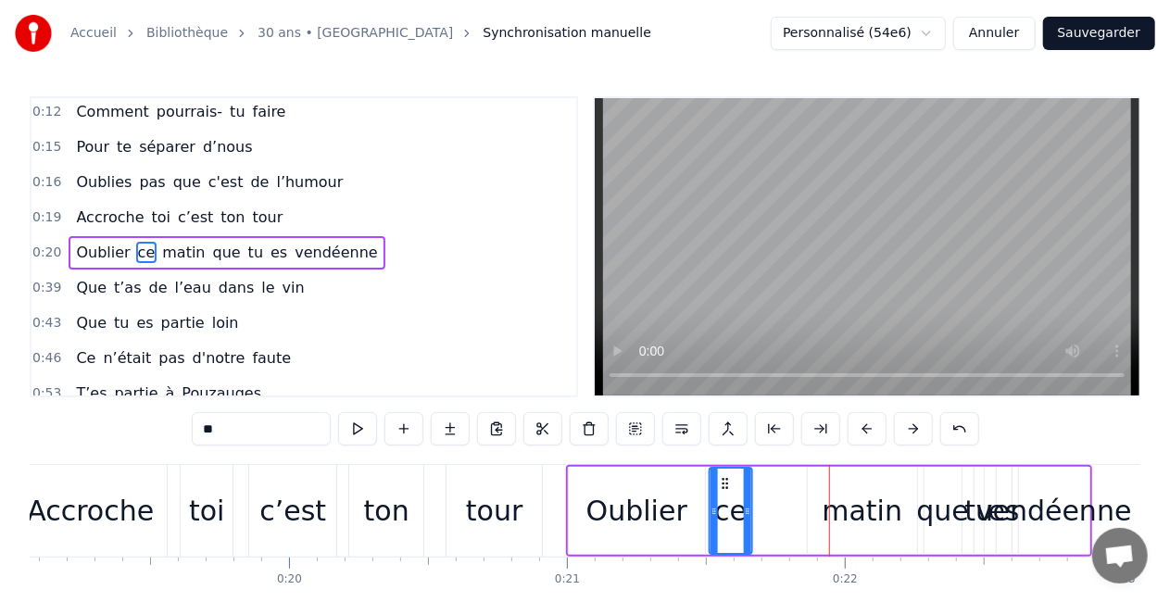
drag, startPoint x: 806, startPoint y: 481, endPoint x: 725, endPoint y: 483, distance: 81.6
click at [725, 483] on icon at bounding box center [724, 483] width 15 height 15
drag, startPoint x: 748, startPoint y: 507, endPoint x: 758, endPoint y: 507, distance: 10.2
click at [758, 507] on icon at bounding box center [756, 511] width 7 height 15
click at [856, 521] on div "matin" at bounding box center [862, 511] width 81 height 42
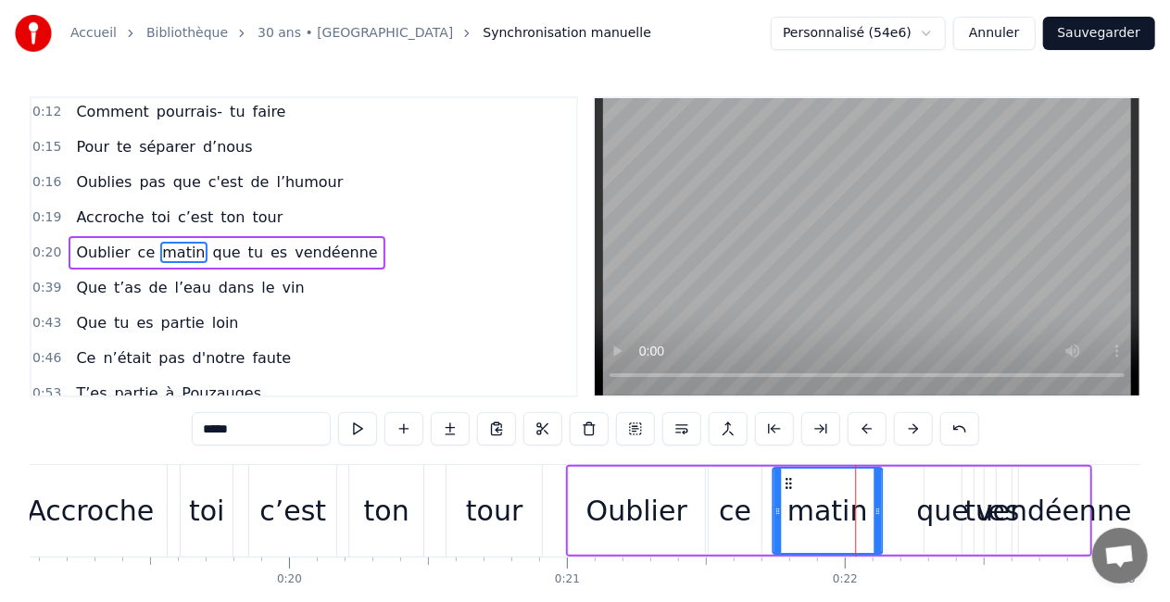
drag, startPoint x: 821, startPoint y: 482, endPoint x: 786, endPoint y: 482, distance: 35.2
click at [786, 483] on circle at bounding box center [786, 483] width 1 height 1
click at [933, 504] on div "que" at bounding box center [943, 511] width 53 height 42
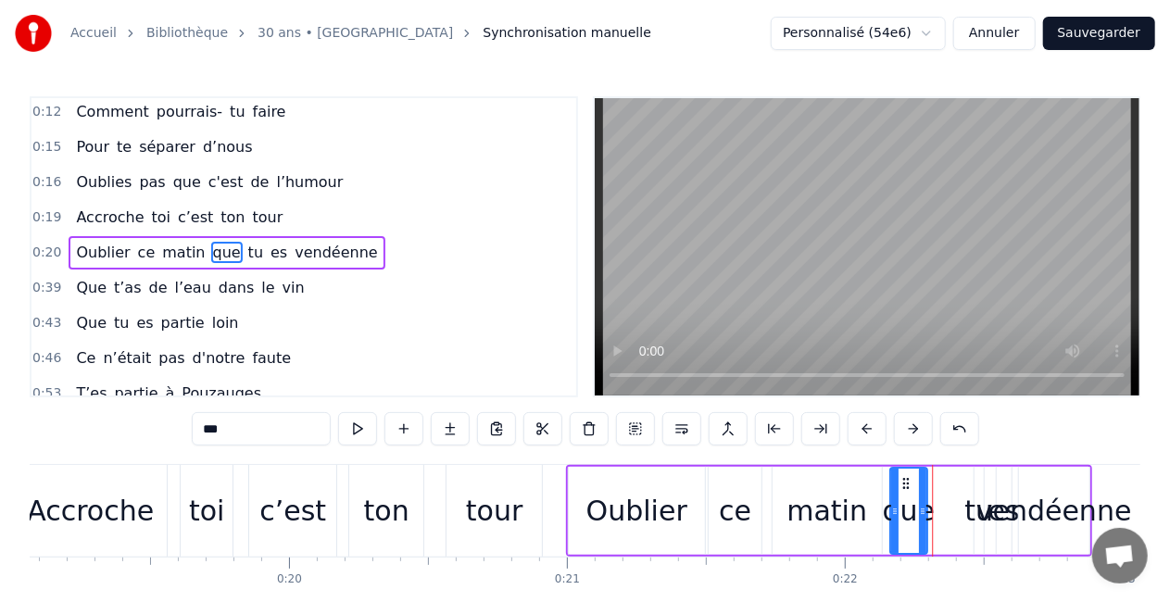
drag, startPoint x: 936, startPoint y: 481, endPoint x: 904, endPoint y: 484, distance: 31.6
click at [904, 484] on icon at bounding box center [906, 483] width 15 height 15
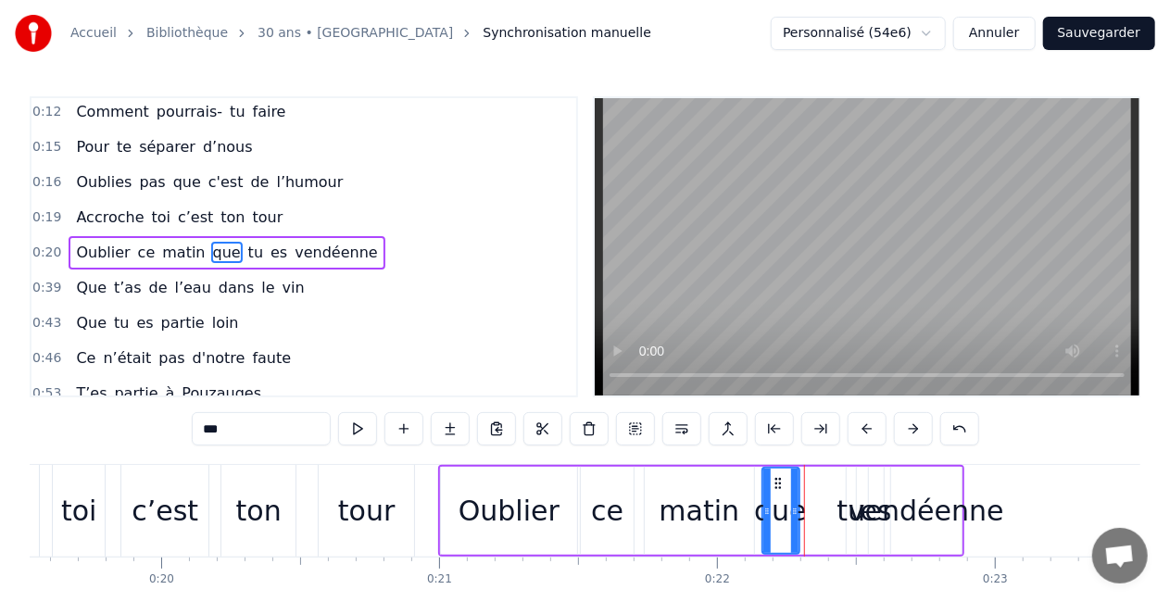
scroll to position [0, 5436]
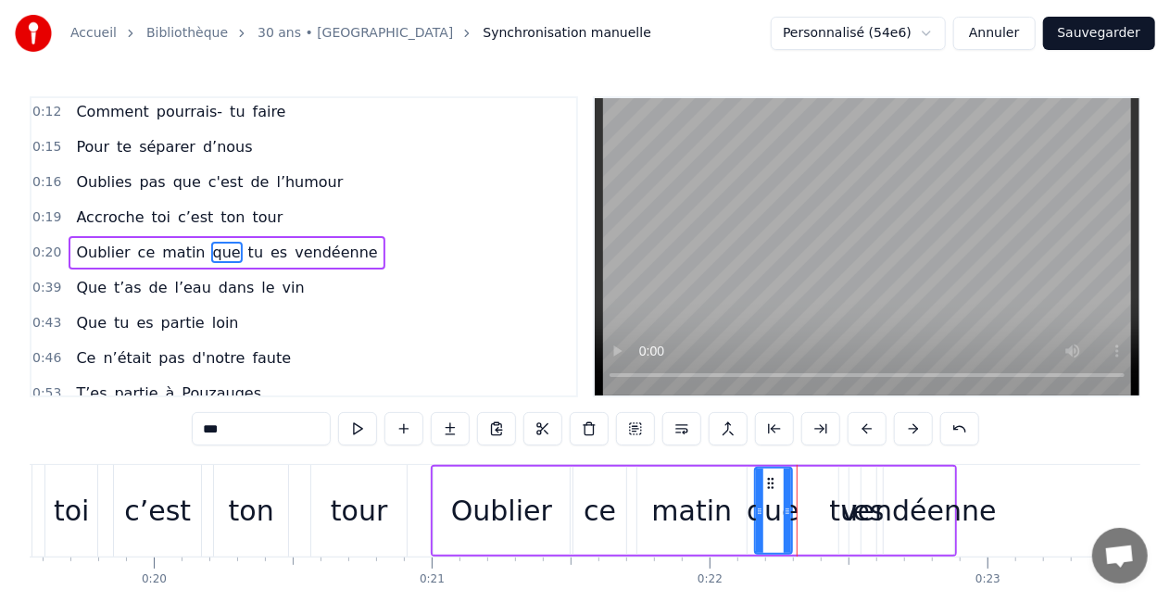
click at [925, 511] on div "vendéenne" at bounding box center [919, 511] width 156 height 42
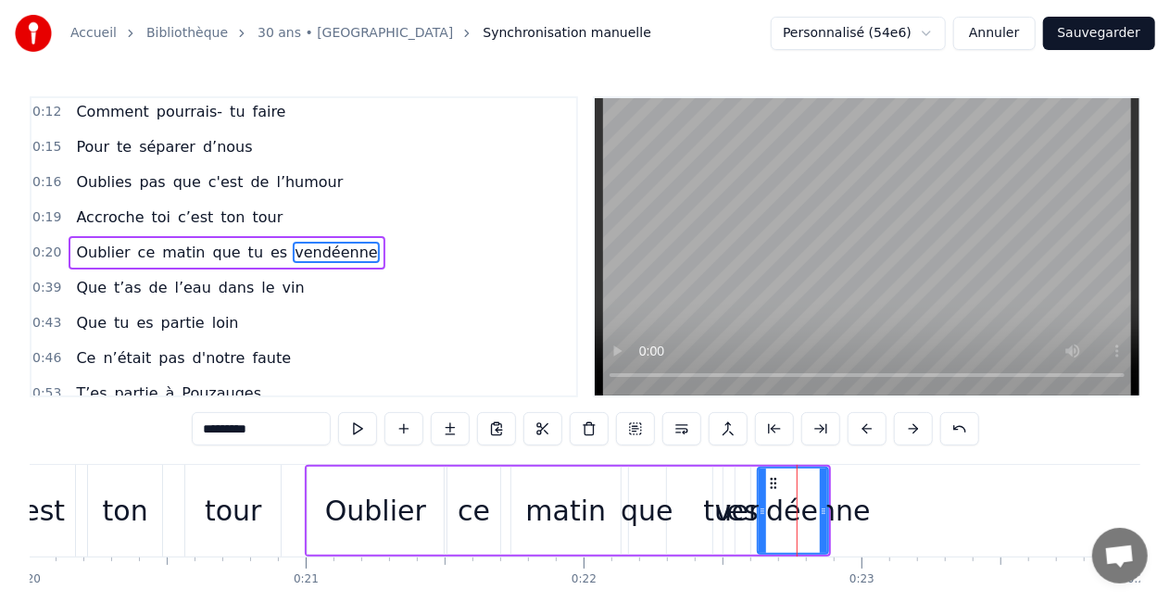
scroll to position [0, 5580]
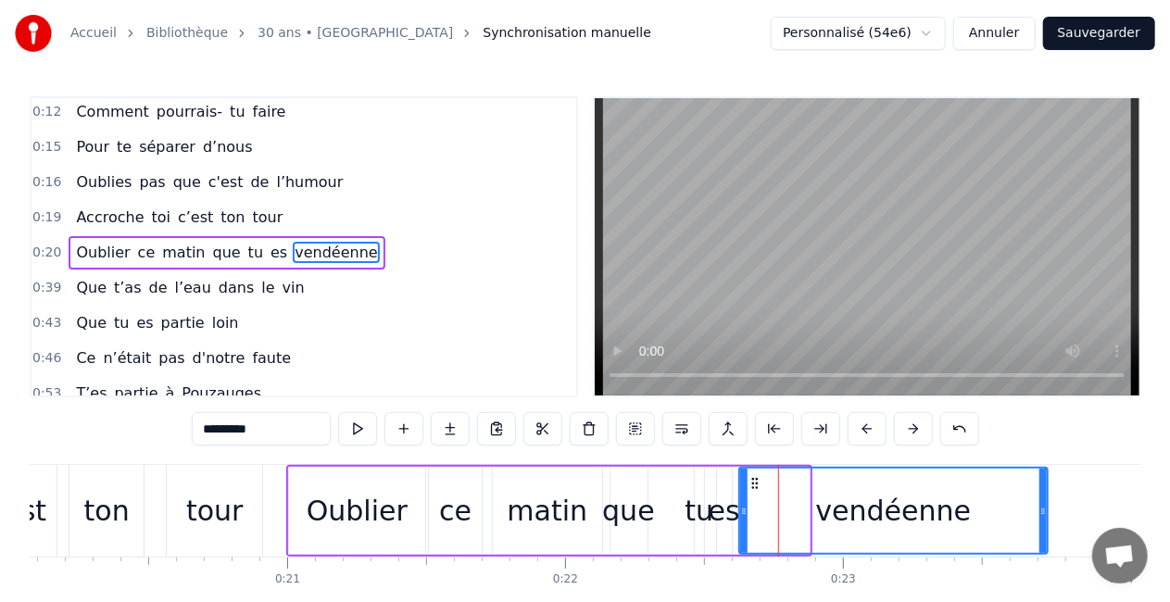
drag, startPoint x: 807, startPoint y: 511, endPoint x: 1045, endPoint y: 546, distance: 240.6
click at [1045, 546] on div at bounding box center [1043, 511] width 7 height 84
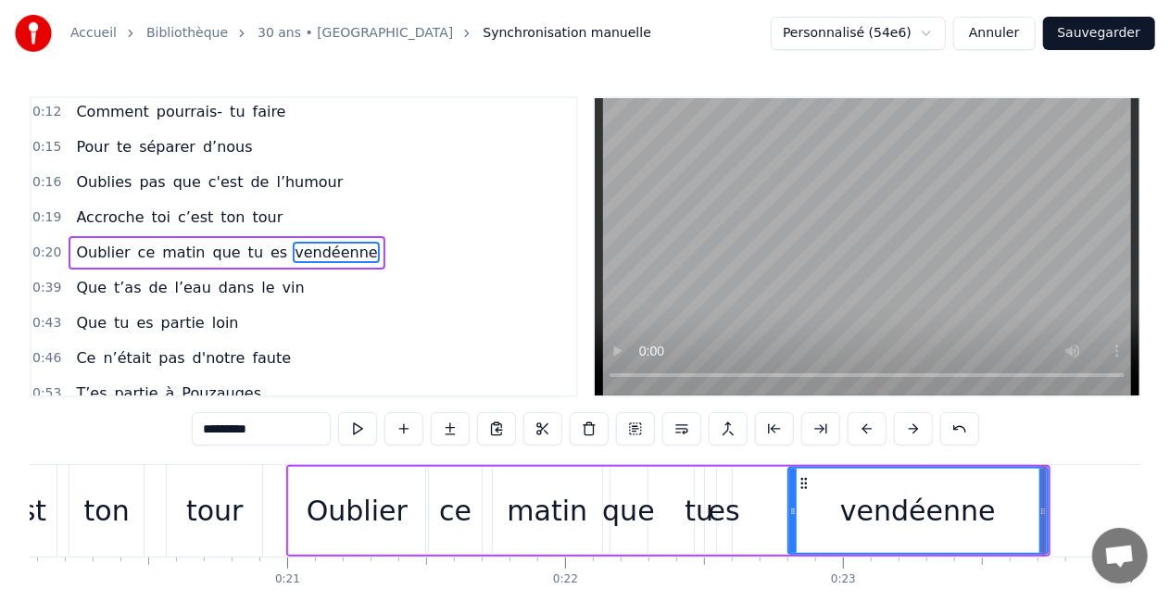
drag, startPoint x: 745, startPoint y: 510, endPoint x: 882, endPoint y: 534, distance: 139.2
click at [797, 534] on div at bounding box center [792, 511] width 7 height 84
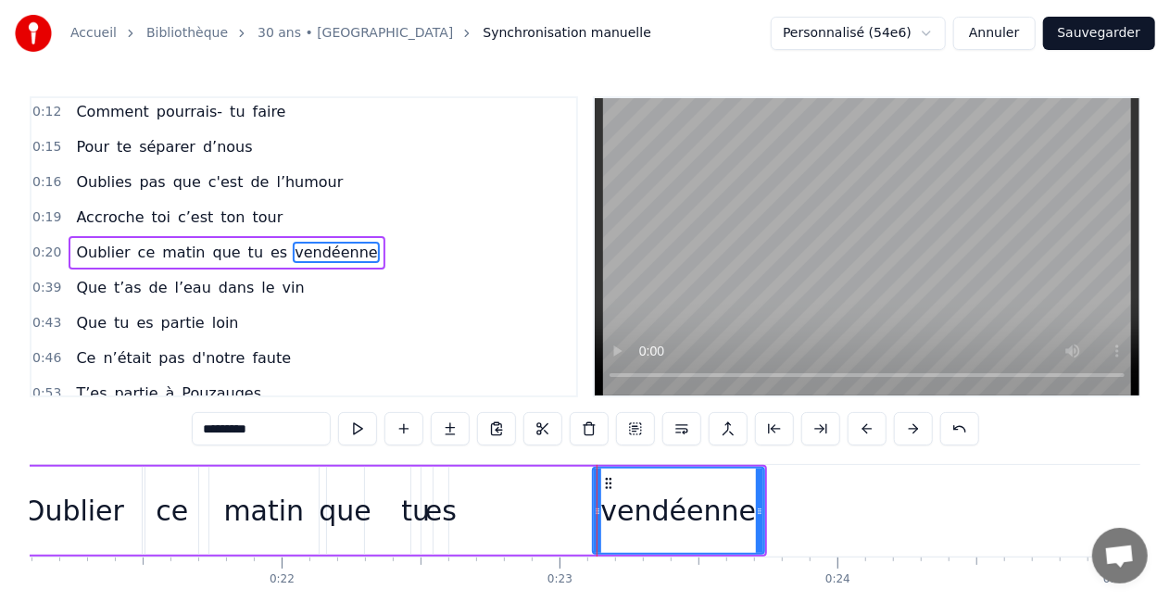
scroll to position [0, 5867]
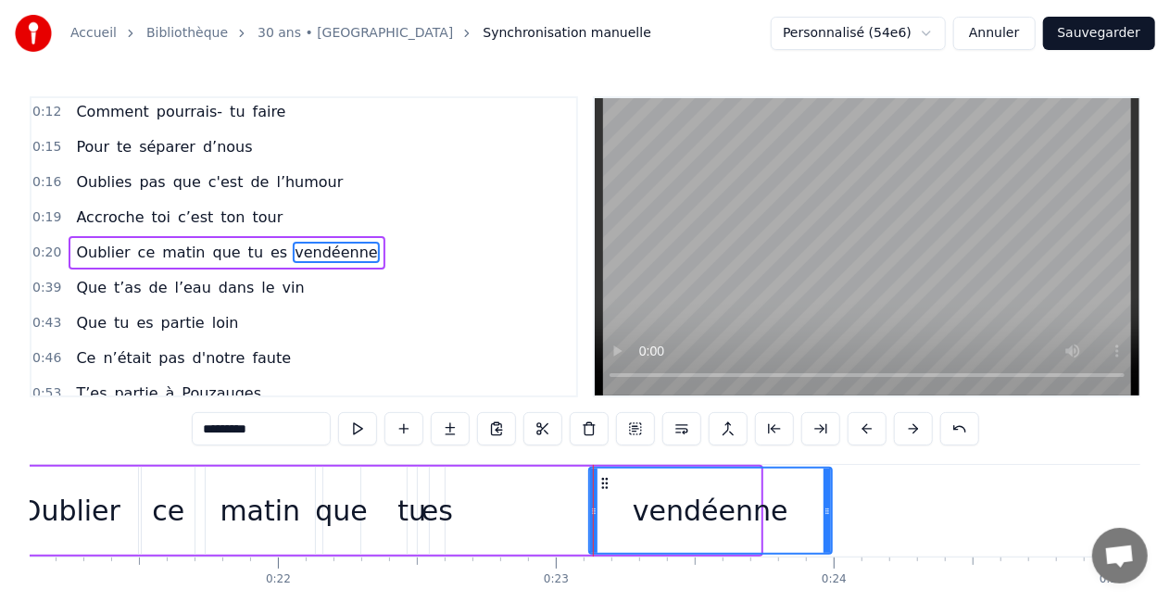
drag, startPoint x: 756, startPoint y: 517, endPoint x: 827, endPoint y: 524, distance: 71.7
click at [827, 524] on div at bounding box center [827, 511] width 7 height 84
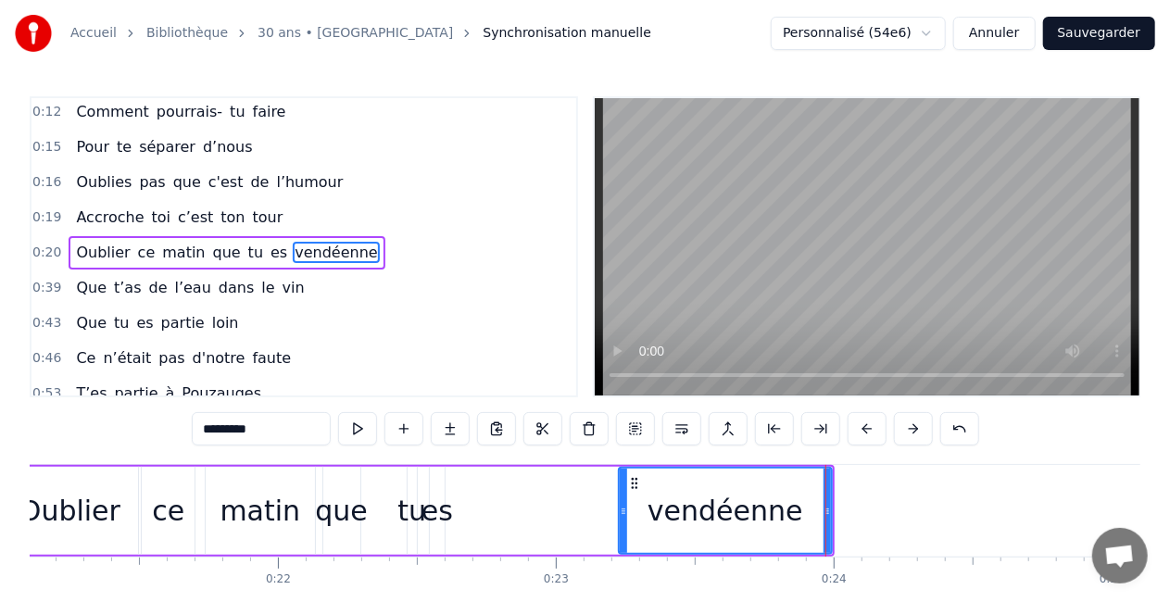
drag, startPoint x: 594, startPoint y: 507, endPoint x: 624, endPoint y: 511, distance: 30.0
click at [624, 511] on icon at bounding box center [623, 511] width 7 height 15
click at [438, 518] on div "es" at bounding box center [438, 511] width 32 height 42
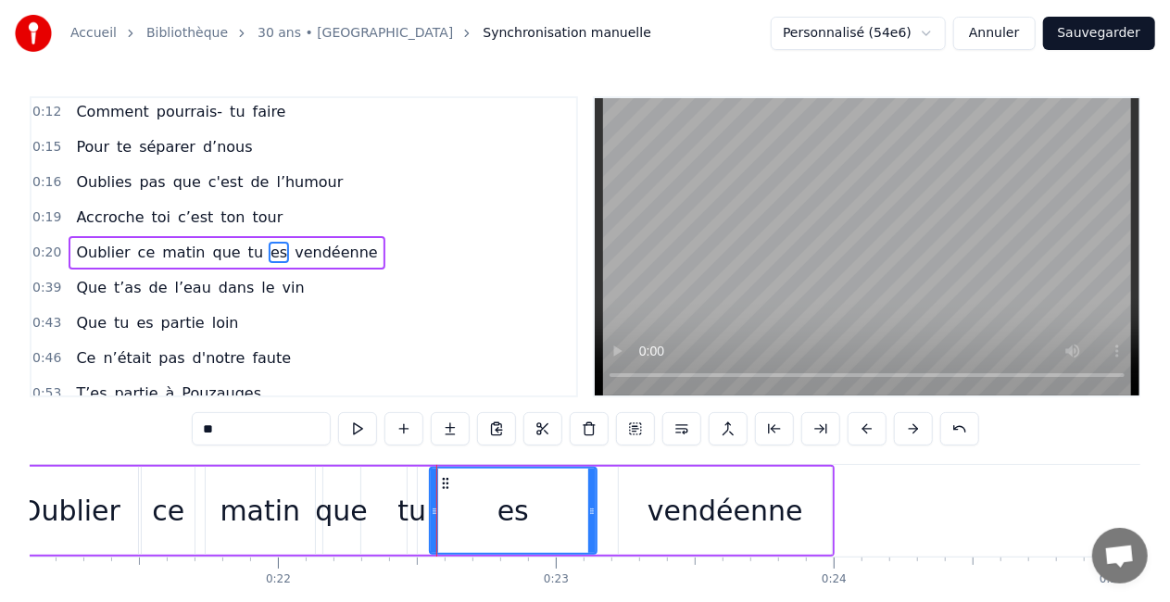
drag, startPoint x: 441, startPoint y: 511, endPoint x: 594, endPoint y: 526, distance: 153.6
click at [594, 526] on div at bounding box center [591, 511] width 7 height 84
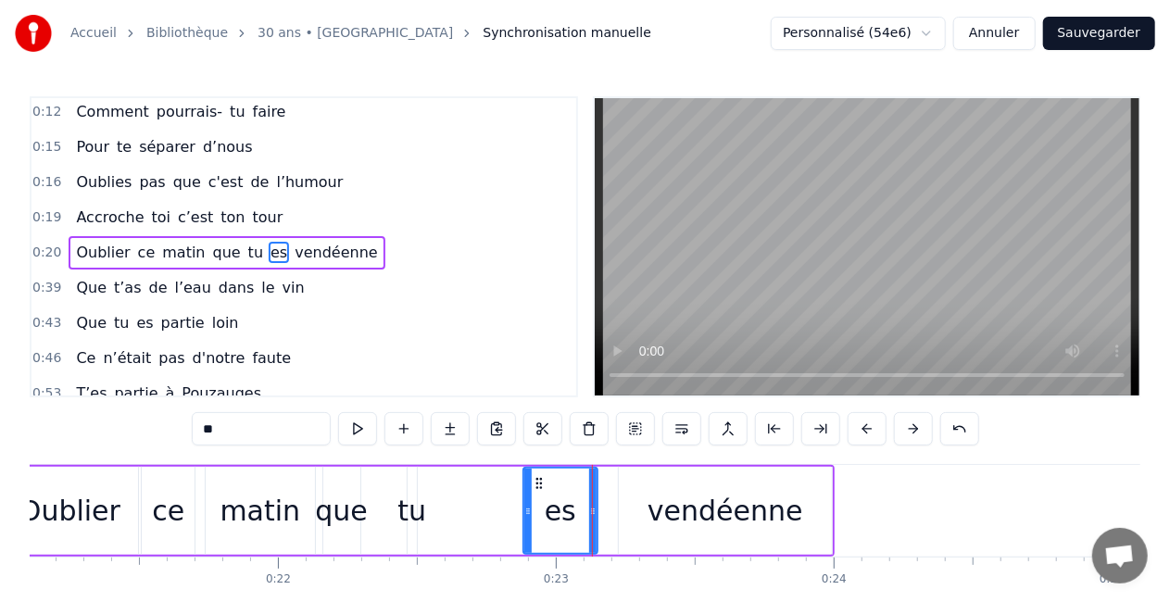
drag, startPoint x: 431, startPoint y: 514, endPoint x: 525, endPoint y: 530, distance: 95.8
click at [525, 530] on div at bounding box center [527, 511] width 7 height 84
click at [406, 519] on div "tu" at bounding box center [412, 511] width 29 height 42
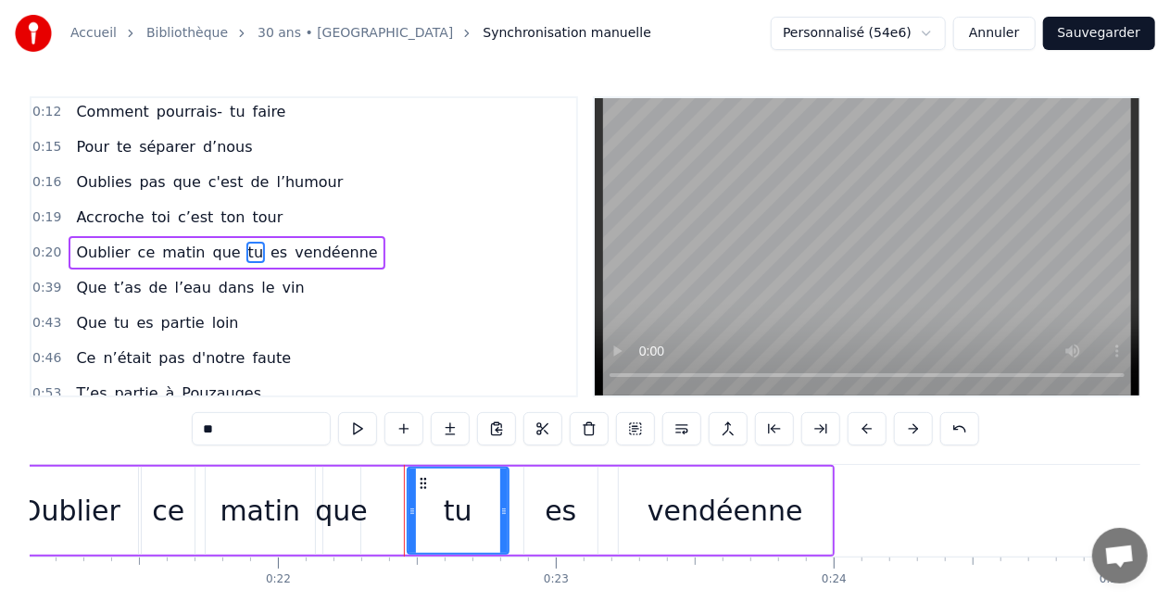
drag, startPoint x: 411, startPoint y: 514, endPoint x: 504, endPoint y: 522, distance: 93.0
click at [504, 522] on div at bounding box center [503, 511] width 7 height 84
drag, startPoint x: 410, startPoint y: 513, endPoint x: 441, endPoint y: 518, distance: 31.8
click at [441, 518] on div at bounding box center [443, 511] width 7 height 84
click at [353, 524] on div "que" at bounding box center [341, 511] width 53 height 42
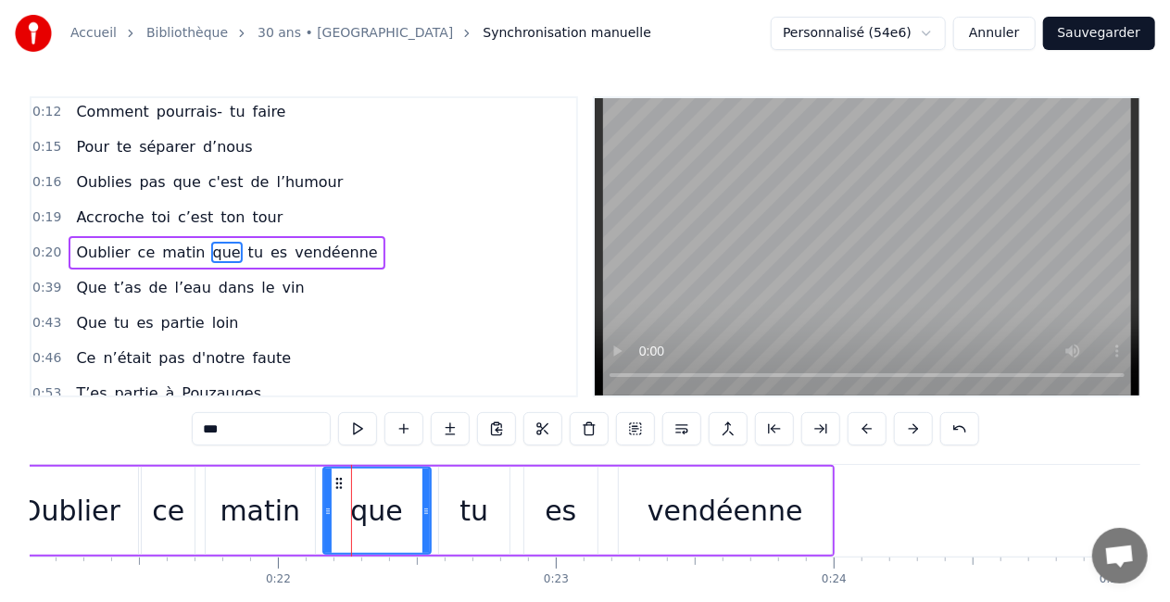
drag, startPoint x: 358, startPoint y: 516, endPoint x: 428, endPoint y: 519, distance: 70.5
click at [428, 519] on div at bounding box center [426, 511] width 7 height 84
drag, startPoint x: 331, startPoint y: 502, endPoint x: 365, endPoint y: 510, distance: 35.1
click at [365, 510] on div "que" at bounding box center [392, 511] width 75 height 84
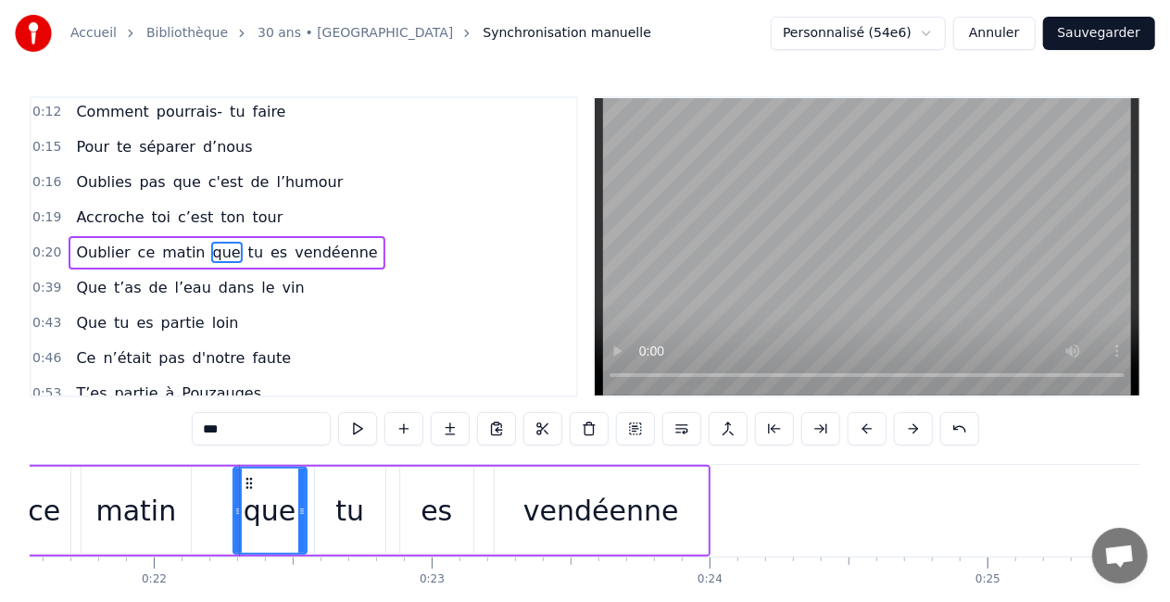
scroll to position [0, 5993]
click at [705, 510] on div "vendéenne" at bounding box center [599, 511] width 215 height 88
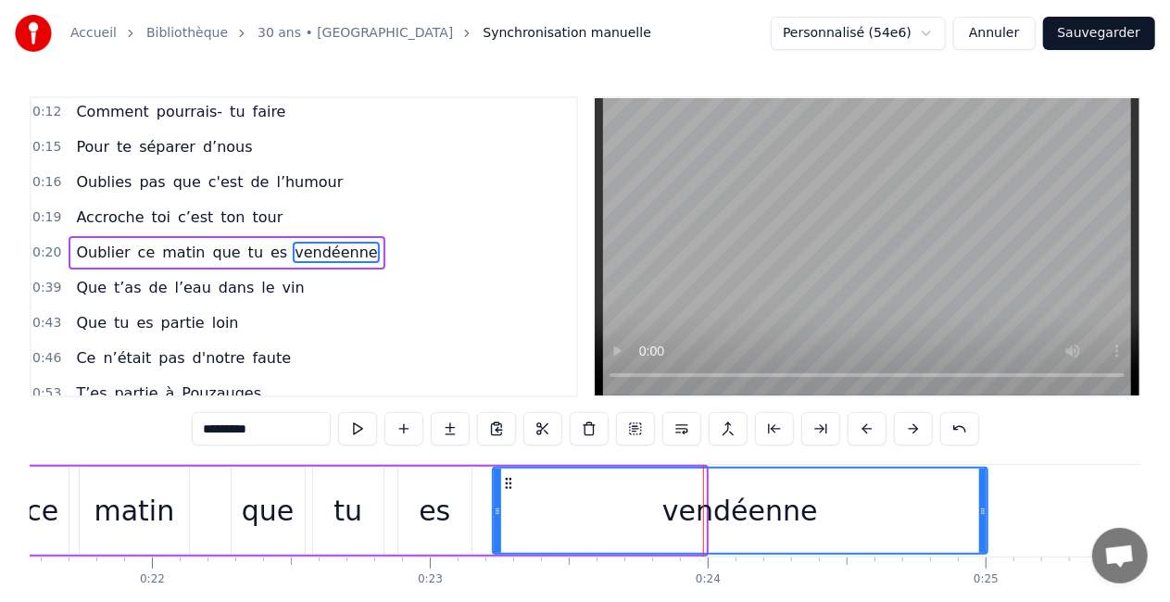
drag, startPoint x: 699, startPoint y: 511, endPoint x: 979, endPoint y: 522, distance: 281.0
click at [979, 522] on div at bounding box center [982, 511] width 7 height 84
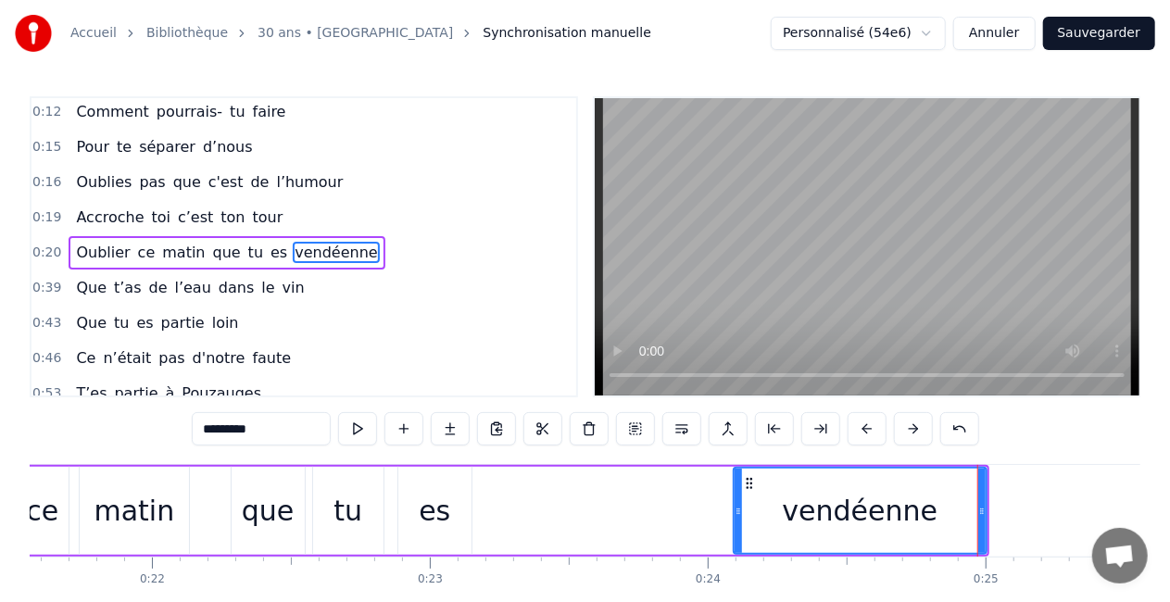
drag, startPoint x: 497, startPoint y: 511, endPoint x: 737, endPoint y: 532, distance: 240.9
click at [737, 532] on div at bounding box center [738, 511] width 7 height 84
click at [444, 526] on div "es" at bounding box center [435, 511] width 32 height 42
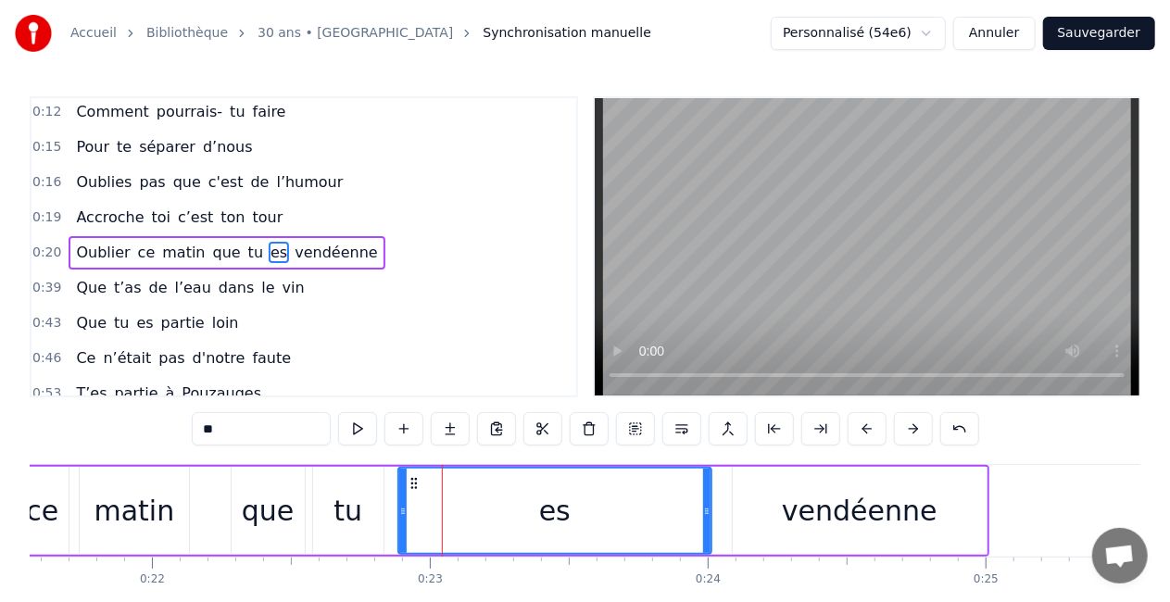
drag, startPoint x: 468, startPoint y: 517, endPoint x: 708, endPoint y: 530, distance: 240.3
click at [708, 530] on div at bounding box center [706, 511] width 7 height 84
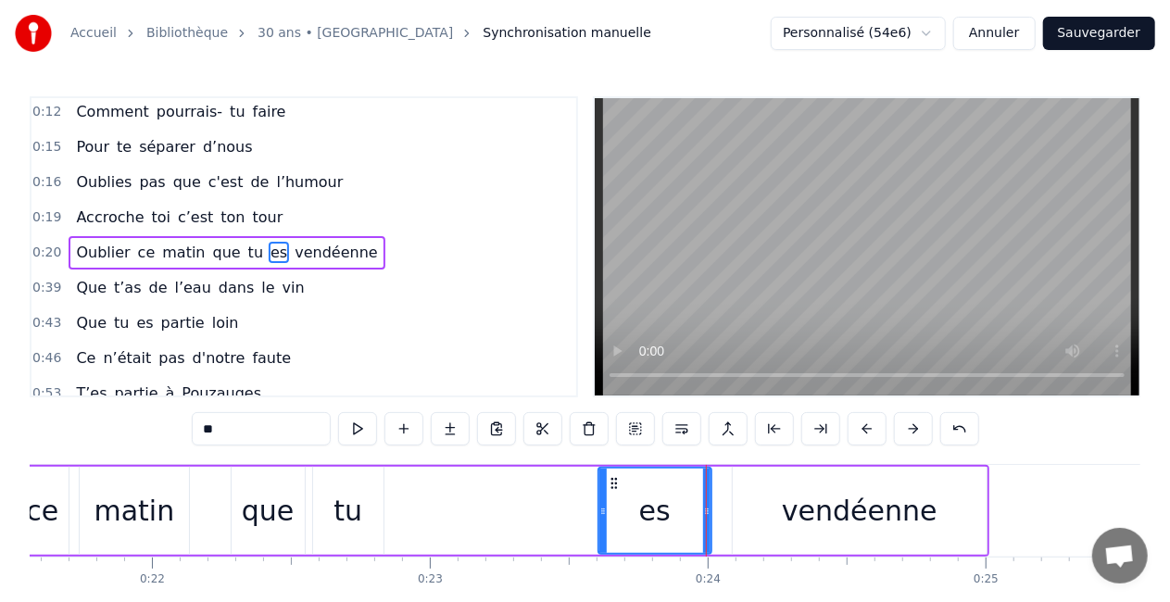
drag, startPoint x: 400, startPoint y: 537, endPoint x: 606, endPoint y: 532, distance: 205.8
click at [606, 532] on div at bounding box center [603, 511] width 7 height 84
click at [974, 539] on div "vendéenne" at bounding box center [860, 511] width 254 height 88
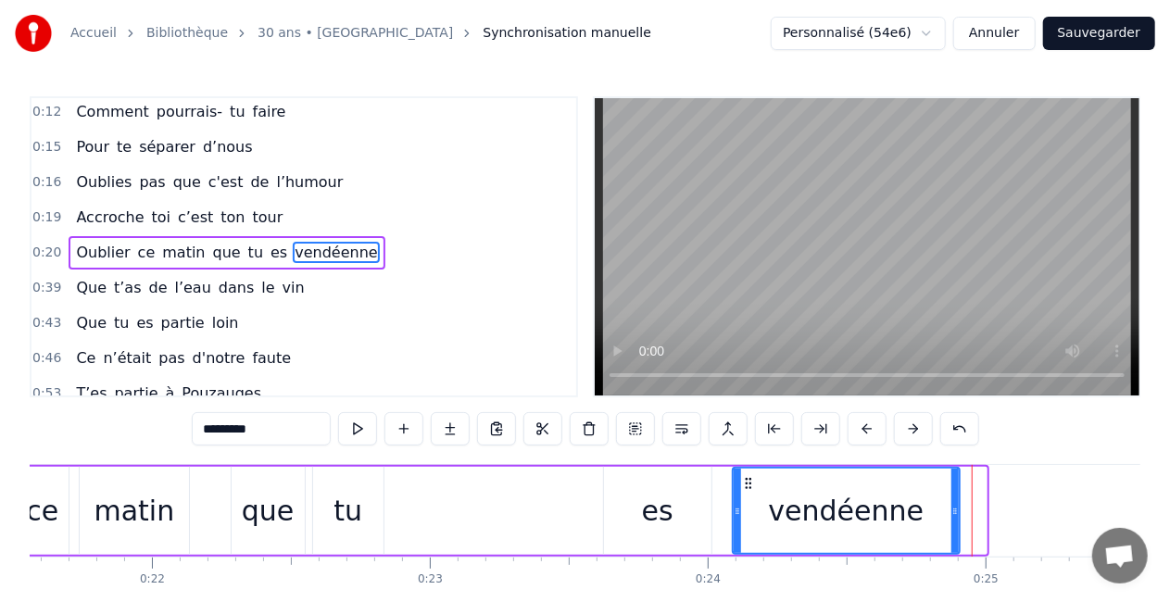
drag, startPoint x: 984, startPoint y: 515, endPoint x: 956, endPoint y: 521, distance: 28.3
click at [956, 521] on div at bounding box center [955, 511] width 7 height 84
click at [347, 506] on div "tu" at bounding box center [348, 511] width 29 height 42
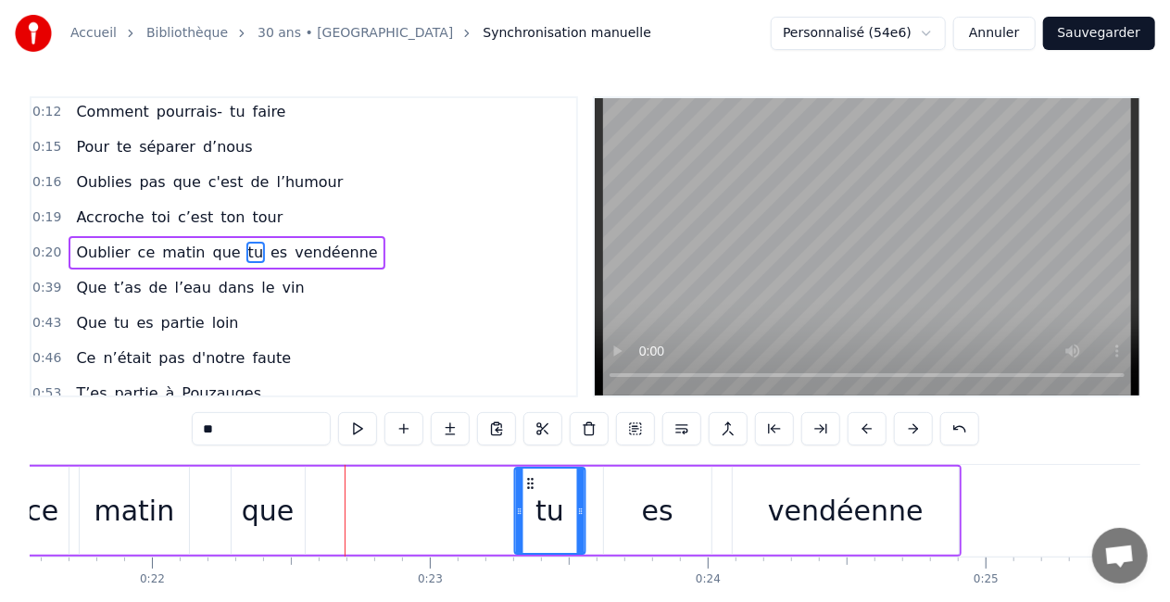
scroll to position [7, 0]
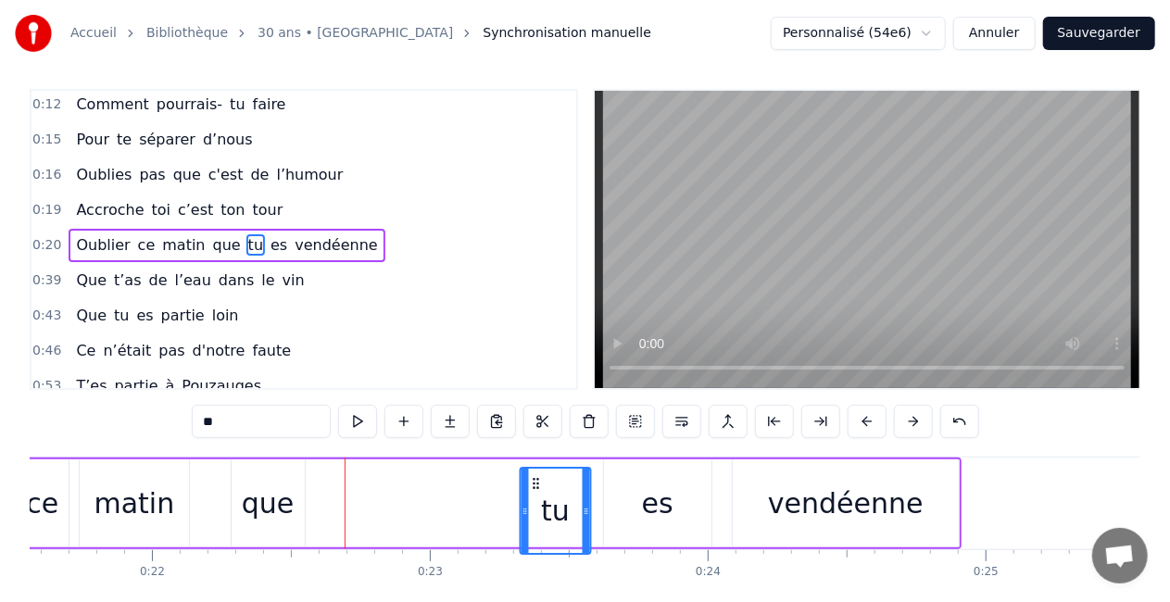
drag, startPoint x: 327, startPoint y: 482, endPoint x: 535, endPoint y: 487, distance: 207.6
click at [535, 487] on icon at bounding box center [535, 483] width 15 height 15
click at [684, 500] on div "es" at bounding box center [657, 504] width 107 height 88
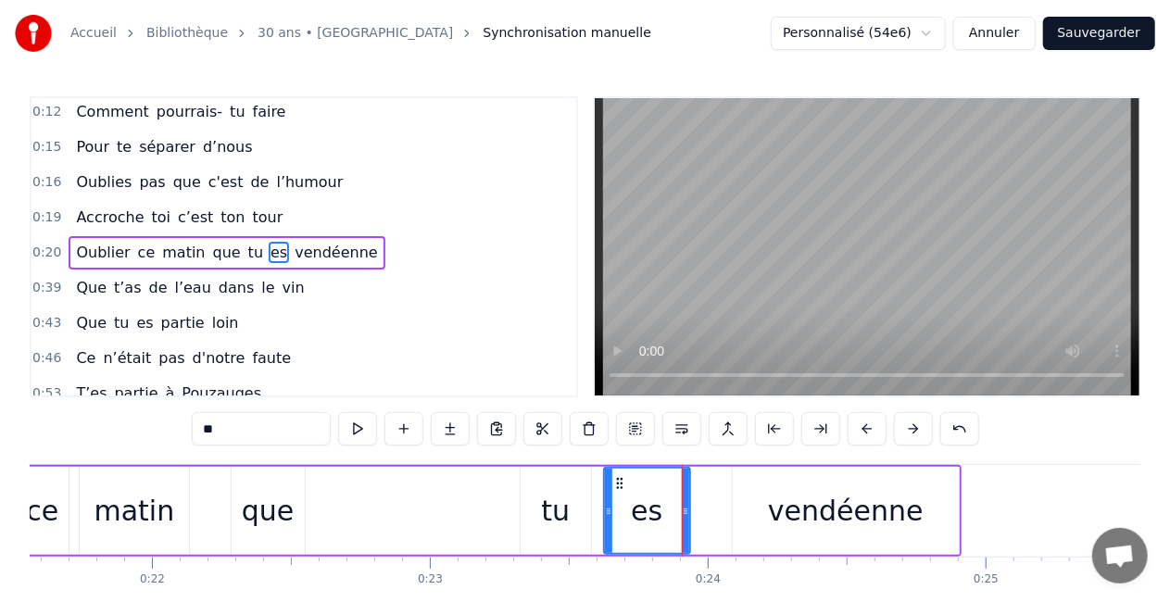
drag, startPoint x: 702, startPoint y: 507, endPoint x: 679, endPoint y: 508, distance: 23.2
click at [682, 508] on icon at bounding box center [685, 511] width 7 height 15
click at [752, 504] on div "vendéenne" at bounding box center [846, 511] width 226 height 88
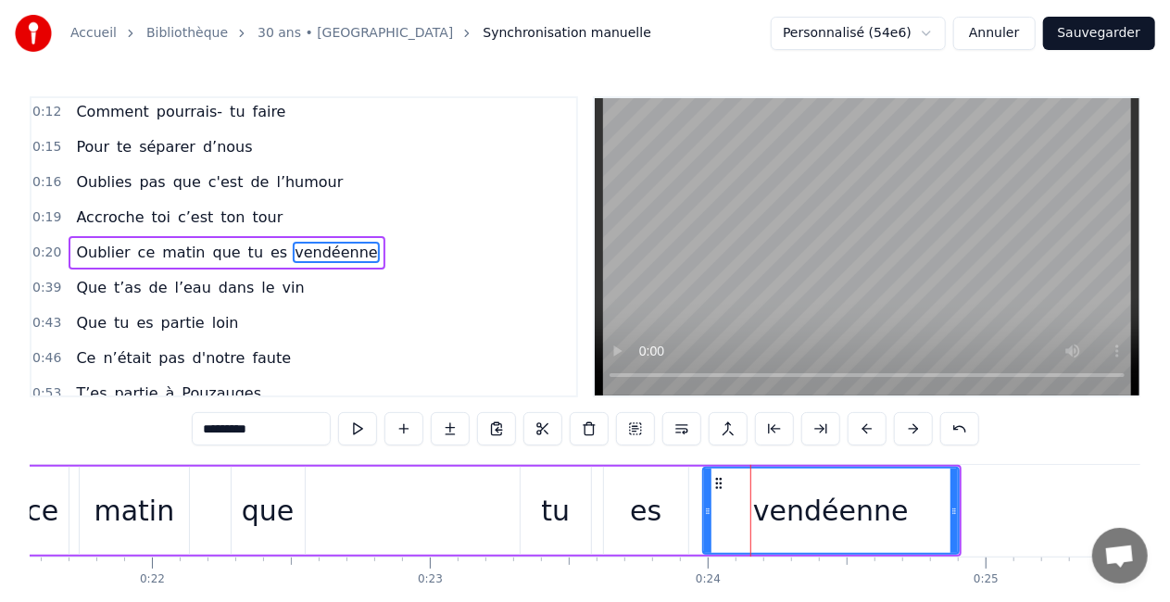
drag, startPoint x: 736, startPoint y: 507, endPoint x: 710, endPoint y: 511, distance: 26.2
click at [710, 511] on icon at bounding box center [707, 511] width 7 height 15
click at [282, 513] on div "que" at bounding box center [268, 511] width 53 height 42
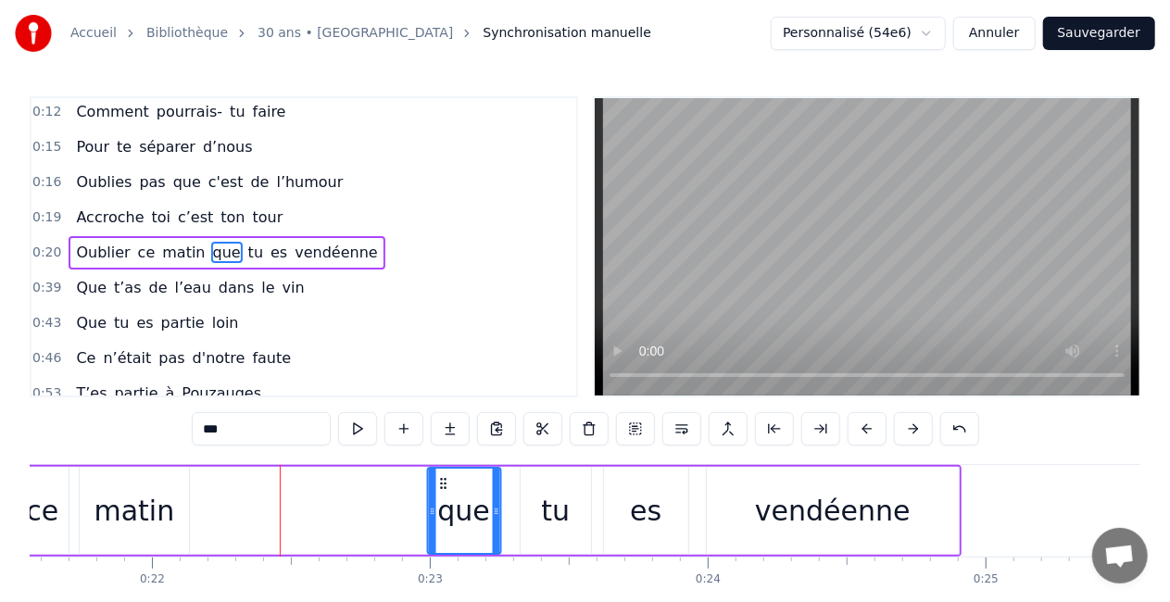
drag, startPoint x: 245, startPoint y: 484, endPoint x: 439, endPoint y: 469, distance: 195.2
click at [439, 469] on div "que" at bounding box center [463, 511] width 71 height 84
click at [144, 498] on div "matin" at bounding box center [134, 511] width 81 height 42
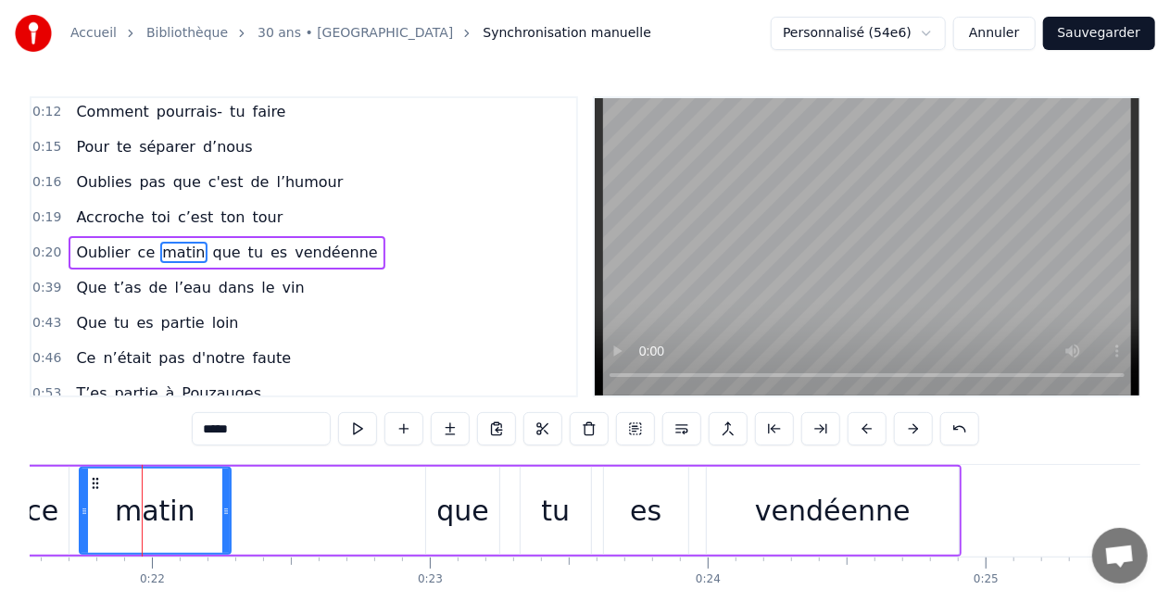
drag, startPoint x: 183, startPoint y: 500, endPoint x: 224, endPoint y: 512, distance: 43.4
click at [224, 512] on div at bounding box center [225, 511] width 7 height 84
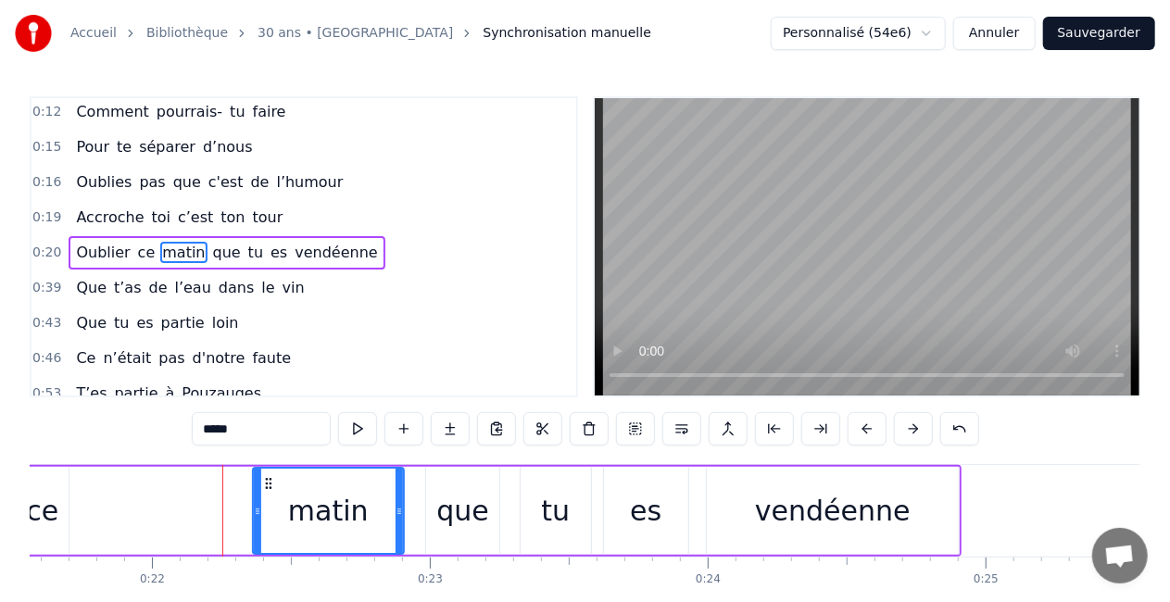
drag, startPoint x: 95, startPoint y: 484, endPoint x: 267, endPoint y: 479, distance: 172.4
click at [267, 479] on icon at bounding box center [268, 483] width 15 height 15
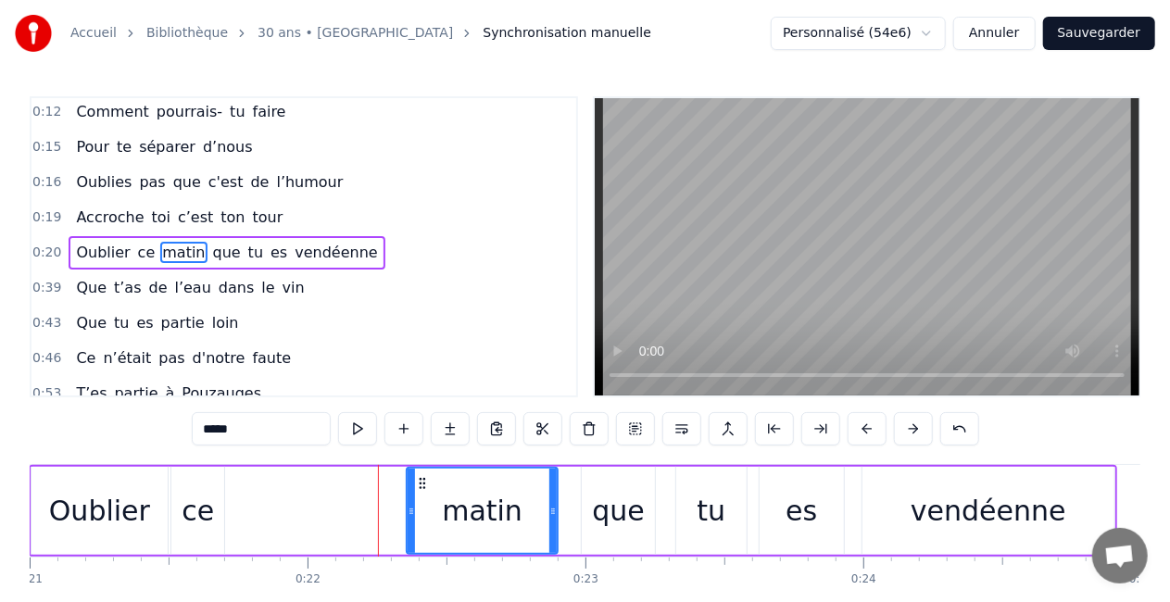
scroll to position [0, 5836]
click at [209, 498] on div "ce" at bounding box center [199, 511] width 32 height 42
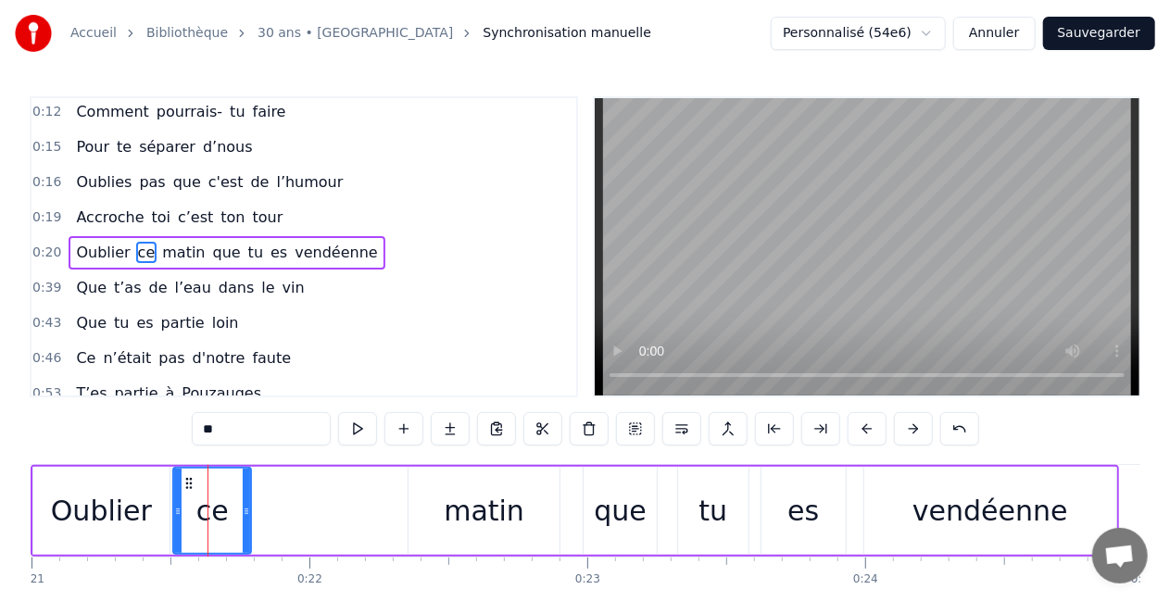
drag, startPoint x: 222, startPoint y: 511, endPoint x: 247, endPoint y: 519, distance: 26.1
click at [247, 519] on div at bounding box center [246, 511] width 7 height 84
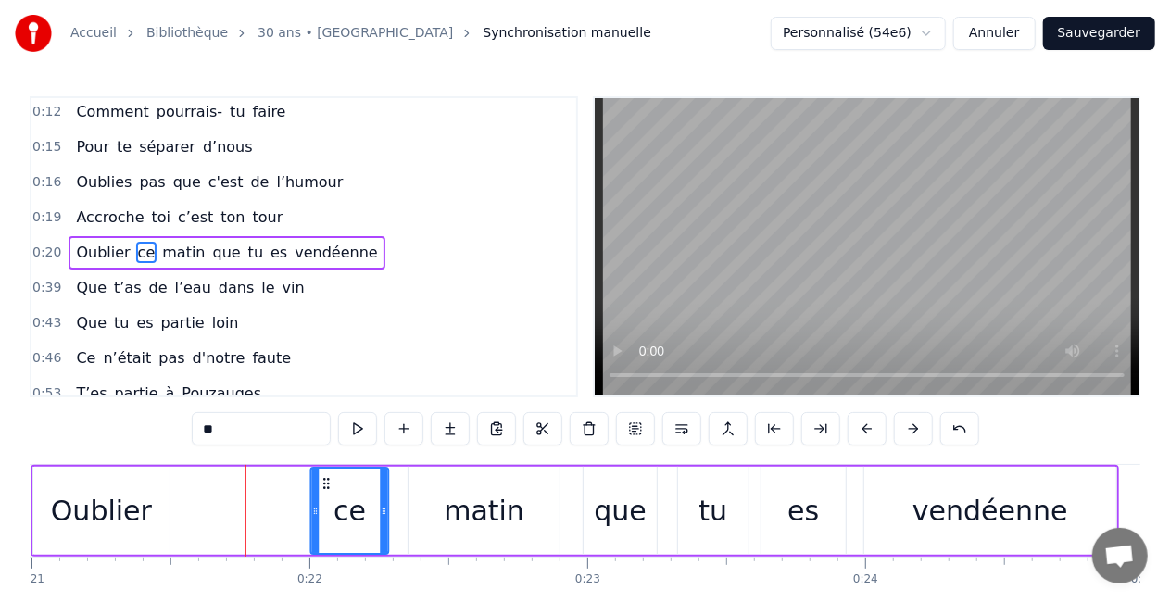
drag, startPoint x: 189, startPoint y: 486, endPoint x: 323, endPoint y: 486, distance: 134.4
click at [323, 486] on icon at bounding box center [326, 483] width 15 height 15
click at [142, 486] on div "Oublier" at bounding box center [101, 511] width 136 height 88
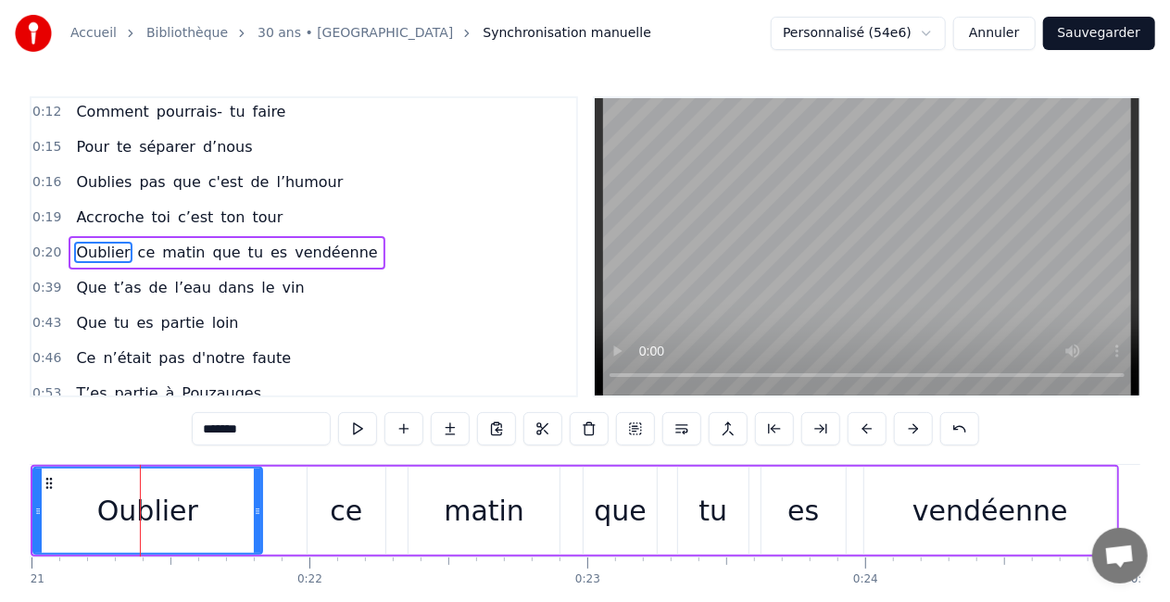
drag, startPoint x: 167, startPoint y: 516, endPoint x: 259, endPoint y: 530, distance: 93.7
click at [259, 530] on div at bounding box center [257, 511] width 7 height 84
click at [347, 519] on div "ce" at bounding box center [346, 511] width 32 height 42
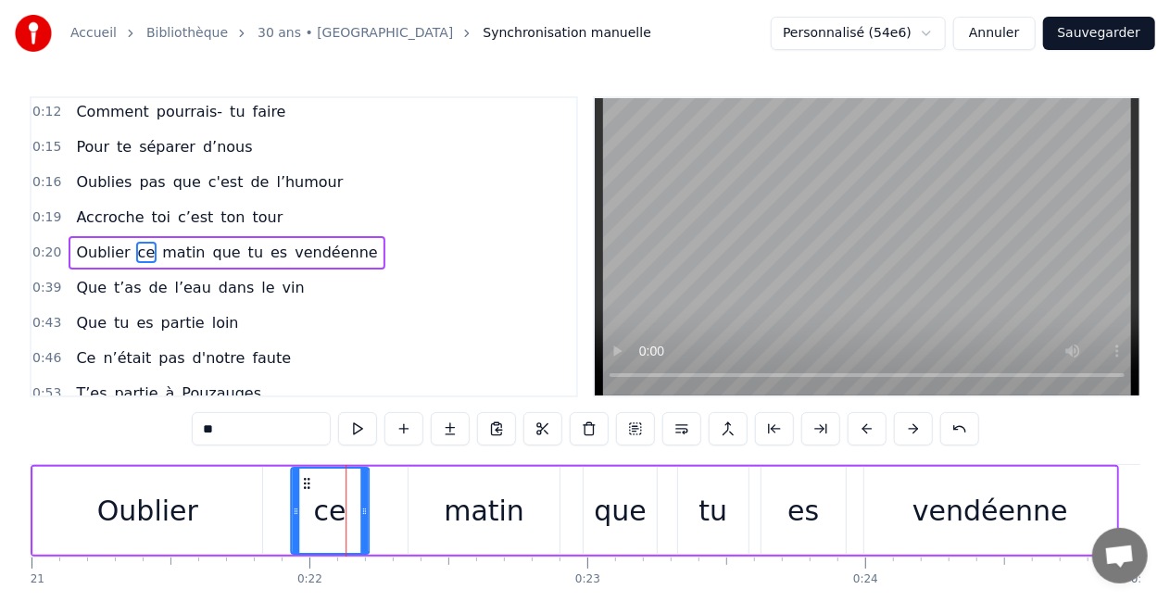
drag, startPoint x: 322, startPoint y: 484, endPoint x: 306, endPoint y: 484, distance: 16.7
click at [306, 484] on icon at bounding box center [306, 483] width 15 height 15
click at [447, 495] on div "matin" at bounding box center [484, 511] width 151 height 88
type input "*****"
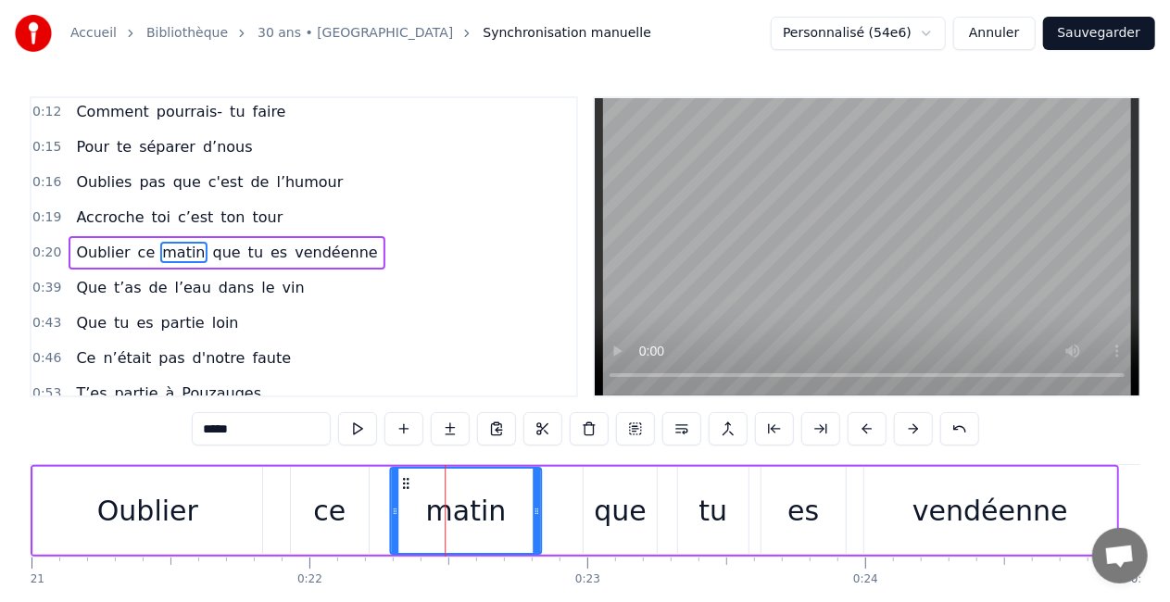
drag, startPoint x: 425, startPoint y: 485, endPoint x: 407, endPoint y: 484, distance: 18.6
click at [407, 484] on icon at bounding box center [405, 483] width 15 height 15
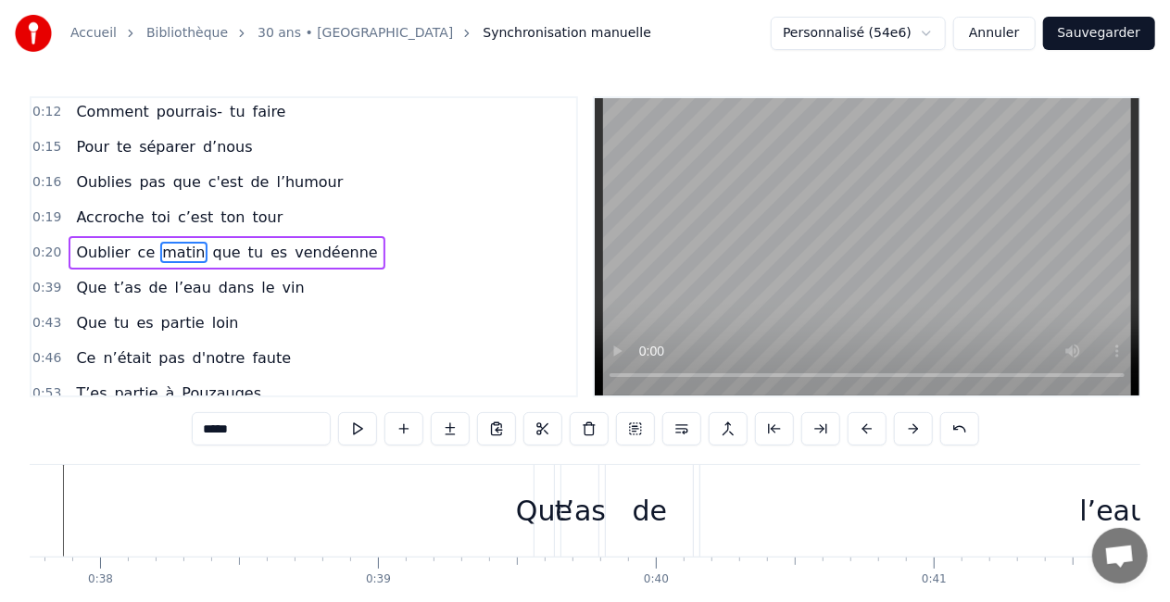
scroll to position [0, 10491]
click at [697, 515] on div "Que t’as de l’eau dans le vin" at bounding box center [1074, 511] width 1077 height 92
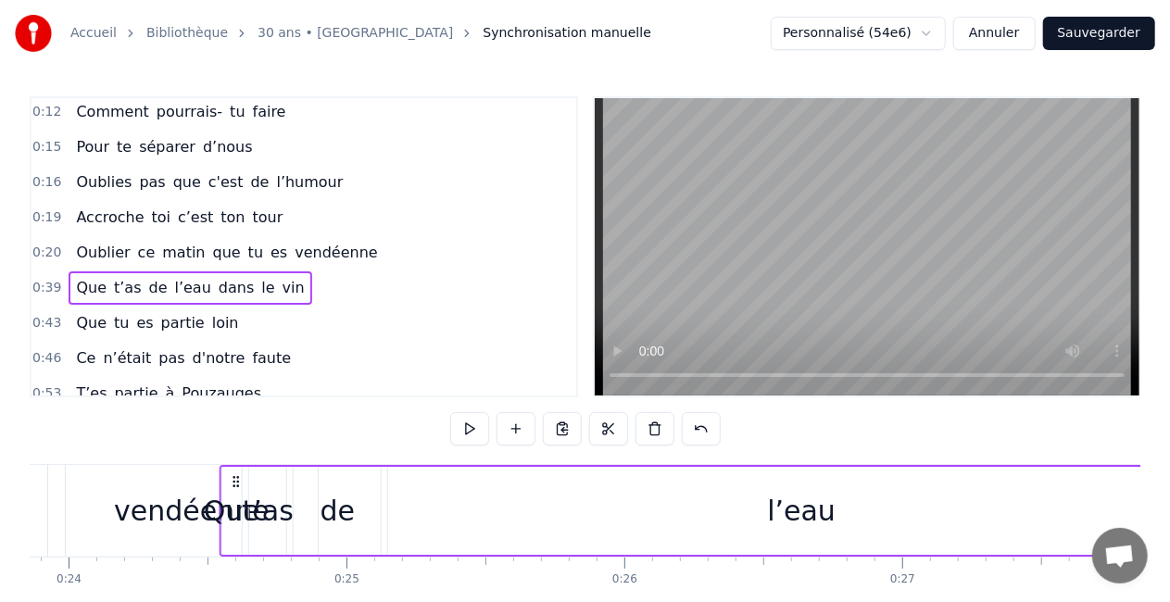
scroll to position [2, 0]
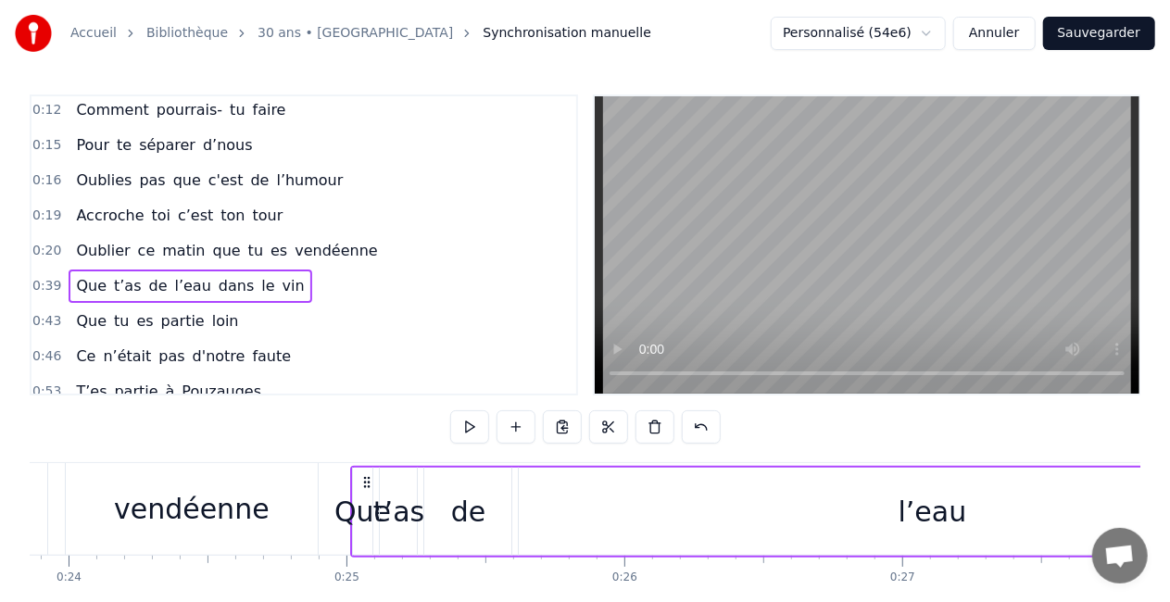
drag, startPoint x: 552, startPoint y: 479, endPoint x: 367, endPoint y: 474, distance: 185.4
click at [367, 475] on icon at bounding box center [367, 482] width 15 height 15
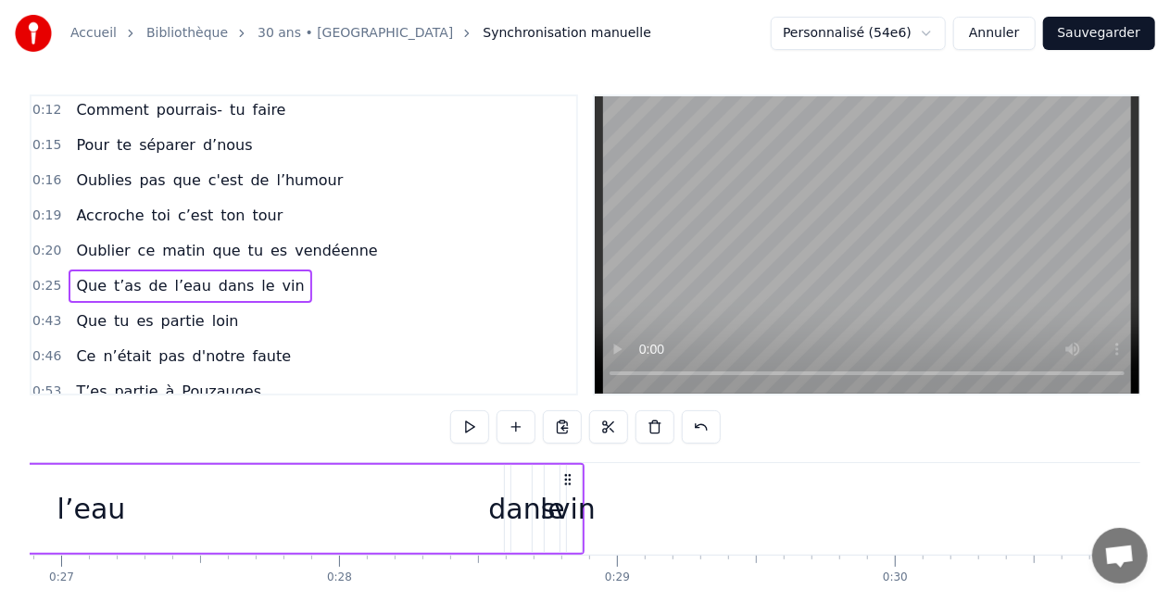
scroll to position [0, 7467]
click at [455, 499] on div "l’eau" at bounding box center [99, 509] width 827 height 88
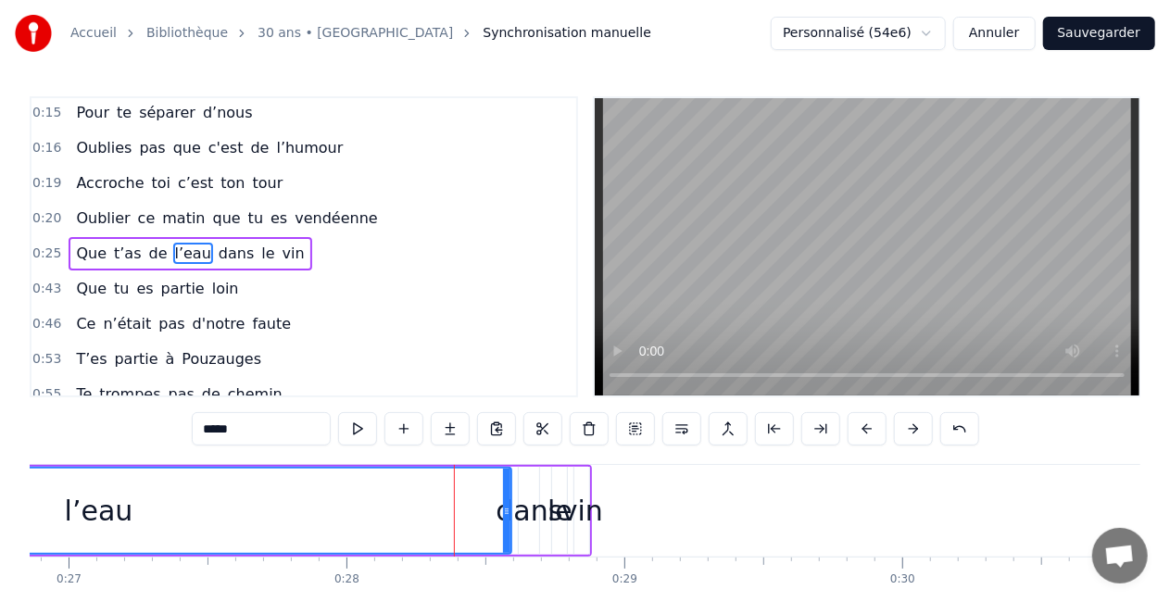
scroll to position [180, 0]
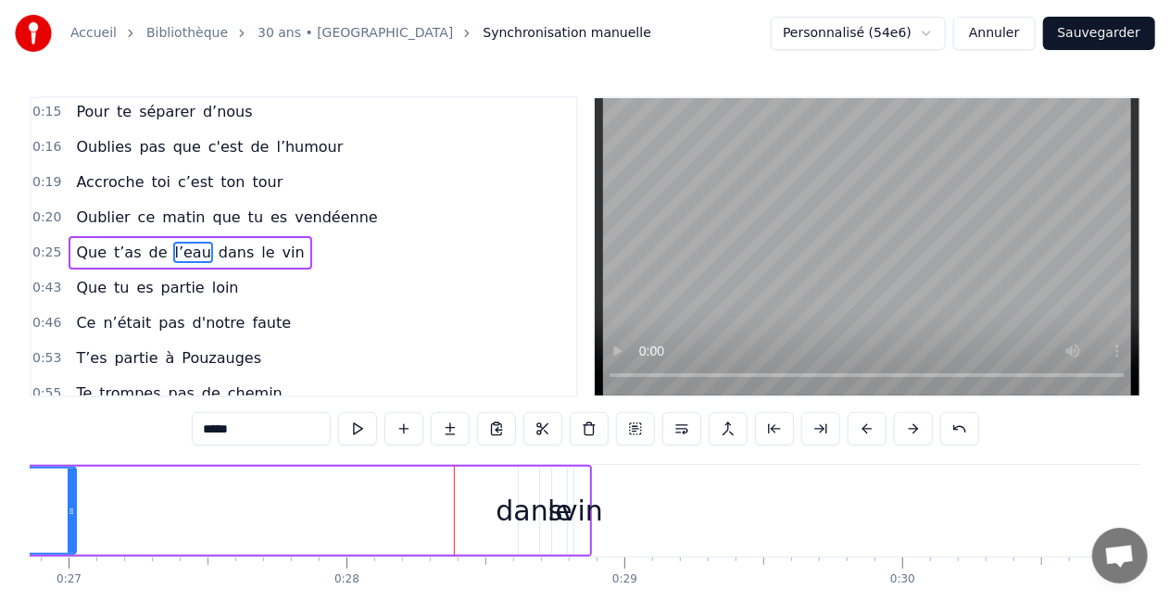
drag, startPoint x: 505, startPoint y: 518, endPoint x: 44, endPoint y: 517, distance: 460.5
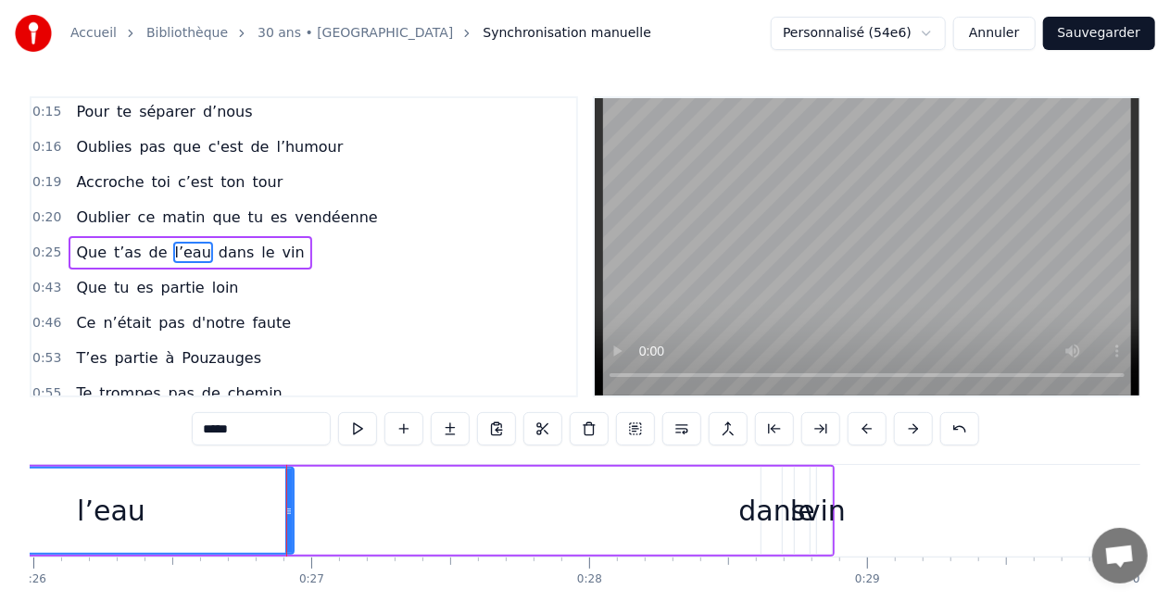
scroll to position [0, 7231]
click at [826, 503] on div "vin" at bounding box center [818, 511] width 42 height 42
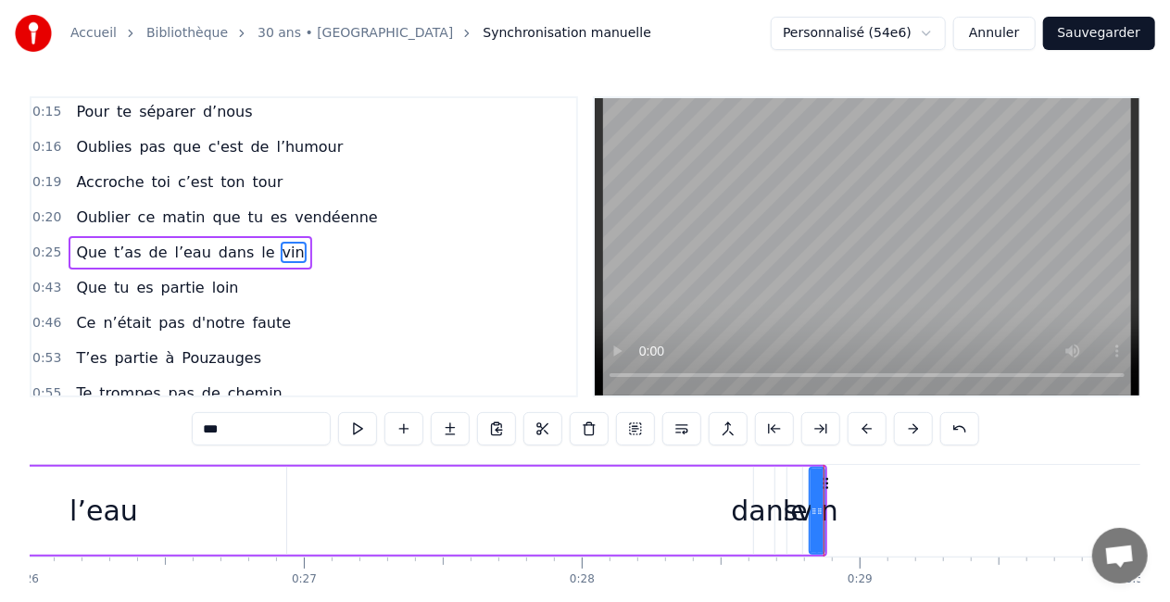
click at [766, 508] on div "dans" at bounding box center [764, 511] width 67 height 42
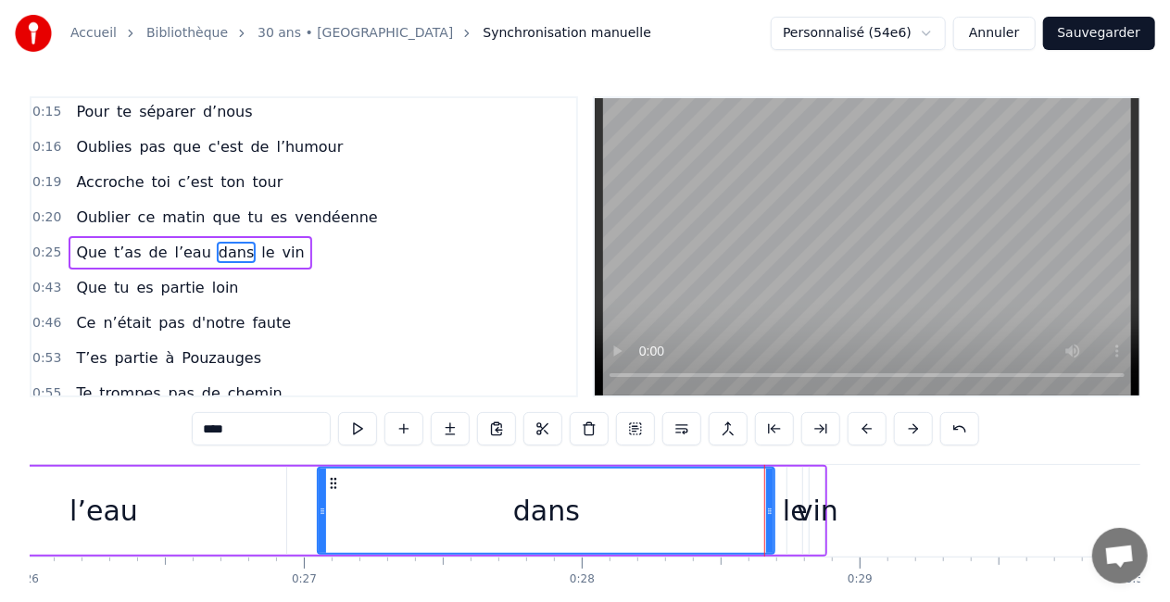
drag, startPoint x: 761, startPoint y: 508, endPoint x: 325, endPoint y: 530, distance: 436.1
click at [325, 530] on div at bounding box center [322, 511] width 7 height 84
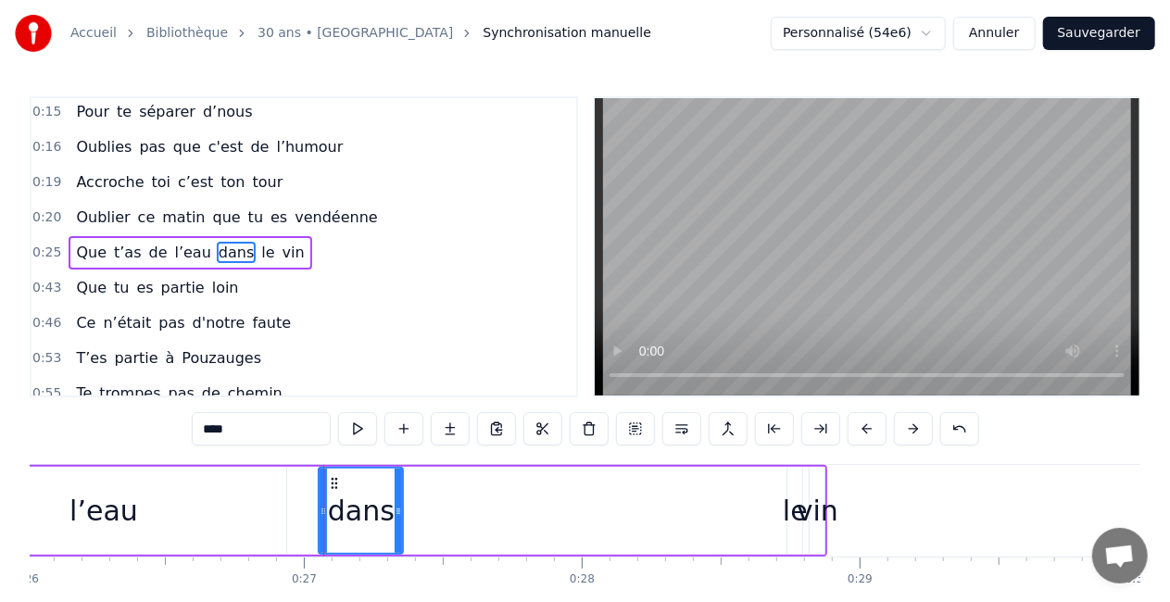
drag, startPoint x: 769, startPoint y: 524, endPoint x: 398, endPoint y: 506, distance: 372.0
click at [398, 506] on div at bounding box center [398, 511] width 7 height 84
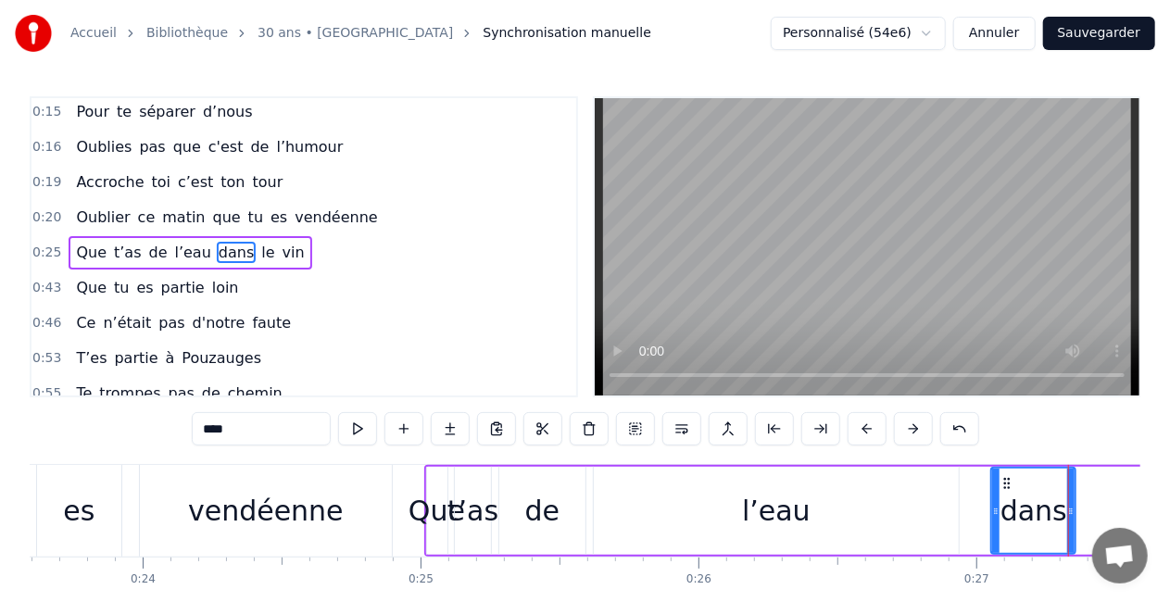
scroll to position [0, 6542]
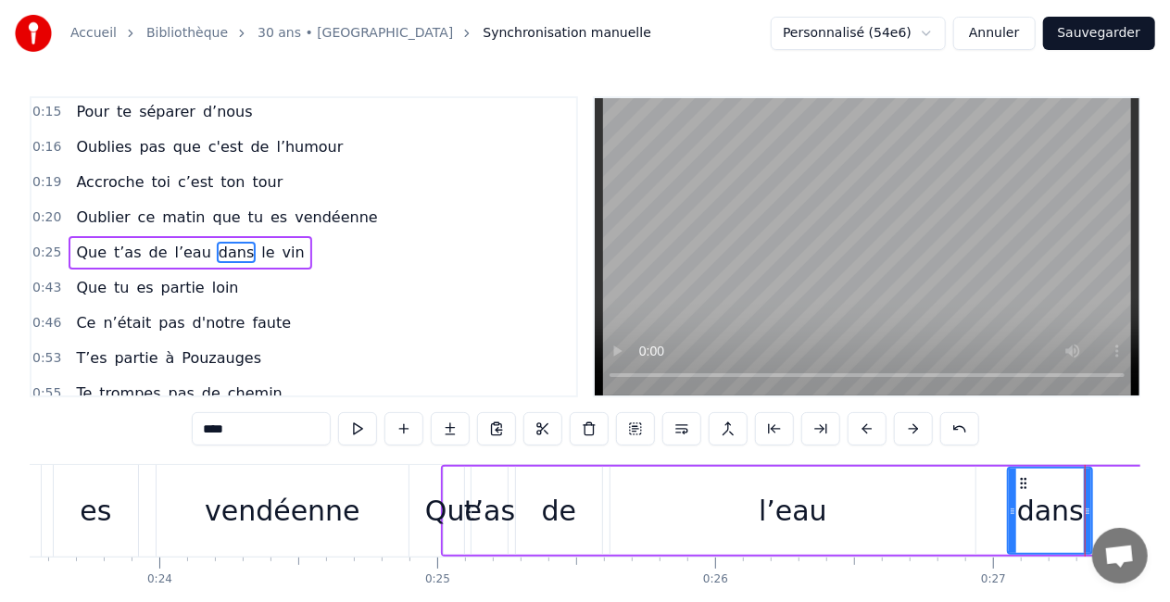
click at [466, 508] on div "Que" at bounding box center [453, 511] width 57 height 42
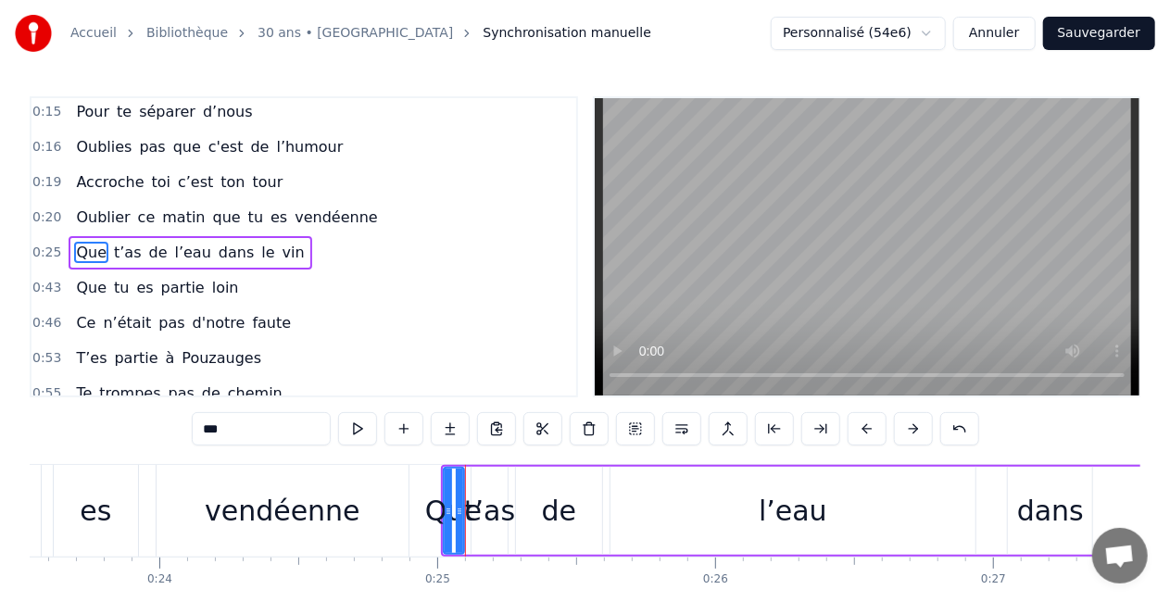
click at [540, 515] on div "de" at bounding box center [559, 511] width 87 height 88
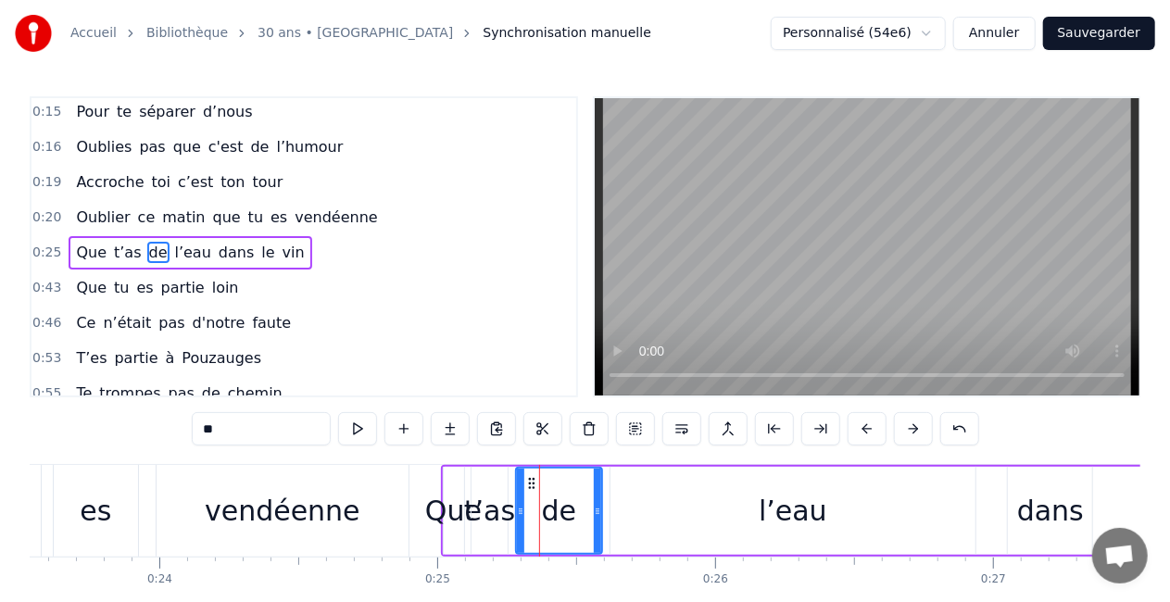
click at [602, 519] on div "de" at bounding box center [559, 511] width 89 height 88
click at [656, 519] on div "l’eau" at bounding box center [794, 511] width 366 height 88
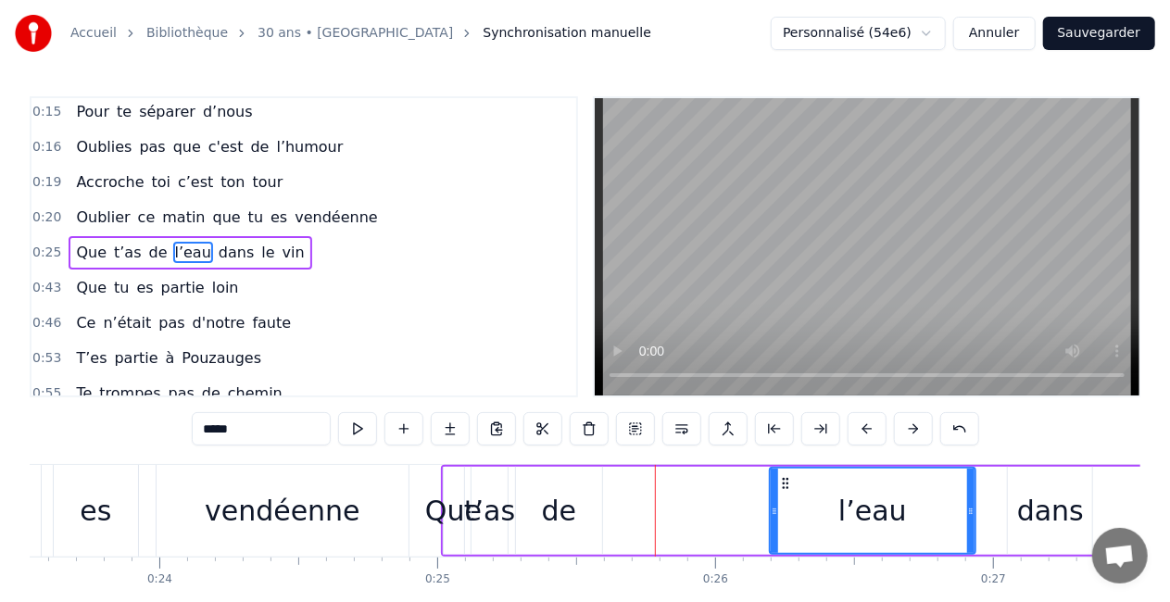
drag, startPoint x: 615, startPoint y: 517, endPoint x: 787, endPoint y: 546, distance: 173.8
click at [778, 546] on div at bounding box center [774, 511] width 7 height 84
click at [561, 542] on div "de" at bounding box center [559, 511] width 87 height 88
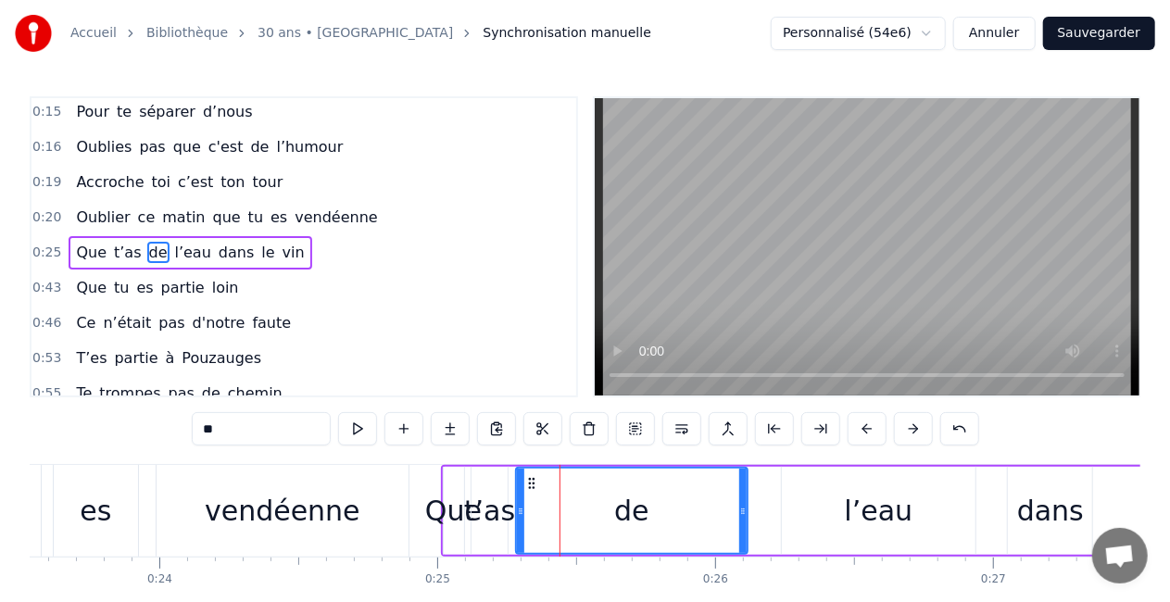
drag, startPoint x: 596, startPoint y: 515, endPoint x: 742, endPoint y: 528, distance: 147.0
click at [742, 528] on div at bounding box center [742, 511] width 7 height 84
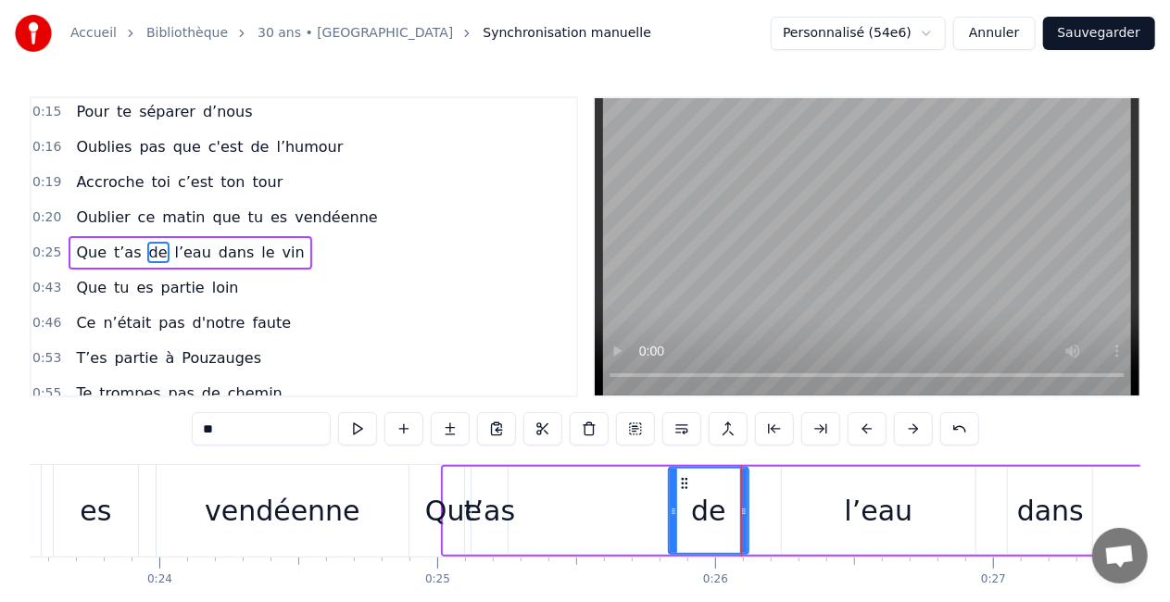
drag, startPoint x: 519, startPoint y: 510, endPoint x: 672, endPoint y: 527, distance: 153.9
click at [672, 527] on div at bounding box center [673, 511] width 7 height 84
click at [499, 520] on div "t’as" at bounding box center [489, 511] width 51 height 42
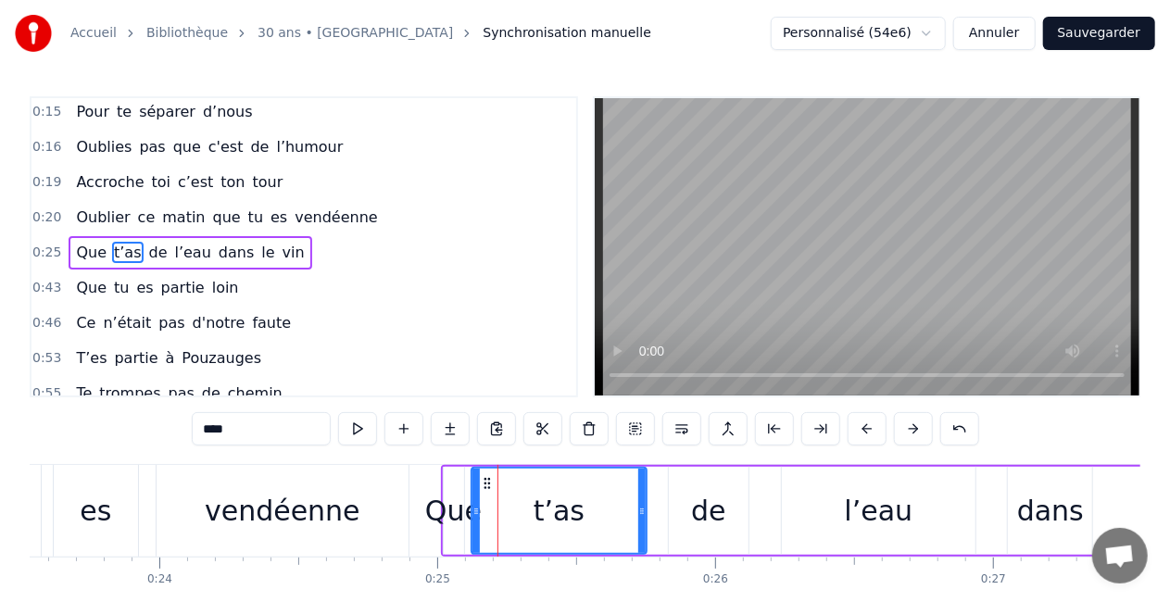
drag, startPoint x: 506, startPoint y: 510, endPoint x: 645, endPoint y: 538, distance: 141.9
click at [645, 538] on div at bounding box center [641, 511] width 7 height 84
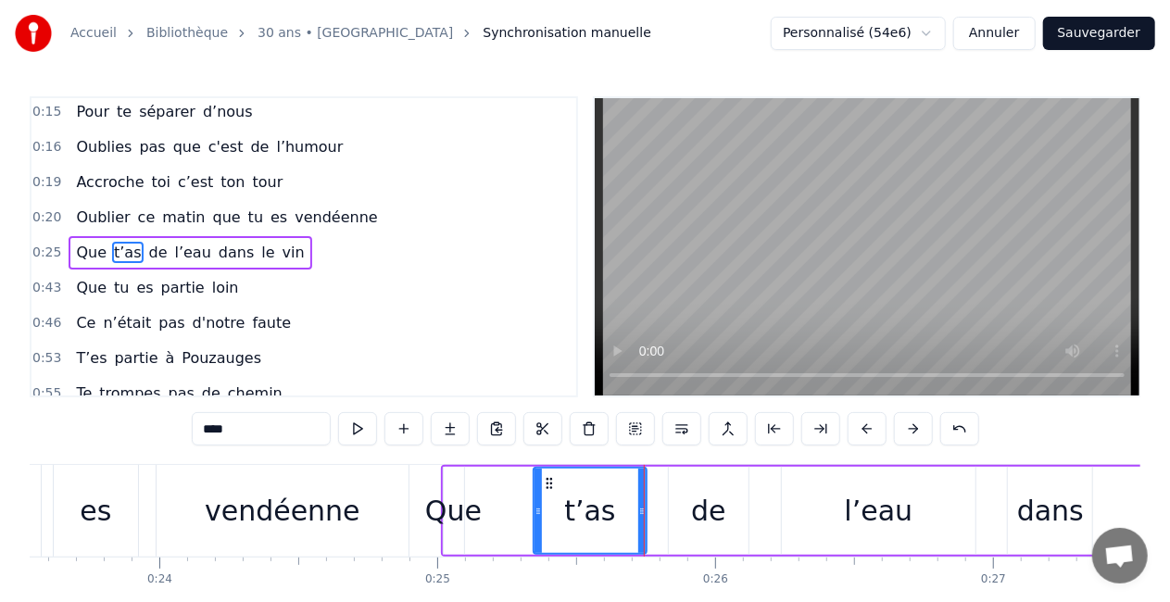
drag, startPoint x: 474, startPoint y: 523, endPoint x: 537, endPoint y: 527, distance: 62.3
click at [537, 527] on div at bounding box center [538, 511] width 7 height 84
click at [456, 530] on div "Que" at bounding box center [453, 511] width 57 height 42
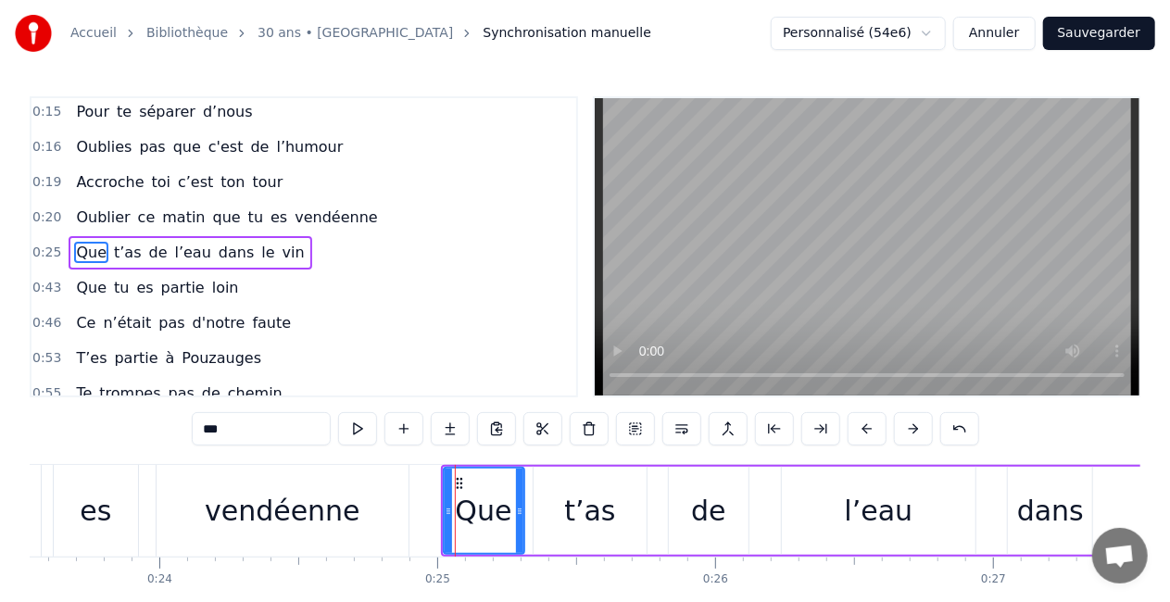
drag, startPoint x: 461, startPoint y: 515, endPoint x: 521, endPoint y: 521, distance: 60.5
click at [521, 521] on div at bounding box center [519, 511] width 7 height 84
click at [549, 513] on div "t’as" at bounding box center [591, 511] width 114 height 88
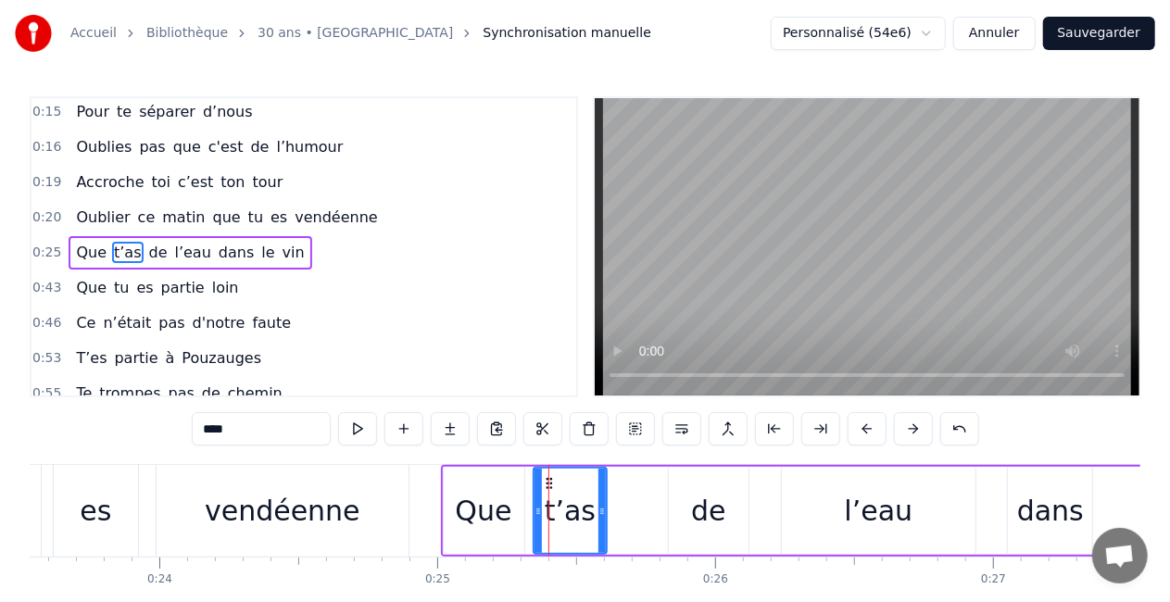
drag, startPoint x: 642, startPoint y: 511, endPoint x: 602, endPoint y: 513, distance: 39.9
click at [602, 513] on icon at bounding box center [602, 511] width 7 height 15
click at [685, 511] on div "de" at bounding box center [709, 511] width 81 height 88
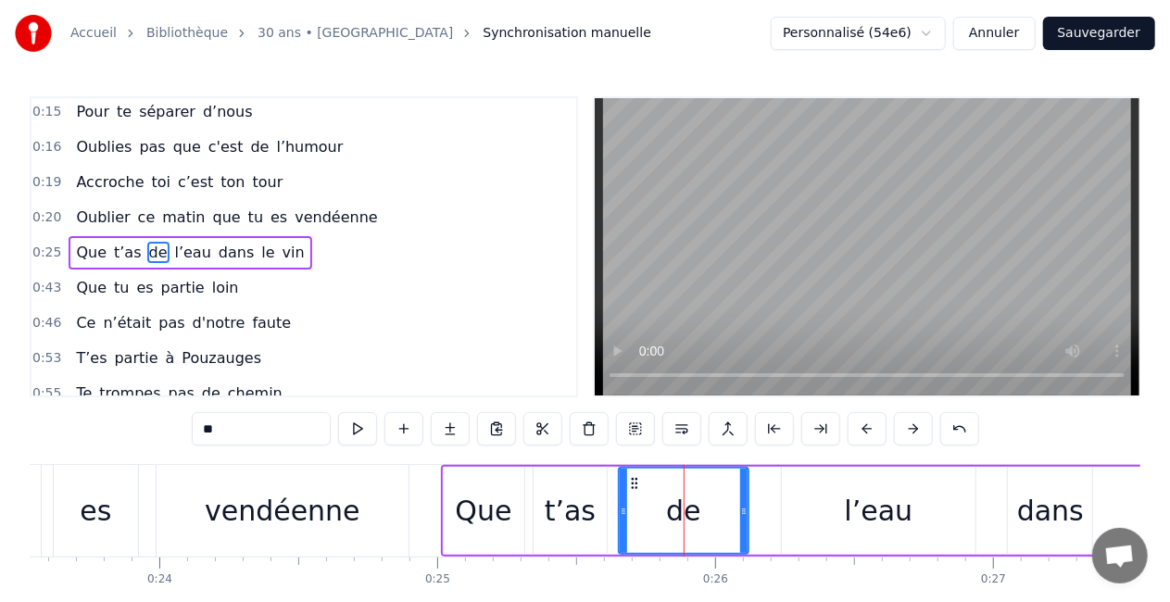
drag, startPoint x: 672, startPoint y: 512, endPoint x: 622, endPoint y: 513, distance: 50.0
click at [622, 513] on circle at bounding box center [622, 513] width 1 height 1
drag, startPoint x: 746, startPoint y: 513, endPoint x: 706, endPoint y: 522, distance: 40.7
click at [706, 522] on div at bounding box center [704, 511] width 7 height 84
click at [831, 510] on div "l’eau" at bounding box center [879, 511] width 195 height 88
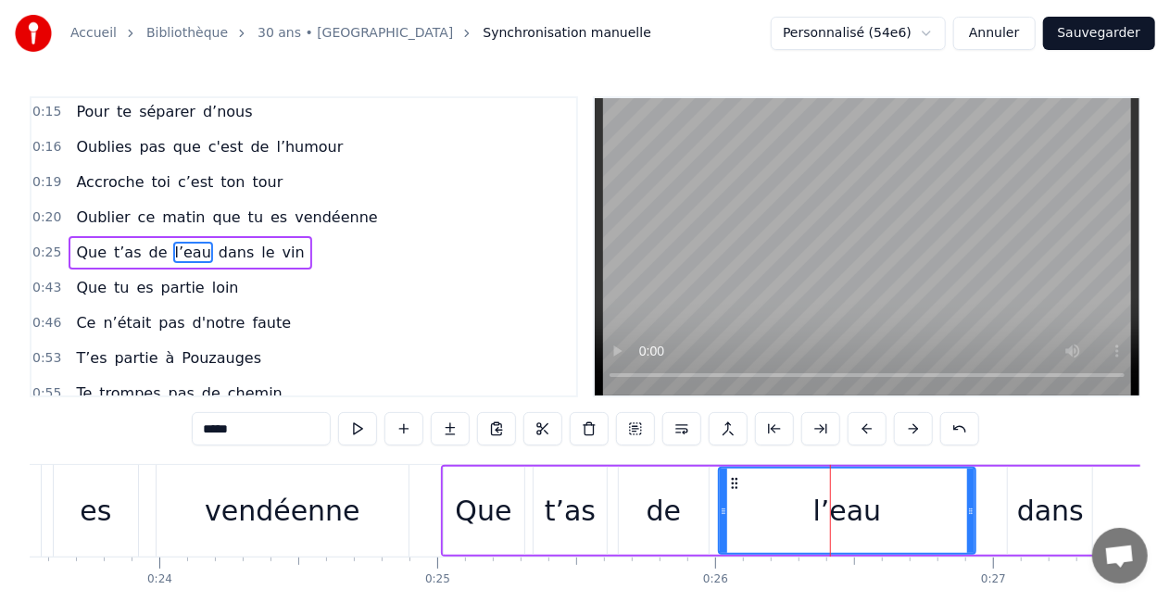
drag, startPoint x: 785, startPoint y: 510, endPoint x: 722, endPoint y: 519, distance: 63.7
click at [722, 519] on div at bounding box center [723, 511] width 7 height 84
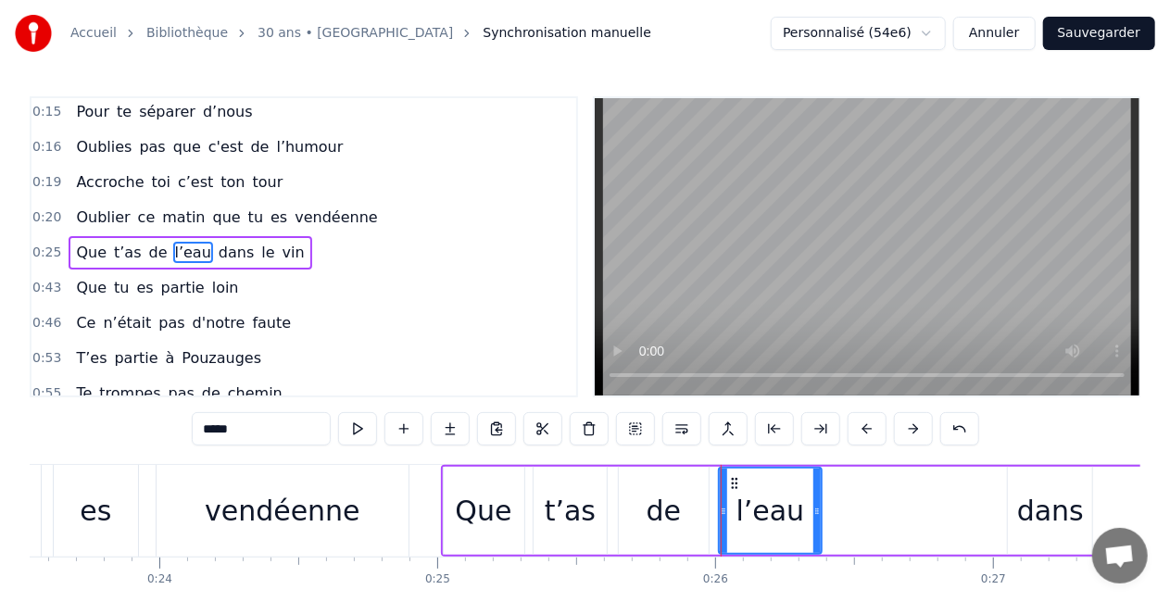
drag, startPoint x: 967, startPoint y: 507, endPoint x: 815, endPoint y: 507, distance: 152.0
click at [815, 507] on icon at bounding box center [817, 511] width 7 height 15
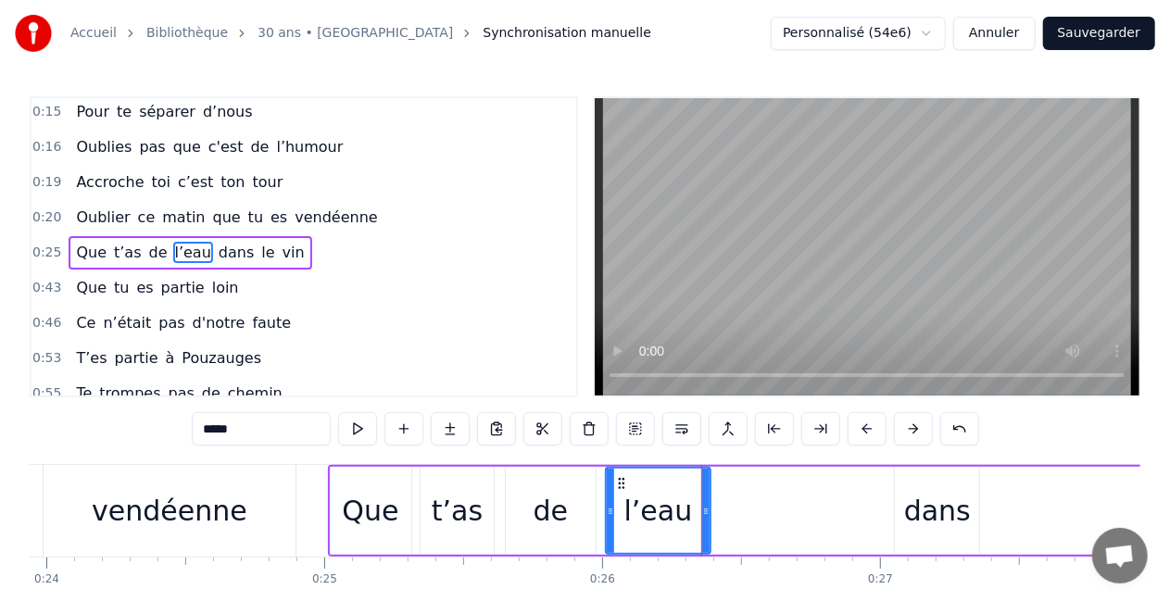
scroll to position [0, 6661]
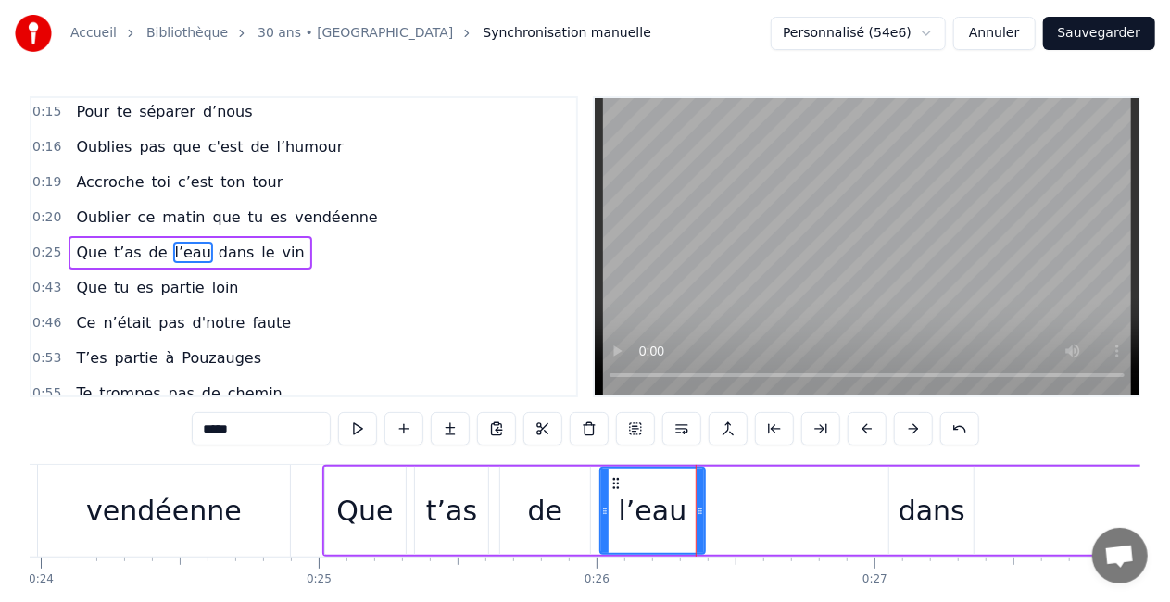
click at [901, 511] on div "dans" at bounding box center [932, 511] width 84 height 88
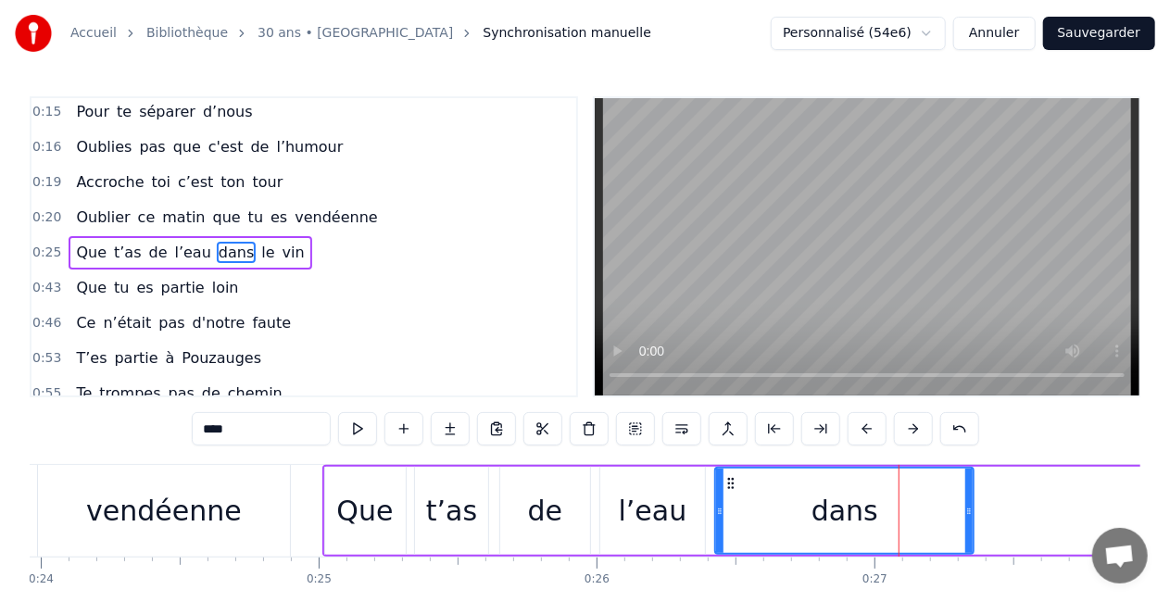
drag, startPoint x: 895, startPoint y: 511, endPoint x: 721, endPoint y: 496, distance: 174.9
click at [721, 496] on div at bounding box center [719, 511] width 7 height 84
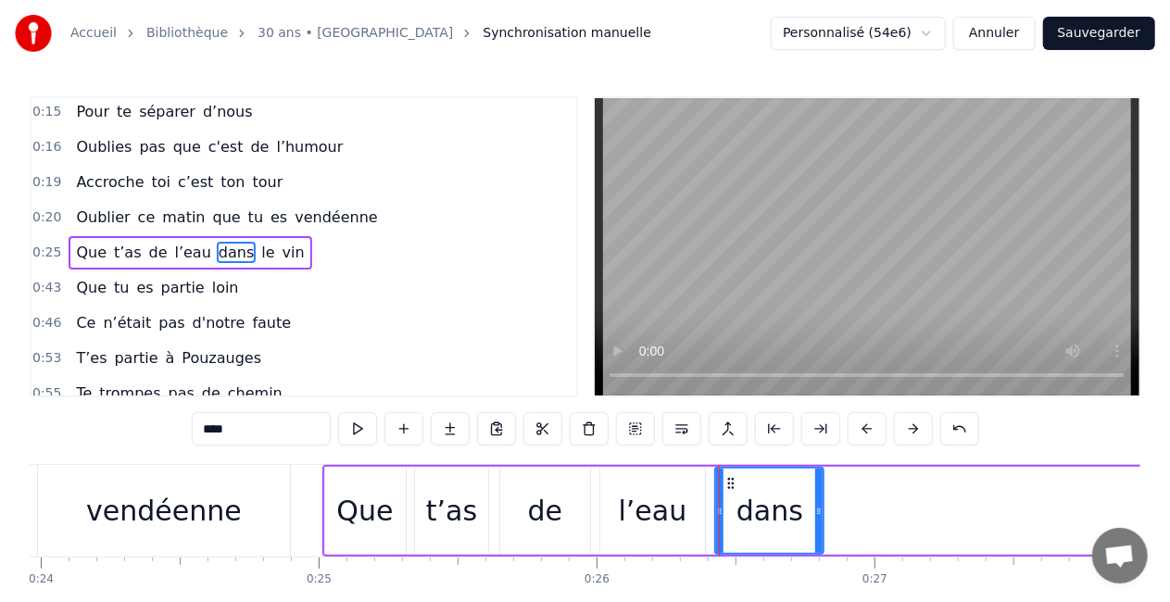
drag, startPoint x: 967, startPoint y: 506, endPoint x: 813, endPoint y: 495, distance: 155.1
click at [815, 495] on div at bounding box center [818, 511] width 7 height 84
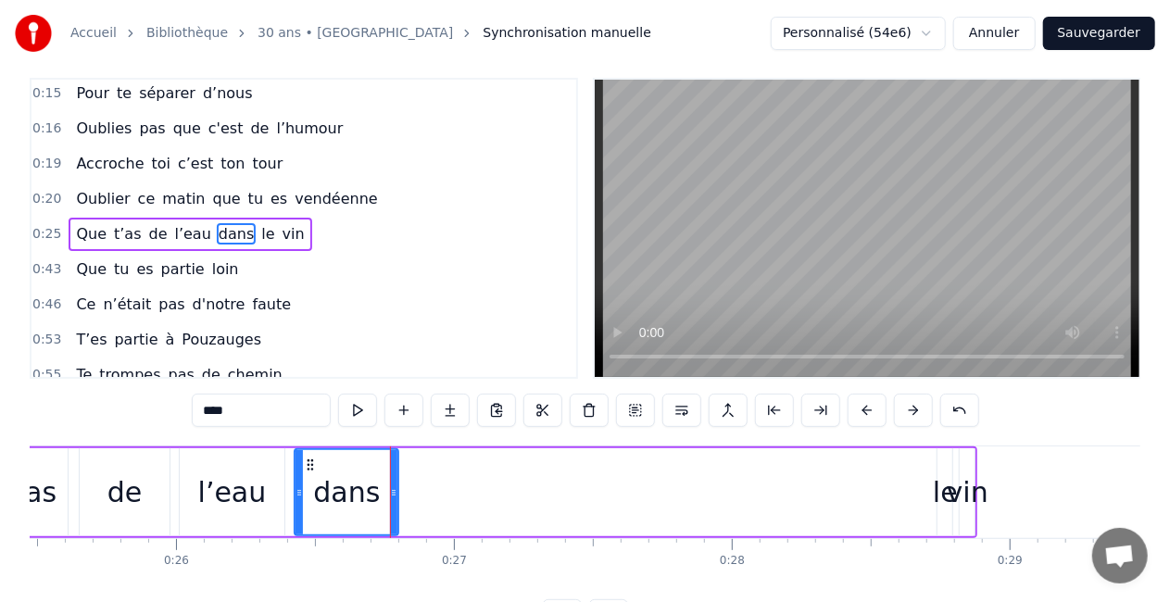
scroll to position [0, 7083]
click at [933, 507] on div "le" at bounding box center [943, 493] width 25 height 42
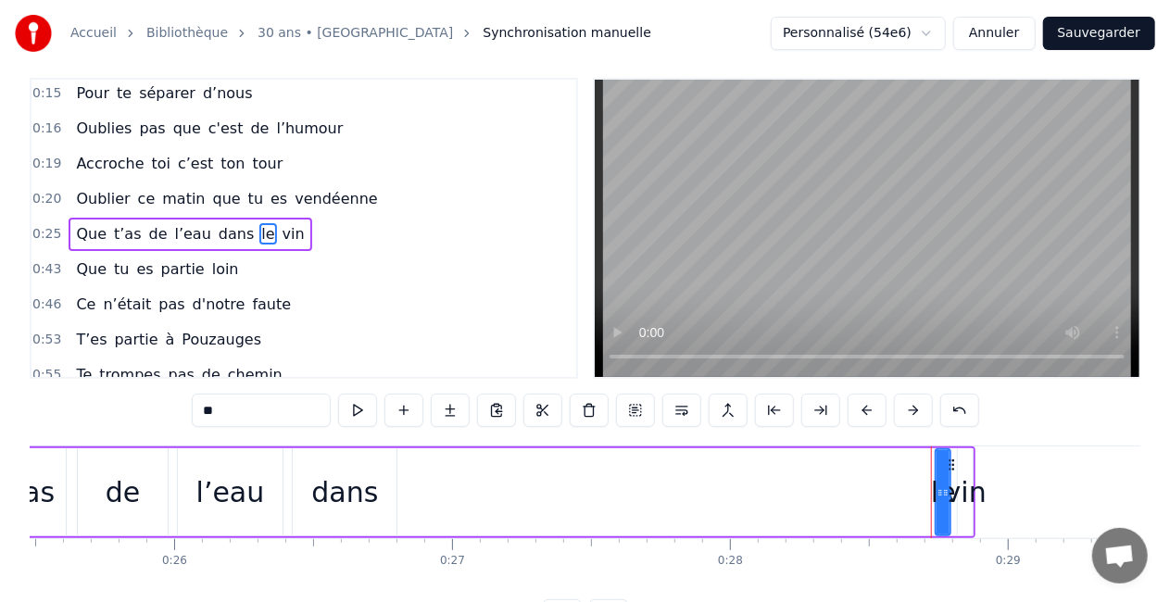
scroll to position [0, 0]
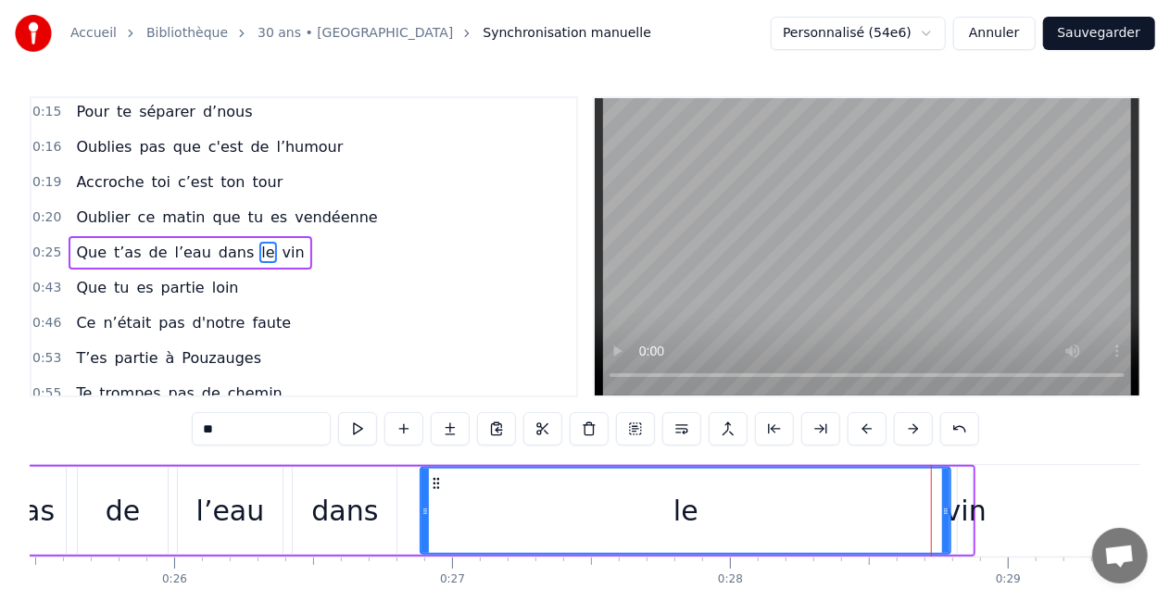
drag, startPoint x: 941, startPoint y: 515, endPoint x: 426, endPoint y: 482, distance: 516.3
click at [426, 482] on div at bounding box center [425, 511] width 7 height 84
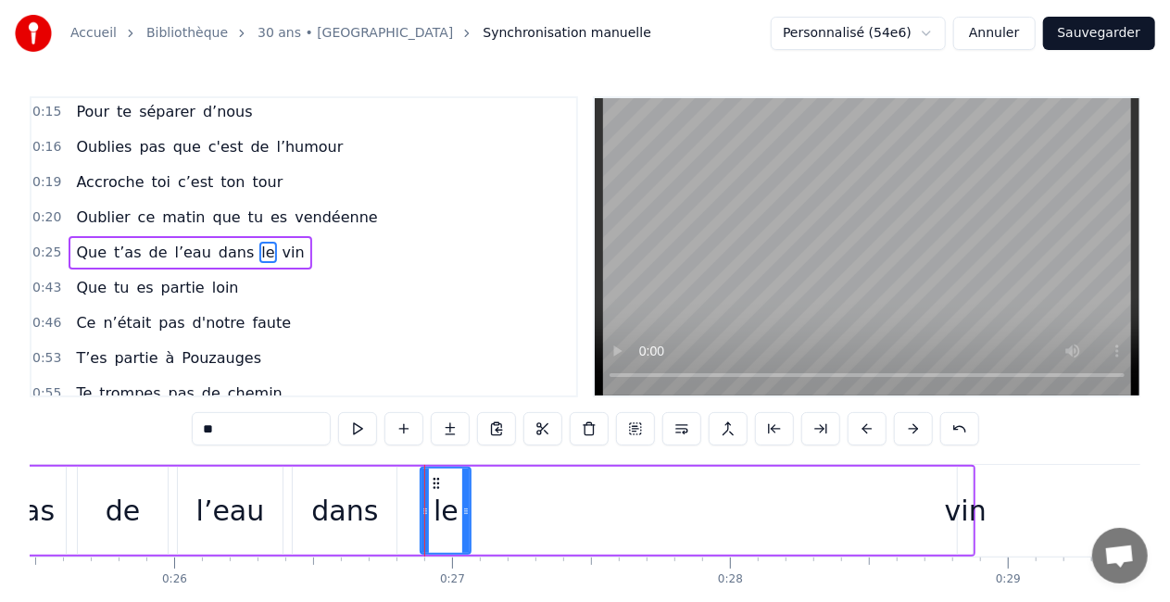
drag, startPoint x: 948, startPoint y: 519, endPoint x: 468, endPoint y: 508, distance: 480.1
click at [468, 508] on div at bounding box center [465, 511] width 7 height 84
click at [958, 514] on div "vin" at bounding box center [966, 511] width 42 height 42
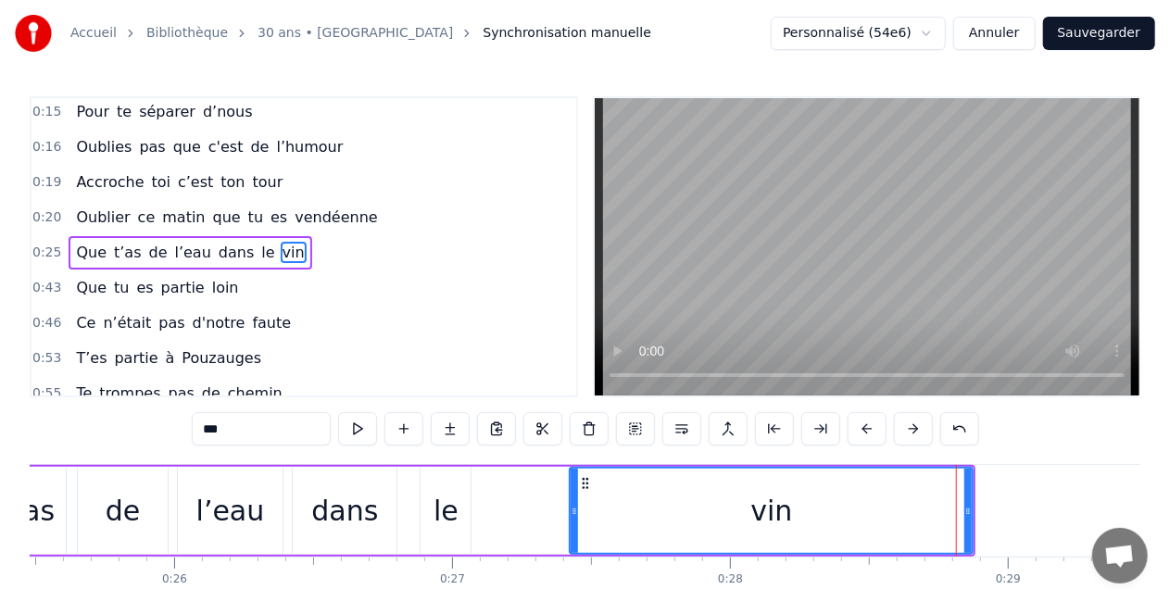
drag, startPoint x: 962, startPoint y: 515, endPoint x: 565, endPoint y: 510, distance: 396.6
click at [571, 510] on icon at bounding box center [574, 511] width 7 height 15
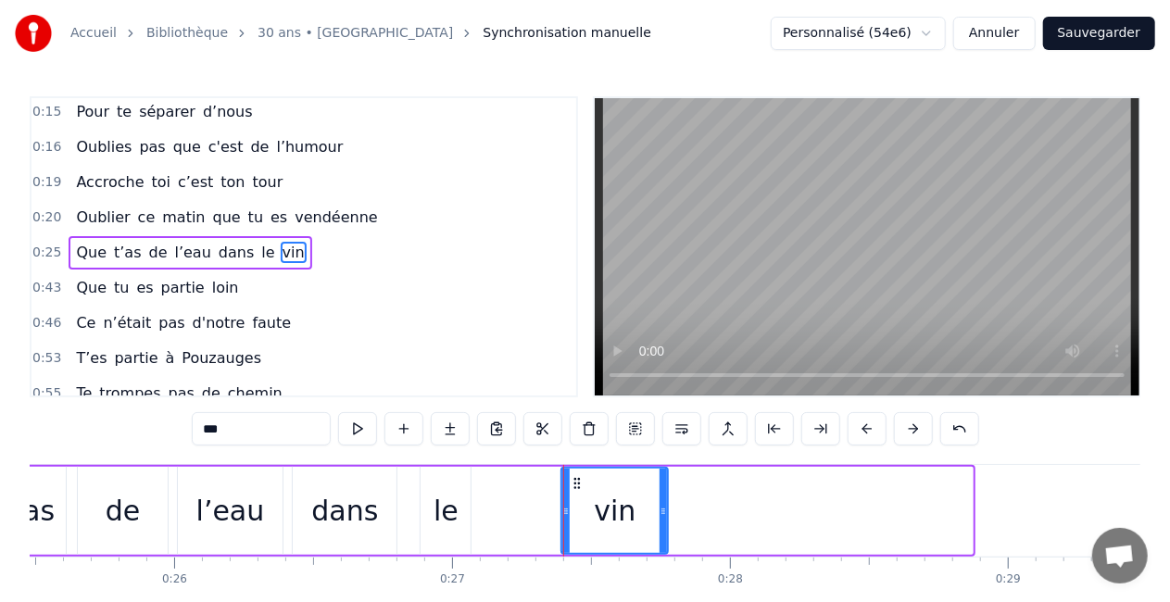
drag, startPoint x: 968, startPoint y: 519, endPoint x: 673, endPoint y: 484, distance: 297.7
click at [667, 484] on div at bounding box center [663, 511] width 7 height 84
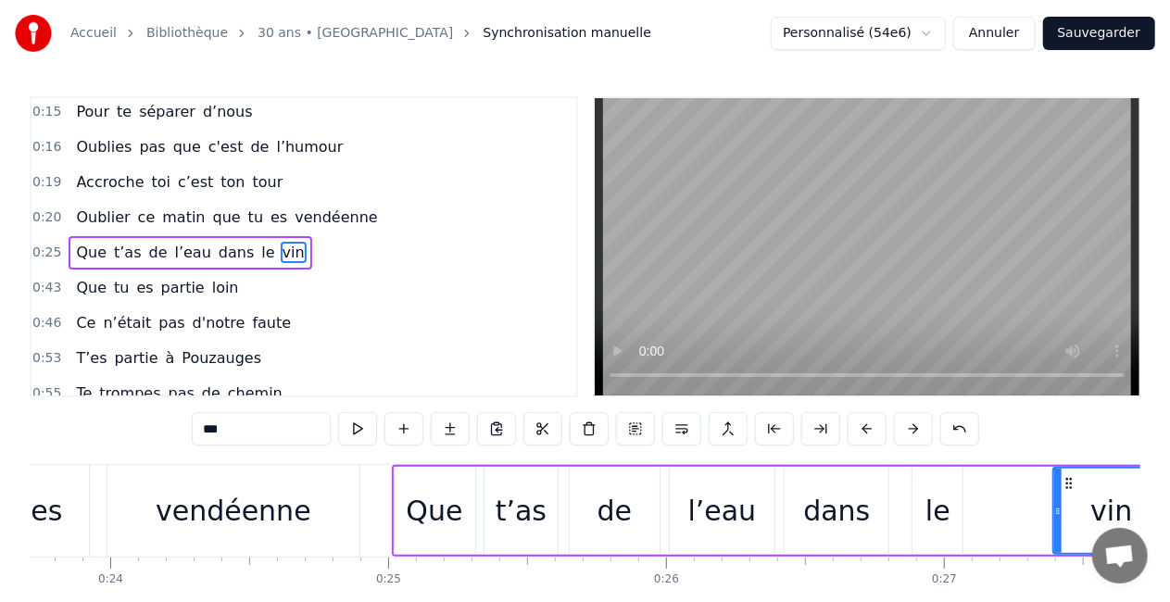
scroll to position [0, 6590]
click at [423, 520] on div "Que" at bounding box center [435, 511] width 57 height 42
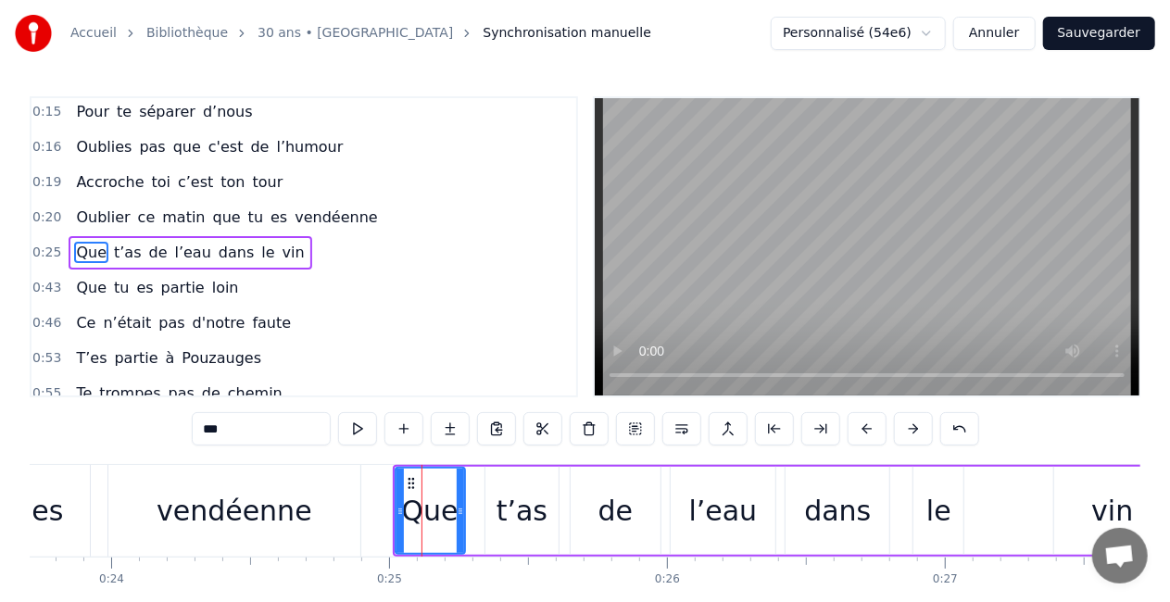
drag, startPoint x: 473, startPoint y: 505, endPoint x: 461, endPoint y: 505, distance: 11.1
click at [461, 505] on icon at bounding box center [460, 511] width 7 height 15
click at [499, 503] on div "t’as" at bounding box center [523, 511] width 74 height 88
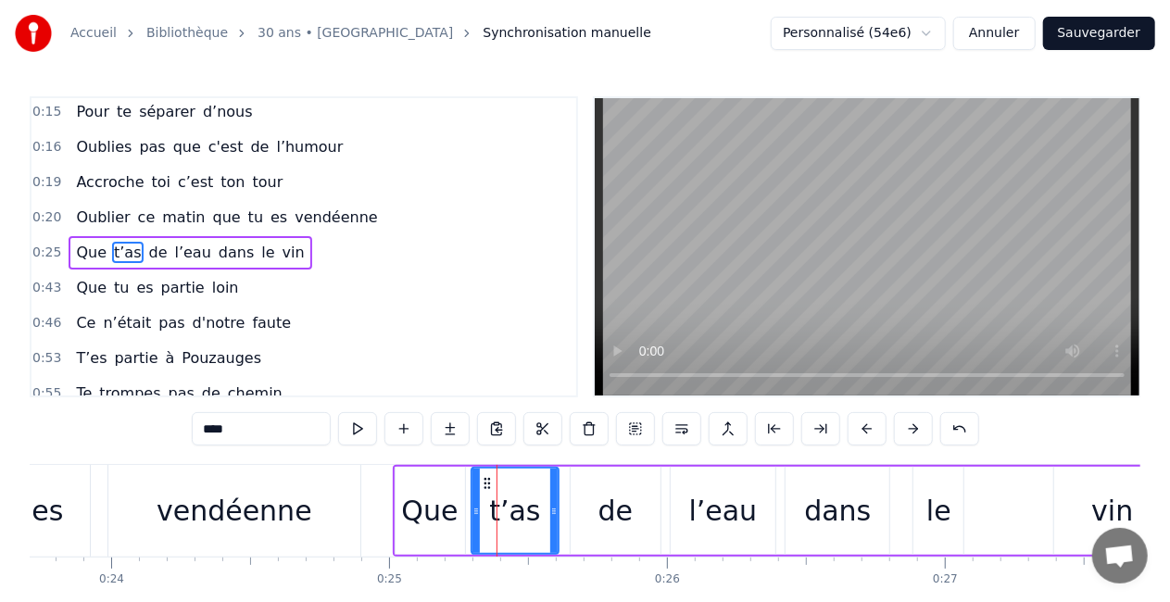
drag, startPoint x: 489, startPoint y: 510, endPoint x: 474, endPoint y: 511, distance: 14.9
click at [474, 511] on icon at bounding box center [476, 511] width 7 height 15
drag, startPoint x: 552, startPoint y: 529, endPoint x: 528, endPoint y: 532, distance: 24.3
click at [528, 532] on div at bounding box center [529, 511] width 7 height 84
click at [613, 528] on div "de" at bounding box center [616, 511] width 35 height 42
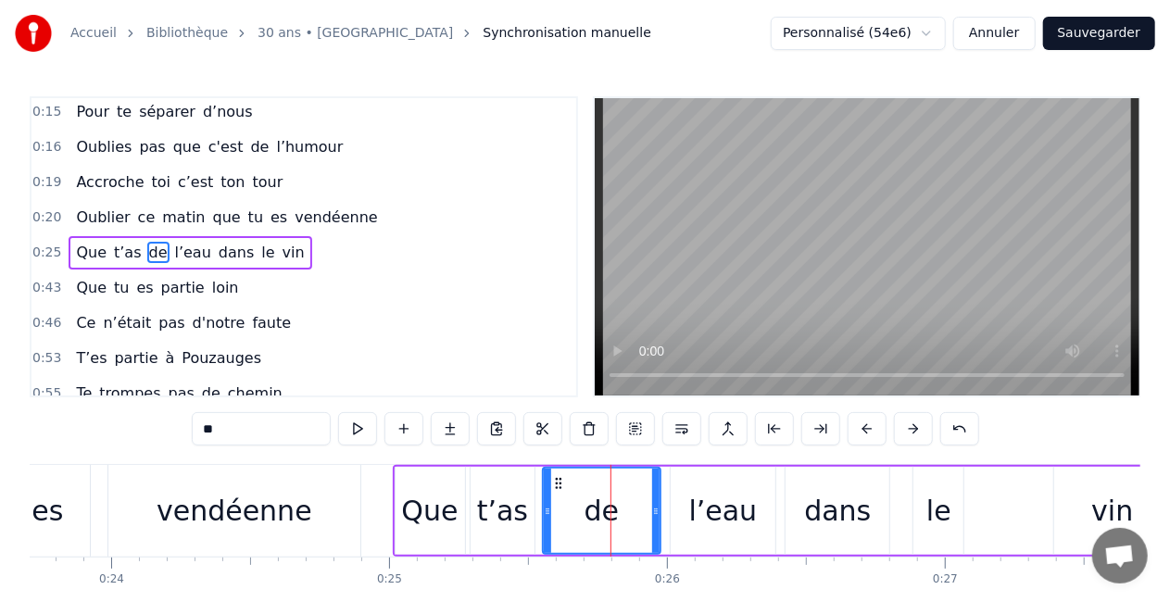
drag, startPoint x: 573, startPoint y: 511, endPoint x: 545, endPoint y: 511, distance: 27.8
click at [545, 511] on icon at bounding box center [547, 511] width 7 height 15
drag, startPoint x: 660, startPoint y: 524, endPoint x: 634, endPoint y: 532, distance: 27.0
click at [634, 532] on div "de" at bounding box center [602, 511] width 120 height 88
drag, startPoint x: 654, startPoint y: 523, endPoint x: 606, endPoint y: 524, distance: 48.2
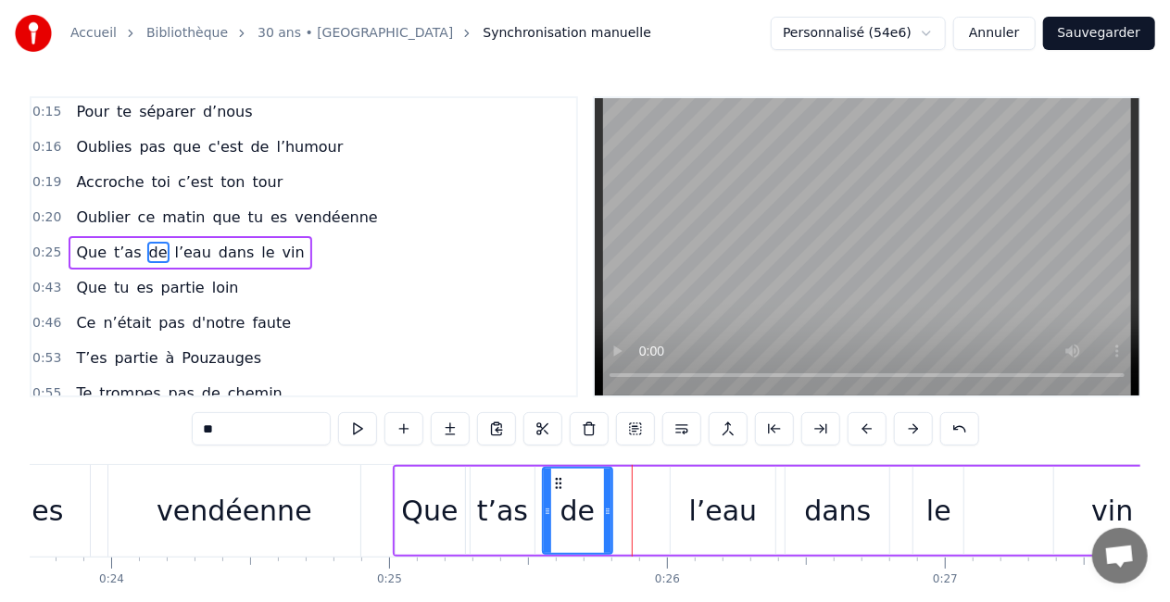
click at [606, 524] on div at bounding box center [607, 511] width 7 height 84
click at [679, 518] on div "l’eau" at bounding box center [724, 511] width 106 height 88
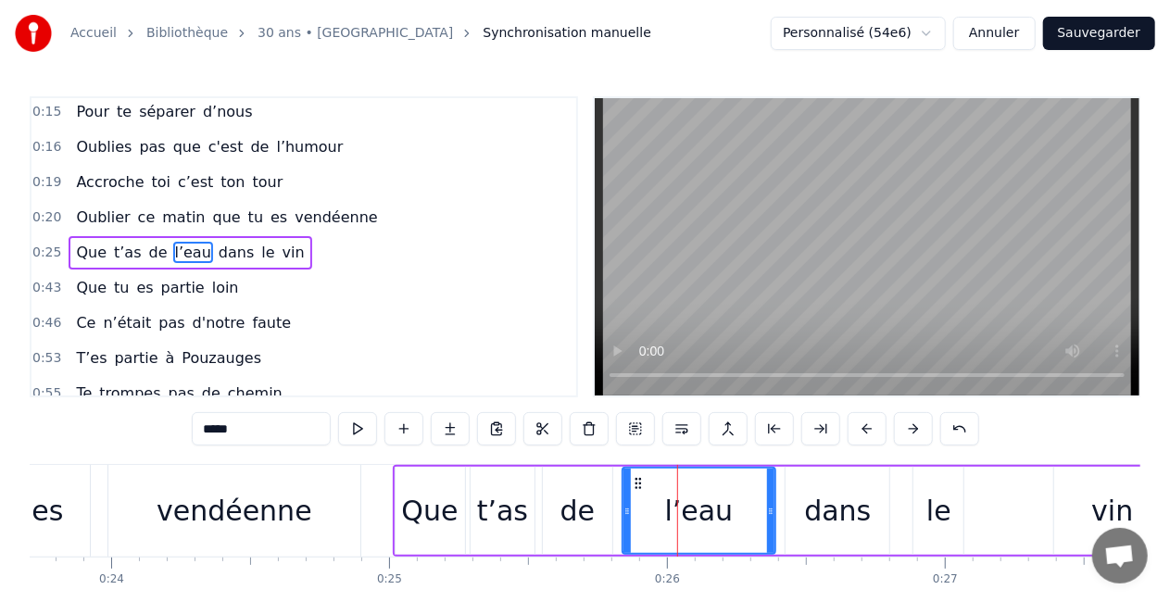
drag, startPoint x: 675, startPoint y: 514, endPoint x: 626, endPoint y: 519, distance: 48.4
click at [626, 519] on div at bounding box center [627, 511] width 7 height 84
drag, startPoint x: 770, startPoint y: 514, endPoint x: 708, endPoint y: 517, distance: 62.1
click at [708, 517] on icon at bounding box center [708, 511] width 7 height 15
click at [808, 514] on div "dans" at bounding box center [837, 511] width 67 height 42
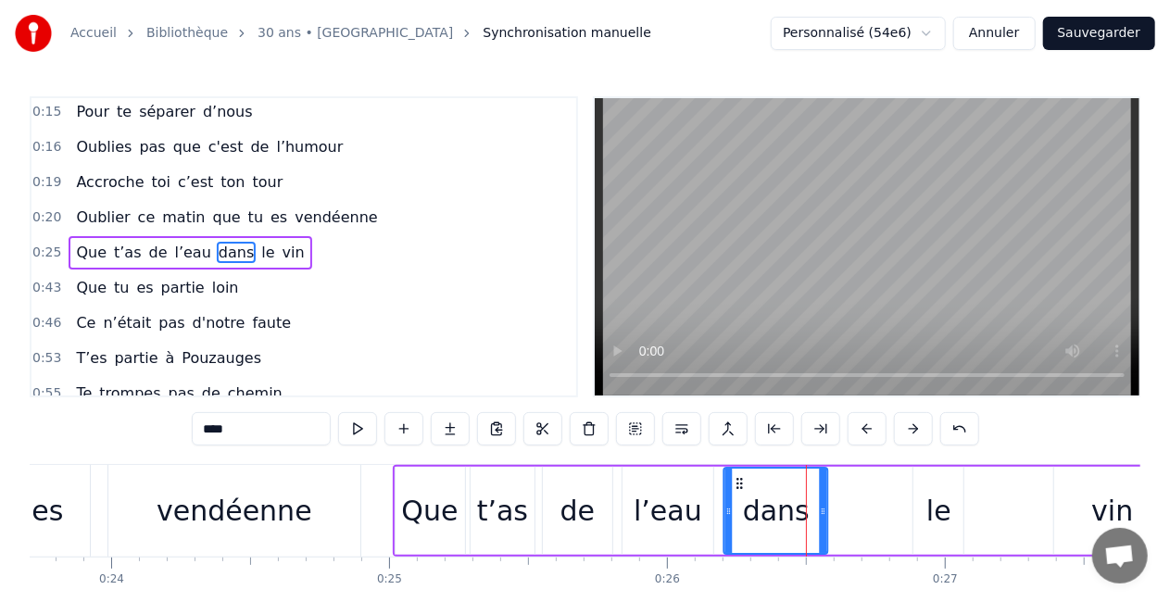
drag, startPoint x: 802, startPoint y: 483, endPoint x: 740, endPoint y: 482, distance: 62.1
click at [740, 482] on icon at bounding box center [740, 483] width 15 height 15
click at [941, 480] on div "le" at bounding box center [939, 511] width 50 height 88
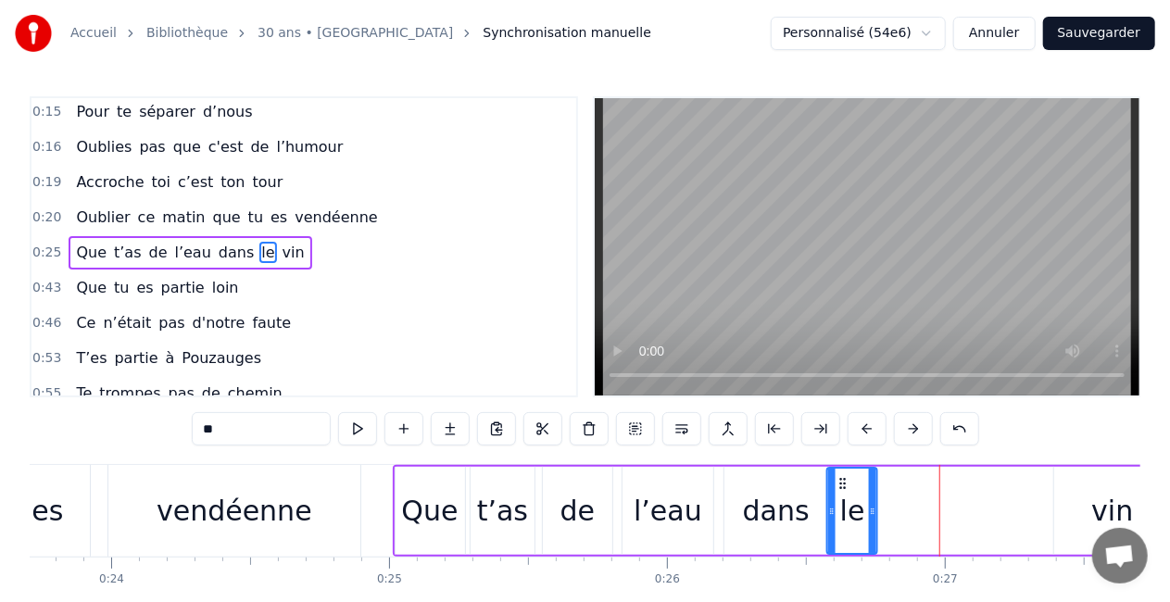
drag, startPoint x: 930, startPoint y: 484, endPoint x: 843, endPoint y: 481, distance: 87.1
click at [843, 481] on icon at bounding box center [843, 483] width 15 height 15
click at [1081, 478] on div "vin" at bounding box center [1113, 511] width 116 height 88
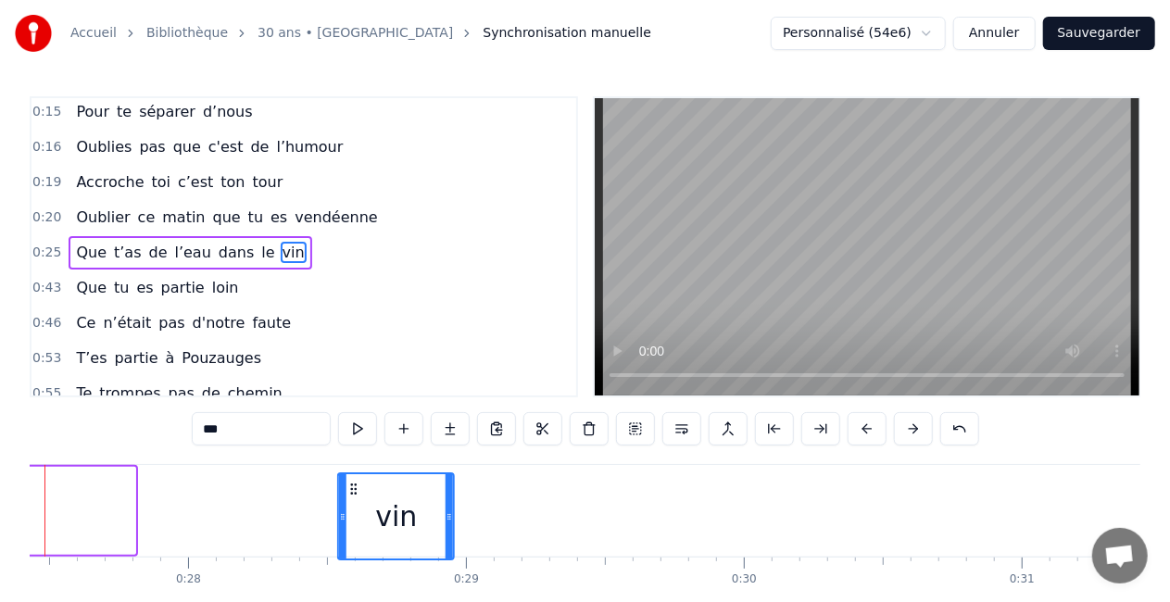
scroll to position [17, 0]
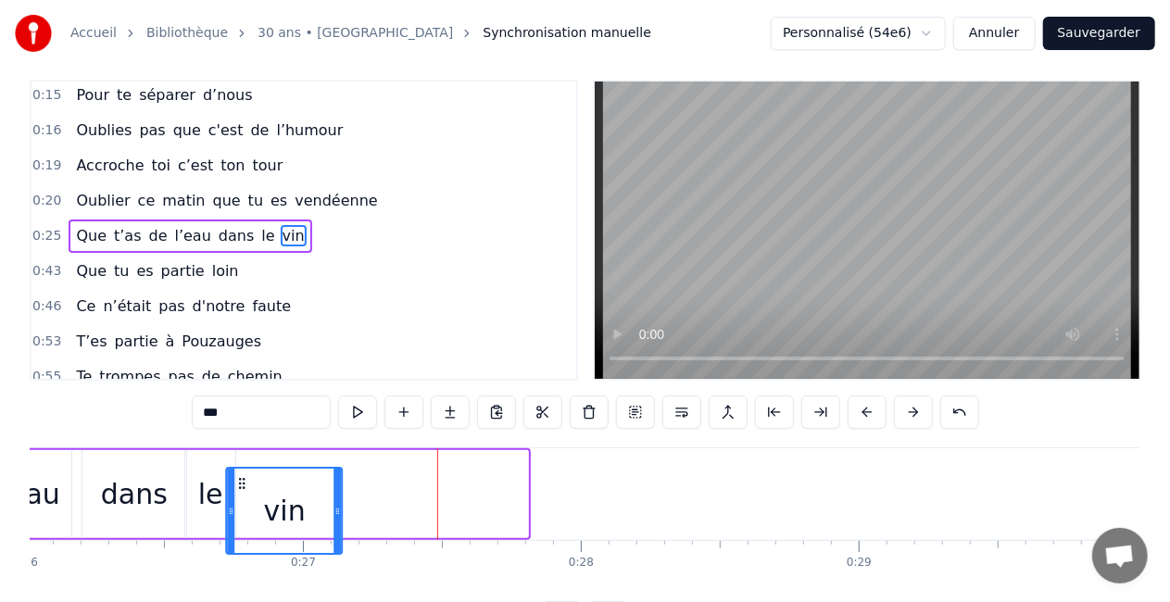
drag, startPoint x: 1072, startPoint y: 478, endPoint x: 243, endPoint y: 461, distance: 829.5
click at [243, 461] on div "Que t’as de l’eau dans le vin" at bounding box center [141, 494] width 781 height 92
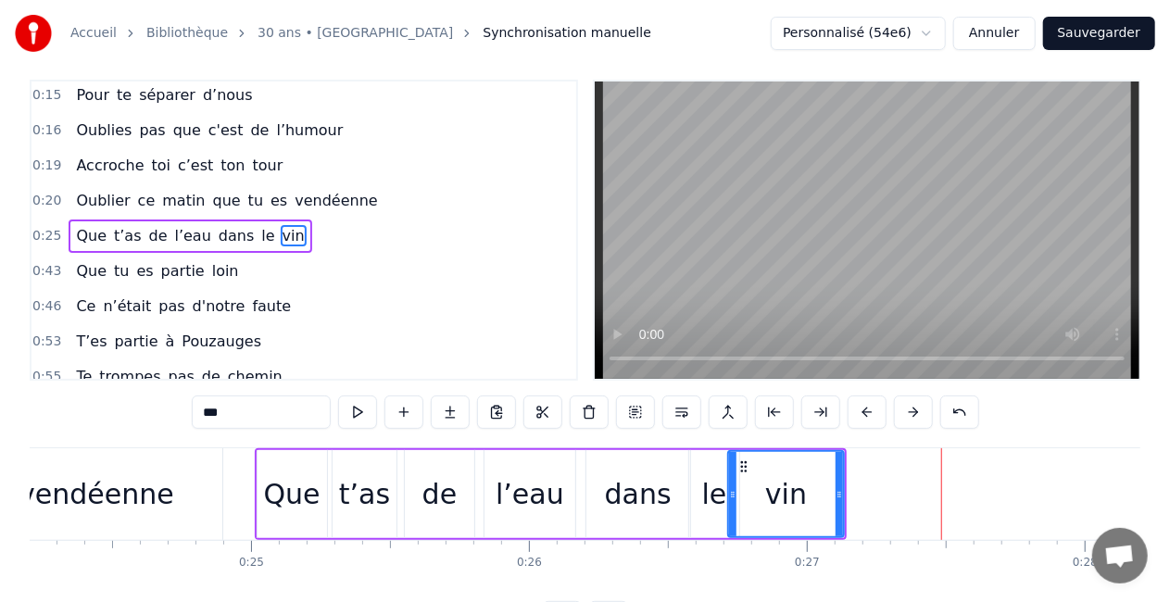
scroll to position [0, 6726]
click at [346, 504] on div "t’as" at bounding box center [366, 495] width 51 height 42
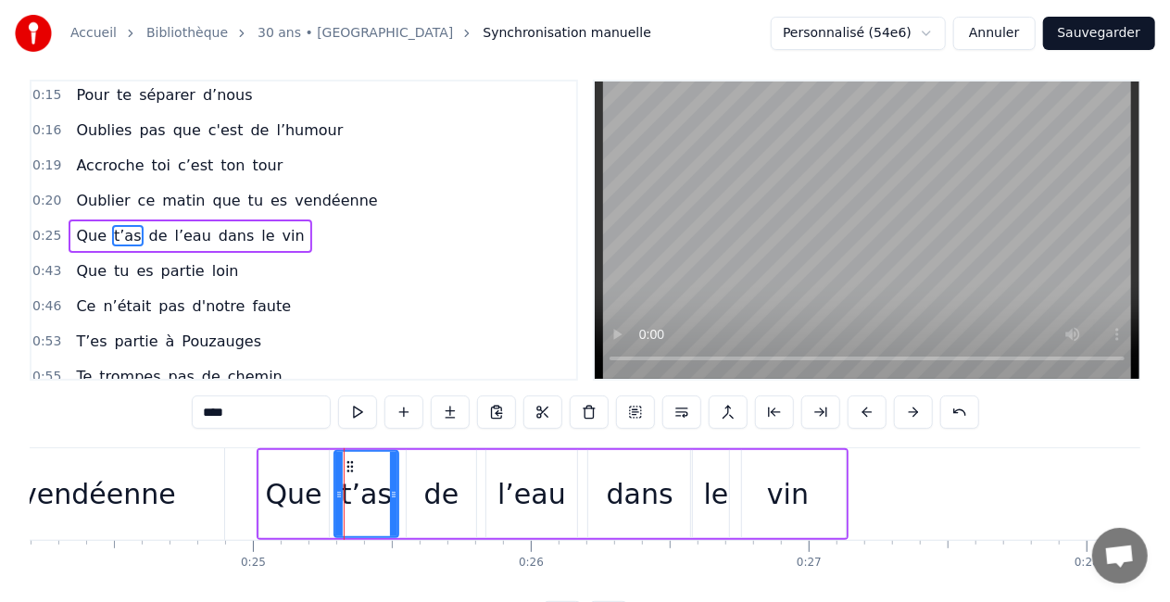
scroll to position [0, 0]
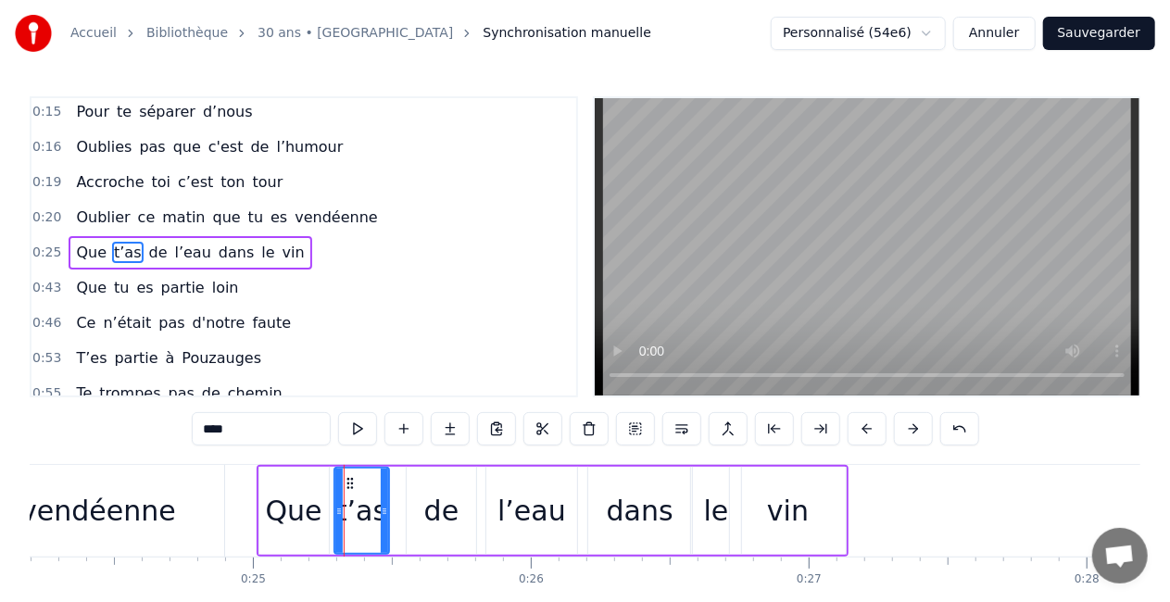
click at [385, 508] on icon at bounding box center [384, 511] width 7 height 15
click at [421, 510] on div "de" at bounding box center [442, 511] width 70 height 88
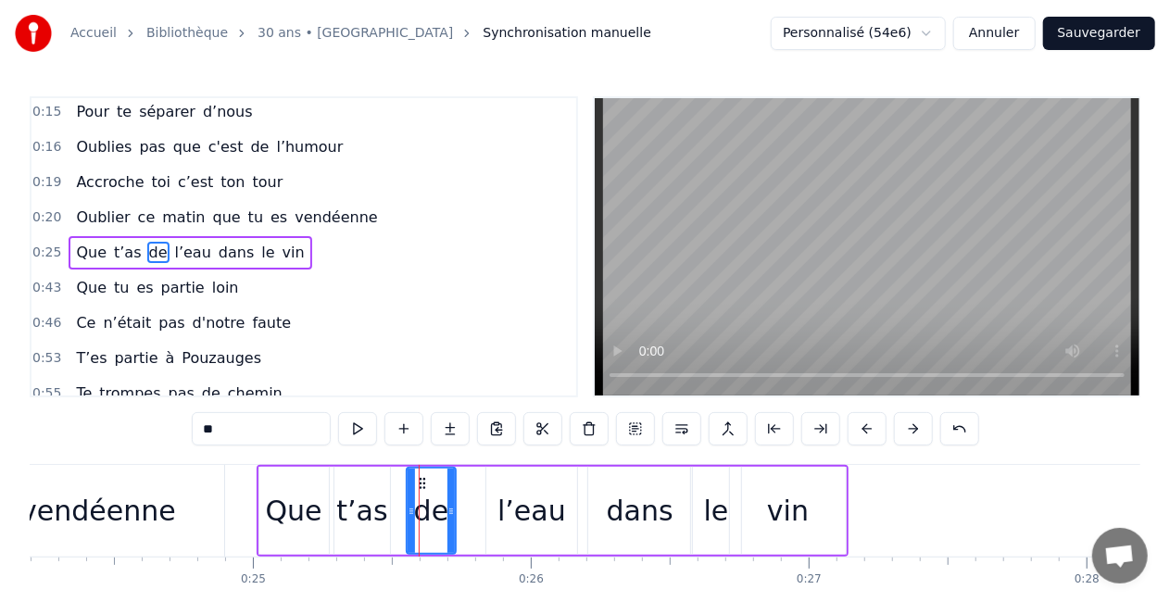
drag, startPoint x: 473, startPoint y: 512, endPoint x: 452, endPoint y: 515, distance: 20.6
click at [452, 515] on icon at bounding box center [451, 511] width 7 height 15
click at [413, 481] on icon at bounding box center [413, 483] width 15 height 15
click at [513, 503] on div "l’eau" at bounding box center [532, 511] width 69 height 42
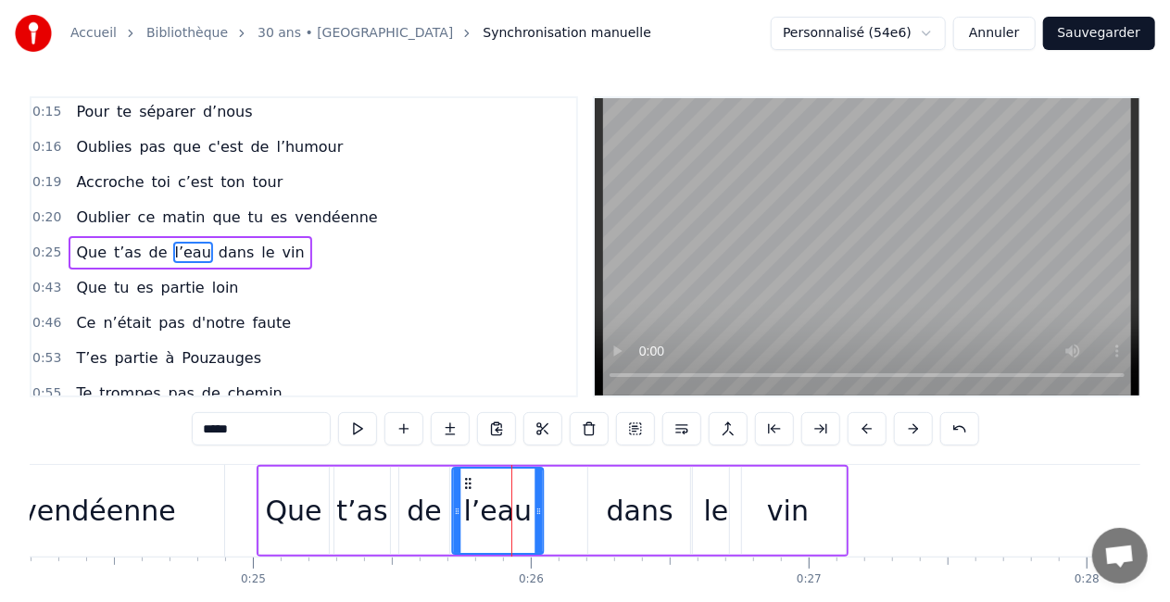
drag, startPoint x: 502, startPoint y: 480, endPoint x: 469, endPoint y: 478, distance: 33.4
click at [469, 478] on icon at bounding box center [468, 483] width 15 height 15
click at [623, 486] on div "dans" at bounding box center [640, 511] width 104 height 88
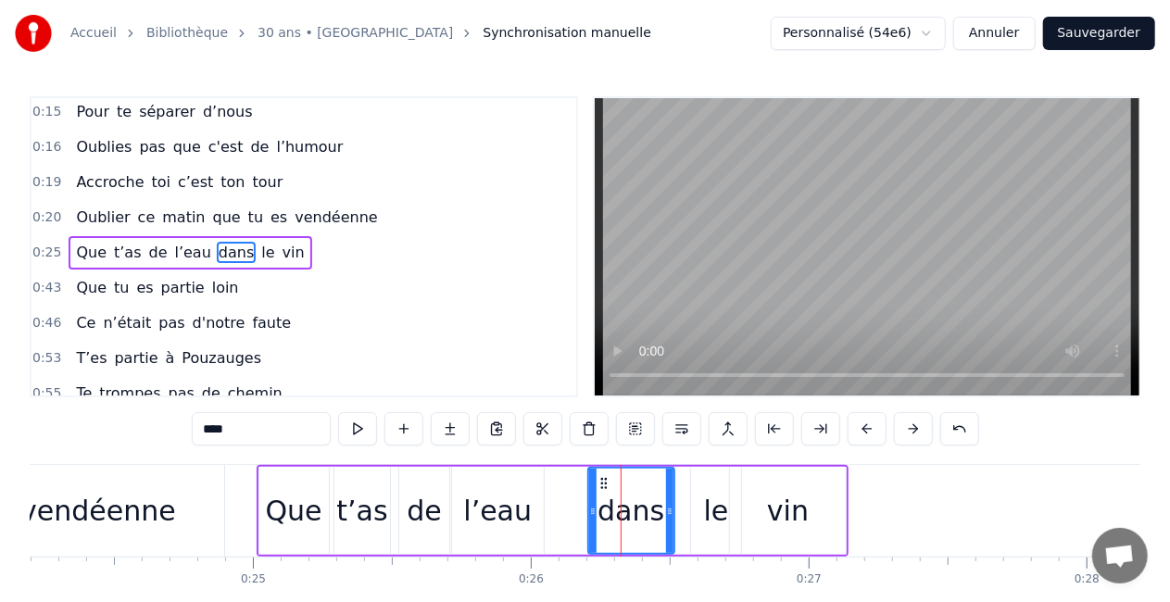
drag, startPoint x: 689, startPoint y: 513, endPoint x: 673, endPoint y: 513, distance: 16.7
click at [673, 513] on icon at bounding box center [669, 511] width 7 height 15
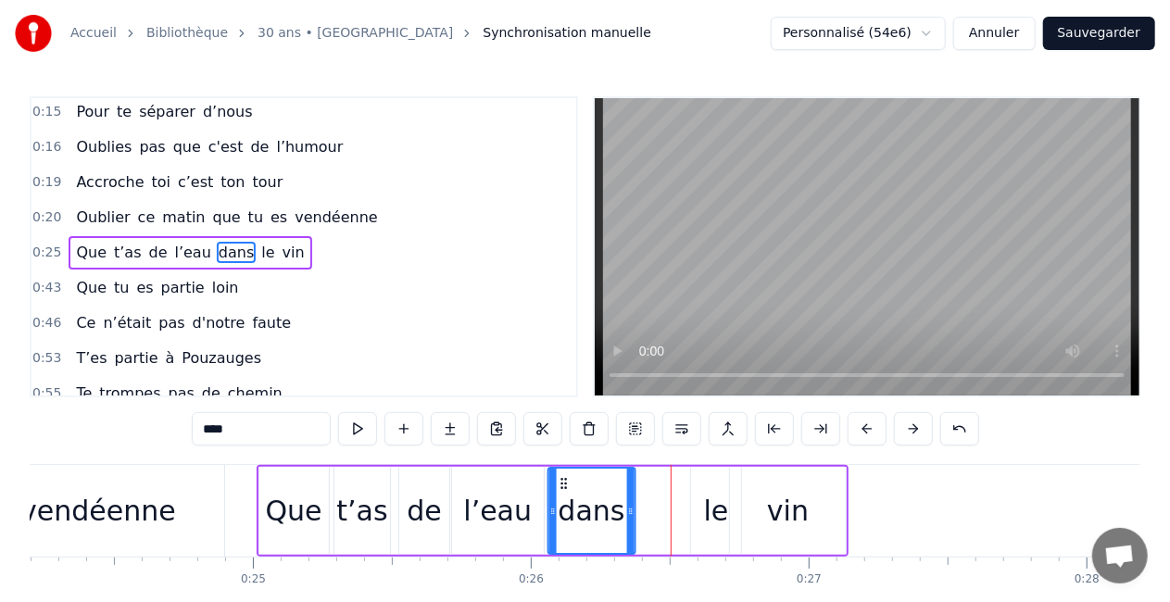
drag, startPoint x: 601, startPoint y: 484, endPoint x: 562, endPoint y: 481, distance: 39.9
click at [562, 481] on icon at bounding box center [563, 483] width 15 height 15
click at [704, 493] on div "le" at bounding box center [716, 511] width 50 height 88
type input "**"
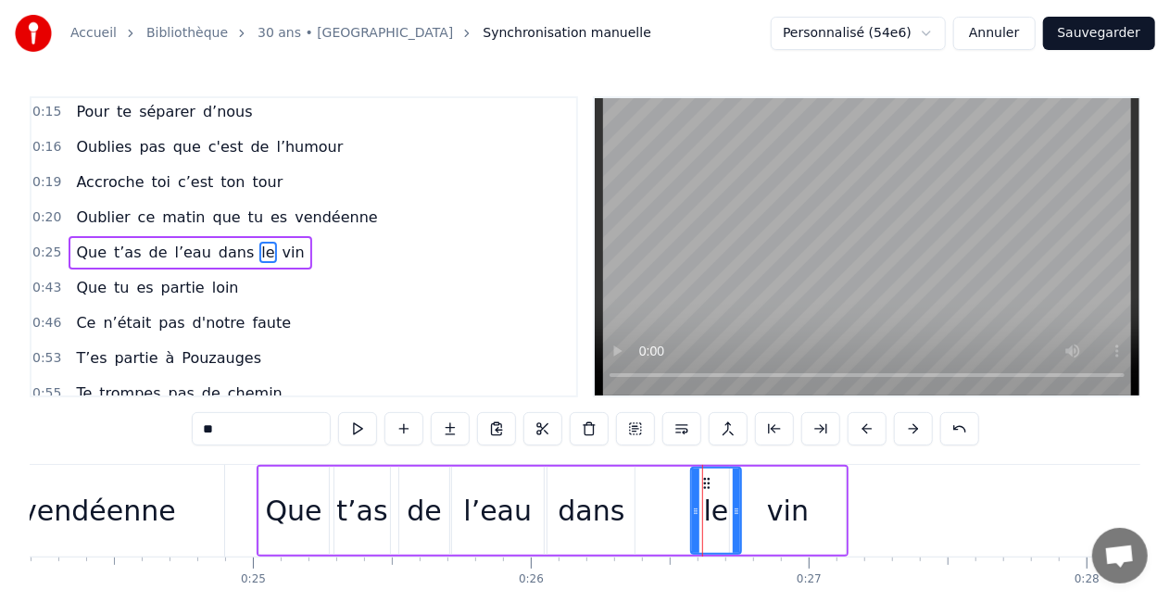
drag, startPoint x: 702, startPoint y: 481, endPoint x: 663, endPoint y: 480, distance: 38.9
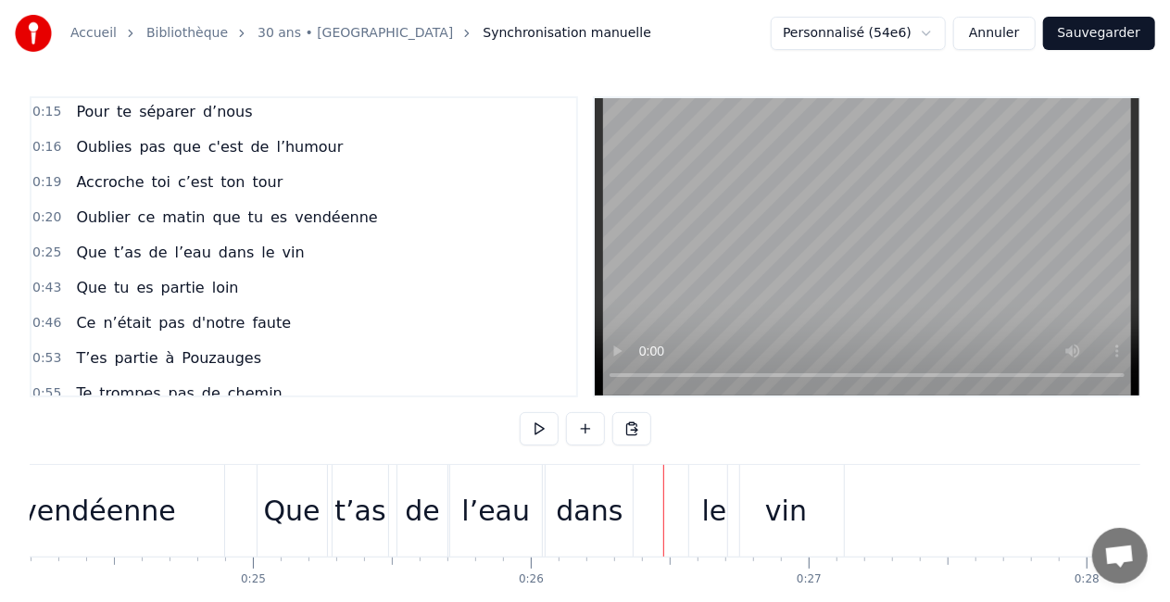
click at [706, 488] on div "le" at bounding box center [714, 511] width 50 height 92
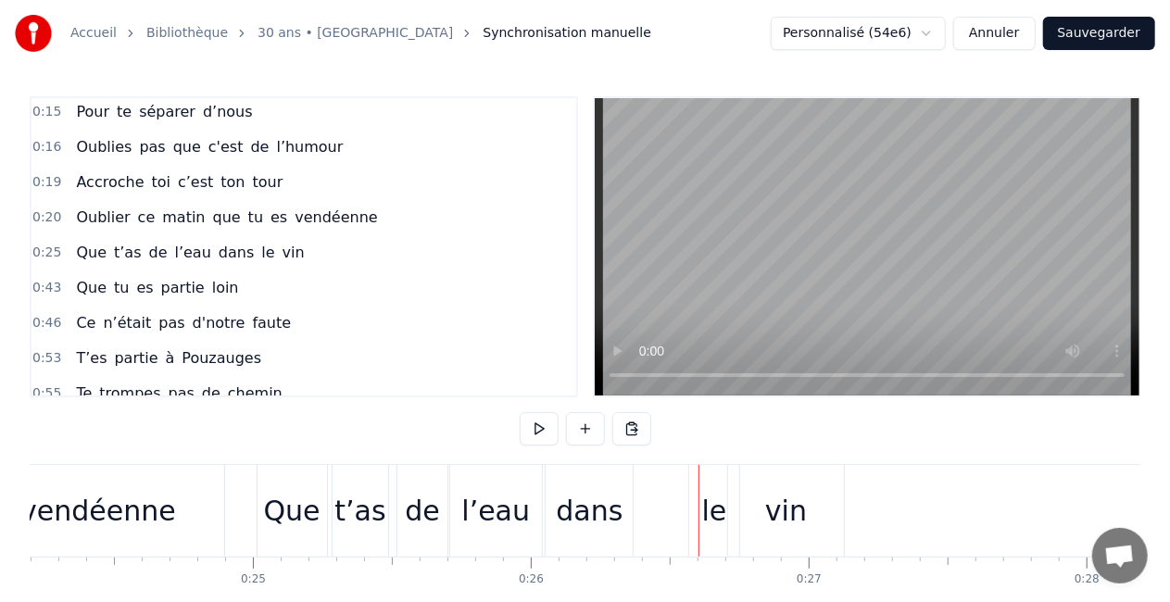
click at [706, 510] on div "le" at bounding box center [714, 511] width 25 height 42
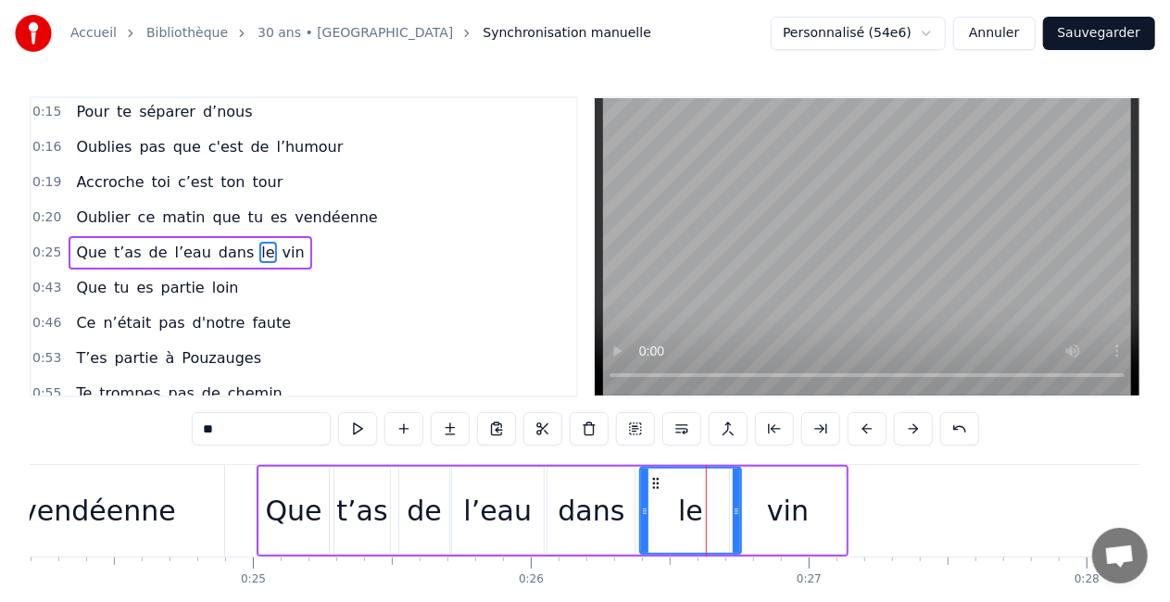
drag, startPoint x: 695, startPoint y: 515, endPoint x: 644, endPoint y: 518, distance: 51.0
click at [644, 518] on div at bounding box center [644, 511] width 7 height 84
drag, startPoint x: 738, startPoint y: 511, endPoint x: 696, endPoint y: 513, distance: 41.8
click at [696, 513] on icon at bounding box center [695, 511] width 7 height 15
click at [767, 512] on div "vin" at bounding box center [788, 511] width 116 height 88
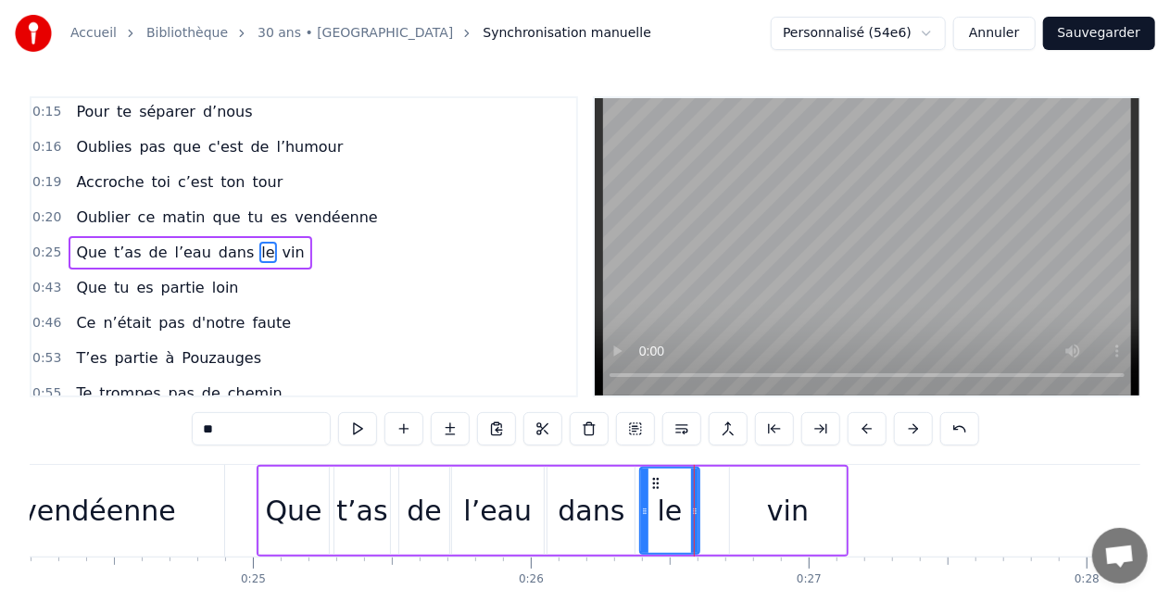
type input "***"
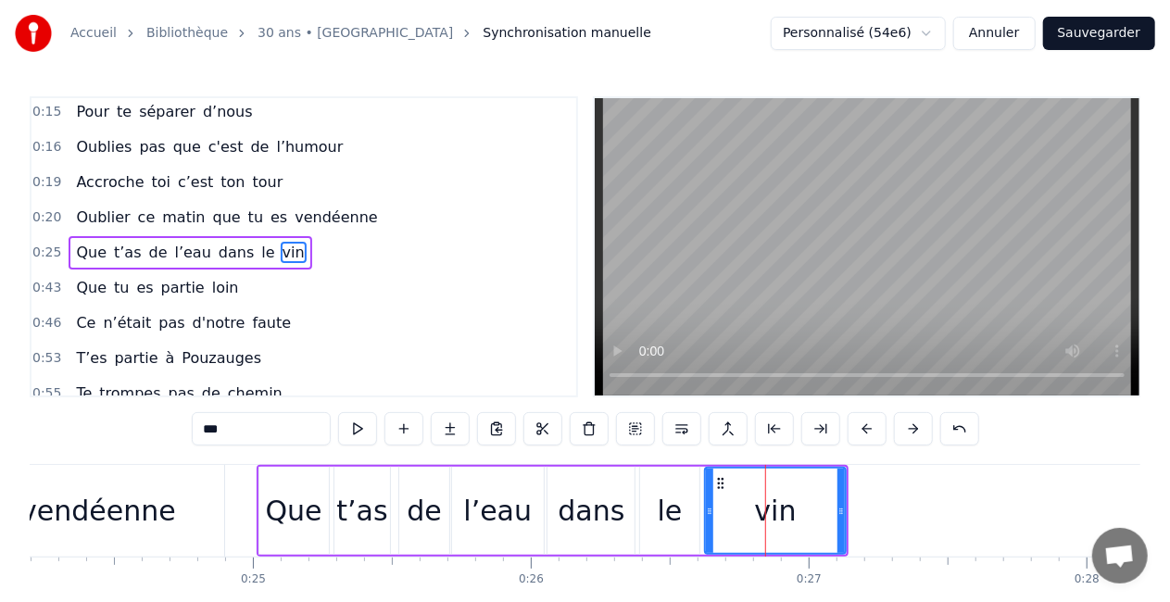
drag, startPoint x: 734, startPoint y: 512, endPoint x: 709, endPoint y: 512, distance: 25.0
click at [709, 512] on icon at bounding box center [709, 511] width 7 height 15
drag, startPoint x: 843, startPoint y: 509, endPoint x: 782, endPoint y: 513, distance: 61.3
click at [782, 513] on icon at bounding box center [780, 511] width 7 height 15
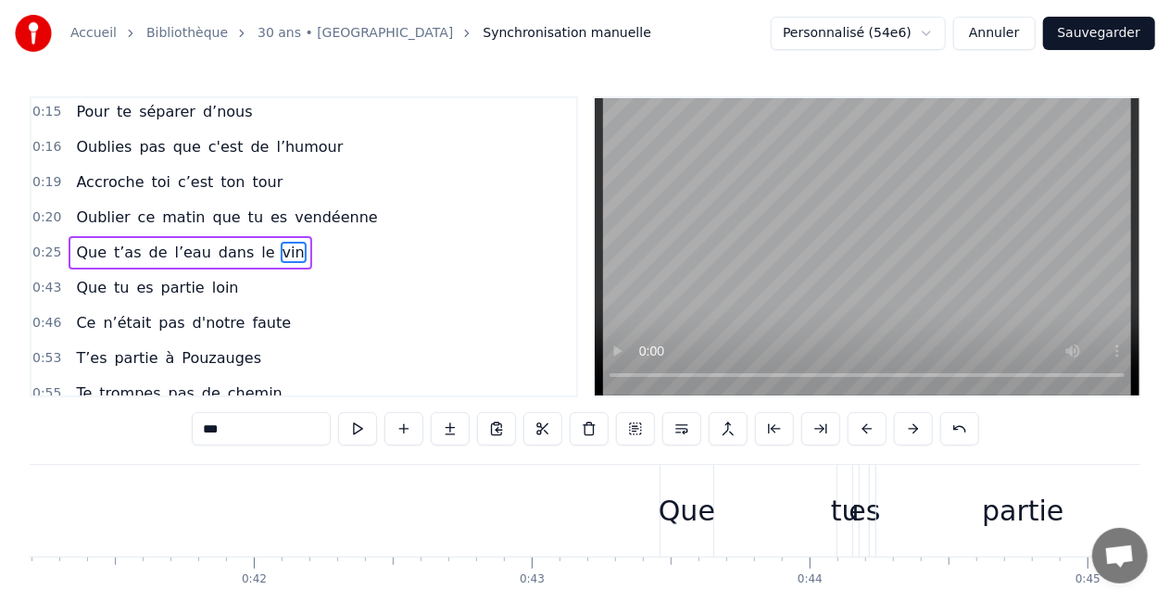
scroll to position [0, 11446]
click at [780, 496] on div "Que tu es partie loin" at bounding box center [1097, 511] width 865 height 92
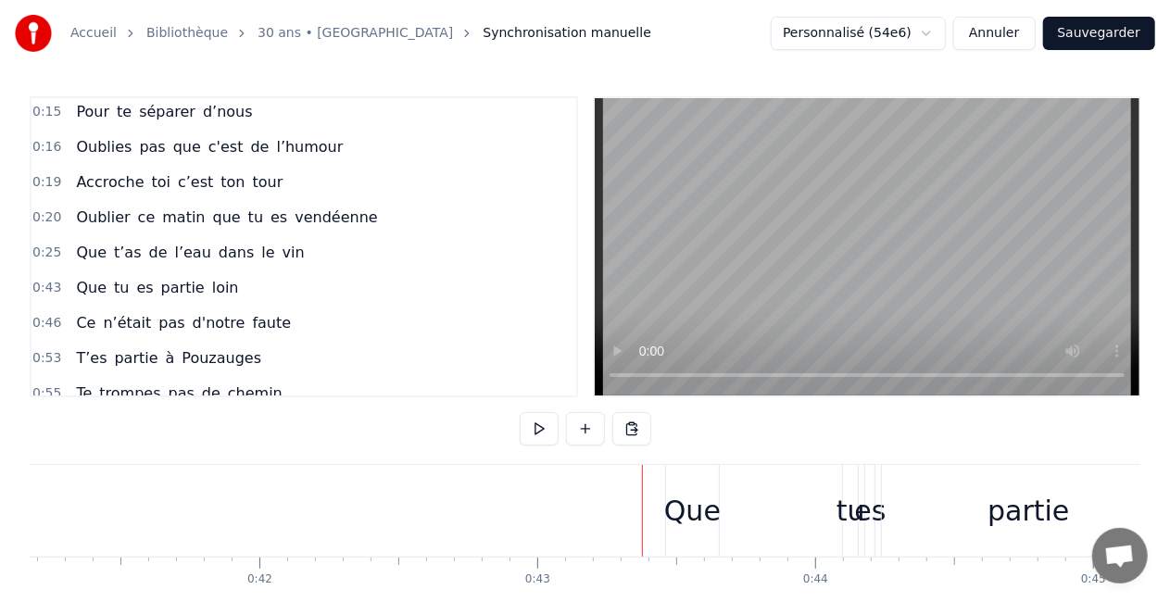
click at [776, 495] on div "Que tu es partie loin" at bounding box center [1097, 511] width 865 height 92
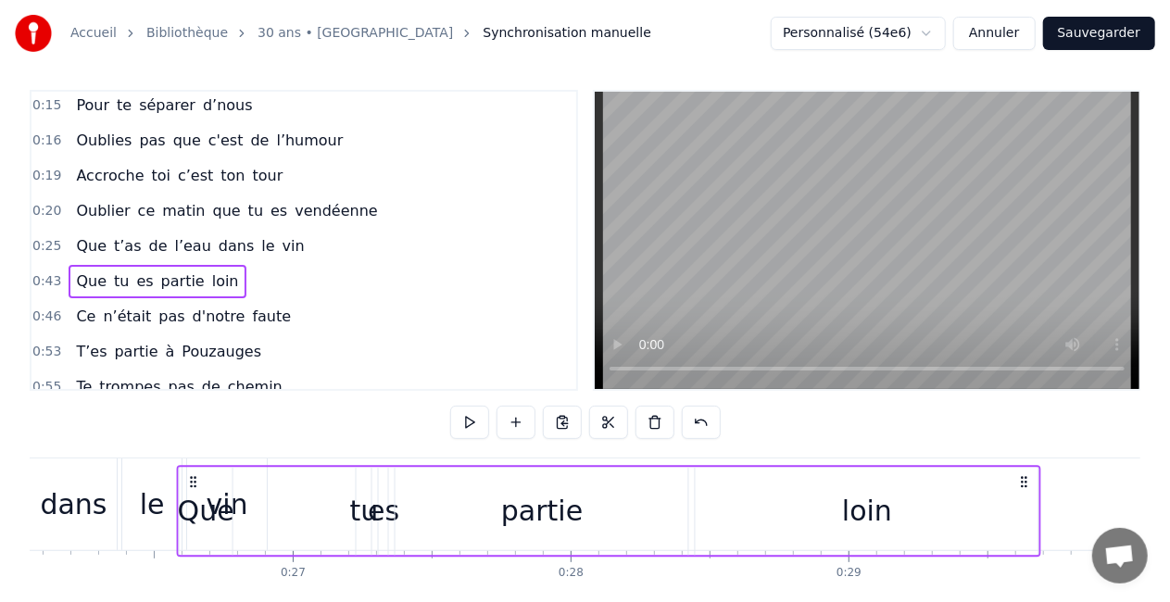
scroll to position [0, 7223]
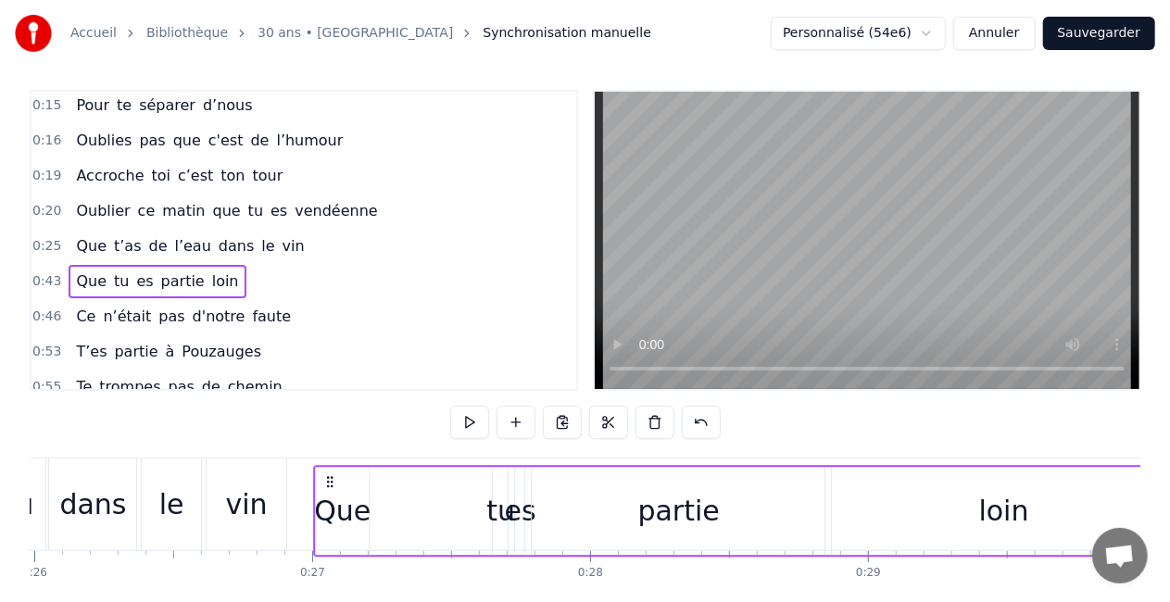
drag, startPoint x: 681, startPoint y: 480, endPoint x: 330, endPoint y: 436, distance: 353.9
click at [330, 436] on div "0:04 Comment puis- je oublier 0:07 Ce jour si spéciale 0:08 Ce jour où tu es né…" at bounding box center [585, 367] width 1111 height 555
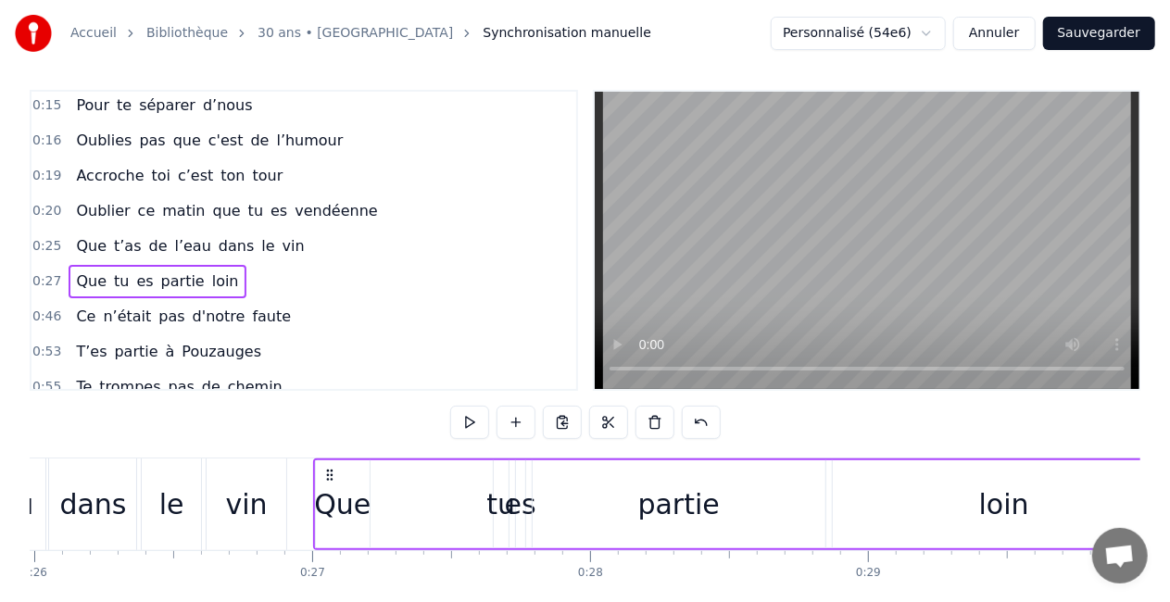
click at [353, 536] on div "Que" at bounding box center [343, 505] width 54 height 88
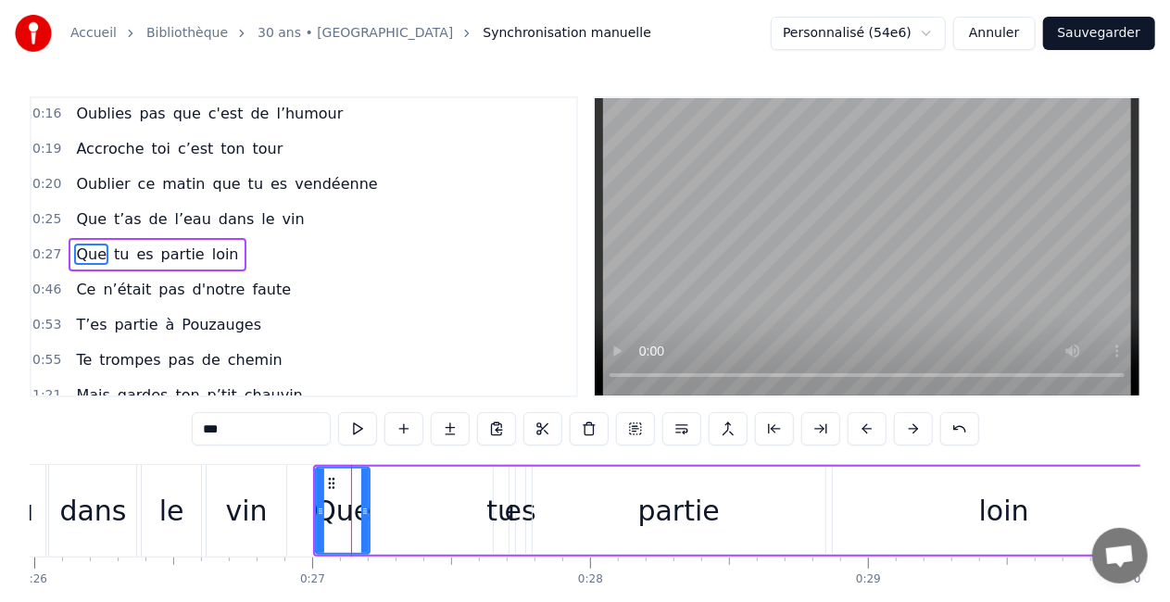
scroll to position [214, 0]
drag, startPoint x: 365, startPoint y: 521, endPoint x: 376, endPoint y: 523, distance: 11.3
click at [376, 523] on div at bounding box center [376, 511] width 7 height 84
drag, startPoint x: 376, startPoint y: 523, endPoint x: 386, endPoint y: 523, distance: 10.2
click at [384, 523] on div at bounding box center [379, 511] width 7 height 84
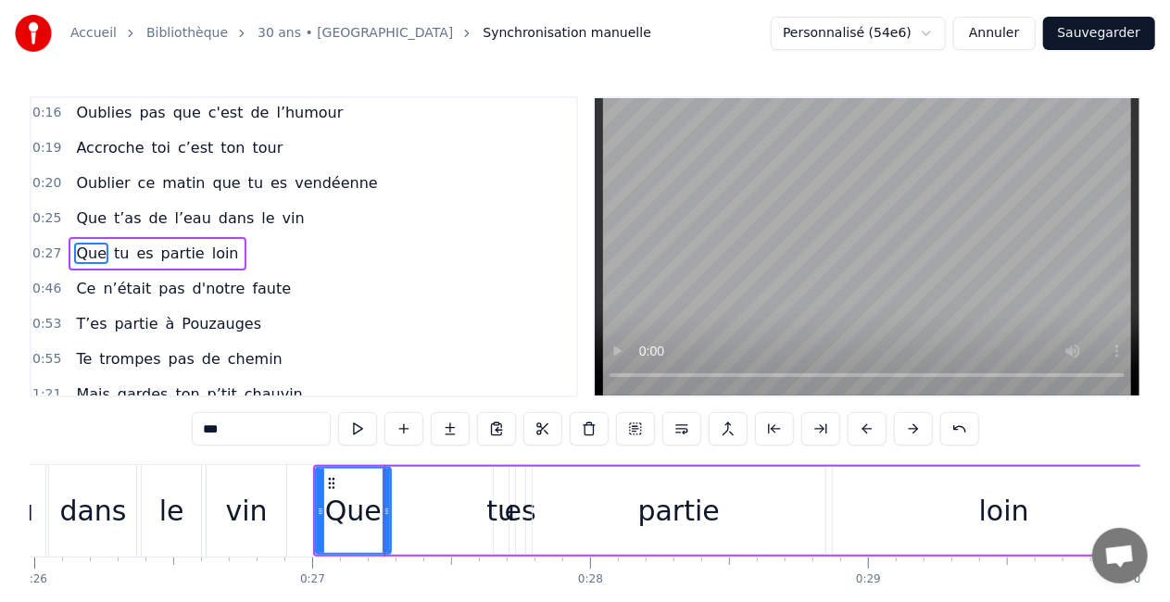
click at [498, 521] on div "tu" at bounding box center [500, 511] width 29 height 42
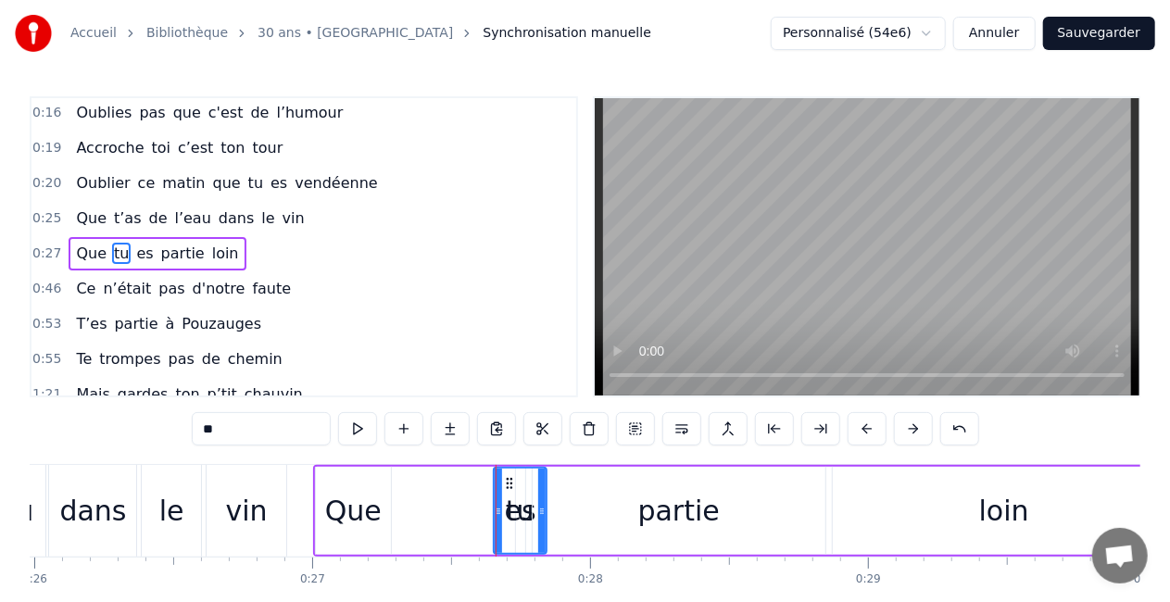
drag, startPoint x: 499, startPoint y: 519, endPoint x: 537, endPoint y: 528, distance: 39.1
click at [538, 528] on div at bounding box center [541, 511] width 7 height 84
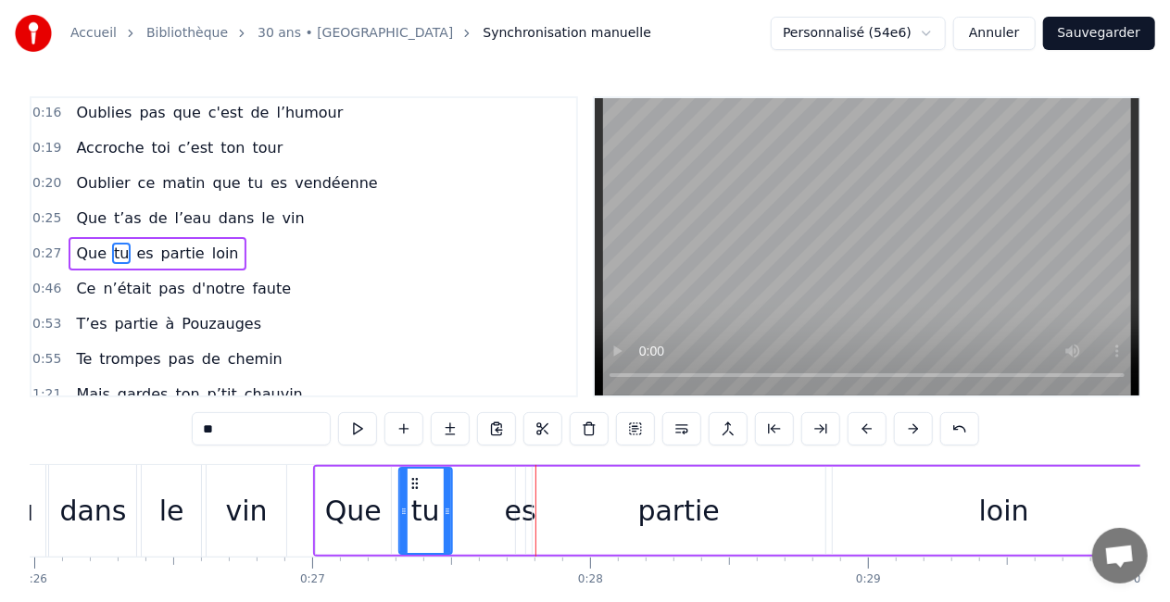
drag, startPoint x: 508, startPoint y: 486, endPoint x: 413, endPoint y: 486, distance: 94.5
click at [413, 486] on icon at bounding box center [415, 483] width 15 height 15
click at [522, 510] on div "es" at bounding box center [521, 511] width 32 height 42
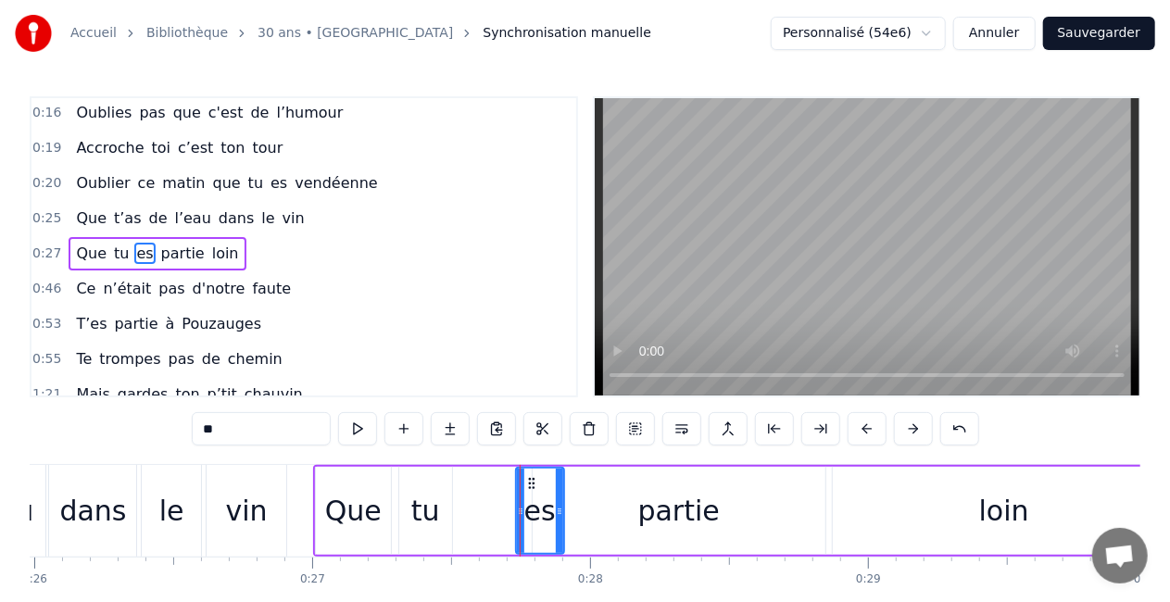
drag, startPoint x: 521, startPoint y: 510, endPoint x: 560, endPoint y: 515, distance: 39.3
click at [560, 515] on icon at bounding box center [559, 511] width 7 height 15
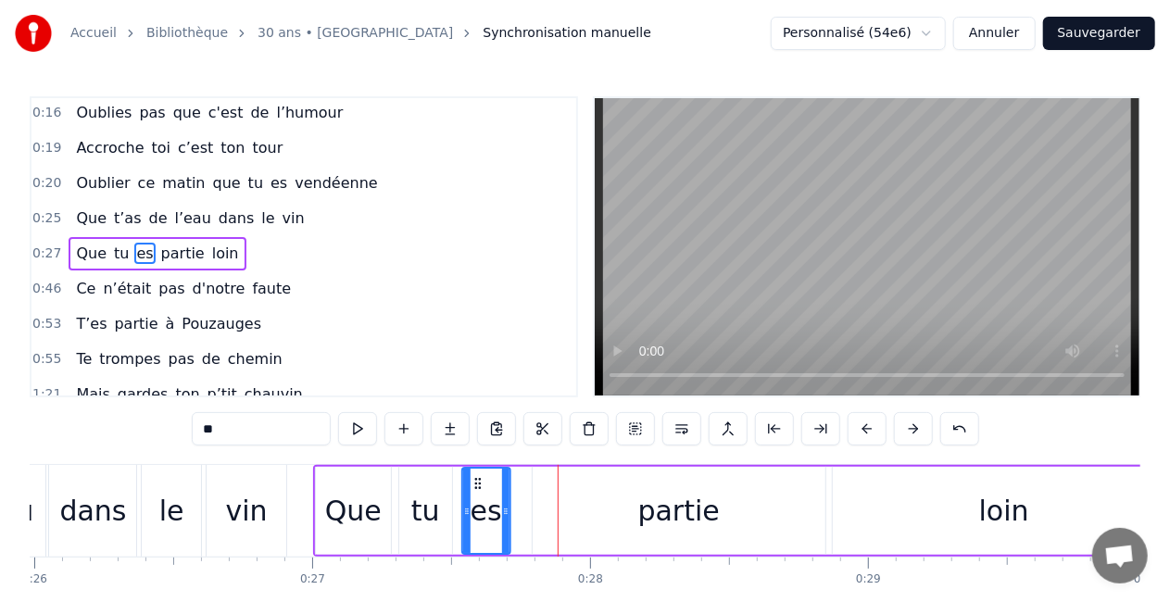
drag, startPoint x: 529, startPoint y: 482, endPoint x: 474, endPoint y: 486, distance: 54.9
click at [474, 486] on icon at bounding box center [478, 483] width 15 height 15
click at [594, 506] on div "partie" at bounding box center [679, 511] width 293 height 88
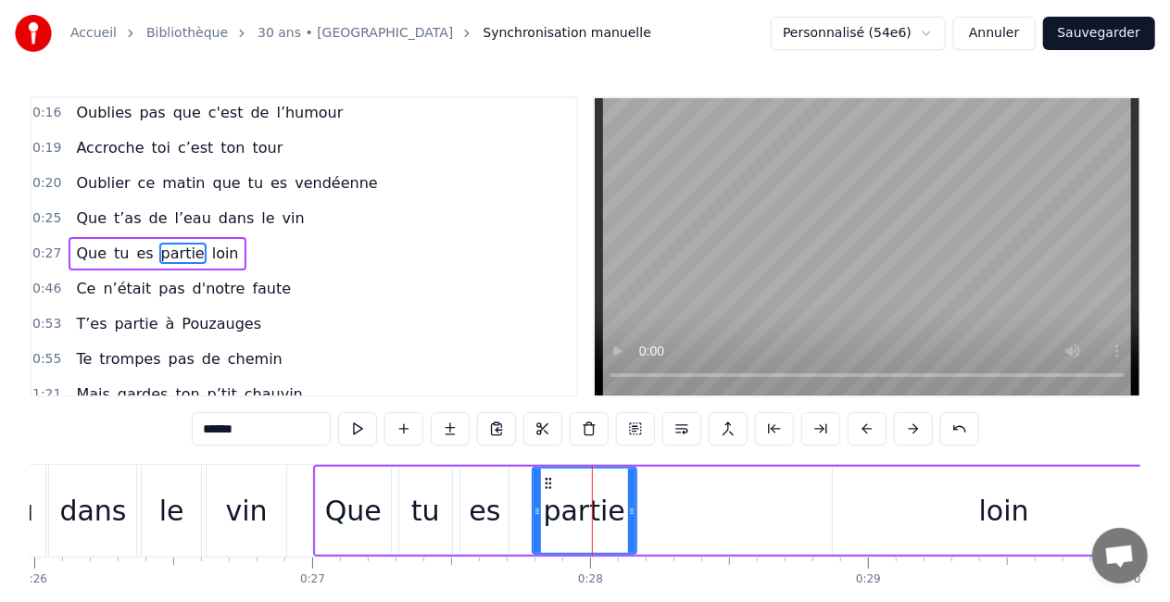
drag, startPoint x: 819, startPoint y: 519, endPoint x: 636, endPoint y: 512, distance: 183.6
click at [636, 512] on div at bounding box center [631, 511] width 7 height 84
click at [956, 541] on div "loin" at bounding box center [1004, 511] width 343 height 88
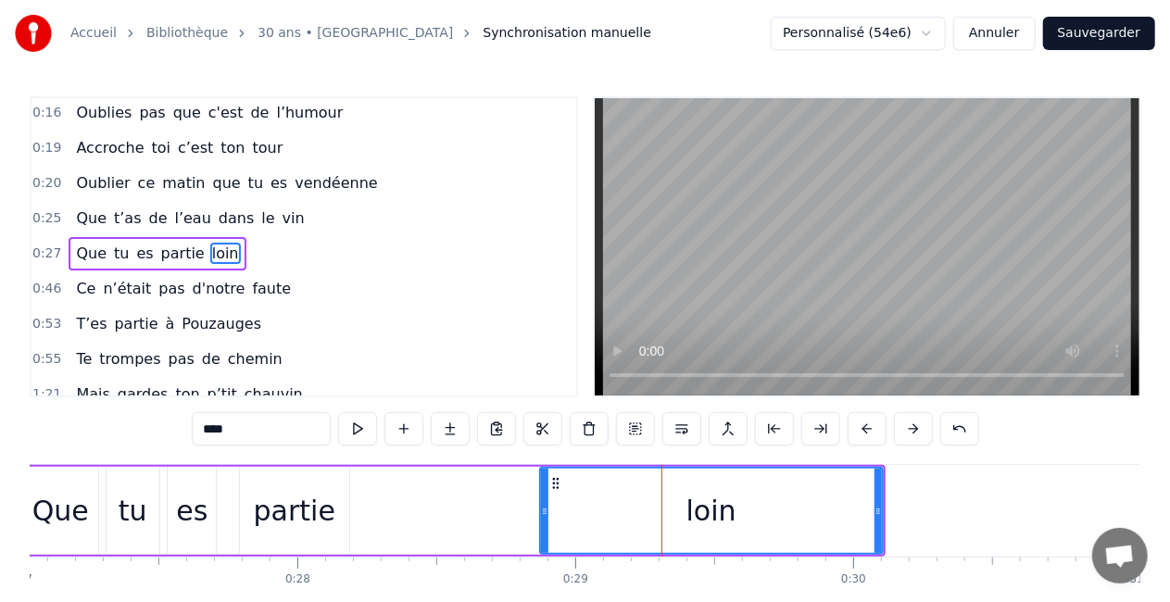
scroll to position [0, 7532]
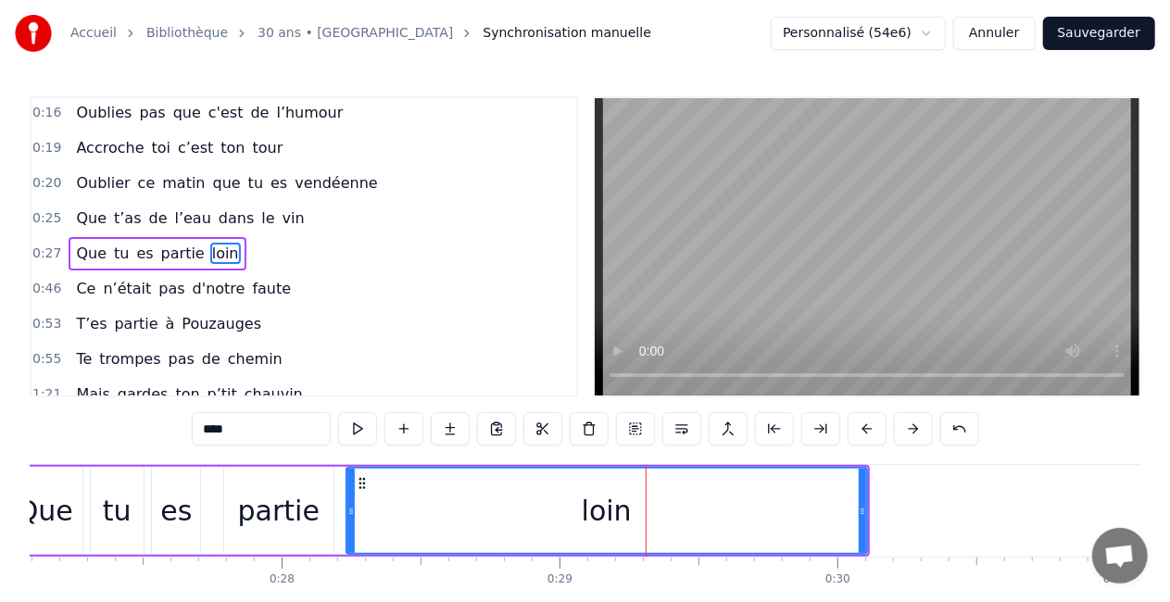
drag, startPoint x: 526, startPoint y: 503, endPoint x: 347, endPoint y: 484, distance: 179.9
click at [347, 484] on div at bounding box center [350, 511] width 7 height 84
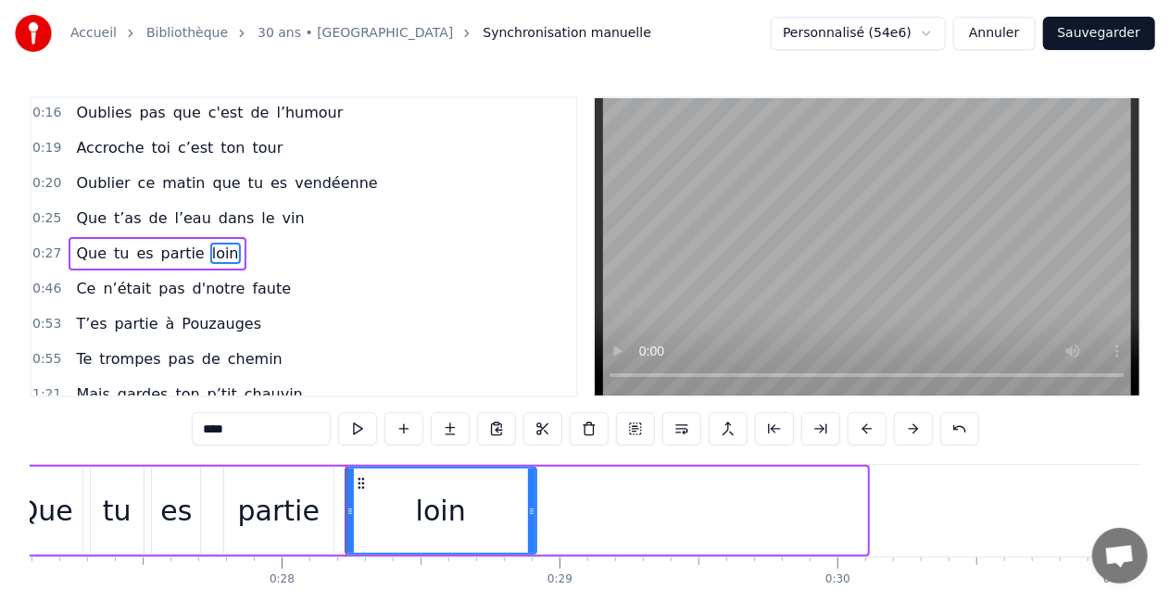
drag, startPoint x: 861, startPoint y: 523, endPoint x: 530, endPoint y: 532, distance: 330.9
click at [530, 532] on div at bounding box center [531, 511] width 7 height 84
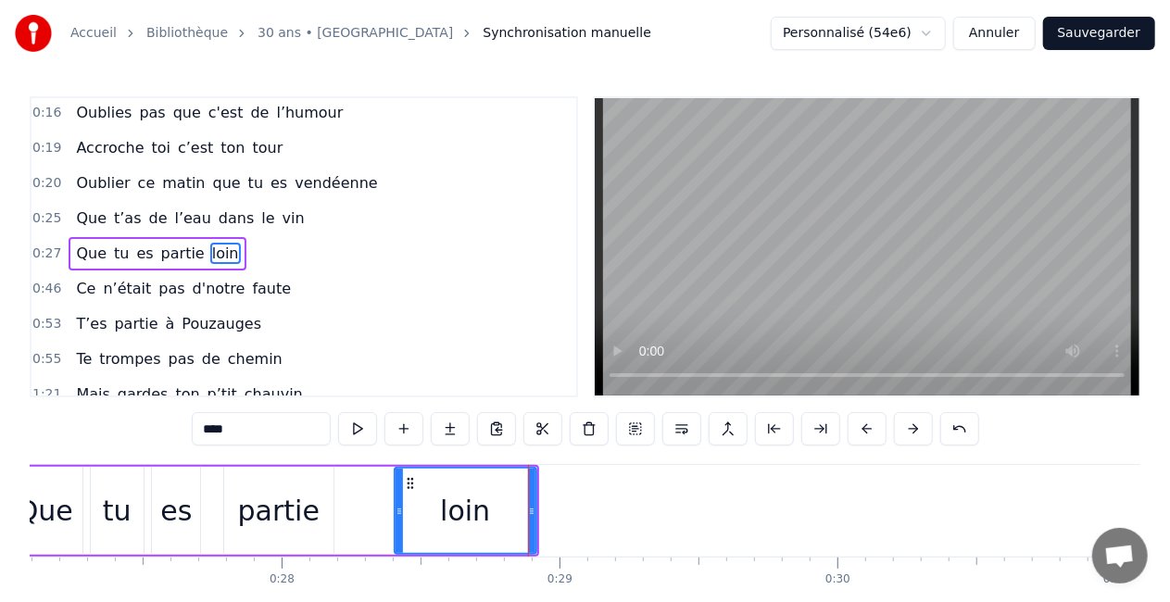
drag, startPoint x: 348, startPoint y: 516, endPoint x: 398, endPoint y: 512, distance: 49.3
click at [398, 512] on icon at bounding box center [399, 511] width 7 height 15
click at [259, 513] on div "partie" at bounding box center [279, 511] width 82 height 42
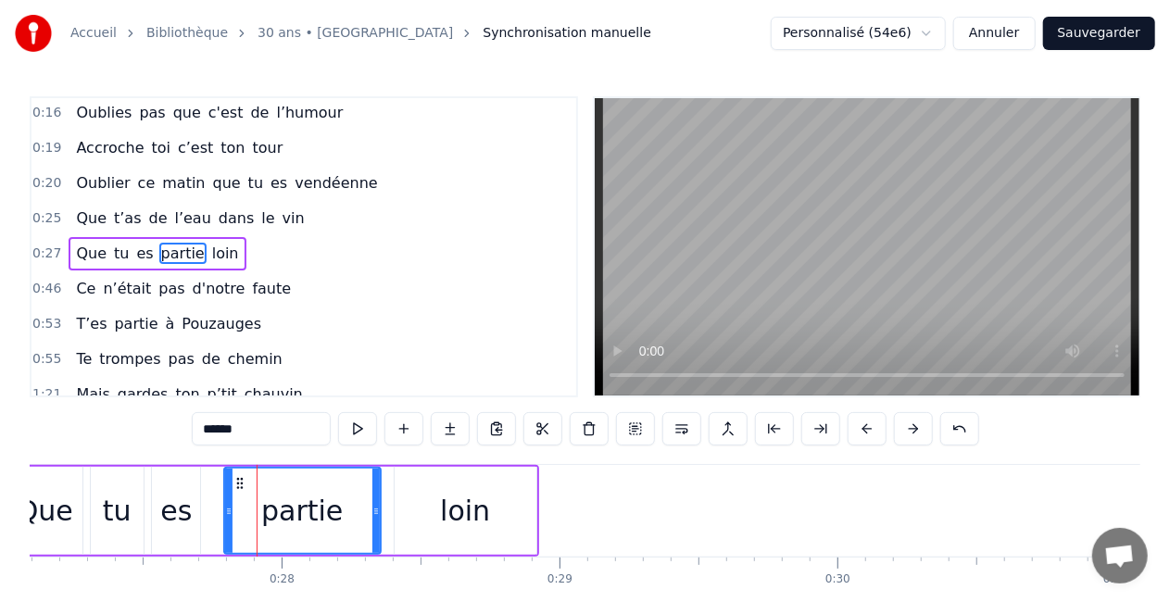
drag, startPoint x: 329, startPoint y: 507, endPoint x: 377, endPoint y: 511, distance: 48.4
click at [377, 511] on icon at bounding box center [376, 511] width 7 height 15
drag, startPoint x: 229, startPoint y: 511, endPoint x: 249, endPoint y: 511, distance: 20.4
click at [249, 511] on icon at bounding box center [249, 511] width 7 height 15
click at [189, 518] on div "es" at bounding box center [176, 511] width 48 height 88
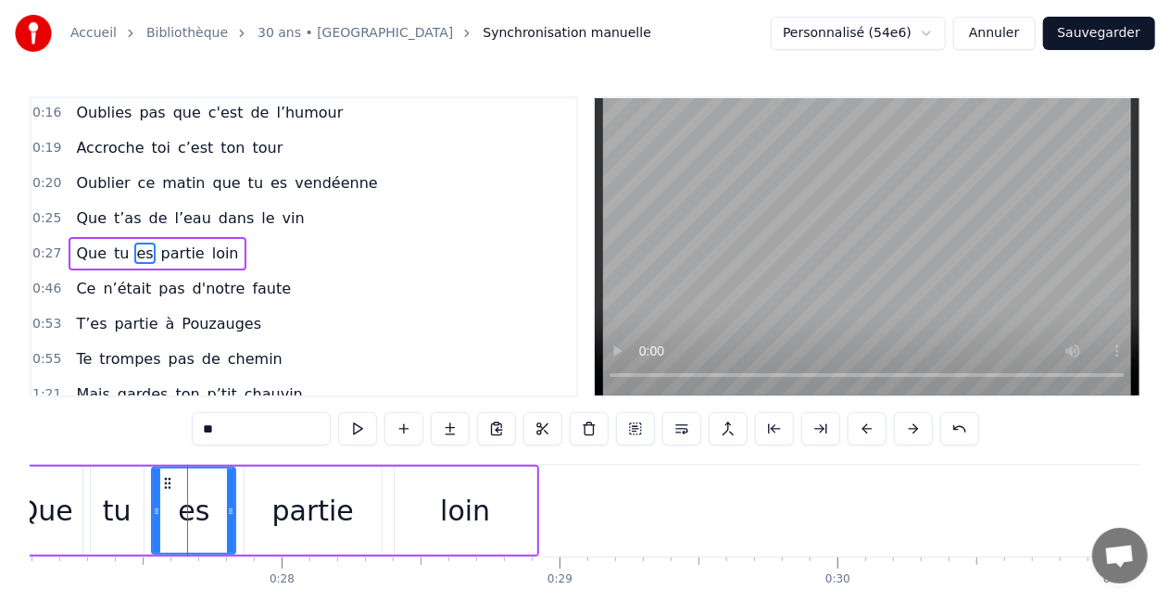
drag, startPoint x: 196, startPoint y: 516, endPoint x: 234, endPoint y: 515, distance: 37.1
click at [234, 515] on icon at bounding box center [230, 511] width 7 height 15
drag, startPoint x: 154, startPoint y: 508, endPoint x: 167, endPoint y: 510, distance: 13.1
click at [167, 510] on icon at bounding box center [167, 511] width 7 height 15
click at [113, 511] on div "tu" at bounding box center [117, 511] width 29 height 42
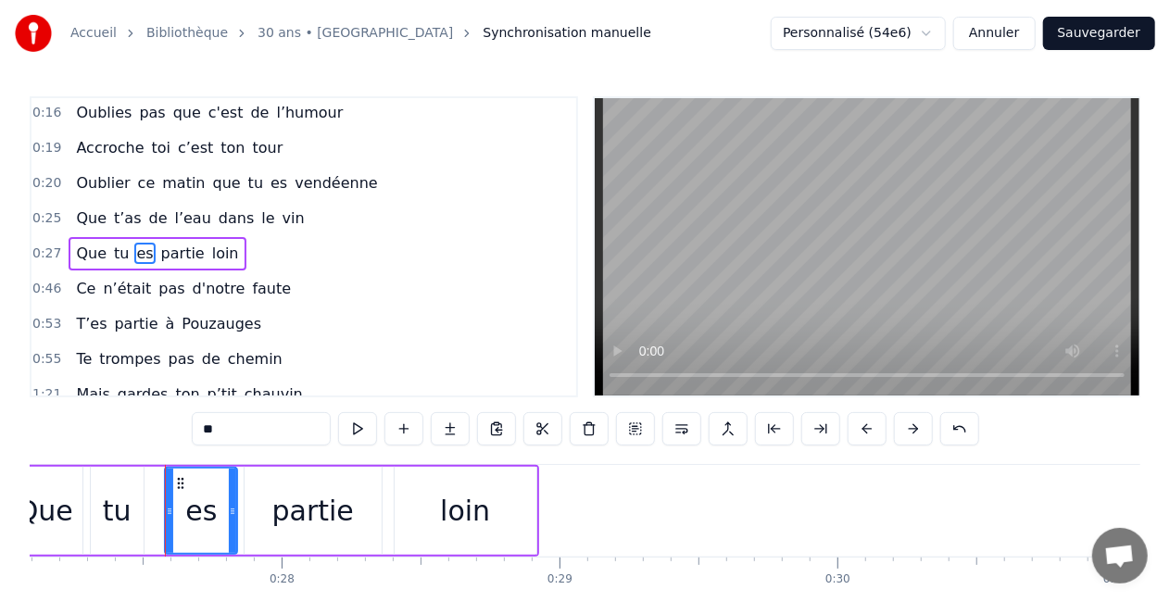
type input "**"
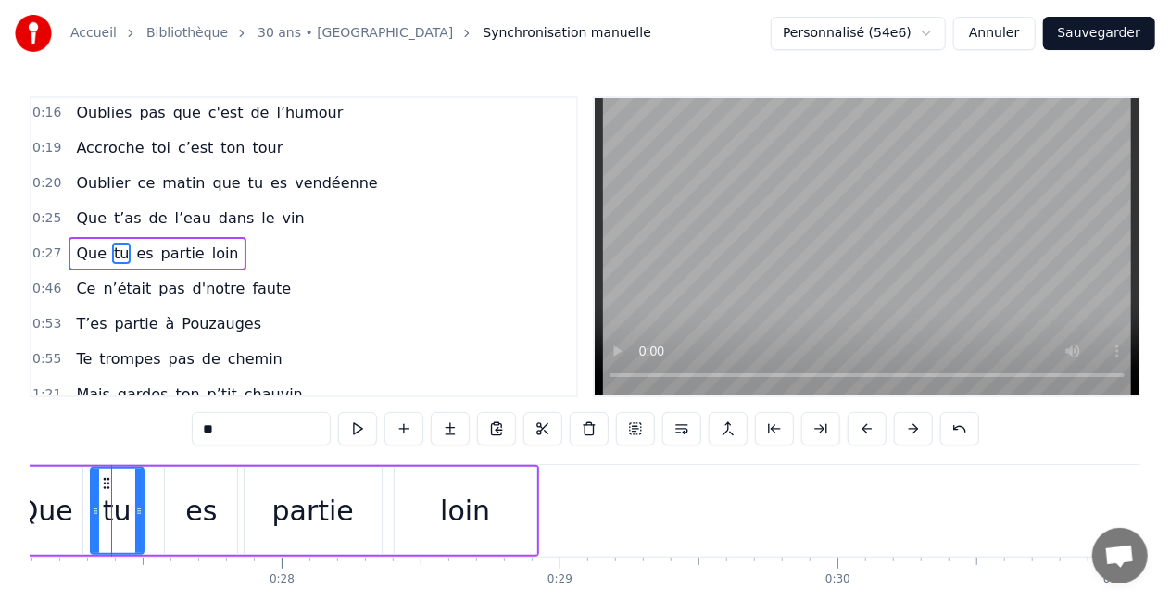
scroll to position [0, 7521]
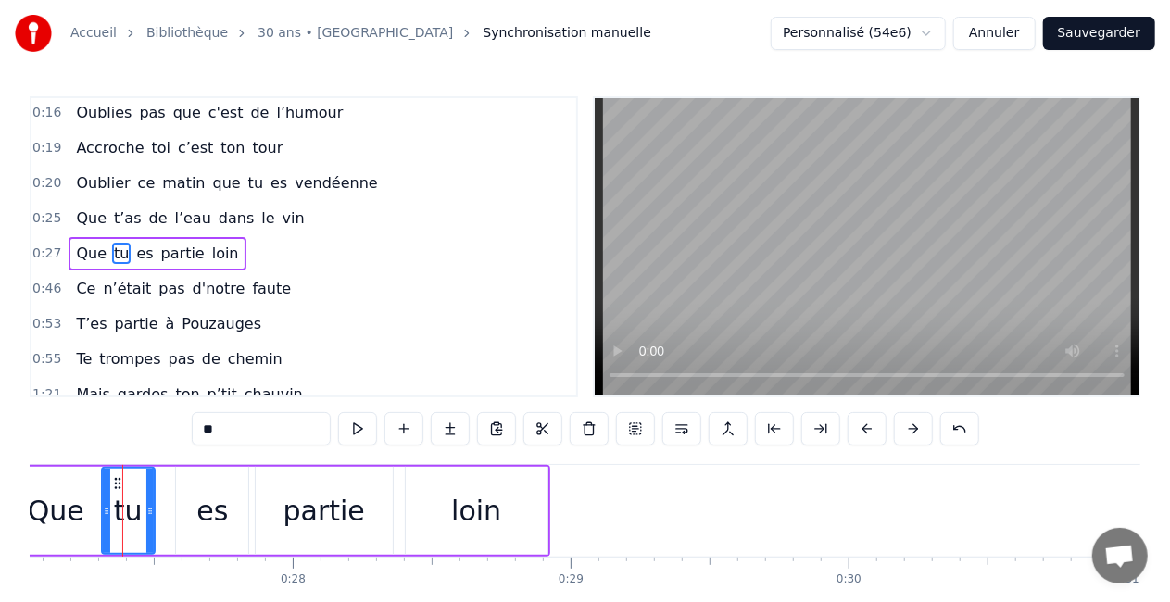
drag, startPoint x: 140, startPoint y: 513, endPoint x: 158, endPoint y: 524, distance: 20.3
click at [158, 524] on div "Que tu es partie loin" at bounding box center [283, 511] width 535 height 92
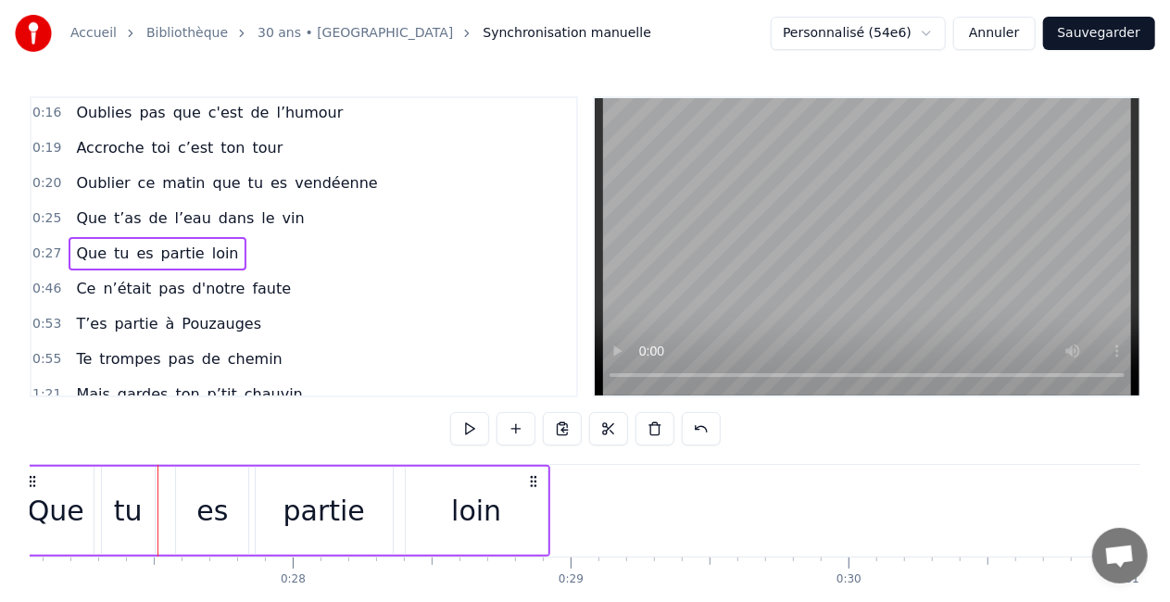
click at [147, 517] on div "tu" at bounding box center [128, 511] width 53 height 88
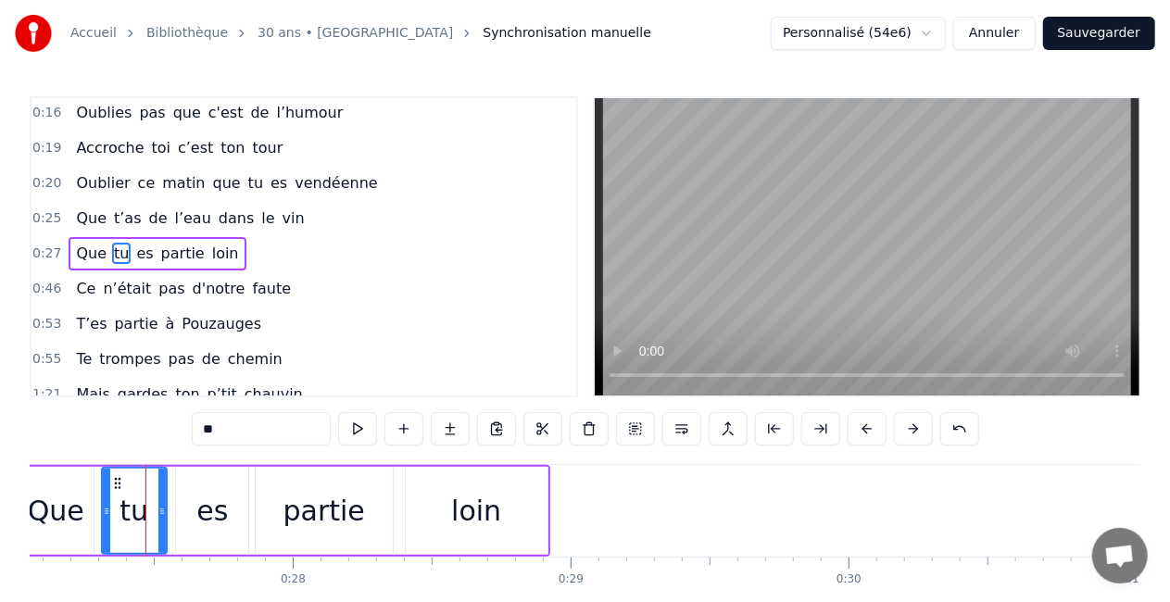
drag, startPoint x: 150, startPoint y: 514, endPoint x: 162, endPoint y: 513, distance: 12.1
click at [162, 513] on icon at bounding box center [161, 511] width 7 height 15
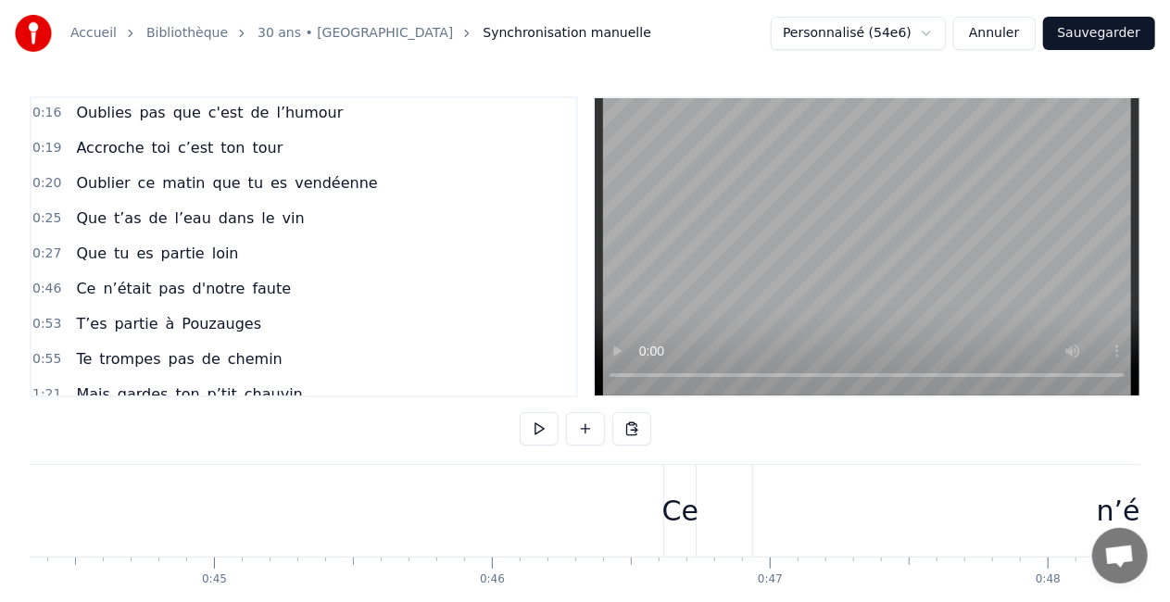
scroll to position [0, 12333]
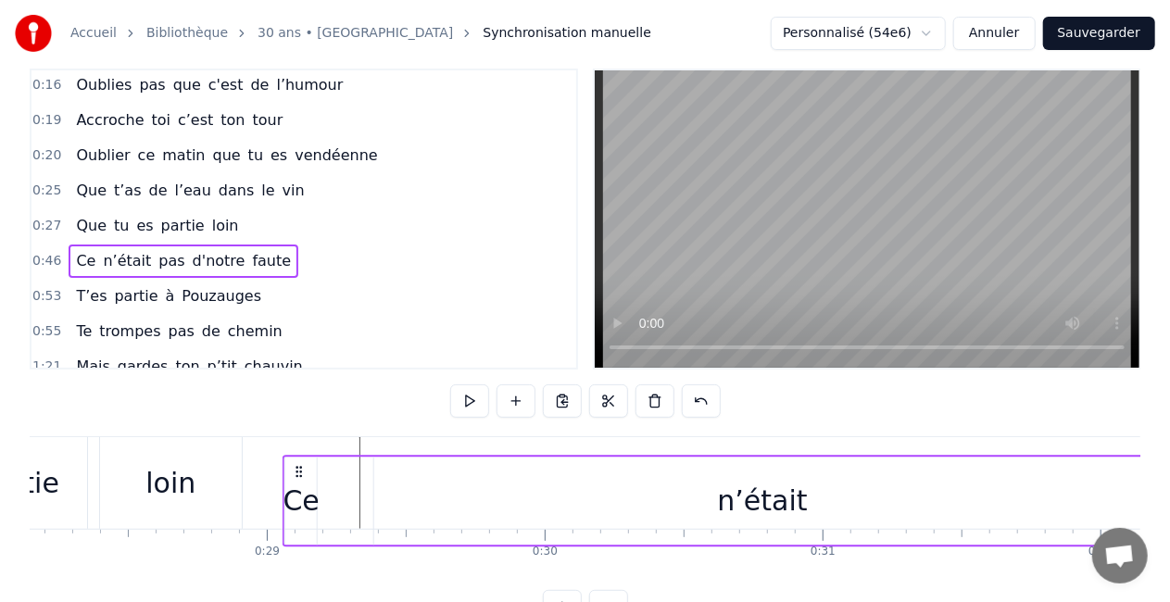
scroll to position [32, 0]
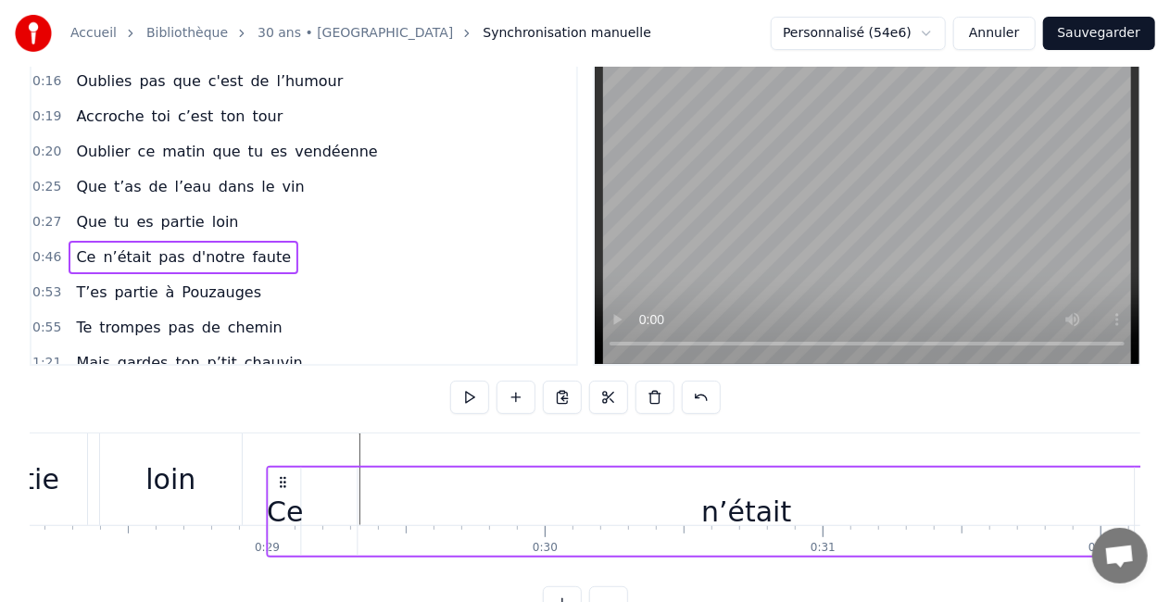
drag, startPoint x: 675, startPoint y: 478, endPoint x: 285, endPoint y: 461, distance: 389.6
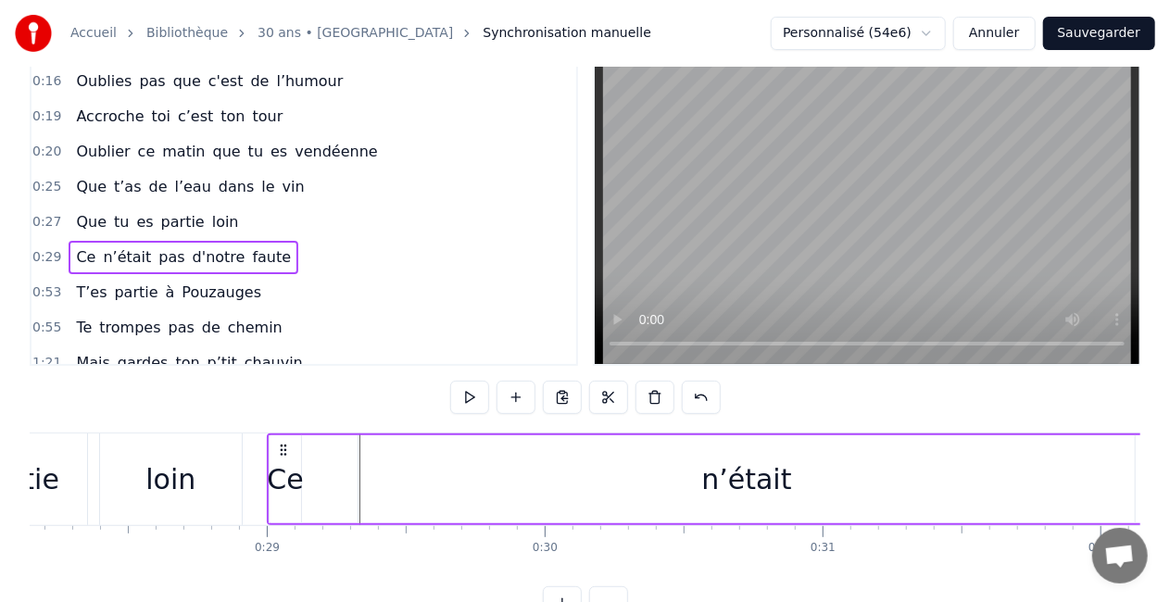
click at [690, 511] on div "n’était" at bounding box center [747, 480] width 777 height 88
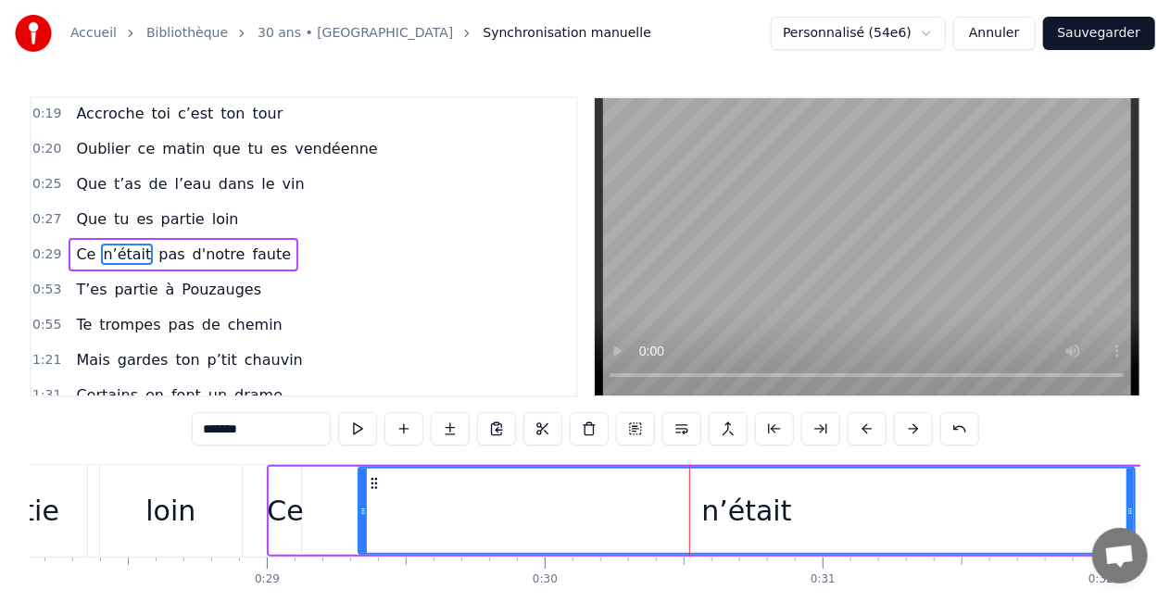
scroll to position [248, 0]
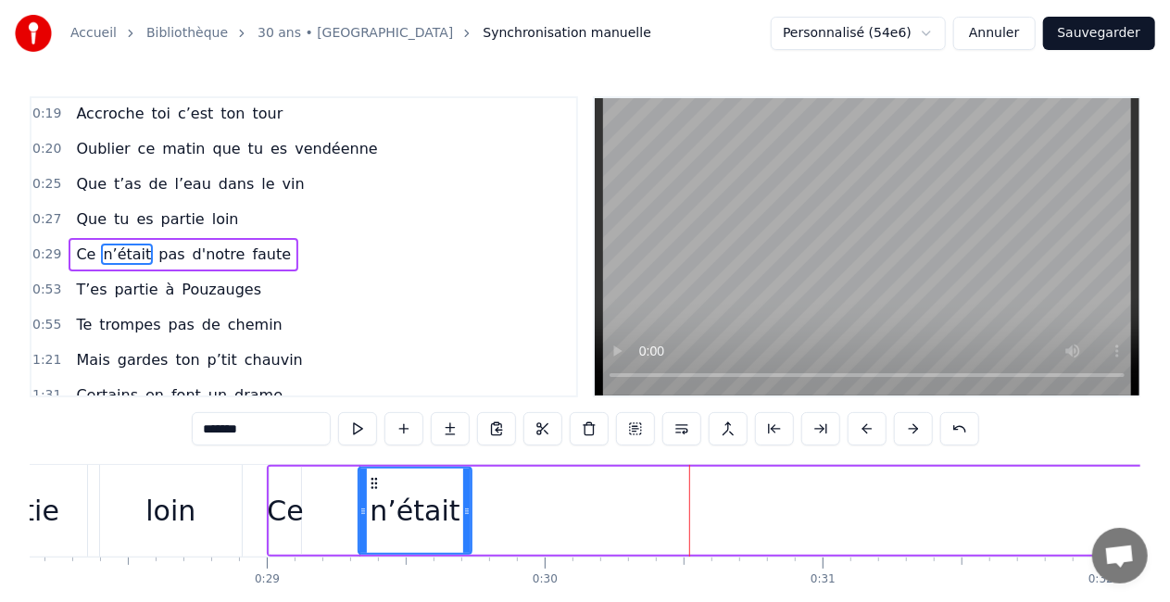
drag, startPoint x: 1129, startPoint y: 505, endPoint x: 465, endPoint y: 461, distance: 665.0
click at [465, 461] on div "0:04 Comment puis- je oublier 0:07 Ce jour si spéciale 0:08 Ce jour où tu es né…" at bounding box center [585, 373] width 1111 height 555
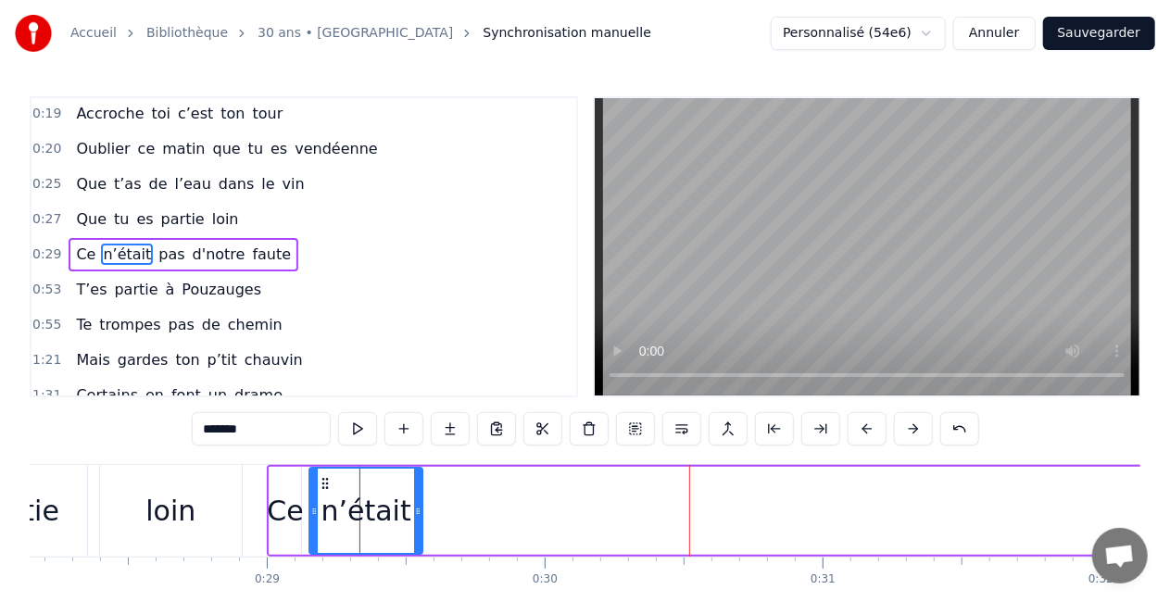
drag, startPoint x: 373, startPoint y: 482, endPoint x: 324, endPoint y: 482, distance: 49.1
click at [324, 482] on icon at bounding box center [325, 483] width 15 height 15
drag, startPoint x: 417, startPoint y: 521, endPoint x: 399, endPoint y: 523, distance: 17.7
click at [399, 523] on div at bounding box center [400, 511] width 7 height 84
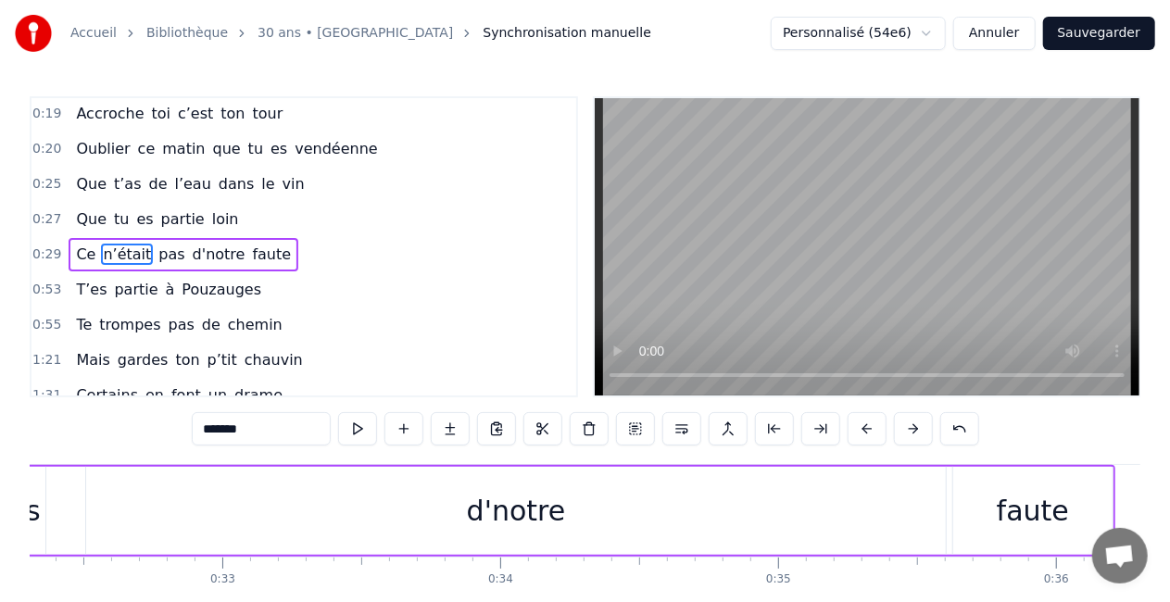
scroll to position [0, 8979]
click at [682, 471] on div "d'notre" at bounding box center [518, 511] width 860 height 88
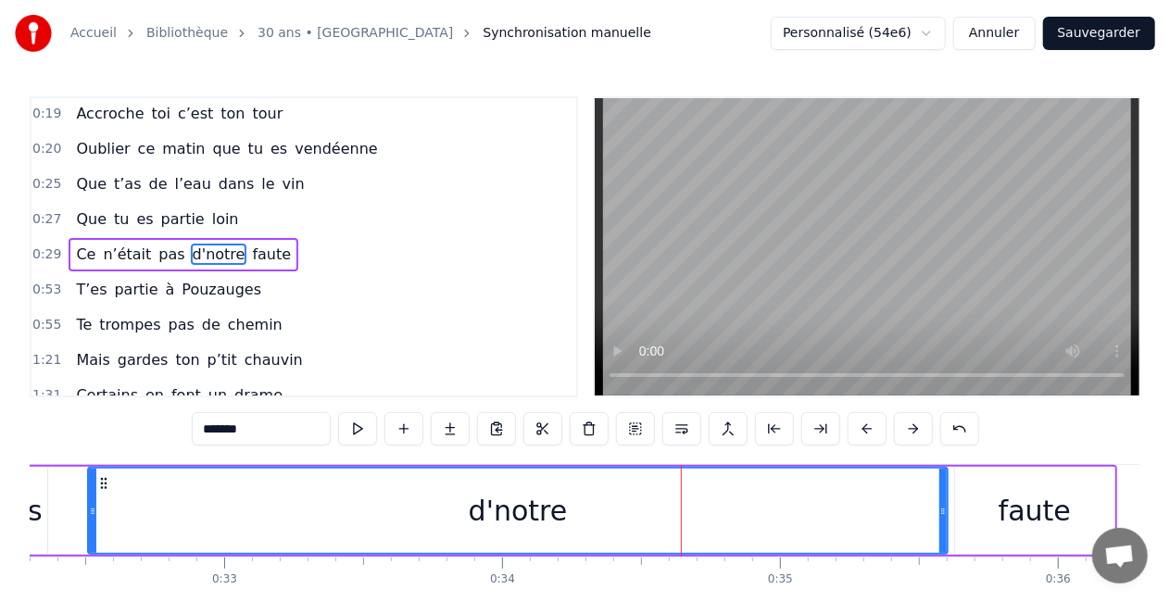
scroll to position [0, 8690]
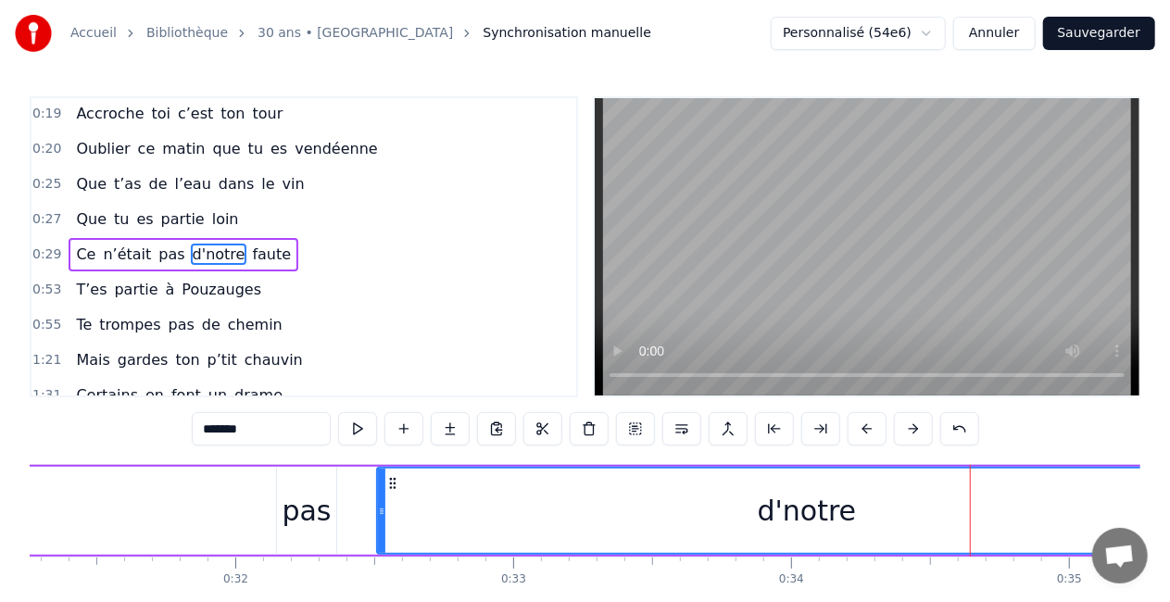
click at [291, 515] on div "pas" at bounding box center [307, 511] width 49 height 42
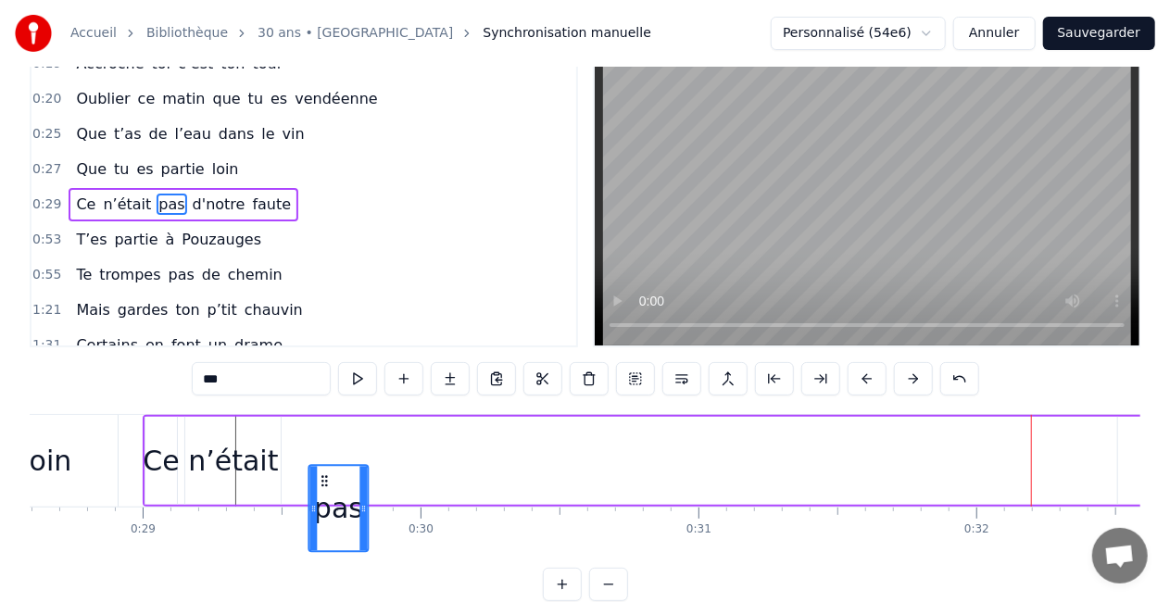
scroll to position [57, 0]
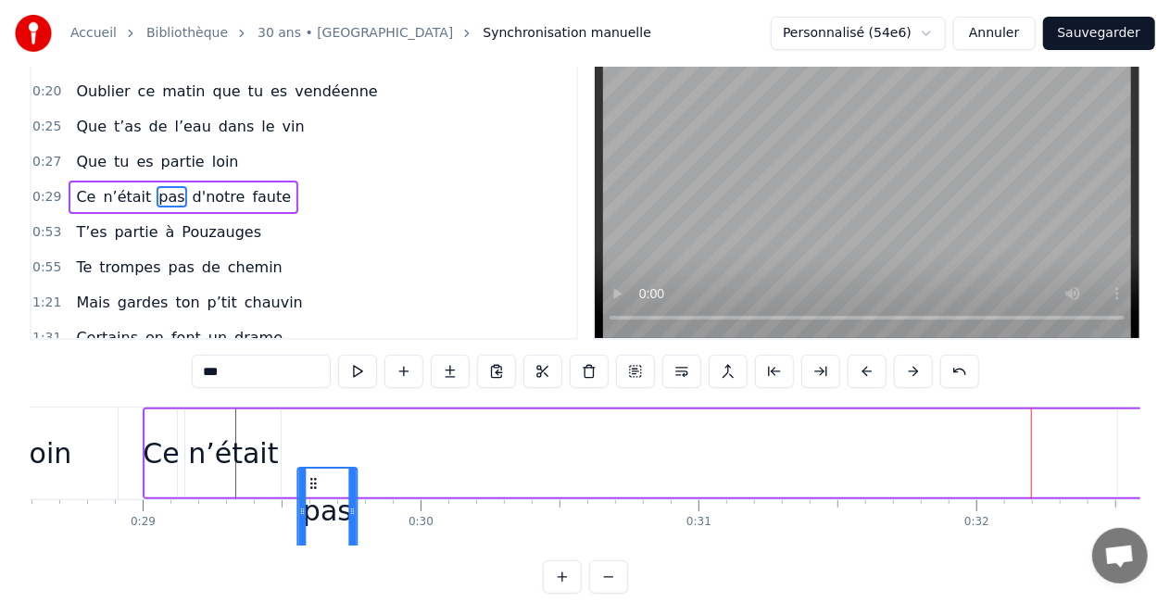
drag, startPoint x: 292, startPoint y: 482, endPoint x: 311, endPoint y: 461, distance: 28.2
click at [311, 461] on div "Ce n’était pas d'notre faute" at bounding box center [1145, 454] width 2005 height 92
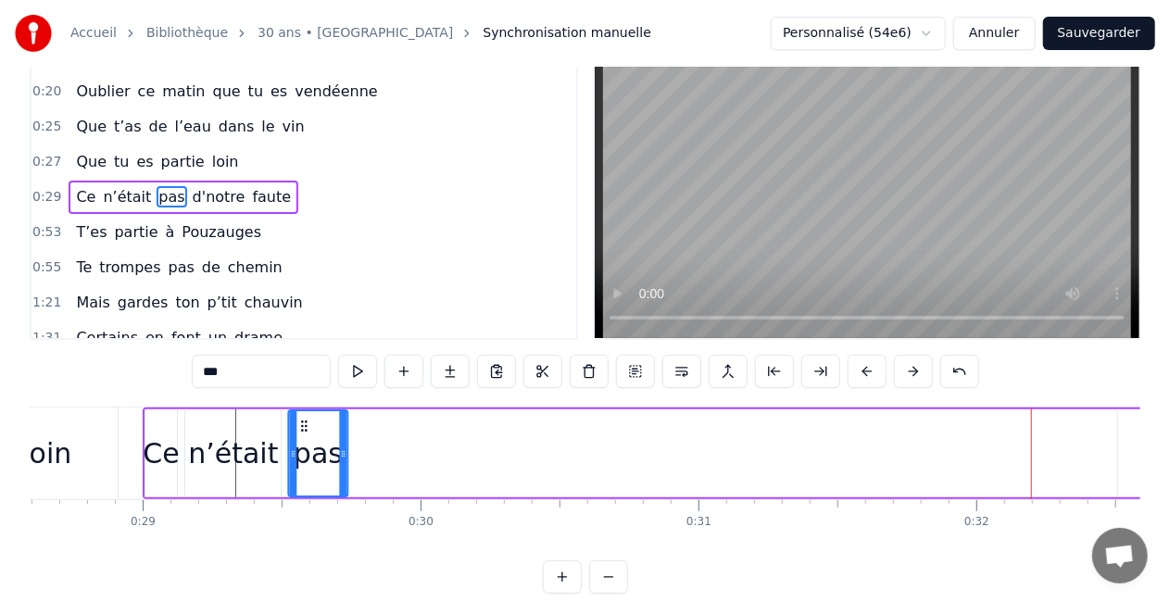
click at [306, 428] on icon at bounding box center [304, 426] width 15 height 15
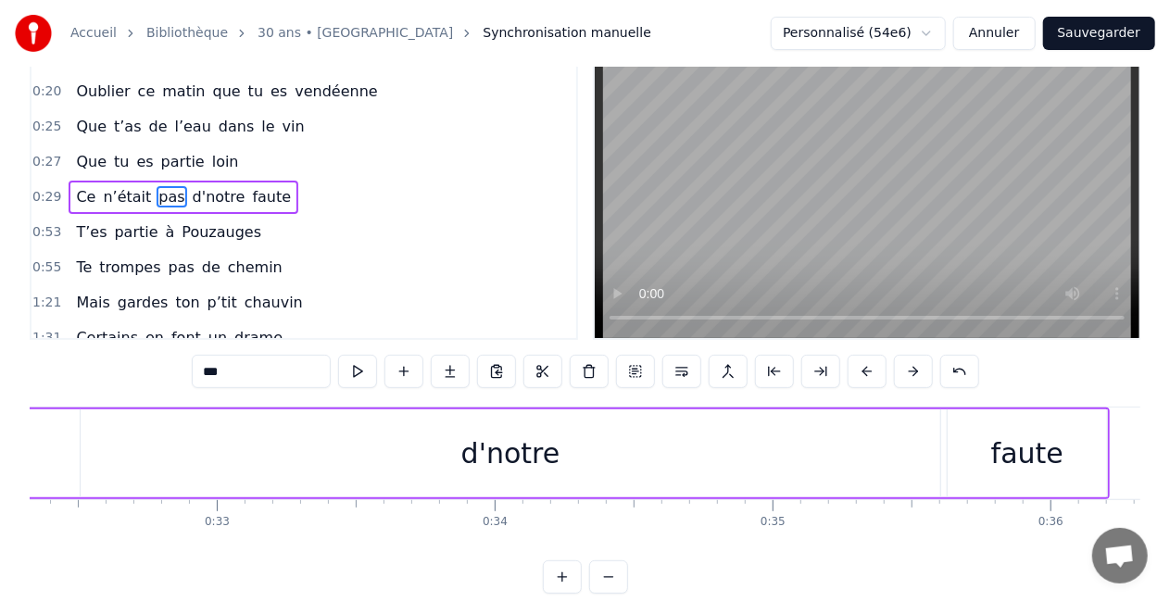
scroll to position [0, 9024]
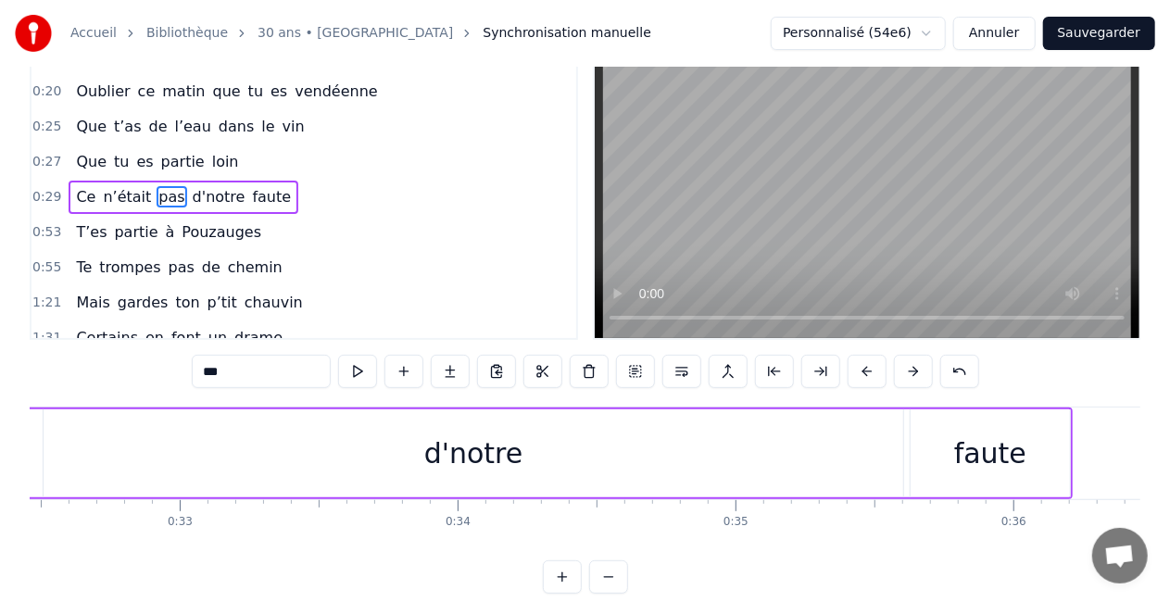
click at [530, 478] on div "d'notre" at bounding box center [474, 454] width 860 height 88
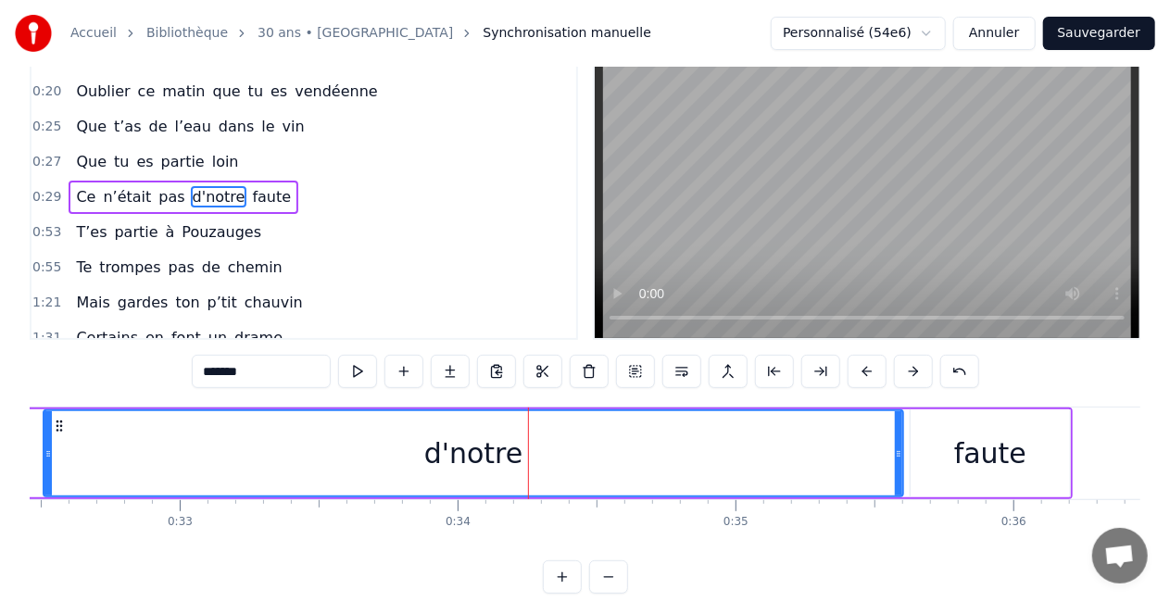
scroll to position [0, 0]
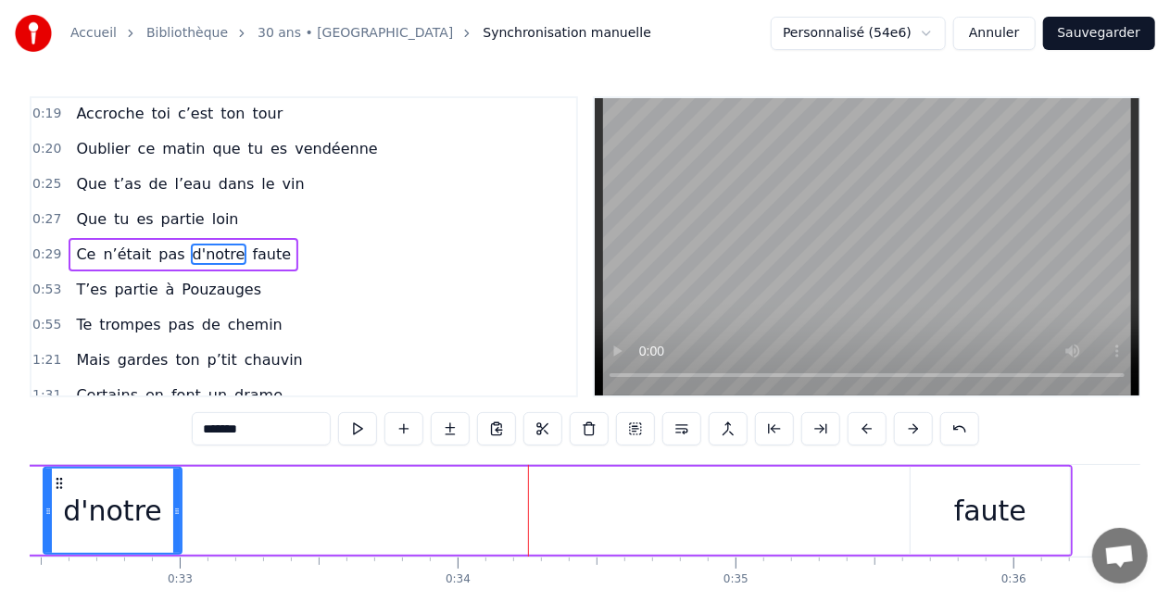
drag, startPoint x: 895, startPoint y: 504, endPoint x: 172, endPoint y: 505, distance: 722.8
click at [173, 505] on icon at bounding box center [176, 511] width 7 height 15
drag, startPoint x: 174, startPoint y: 506, endPoint x: 131, endPoint y: 503, distance: 43.6
click at [131, 504] on icon at bounding box center [132, 511] width 7 height 15
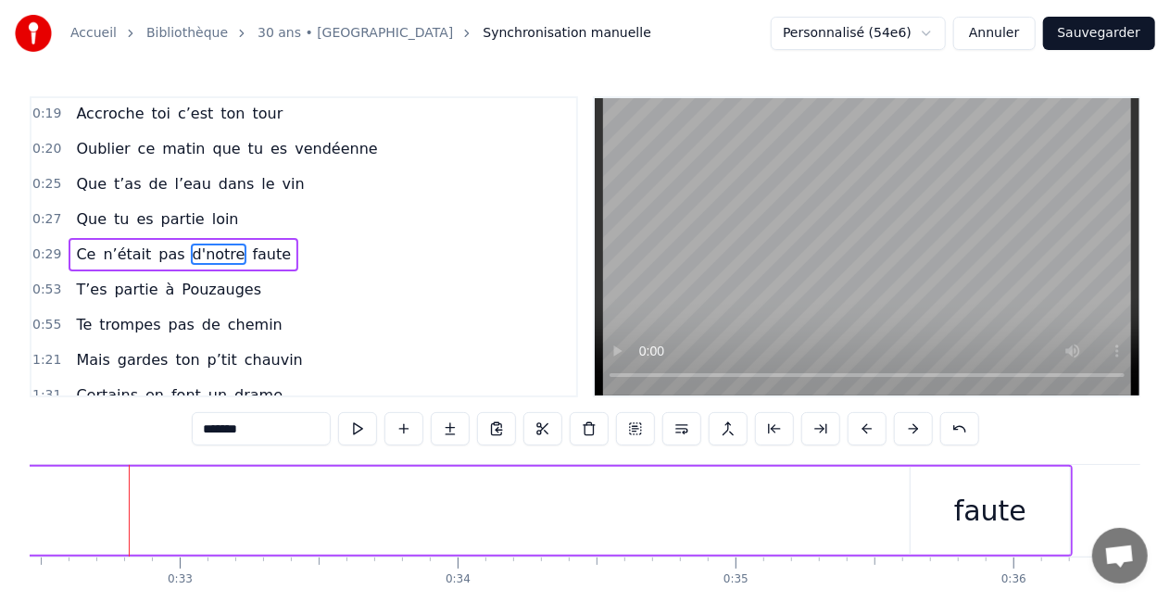
scroll to position [0, 8920]
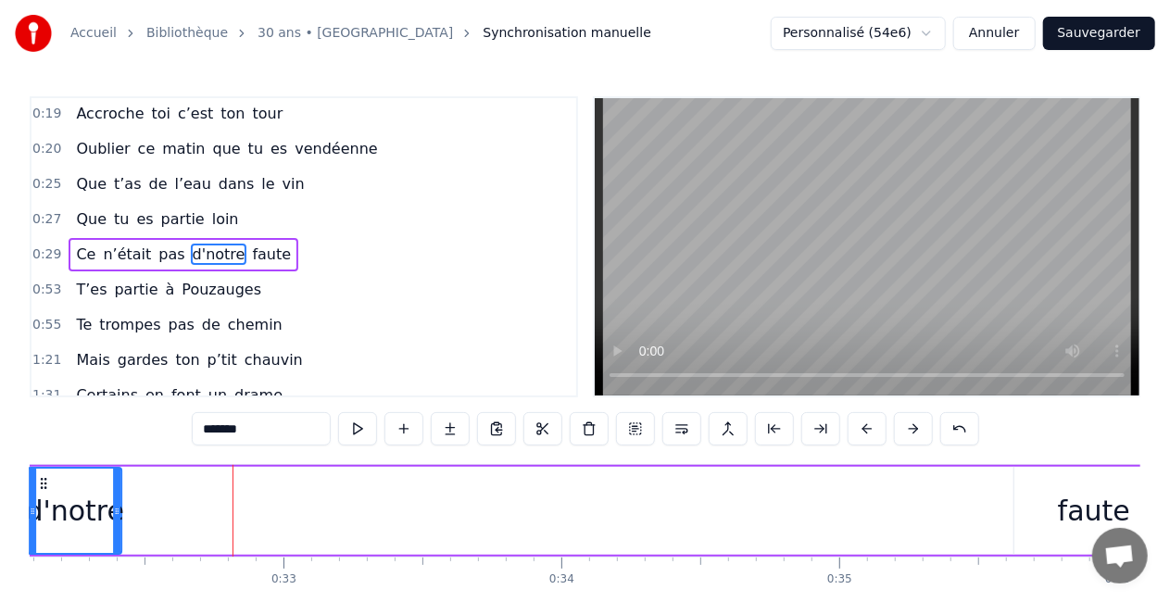
drag, startPoint x: 57, startPoint y: 484, endPoint x: 42, endPoint y: 488, distance: 15.5
click at [42, 488] on icon at bounding box center [43, 483] width 15 height 15
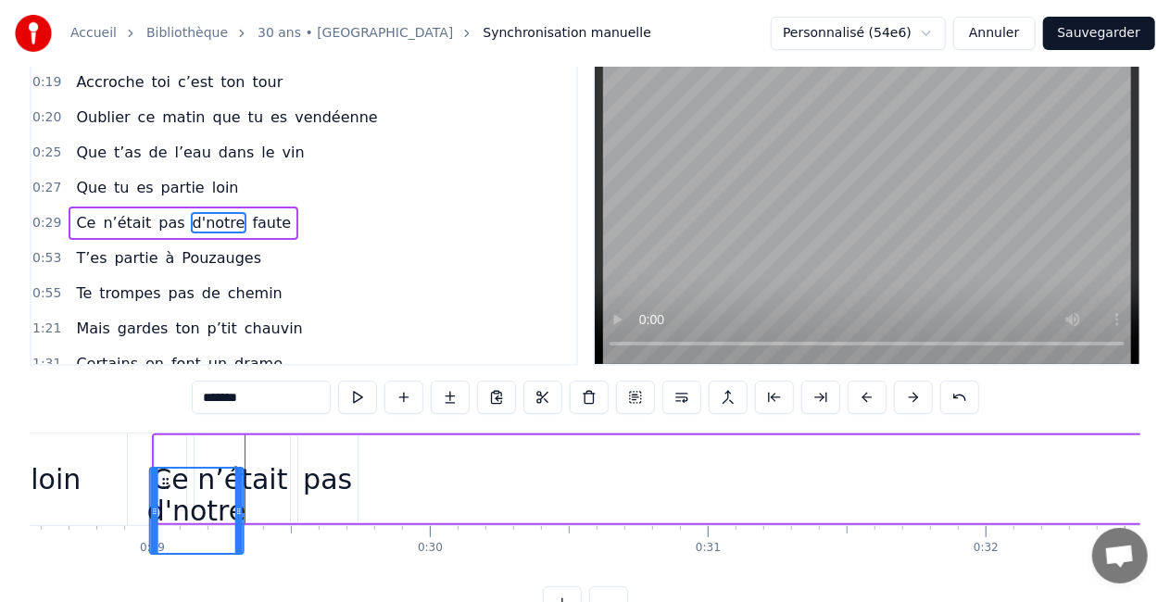
scroll to position [0, 7880]
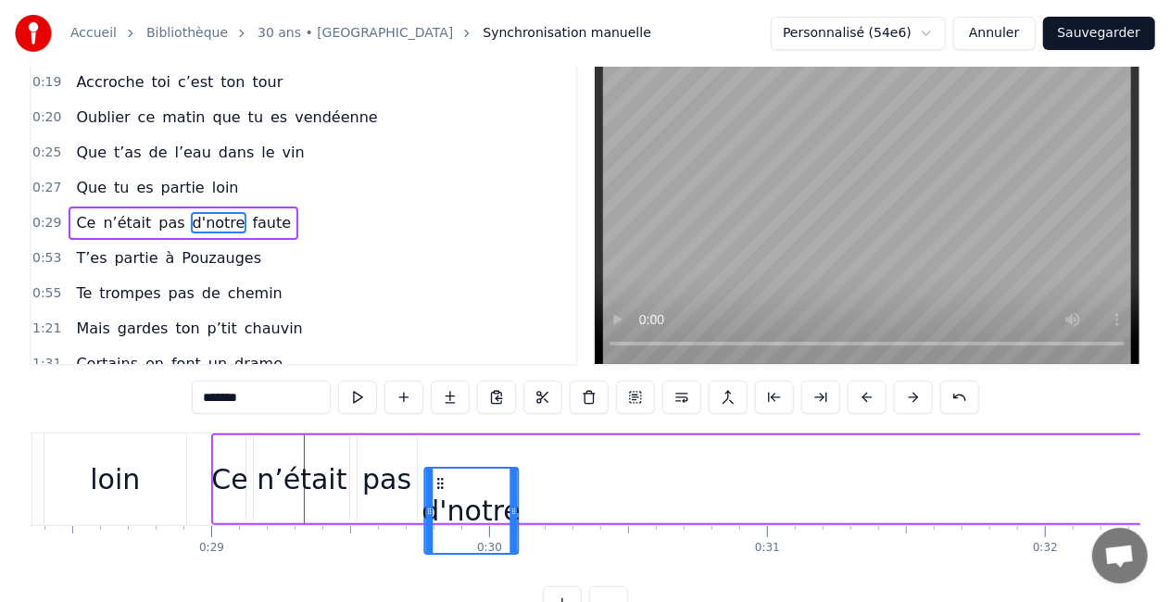
drag, startPoint x: 42, startPoint y: 488, endPoint x: 431, endPoint y: 425, distance: 394.3
click at [431, 425] on div "0:04 Comment puis- je oublier 0:07 Ce jour si spéciale 0:08 Ce jour où tu es né…" at bounding box center [585, 342] width 1111 height 555
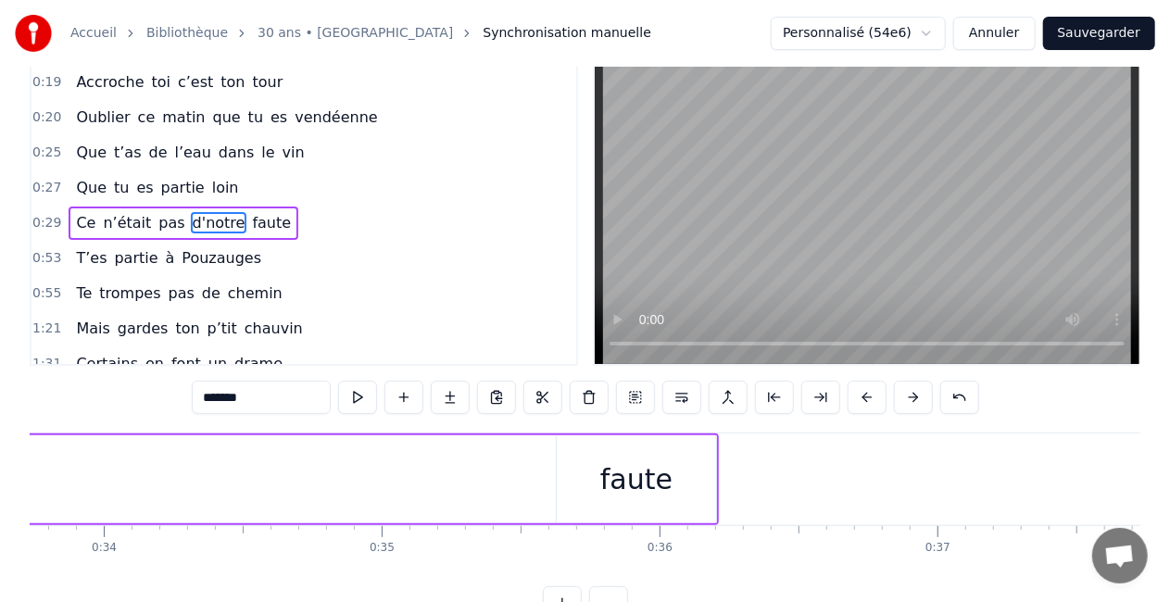
scroll to position [0, 9455]
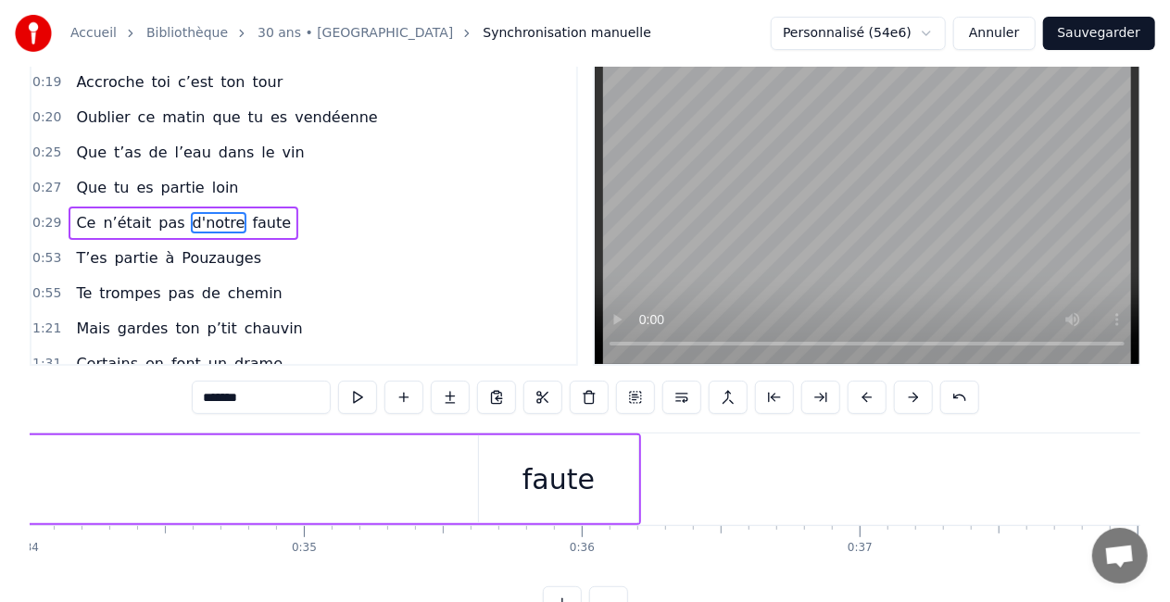
click at [603, 479] on div "faute" at bounding box center [558, 480] width 159 height 88
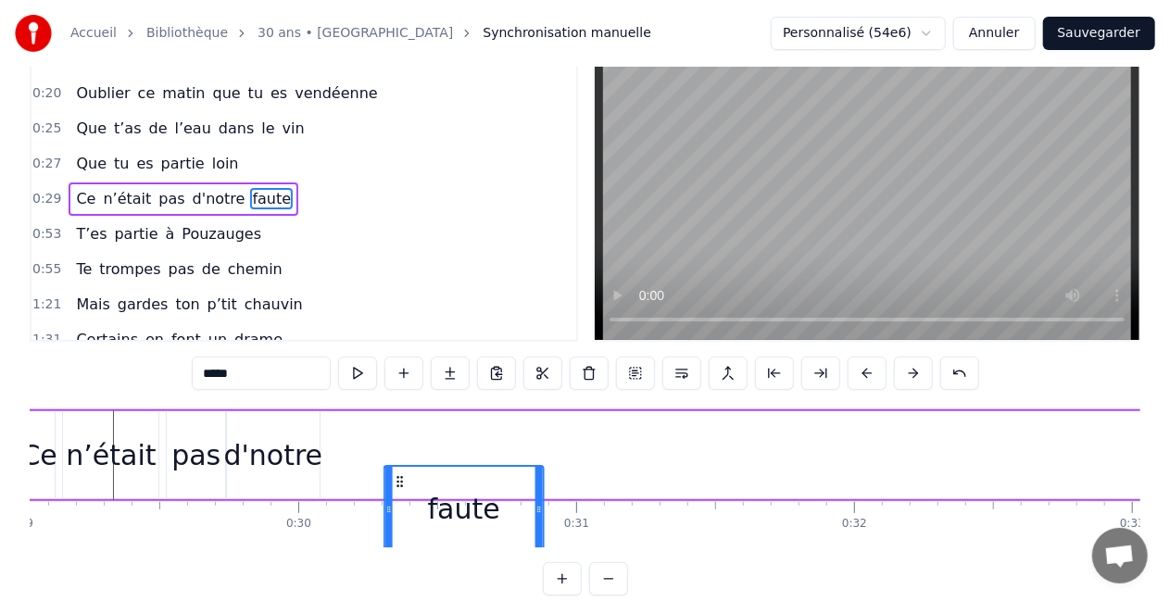
scroll to position [57, 0]
drag, startPoint x: 495, startPoint y: 481, endPoint x: 344, endPoint y: 436, distance: 157.7
click at [344, 436] on div "Ce n’était pas d'notre faute" at bounding box center [1022, 455] width 2005 height 92
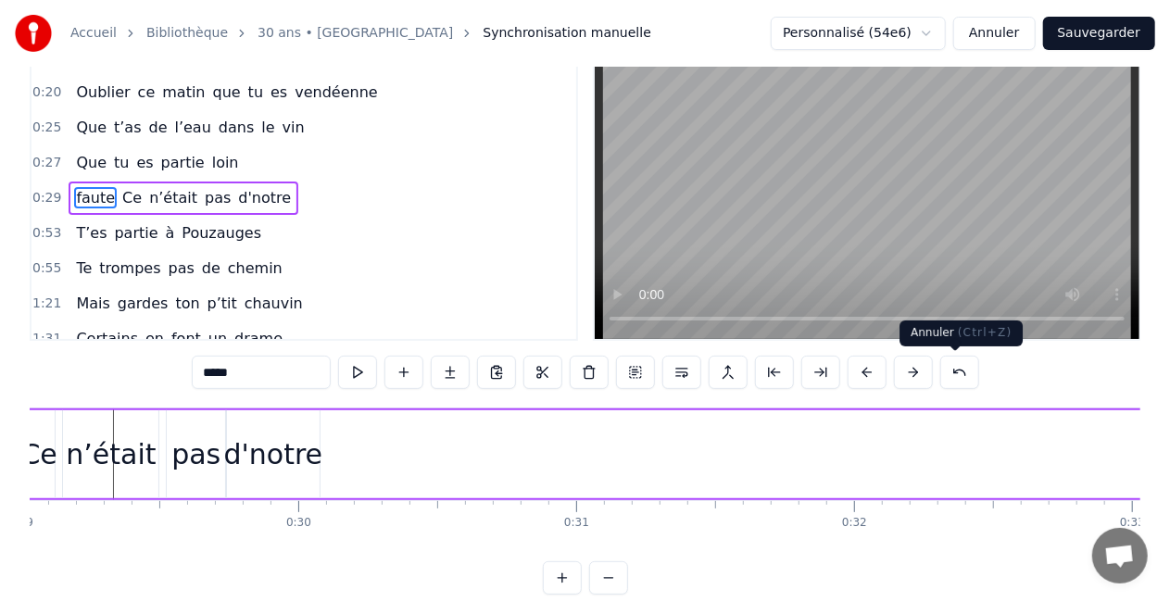
click at [948, 373] on button at bounding box center [960, 372] width 39 height 33
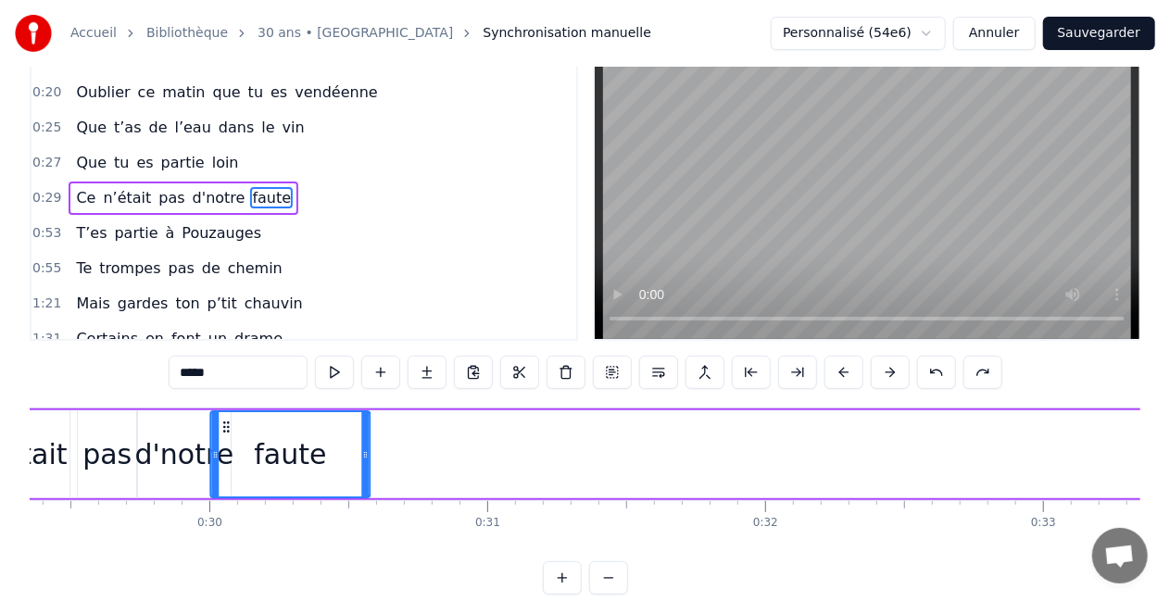
scroll to position [0, 8156]
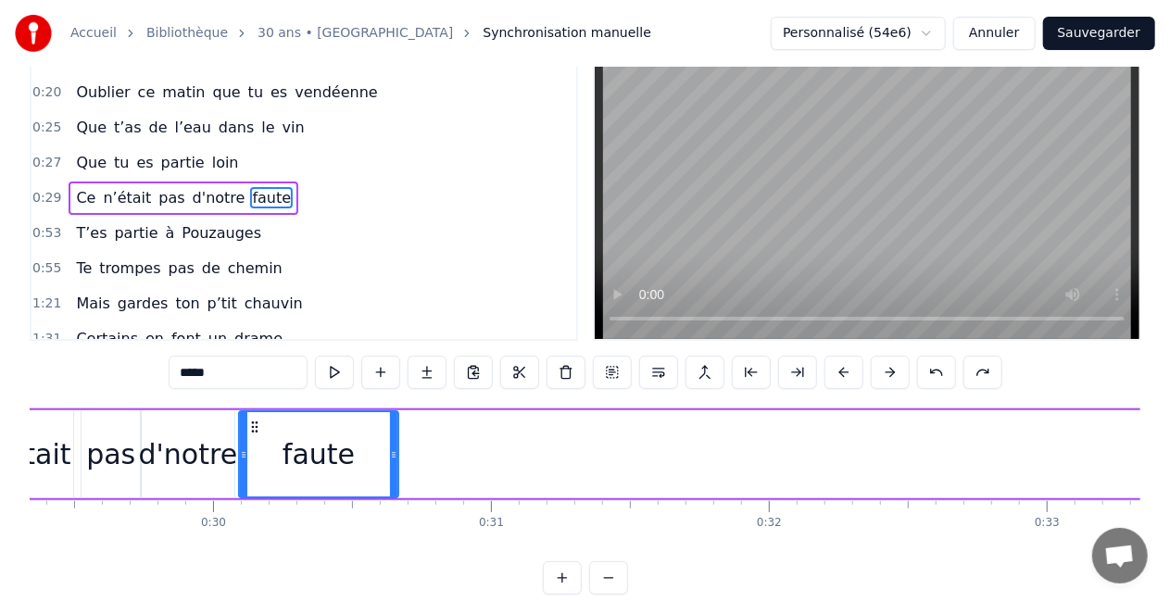
drag, startPoint x: 739, startPoint y: 423, endPoint x: 255, endPoint y: 420, distance: 484.6
click at [255, 420] on icon at bounding box center [254, 427] width 15 height 15
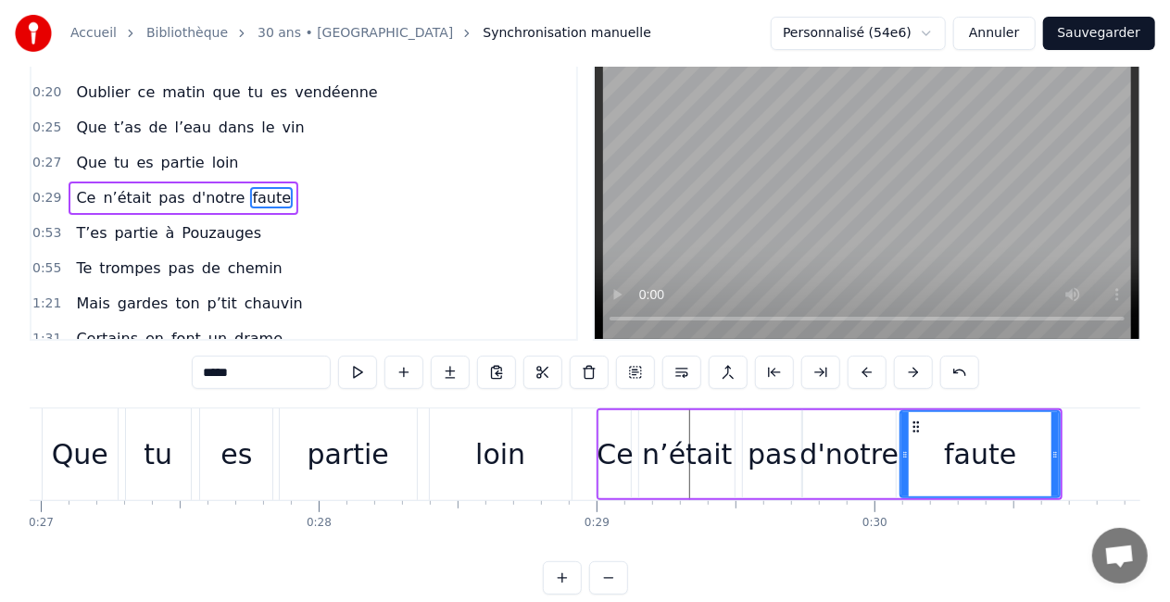
scroll to position [0, 7506]
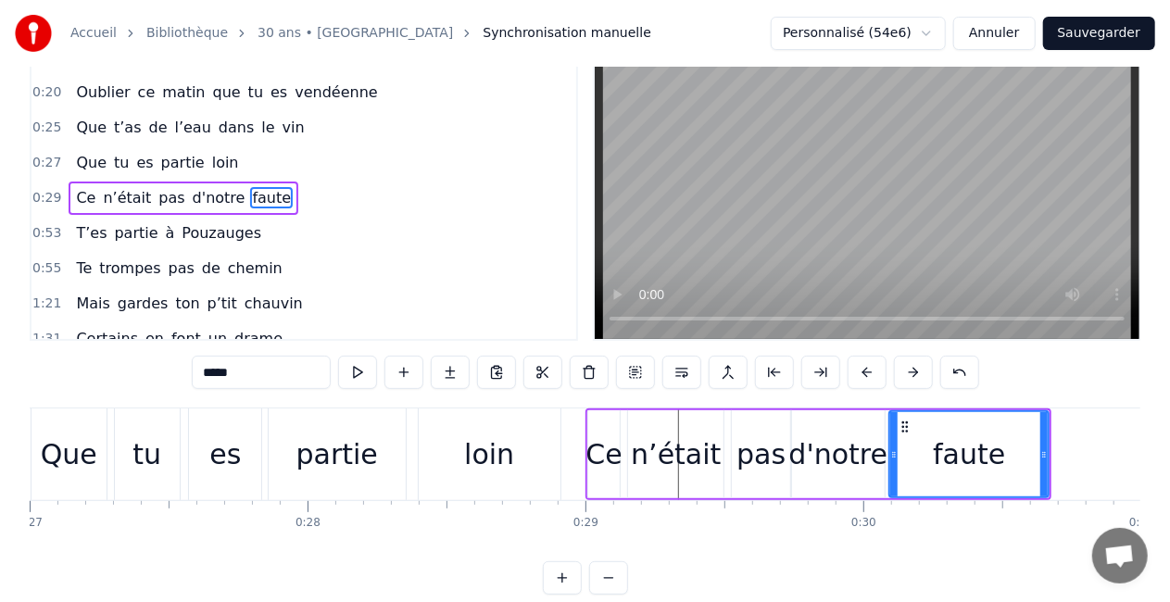
click at [601, 482] on div "Ce" at bounding box center [604, 454] width 32 height 88
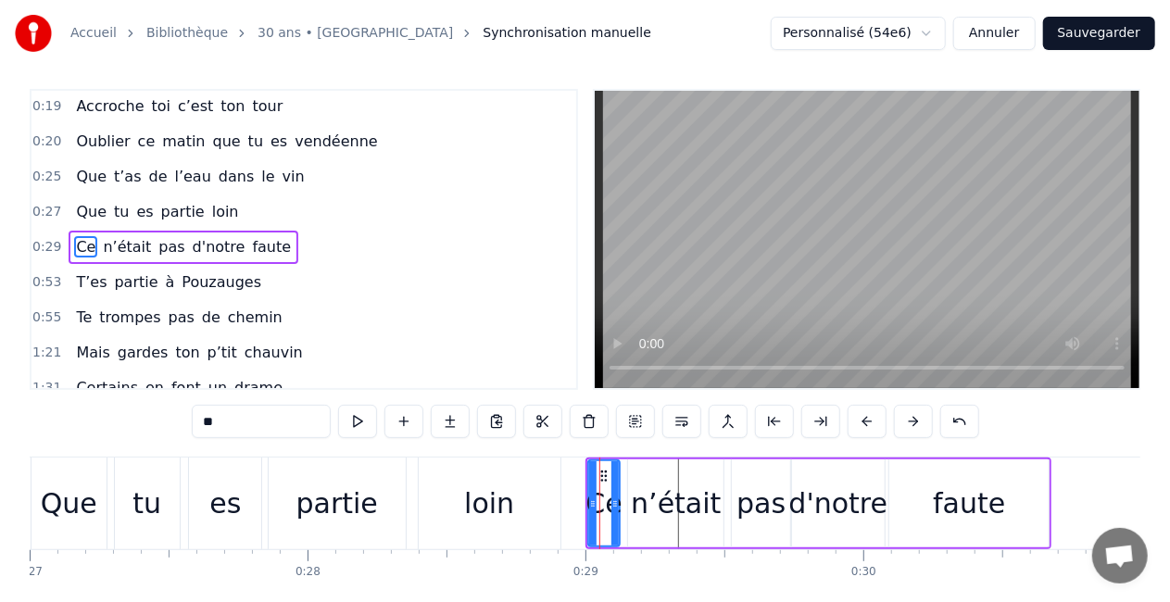
scroll to position [0, 0]
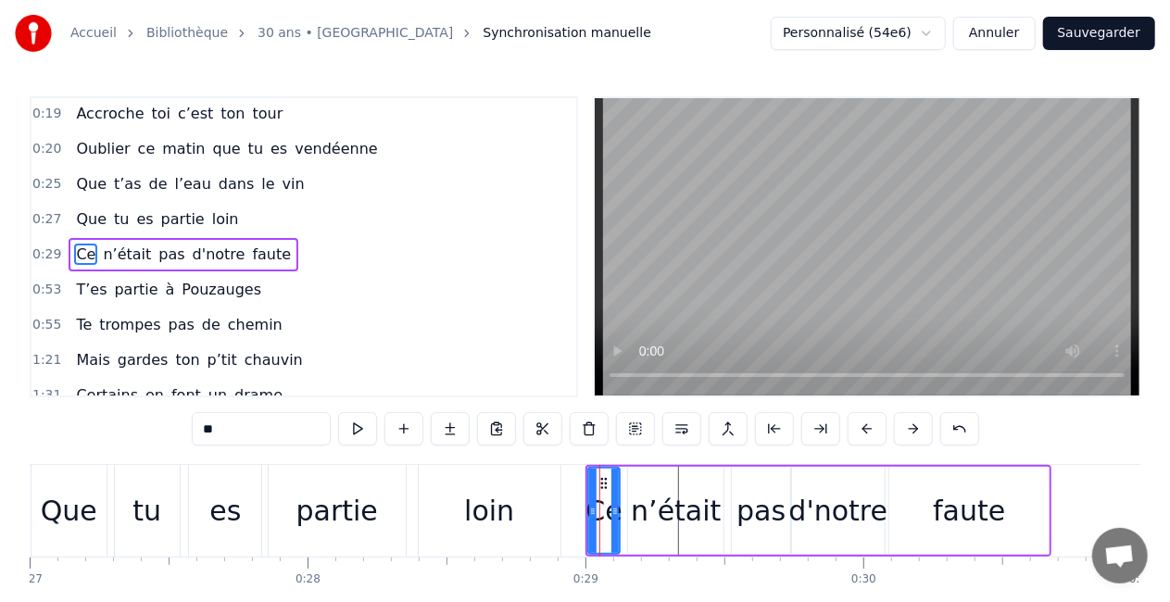
click at [650, 510] on div "n’était" at bounding box center [676, 511] width 90 height 42
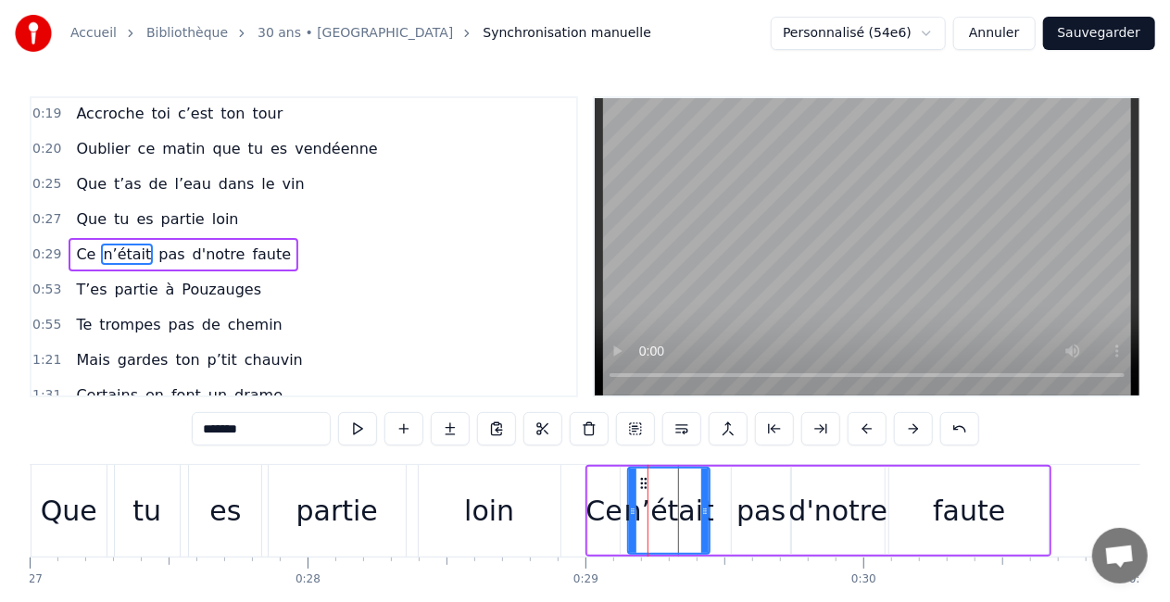
drag, startPoint x: 717, startPoint y: 524, endPoint x: 703, endPoint y: 527, distance: 14.2
click at [703, 527] on div at bounding box center [704, 511] width 7 height 84
click at [763, 524] on div "pas" at bounding box center [761, 511] width 49 height 42
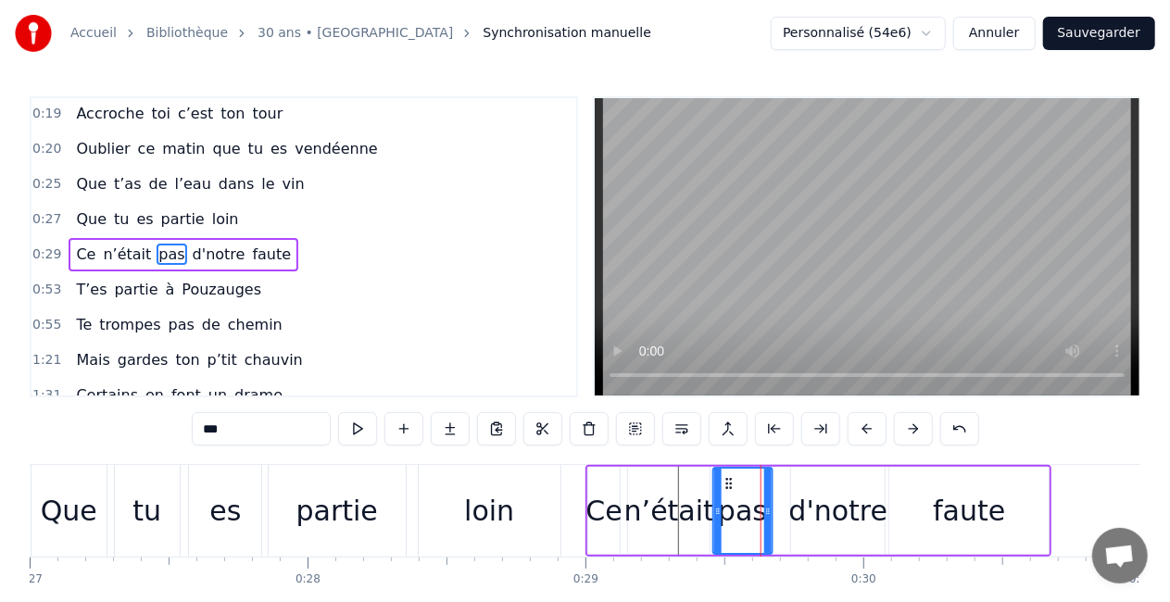
drag, startPoint x: 748, startPoint y: 485, endPoint x: 729, endPoint y: 486, distance: 18.6
click at [729, 486] on icon at bounding box center [729, 483] width 15 height 15
click at [808, 499] on div "d'notre" at bounding box center [838, 511] width 99 height 42
type input "*******"
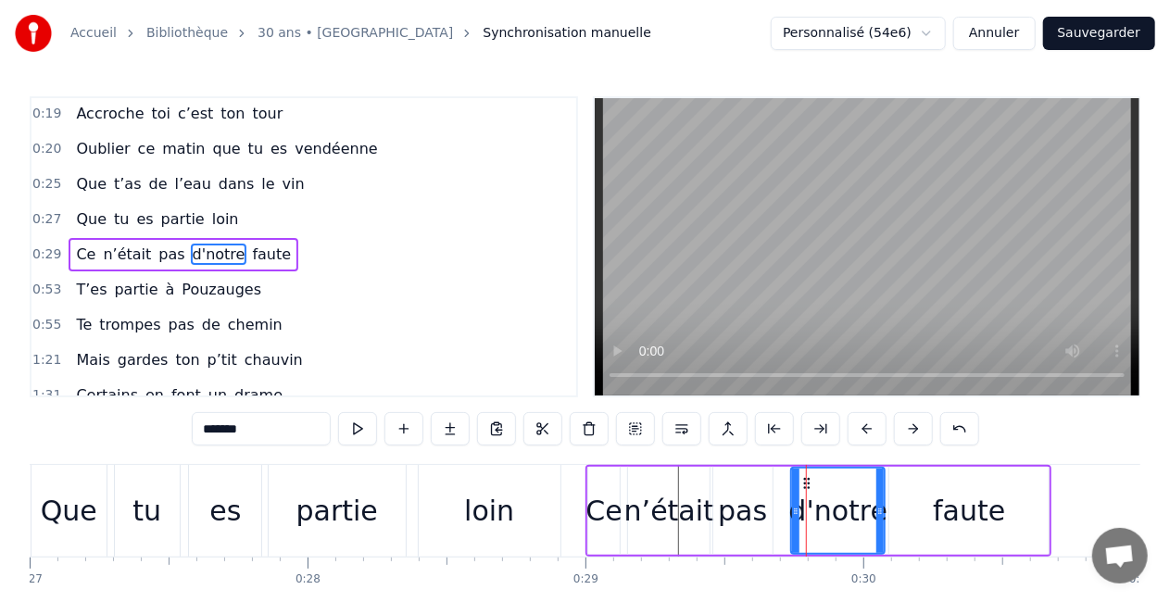
drag, startPoint x: 806, startPoint y: 483, endPoint x: 795, endPoint y: 486, distance: 11.5
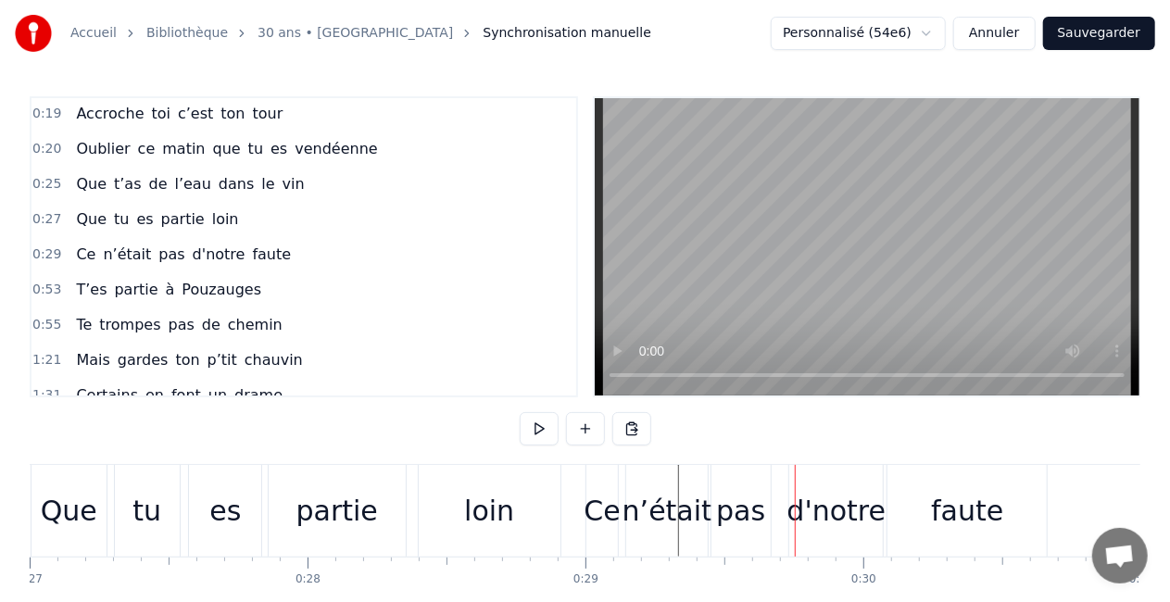
click at [810, 485] on div "d'notre" at bounding box center [836, 511] width 94 height 92
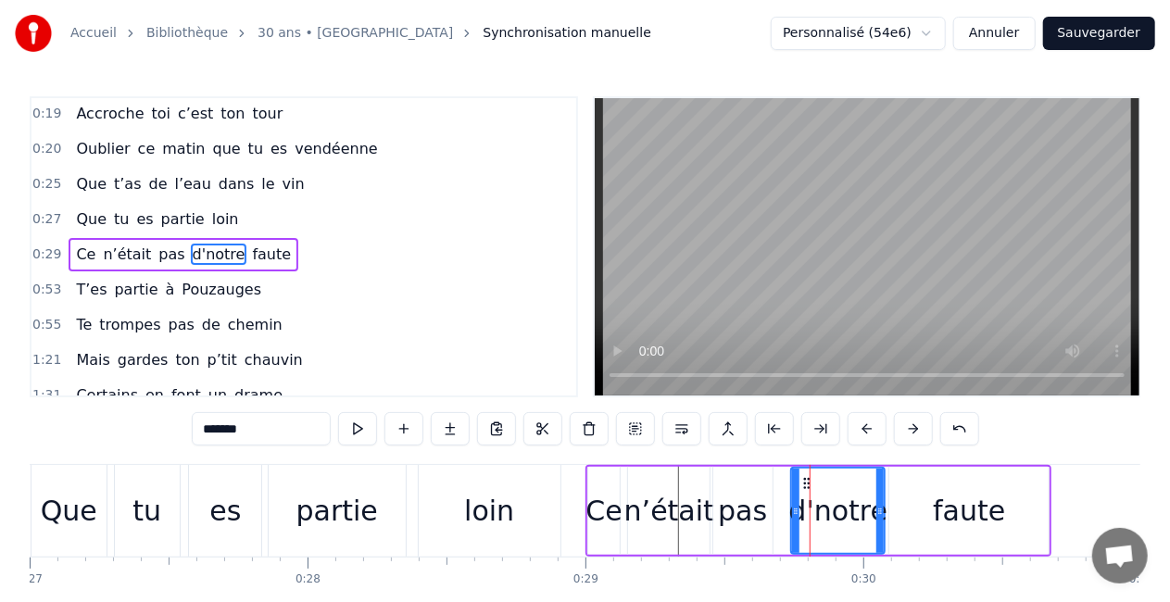
click at [1040, 454] on div "0:04 Comment puis- je oublier 0:07 Ce jour si spéciale 0:08 Ce jour où tu es né…" at bounding box center [585, 373] width 1111 height 555
click at [1058, 424] on div "0:04 Comment puis- je oublier 0:07 Ce jour si spéciale 0:08 Ce jour où tu es né…" at bounding box center [585, 373] width 1111 height 555
drag, startPoint x: 806, startPoint y: 484, endPoint x: 788, endPoint y: 486, distance: 18.6
click at [788, 486] on icon at bounding box center [789, 483] width 15 height 15
click at [967, 505] on div "faute" at bounding box center [969, 511] width 72 height 42
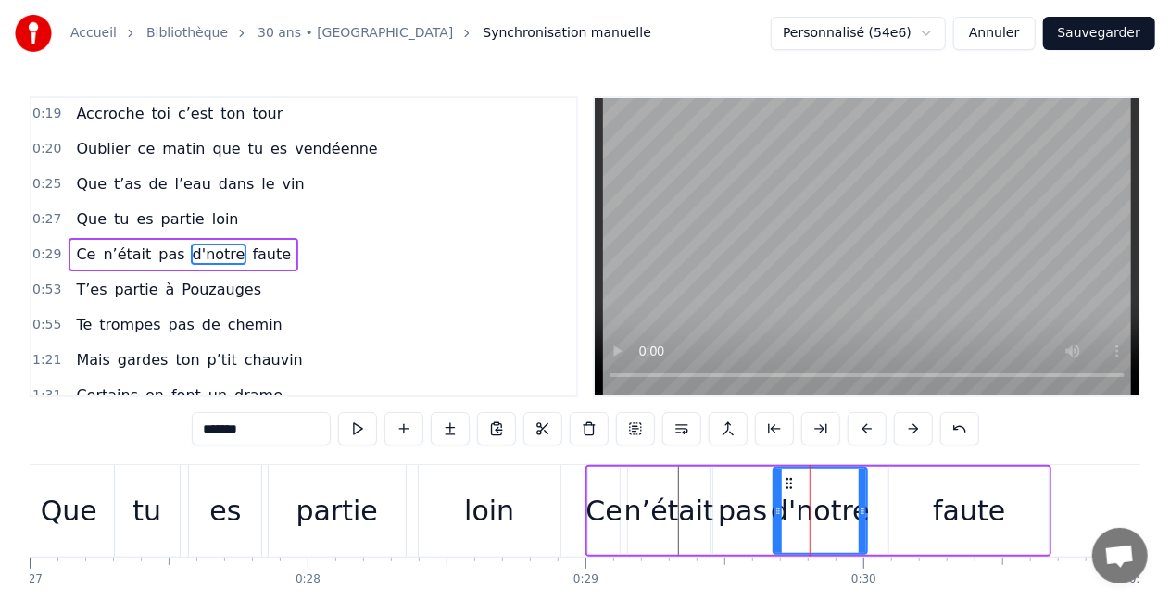
type input "*****"
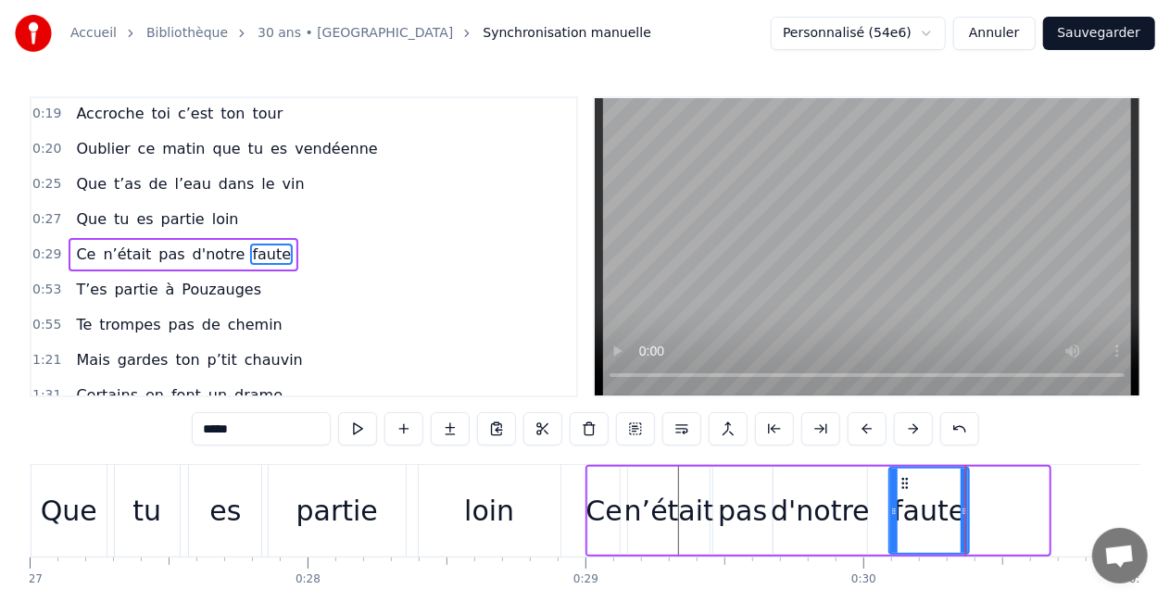
drag, startPoint x: 1045, startPoint y: 506, endPoint x: 966, endPoint y: 509, distance: 79.7
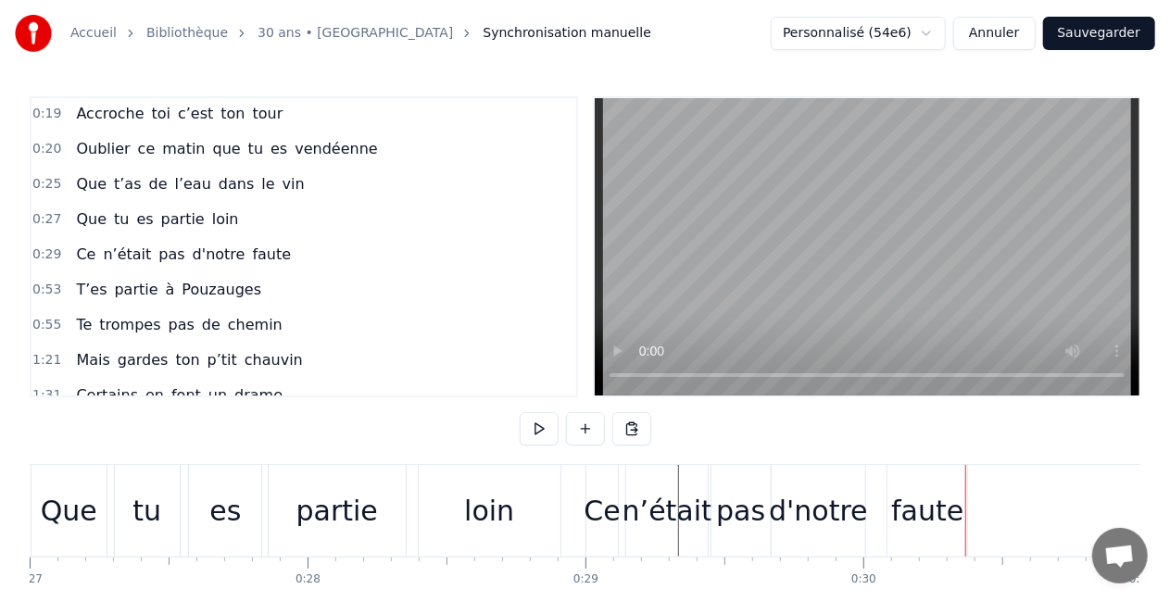
click at [909, 482] on div "faute" at bounding box center [928, 511] width 80 height 92
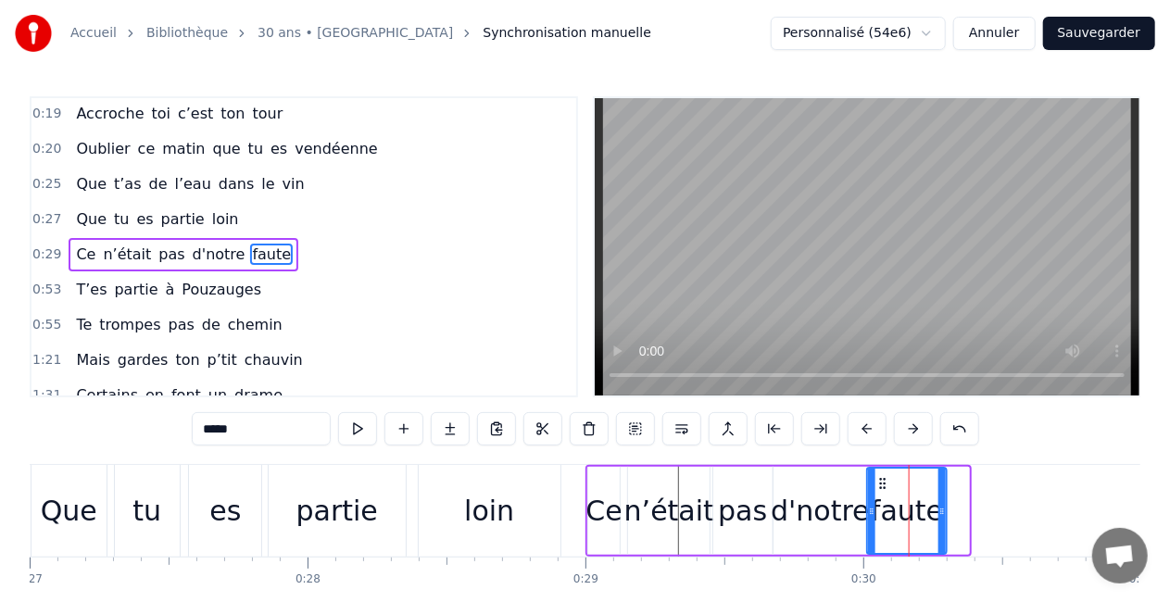
drag, startPoint x: 903, startPoint y: 481, endPoint x: 881, endPoint y: 484, distance: 21.5
click at [881, 484] on icon at bounding box center [883, 483] width 15 height 15
click at [1080, 440] on div "0:04 Comment puis- je oublier 0:07 Ce jour si spéciale 0:08 Ce jour où tu es né…" at bounding box center [585, 373] width 1111 height 555
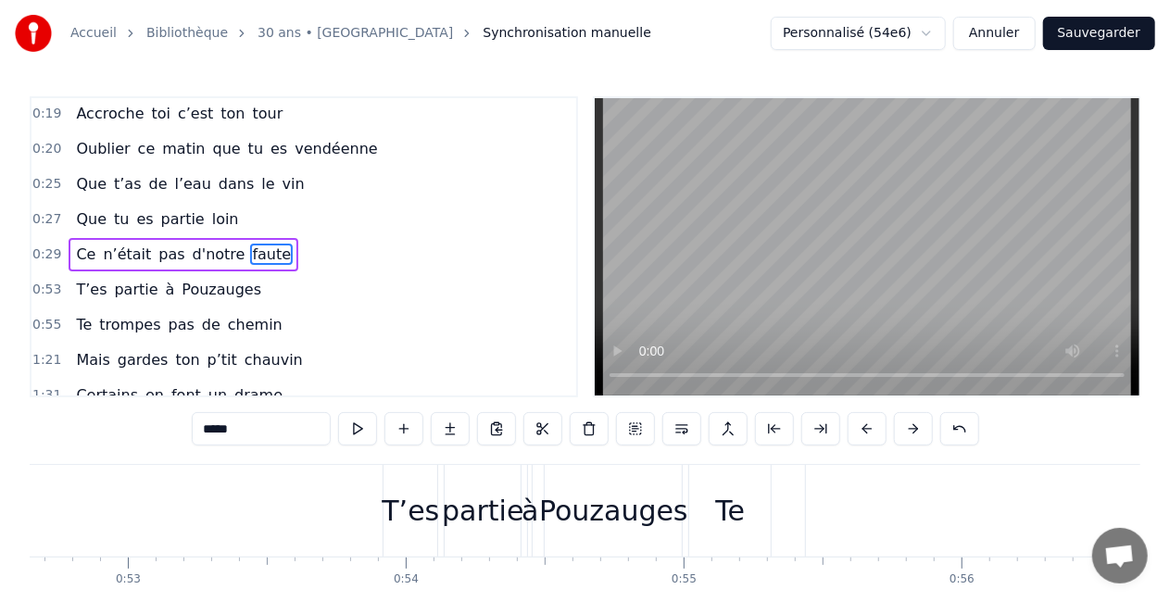
scroll to position [0, 14601]
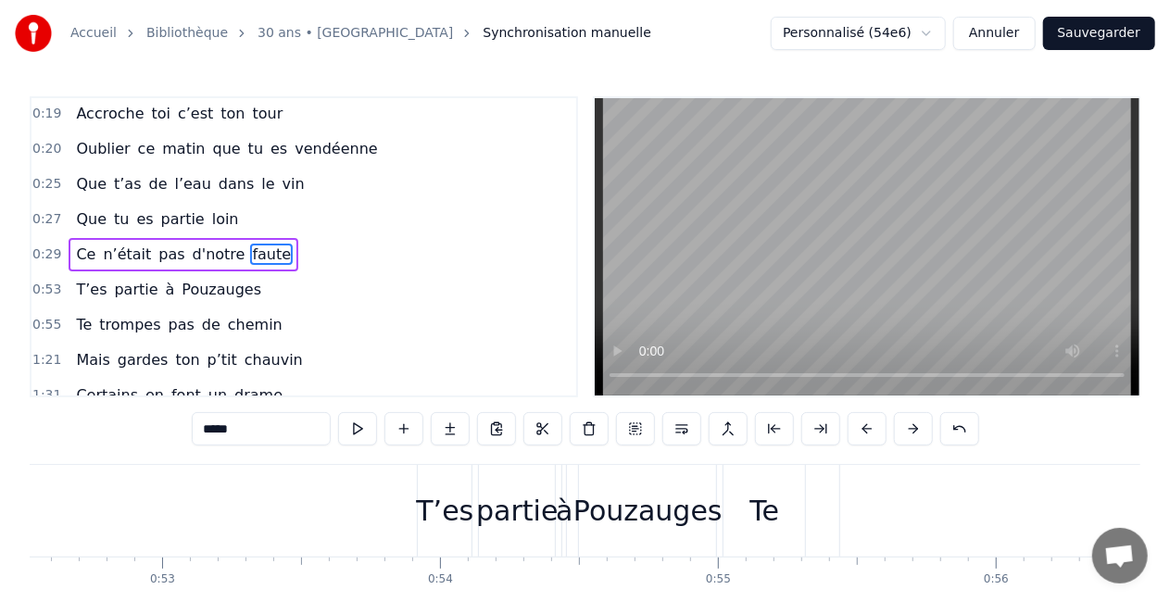
click at [438, 486] on div "T’es" at bounding box center [445, 511] width 54 height 92
type input "****"
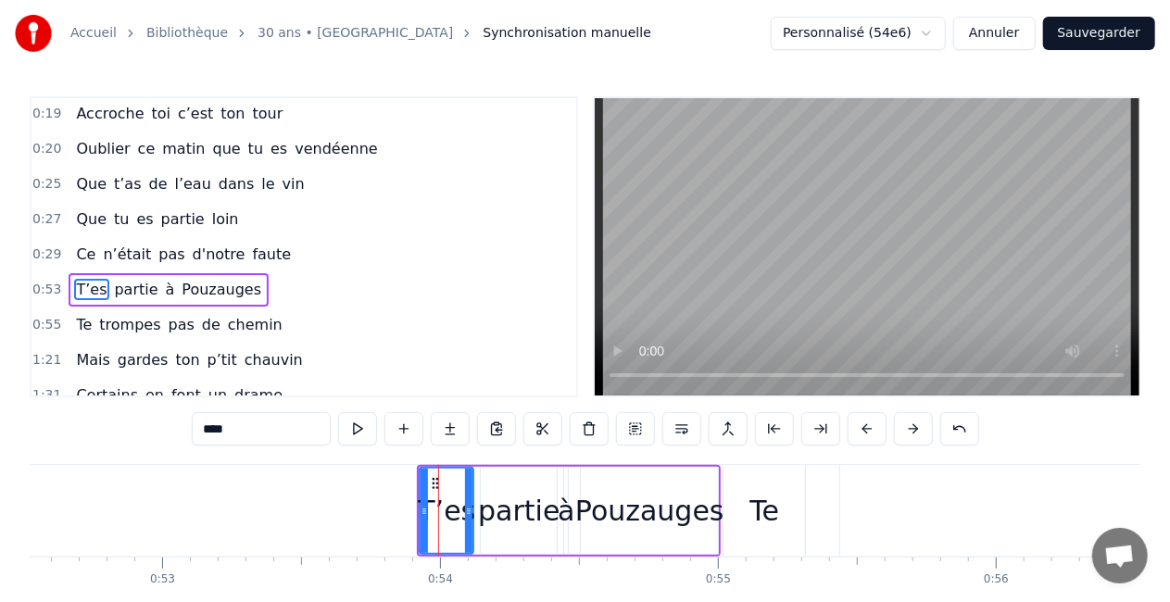
scroll to position [284, 0]
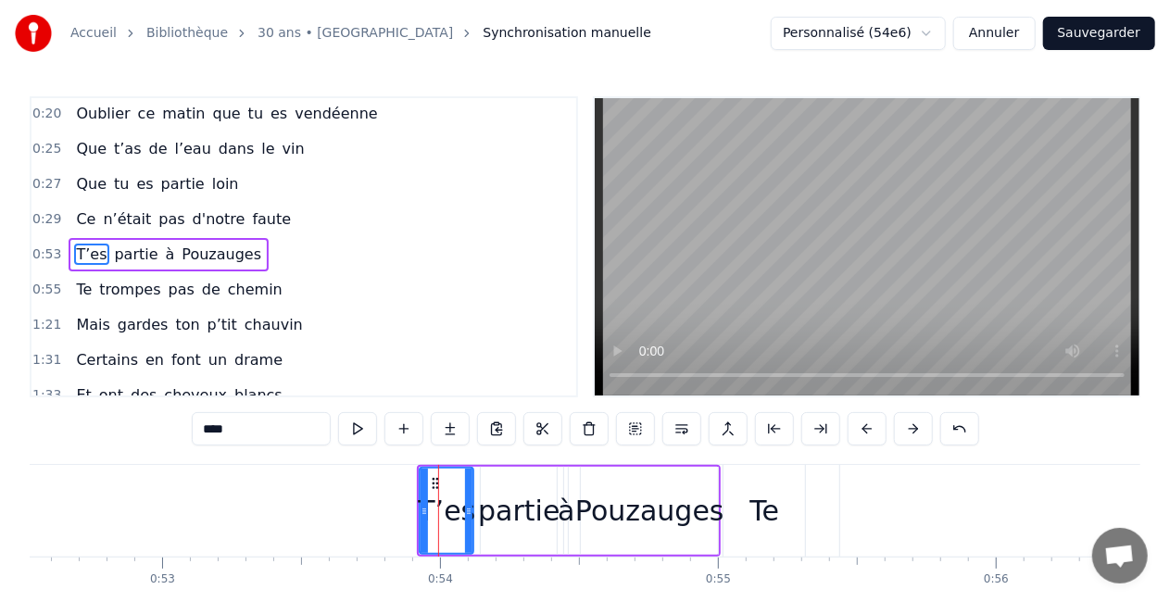
click at [476, 495] on div "T’es partie à [GEOGRAPHIC_DATA]" at bounding box center [569, 511] width 304 height 92
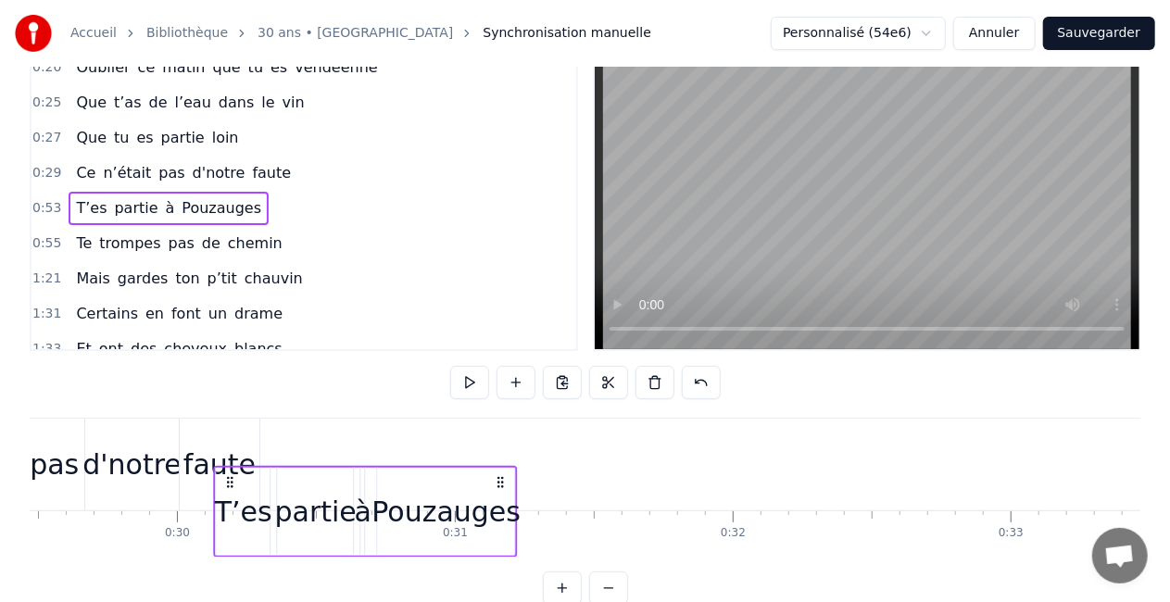
scroll to position [0, 8182]
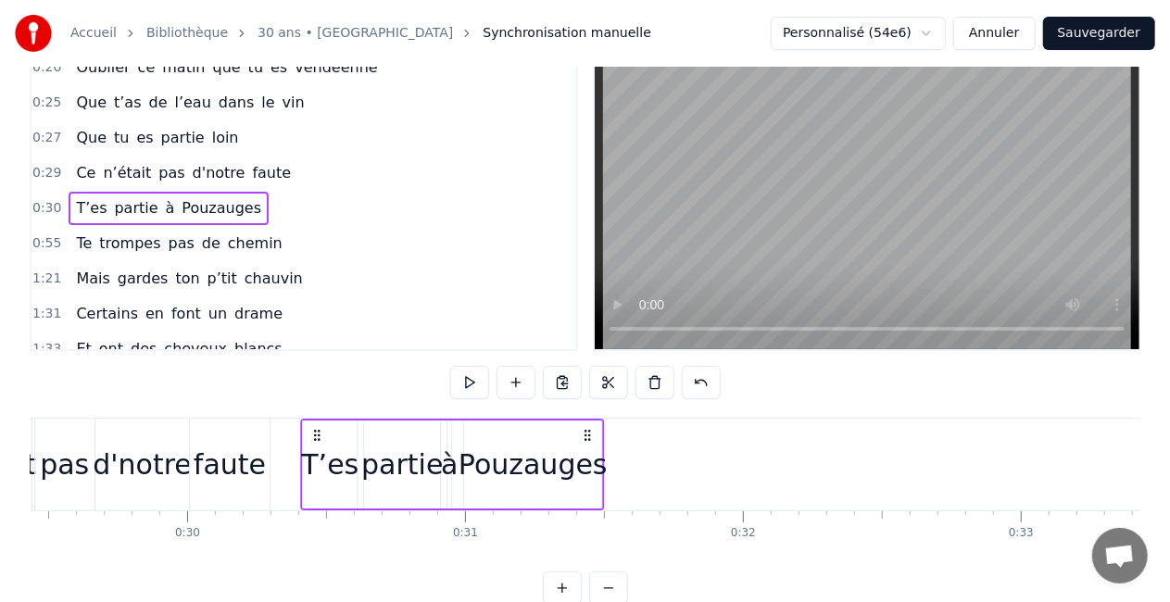
click at [317, 434] on icon at bounding box center [317, 435] width 15 height 15
click at [592, 453] on div "Pouzauges" at bounding box center [533, 465] width 149 height 42
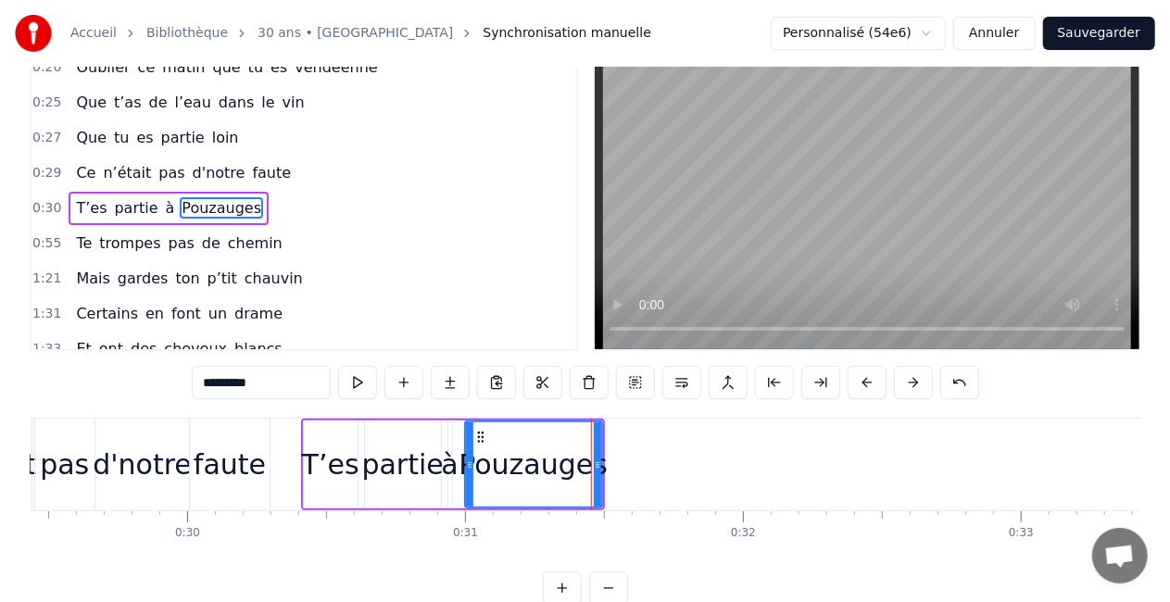
scroll to position [0, 0]
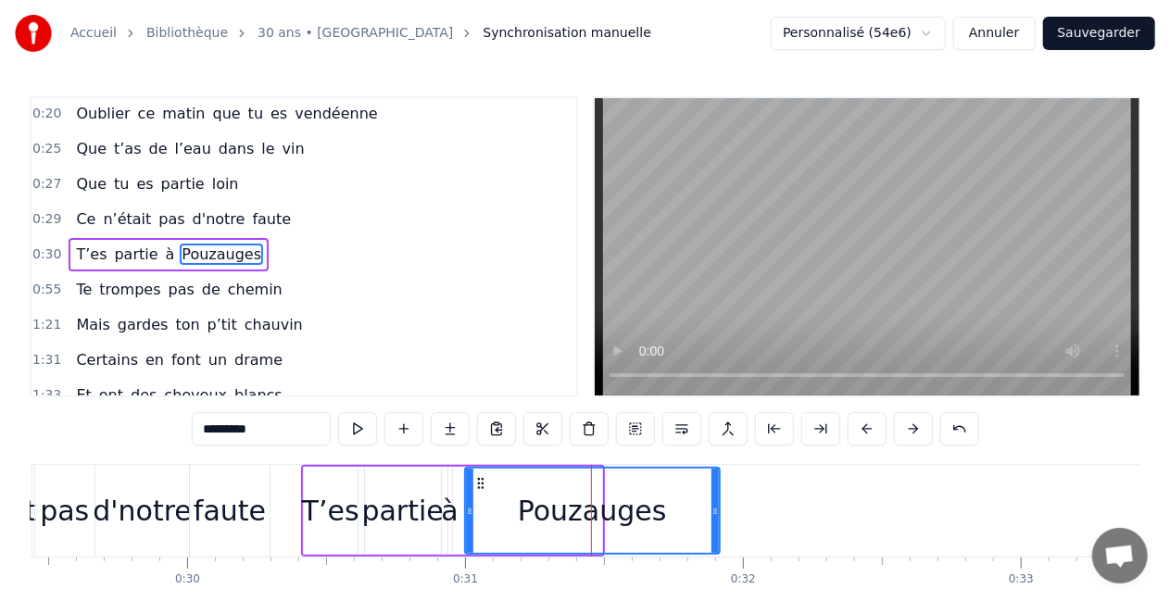
drag, startPoint x: 599, startPoint y: 519, endPoint x: 716, endPoint y: 537, distance: 119.1
click at [716, 537] on div at bounding box center [715, 511] width 7 height 84
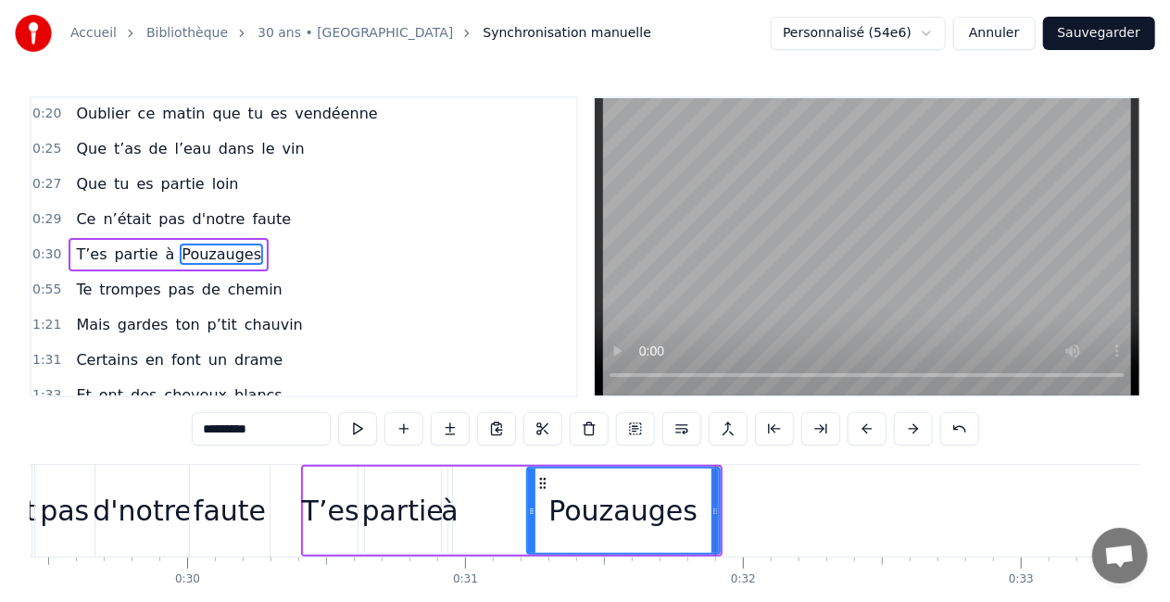
drag, startPoint x: 469, startPoint y: 515, endPoint x: 534, endPoint y: 525, distance: 65.7
click at [534, 525] on div at bounding box center [531, 511] width 7 height 84
click at [445, 522] on div "à" at bounding box center [449, 511] width 17 height 42
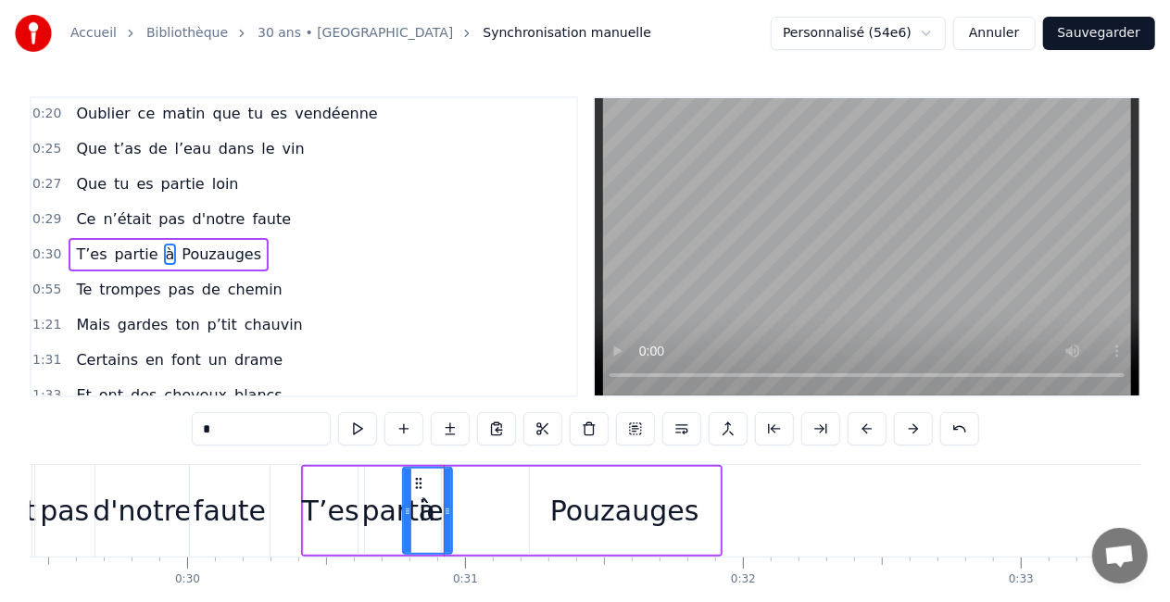
drag, startPoint x: 454, startPoint y: 518, endPoint x: 410, endPoint y: 507, distance: 45.8
click at [410, 507] on div at bounding box center [407, 511] width 7 height 84
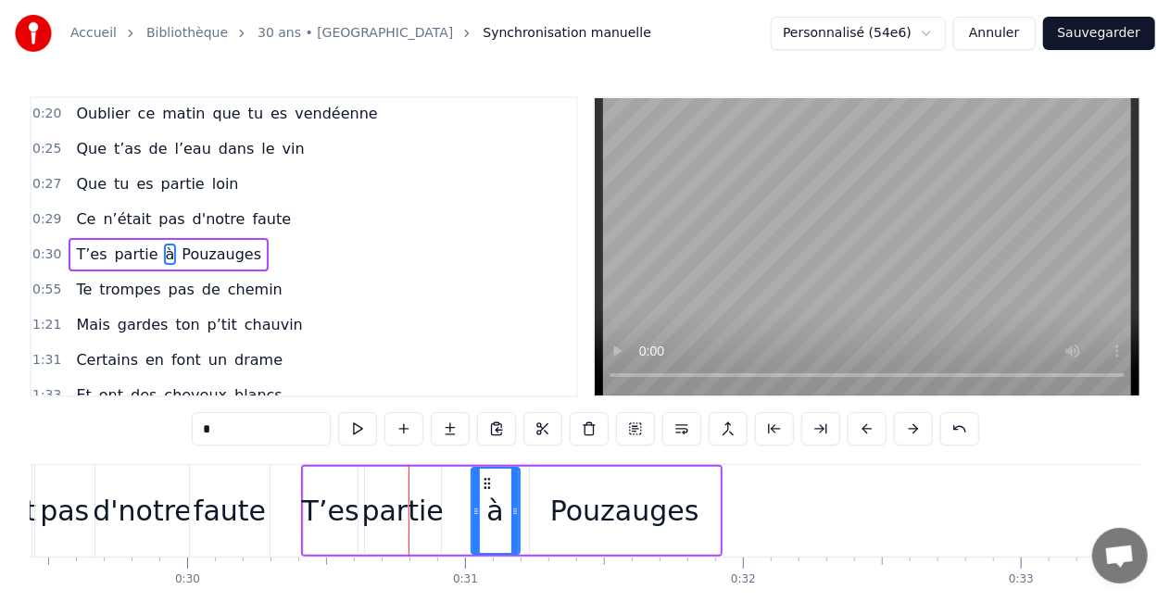
drag, startPoint x: 419, startPoint y: 480, endPoint x: 486, endPoint y: 482, distance: 67.7
click at [486, 482] on icon at bounding box center [487, 483] width 15 height 15
click at [405, 499] on div "partie" at bounding box center [403, 511] width 82 height 42
type input "******"
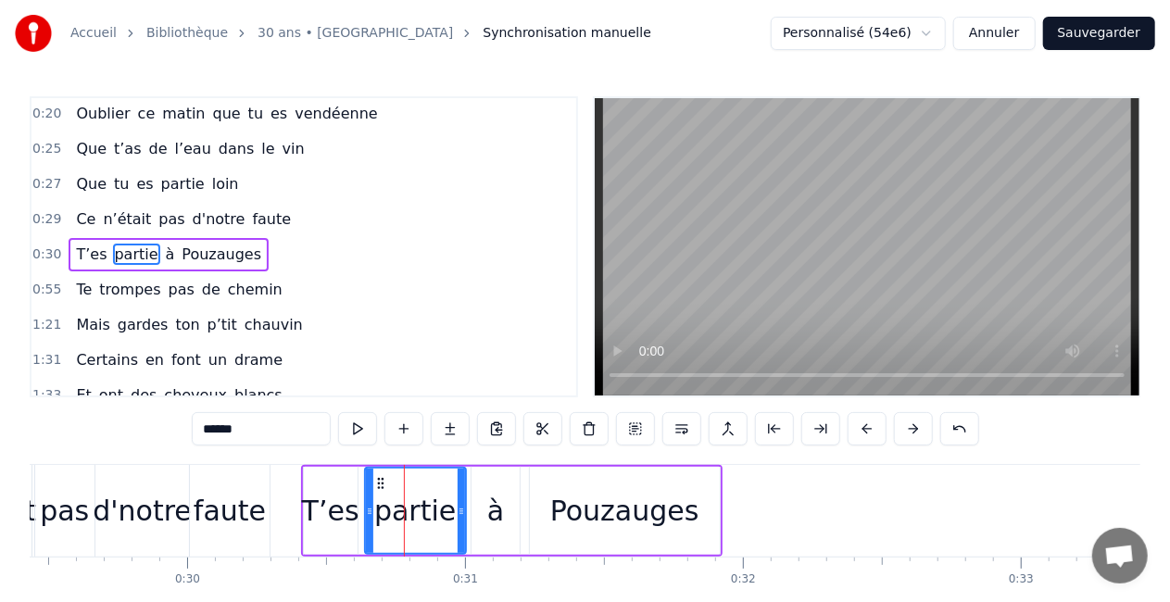
drag, startPoint x: 434, startPoint y: 520, endPoint x: 459, endPoint y: 527, distance: 26.1
click at [459, 527] on div at bounding box center [461, 511] width 7 height 84
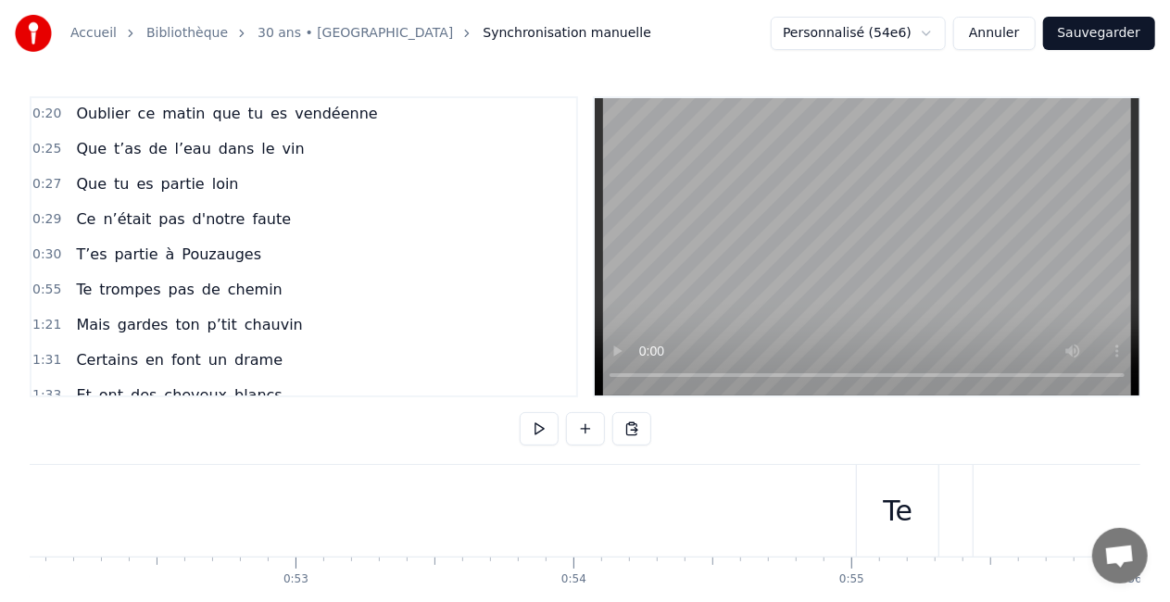
scroll to position [0, 14468]
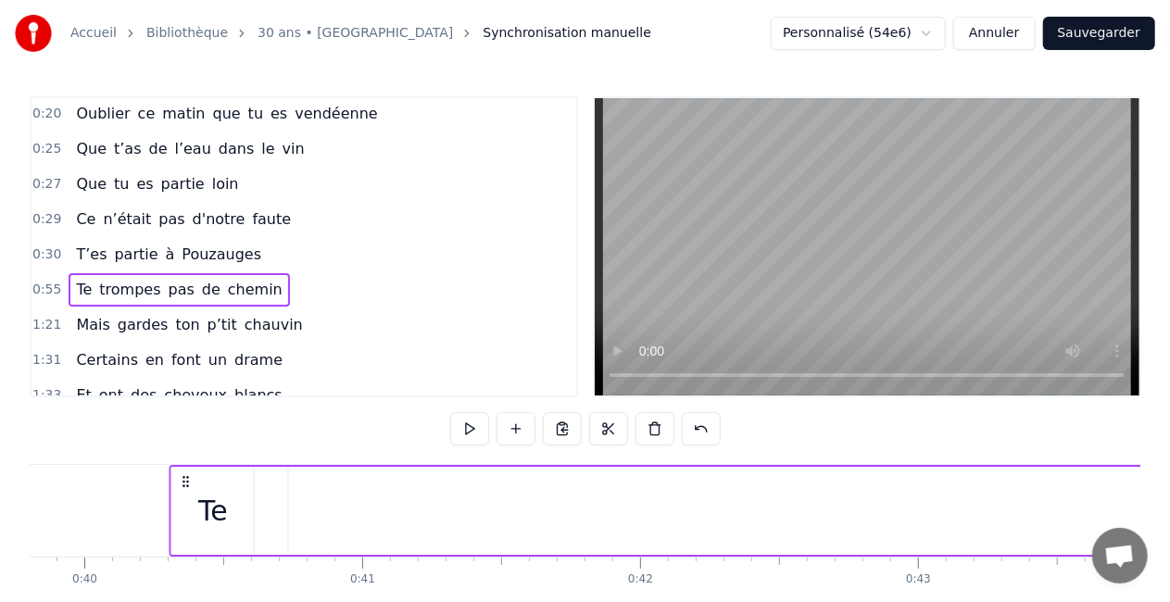
drag, startPoint x: 869, startPoint y: 482, endPoint x: 162, endPoint y: 448, distance: 707.8
click at [162, 448] on div "0:04 Comment puis- je oublier 0:07 Ce jour si spéciale 0:08 Ce jour où tu es né…" at bounding box center [585, 373] width 1111 height 555
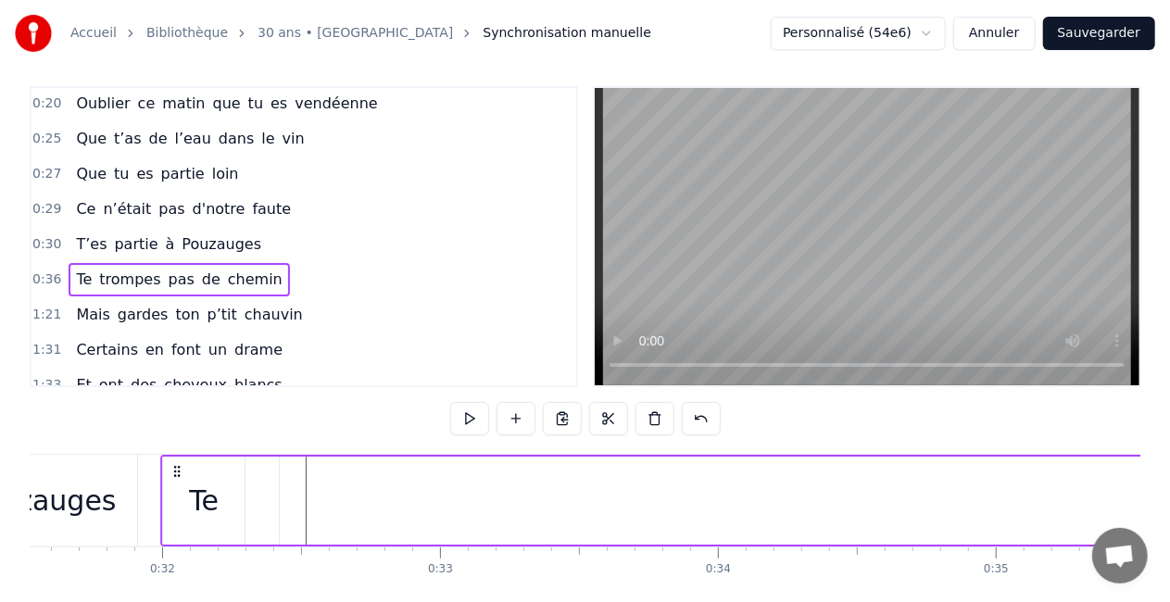
drag, startPoint x: 176, startPoint y: 478, endPoint x: 178, endPoint y: 490, distance: 12.2
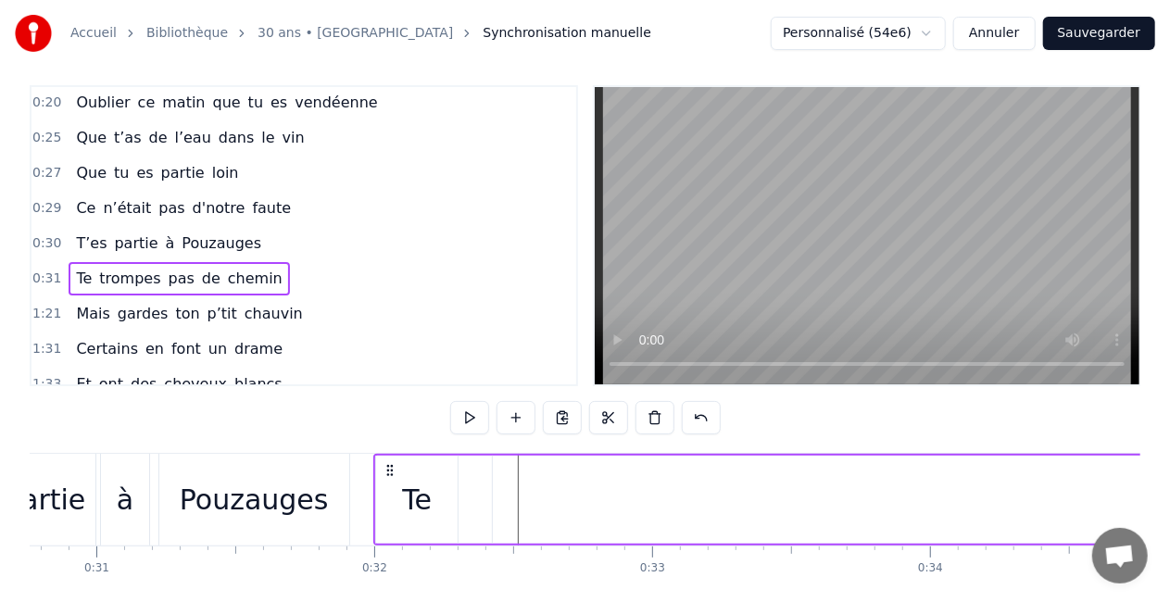
scroll to position [0, 8544]
click at [456, 506] on div "Te" at bounding box center [425, 500] width 82 height 88
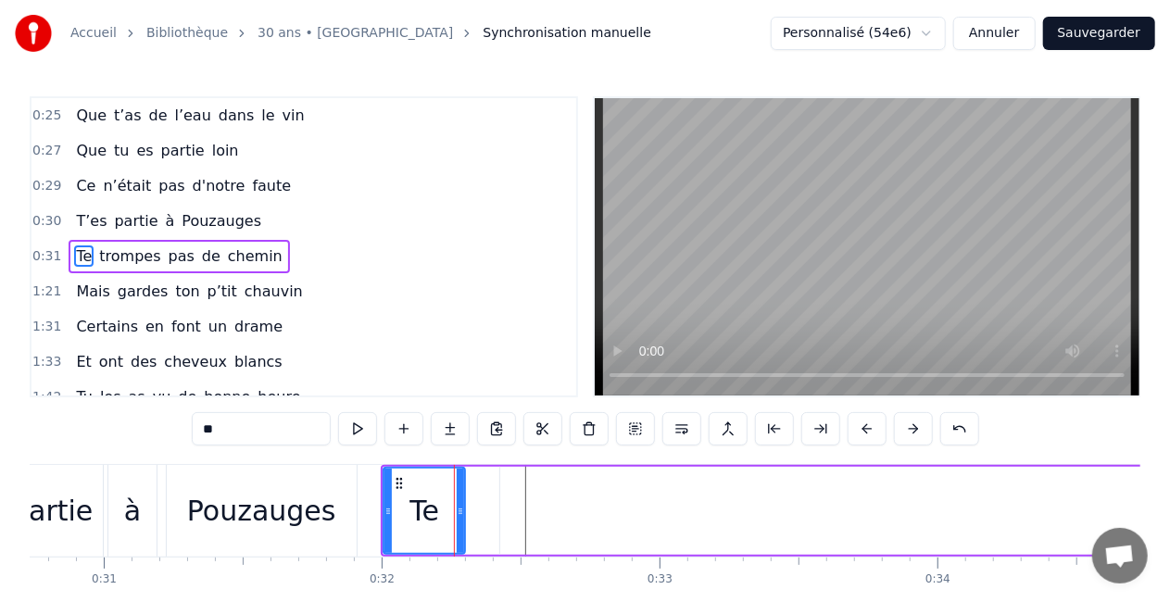
scroll to position [318, 0]
drag, startPoint x: 462, startPoint y: 515, endPoint x: 436, endPoint y: 520, distance: 26.4
click at [436, 520] on div at bounding box center [434, 511] width 7 height 84
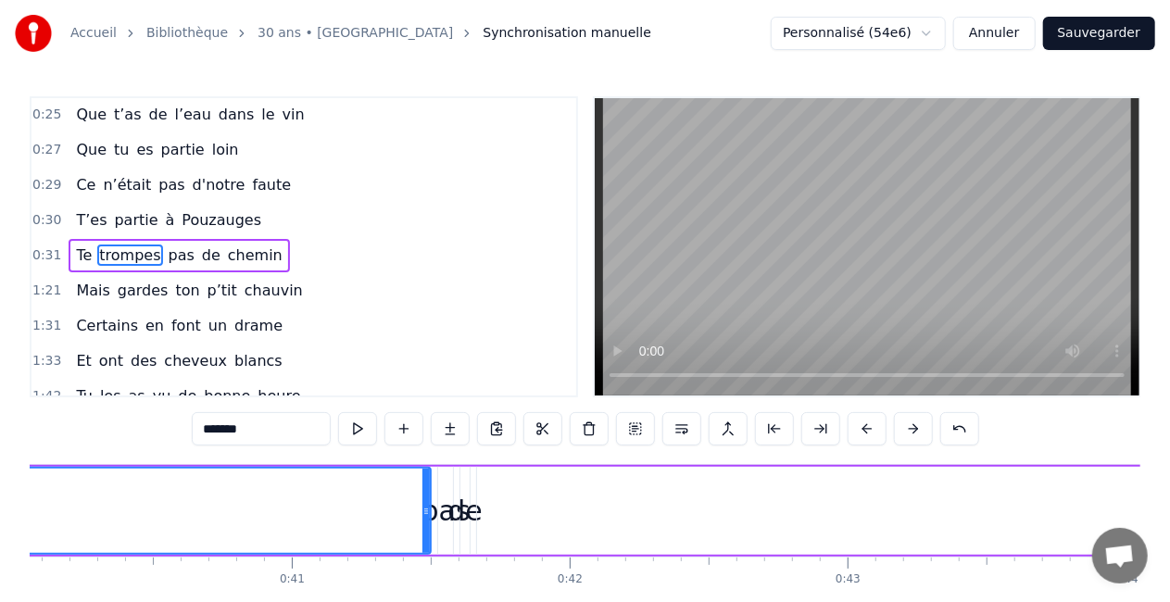
scroll to position [0, 11216]
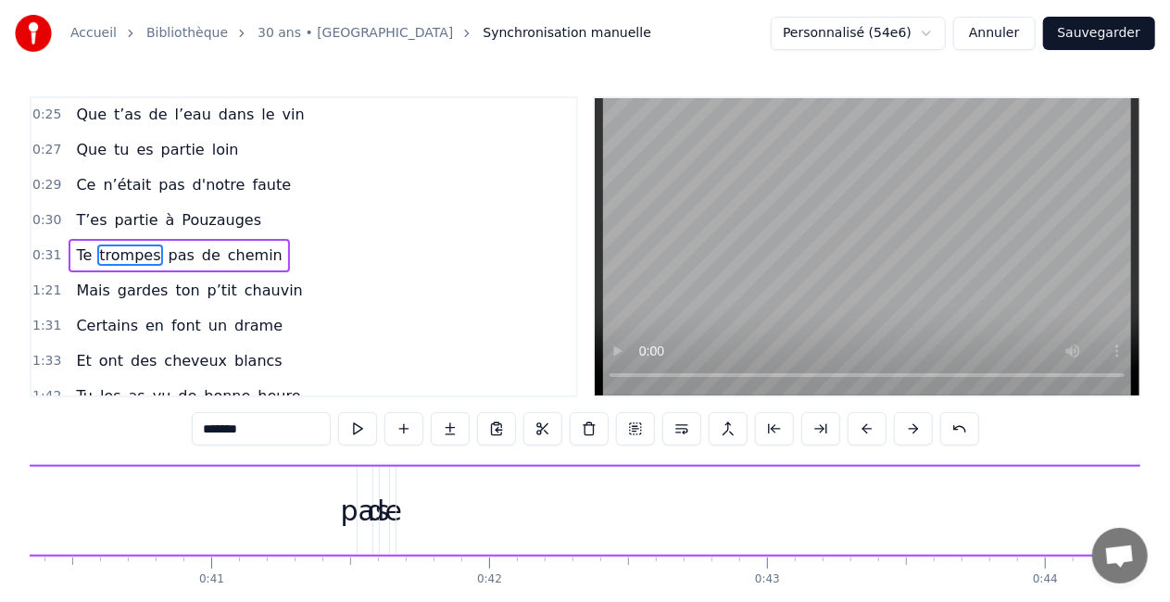
drag, startPoint x: 343, startPoint y: 511, endPoint x: 19, endPoint y: 497, distance: 324.7
click at [19, 497] on div "Accueil Bibliothèque 30 ans • Chlo Synchronisation manuelle Personnalisé (54e6)…" at bounding box center [585, 325] width 1170 height 651
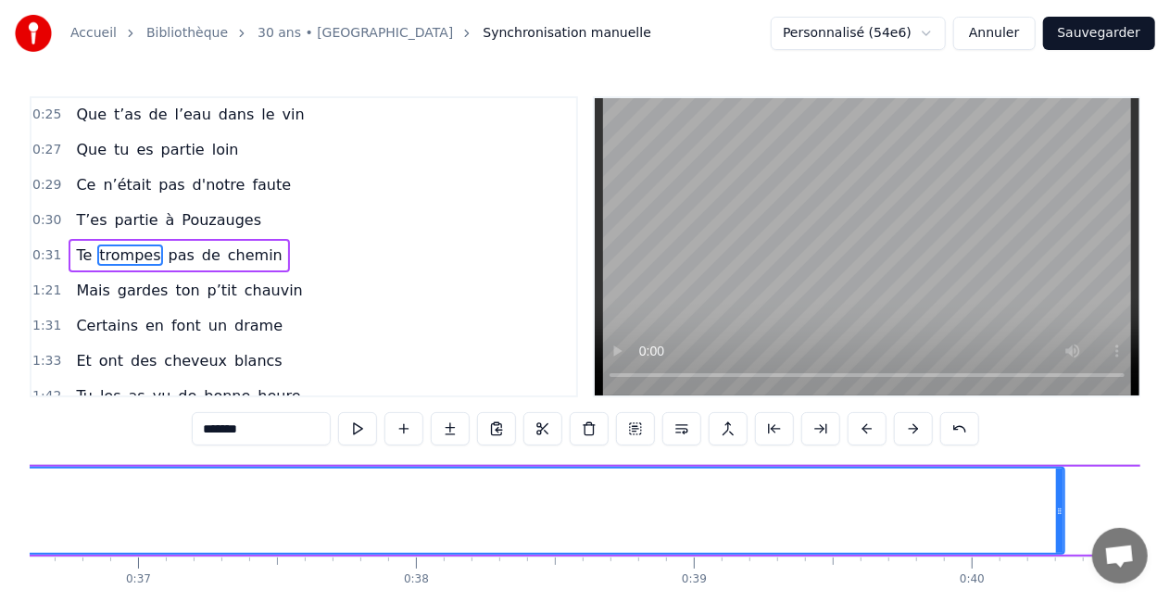
scroll to position [0, 10178]
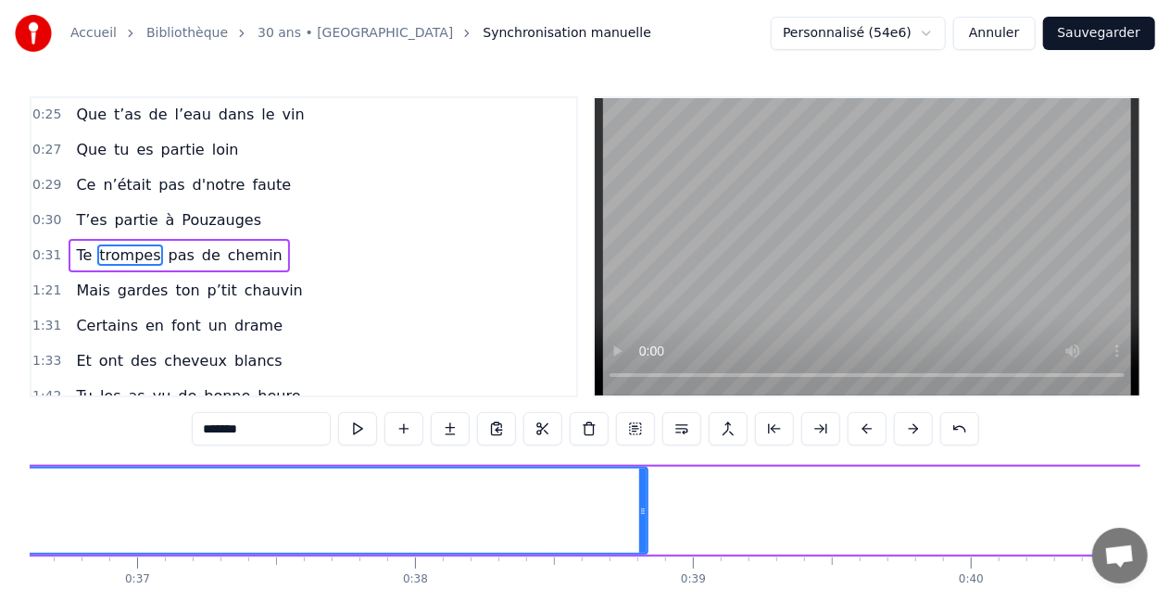
drag, startPoint x: 1062, startPoint y: 513, endPoint x: 517, endPoint y: 513, distance: 544.9
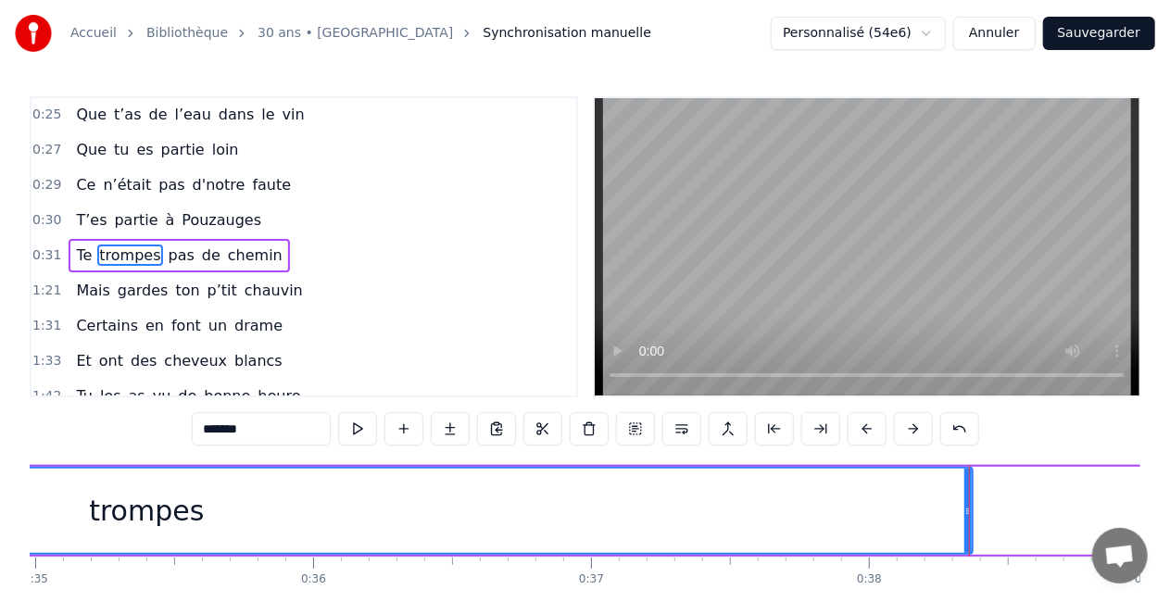
scroll to position [0, 9716]
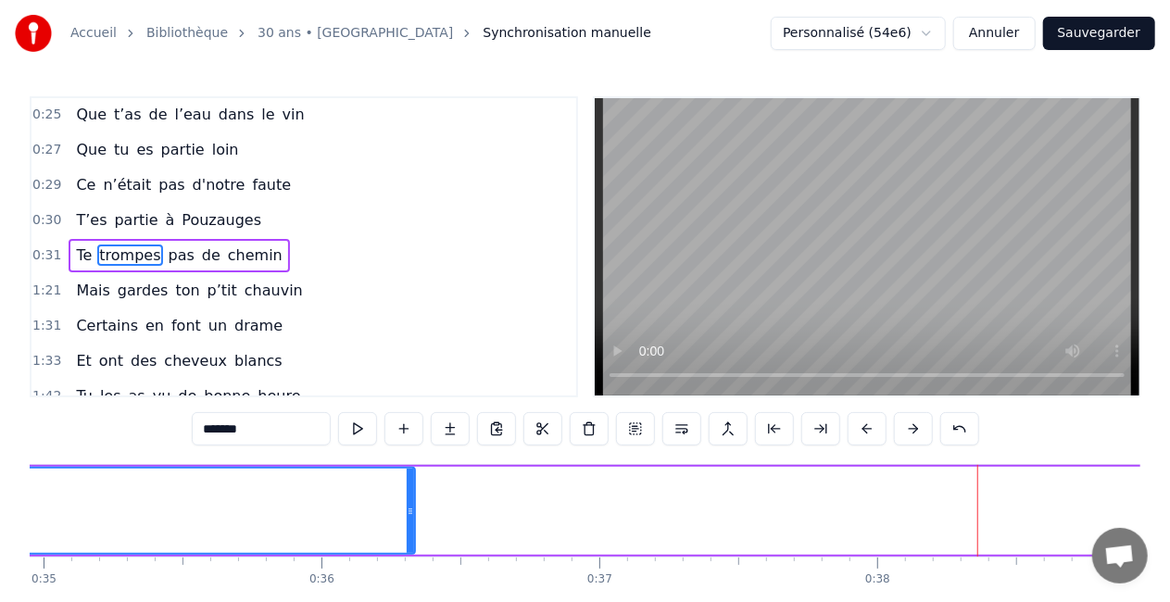
drag, startPoint x: 977, startPoint y: 507, endPoint x: 389, endPoint y: 502, distance: 587.5
click at [407, 502] on div at bounding box center [410, 511] width 7 height 84
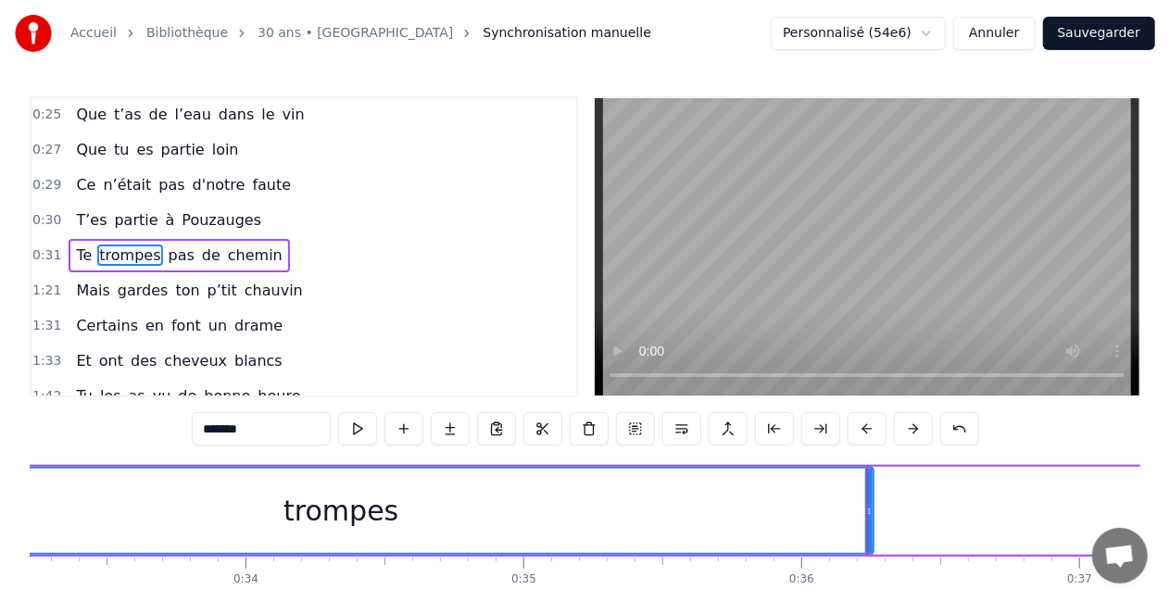
scroll to position [0, 9235]
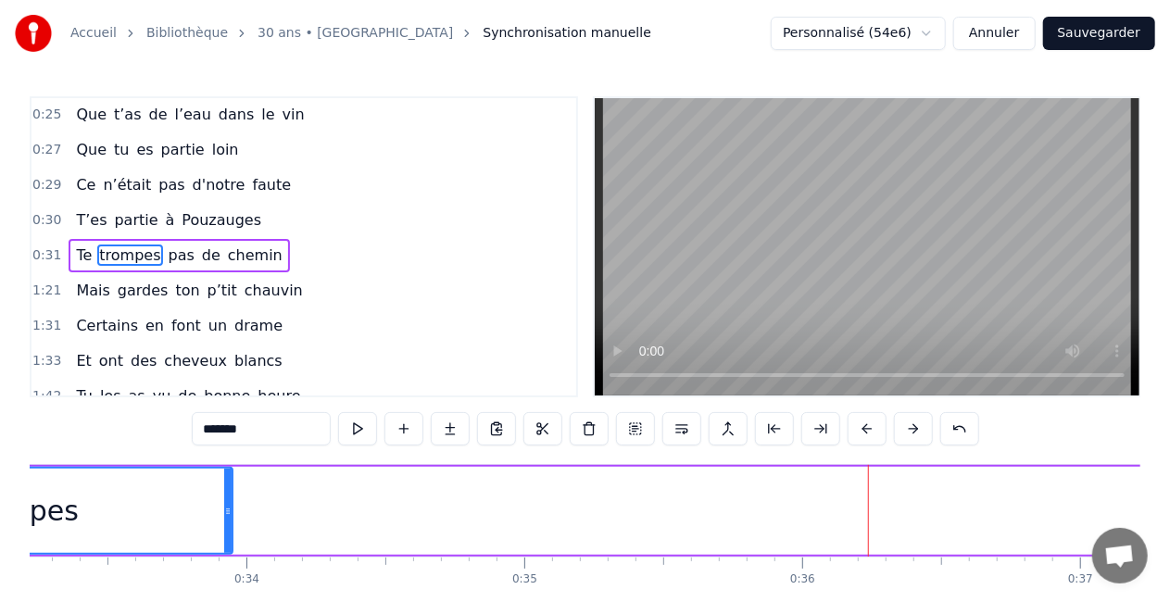
drag, startPoint x: 869, startPoint y: 520, endPoint x: 226, endPoint y: 469, distance: 645.1
click at [226, 469] on div at bounding box center [227, 511] width 7 height 84
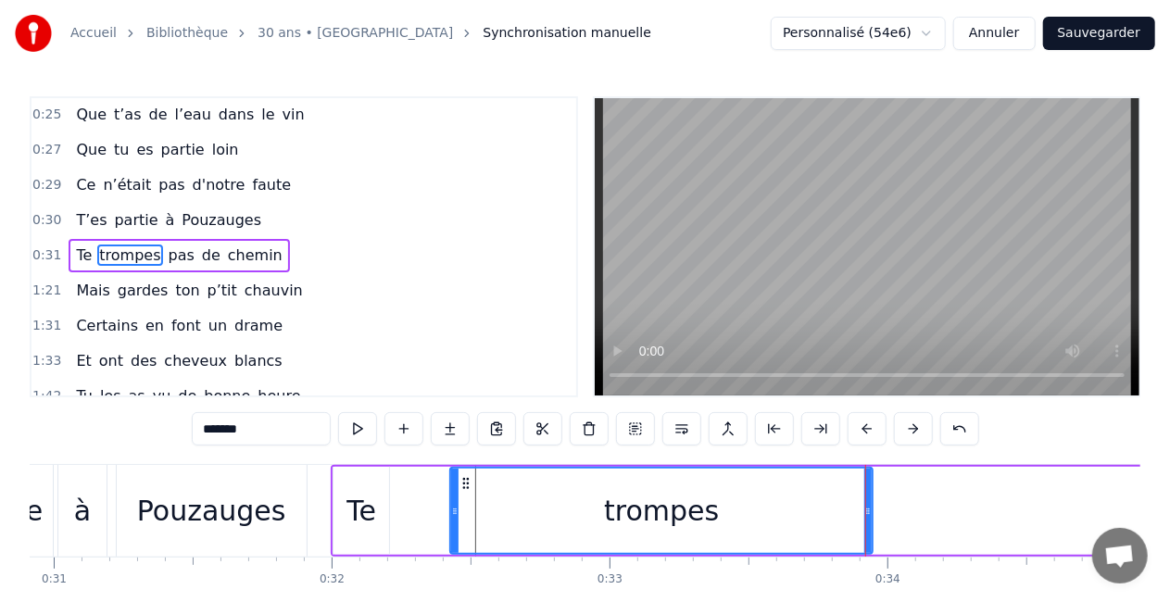
scroll to position [0, 8582]
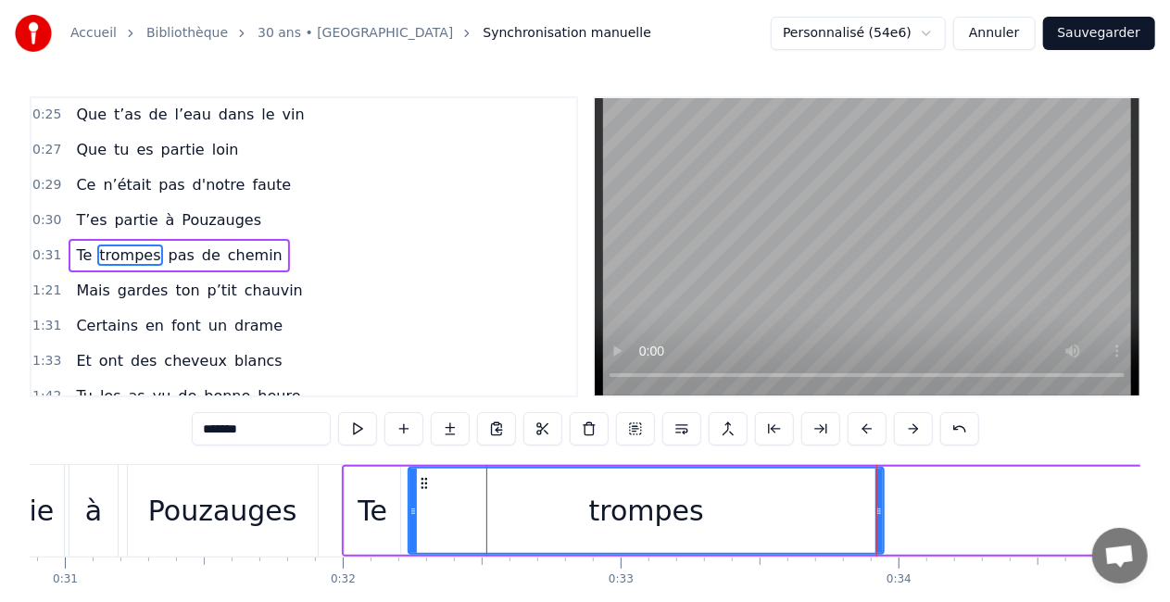
drag, startPoint x: 464, startPoint y: 513, endPoint x: 411, endPoint y: 511, distance: 52.9
click at [411, 511] on icon at bounding box center [413, 511] width 7 height 15
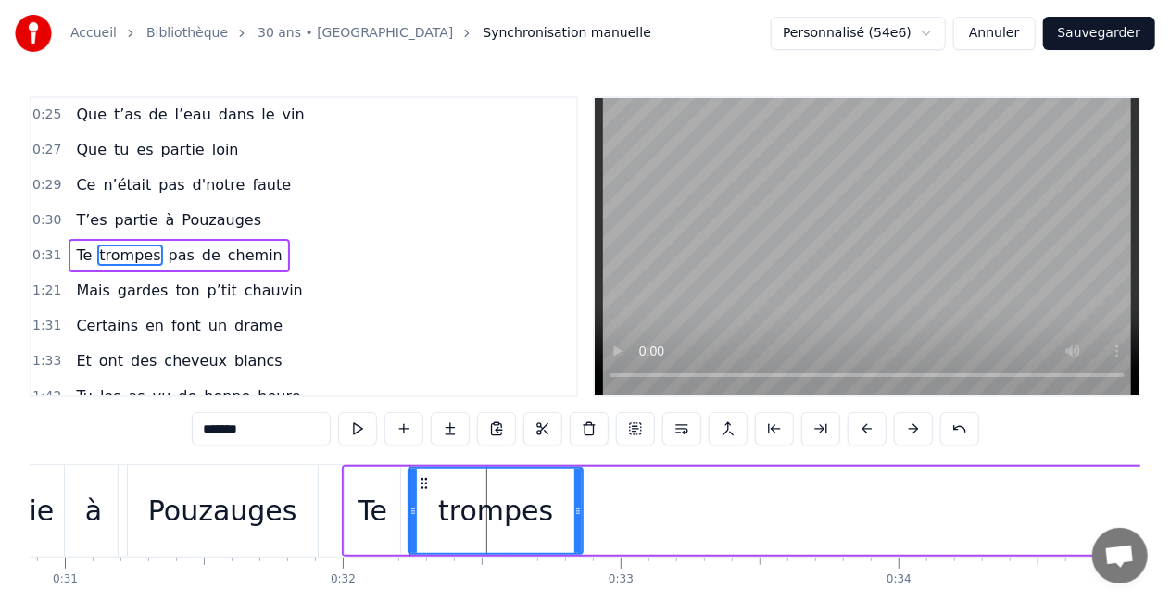
drag, startPoint x: 879, startPoint y: 530, endPoint x: 576, endPoint y: 521, distance: 303.1
click at [576, 521] on div at bounding box center [578, 511] width 7 height 84
click at [576, 521] on div at bounding box center [576, 511] width 7 height 84
drag, startPoint x: 576, startPoint y: 521, endPoint x: 563, endPoint y: 525, distance: 13.8
click at [563, 525] on div at bounding box center [563, 511] width 7 height 84
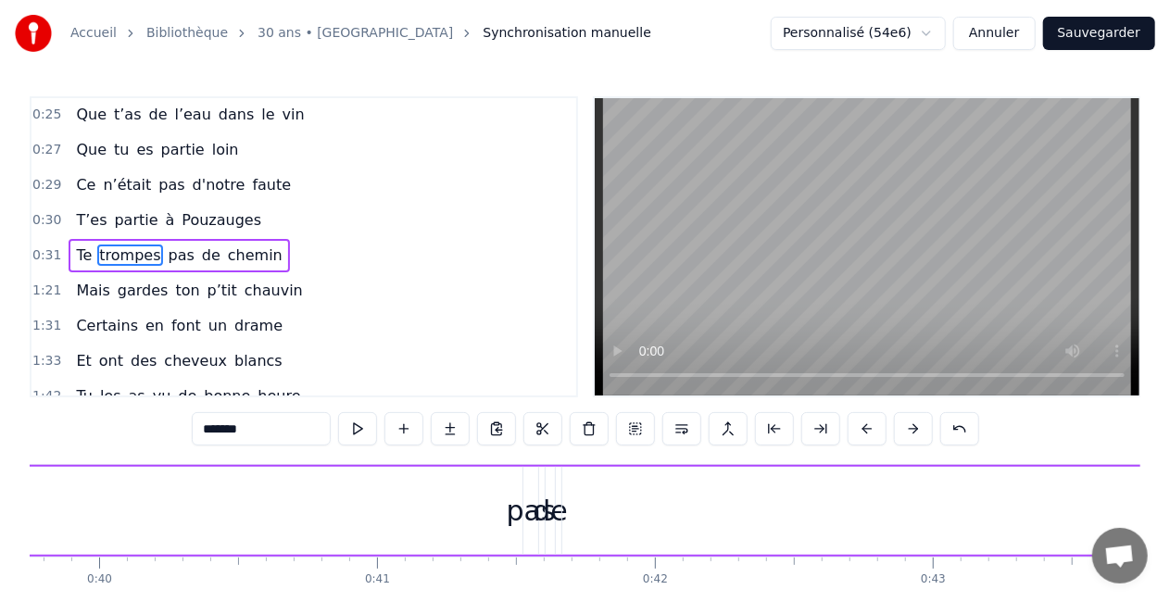
scroll to position [0, 11020]
click at [549, 523] on div "pas" at bounding box center [561, 511] width 49 height 42
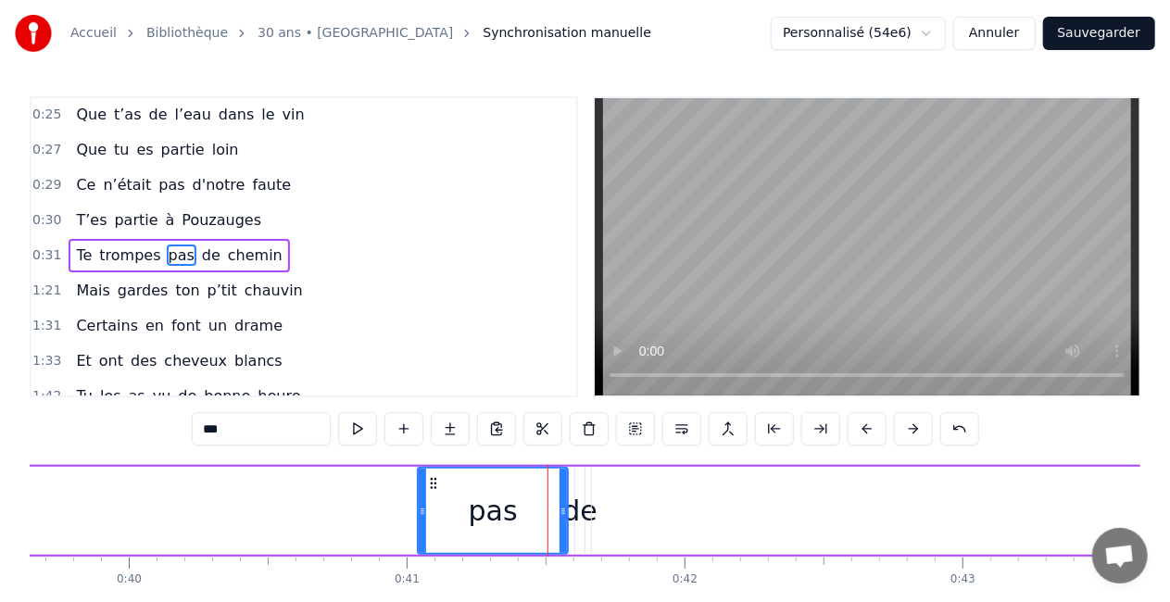
drag, startPoint x: 556, startPoint y: 523, endPoint x: 415, endPoint y: 514, distance: 141.1
click at [419, 514] on div at bounding box center [422, 511] width 7 height 84
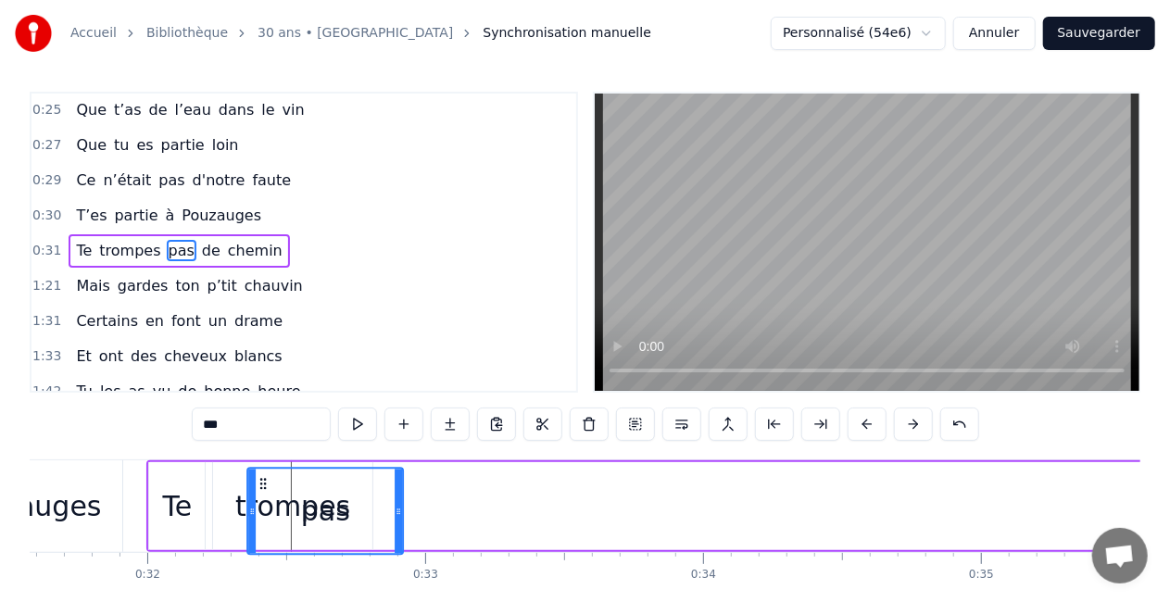
scroll to position [0, 8773]
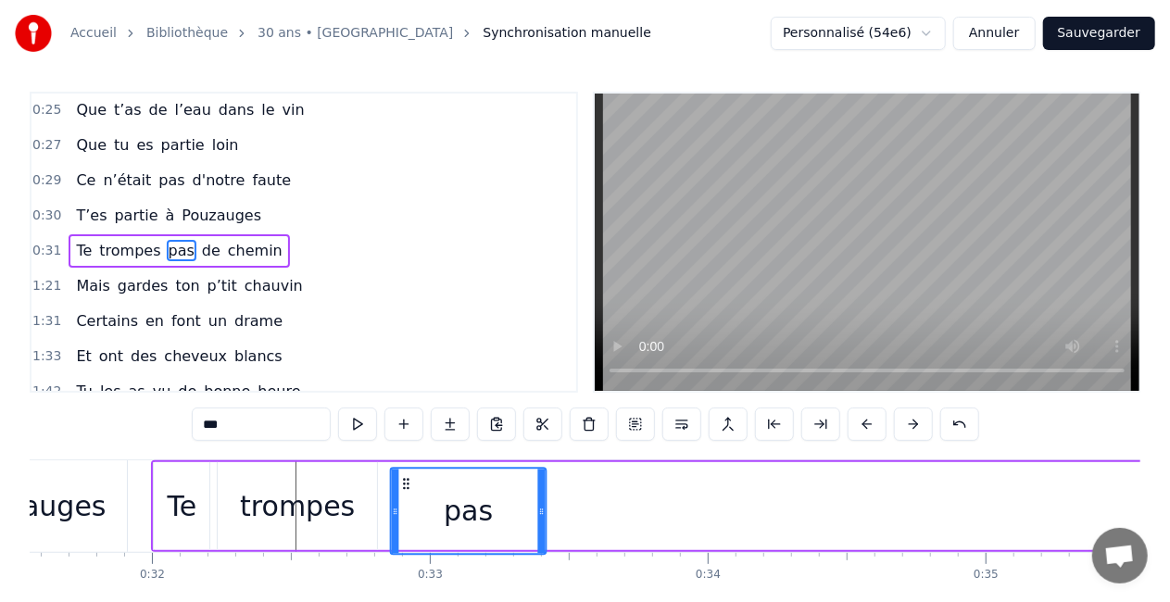
drag, startPoint x: 428, startPoint y: 482, endPoint x: 410, endPoint y: 474, distance: 20.0
click at [410, 474] on div "pas" at bounding box center [469, 511] width 154 height 84
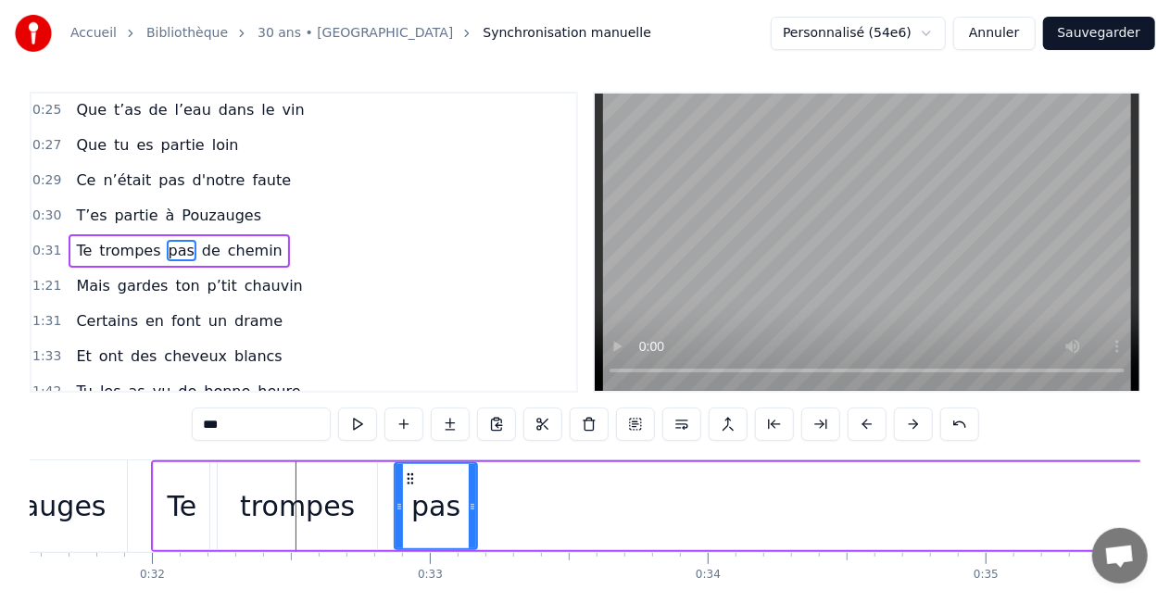
drag, startPoint x: 541, startPoint y: 506, endPoint x: 468, endPoint y: 509, distance: 73.3
click at [469, 509] on icon at bounding box center [472, 506] width 7 height 15
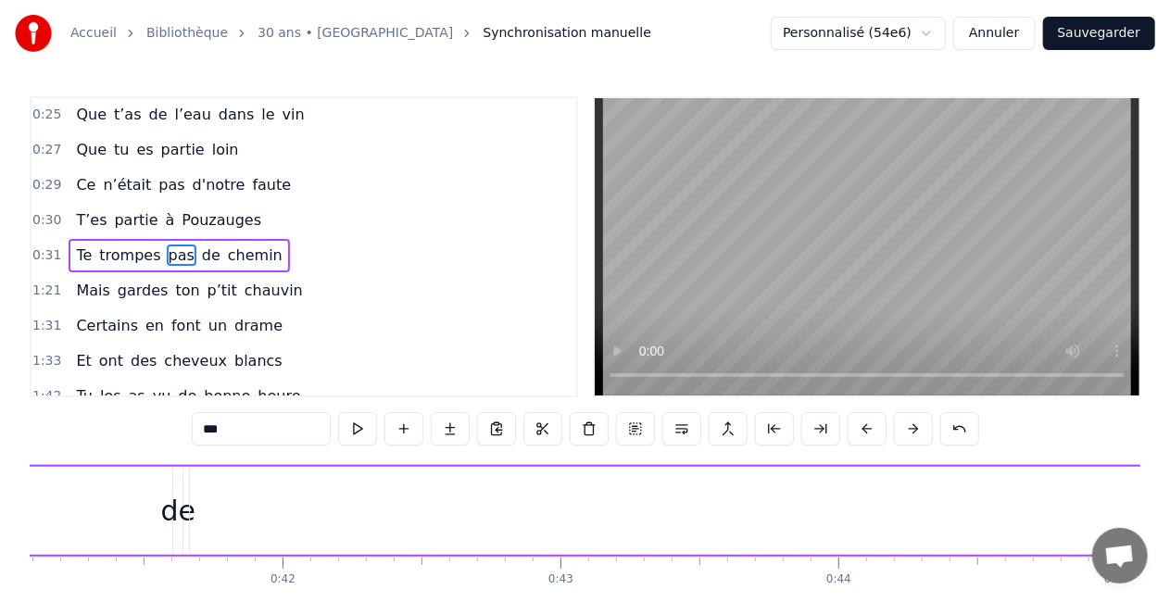
scroll to position [0, 11398]
click at [191, 508] on div "de" at bounding box center [202, 511] width 35 height 42
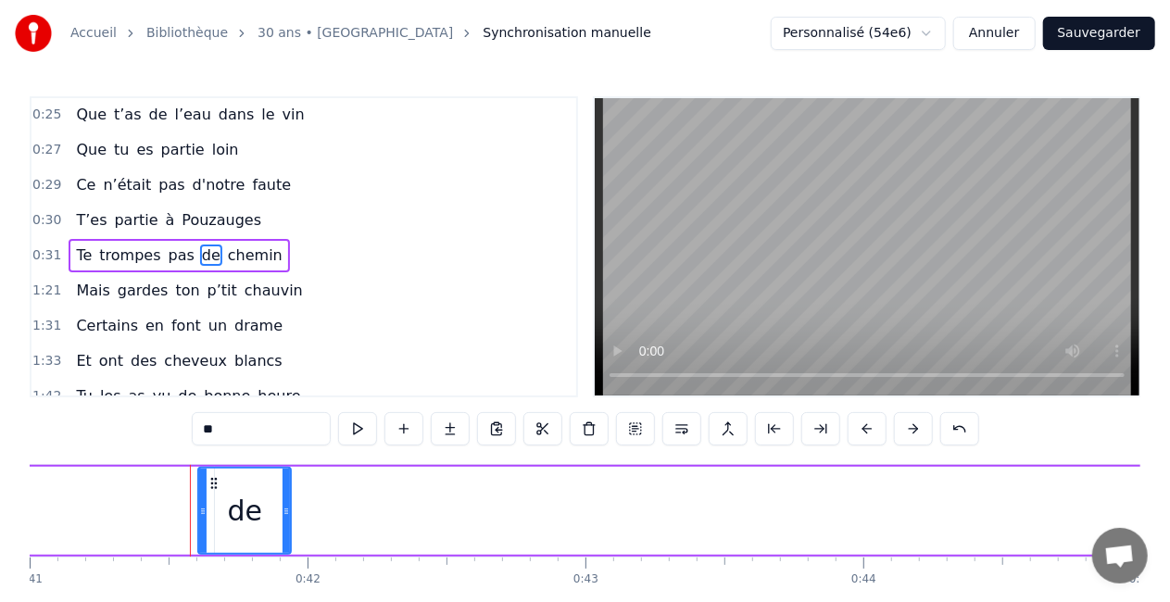
drag, startPoint x: 204, startPoint y: 511, endPoint x: 287, endPoint y: 523, distance: 84.1
click at [287, 523] on div at bounding box center [286, 511] width 7 height 84
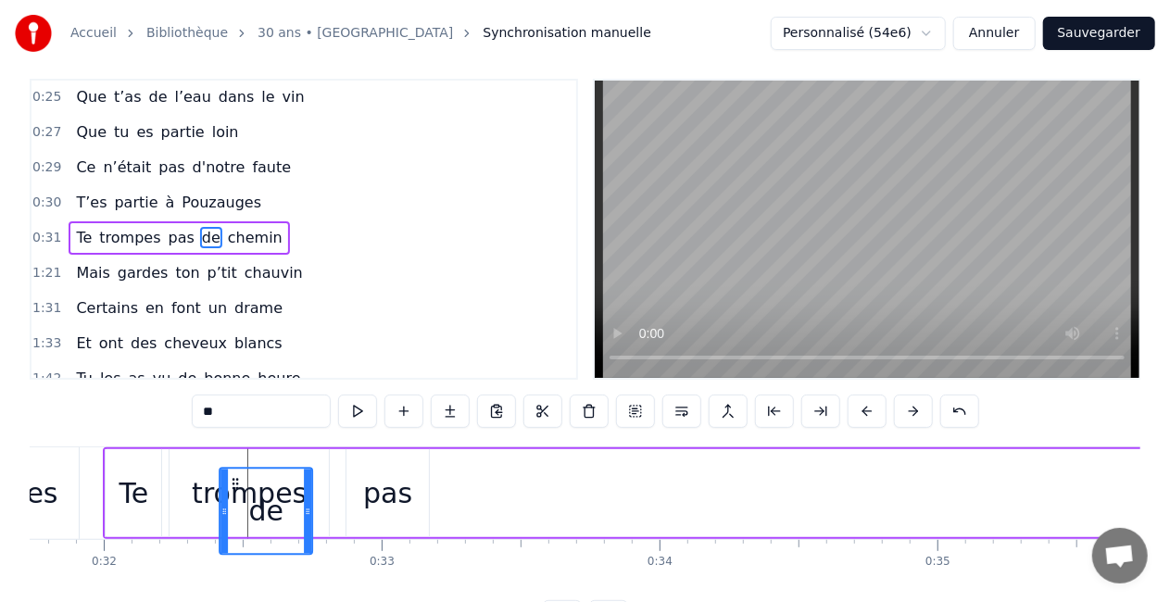
scroll to position [0, 8807]
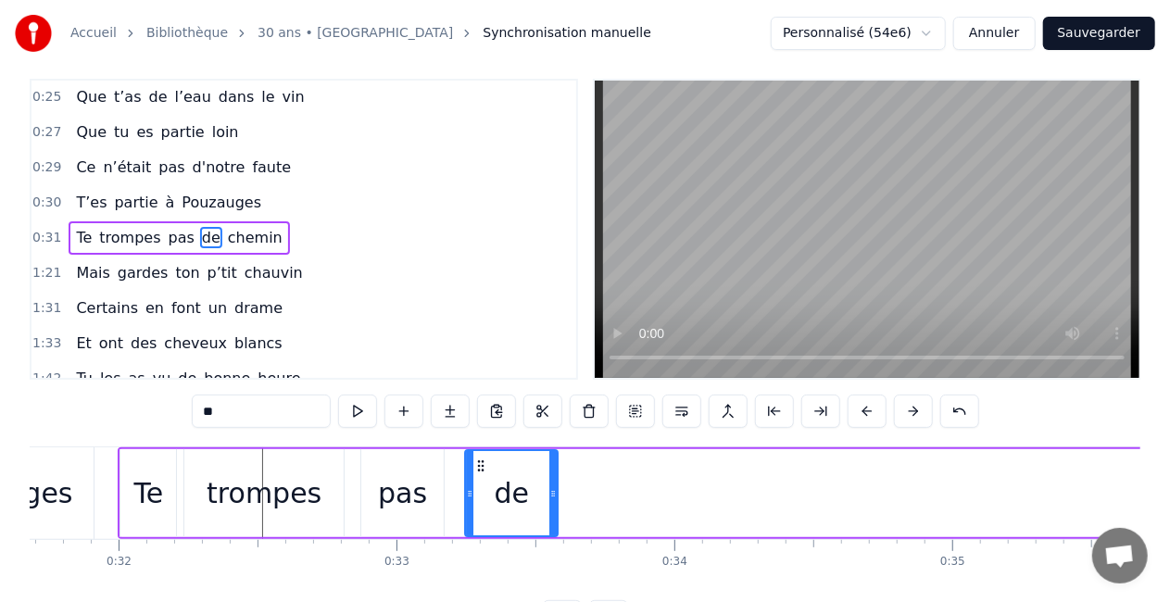
drag, startPoint x: 217, startPoint y: 486, endPoint x: 489, endPoint y: 482, distance: 272.5
click at [489, 482] on div "de" at bounding box center [512, 493] width 91 height 84
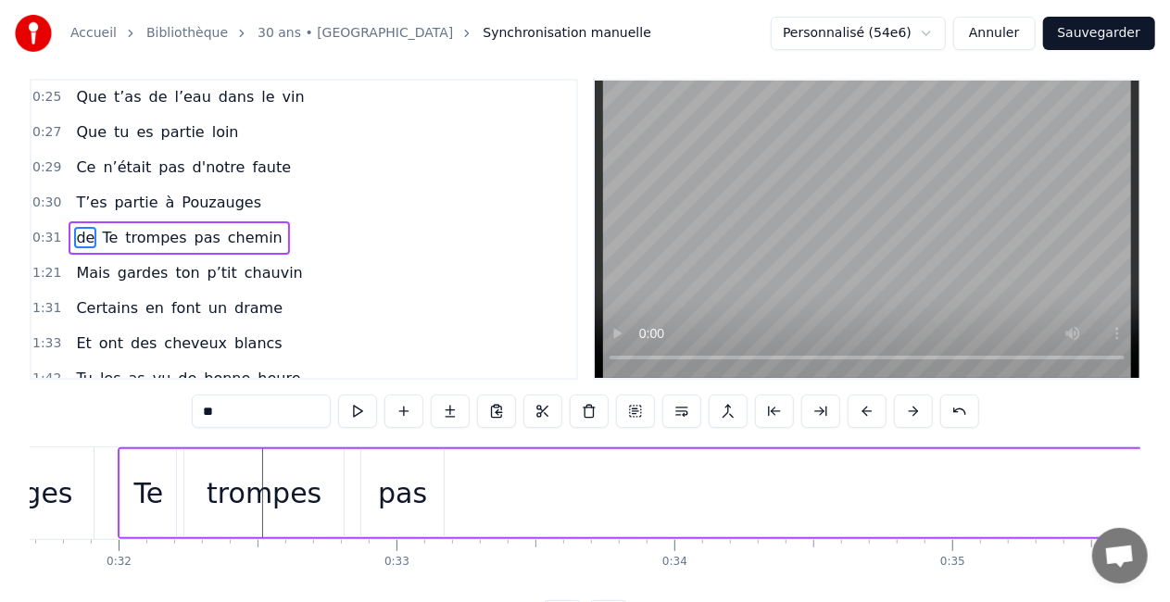
click at [951, 415] on button at bounding box center [960, 411] width 39 height 33
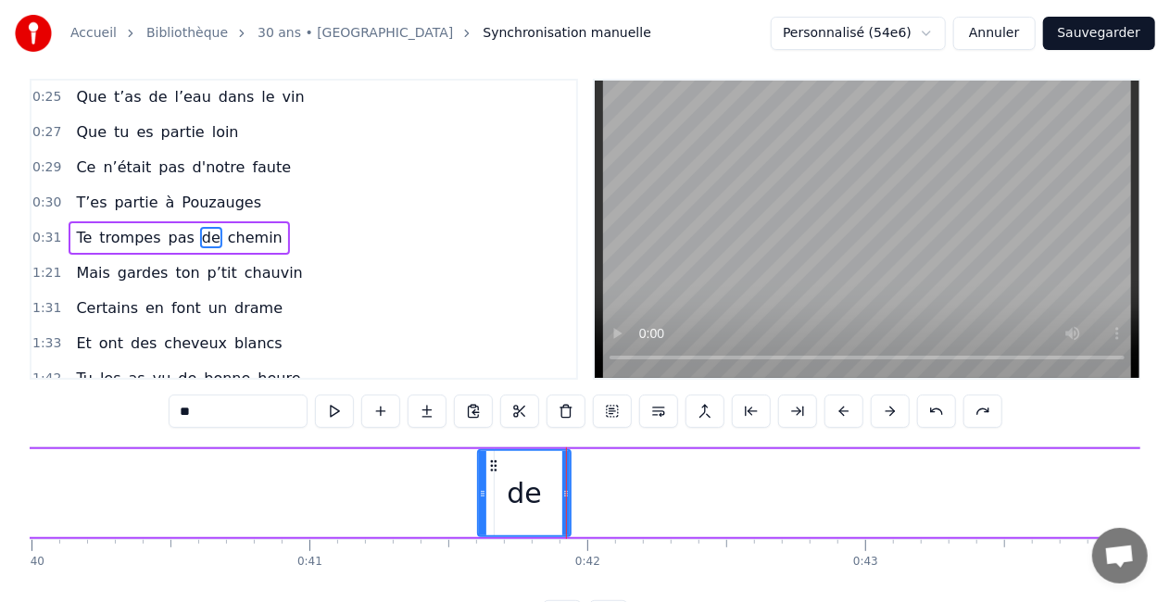
scroll to position [0, 11246]
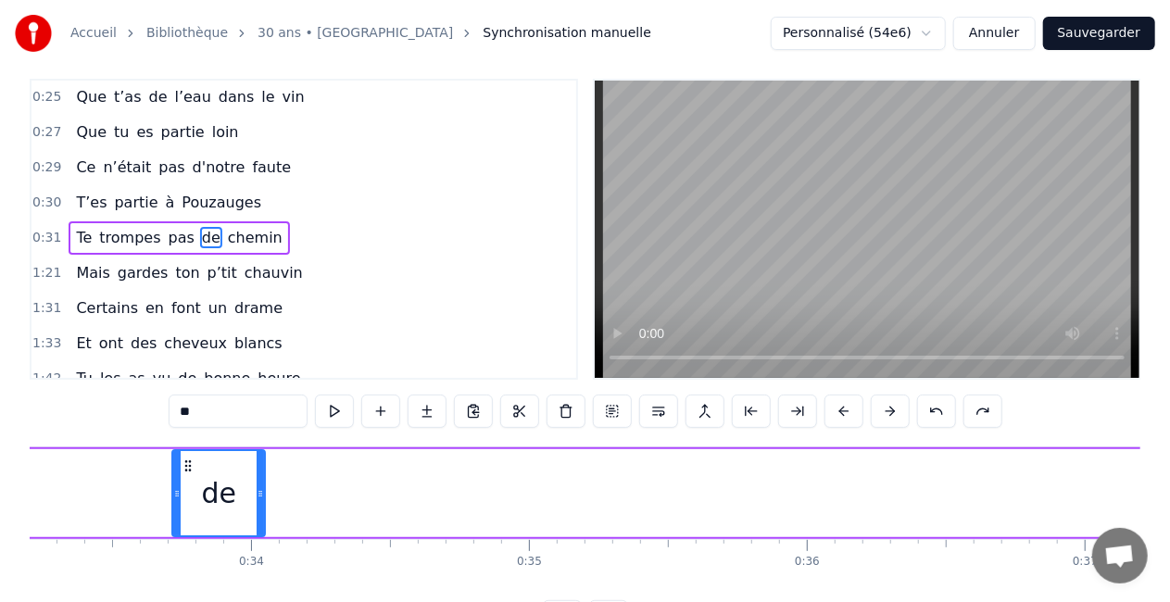
drag, startPoint x: 365, startPoint y: 465, endPoint x: 194, endPoint y: 463, distance: 171.4
click at [194, 463] on icon at bounding box center [188, 466] width 15 height 15
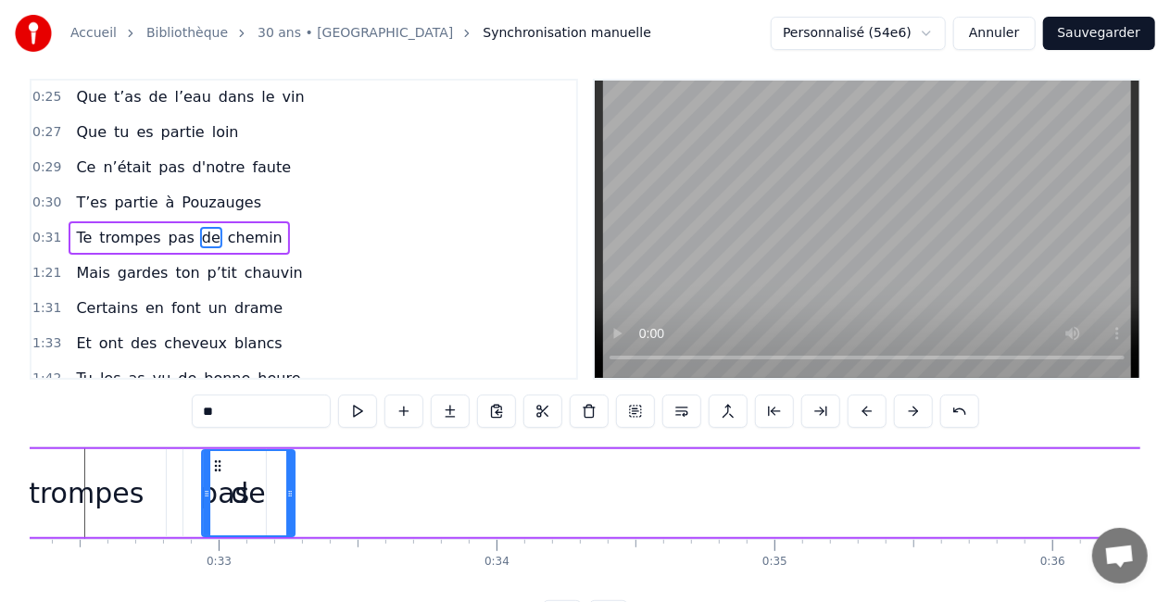
scroll to position [0, 8973]
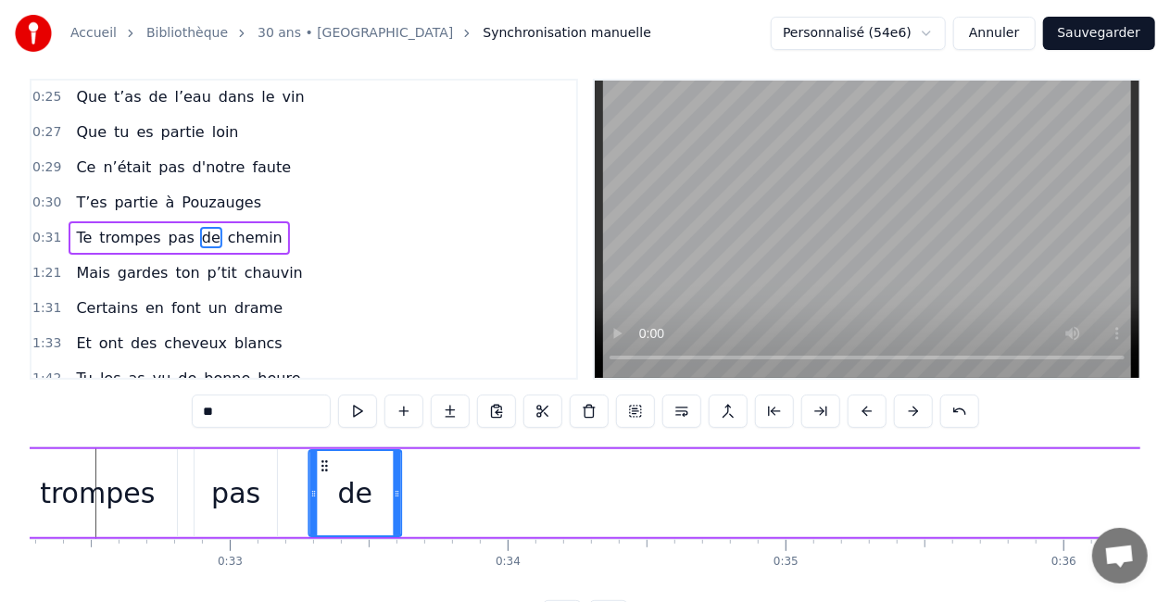
drag, startPoint x: 200, startPoint y: 466, endPoint x: 324, endPoint y: 469, distance: 124.2
click at [324, 469] on icon at bounding box center [324, 466] width 15 height 15
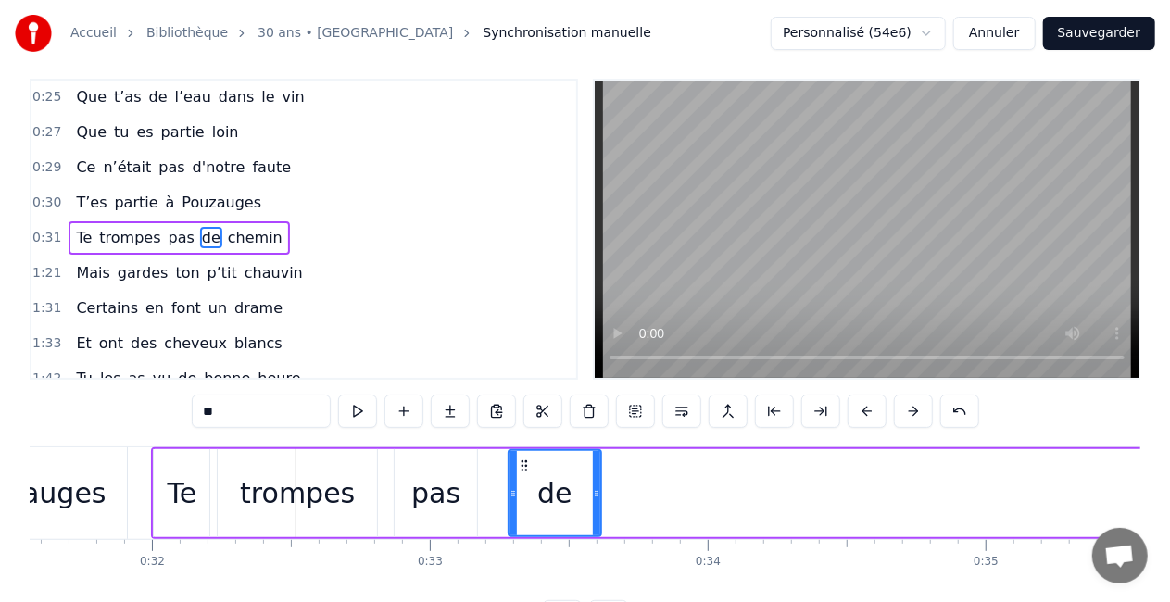
scroll to position [0, 8757]
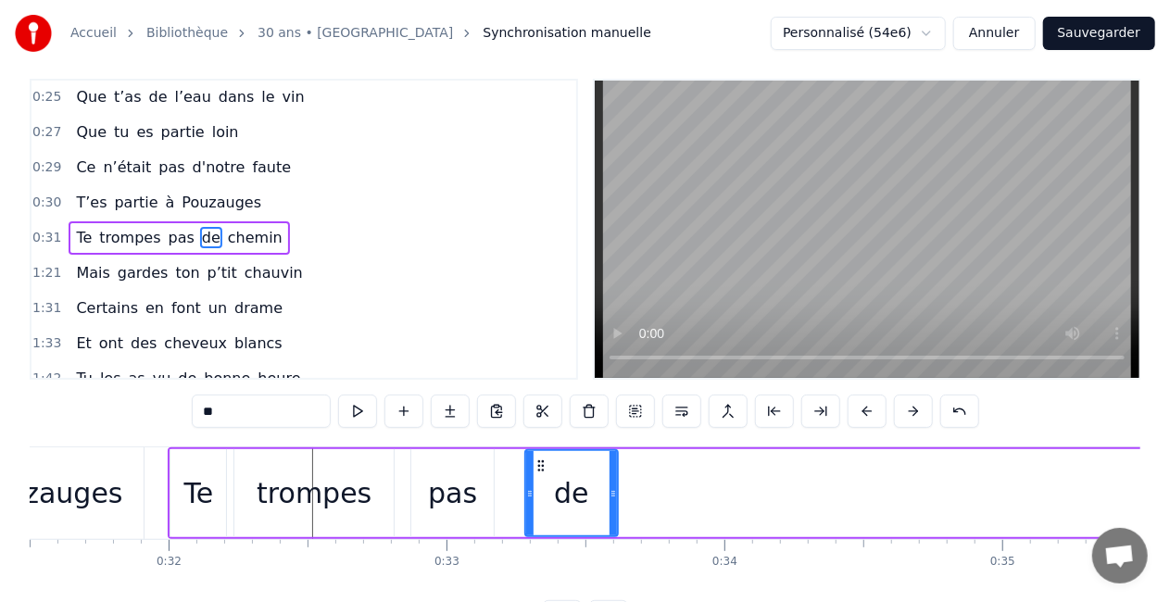
click at [206, 493] on div "Te" at bounding box center [198, 494] width 30 height 42
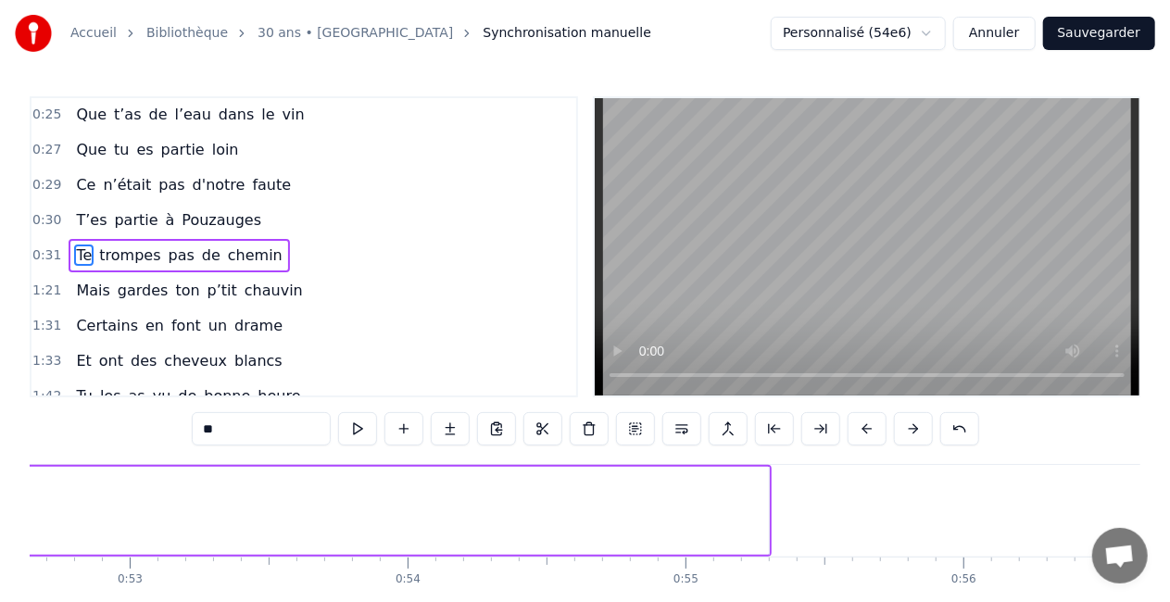
scroll to position [0, 14630]
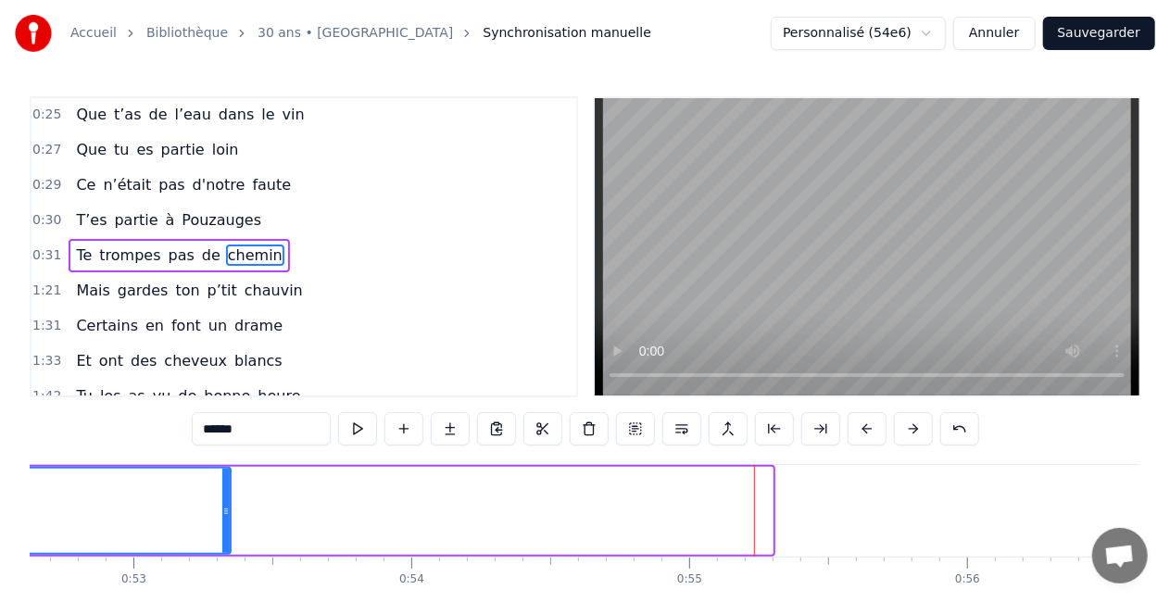
drag, startPoint x: 766, startPoint y: 503, endPoint x: 221, endPoint y: 499, distance: 545.8
click at [222, 499] on div at bounding box center [225, 511] width 7 height 84
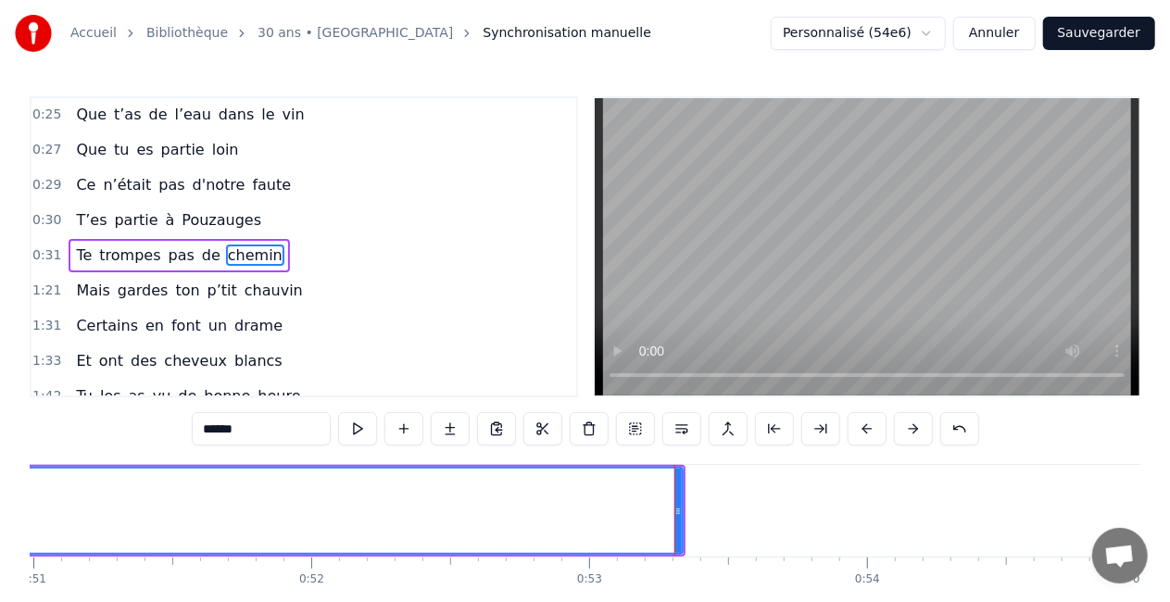
scroll to position [0, 14168]
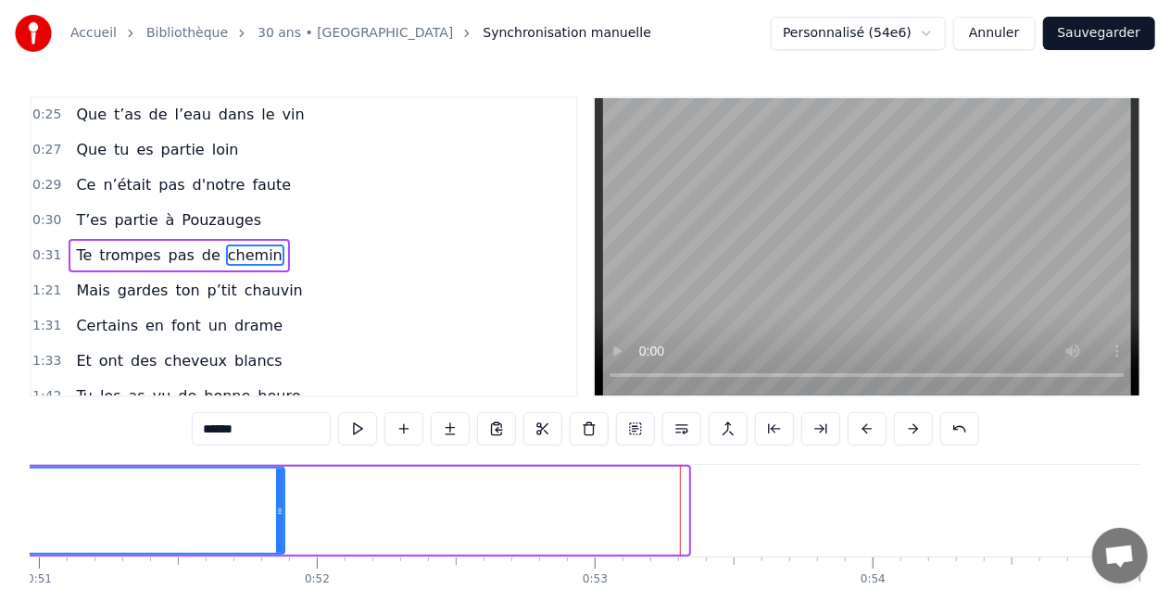
drag, startPoint x: 680, startPoint y: 519, endPoint x: 230, endPoint y: 511, distance: 450.4
click at [276, 511] on div at bounding box center [279, 511] width 7 height 84
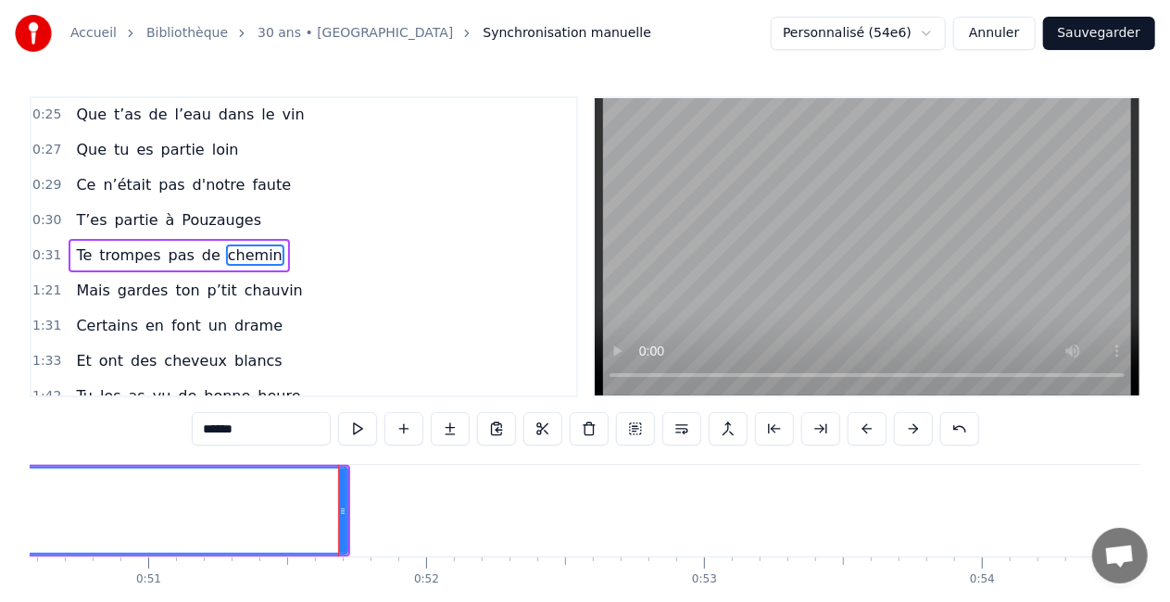
scroll to position [0, 13936]
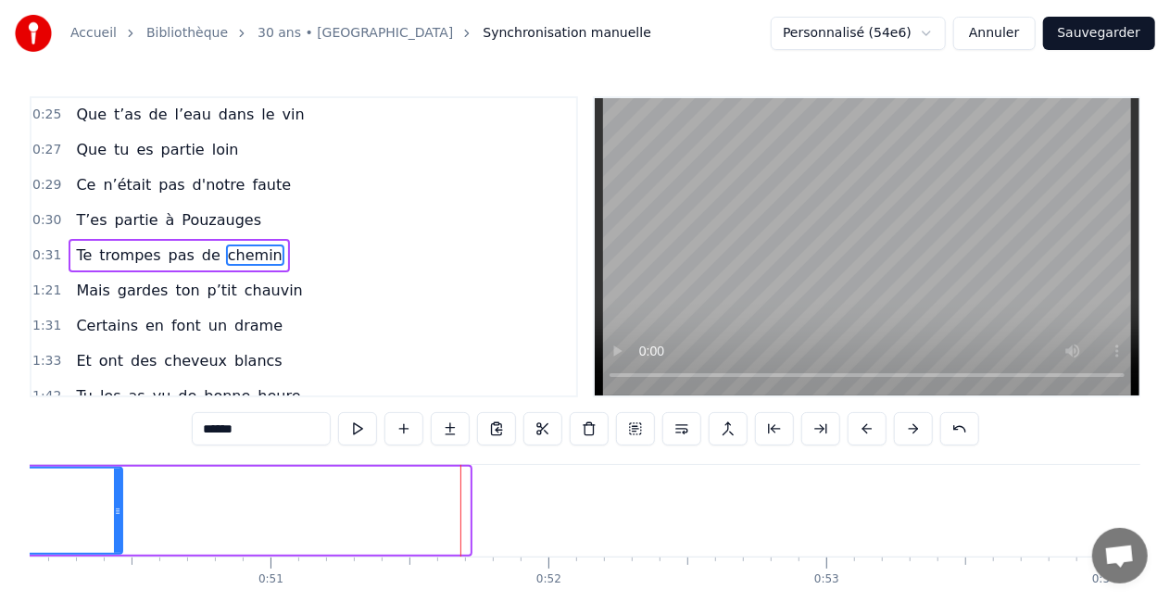
drag, startPoint x: 461, startPoint y: 515, endPoint x: 106, endPoint y: 489, distance: 356.8
click at [114, 489] on div at bounding box center [117, 511] width 7 height 84
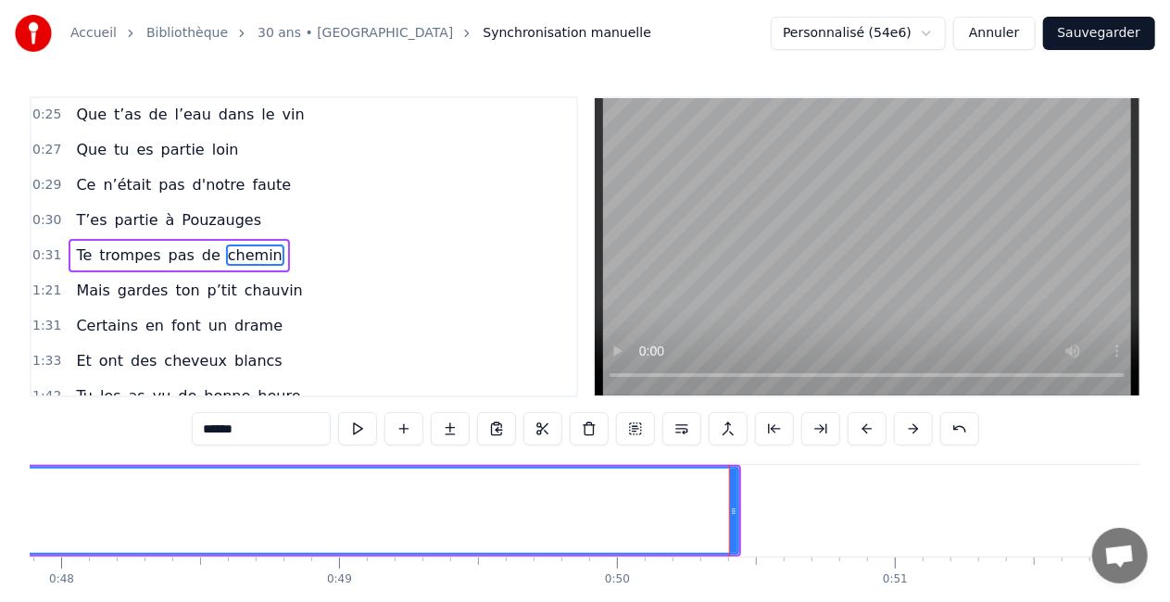
scroll to position [0, 13310]
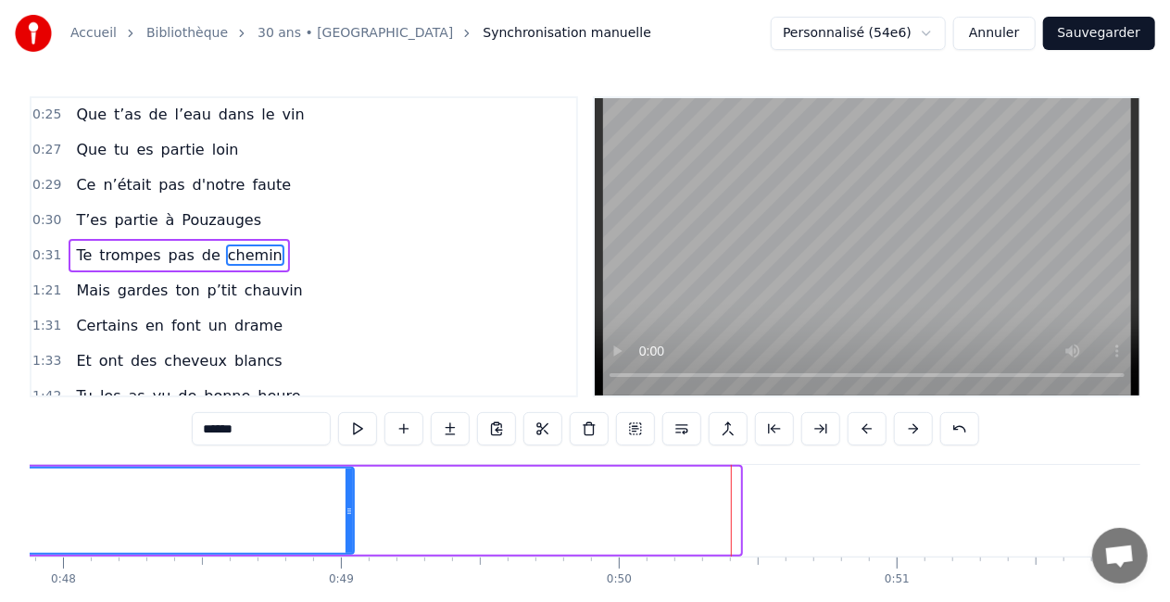
drag, startPoint x: 739, startPoint y: 512, endPoint x: 337, endPoint y: 488, distance: 402.0
click at [346, 488] on div at bounding box center [349, 511] width 7 height 84
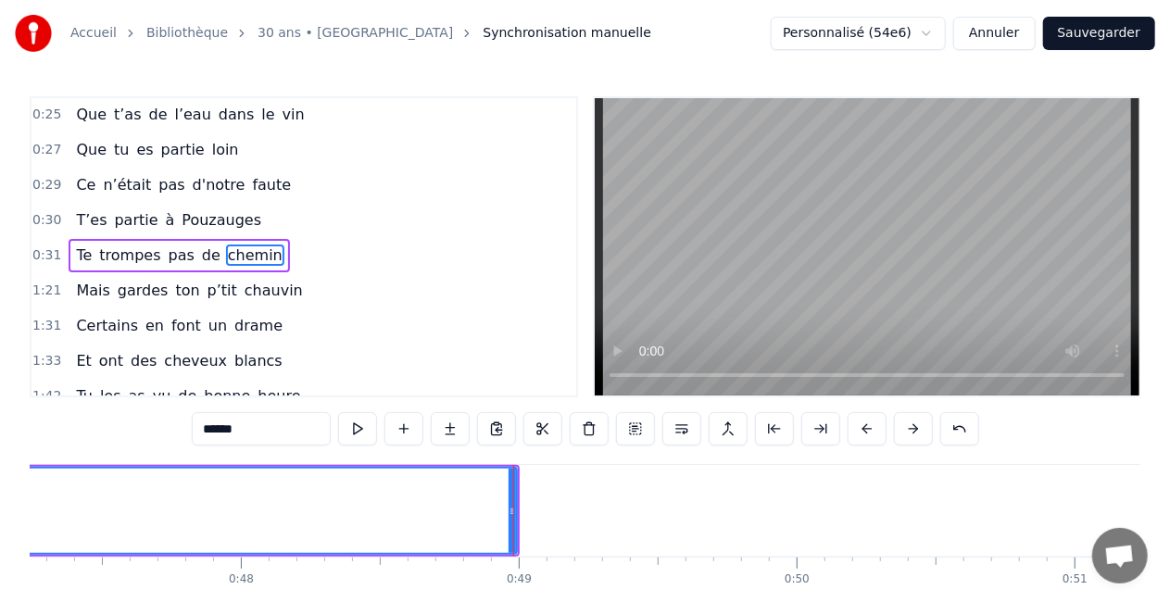
scroll to position [0, 12769]
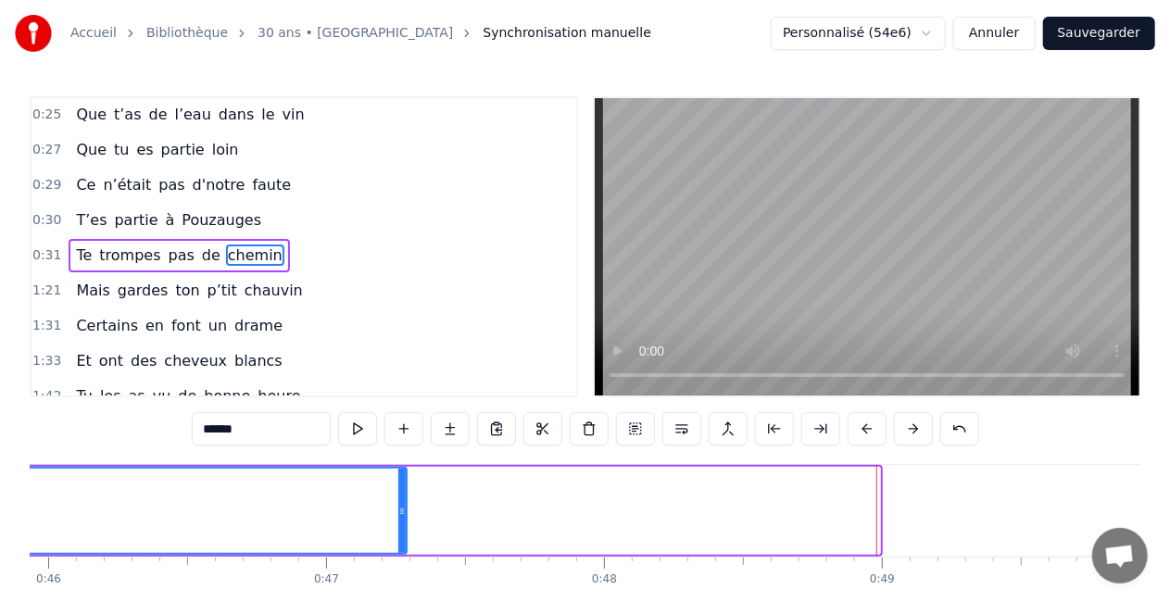
drag, startPoint x: 873, startPoint y: 508, endPoint x: 396, endPoint y: 493, distance: 477.4
click at [398, 493] on div at bounding box center [401, 511] width 7 height 84
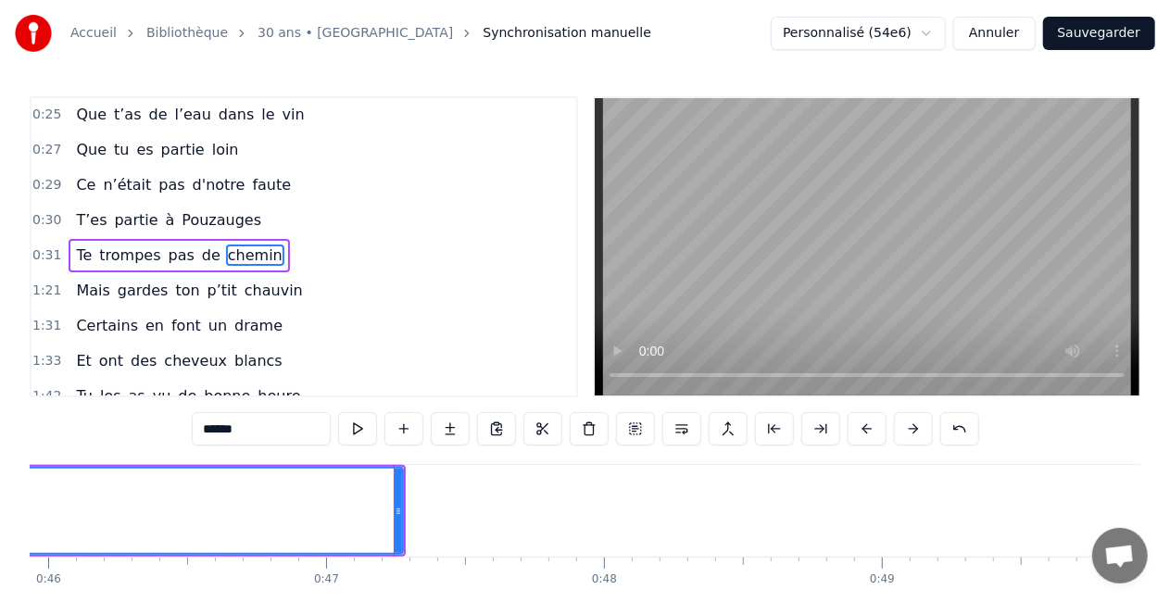
scroll to position [0, 12487]
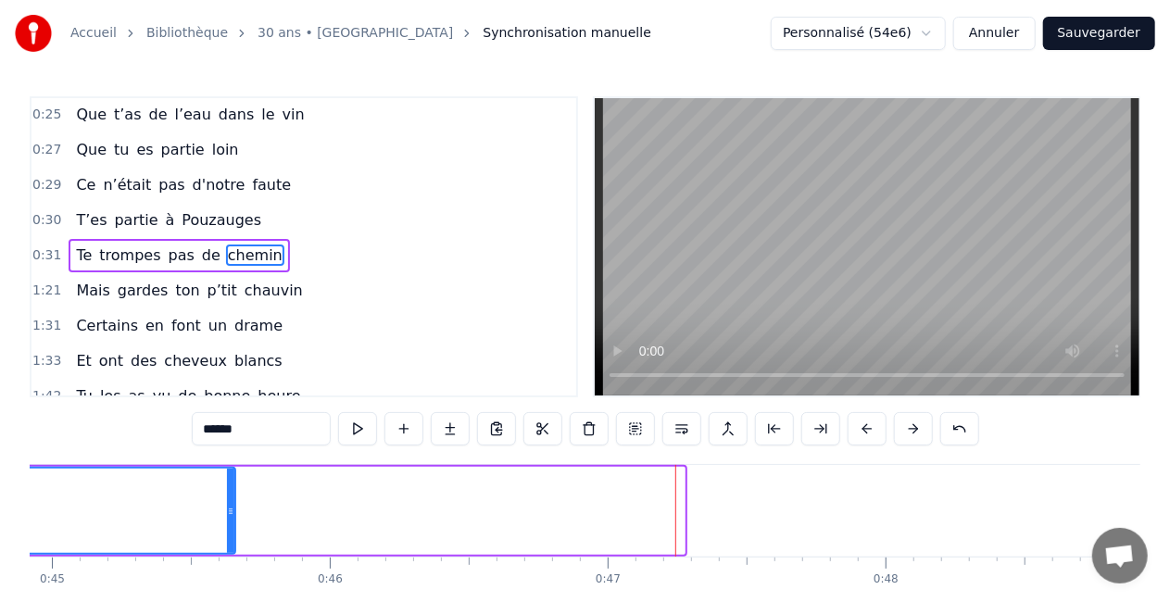
drag, startPoint x: 683, startPoint y: 499, endPoint x: 234, endPoint y: 487, distance: 449.6
click at [234, 487] on div at bounding box center [230, 511] width 7 height 84
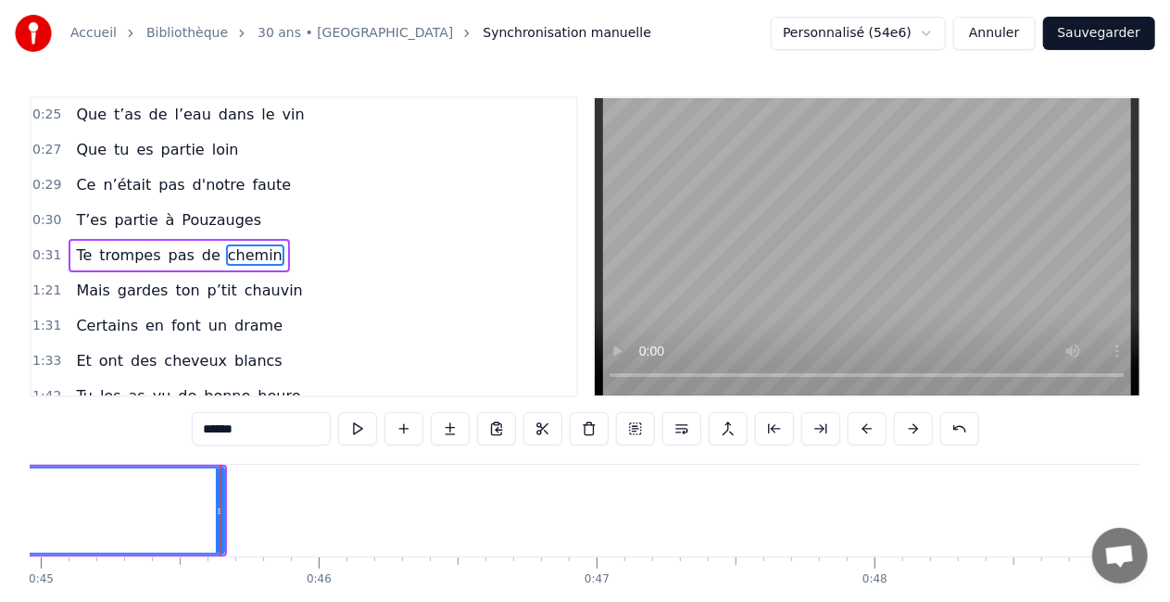
scroll to position [0, 12597]
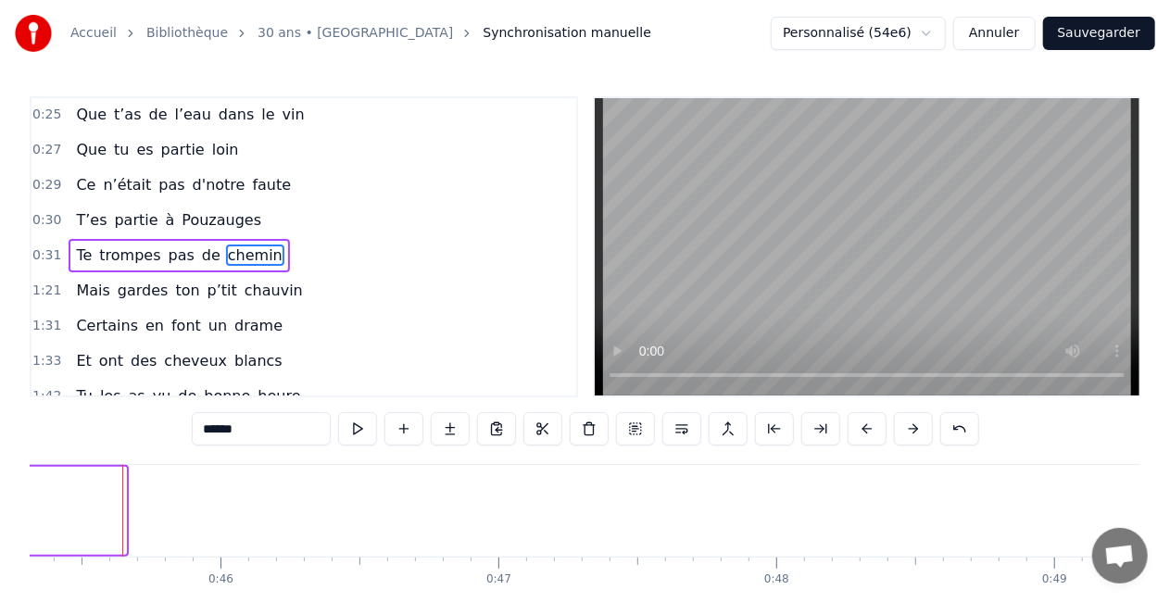
drag, startPoint x: 123, startPoint y: 508, endPoint x: 11, endPoint y: 507, distance: 112.1
click at [11, 507] on div "Accueil Bibliothèque 30 ans • Chlo Synchronisation manuelle Personnalisé (54e6)…" at bounding box center [585, 325] width 1170 height 651
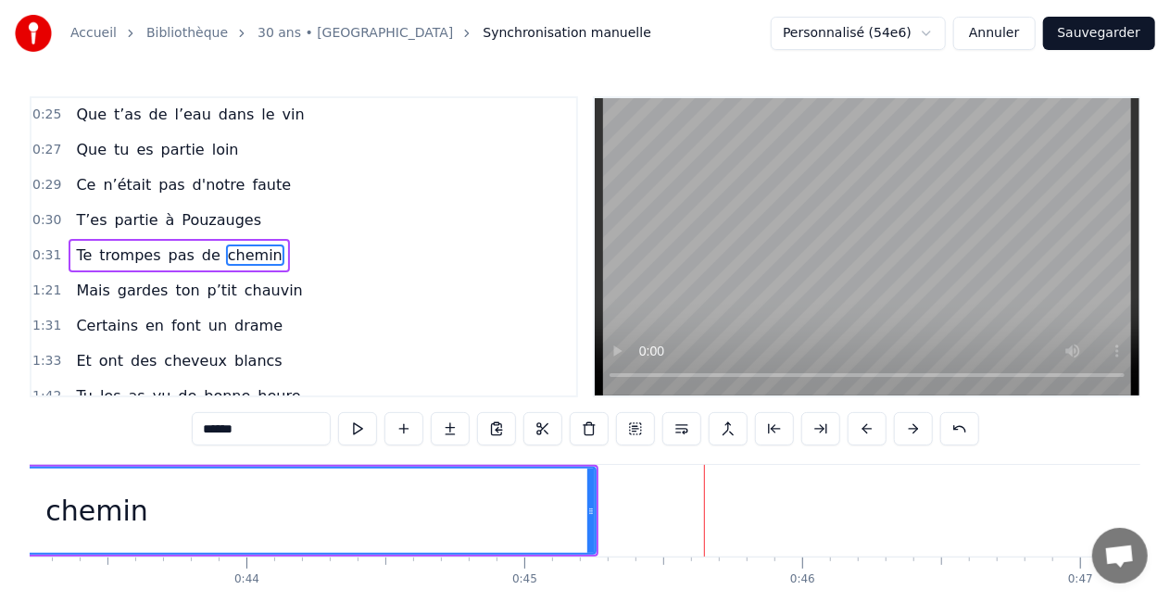
scroll to position [0, 11950]
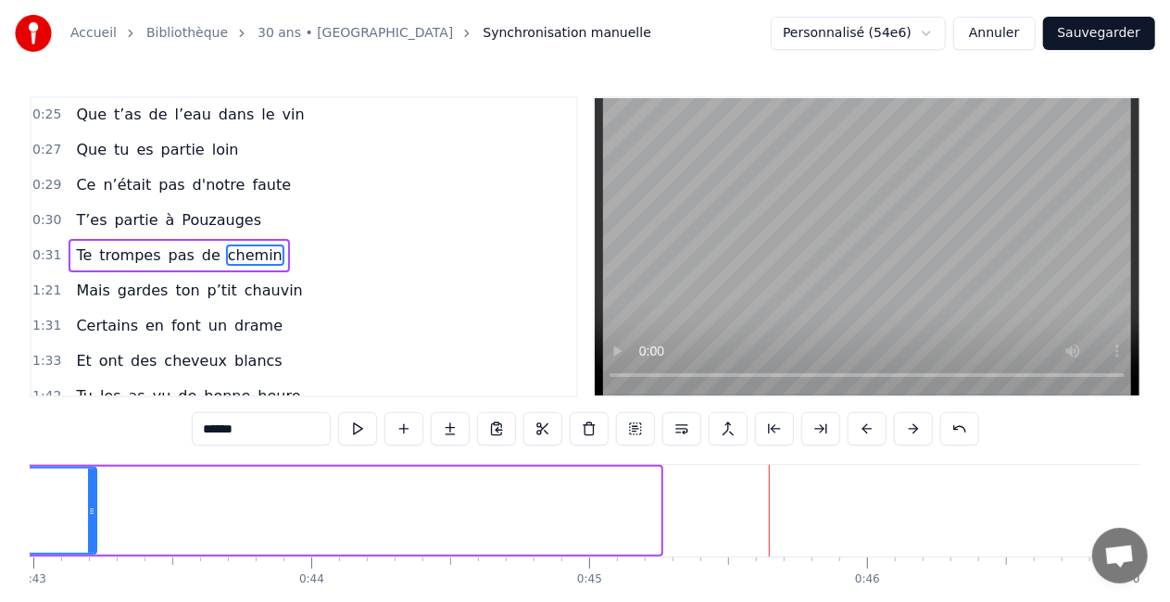
drag, startPoint x: 654, startPoint y: 500, endPoint x: 80, endPoint y: 492, distance: 574.6
click at [88, 492] on div at bounding box center [91, 511] width 7 height 84
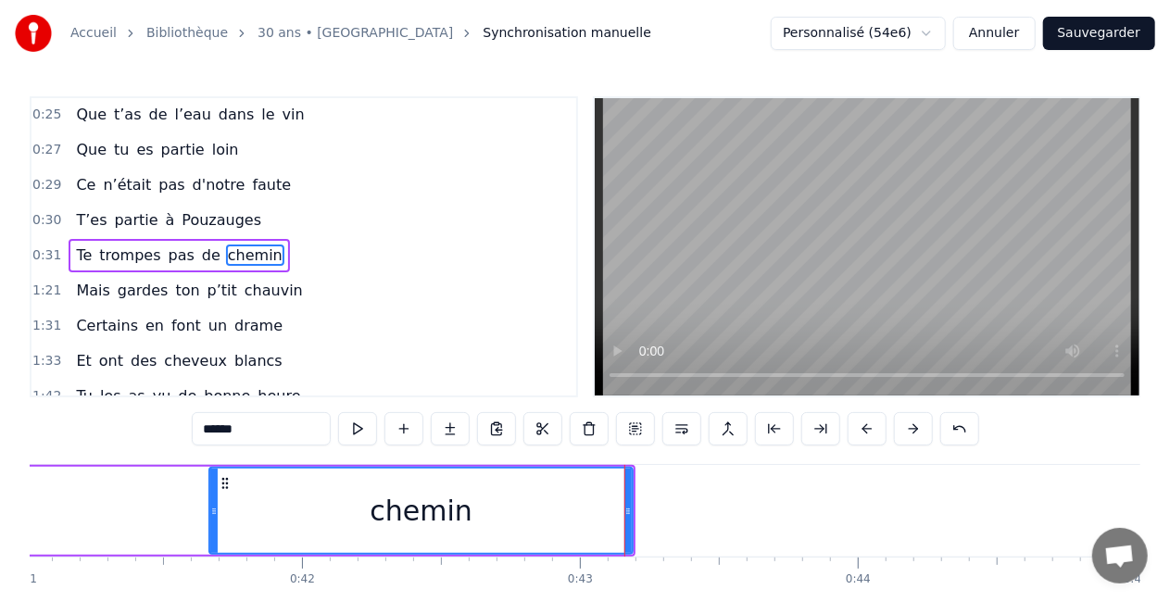
scroll to position [0, 11360]
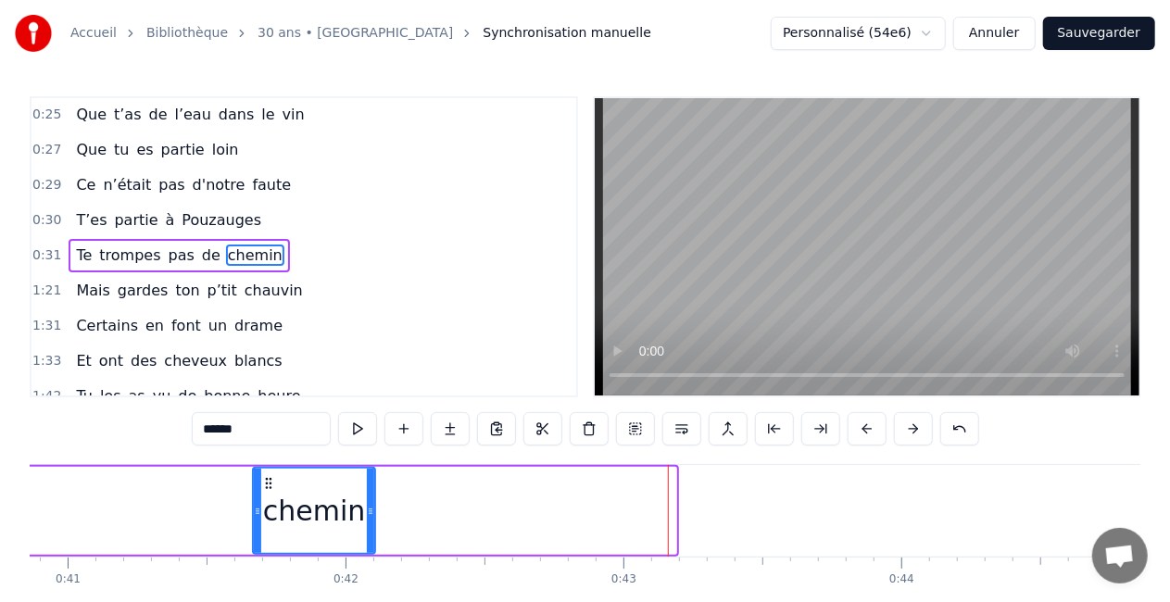
drag, startPoint x: 674, startPoint y: 510, endPoint x: 369, endPoint y: 491, distance: 305.4
click at [369, 491] on div at bounding box center [370, 511] width 7 height 84
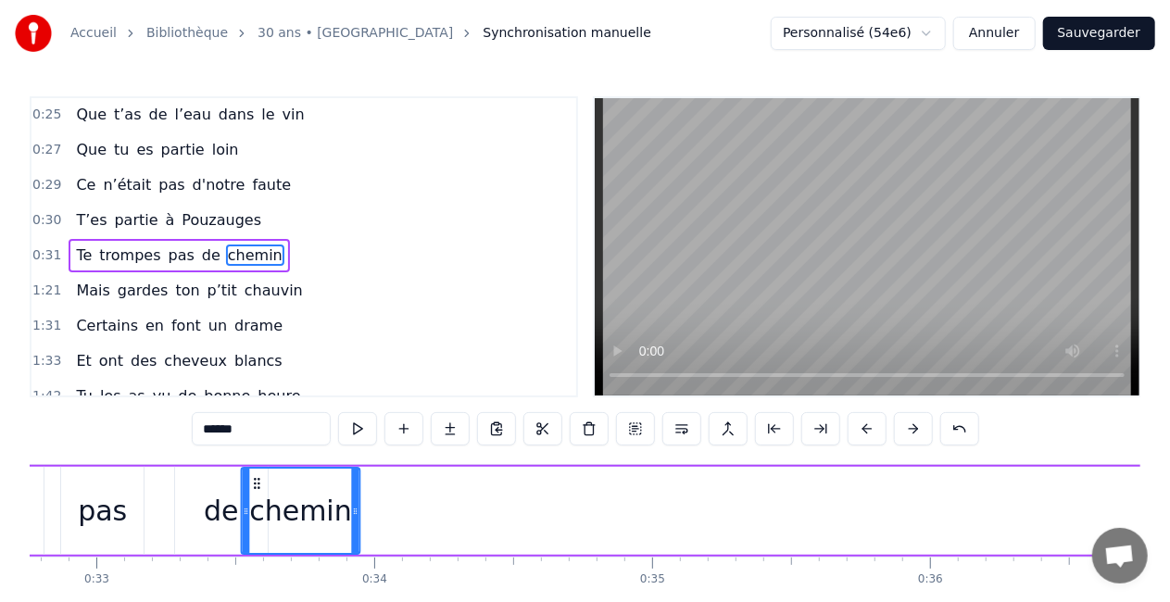
scroll to position [0, 9099]
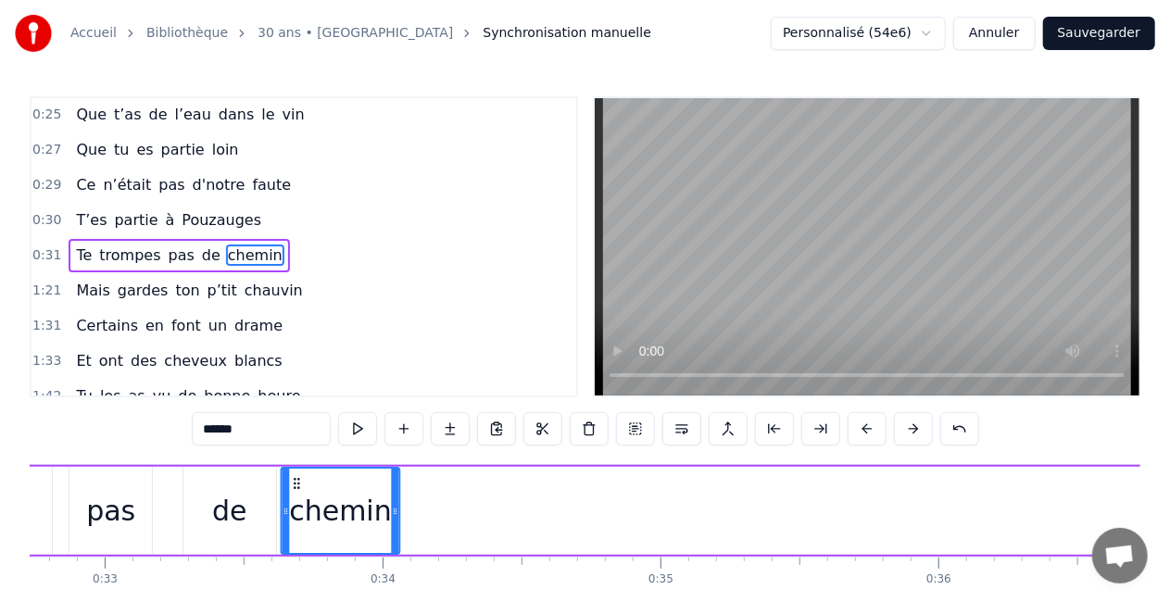
drag, startPoint x: 272, startPoint y: 481, endPoint x: 300, endPoint y: 471, distance: 30.5
click at [300, 471] on div "chemin" at bounding box center [340, 511] width 117 height 84
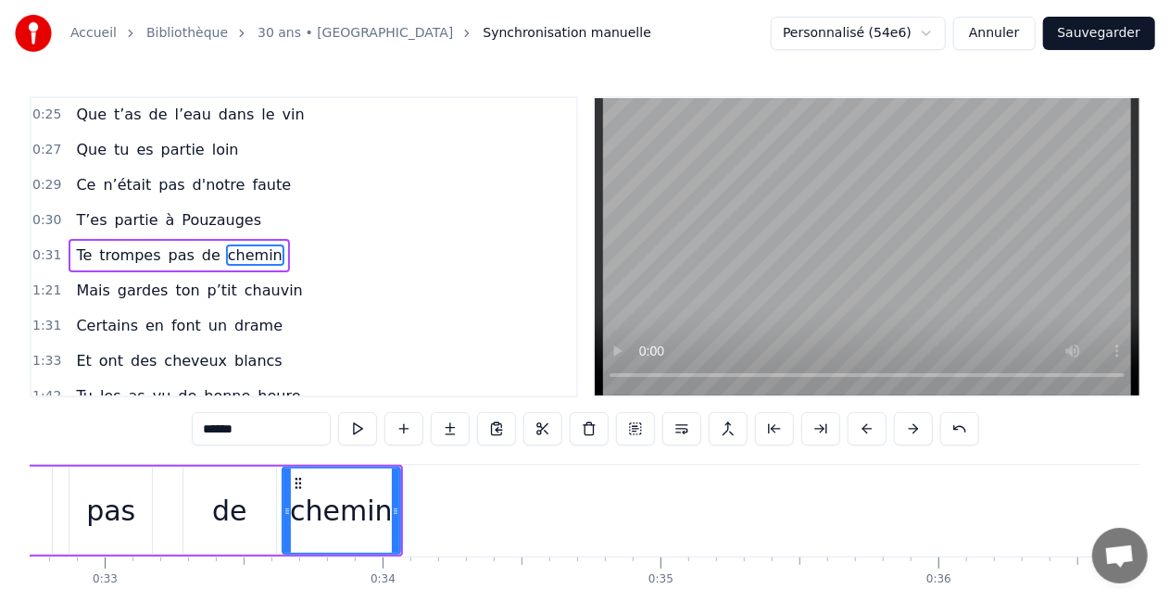
click at [398, 504] on icon at bounding box center [395, 511] width 7 height 15
drag, startPoint x: 398, startPoint y: 504, endPoint x: 358, endPoint y: 517, distance: 41.9
click at [358, 517] on icon at bounding box center [355, 511] width 7 height 15
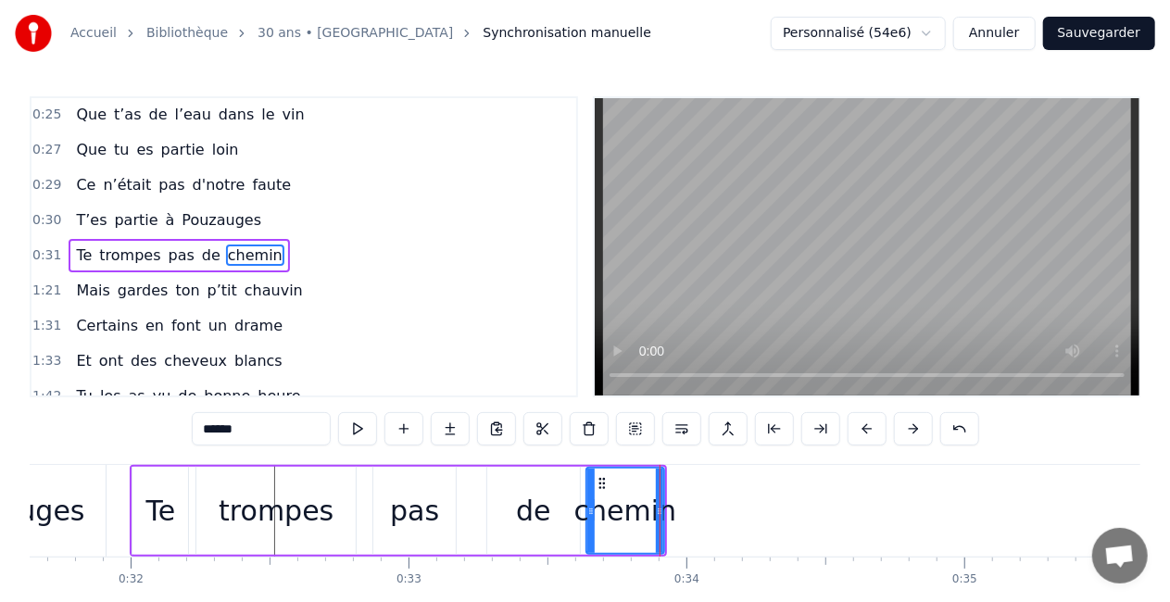
scroll to position [0, 8781]
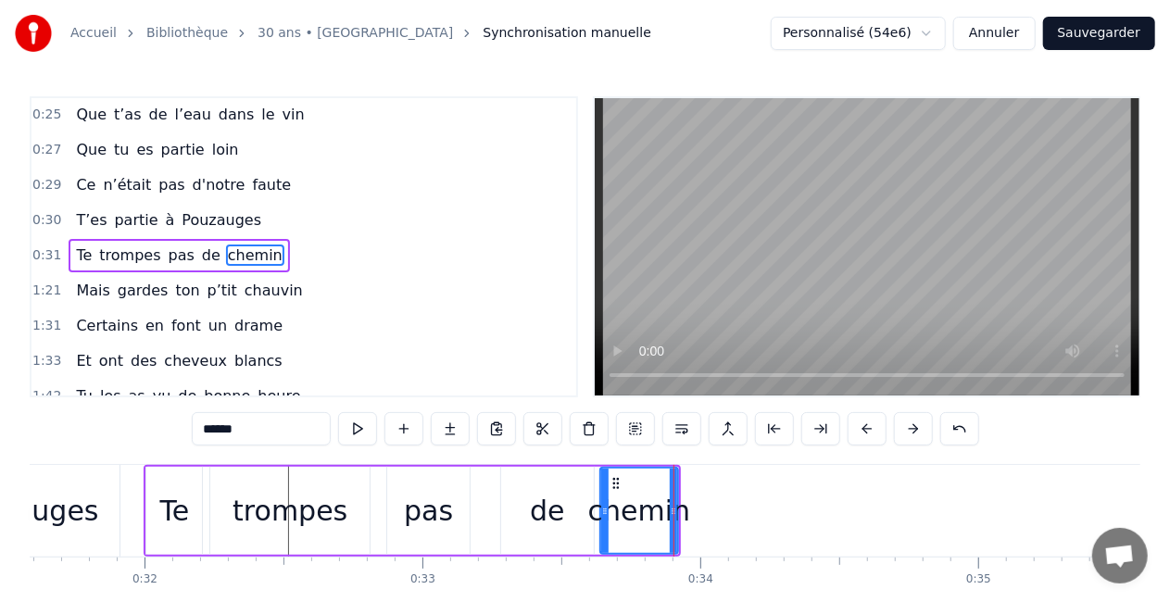
click at [349, 513] on div "trompes" at bounding box center [289, 511] width 159 height 88
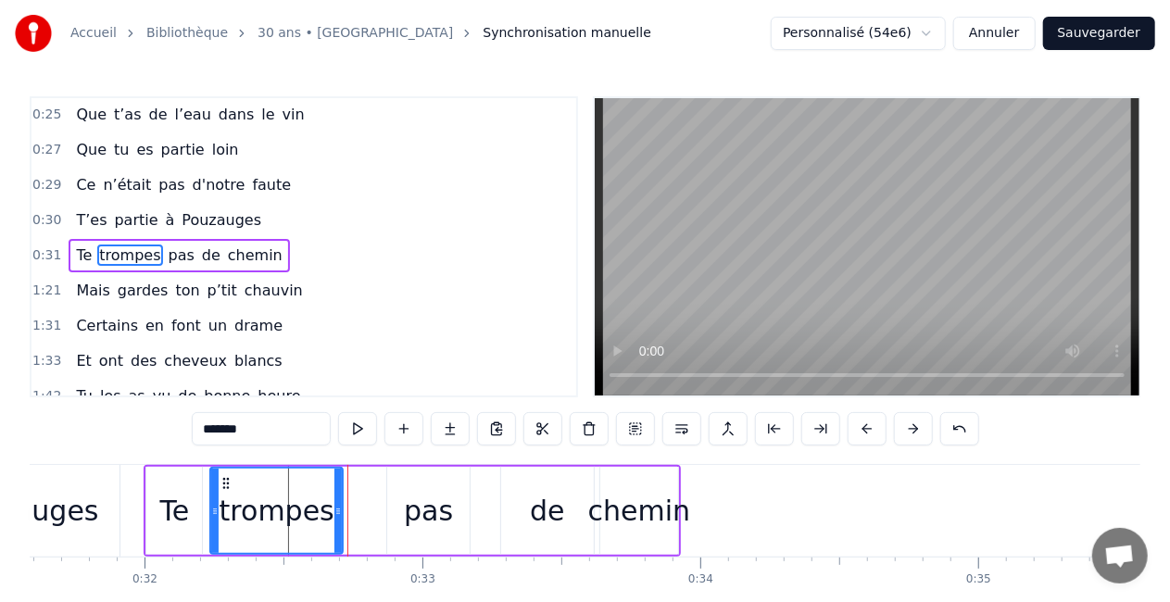
drag, startPoint x: 367, startPoint y: 511, endPoint x: 341, endPoint y: 517, distance: 26.5
click at [341, 517] on icon at bounding box center [338, 511] width 7 height 15
click at [392, 517] on div "pas" at bounding box center [428, 511] width 82 height 88
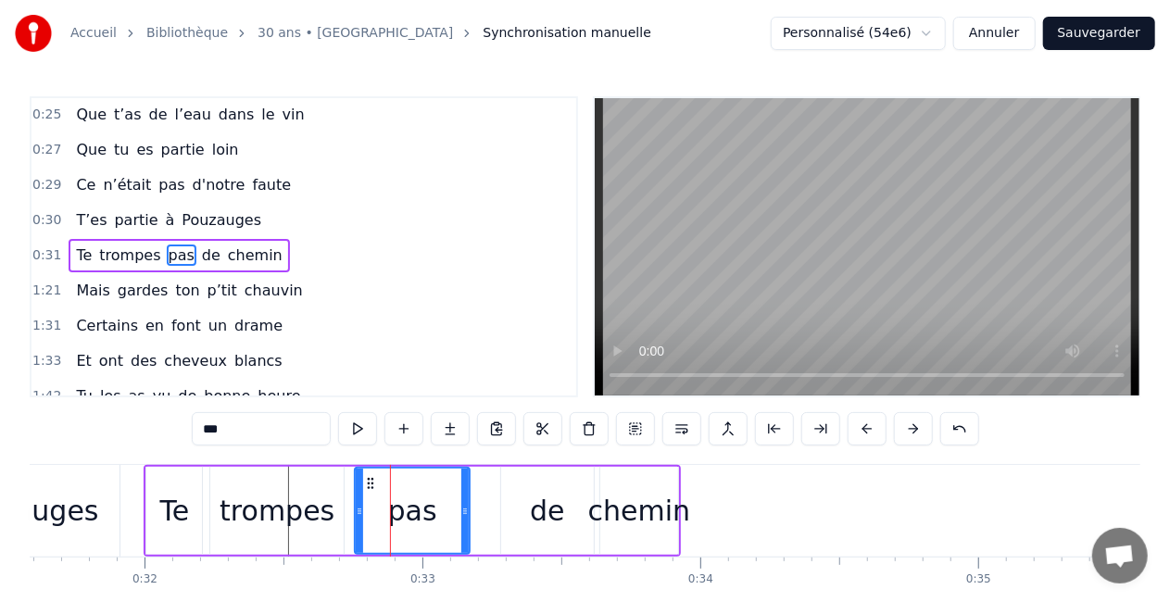
drag, startPoint x: 392, startPoint y: 515, endPoint x: 360, endPoint y: 523, distance: 33.3
click at [360, 523] on div at bounding box center [359, 511] width 7 height 84
drag, startPoint x: 462, startPoint y: 510, endPoint x: 437, endPoint y: 514, distance: 25.4
click at [438, 514] on icon at bounding box center [441, 511] width 7 height 15
click at [523, 499] on div "de" at bounding box center [547, 511] width 93 height 88
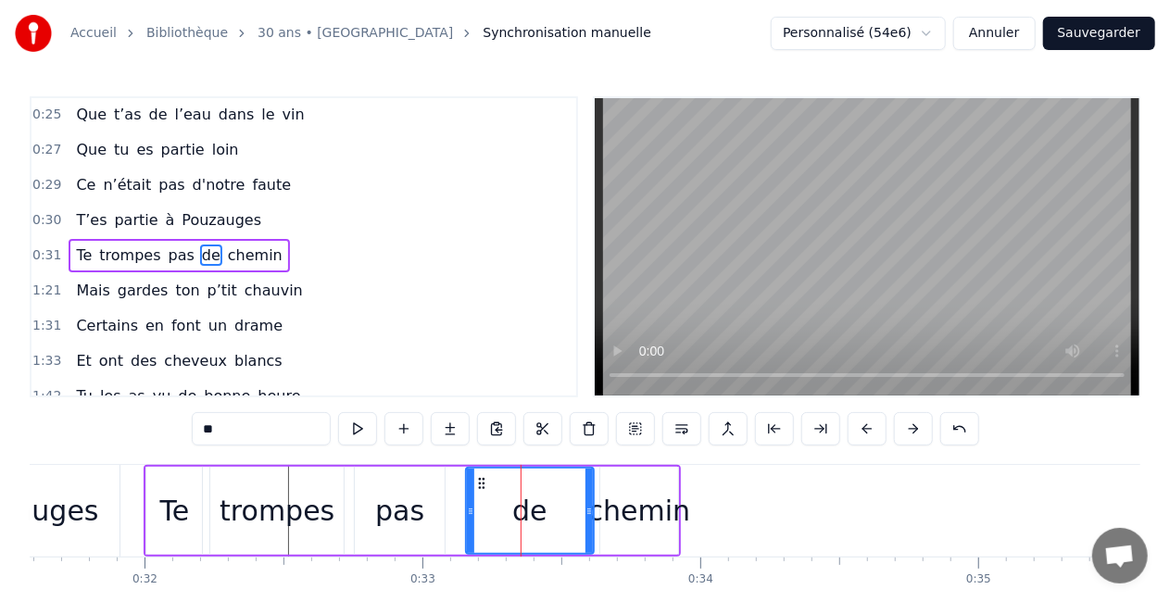
drag, startPoint x: 508, startPoint y: 510, endPoint x: 473, endPoint y: 523, distance: 37.5
click at [473, 523] on div at bounding box center [470, 511] width 7 height 84
drag, startPoint x: 589, startPoint y: 511, endPoint x: 532, endPoint y: 521, distance: 58.3
click at [532, 521] on div at bounding box center [530, 511] width 7 height 84
click at [650, 528] on div "chemin" at bounding box center [639, 511] width 103 height 42
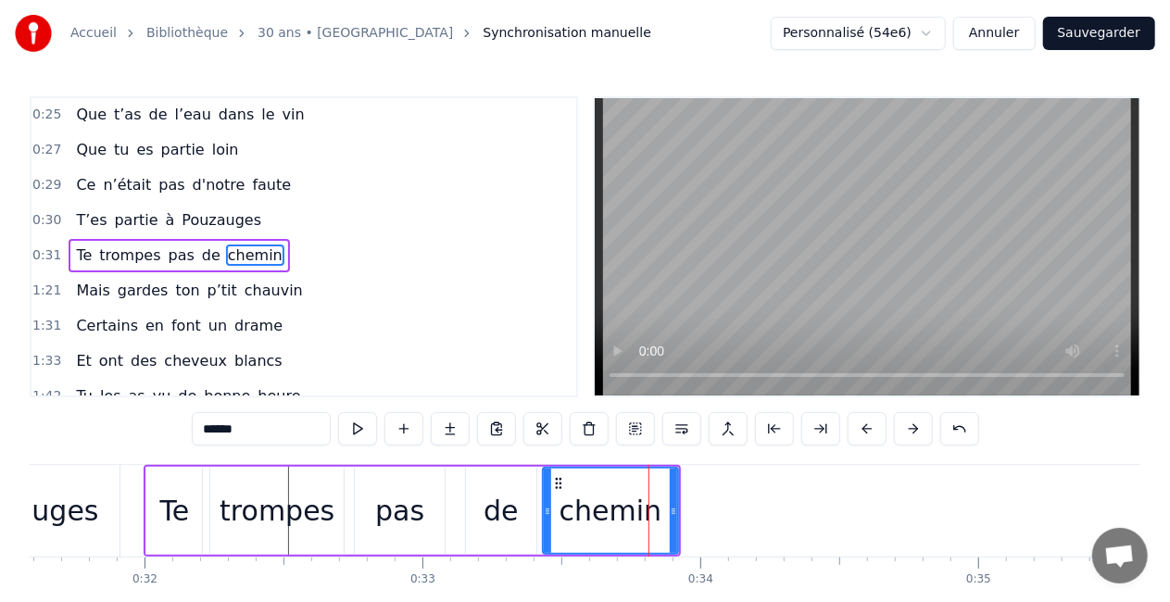
drag, startPoint x: 604, startPoint y: 506, endPoint x: 547, endPoint y: 513, distance: 57.9
click at [547, 513] on icon at bounding box center [547, 511] width 7 height 15
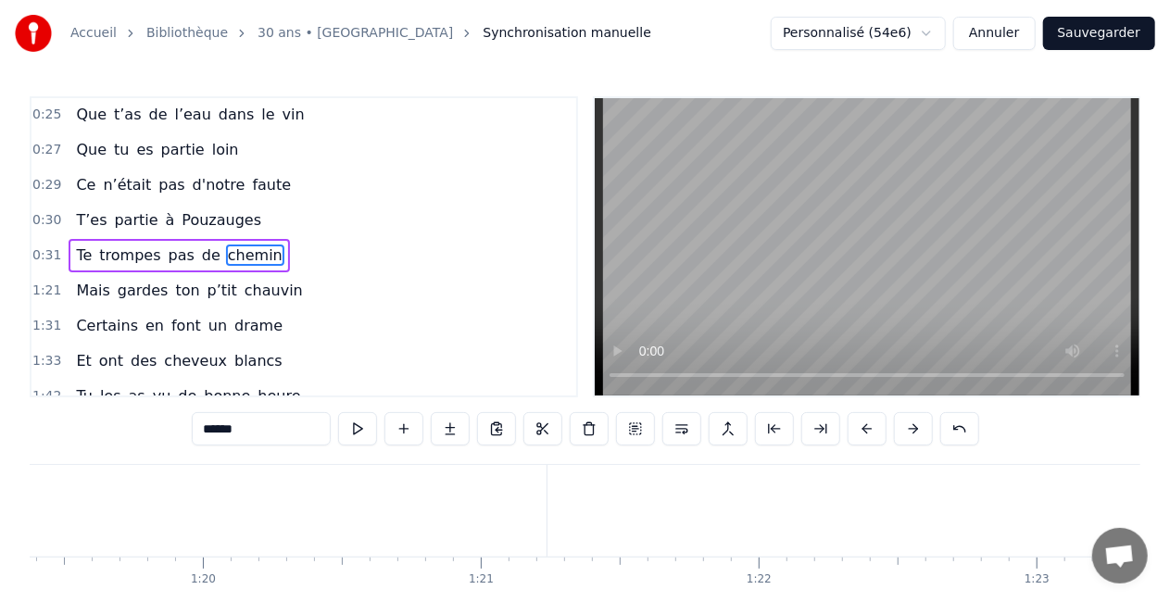
scroll to position [0, 22034]
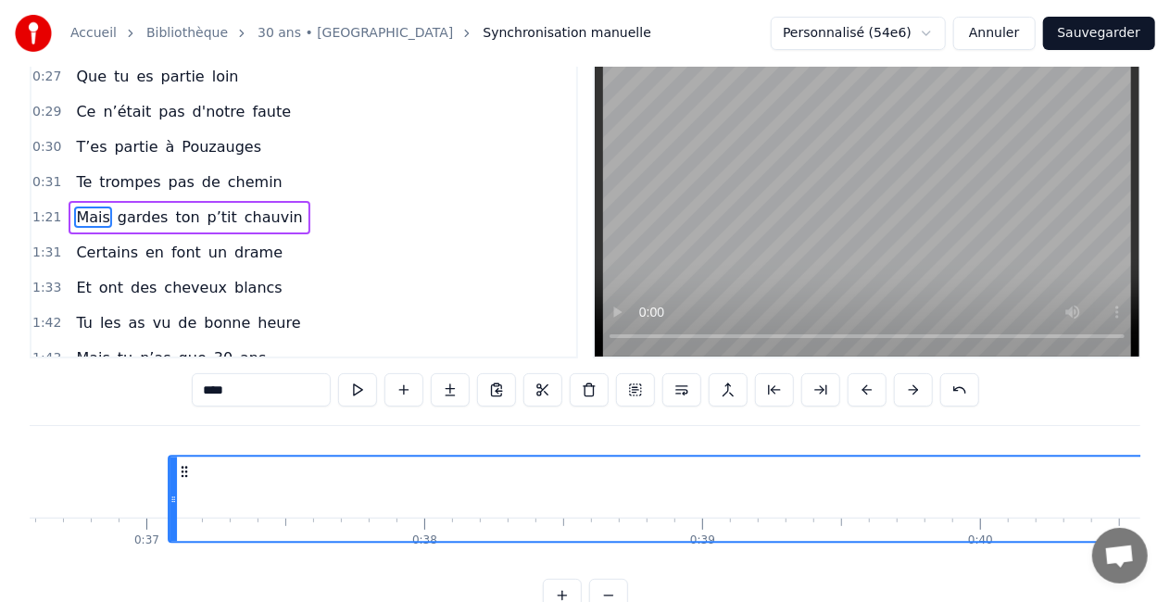
scroll to position [44, 0]
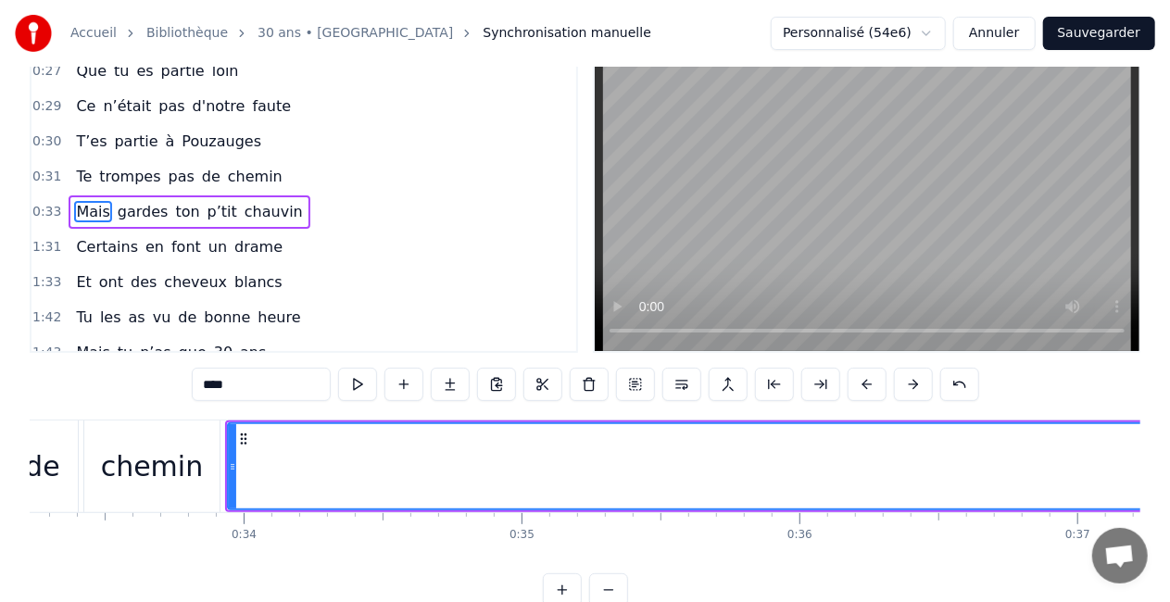
scroll to position [0, 9236]
drag, startPoint x: 231, startPoint y: 467, endPoint x: 245, endPoint y: 469, distance: 14.0
click at [245, 469] on icon at bounding box center [248, 467] width 7 height 15
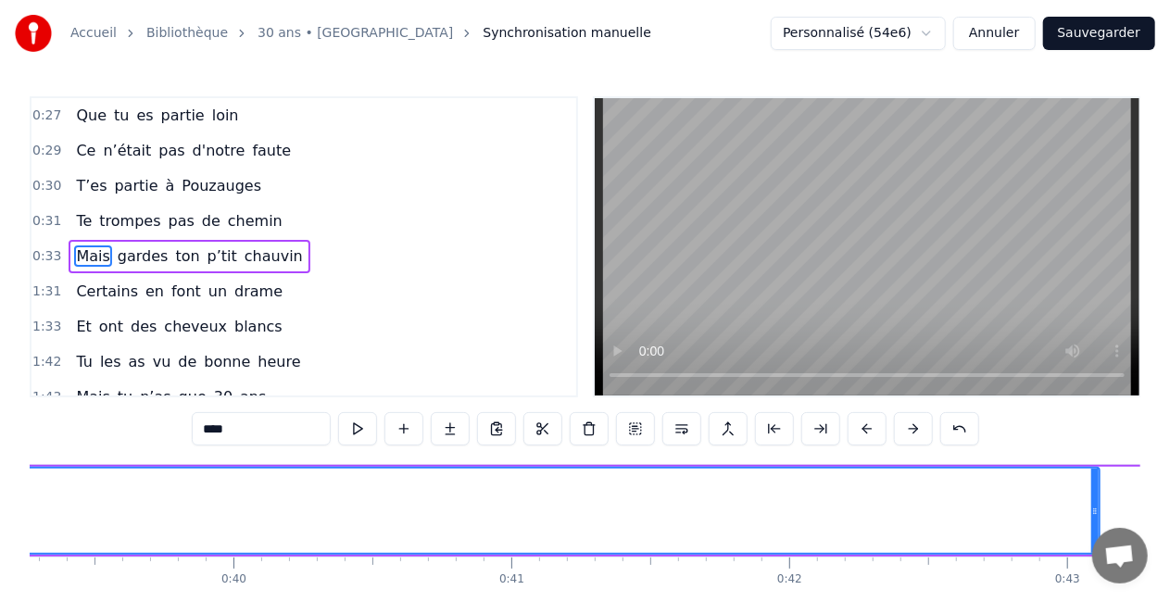
scroll to position [0, 10917]
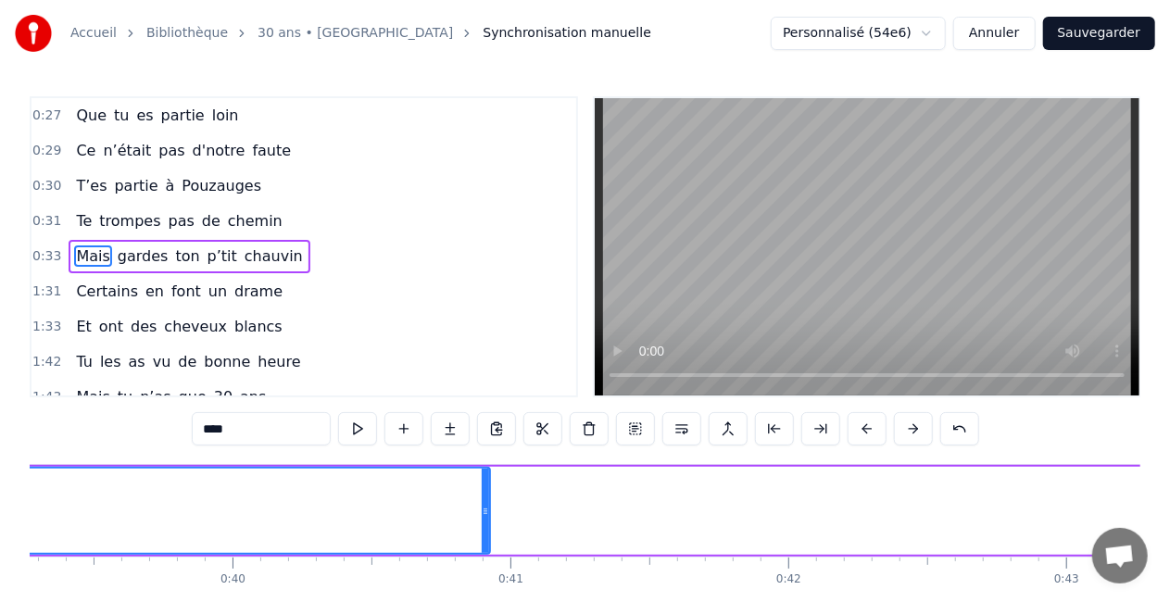
drag, startPoint x: 1092, startPoint y: 515, endPoint x: 480, endPoint y: 467, distance: 614.4
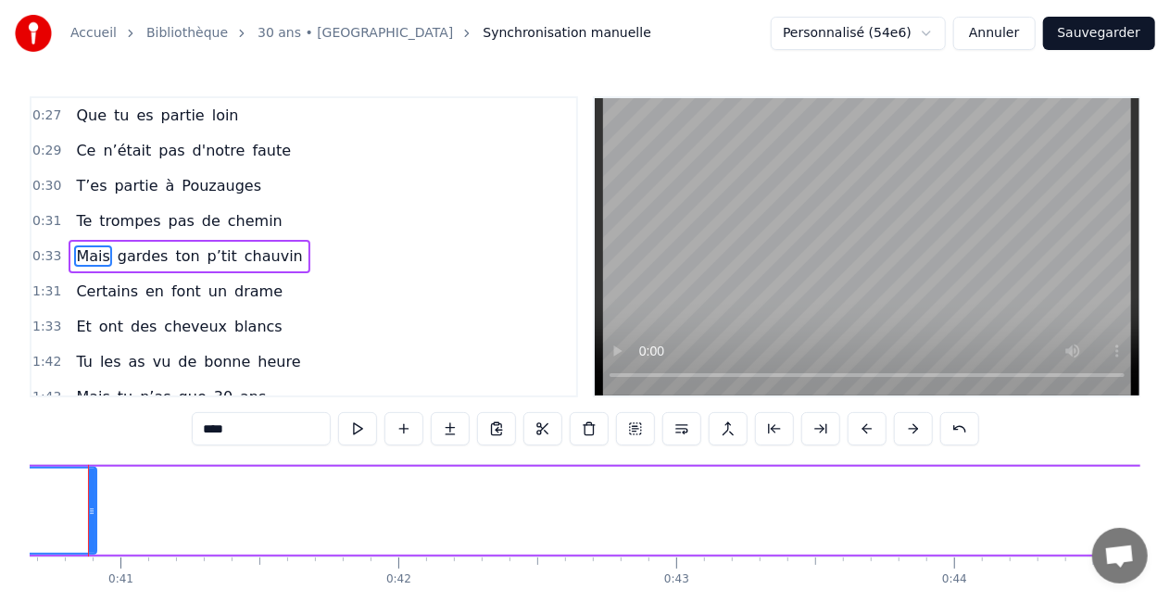
scroll to position [0, 11309]
drag, startPoint x: 88, startPoint y: 509, endPoint x: 0, endPoint y: 489, distance: 90.2
click at [0, 489] on div "Accueil Bibliothèque 30 ans • Chlo Synchronisation manuelle Personnalisé (54e6)…" at bounding box center [585, 325] width 1170 height 651
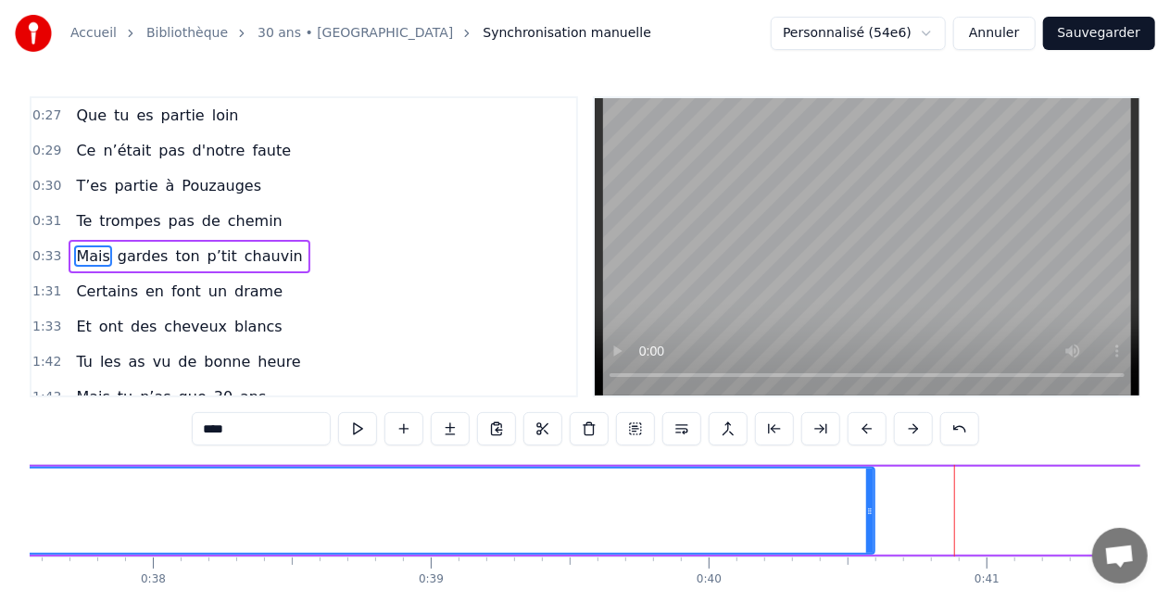
scroll to position [0, 10397]
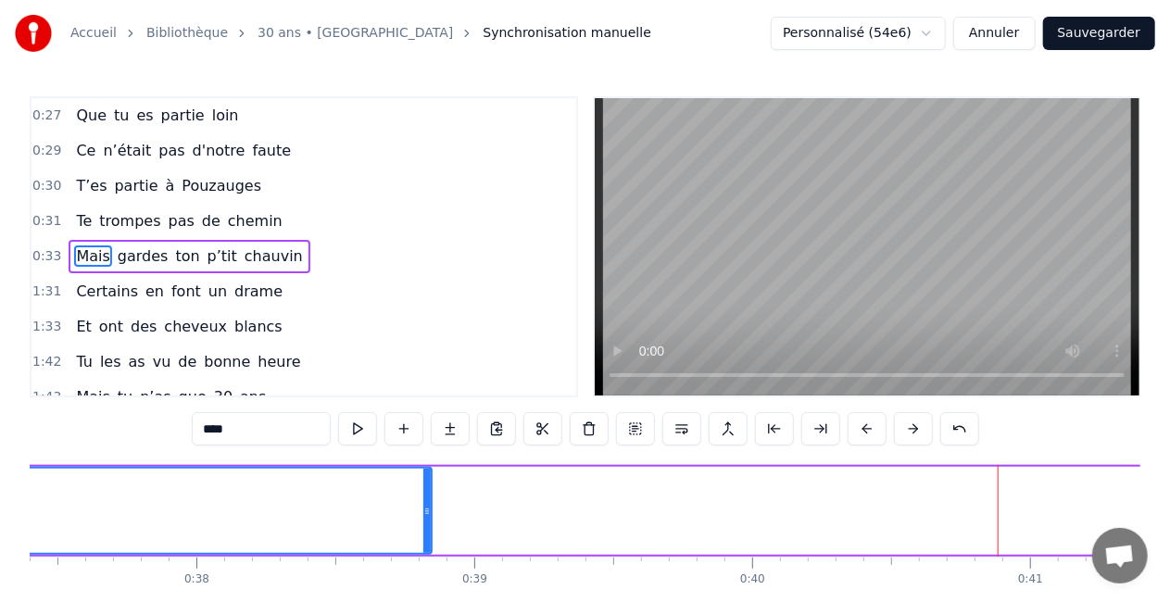
drag, startPoint x: 911, startPoint y: 524, endPoint x: 382, endPoint y: 519, distance: 529.1
click at [423, 519] on div at bounding box center [426, 511] width 7 height 84
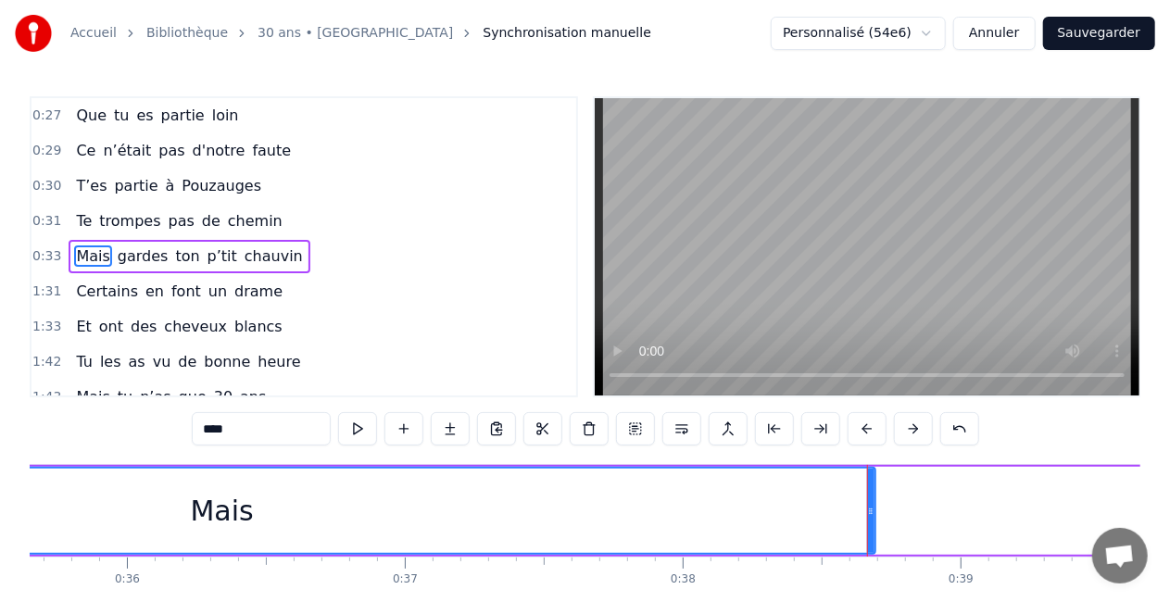
scroll to position [0, 9904]
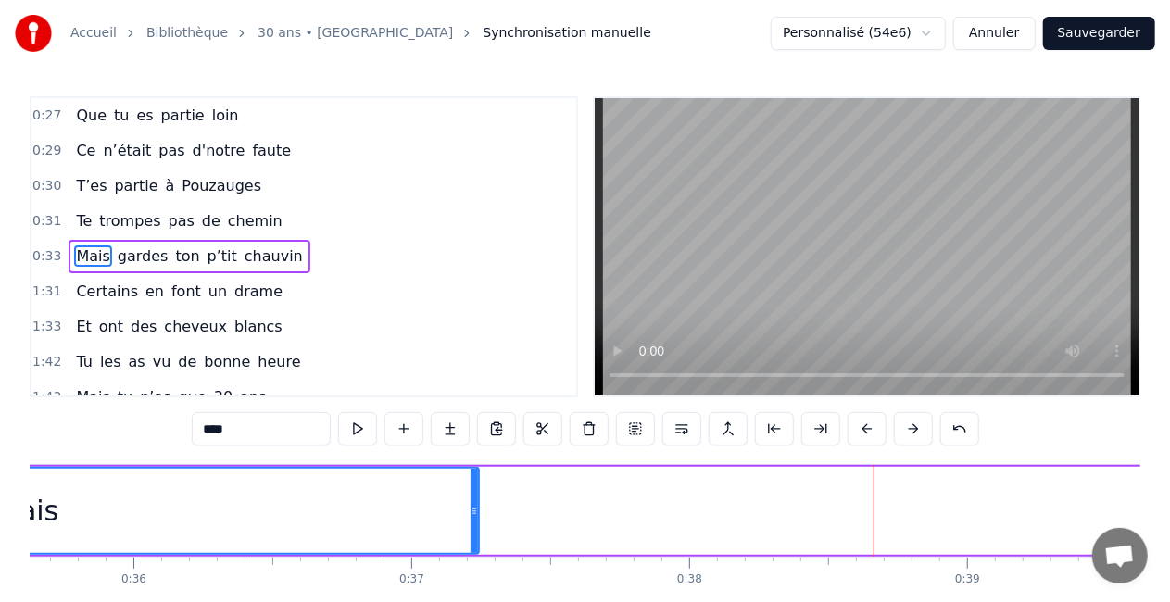
drag, startPoint x: 874, startPoint y: 499, endPoint x: 471, endPoint y: 474, distance: 403.9
click at [471, 474] on div at bounding box center [474, 511] width 7 height 84
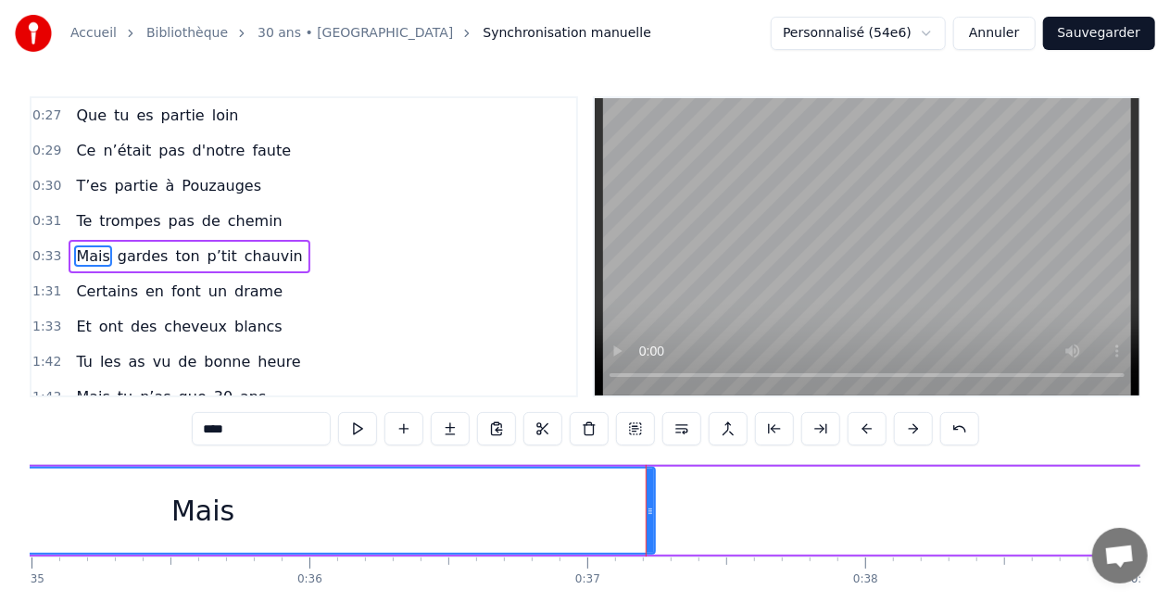
scroll to position [0, 9689]
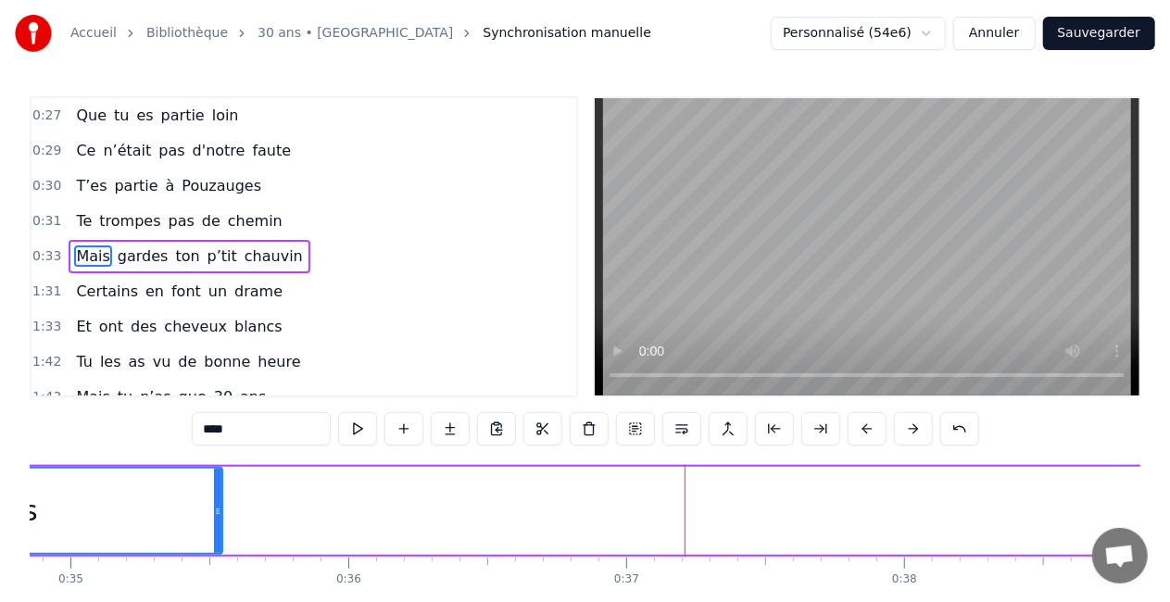
drag, startPoint x: 690, startPoint y: 511, endPoint x: 208, endPoint y: 519, distance: 482.8
click at [214, 519] on div at bounding box center [217, 511] width 7 height 84
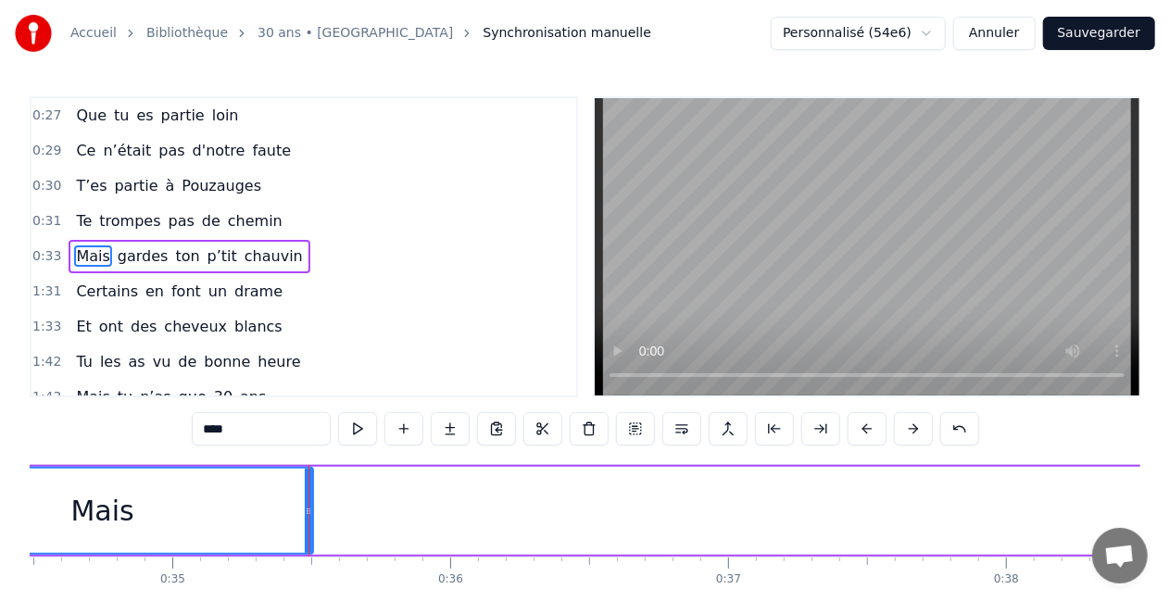
scroll to position [0, 9420]
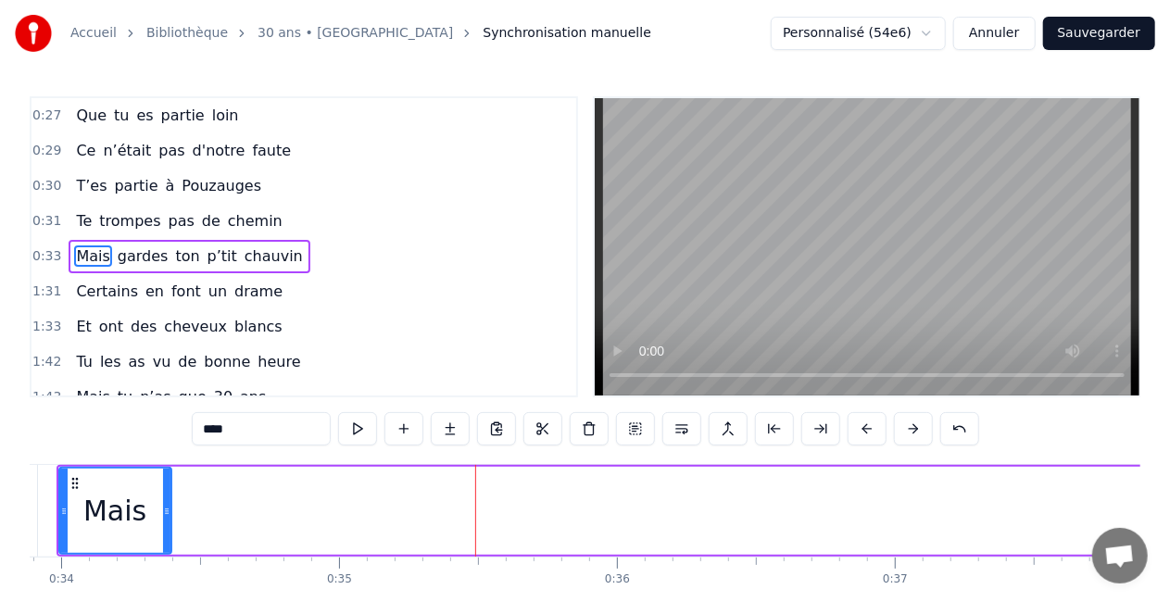
drag, startPoint x: 477, startPoint y: 519, endPoint x: 169, endPoint y: 534, distance: 308.9
click at [169, 534] on div at bounding box center [166, 511] width 7 height 84
click at [125, 422] on div "0:04 Comment puis- je oublier 0:07 Ce jour si spéciale 0:08 Ce jour où tu es né…" at bounding box center [585, 373] width 1111 height 555
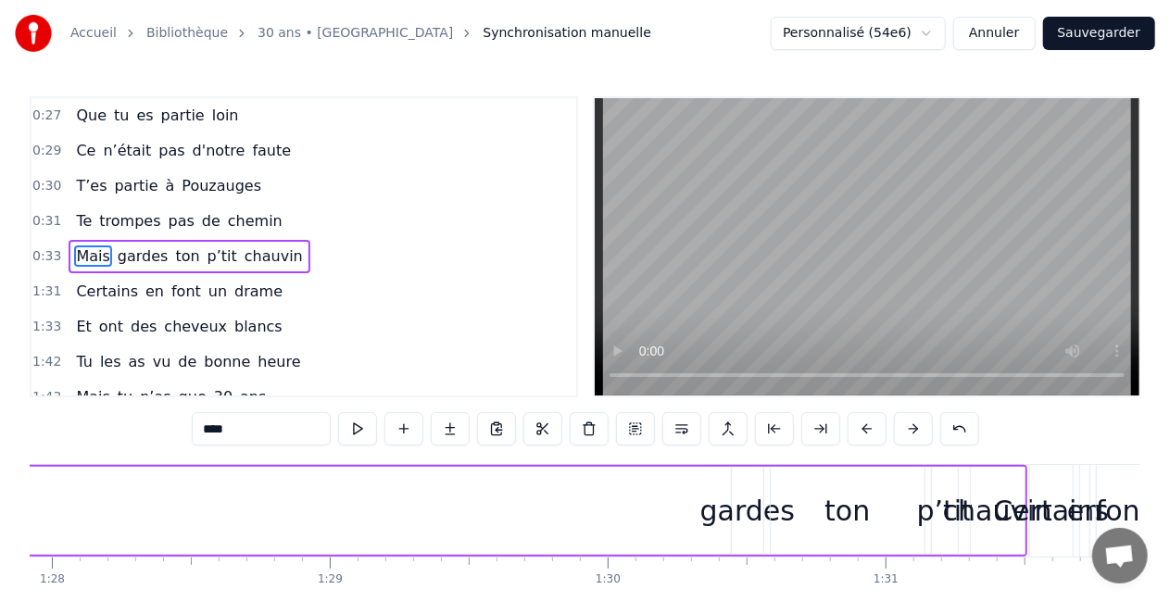
scroll to position [0, 24446]
click at [719, 499] on div "gardes" at bounding box center [742, 511] width 95 height 42
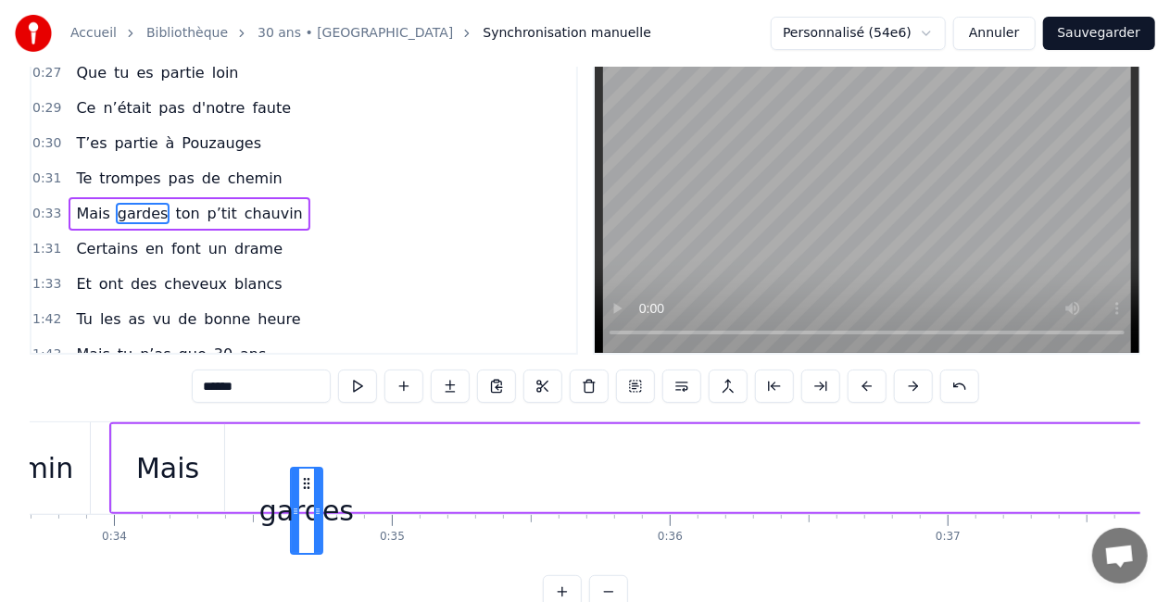
scroll to position [0, 9365]
drag, startPoint x: 740, startPoint y: 480, endPoint x: 309, endPoint y: 441, distance: 432.6
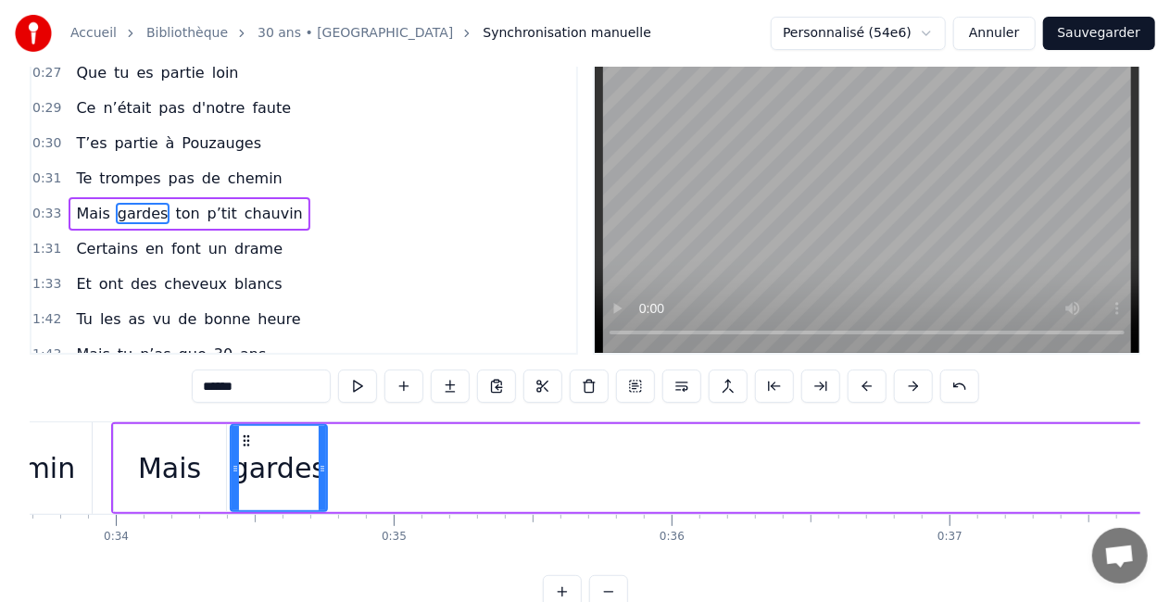
drag, startPoint x: 296, startPoint y: 467, endPoint x: 231, endPoint y: 458, distance: 65.5
click at [232, 458] on div at bounding box center [235, 468] width 7 height 84
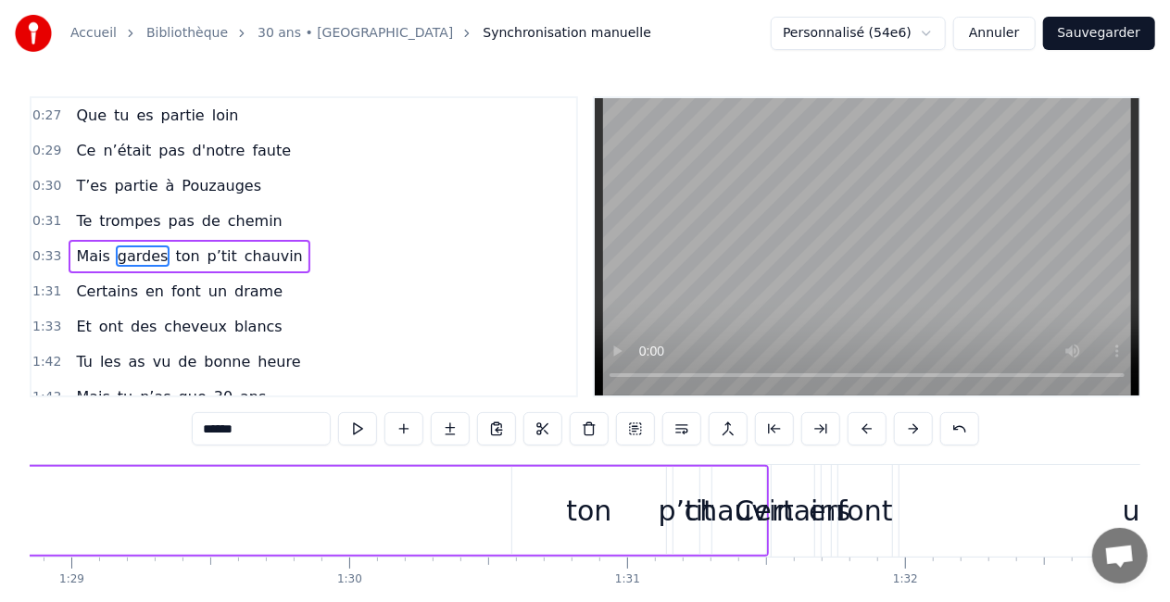
scroll to position [0, 24617]
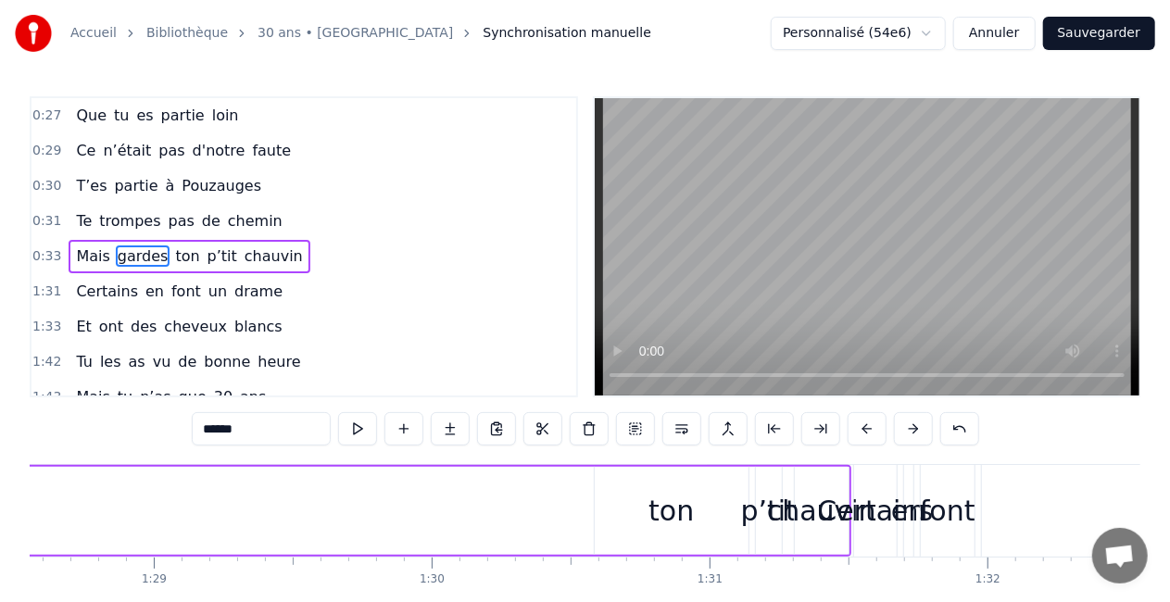
click at [641, 519] on div "ton" at bounding box center [672, 511] width 154 height 88
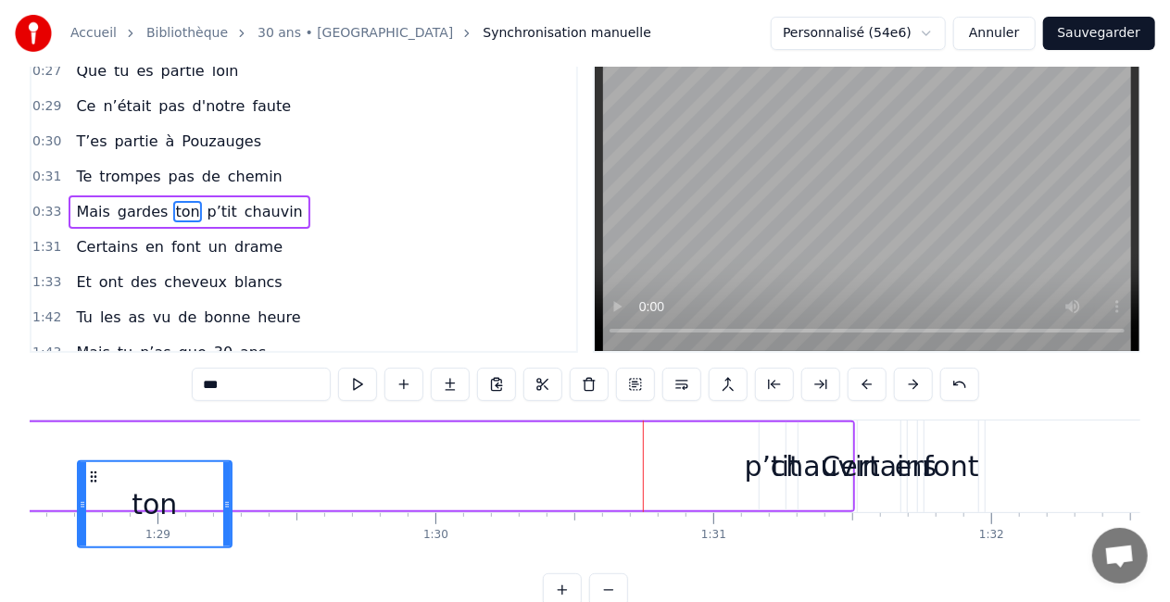
scroll to position [46, 0]
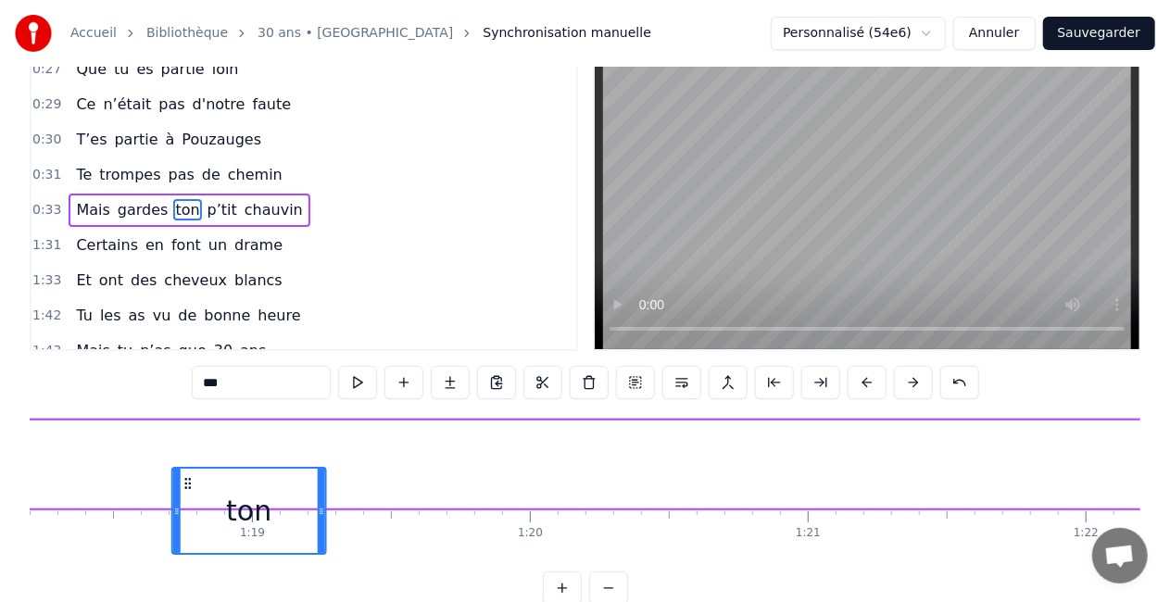
drag, startPoint x: 610, startPoint y: 484, endPoint x: 82, endPoint y: 423, distance: 531.6
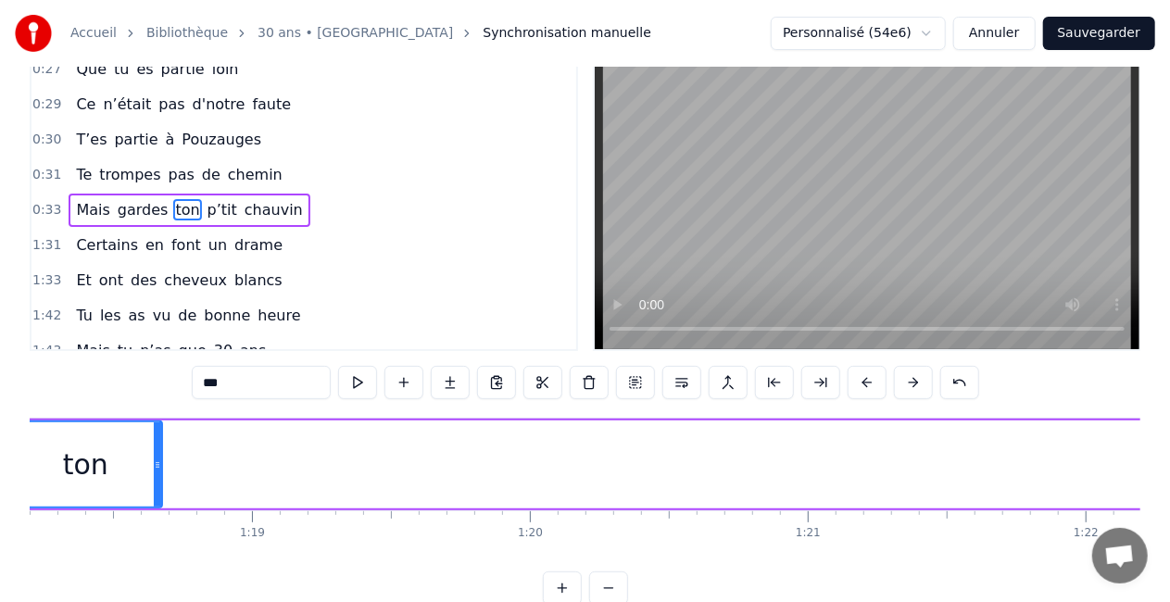
scroll to position [0, 21679]
drag, startPoint x: 82, startPoint y: 435, endPoint x: 17, endPoint y: 426, distance: 65.4
click at [17, 426] on div "Accueil Bibliothèque 30 ans • Chlo Synchronisation manuelle Personnalisé (54e6)…" at bounding box center [585, 279] width 1170 height 651
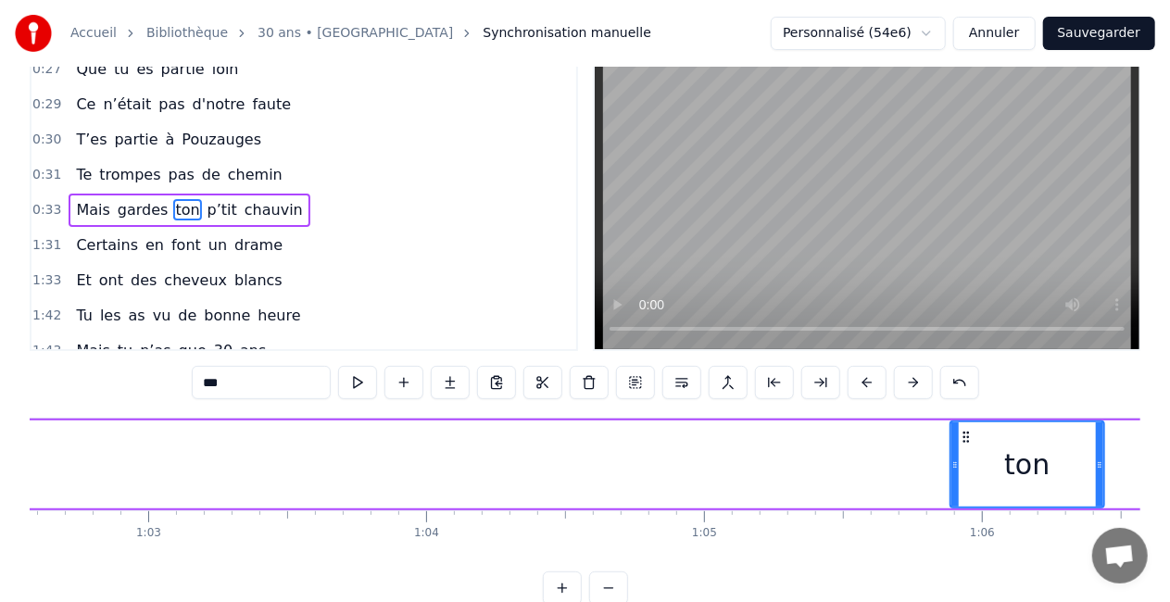
scroll to position [0, 17398]
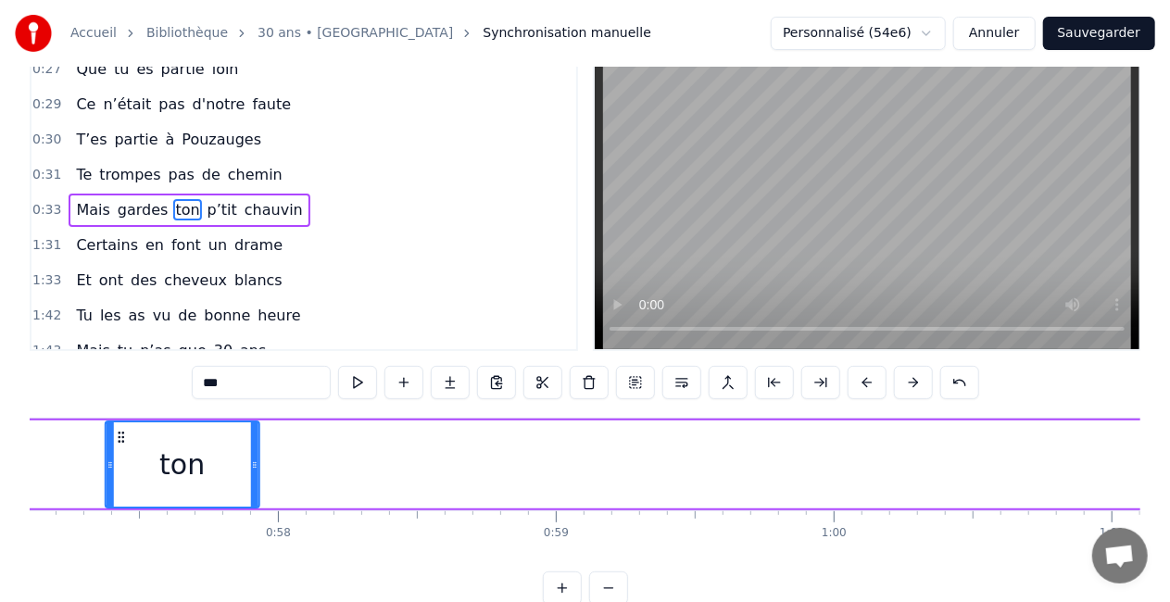
drag, startPoint x: 964, startPoint y: 439, endPoint x: 84, endPoint y: 408, distance: 879.9
click at [84, 408] on div "0:04 Comment puis- je oublier 0:07 Ce jour si spéciale 0:08 Ce jour où tu es né…" at bounding box center [585, 327] width 1111 height 555
drag, startPoint x: 87, startPoint y: 439, endPoint x: 105, endPoint y: 439, distance: 17.6
click at [106, 439] on div "ton" at bounding box center [182, 465] width 152 height 84
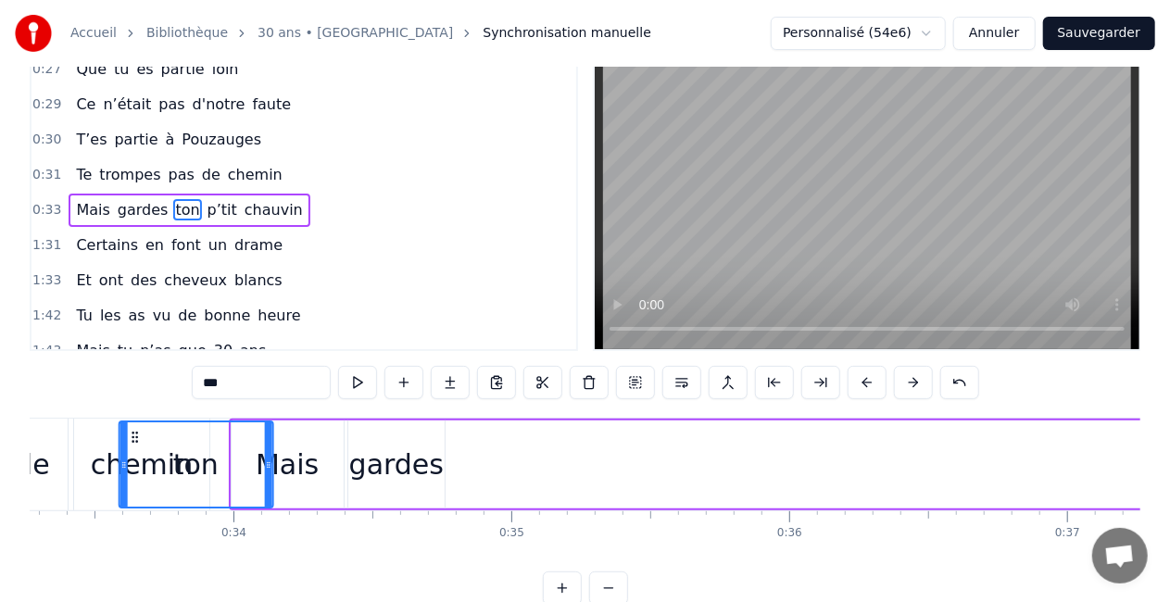
scroll to position [0, 9219]
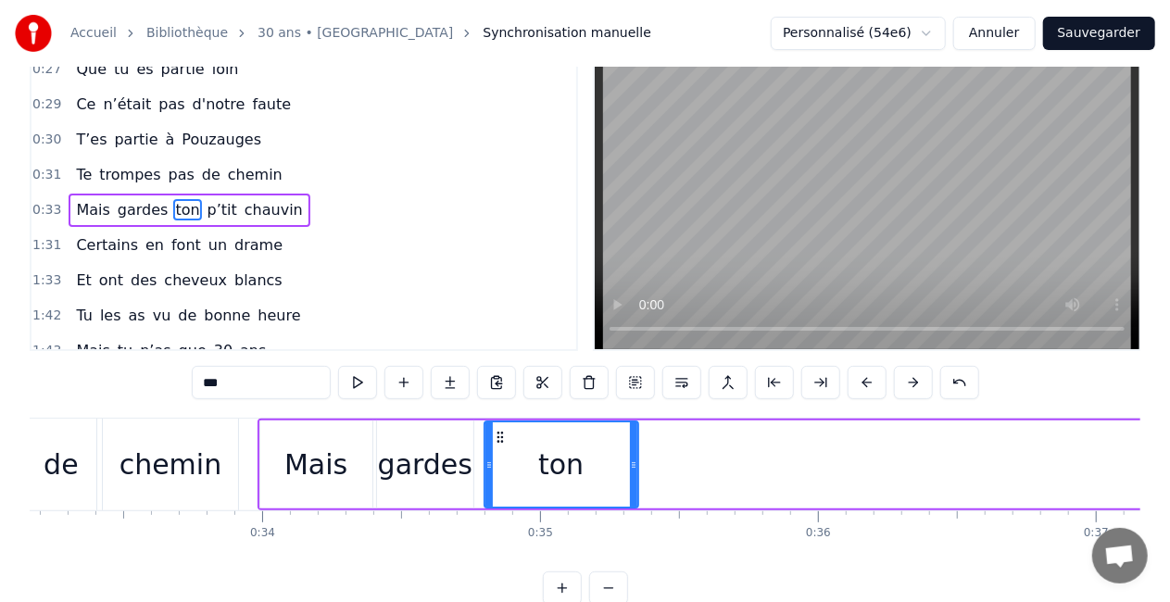
drag, startPoint x: 120, startPoint y: 434, endPoint x: 506, endPoint y: 419, distance: 385.8
click at [486, 463] on icon at bounding box center [485, 465] width 7 height 15
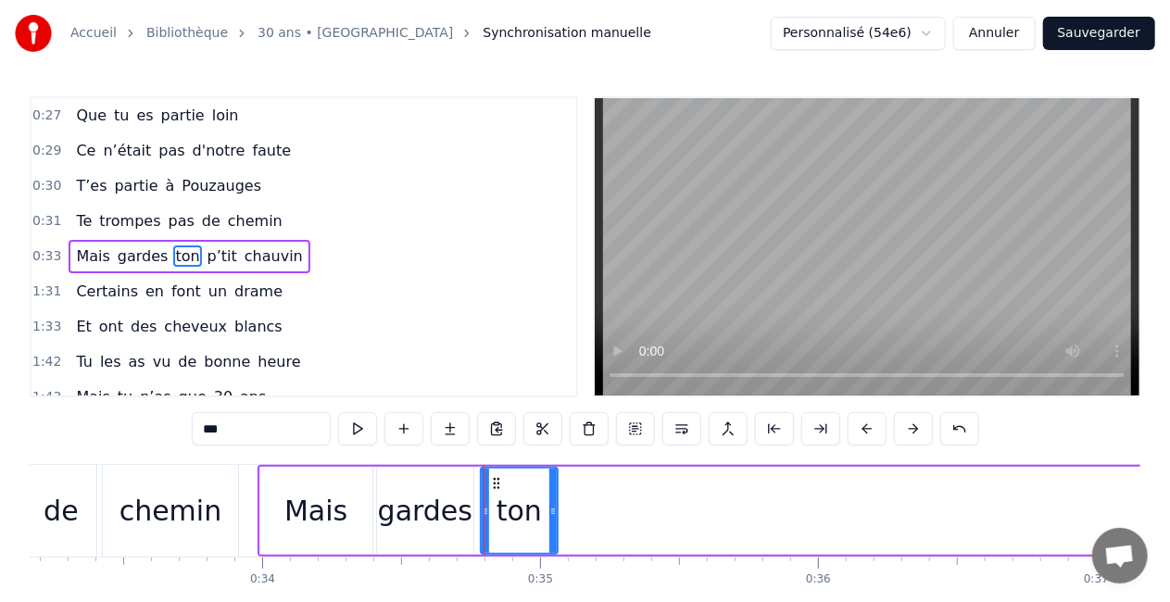
drag, startPoint x: 630, startPoint y: 510, endPoint x: 549, endPoint y: 522, distance: 81.5
click at [549, 522] on div at bounding box center [552, 511] width 7 height 84
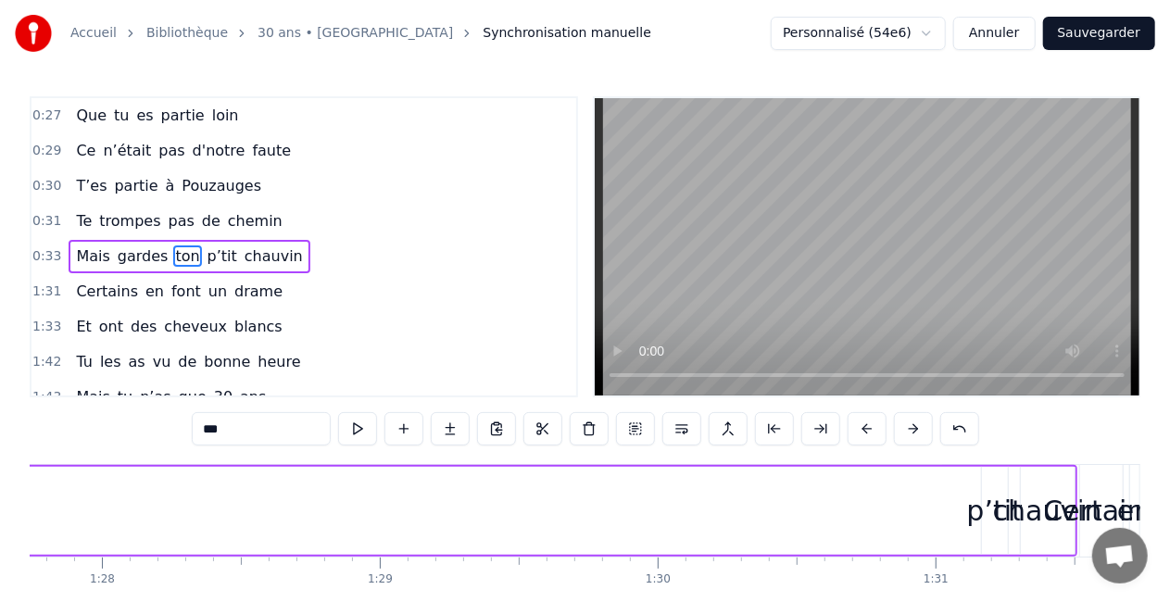
scroll to position [0, 24392]
click at [988, 509] on div "p’tit" at bounding box center [994, 511] width 56 height 42
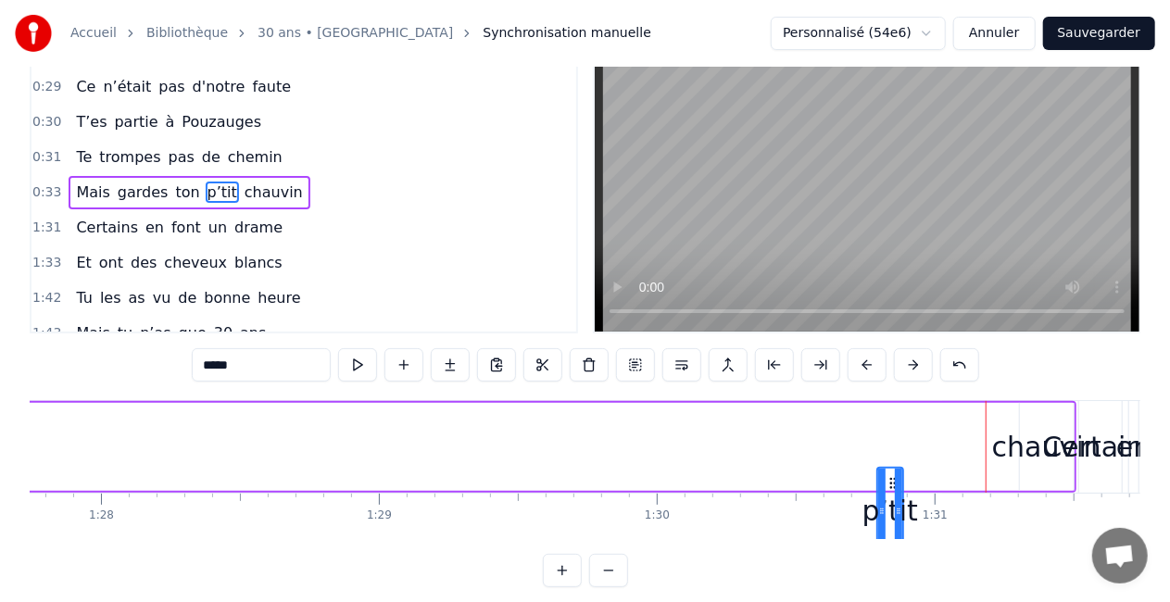
scroll to position [66, 0]
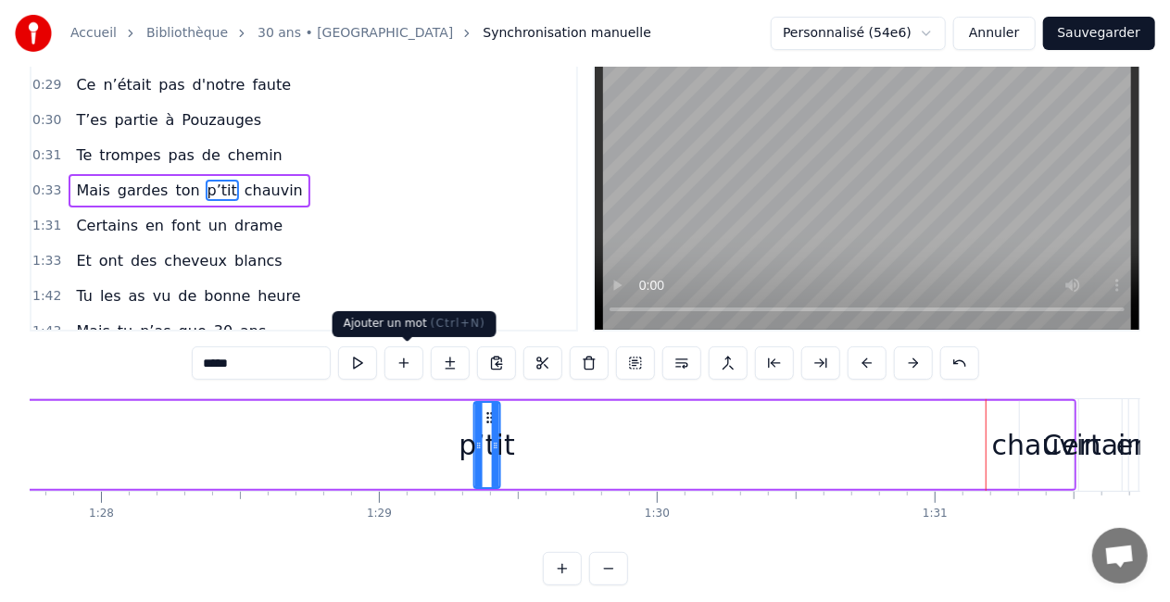
drag, startPoint x: 997, startPoint y: 486, endPoint x: 383, endPoint y: 356, distance: 627.9
click at [383, 356] on div "0:04 Comment puis- je oublier 0:07 Ce jour si spéciale 0:08 Ce jour où tu es né…" at bounding box center [585, 308] width 1111 height 555
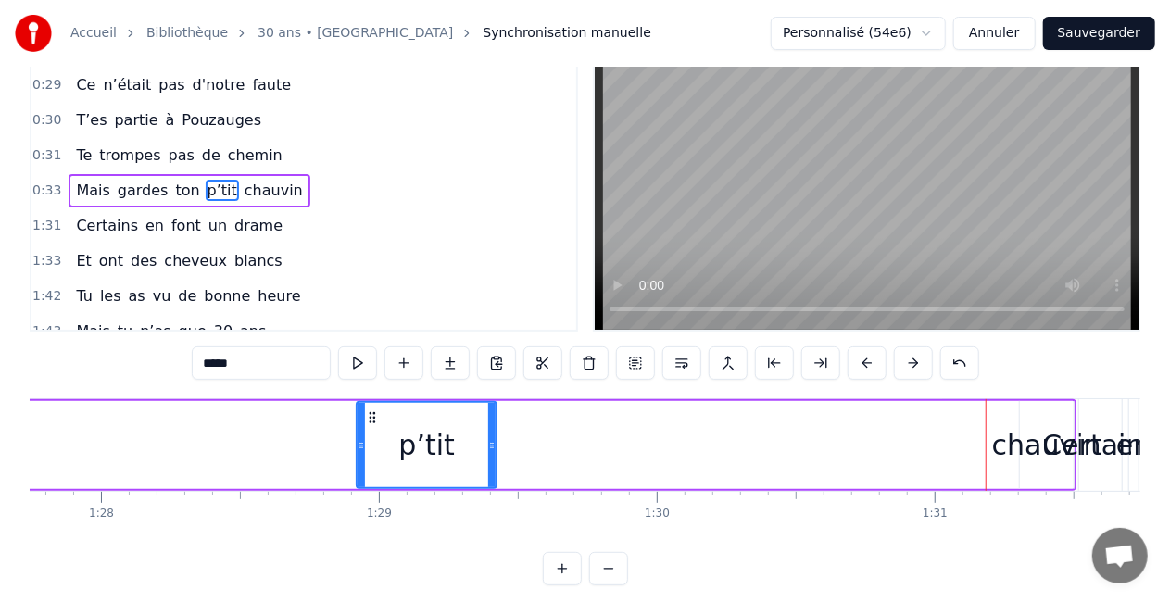
drag, startPoint x: 478, startPoint y: 430, endPoint x: 367, endPoint y: 424, distance: 111.3
click at [365, 424] on div at bounding box center [361, 445] width 7 height 84
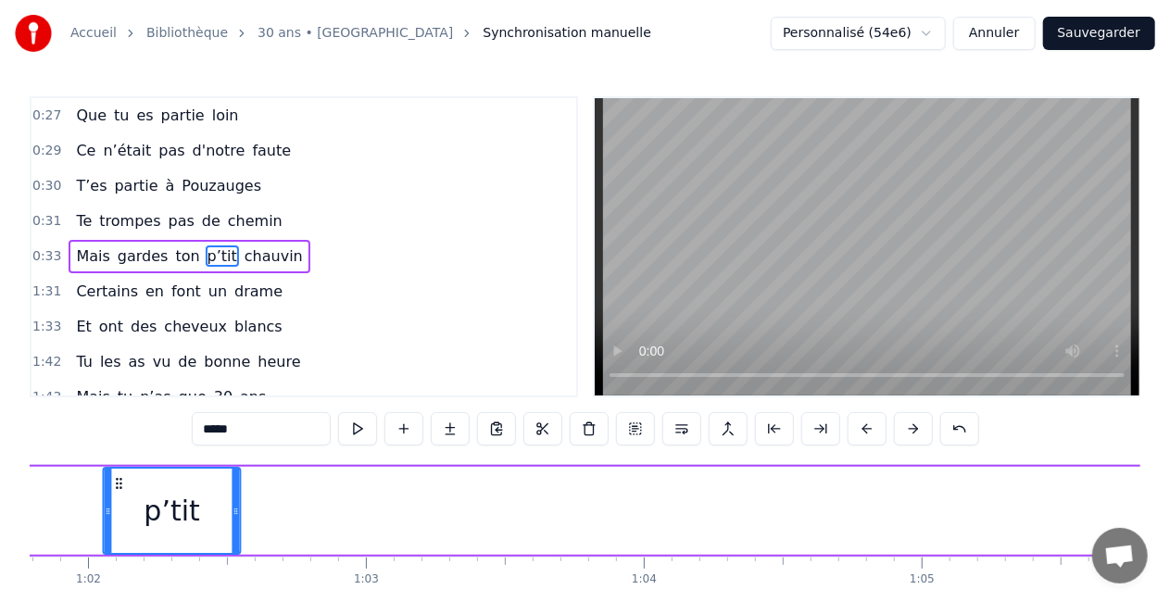
scroll to position [0, 16967]
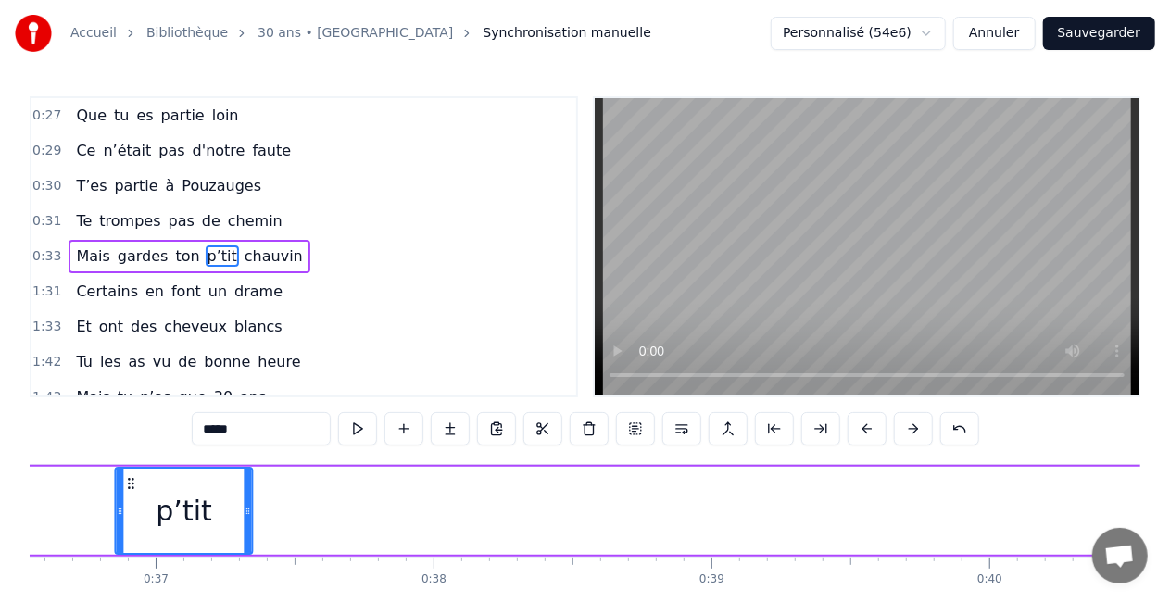
drag, startPoint x: 374, startPoint y: 482, endPoint x: 130, endPoint y: 474, distance: 244.7
click at [130, 474] on div "p’tit" at bounding box center [183, 511] width 135 height 84
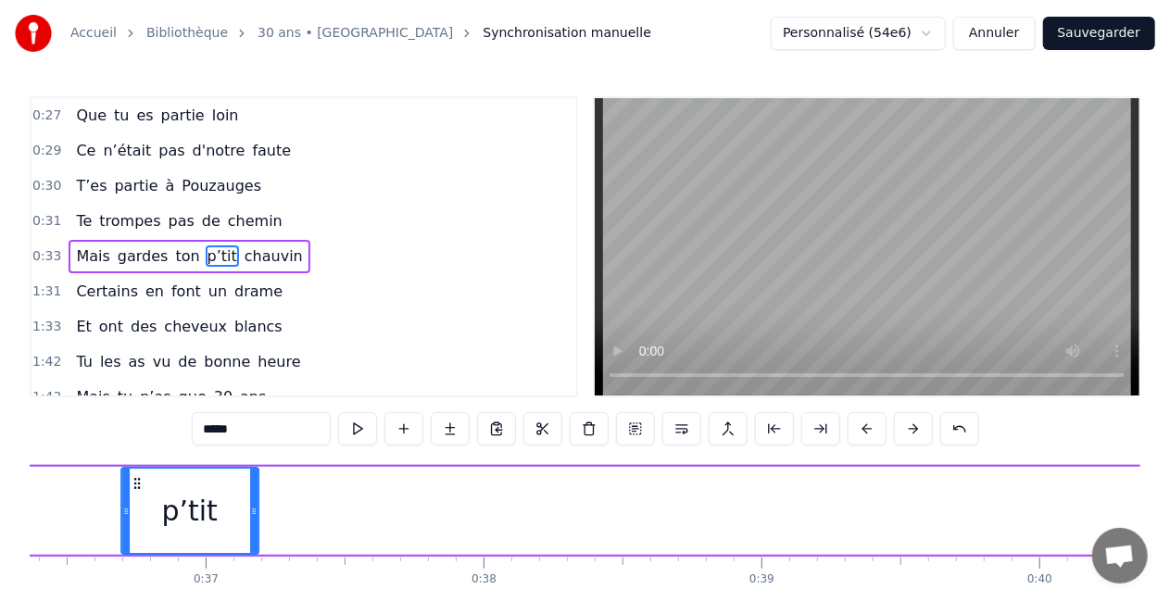
scroll to position [0, 10089]
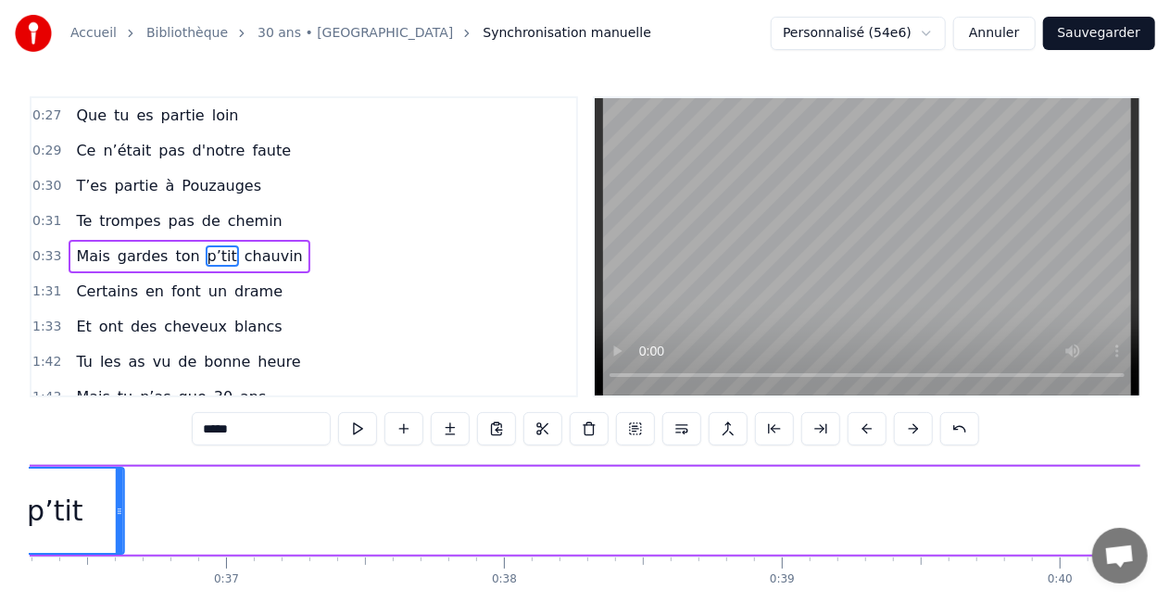
drag, startPoint x: 133, startPoint y: 482, endPoint x: 0, endPoint y: 485, distance: 133.5
click at [0, 485] on div "Accueil Bibliothèque 30 ans • Chlo Synchronisation manuelle Personnalisé (54e6)…" at bounding box center [585, 325] width 1170 height 651
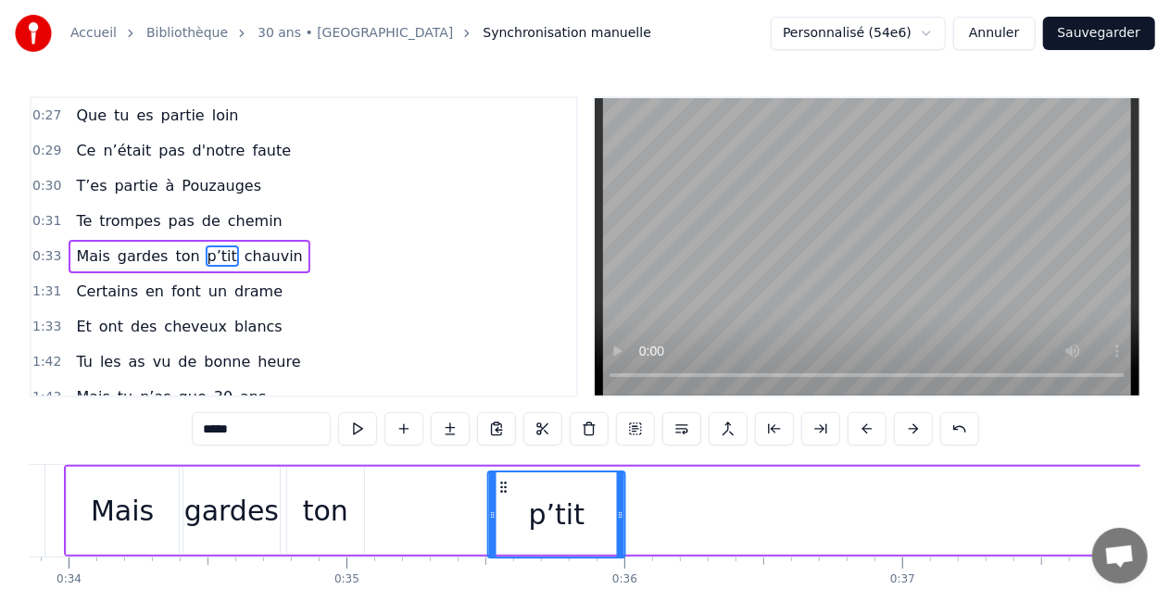
scroll to position [4, 0]
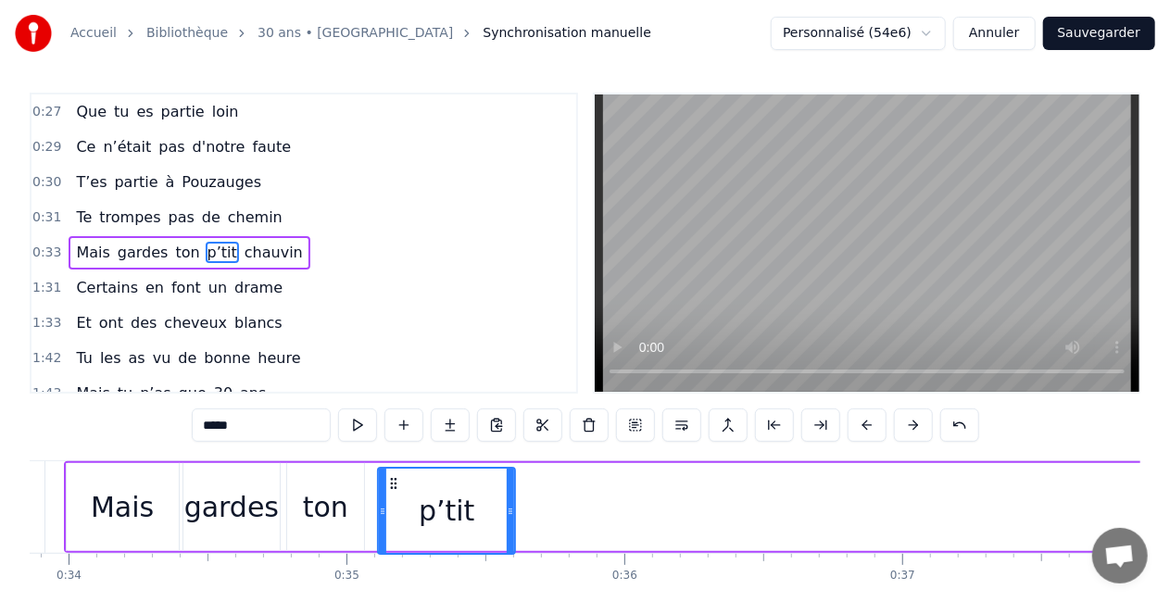
drag, startPoint x: 676, startPoint y: 483, endPoint x: 392, endPoint y: 465, distance: 285.0
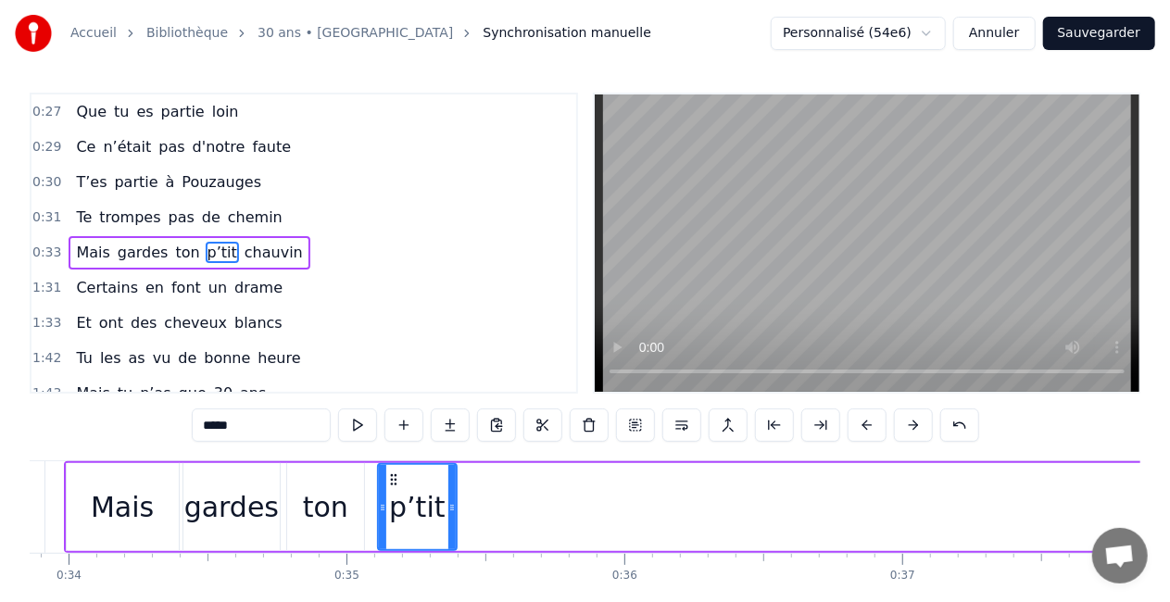
drag, startPoint x: 510, startPoint y: 503, endPoint x: 451, endPoint y: 504, distance: 58.4
click at [451, 504] on icon at bounding box center [451, 507] width 7 height 15
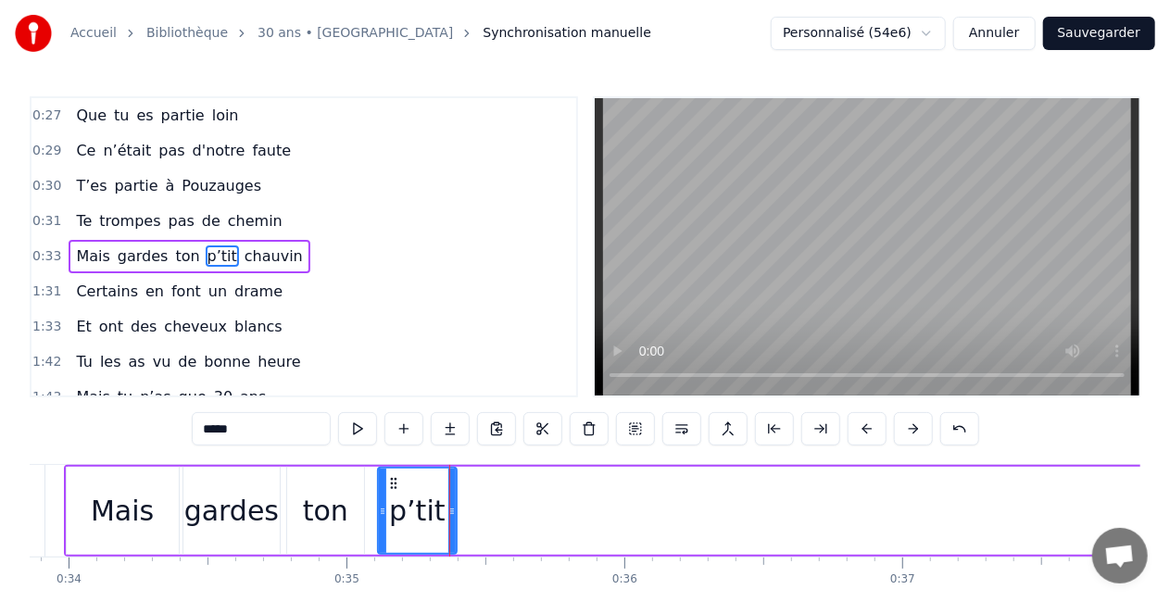
click at [131, 499] on div "Mais" at bounding box center [122, 511] width 63 height 42
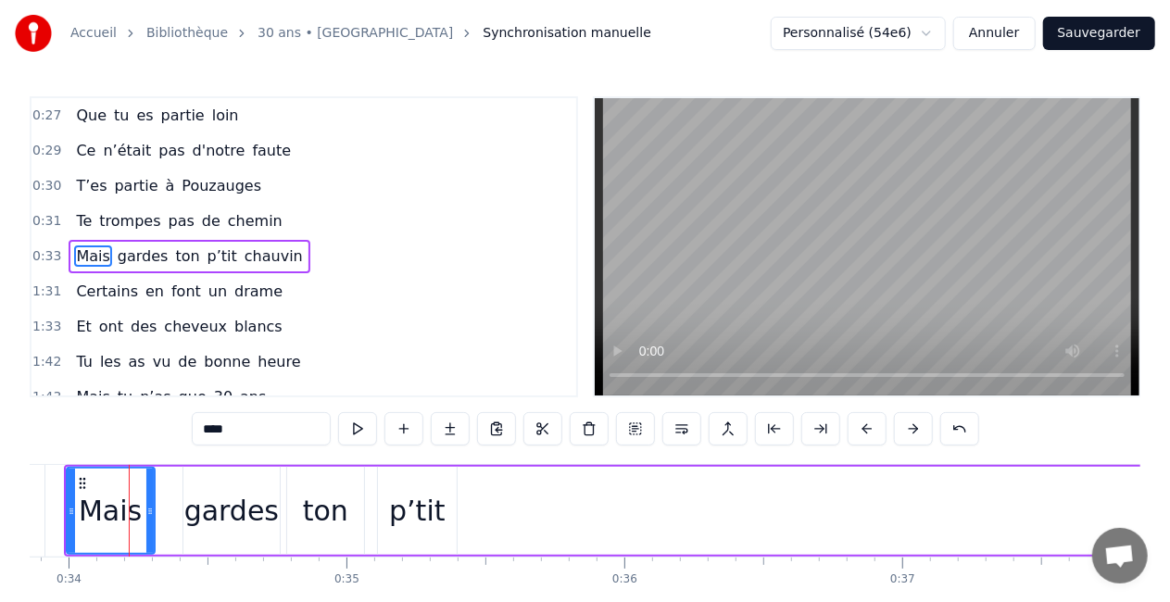
drag, startPoint x: 170, startPoint y: 518, endPoint x: 146, endPoint y: 523, distance: 24.5
click at [146, 523] on div at bounding box center [149, 511] width 7 height 84
click at [193, 517] on div "gardes" at bounding box center [231, 511] width 95 height 42
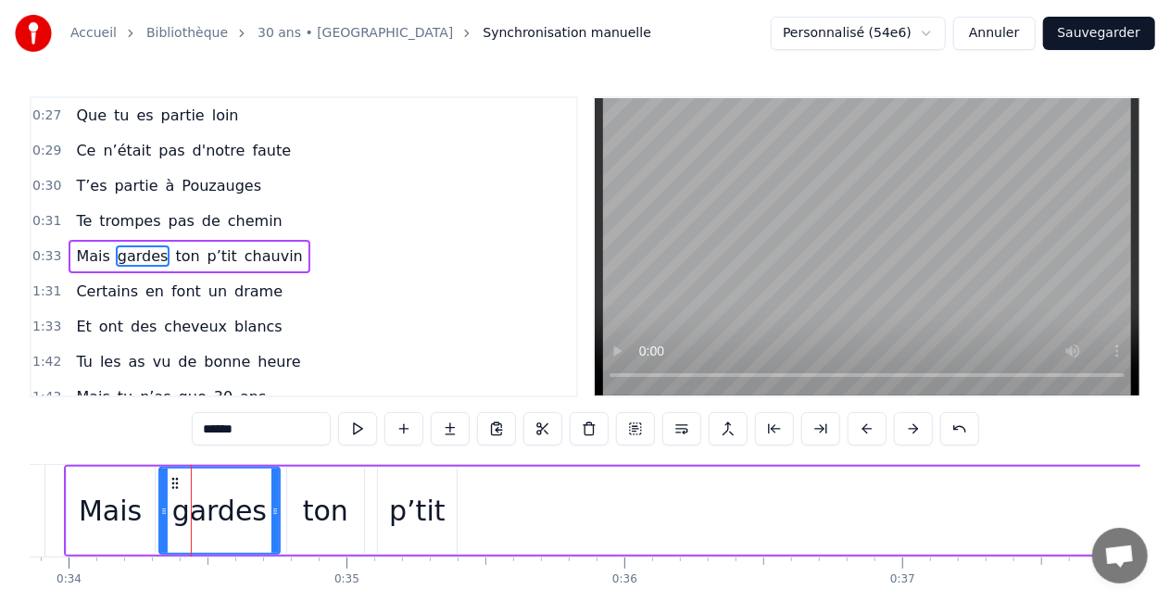
drag, startPoint x: 185, startPoint y: 513, endPoint x: 161, endPoint y: 517, distance: 24.4
click at [161, 517] on icon at bounding box center [163, 511] width 7 height 15
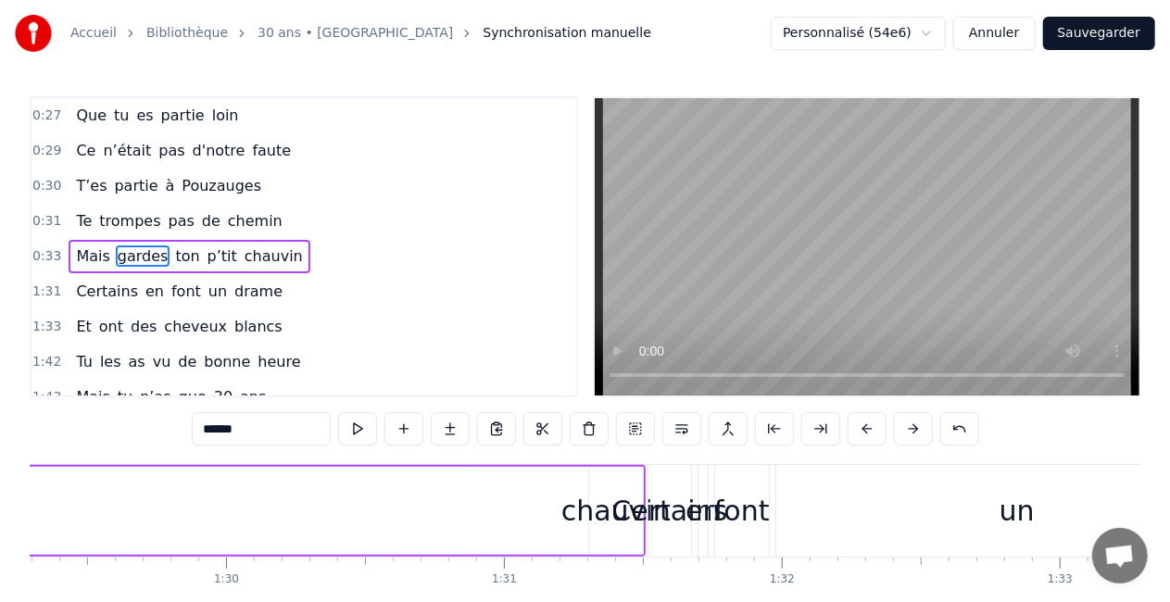
scroll to position [0, 24874]
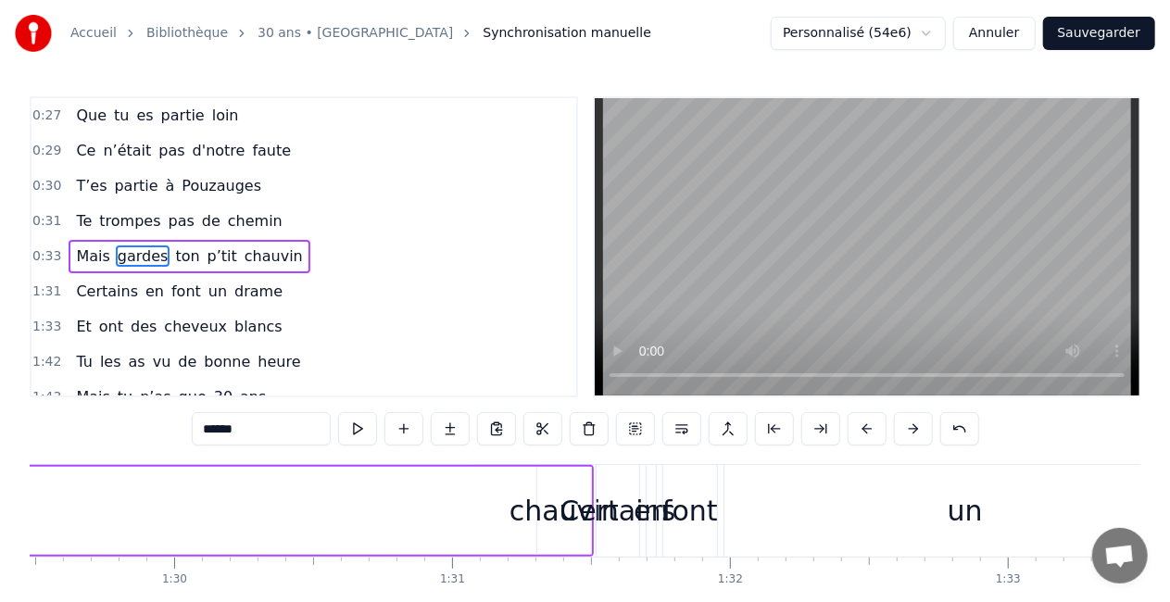
click at [536, 515] on div "chauvin" at bounding box center [564, 511] width 109 height 42
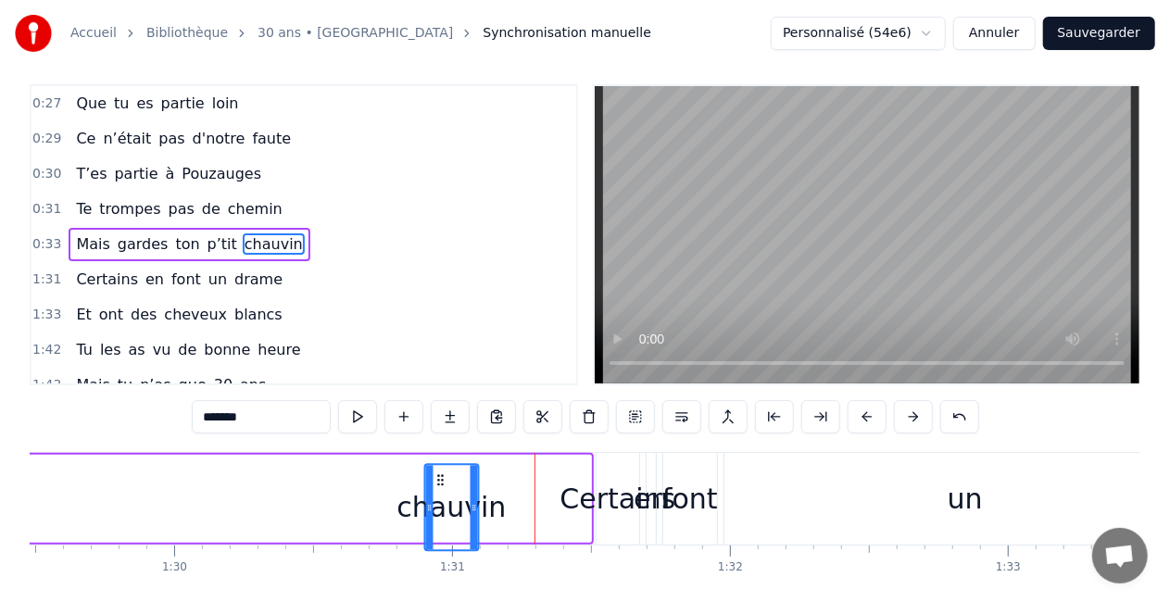
scroll to position [22, 0]
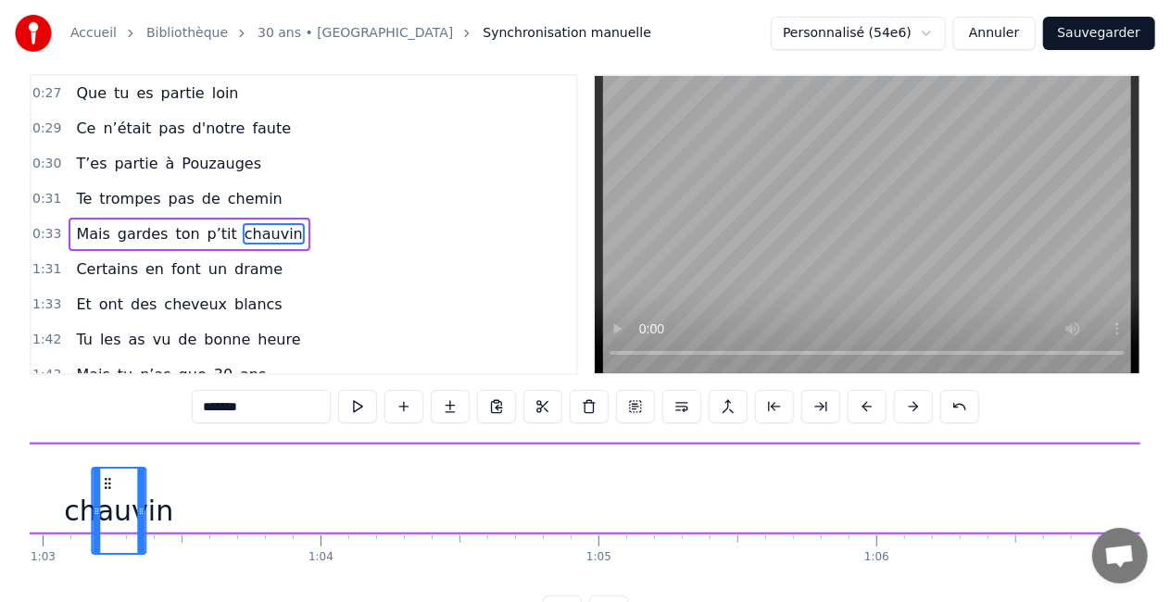
drag, startPoint x: 549, startPoint y: 482, endPoint x: 120, endPoint y: 442, distance: 430.9
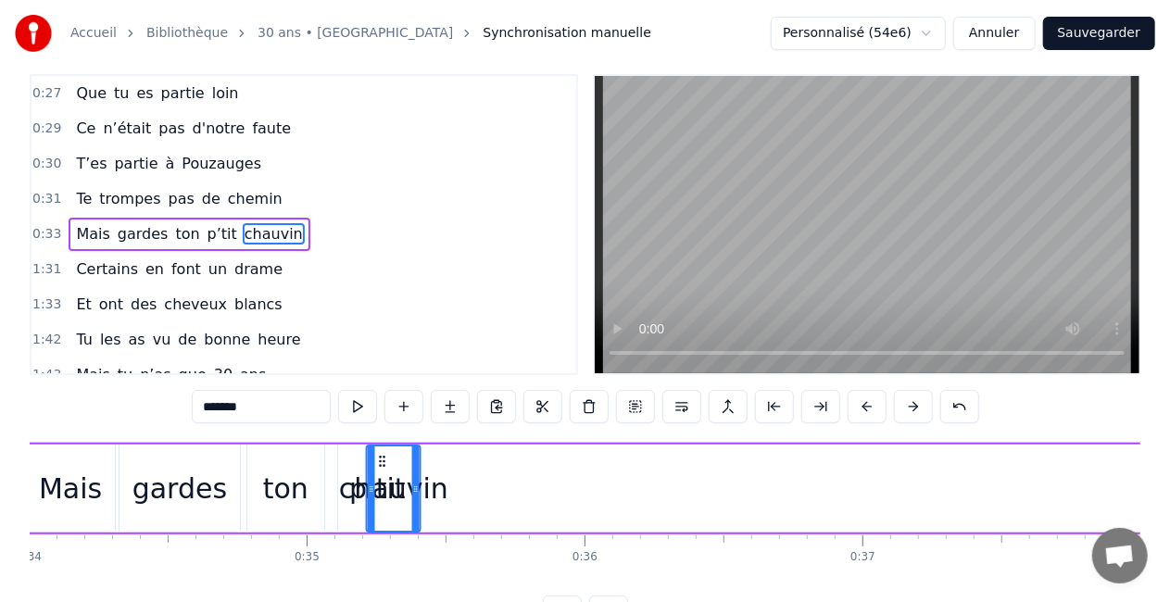
scroll to position [0, 9443]
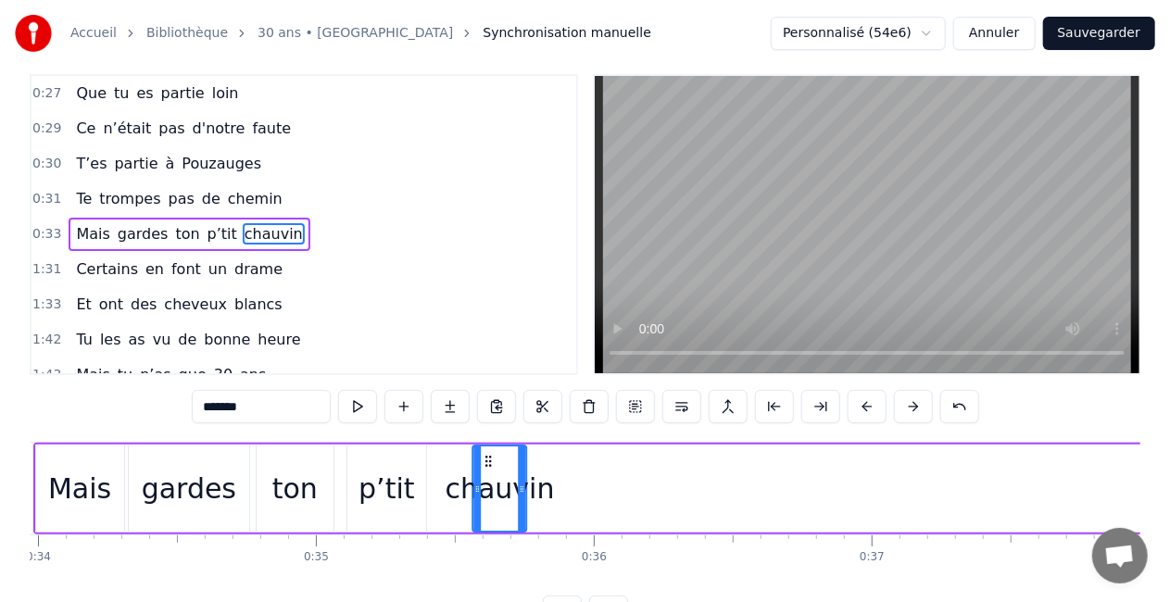
drag, startPoint x: 133, startPoint y: 456, endPoint x: 481, endPoint y: 482, distance: 348.5
click at [481, 482] on div "chauvin" at bounding box center [500, 489] width 52 height 84
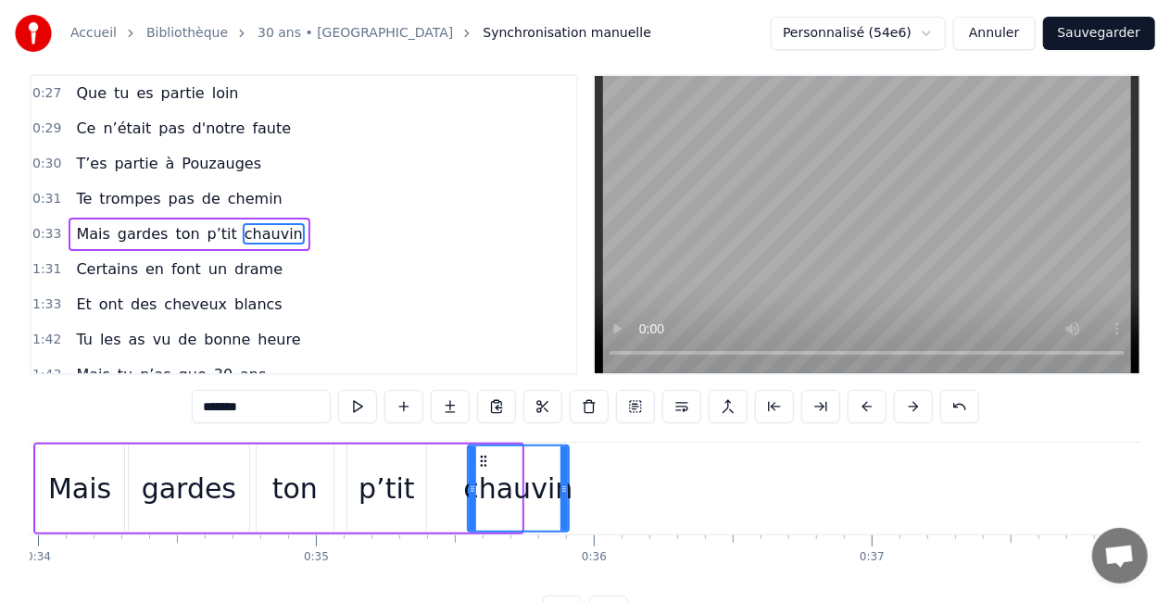
drag, startPoint x: 516, startPoint y: 489, endPoint x: 563, endPoint y: 499, distance: 48.3
click at [563, 499] on div at bounding box center [564, 489] width 7 height 84
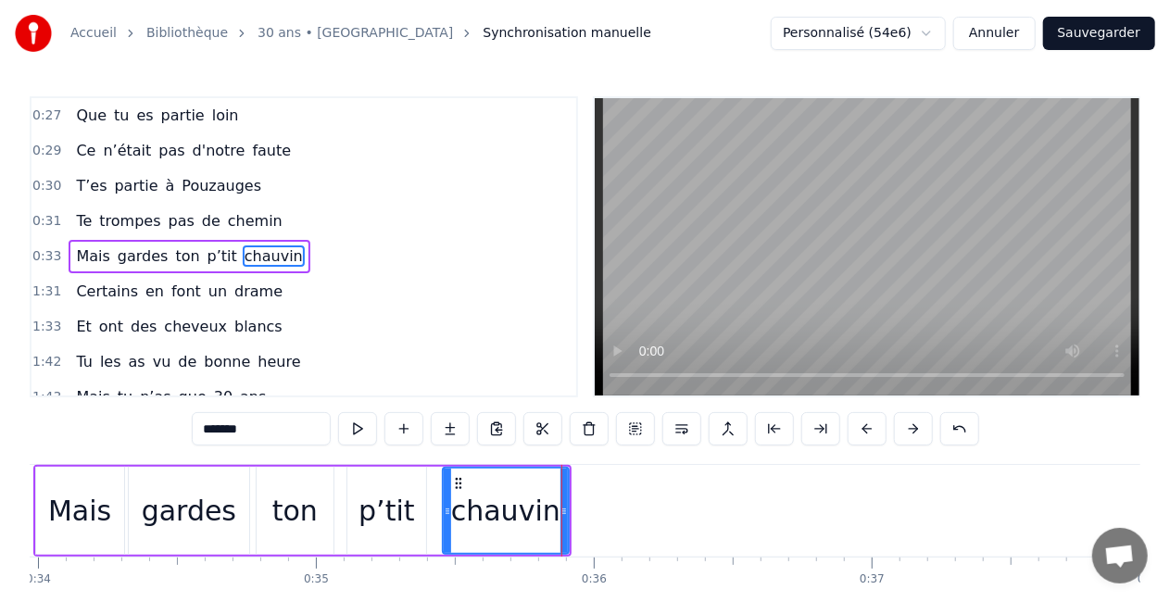
drag, startPoint x: 471, startPoint y: 511, endPoint x: 446, endPoint y: 513, distance: 25.1
click at [446, 513] on icon at bounding box center [447, 511] width 7 height 15
click at [406, 518] on div "p’tit" at bounding box center [387, 511] width 56 height 42
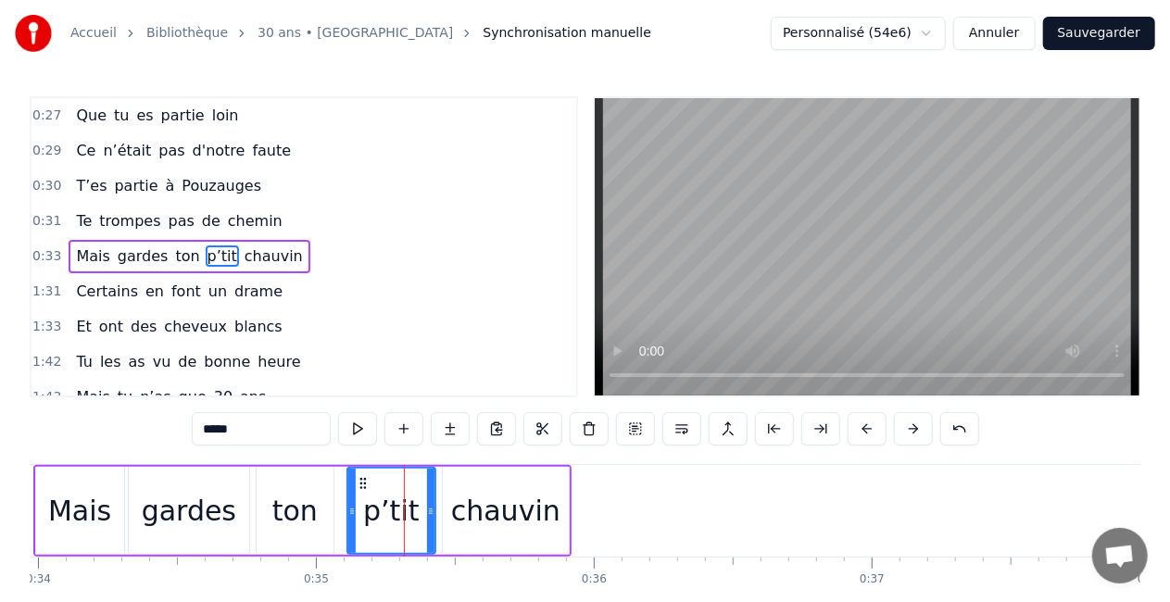
drag, startPoint x: 421, startPoint y: 514, endPoint x: 430, endPoint y: 515, distance: 9.3
click at [430, 515] on icon at bounding box center [430, 511] width 7 height 15
click at [322, 508] on div "ton" at bounding box center [295, 511] width 77 height 88
type input "***"
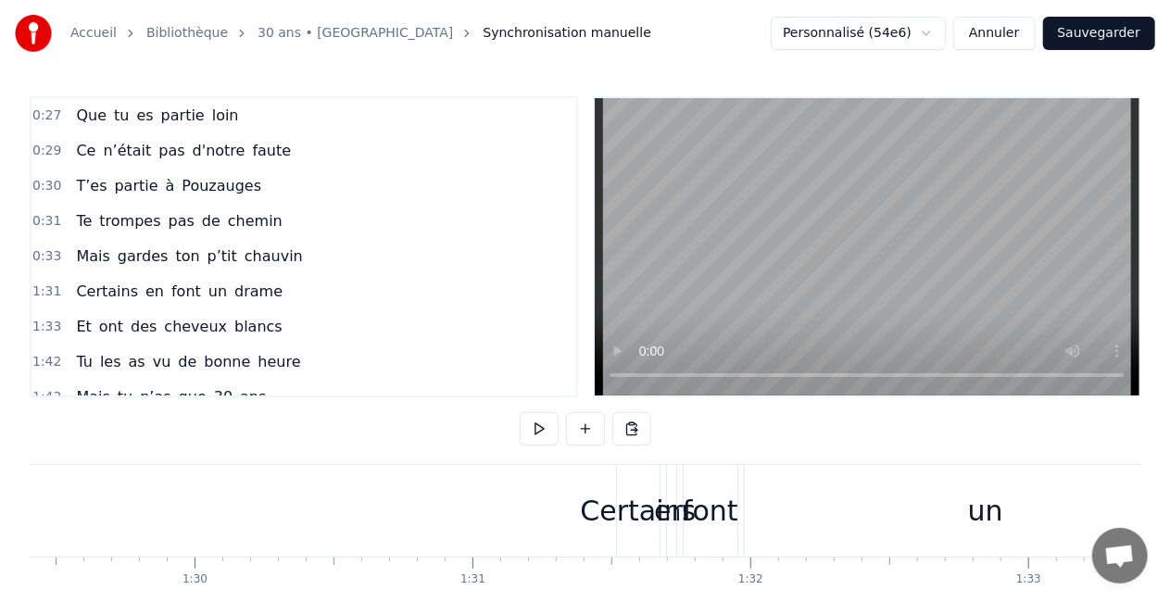
scroll to position [0, 24847]
click at [671, 476] on div "Certains en font un drame" at bounding box center [948, 511] width 649 height 92
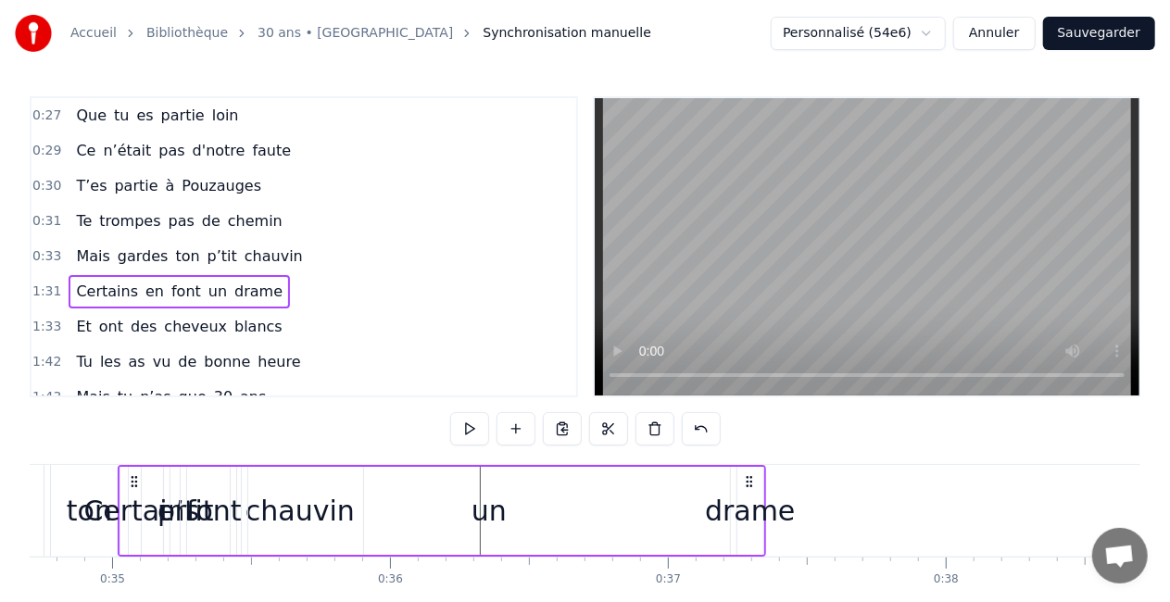
scroll to position [0, 9613]
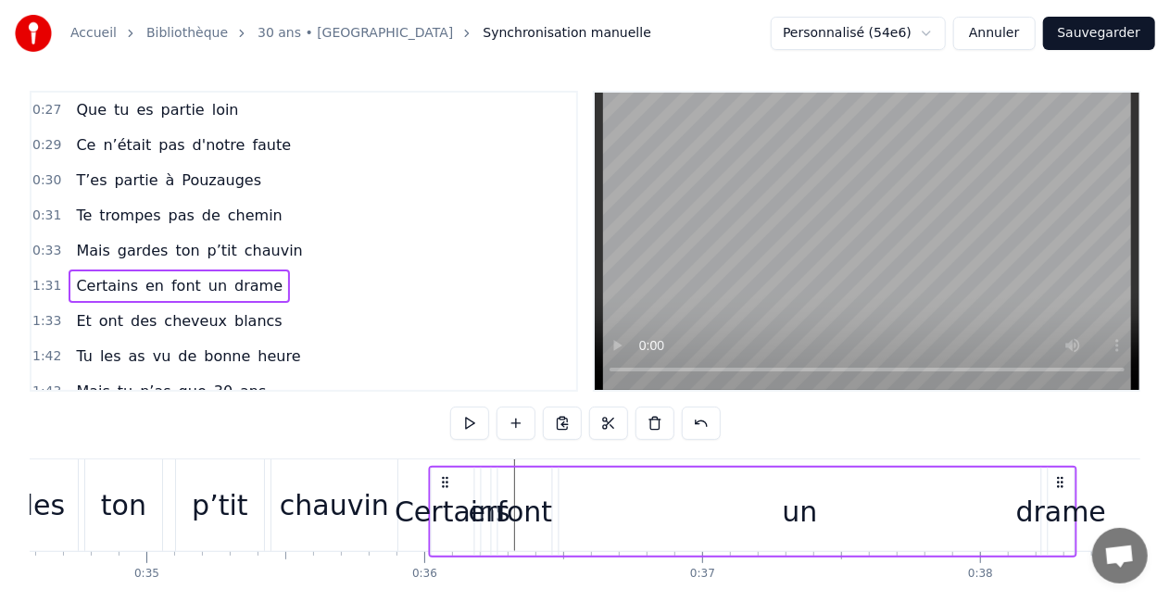
drag, startPoint x: 639, startPoint y: 476, endPoint x: 443, endPoint y: 463, distance: 196.9
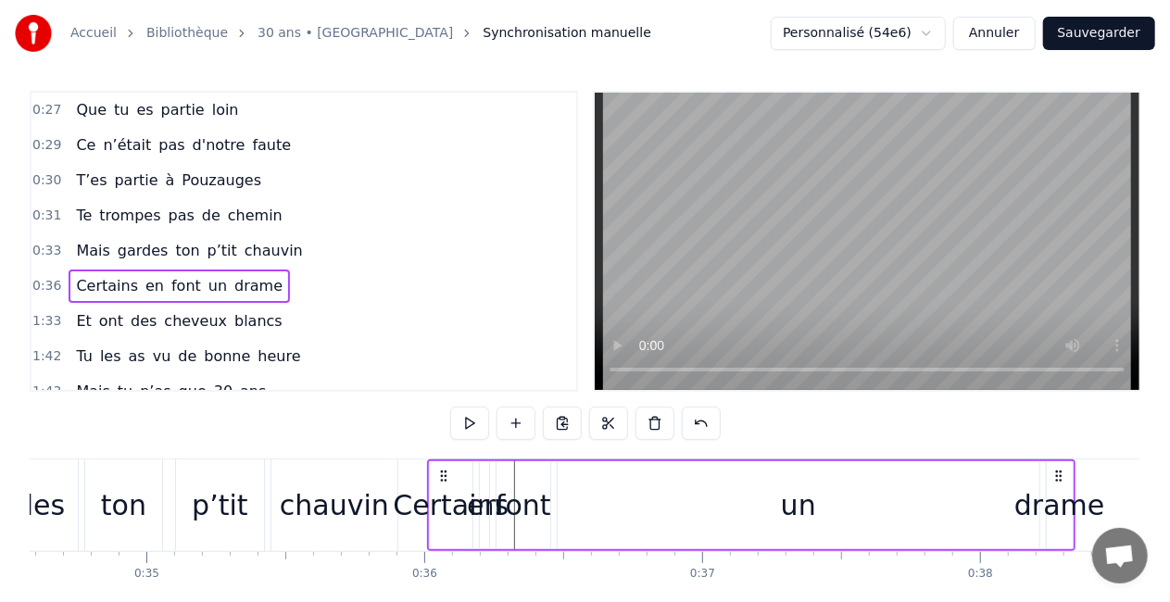
click at [777, 507] on div "un" at bounding box center [799, 505] width 482 height 88
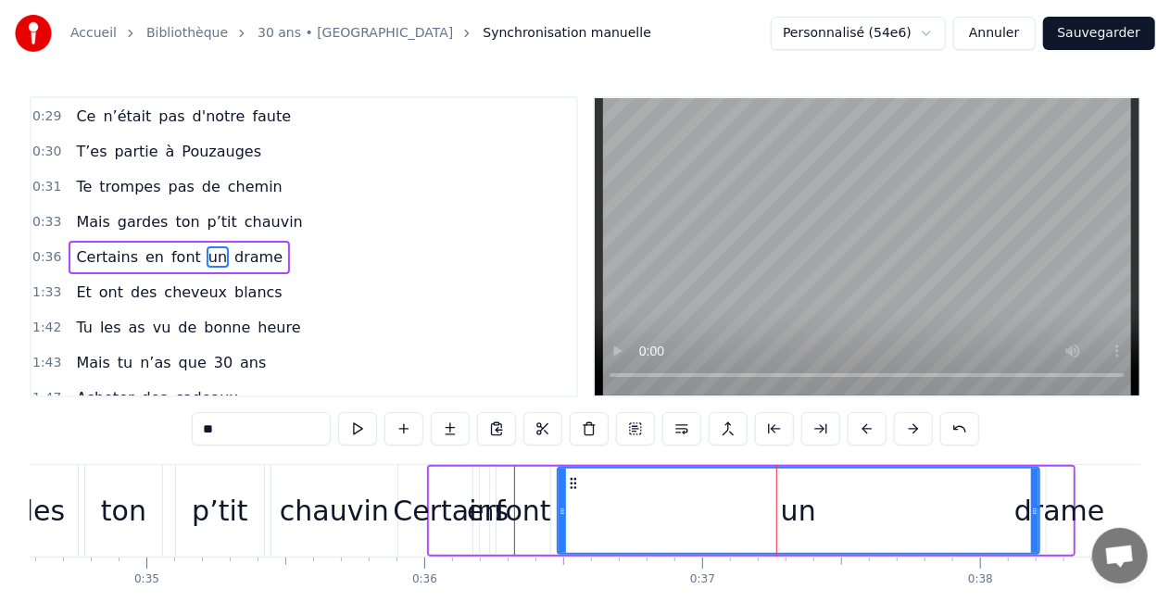
scroll to position [387, 0]
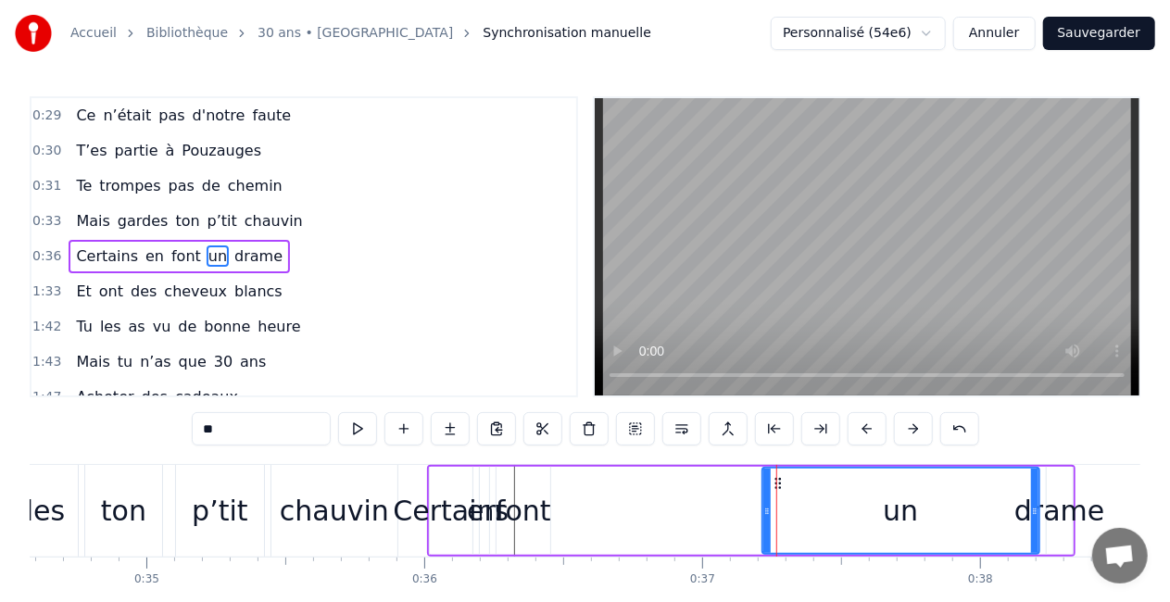
drag, startPoint x: 559, startPoint y: 515, endPoint x: 764, endPoint y: 518, distance: 204.8
click at [764, 518] on div at bounding box center [767, 511] width 7 height 84
click at [543, 511] on div "font" at bounding box center [524, 511] width 56 height 42
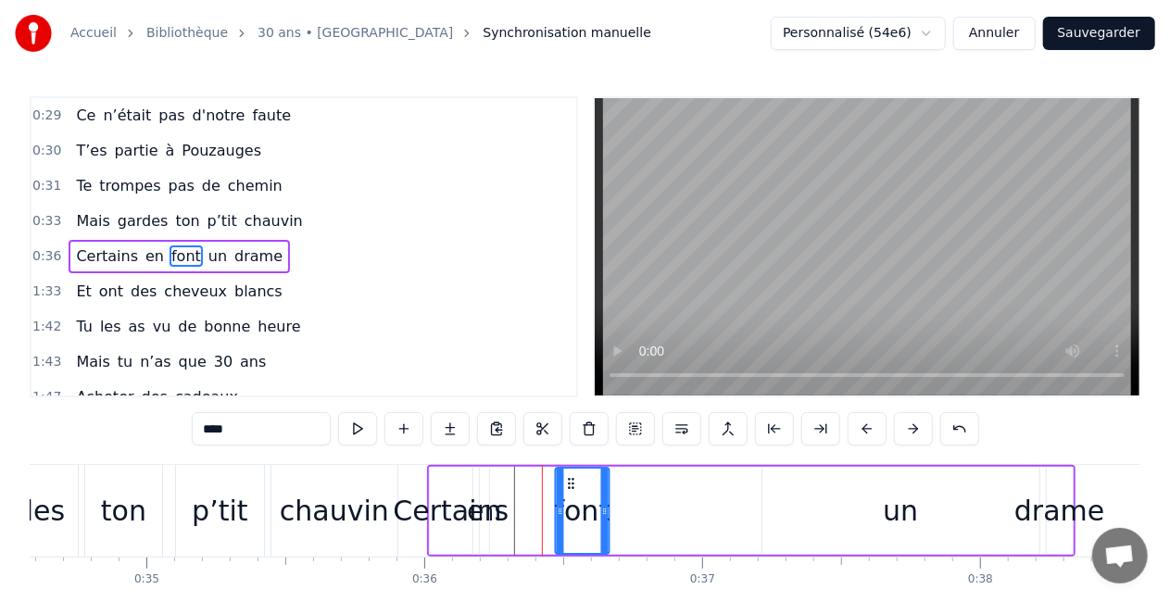
scroll to position [18, 0]
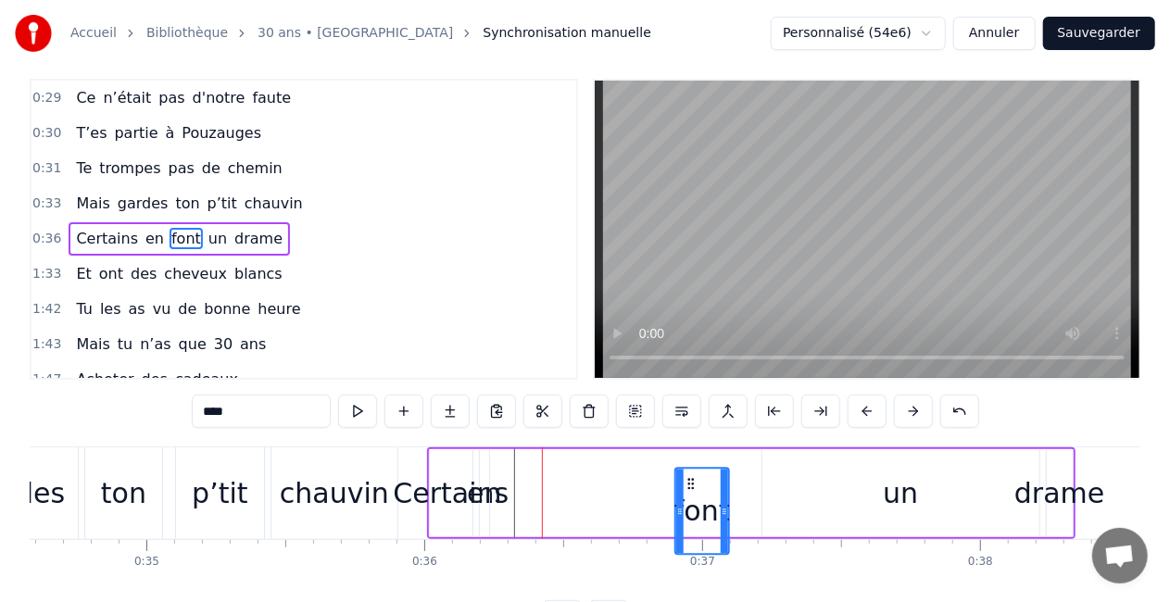
drag, startPoint x: 511, startPoint y: 484, endPoint x: 688, endPoint y: 468, distance: 177.7
click at [688, 469] on div "font" at bounding box center [702, 511] width 52 height 84
click at [494, 478] on div "en" at bounding box center [484, 494] width 34 height 42
type input "**"
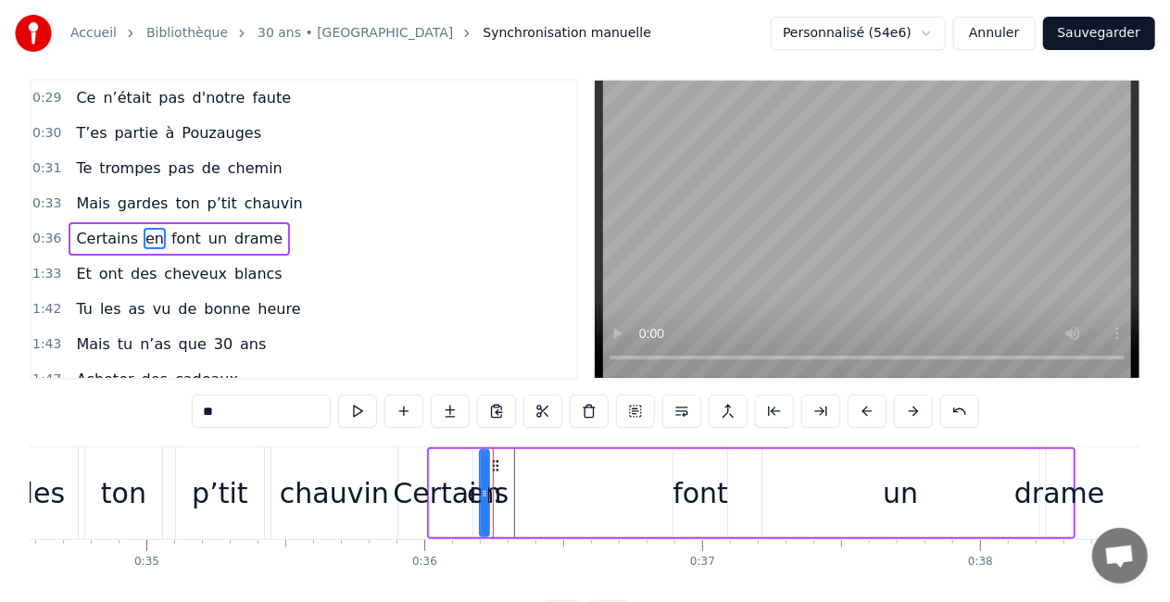
scroll to position [0, 0]
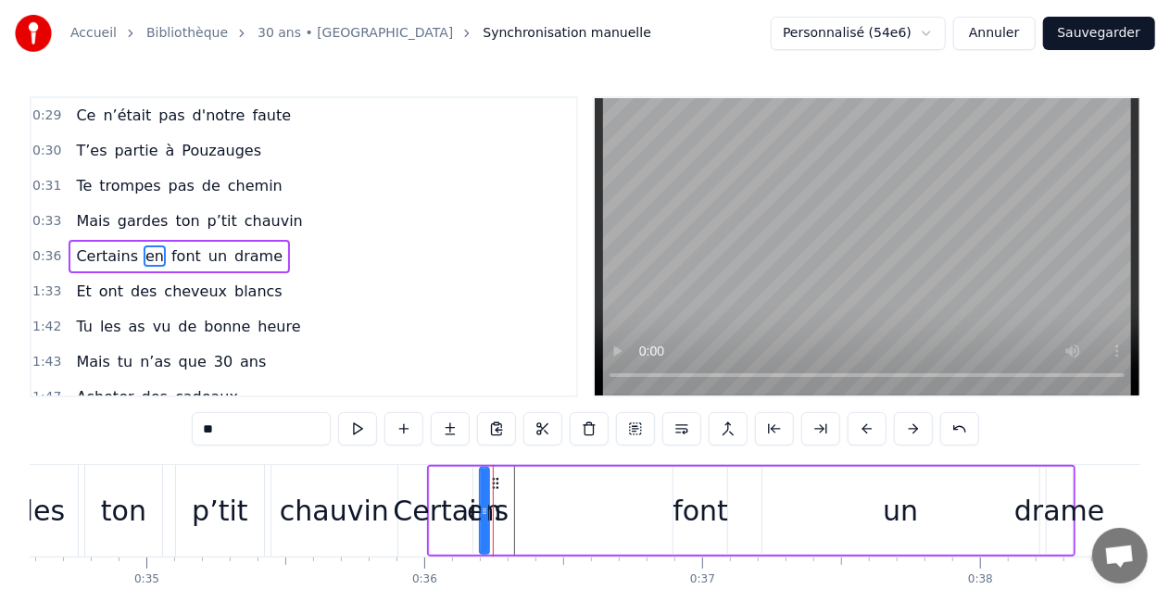
drag, startPoint x: 493, startPoint y: 482, endPoint x: 539, endPoint y: 483, distance: 46.3
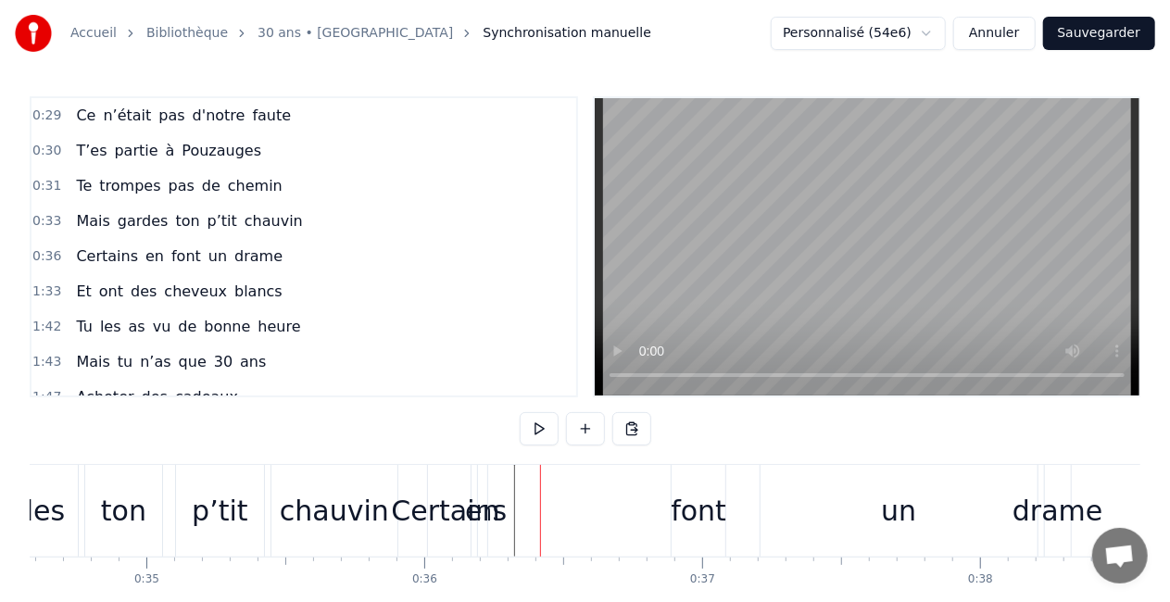
click at [482, 493] on div "en" at bounding box center [482, 511] width 34 height 42
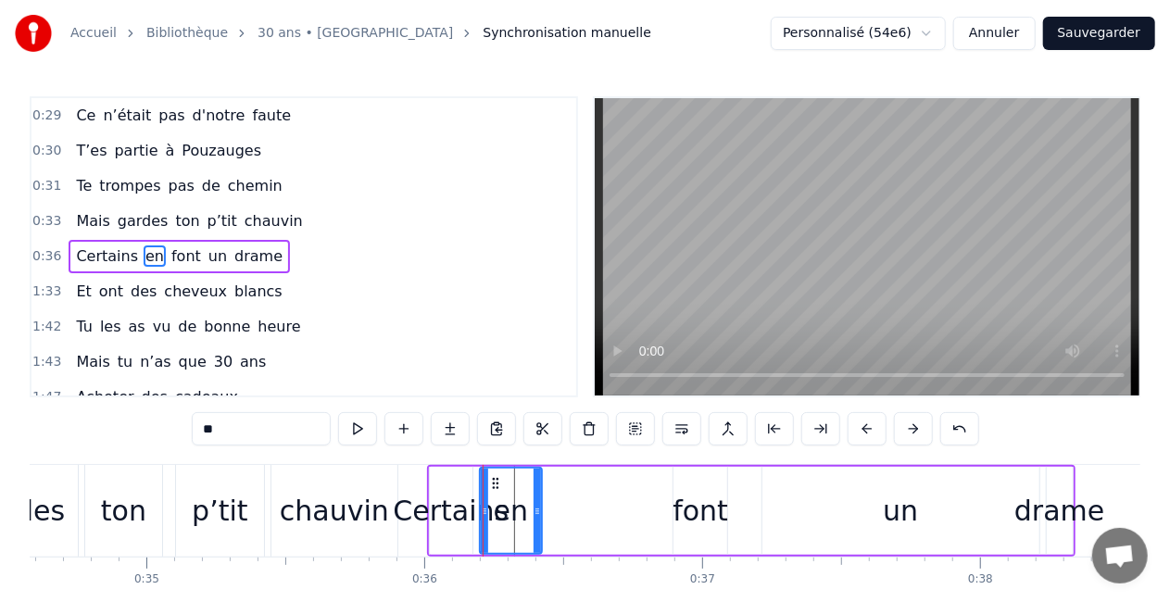
drag, startPoint x: 485, startPoint y: 511, endPoint x: 547, endPoint y: 527, distance: 64.3
click at [541, 527] on div at bounding box center [537, 511] width 7 height 84
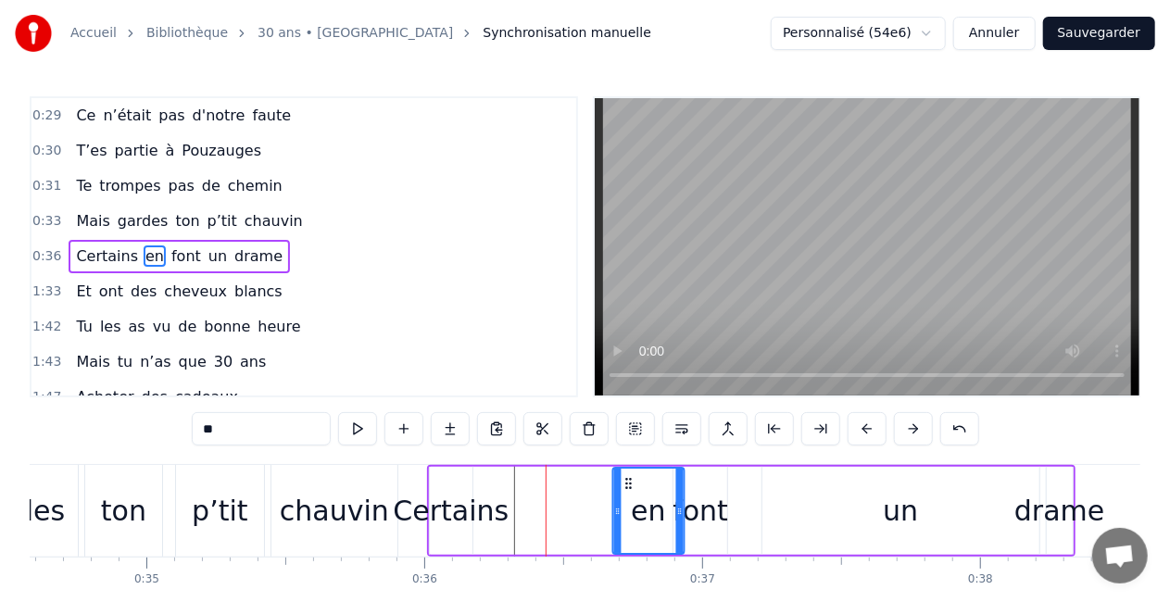
drag, startPoint x: 495, startPoint y: 482, endPoint x: 627, endPoint y: 489, distance: 132.7
click at [627, 489] on icon at bounding box center [628, 483] width 15 height 15
click at [511, 504] on div "Certains en font un drame" at bounding box center [751, 511] width 649 height 92
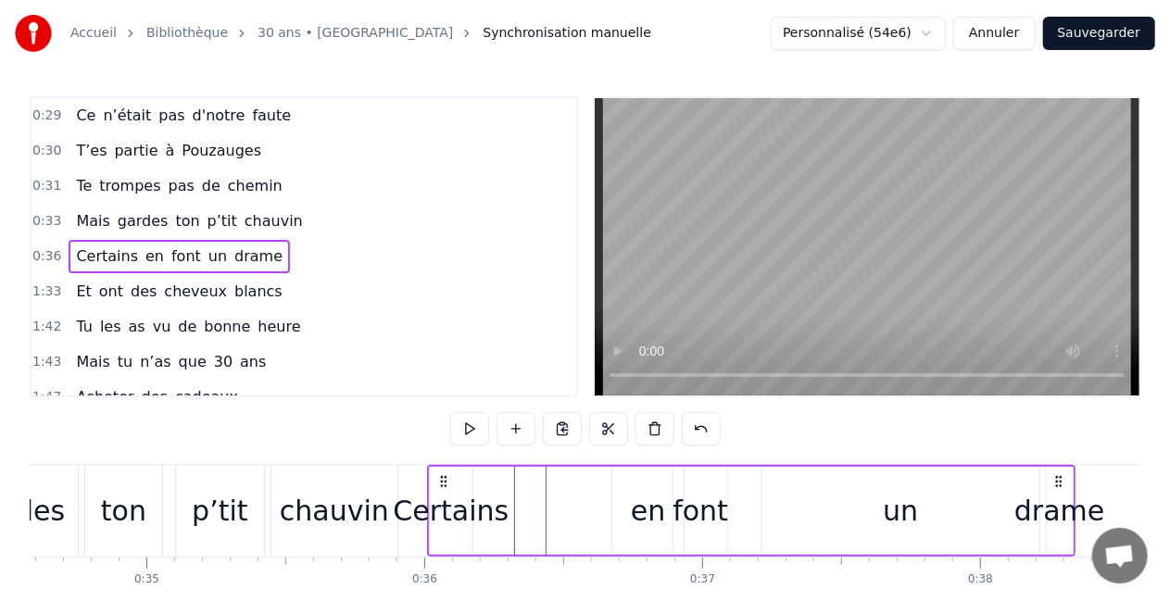
click at [451, 511] on div "Certains" at bounding box center [451, 511] width 116 height 42
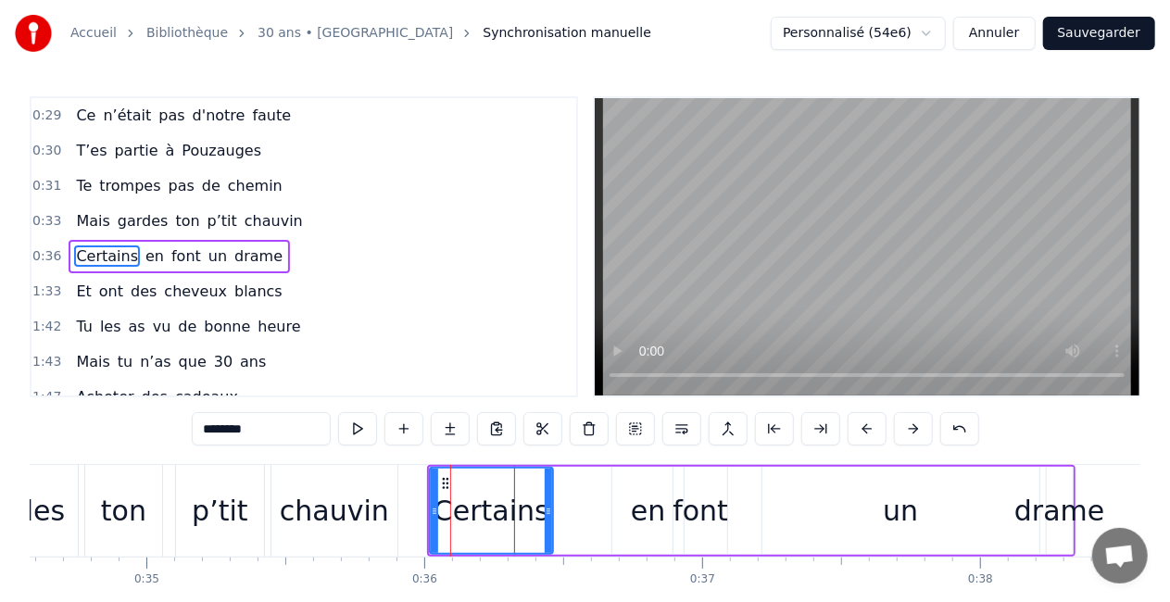
drag, startPoint x: 470, startPoint y: 515, endPoint x: 550, endPoint y: 510, distance: 80.8
click at [550, 510] on icon at bounding box center [548, 511] width 7 height 15
click at [627, 508] on div "en" at bounding box center [648, 511] width 71 height 88
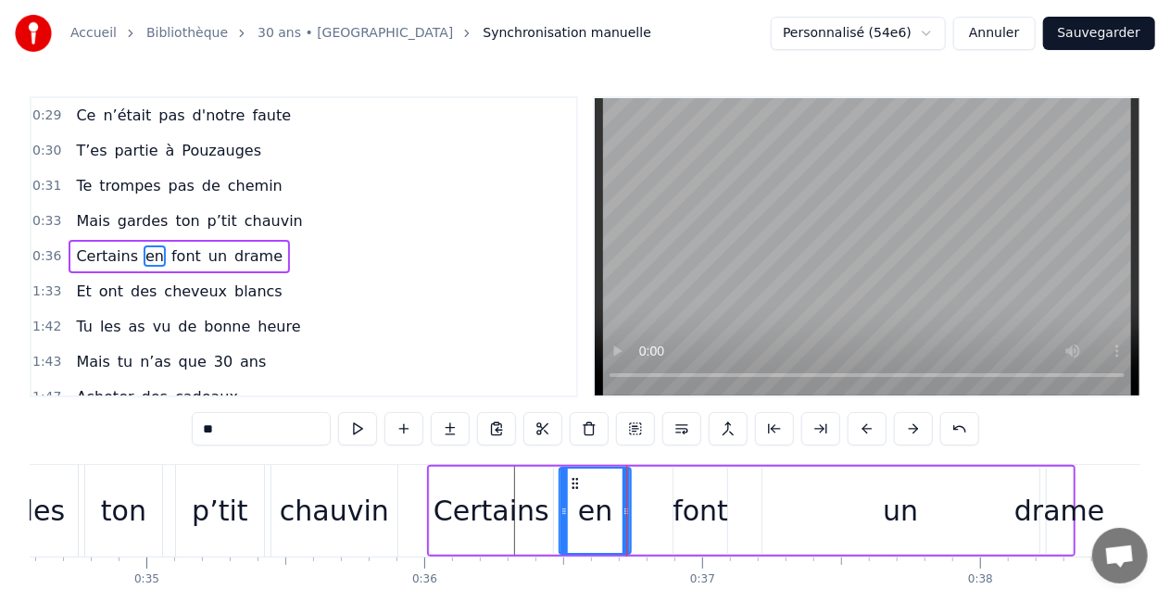
drag, startPoint x: 627, startPoint y: 481, endPoint x: 575, endPoint y: 480, distance: 52.8
click at [575, 480] on icon at bounding box center [575, 483] width 15 height 15
click at [619, 515] on icon at bounding box center [617, 511] width 7 height 15
click at [676, 510] on div "font" at bounding box center [701, 511] width 56 height 42
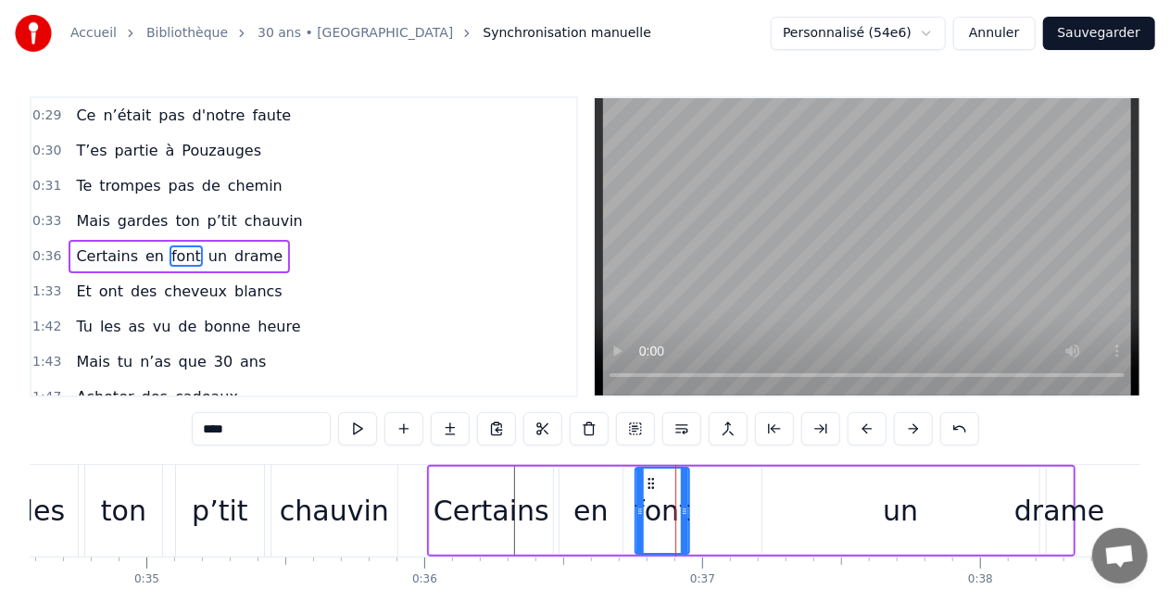
drag, startPoint x: 689, startPoint y: 478, endPoint x: 650, endPoint y: 482, distance: 39.1
click at [650, 482] on icon at bounding box center [651, 483] width 15 height 15
click at [882, 507] on div "un" at bounding box center [901, 511] width 277 height 88
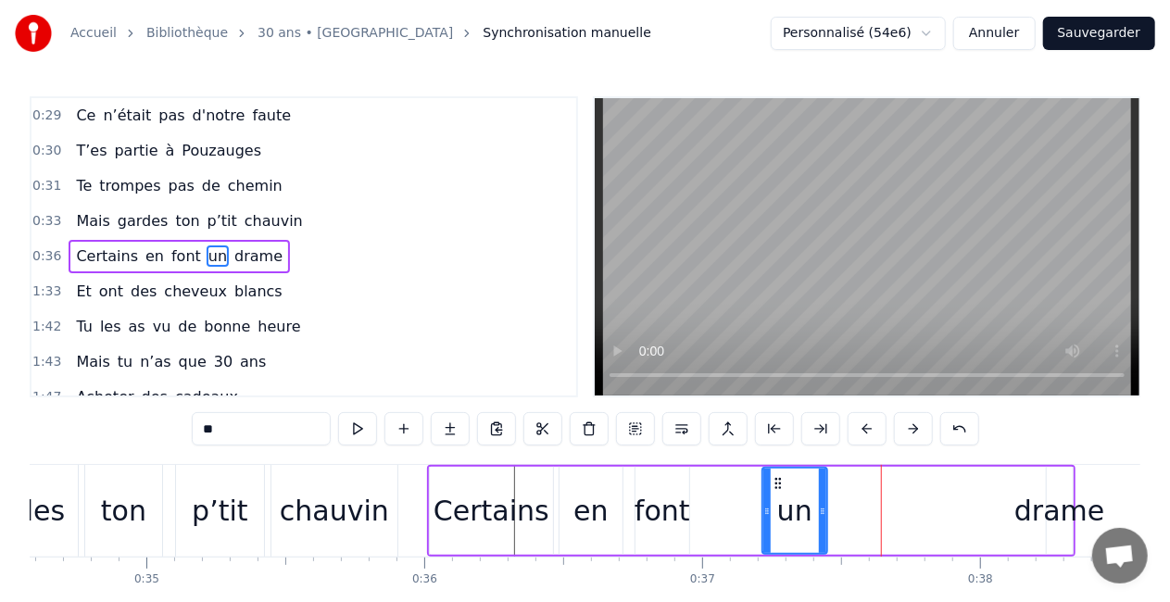
drag, startPoint x: 1032, startPoint y: 511, endPoint x: 819, endPoint y: 508, distance: 213.2
click at [819, 508] on icon at bounding box center [822, 511] width 7 height 15
click at [1036, 522] on div "drame" at bounding box center [1060, 511] width 90 height 42
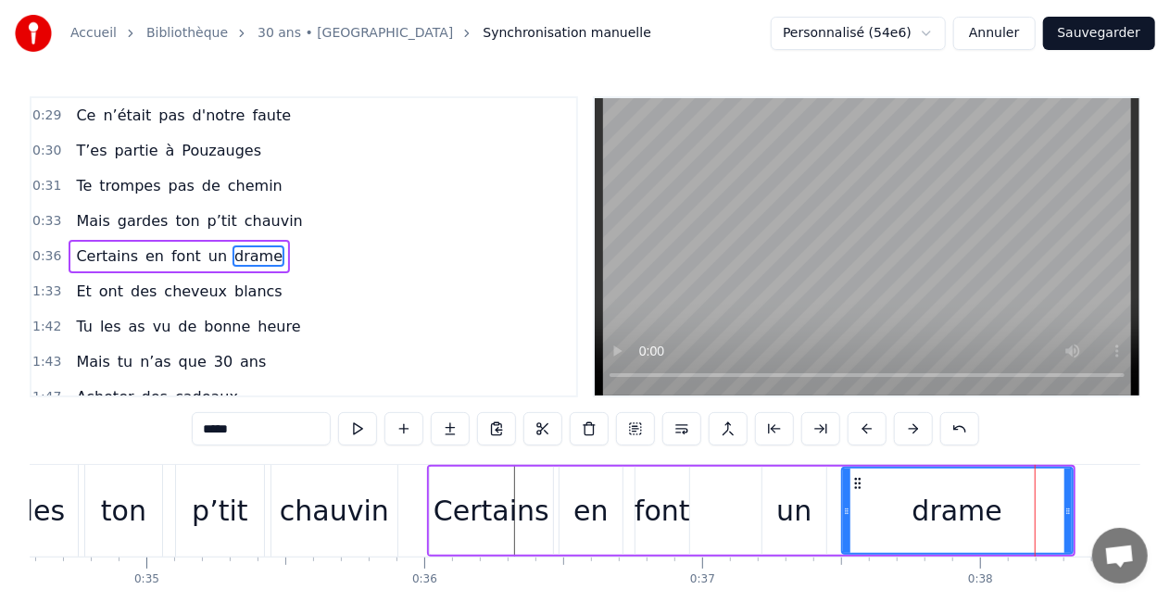
drag, startPoint x: 1053, startPoint y: 515, endPoint x: 848, endPoint y: 502, distance: 205.2
click at [848, 502] on div at bounding box center [846, 511] width 7 height 84
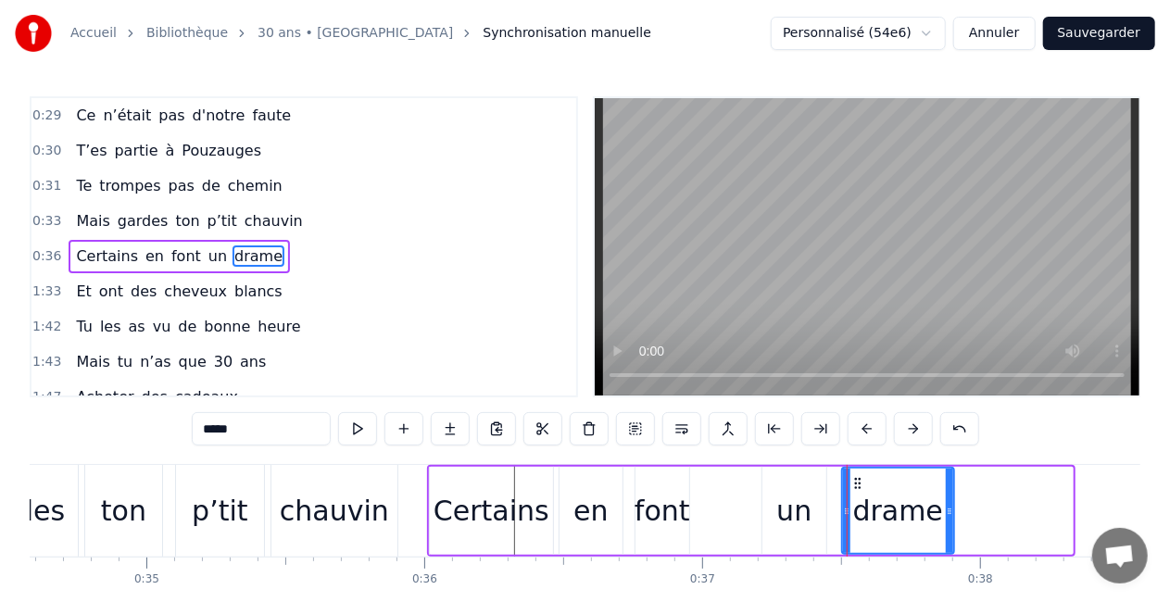
drag, startPoint x: 1067, startPoint y: 511, endPoint x: 949, endPoint y: 510, distance: 118.6
click at [949, 510] on icon at bounding box center [949, 511] width 7 height 15
click at [774, 515] on div "un" at bounding box center [795, 511] width 64 height 88
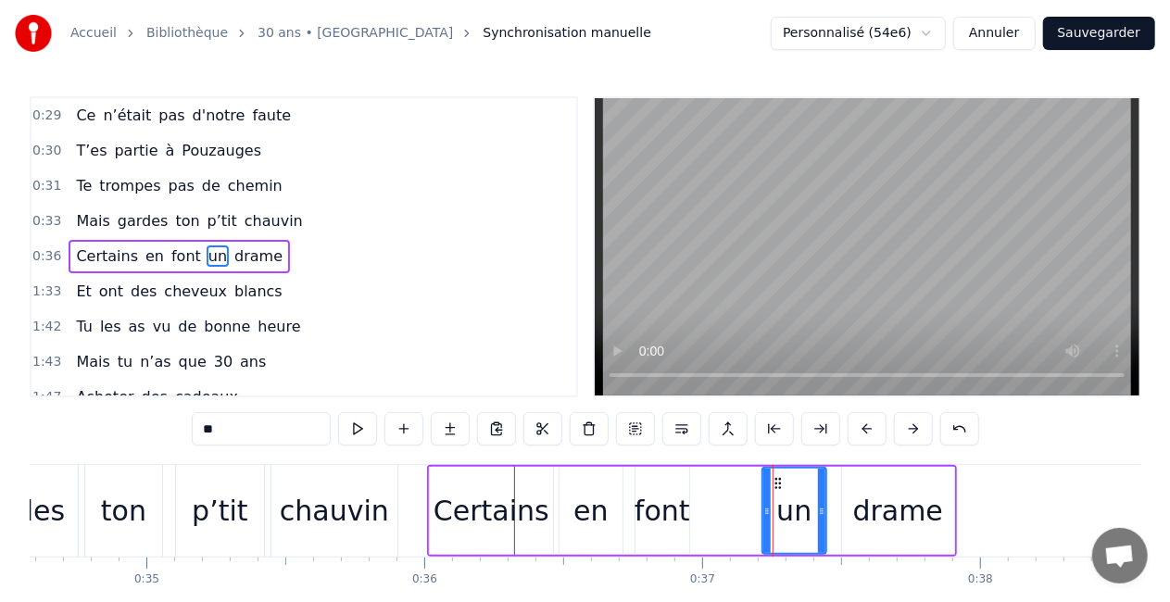
click at [665, 511] on div "font" at bounding box center [663, 511] width 56 height 42
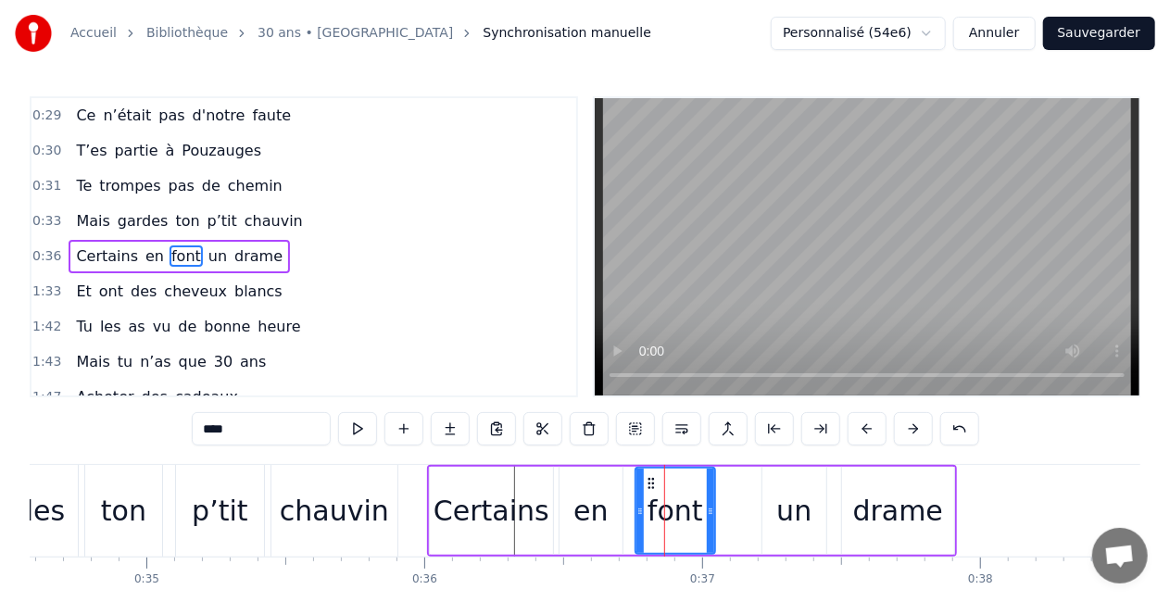
drag, startPoint x: 687, startPoint y: 512, endPoint x: 713, endPoint y: 520, distance: 27.0
click at [713, 520] on div at bounding box center [710, 511] width 7 height 84
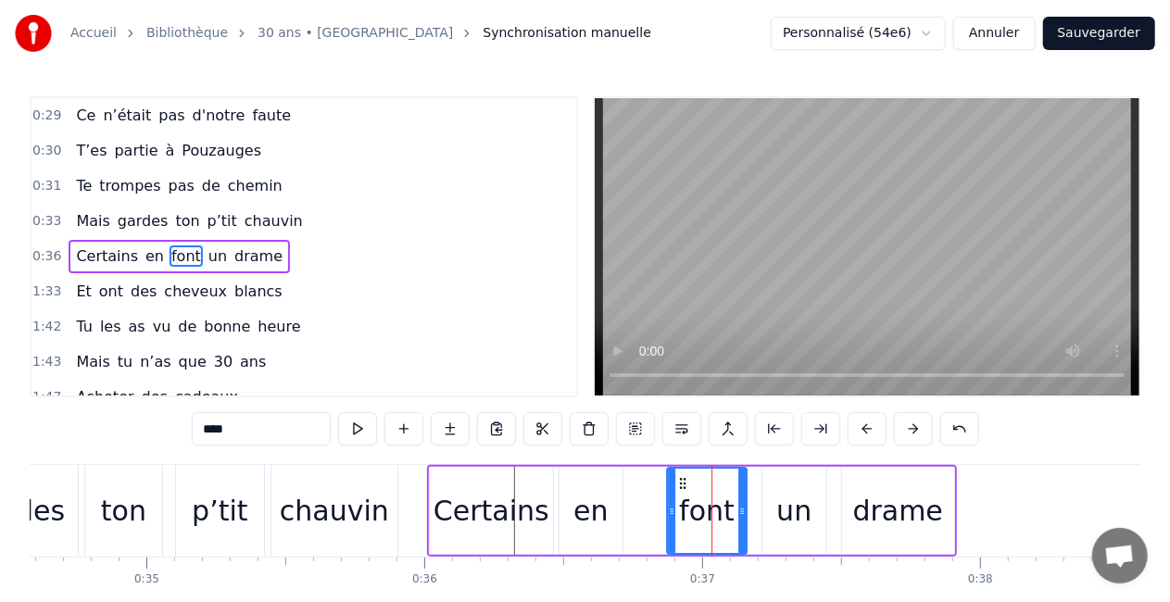
drag, startPoint x: 650, startPoint y: 478, endPoint x: 681, endPoint y: 477, distance: 31.5
click at [681, 477] on icon at bounding box center [683, 483] width 15 height 15
click at [589, 502] on div "en" at bounding box center [591, 511] width 34 height 42
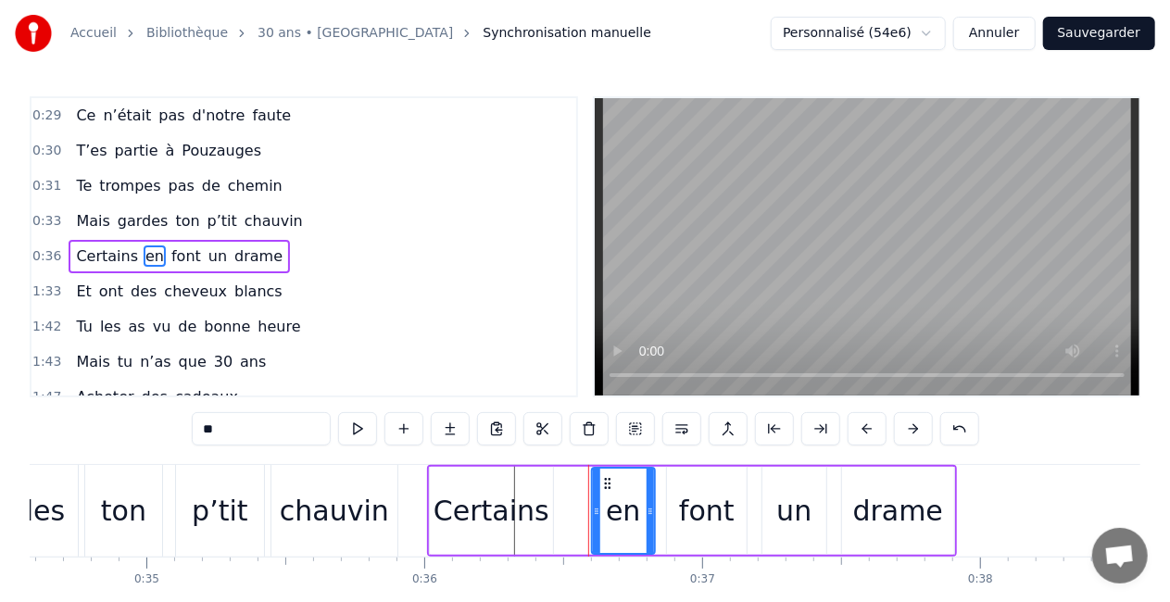
drag, startPoint x: 571, startPoint y: 482, endPoint x: 602, endPoint y: 482, distance: 31.5
click at [602, 482] on icon at bounding box center [607, 483] width 15 height 15
click at [529, 502] on div "Certains" at bounding box center [492, 511] width 116 height 42
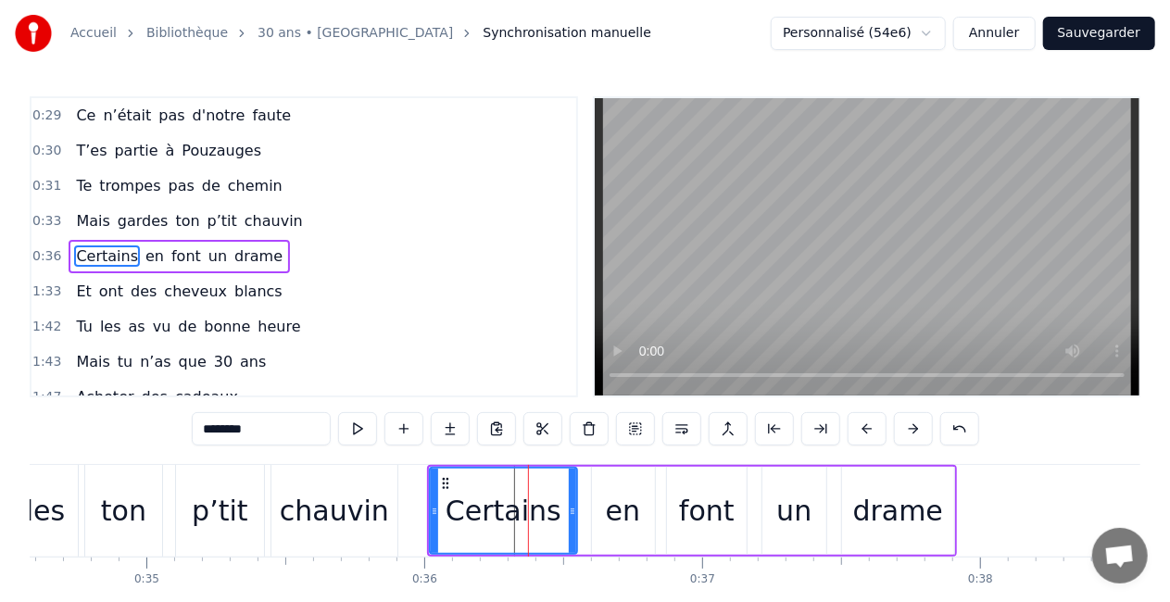
drag, startPoint x: 549, startPoint y: 510, endPoint x: 573, endPoint y: 511, distance: 24.1
click at [573, 511] on icon at bounding box center [572, 511] width 7 height 15
click at [1040, 432] on div "0:04 Comment puis- je oublier 0:07 Ce jour si spéciale 0:08 Ce jour où tu es né…" at bounding box center [585, 373] width 1111 height 555
drag, startPoint x: 573, startPoint y: 528, endPoint x: 550, endPoint y: 528, distance: 22.2
click at [550, 528] on div at bounding box center [550, 511] width 7 height 84
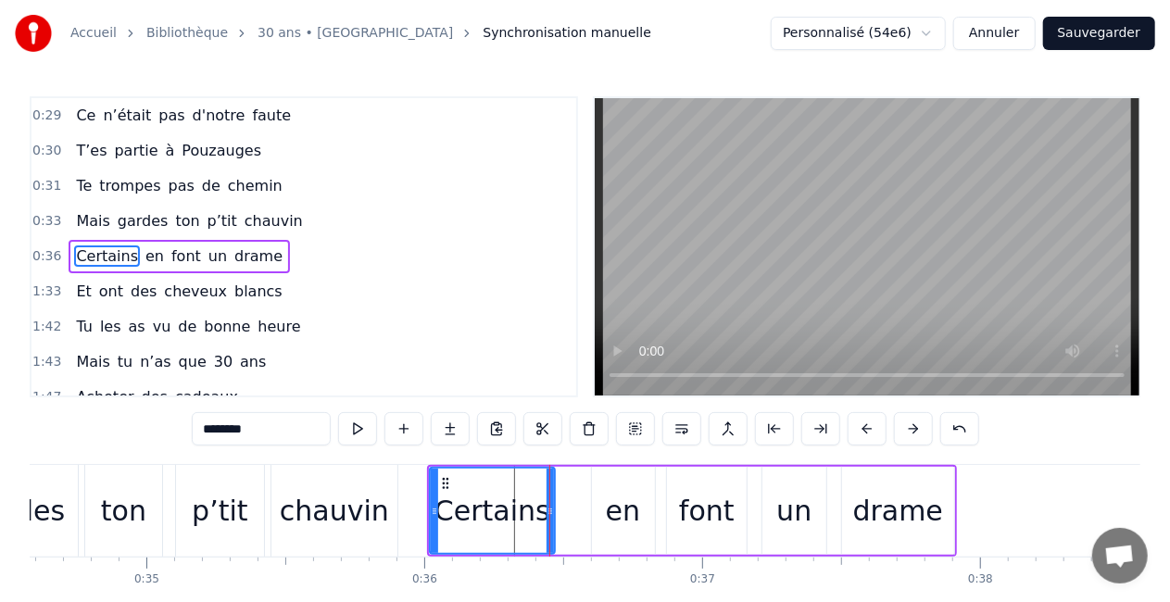
click at [605, 514] on div "en" at bounding box center [623, 511] width 63 height 88
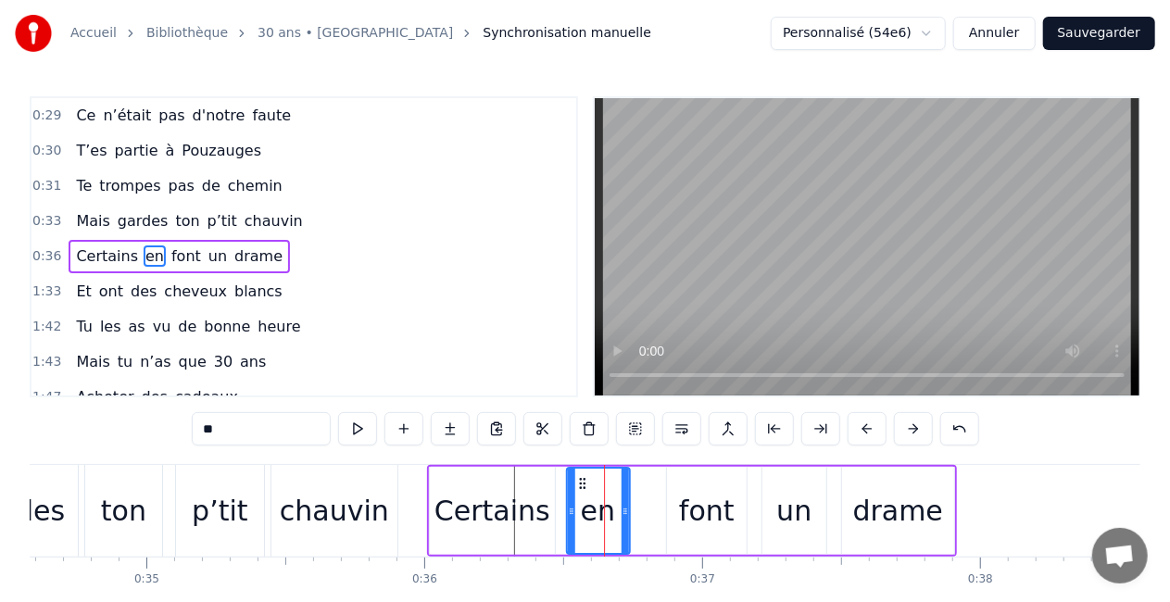
drag, startPoint x: 606, startPoint y: 480, endPoint x: 580, endPoint y: 482, distance: 26.0
click at [580, 482] on icon at bounding box center [582, 483] width 15 height 15
click at [695, 497] on div "font" at bounding box center [707, 511] width 56 height 42
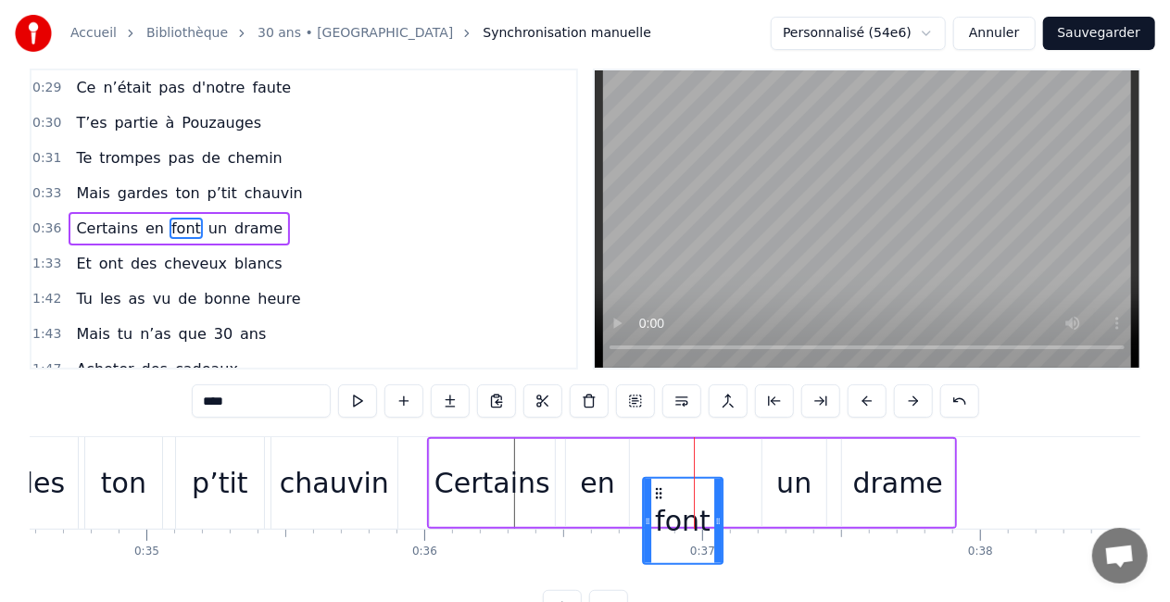
scroll to position [48, 0]
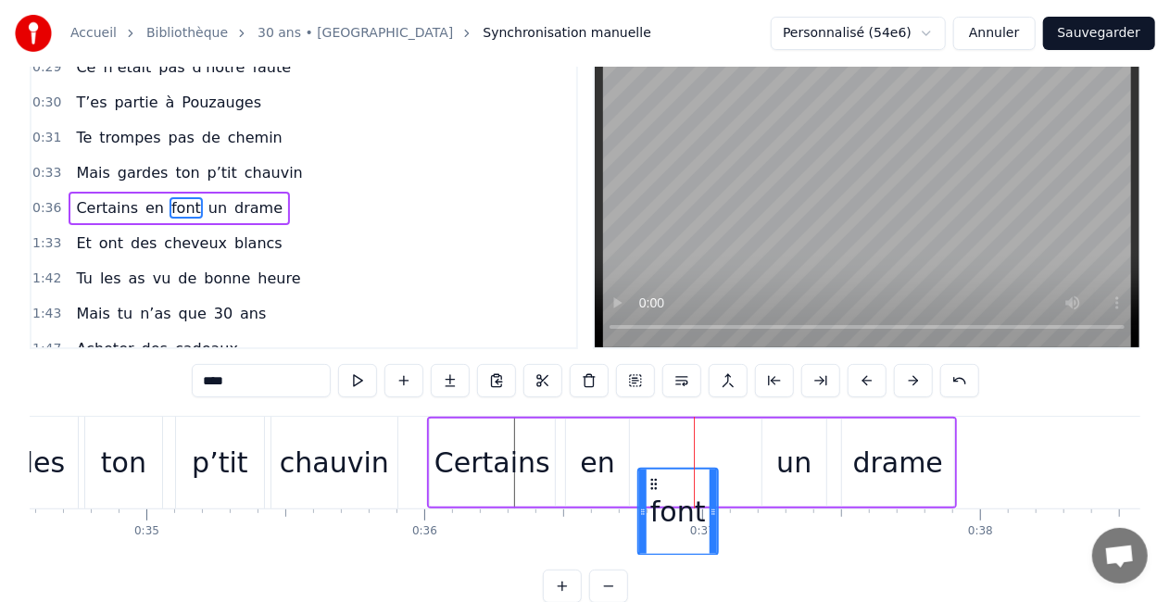
drag, startPoint x: 681, startPoint y: 488, endPoint x: 652, endPoint y: 473, distance: 32.8
click at [652, 473] on div "font" at bounding box center [678, 512] width 78 height 84
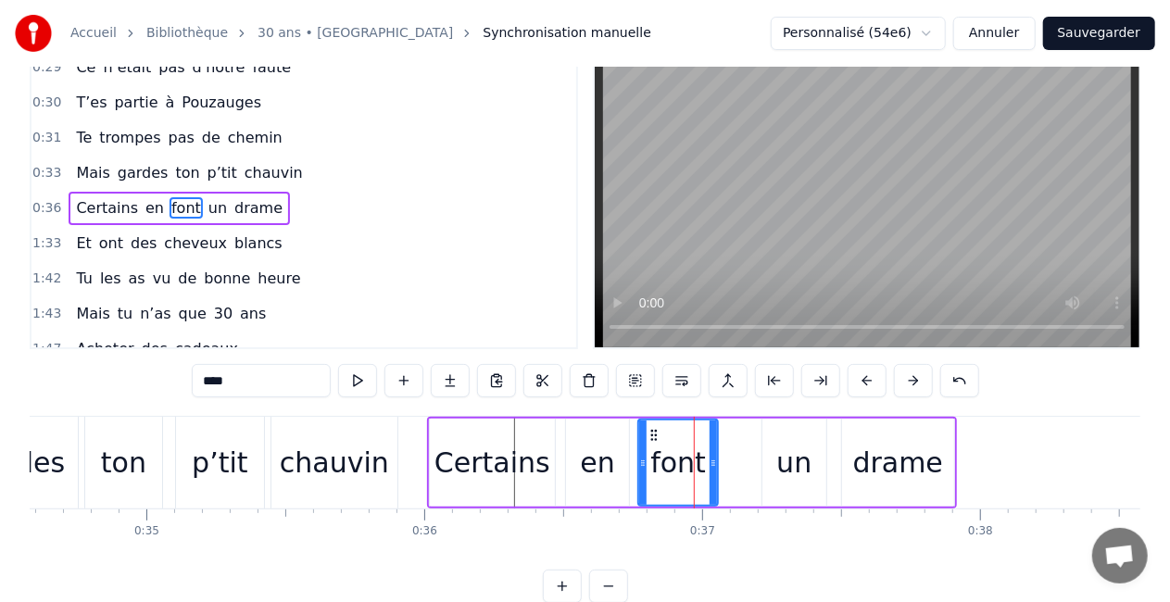
click at [804, 434] on div "un" at bounding box center [795, 463] width 64 height 88
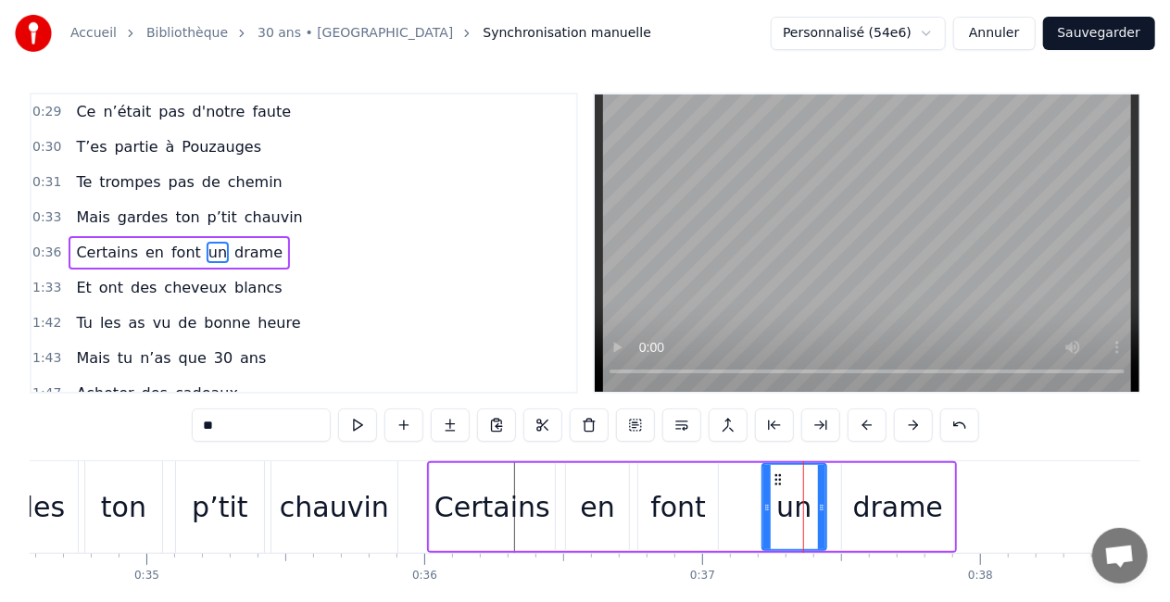
scroll to position [0, 0]
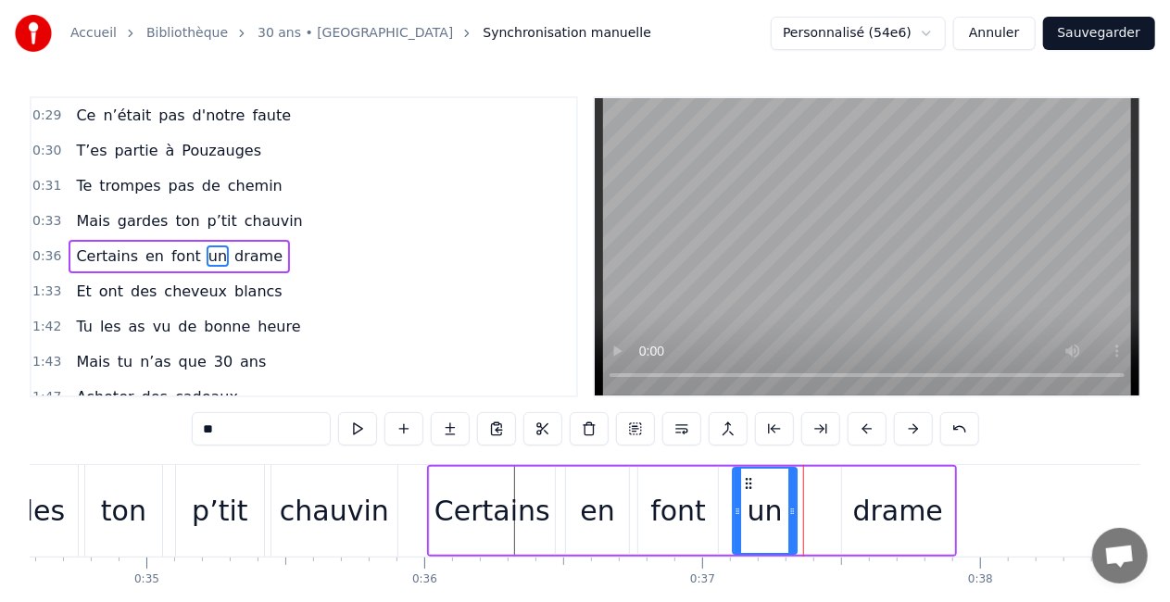
drag, startPoint x: 778, startPoint y: 485, endPoint x: 746, endPoint y: 488, distance: 32.6
click at [746, 488] on icon at bounding box center [748, 483] width 15 height 15
click at [869, 486] on div "drame" at bounding box center [898, 511] width 112 height 88
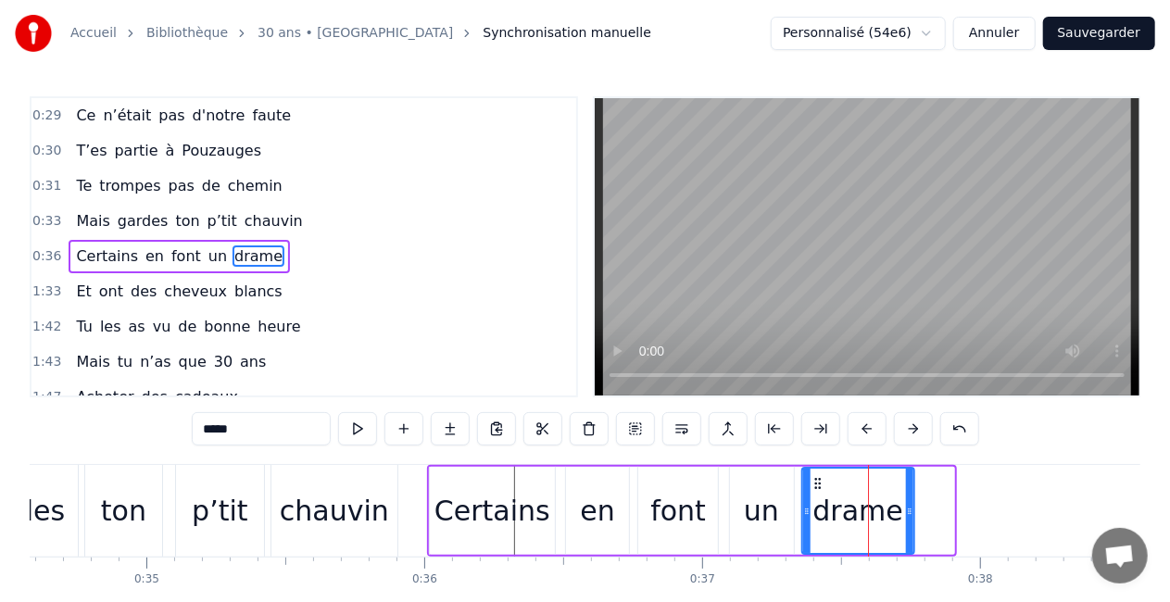
drag, startPoint x: 856, startPoint y: 484, endPoint x: 815, endPoint y: 487, distance: 40.9
click at [815, 487] on icon at bounding box center [818, 483] width 15 height 15
click at [542, 508] on div "Certains" at bounding box center [492, 511] width 125 height 88
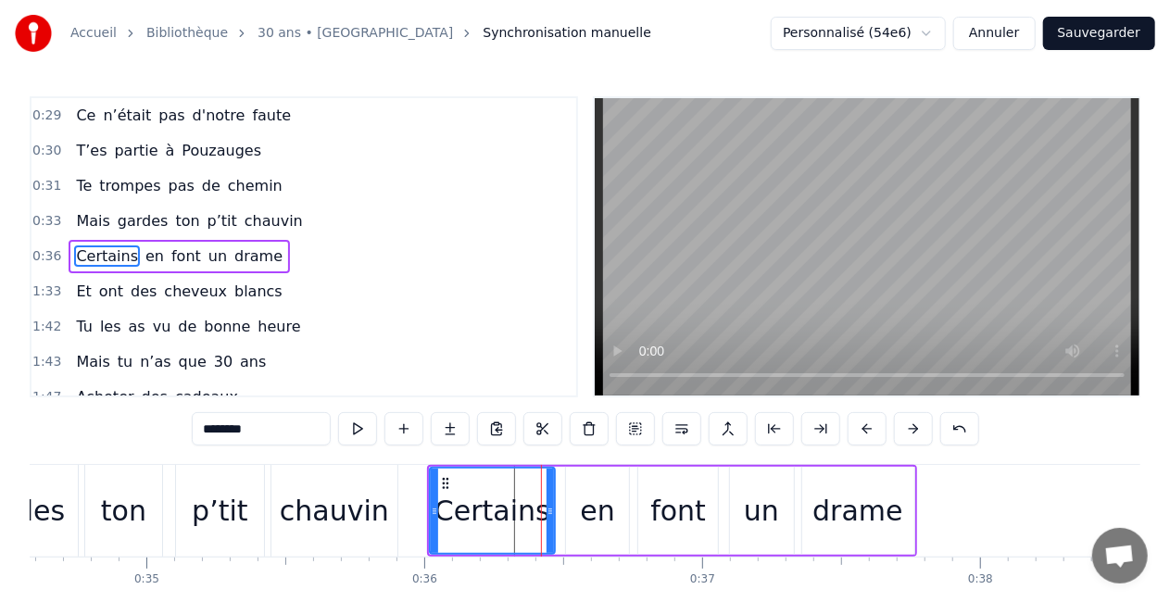
click at [580, 510] on div "en" at bounding box center [597, 511] width 63 height 88
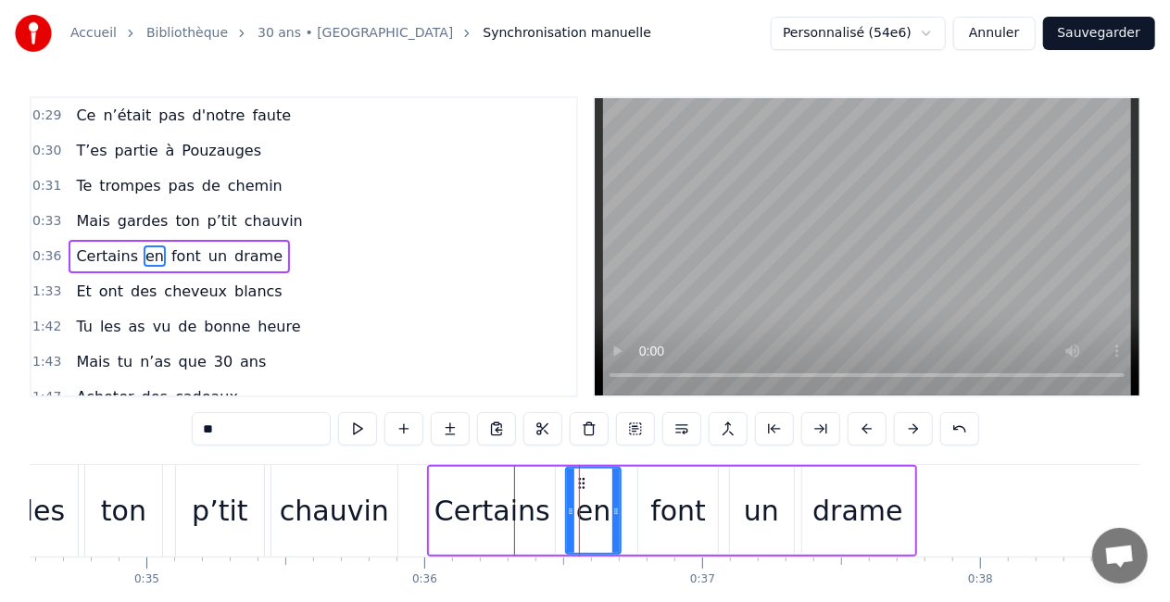
click at [616, 523] on div at bounding box center [616, 511] width 7 height 84
click at [667, 511] on div "font" at bounding box center [678, 511] width 56 height 42
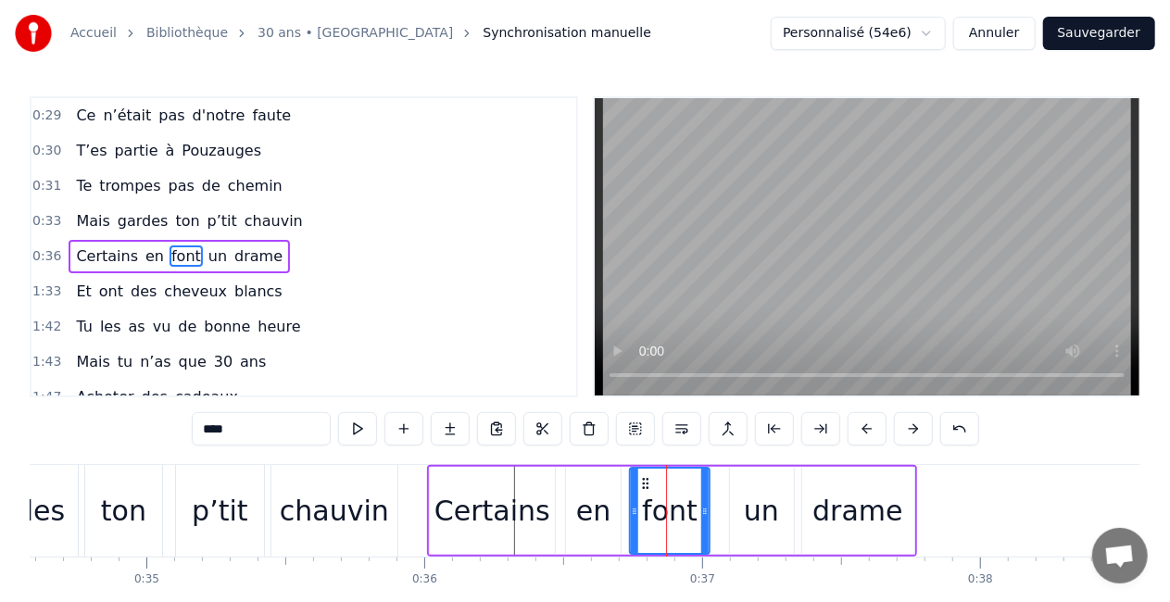
drag, startPoint x: 650, startPoint y: 480, endPoint x: 641, endPoint y: 486, distance: 10.8
click at [641, 486] on icon at bounding box center [645, 483] width 15 height 15
click at [735, 491] on div "un" at bounding box center [762, 511] width 64 height 88
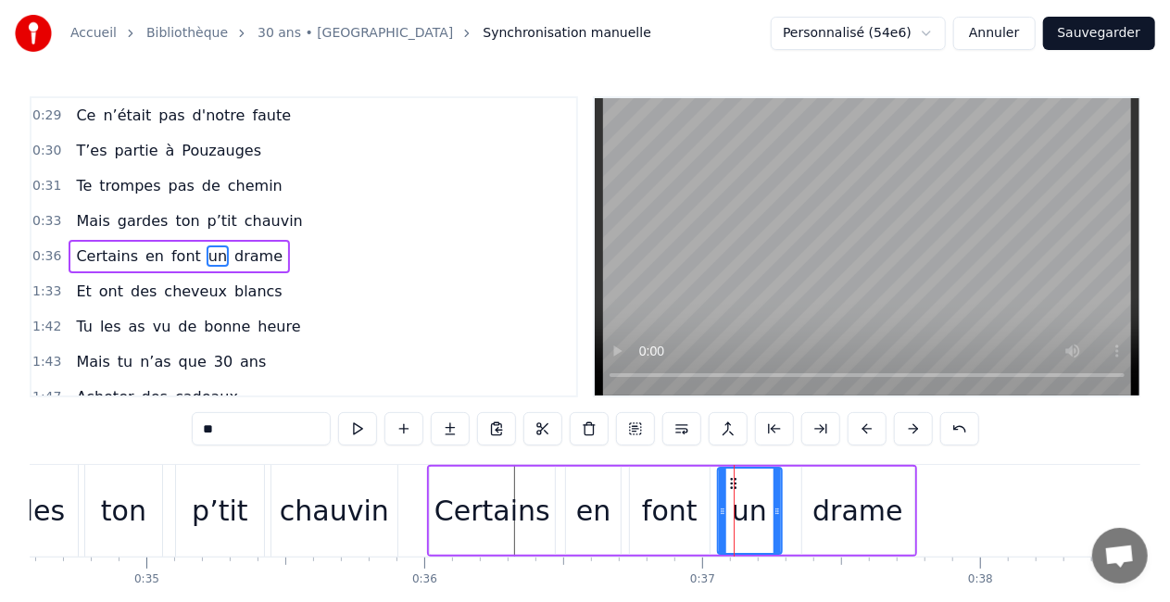
drag, startPoint x: 747, startPoint y: 484, endPoint x: 736, endPoint y: 486, distance: 11.3
click at [736, 486] on icon at bounding box center [733, 483] width 15 height 15
click at [814, 494] on div "drame" at bounding box center [858, 511] width 112 height 88
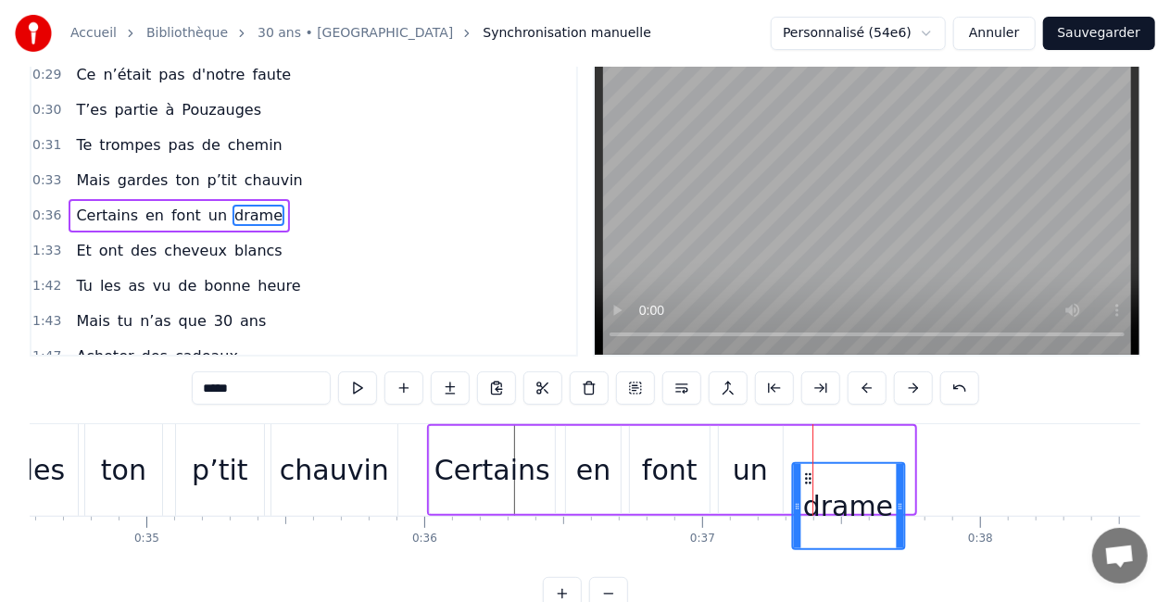
scroll to position [42, 0]
drag, startPoint x: 817, startPoint y: 486, endPoint x: 808, endPoint y: 461, distance: 25.8
click at [808, 461] on div "drame" at bounding box center [859, 469] width 114 height 88
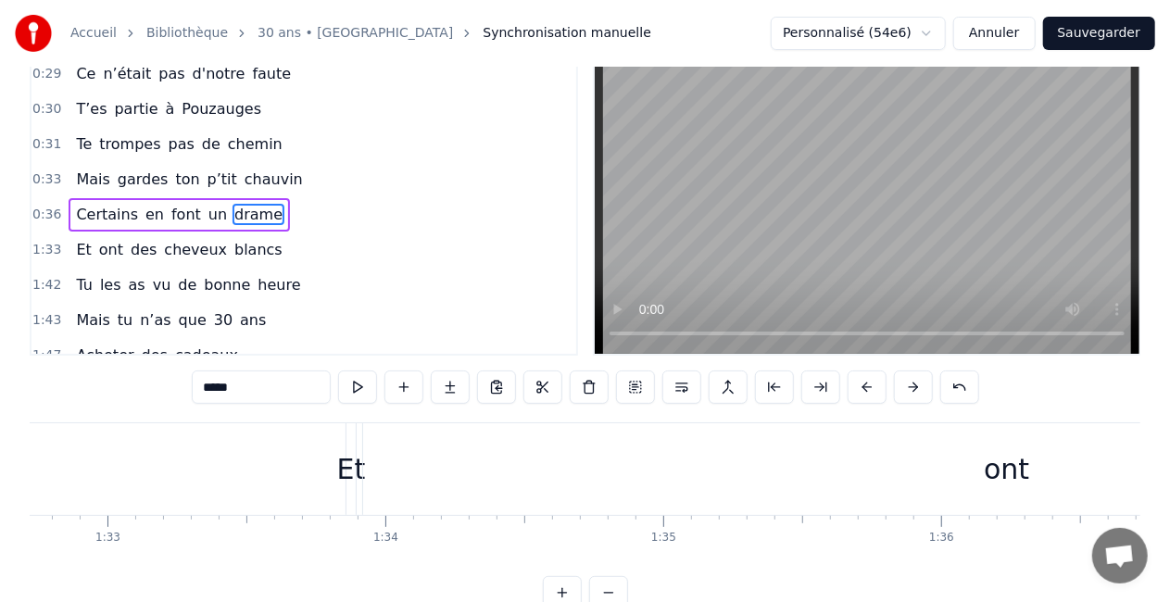
scroll to position [0, 25760]
click at [506, 497] on div "ont" at bounding box center [1022, 469] width 1288 height 92
type input "***"
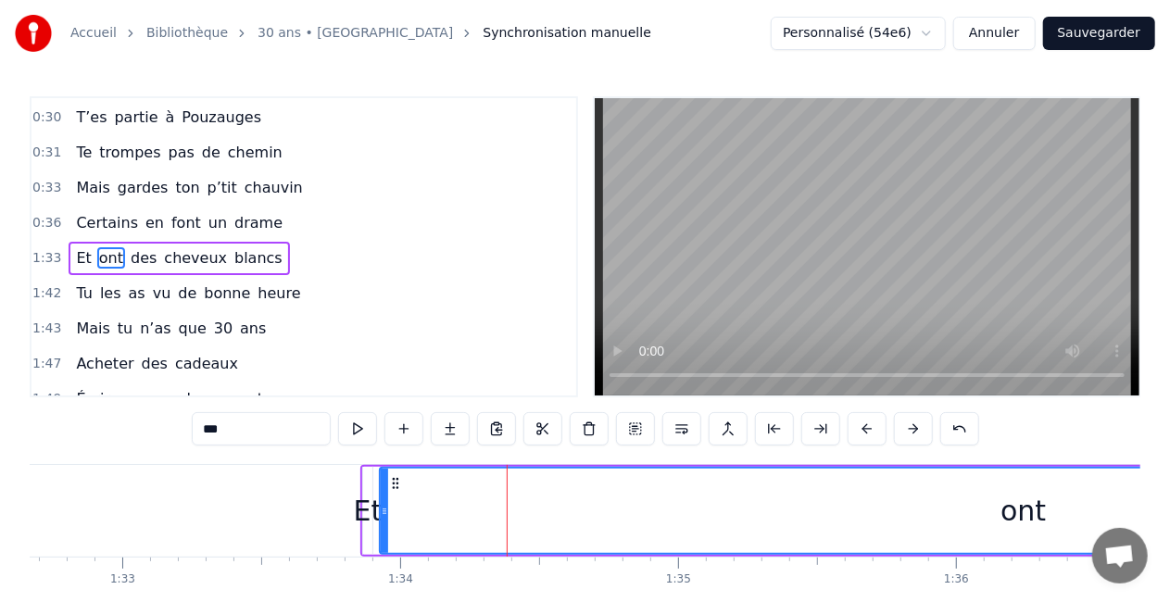
scroll to position [422, 0]
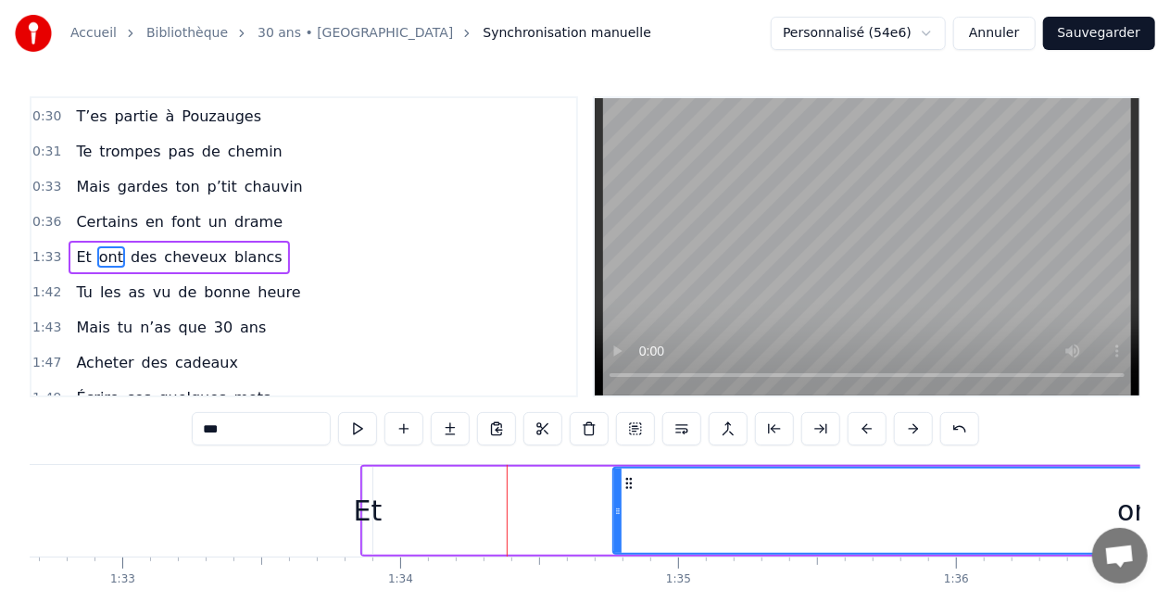
drag, startPoint x: 385, startPoint y: 519, endPoint x: 643, endPoint y: 524, distance: 257.7
click at [622, 524] on div at bounding box center [617, 511] width 7 height 84
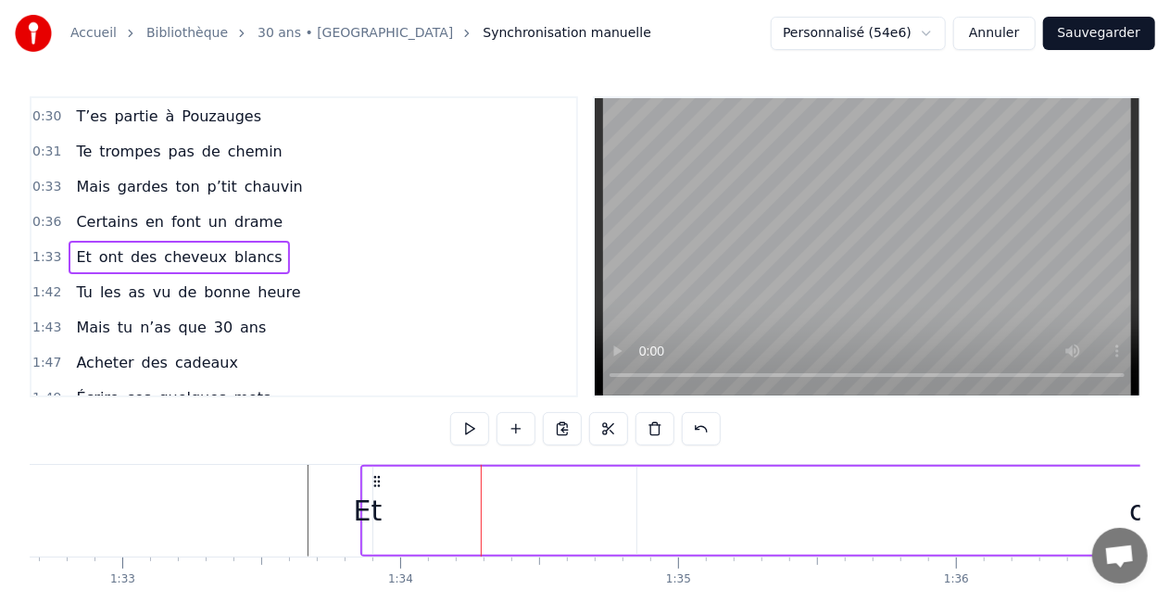
drag, startPoint x: 480, startPoint y: 530, endPoint x: 234, endPoint y: 493, distance: 248.3
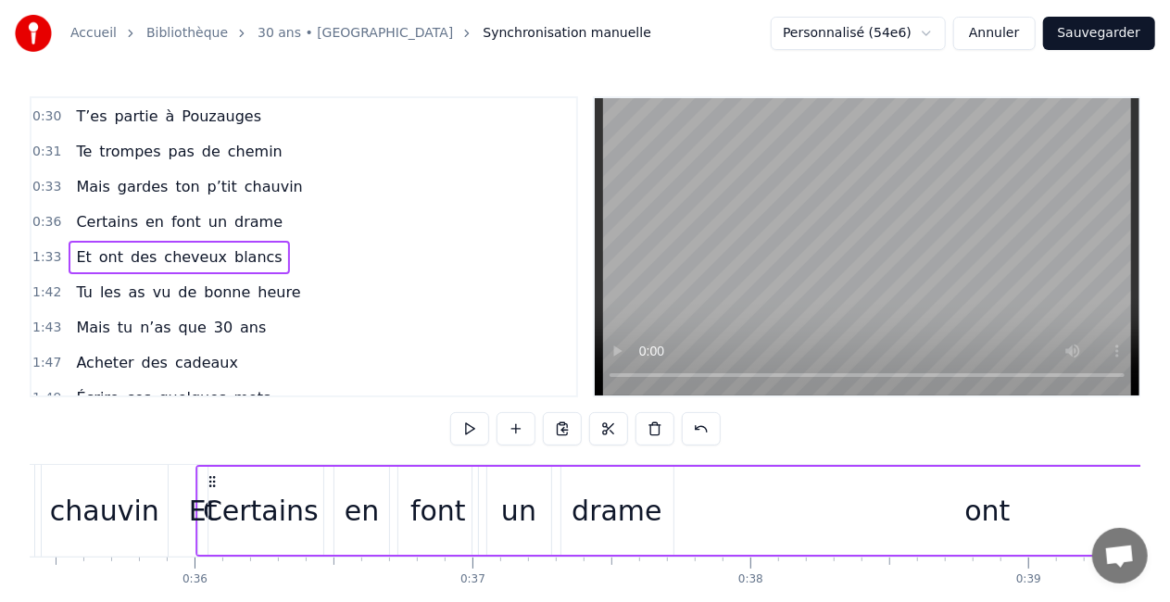
scroll to position [0, 9830]
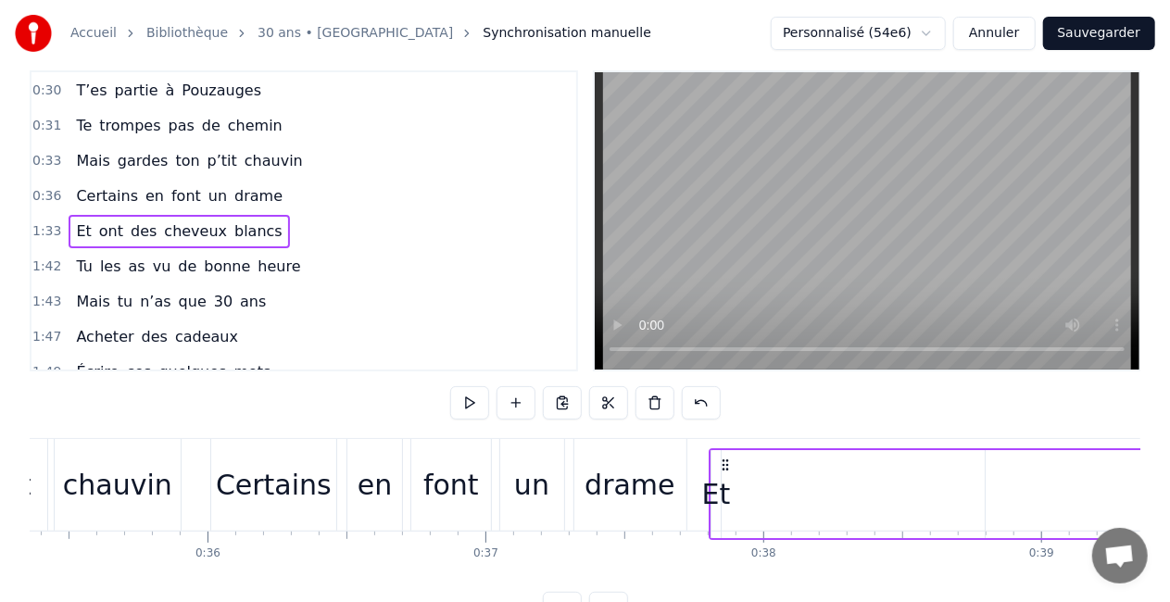
drag, startPoint x: 373, startPoint y: 480, endPoint x: 806, endPoint y: 495, distance: 433.0
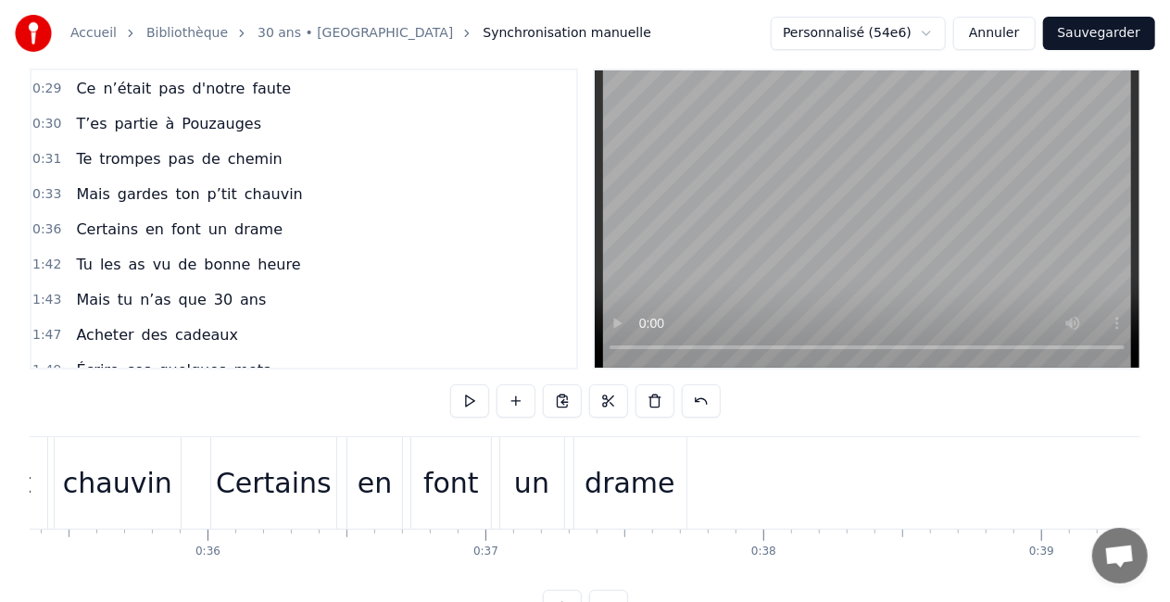
scroll to position [0, 0]
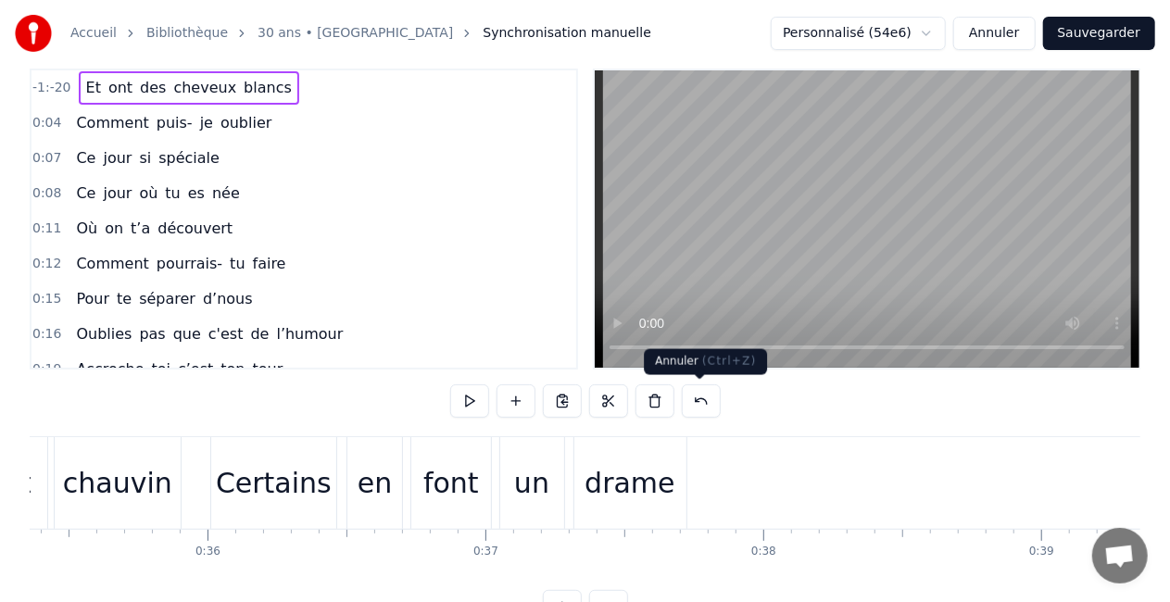
click at [699, 406] on button at bounding box center [701, 401] width 39 height 33
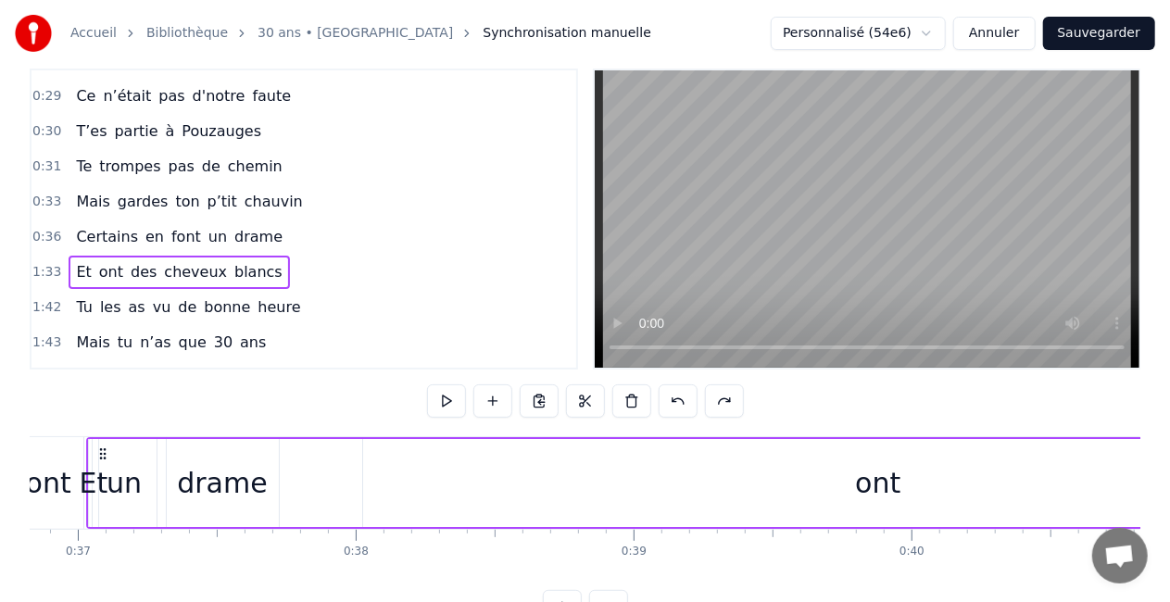
scroll to position [0, 10131]
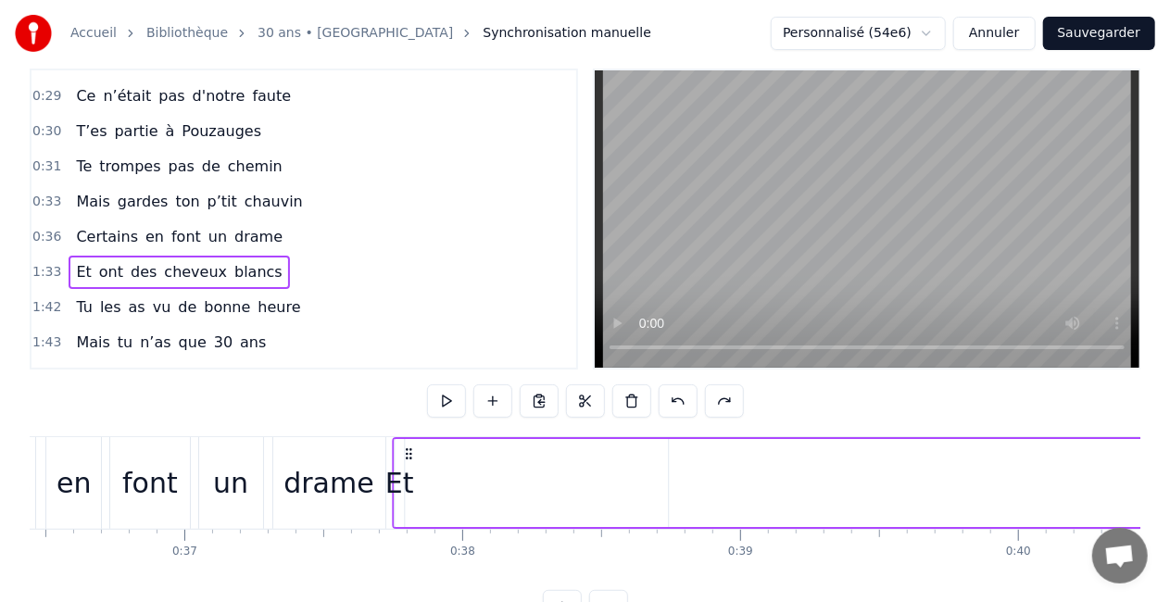
drag, startPoint x: 806, startPoint y: 451, endPoint x: 408, endPoint y: 479, distance: 399.4
click at [399, 492] on div "Et" at bounding box center [399, 483] width 29 height 42
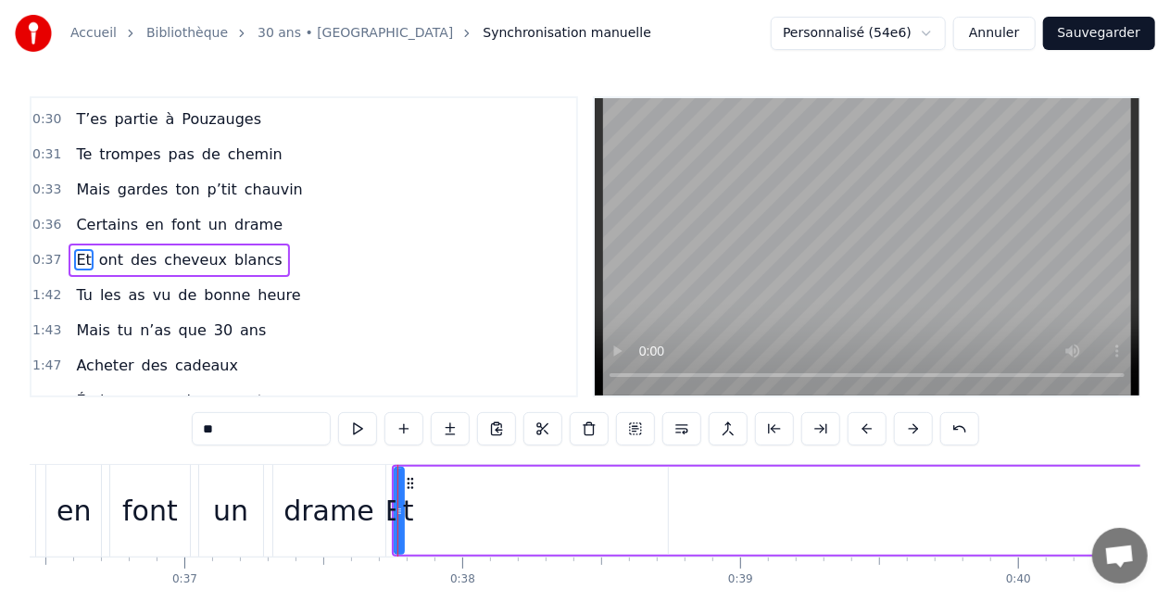
scroll to position [422, 0]
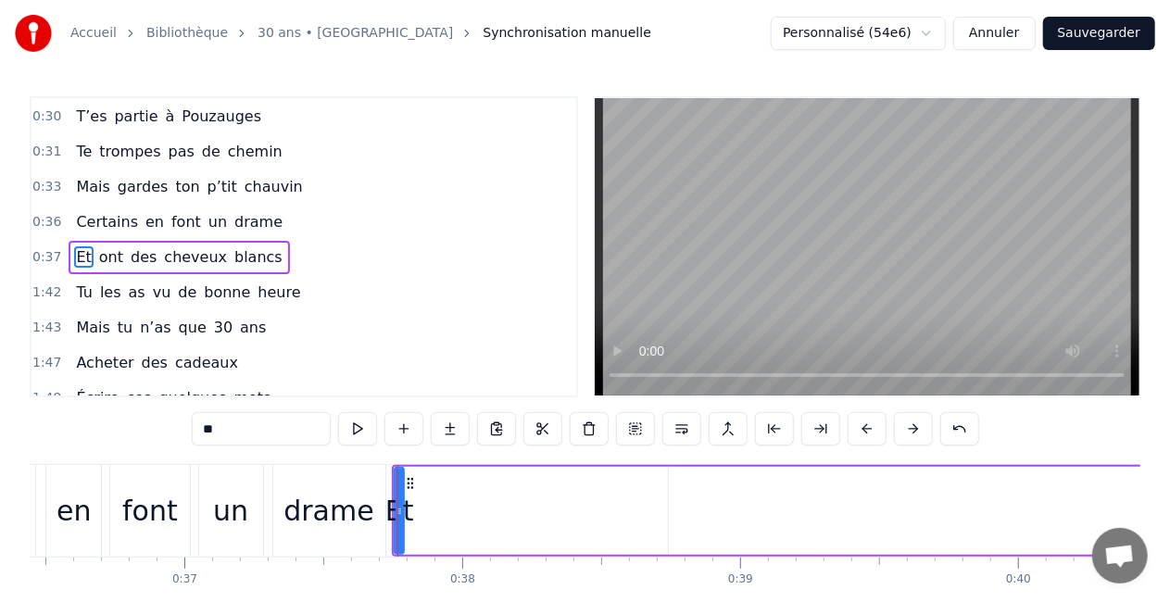
click at [403, 509] on div "Et" at bounding box center [399, 511] width 29 height 42
drag, startPoint x: 398, startPoint y: 509, endPoint x: 438, endPoint y: 523, distance: 42.2
click at [438, 523] on div at bounding box center [439, 511] width 7 height 84
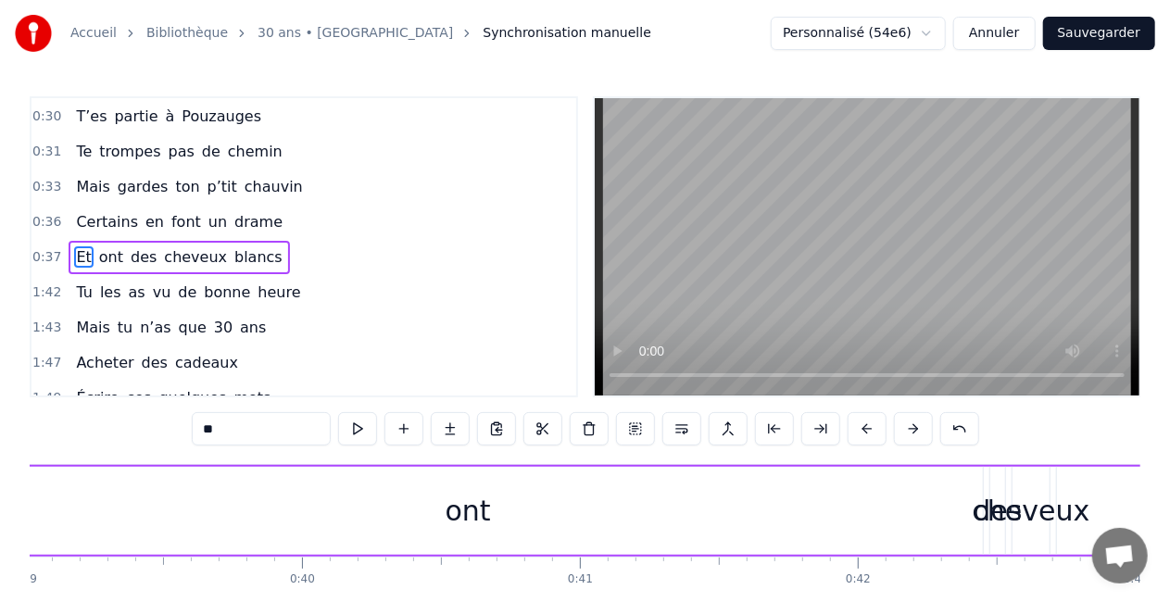
scroll to position [0, 10844]
click at [912, 500] on div "ont" at bounding box center [471, 511] width 1030 height 88
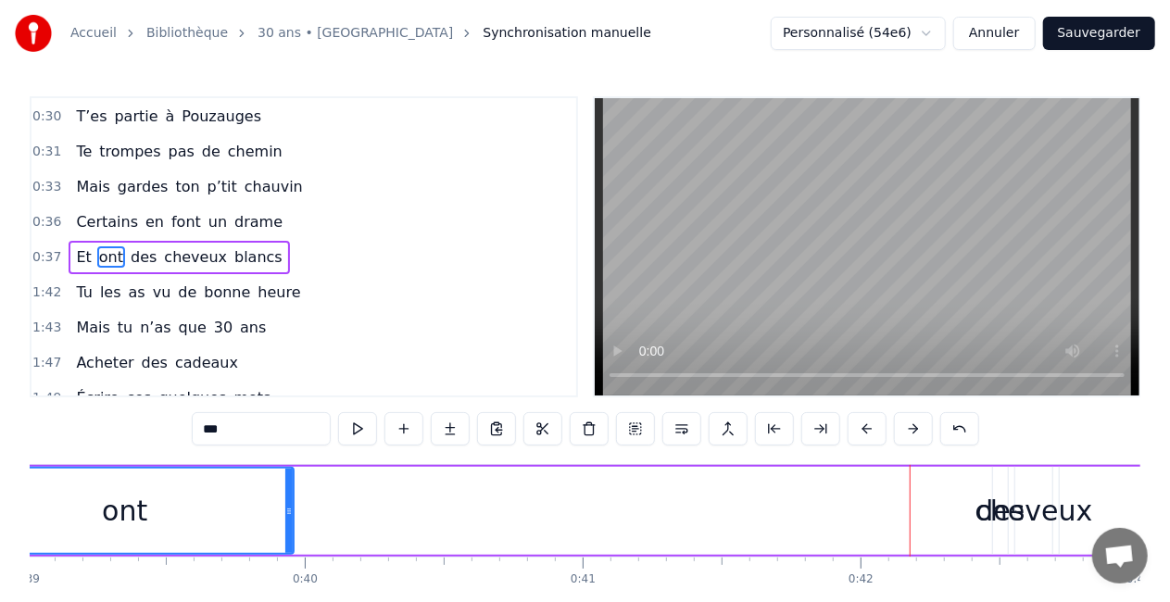
drag, startPoint x: 980, startPoint y: 506, endPoint x: 280, endPoint y: 497, distance: 700.6
click at [285, 497] on div at bounding box center [288, 511] width 7 height 84
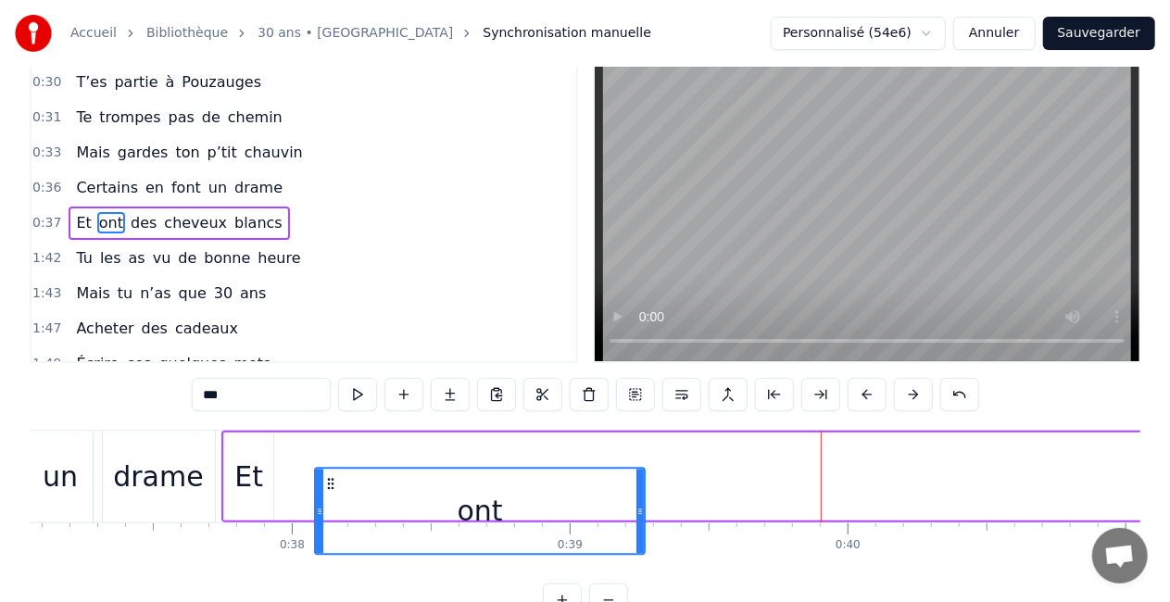
scroll to position [0, 10295]
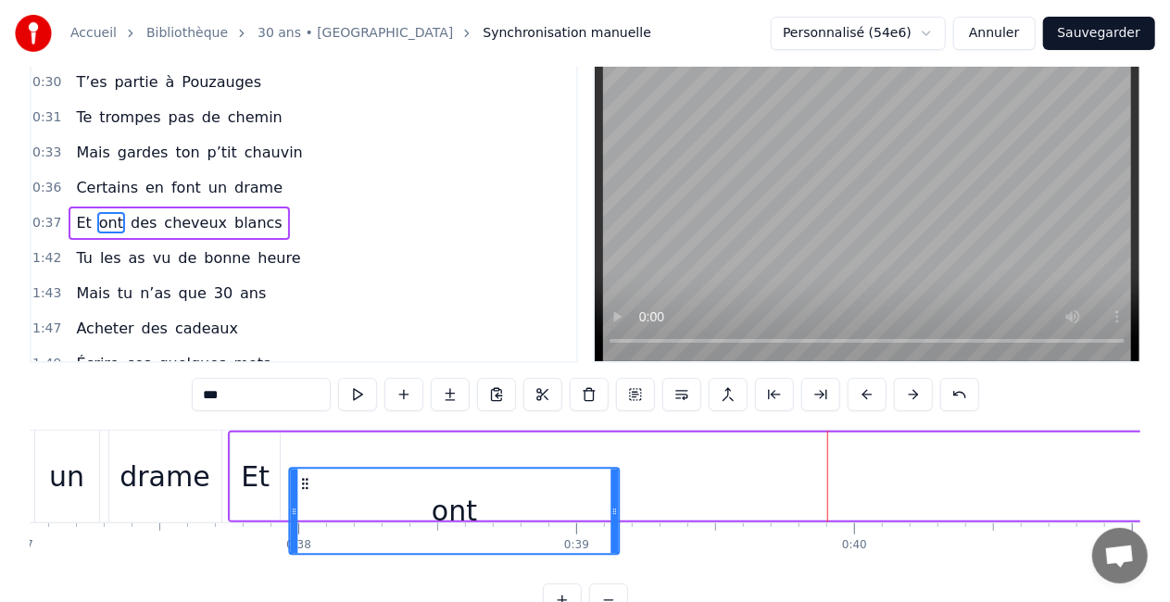
drag, startPoint x: 422, startPoint y: 484, endPoint x: 302, endPoint y: 478, distance: 119.7
click at [302, 478] on icon at bounding box center [305, 483] width 15 height 15
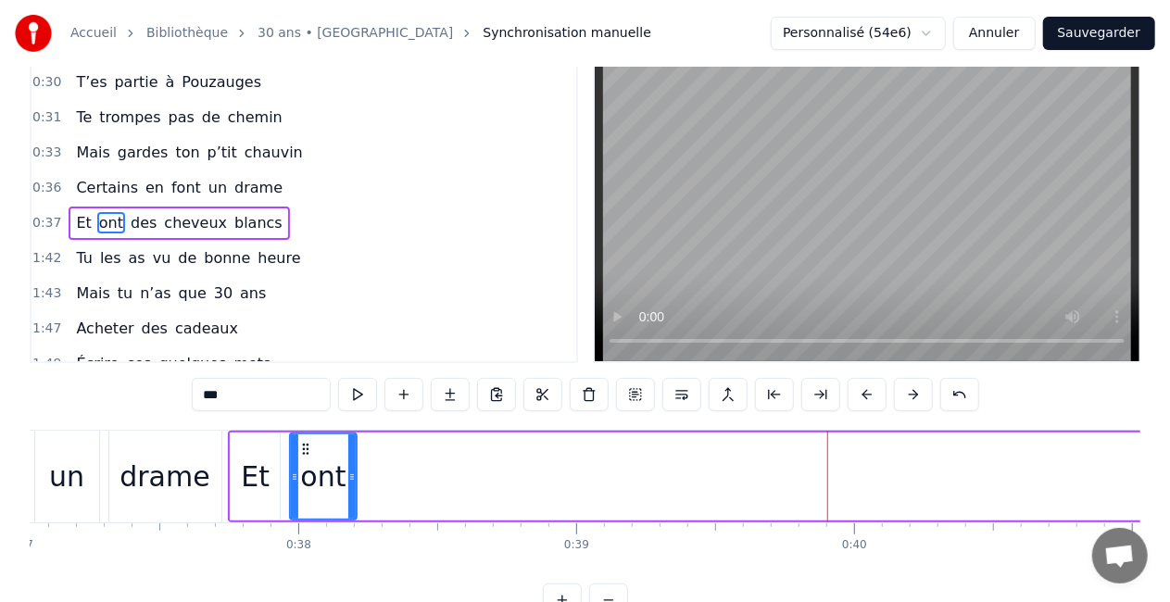
drag, startPoint x: 612, startPoint y: 475, endPoint x: 348, endPoint y: 460, distance: 263.6
click at [348, 460] on div at bounding box center [351, 477] width 7 height 84
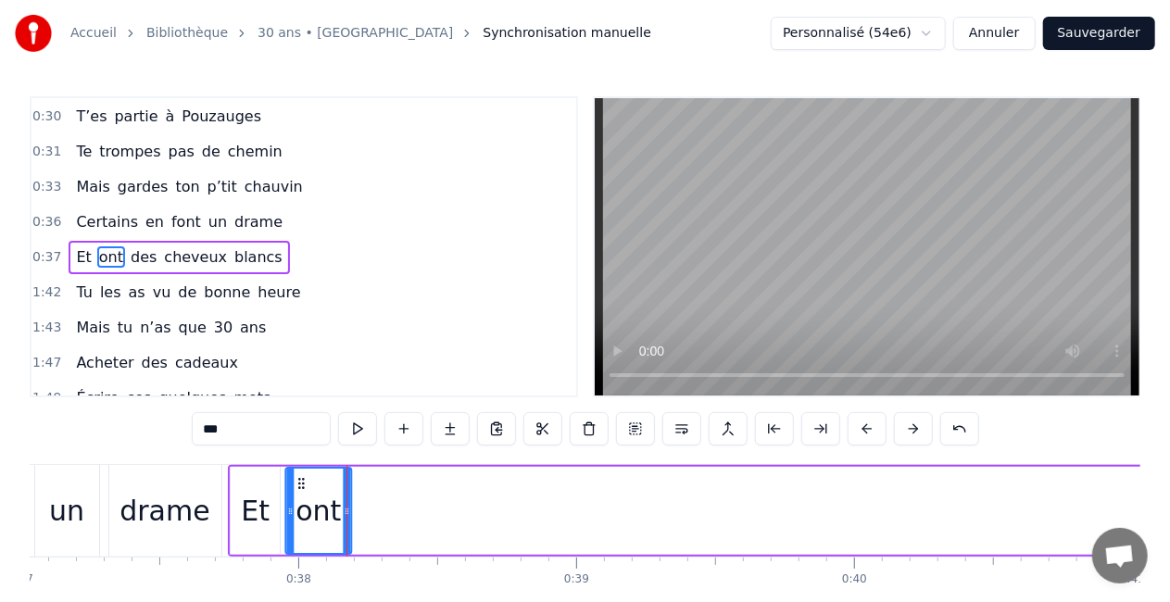
click at [301, 484] on icon at bounding box center [301, 483] width 15 height 15
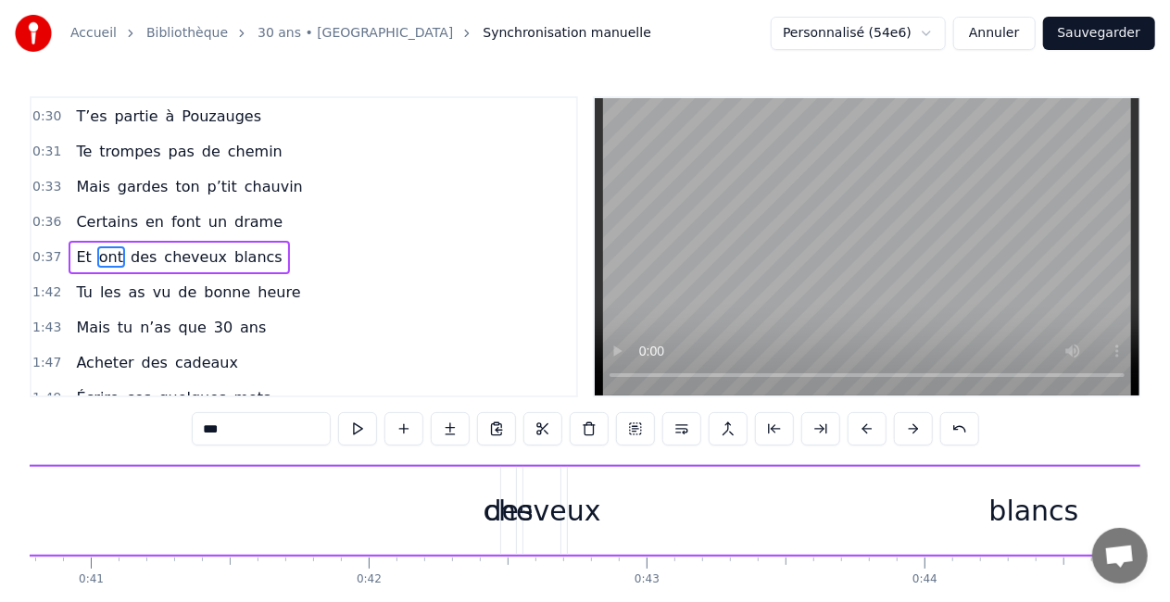
scroll to position [0, 11292]
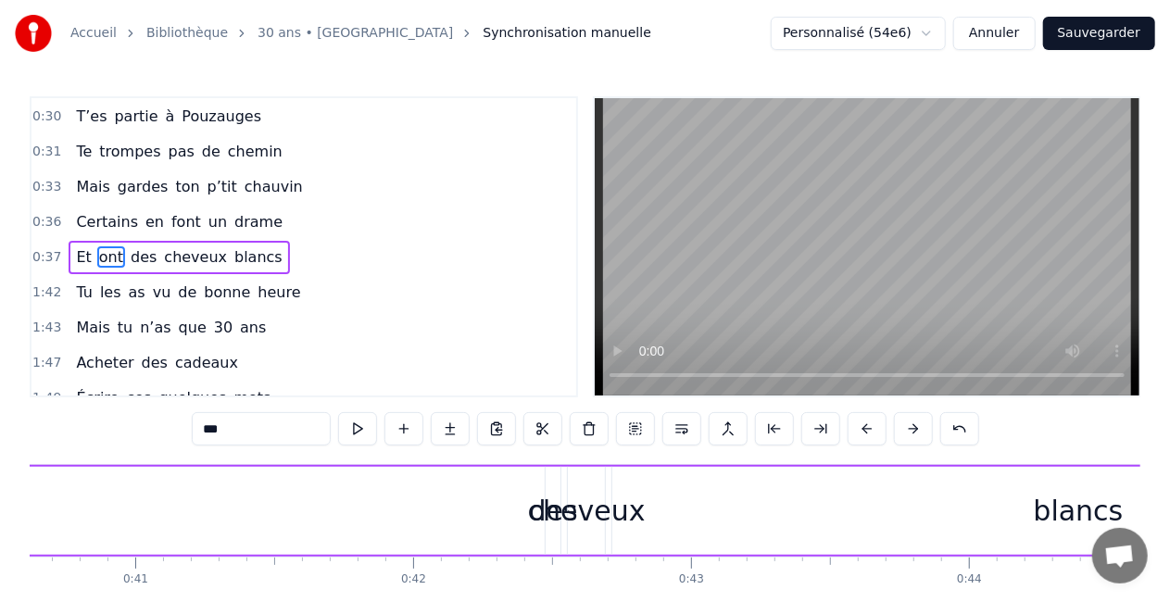
click at [571, 497] on div "cheveux" at bounding box center [587, 511] width 118 height 42
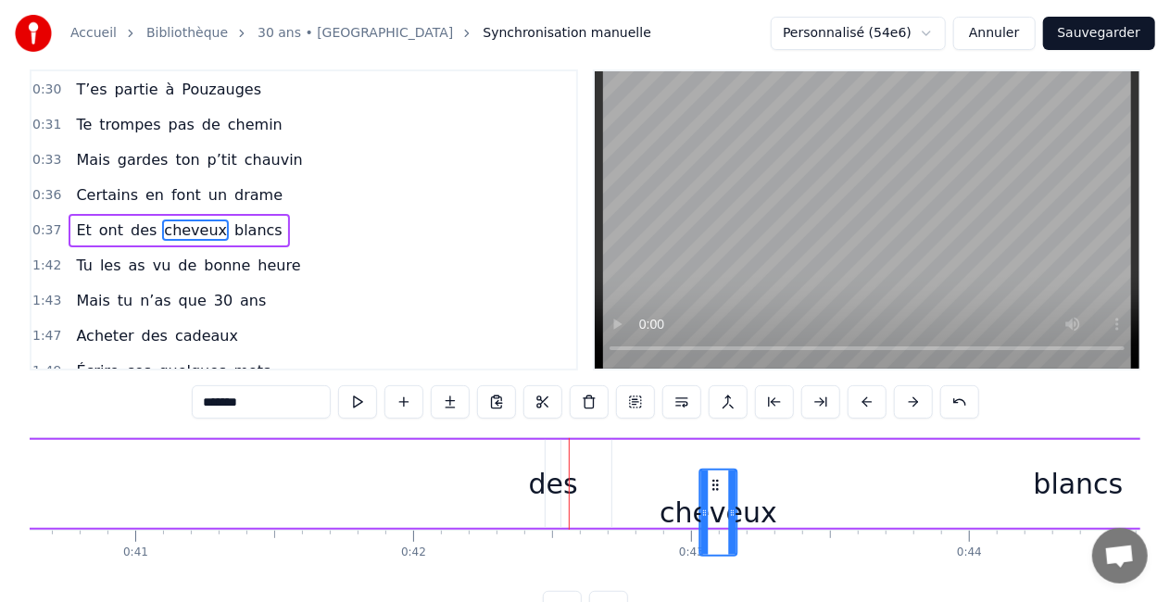
scroll to position [30, 0]
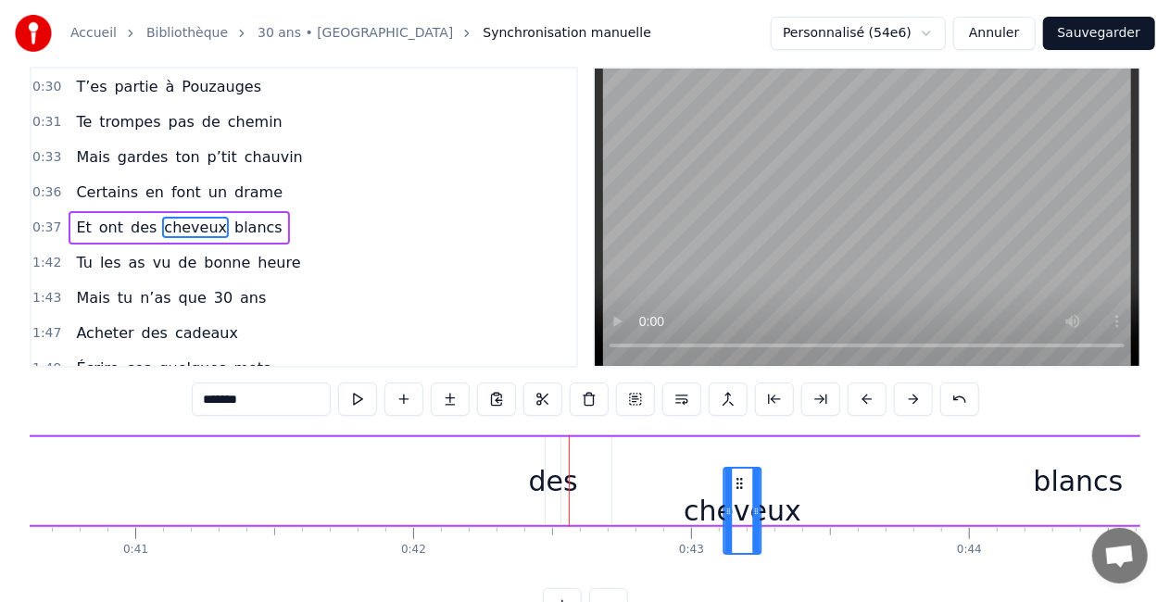
drag, startPoint x: 582, startPoint y: 485, endPoint x: 739, endPoint y: 458, distance: 159.8
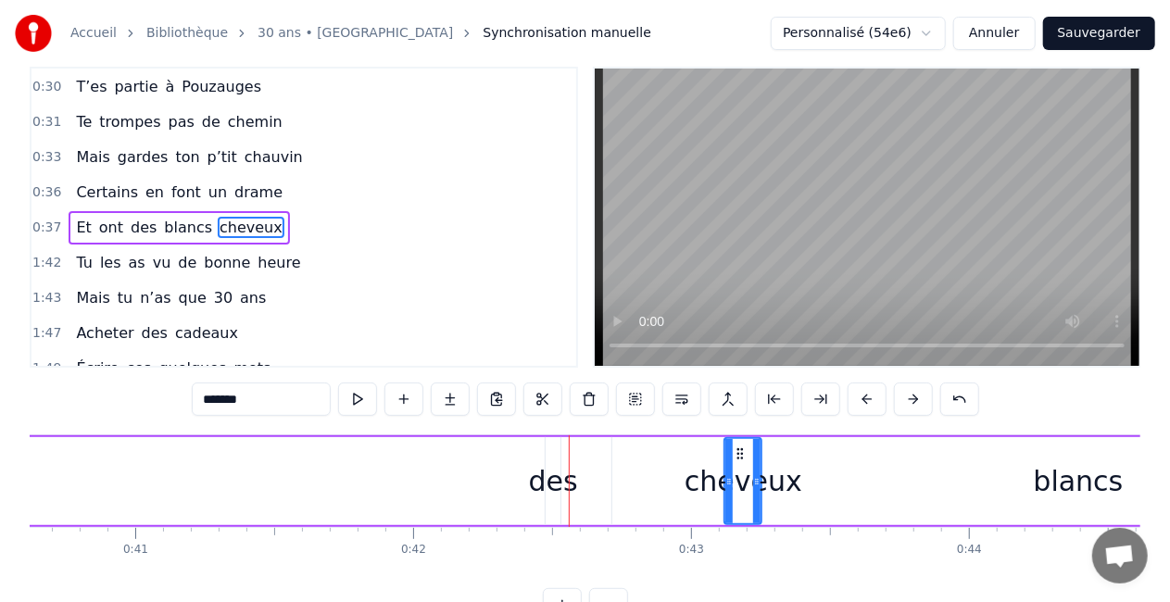
click at [561, 473] on div "des" at bounding box center [553, 482] width 49 height 42
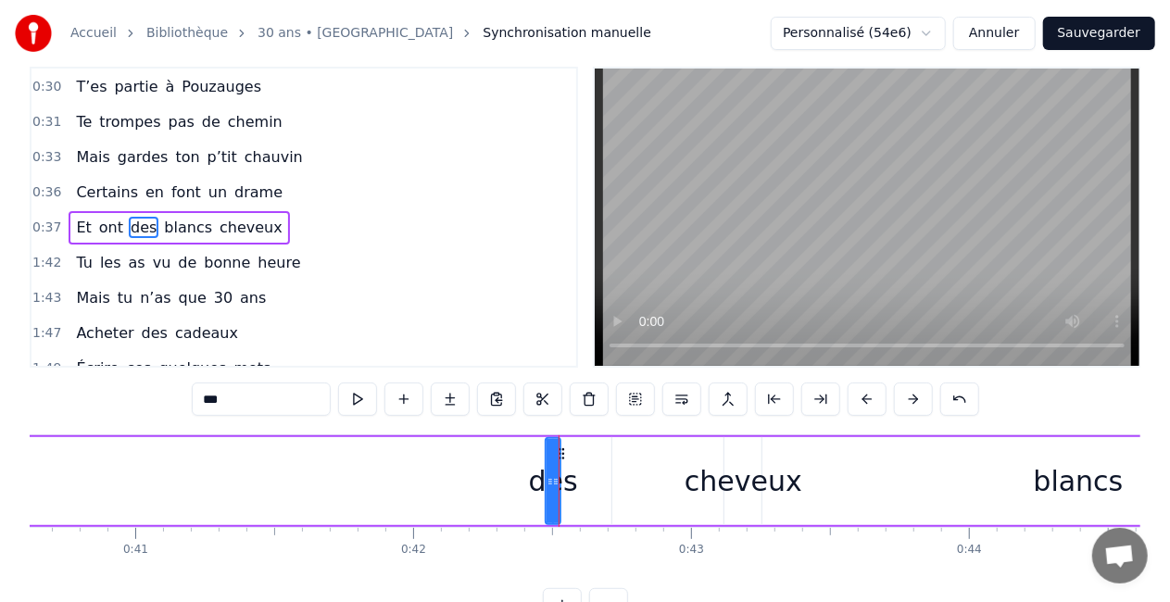
scroll to position [0, 0]
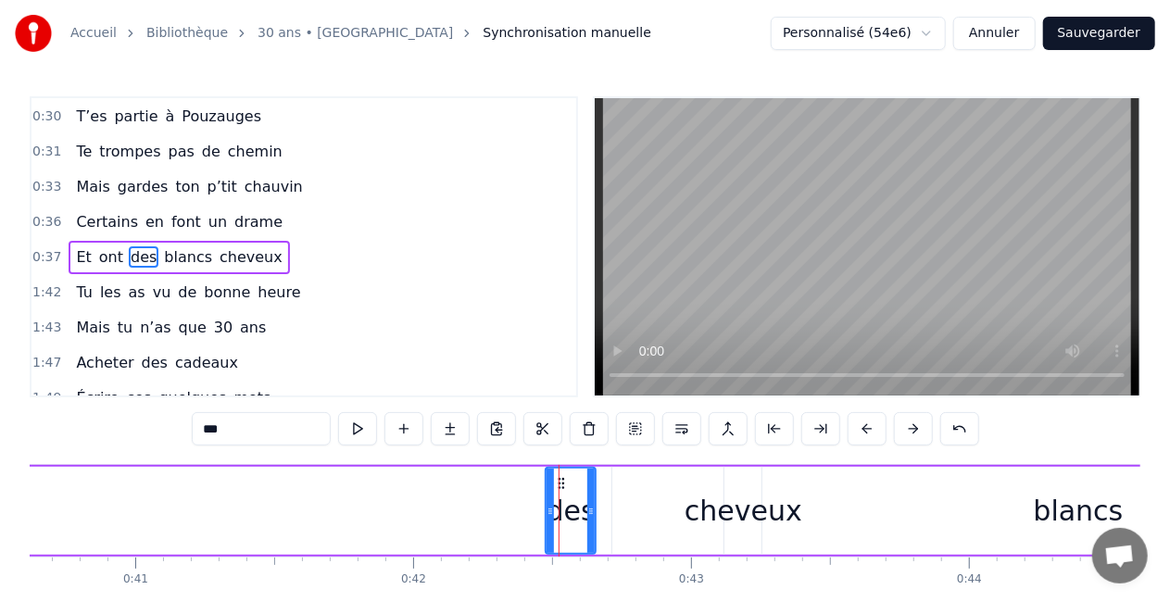
drag, startPoint x: 552, startPoint y: 512, endPoint x: 589, endPoint y: 520, distance: 37.8
click at [589, 520] on div at bounding box center [590, 511] width 7 height 84
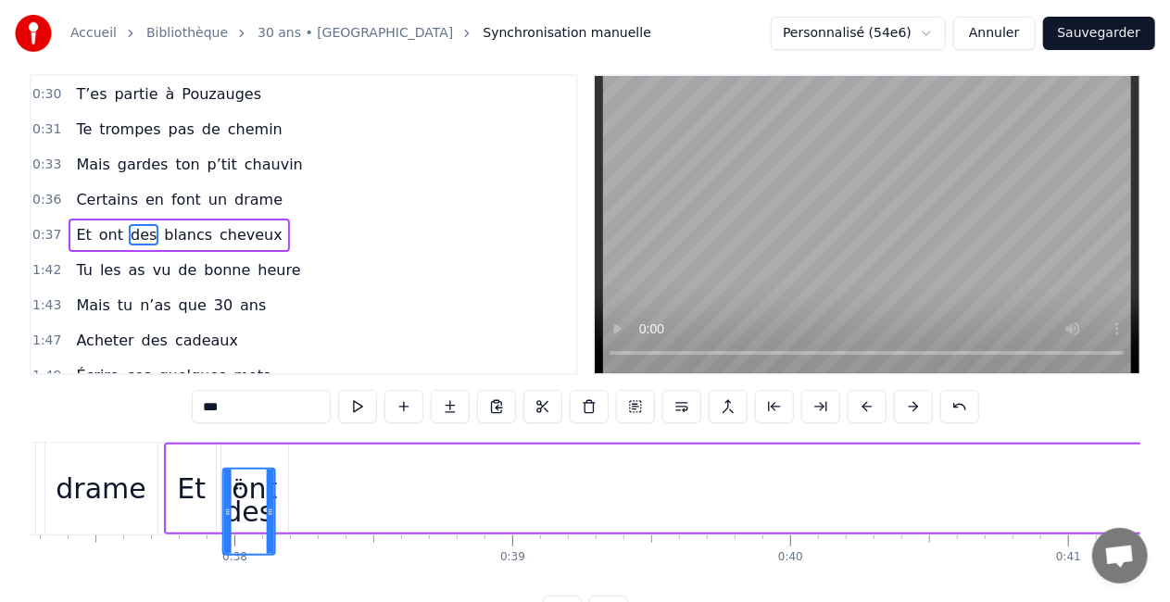
scroll to position [0, 10355]
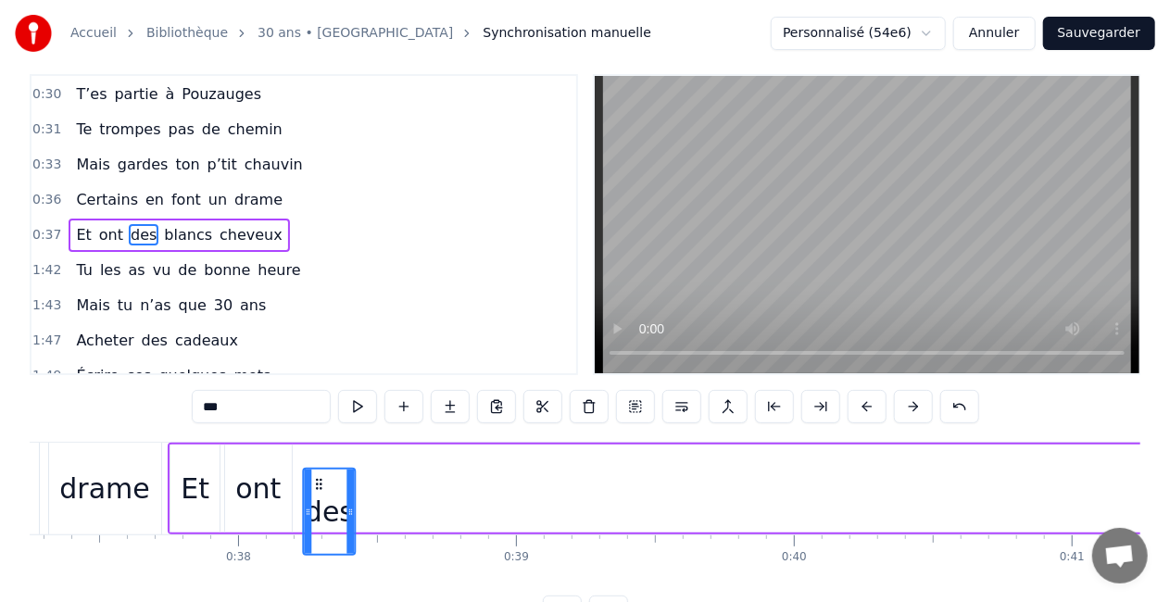
drag, startPoint x: 560, startPoint y: 483, endPoint x: 315, endPoint y: 454, distance: 246.3
click at [315, 454] on div "Et ont des blancs cheveux" at bounding box center [935, 489] width 1534 height 92
click at [297, 491] on icon at bounding box center [300, 489] width 7 height 15
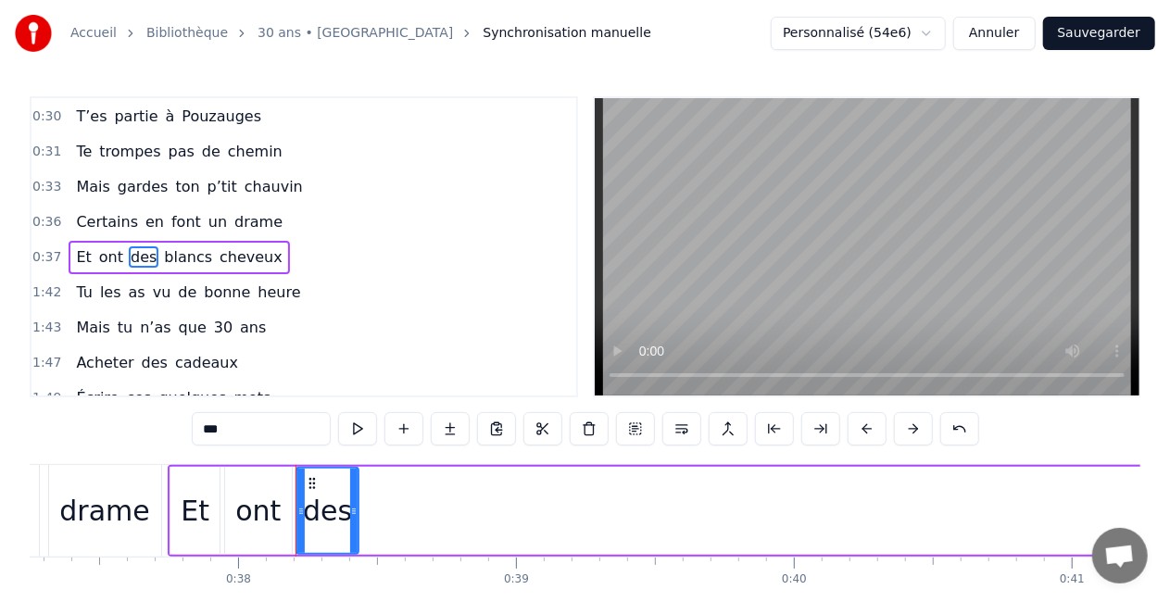
click at [351, 517] on icon at bounding box center [353, 511] width 7 height 15
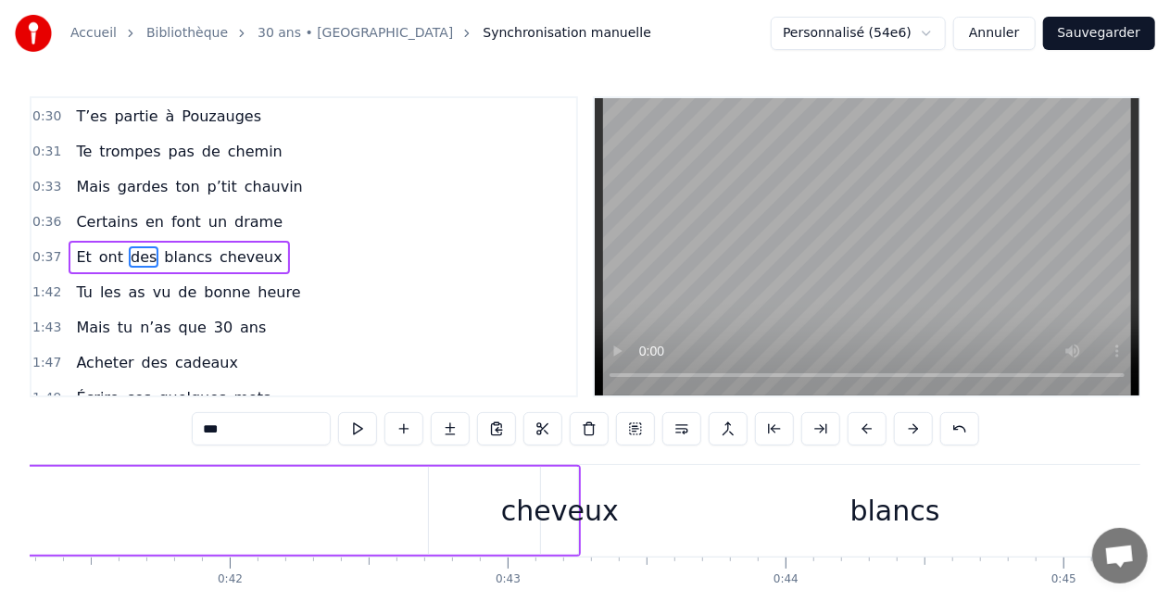
scroll to position [0, 11489]
click at [535, 513] on div "cheveux" at bounding box center [546, 511] width 118 height 42
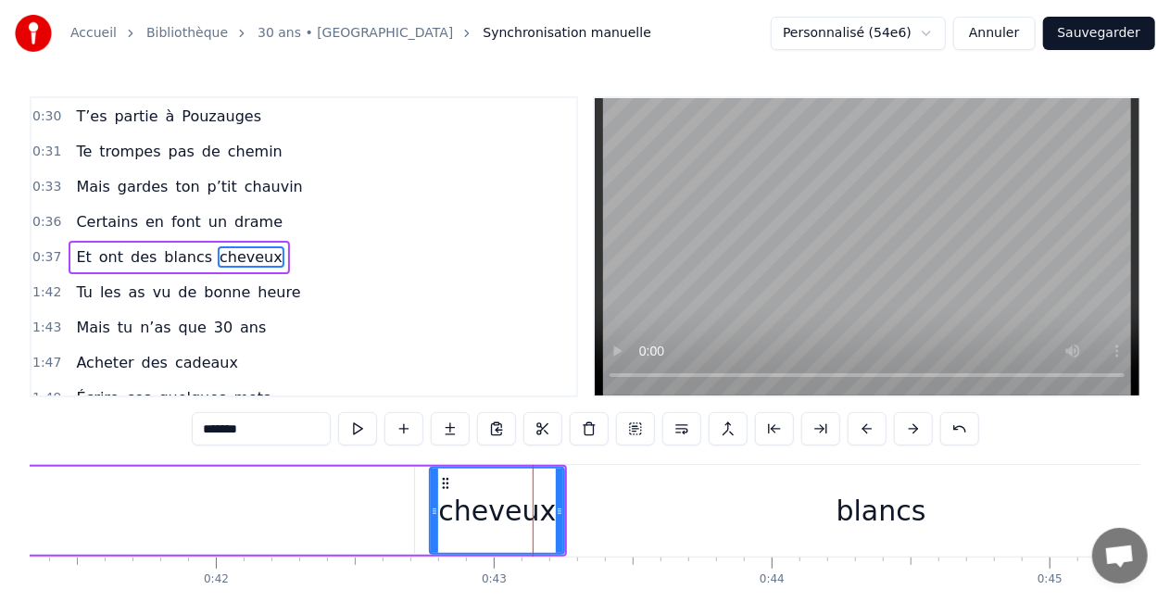
drag, startPoint x: 529, startPoint y: 513, endPoint x: 461, endPoint y: 511, distance: 67.7
click at [438, 511] on icon at bounding box center [434, 511] width 7 height 15
click at [882, 518] on div "blancs" at bounding box center [882, 511] width 90 height 42
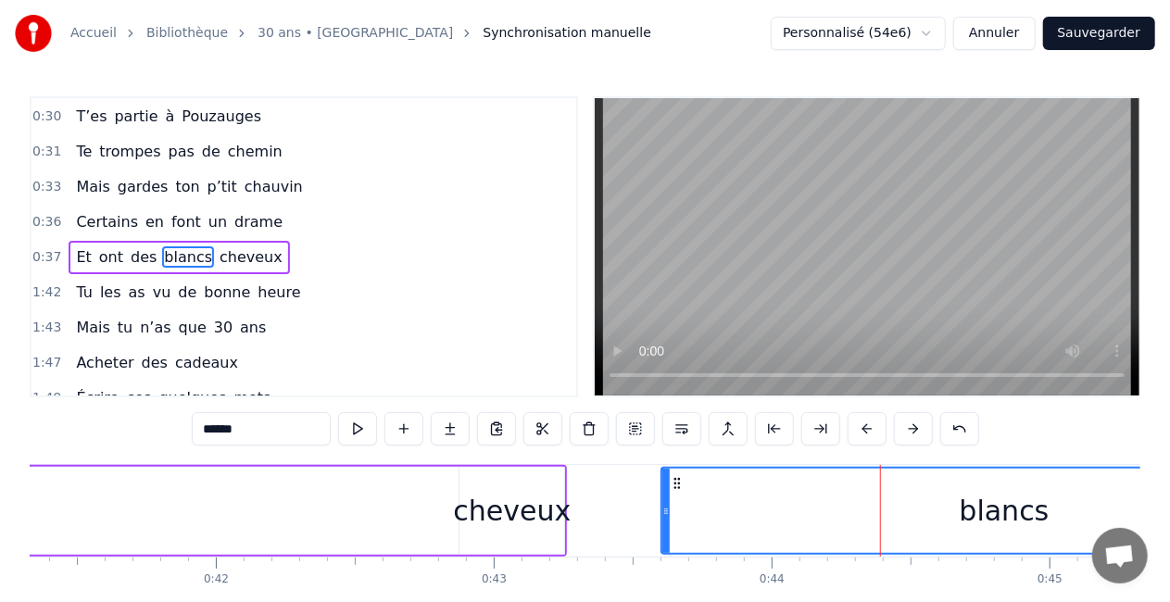
drag, startPoint x: 421, startPoint y: 509, endPoint x: 667, endPoint y: 496, distance: 246.8
click at [487, 517] on div "cheveux" at bounding box center [512, 511] width 118 height 42
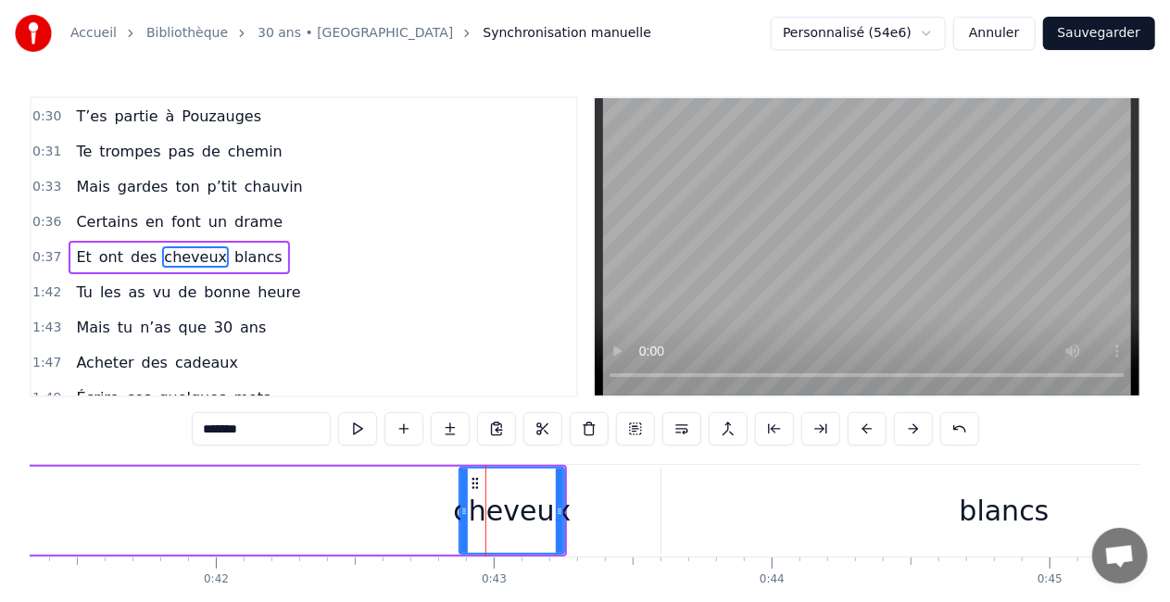
click at [782, 537] on div "blancs" at bounding box center [1005, 511] width 686 height 88
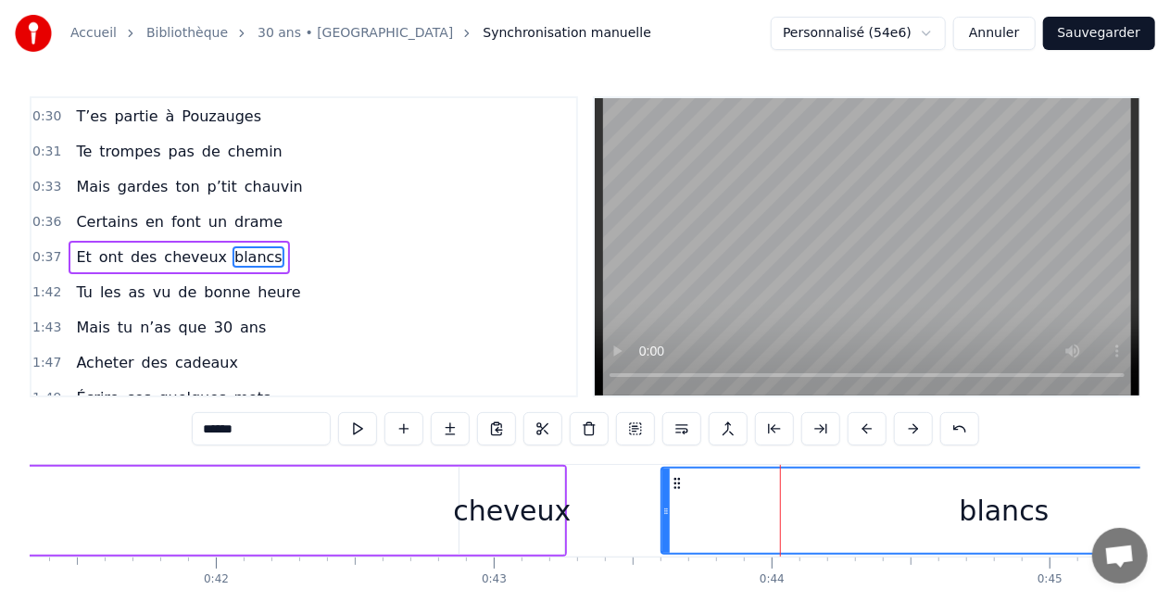
click at [512, 520] on div "cheveux" at bounding box center [512, 511] width 118 height 42
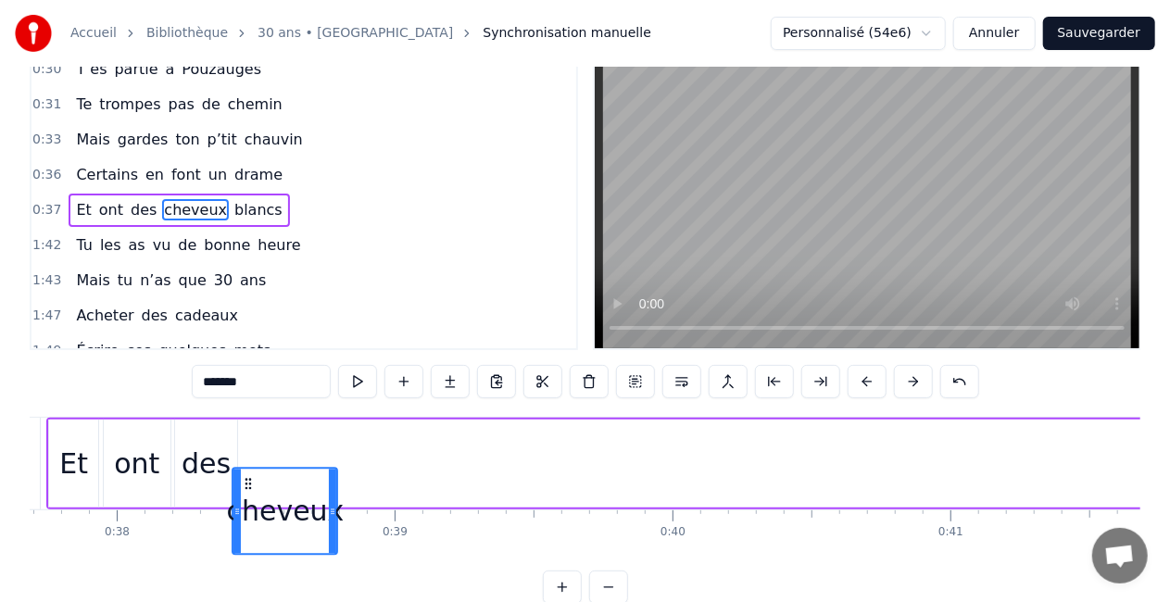
scroll to position [0, 10470]
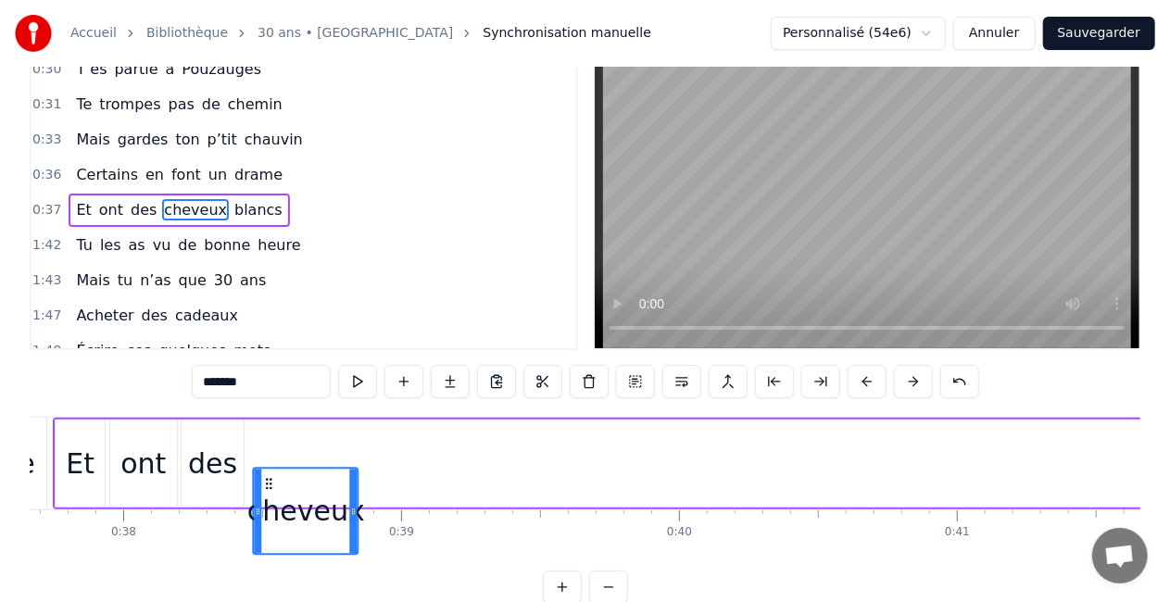
drag, startPoint x: 676, startPoint y: 484, endPoint x: 269, endPoint y: 437, distance: 410.3
click at [269, 437] on div "Et ont des cheveux blancs" at bounding box center [820, 464] width 1534 height 92
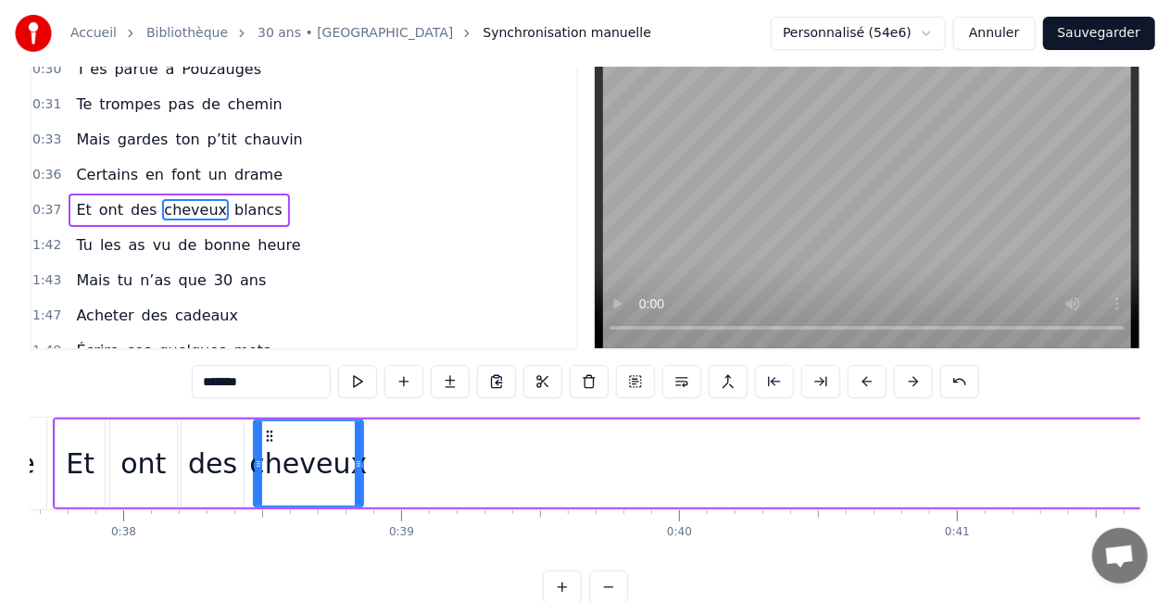
click at [356, 473] on div at bounding box center [358, 464] width 7 height 84
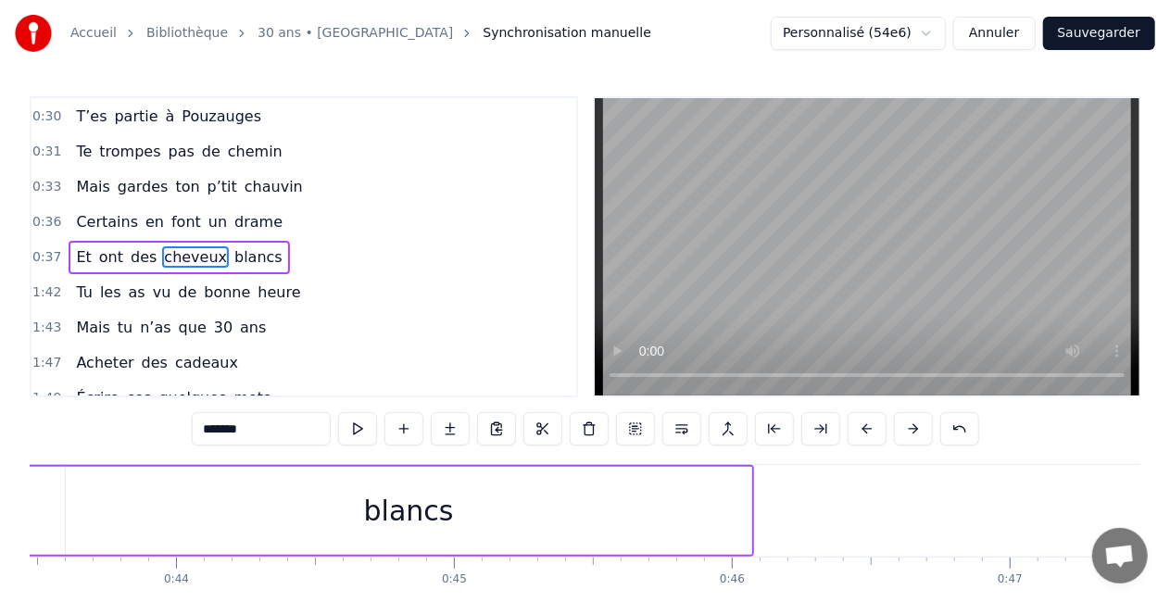
scroll to position [0, 12086]
click at [517, 486] on div "blancs" at bounding box center [408, 511] width 686 height 88
type input "******"
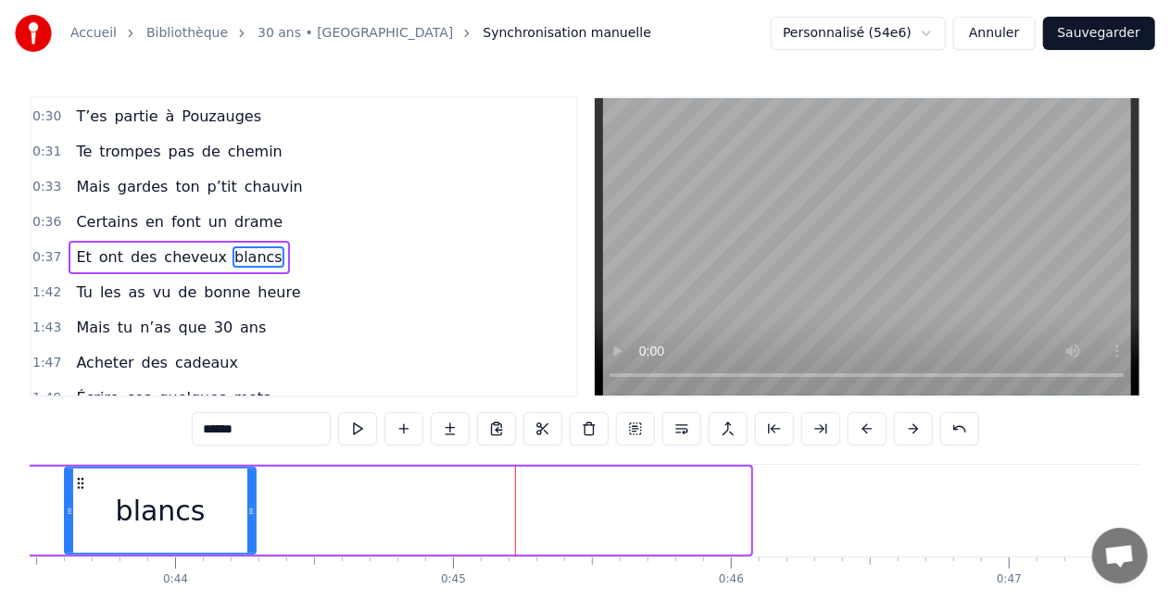
drag, startPoint x: 748, startPoint y: 512, endPoint x: 254, endPoint y: 510, distance: 493.9
click at [254, 510] on icon at bounding box center [250, 511] width 7 height 15
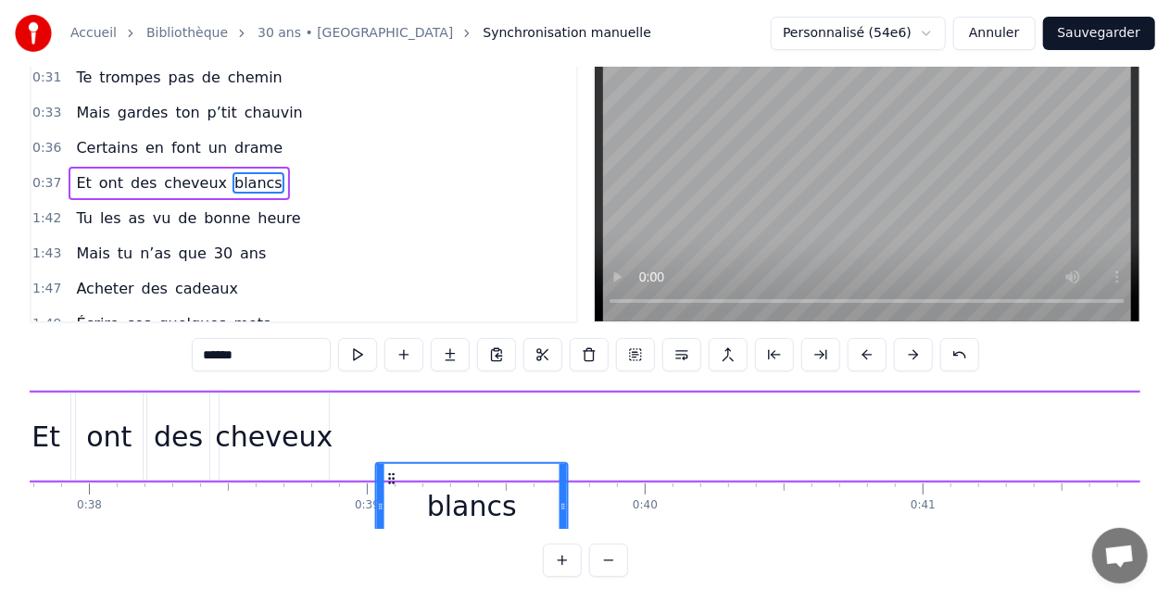
scroll to position [78, 0]
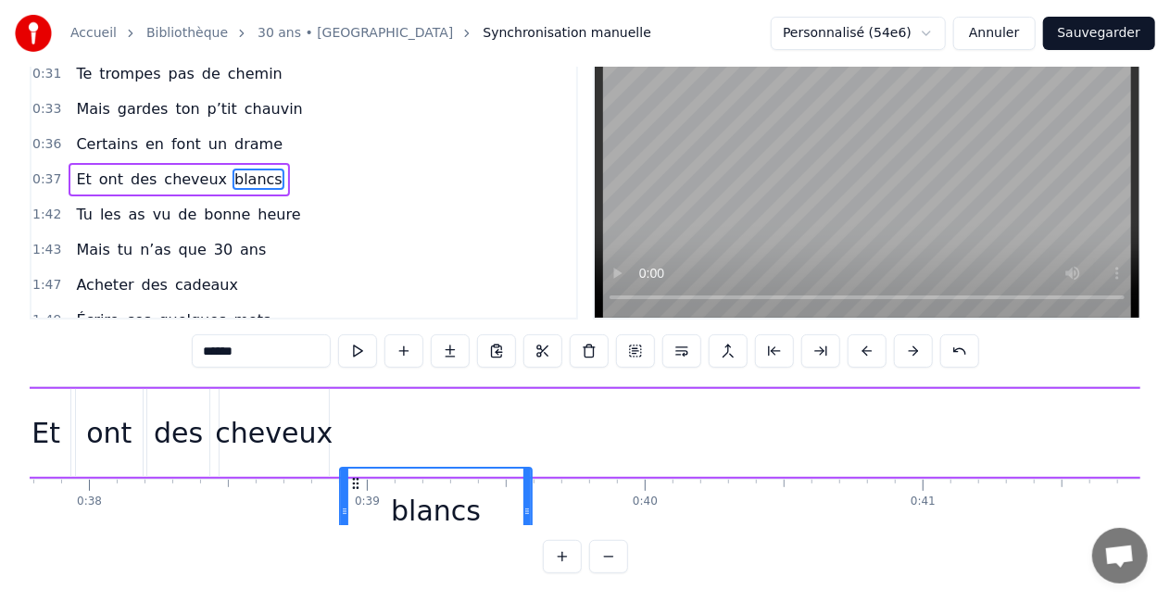
drag, startPoint x: 296, startPoint y: 479, endPoint x: 353, endPoint y: 465, distance: 59.1
click at [353, 465] on div "Et ont des cheveux blancs" at bounding box center [930, 433] width 1823 height 92
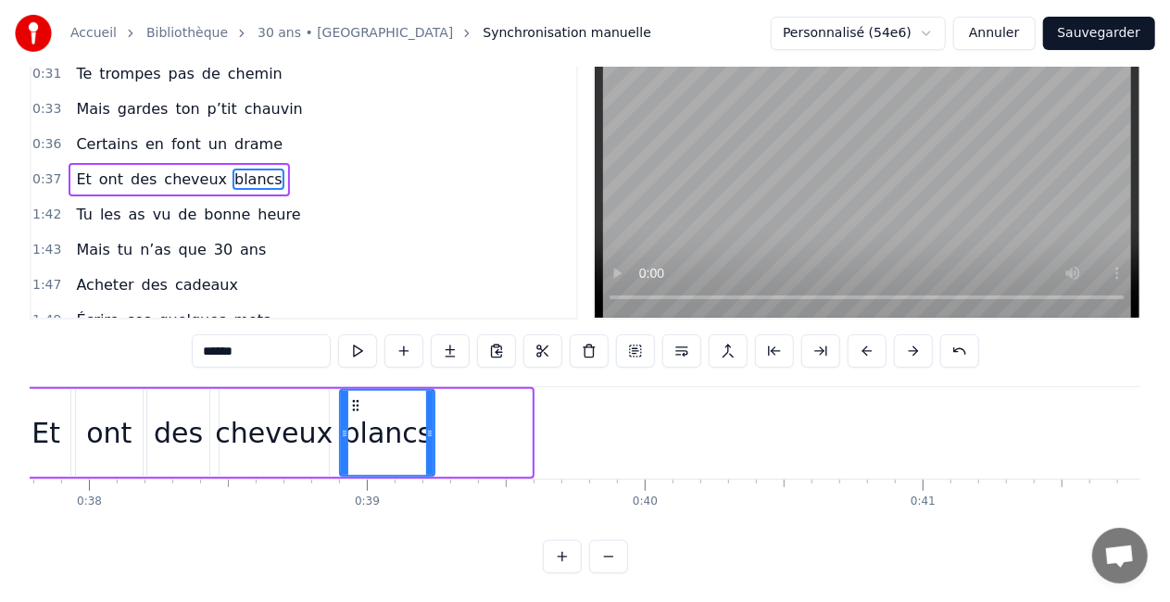
drag, startPoint x: 525, startPoint y: 437, endPoint x: 429, endPoint y: 439, distance: 96.4
click at [429, 439] on icon at bounding box center [429, 433] width 7 height 15
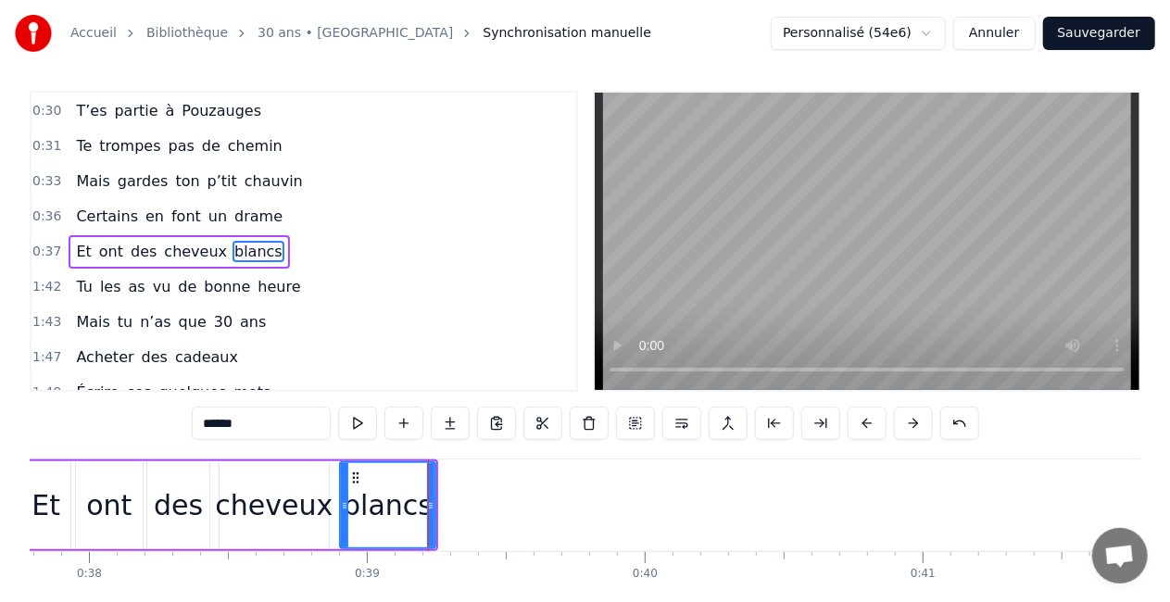
scroll to position [0, 0]
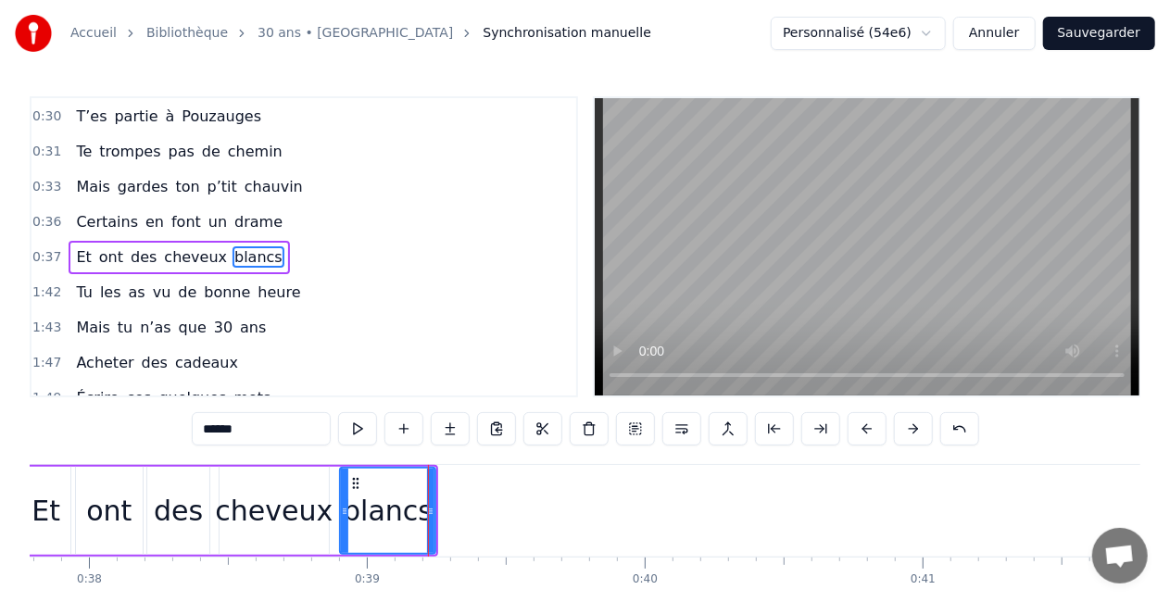
click at [439, 313] on div "1:43 Mais tu n’as que 30 ans" at bounding box center [304, 327] width 545 height 35
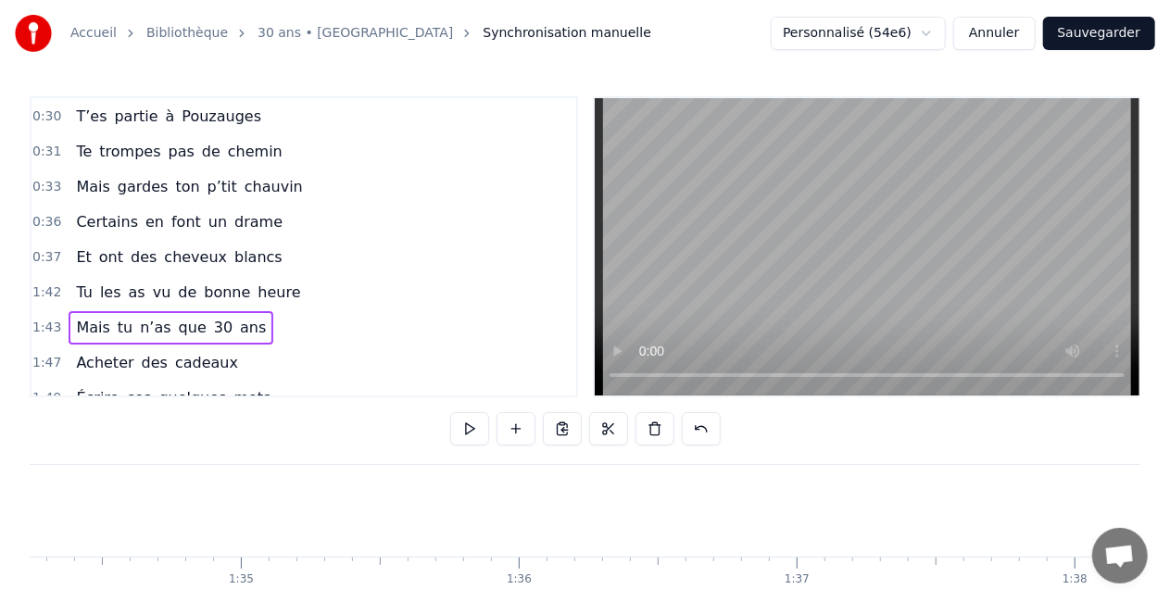
scroll to position [0, 28794]
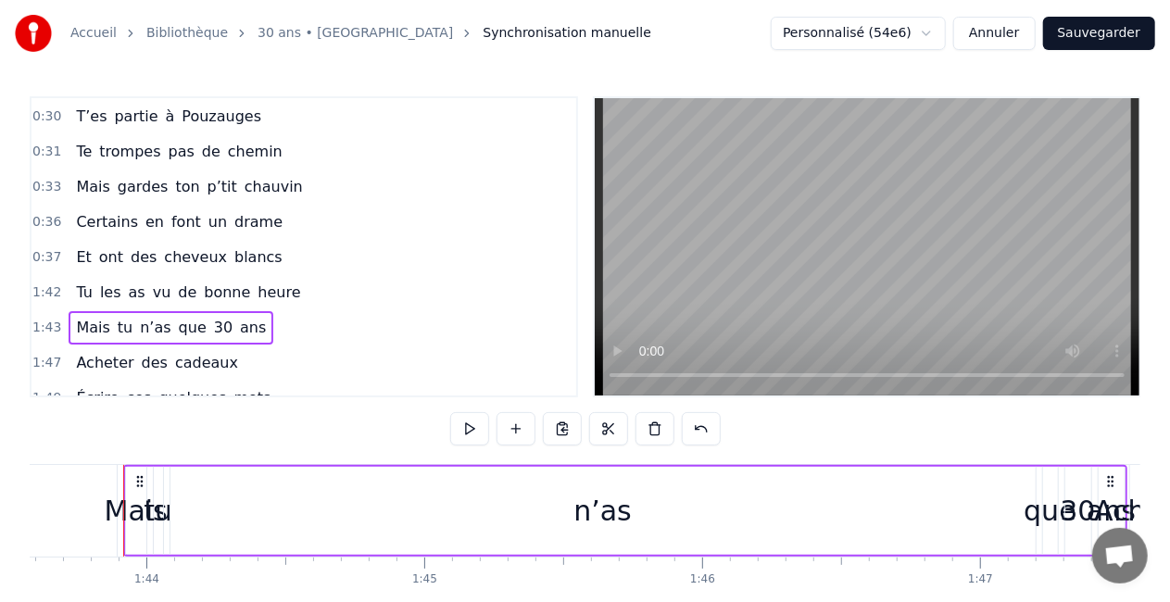
click at [54, 284] on span "1:42" at bounding box center [46, 293] width 29 height 19
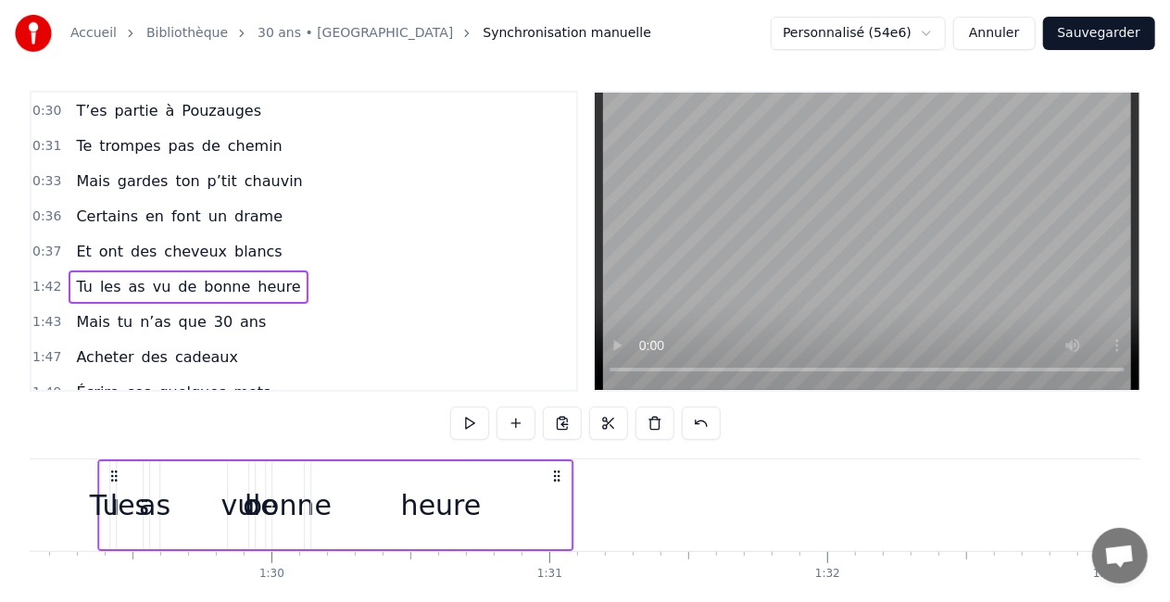
scroll to position [14, 0]
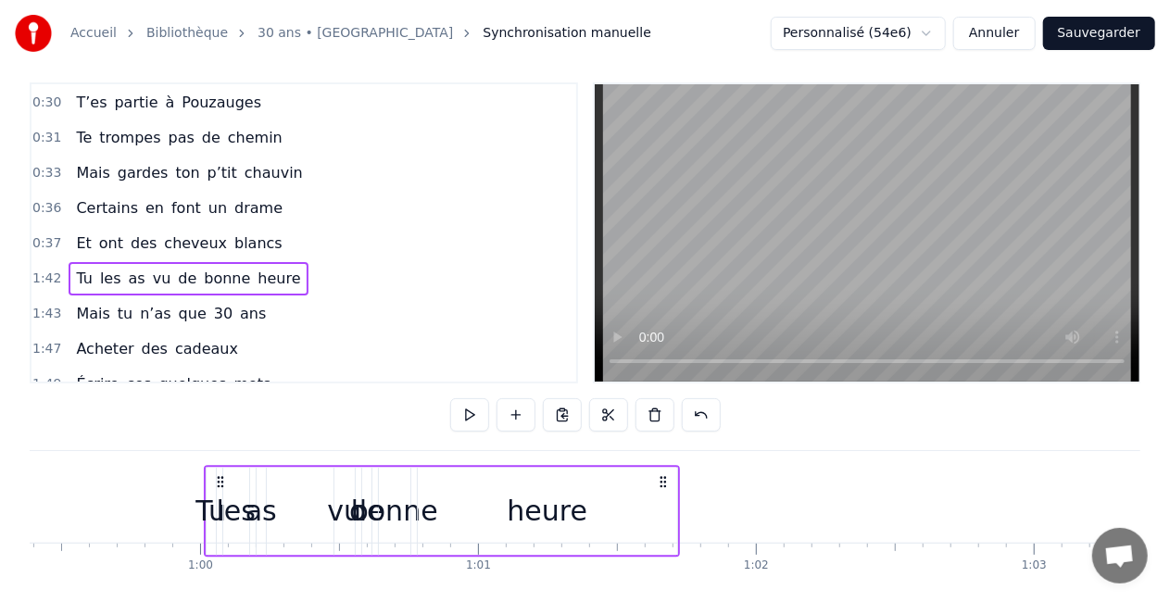
drag, startPoint x: 260, startPoint y: 482, endPoint x: 158, endPoint y: 476, distance: 103.0
click at [212, 476] on icon at bounding box center [219, 481] width 15 height 15
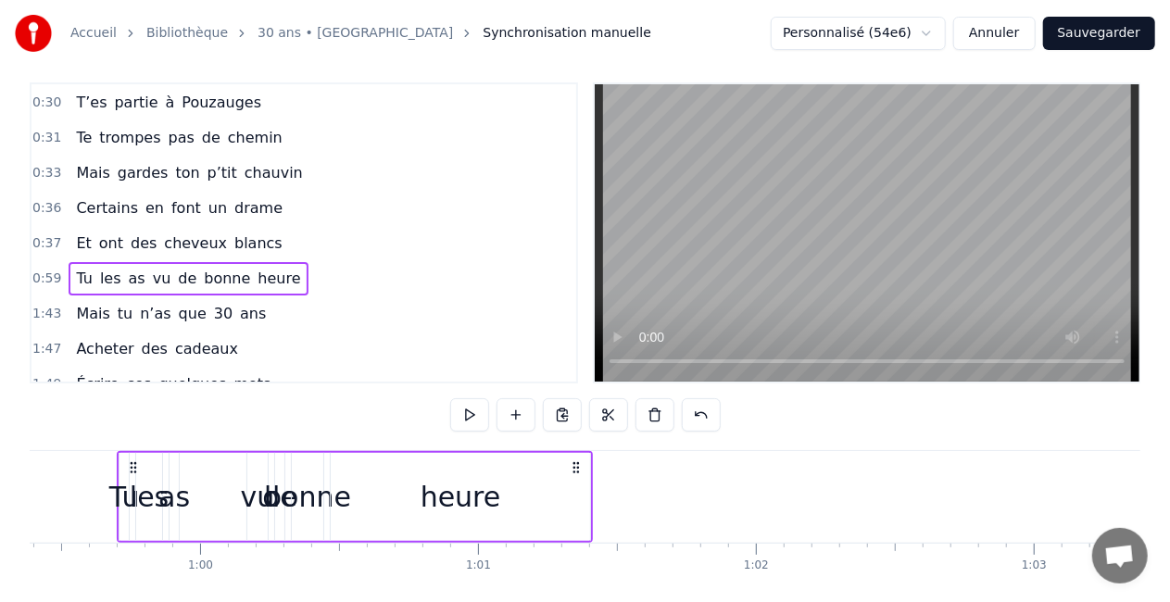
scroll to position [0, 16478]
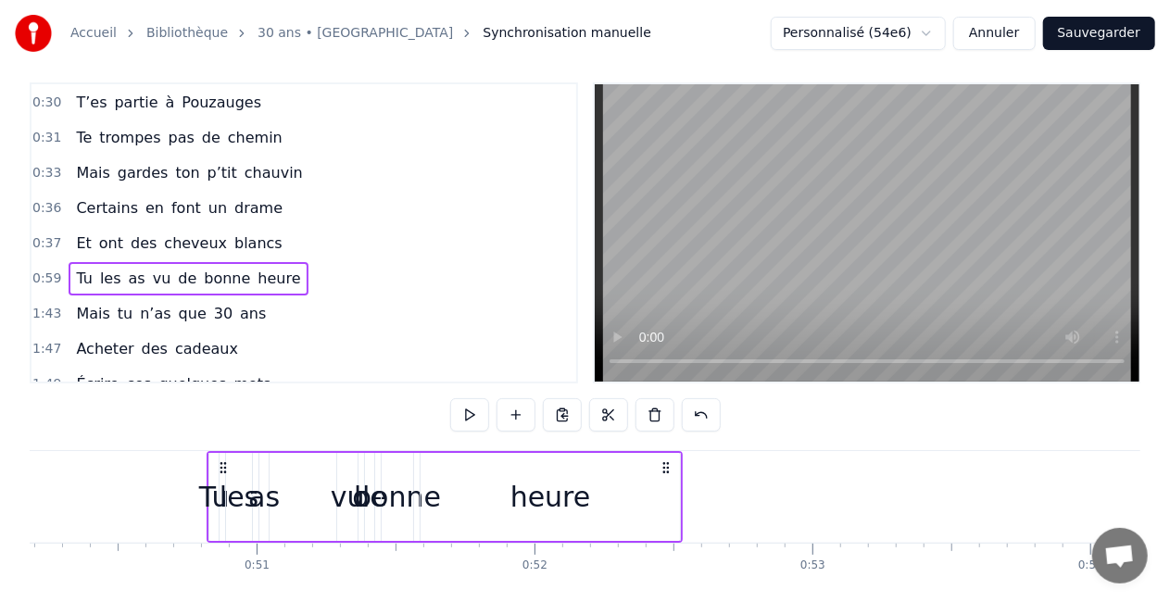
drag, startPoint x: 163, startPoint y: 473, endPoint x: 130, endPoint y: 468, distance: 33.7
click at [216, 468] on icon at bounding box center [223, 468] width 15 height 15
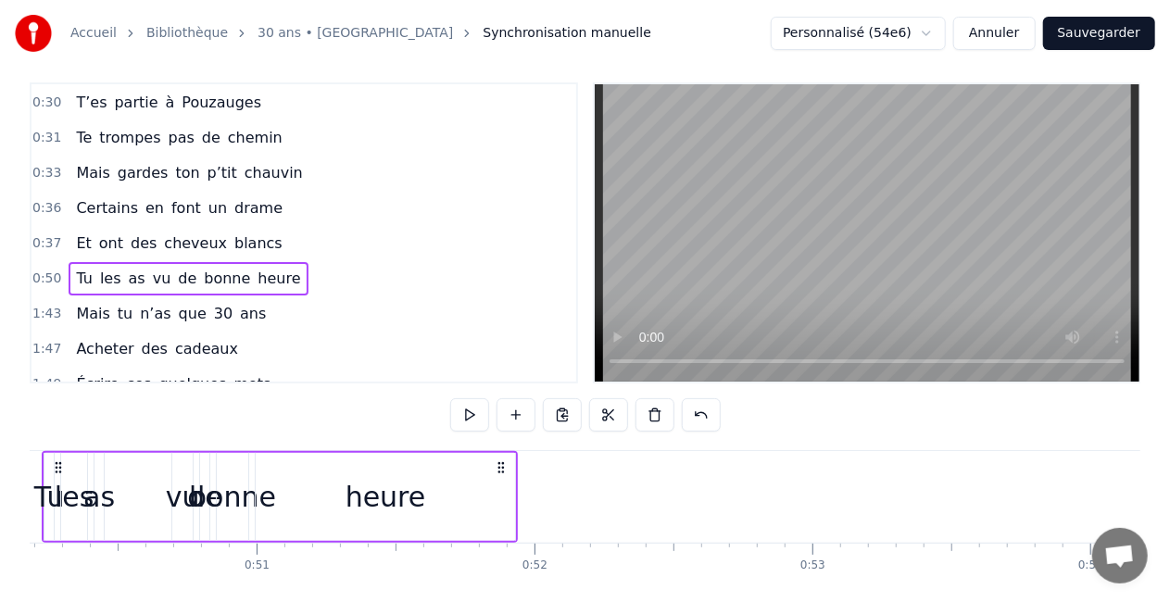
scroll to position [0, 13873]
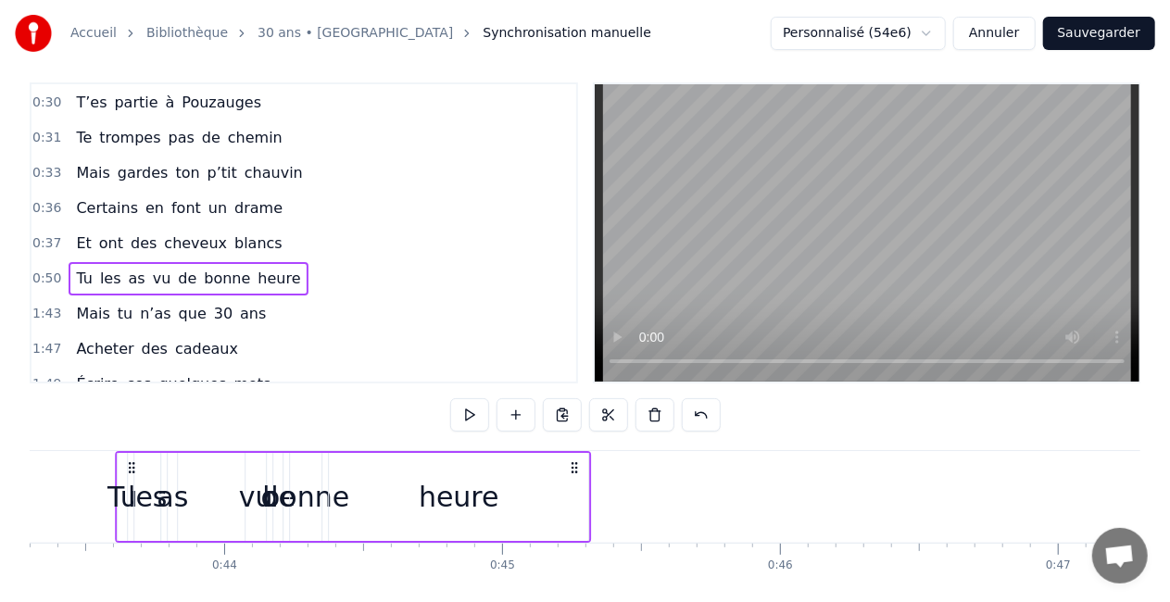
click at [136, 467] on icon at bounding box center [132, 468] width 15 height 15
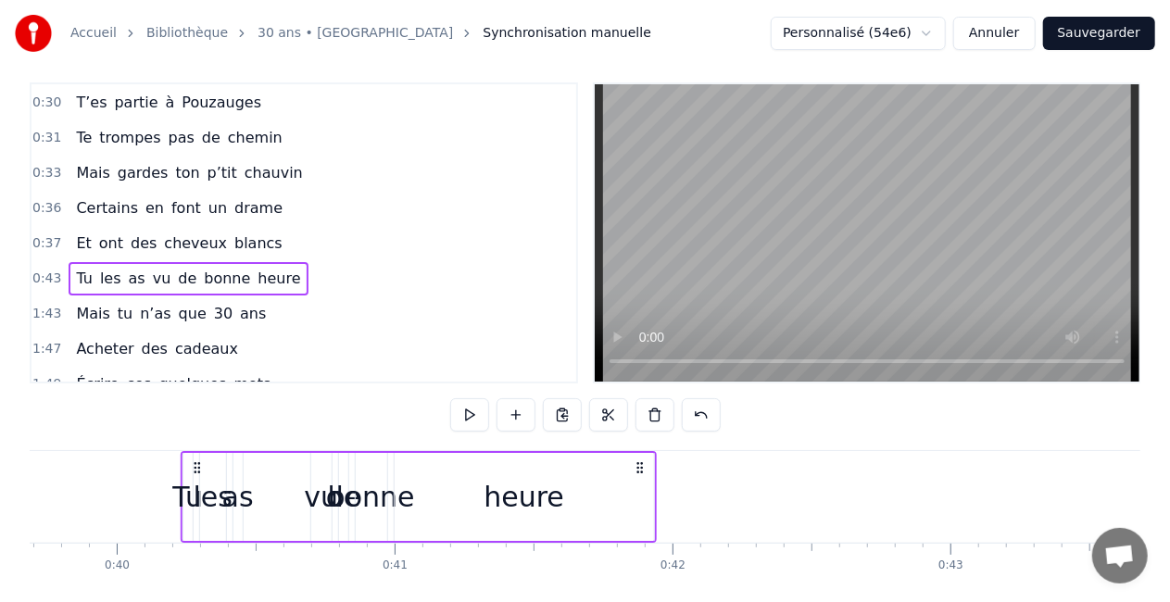
drag, startPoint x: 136, startPoint y: 467, endPoint x: 119, endPoint y: 465, distance: 17.7
click at [190, 465] on icon at bounding box center [197, 468] width 15 height 15
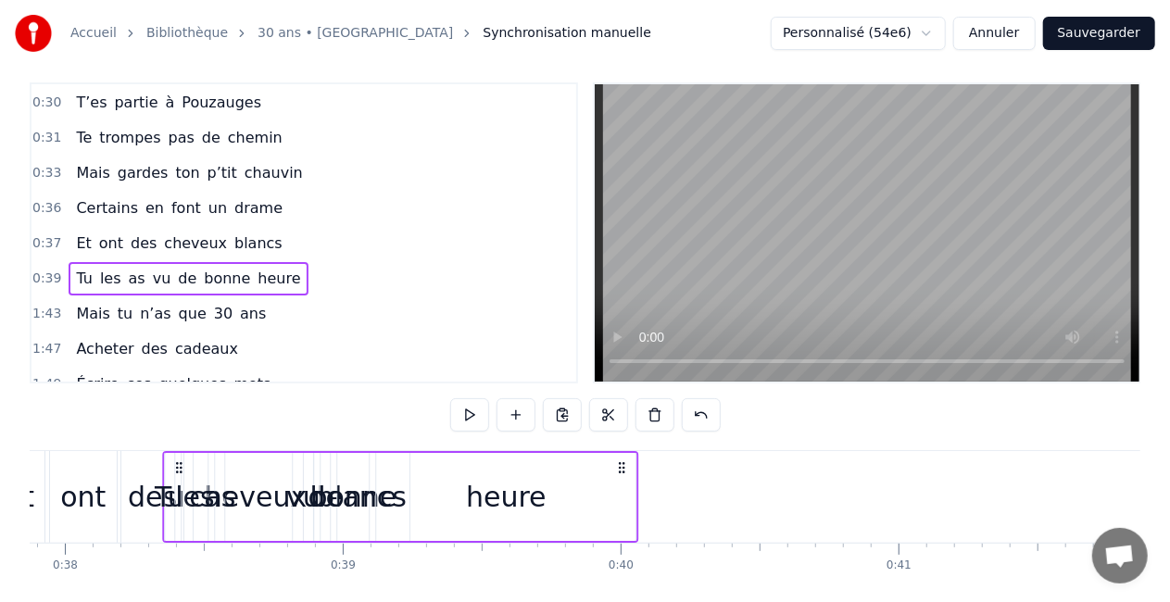
scroll to position [0, 10508]
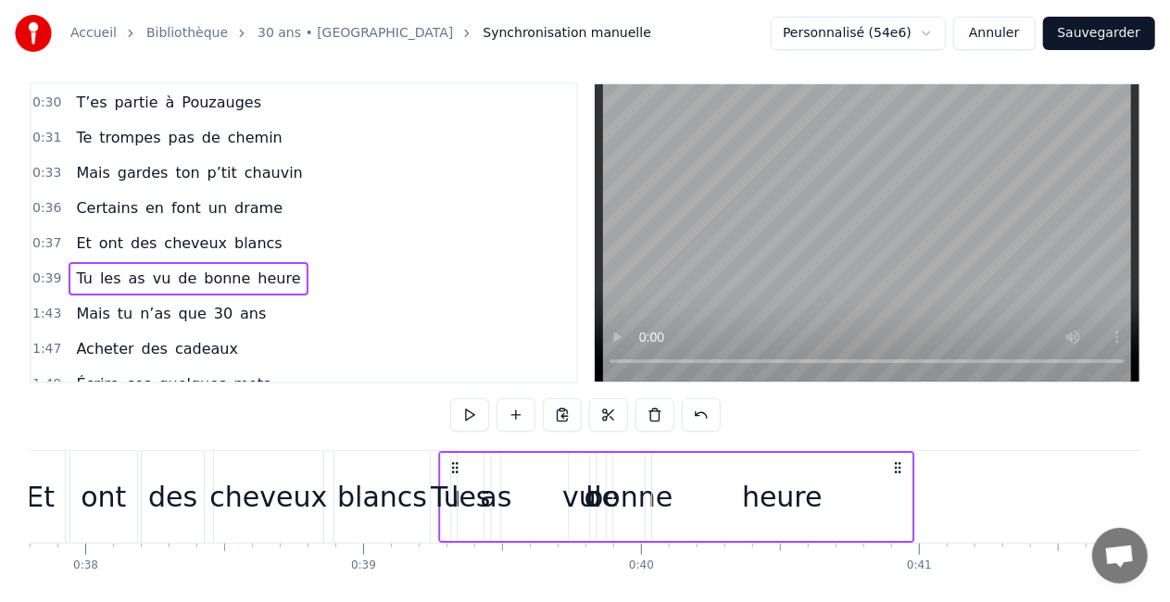
drag, startPoint x: 126, startPoint y: 465, endPoint x: 456, endPoint y: 461, distance: 329.9
click at [456, 461] on icon at bounding box center [455, 468] width 15 height 15
click at [1082, 36] on button "Sauvegarder" at bounding box center [1099, 33] width 112 height 33
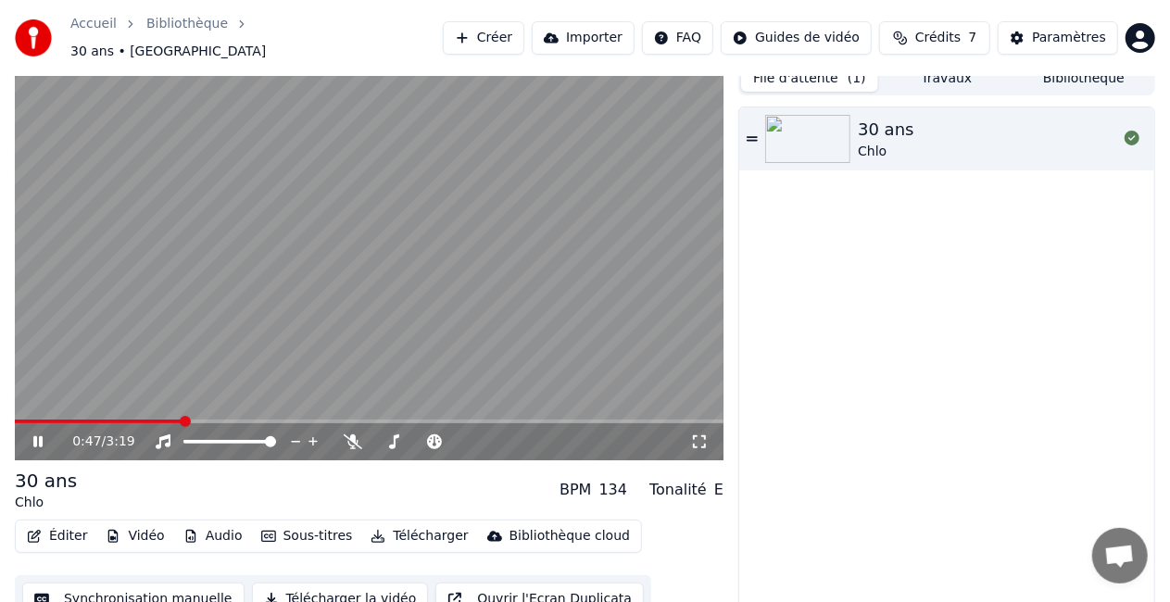
click at [433, 248] on video at bounding box center [369, 261] width 709 height 398
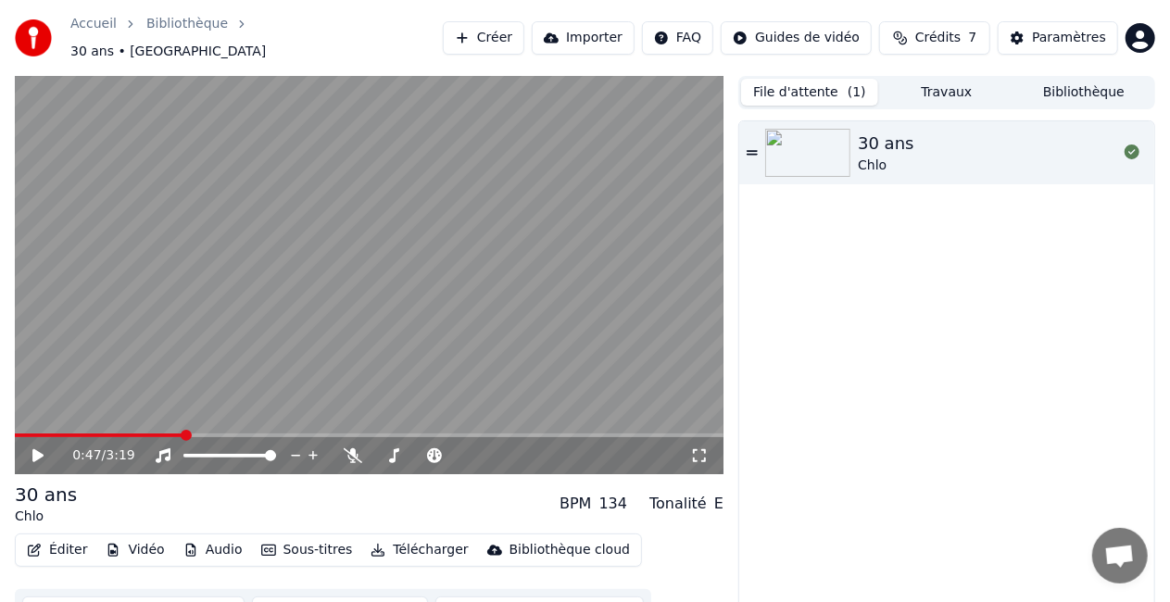
scroll to position [26, 0]
